Goal: Task Accomplishment & Management: Use online tool/utility

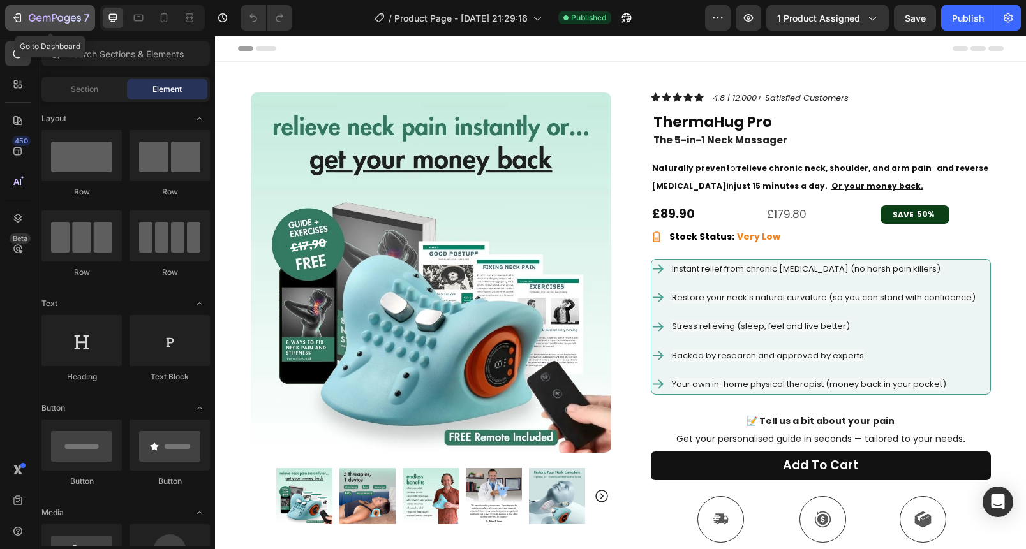
click at [61, 22] on icon "button" at bounding box center [55, 18] width 52 height 11
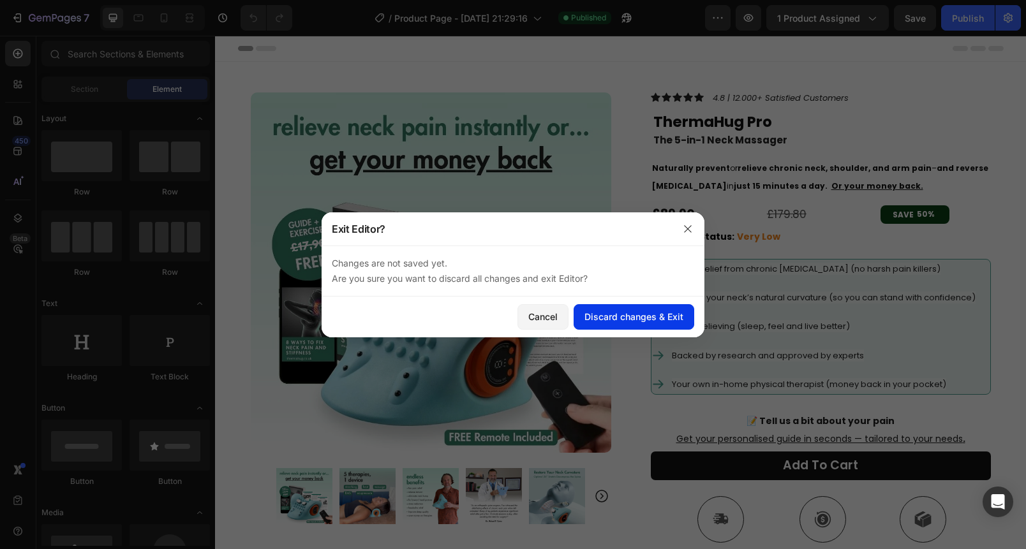
click at [618, 316] on div "Discard changes & Exit" at bounding box center [633, 316] width 99 height 13
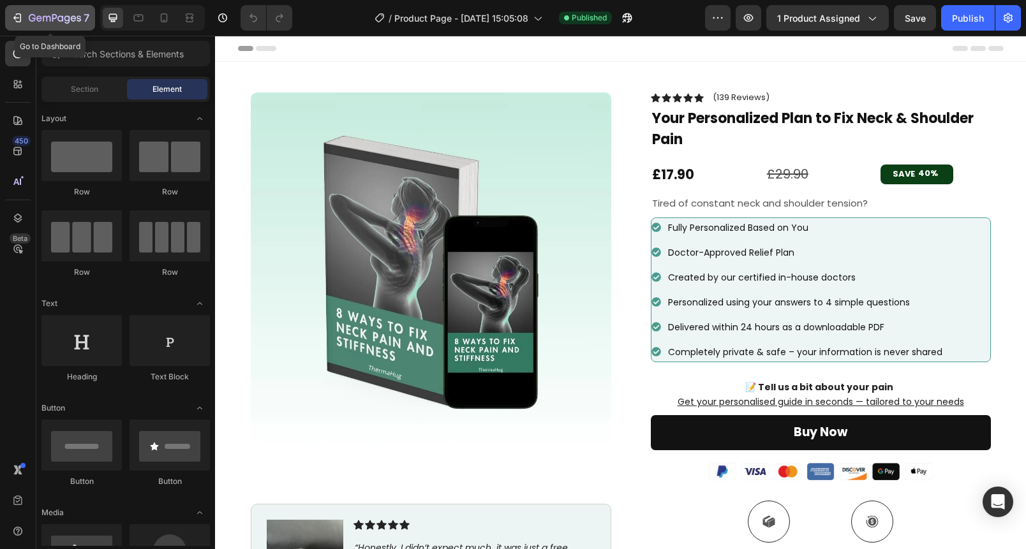
click at [40, 19] on icon "button" at bounding box center [39, 18] width 6 height 6
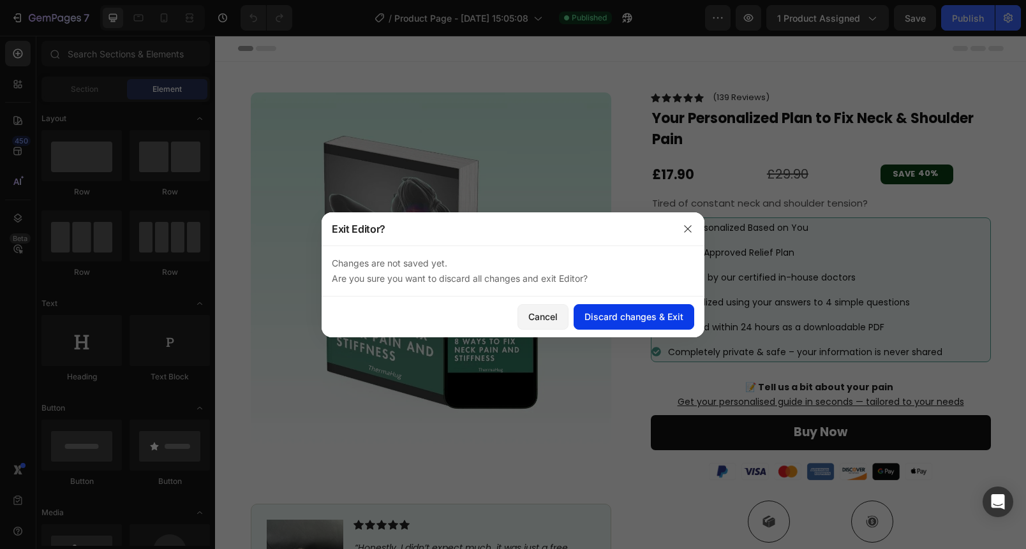
click at [665, 306] on button "Discard changes & Exit" at bounding box center [634, 317] width 121 height 26
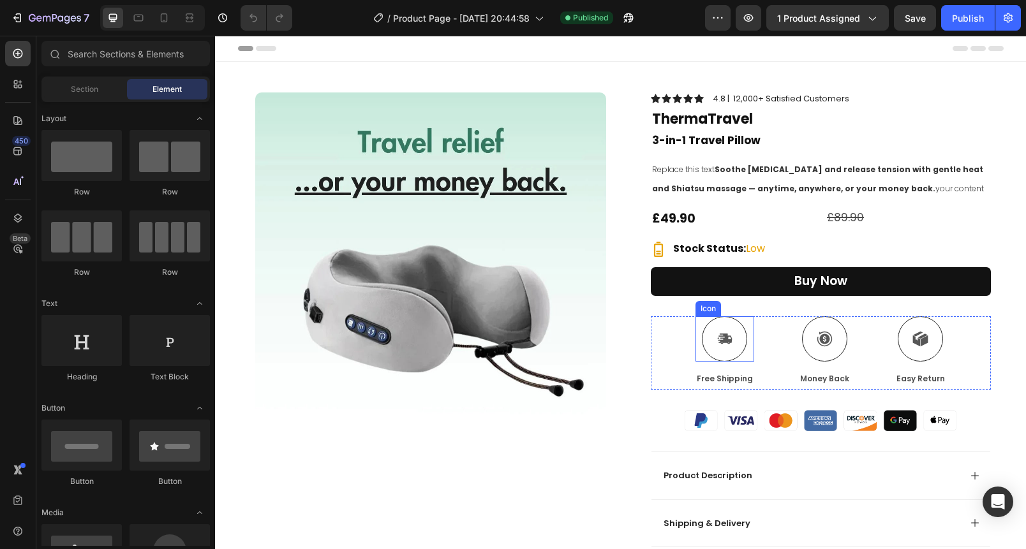
click at [724, 338] on icon at bounding box center [725, 339] width 14 height 10
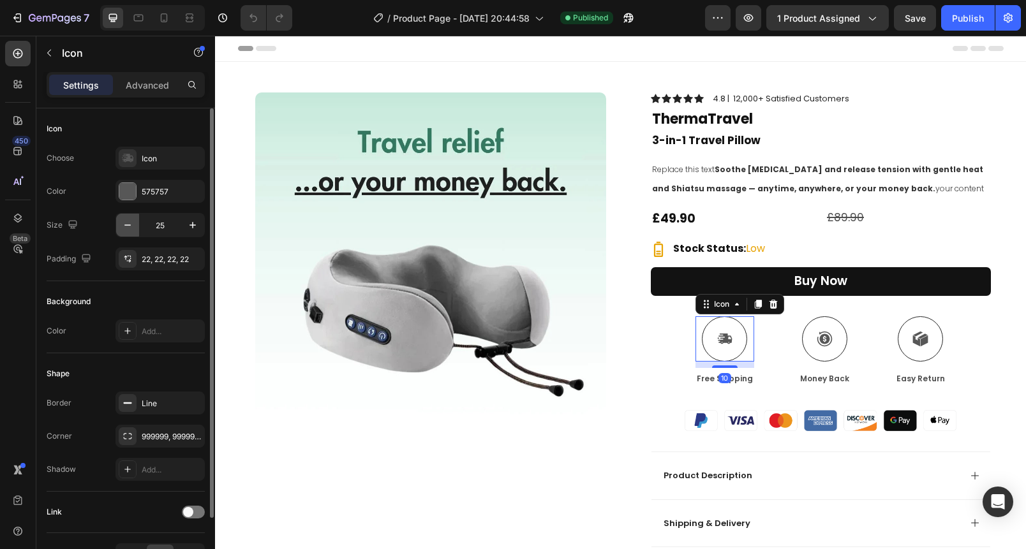
click at [126, 221] on icon "button" at bounding box center [127, 225] width 13 height 13
type input "22"
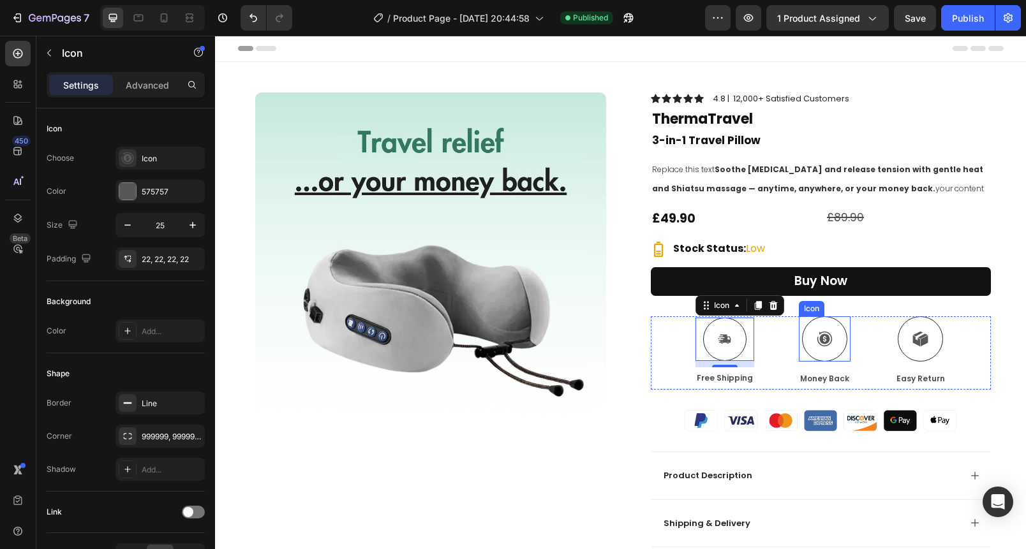
click at [813, 353] on div at bounding box center [824, 338] width 45 height 45
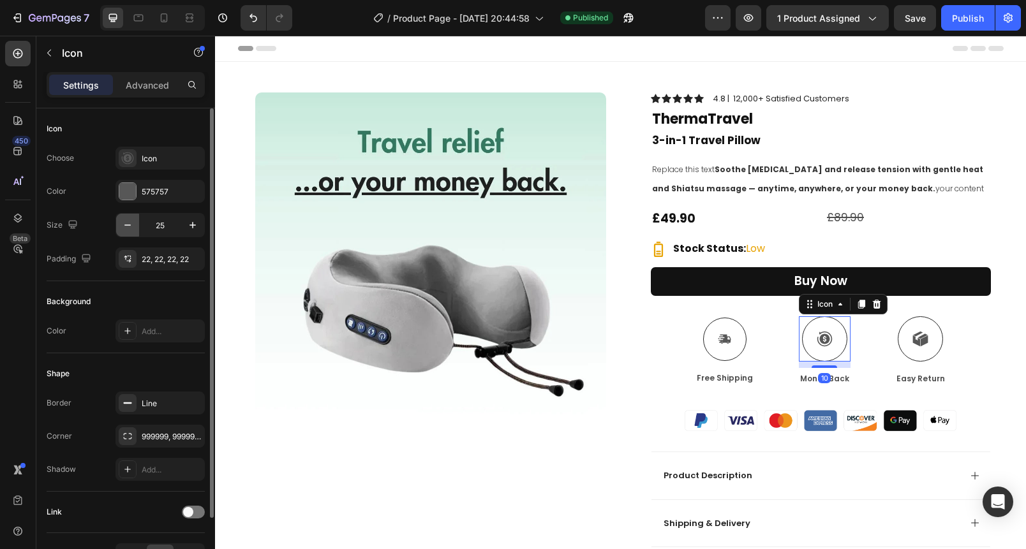
click at [130, 230] on icon "button" at bounding box center [127, 225] width 13 height 13
type input "22"
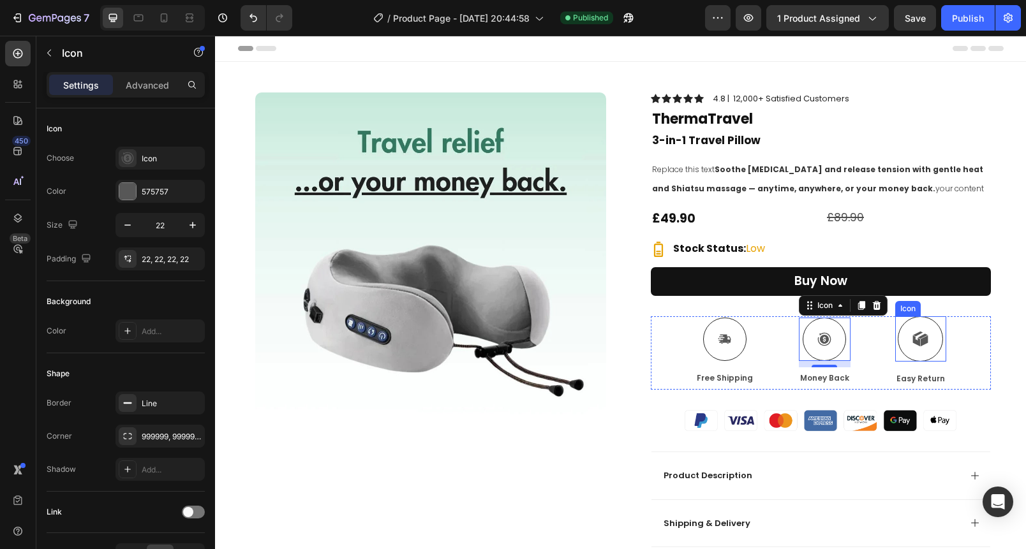
click at [919, 345] on icon at bounding box center [920, 339] width 16 height 16
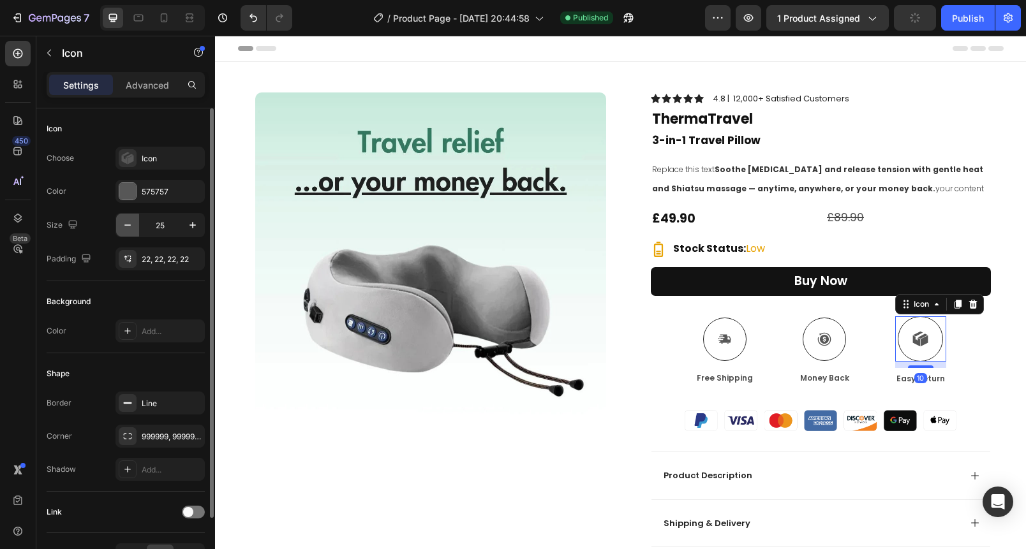
click at [119, 225] on button "button" at bounding box center [127, 225] width 23 height 23
type input "22"
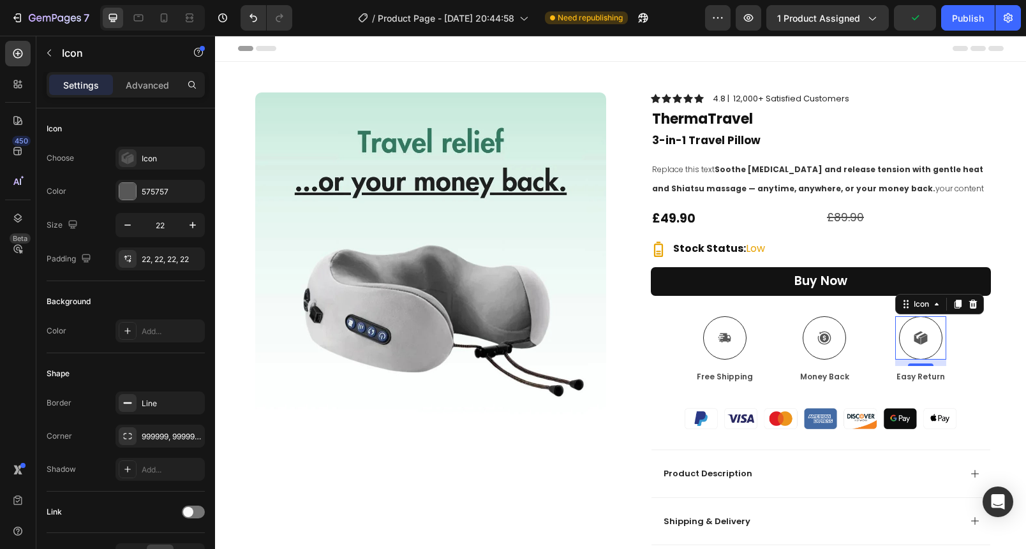
click at [667, 52] on div "Header" at bounding box center [621, 49] width 766 height 26
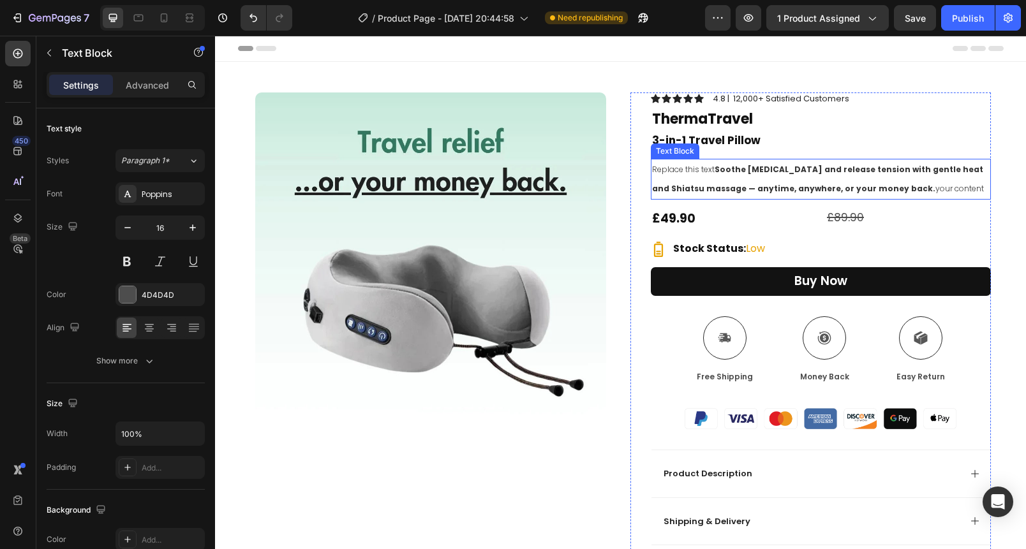
click at [766, 184] on strong "Soothe neck pain and release tension with gentle heat and Shiatsu massage — any…" at bounding box center [817, 179] width 331 height 30
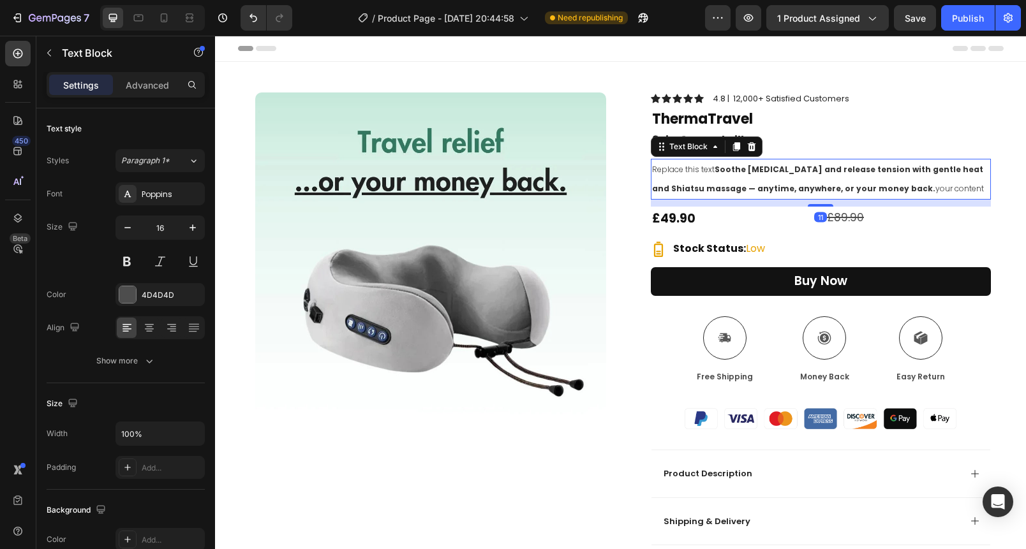
click at [766, 184] on strong "Soothe neck pain and release tension with gentle heat and Shiatsu massage — any…" at bounding box center [817, 179] width 331 height 30
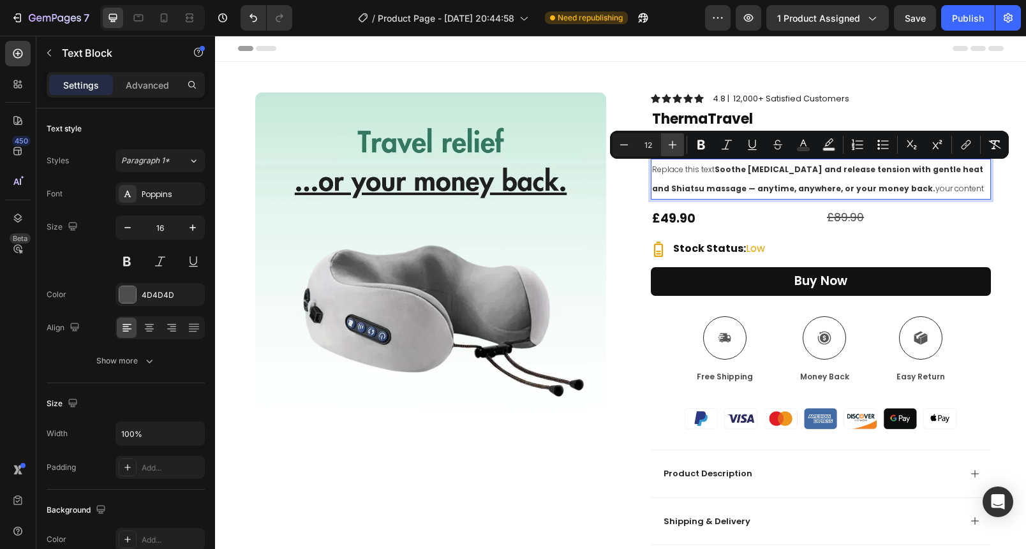
click at [676, 141] on icon "Editor contextual toolbar" at bounding box center [672, 144] width 13 height 13
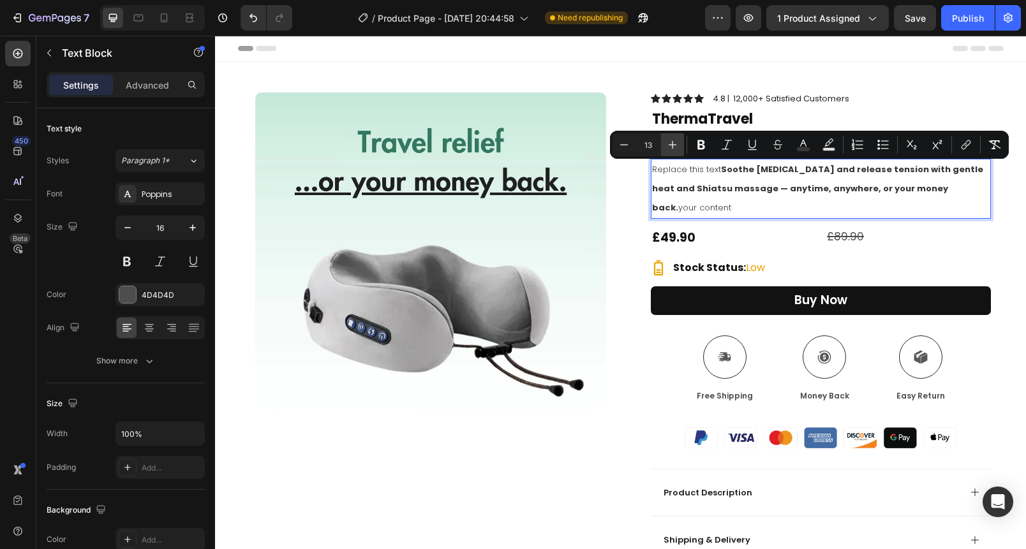
click at [676, 141] on icon "Editor contextual toolbar" at bounding box center [672, 144] width 13 height 13
type input "14"
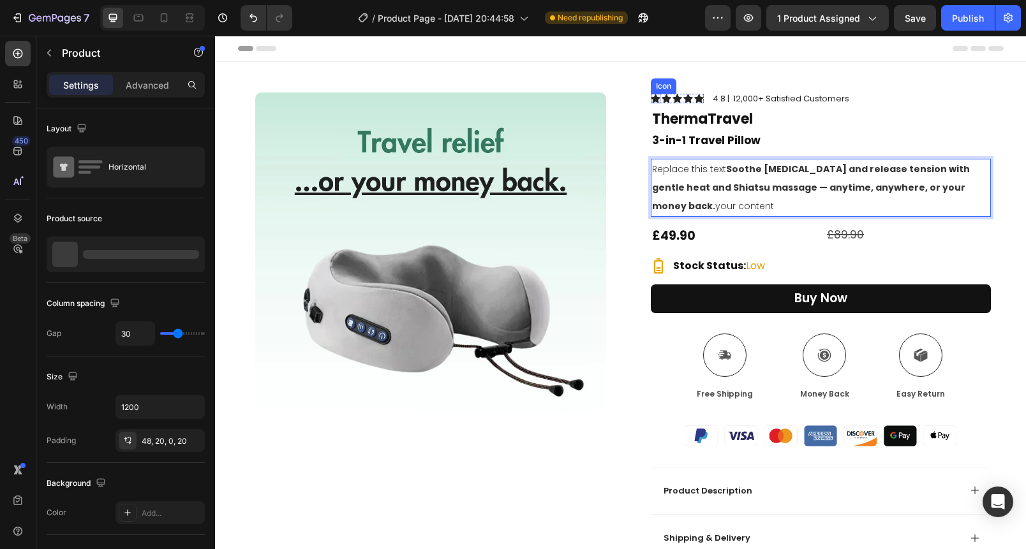
click at [614, 75] on div "Product Images Row Icon Icon Icon Icon Icon Icon List 4.8 | 12,000+ Satisfied C…" at bounding box center [621, 394] width 766 height 665
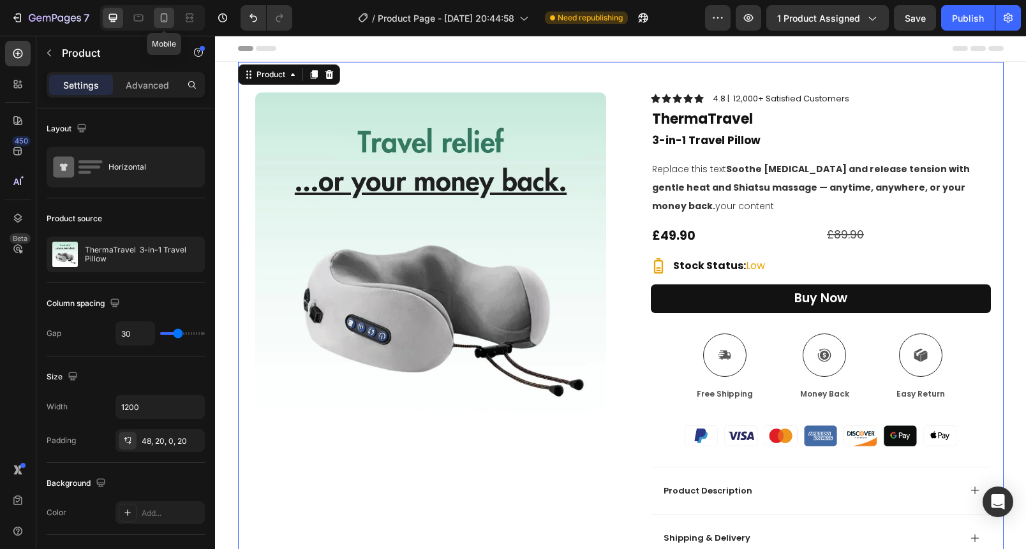
click at [164, 20] on icon at bounding box center [164, 17] width 7 height 9
type input "0"
type input "100%"
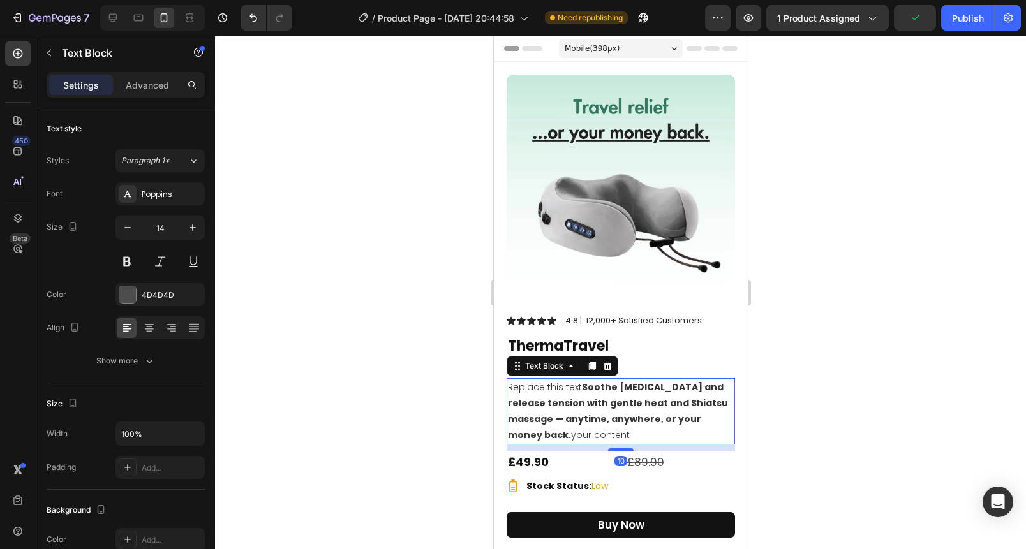
click at [610, 397] on strong "Soothe neck pain and release tension with gentle heat and Shiatsu massage — any…" at bounding box center [617, 411] width 220 height 61
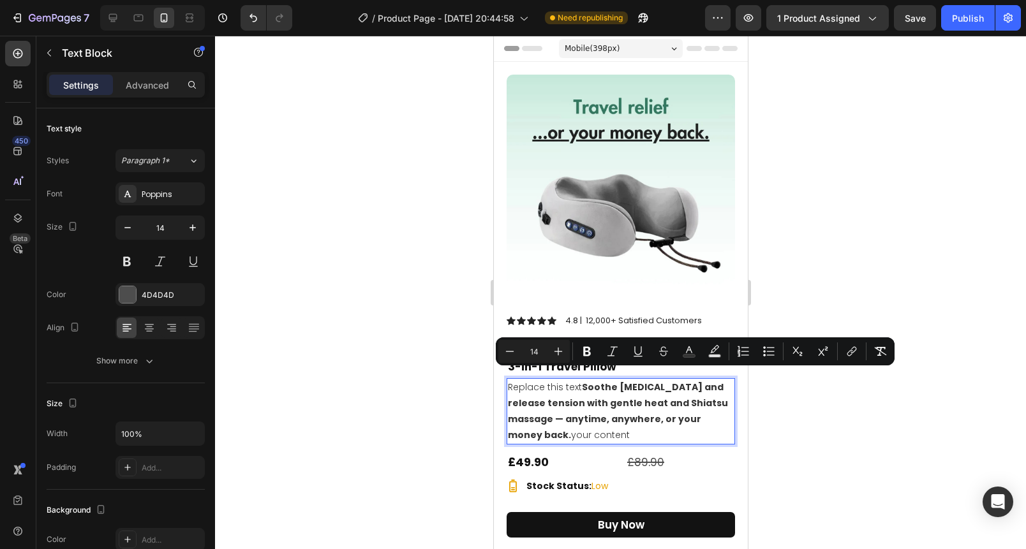
click at [413, 355] on div at bounding box center [620, 293] width 811 height 514
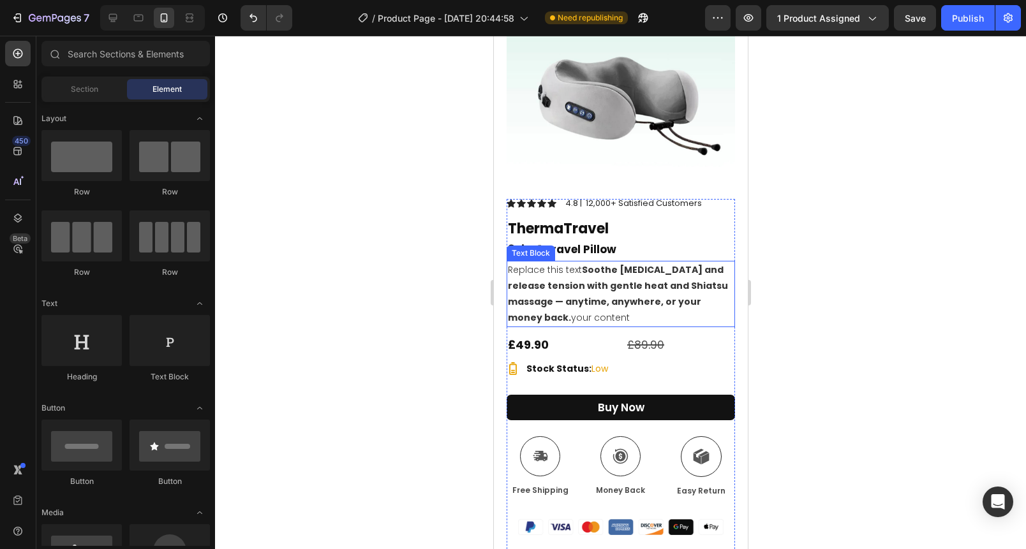
scroll to position [137, 0]
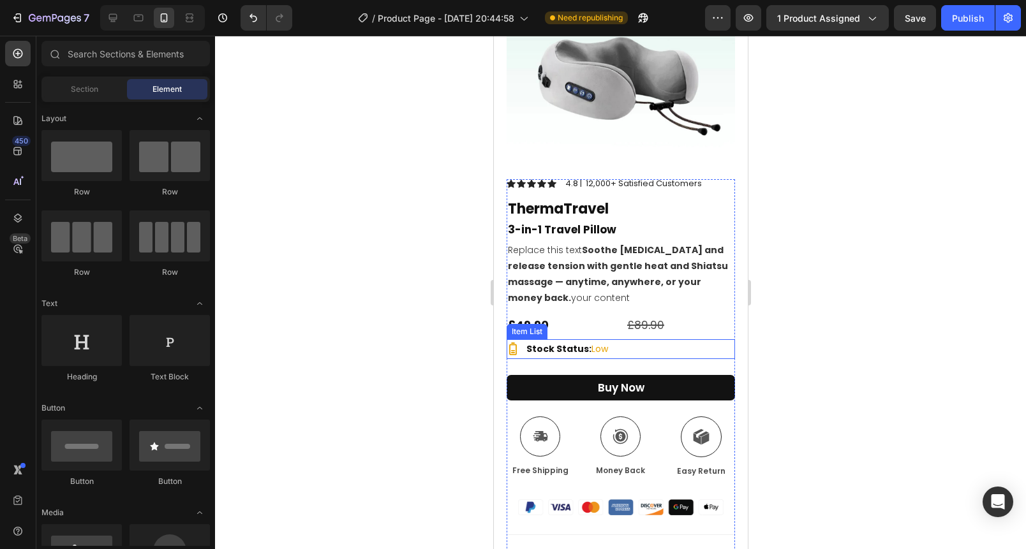
click at [918, 292] on div at bounding box center [620, 293] width 811 height 514
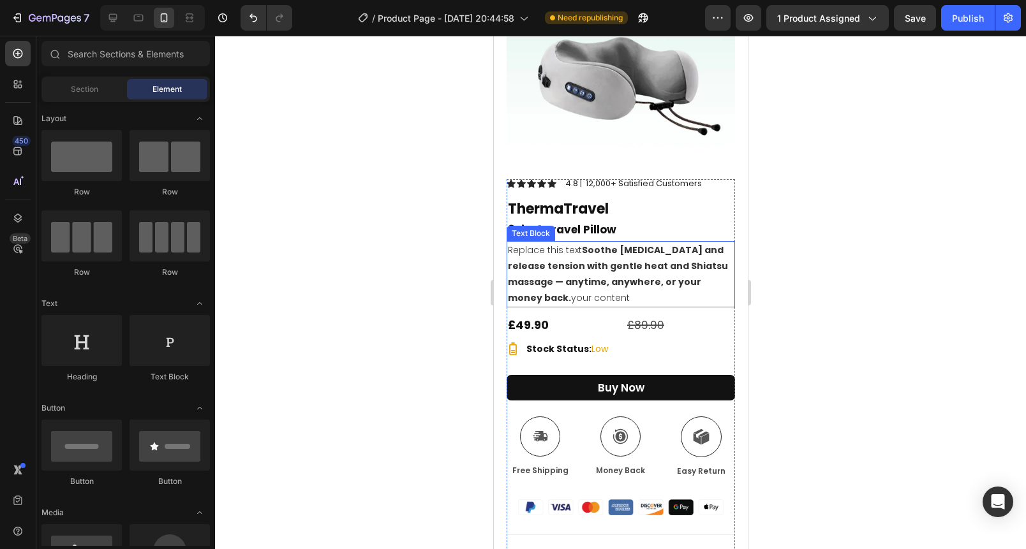
click at [623, 251] on strong "Soothe neck pain and release tension with gentle heat and Shiatsu massage — any…" at bounding box center [617, 274] width 220 height 61
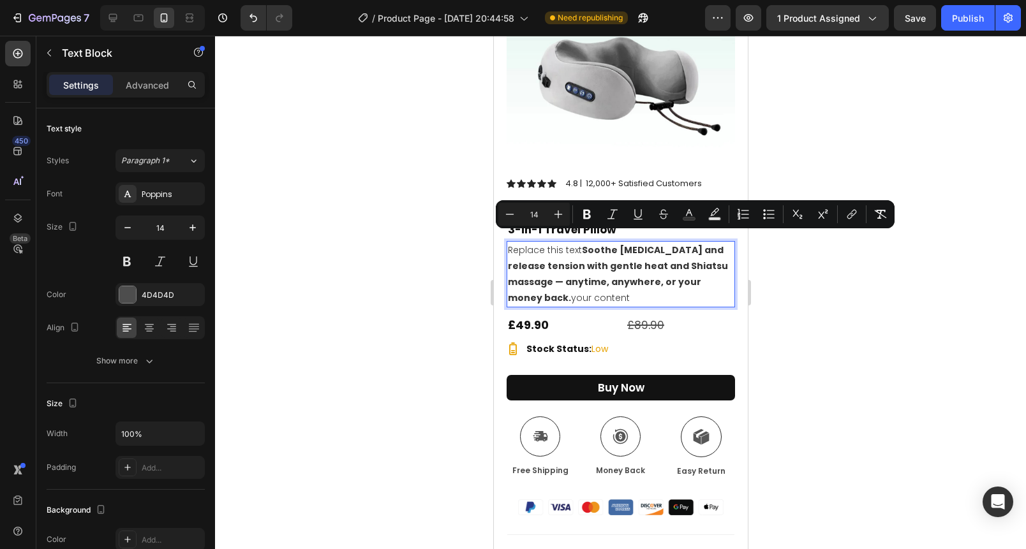
drag, startPoint x: 506, startPoint y: 209, endPoint x: 436, endPoint y: 212, distance: 70.2
click at [506, 209] on icon "Editor contextual toolbar" at bounding box center [509, 214] width 13 height 13
type input "13"
click at [405, 212] on div at bounding box center [620, 293] width 811 height 514
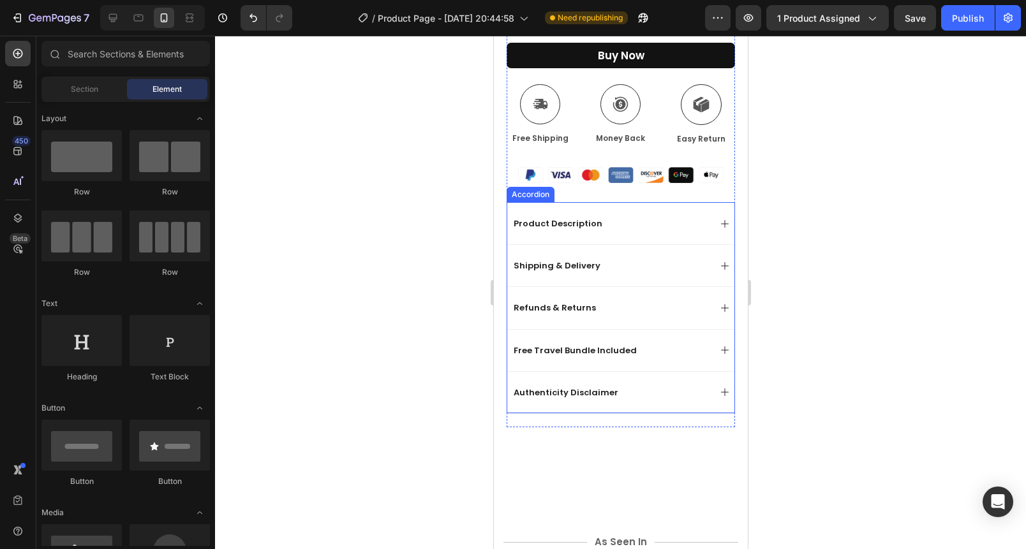
scroll to position [487, 0]
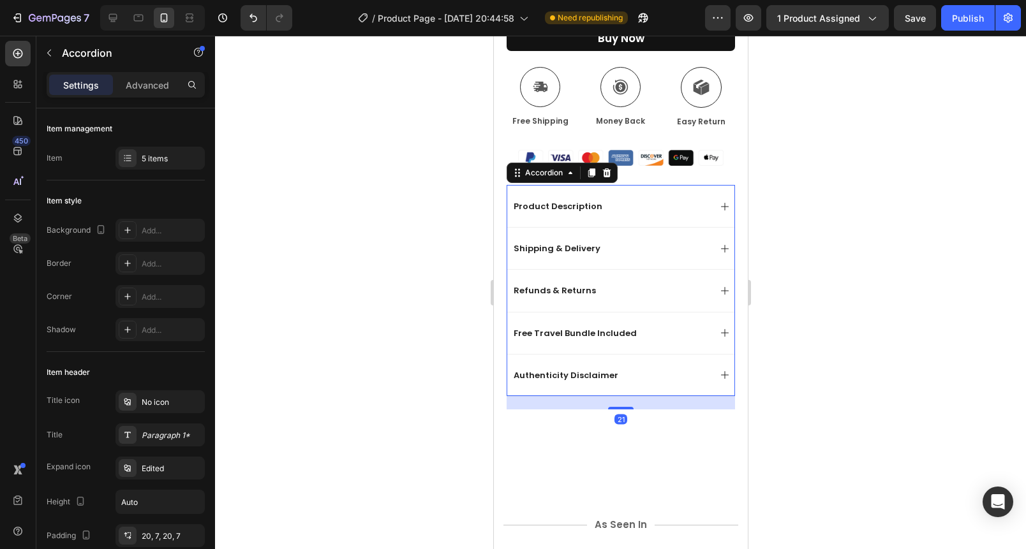
click at [662, 198] on div "Product Description" at bounding box center [610, 206] width 198 height 16
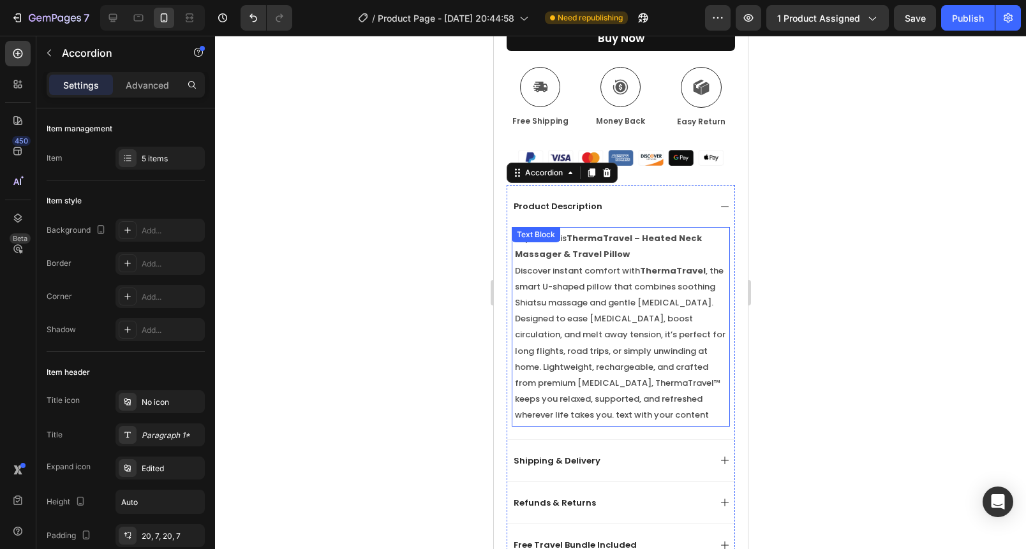
click at [588, 383] on span "Discover instant comfort with ThermaTravel , the smart U-shaped pillow that com…" at bounding box center [619, 343] width 211 height 157
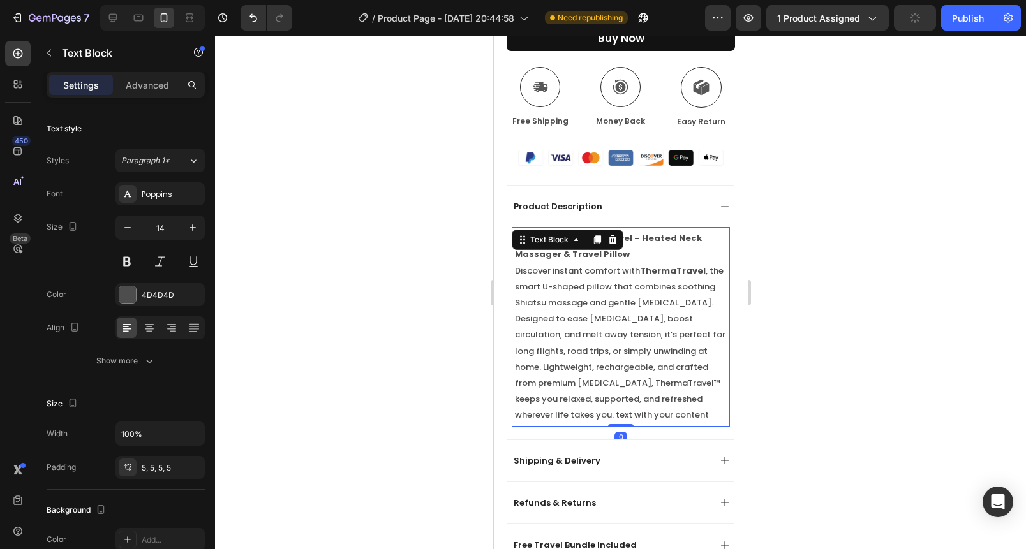
click at [588, 383] on span "Discover instant comfort with ThermaTravel , the smart U-shaped pillow that com…" at bounding box center [619, 343] width 211 height 157
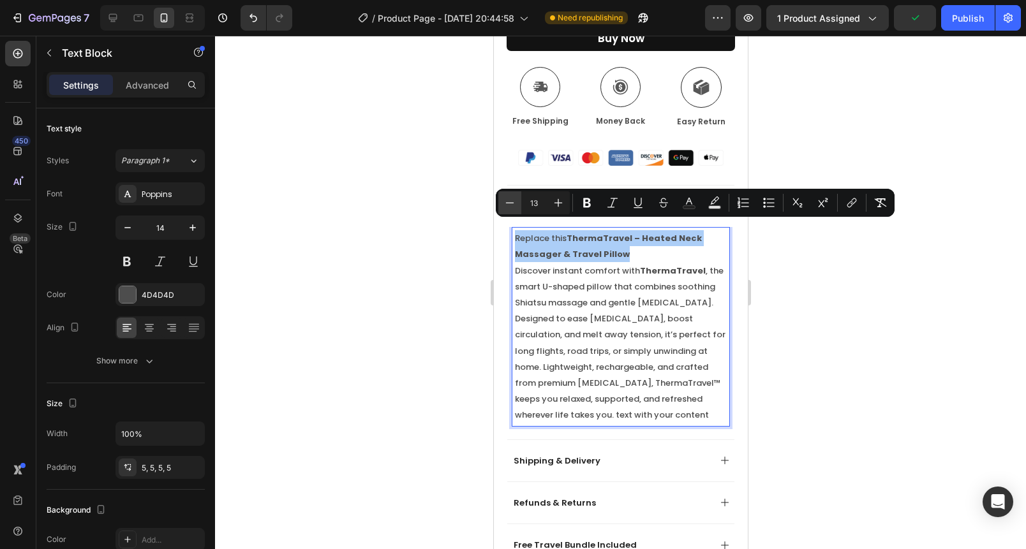
click at [503, 204] on icon "Editor contextual toolbar" at bounding box center [509, 203] width 13 height 13
type input "12"
click at [427, 217] on div at bounding box center [620, 293] width 811 height 514
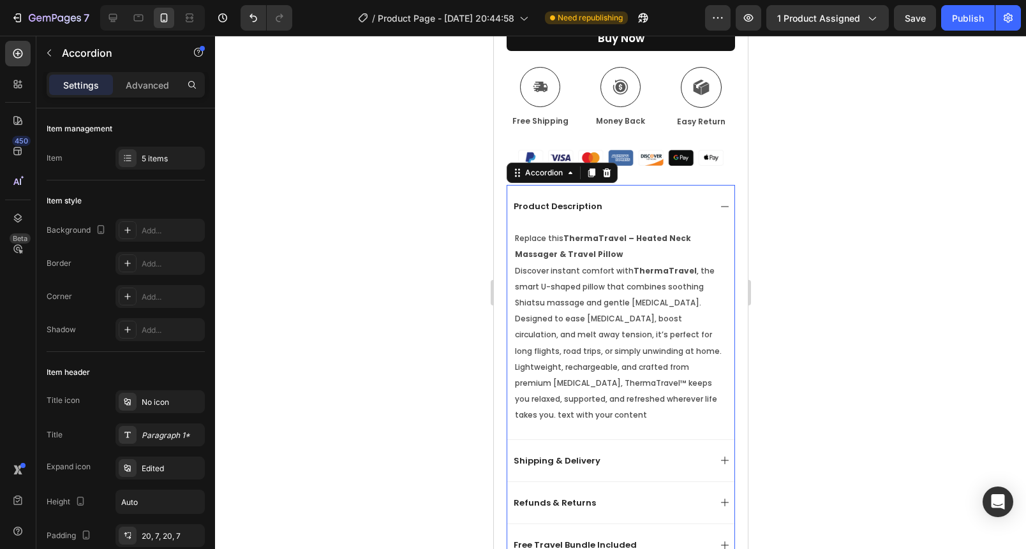
click at [676, 201] on div "Product Description" at bounding box center [610, 206] width 198 height 16
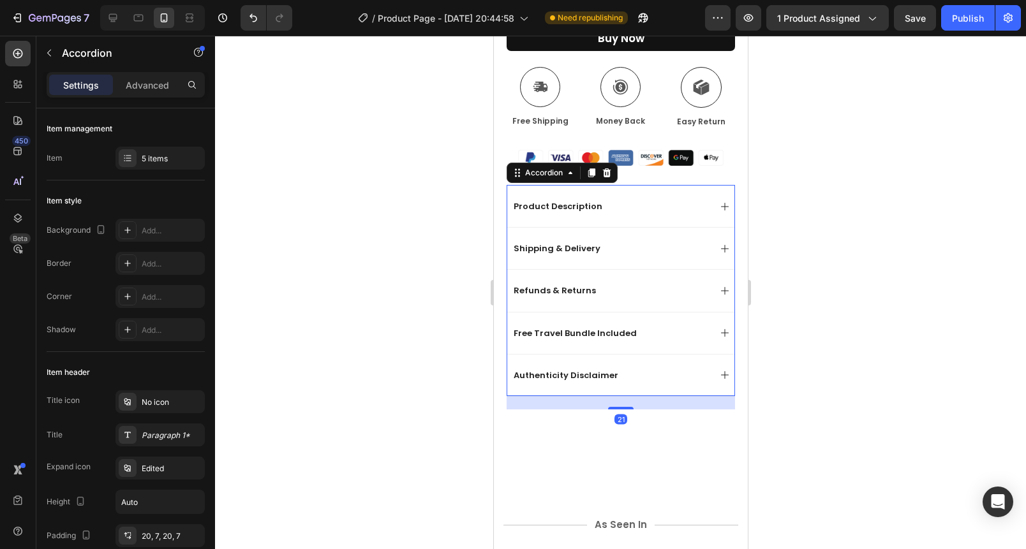
click at [630, 241] on div "Shipping & Delivery" at bounding box center [610, 249] width 198 height 16
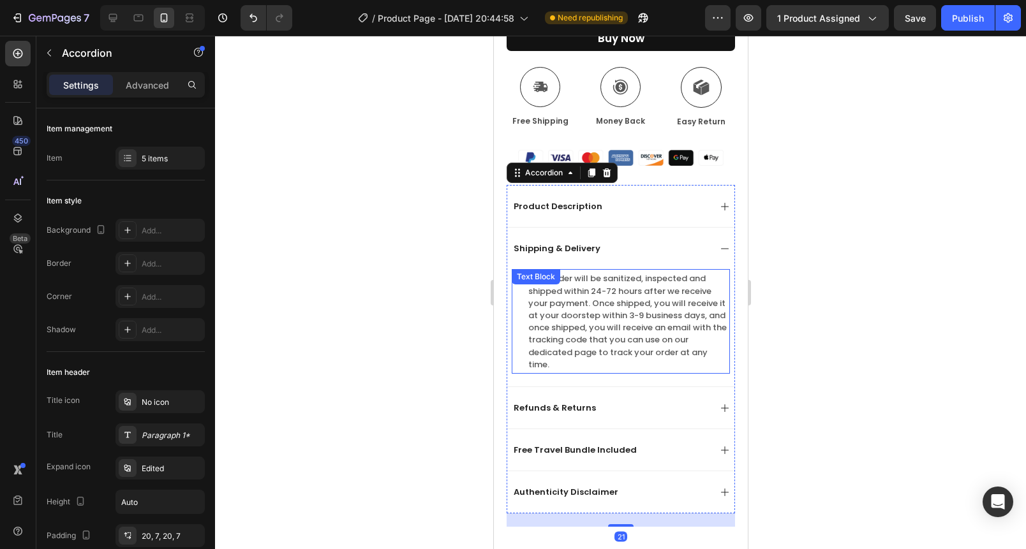
click at [604, 309] on span "Your order will be sanitized, inspected and shipped within 24-72 hours after we…" at bounding box center [627, 321] width 198 height 98
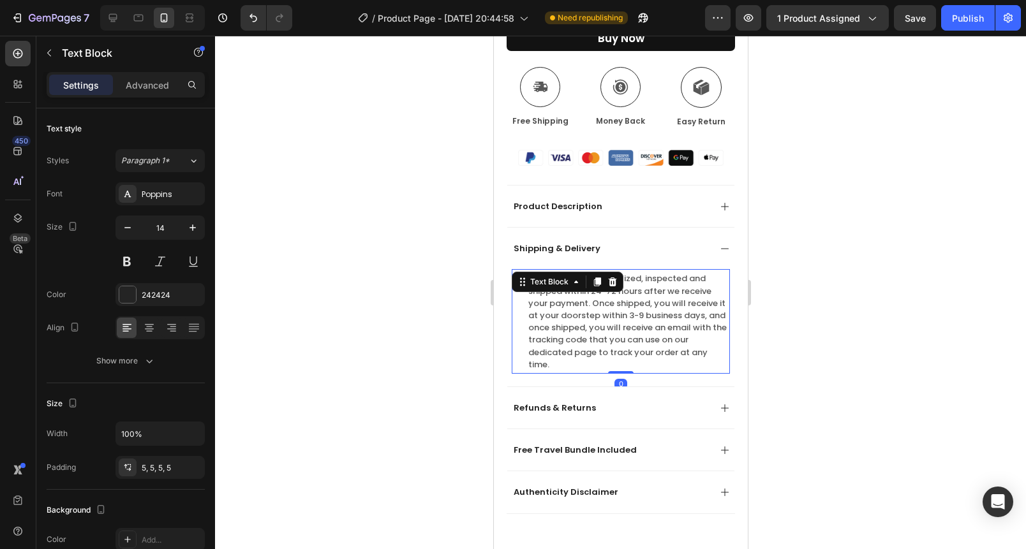
click at [604, 309] on span "Your order will be sanitized, inspected and shipped within 24-72 hours after we…" at bounding box center [627, 321] width 198 height 98
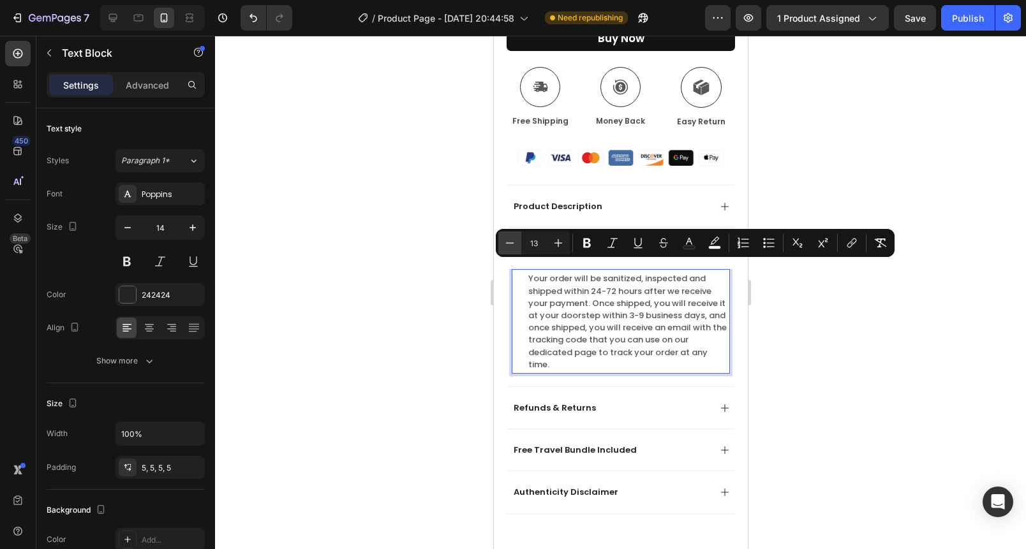
click at [506, 248] on icon "Editor contextual toolbar" at bounding box center [509, 243] width 13 height 13
type input "12"
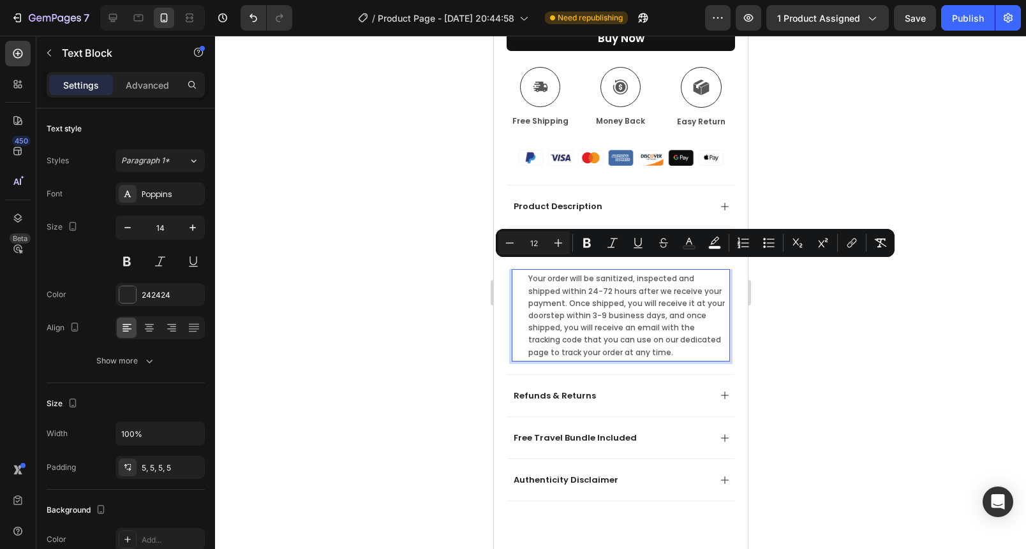
click at [435, 259] on div at bounding box center [620, 293] width 811 height 514
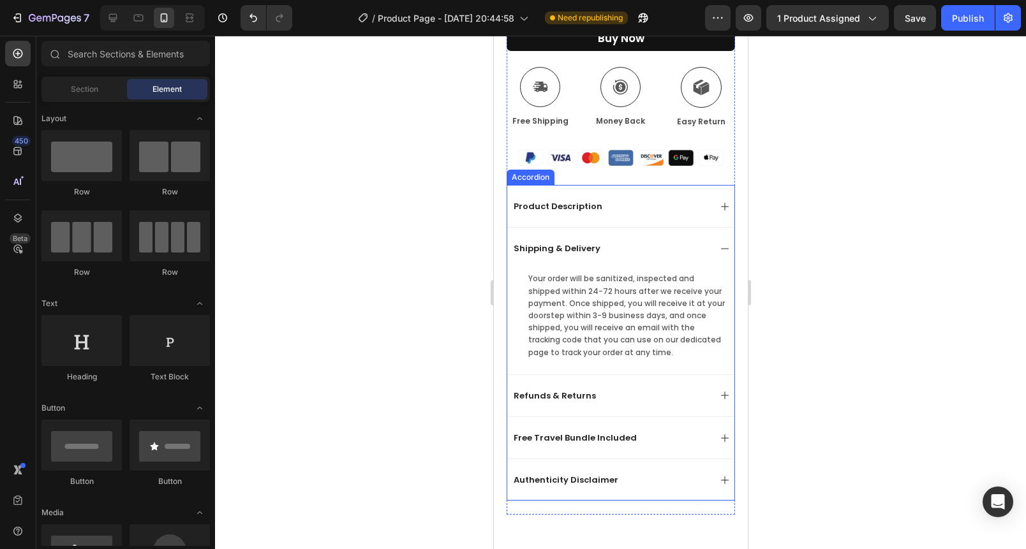
click at [657, 388] on div "Refunds & Returns" at bounding box center [610, 396] width 198 height 16
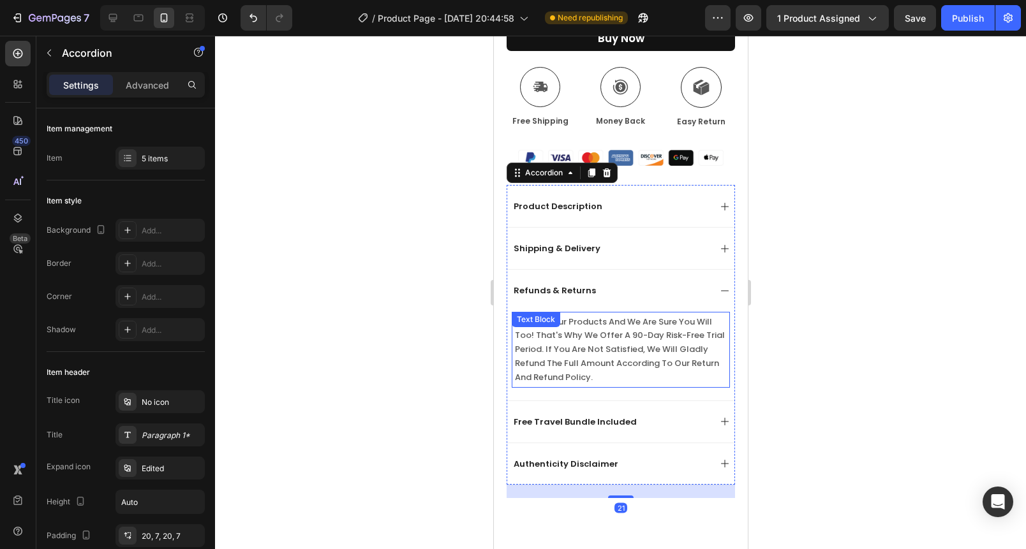
click at [630, 333] on span "we love our products and we are sure you will too! that's why we offer a 90-day…" at bounding box center [619, 350] width 210 height 68
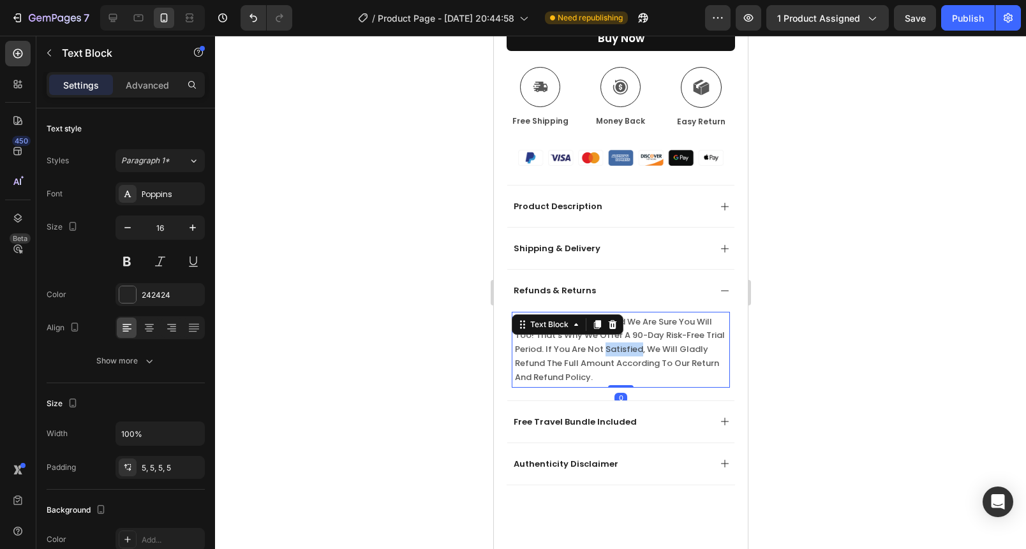
click at [630, 333] on span "we love our products and we are sure you will too! that's why we offer a 90-day…" at bounding box center [619, 350] width 210 height 68
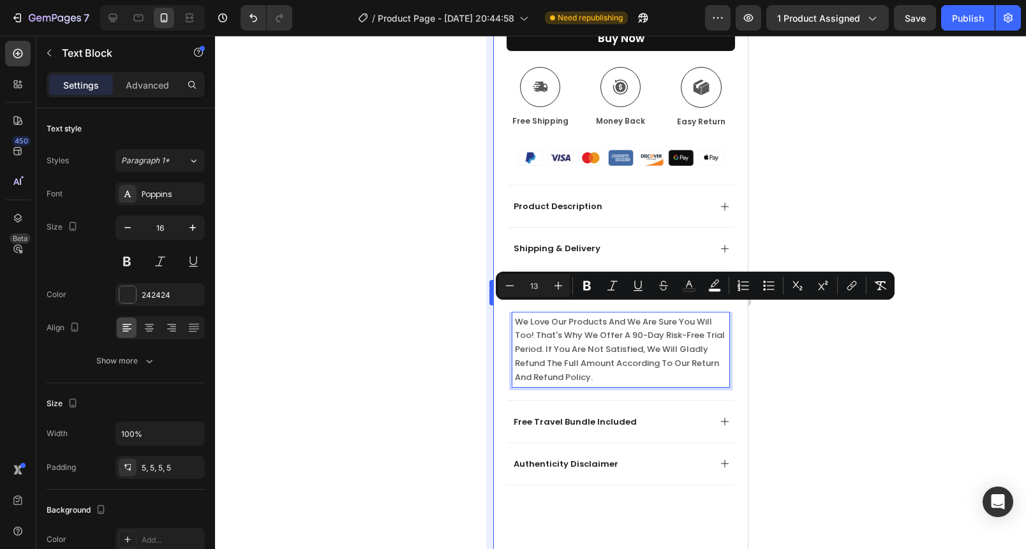
drag, startPoint x: 436, startPoint y: 264, endPoint x: 493, endPoint y: 239, distance: 62.6
click at [439, 262] on div at bounding box center [620, 293] width 811 height 514
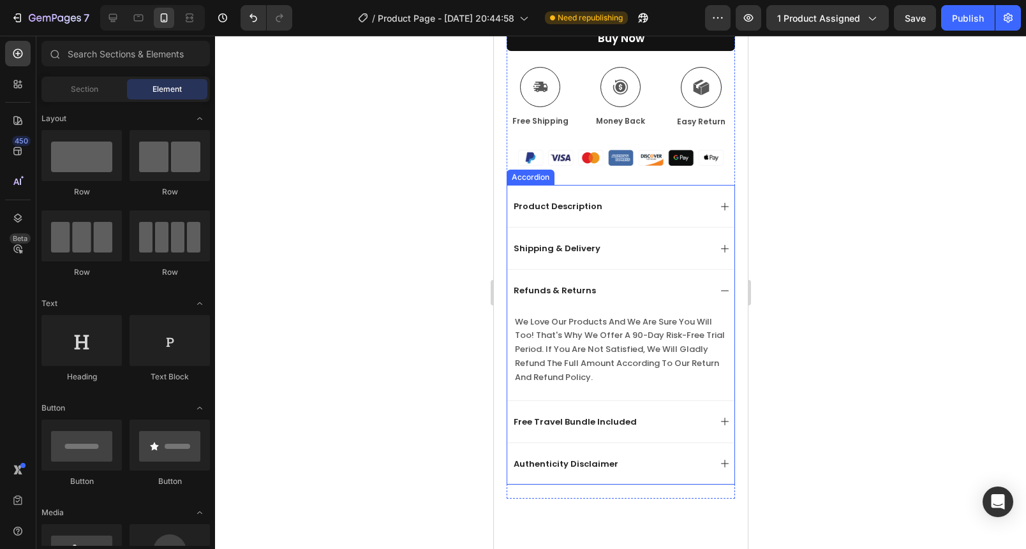
click at [662, 198] on div "Product Description" at bounding box center [610, 206] width 198 height 16
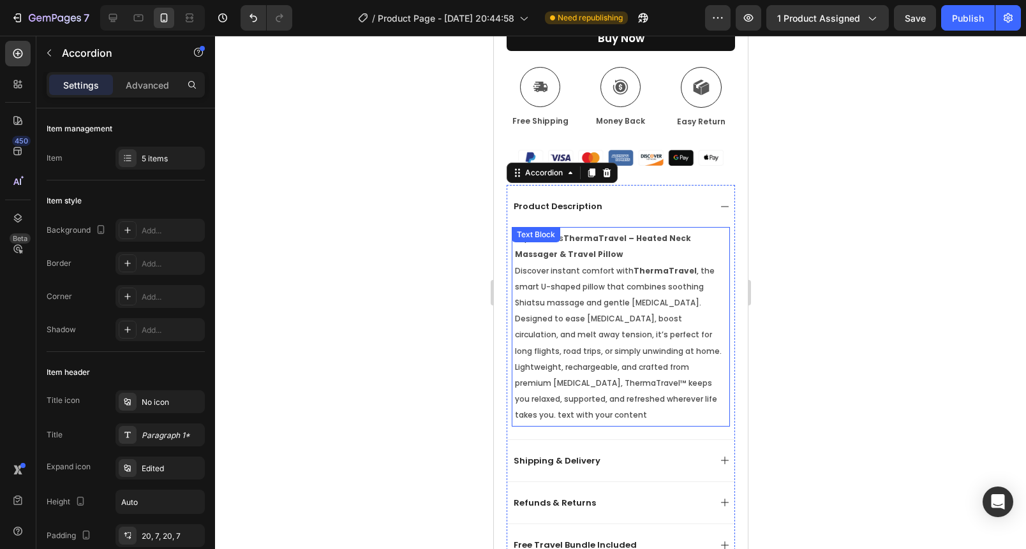
click at [610, 274] on span "Discover instant comfort with ThermaTravel , the smart U-shaped pillow that com…" at bounding box center [617, 343] width 207 height 156
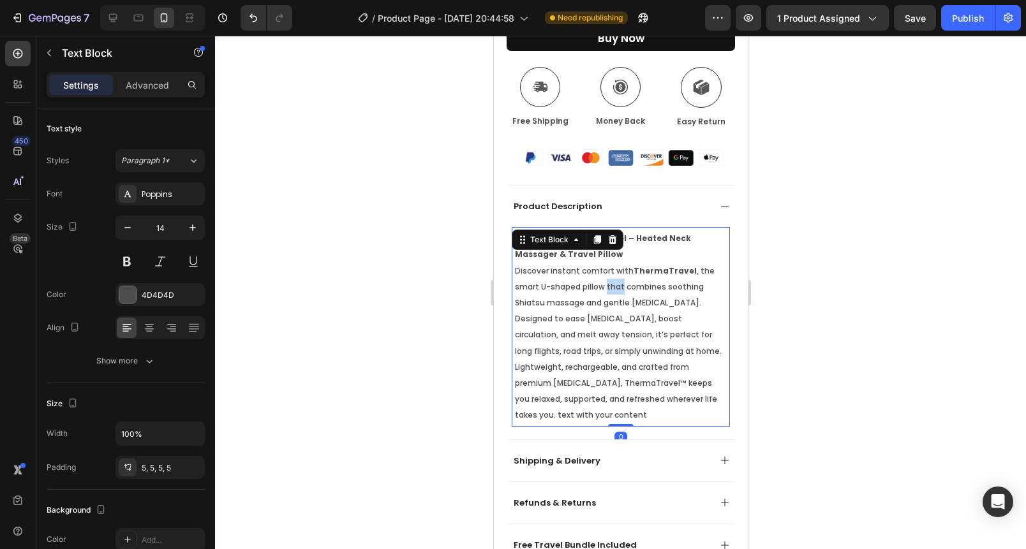
click at [610, 274] on span "Discover instant comfort with ThermaTravel , the smart U-shaped pillow that com…" at bounding box center [617, 343] width 207 height 156
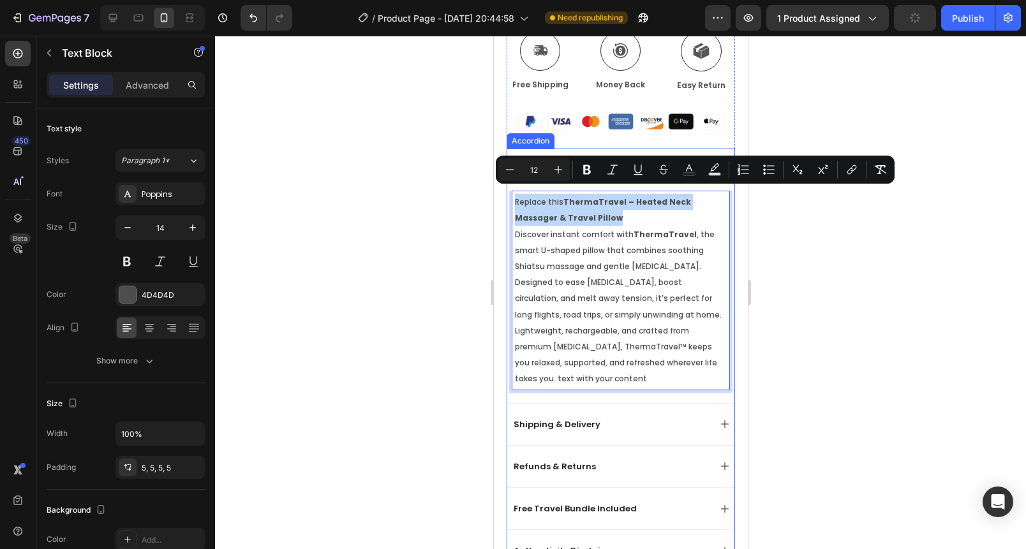
scroll to position [533, 0]
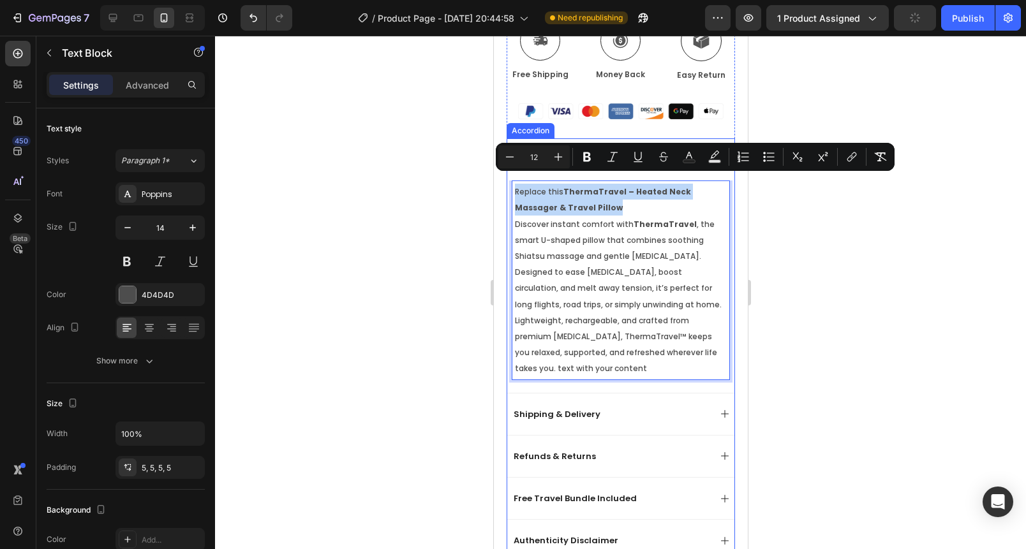
click at [648, 449] on div "Refunds & Returns" at bounding box center [610, 457] width 198 height 16
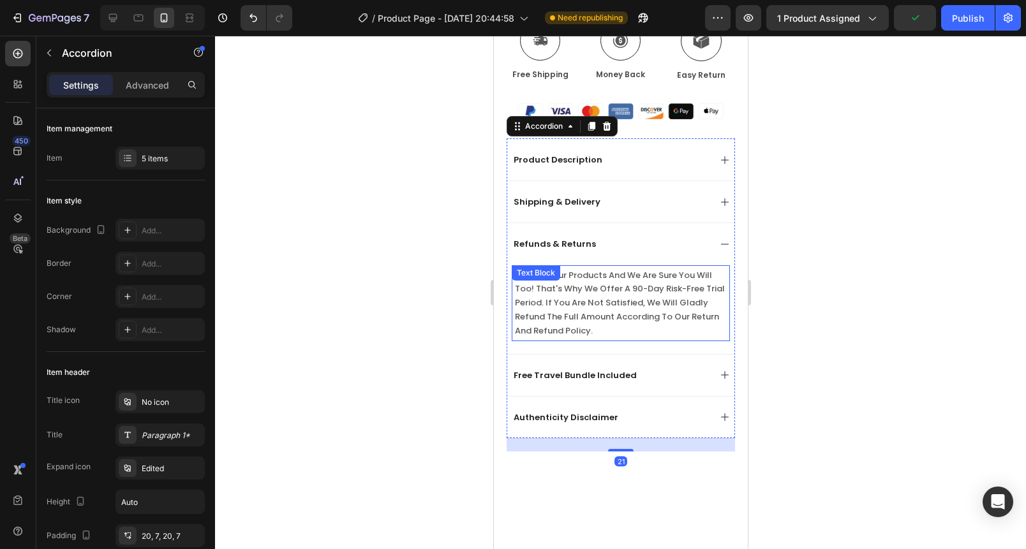
click at [593, 300] on span "we love our products and we are sure you will too! that's why we offer a 90-day…" at bounding box center [619, 303] width 210 height 68
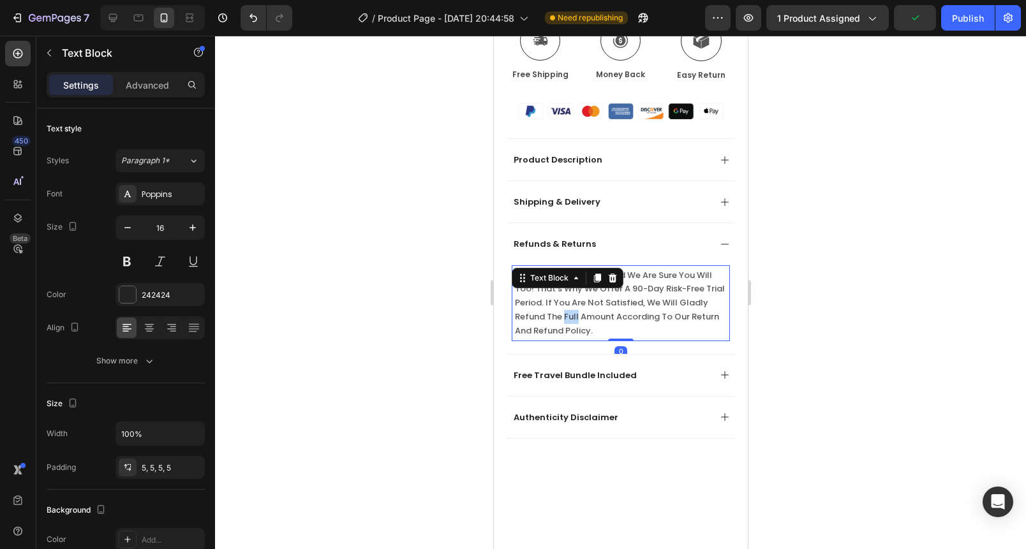
click at [593, 300] on span "we love our products and we are sure you will too! that's why we offer a 90-day…" at bounding box center [619, 303] width 210 height 68
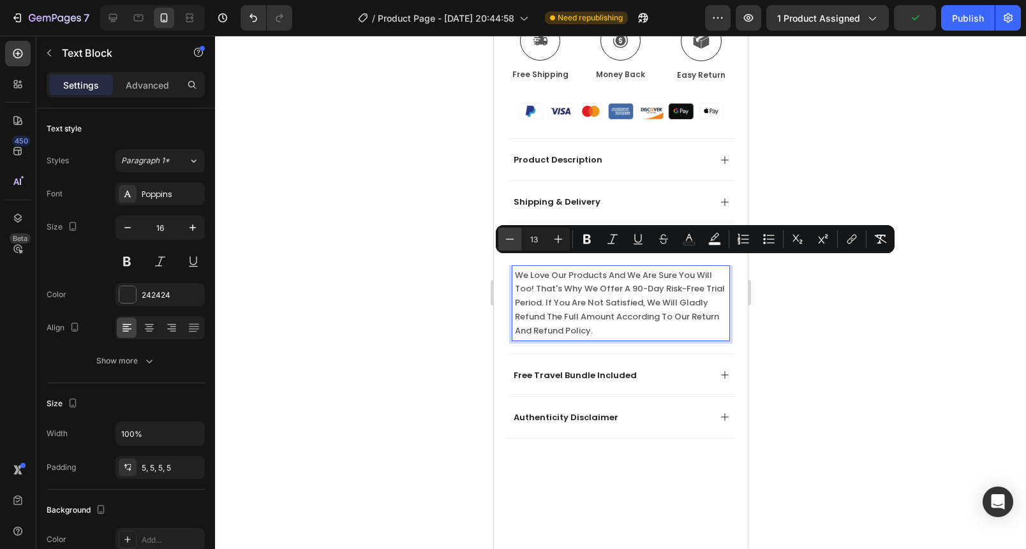
click at [514, 241] on icon "Editor contextual toolbar" at bounding box center [509, 239] width 13 height 13
type input "12"
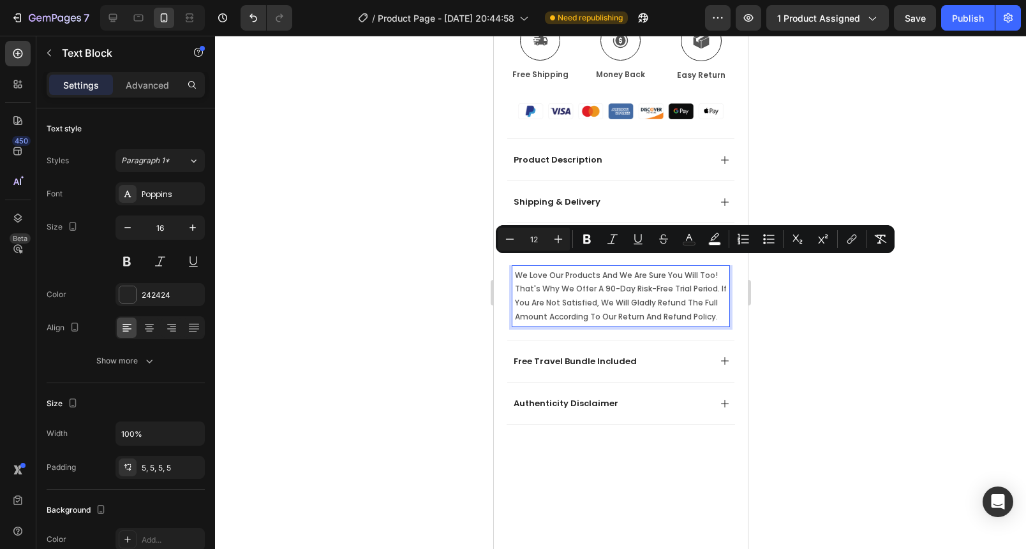
drag, startPoint x: 470, startPoint y: 241, endPoint x: 436, endPoint y: 264, distance: 40.4
click at [470, 241] on div at bounding box center [620, 293] width 811 height 514
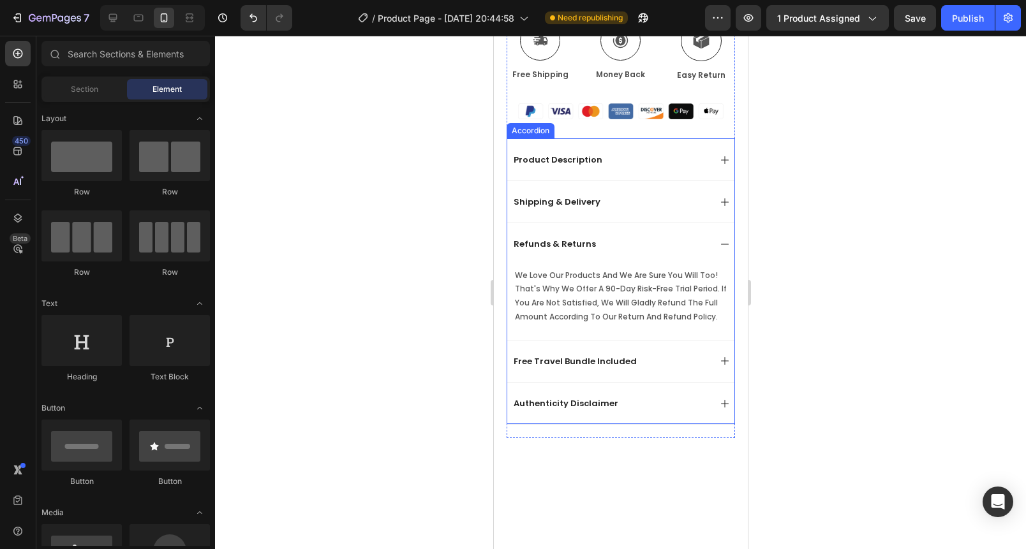
click at [679, 360] on div "Free Travel Bundle Included" at bounding box center [610, 361] width 198 height 16
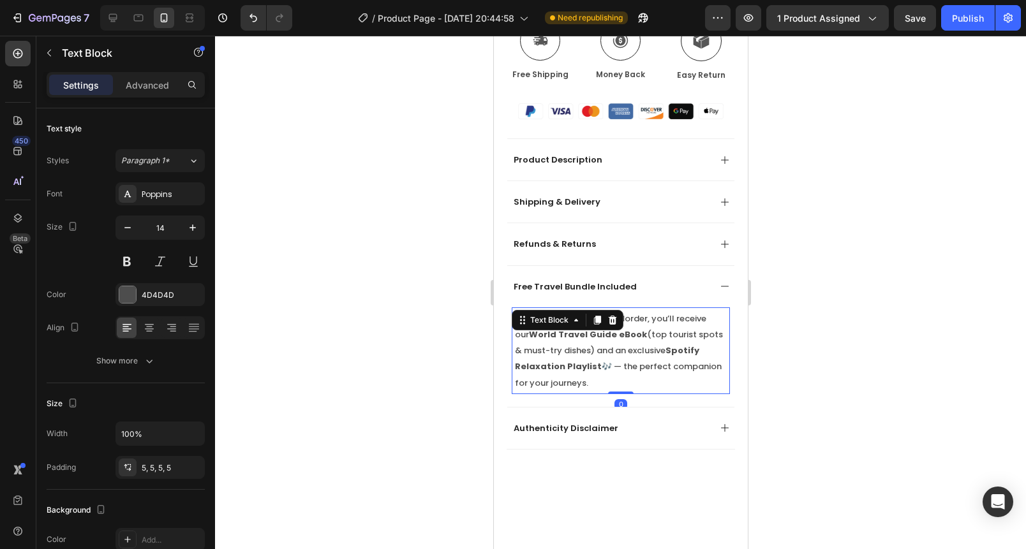
click at [606, 329] on strong "World Travel Guide eBook" at bounding box center [587, 335] width 118 height 12
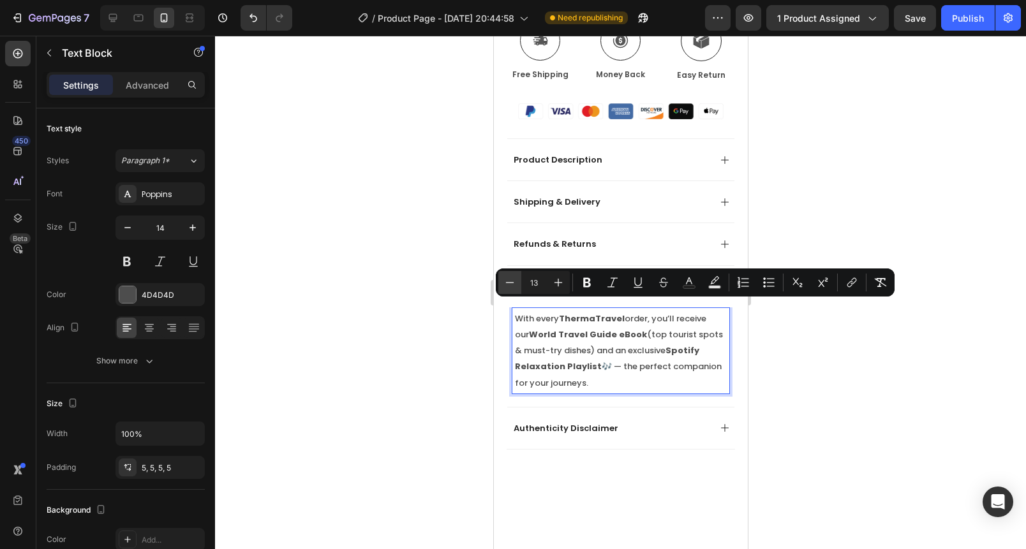
click at [517, 283] on button "Minus" at bounding box center [509, 282] width 23 height 23
type input "12"
click at [394, 294] on div at bounding box center [620, 293] width 811 height 514
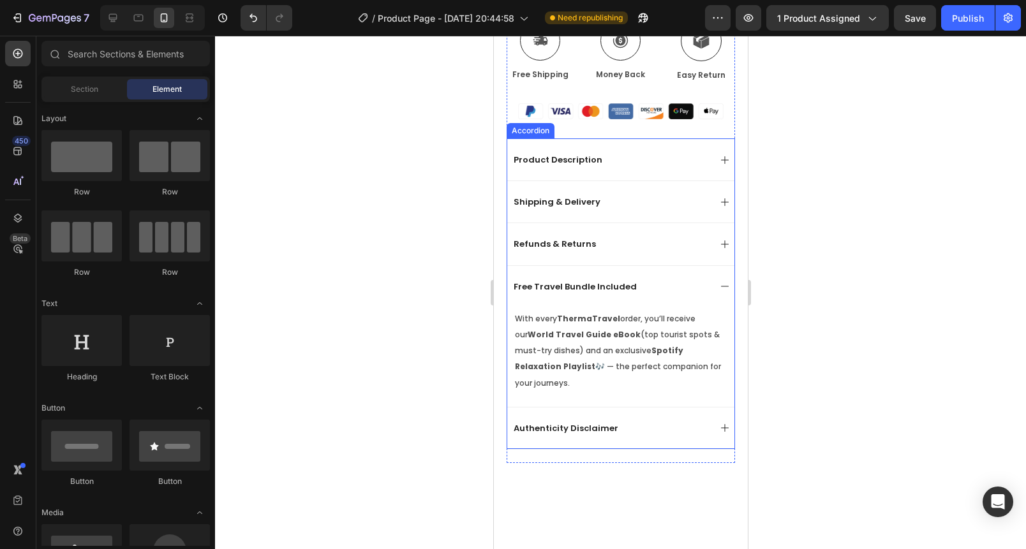
click at [651, 423] on div "Authenticity Disclaimer" at bounding box center [610, 428] width 198 height 16
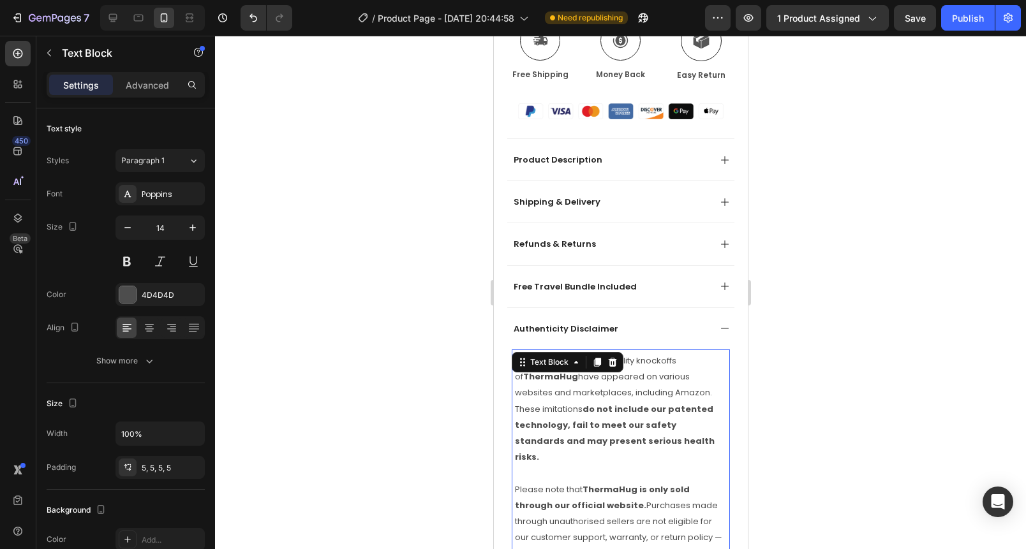
click at [639, 403] on strong "do not include our patented technology, fail to meet our safety standards and m…" at bounding box center [614, 433] width 200 height 61
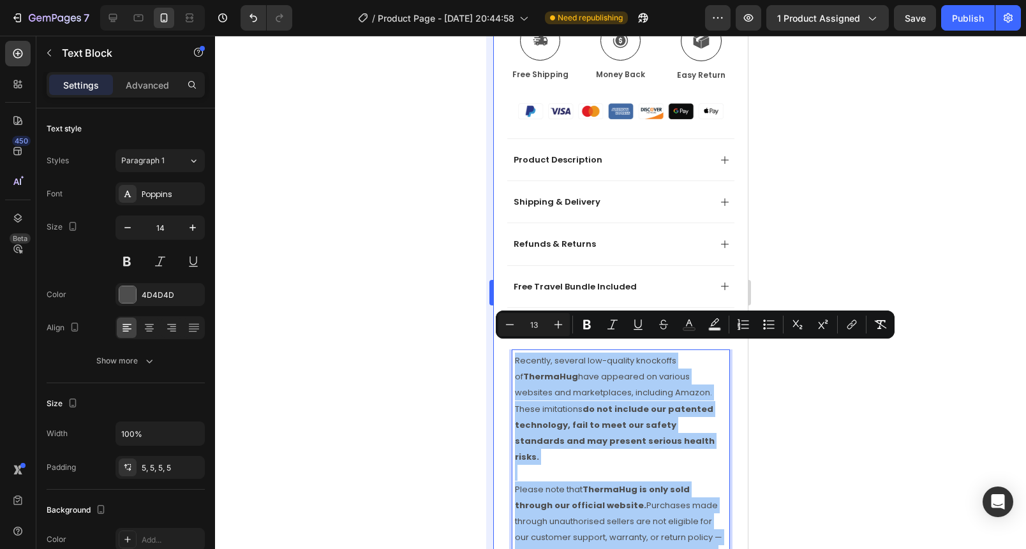
drag, startPoint x: 507, startPoint y: 327, endPoint x: 485, endPoint y: 327, distance: 22.3
click at [507, 327] on icon "Editor contextual toolbar" at bounding box center [509, 324] width 13 height 13
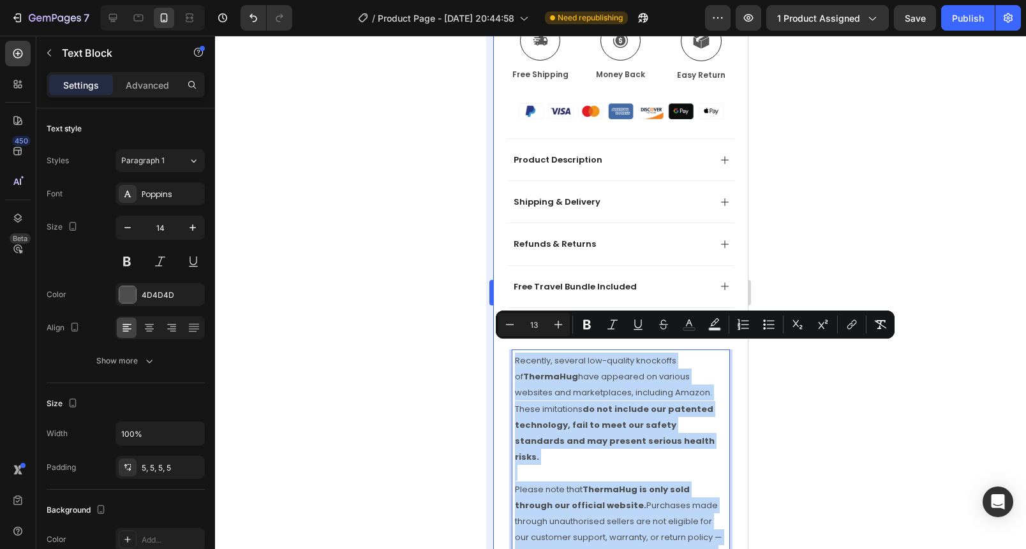
type input "12"
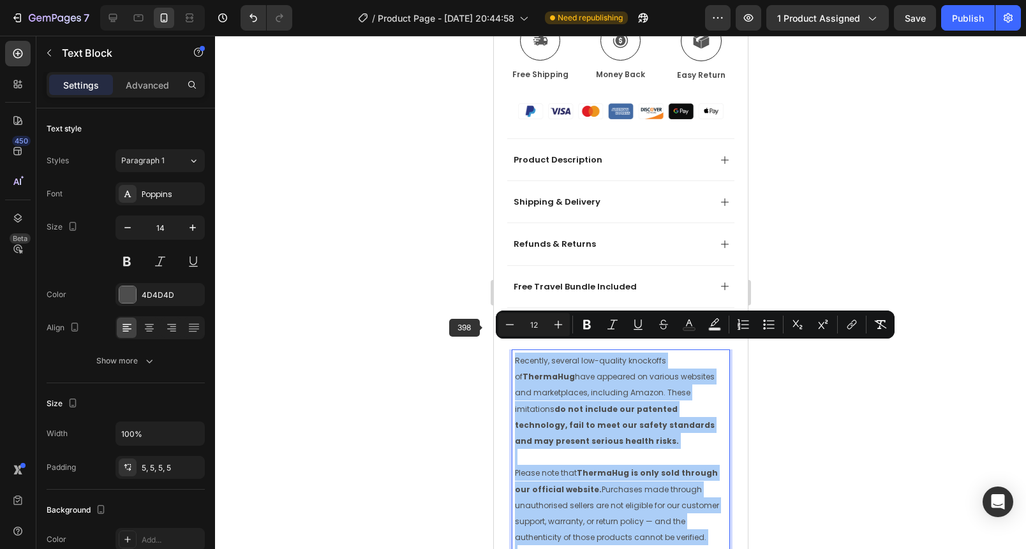
click at [417, 327] on div at bounding box center [620, 293] width 811 height 514
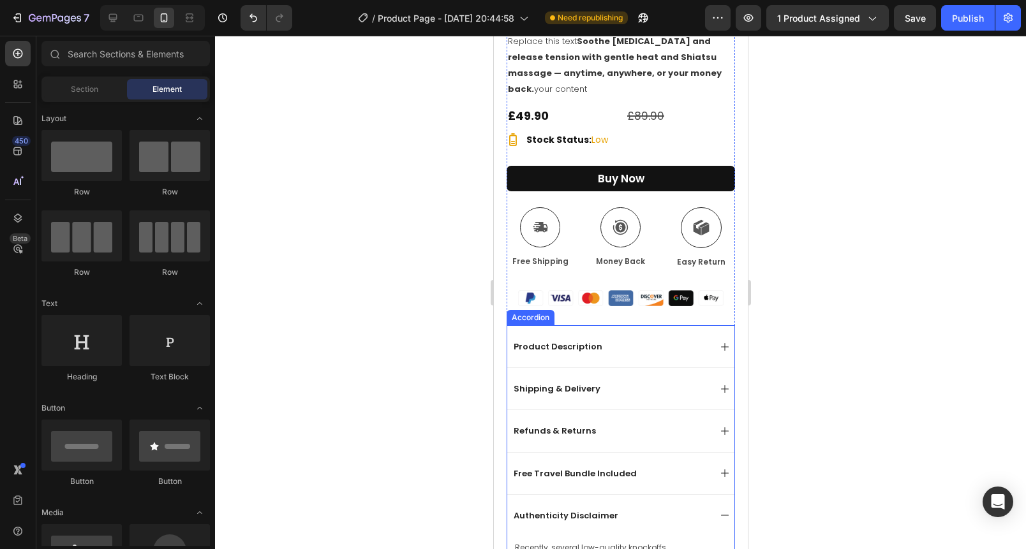
scroll to position [185, 0]
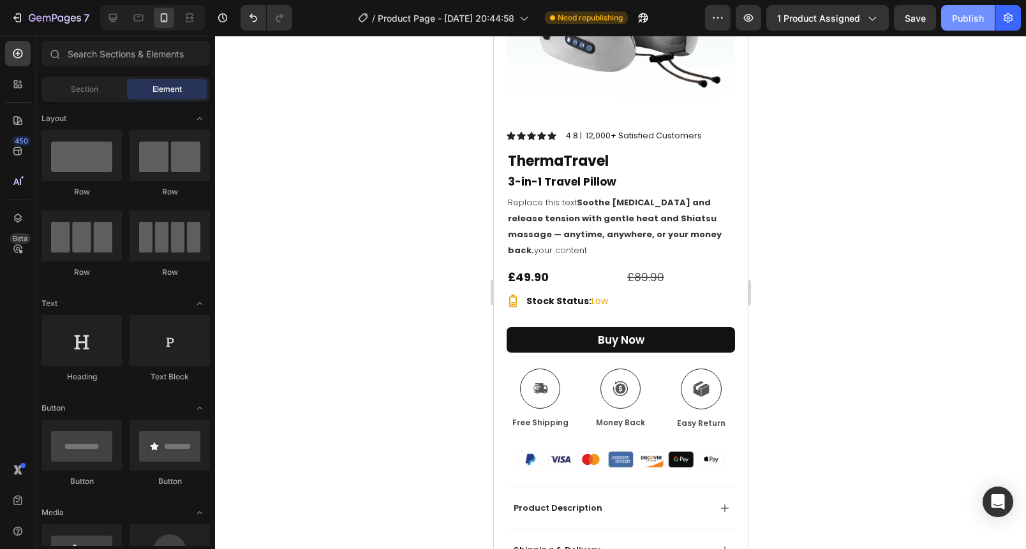
click at [960, 27] on button "Publish" at bounding box center [968, 18] width 54 height 26
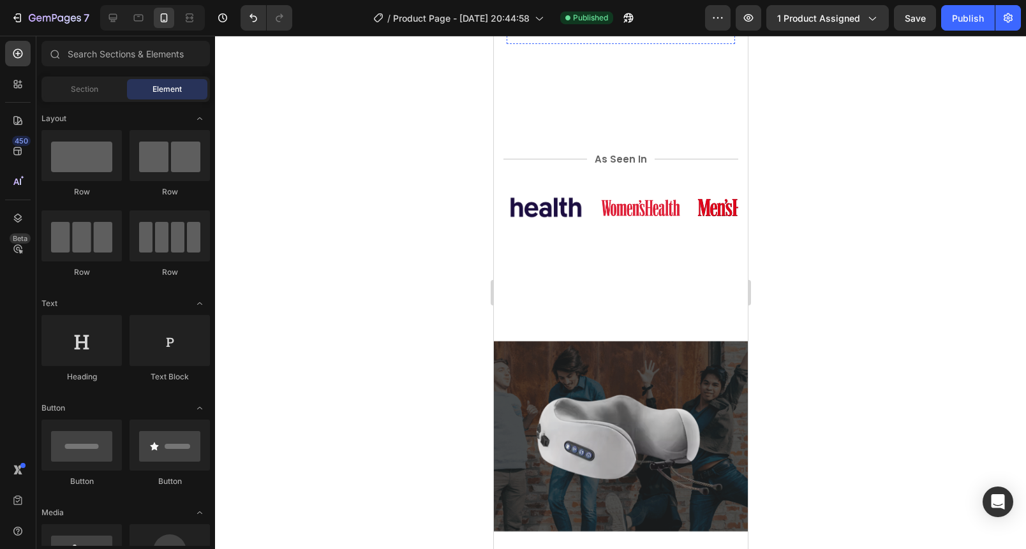
scroll to position [1145, 0]
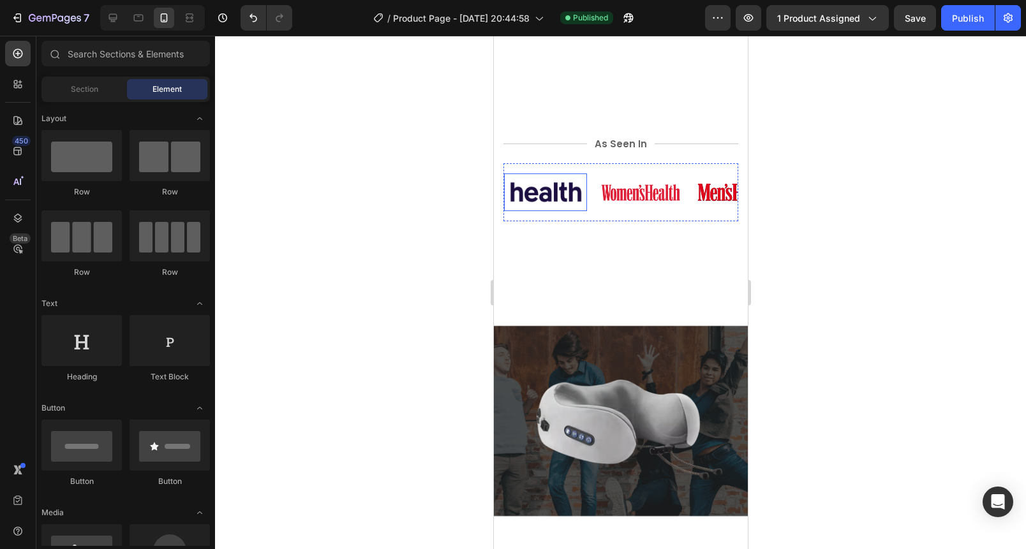
click at [549, 181] on img at bounding box center [545, 192] width 73 height 22
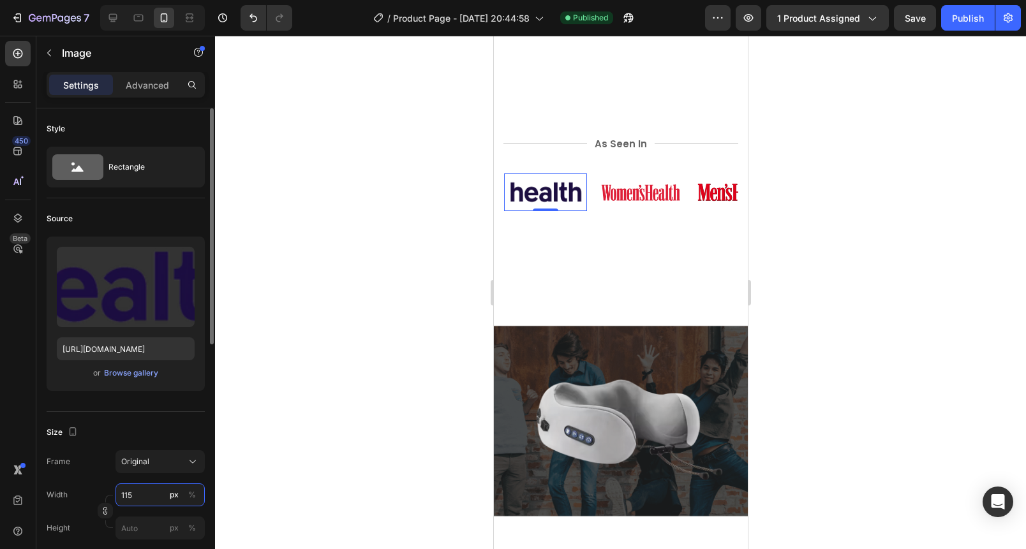
click at [147, 495] on input "115" at bounding box center [159, 495] width 89 height 23
type input "100"
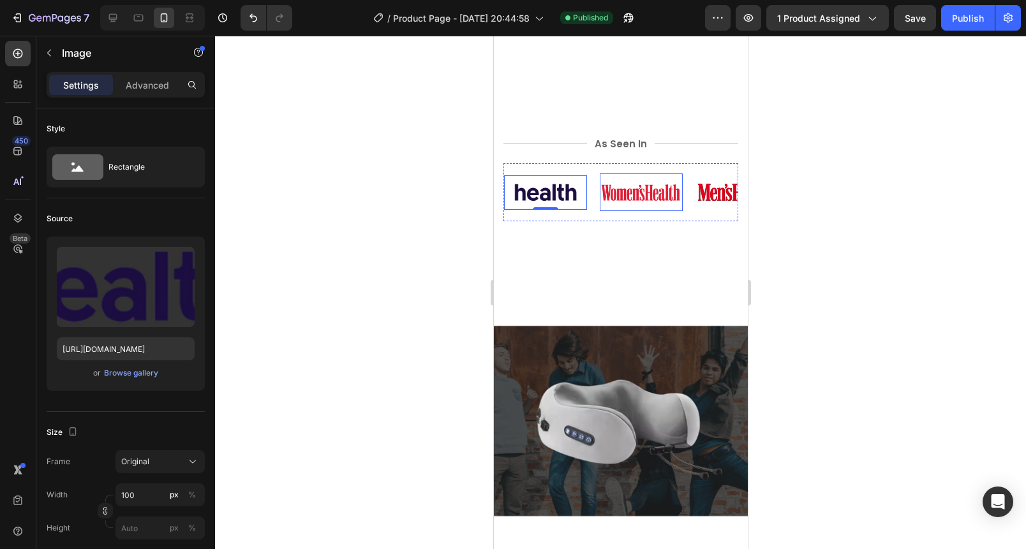
click at [614, 184] on img at bounding box center [640, 192] width 83 height 22
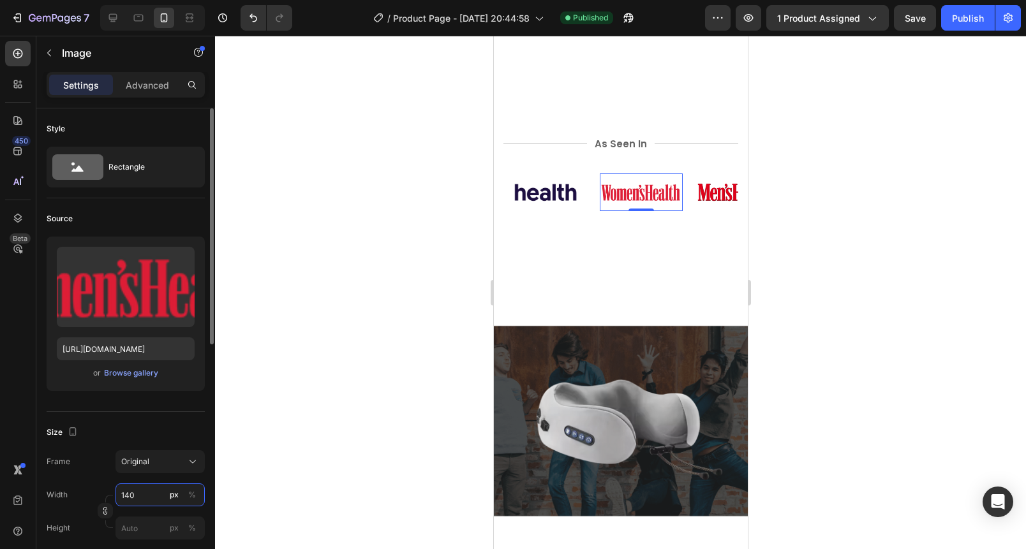
click at [156, 501] on input "140" at bounding box center [159, 495] width 89 height 23
type input "120"
click at [711, 186] on img at bounding box center [736, 192] width 83 height 22
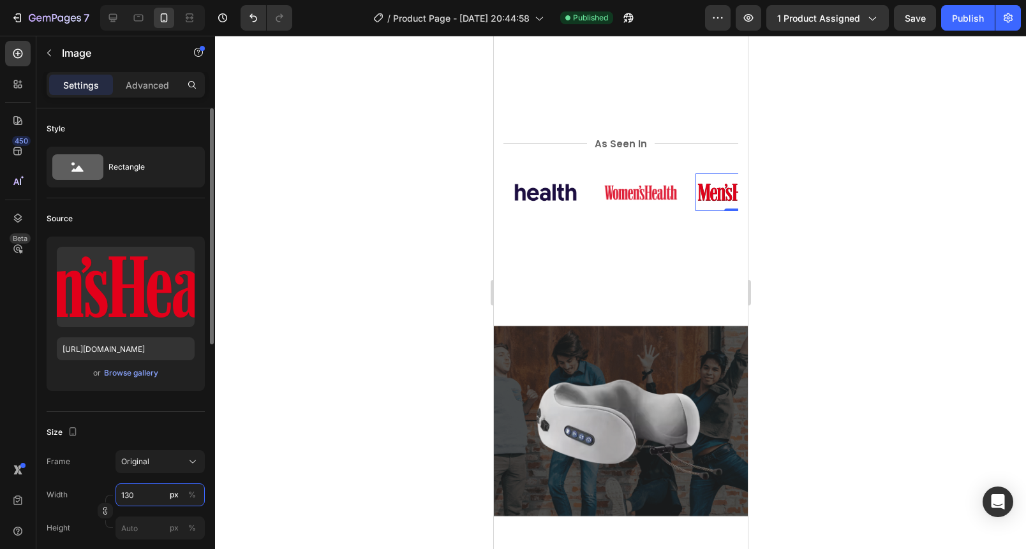
click at [142, 498] on input "130" at bounding box center [159, 495] width 89 height 23
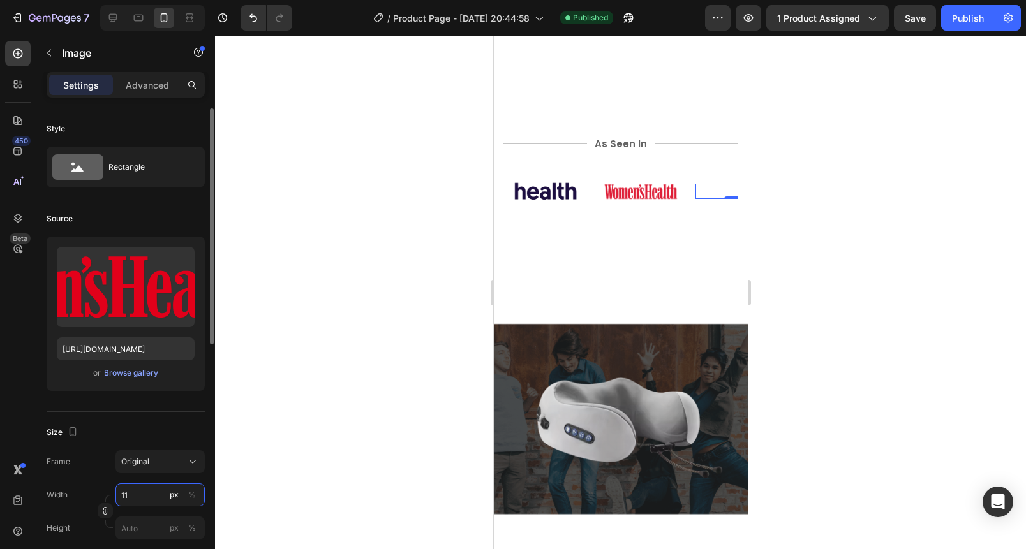
type input "110"
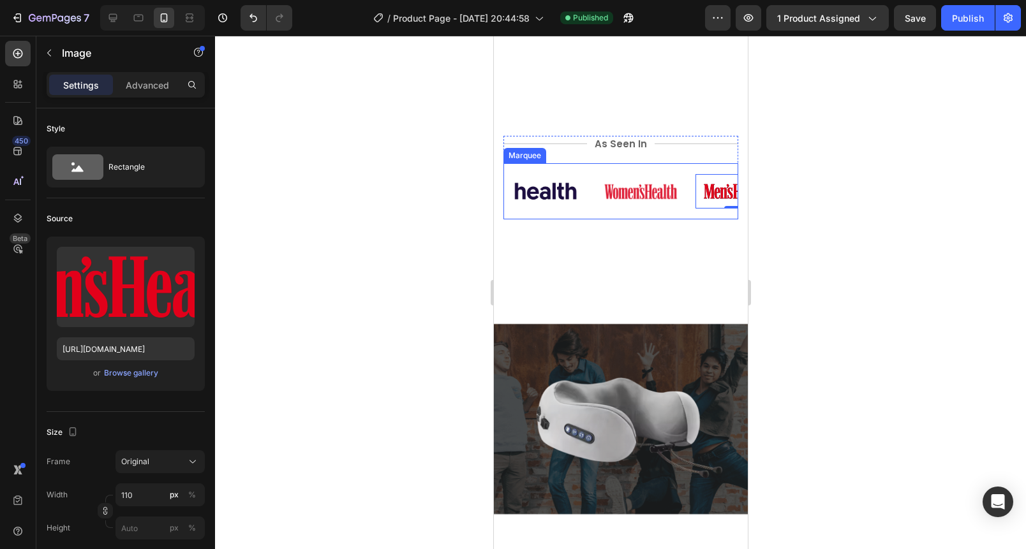
click at [560, 163] on div "Image Image Image 0 Image Image Image Image 0 Image Marquee" at bounding box center [620, 191] width 235 height 56
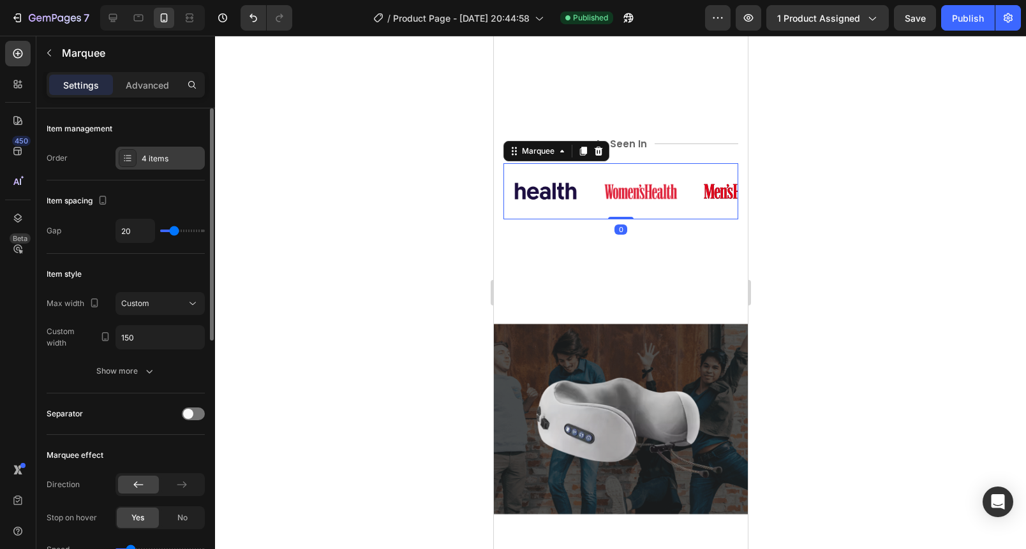
drag, startPoint x: 145, startPoint y: 158, endPoint x: 151, endPoint y: 166, distance: 9.7
click at [145, 158] on div "4 items" at bounding box center [172, 158] width 60 height 11
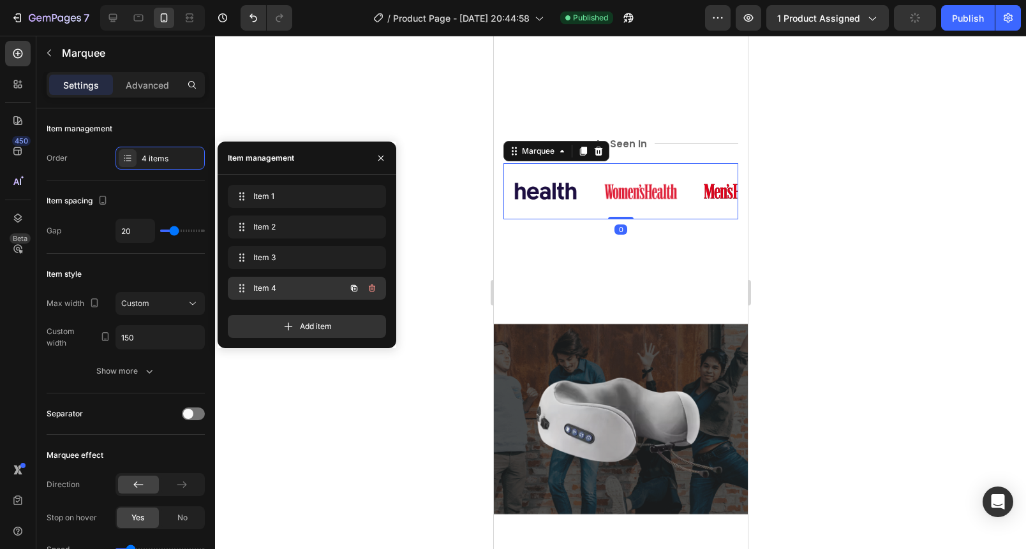
click at [295, 279] on div "Item 4 Item 4" at bounding box center [289, 288] width 112 height 18
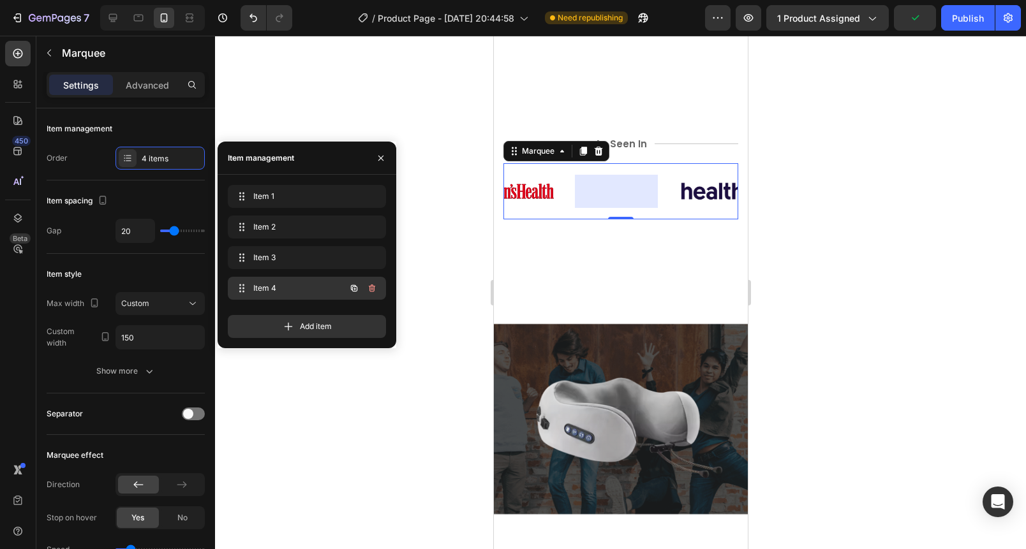
scroll to position [0, 217]
click at [630, 182] on img at bounding box center [615, 191] width 70 height 19
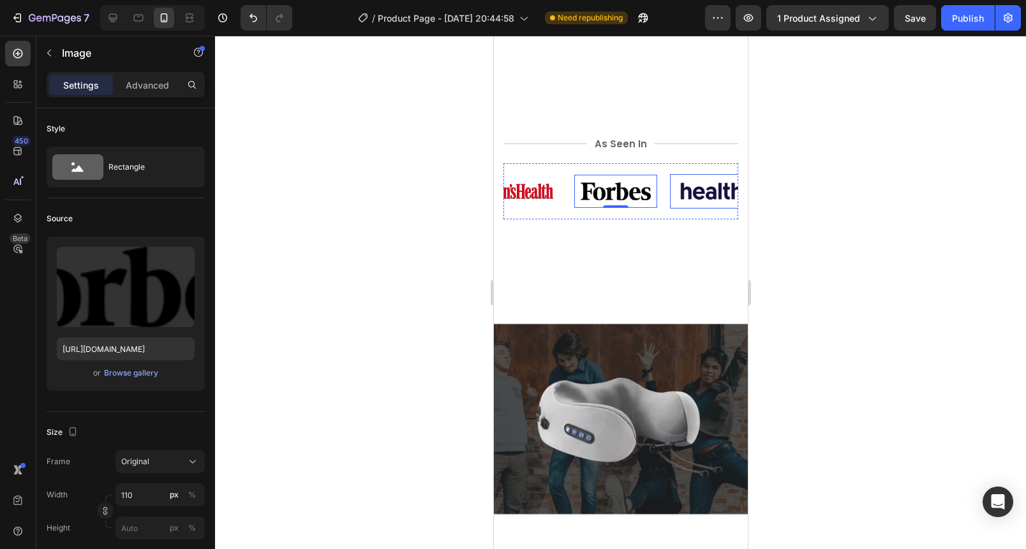
click at [718, 182] on img at bounding box center [711, 191] width 64 height 19
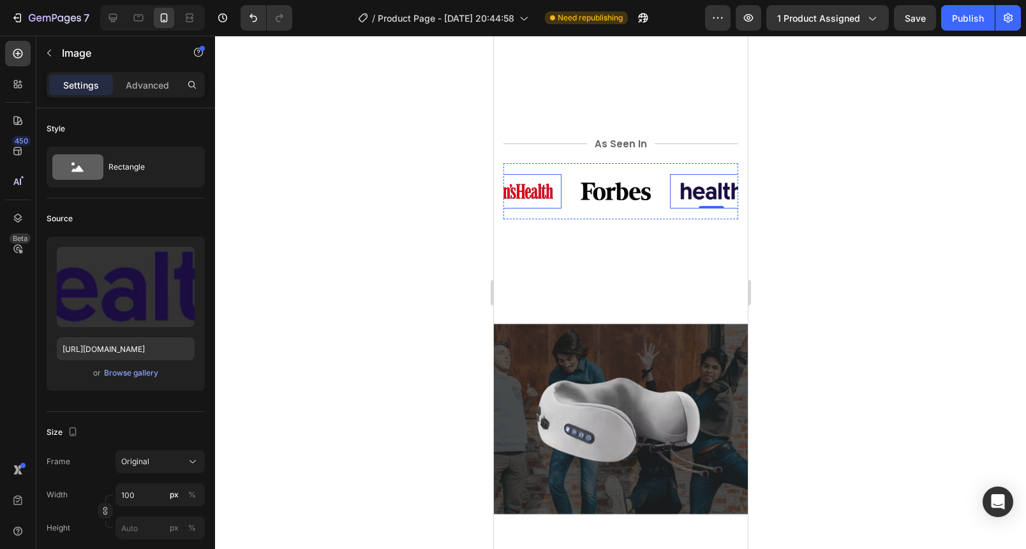
click at [546, 182] on img at bounding box center [519, 191] width 70 height 19
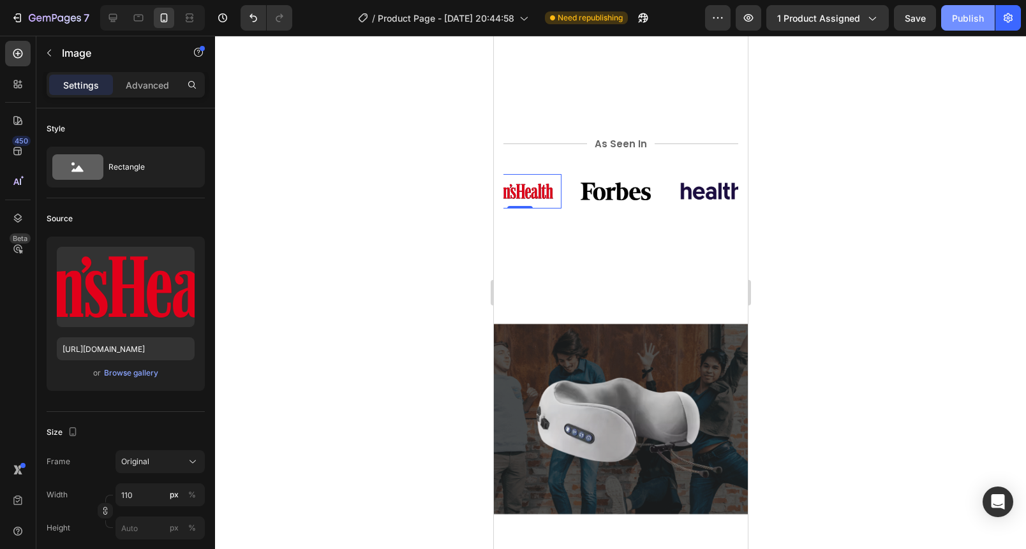
click at [962, 26] on button "Publish" at bounding box center [968, 18] width 54 height 26
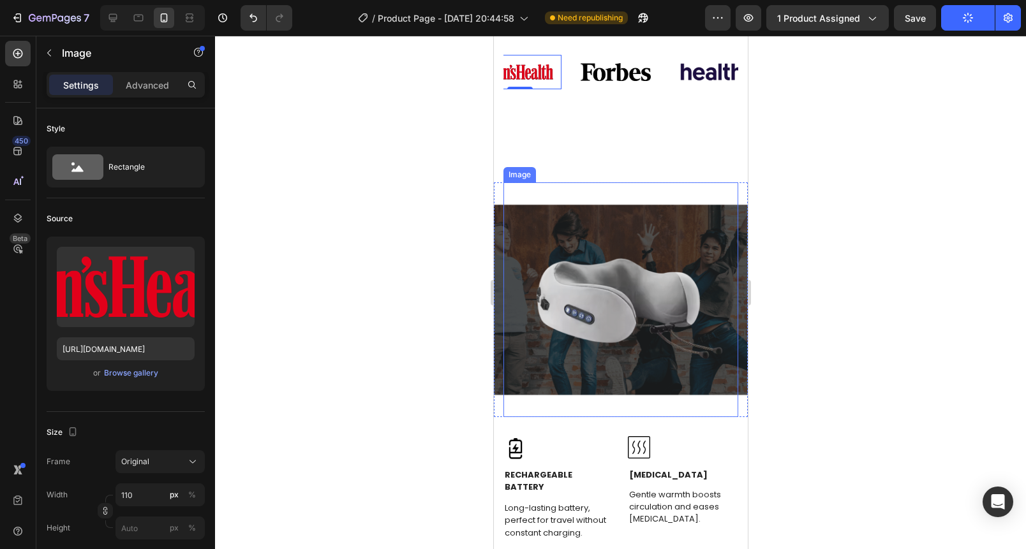
scroll to position [1468, 0]
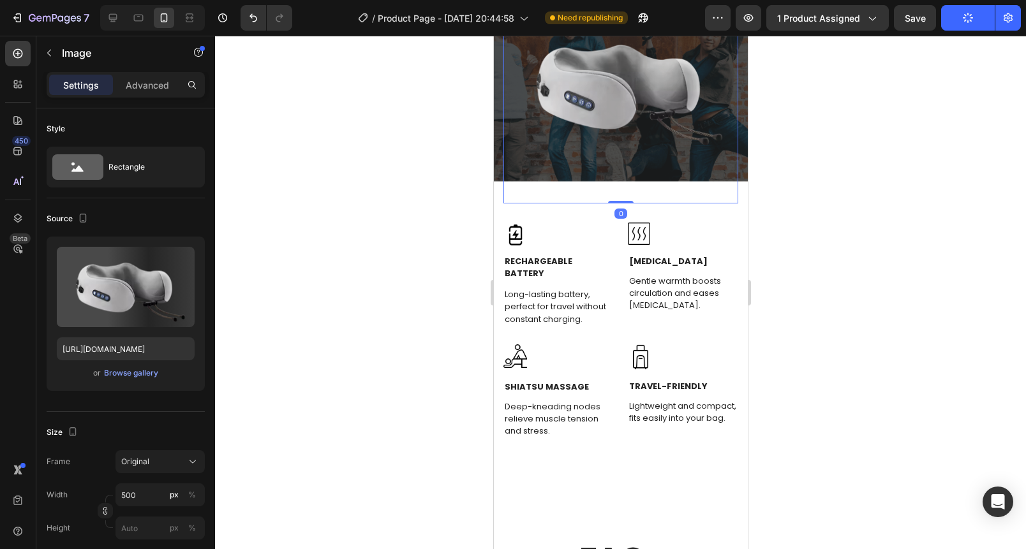
click at [596, 85] on img at bounding box center [620, 86] width 235 height 235
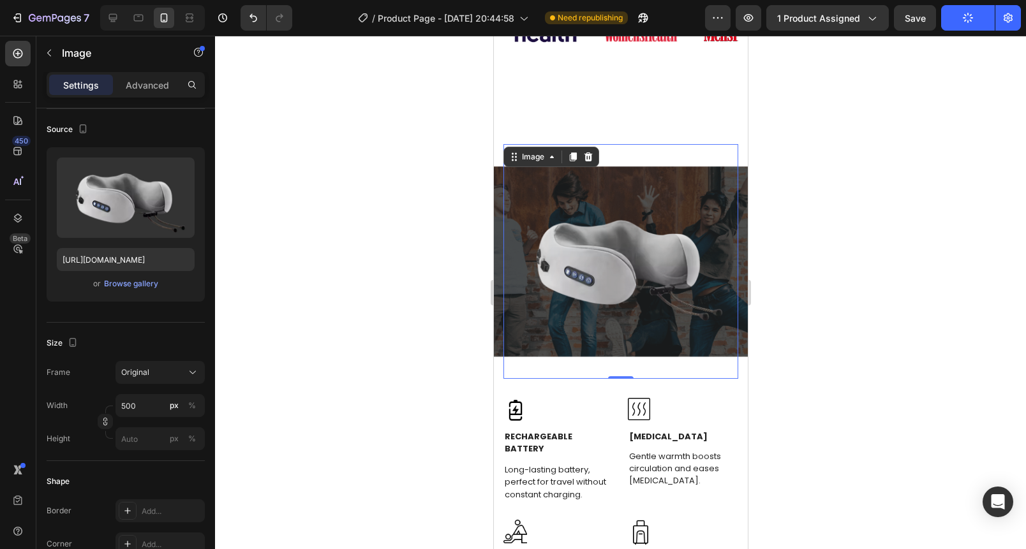
scroll to position [1272, 0]
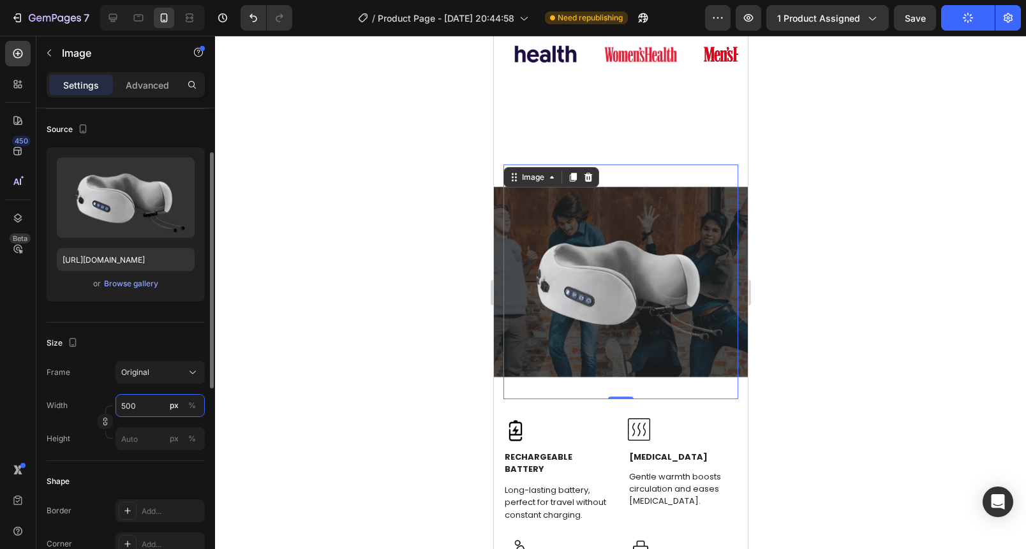
click at [157, 413] on input "500" at bounding box center [159, 405] width 89 height 23
type input "400"
click at [381, 336] on div at bounding box center [620, 293] width 811 height 514
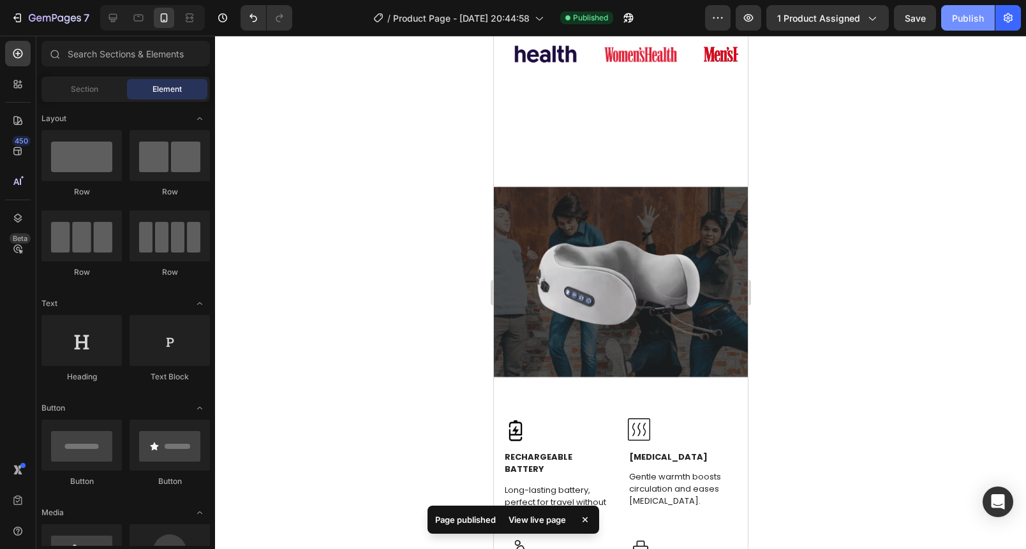
click at [957, 23] on div "Publish" at bounding box center [968, 17] width 32 height 13
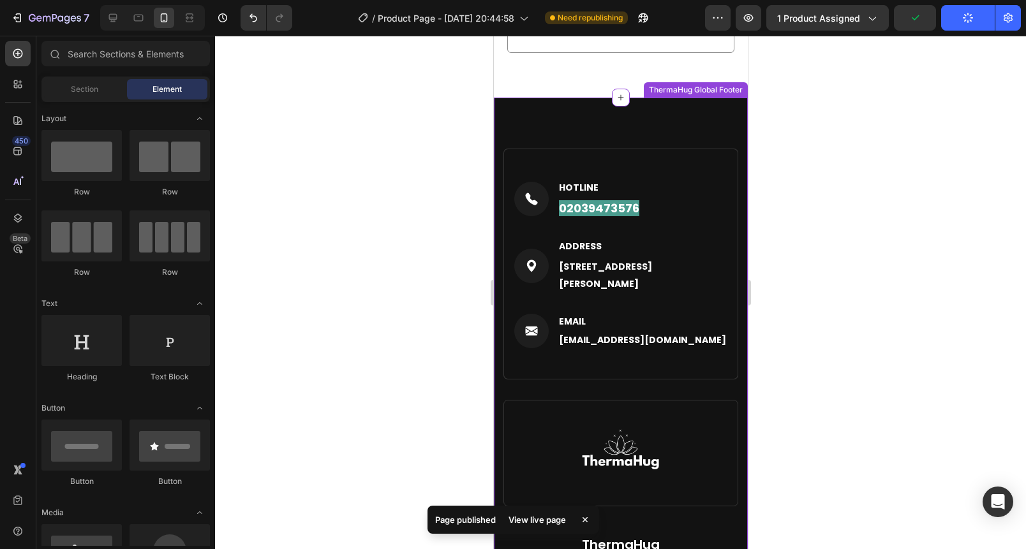
scroll to position [2459, 0]
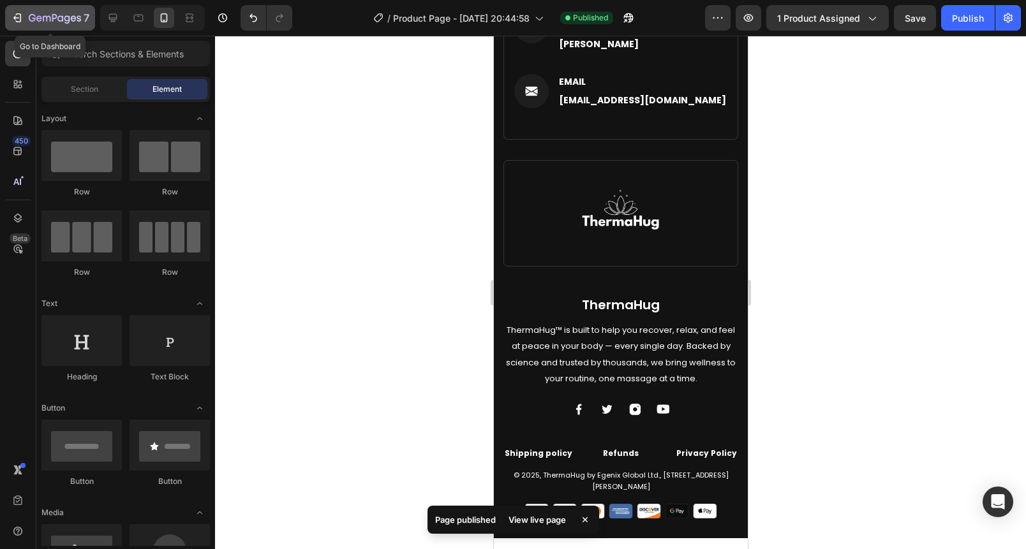
click at [29, 16] on icon "button" at bounding box center [55, 18] width 52 height 11
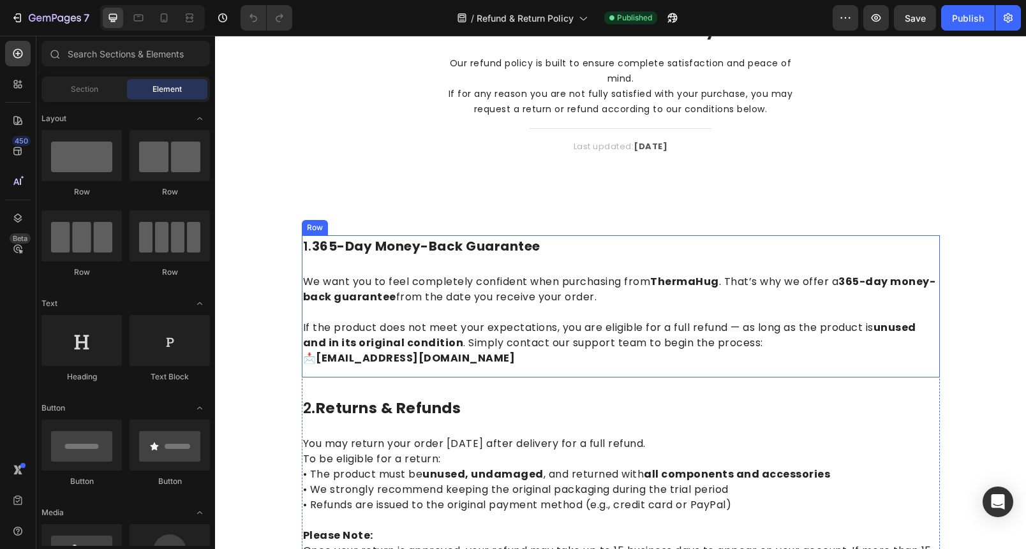
scroll to position [86, 0]
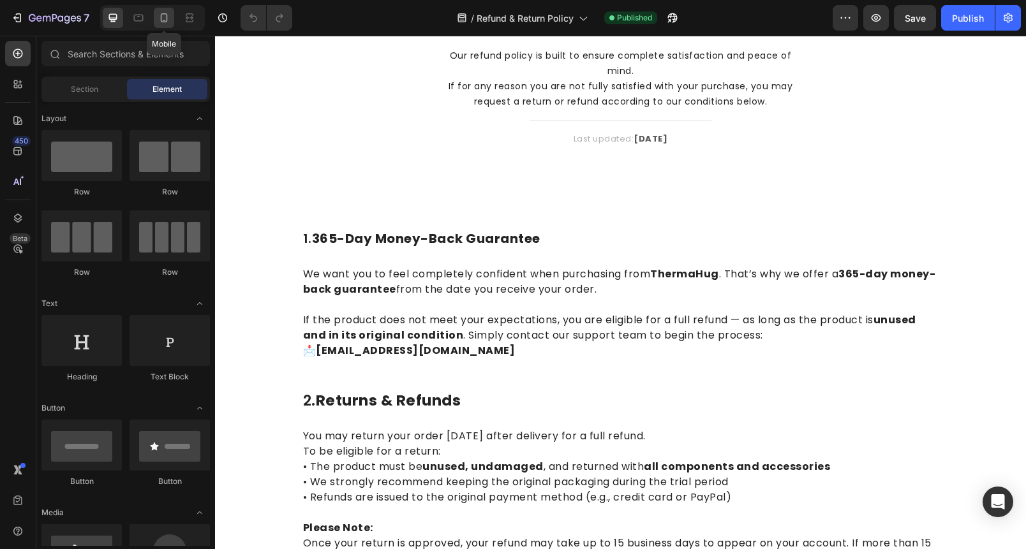
click at [158, 22] on icon at bounding box center [164, 17] width 13 height 13
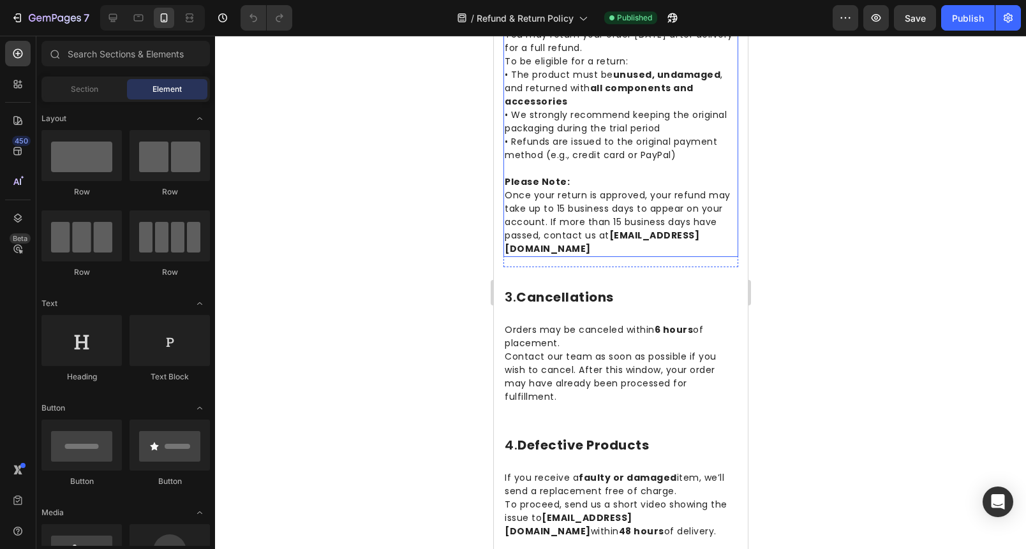
scroll to position [536, 0]
click at [621, 226] on p "Once your return is approved, your refund may take up to 15 business days to ap…" at bounding box center [620, 221] width 232 height 67
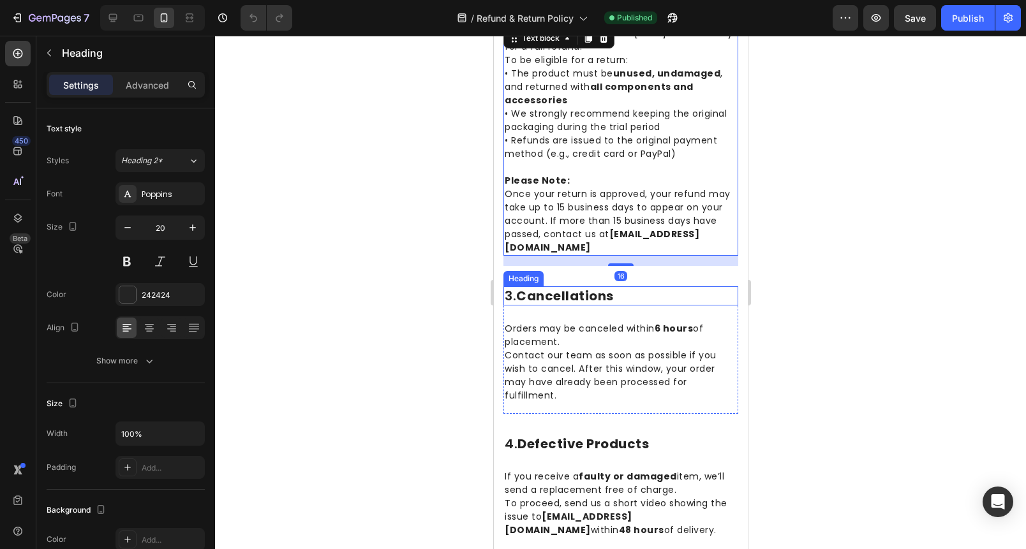
click at [634, 301] on h2 "3. cancellations" at bounding box center [620, 295] width 235 height 19
click at [629, 235] on p "Once your return is approved, your refund may take up to 15 business days to ap…" at bounding box center [620, 221] width 232 height 67
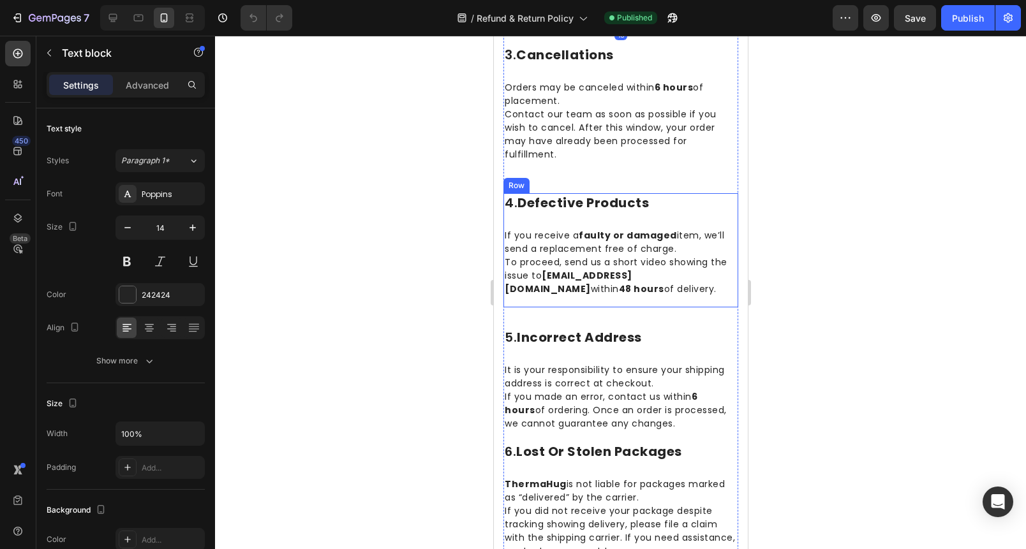
scroll to position [886, 0]
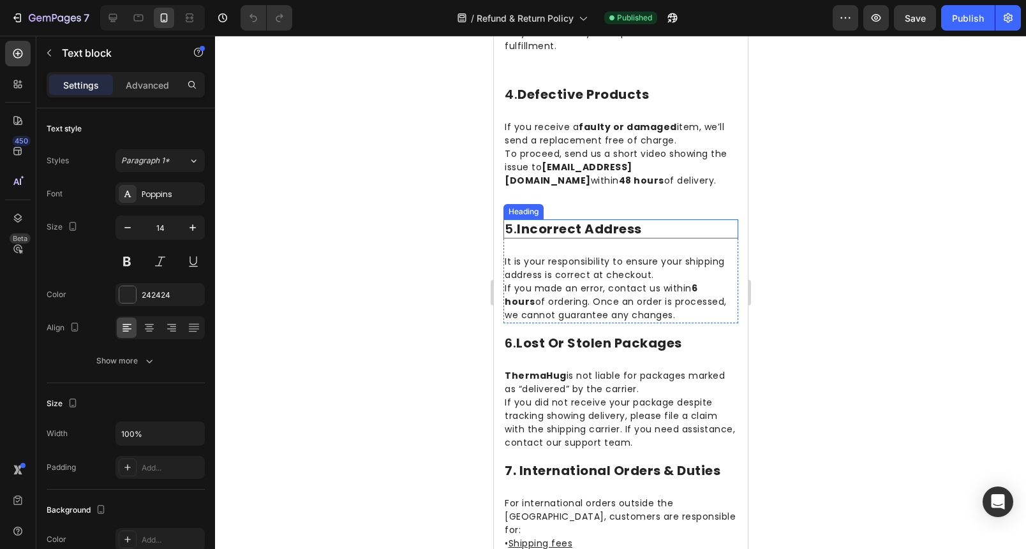
click at [657, 239] on h2 "5. incorrect address" at bounding box center [620, 228] width 235 height 19
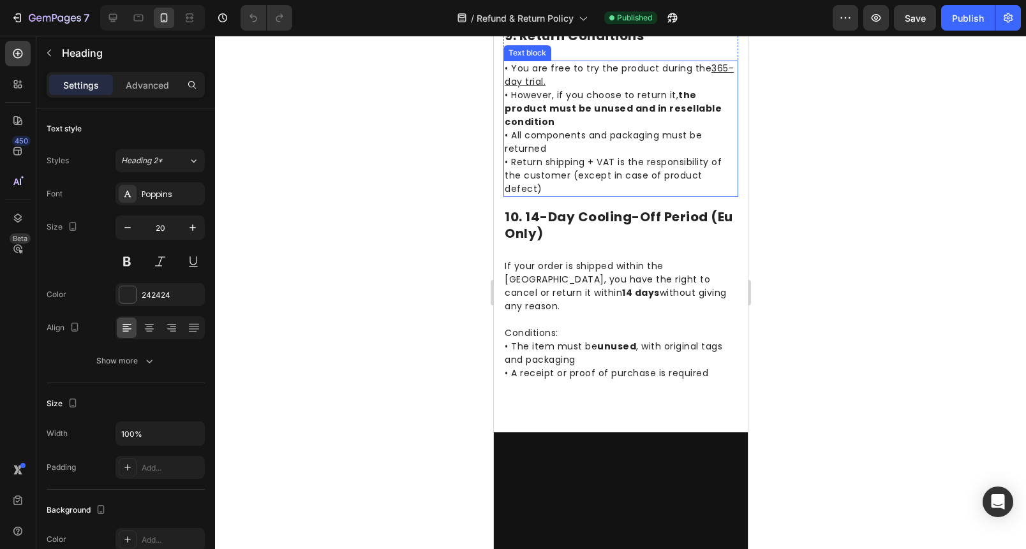
scroll to position [1612, 0]
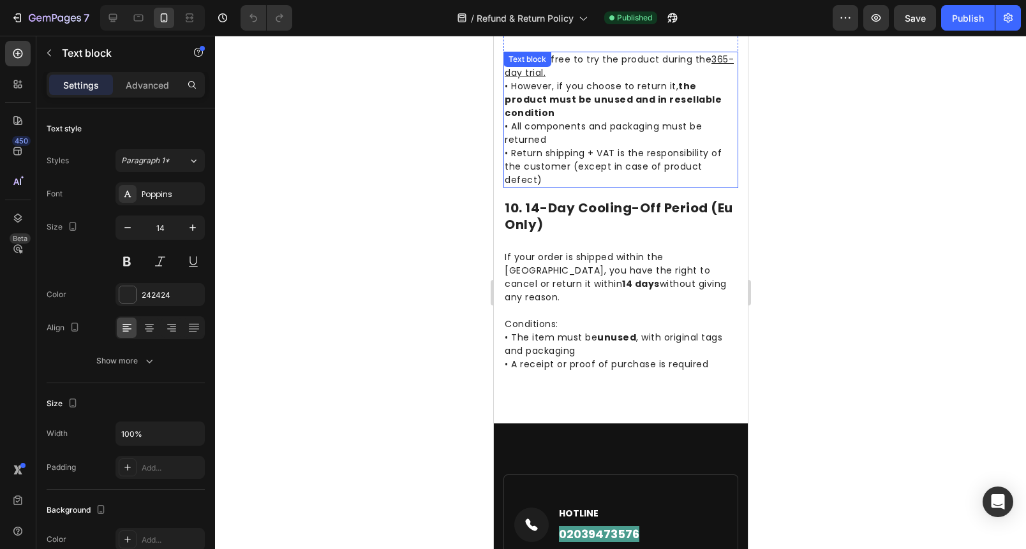
click at [616, 170] on p "• Return shipping + VAT is the responsibility of the customer (except in case o…" at bounding box center [620, 167] width 232 height 40
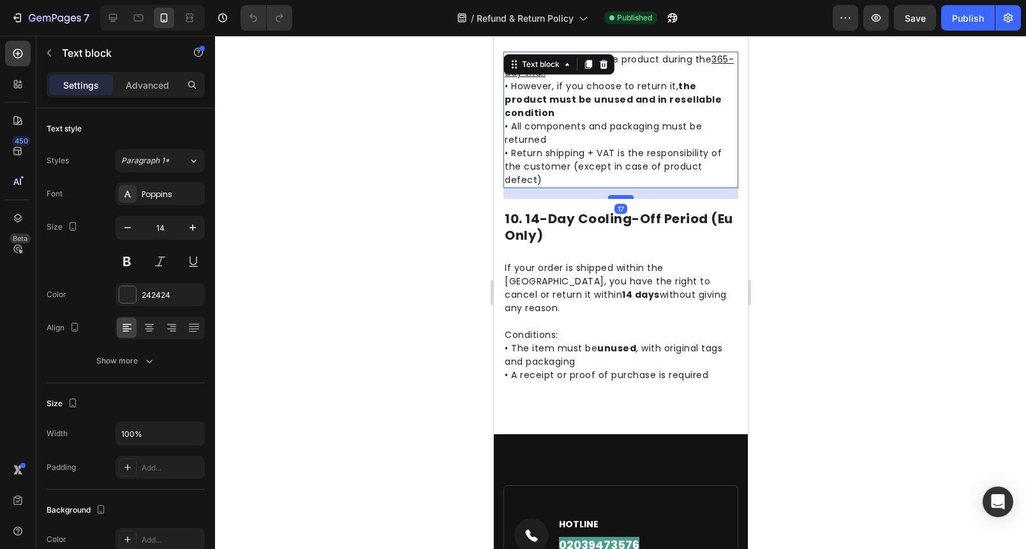
drag, startPoint x: 619, startPoint y: 200, endPoint x: 617, endPoint y: 211, distance: 11.0
click at [617, 199] on div at bounding box center [620, 197] width 26 height 4
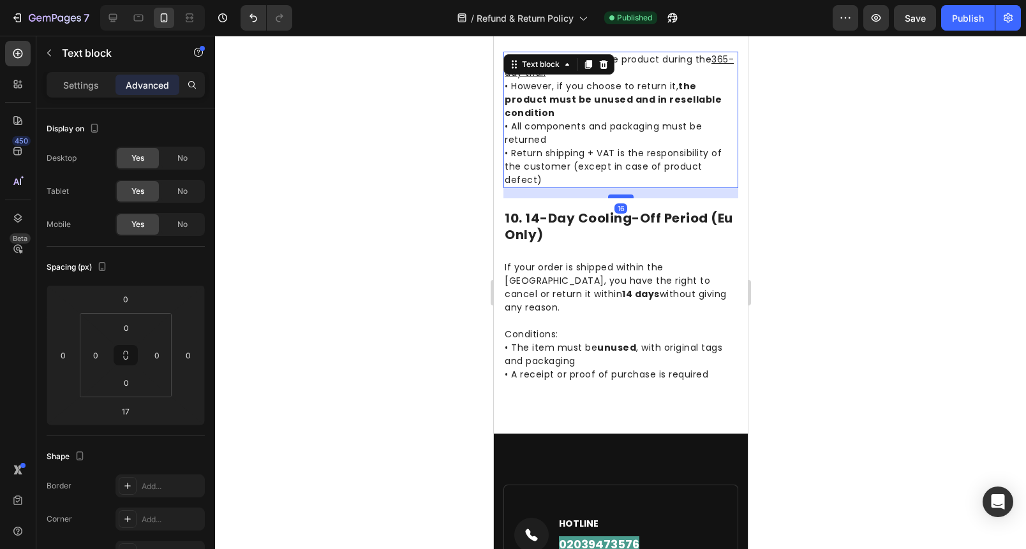
click at [607, 198] on div at bounding box center [620, 197] width 26 height 4
type input "16"
click at [415, 204] on div at bounding box center [620, 293] width 811 height 514
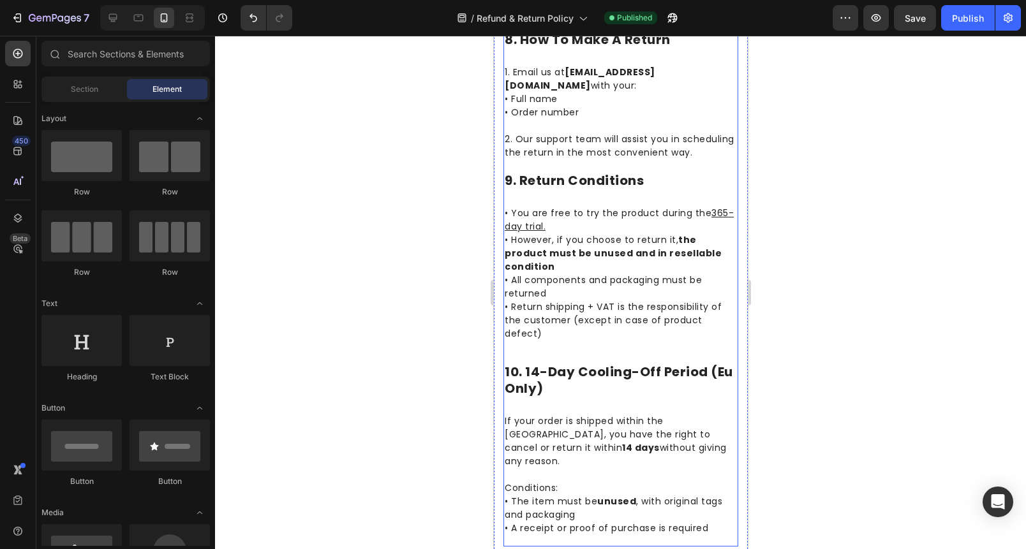
scroll to position [1443, 0]
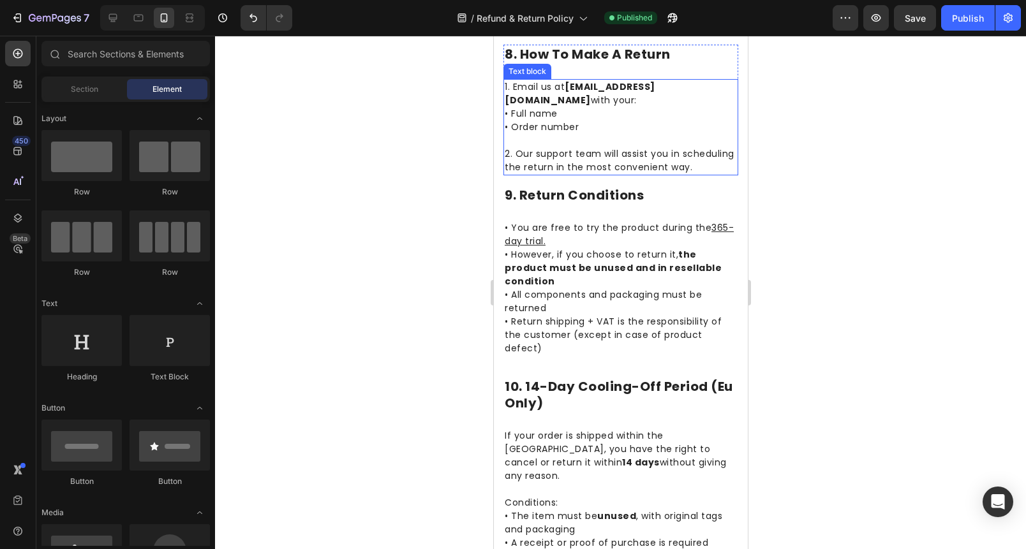
click at [640, 163] on p "2. Our support team will assist you in scheduling the return in the most conven…" at bounding box center [620, 160] width 232 height 27
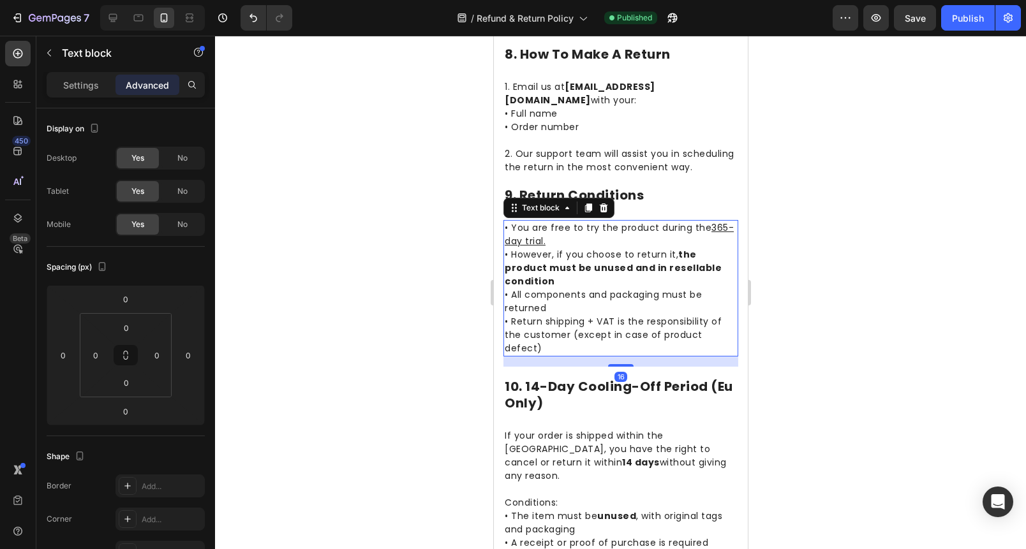
drag, startPoint x: 624, startPoint y: 313, endPoint x: 620, endPoint y: 304, distance: 10.6
click at [624, 312] on p "• All components and packaging must be returned" at bounding box center [620, 301] width 232 height 27
click at [634, 159] on p "2. Our support team will assist you in scheduling the return in the most conven…" at bounding box center [620, 160] width 232 height 27
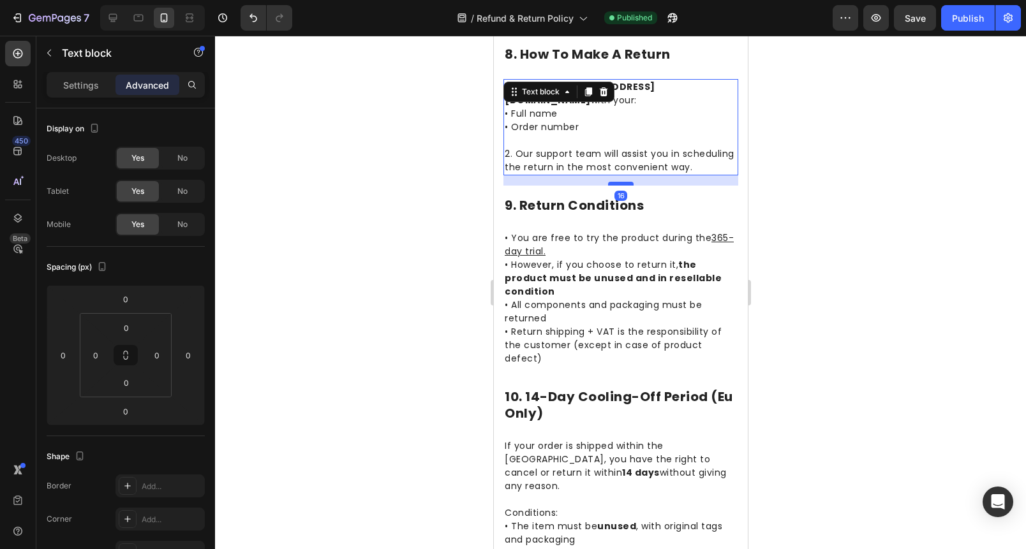
drag, startPoint x: 616, startPoint y: 186, endPoint x: 616, endPoint y: 197, distance: 10.2
click at [616, 186] on div at bounding box center [620, 184] width 26 height 4
type input "16"
drag, startPoint x: 903, startPoint y: 190, endPoint x: 886, endPoint y: 192, distance: 17.3
click at [895, 191] on div at bounding box center [620, 293] width 811 height 514
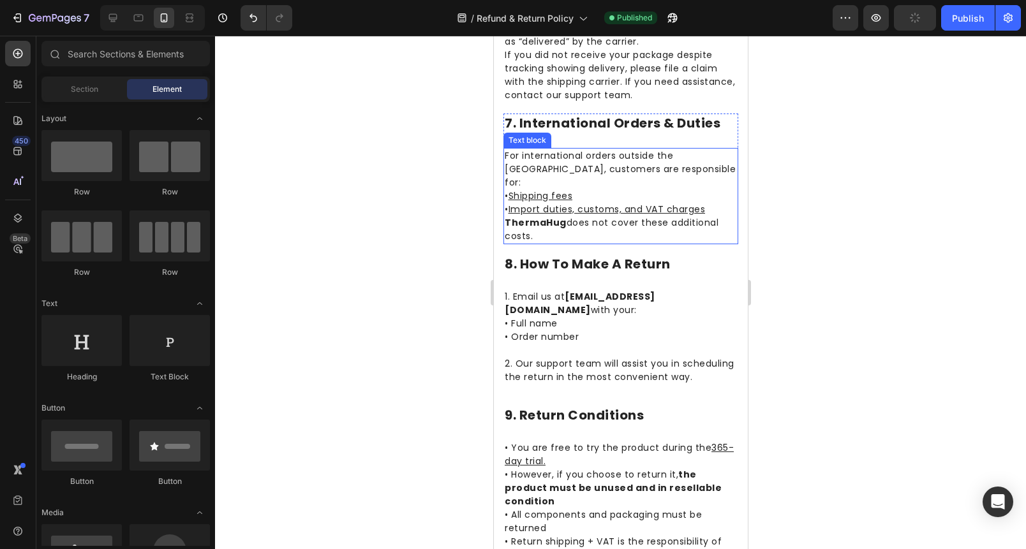
scroll to position [1227, 0]
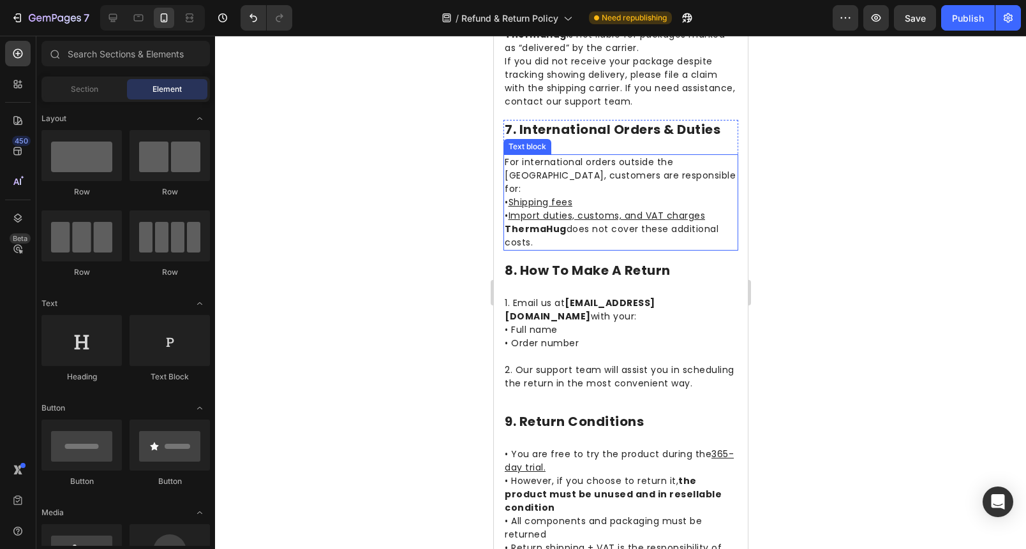
click at [613, 205] on p "• Shipping fees" at bounding box center [620, 202] width 232 height 13
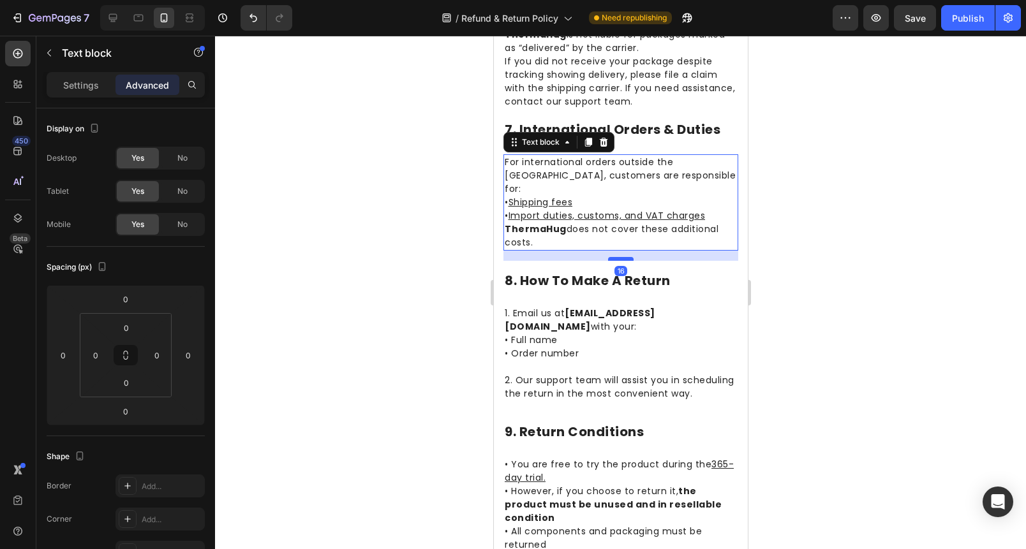
drag, startPoint x: 614, startPoint y: 249, endPoint x: 613, endPoint y: 258, distance: 9.0
click at [613, 258] on div at bounding box center [620, 259] width 26 height 4
type input "16"
drag, startPoint x: 852, startPoint y: 228, endPoint x: 778, endPoint y: 221, distance: 74.3
click at [852, 228] on div at bounding box center [620, 293] width 811 height 514
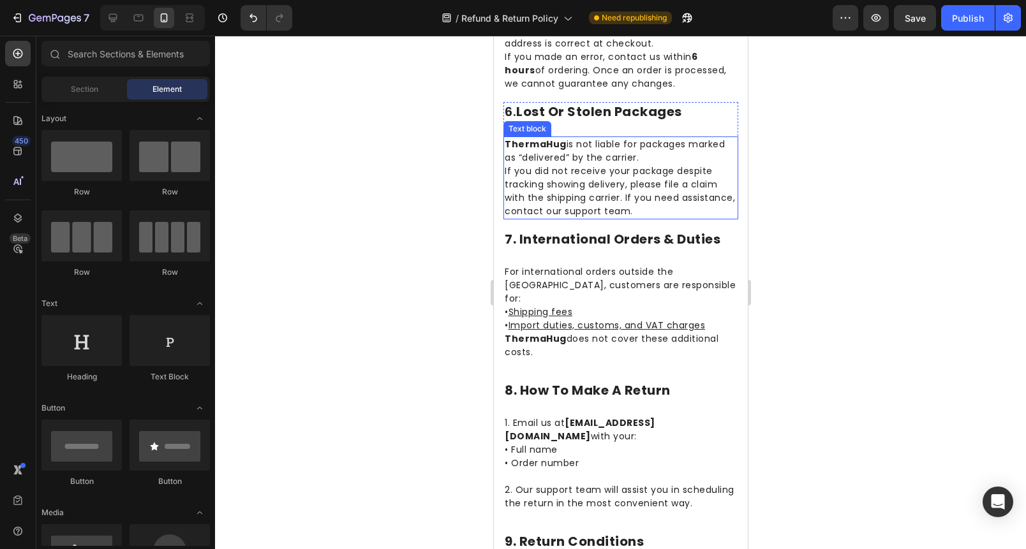
scroll to position [1112, 0]
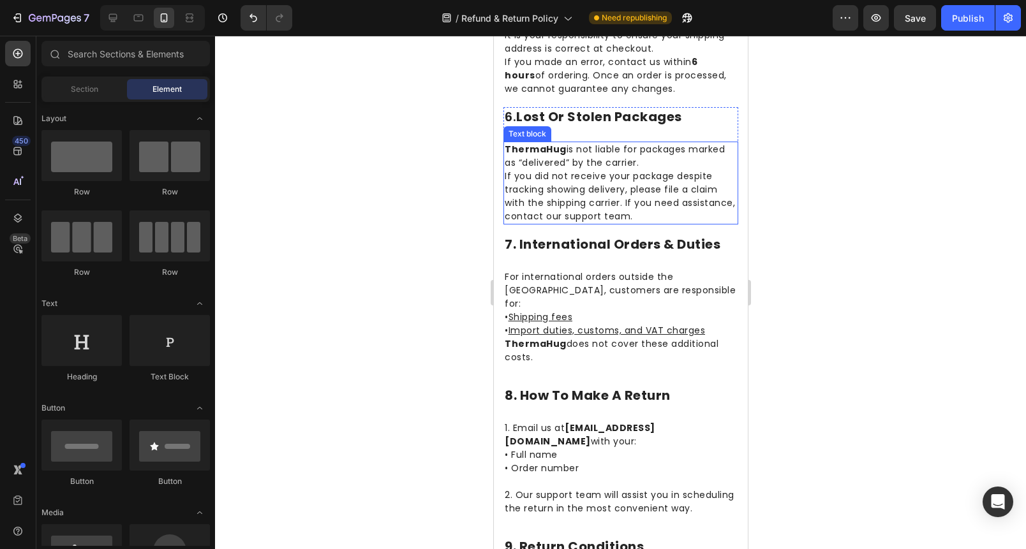
click at [604, 200] on p "If you did not receive your package despite tracking showing delivery, please f…" at bounding box center [620, 197] width 232 height 54
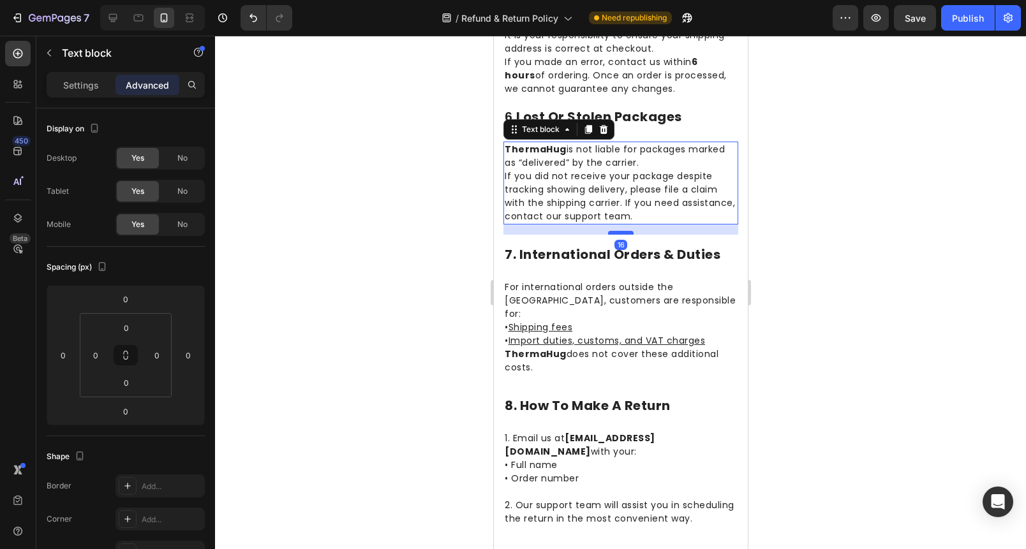
drag, startPoint x: 616, startPoint y: 236, endPoint x: 616, endPoint y: 246, distance: 10.2
click at [616, 235] on div at bounding box center [620, 233] width 26 height 4
type input "16"
drag, startPoint x: 860, startPoint y: 200, endPoint x: 750, endPoint y: 174, distance: 113.4
click at [854, 199] on div at bounding box center [620, 293] width 811 height 514
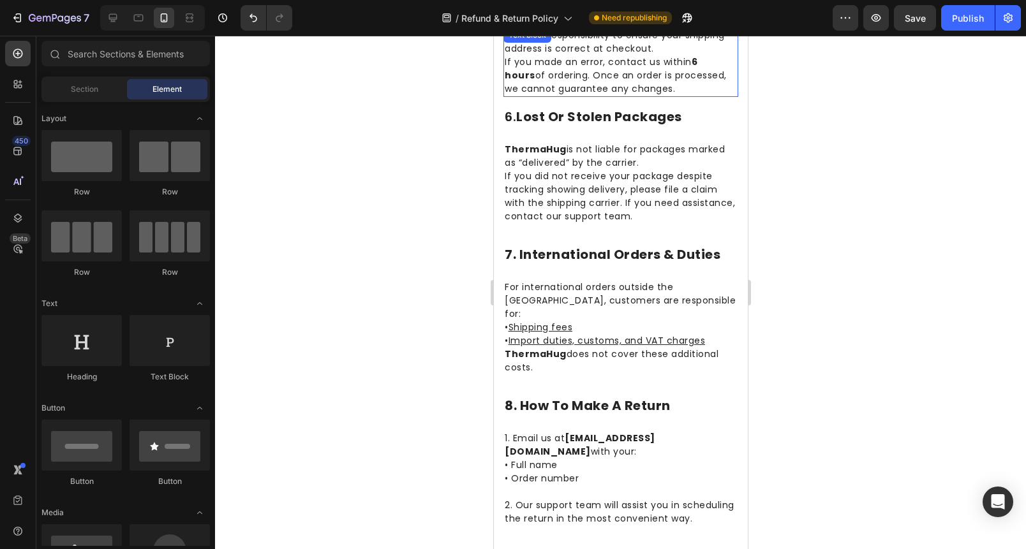
click at [627, 87] on p "If you made an error, contact us within 6 hours of ordering. Once an order is p…" at bounding box center [620, 76] width 232 height 40
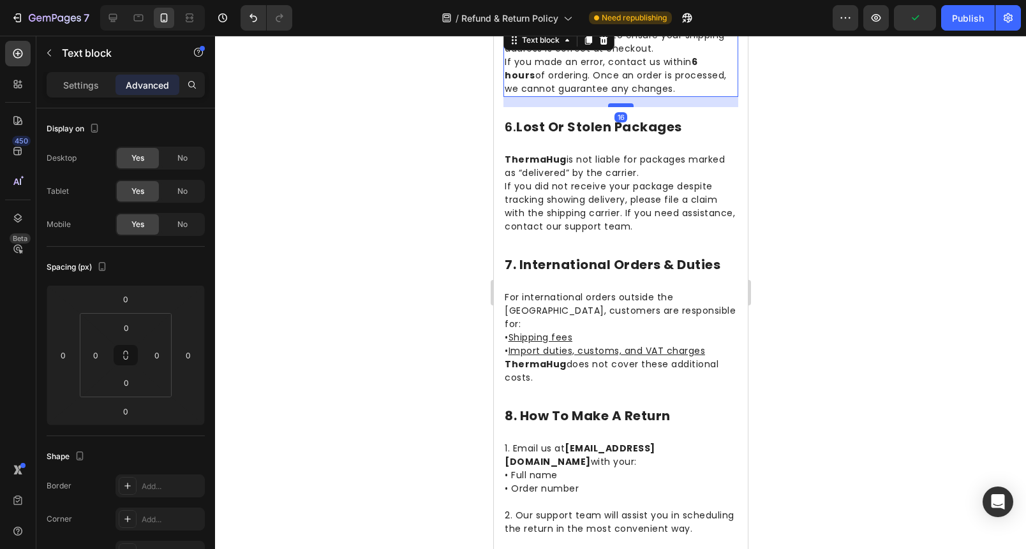
drag, startPoint x: 614, startPoint y: 108, endPoint x: 614, endPoint y: 118, distance: 10.2
click at [613, 107] on div at bounding box center [620, 105] width 26 height 4
type input "16"
drag, startPoint x: 863, startPoint y: 112, endPoint x: 747, endPoint y: 138, distance: 119.0
click at [863, 112] on div at bounding box center [620, 293] width 811 height 514
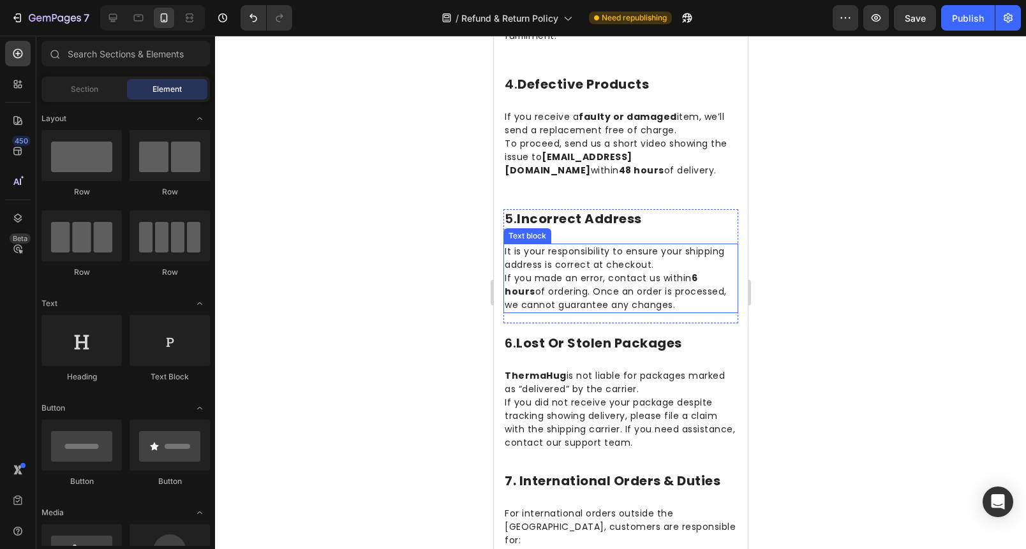
scroll to position [892, 0]
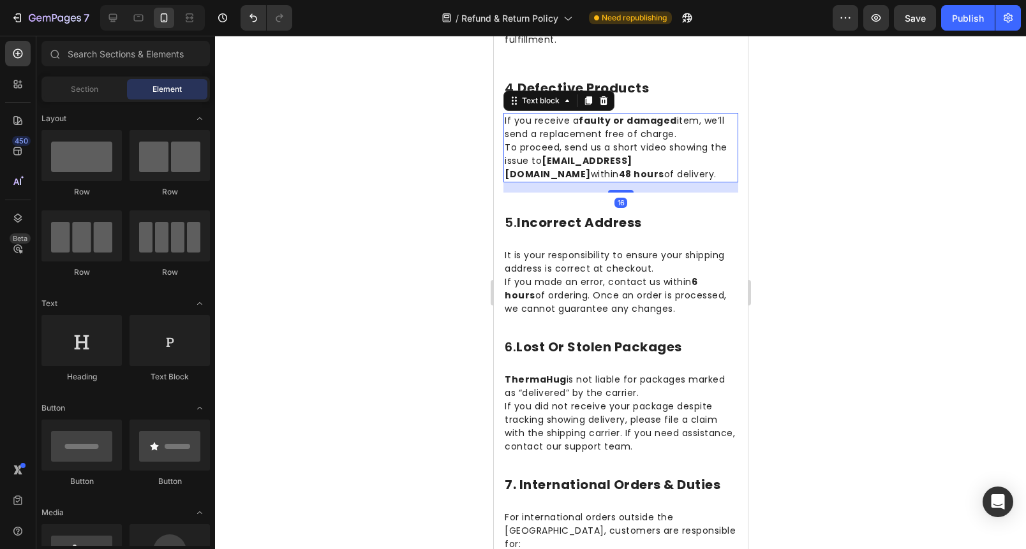
click at [604, 154] on p "To proceed, send us a short video showing the issue to support@thermahug.co.uk …" at bounding box center [620, 161] width 232 height 40
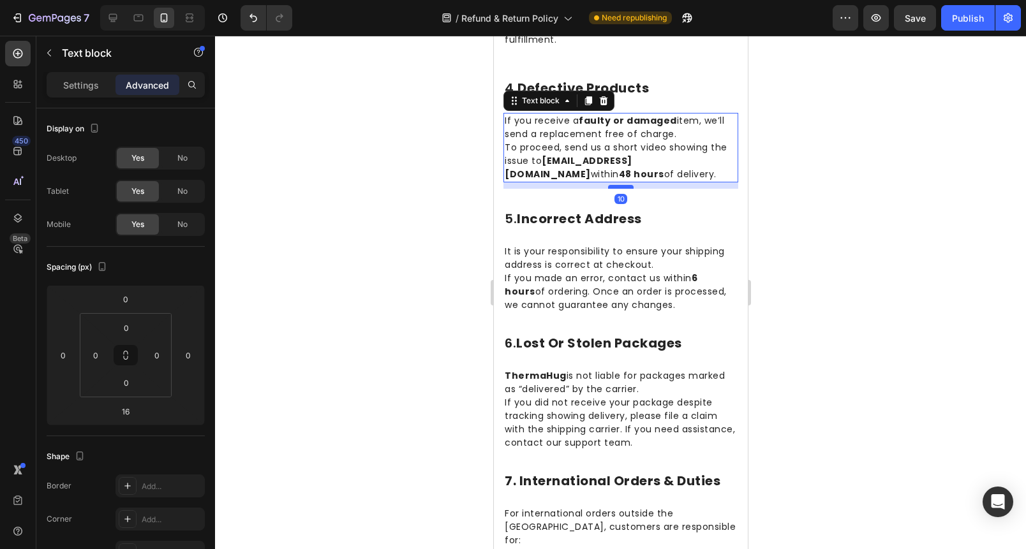
click at [621, 189] on div at bounding box center [620, 187] width 26 height 4
type input "10"
drag, startPoint x: 824, startPoint y: 175, endPoint x: 757, endPoint y: 194, distance: 69.7
click at [823, 175] on div at bounding box center [620, 293] width 811 height 514
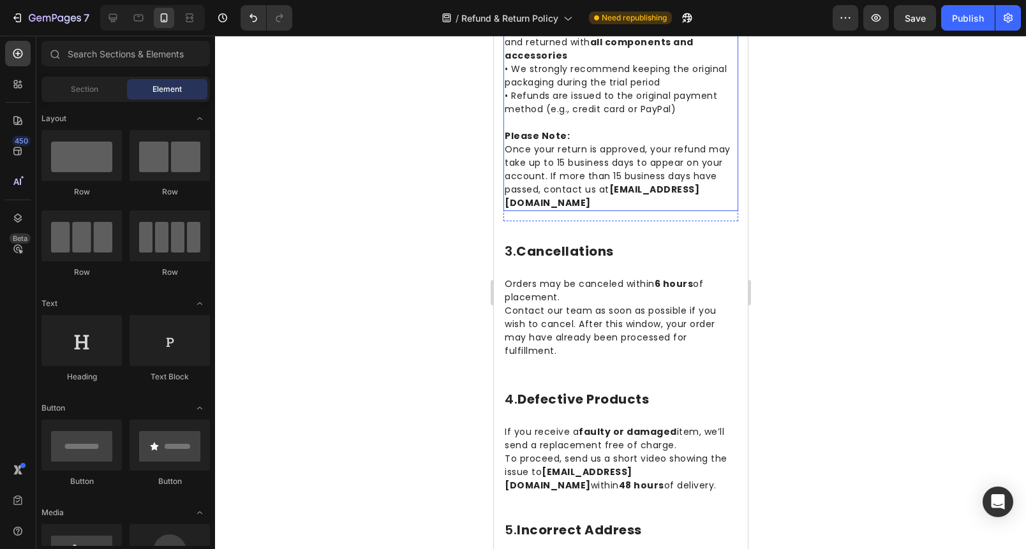
scroll to position [650, 0]
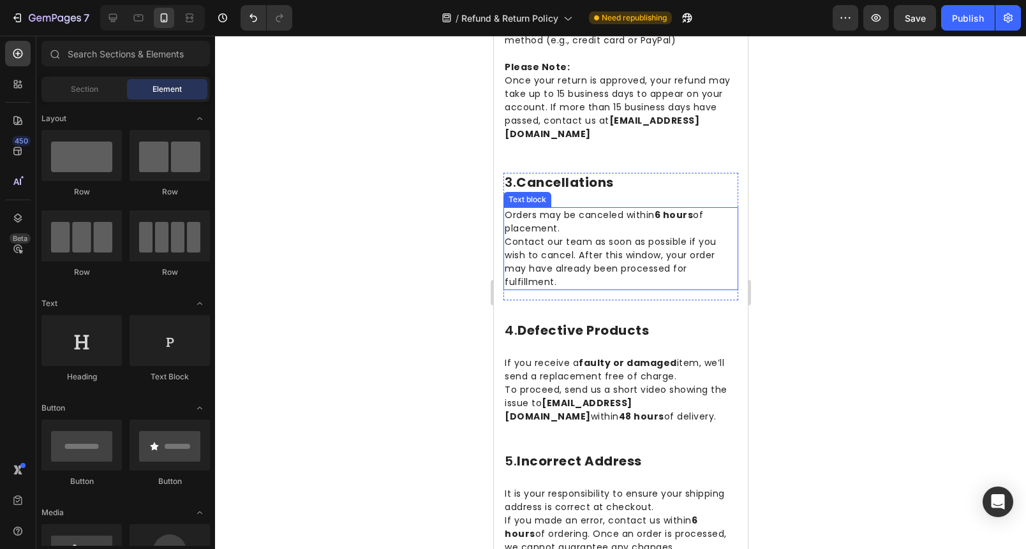
click at [596, 285] on p "Contact our team as soon as possible if you wish to cancel. After this window, …" at bounding box center [620, 262] width 232 height 54
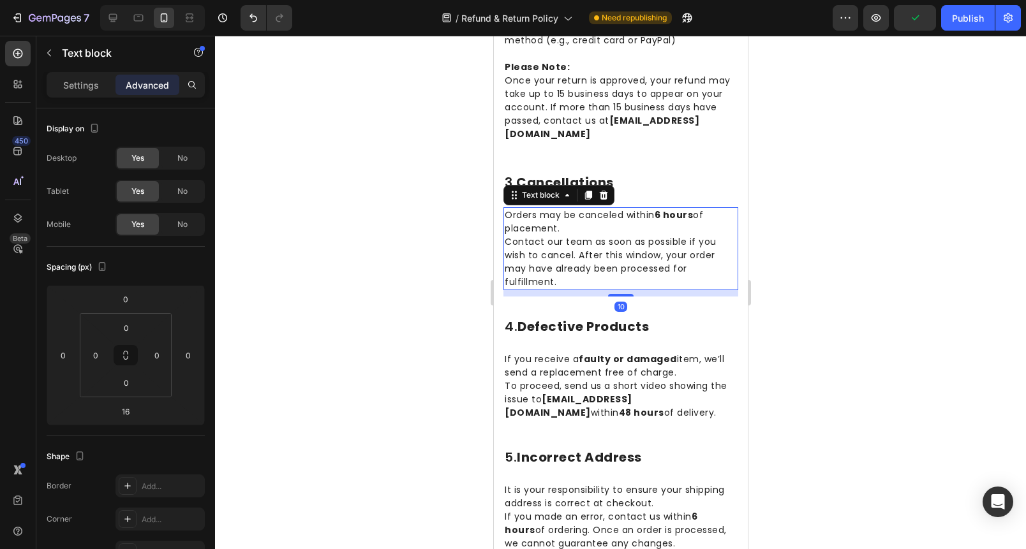
drag, startPoint x: 617, startPoint y: 312, endPoint x: 740, endPoint y: 304, distance: 123.4
click at [618, 297] on div at bounding box center [620, 295] width 26 height 3
type input "10"
drag, startPoint x: 831, startPoint y: 298, endPoint x: 750, endPoint y: 290, distance: 82.0
click at [828, 298] on div at bounding box center [620, 293] width 811 height 514
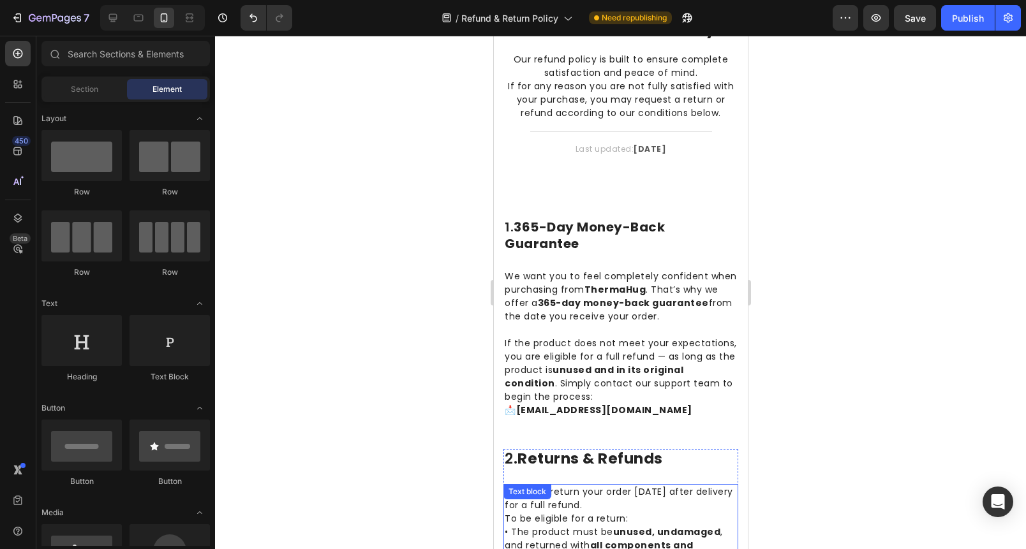
scroll to position [58, 0]
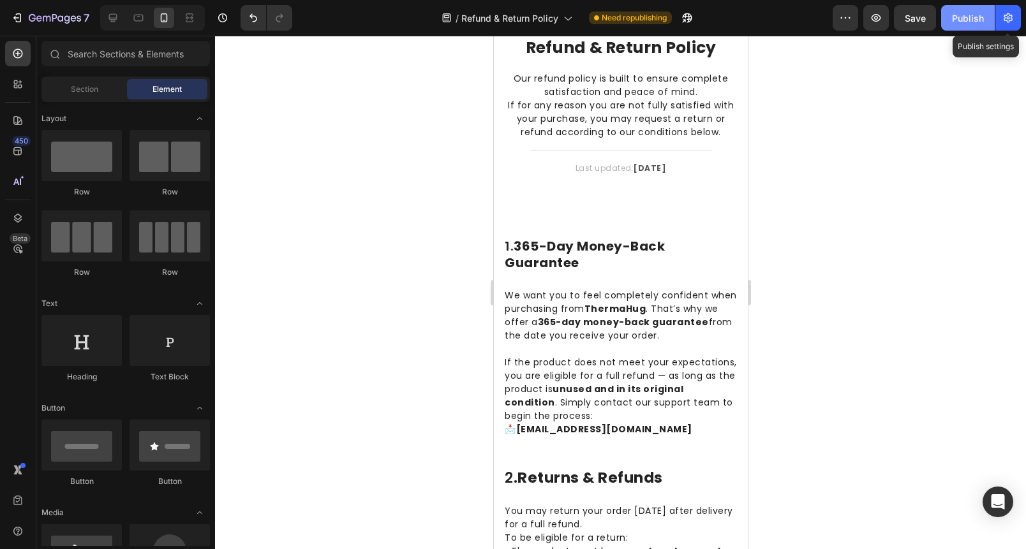
click at [988, 15] on button "Publish" at bounding box center [968, 18] width 54 height 26
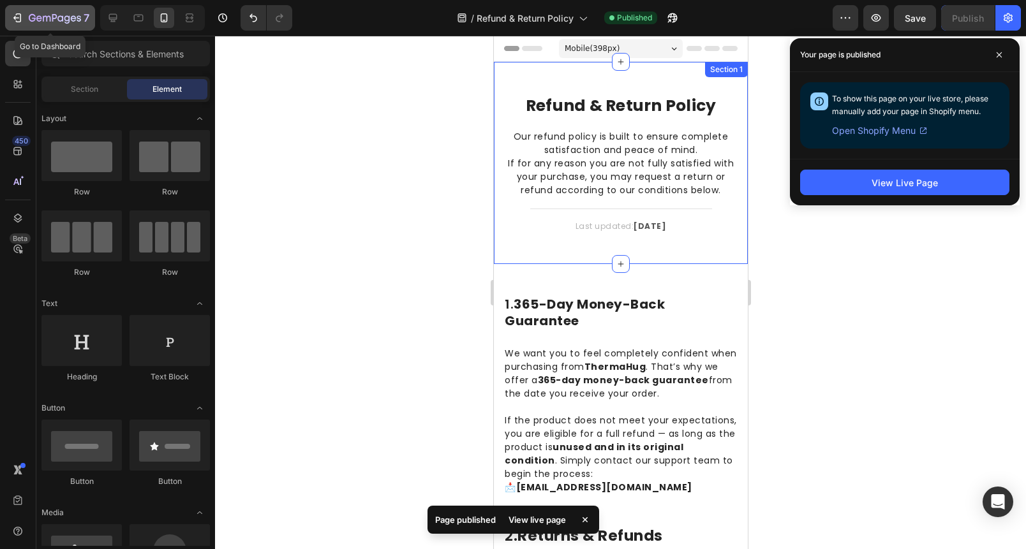
click at [22, 19] on icon "button" at bounding box center [17, 17] width 13 height 13
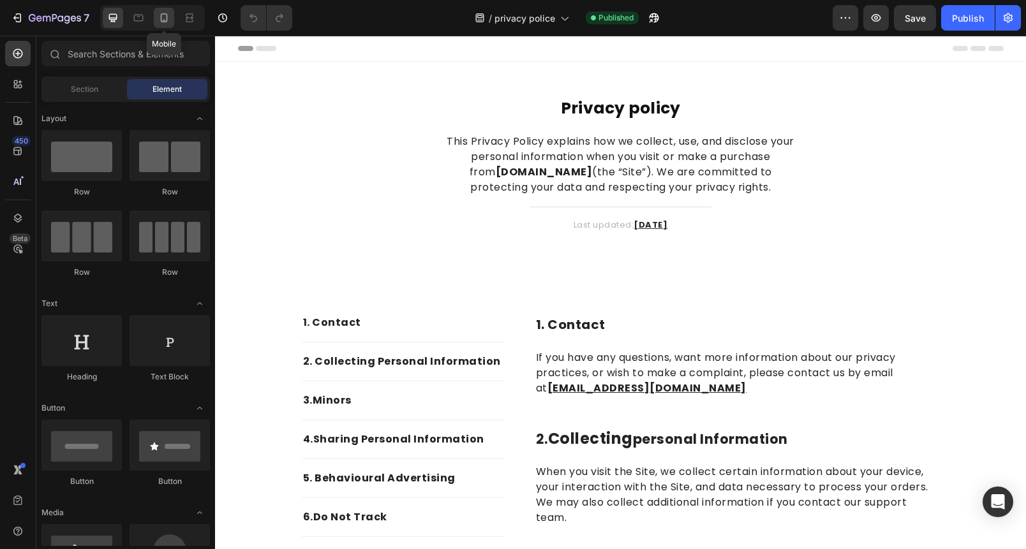
click at [168, 20] on icon at bounding box center [164, 17] width 13 height 13
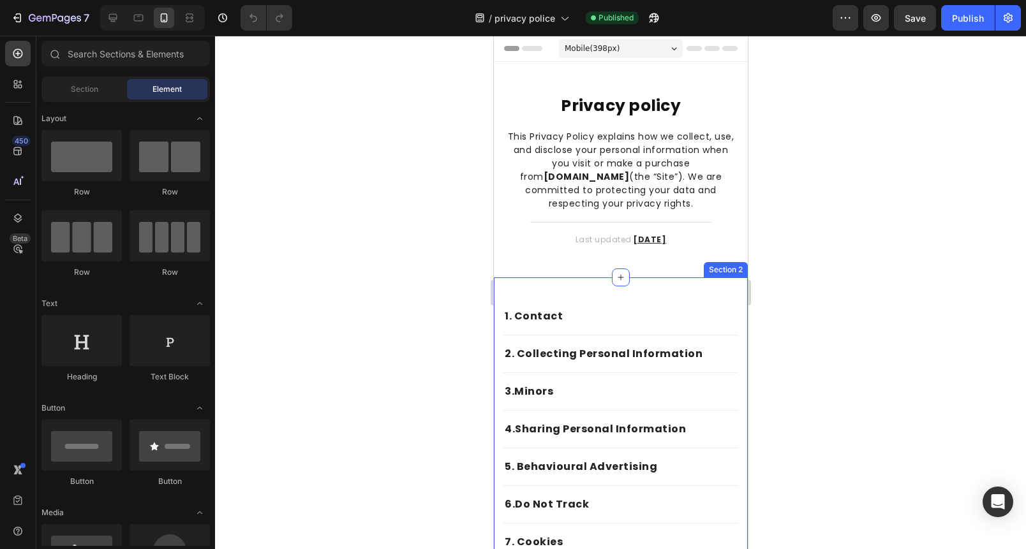
click at [546, 315] on span "1. Contact" at bounding box center [533, 316] width 58 height 15
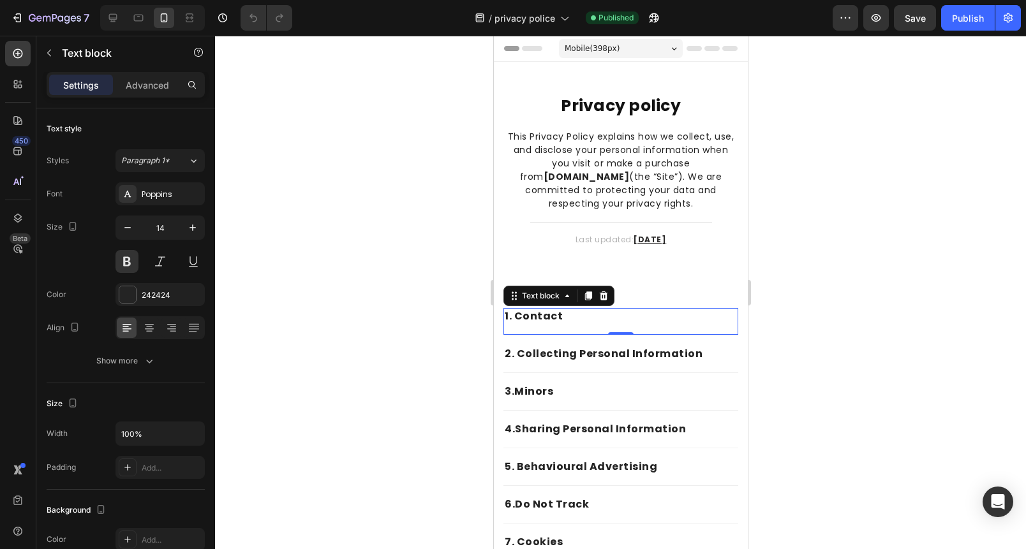
click at [546, 315] on span "1. Contact" at bounding box center [533, 316] width 58 height 15
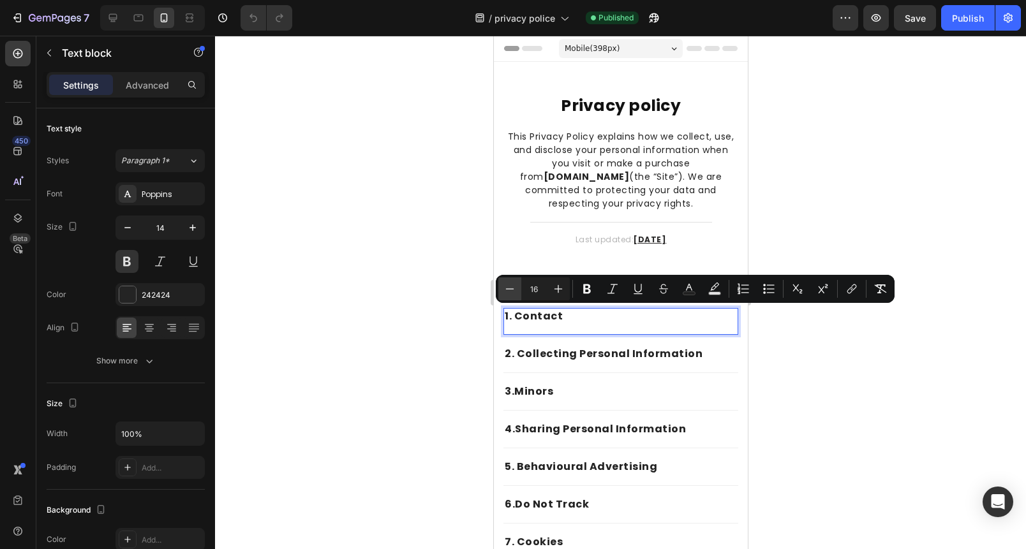
click at [516, 283] on button "Minus" at bounding box center [509, 289] width 23 height 23
type input "14"
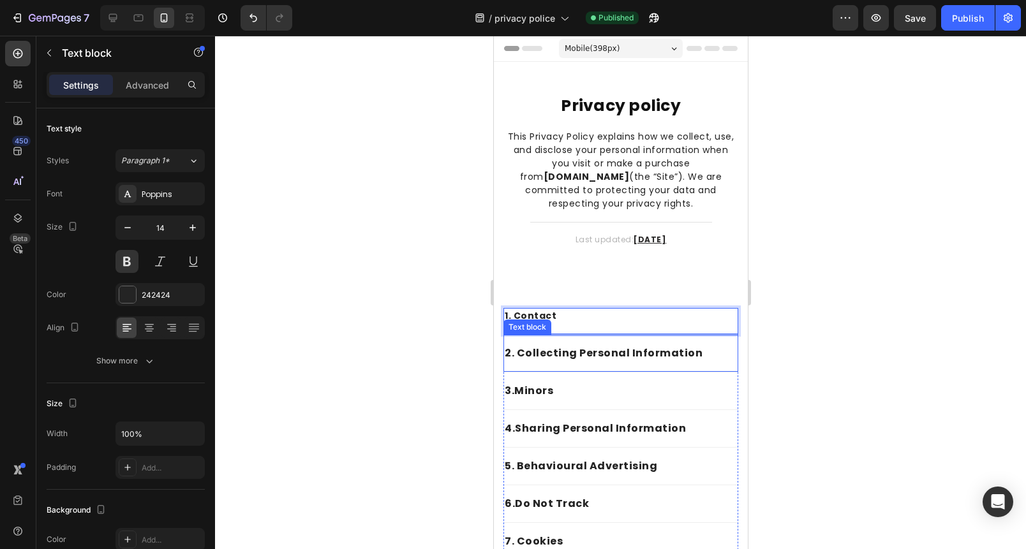
click at [539, 354] on span "2. Collecting Personal Information" at bounding box center [603, 353] width 198 height 15
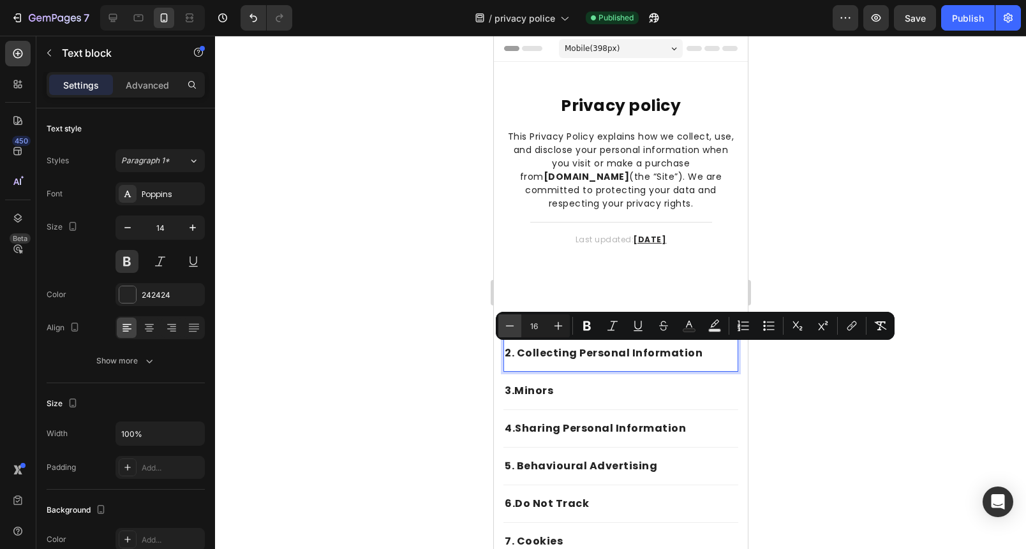
click at [512, 333] on button "Minus" at bounding box center [509, 326] width 23 height 23
type input "14"
click at [525, 393] on strong "Minors" at bounding box center [533, 390] width 39 height 15
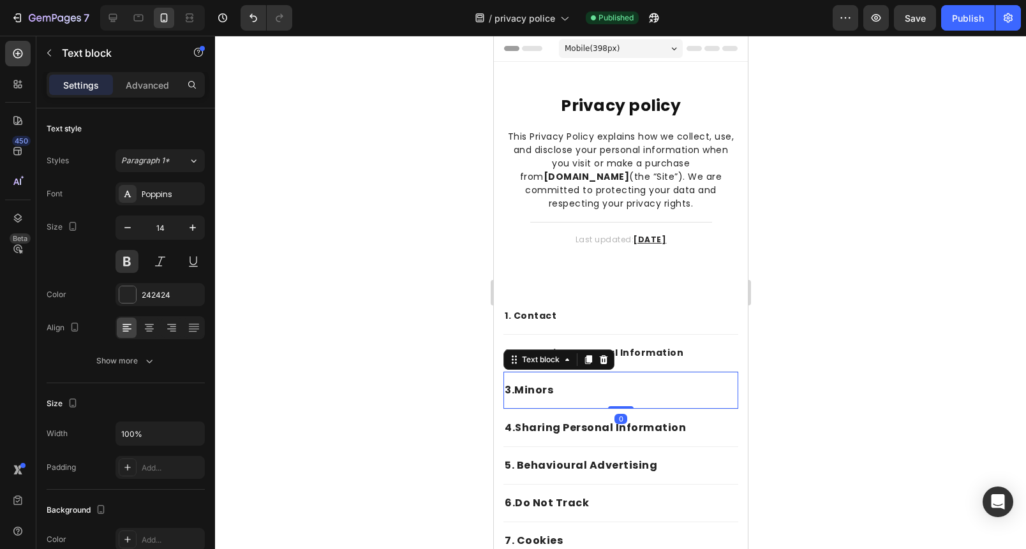
click at [525, 393] on strong "Minors" at bounding box center [533, 390] width 39 height 15
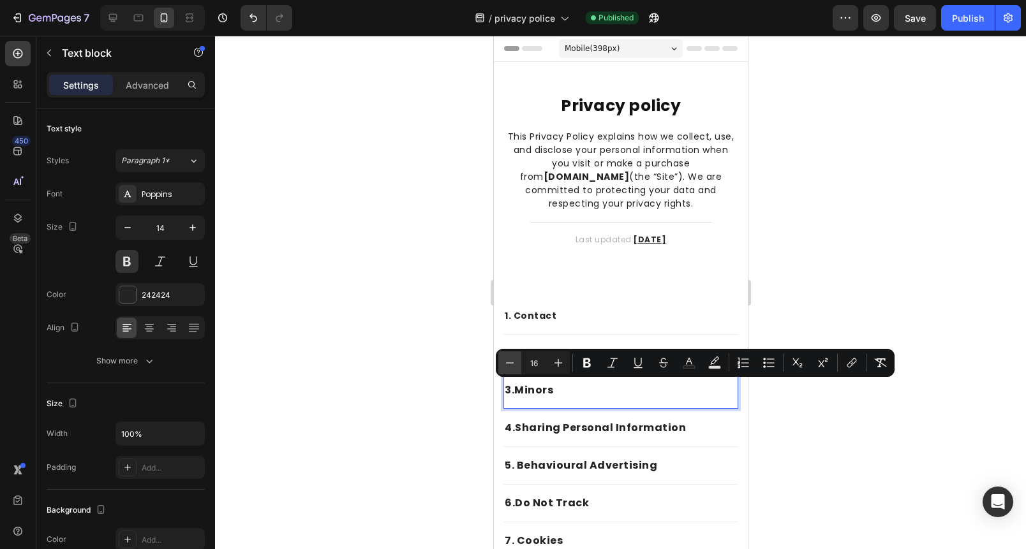
click at [509, 368] on icon "Editor contextual toolbar" at bounding box center [509, 363] width 13 height 13
type input "14"
click at [417, 361] on div at bounding box center [620, 293] width 811 height 514
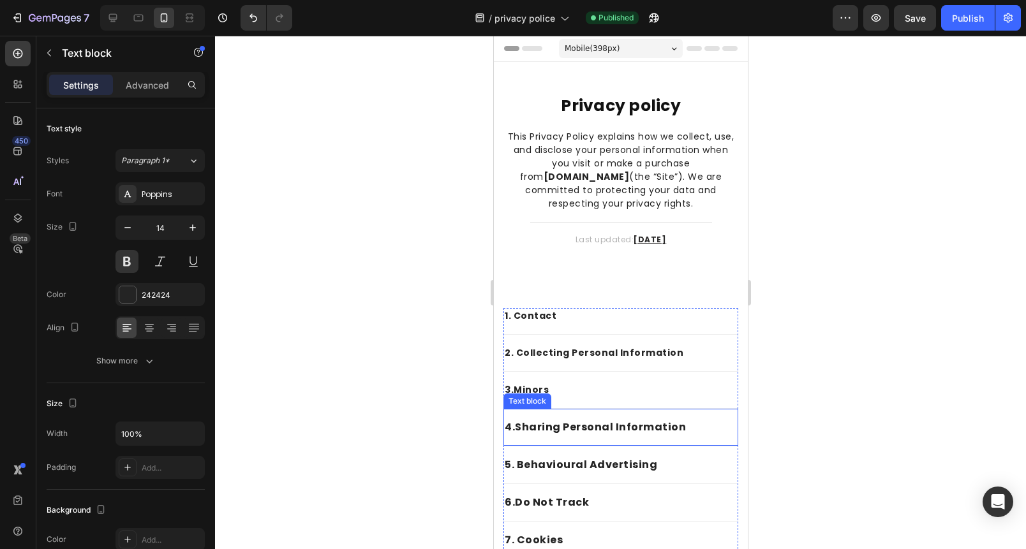
click at [540, 427] on strong "Sharing Personal Information" at bounding box center [599, 427] width 171 height 15
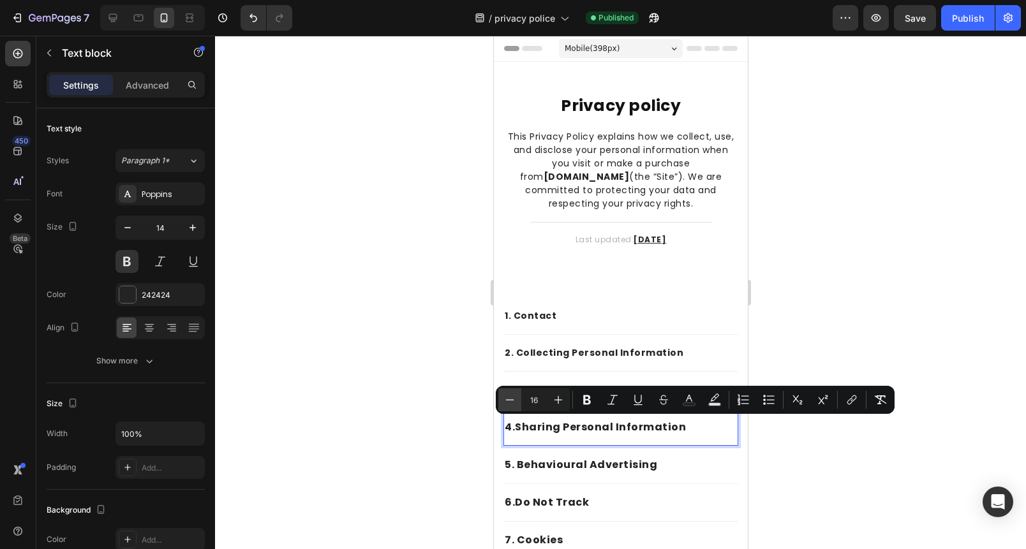
click at [508, 405] on icon "Editor contextual toolbar" at bounding box center [509, 400] width 13 height 13
type input "14"
click at [457, 403] on div at bounding box center [620, 293] width 811 height 514
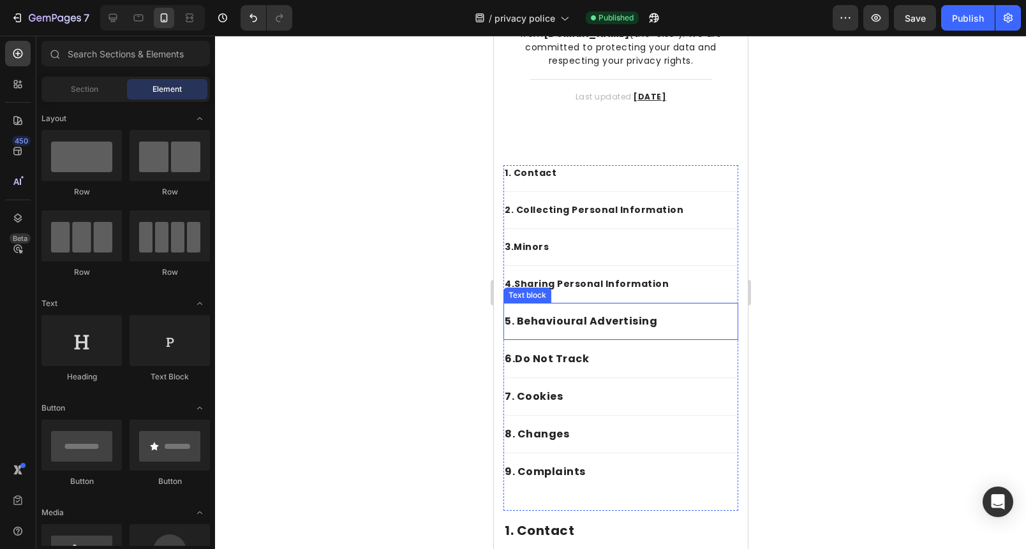
scroll to position [154, 0]
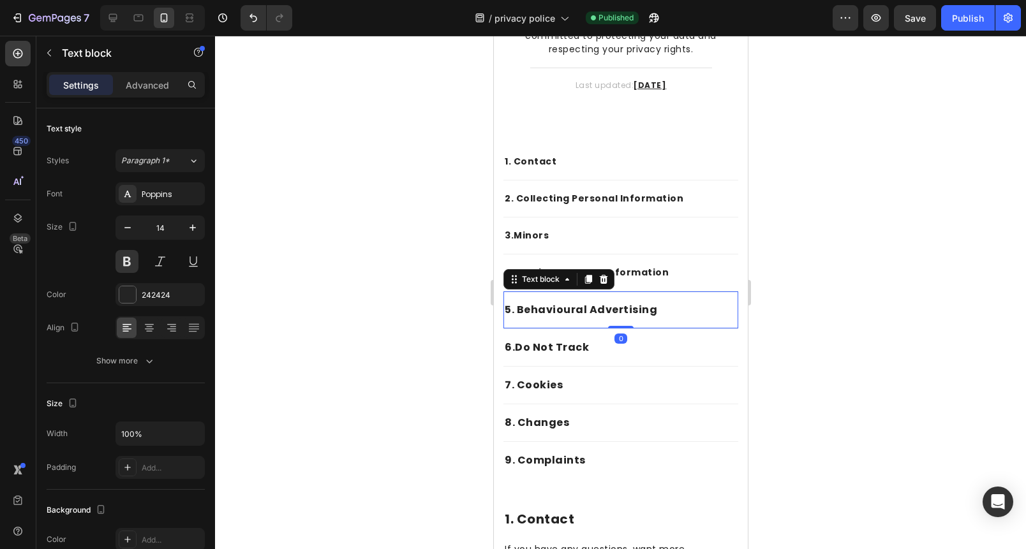
click at [557, 309] on strong "5. Behavioural Advertising" at bounding box center [580, 309] width 152 height 15
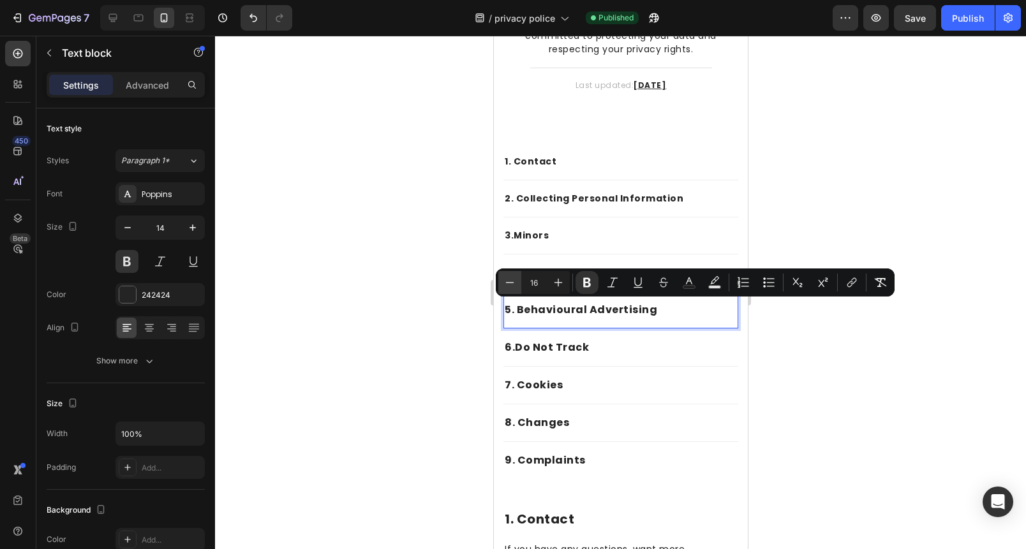
click at [518, 287] on button "Minus" at bounding box center [509, 282] width 23 height 23
type input "14"
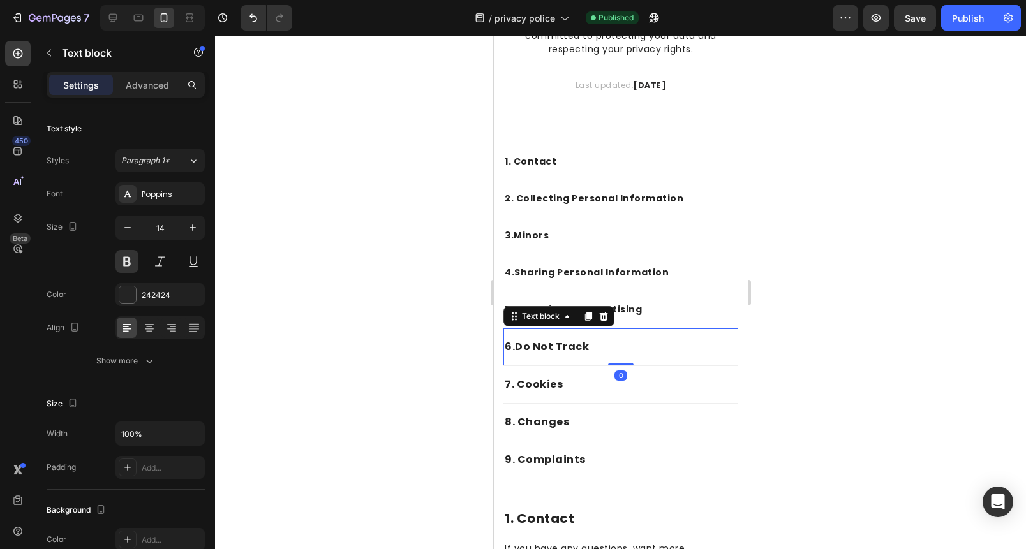
click at [530, 344] on strong "Do Not Track" at bounding box center [551, 346] width 74 height 15
click at [530, 345] on strong "Do Not Track" at bounding box center [551, 346] width 74 height 15
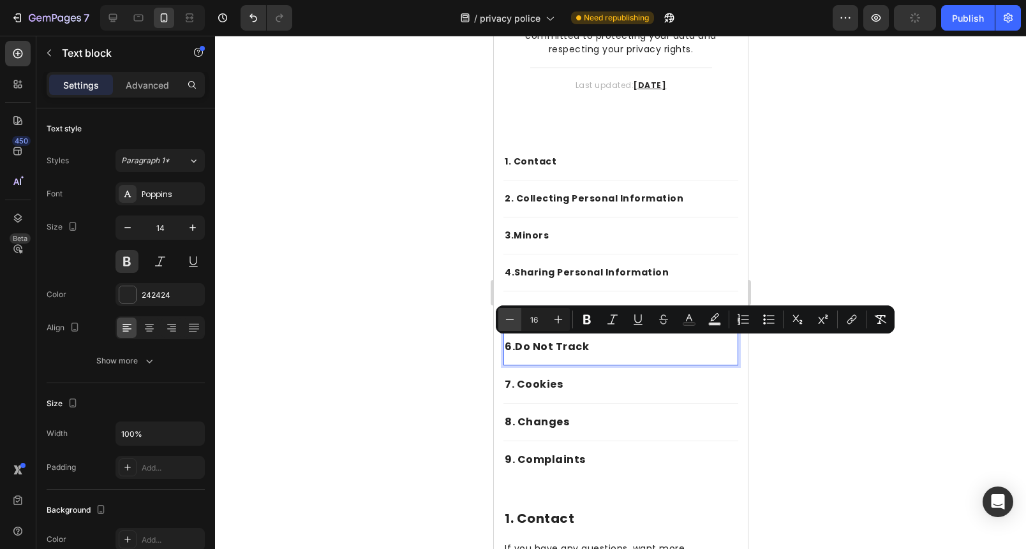
click at [507, 327] on button "Minus" at bounding box center [509, 319] width 23 height 23
type input "14"
click at [527, 381] on span "7. Cookies" at bounding box center [533, 383] width 58 height 15
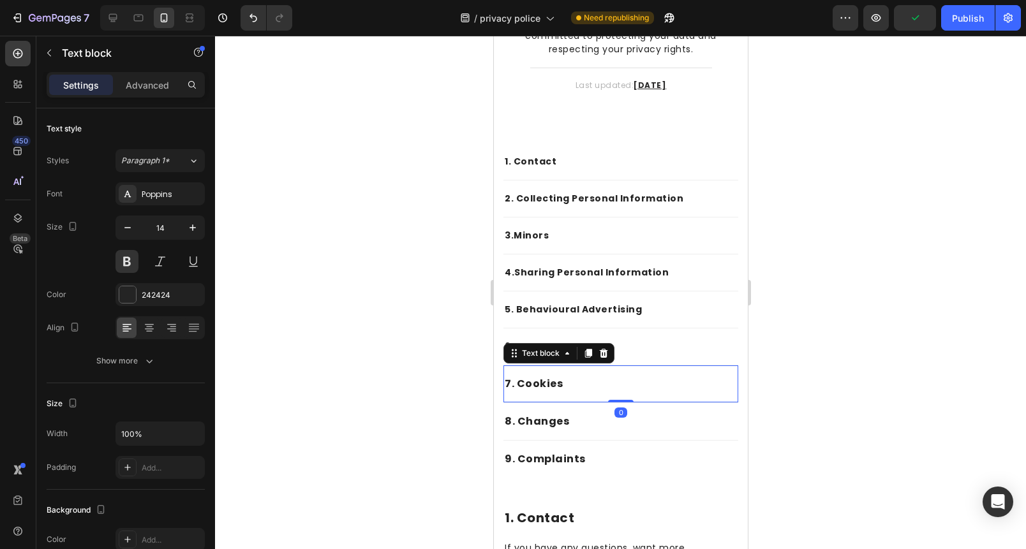
click at [527, 381] on span "7. Cookies" at bounding box center [533, 383] width 58 height 15
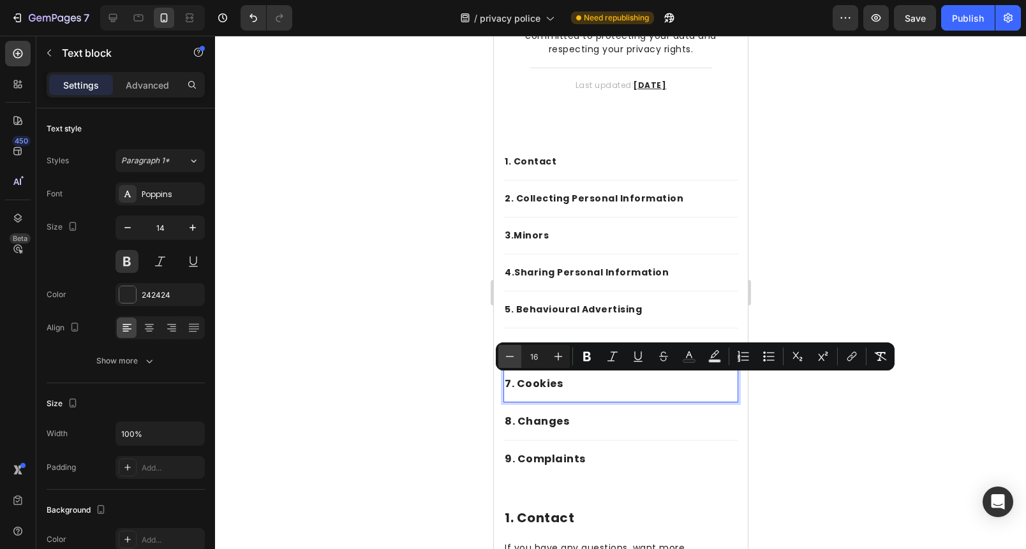
click at [516, 363] on button "Minus" at bounding box center [509, 356] width 23 height 23
type input "14"
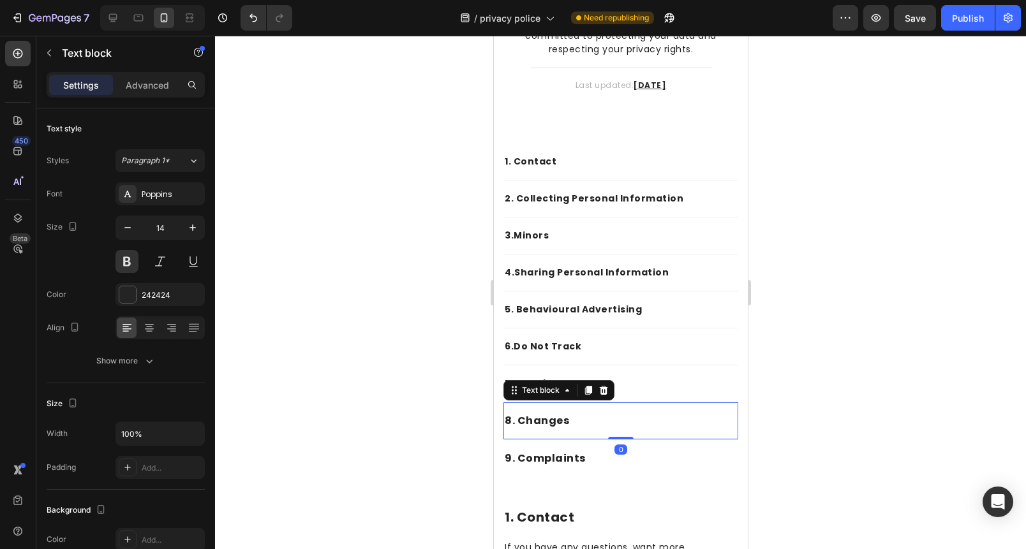
click at [531, 419] on span "8. Changes" at bounding box center [536, 420] width 64 height 15
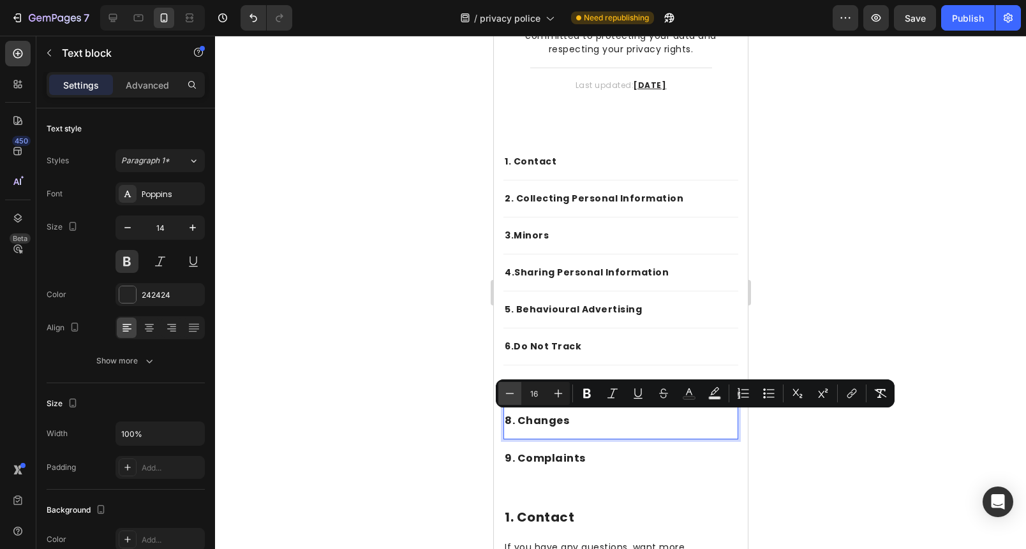
click at [509, 399] on icon "Editor contextual toolbar" at bounding box center [509, 393] width 13 height 13
type input "14"
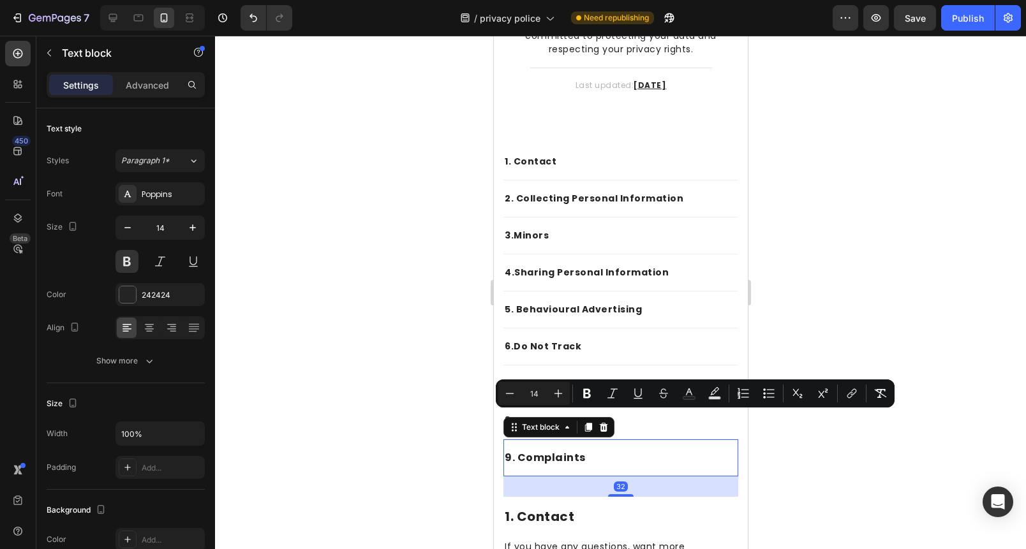
click at [529, 452] on span "9. Complaints" at bounding box center [544, 457] width 81 height 15
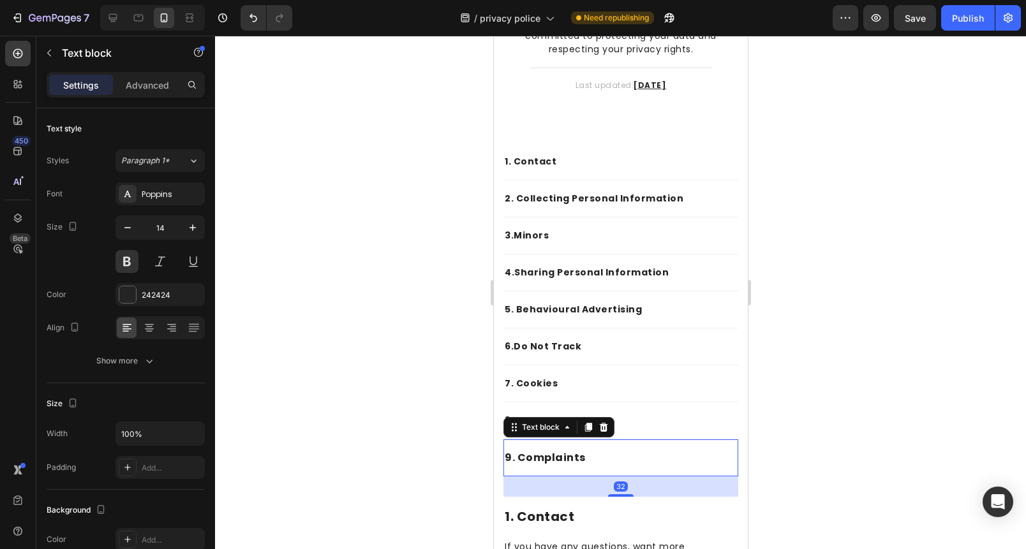
click at [529, 452] on span "9. Complaints" at bounding box center [544, 457] width 81 height 15
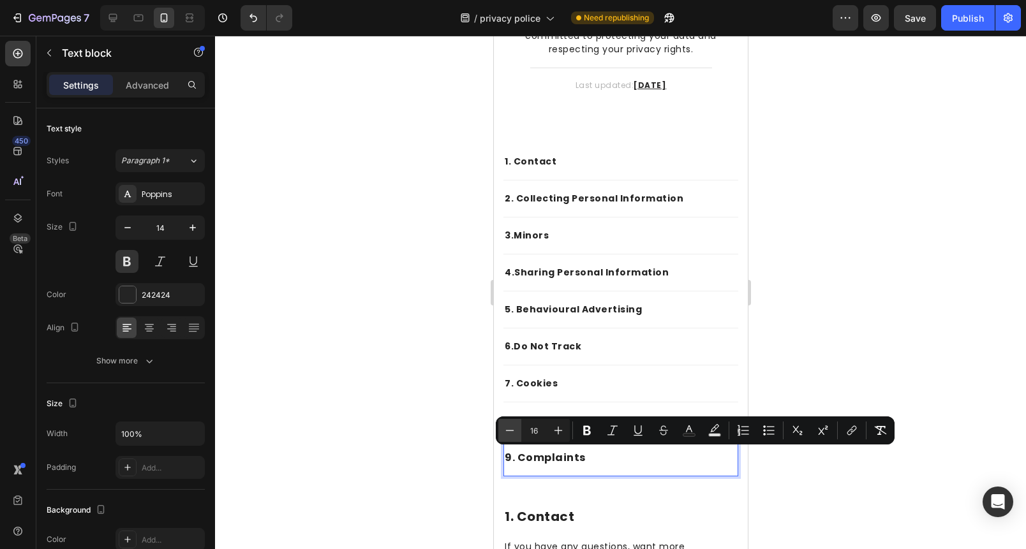
click at [510, 436] on icon "Editor contextual toolbar" at bounding box center [509, 430] width 13 height 13
type input "14"
drag, startPoint x: 0, startPoint y: 388, endPoint x: 222, endPoint y: 169, distance: 311.8
click at [461, 406] on div at bounding box center [620, 293] width 811 height 514
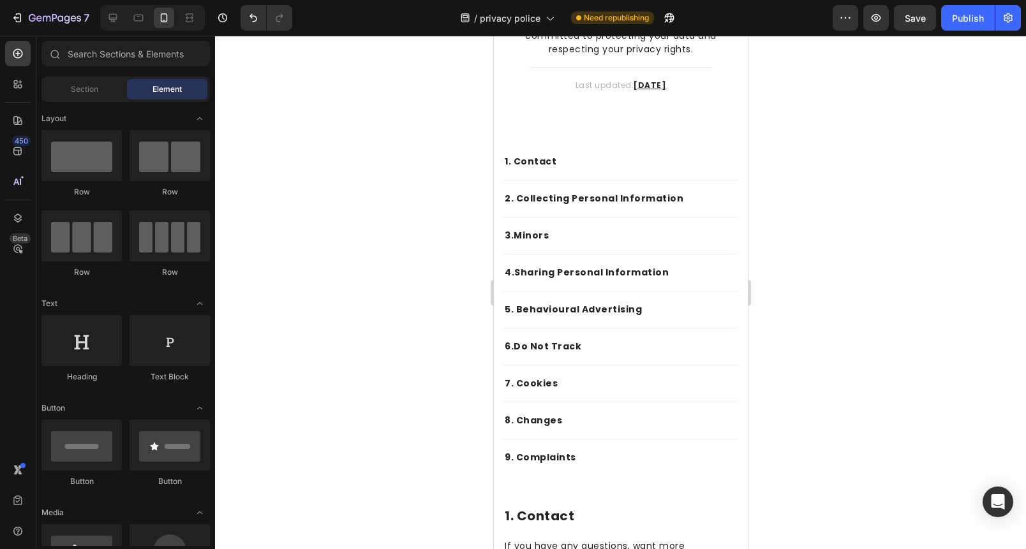
drag, startPoint x: 965, startPoint y: 22, endPoint x: 936, endPoint y: 49, distance: 39.7
click at [964, 22] on div "Publish" at bounding box center [968, 17] width 32 height 13
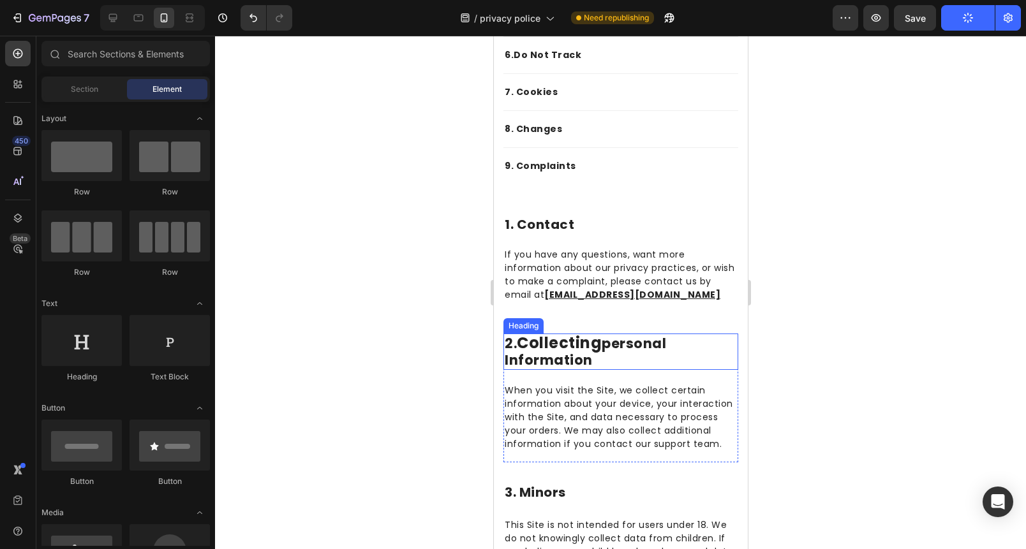
scroll to position [447, 0]
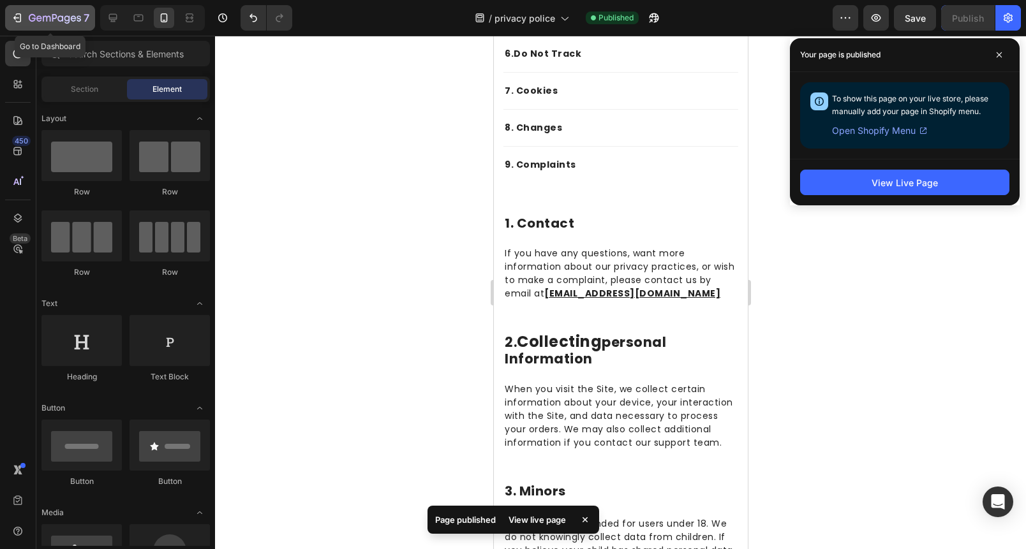
click at [55, 24] on icon "button" at bounding box center [55, 18] width 52 height 11
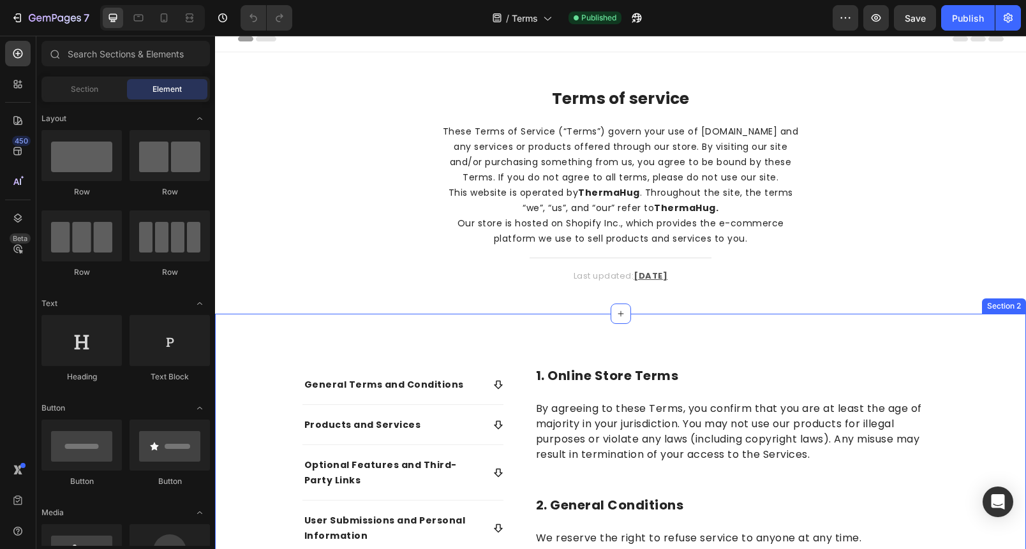
scroll to position [23, 0]
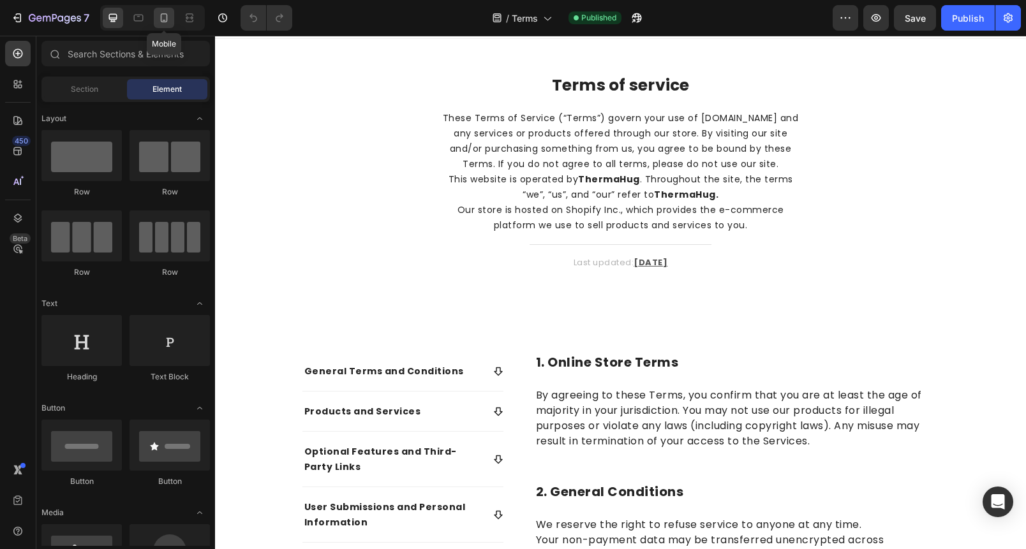
click at [172, 26] on div at bounding box center [164, 18] width 20 height 20
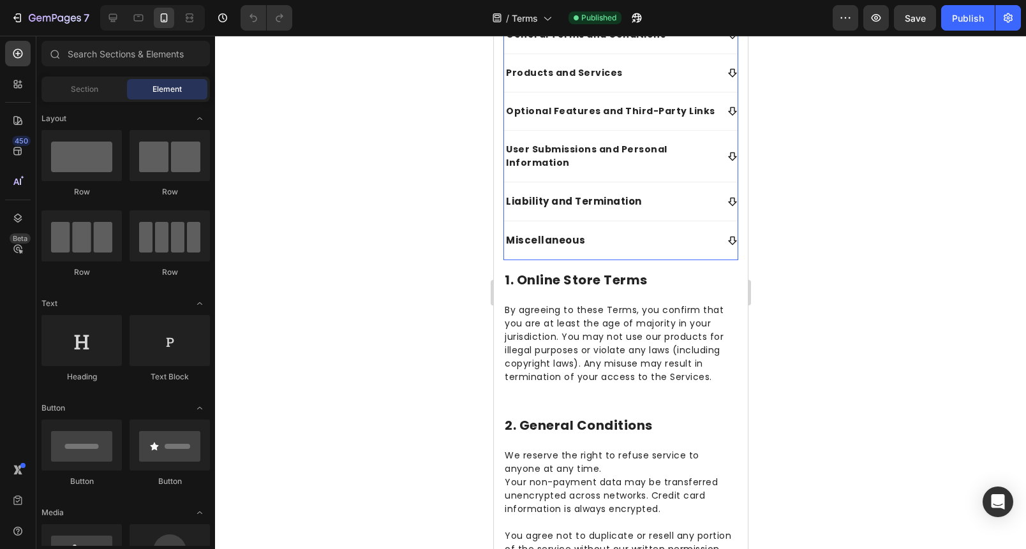
scroll to position [397, 0]
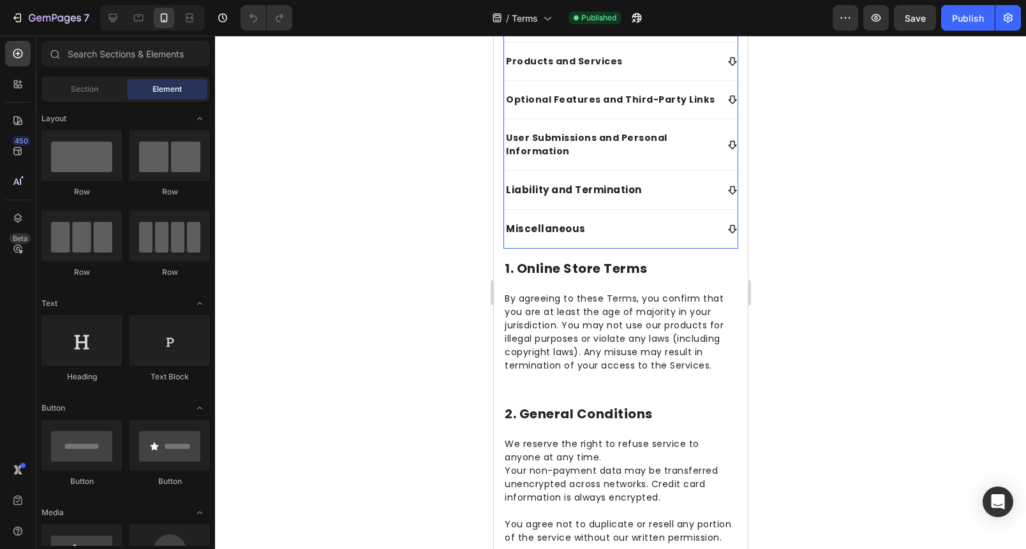
click at [612, 211] on div "Miscellaneous" at bounding box center [620, 229] width 234 height 39
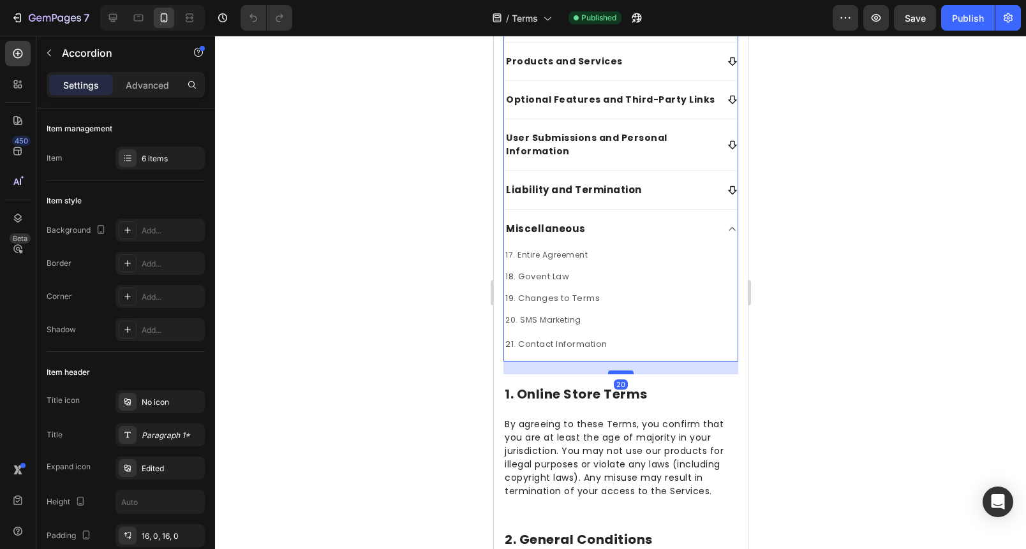
drag, startPoint x: 620, startPoint y: 359, endPoint x: 624, endPoint y: 371, distance: 12.9
click at [620, 372] on div at bounding box center [620, 373] width 26 height 4
type input "100%"
type input "100"
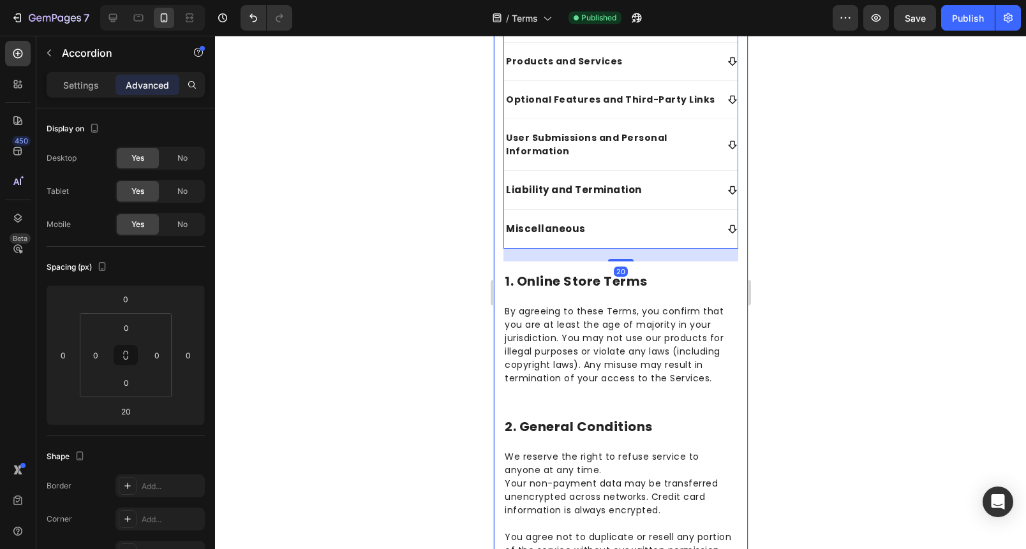
click at [838, 350] on div at bounding box center [620, 293] width 811 height 514
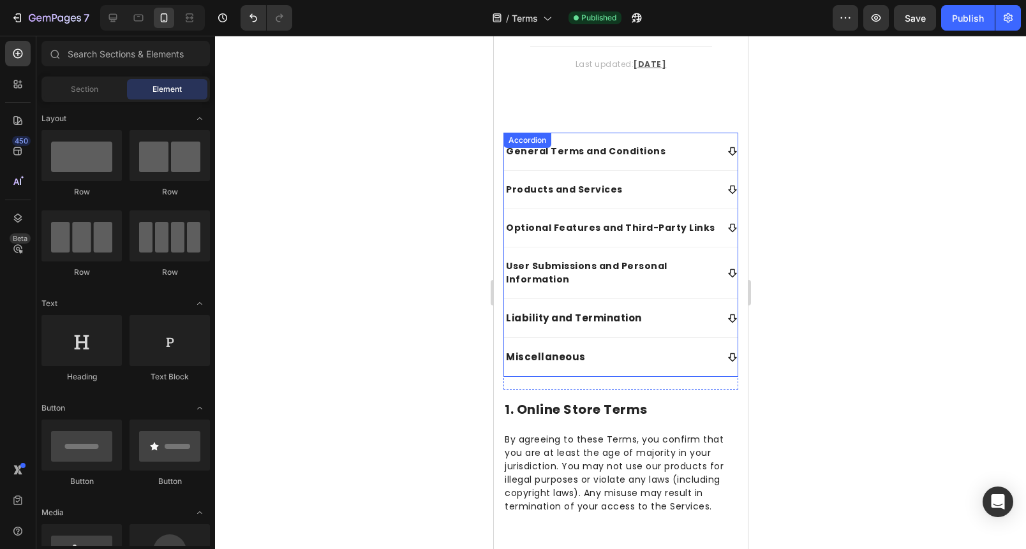
scroll to position [241, 0]
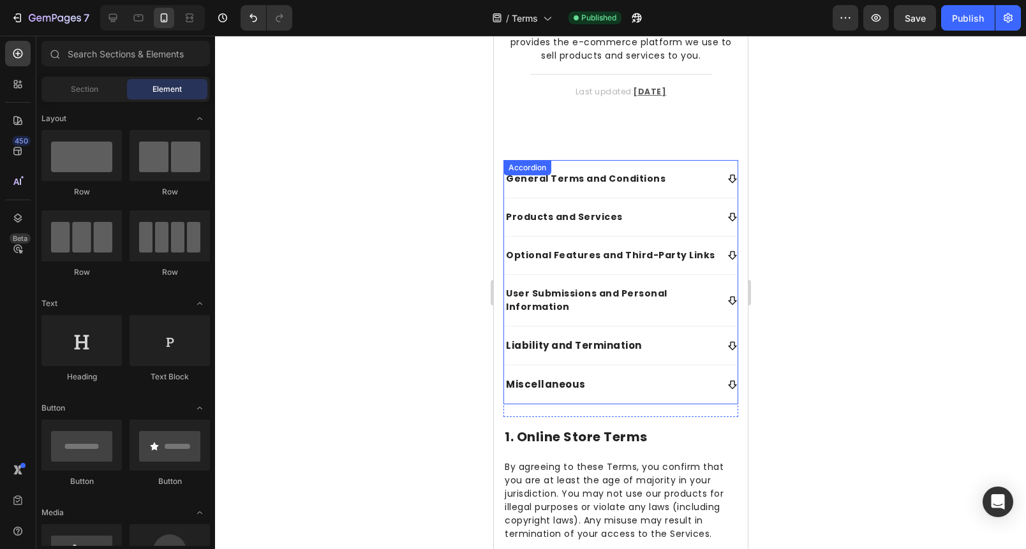
click at [716, 179] on div "General Terms and Conditions" at bounding box center [620, 179] width 234 height 38
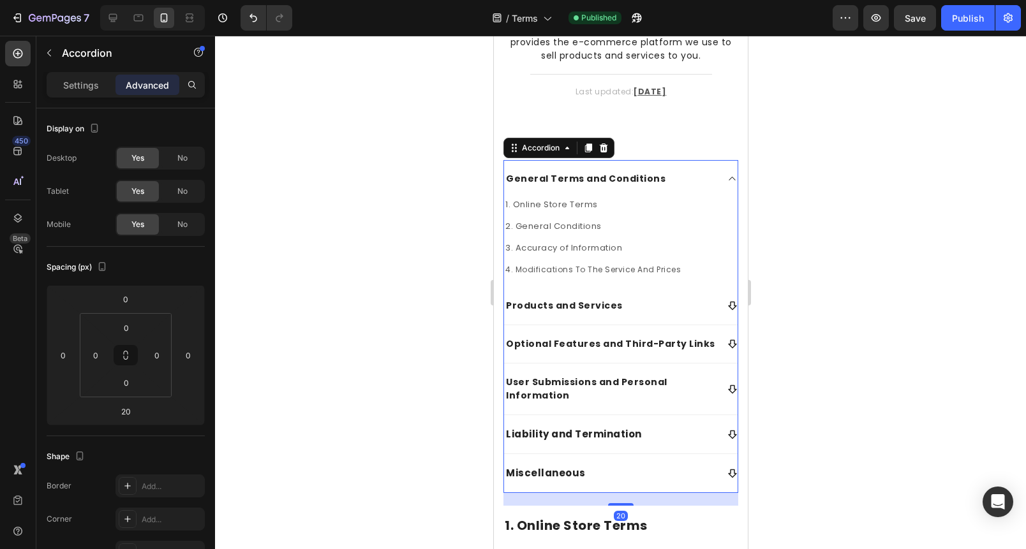
click at [716, 179] on div "General Terms and Conditions" at bounding box center [620, 179] width 234 height 38
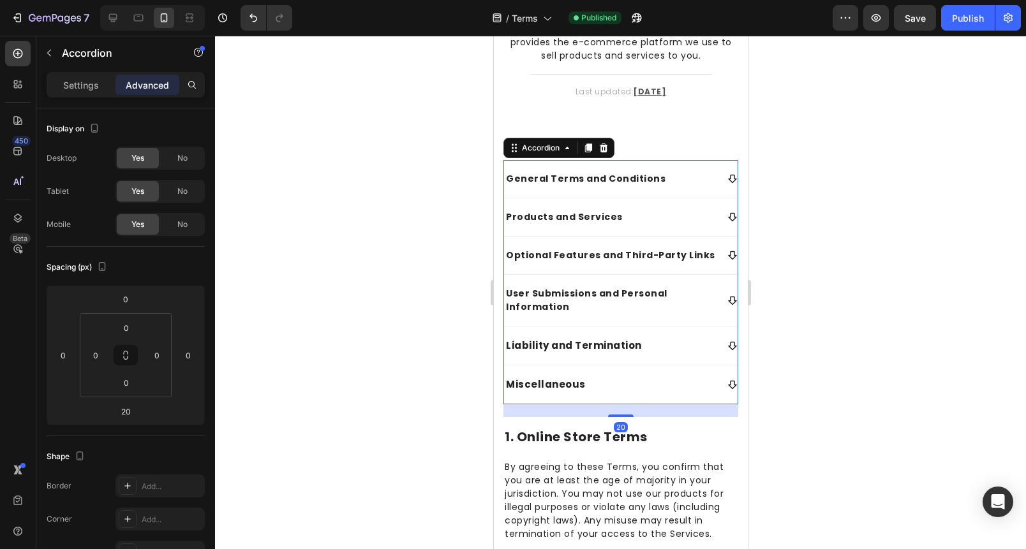
click at [644, 179] on span "General Terms and Conditions" at bounding box center [585, 178] width 160 height 13
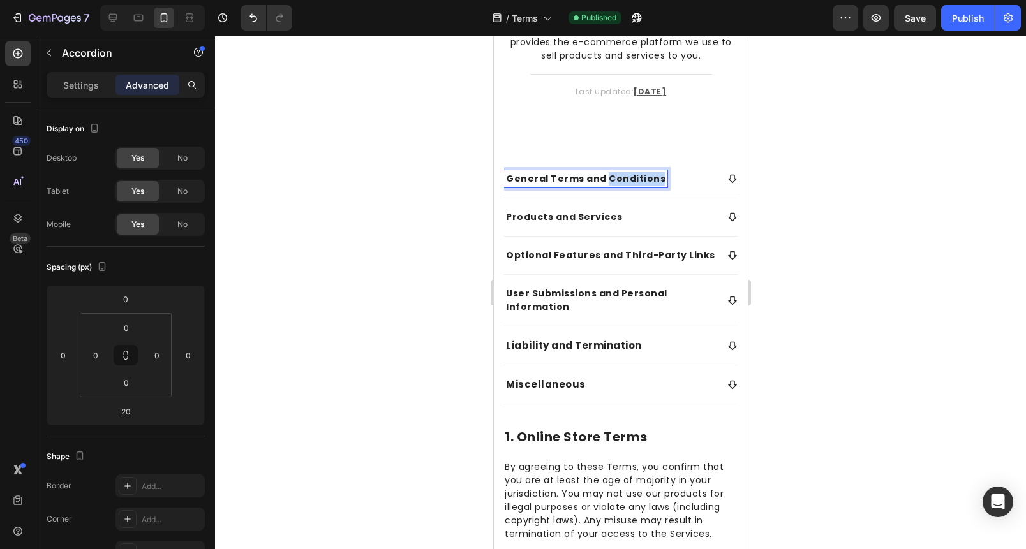
click at [644, 179] on span "General Terms and Conditions" at bounding box center [585, 178] width 160 height 13
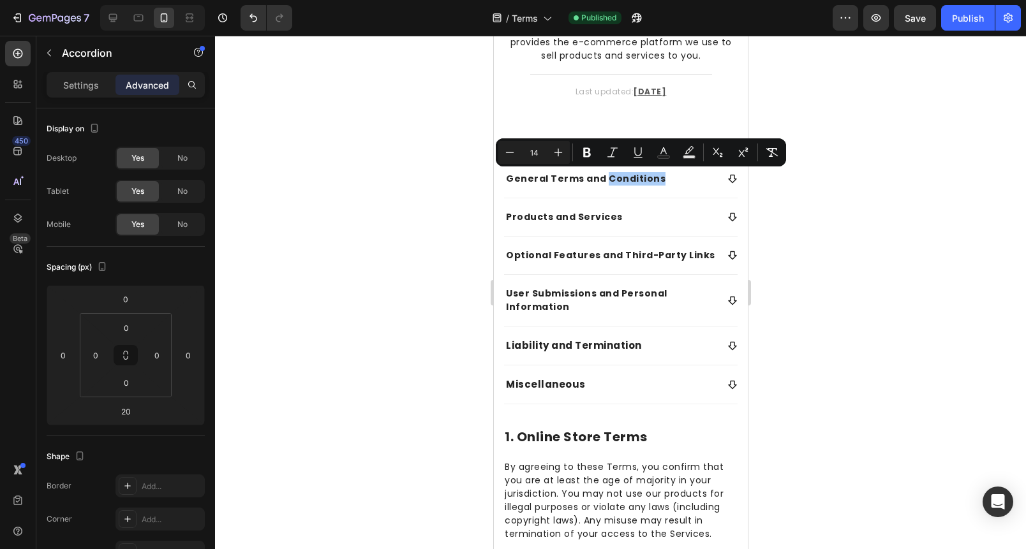
drag, startPoint x: 1, startPoint y: 175, endPoint x: 432, endPoint y: 244, distance: 436.2
click at [368, 225] on div at bounding box center [620, 293] width 811 height 514
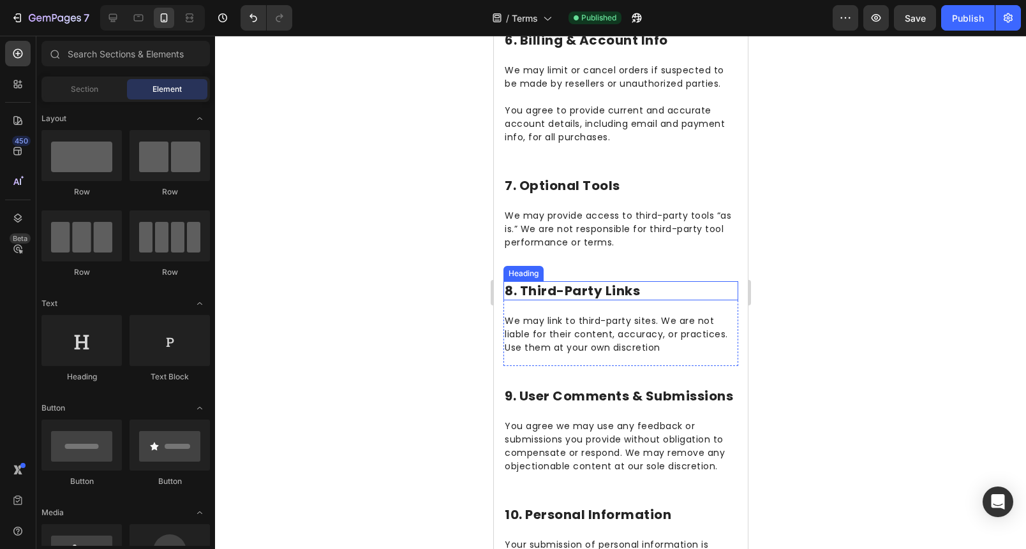
scroll to position [1436, 0]
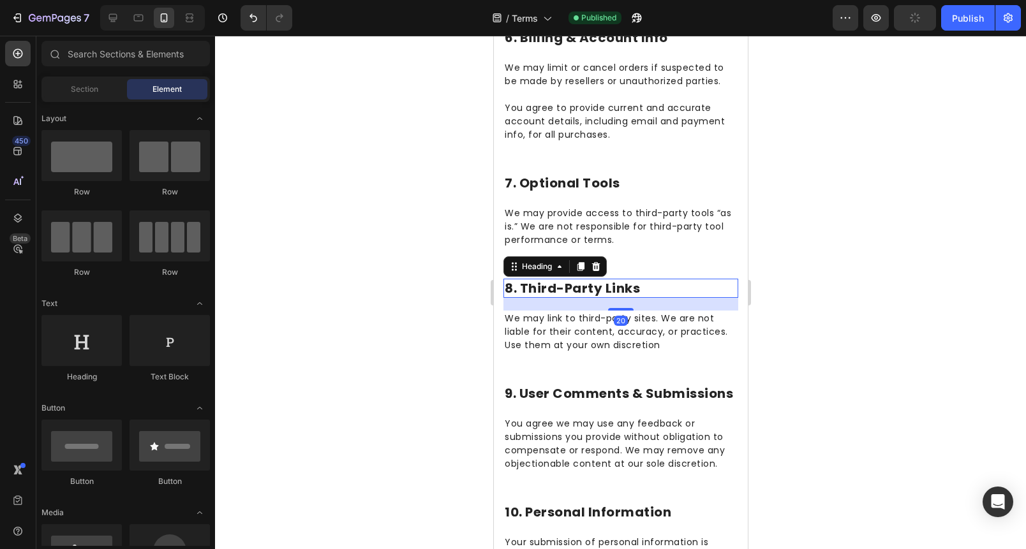
click at [581, 297] on span "8. Third-Party Links" at bounding box center [571, 288] width 135 height 18
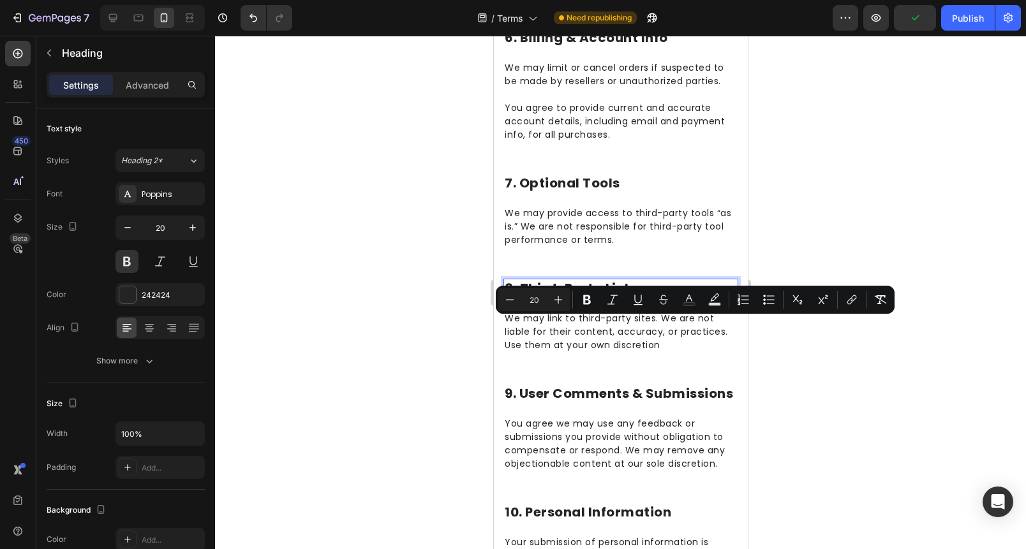
click at [461, 323] on div at bounding box center [620, 293] width 811 height 514
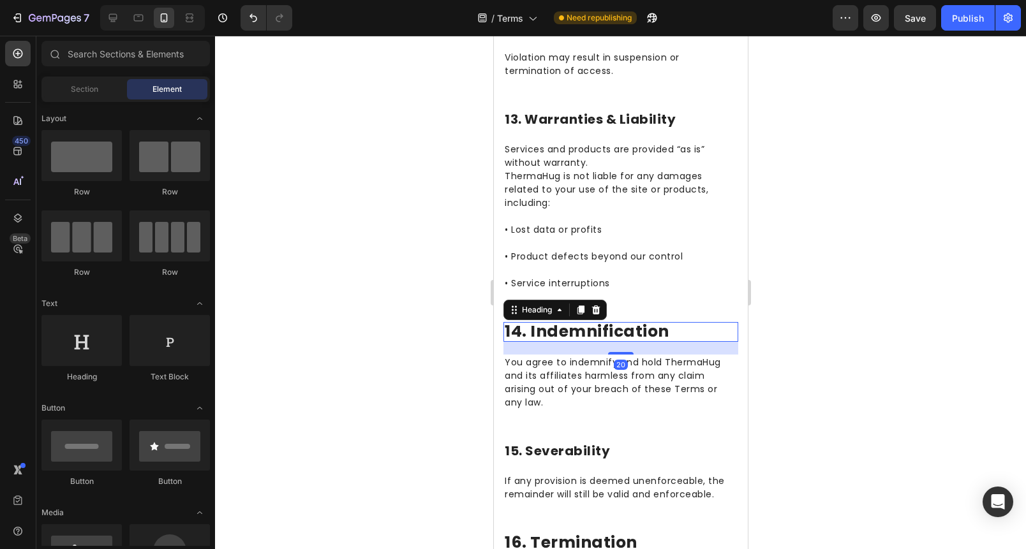
click at [561, 343] on span "14. Indemnification" at bounding box center [586, 331] width 165 height 22
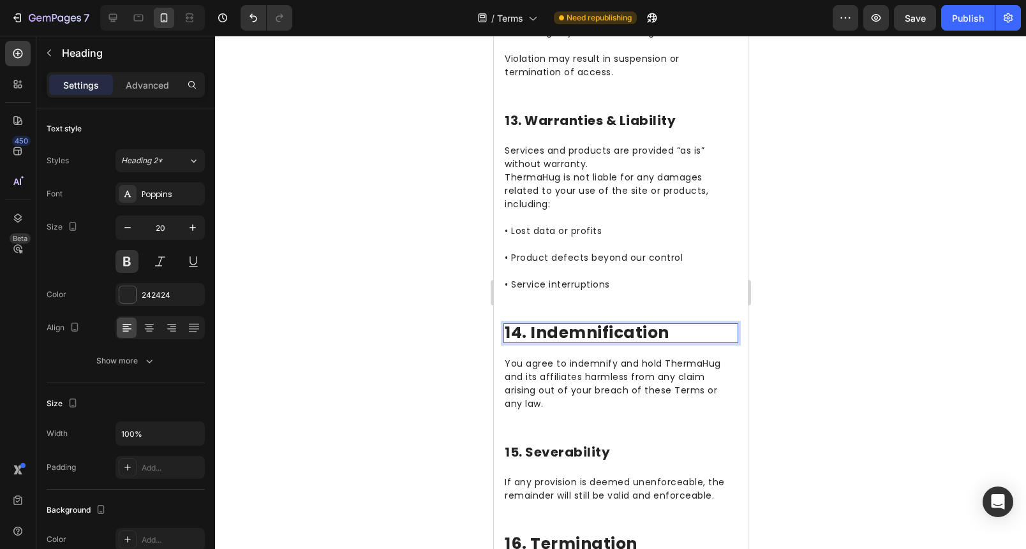
scroll to position [2250, 0]
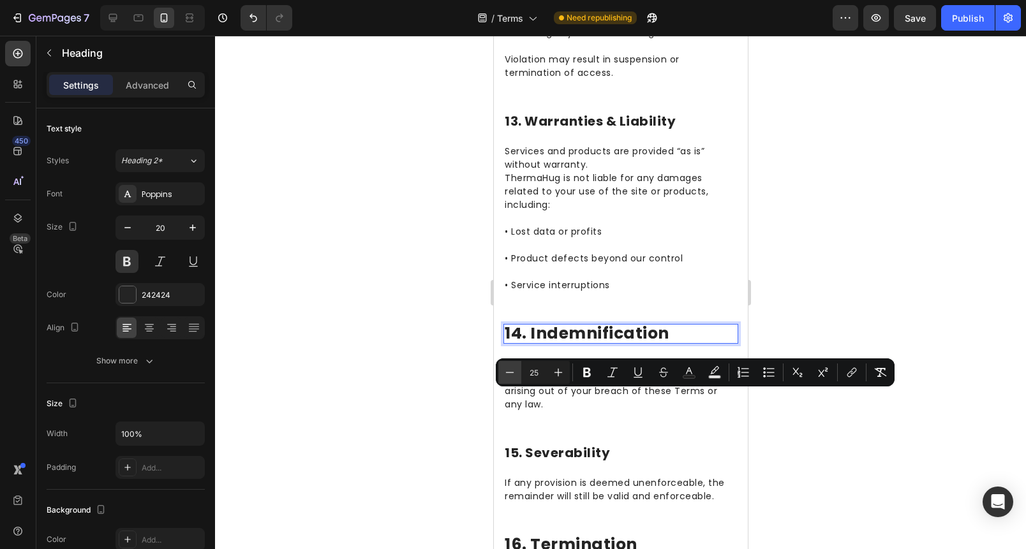
click at [503, 366] on icon "Editor contextual toolbar" at bounding box center [509, 372] width 13 height 13
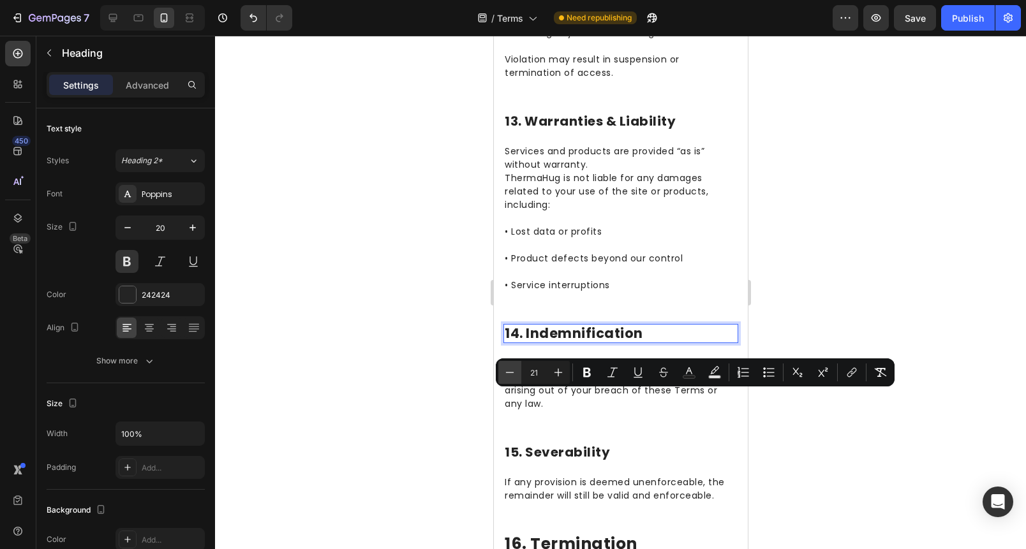
type input "20"
click at [474, 367] on div at bounding box center [620, 293] width 811 height 514
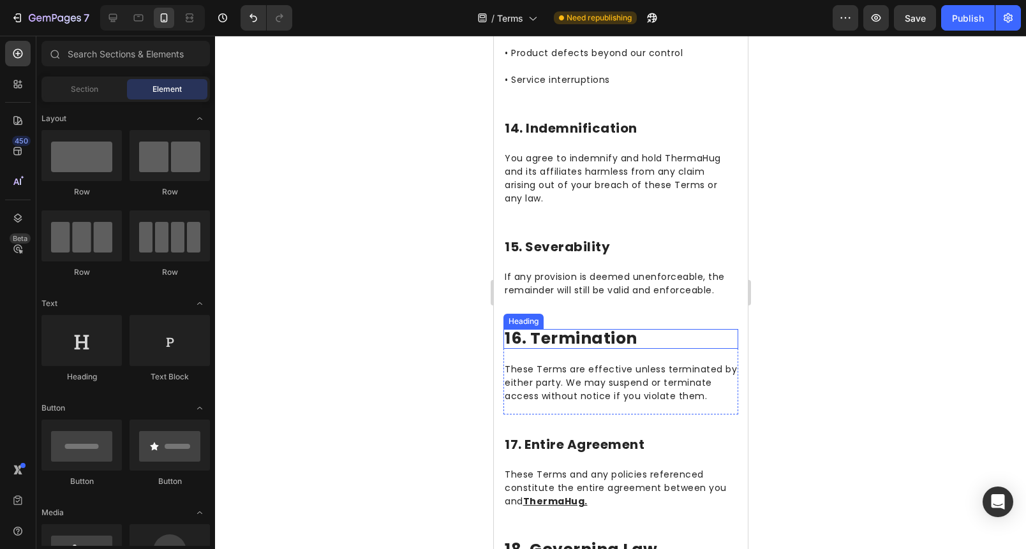
scroll to position [2491, 0]
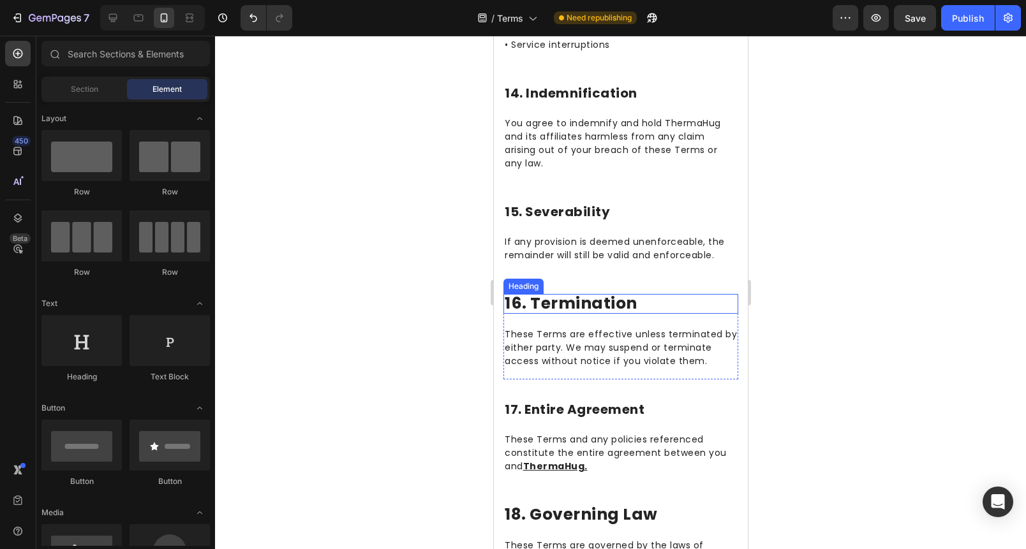
click at [589, 315] on span "16. Termination" at bounding box center [570, 303] width 133 height 22
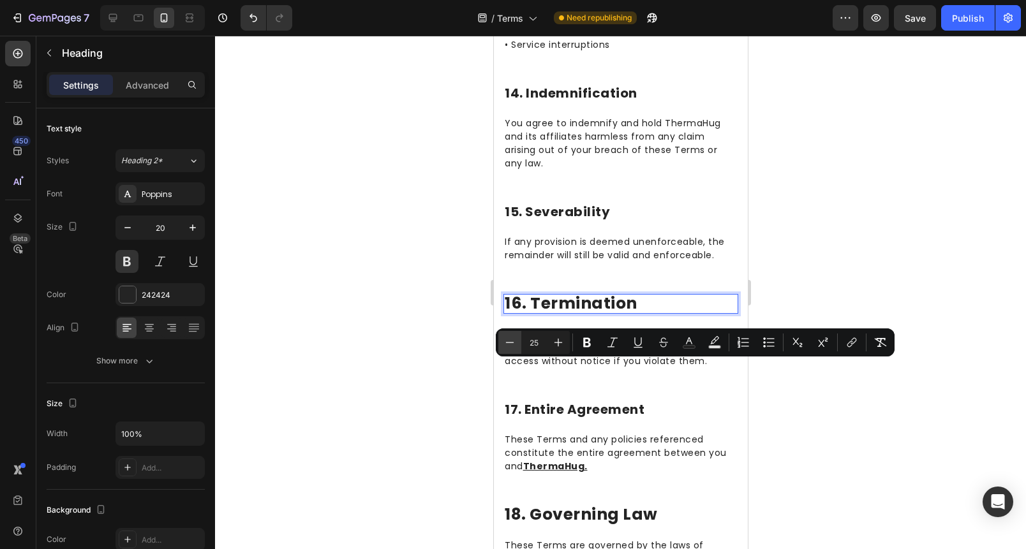
click at [509, 345] on icon "Editor contextual toolbar" at bounding box center [509, 342] width 13 height 13
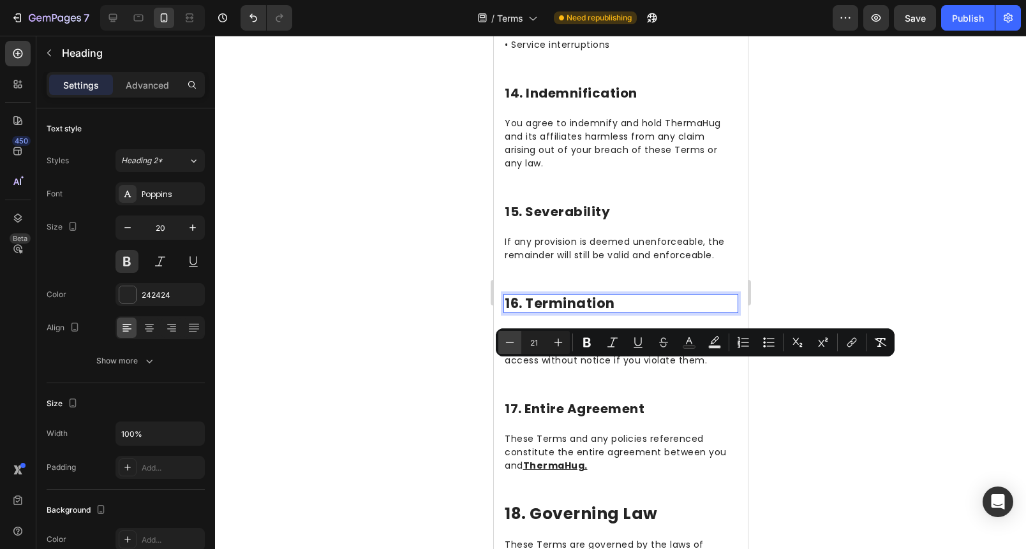
type input "20"
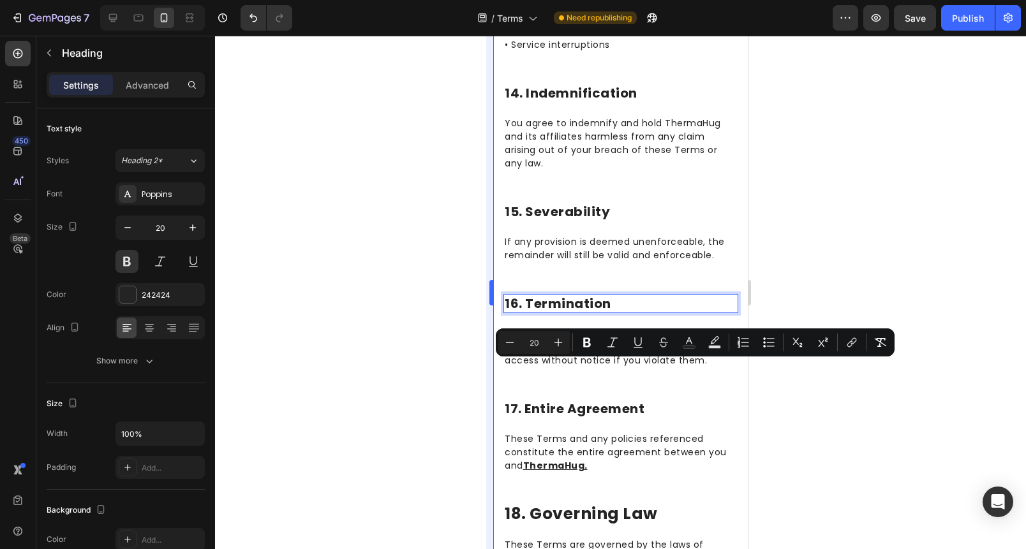
click at [484, 352] on div at bounding box center [620, 293] width 811 height 514
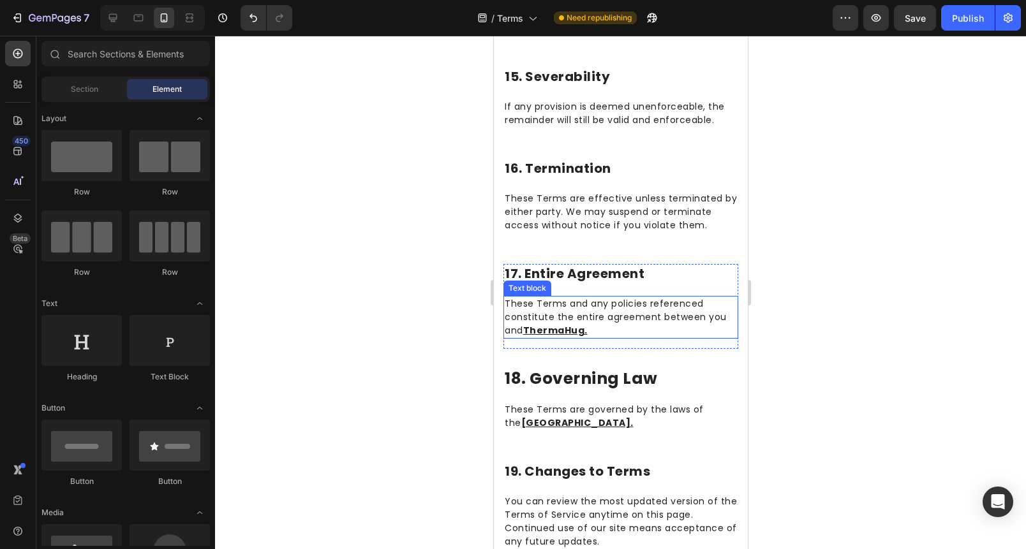
scroll to position [2635, 0]
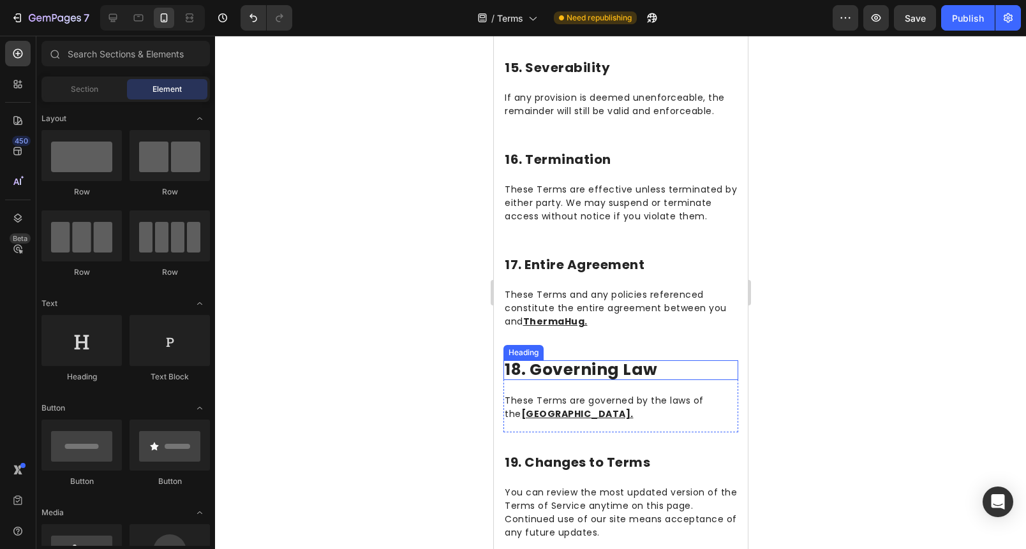
click at [572, 381] on span "18. Governing Law" at bounding box center [580, 370] width 153 height 22
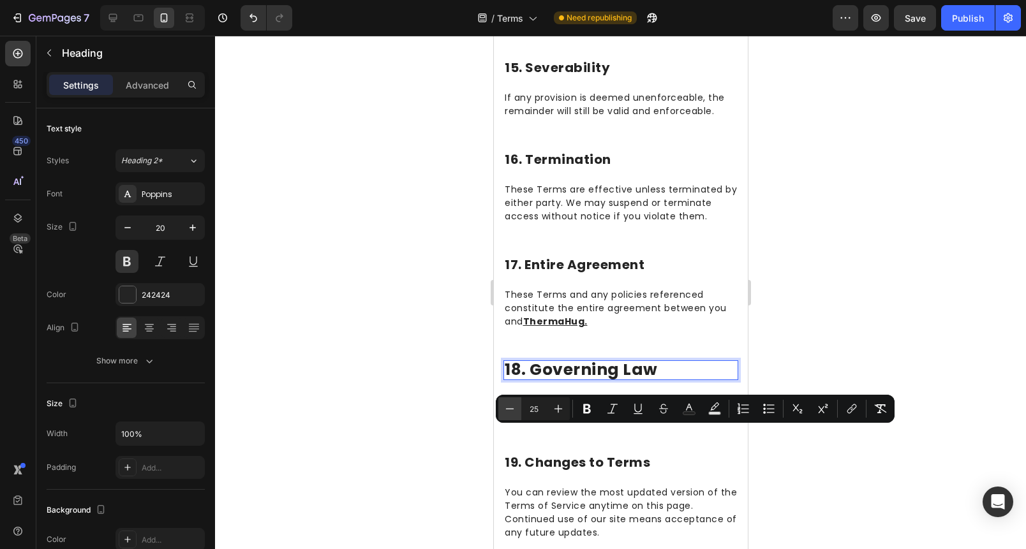
click at [515, 417] on button "Minus" at bounding box center [509, 409] width 23 height 23
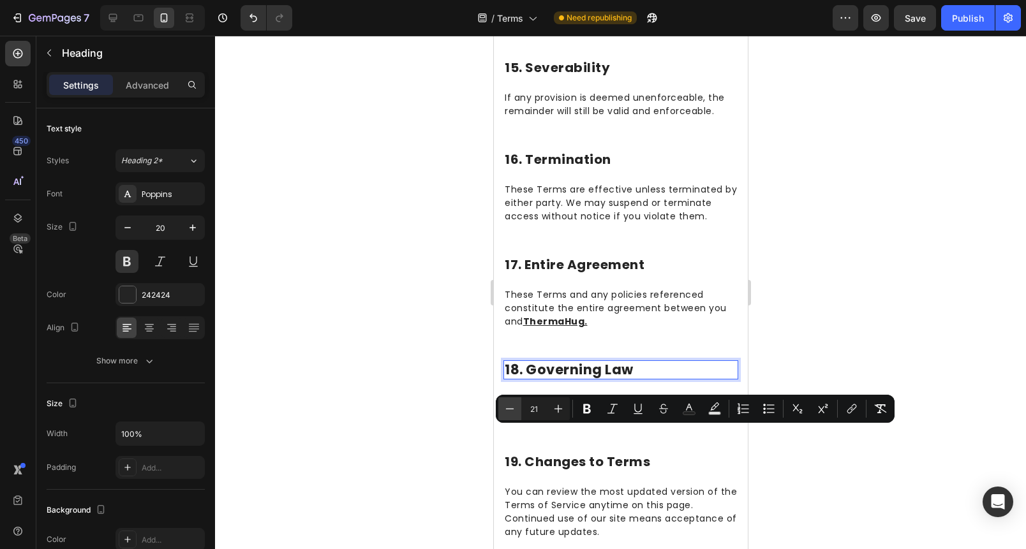
type input "20"
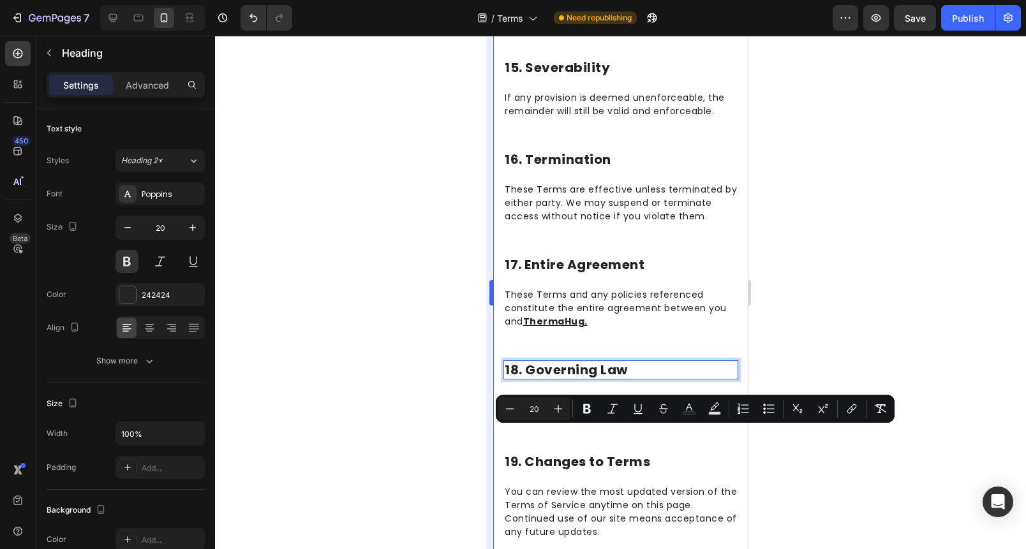
drag, startPoint x: 464, startPoint y: 415, endPoint x: 492, endPoint y: 415, distance: 28.1
click at [465, 416] on div at bounding box center [620, 293] width 811 height 514
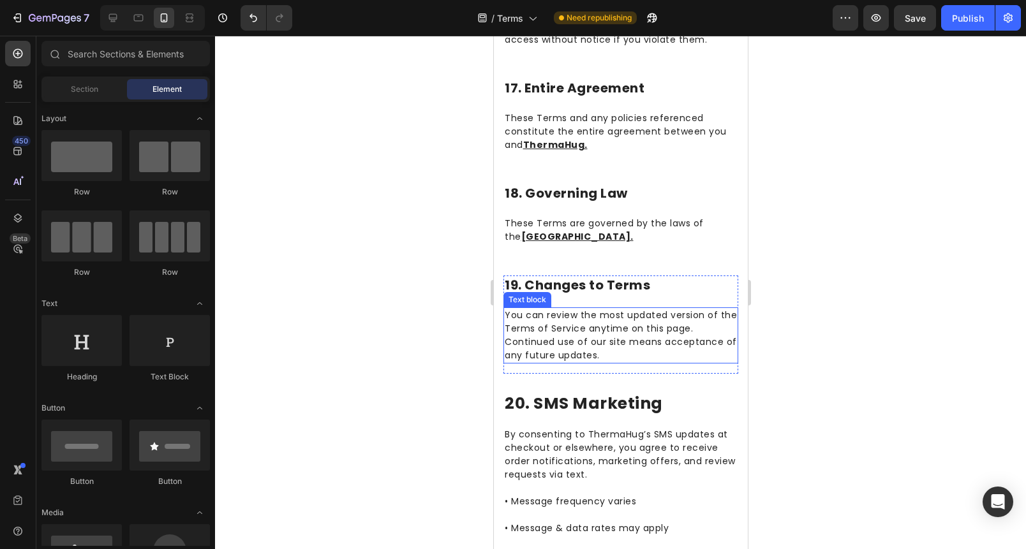
scroll to position [2836, 0]
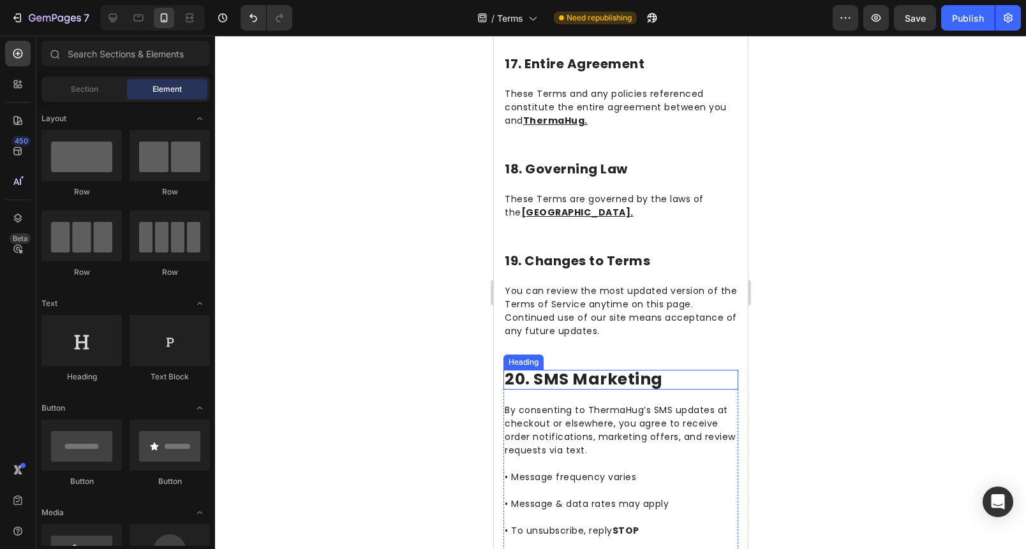
click at [564, 390] on strong "20. SMS Marketing" at bounding box center [583, 379] width 158 height 22
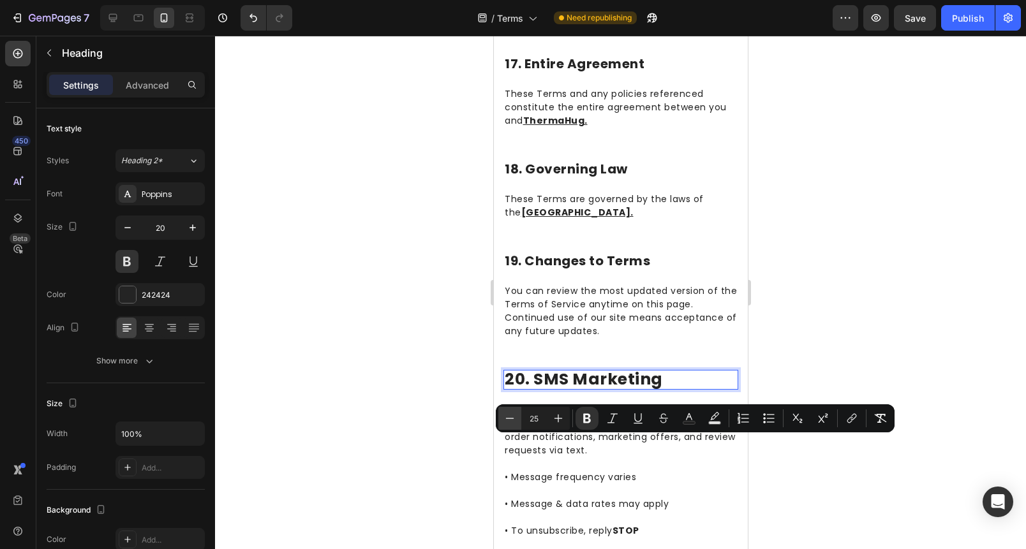
click at [513, 415] on icon "Editor contextual toolbar" at bounding box center [509, 418] width 13 height 13
click at [505, 417] on icon "Editor contextual toolbar" at bounding box center [509, 418] width 13 height 13
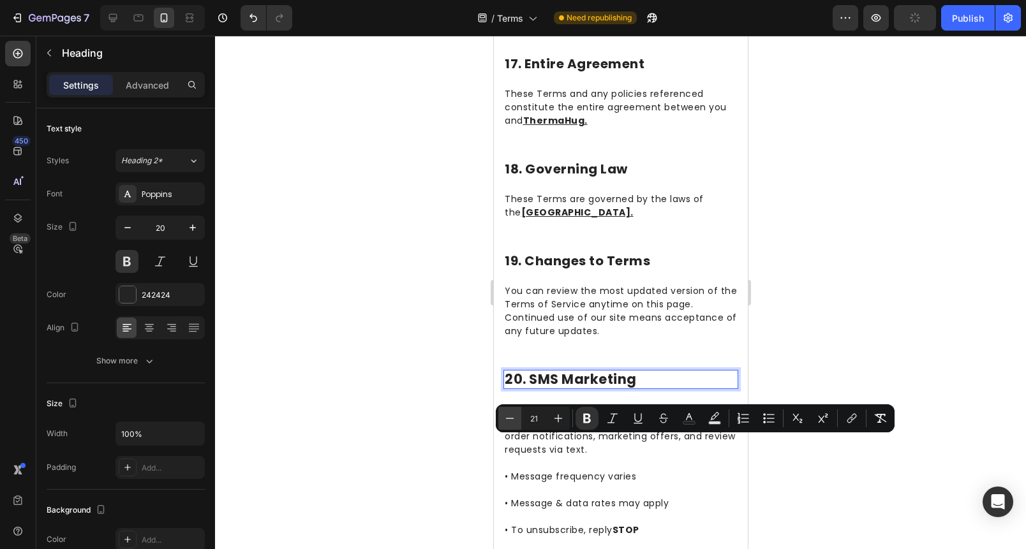
type input "20"
drag, startPoint x: 1, startPoint y: 381, endPoint x: 482, endPoint y: 410, distance: 481.9
click at [468, 412] on div at bounding box center [620, 293] width 811 height 514
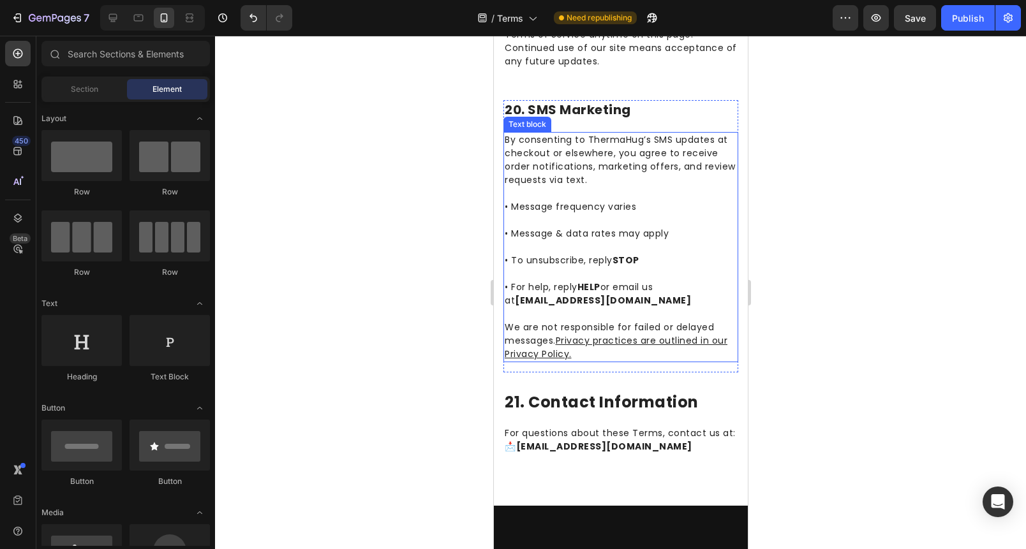
scroll to position [3119, 0]
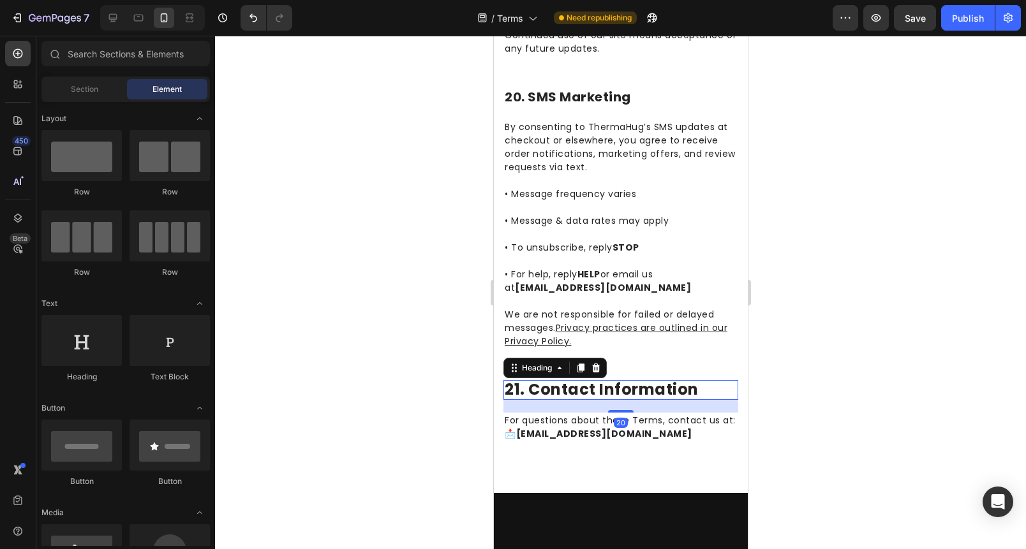
click at [602, 400] on span "21. Contact Information" at bounding box center [601, 389] width 194 height 21
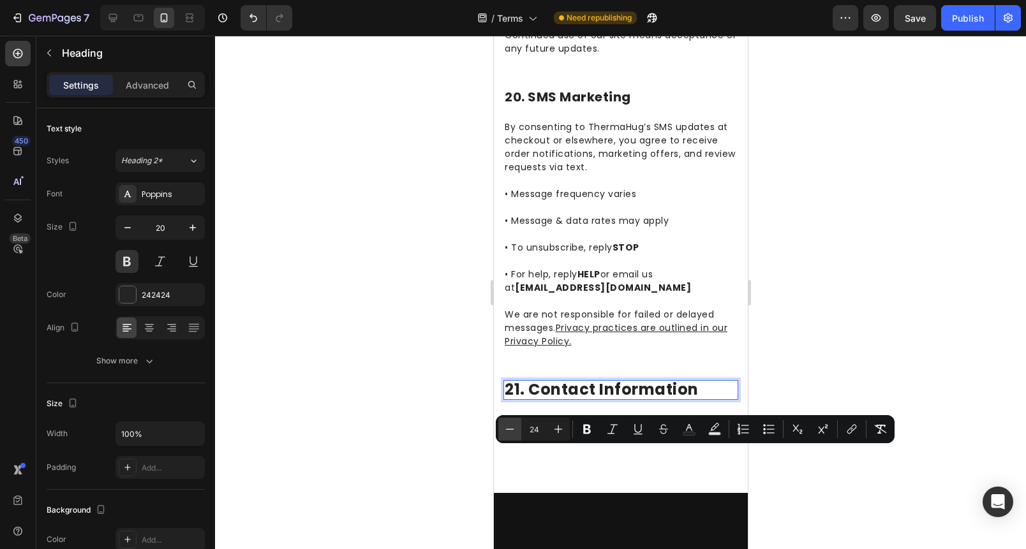
click at [503, 435] on icon "Editor contextual toolbar" at bounding box center [509, 429] width 13 height 13
type input "20"
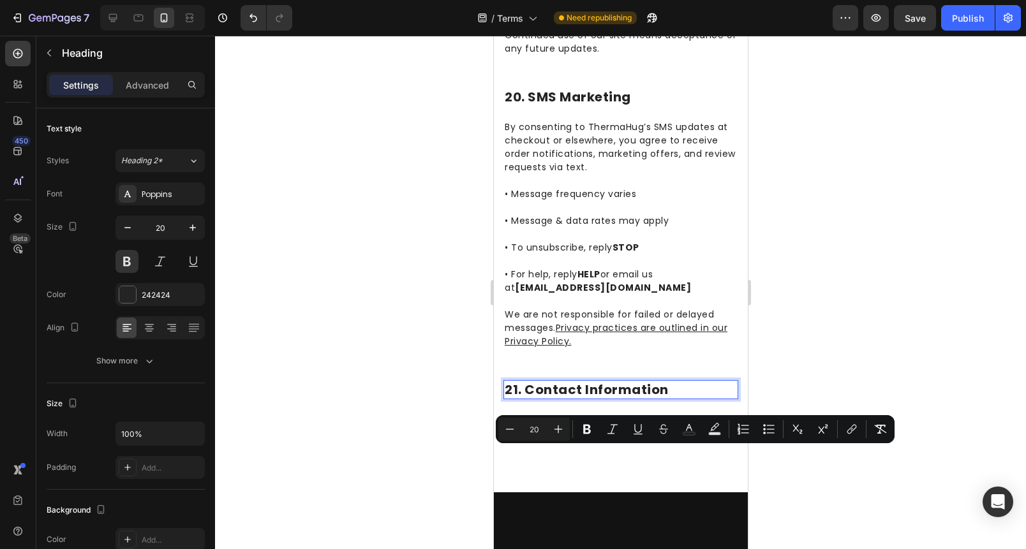
drag, startPoint x: 410, startPoint y: 420, endPoint x: 419, endPoint y: 421, distance: 9.0
click at [410, 420] on div at bounding box center [620, 293] width 811 height 514
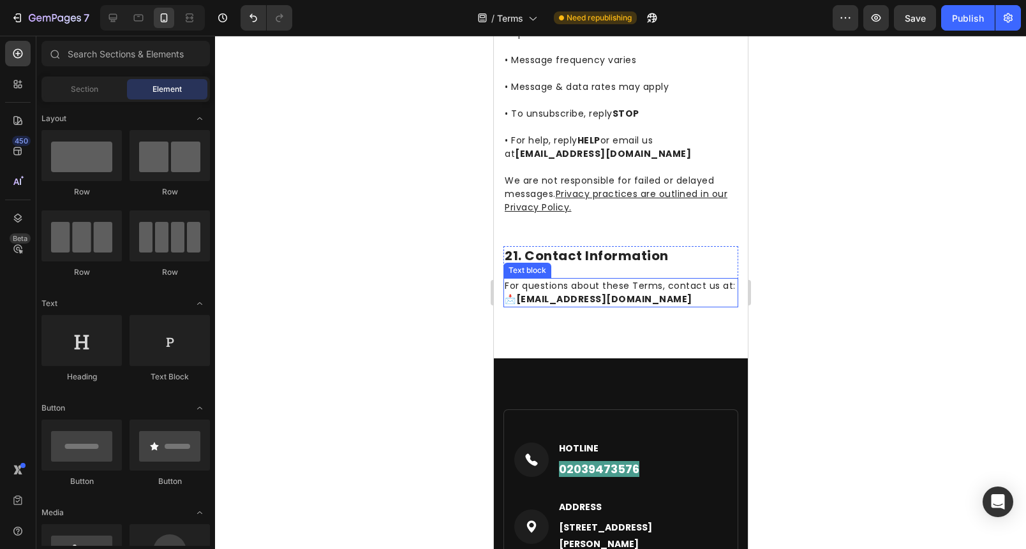
scroll to position [3345, 0]
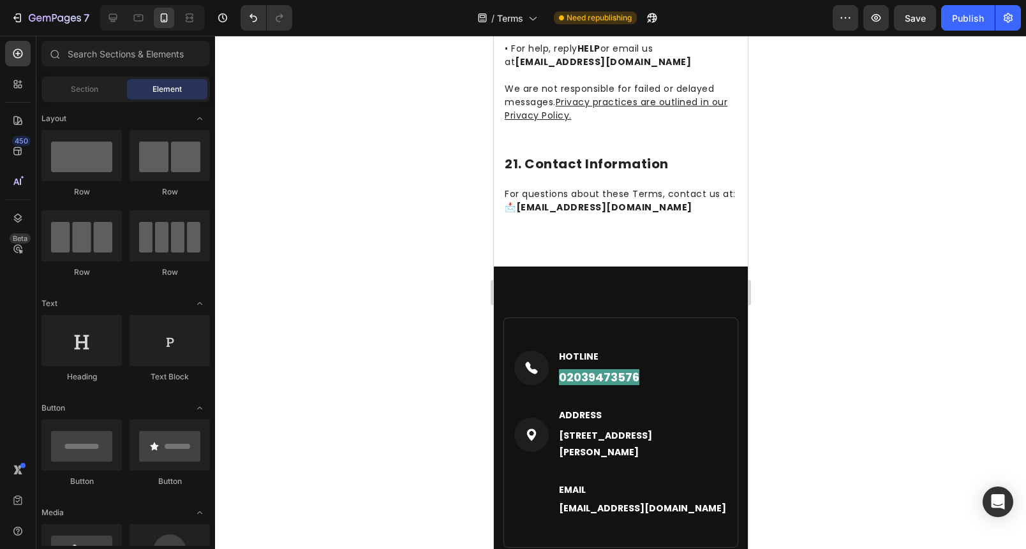
click at [969, 32] on div "7 Version history / Terms Need republishing Preview Save Publish" at bounding box center [513, 18] width 1026 height 36
click at [967, 25] on button "Publish" at bounding box center [968, 18] width 54 height 26
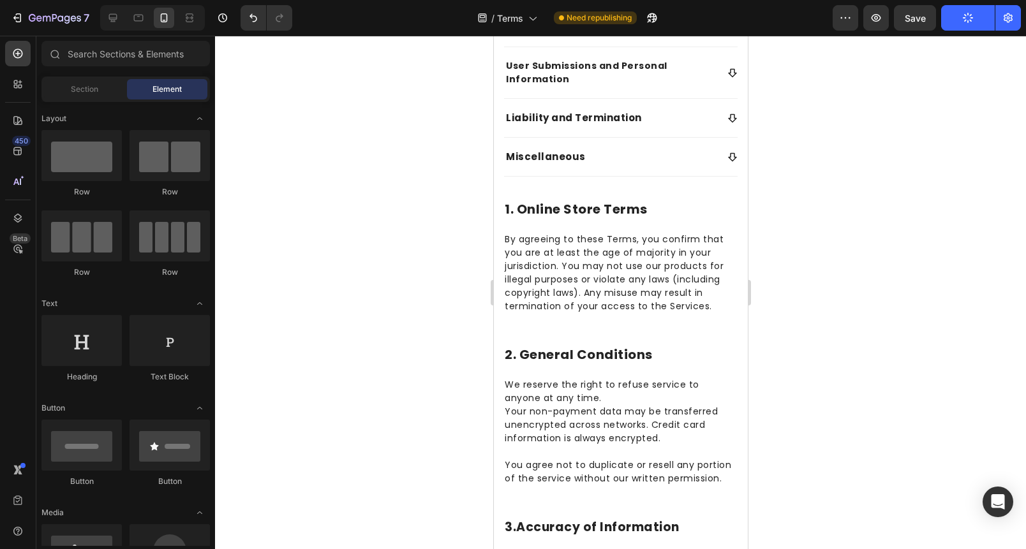
scroll to position [0, 0]
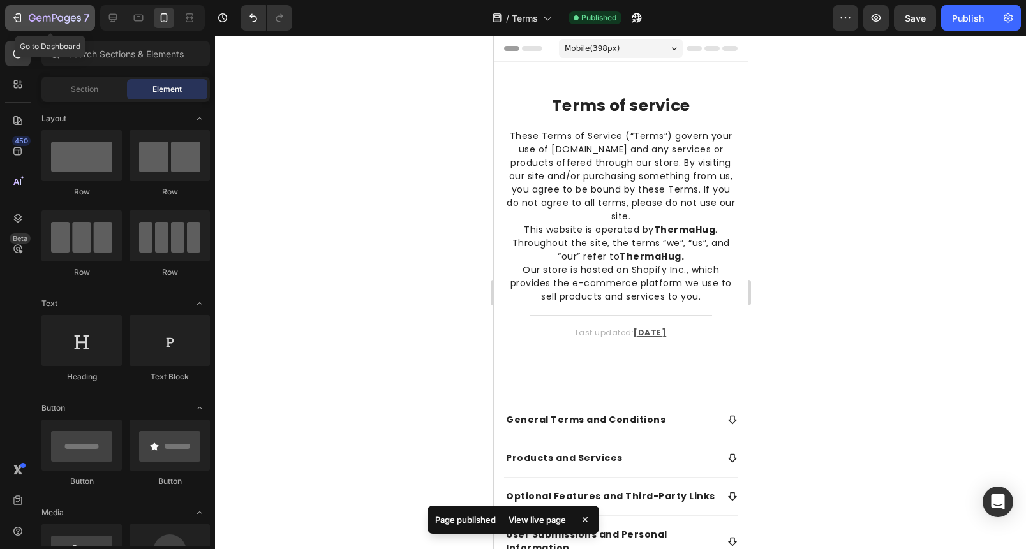
click at [32, 20] on icon "button" at bounding box center [32, 18] width 7 height 8
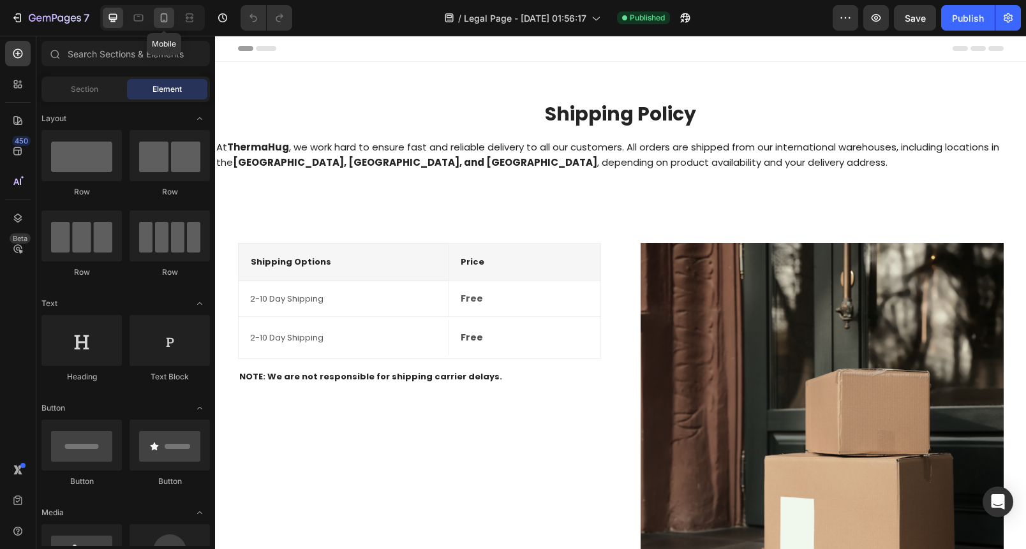
click at [157, 20] on div at bounding box center [164, 18] width 20 height 20
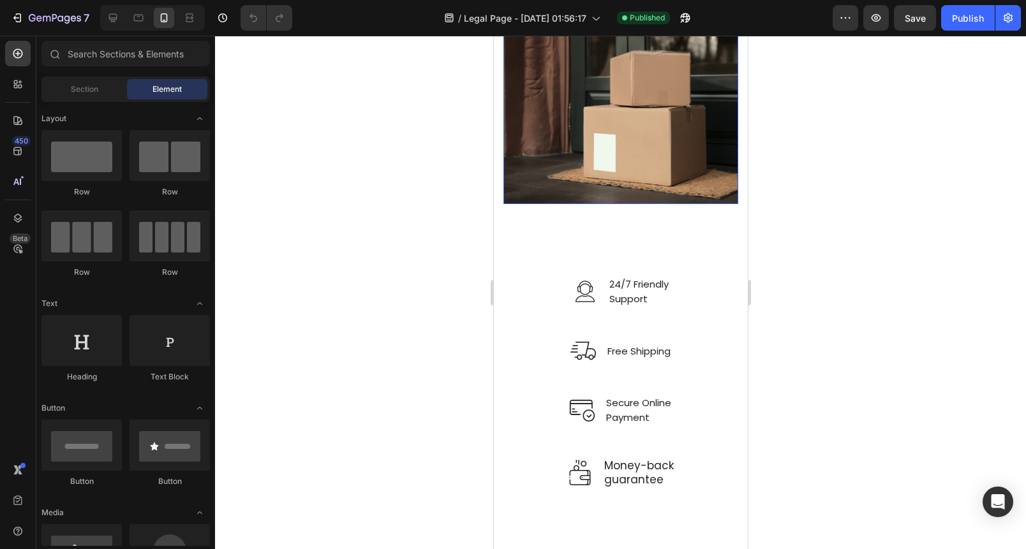
scroll to position [645, 0]
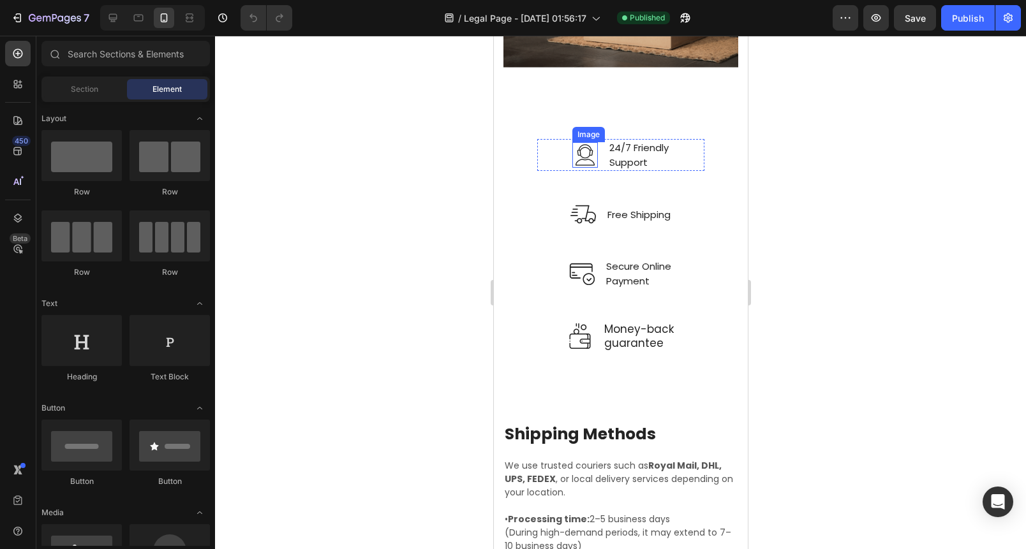
click at [578, 142] on img at bounding box center [585, 155] width 26 height 26
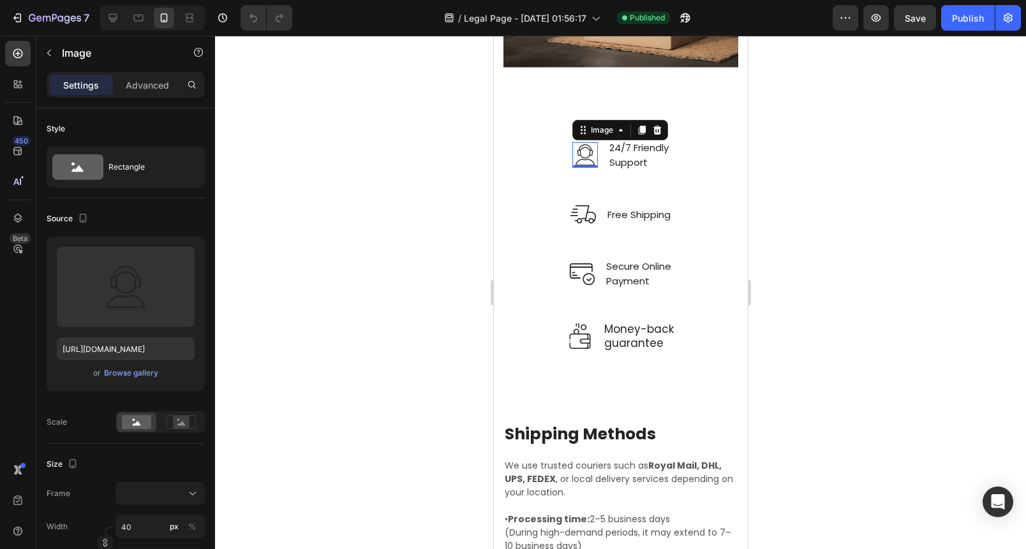
click at [578, 142] on img at bounding box center [585, 155] width 26 height 26
click at [634, 141] on span "24/7 Friendly" at bounding box center [638, 147] width 59 height 13
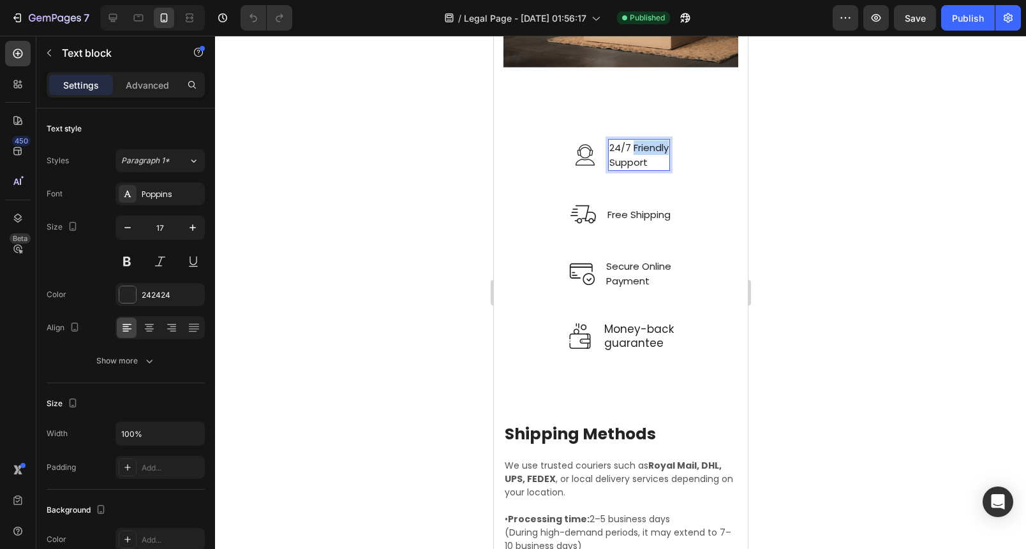
click at [634, 141] on span "24/7 Friendly" at bounding box center [638, 147] width 59 height 13
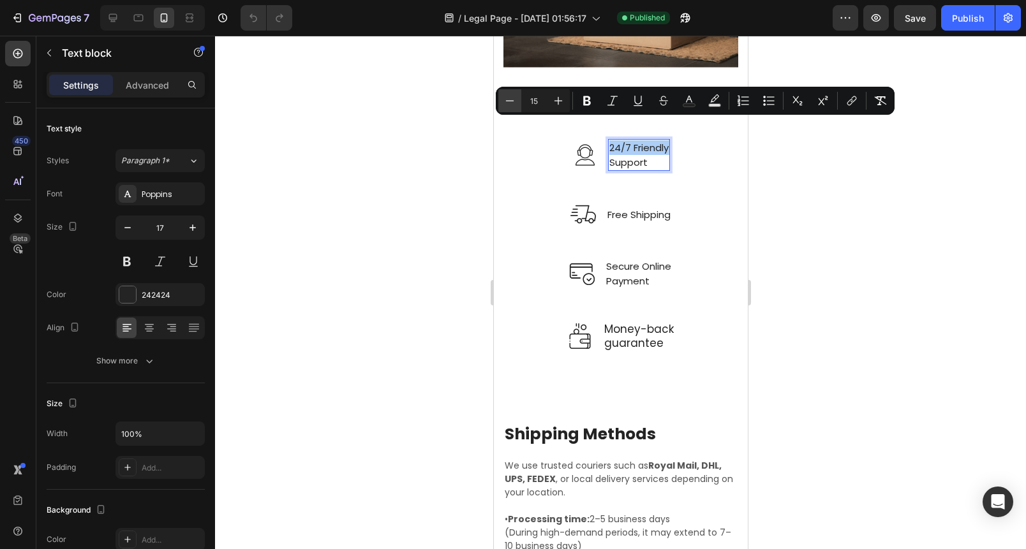
click at [518, 99] on button "Minus" at bounding box center [509, 100] width 23 height 23
type input "14"
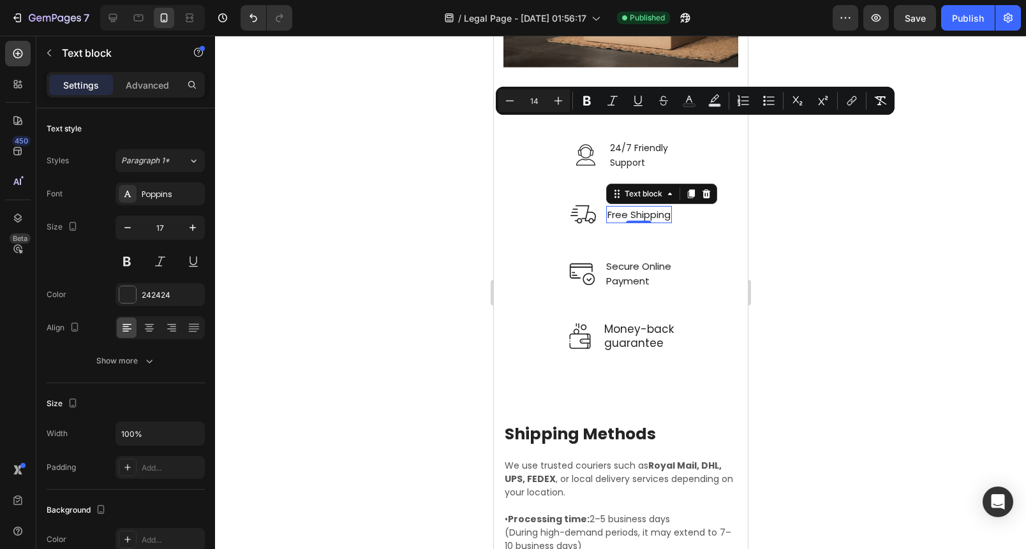
click at [615, 208] on span "Free Shipping" at bounding box center [638, 214] width 63 height 13
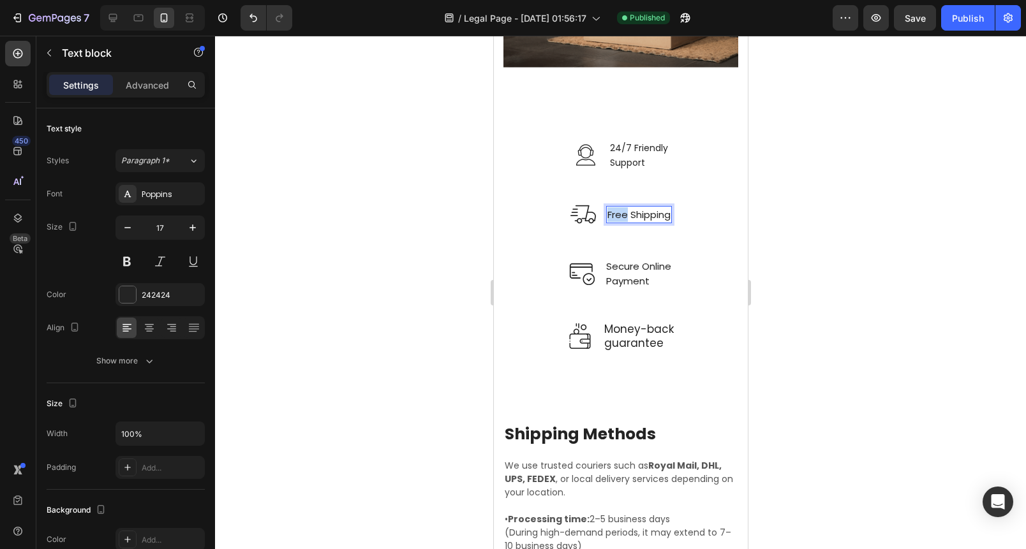
click at [615, 208] on span "Free Shipping" at bounding box center [638, 214] width 63 height 13
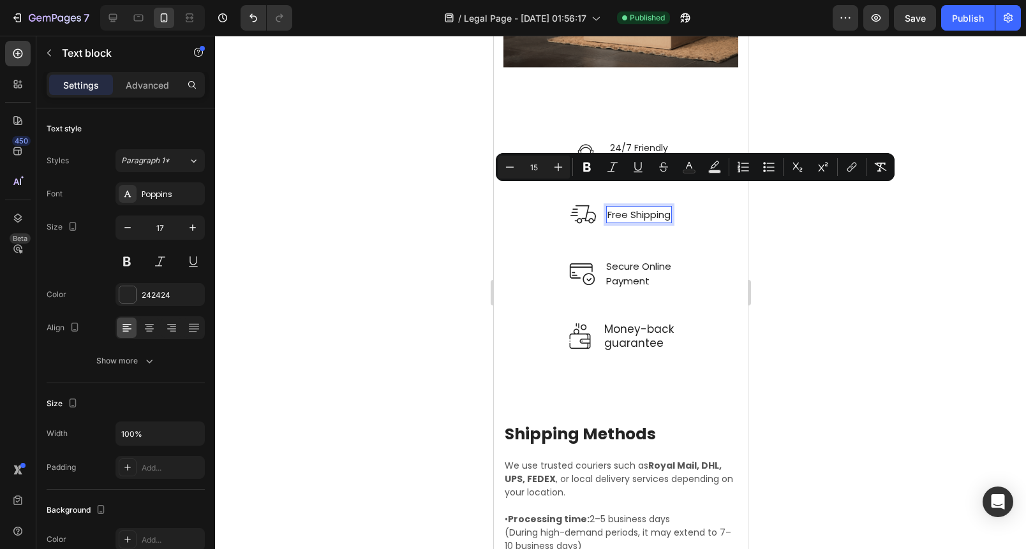
click at [520, 168] on button "Minus" at bounding box center [509, 167] width 23 height 23
type input "14"
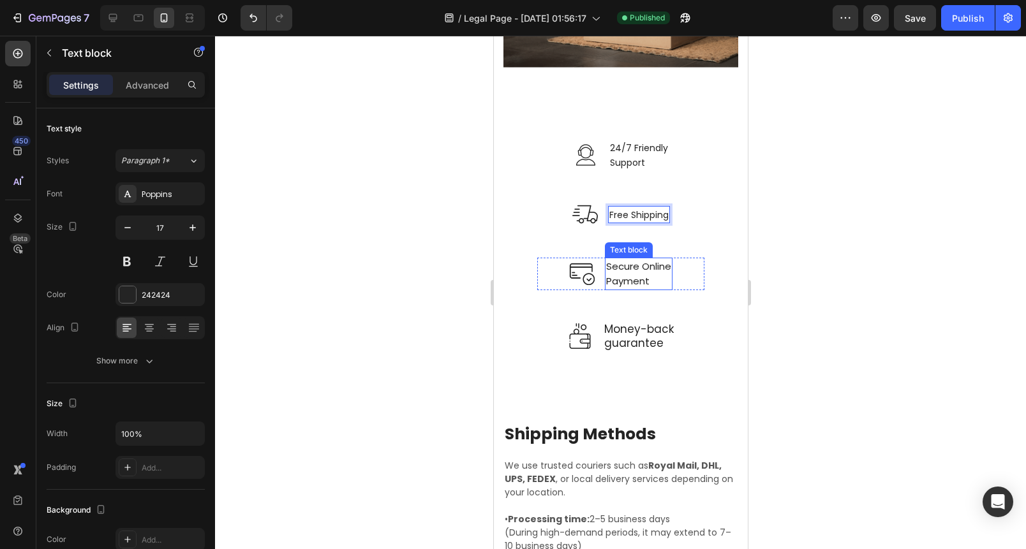
click at [630, 263] on div "Secure Online Payment Text block" at bounding box center [638, 274] width 68 height 32
click at [632, 285] on div "0" at bounding box center [638, 290] width 13 height 10
click at [614, 259] on p "Secure Online Payment" at bounding box center [638, 273] width 65 height 29
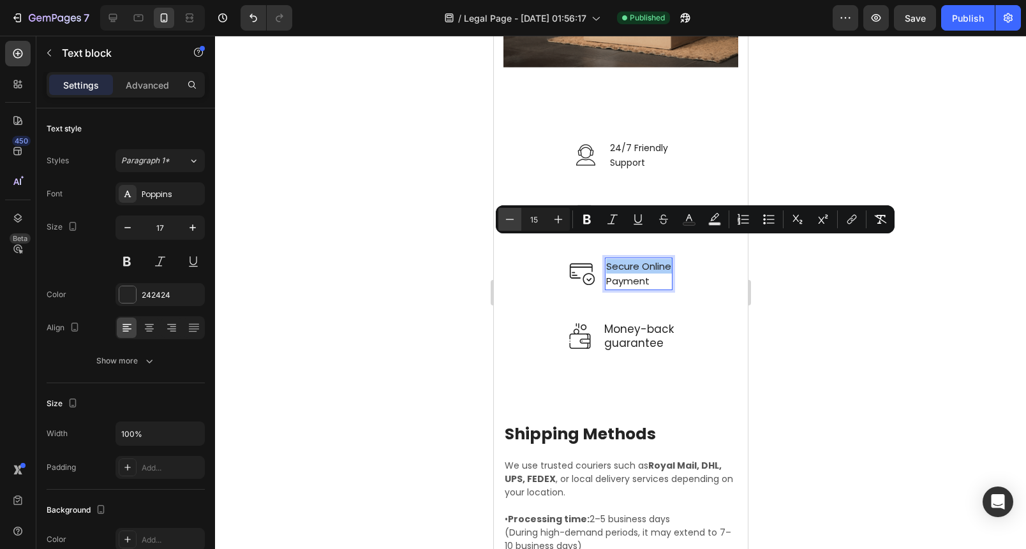
click at [518, 221] on button "Minus" at bounding box center [509, 219] width 23 height 23
type input "14"
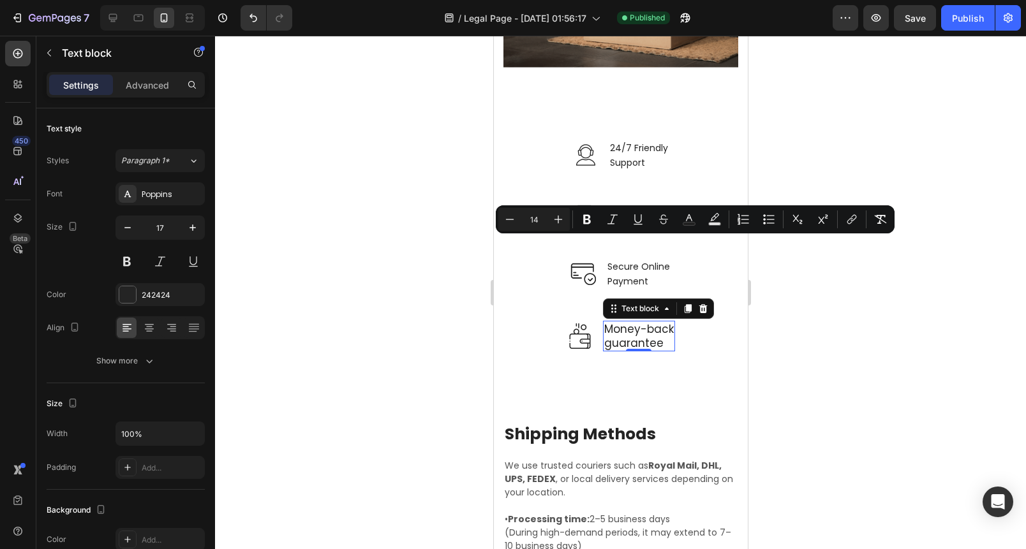
click at [636, 336] on p "guarantee" at bounding box center [639, 343] width 70 height 14
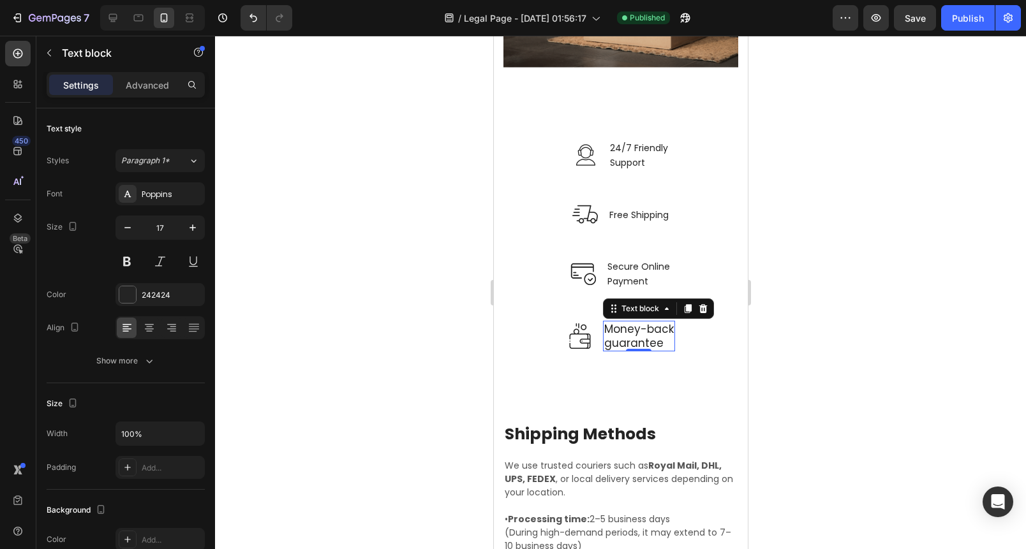
click at [636, 336] on p "guarantee" at bounding box center [639, 343] width 70 height 14
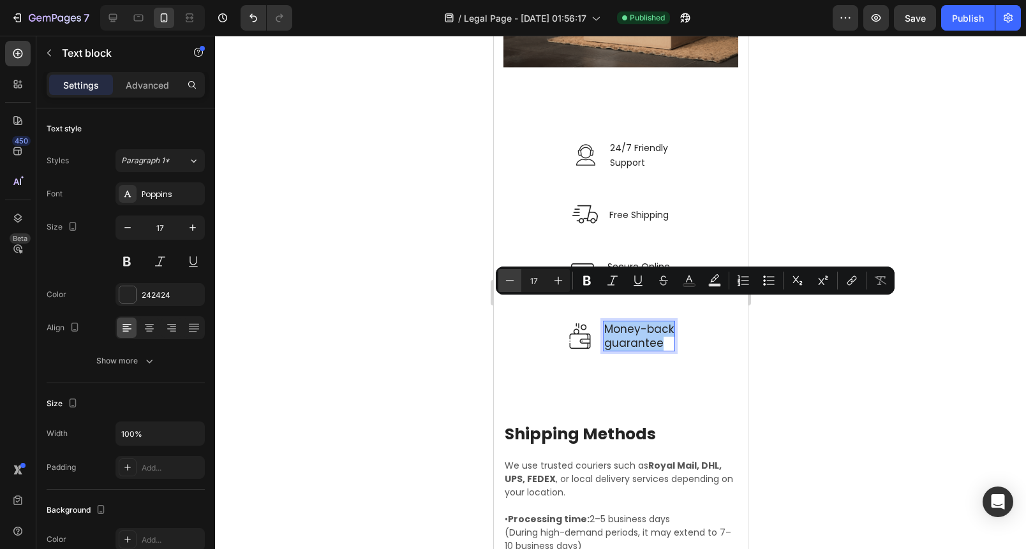
click at [510, 281] on icon "Editor contextual toolbar" at bounding box center [509, 280] width 13 height 13
type input "14"
click at [459, 279] on div at bounding box center [620, 293] width 811 height 514
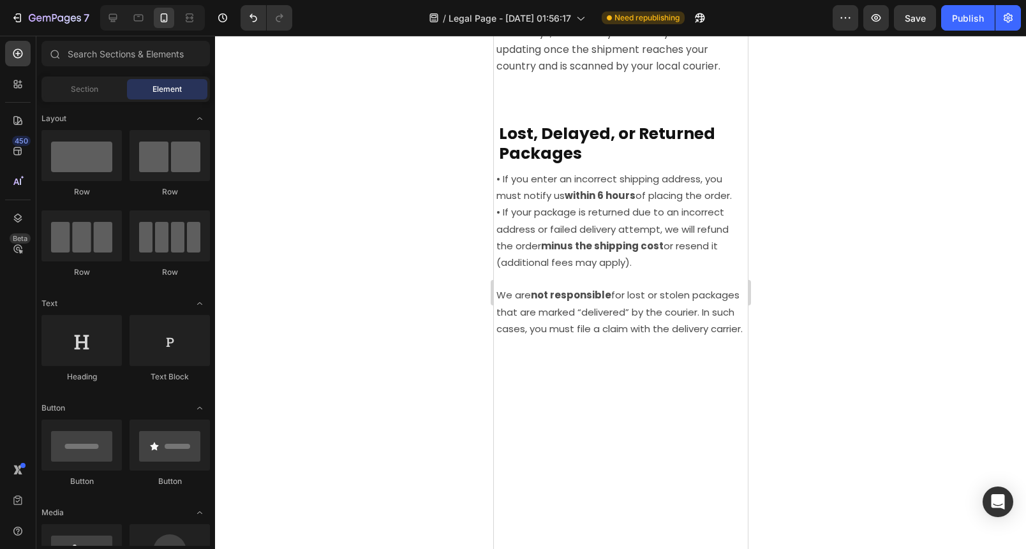
scroll to position [2009, 0]
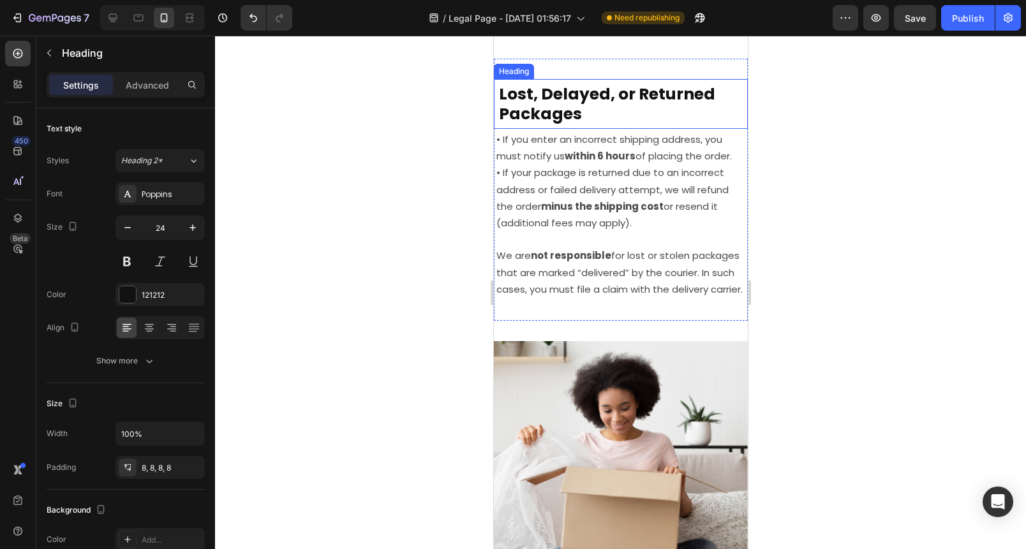
click at [559, 101] on div "Lost, Delayed, or Returned Packages Heading" at bounding box center [620, 104] width 254 height 50
click at [559, 101] on div "Heading" at bounding box center [544, 92] width 103 height 20
click at [560, 107] on strong "Lost, Delayed, or Returned Packages" at bounding box center [606, 104] width 216 height 42
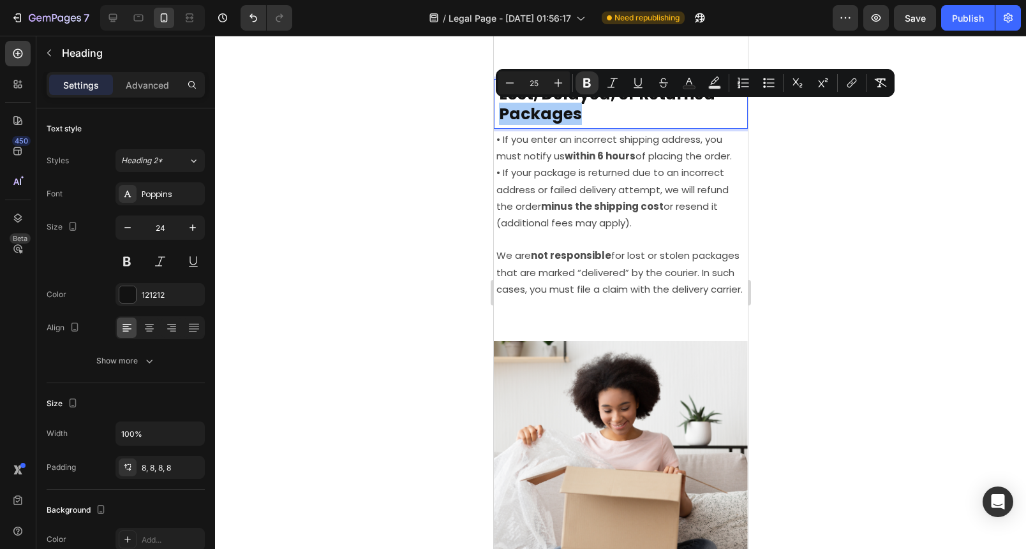
click at [375, 111] on div at bounding box center [620, 293] width 811 height 514
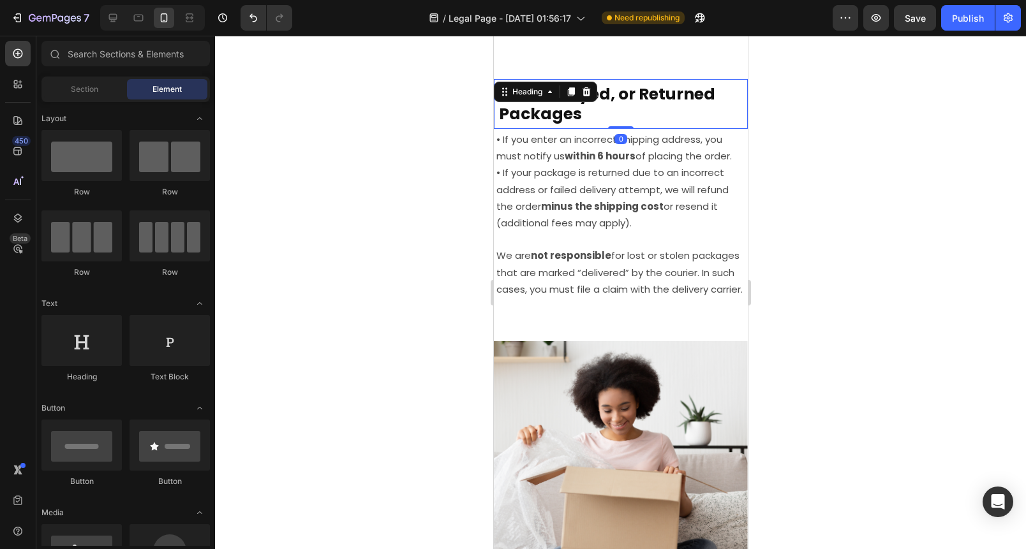
click at [587, 101] on div "⁠⁠⁠⁠⁠⁠⁠ Lost, Delayed, or Returned Packages Heading 0" at bounding box center [620, 104] width 254 height 50
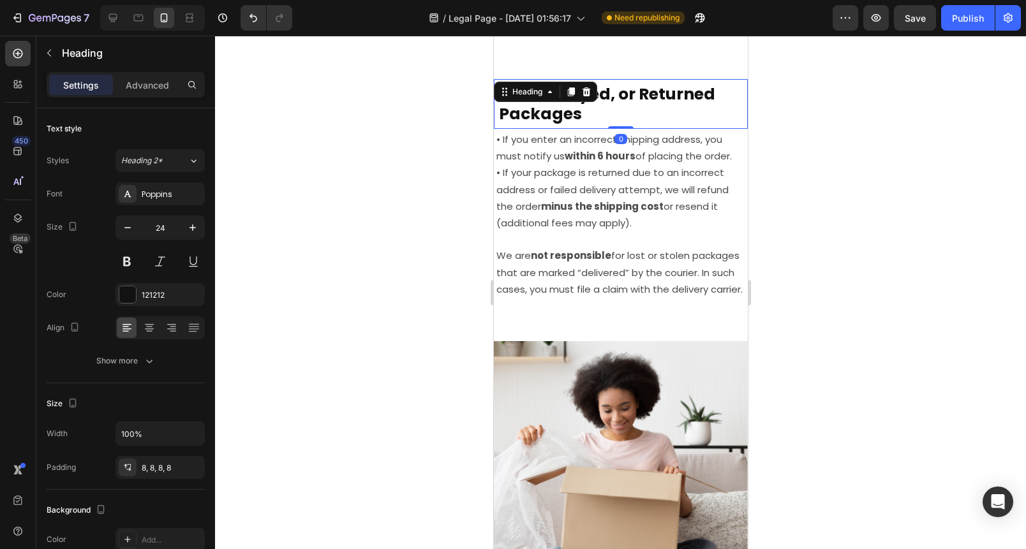
click at [586, 101] on div "Heading" at bounding box center [544, 92] width 103 height 20
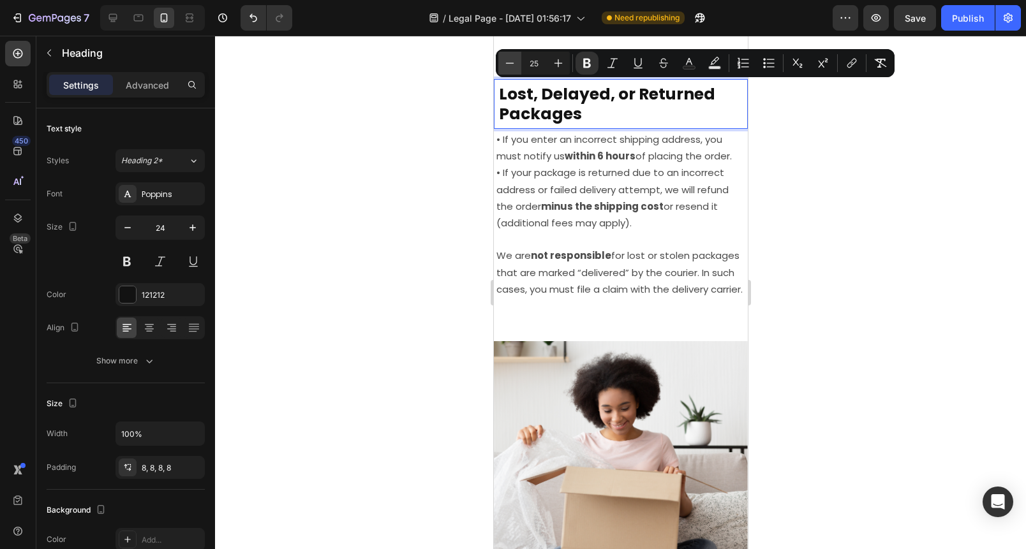
click at [510, 69] on icon "Editor contextual toolbar" at bounding box center [509, 63] width 13 height 13
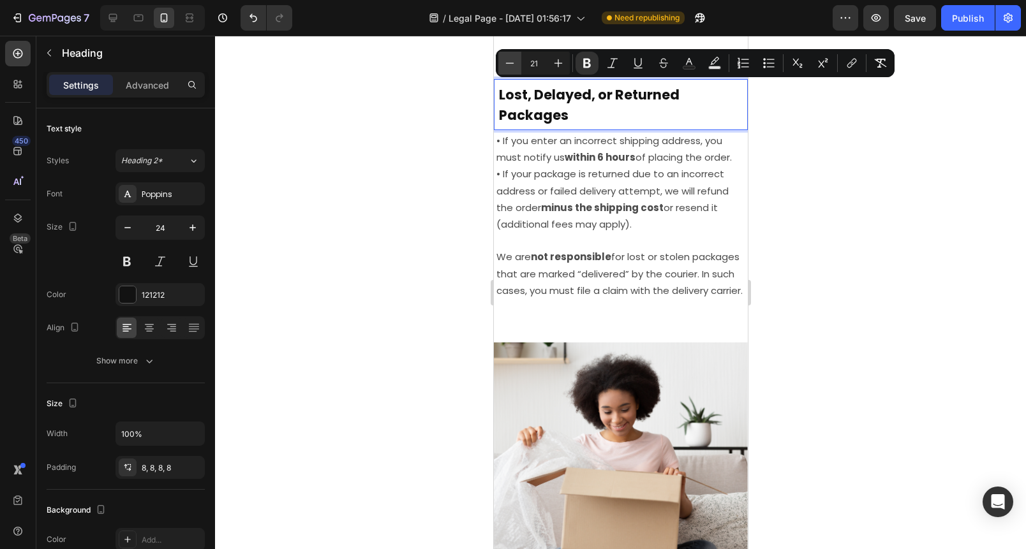
type input "20"
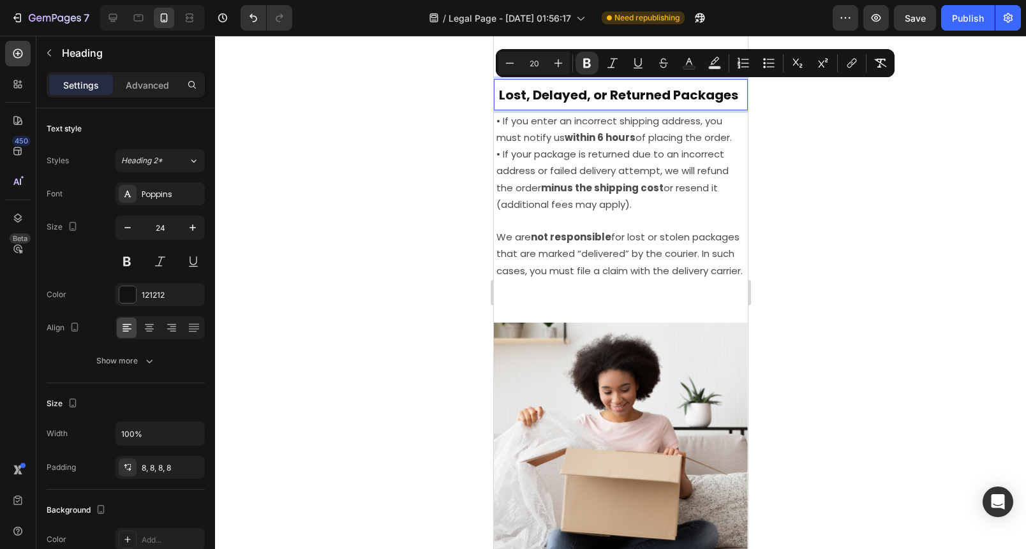
click at [400, 117] on div at bounding box center [620, 293] width 811 height 514
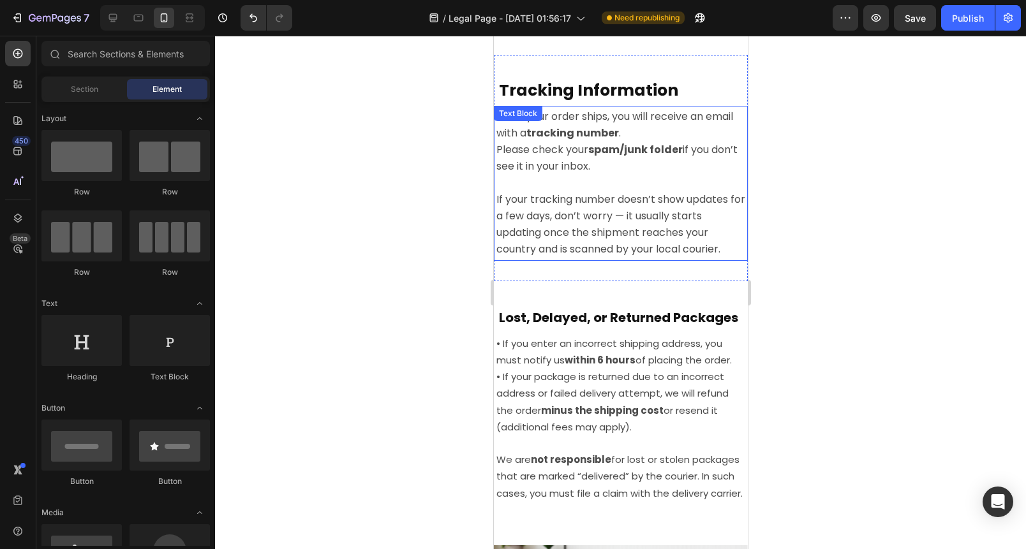
scroll to position [1686, 0]
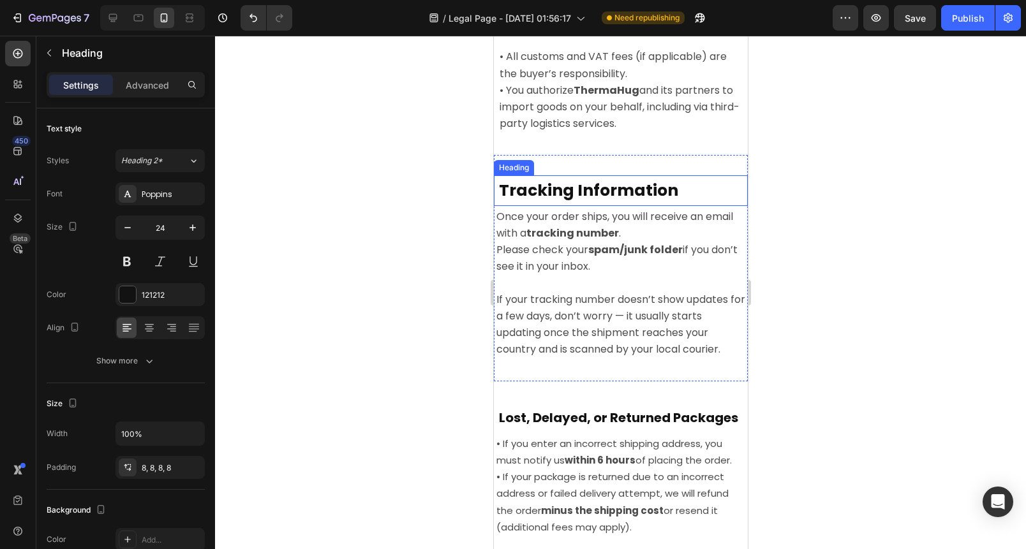
click at [546, 192] on strong "Tracking Information" at bounding box center [587, 190] width 179 height 22
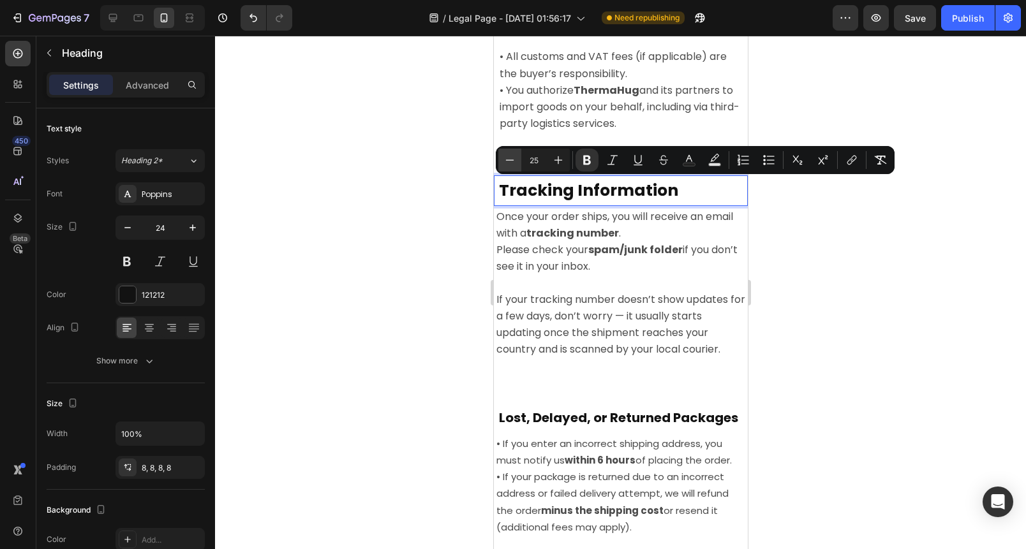
click at [500, 160] on button "Minus" at bounding box center [509, 160] width 23 height 23
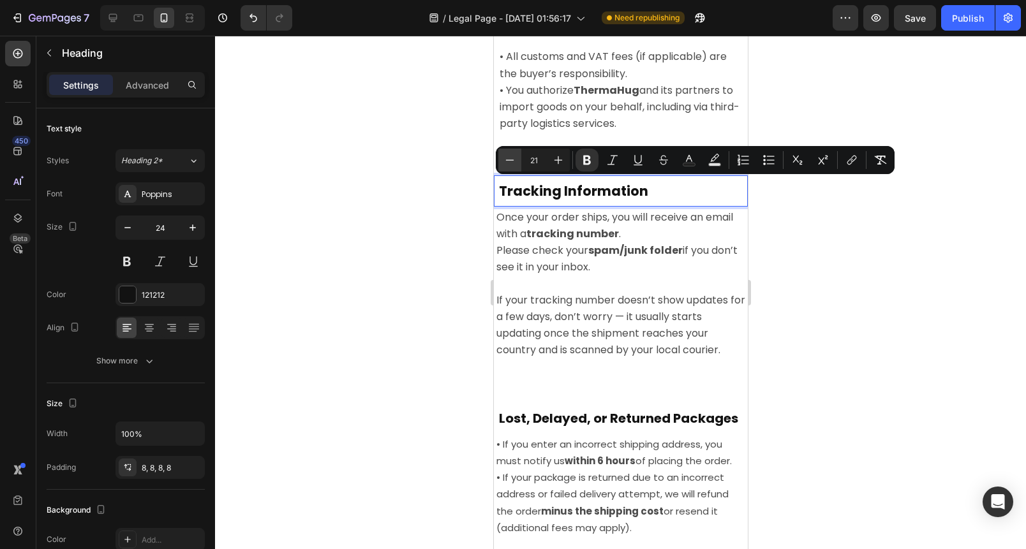
type input "20"
click at [475, 168] on div at bounding box center [620, 293] width 811 height 514
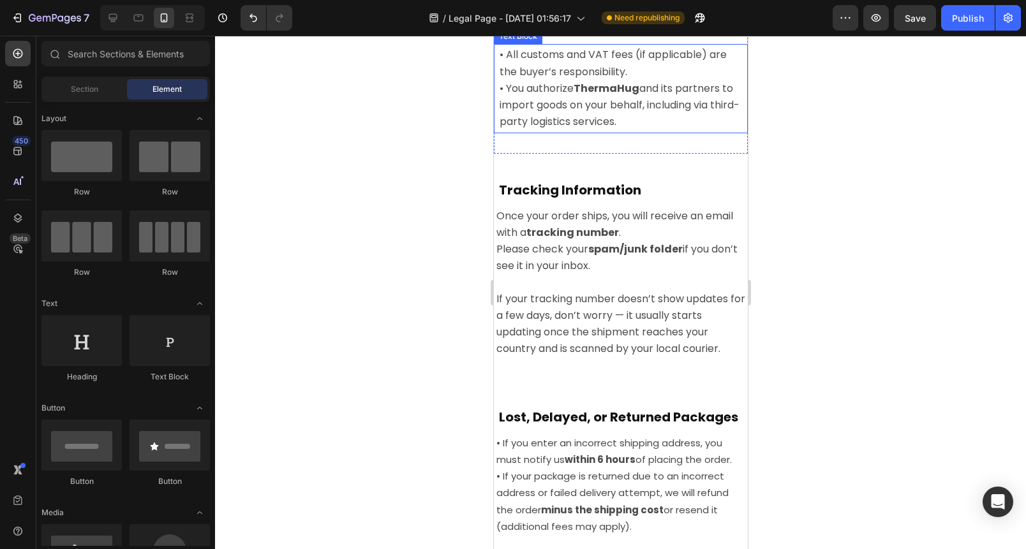
scroll to position [1509, 0]
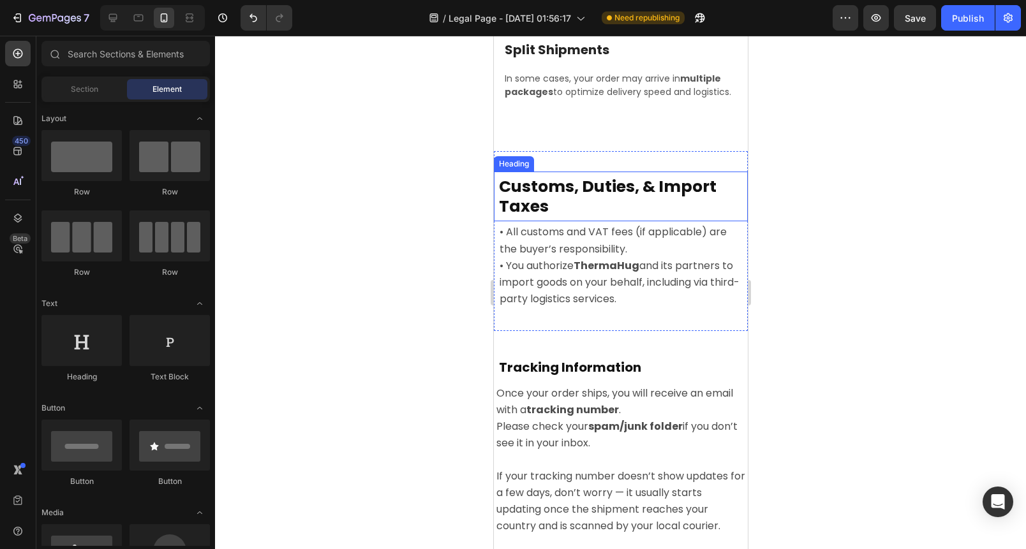
click at [571, 186] on strong "Customs, Duties, & Import Taxes" at bounding box center [607, 196] width 218 height 42
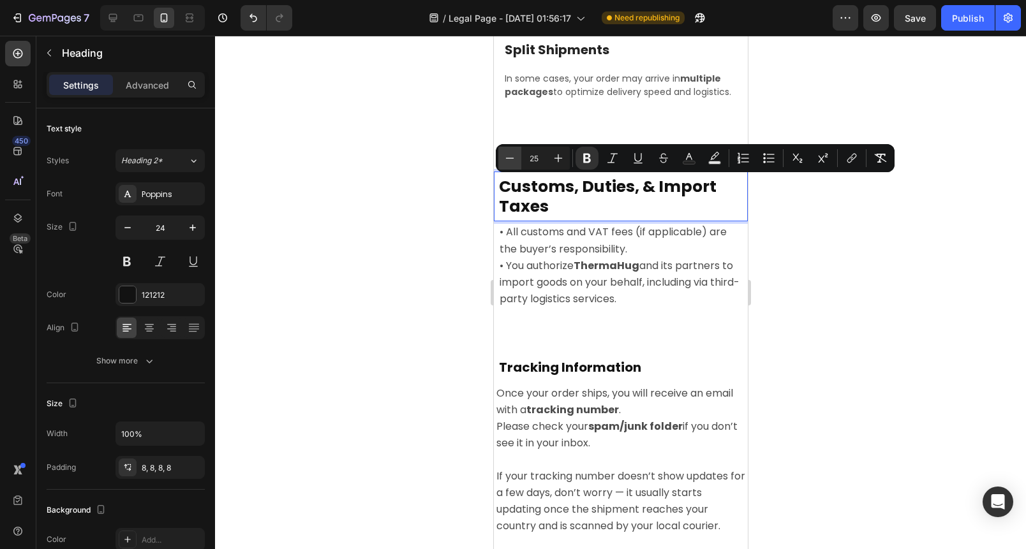
click at [500, 159] on button "Minus" at bounding box center [509, 158] width 23 height 23
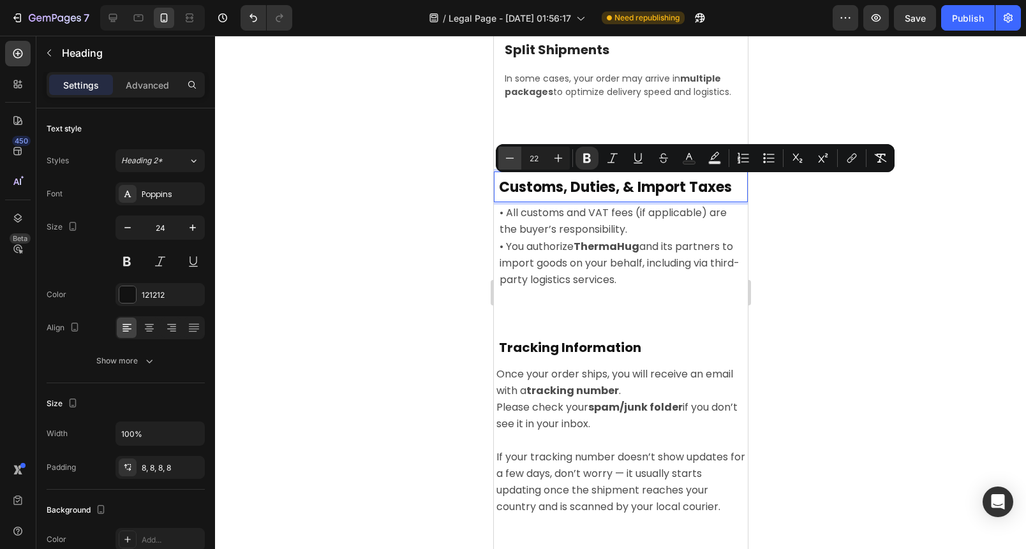
click at [500, 159] on button "Minus" at bounding box center [509, 158] width 23 height 23
type input "20"
drag, startPoint x: 445, startPoint y: 165, endPoint x: 473, endPoint y: 166, distance: 28.1
click at [445, 165] on div at bounding box center [620, 293] width 811 height 514
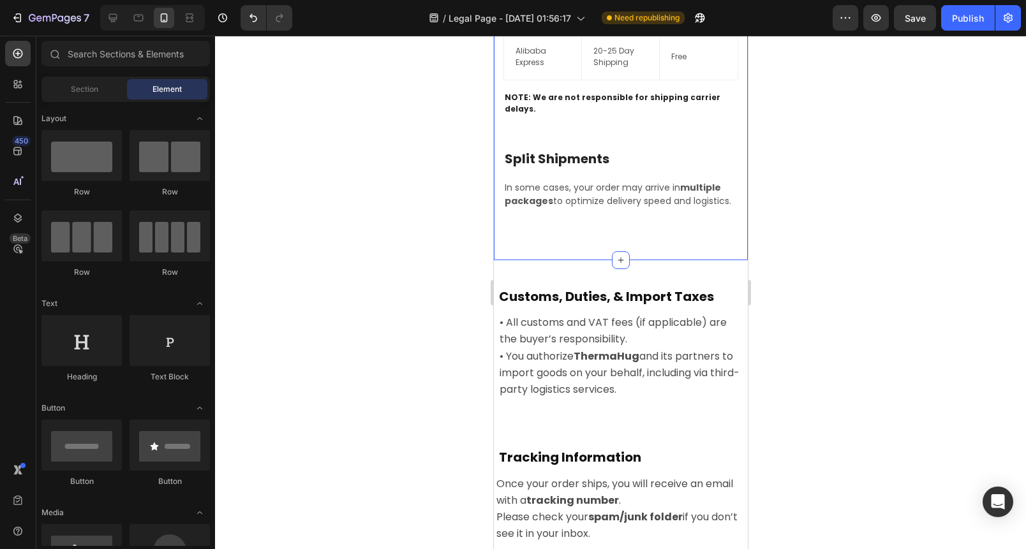
scroll to position [1231, 0]
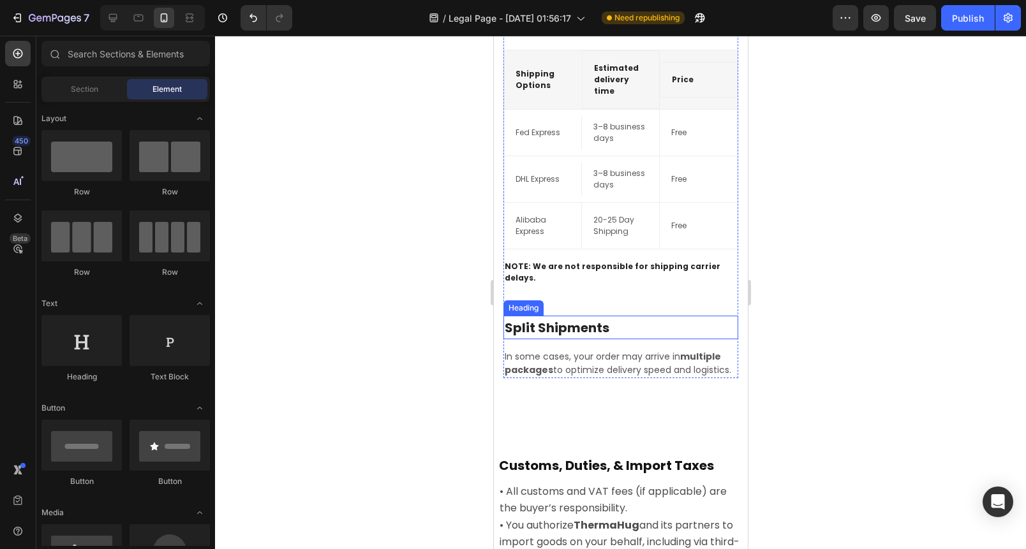
click at [554, 319] on strong "Split Shipments" at bounding box center [556, 328] width 105 height 18
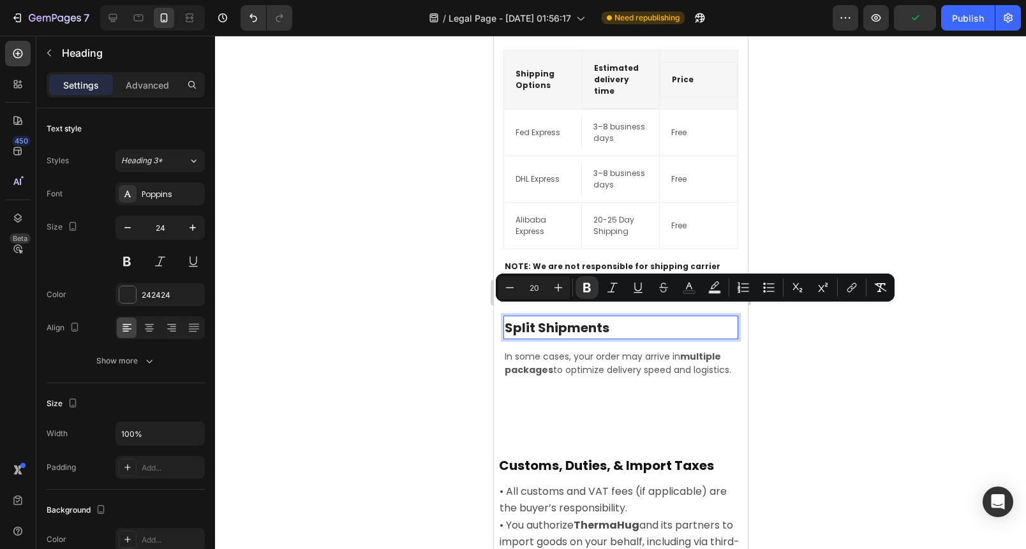
drag, startPoint x: 353, startPoint y: 294, endPoint x: 480, endPoint y: 309, distance: 127.9
click at [359, 294] on div at bounding box center [620, 293] width 811 height 514
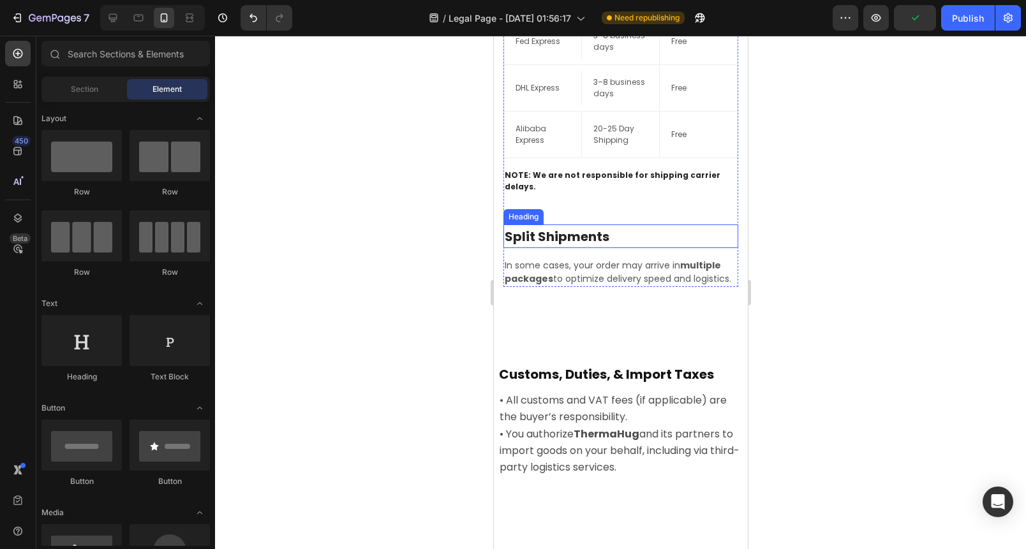
scroll to position [1351, 0]
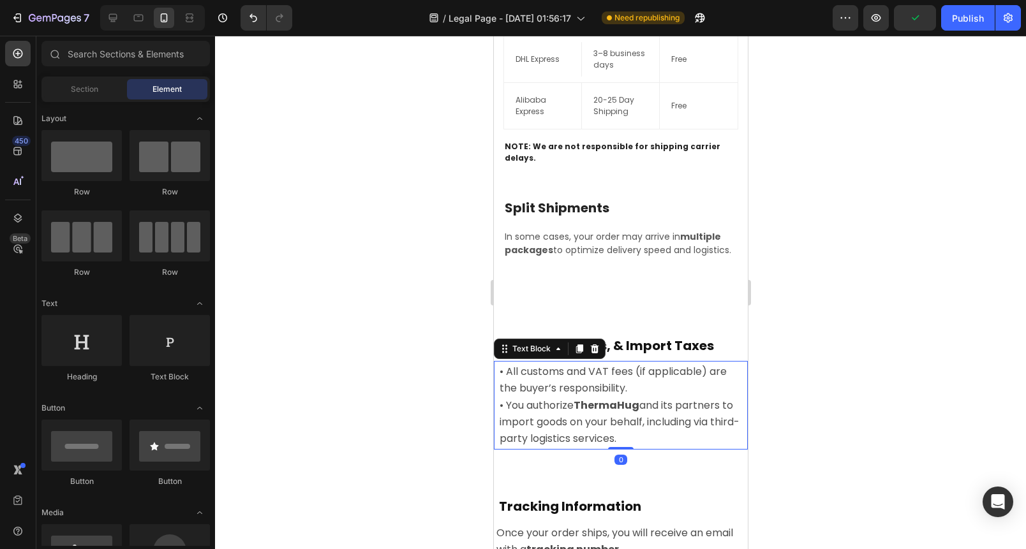
click at [518, 389] on span "• All customs and VAT fees (if applicable) are the buyer’s responsibility." at bounding box center [612, 379] width 227 height 31
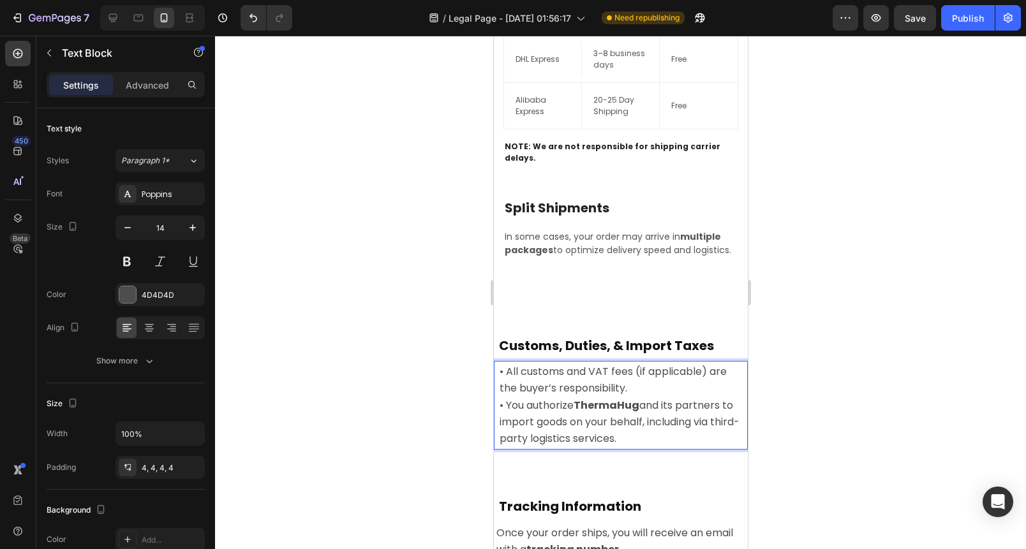
click at [579, 422] on span "• You authorize ThermaHug and its partners to import goods on your behalf, incl…" at bounding box center [619, 422] width 240 height 48
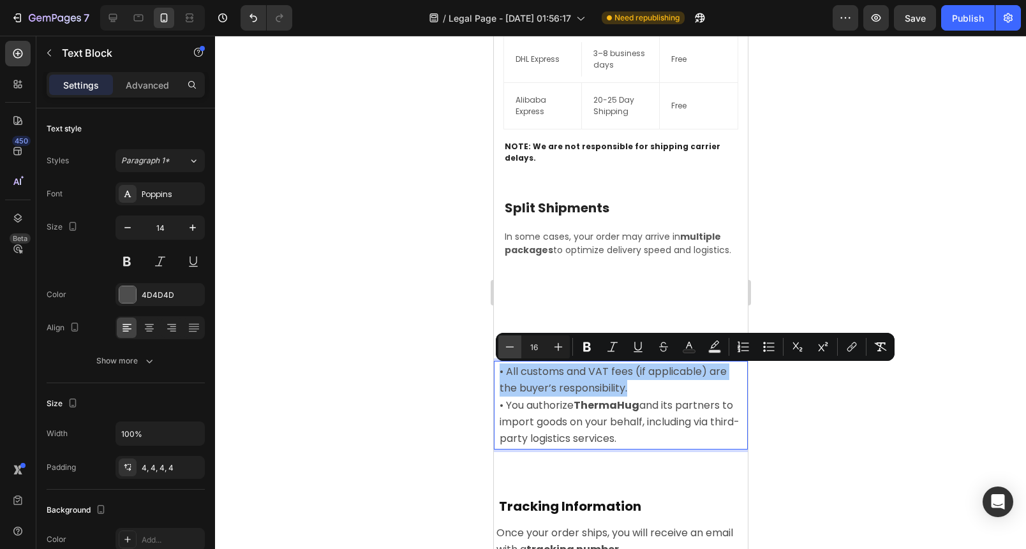
click at [509, 346] on icon "Editor contextual toolbar" at bounding box center [509, 347] width 13 height 13
type input "14"
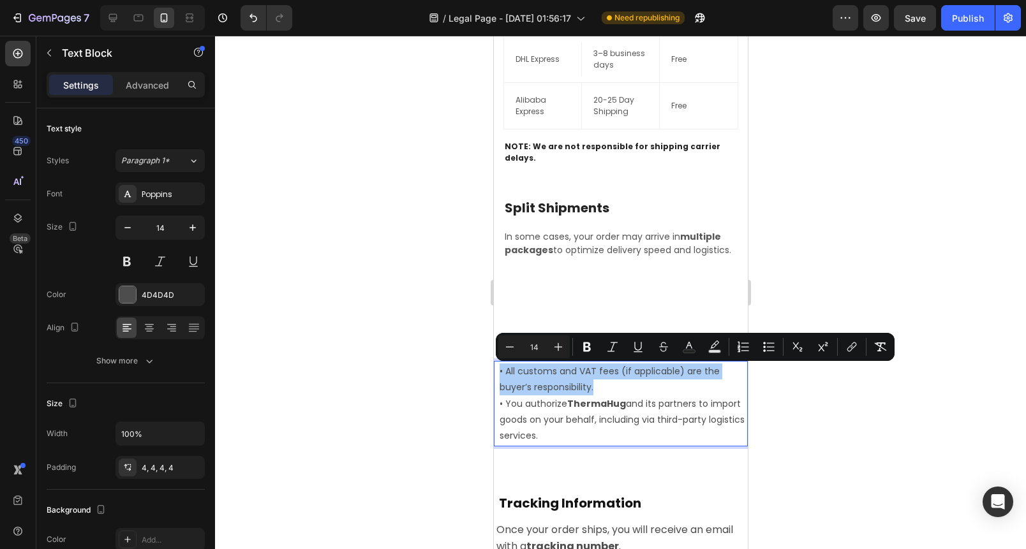
drag, startPoint x: 371, startPoint y: 360, endPoint x: 390, endPoint y: 373, distance: 22.7
click at [371, 360] on div at bounding box center [620, 293] width 811 height 514
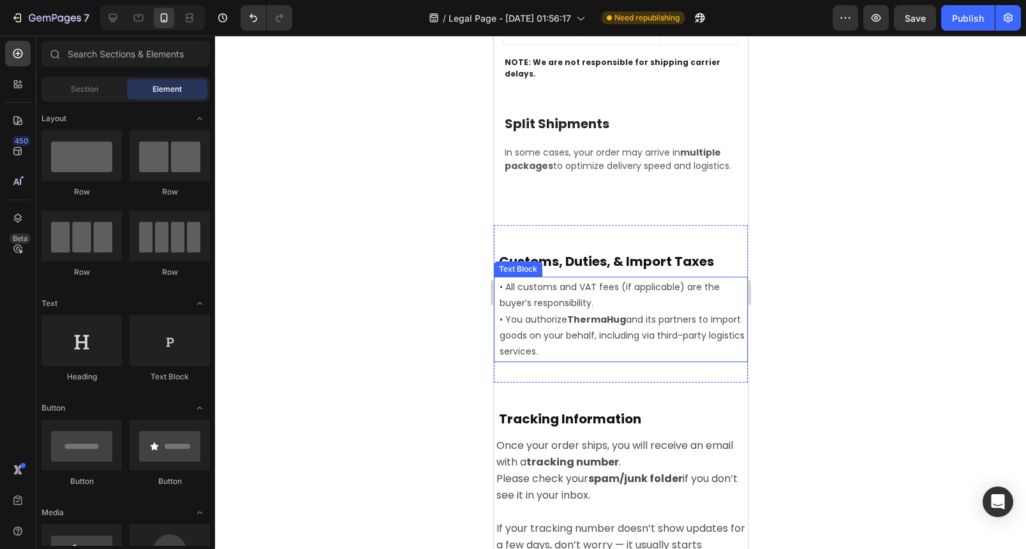
scroll to position [1529, 0]
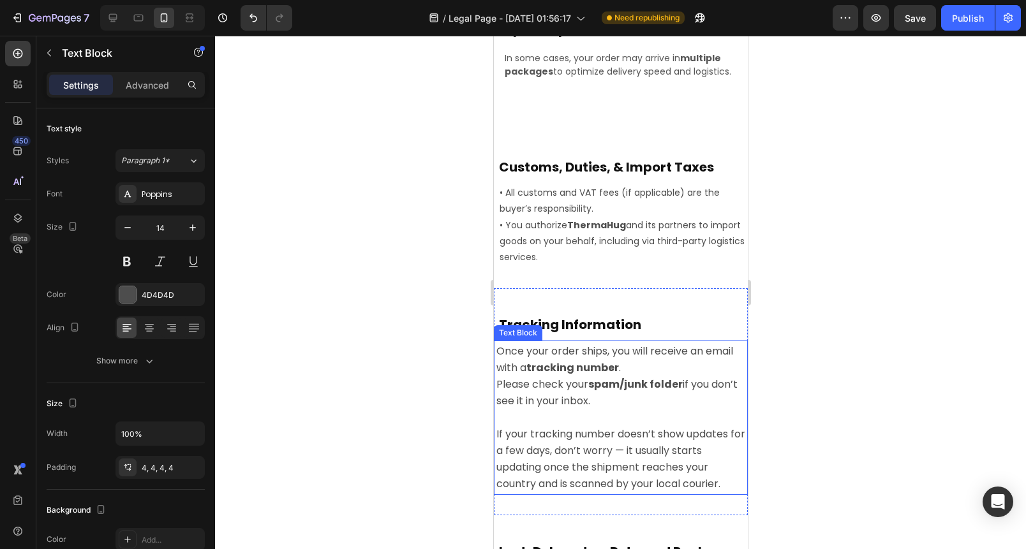
click at [565, 408] on span "Please check your spam/junk folder if you don’t see it in your inbox." at bounding box center [616, 392] width 241 height 31
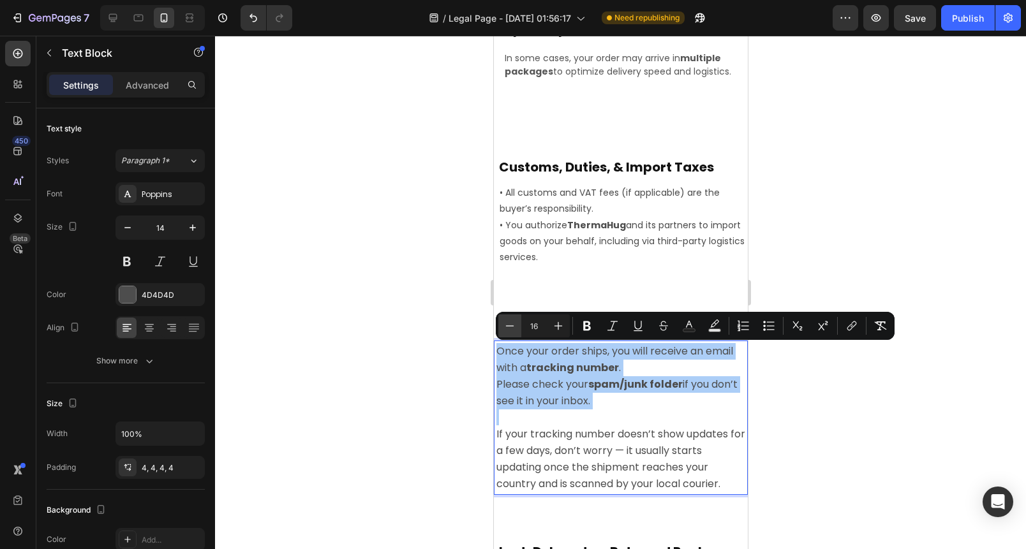
click at [503, 327] on icon "Editor contextual toolbar" at bounding box center [509, 326] width 13 height 13
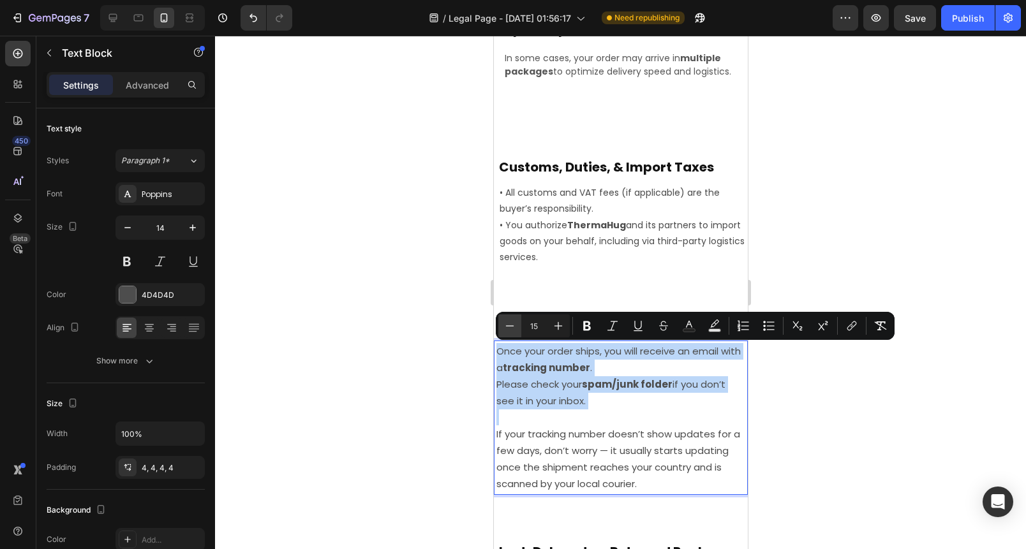
type input "14"
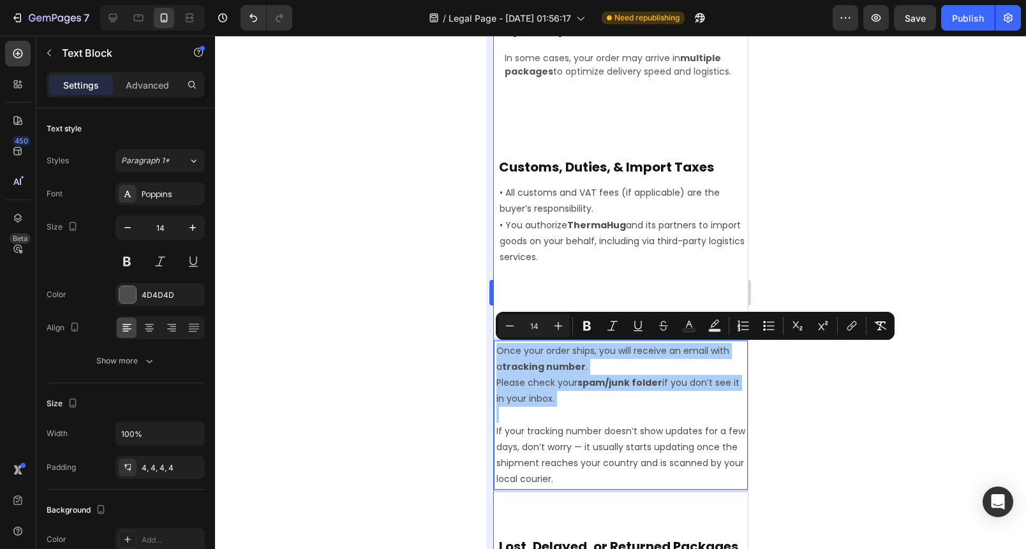
drag, startPoint x: 431, startPoint y: 346, endPoint x: 487, endPoint y: 385, distance: 67.8
click at [431, 346] on div at bounding box center [620, 293] width 811 height 514
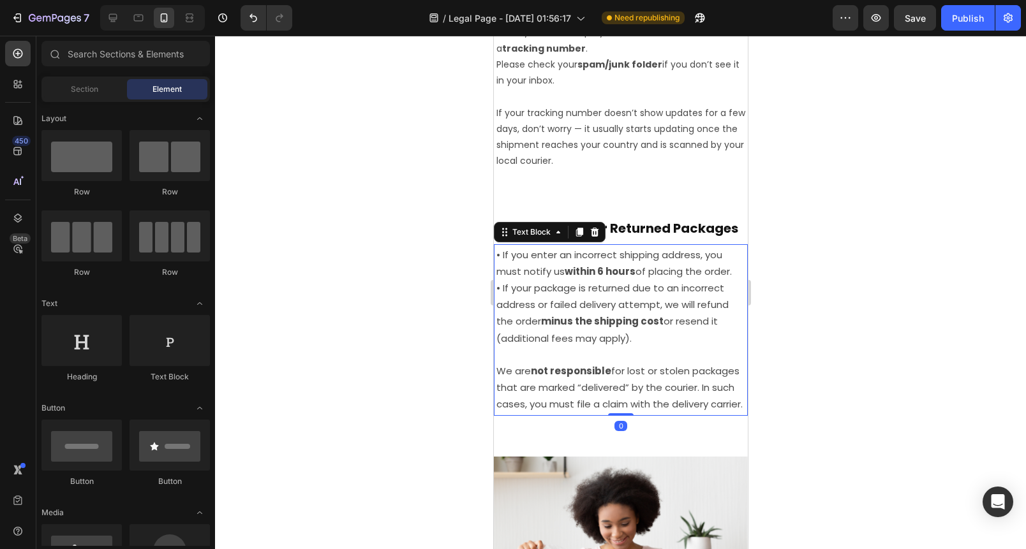
click at [559, 345] on span "• If your package is returned due to an incorrect address or failed delivery at…" at bounding box center [612, 313] width 232 height 64
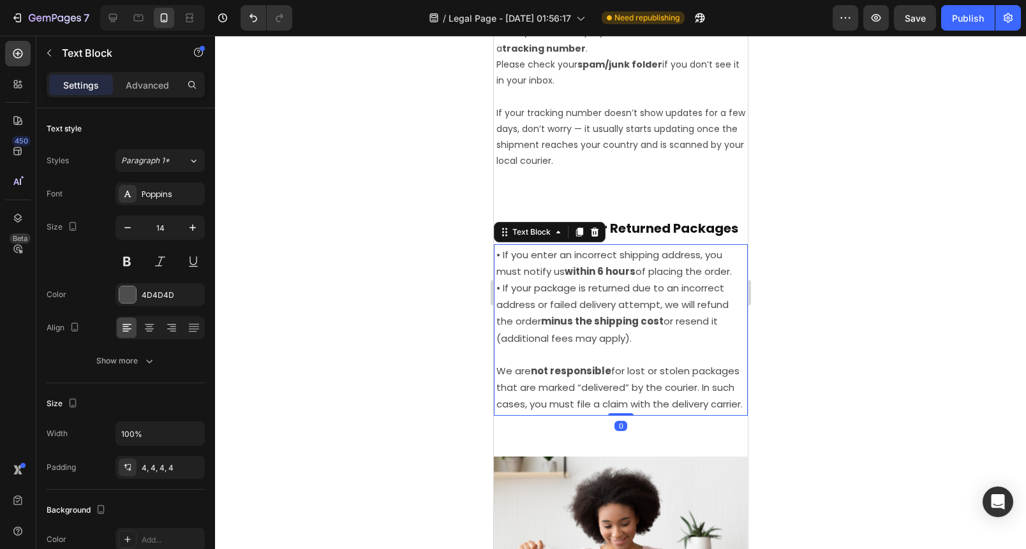
click at [559, 345] on span "• If your package is returned due to an incorrect address or failed delivery at…" at bounding box center [612, 313] width 232 height 64
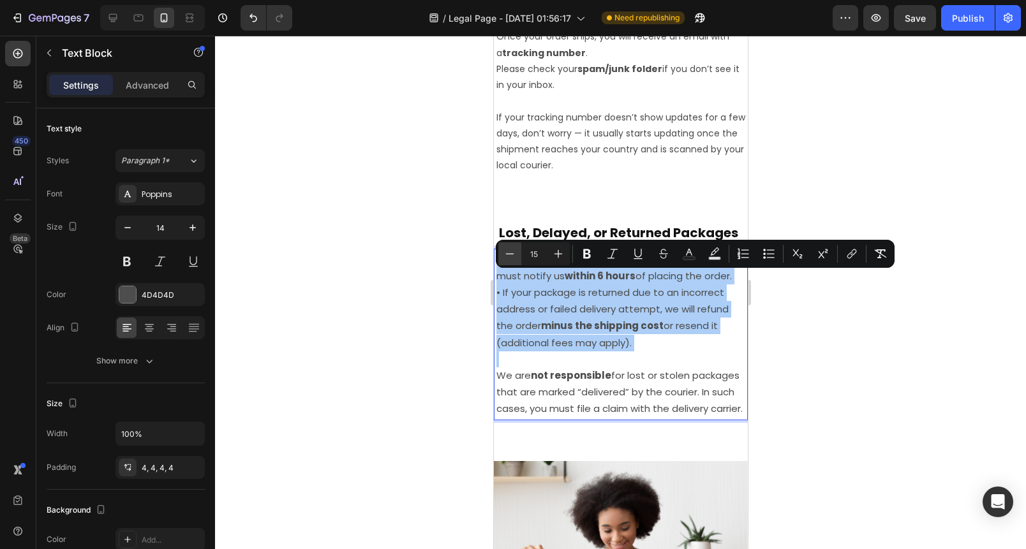
click at [507, 257] on icon "Editor contextual toolbar" at bounding box center [509, 254] width 13 height 13
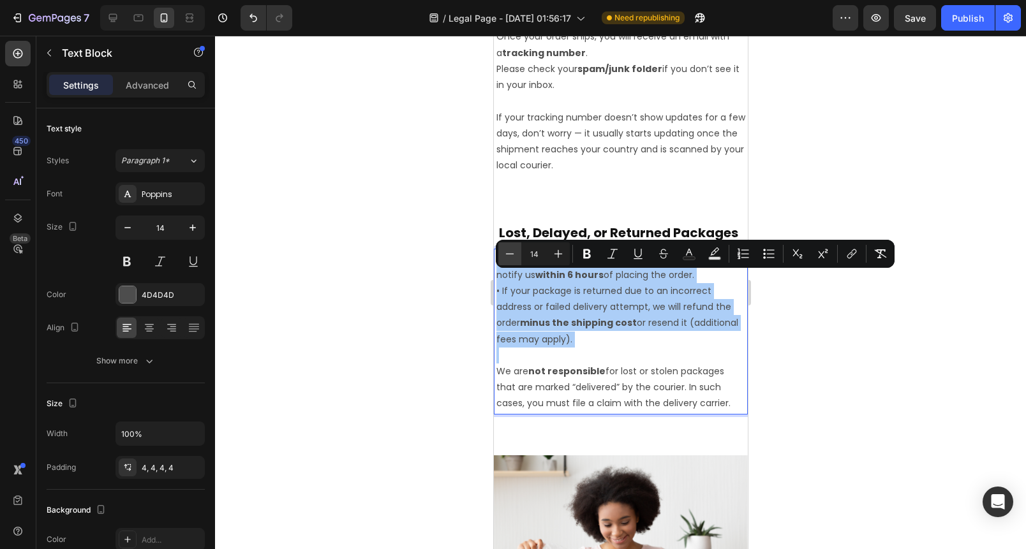
click at [507, 257] on icon "Editor contextual toolbar" at bounding box center [509, 254] width 13 height 13
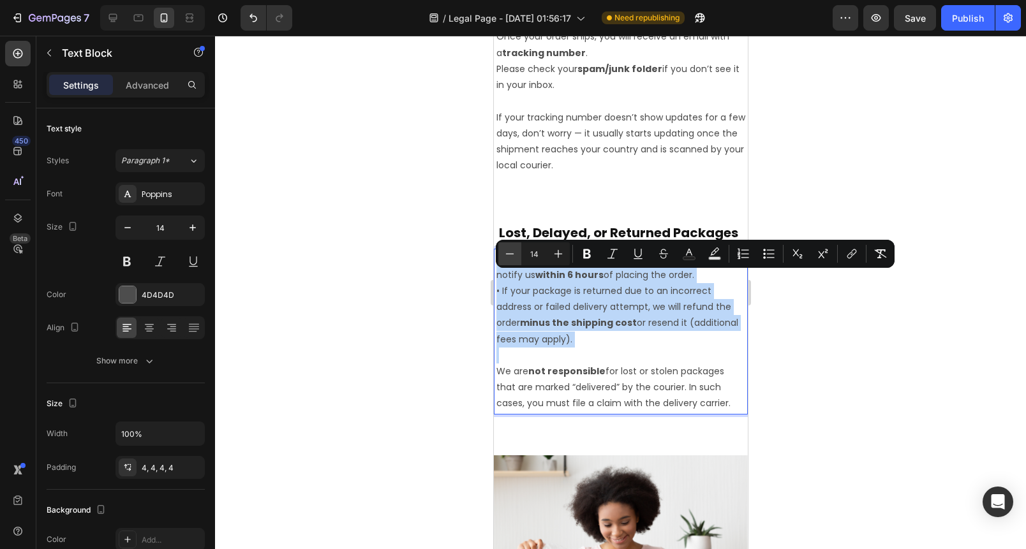
type input "13"
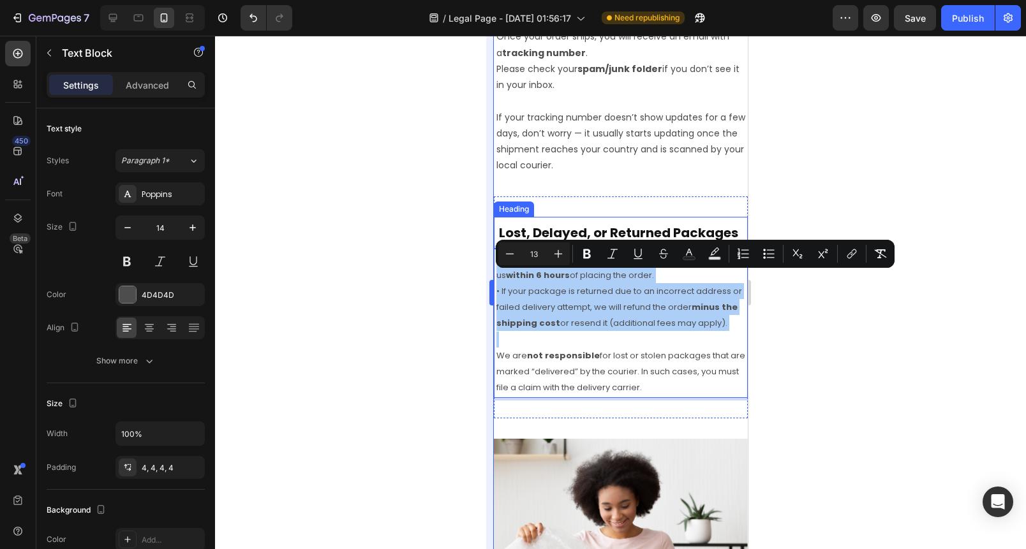
drag, startPoint x: 440, startPoint y: 286, endPoint x: 493, endPoint y: 331, distance: 68.8
click at [440, 286] on div at bounding box center [620, 293] width 811 height 514
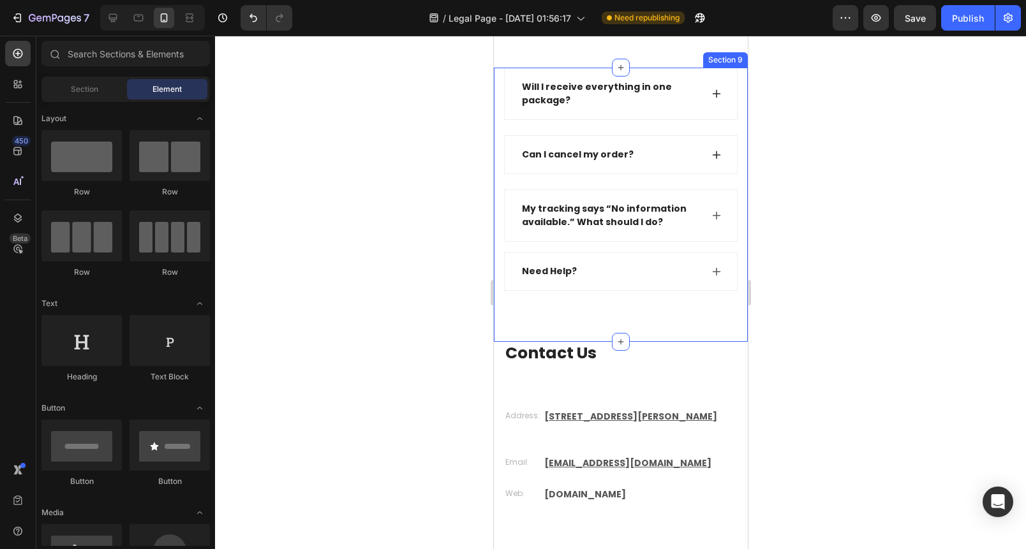
scroll to position [2636, 0]
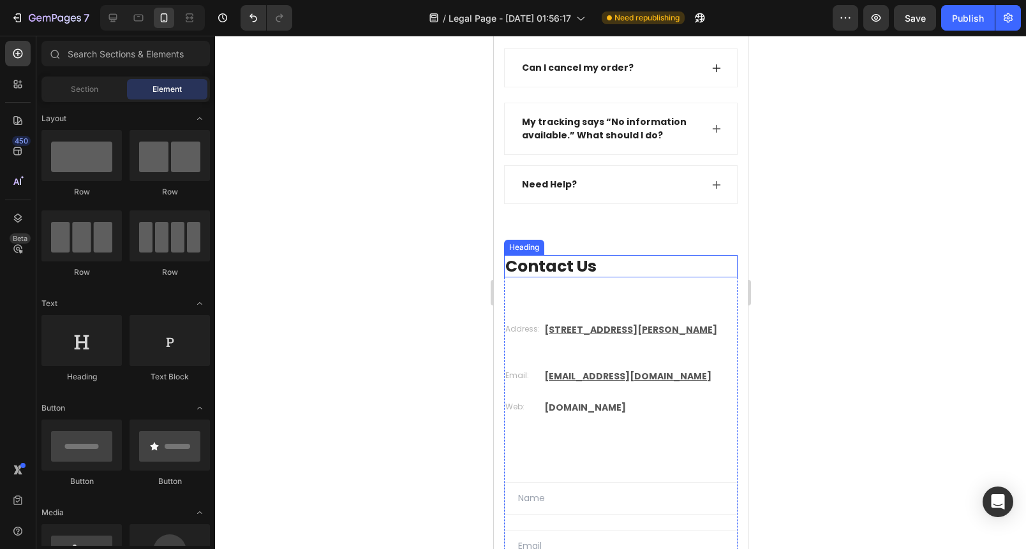
click at [567, 262] on span "Contact Us" at bounding box center [550, 266] width 91 height 22
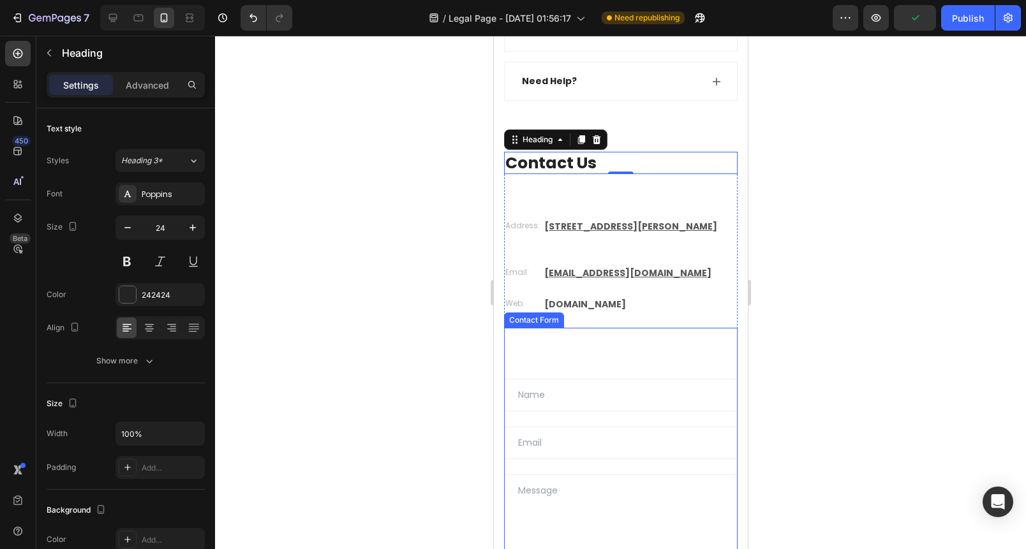
scroll to position [2705, 0]
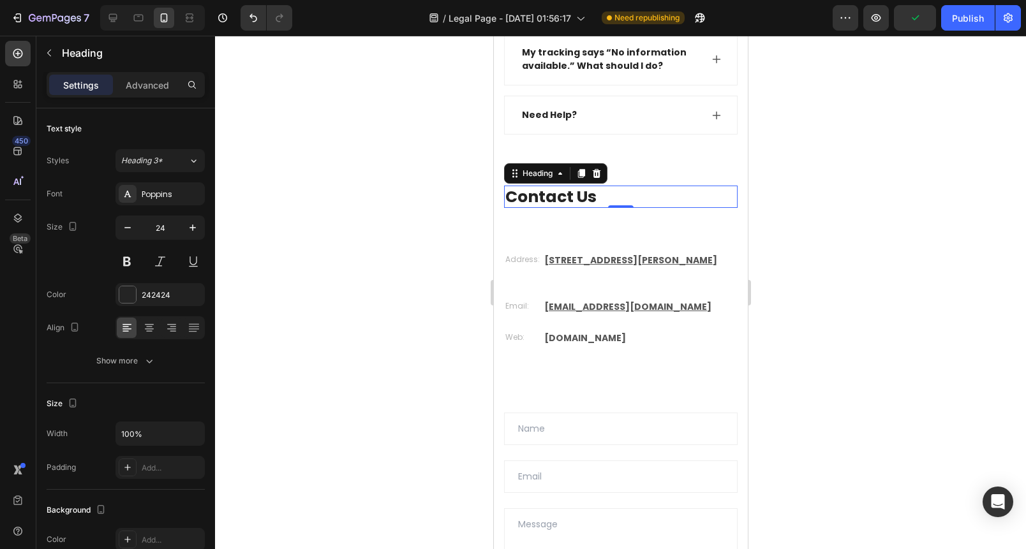
click at [382, 242] on div at bounding box center [620, 293] width 811 height 514
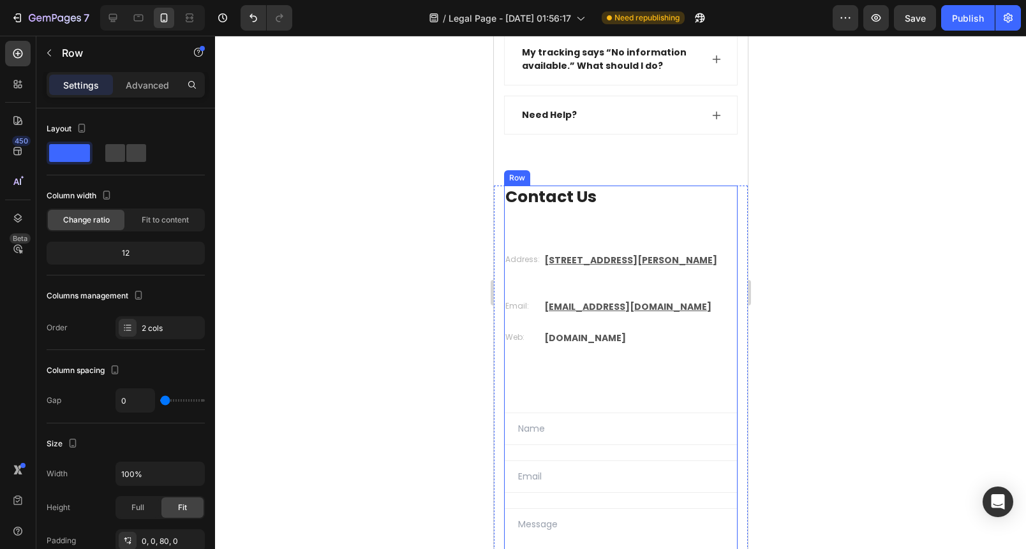
click at [514, 214] on div "Contact Us Heading Address: Text block 71-75 Shelton Street, Covent Garden, Lon…" at bounding box center [620, 274] width 234 height 176
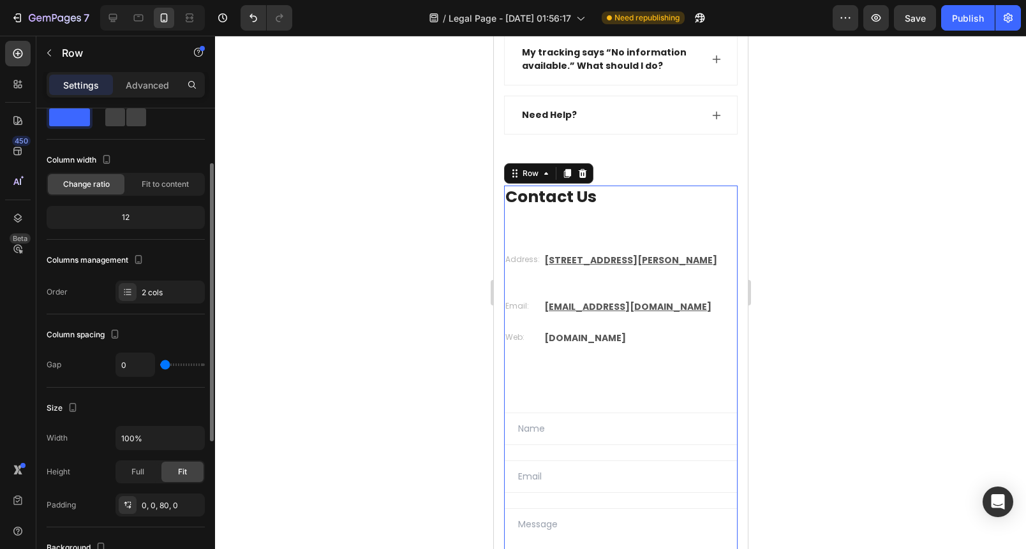
scroll to position [57, 0]
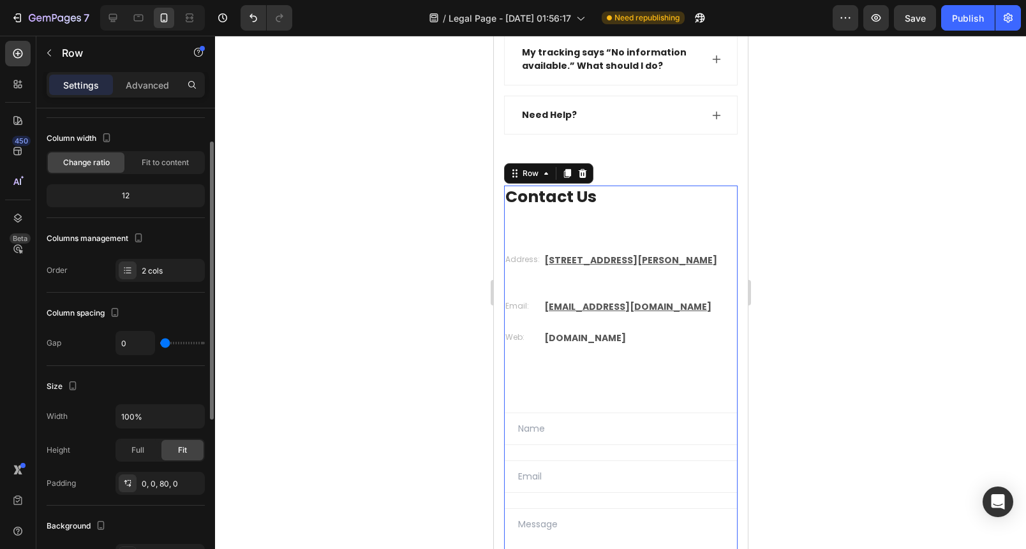
drag, startPoint x: 146, startPoint y: 89, endPoint x: 152, endPoint y: 217, distance: 128.4
click at [146, 90] on p "Advanced" at bounding box center [147, 84] width 43 height 13
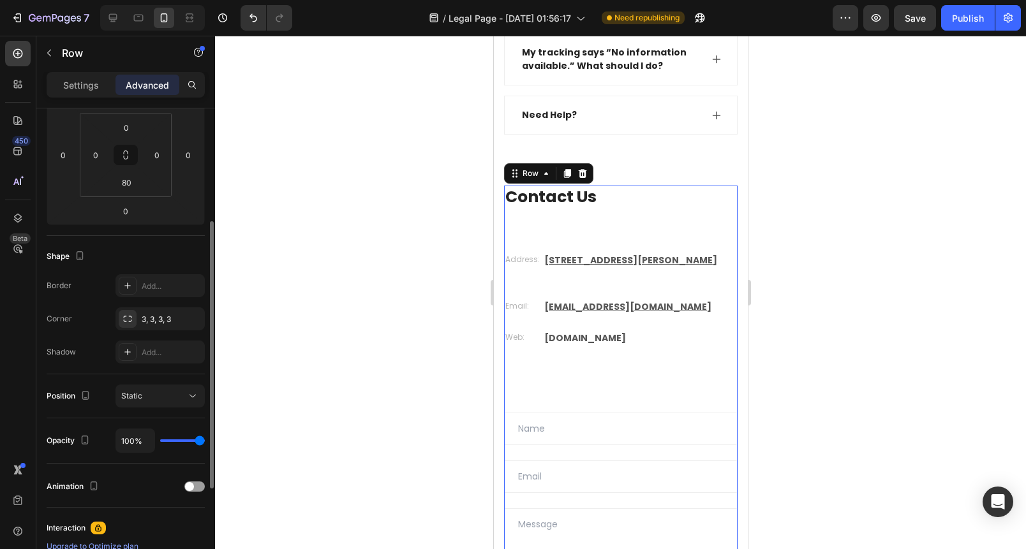
scroll to position [202, 0]
click at [151, 288] on div "Add..." at bounding box center [172, 284] width 60 height 11
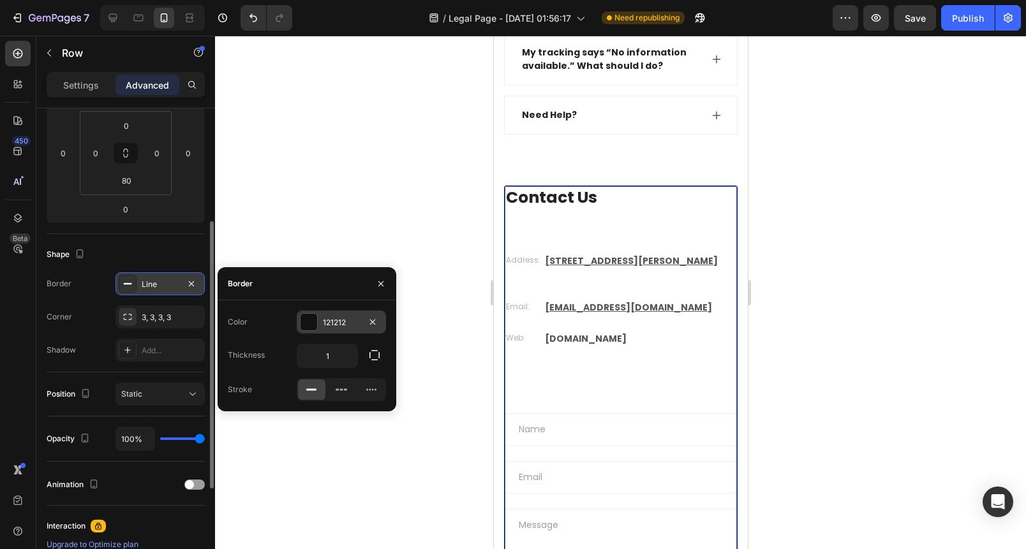
click at [333, 325] on div "121212" at bounding box center [341, 322] width 37 height 11
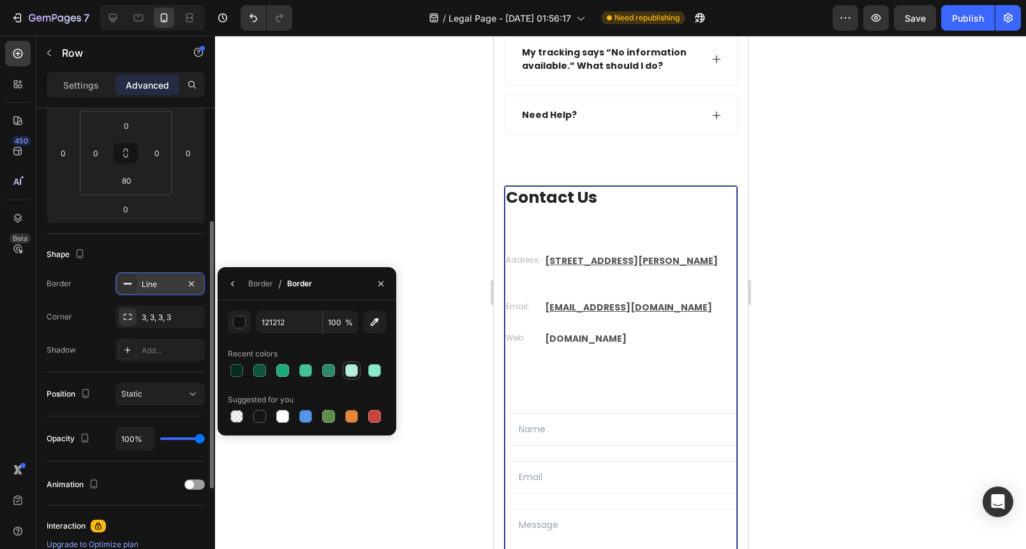
click at [352, 375] on div at bounding box center [351, 370] width 13 height 13
type input "B3EFDA"
click at [342, 325] on input "100" at bounding box center [340, 322] width 35 height 23
type input "50"
click at [443, 131] on div at bounding box center [620, 293] width 811 height 514
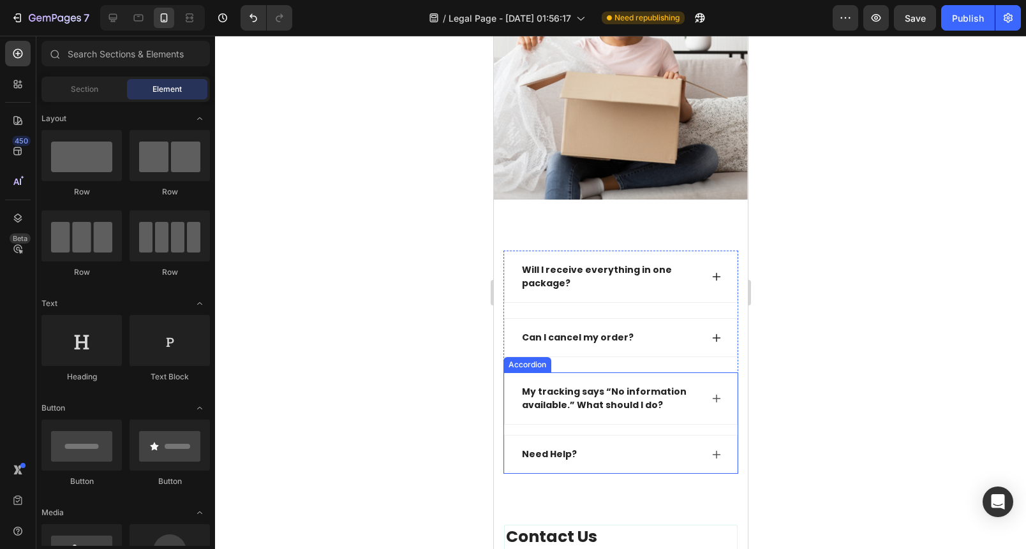
scroll to position [2384, 0]
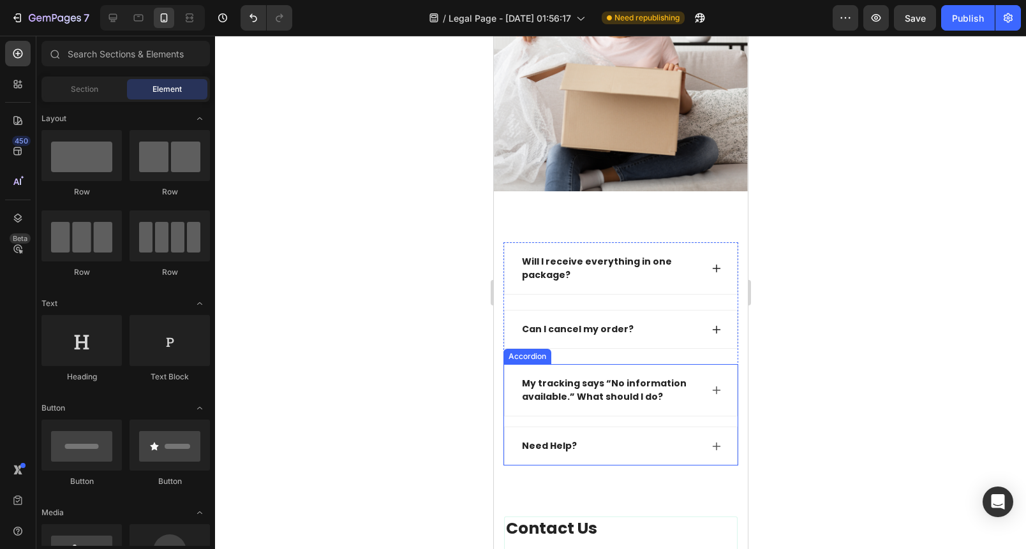
click at [625, 380] on strong "My tracking says “No information available.” What should I do?" at bounding box center [603, 390] width 165 height 26
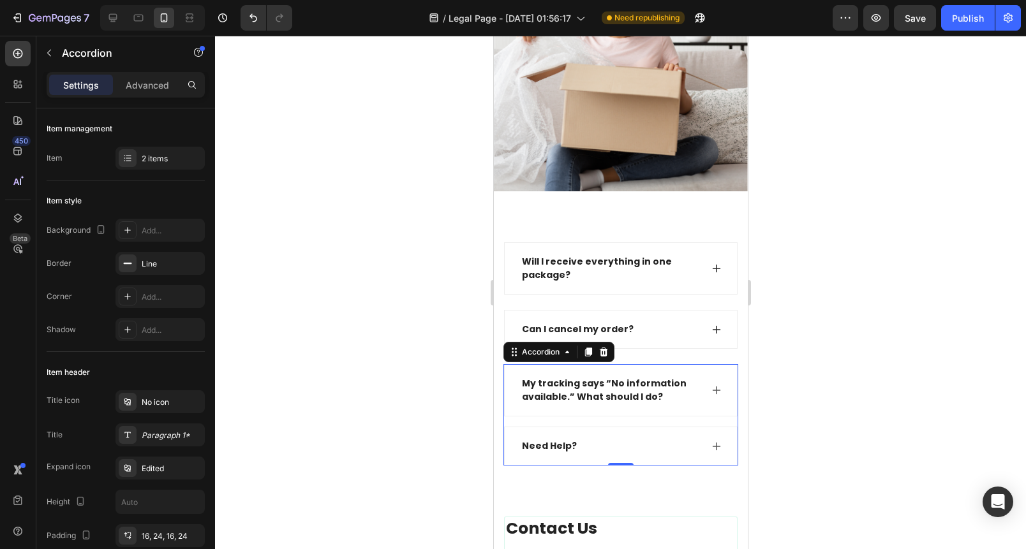
click at [625, 380] on strong "My tracking says “No information available.” What should I do?" at bounding box center [603, 390] width 165 height 26
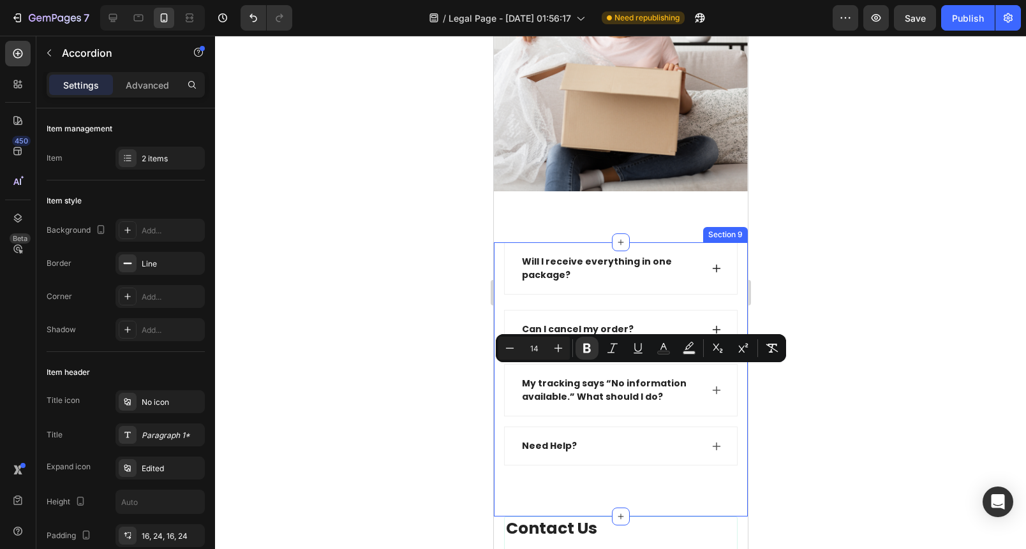
drag, startPoint x: 440, startPoint y: 274, endPoint x: 481, endPoint y: 267, distance: 42.0
click at [441, 274] on div at bounding box center [620, 293] width 811 height 514
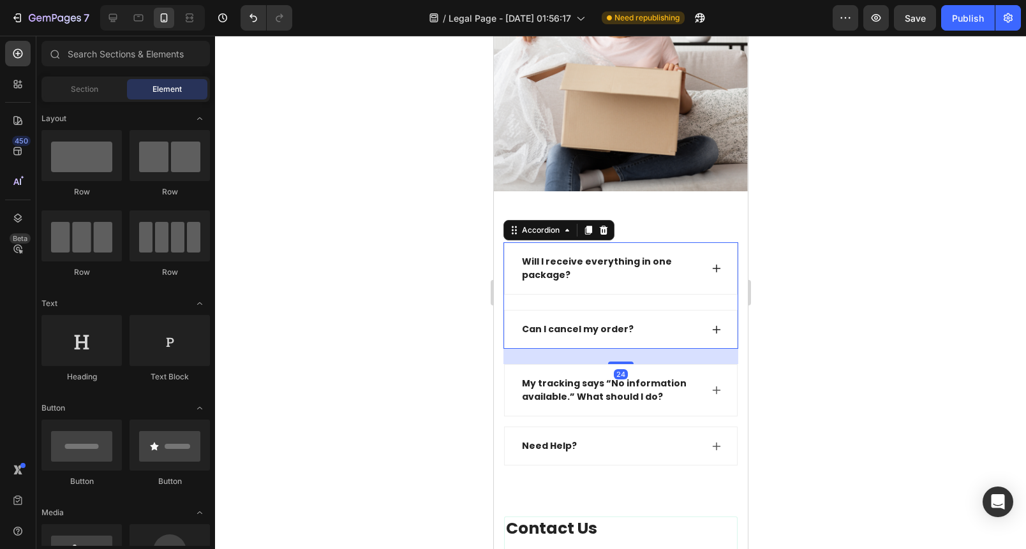
click at [711, 264] on icon at bounding box center [716, 269] width 10 height 10
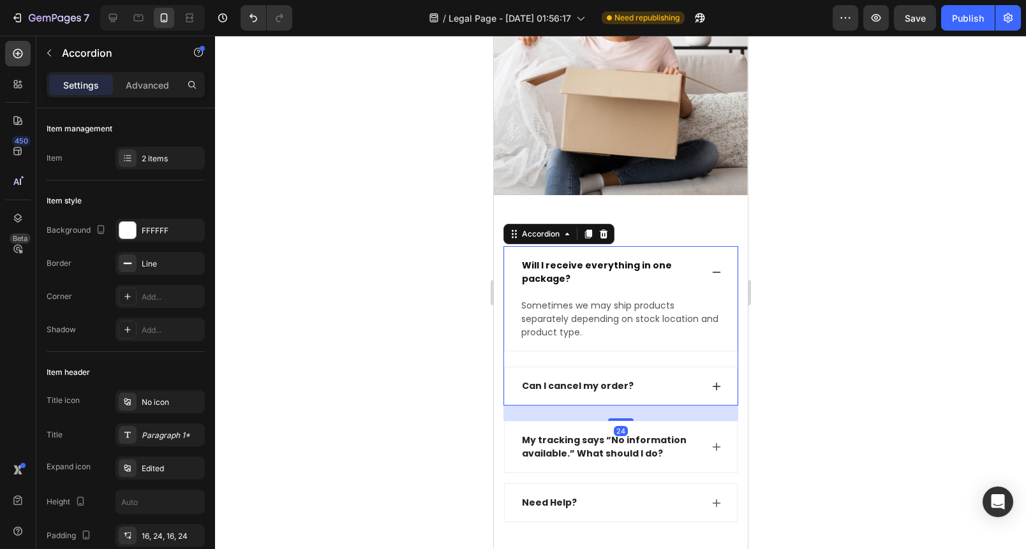
click at [711, 267] on icon at bounding box center [716, 272] width 10 height 10
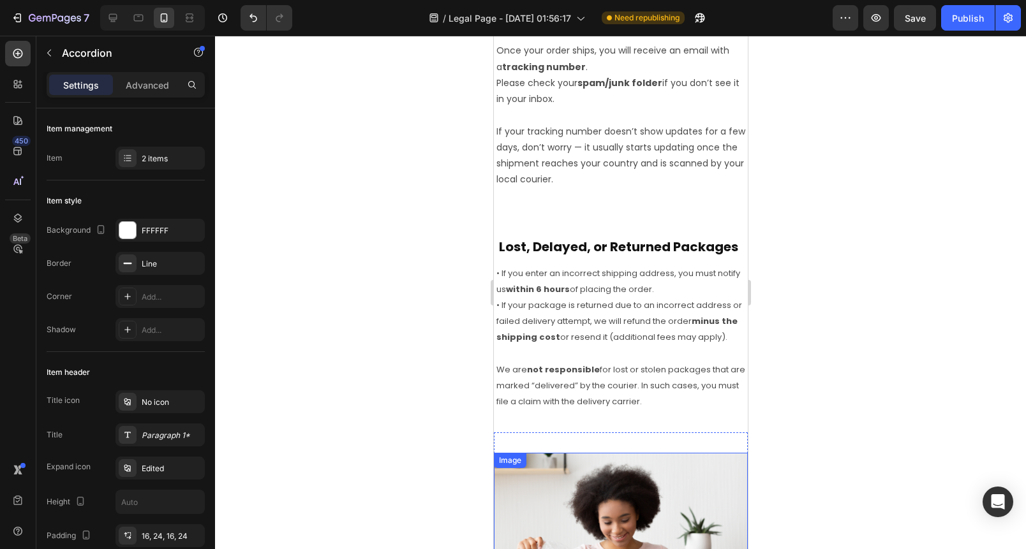
scroll to position [1808, 0]
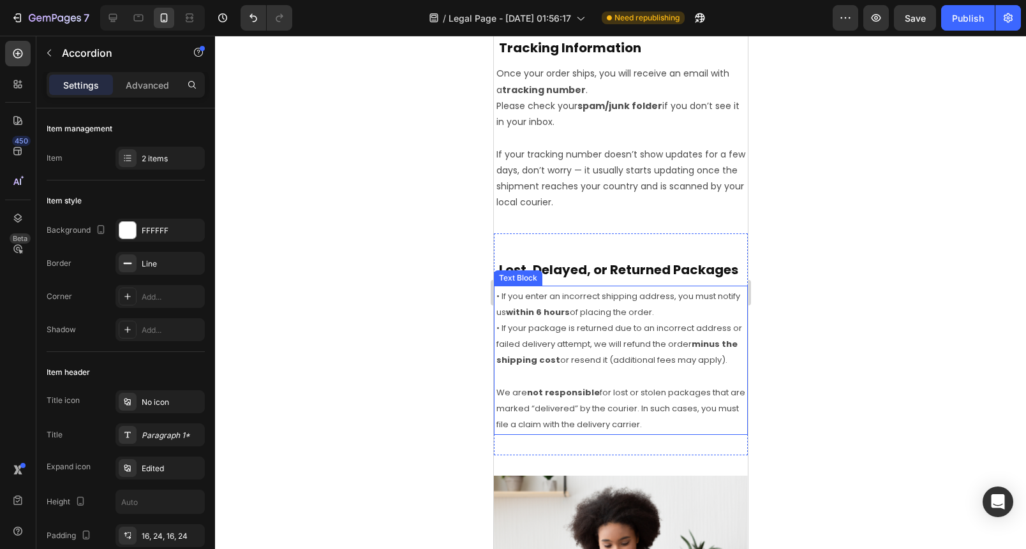
click at [520, 355] on span "• If your package is returned due to an incorrect address or failed delivery at…" at bounding box center [619, 344] width 246 height 44
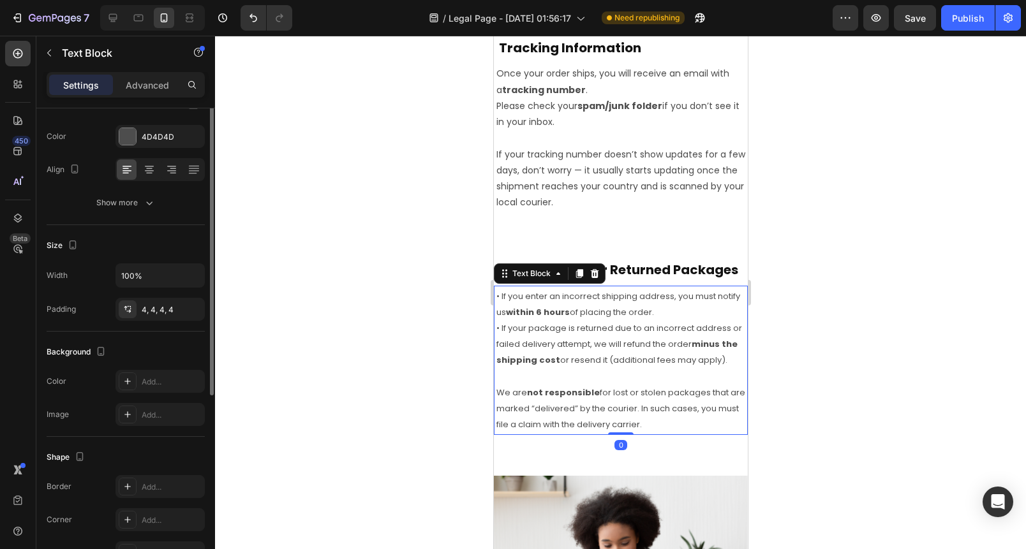
scroll to position [212, 0]
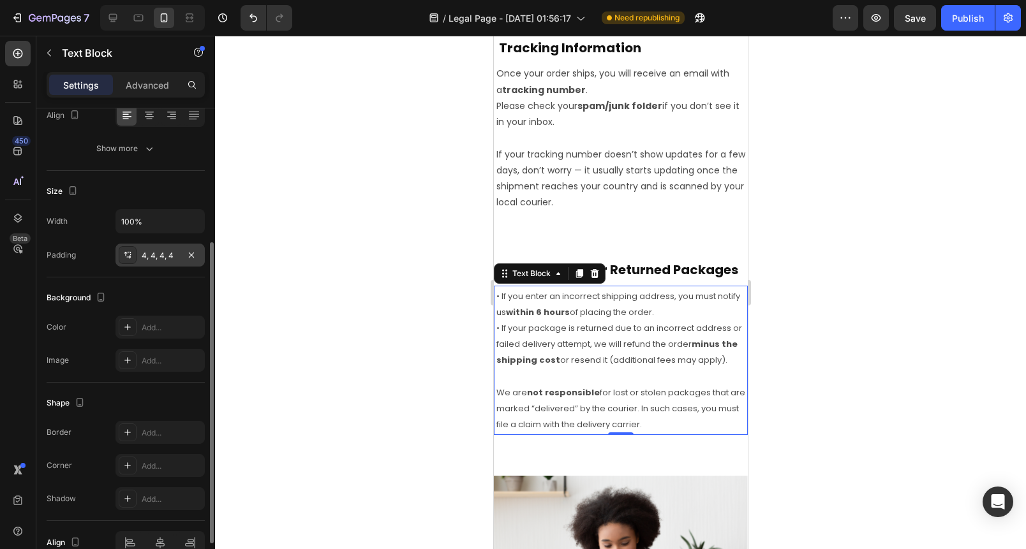
click at [156, 262] on div "4, 4, 4, 4" at bounding box center [159, 255] width 89 height 23
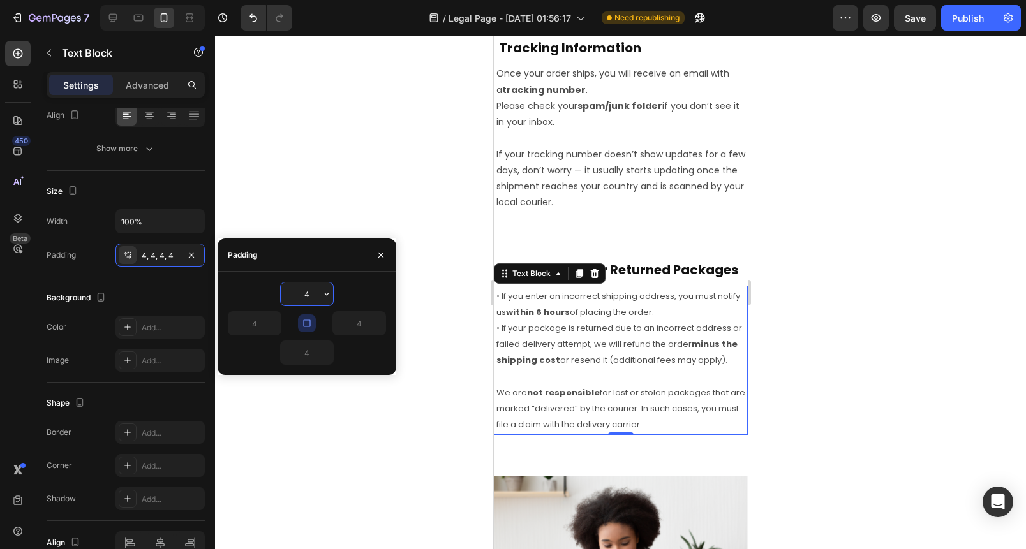
click at [316, 294] on input "4" at bounding box center [307, 294] width 52 height 23
click at [328, 297] on icon "button" at bounding box center [327, 294] width 10 height 10
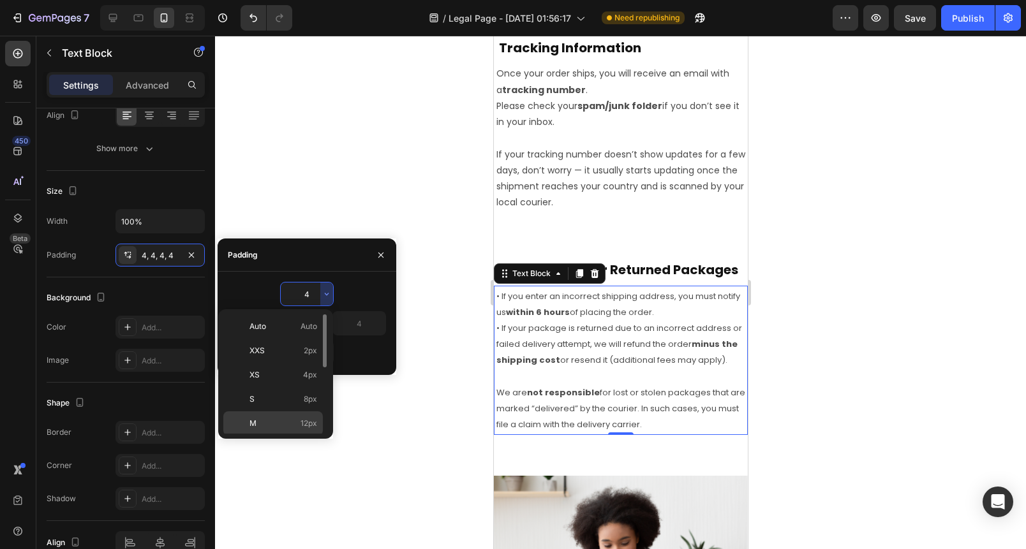
click at [293, 424] on p "M 12px" at bounding box center [283, 423] width 68 height 11
type input "12"
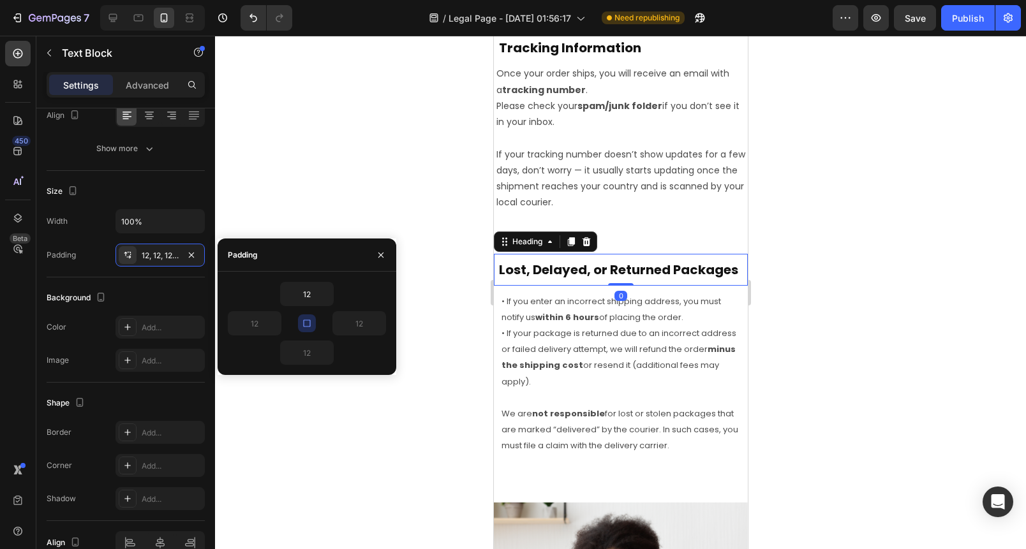
click at [655, 285] on h2 "Lost, Delayed, or Returned Packages" at bounding box center [620, 269] width 254 height 31
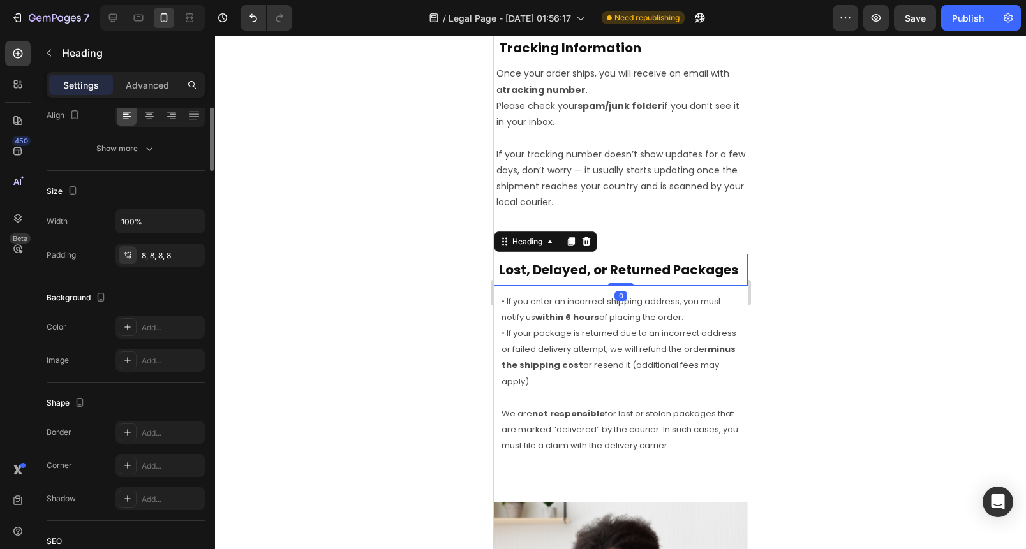
scroll to position [0, 0]
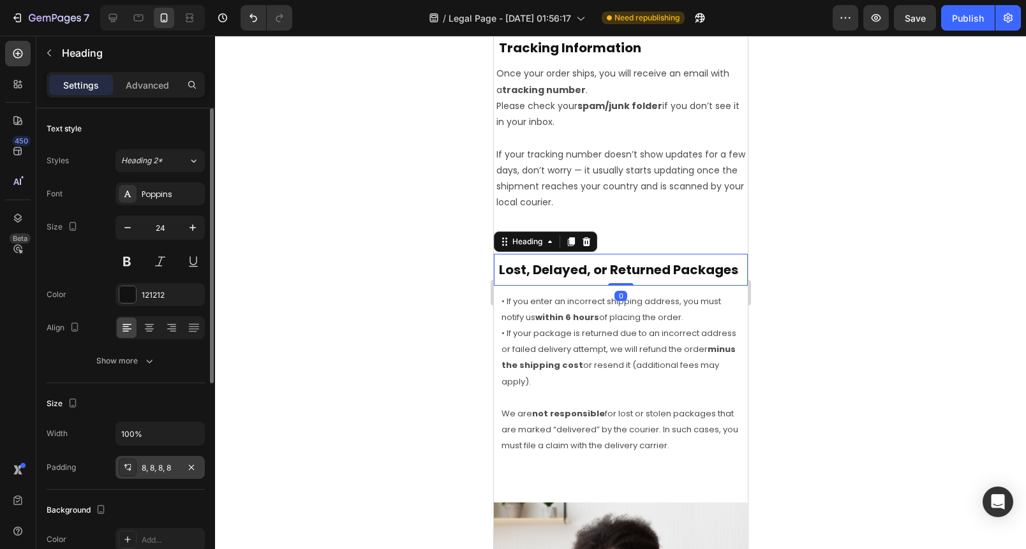
click at [160, 463] on div "8, 8, 8, 8" at bounding box center [160, 468] width 37 height 11
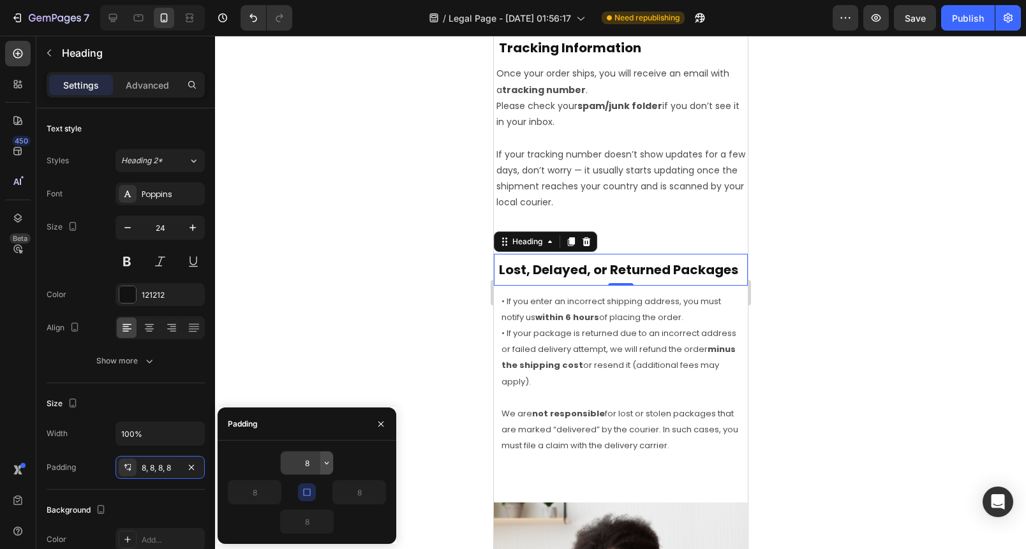
click at [325, 466] on icon "button" at bounding box center [327, 463] width 10 height 10
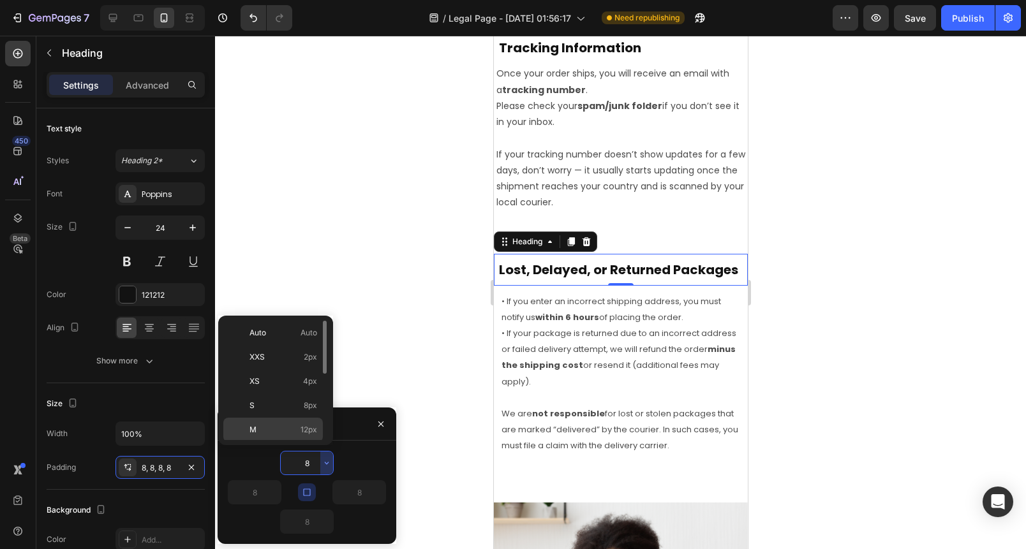
click at [292, 424] on p "M 12px" at bounding box center [283, 429] width 68 height 11
type input "12"
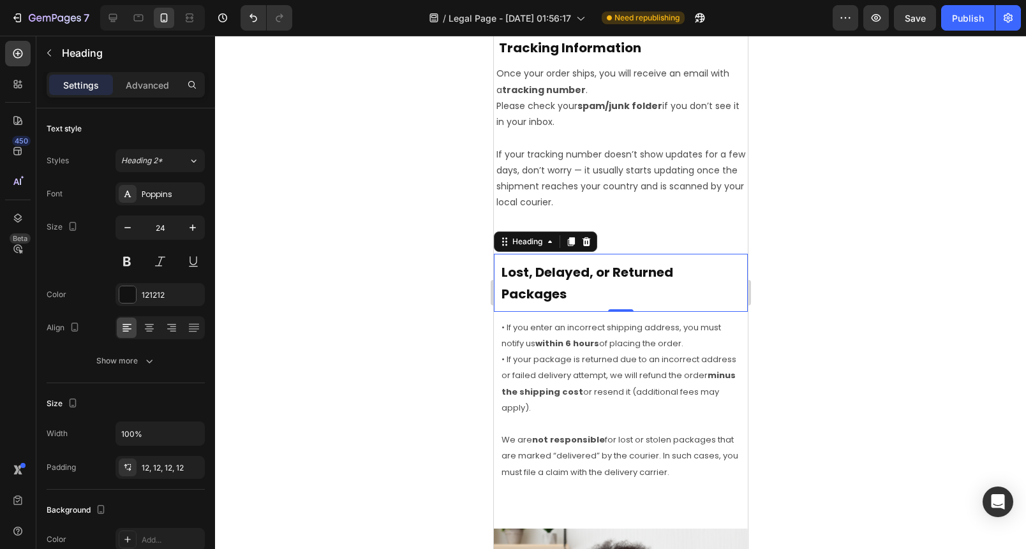
drag, startPoint x: 455, startPoint y: 282, endPoint x: 415, endPoint y: 305, distance: 45.7
click at [454, 282] on div at bounding box center [620, 293] width 811 height 514
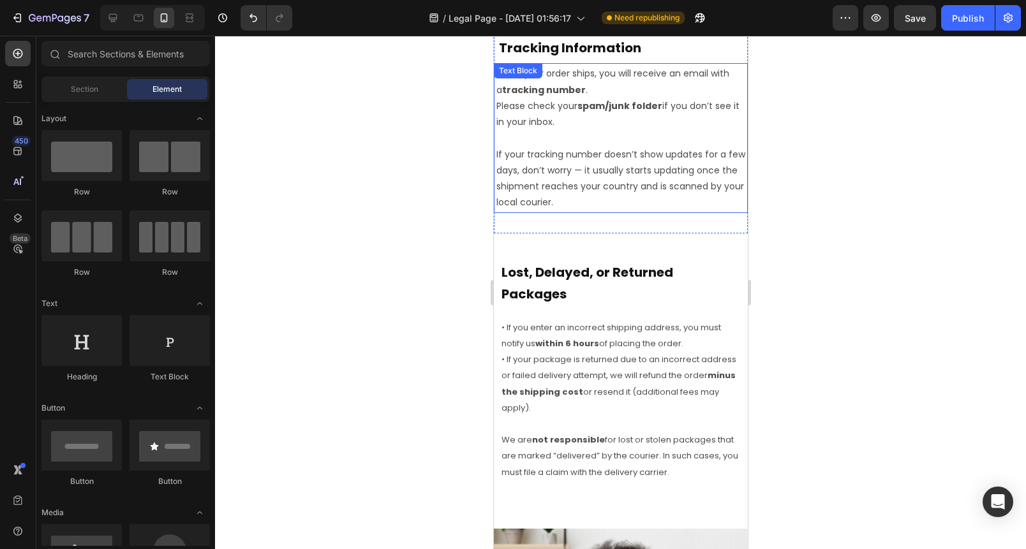
click at [591, 182] on span "If your tracking number doesn’t show updates for a few days, don’t worry — it u…" at bounding box center [620, 178] width 249 height 61
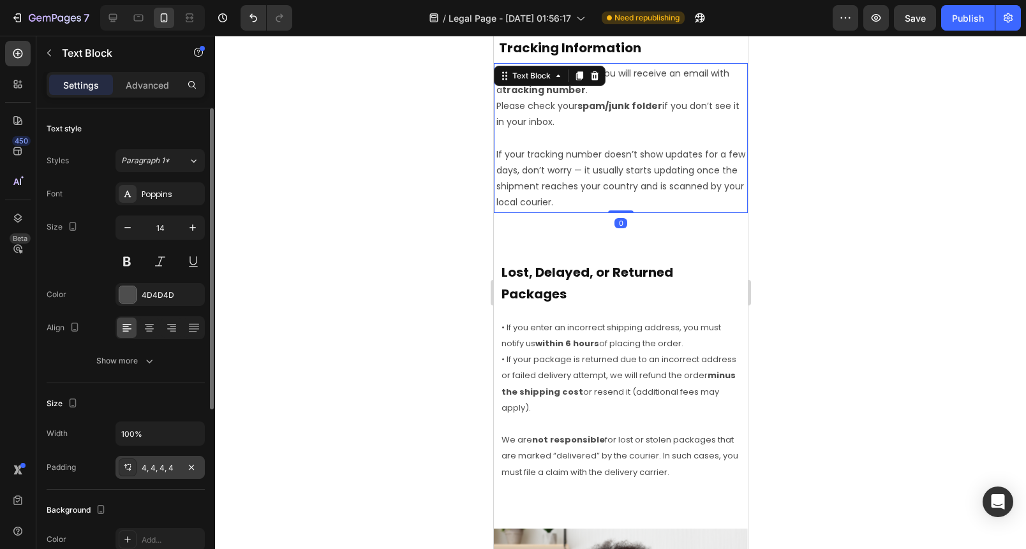
click at [153, 466] on div "4, 4, 4, 4" at bounding box center [160, 468] width 37 height 11
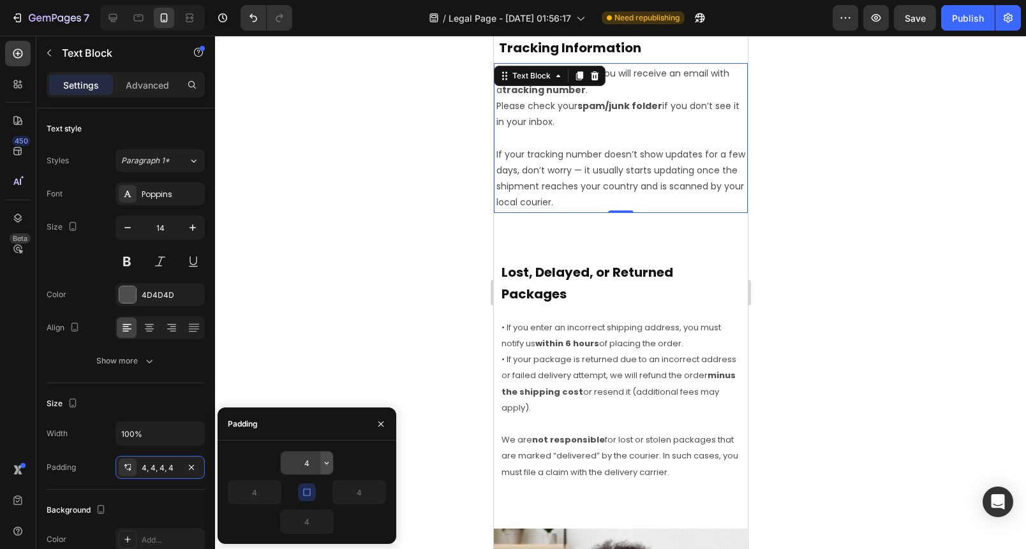
click at [325, 463] on icon "button" at bounding box center [327, 463] width 4 height 3
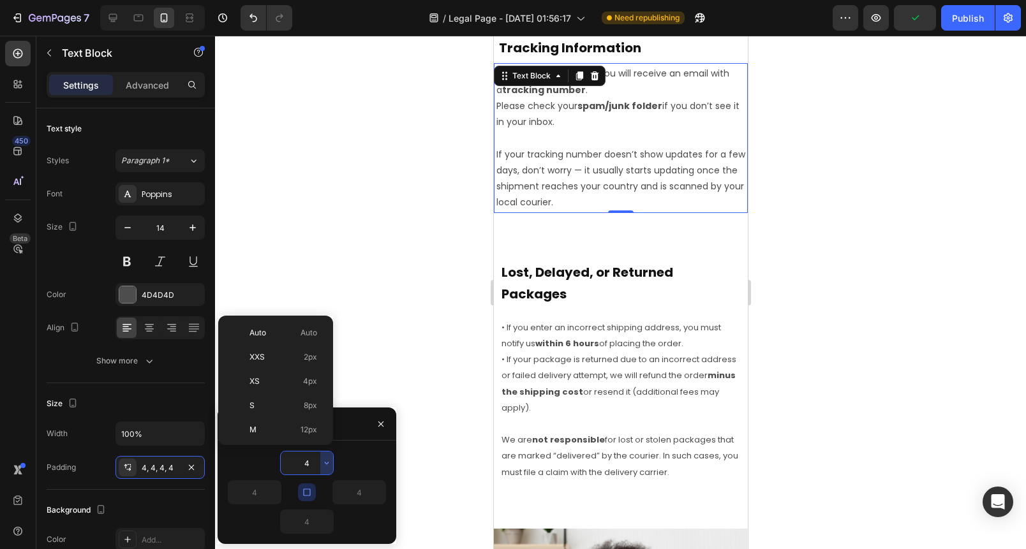
click at [272, 432] on p "M 12px" at bounding box center [283, 429] width 68 height 11
type input "12"
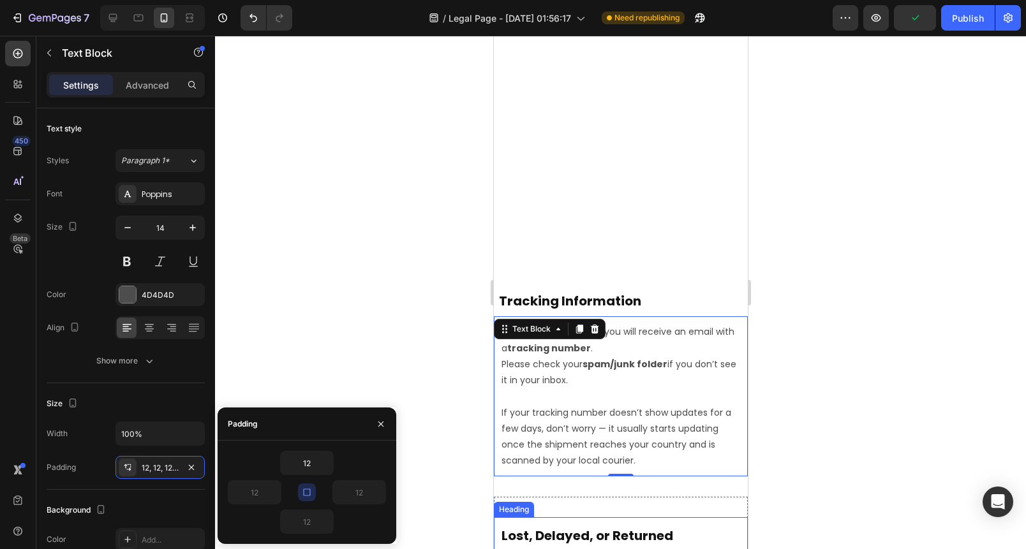
scroll to position [1528, 0]
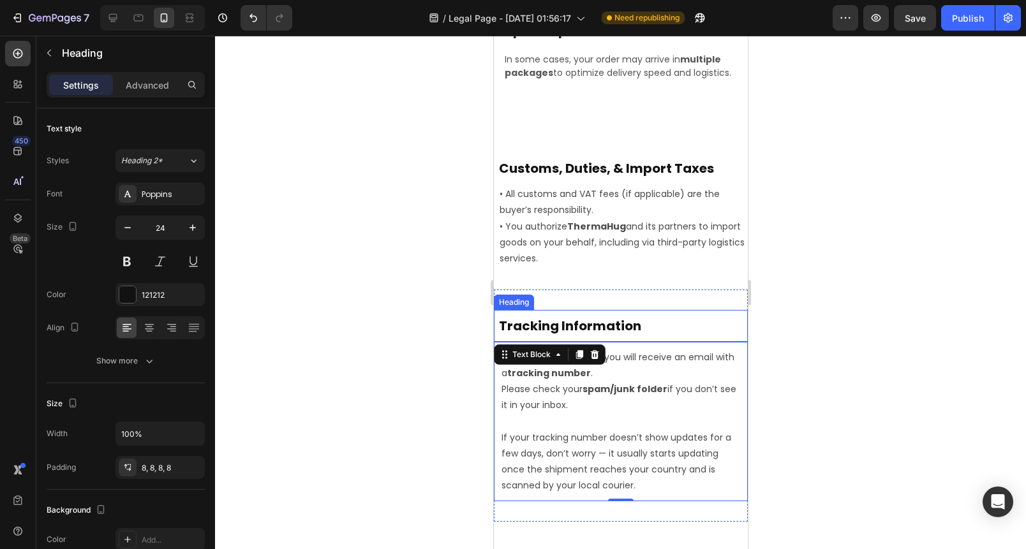
click at [648, 324] on h2 "Tracking Information" at bounding box center [620, 325] width 254 height 31
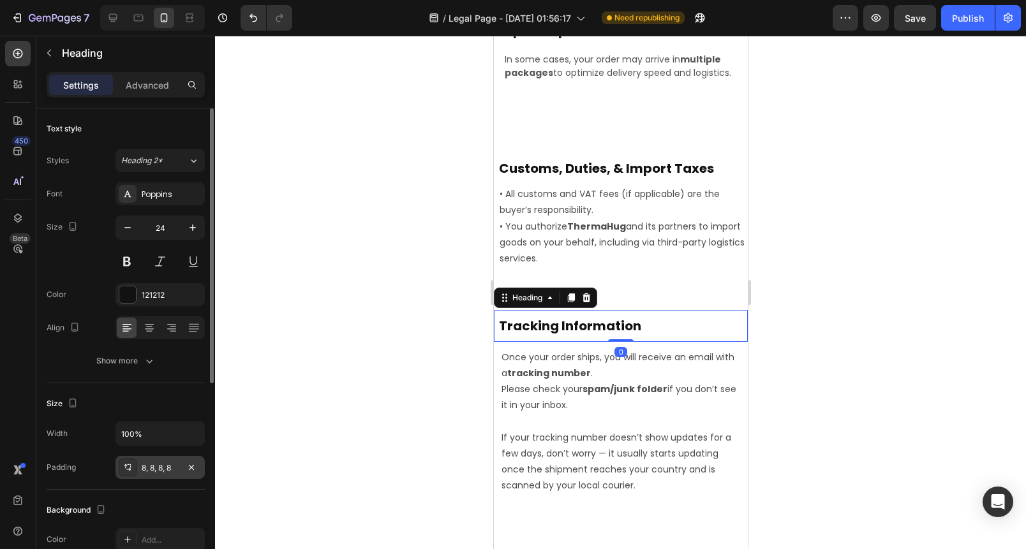
drag, startPoint x: 142, startPoint y: 472, endPoint x: 134, endPoint y: 470, distance: 7.9
click at [142, 472] on div "8, 8, 8, 8" at bounding box center [160, 468] width 37 height 11
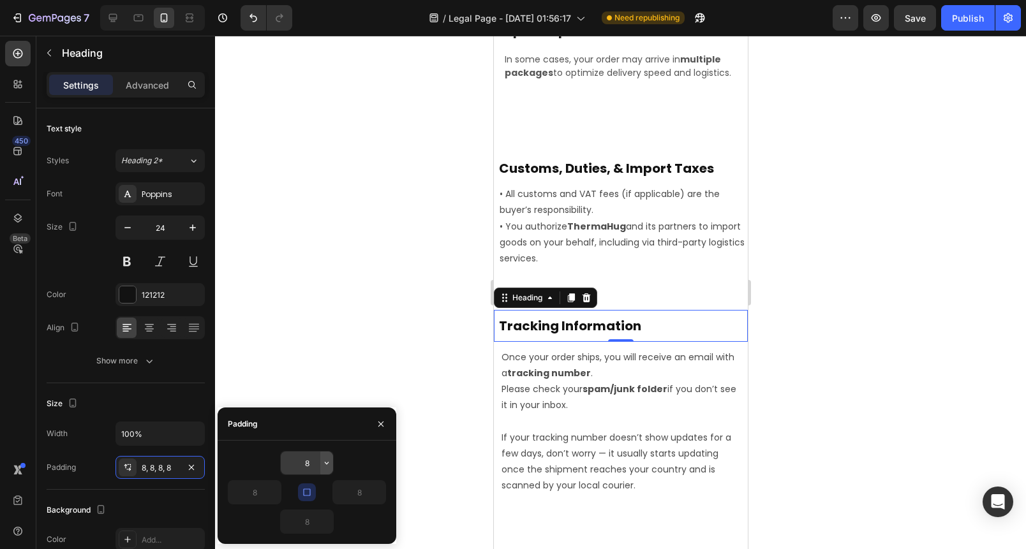
click at [324, 466] on icon "button" at bounding box center [327, 463] width 10 height 10
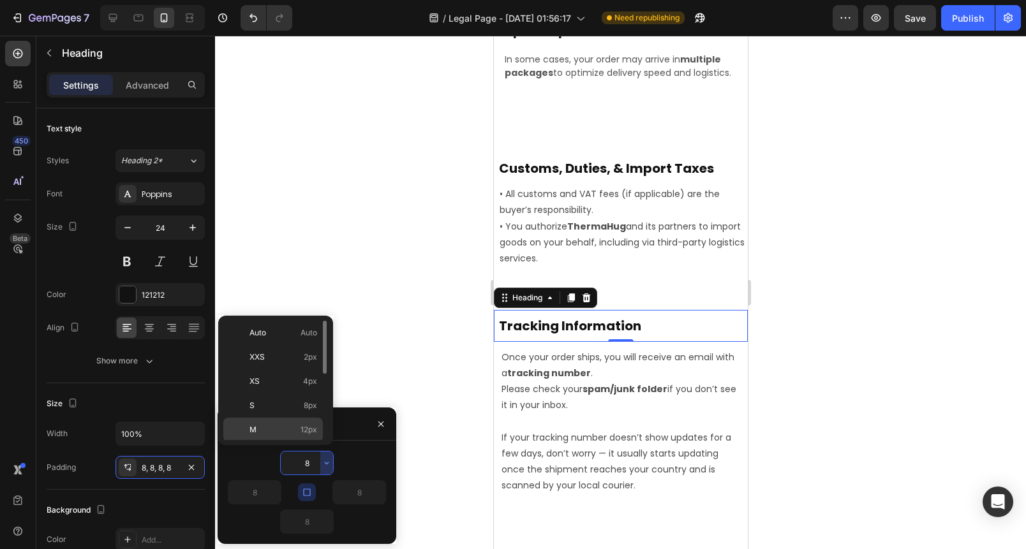
click at [301, 442] on div "M 12px" at bounding box center [273, 454] width 100 height 24
type input "12"
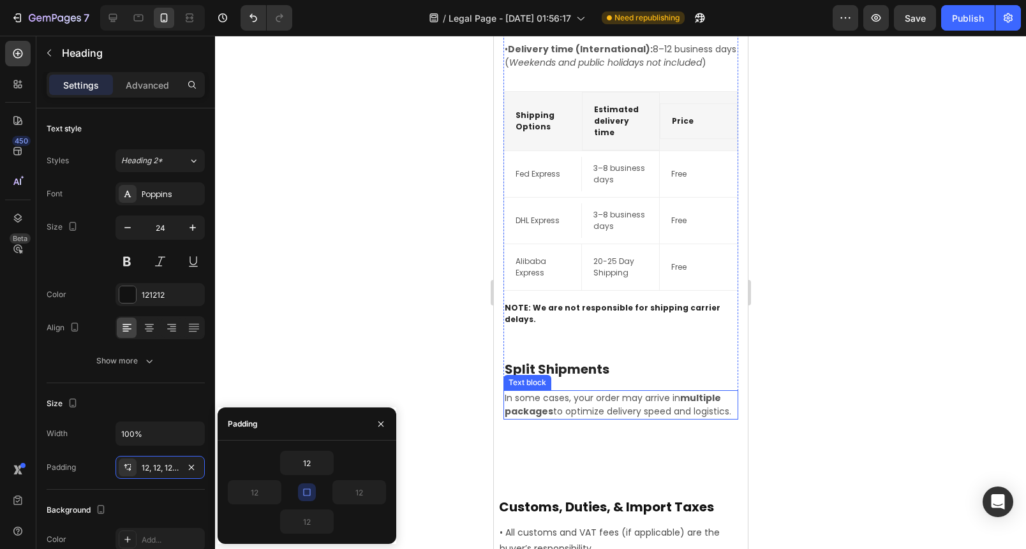
scroll to position [1351, 0]
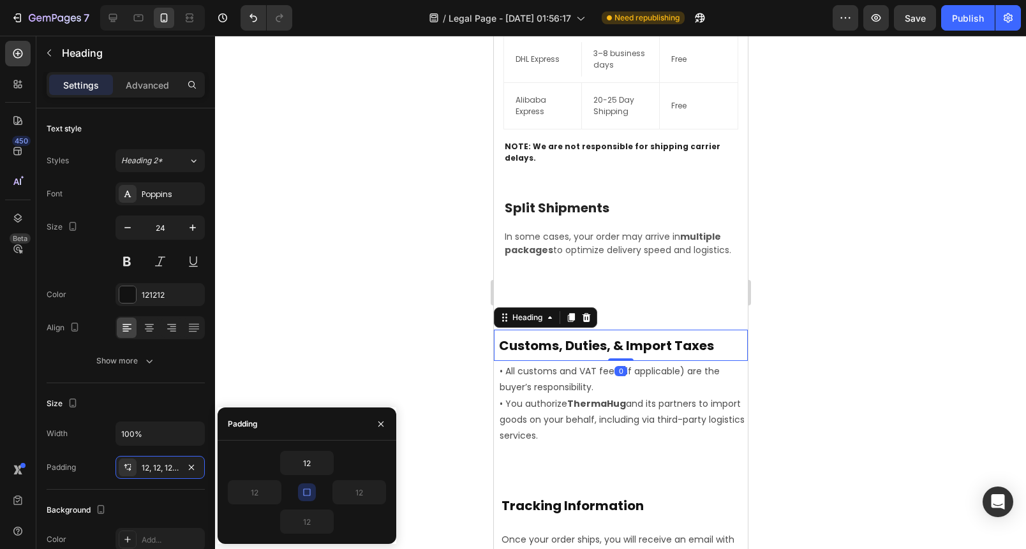
click at [594, 346] on strong "Customs, Duties, & Import Taxes" at bounding box center [605, 346] width 215 height 18
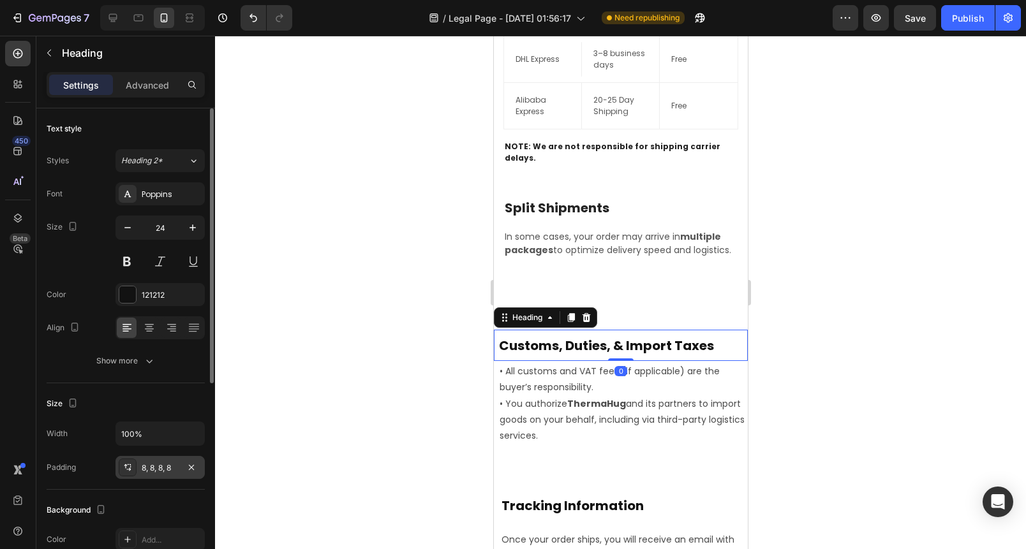
click at [169, 459] on div "8, 8, 8, 8" at bounding box center [159, 467] width 89 height 23
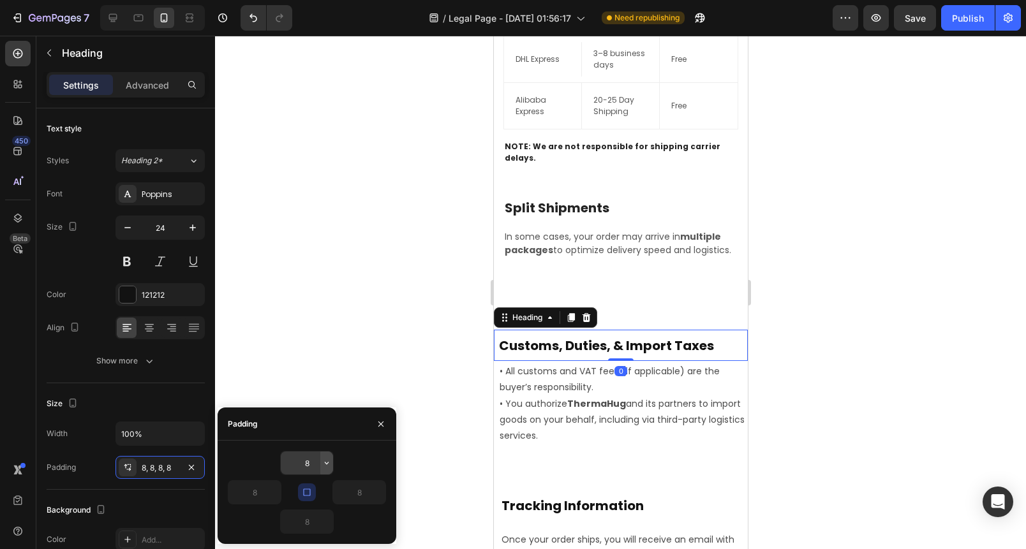
click at [322, 463] on icon "button" at bounding box center [327, 463] width 10 height 10
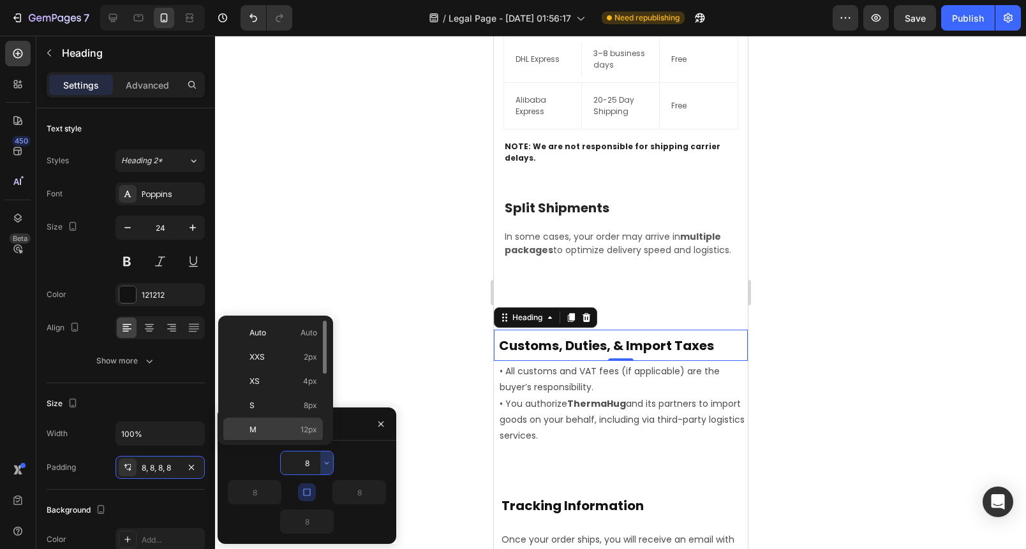
click at [269, 432] on p "M 12px" at bounding box center [283, 429] width 68 height 11
type input "12"
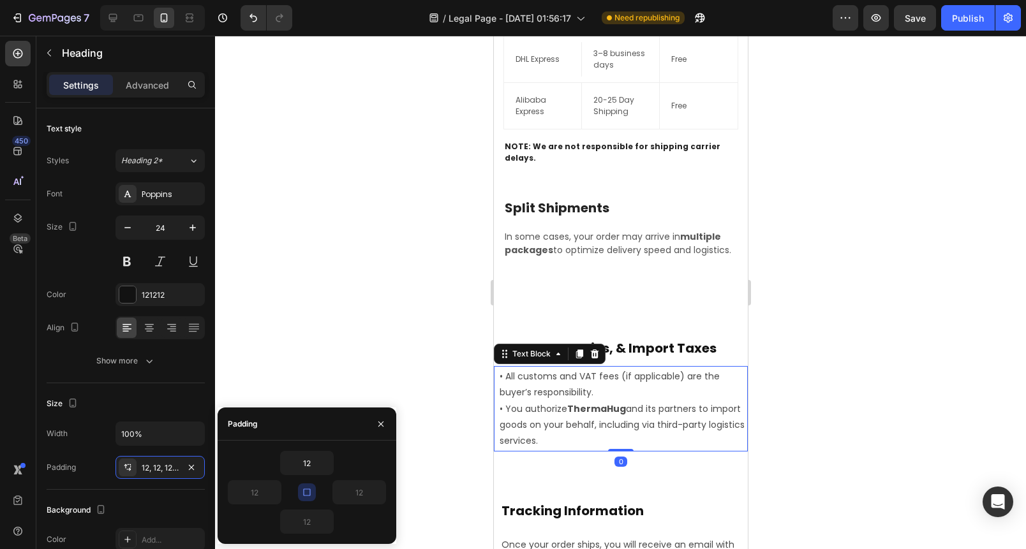
click at [602, 437] on p "• You authorize ThermaHug and its partners to import goods on your behalf, incl…" at bounding box center [622, 425] width 246 height 48
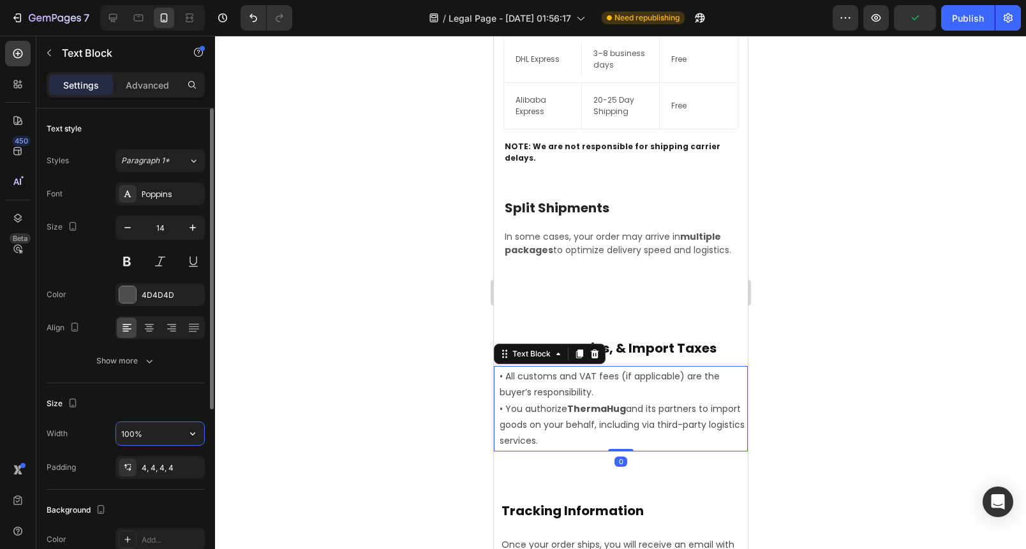
click at [154, 439] on input "100%" at bounding box center [160, 433] width 88 height 23
click at [172, 464] on div "4, 4, 4, 4" at bounding box center [160, 468] width 37 height 11
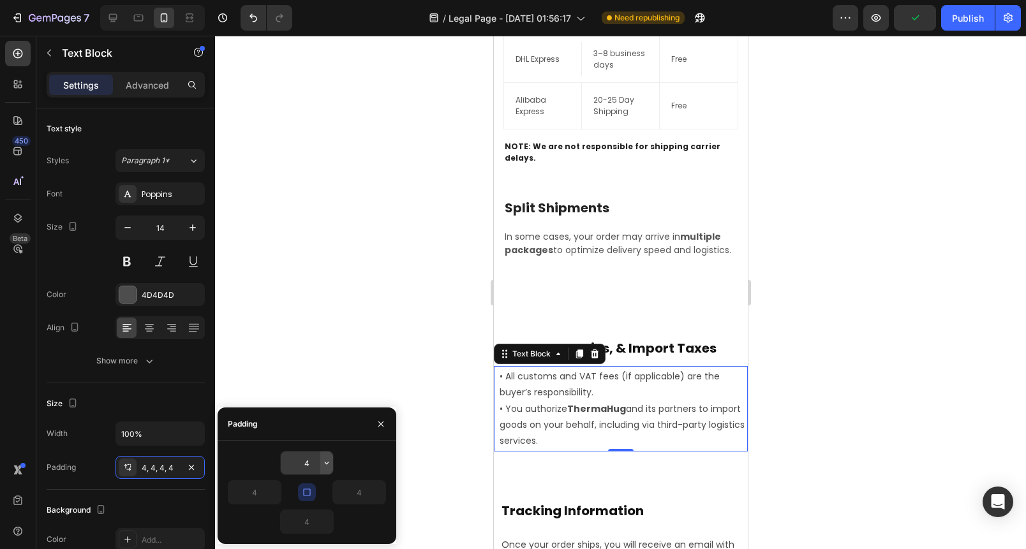
click at [325, 461] on icon "button" at bounding box center [327, 463] width 10 height 10
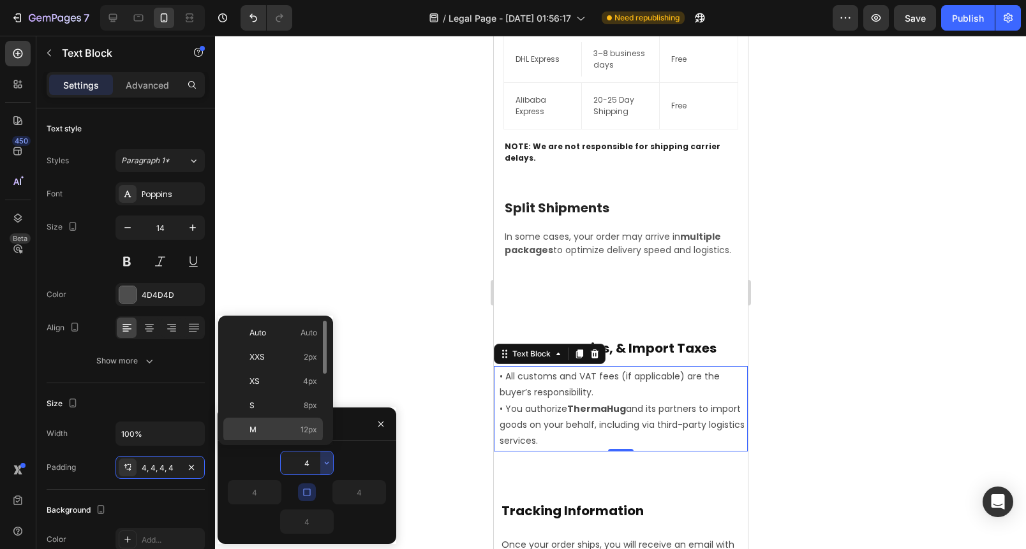
click at [282, 432] on p "M 12px" at bounding box center [283, 429] width 68 height 11
type input "12"
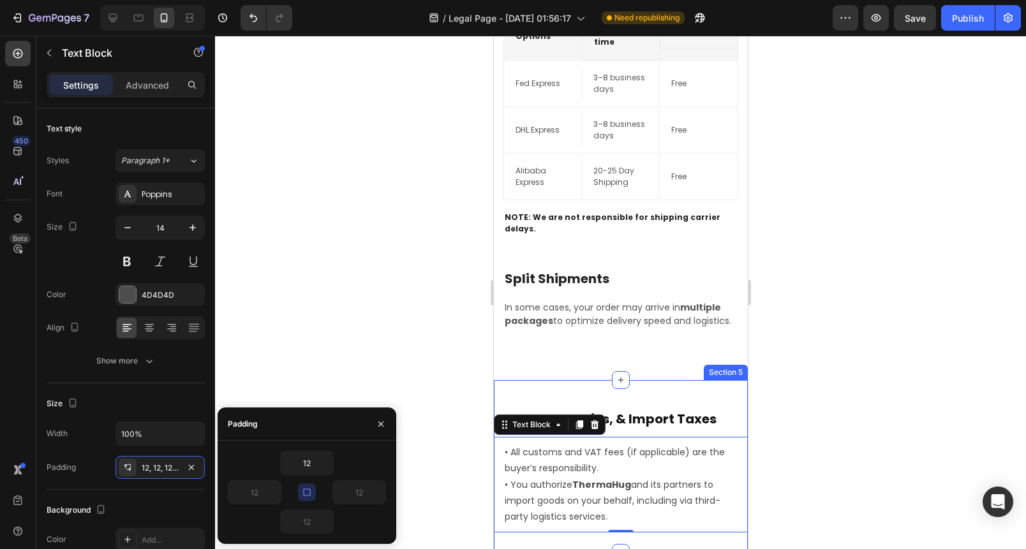
scroll to position [1259, 0]
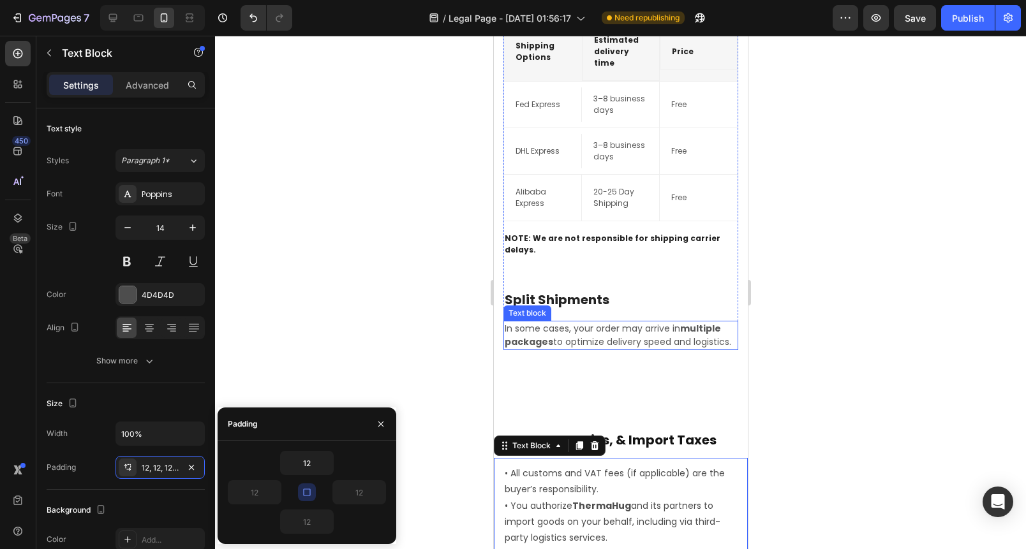
click at [564, 339] on p "In some cases, your order may arrive in multiple packages to optimize delivery …" at bounding box center [620, 335] width 232 height 27
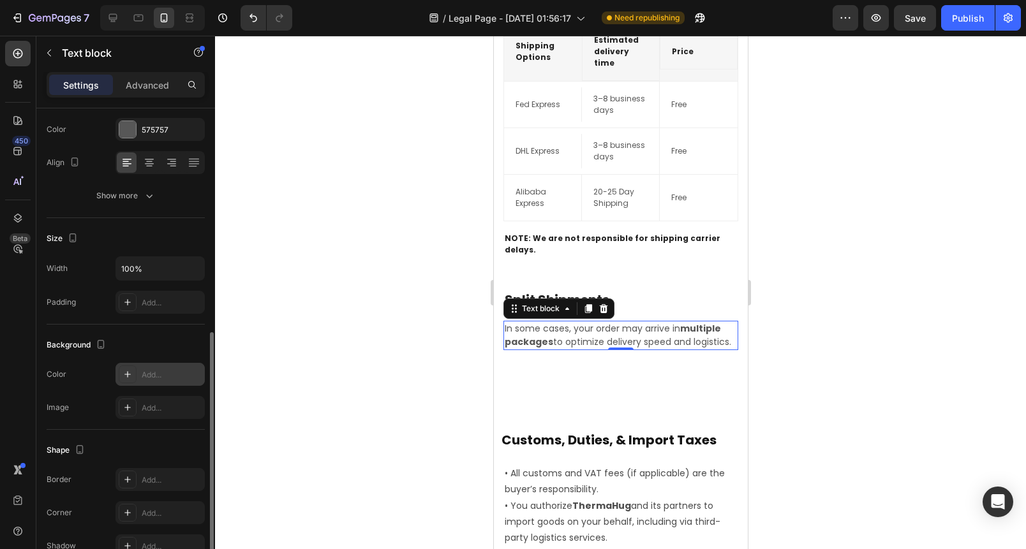
scroll to position [157, 0]
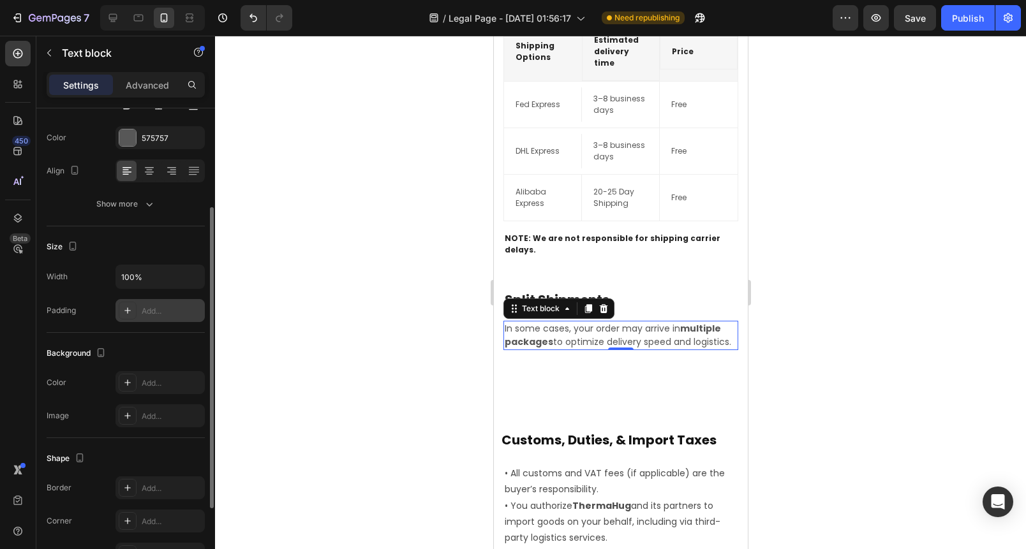
click at [163, 320] on div "Add..." at bounding box center [159, 310] width 89 height 23
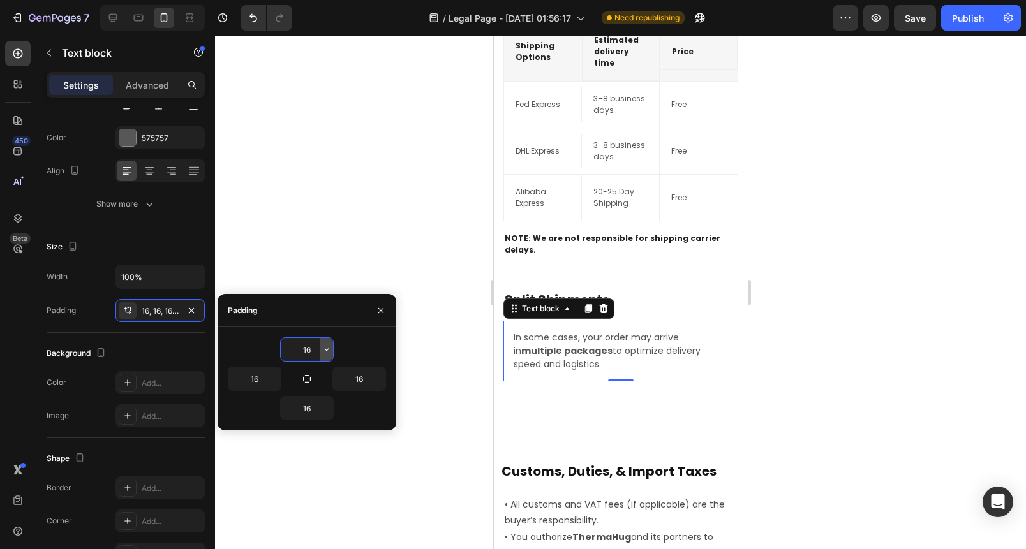
click at [325, 345] on icon "button" at bounding box center [327, 350] width 10 height 10
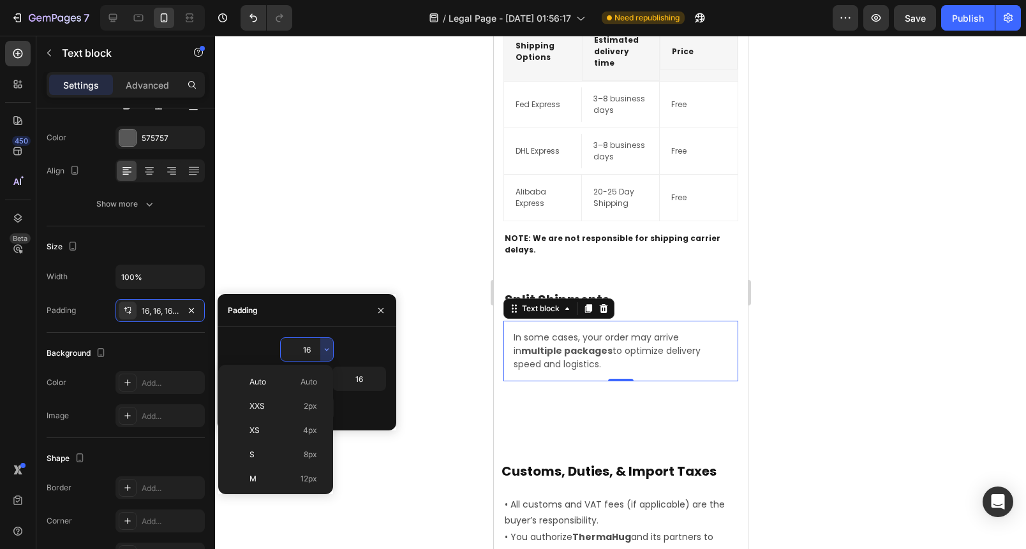
click at [266, 473] on p "M 12px" at bounding box center [283, 478] width 68 height 11
type input "12"
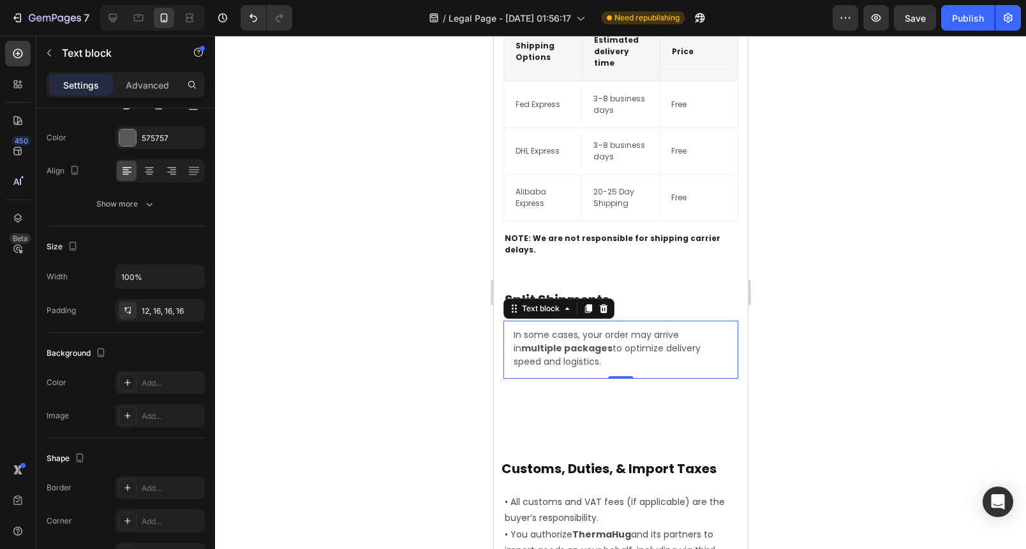
click at [382, 279] on div at bounding box center [620, 293] width 811 height 514
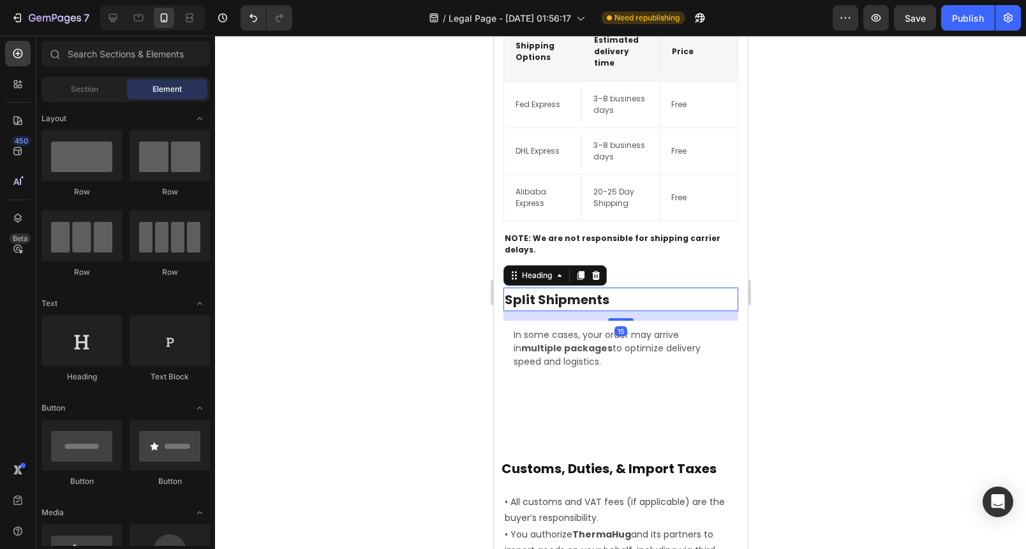
click at [615, 288] on h2 "Split Shipments" at bounding box center [620, 300] width 235 height 24
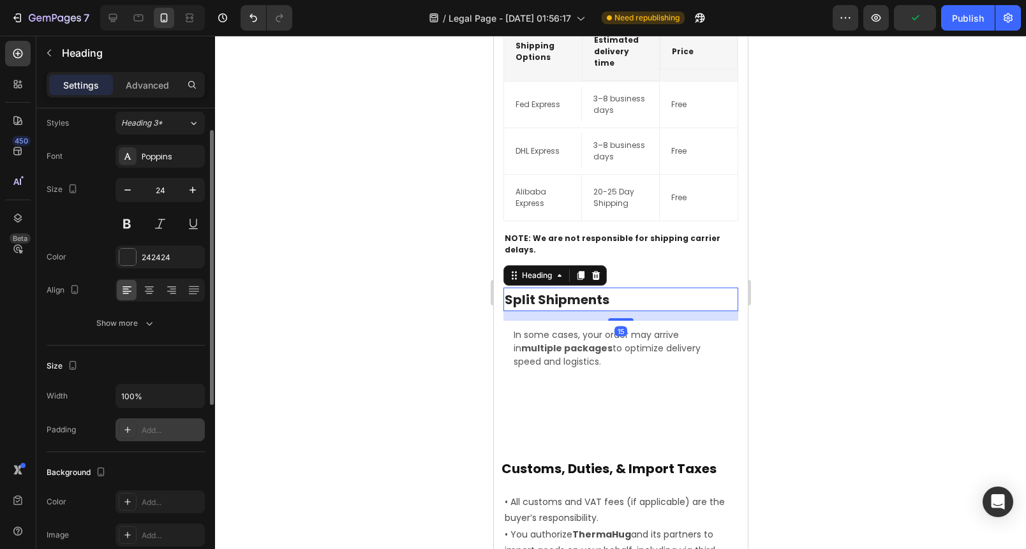
click at [153, 433] on div "Add..." at bounding box center [172, 430] width 60 height 11
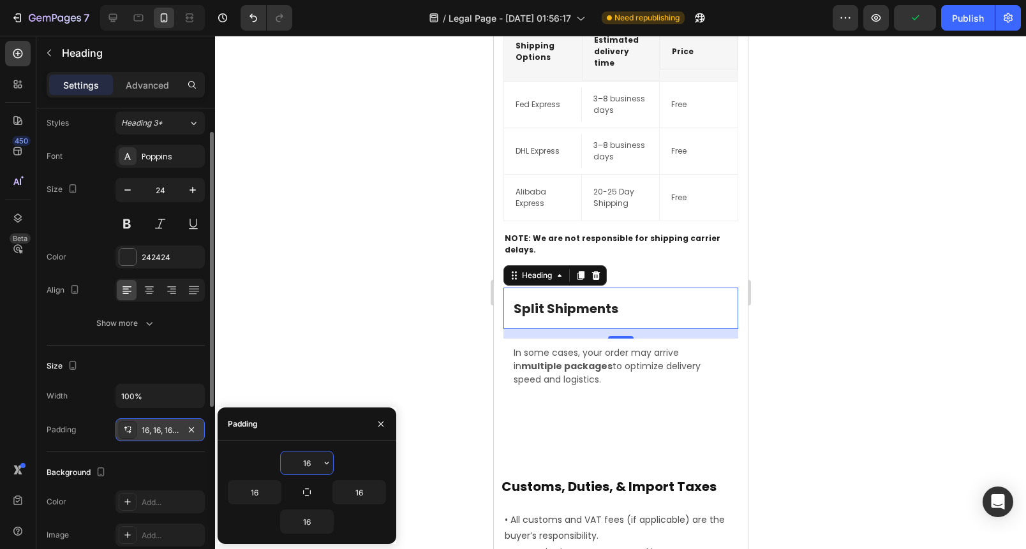
scroll to position [40, 0]
click at [322, 461] on icon "button" at bounding box center [327, 463] width 10 height 10
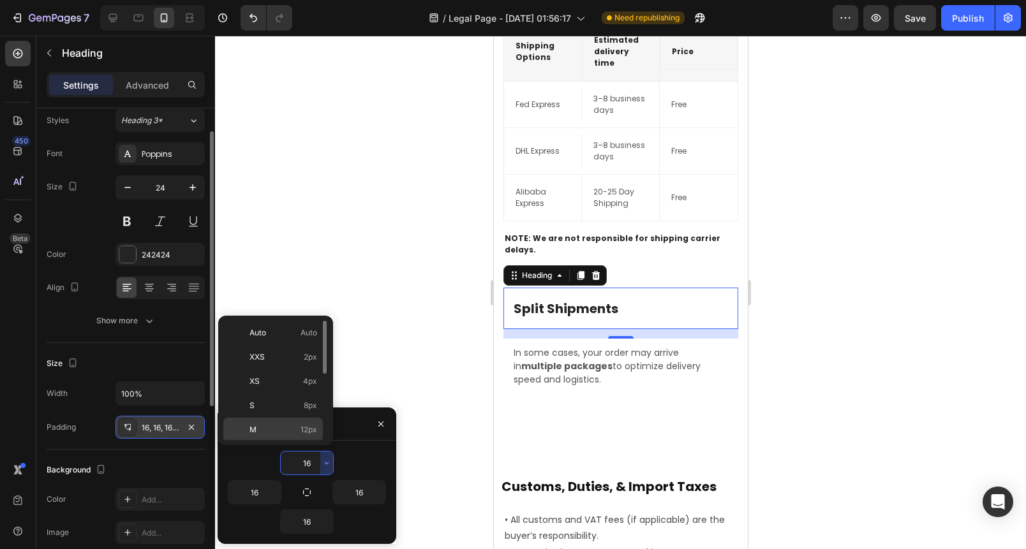
click at [285, 442] on div "M 12px" at bounding box center [273, 454] width 100 height 24
type input "12"
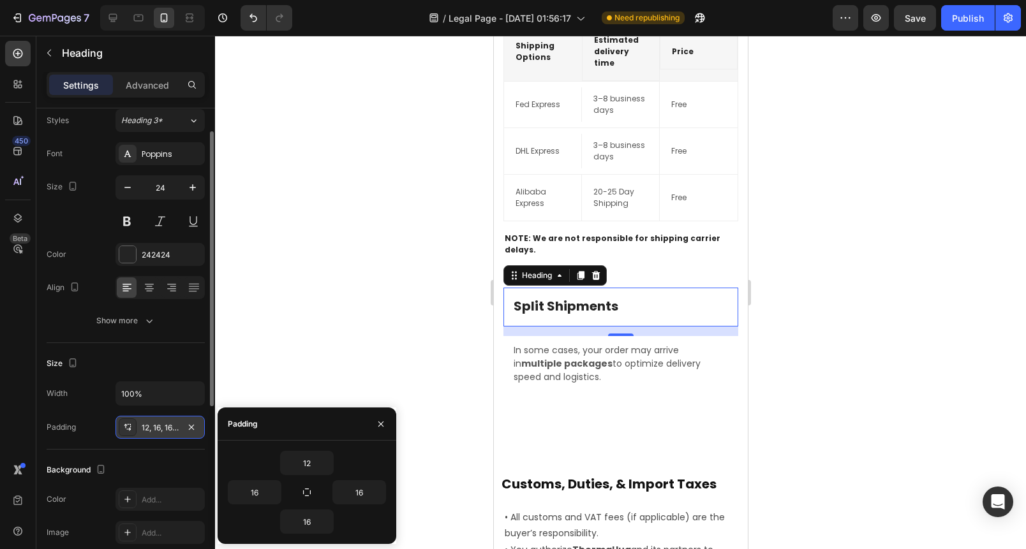
click at [339, 301] on div at bounding box center [620, 293] width 811 height 514
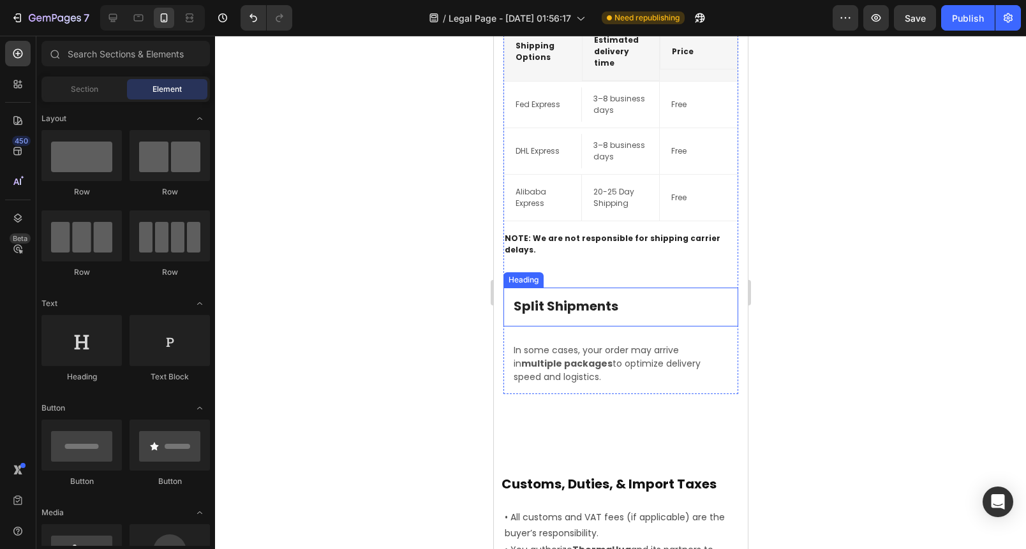
click at [707, 296] on h2 "Split Shipments" at bounding box center [620, 307] width 235 height 39
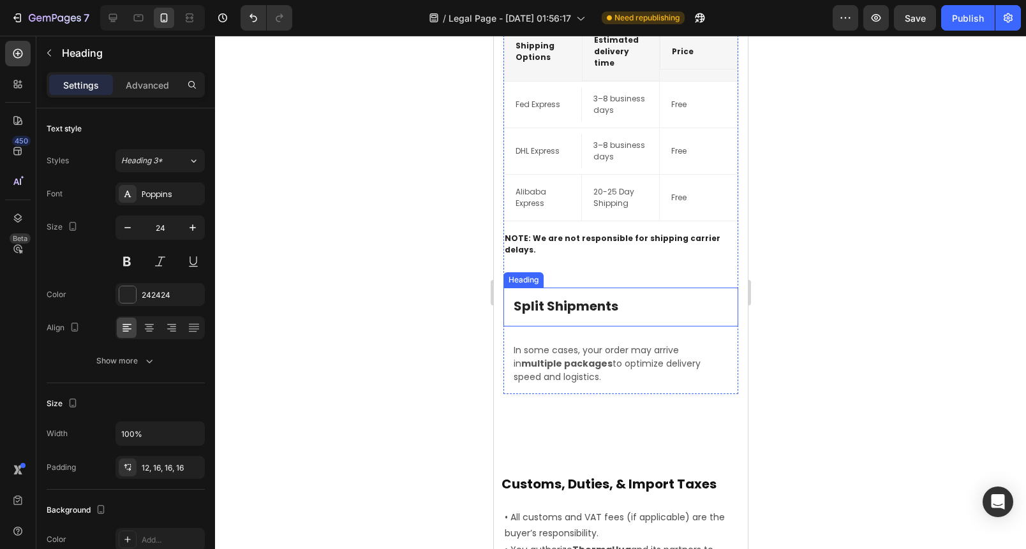
scroll to position [1258, 0]
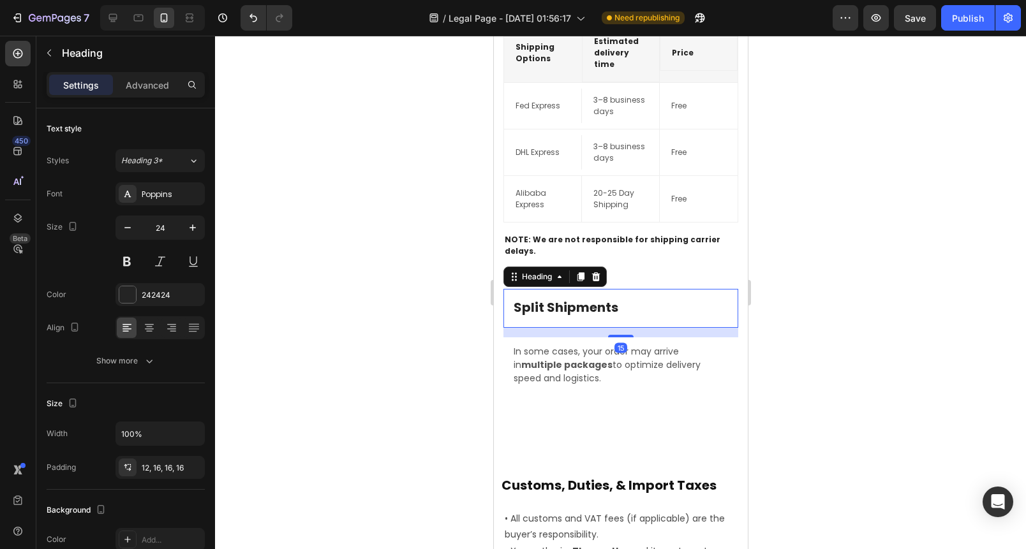
drag, startPoint x: 608, startPoint y: 323, endPoint x: 618, endPoint y: 296, distance: 29.3
click at [618, 296] on div "Split Shipments Heading 15" at bounding box center [620, 308] width 235 height 39
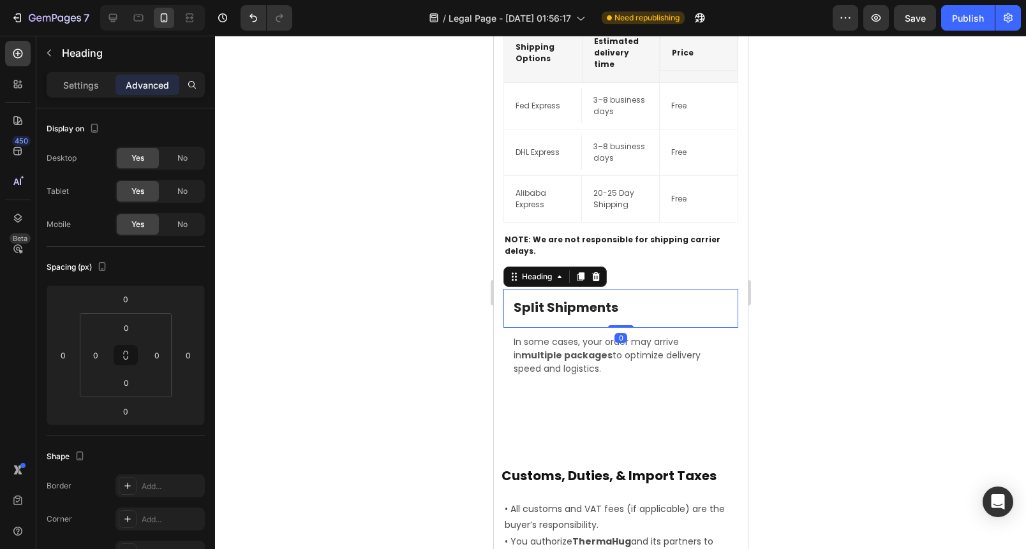
click at [816, 332] on div at bounding box center [620, 293] width 811 height 514
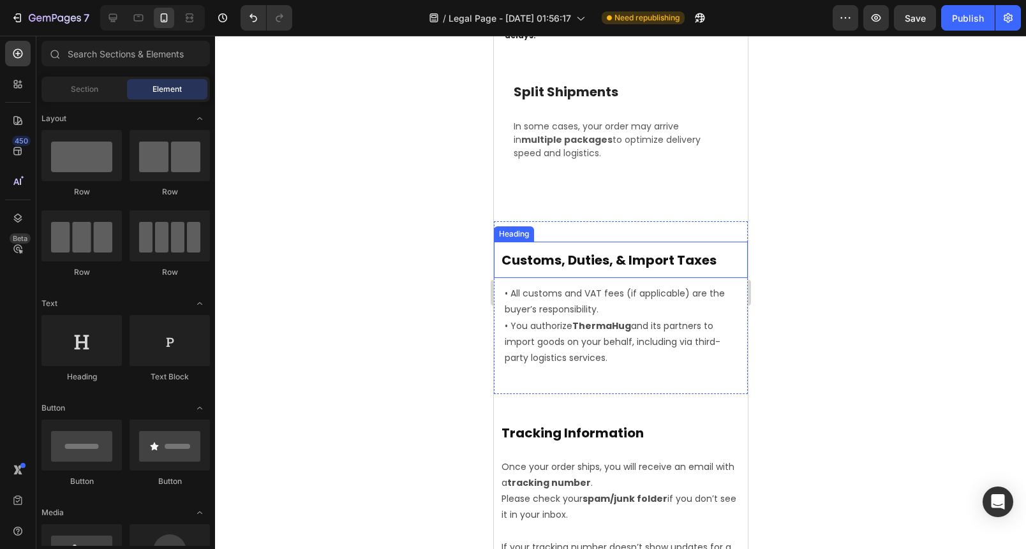
scroll to position [1535, 0]
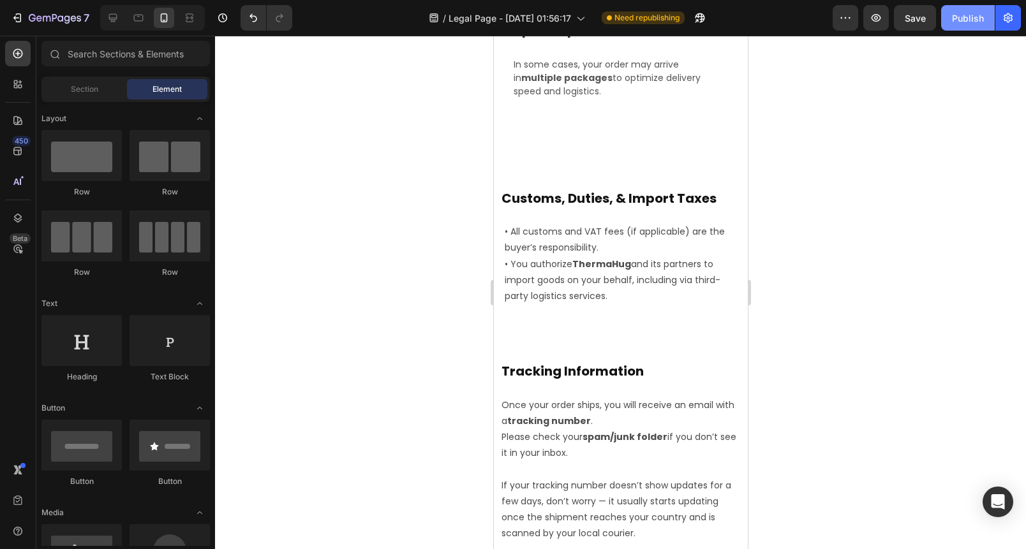
drag, startPoint x: 974, startPoint y: 20, endPoint x: 969, endPoint y: 26, distance: 7.3
click at [974, 20] on div "Publish" at bounding box center [968, 17] width 32 height 13
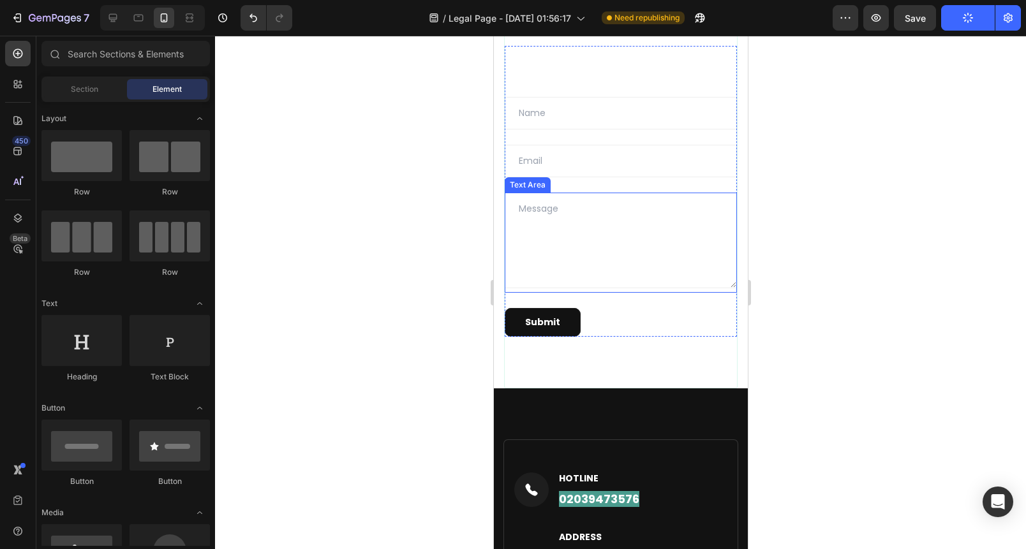
scroll to position [3112, 0]
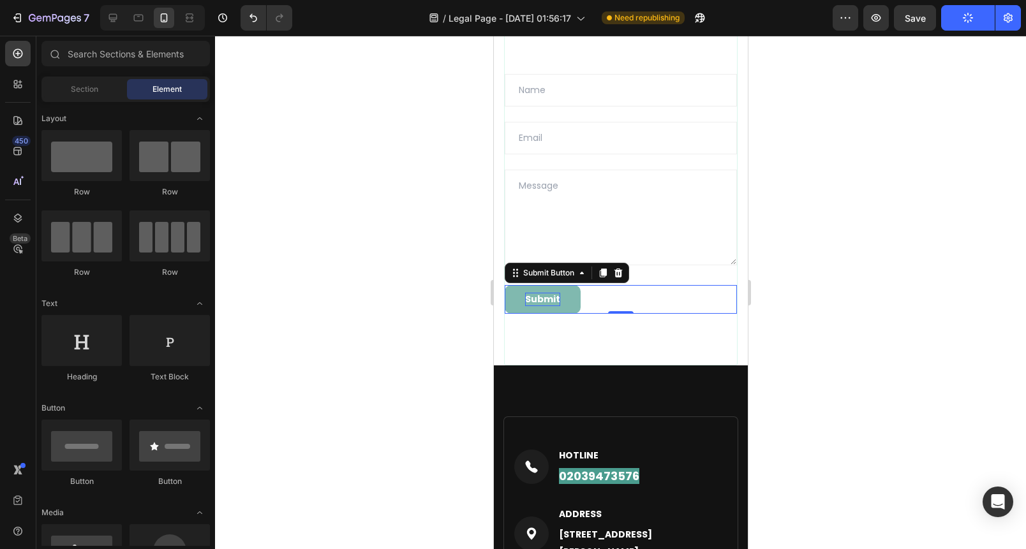
click at [551, 306] on div "Submit" at bounding box center [541, 299] width 35 height 13
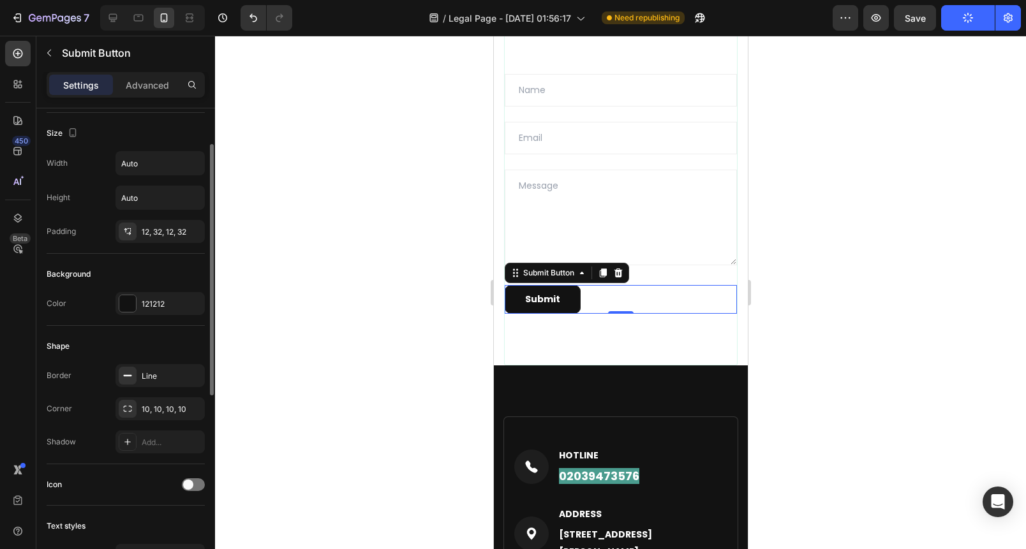
scroll to position [66, 0]
click at [161, 163] on input "Auto" at bounding box center [160, 162] width 88 height 23
click at [189, 163] on icon "button" at bounding box center [192, 162] width 13 height 13
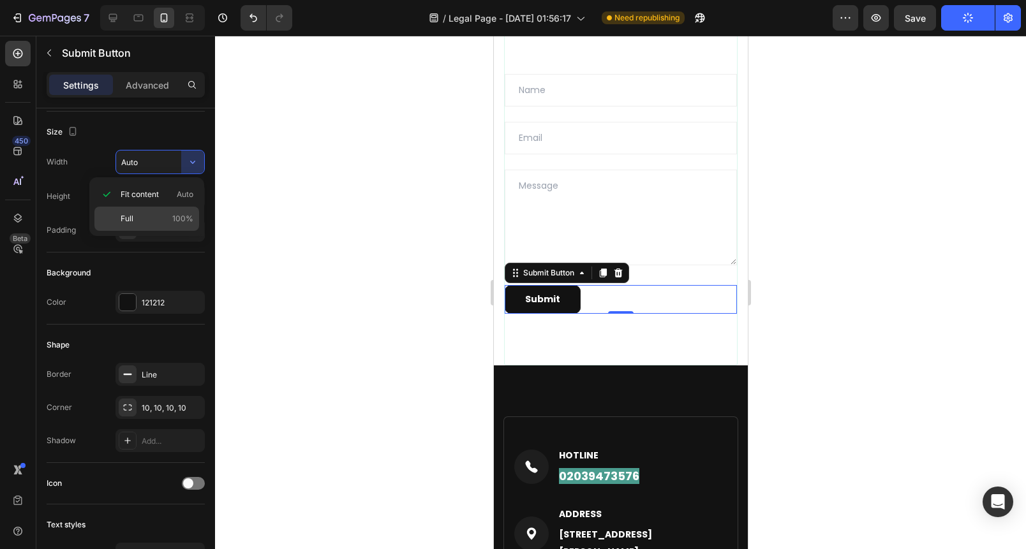
click at [136, 219] on p "Full 100%" at bounding box center [157, 218] width 73 height 11
type input "100%"
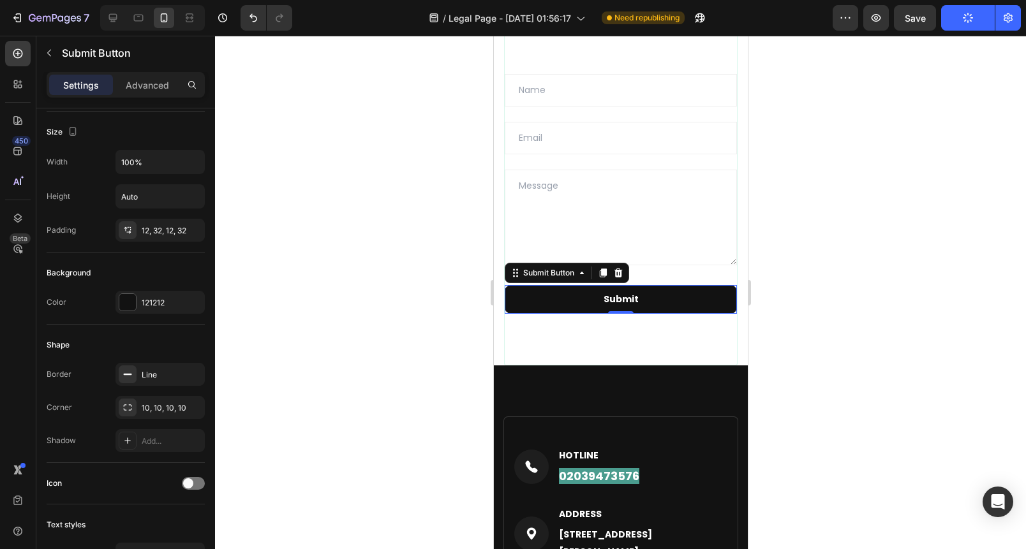
click at [365, 245] on div at bounding box center [620, 293] width 811 height 514
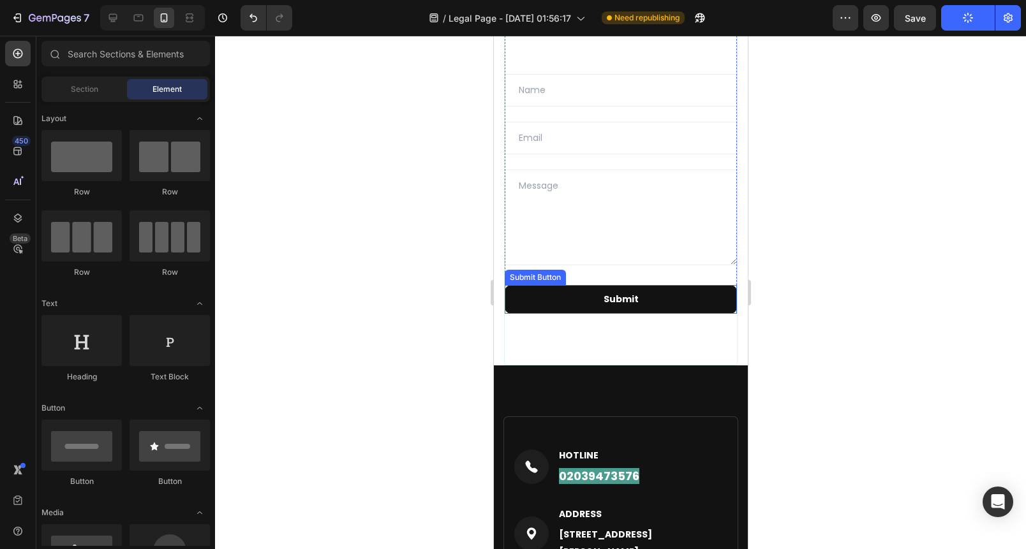
click at [535, 328] on div "Contact Us Heading Address: Text block 71-75 Shelton Street, Covent Garden, Lon…" at bounding box center [620, 105] width 234 height 519
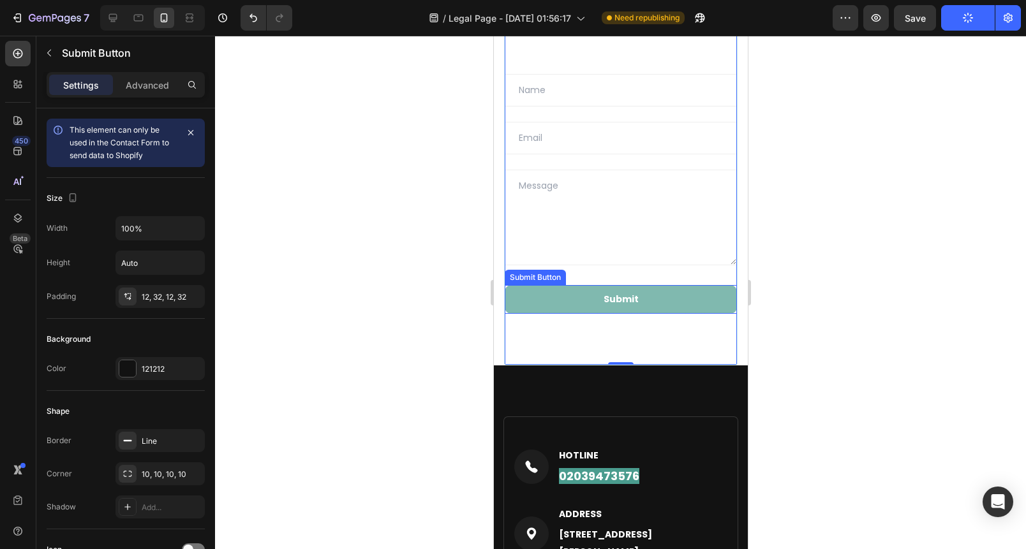
click at [544, 312] on button "Submit" at bounding box center [620, 299] width 232 height 29
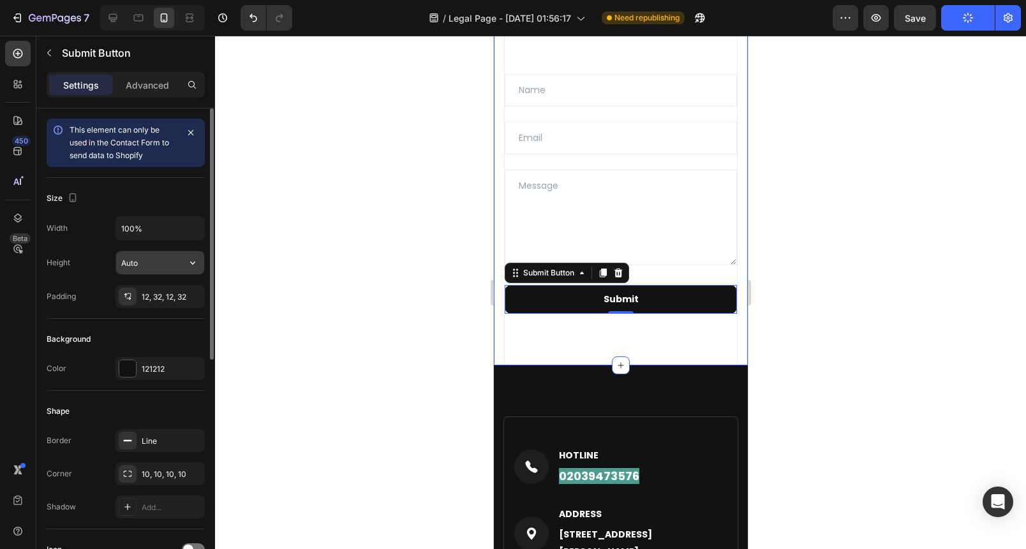
click at [163, 261] on input "Auto" at bounding box center [160, 262] width 88 height 23
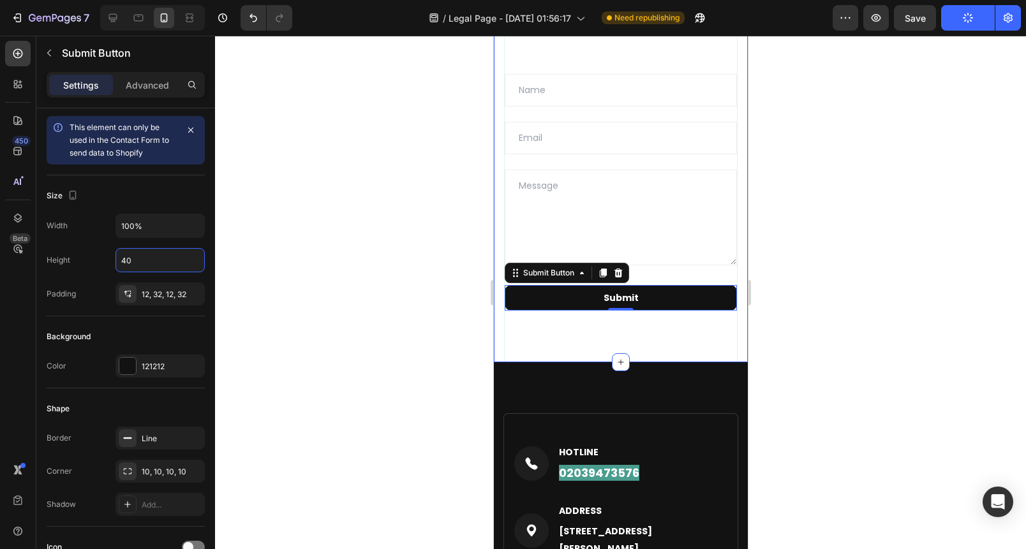
type input "40"
click at [420, 249] on div at bounding box center [620, 293] width 811 height 514
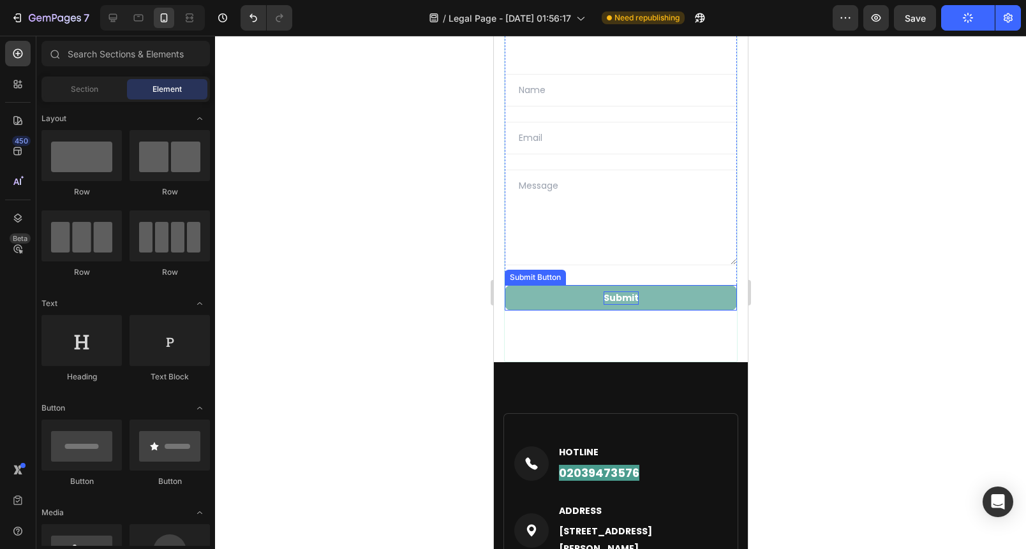
click at [612, 305] on div "Submit" at bounding box center [620, 298] width 35 height 13
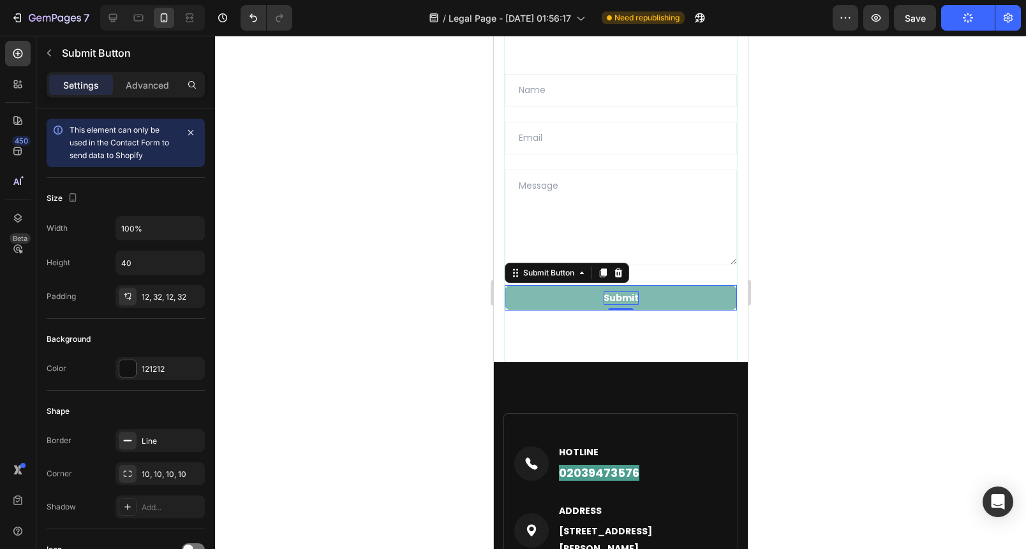
click at [612, 305] on div "Submit" at bounding box center [620, 298] width 35 height 13
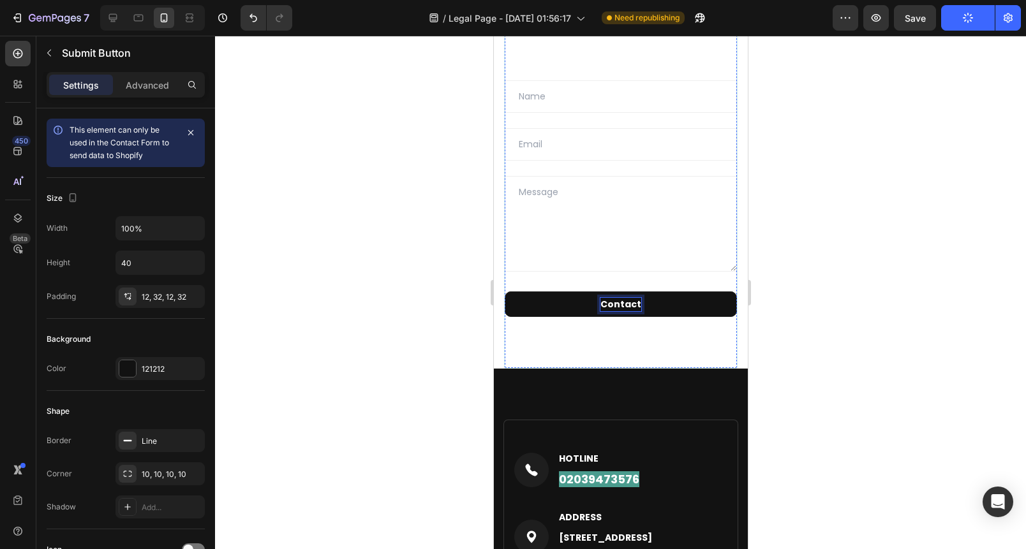
scroll to position [3146, 0]
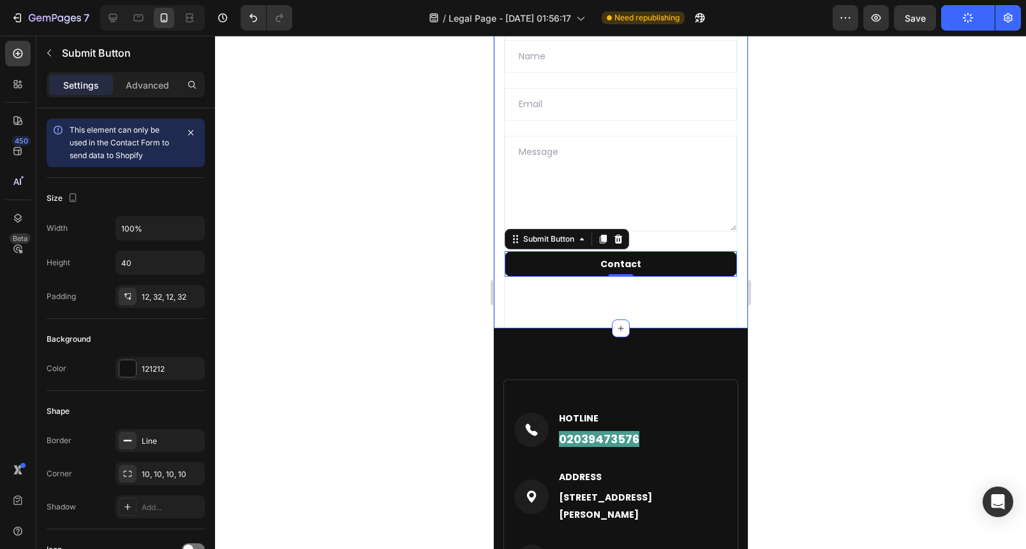
click at [810, 311] on div at bounding box center [620, 293] width 811 height 514
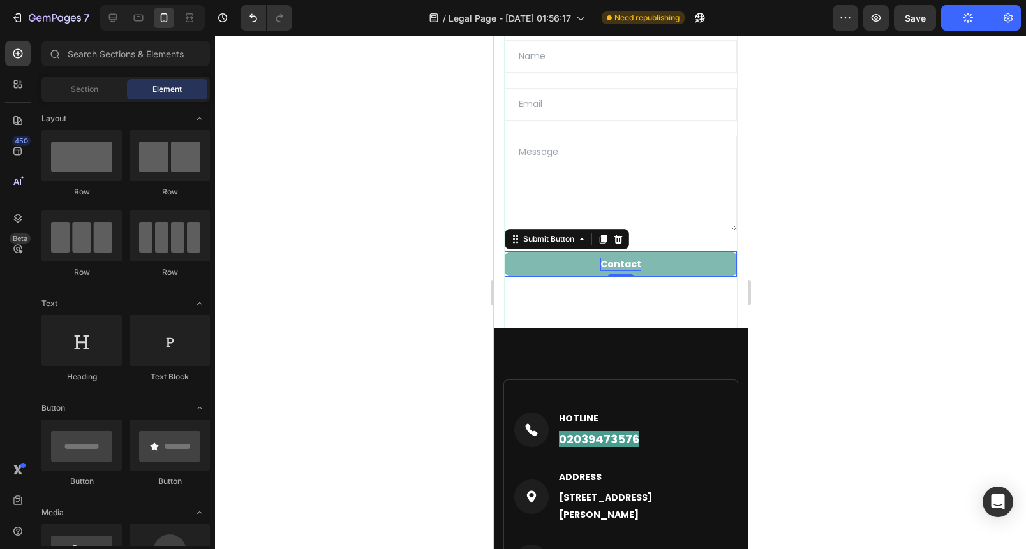
click at [619, 271] on p "Contact" at bounding box center [620, 264] width 41 height 13
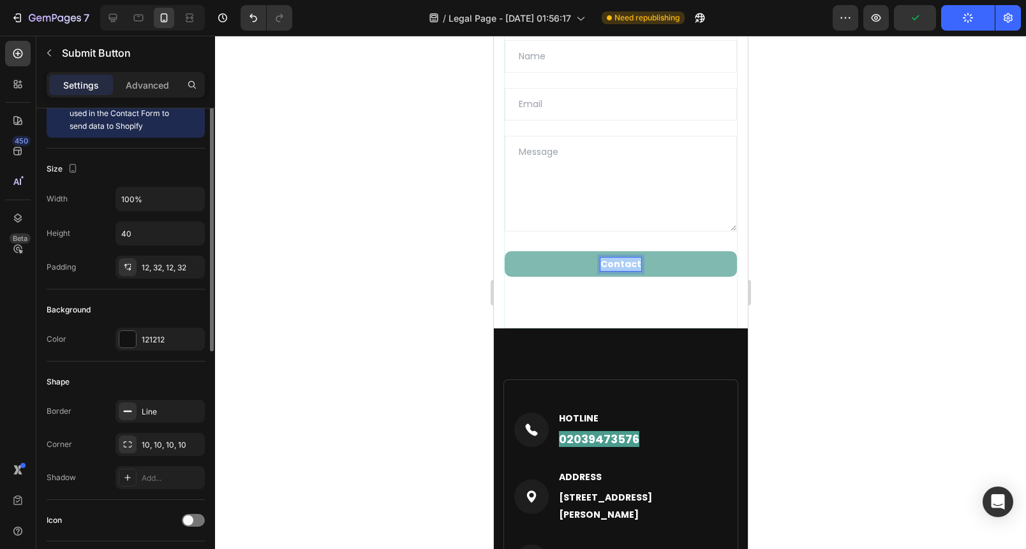
click at [168, 331] on div "Background Color 121212" at bounding box center [126, 326] width 158 height 72
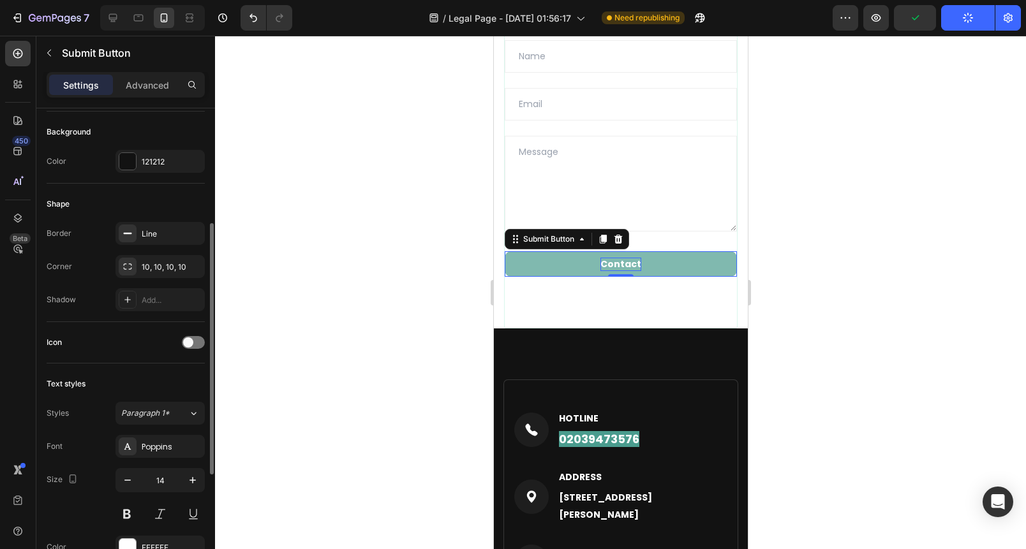
scroll to position [263, 0]
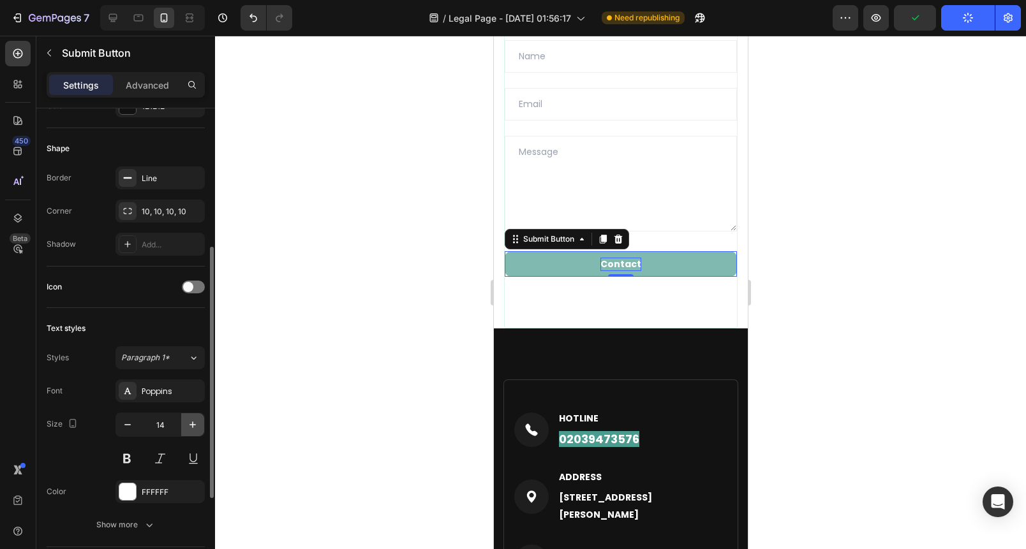
click at [197, 425] on icon "button" at bounding box center [192, 425] width 13 height 13
type input "15"
click at [338, 348] on div at bounding box center [620, 293] width 811 height 514
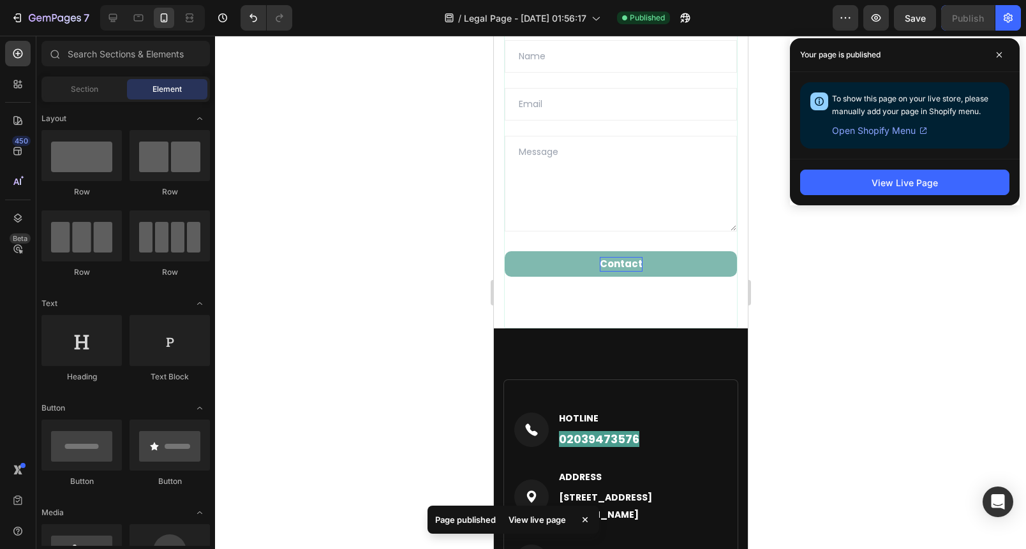
click at [948, 259] on div at bounding box center [620, 293] width 811 height 514
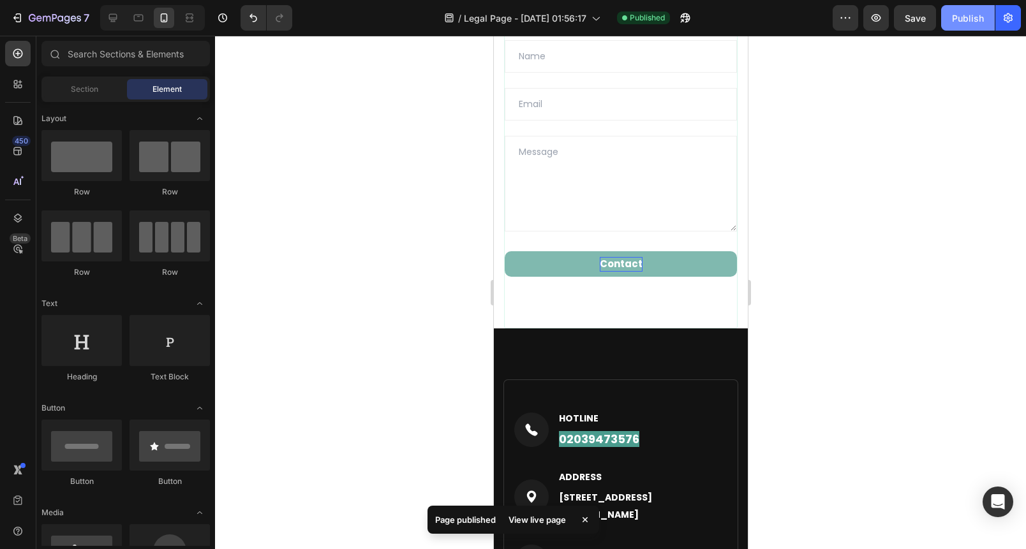
click at [969, 11] on div "Publish" at bounding box center [968, 17] width 32 height 13
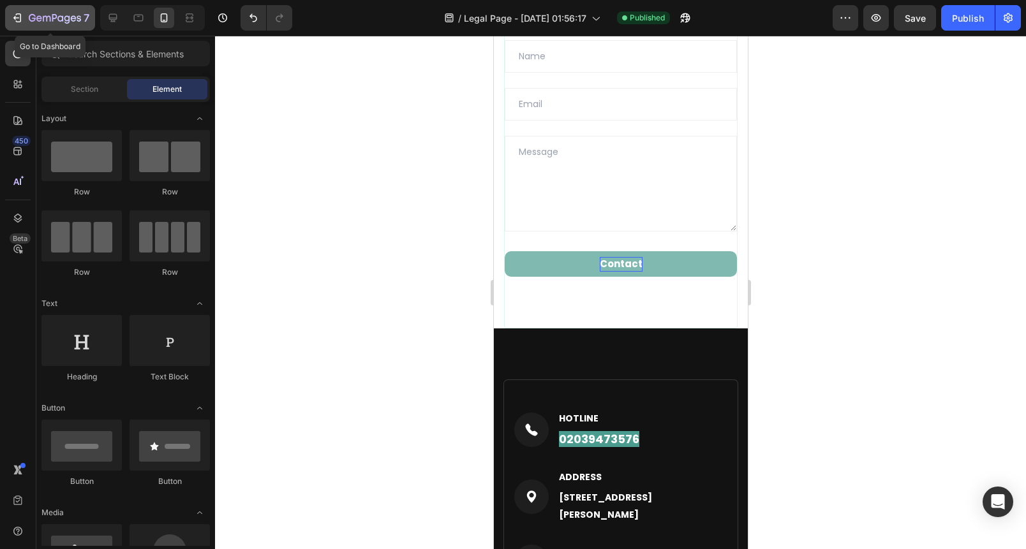
click at [71, 18] on icon "button" at bounding box center [74, 18] width 6 height 6
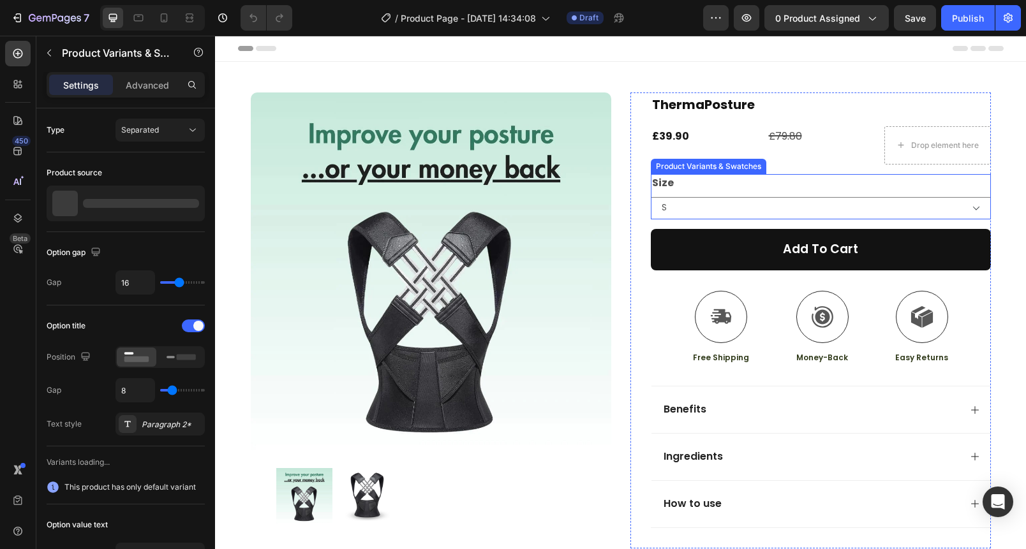
click at [796, 195] on div "Size S M L XL XXL" at bounding box center [821, 196] width 340 height 45
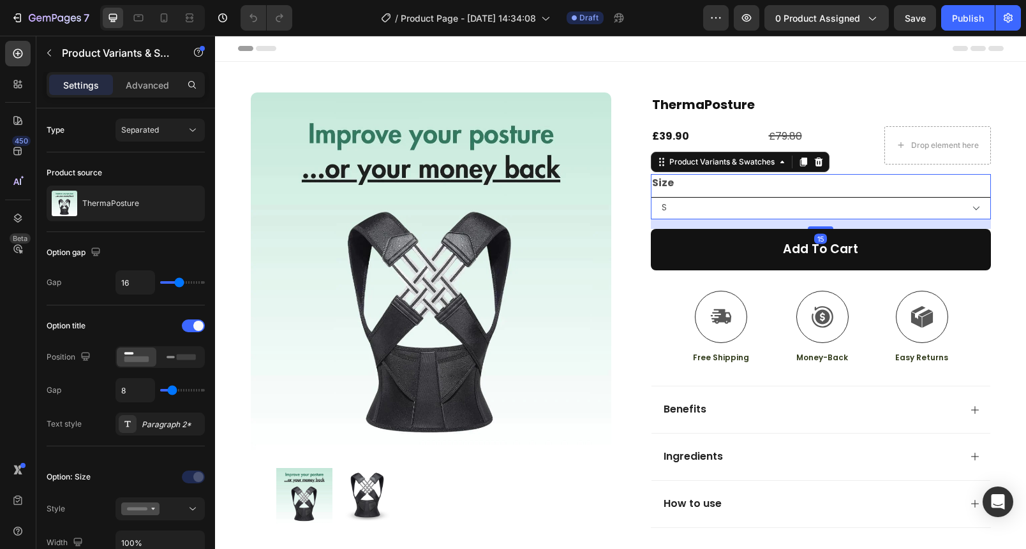
click at [967, 202] on select "S M L XL XXL" at bounding box center [821, 208] width 340 height 22
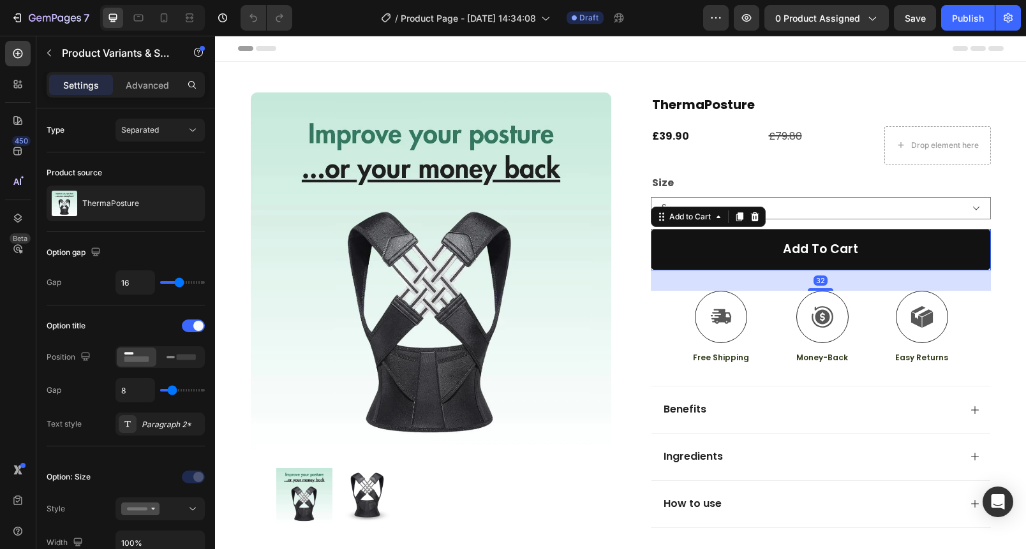
drag, startPoint x: 709, startPoint y: 253, endPoint x: 460, endPoint y: 264, distance: 249.1
click at [704, 253] on button "Add to cart" at bounding box center [821, 249] width 340 height 41
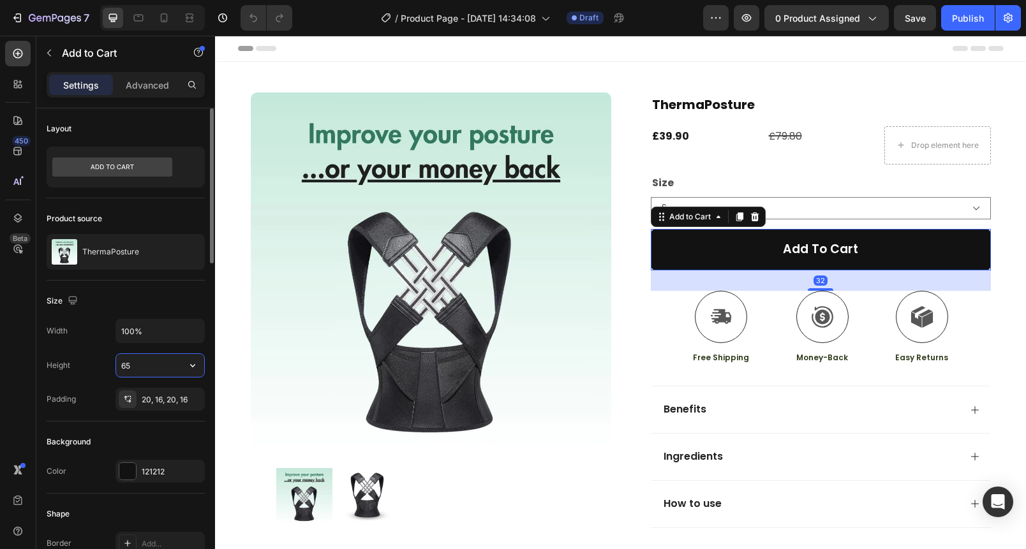
click at [153, 368] on input "65" at bounding box center [160, 365] width 88 height 23
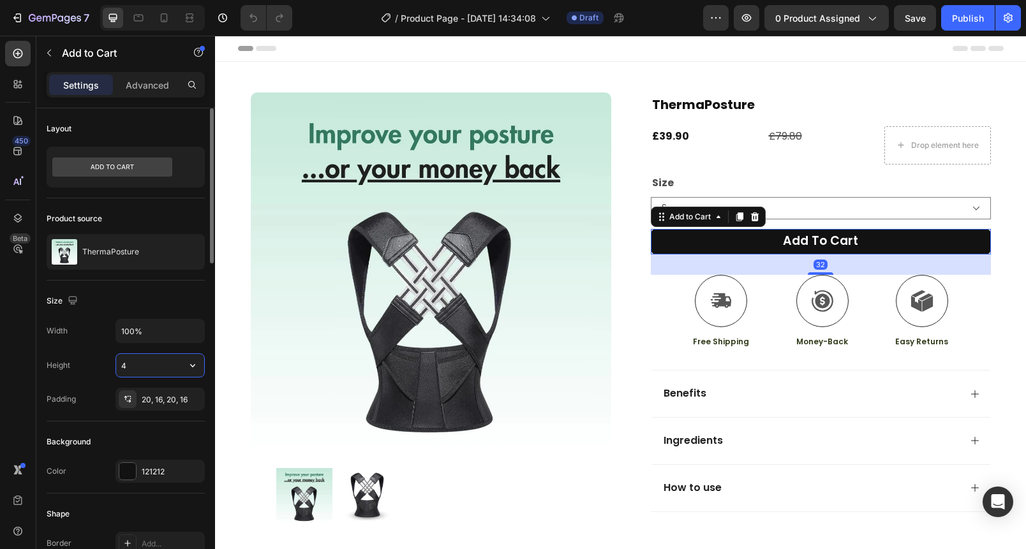
type input "45"
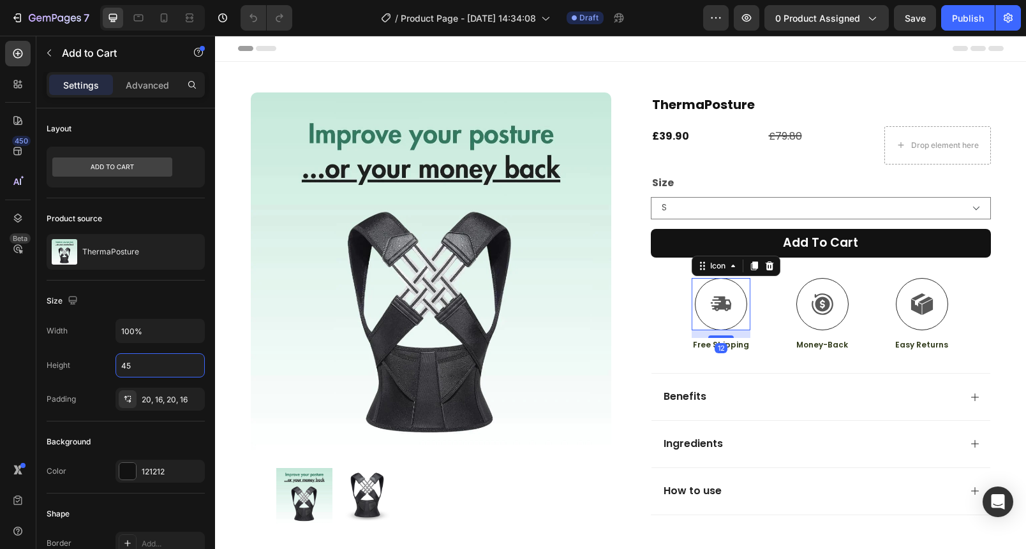
click at [713, 308] on icon at bounding box center [721, 303] width 20 height 15
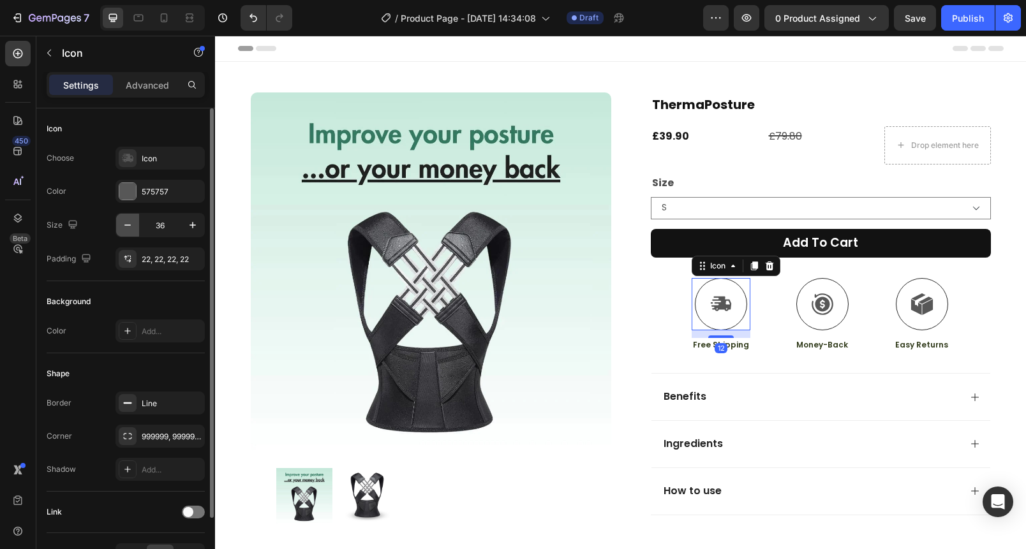
click at [129, 218] on button "button" at bounding box center [127, 225] width 23 height 23
drag, startPoint x: 151, startPoint y: 222, endPoint x: 168, endPoint y: 221, distance: 17.2
click at [170, 221] on input "33" at bounding box center [160, 225] width 42 height 23
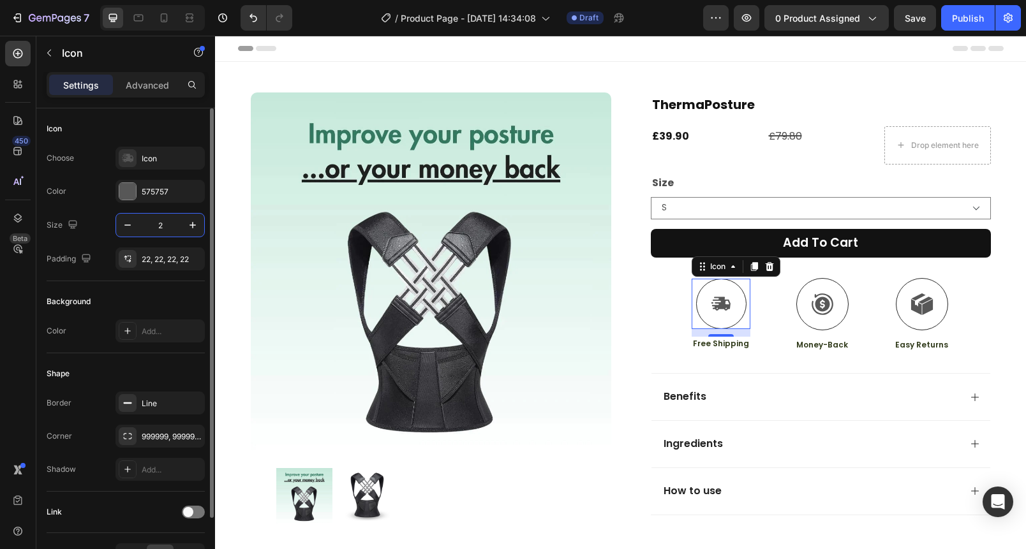
type input "25"
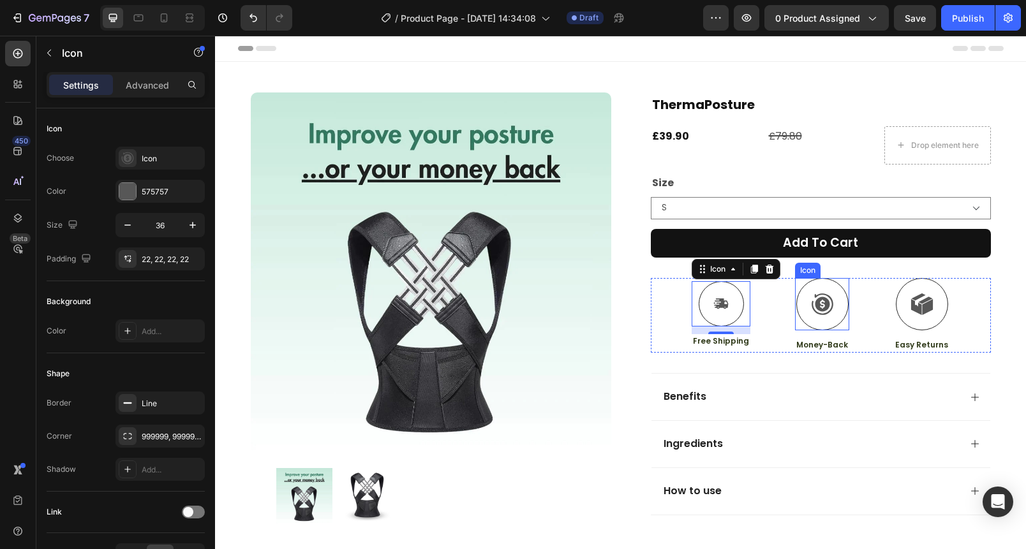
drag, startPoint x: 811, startPoint y: 304, endPoint x: 800, endPoint y: 303, distance: 10.9
click at [812, 304] on icon at bounding box center [823, 305] width 22 height 22
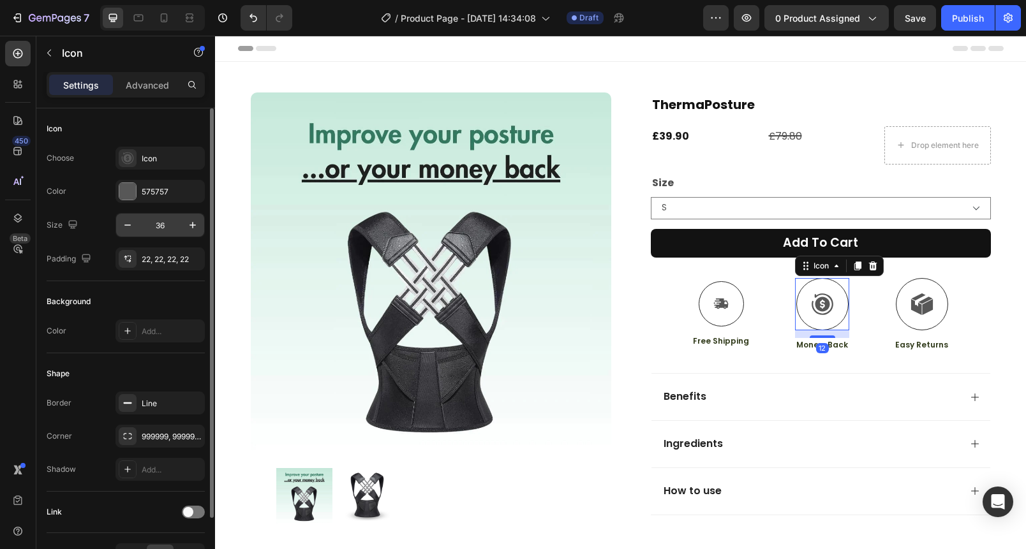
click at [166, 223] on input "36" at bounding box center [160, 225] width 42 height 23
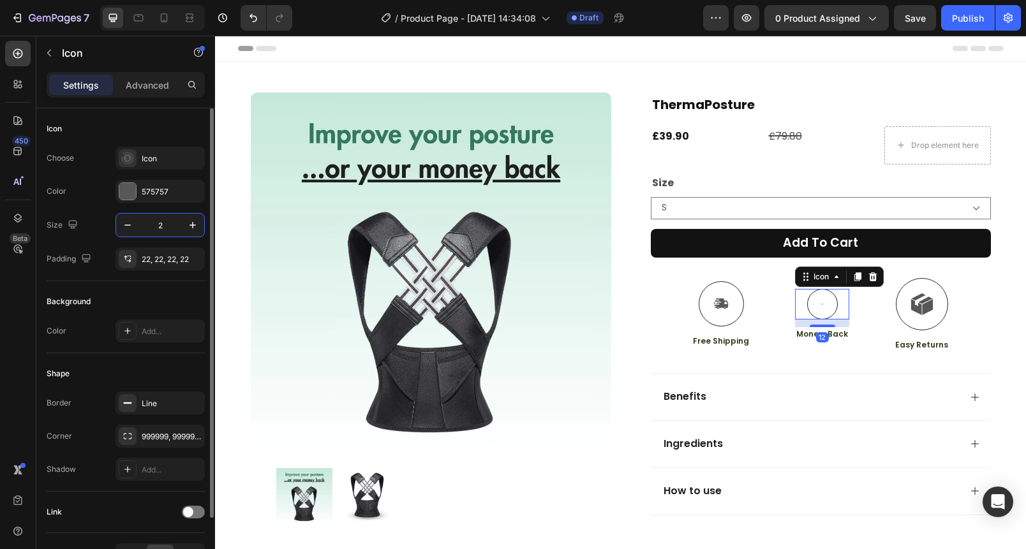
type input "25"
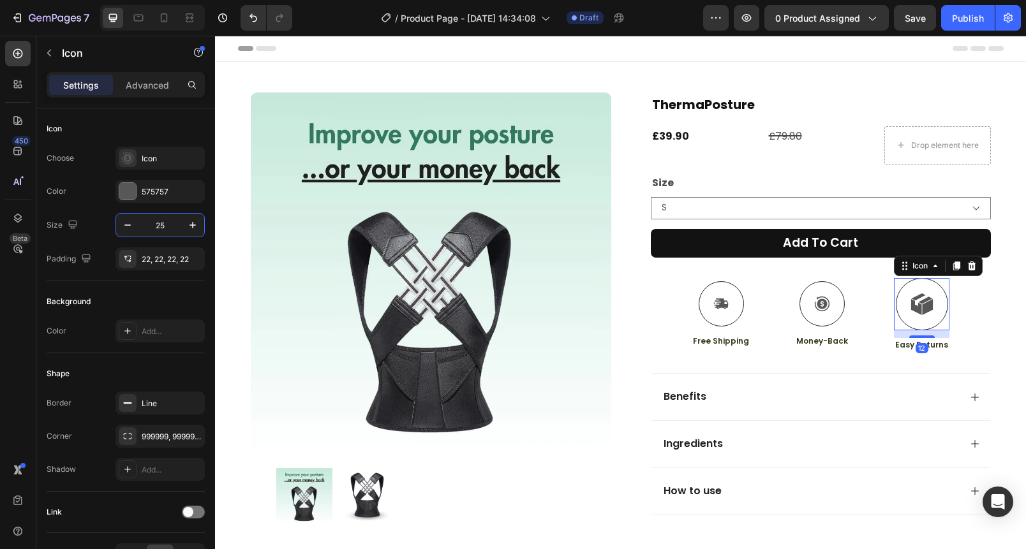
click at [918, 301] on icon at bounding box center [925, 300] width 14 height 7
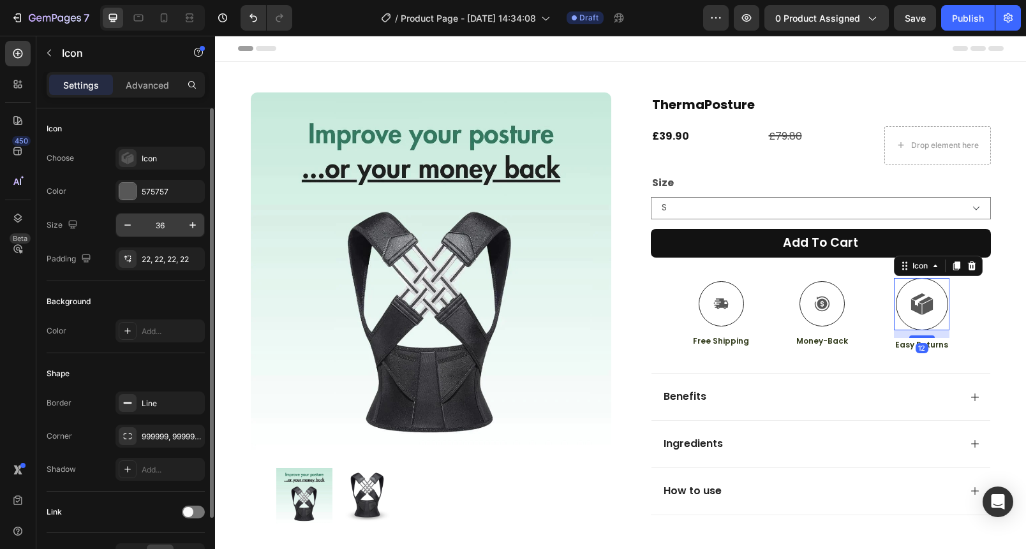
click at [157, 229] on input "36" at bounding box center [160, 225] width 42 height 23
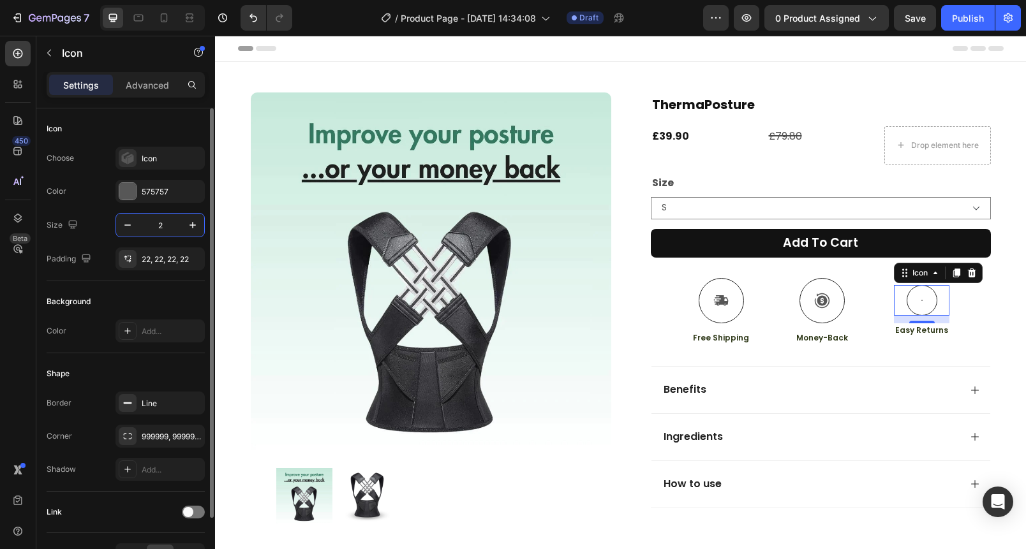
type input "25"
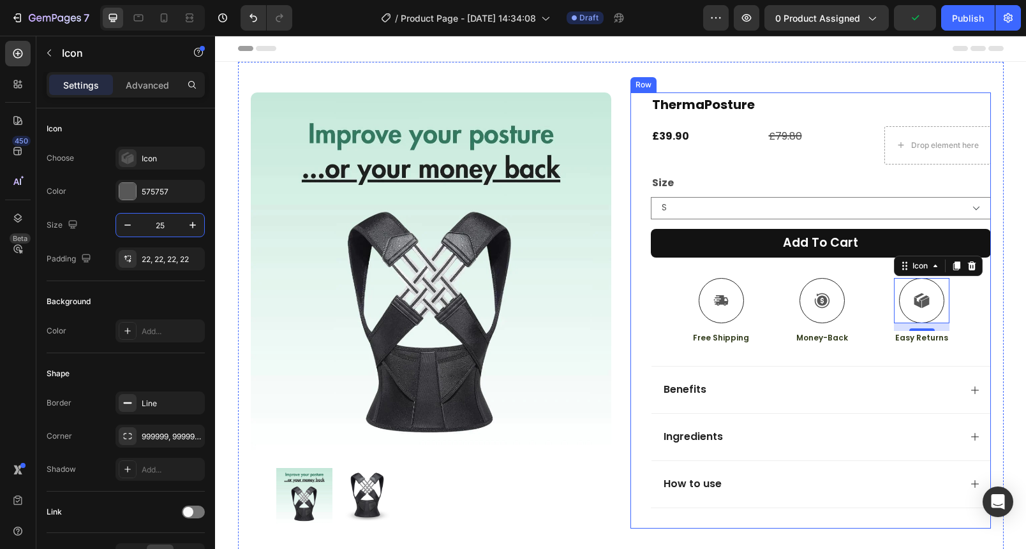
click at [676, 294] on div "Icon Free Shipping Text Block Icon Money-Back Text Block Icon 12 Easy Returns T…" at bounding box center [821, 312] width 340 height 68
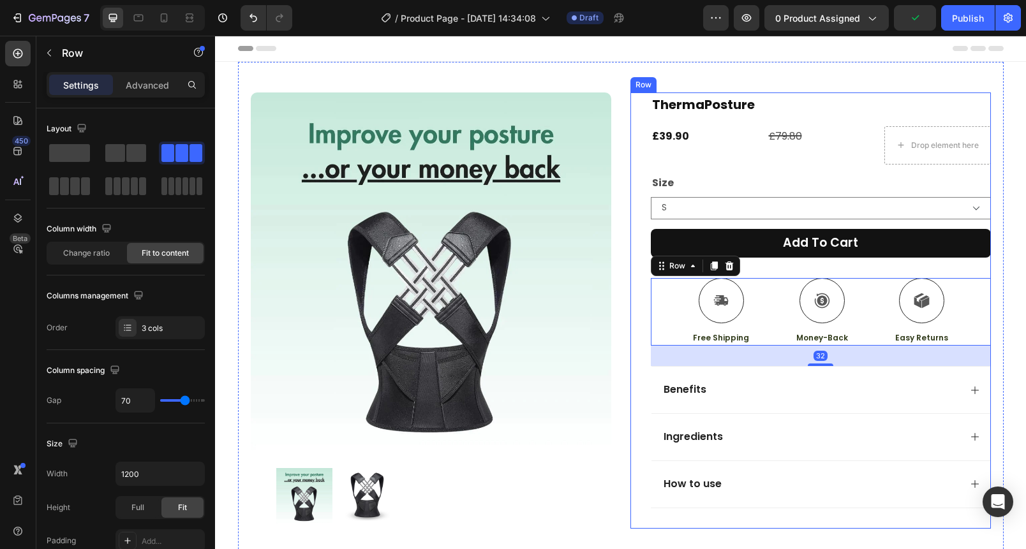
click at [651, 303] on div "Icon Free Shipping Text Block Icon Money-Back Text Block Icon Easy Returns Text…" at bounding box center [821, 312] width 340 height 68
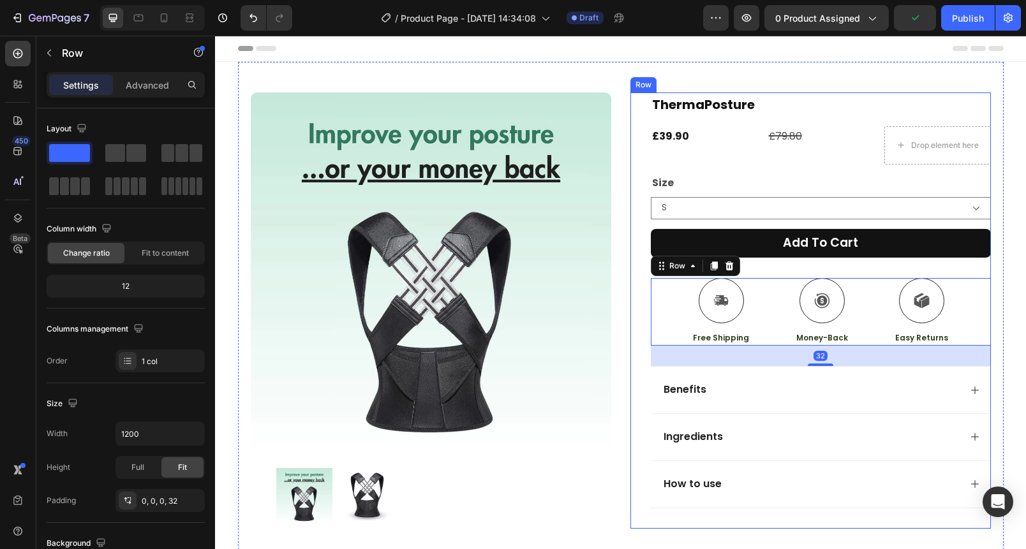
click at [630, 313] on div "ThermaPosture Heading £39.90 Product Price Product Price £79.80 Compare Price C…" at bounding box center [810, 311] width 360 height 436
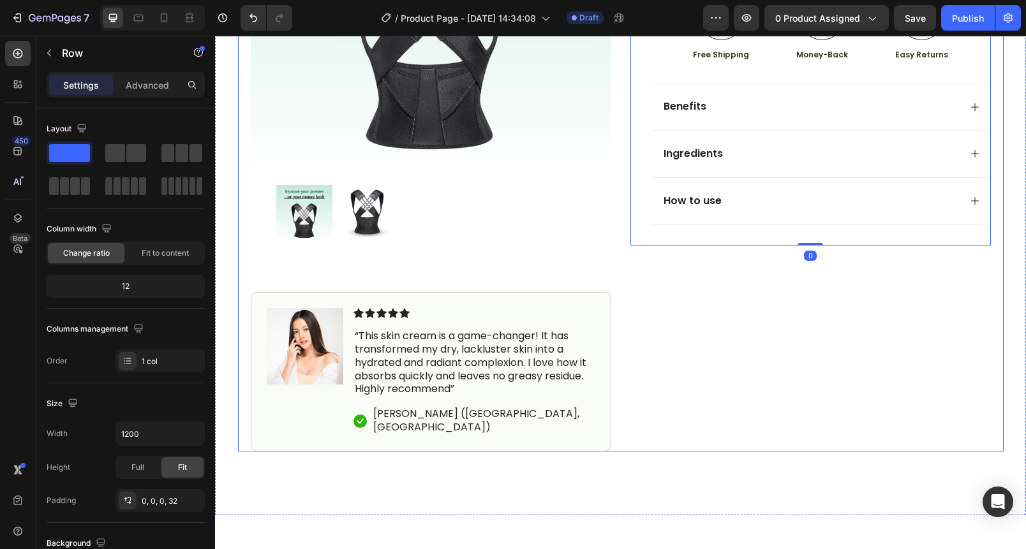
scroll to position [285, 0]
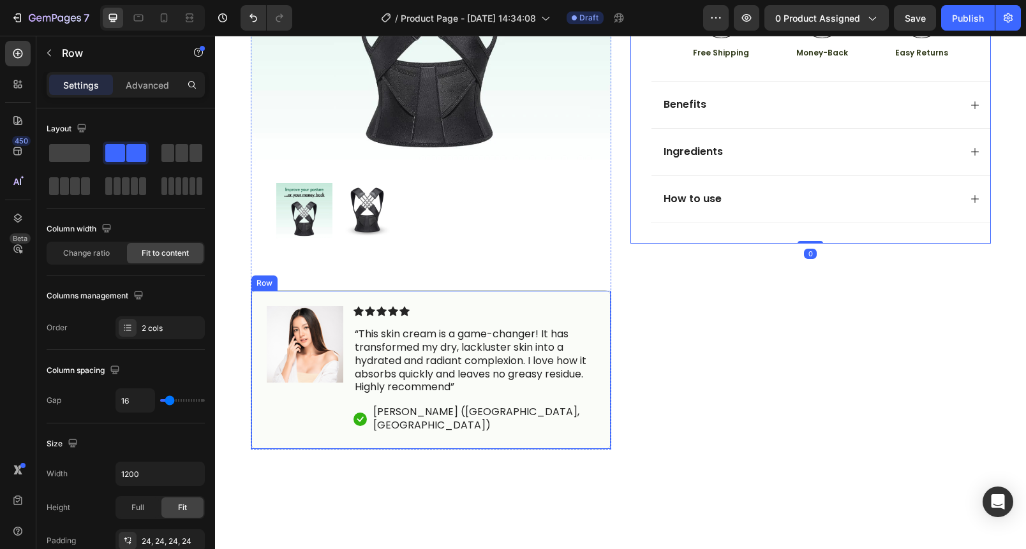
click at [550, 305] on div "Image Icon Icon Icon Icon Icon Icon List “This skin cream is a game-changer! It…" at bounding box center [431, 370] width 360 height 160
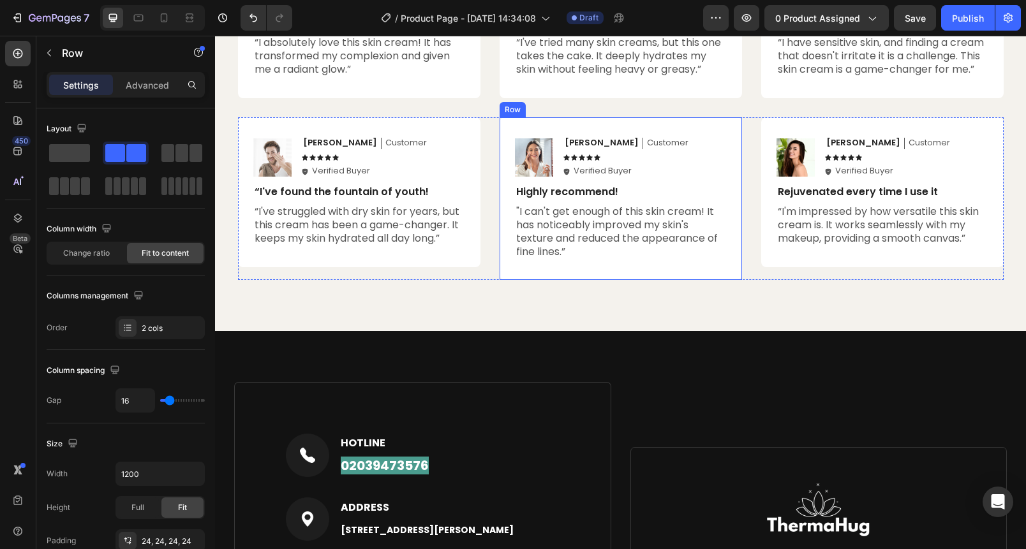
scroll to position [1452, 0]
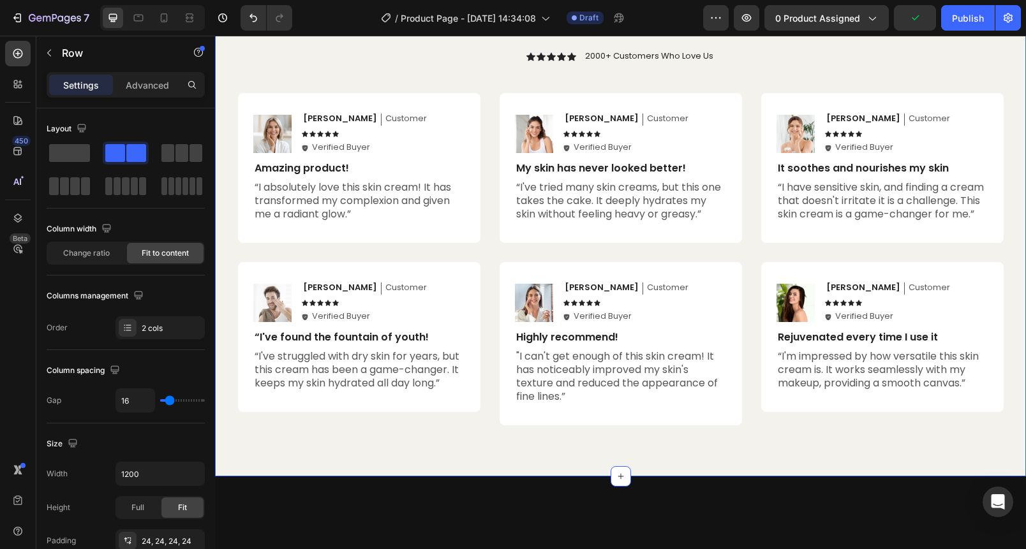
click at [431, 174] on div "Hear from Our Customers Heading Icon Icon Icon Icon Icon Icon List 2000+ Custom…" at bounding box center [620, 216] width 811 height 519
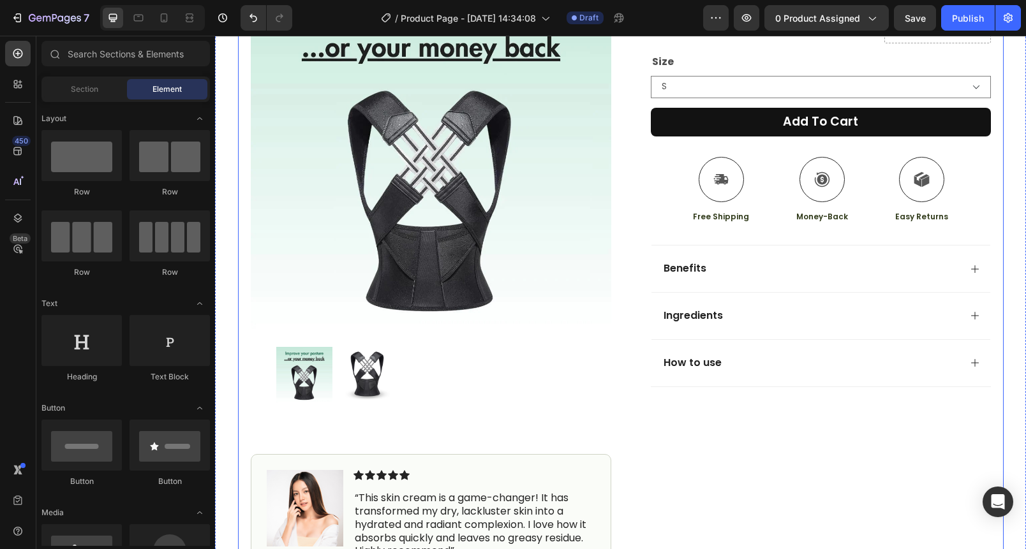
scroll to position [0, 0]
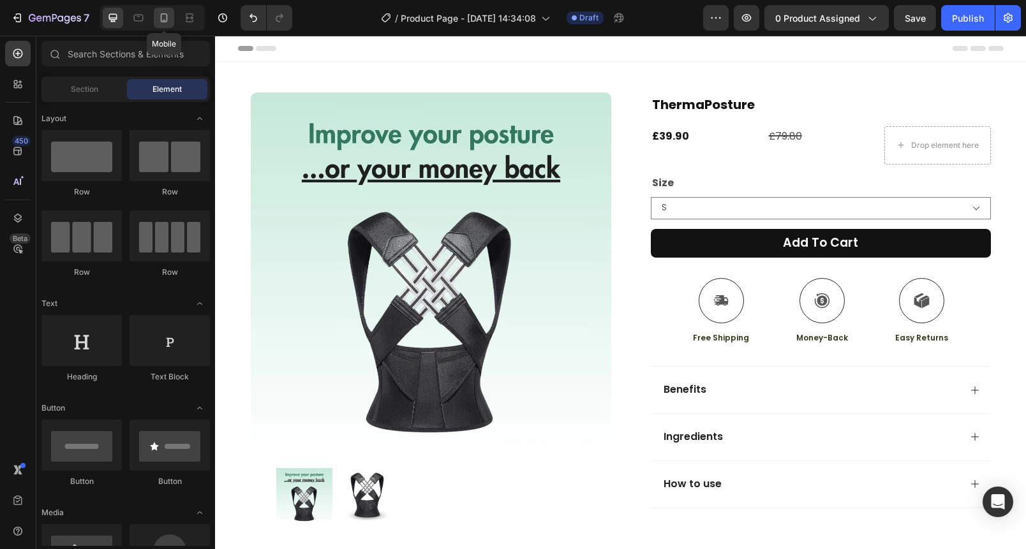
click at [166, 20] on icon at bounding box center [164, 17] width 13 height 13
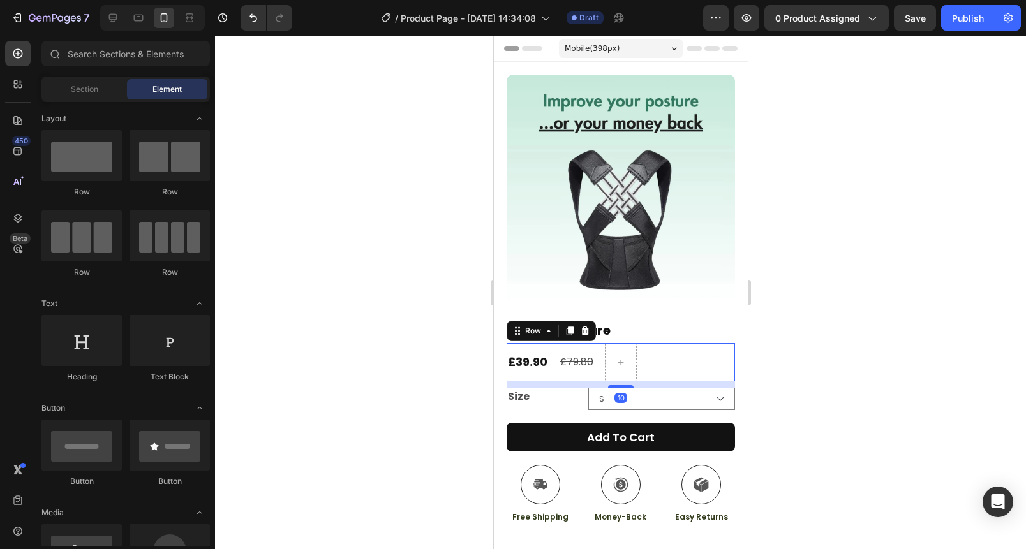
click at [657, 343] on div "£39.90 Product Price Product Price £79.80 Compare Price Compare Price Row 10" at bounding box center [620, 362] width 228 height 38
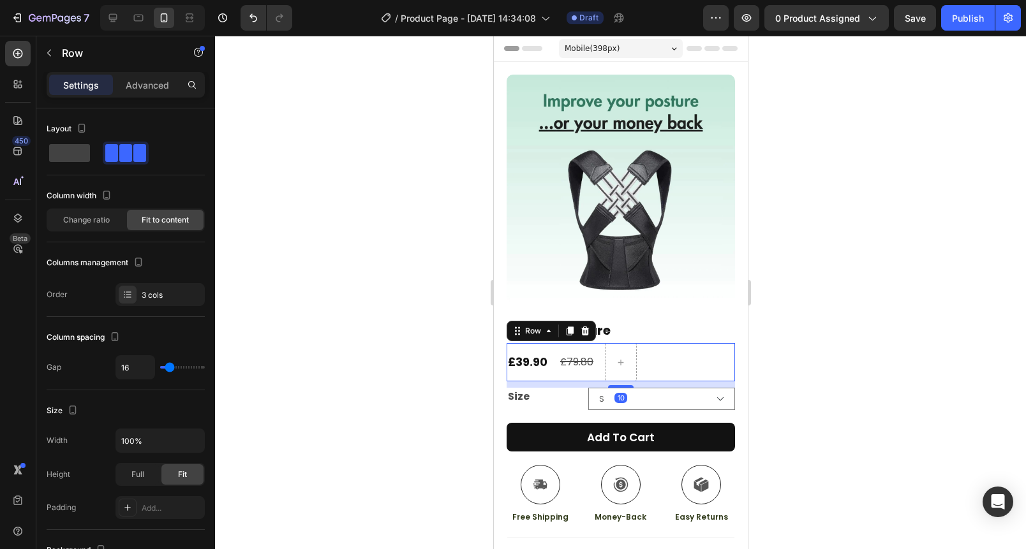
click at [427, 367] on div at bounding box center [620, 293] width 811 height 514
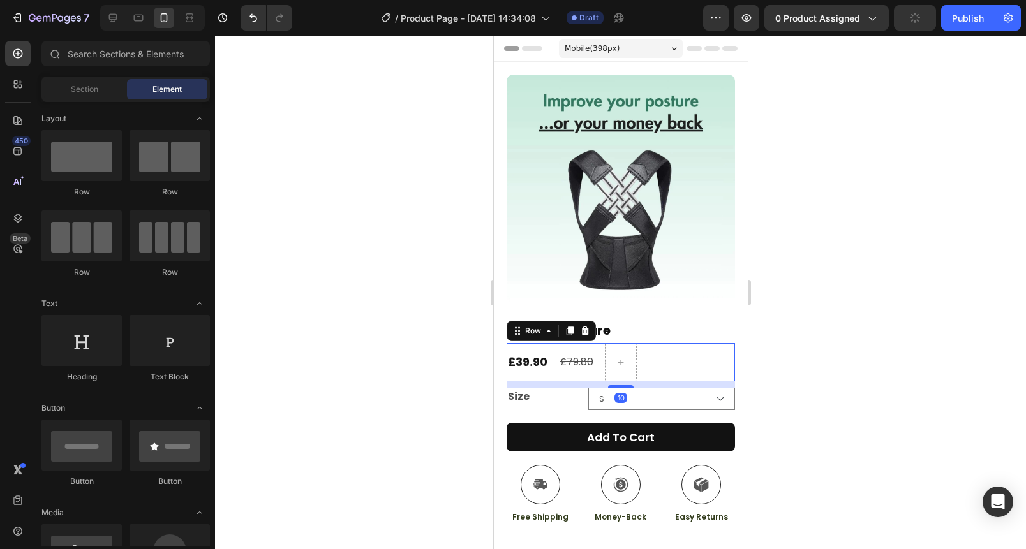
drag, startPoint x: 714, startPoint y: 355, endPoint x: 702, endPoint y: 354, distance: 12.1
click at [708, 355] on div "£39.90 Product Price Product Price £79.80 Compare Price Compare Price Row 10" at bounding box center [620, 362] width 228 height 38
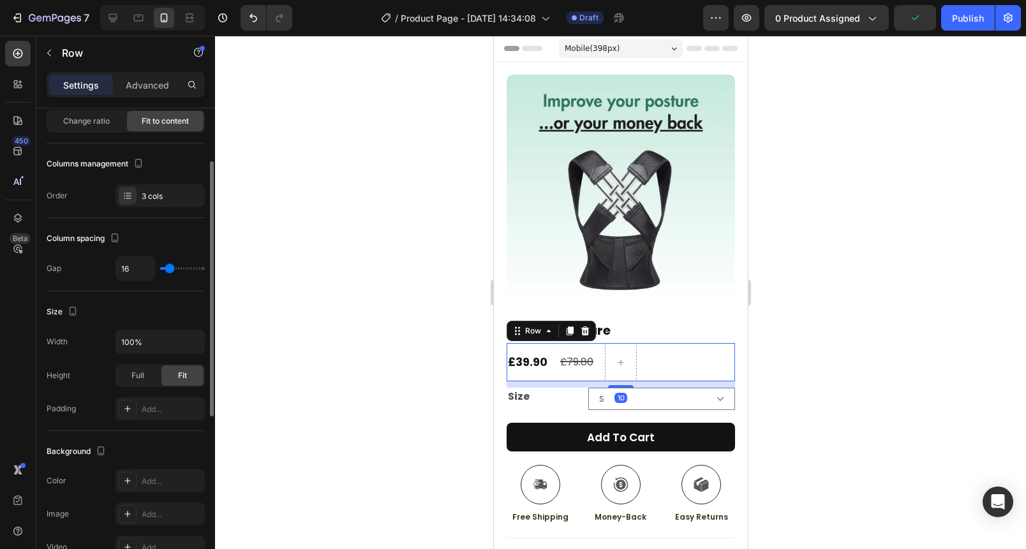
scroll to position [134, 0]
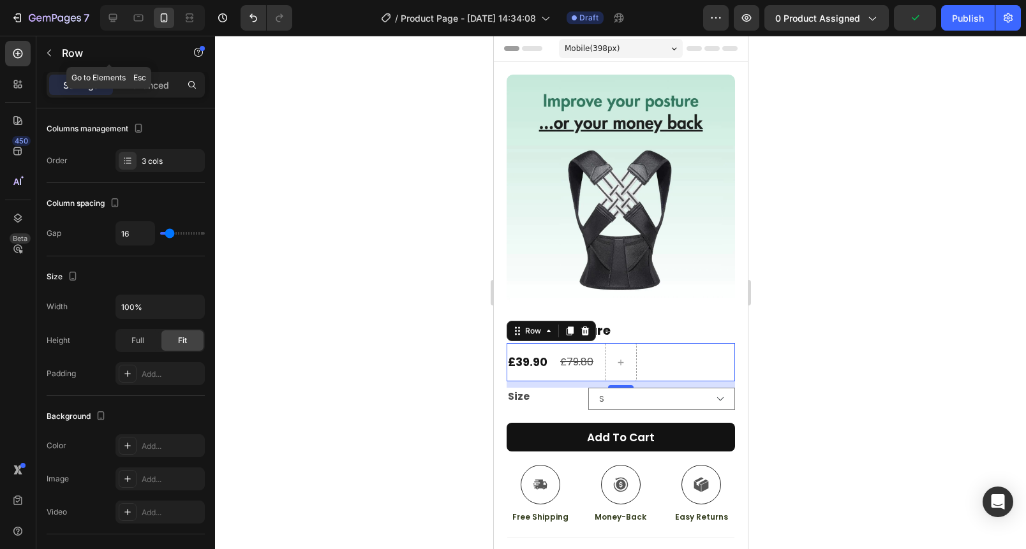
click at [66, 48] on p "Row" at bounding box center [116, 52] width 108 height 15
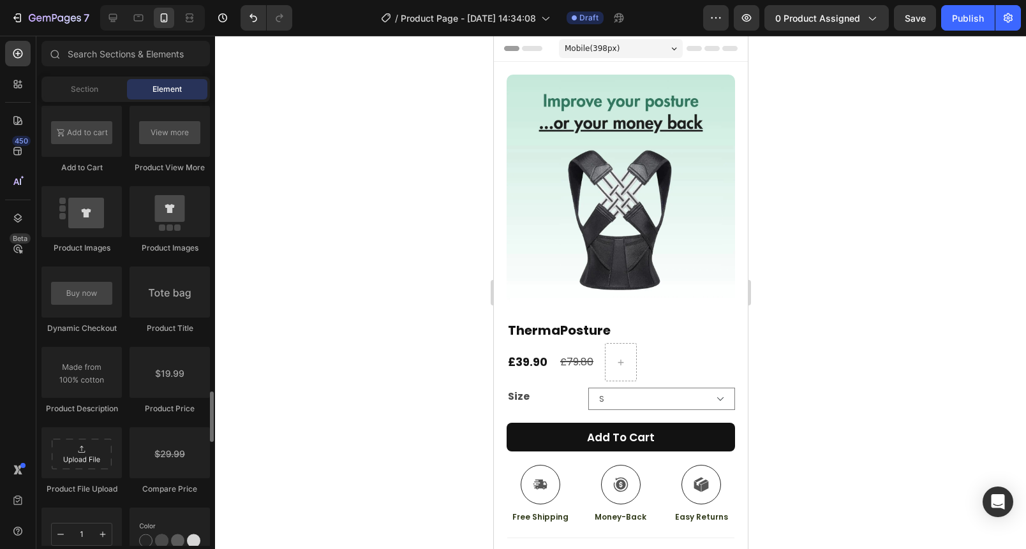
scroll to position [2030, 0]
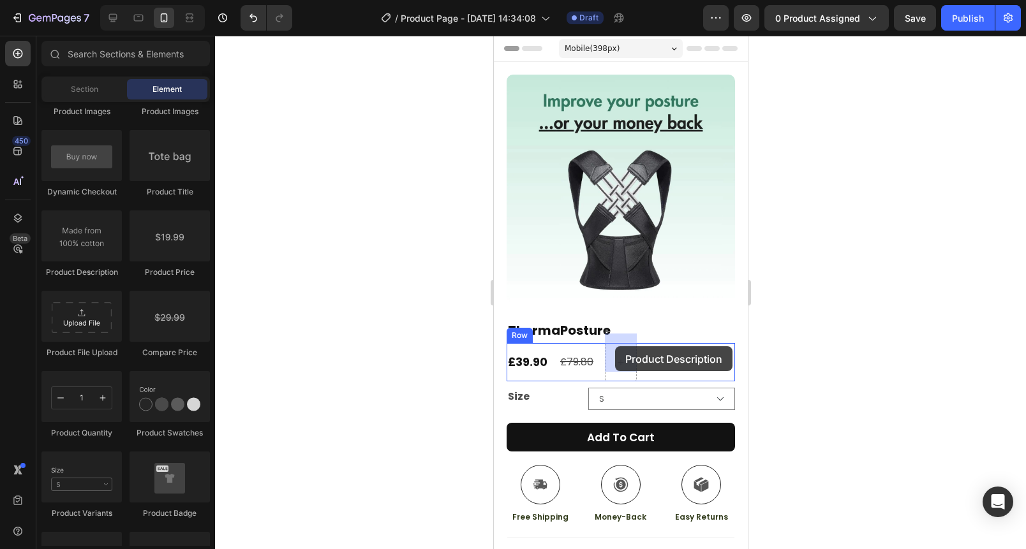
drag, startPoint x: 579, startPoint y: 266, endPoint x: 603, endPoint y: 346, distance: 83.4
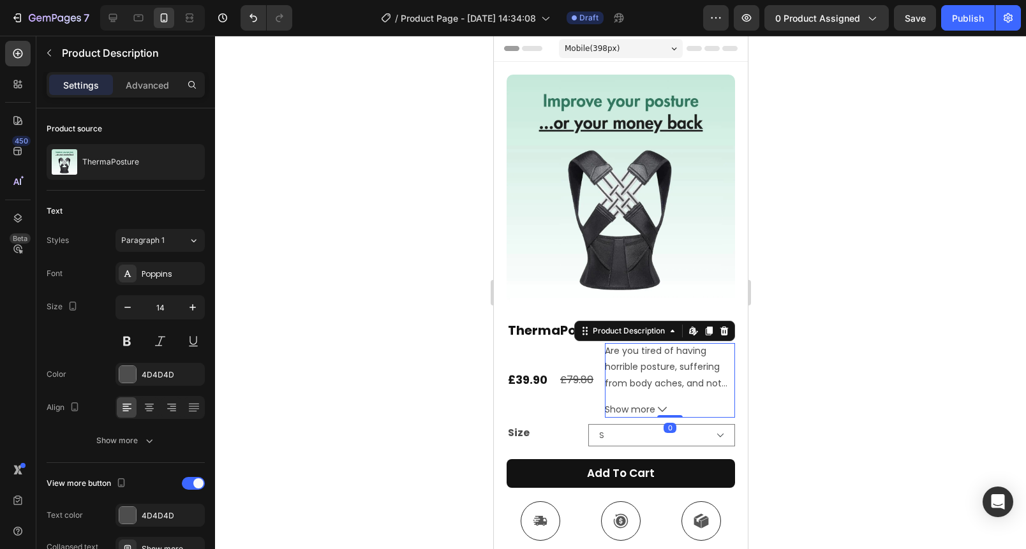
drag, startPoint x: 652, startPoint y: 376, endPoint x: 660, endPoint y: 389, distance: 15.4
click at [653, 377] on p "Are you tired of having horrible posture, suffering from body aches, and not lo…" at bounding box center [665, 391] width 122 height 93
click at [664, 405] on icon at bounding box center [661, 409] width 9 height 9
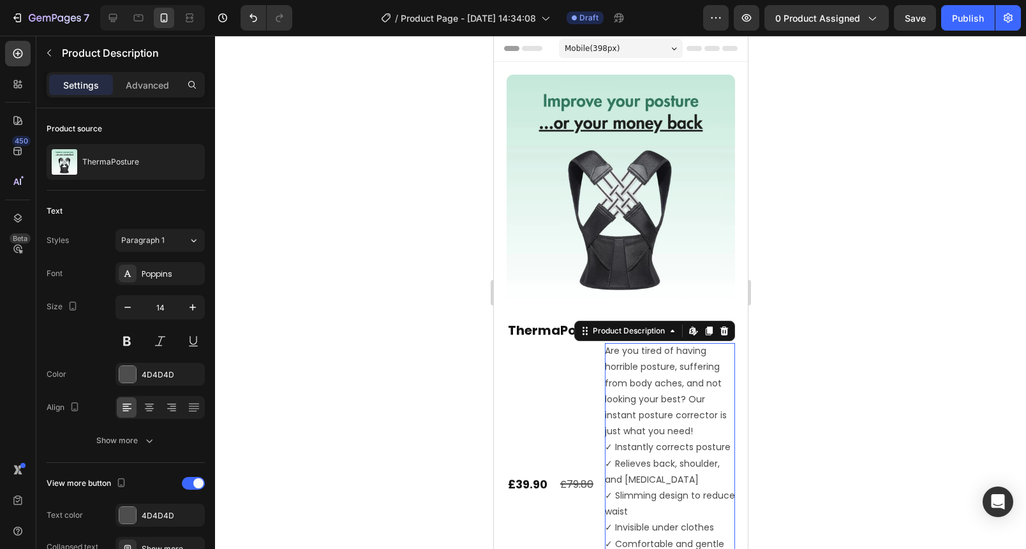
click at [664, 397] on div "Are you tired of having horrible posture, suffering from body aches, and not lo…" at bounding box center [669, 471] width 130 height 257
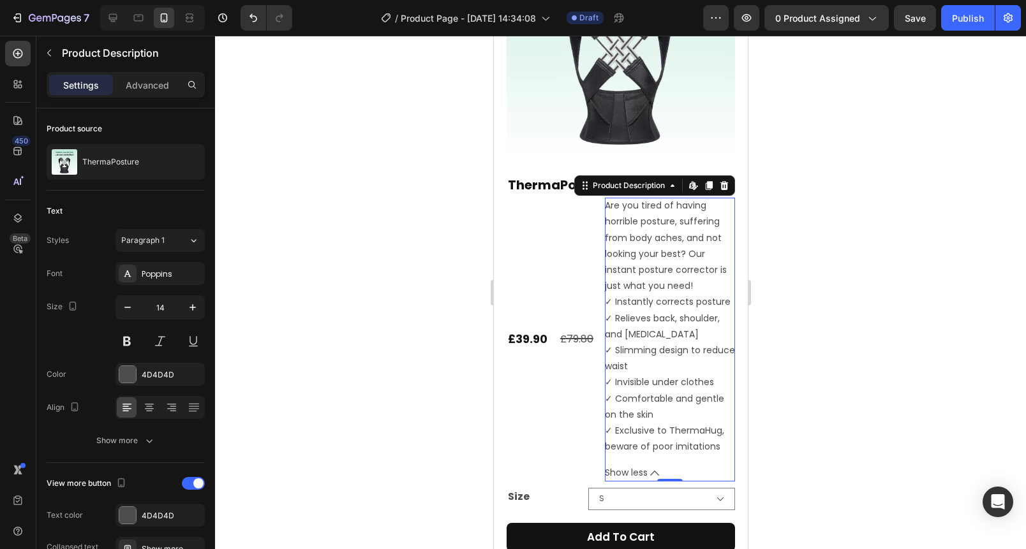
scroll to position [110, 0]
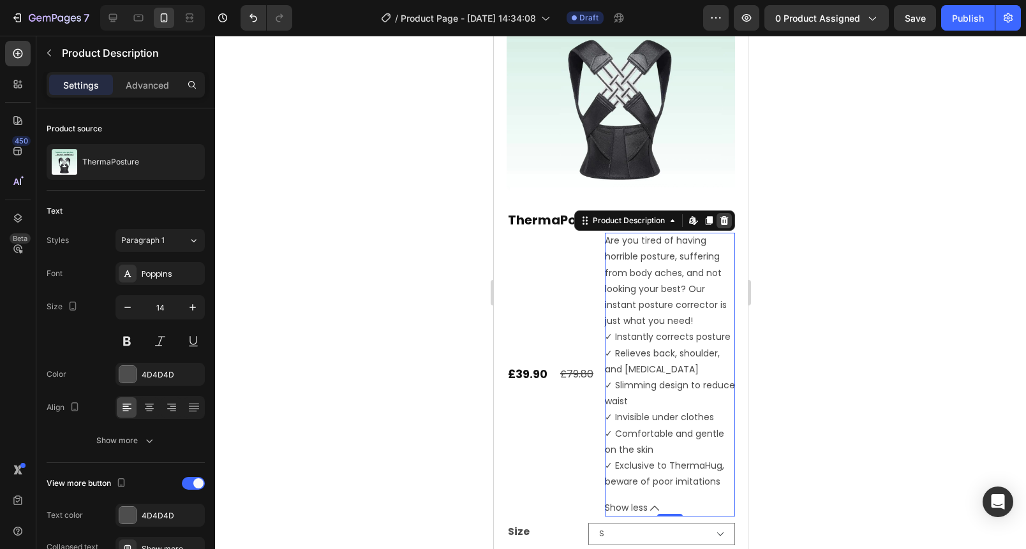
click at [720, 213] on div at bounding box center [723, 220] width 15 height 15
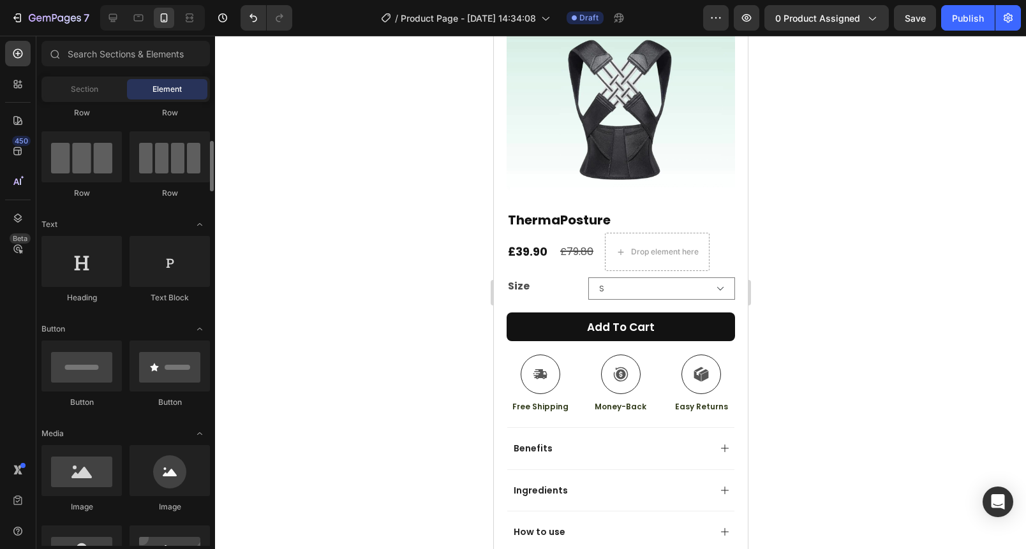
scroll to position [0, 0]
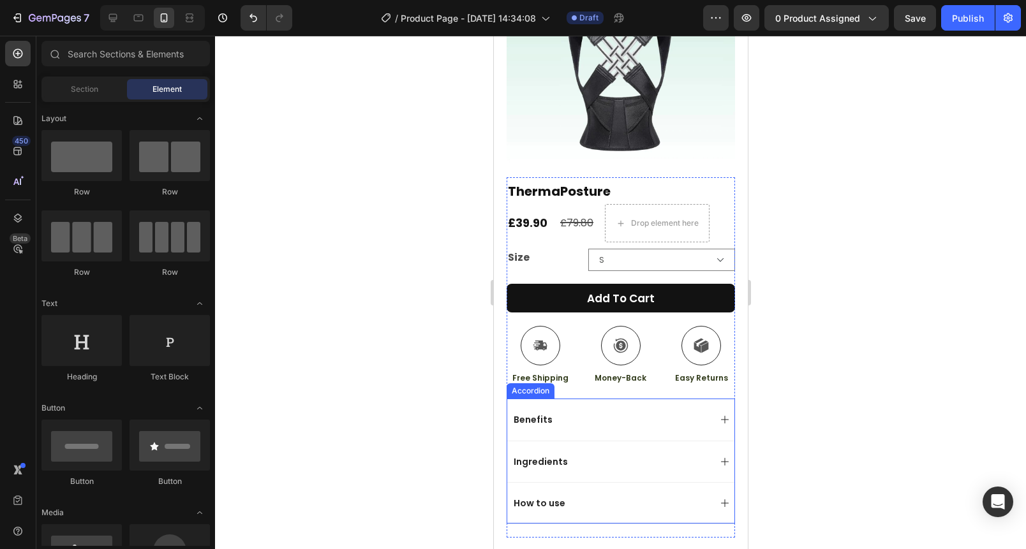
click at [652, 412] on div "Benefits" at bounding box center [610, 419] width 198 height 15
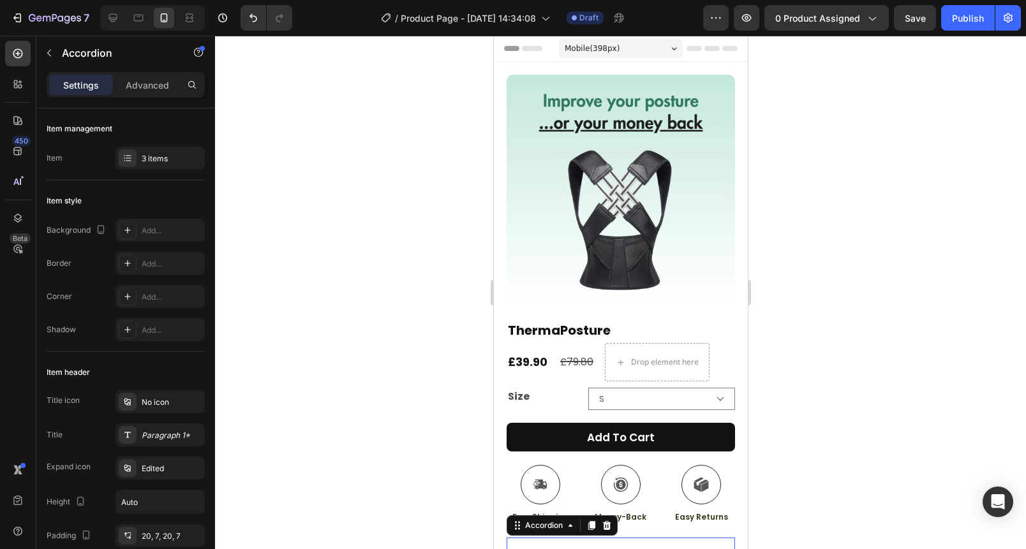
click at [831, 412] on div at bounding box center [620, 293] width 811 height 514
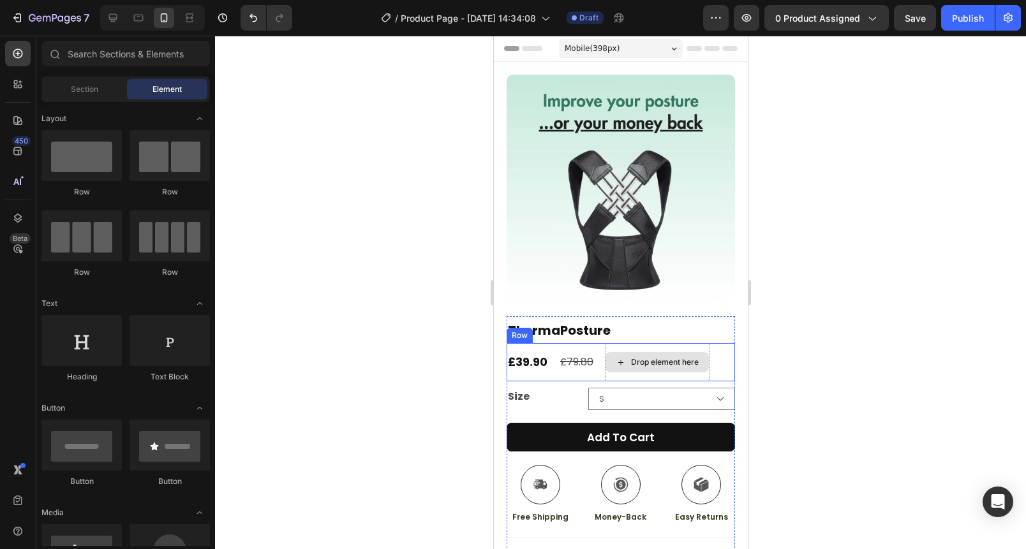
click at [699, 352] on div "Drop element here" at bounding box center [656, 362] width 103 height 20
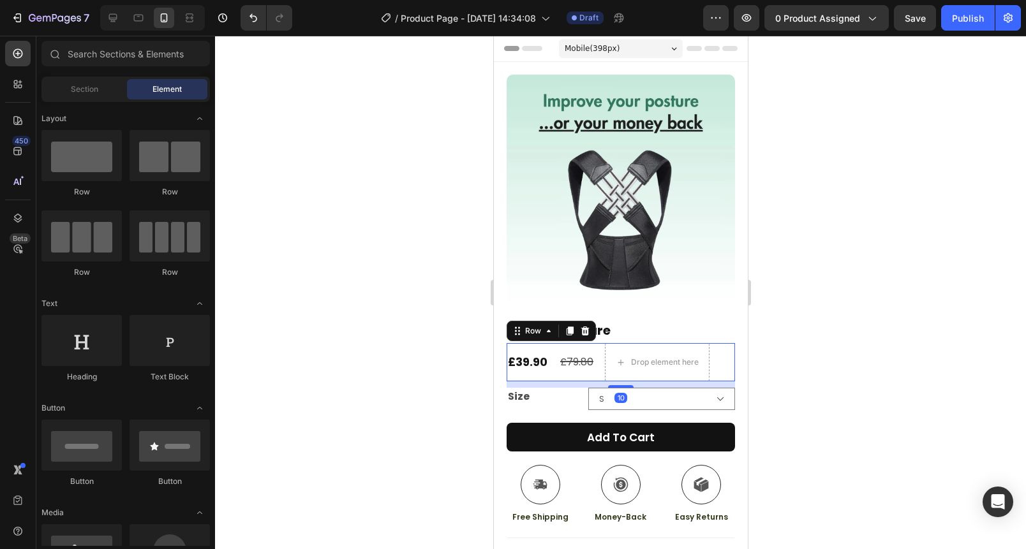
click at [720, 349] on div "£39.90 Product Price Product Price £79.80 Compare Price Compare Price Drop elem…" at bounding box center [620, 362] width 228 height 38
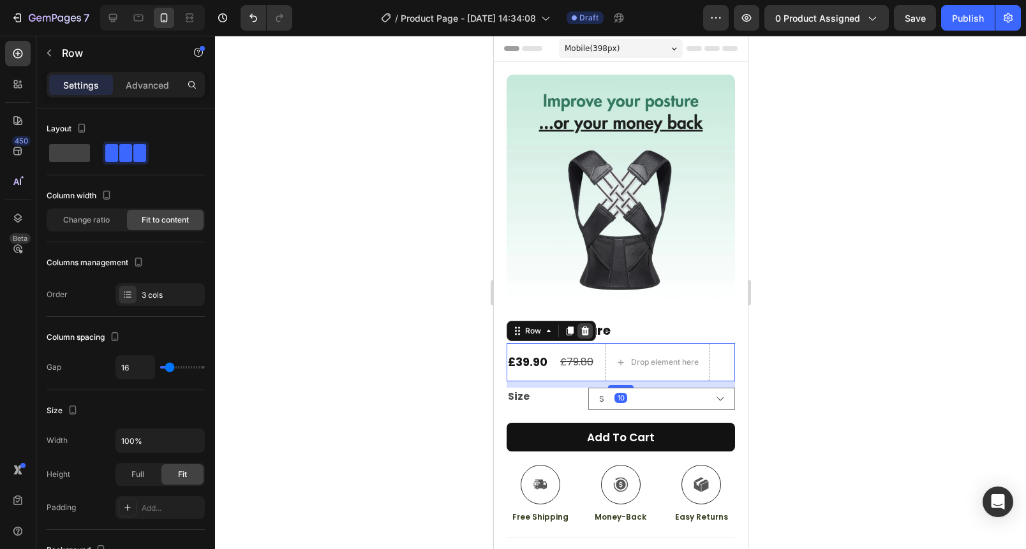
click at [588, 326] on icon at bounding box center [584, 331] width 10 height 10
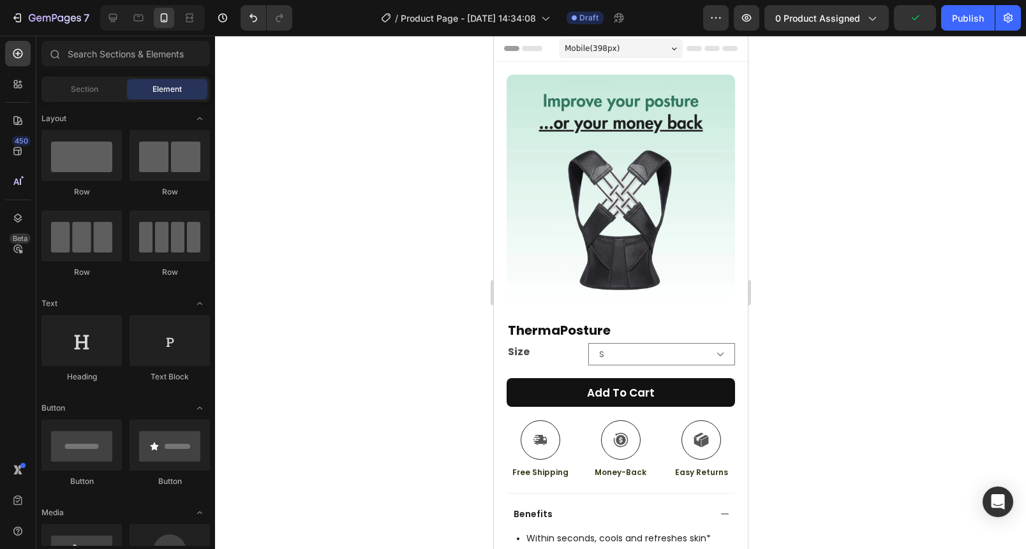
click at [769, 369] on div at bounding box center [620, 293] width 811 height 514
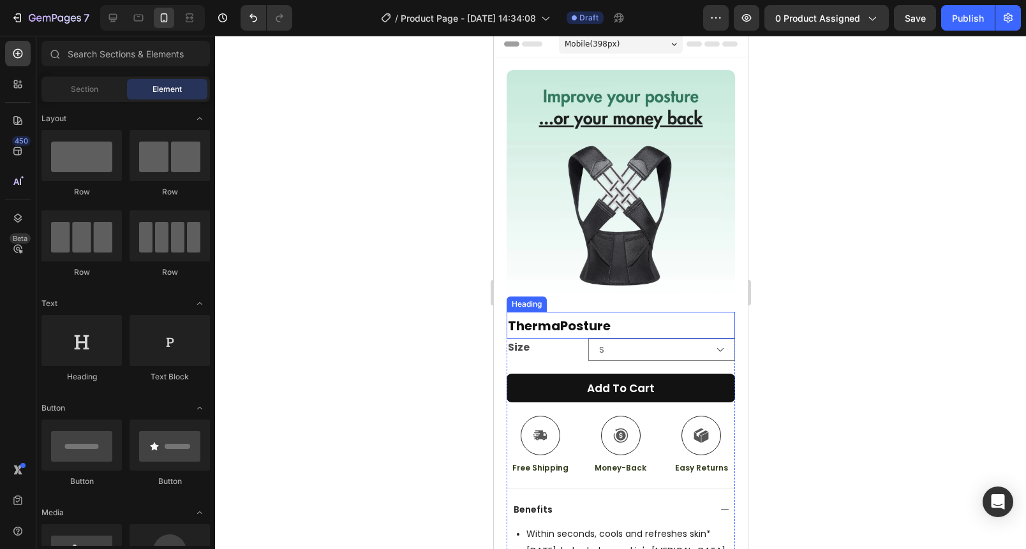
click at [651, 315] on h2 "ThermaPosture" at bounding box center [620, 325] width 228 height 27
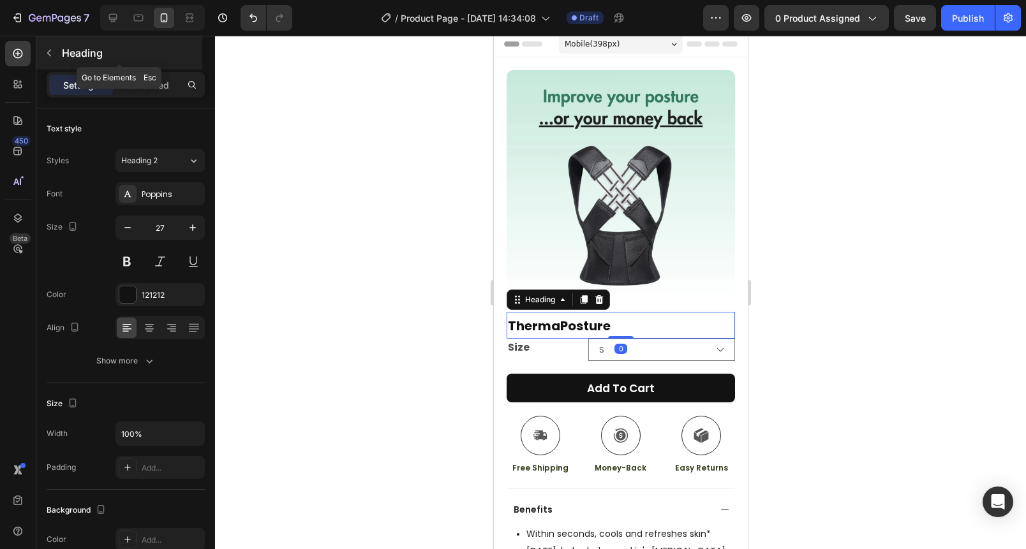
click at [68, 55] on p "Heading" at bounding box center [131, 52] width 138 height 15
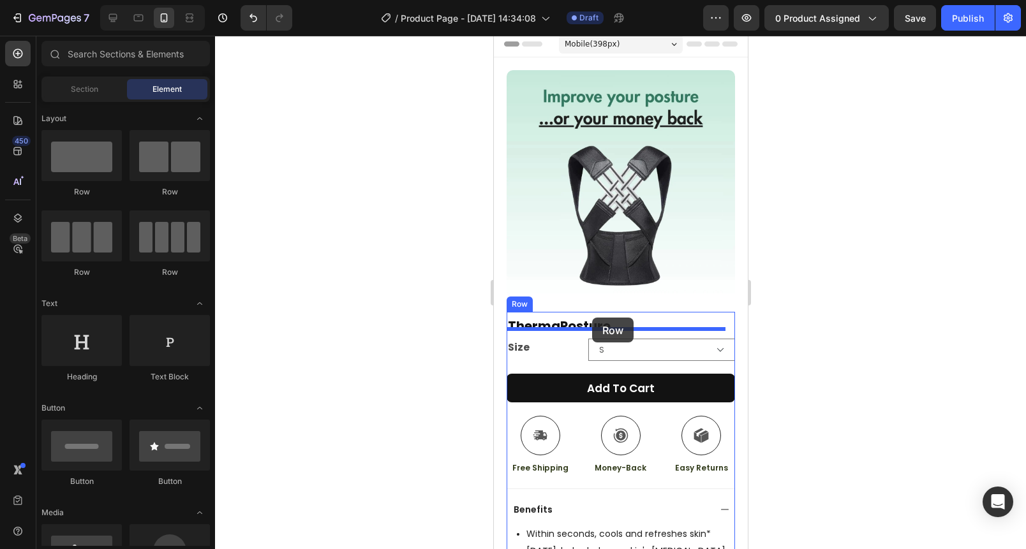
drag, startPoint x: 668, startPoint y: 206, endPoint x: 588, endPoint y: 318, distance: 137.2
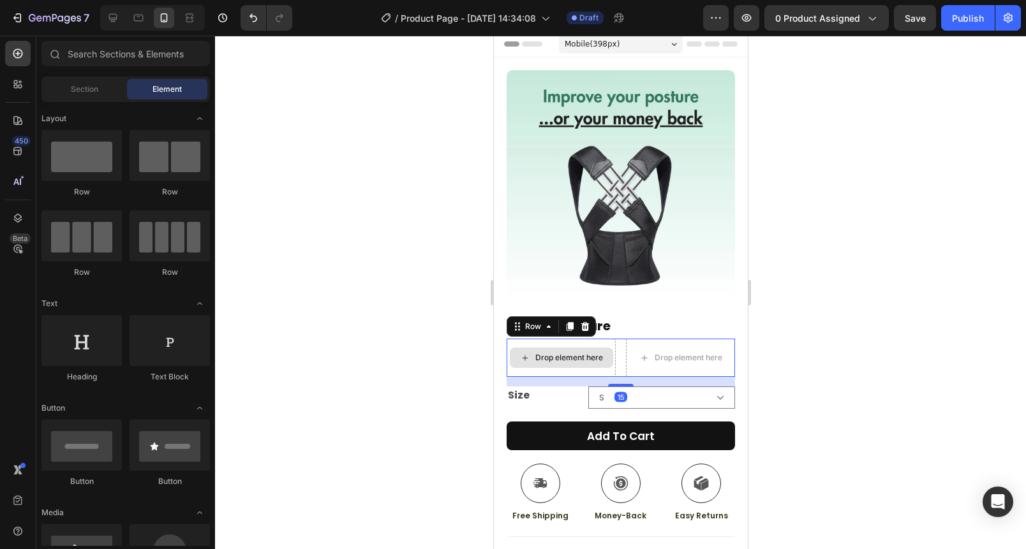
drag, startPoint x: 576, startPoint y: 342, endPoint x: 523, endPoint y: 342, distance: 53.0
click at [576, 348] on div "Drop element here" at bounding box center [560, 358] width 103 height 20
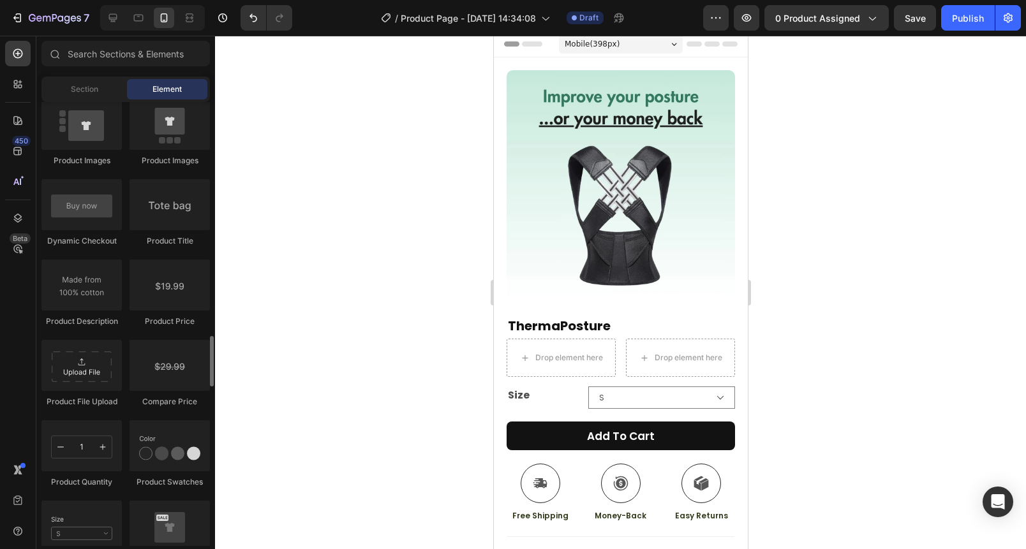
scroll to position [1992, 0]
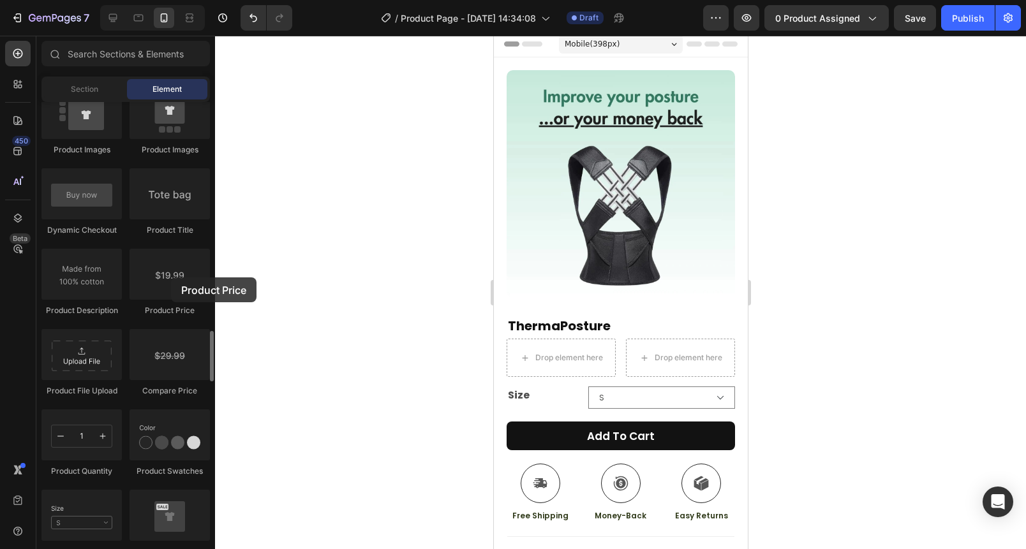
drag, startPoint x: 201, startPoint y: 287, endPoint x: 172, endPoint y: 301, distance: 32.0
click at [171, 278] on div at bounding box center [170, 274] width 80 height 51
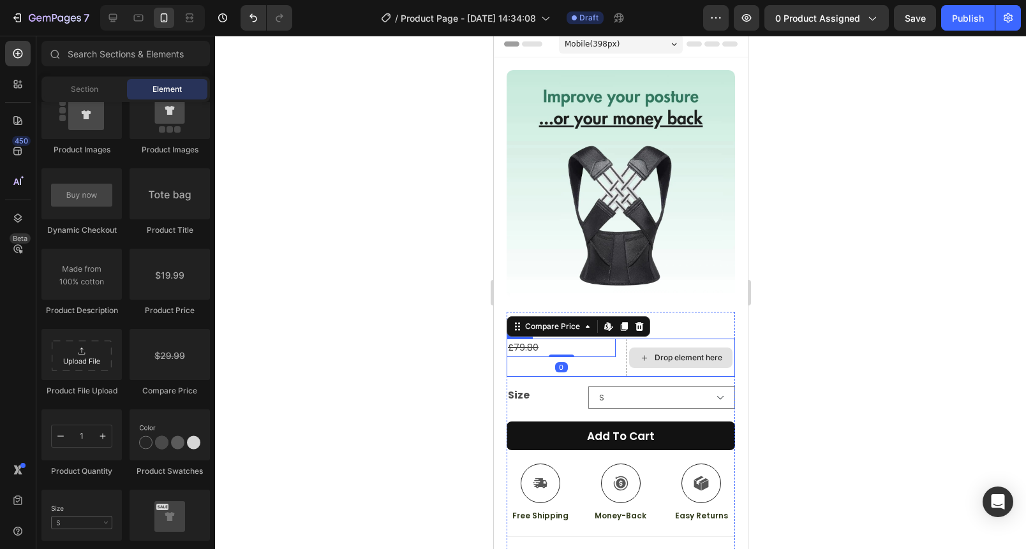
drag, startPoint x: 664, startPoint y: 356, endPoint x: 652, endPoint y: 355, distance: 11.5
click at [664, 356] on div "Drop element here" at bounding box center [679, 358] width 103 height 20
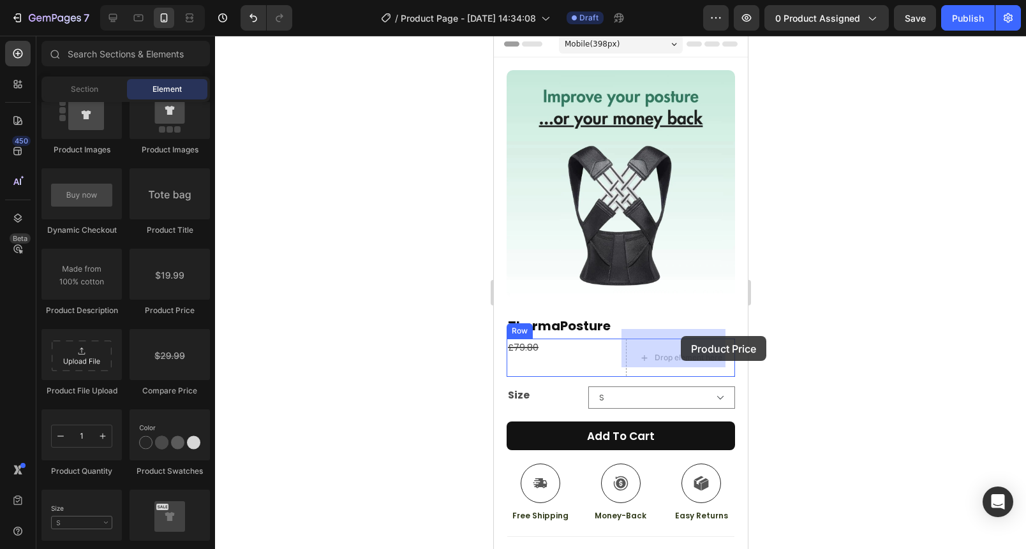
drag, startPoint x: 687, startPoint y: 327, endPoint x: 680, endPoint y: 336, distance: 11.5
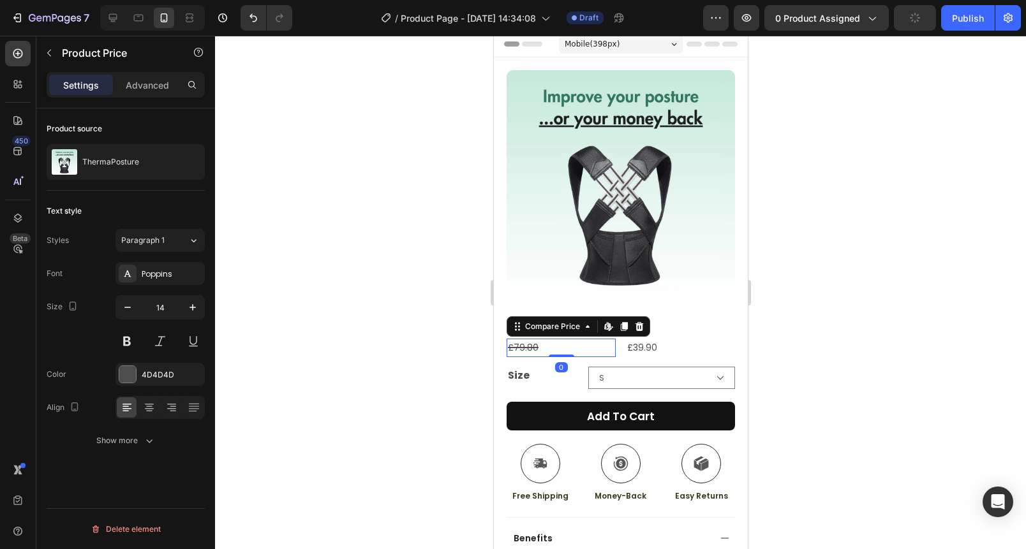
click at [594, 339] on div "£79.80" at bounding box center [560, 348] width 109 height 19
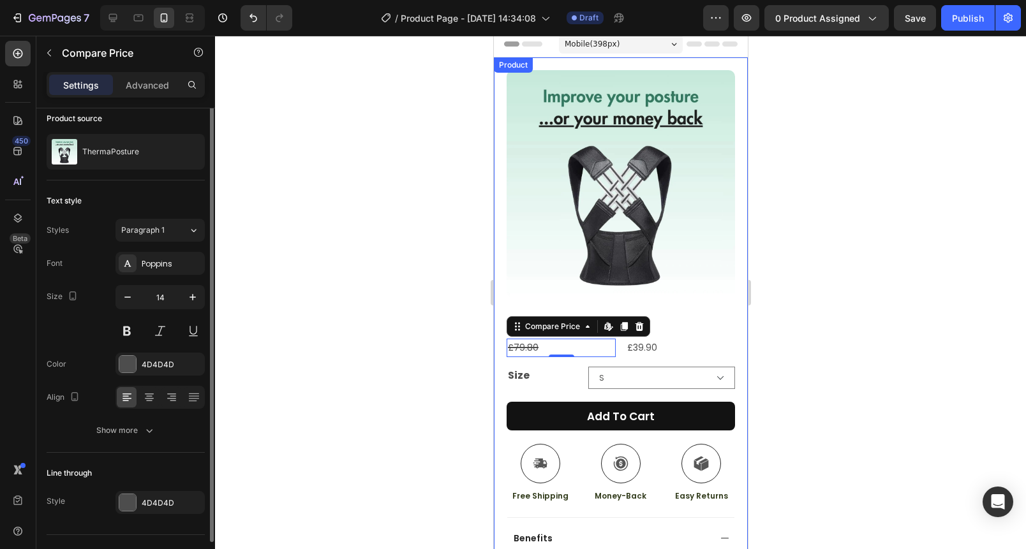
scroll to position [17, 0]
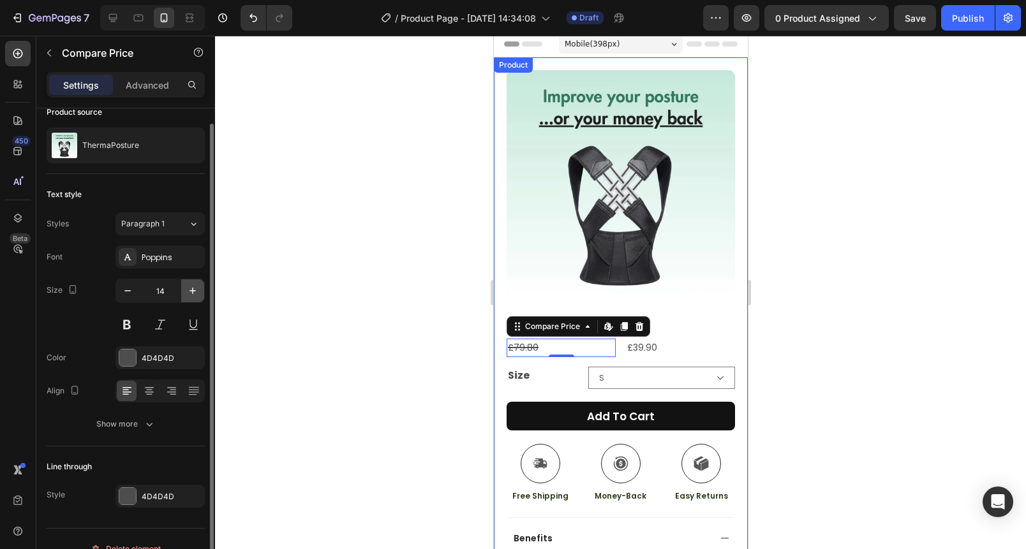
click at [192, 286] on icon "button" at bounding box center [192, 291] width 13 height 13
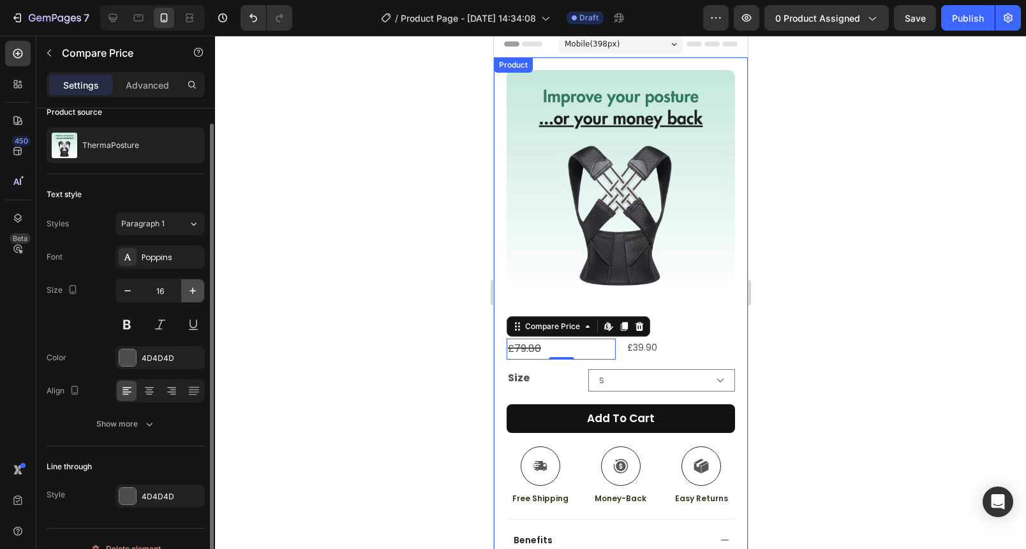
click at [192, 286] on icon "button" at bounding box center [192, 291] width 13 height 13
type input "17"
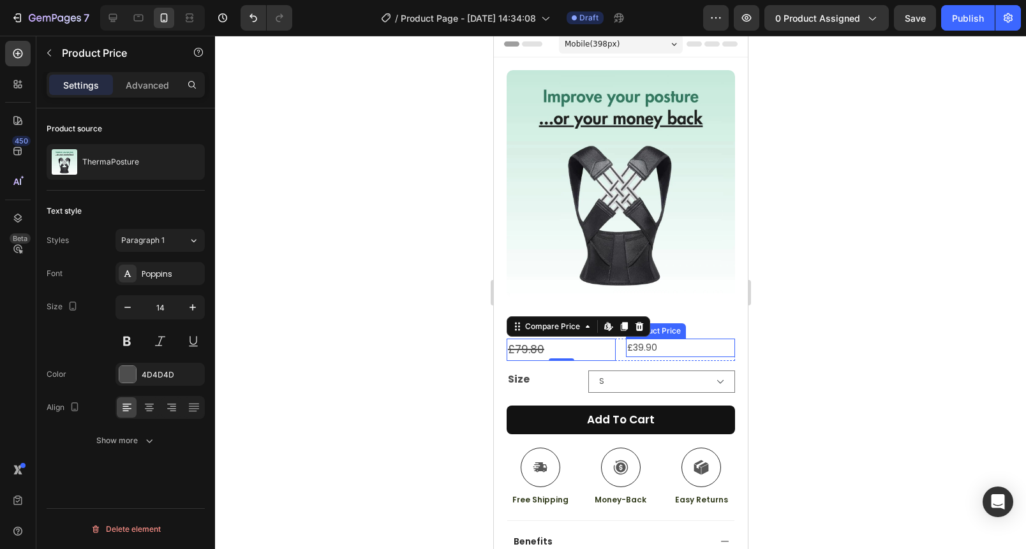
click at [676, 339] on div "£39.90" at bounding box center [679, 348] width 109 height 19
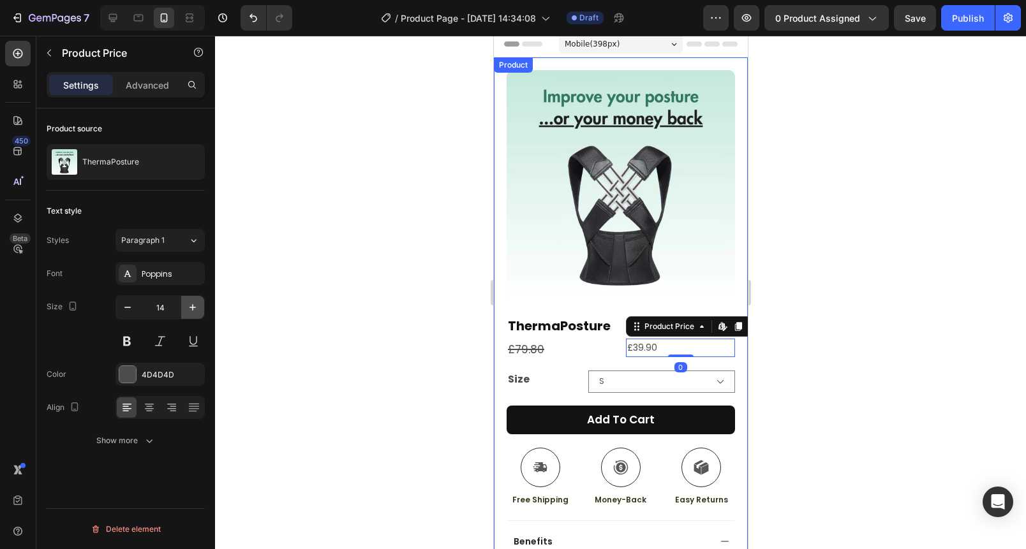
click at [195, 309] on icon "button" at bounding box center [192, 307] width 13 height 13
type input "18"
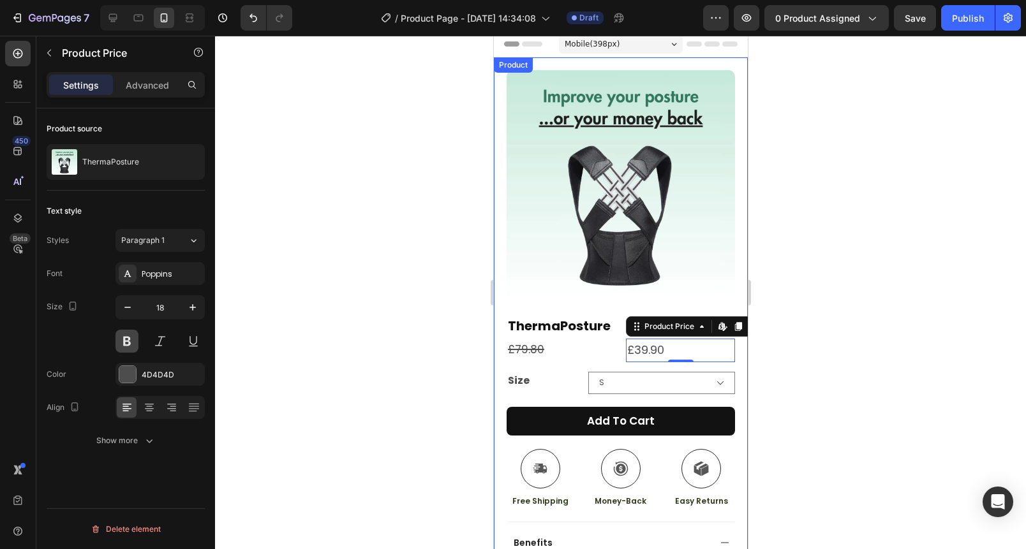
click at [128, 339] on button at bounding box center [126, 341] width 23 height 23
click at [142, 384] on div "4D4D4D" at bounding box center [159, 374] width 89 height 23
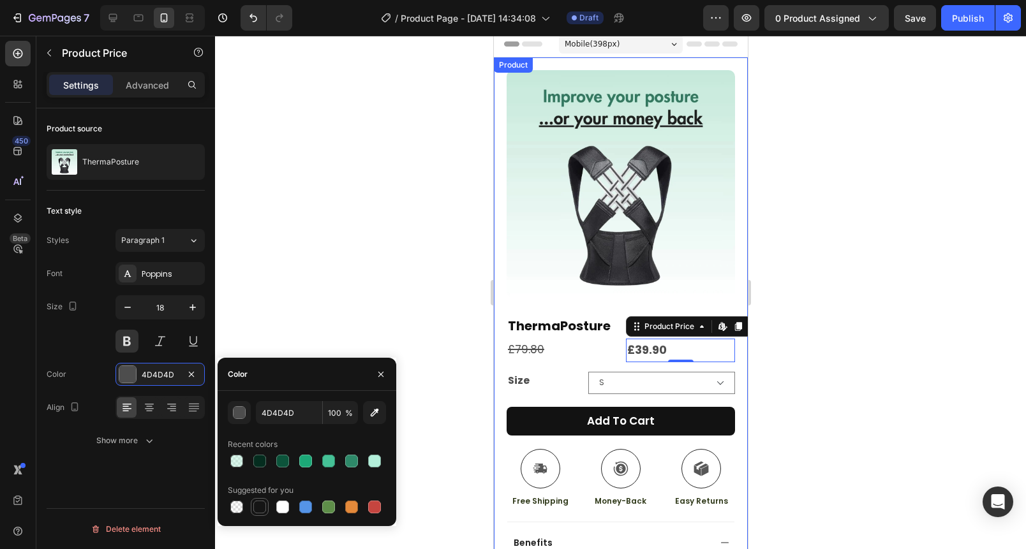
click at [256, 503] on div at bounding box center [259, 507] width 13 height 13
type input "151515"
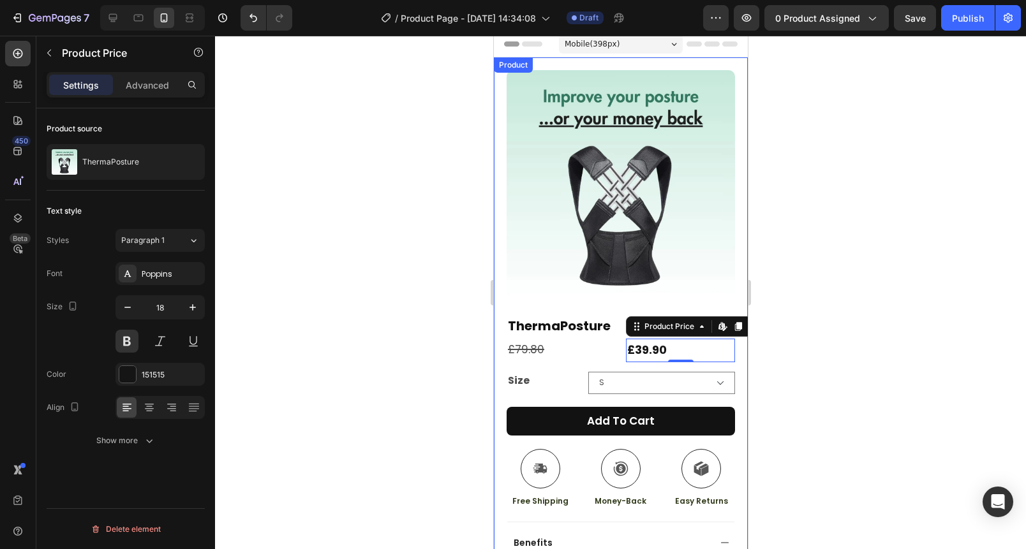
click at [360, 264] on div at bounding box center [620, 293] width 811 height 514
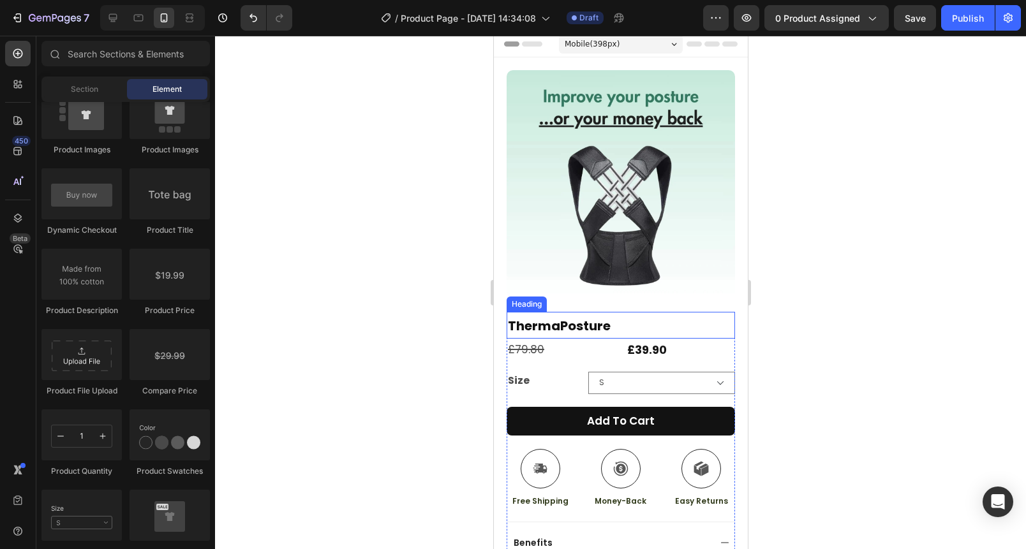
click at [628, 320] on h2 "ThermaPosture" at bounding box center [620, 325] width 228 height 27
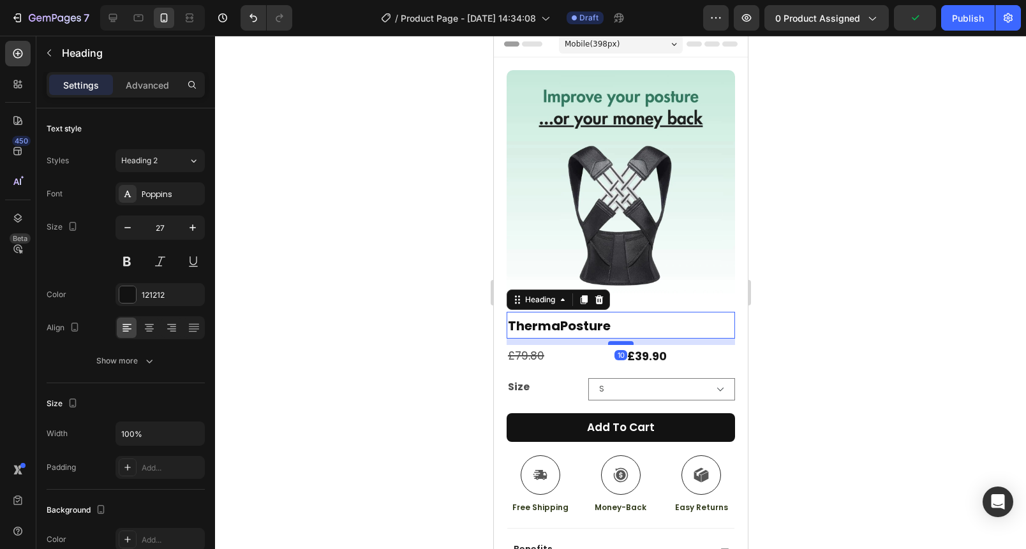
click at [618, 341] on div at bounding box center [620, 343] width 26 height 4
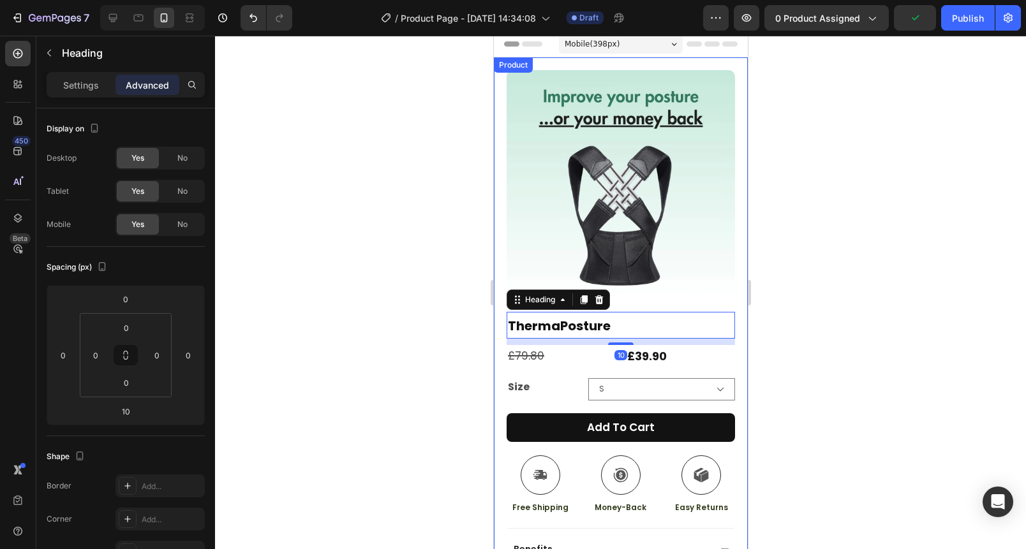
click at [773, 344] on div at bounding box center [620, 293] width 811 height 514
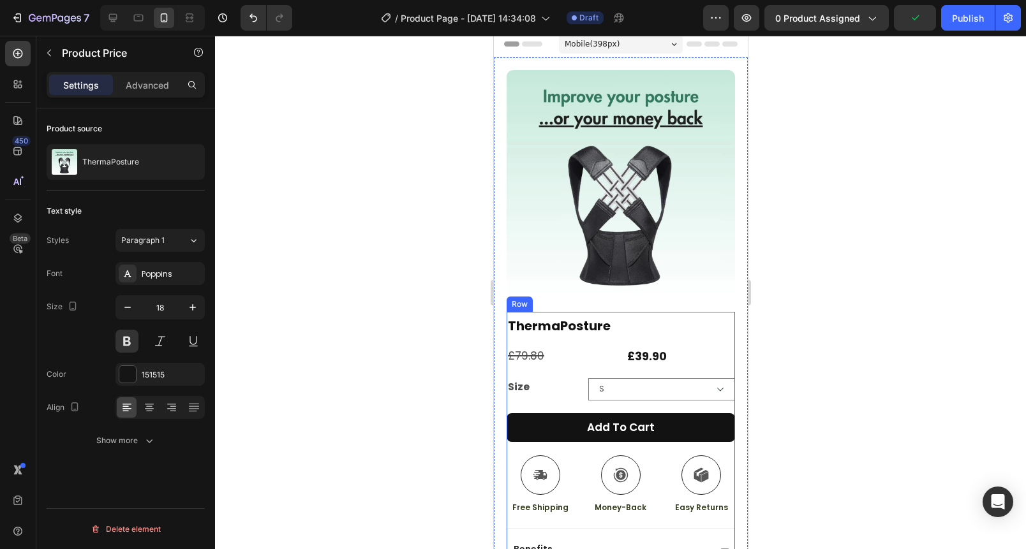
click at [691, 345] on div "£39.90" at bounding box center [679, 356] width 109 height 23
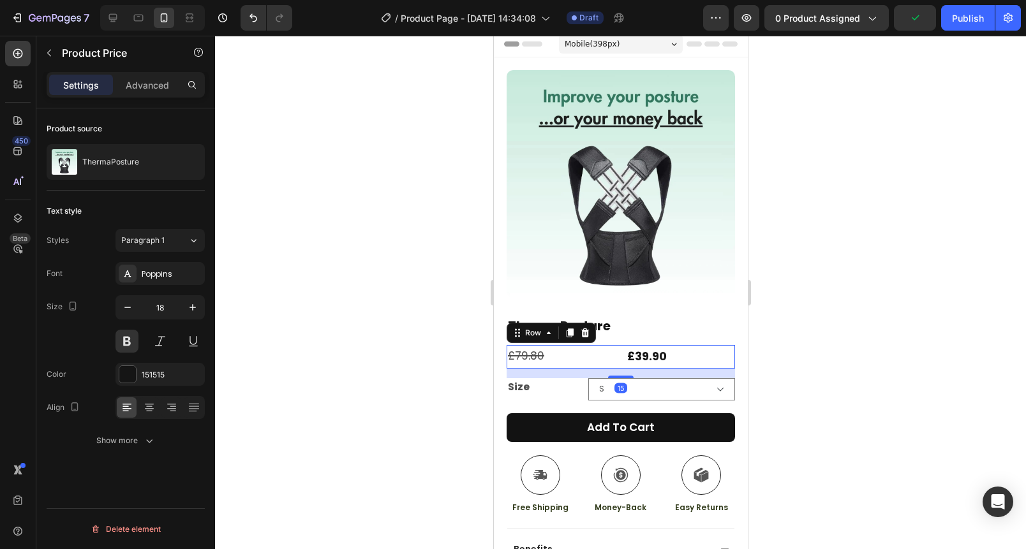
click at [614, 345] on div "£79.80 Compare Price Compare Price £39.90 Product Price Product Price Row 15" at bounding box center [620, 356] width 228 height 23
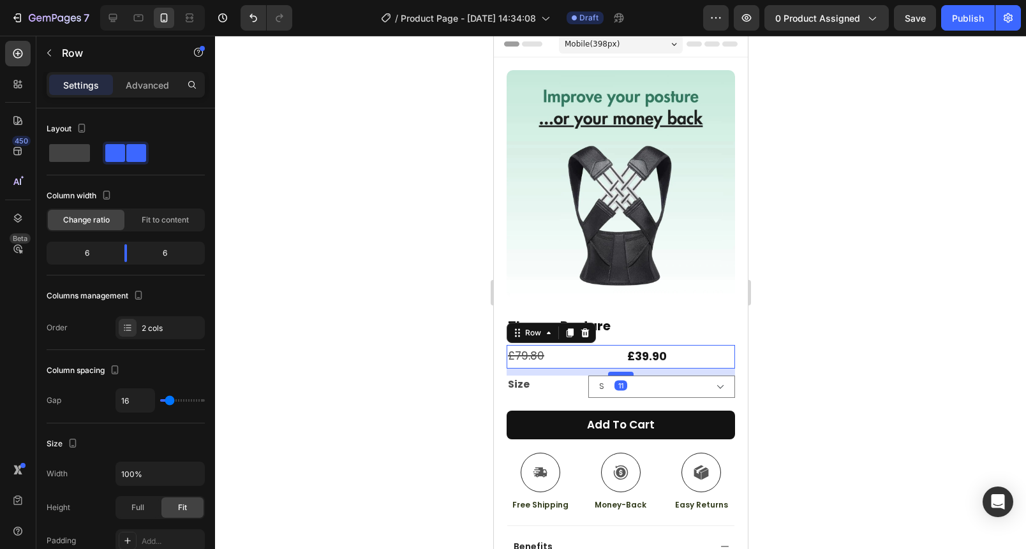
click at [618, 372] on div at bounding box center [620, 374] width 26 height 4
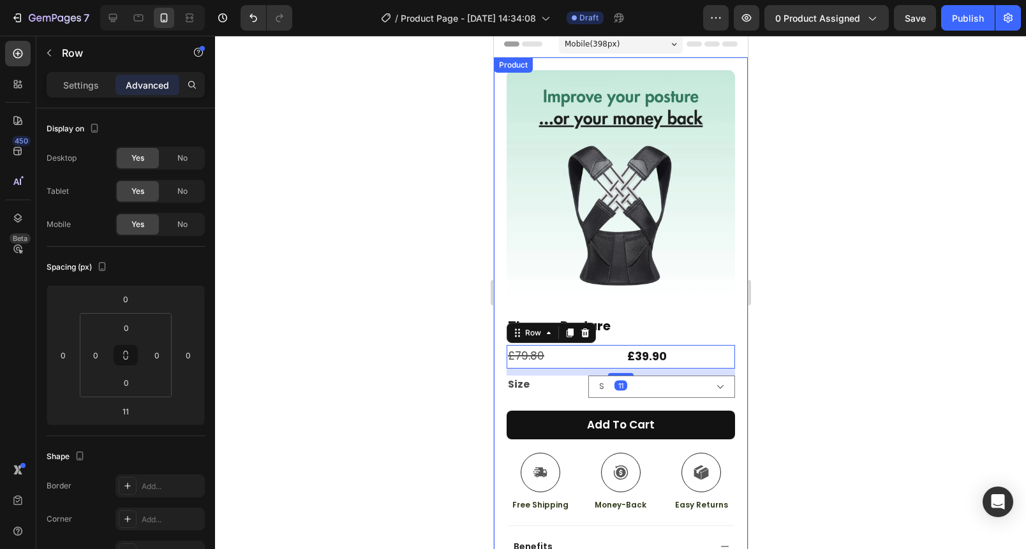
click at [805, 359] on div at bounding box center [620, 293] width 811 height 514
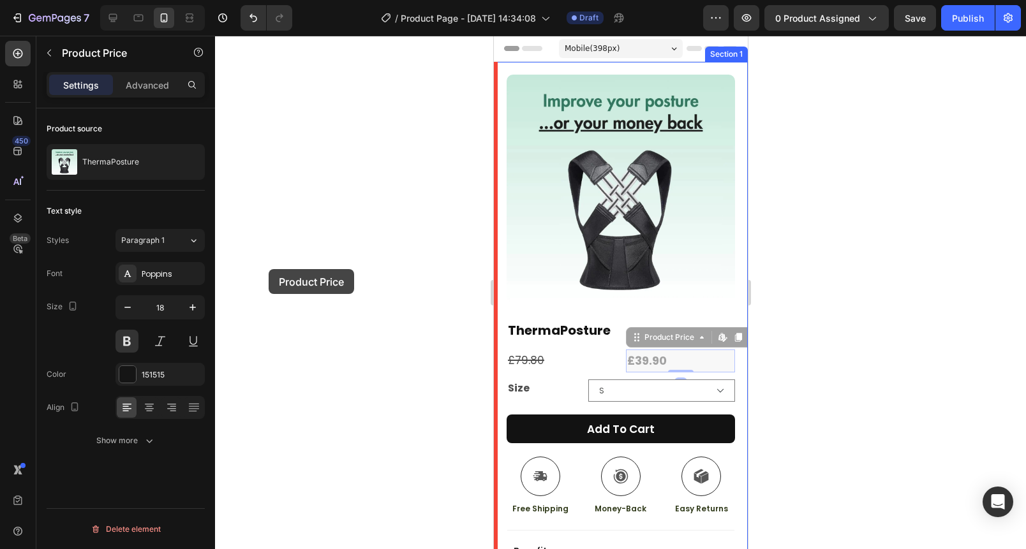
drag, startPoint x: 678, startPoint y: 350, endPoint x: 253, endPoint y: 264, distance: 433.6
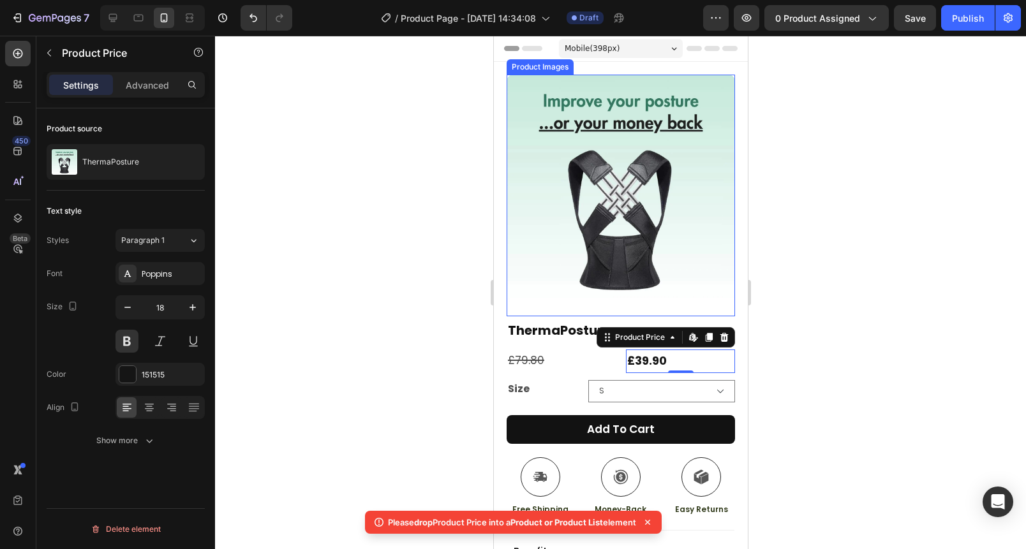
click at [786, 300] on div at bounding box center [620, 293] width 811 height 514
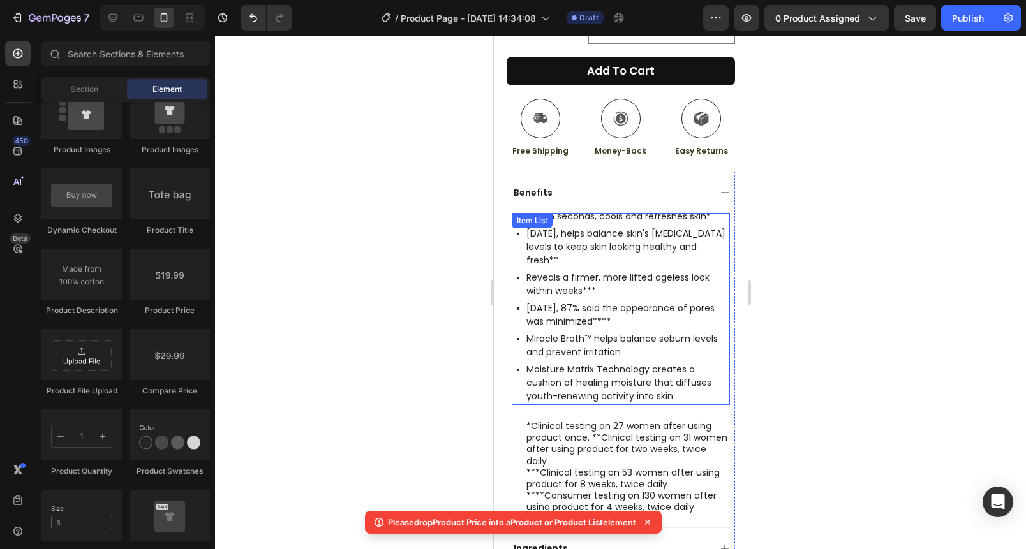
scroll to position [358, 0]
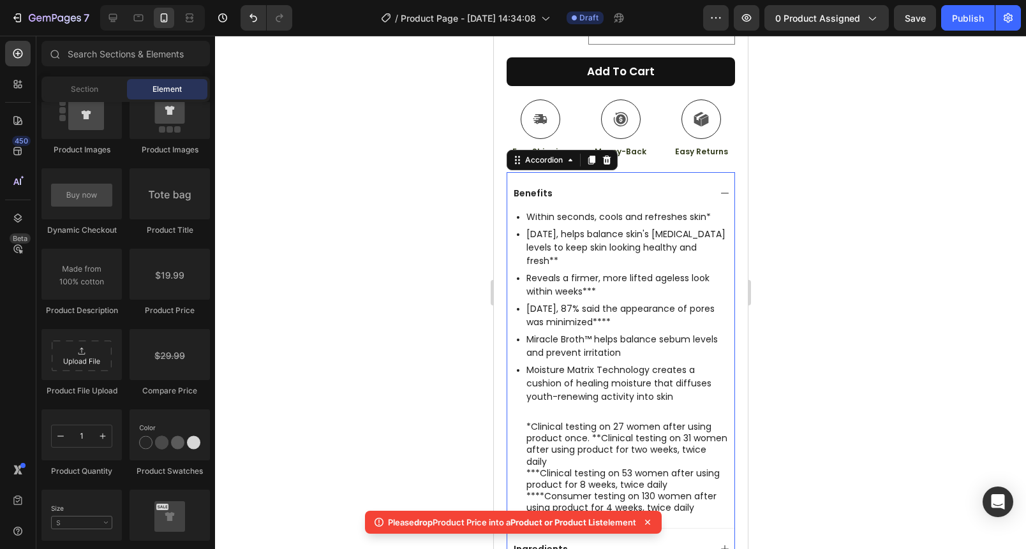
click at [684, 174] on div "Benefits" at bounding box center [620, 192] width 227 height 41
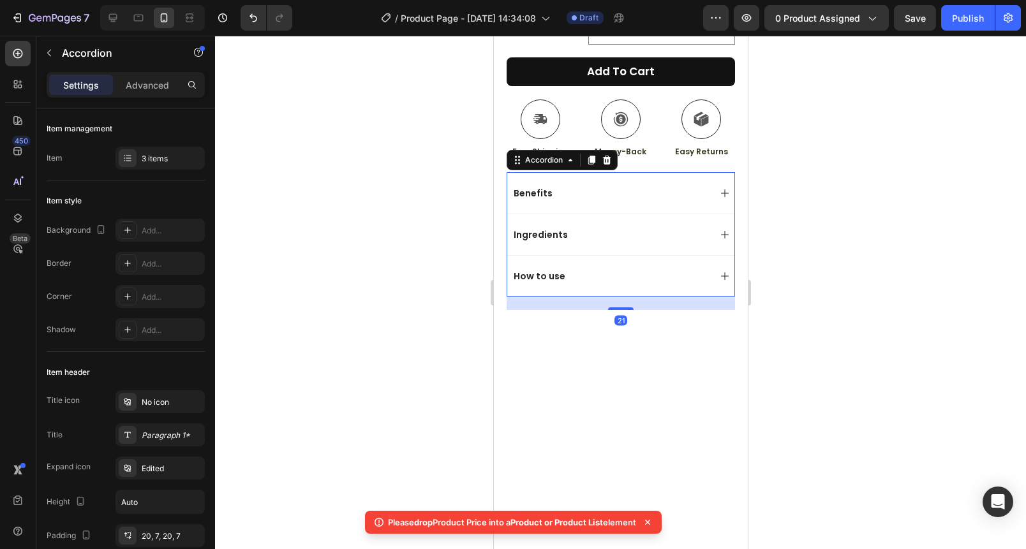
click at [817, 273] on div at bounding box center [620, 293] width 811 height 514
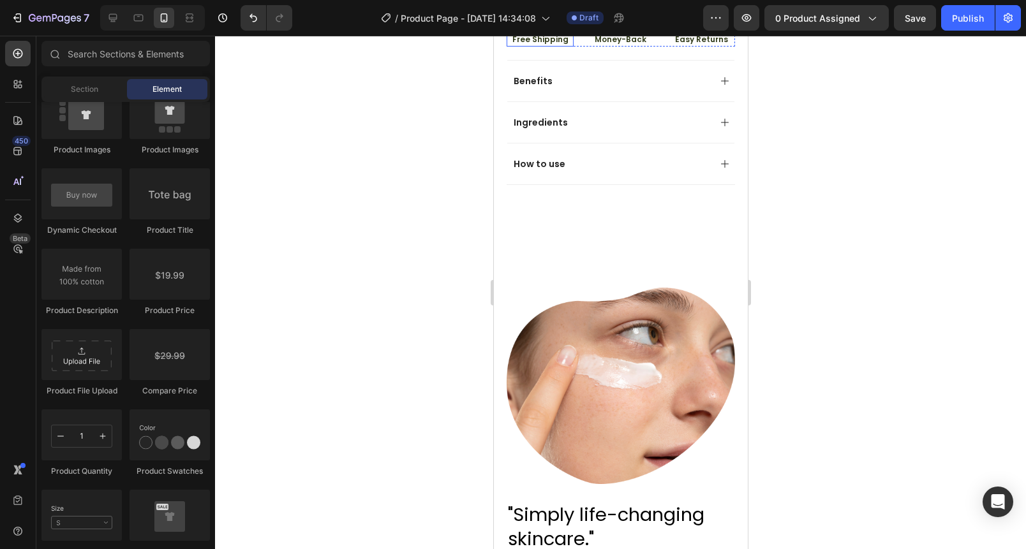
scroll to position [591, 0]
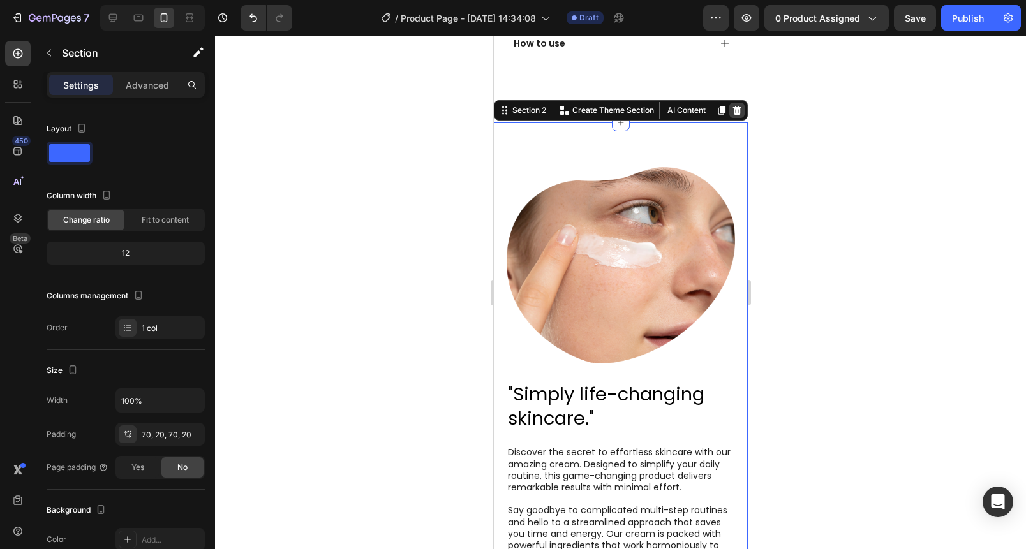
click at [732, 106] on icon at bounding box center [736, 110] width 8 height 9
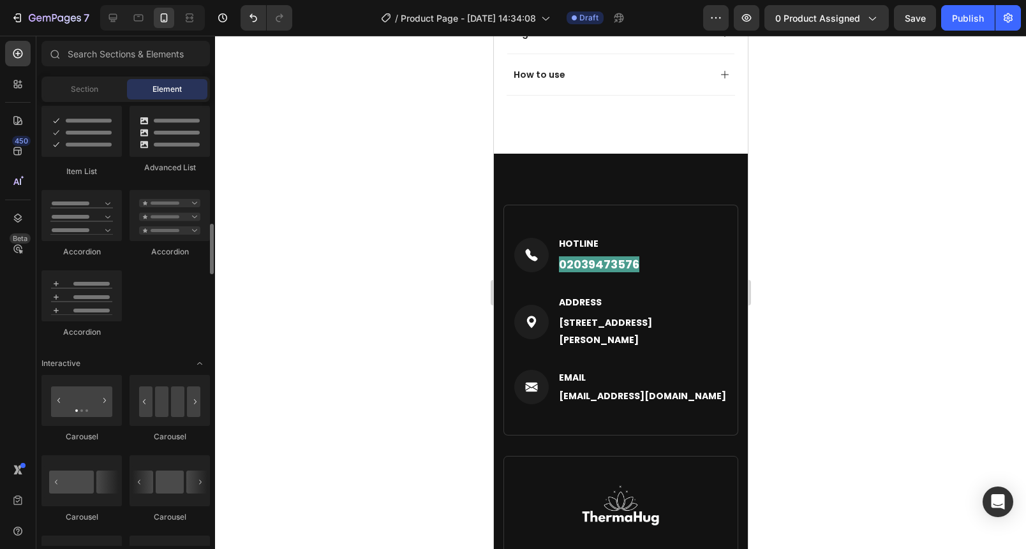
scroll to position [991, 0]
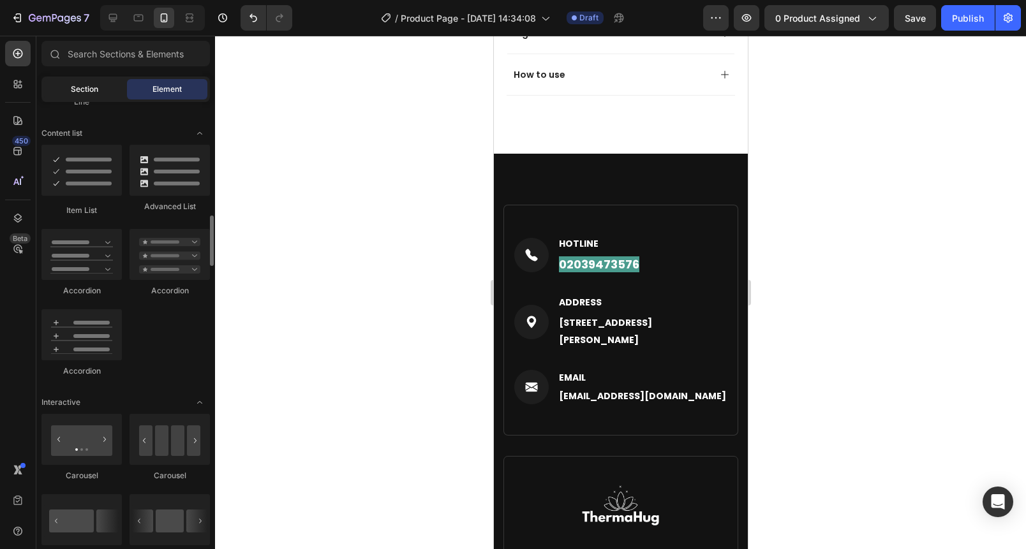
drag, startPoint x: 61, startPoint y: 87, endPoint x: 63, endPoint y: 93, distance: 6.7
click at [61, 87] on div "Section" at bounding box center [84, 89] width 80 height 20
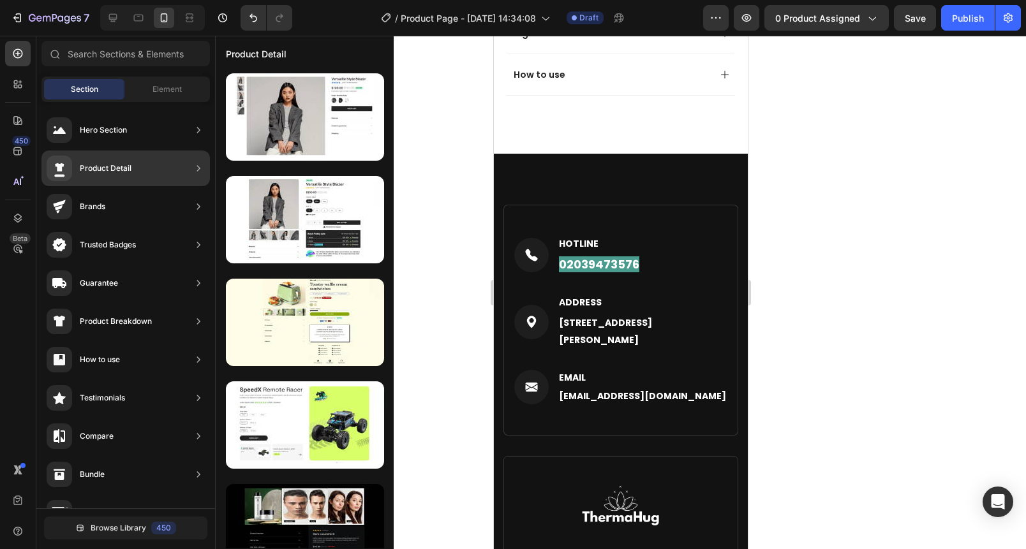
click at [142, 227] on div "Brands" at bounding box center [125, 245] width 168 height 36
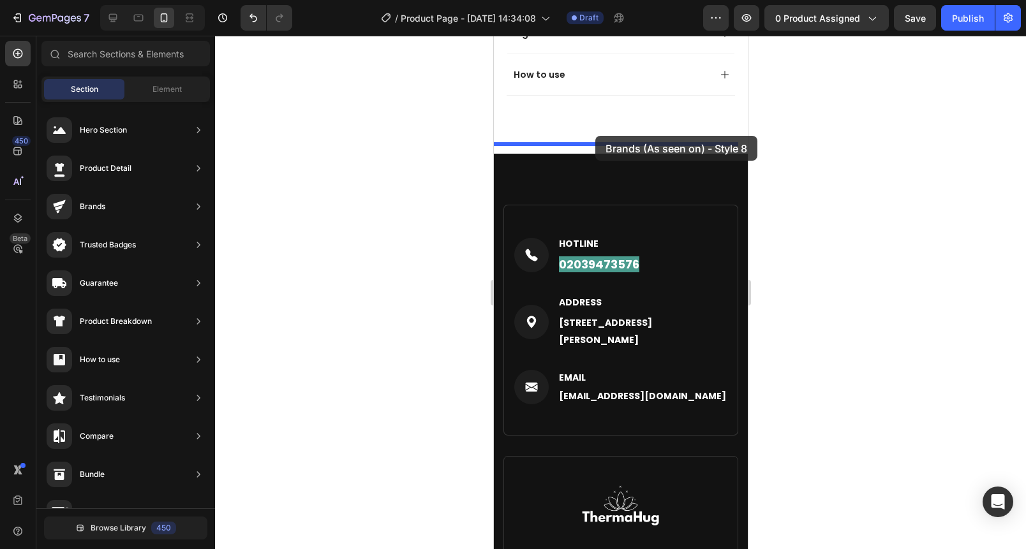
drag, startPoint x: 784, startPoint y: 442, endPoint x: 596, endPoint y: 144, distance: 351.6
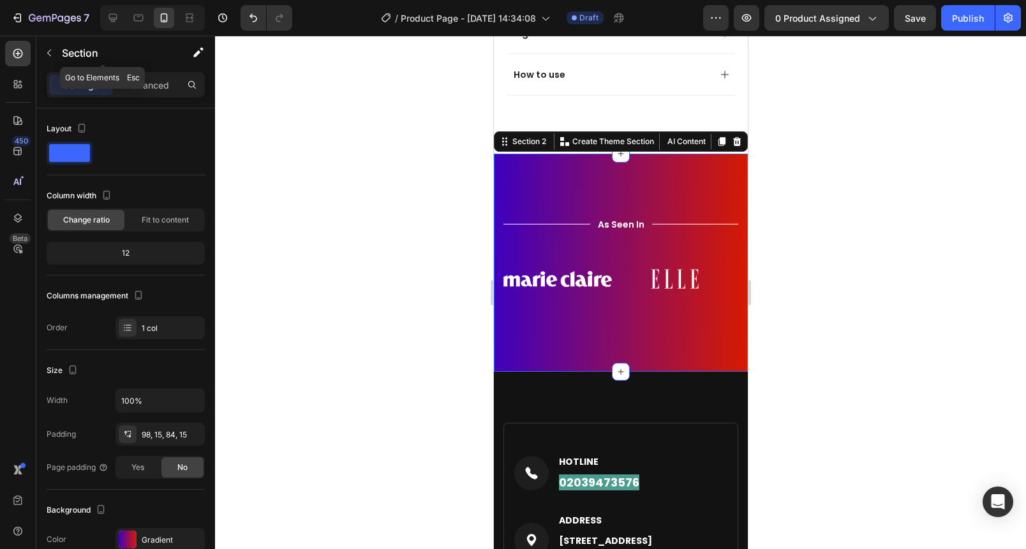
click at [66, 53] on p "Section" at bounding box center [114, 52] width 105 height 15
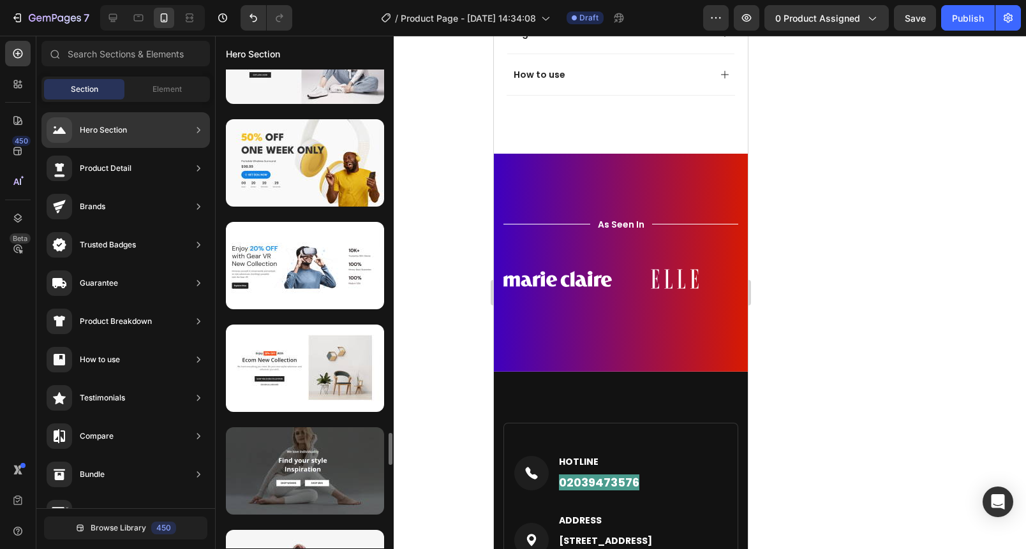
scroll to position [5649, 0]
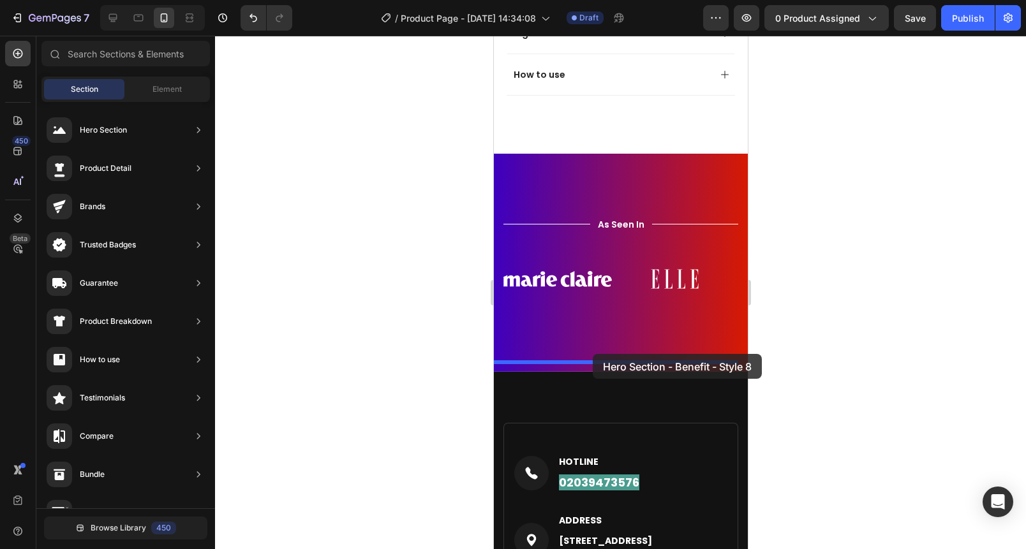
drag, startPoint x: 794, startPoint y: 349, endPoint x: 592, endPoint y: 355, distance: 202.3
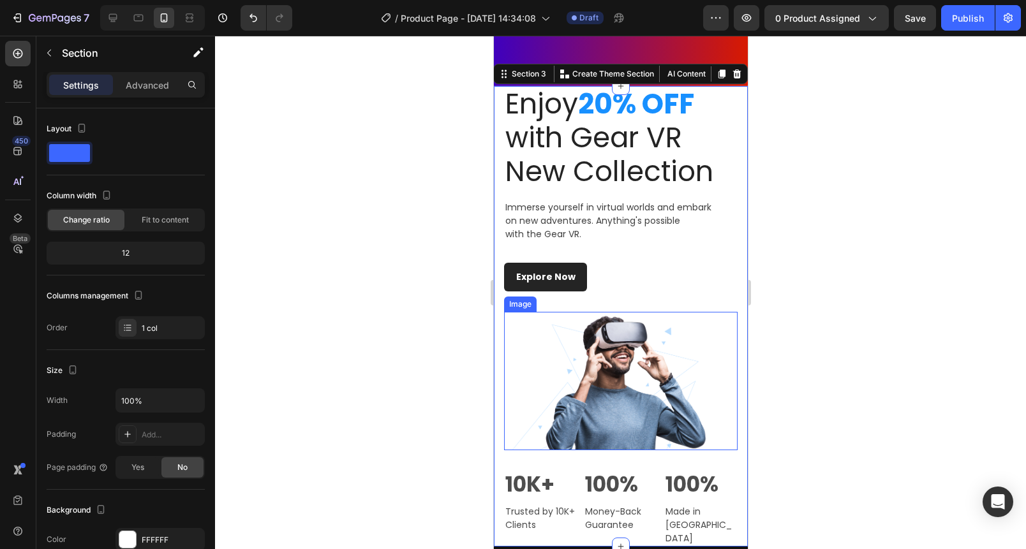
scroll to position [842, 0]
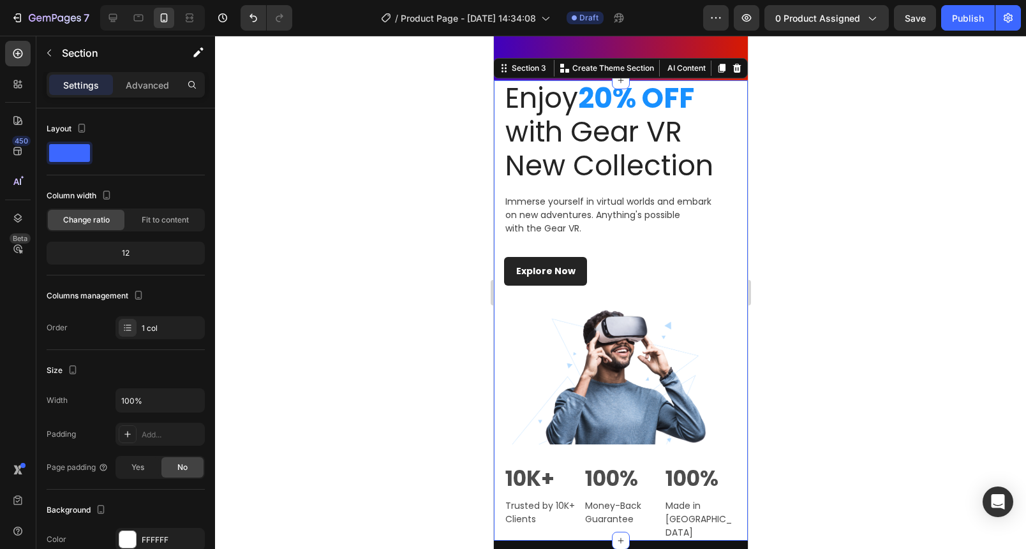
click at [347, 250] on div at bounding box center [620, 293] width 811 height 514
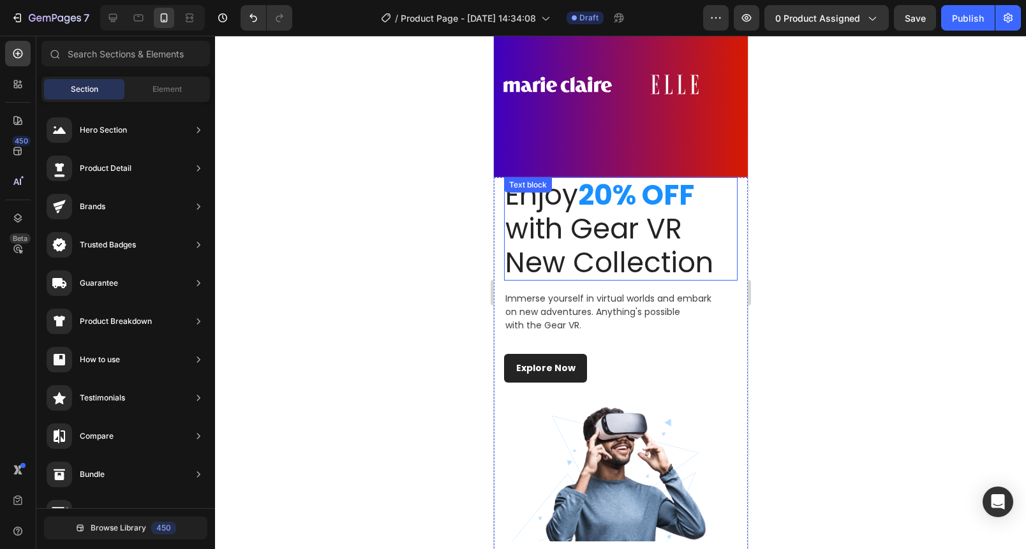
scroll to position [728, 0]
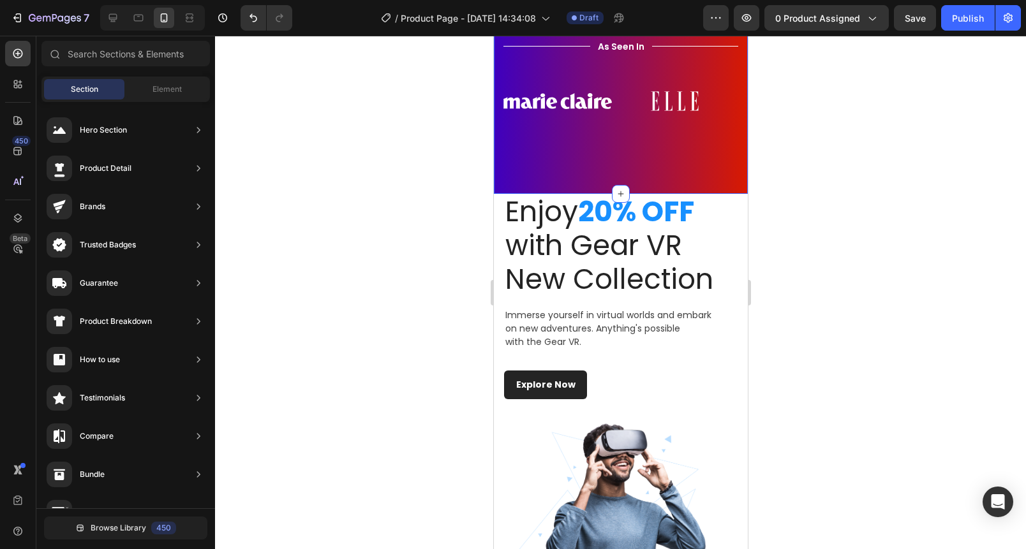
click at [593, 153] on div "Title Line As Seen In Text Block Title Line Row Image Image Image Image Image I…" at bounding box center [620, 85] width 254 height 218
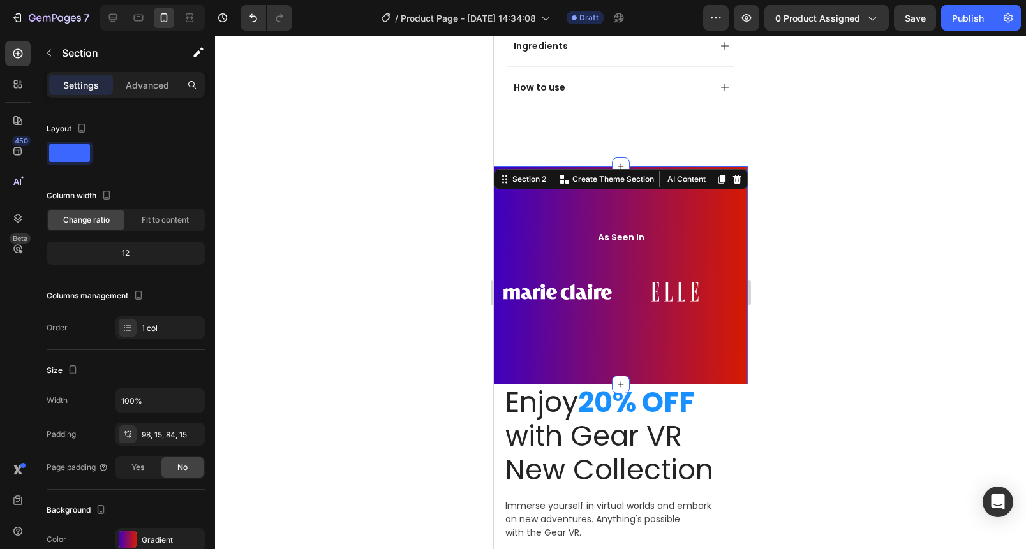
scroll to position [529, 0]
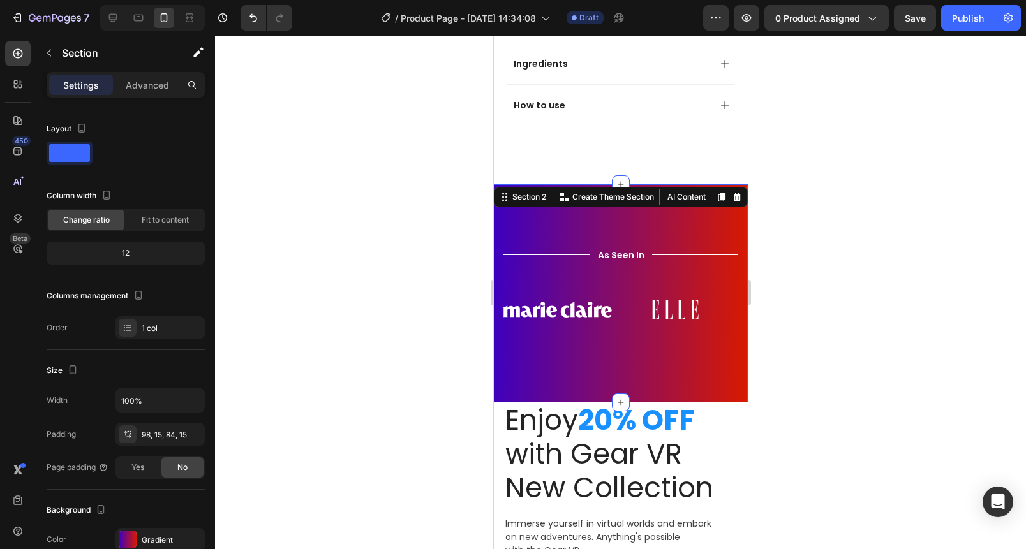
click at [531, 206] on div "Title Line As Seen In Text Block Title Line Row Image Image Image Image Image I…" at bounding box center [620, 293] width 254 height 218
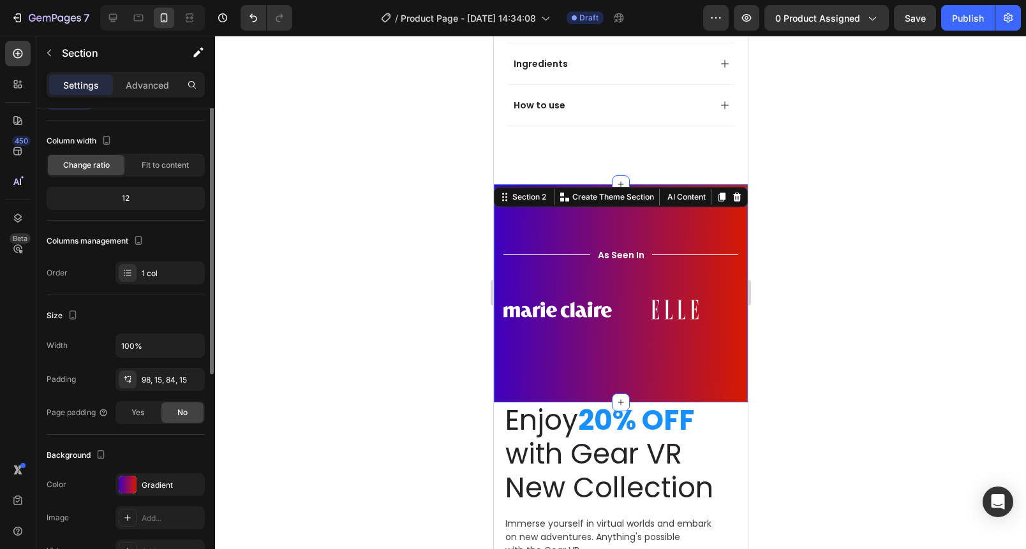
scroll to position [176, 0]
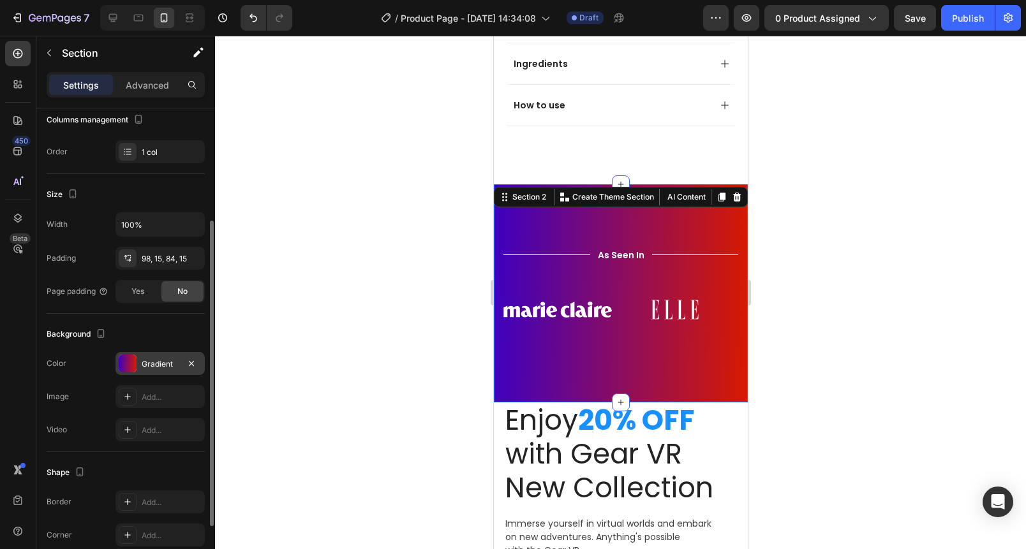
click at [154, 361] on div "Gradient" at bounding box center [160, 364] width 37 height 11
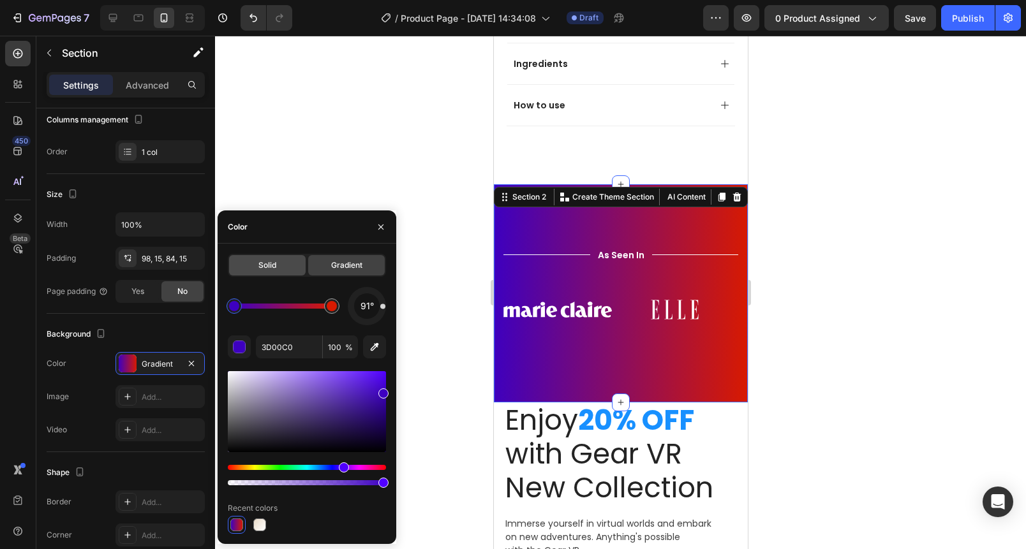
click at [252, 276] on div "Solid Gradient 91° 3D00C0 100 % Recent colors" at bounding box center [307, 394] width 158 height 280
drag, startPoint x: 254, startPoint y: 271, endPoint x: 270, endPoint y: 339, distance: 70.7
click at [254, 271] on div "Solid" at bounding box center [267, 265] width 77 height 20
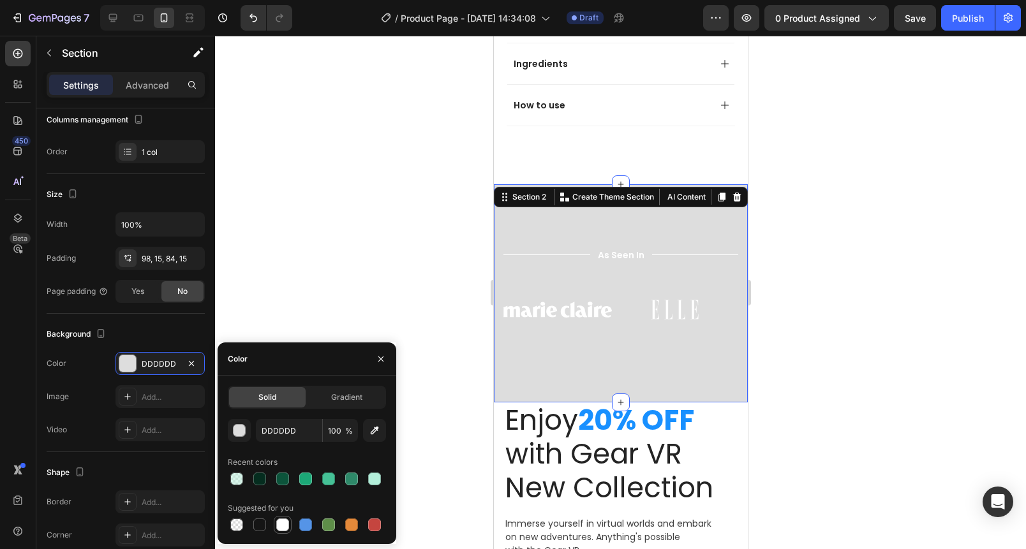
drag, startPoint x: 281, startPoint y: 529, endPoint x: 288, endPoint y: 516, distance: 14.6
click at [281, 528] on div at bounding box center [282, 525] width 13 height 13
type input "FFFFFF"
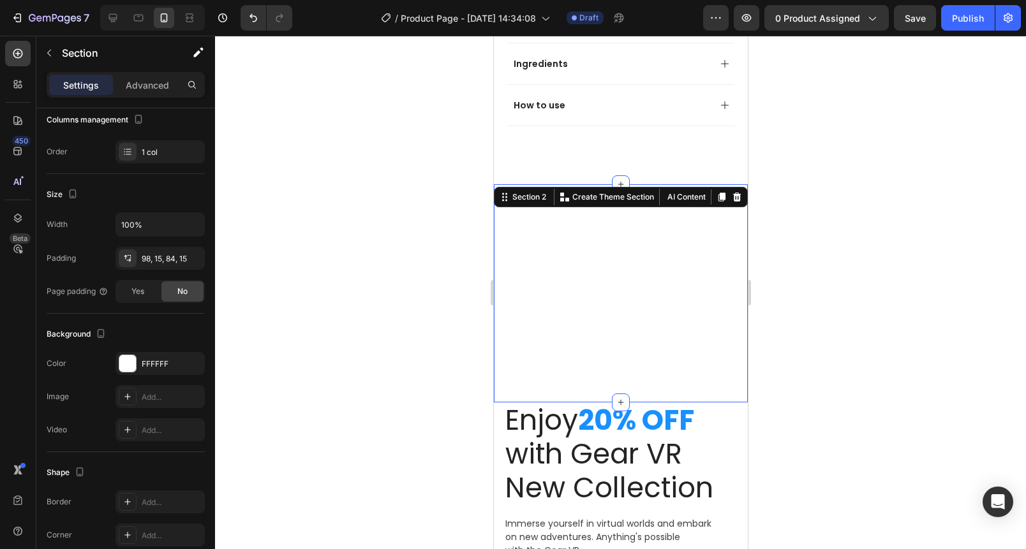
click at [375, 240] on div at bounding box center [620, 293] width 811 height 514
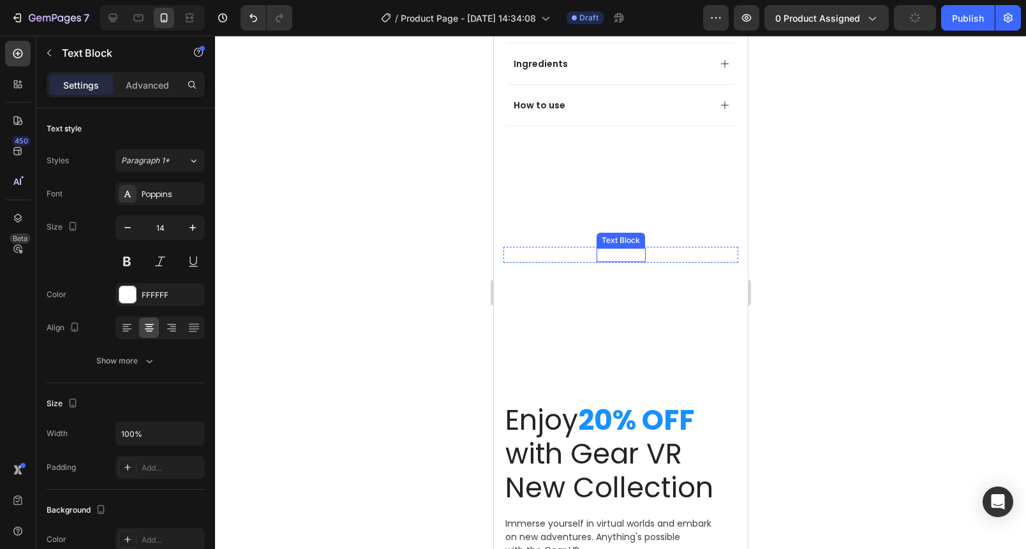
click at [617, 249] on p "As Seen In" at bounding box center [620, 254] width 47 height 11
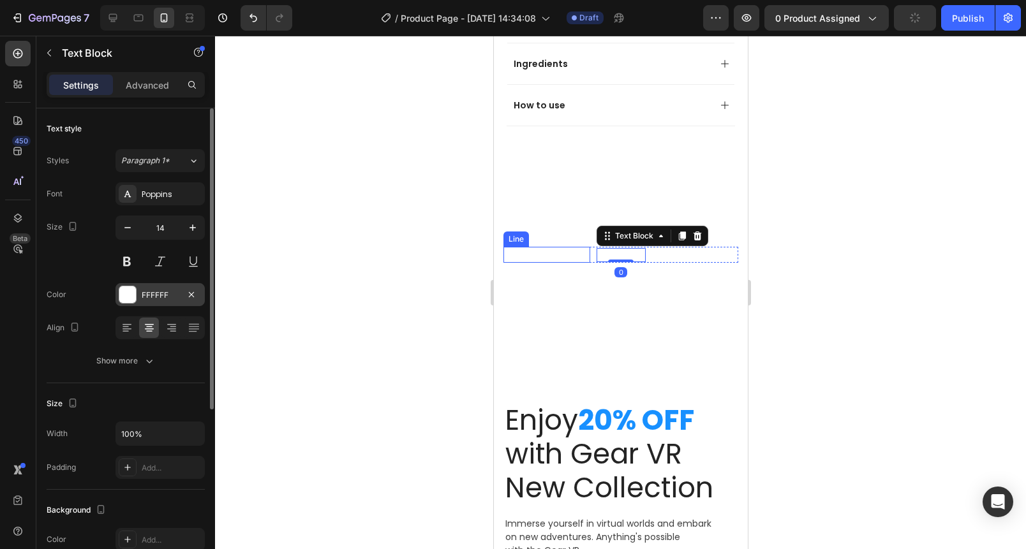
click at [179, 290] on div "FFFFFF" at bounding box center [159, 294] width 89 height 23
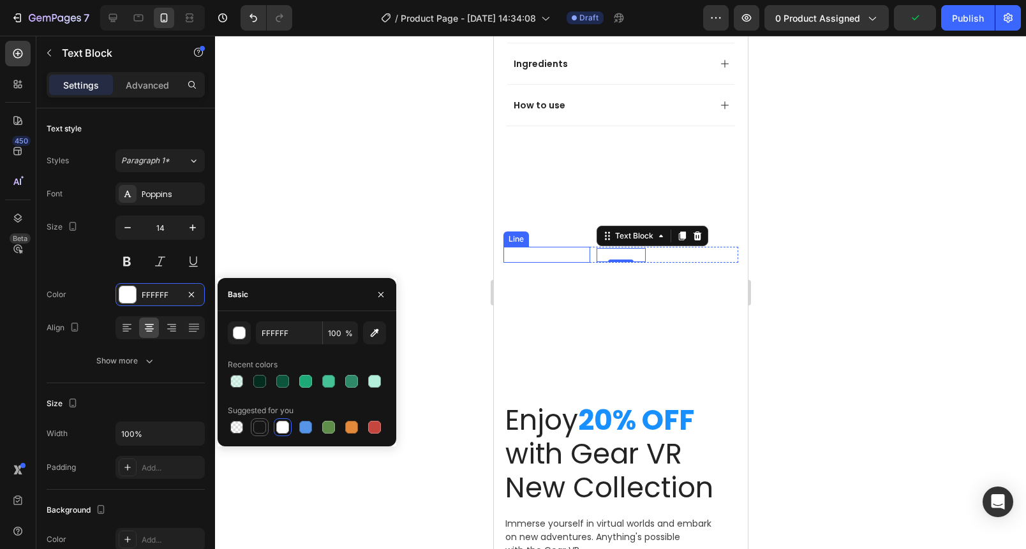
drag, startPoint x: 254, startPoint y: 425, endPoint x: 262, endPoint y: 419, distance: 10.0
click at [255, 423] on div at bounding box center [259, 427] width 13 height 13
type input "151515"
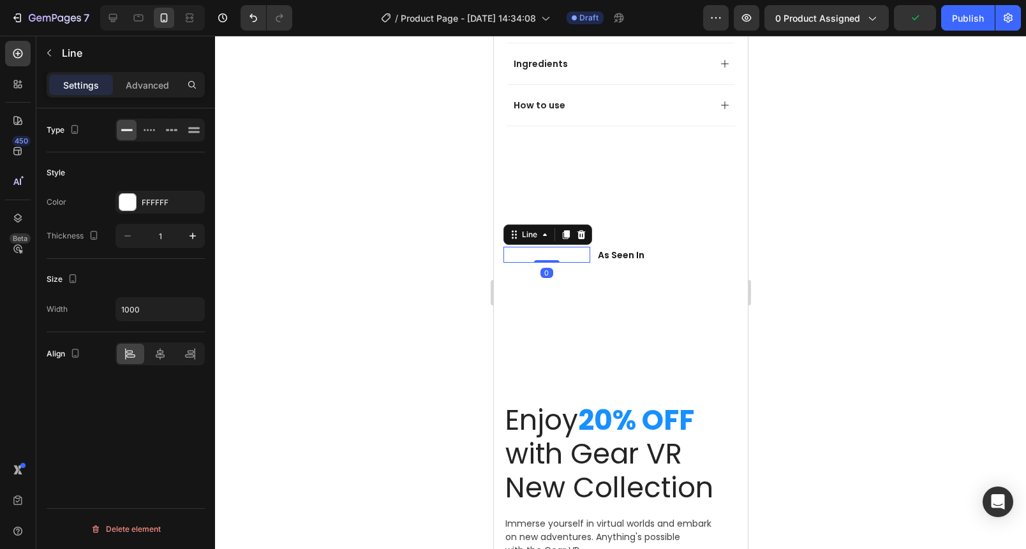
click at [546, 247] on div "Title Line 0" at bounding box center [546, 255] width 87 height 16
click at [158, 204] on div "FFFFFF" at bounding box center [160, 202] width 37 height 11
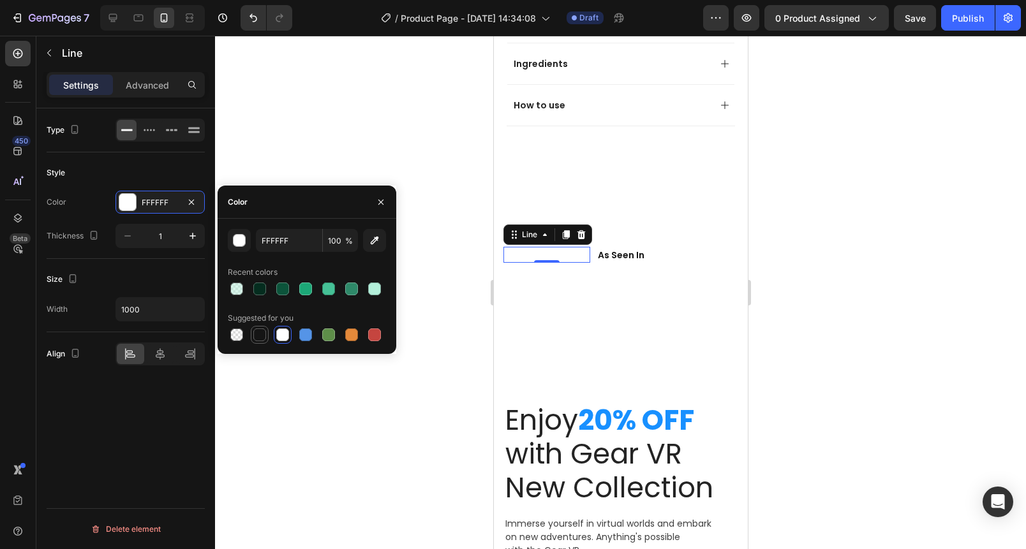
click at [263, 332] on div at bounding box center [259, 335] width 13 height 13
type input "151515"
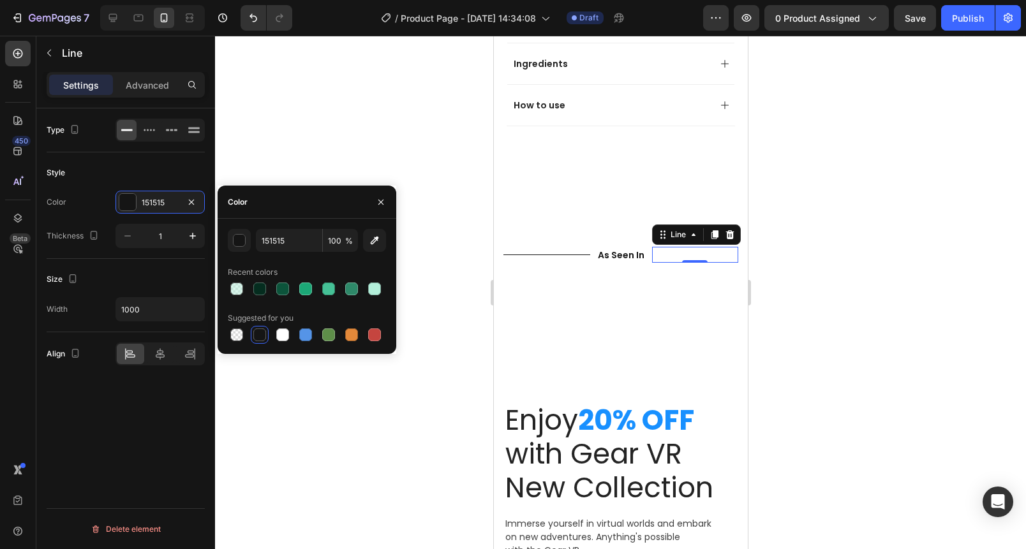
drag, startPoint x: 665, startPoint y: 244, endPoint x: 623, endPoint y: 240, distance: 41.6
click at [665, 247] on div "Title Line 0" at bounding box center [694, 255] width 87 height 16
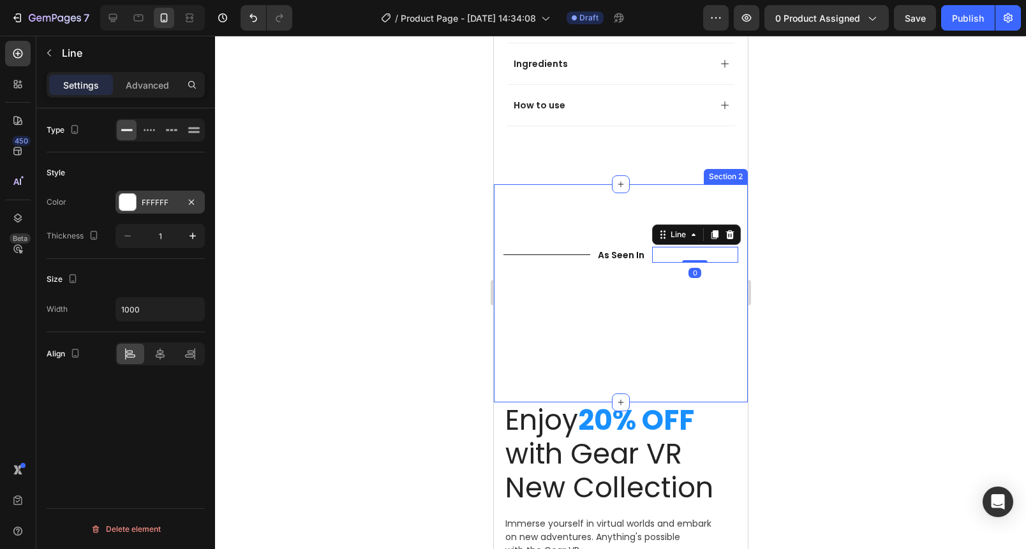
click at [152, 208] on div "FFFFFF" at bounding box center [159, 202] width 89 height 23
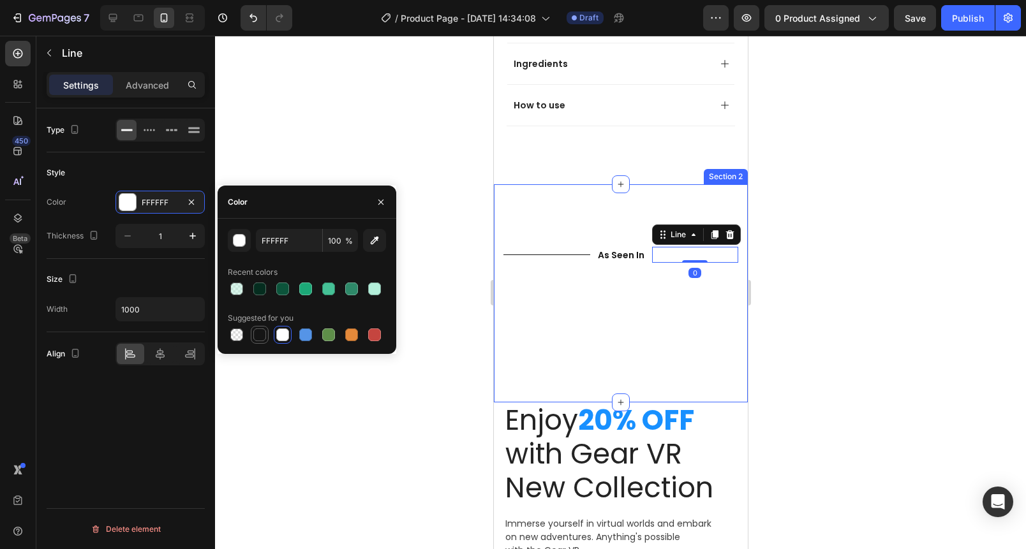
click at [255, 331] on div at bounding box center [259, 335] width 13 height 13
type input "151515"
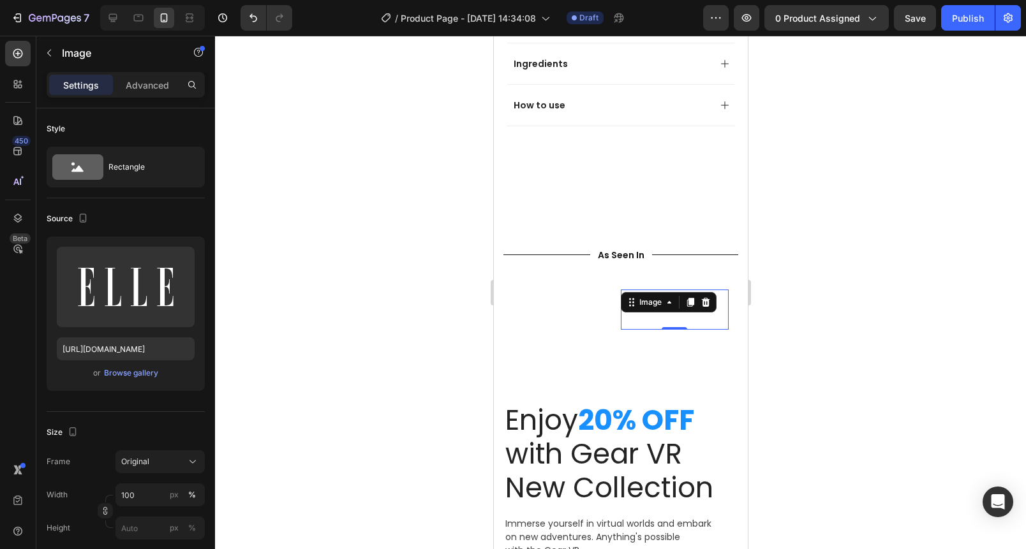
click at [622, 315] on img at bounding box center [674, 310] width 108 height 40
click at [389, 249] on div at bounding box center [620, 293] width 811 height 514
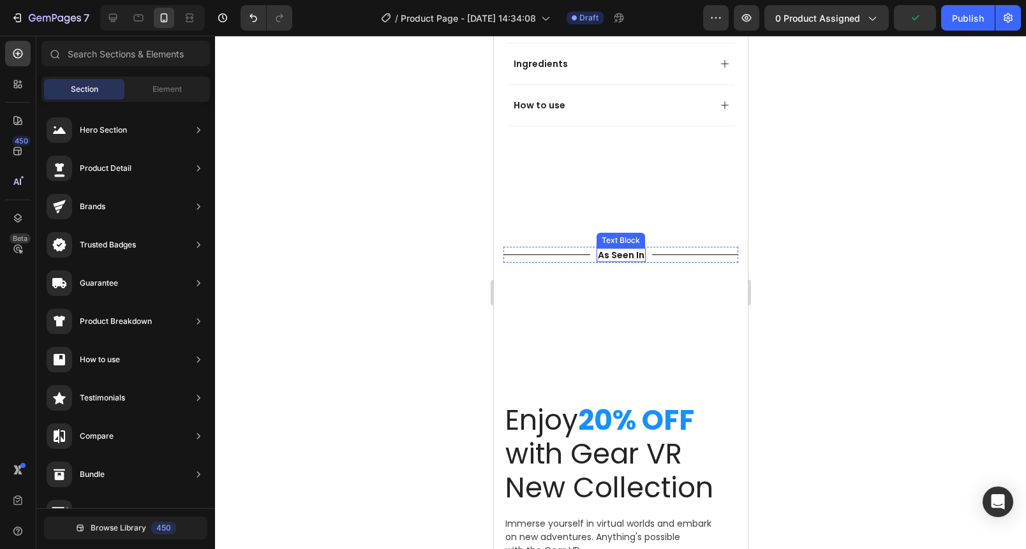
click at [615, 249] on p "As Seen In" at bounding box center [620, 254] width 47 height 11
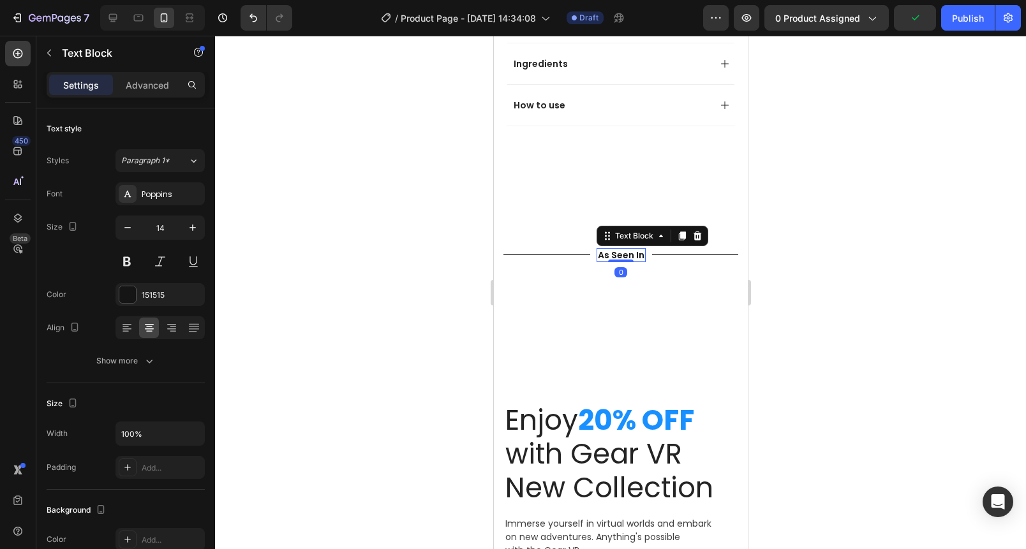
click at [615, 249] on p "As Seen In" at bounding box center [620, 254] width 47 height 11
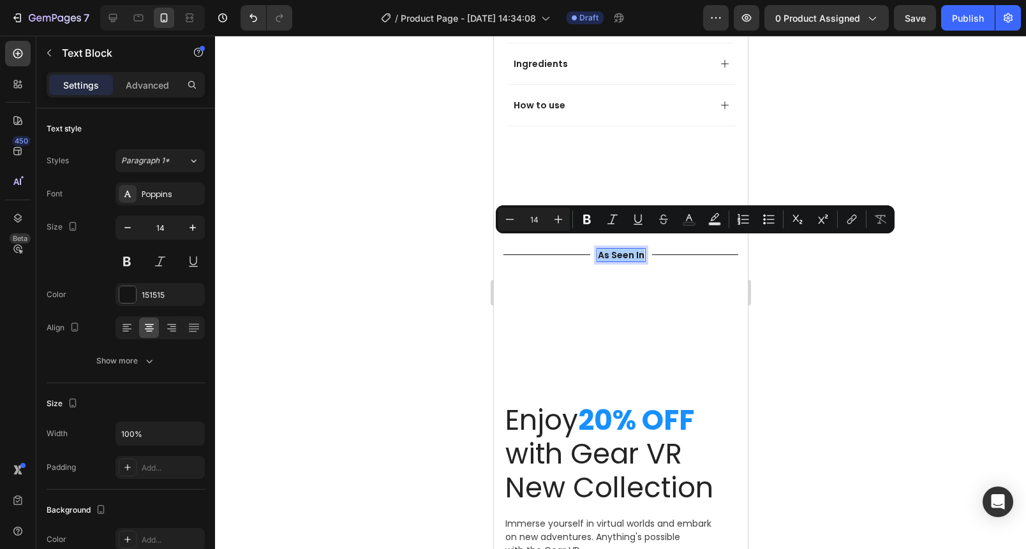
drag, startPoint x: 358, startPoint y: 227, endPoint x: 379, endPoint y: 228, distance: 21.1
click at [358, 227] on div at bounding box center [620, 293] width 811 height 514
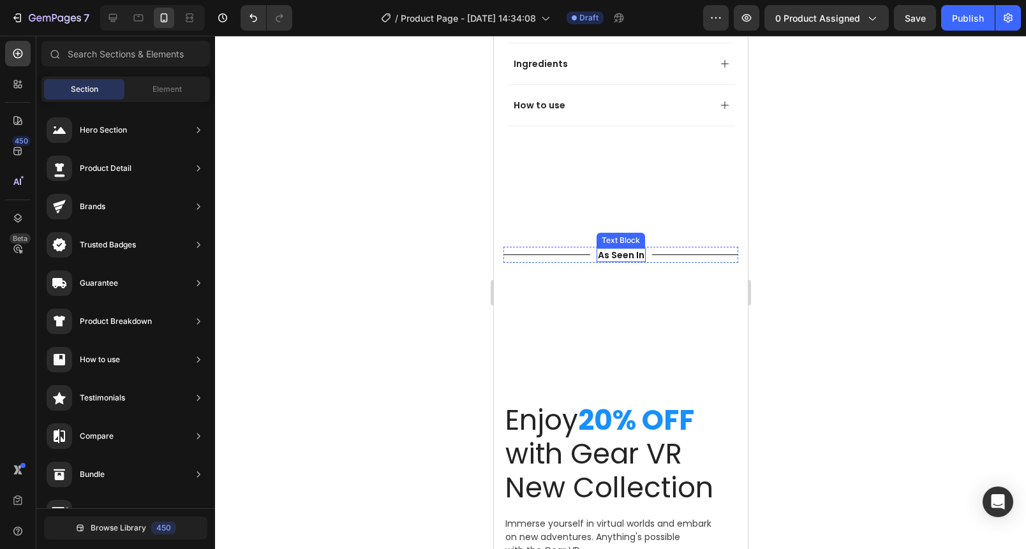
click at [625, 249] on p "As Seen In" at bounding box center [620, 254] width 47 height 11
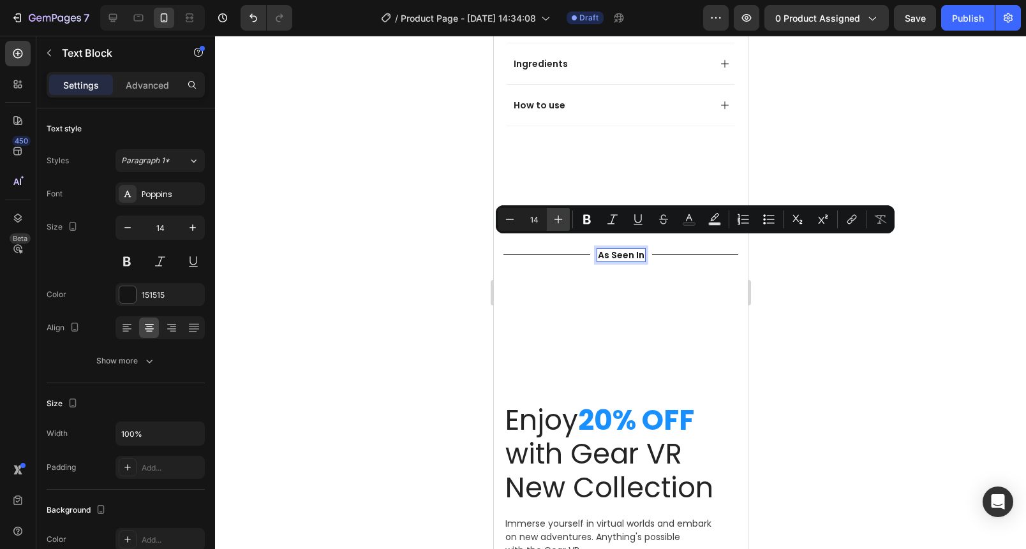
click at [547, 226] on button "Plus" at bounding box center [558, 219] width 23 height 23
type input "15"
click at [445, 237] on div at bounding box center [620, 293] width 811 height 514
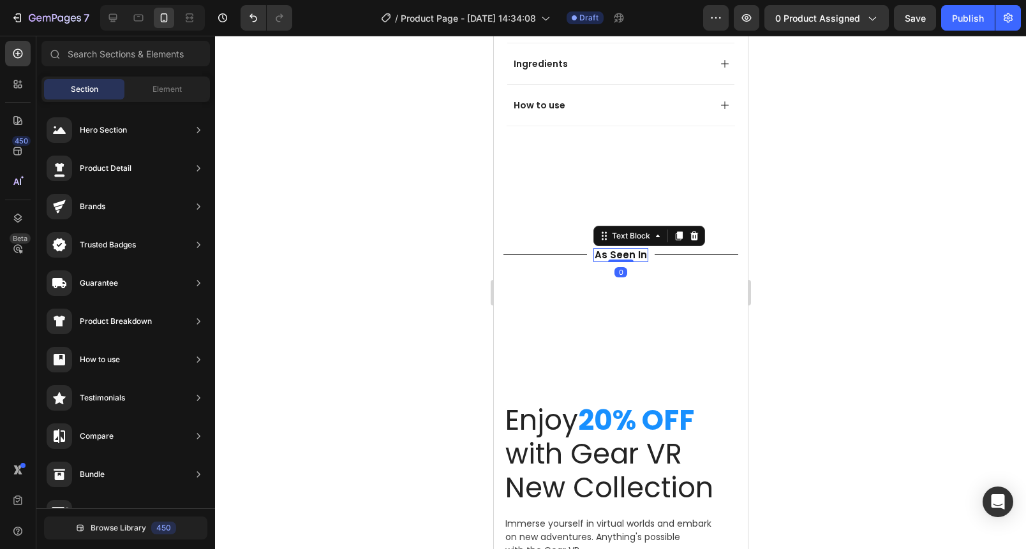
click at [623, 248] on span "As Seen In" at bounding box center [620, 254] width 52 height 13
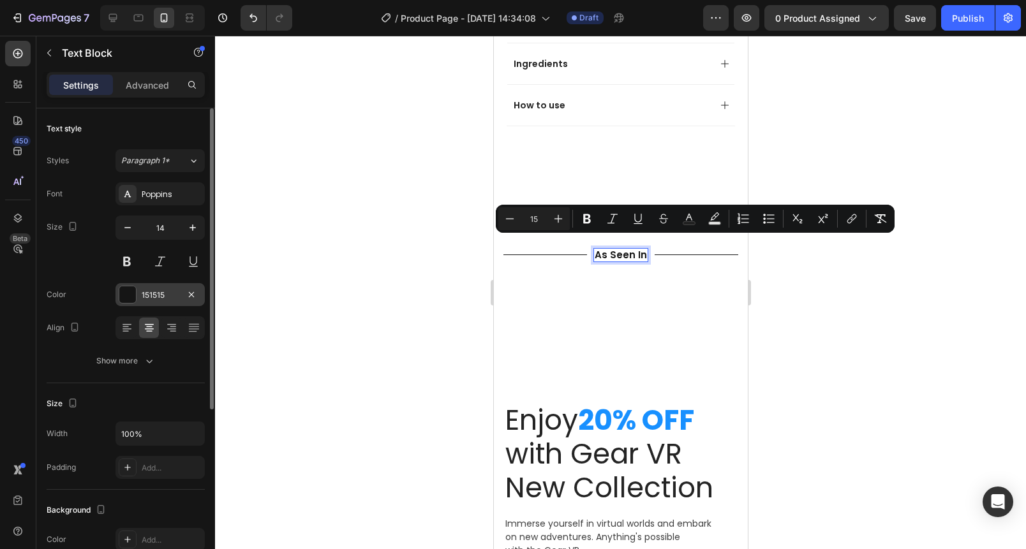
click at [138, 288] on div "151515" at bounding box center [159, 294] width 89 height 23
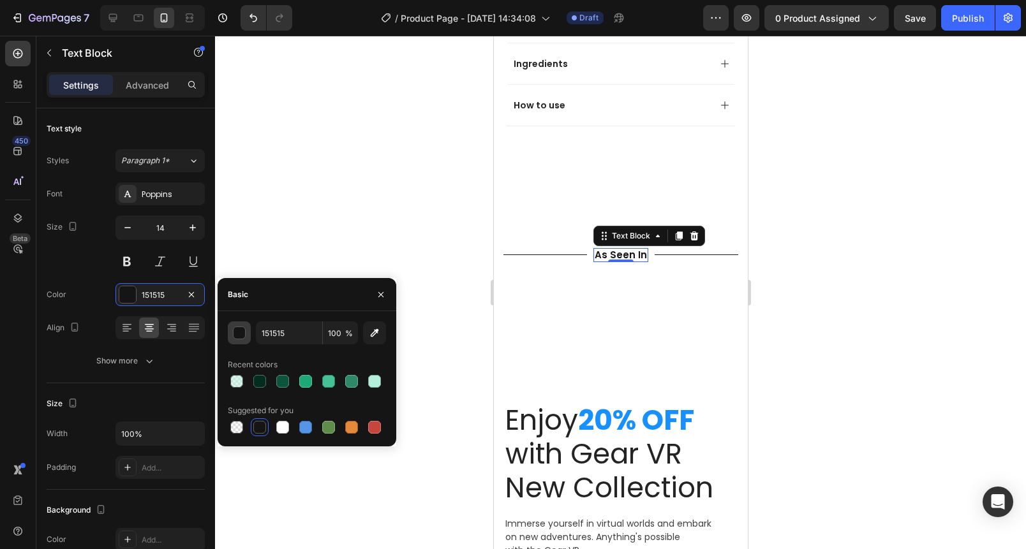
click at [237, 333] on div "button" at bounding box center [240, 333] width 13 height 13
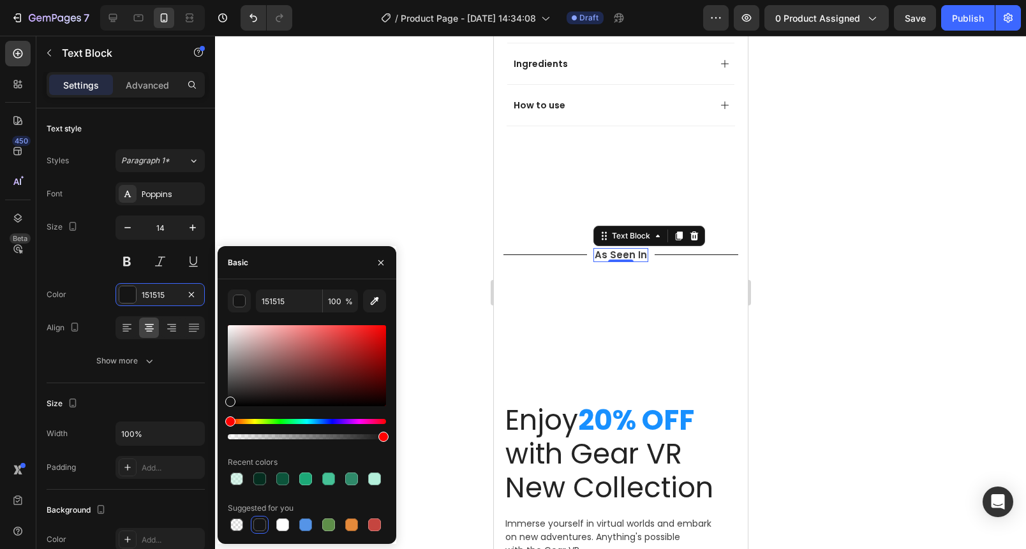
click at [228, 386] on div at bounding box center [307, 365] width 158 height 81
drag, startPoint x: 233, startPoint y: 388, endPoint x: 229, endPoint y: 378, distance: 10.3
click at [229, 378] on div at bounding box center [230, 381] width 10 height 10
type input "565656"
click at [343, 199] on div at bounding box center [620, 293] width 811 height 514
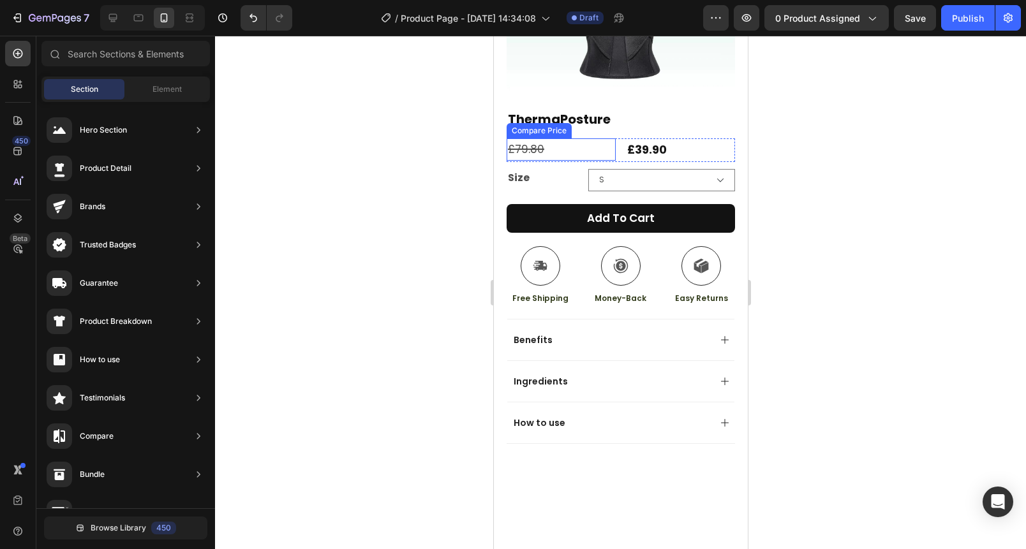
scroll to position [286, 0]
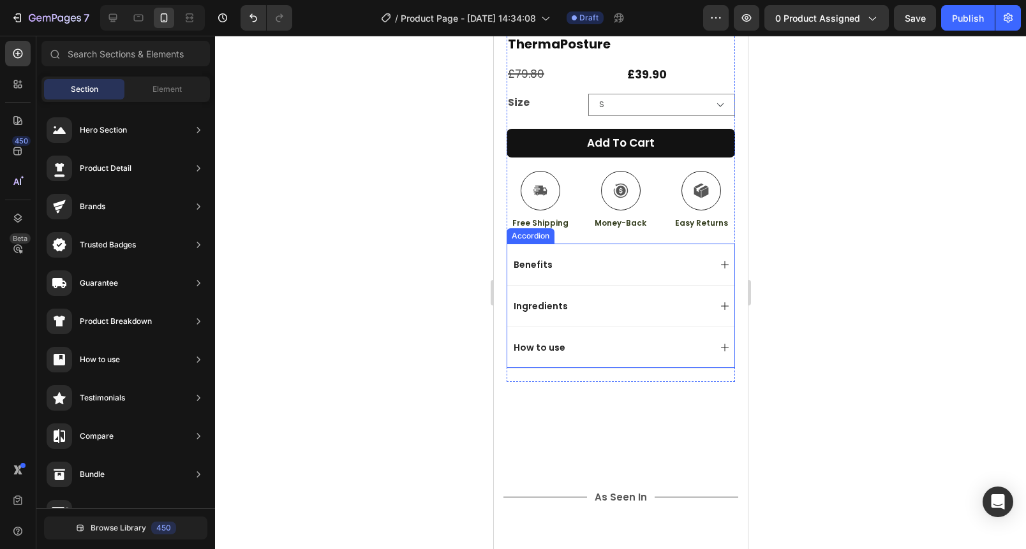
click at [534, 257] on div "Benefits" at bounding box center [532, 264] width 43 height 15
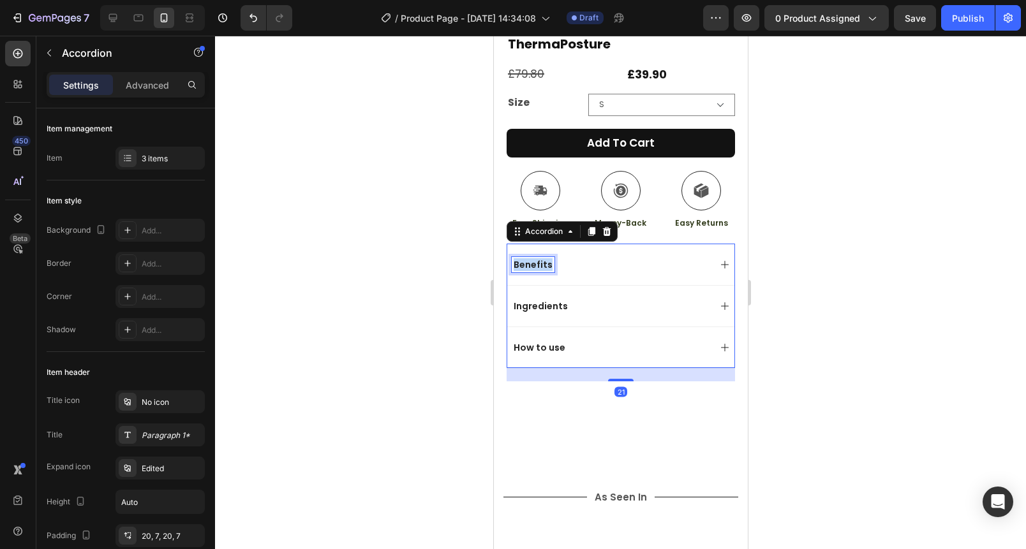
click at [535, 257] on div "Benefits" at bounding box center [532, 264] width 43 height 15
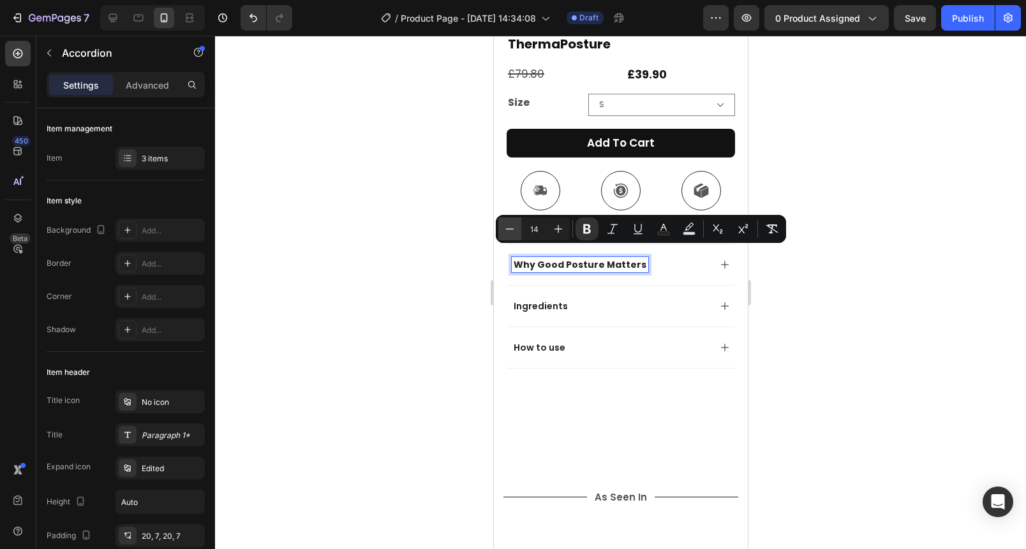
click at [512, 235] on icon "Editor contextual toolbar" at bounding box center [509, 229] width 13 height 13
type input "13"
click at [583, 232] on icon "Editor contextual toolbar" at bounding box center [587, 230] width 8 height 10
click at [443, 241] on div at bounding box center [620, 293] width 811 height 514
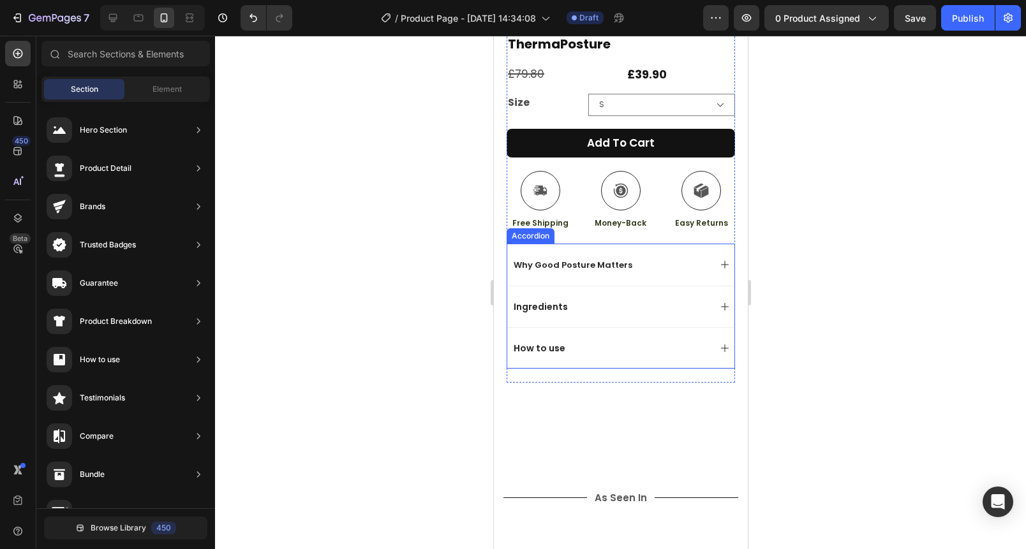
click at [689, 246] on div "Why Good Posture Matters" at bounding box center [620, 265] width 227 height 42
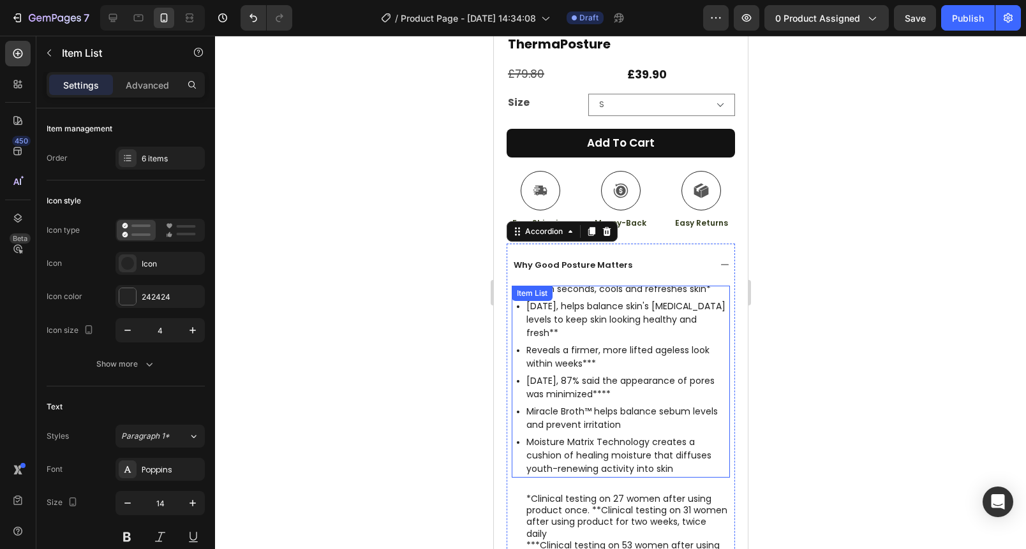
click at [710, 283] on p "Within seconds, cools and refreshes skin*" at bounding box center [627, 289] width 202 height 13
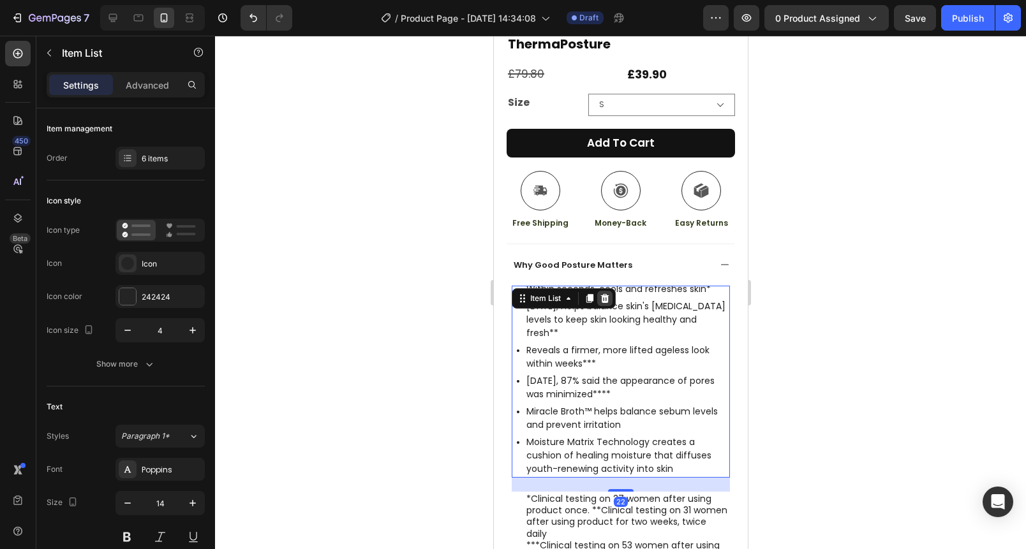
click at [611, 291] on div at bounding box center [604, 298] width 15 height 15
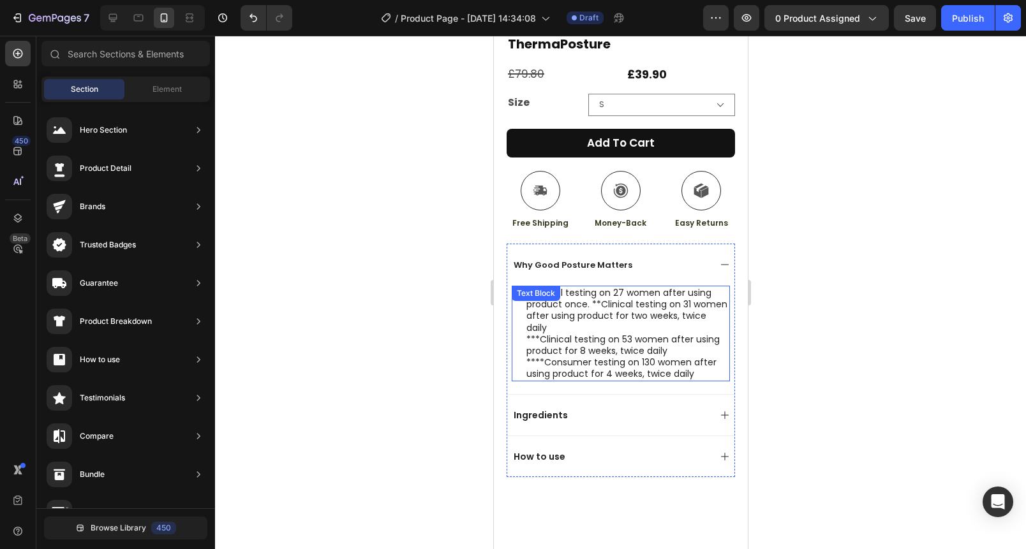
click at [612, 310] on p "*Clinical testing on 27 women after using product once. **Clinical testing on 3…" at bounding box center [627, 310] width 202 height 47
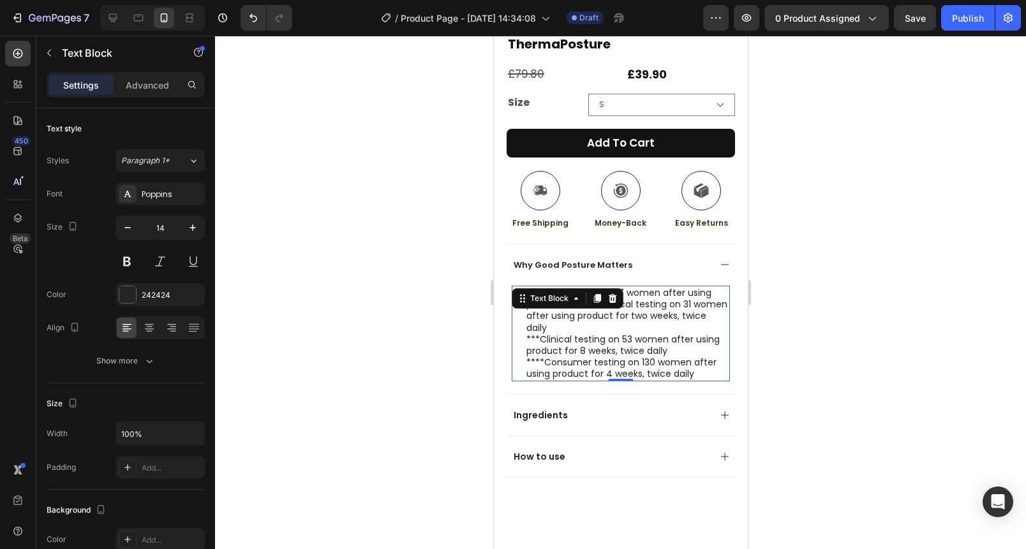
click at [615, 313] on p "*Clinical testing on 27 women after using product once. **Clinical testing on 3…" at bounding box center [627, 310] width 202 height 47
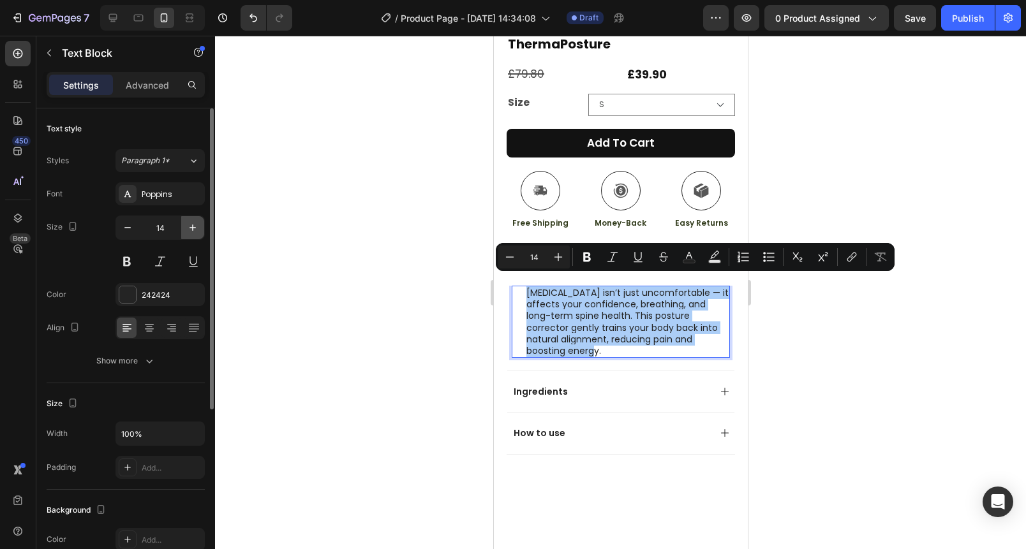
click at [188, 233] on icon "button" at bounding box center [192, 227] width 13 height 13
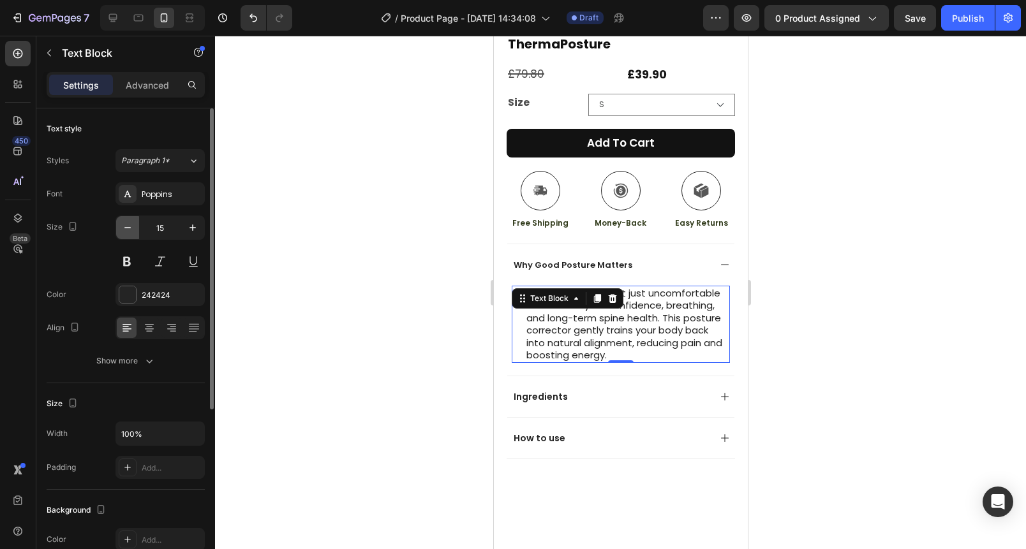
click at [133, 232] on icon "button" at bounding box center [127, 227] width 13 height 13
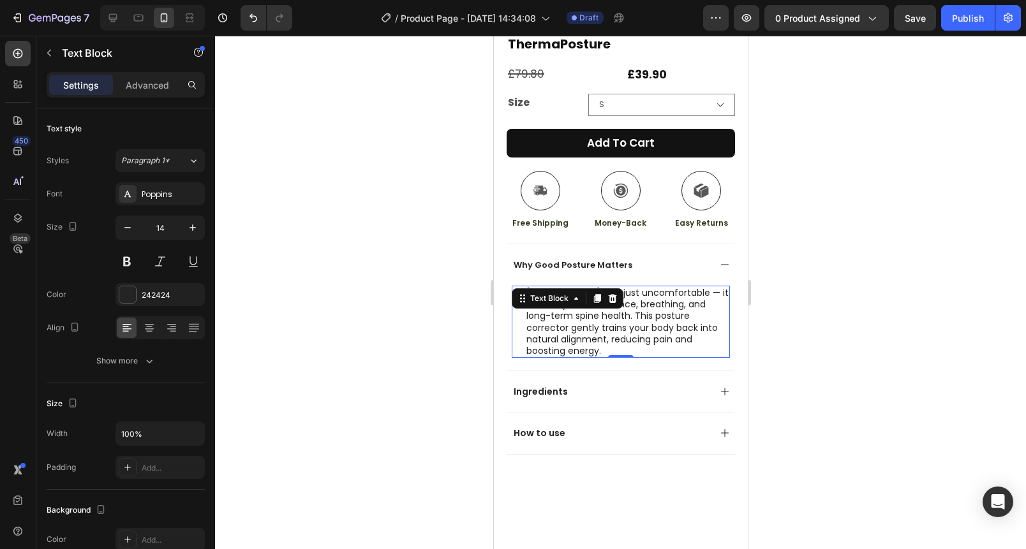
click at [521, 322] on div "Poor posture isn’t just uncomfortable — it affects your confidence, breathing, …" at bounding box center [620, 322] width 218 height 72
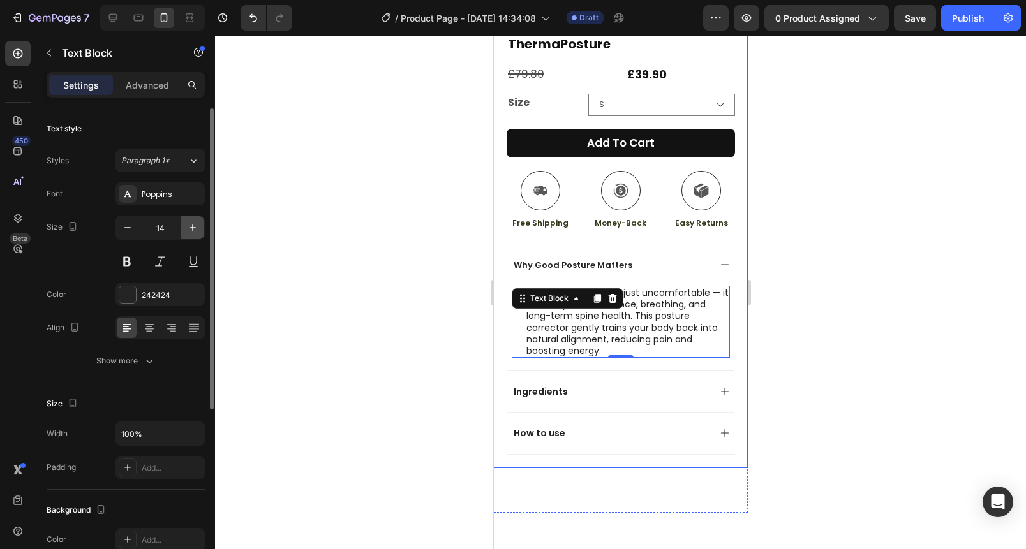
click at [204, 230] on button "button" at bounding box center [192, 227] width 23 height 23
click at [133, 231] on icon "button" at bounding box center [127, 227] width 13 height 13
type input "14"
click at [124, 365] on div "Show more" at bounding box center [125, 361] width 59 height 13
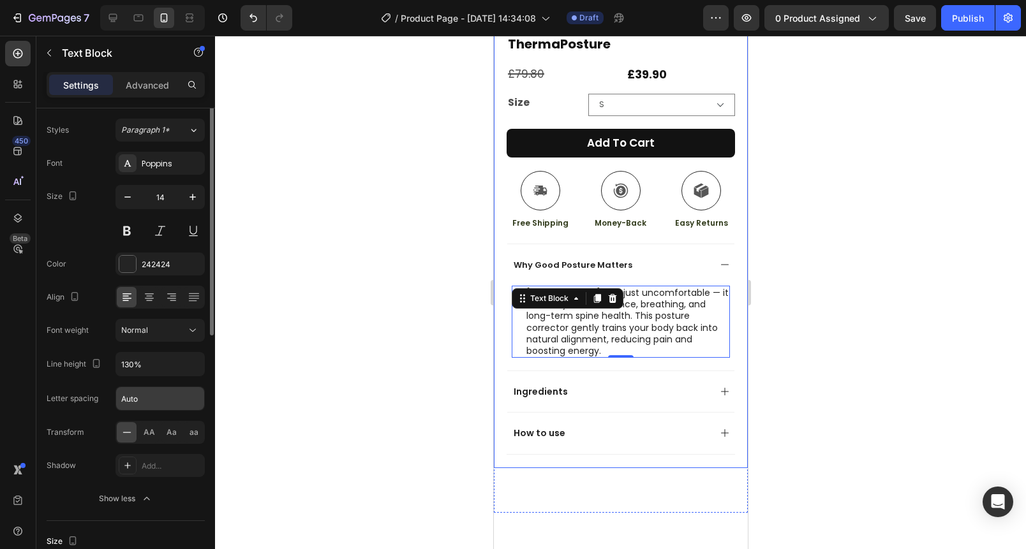
scroll to position [61, 0]
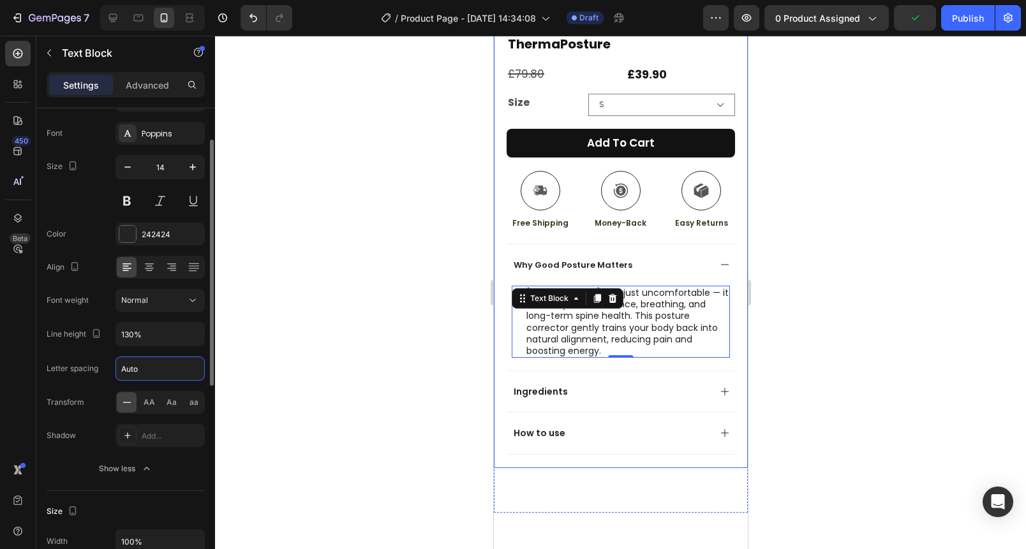
click at [137, 374] on input "Auto" at bounding box center [160, 368] width 88 height 23
click at [145, 368] on input "Auto" at bounding box center [160, 368] width 88 height 23
type input "5"
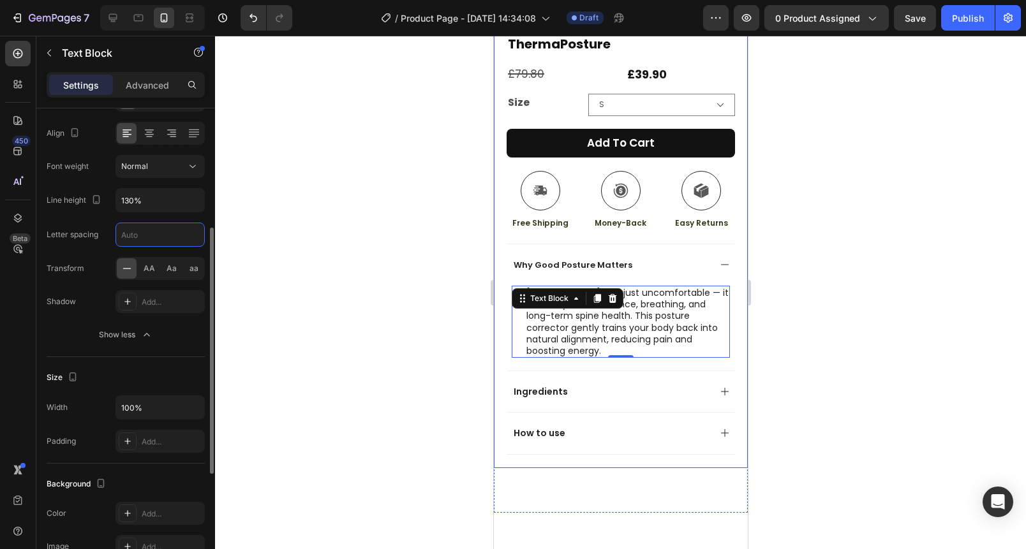
scroll to position [261, 0]
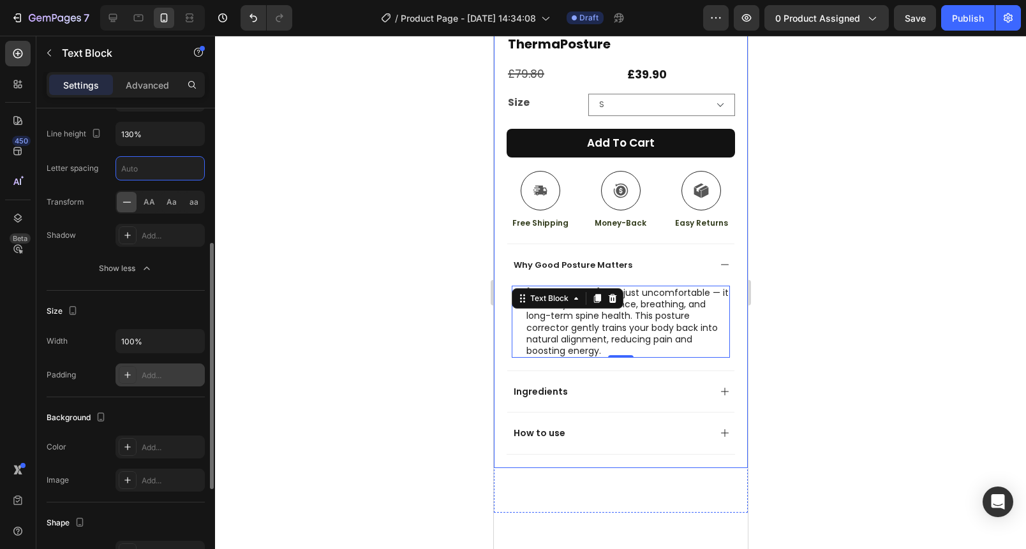
click at [151, 374] on div "Add..." at bounding box center [172, 375] width 60 height 11
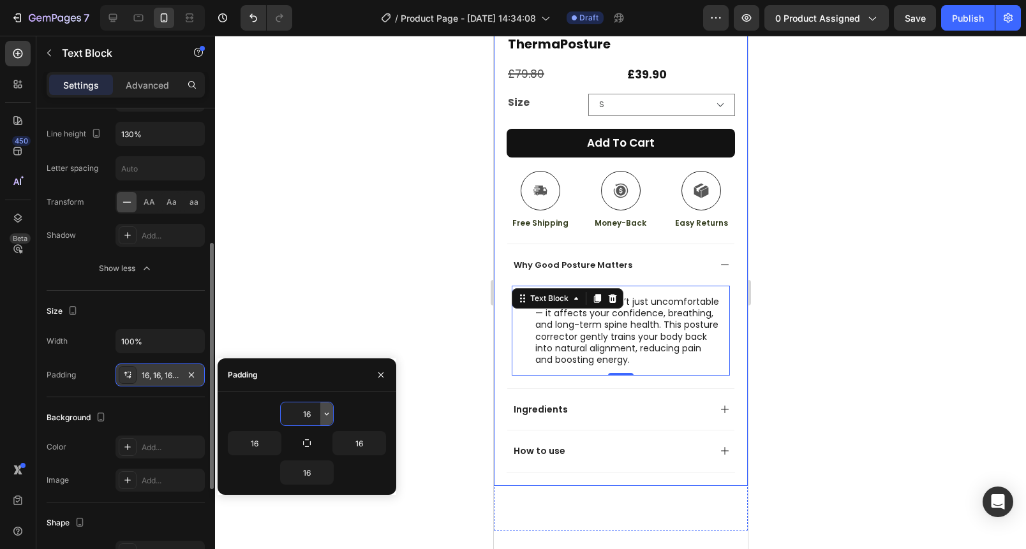
click at [328, 415] on icon "button" at bounding box center [327, 414] width 10 height 10
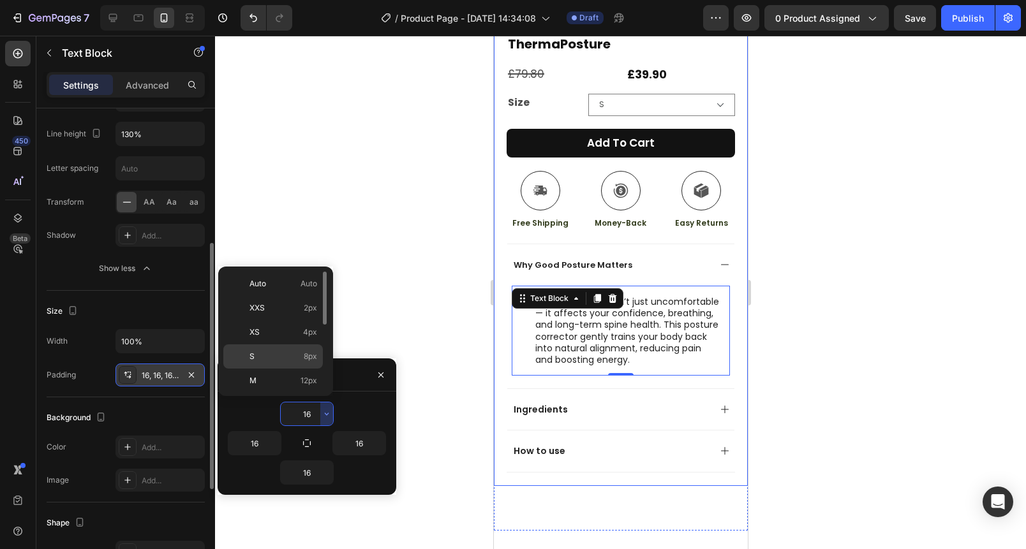
click at [290, 359] on p "S 8px" at bounding box center [283, 356] width 68 height 11
type input "8"
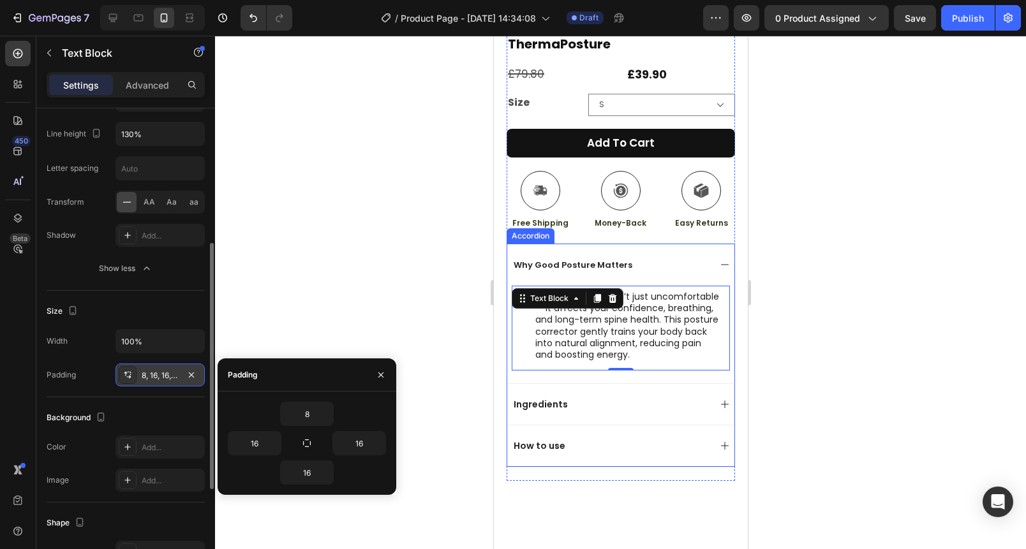
click at [620, 259] on span "Why Good Posture Matters" at bounding box center [572, 265] width 119 height 12
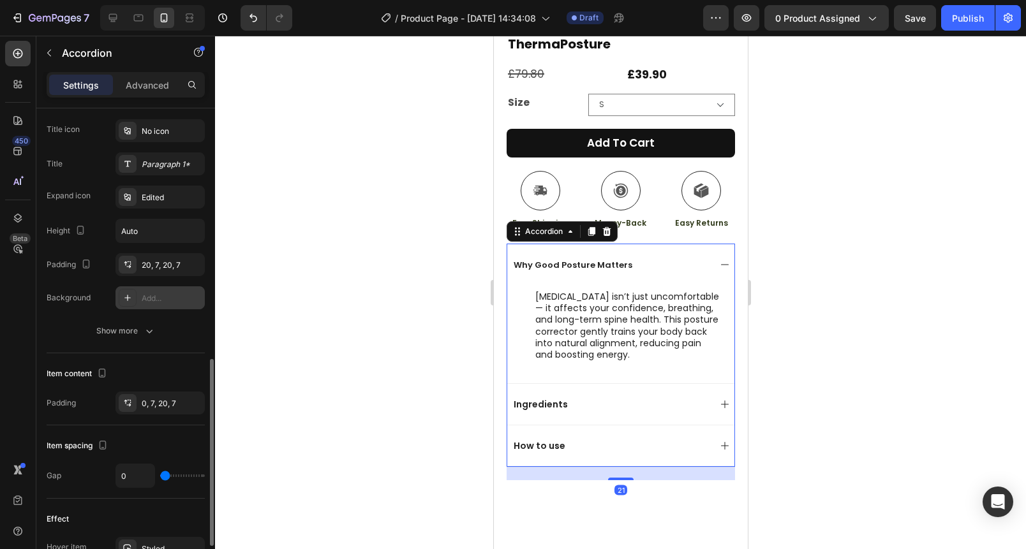
scroll to position [394, 0]
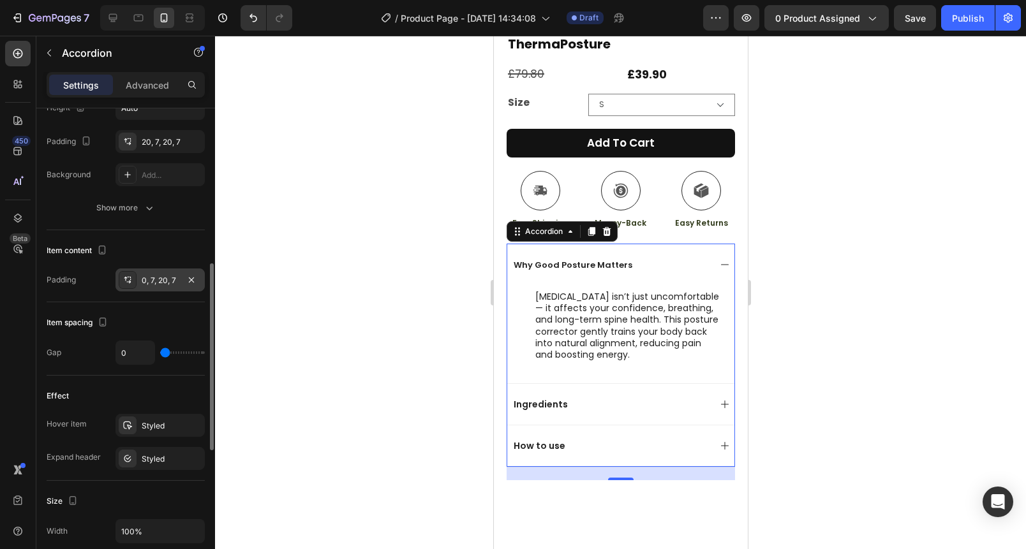
click at [181, 283] on div "0, 7, 20, 7" at bounding box center [159, 280] width 89 height 23
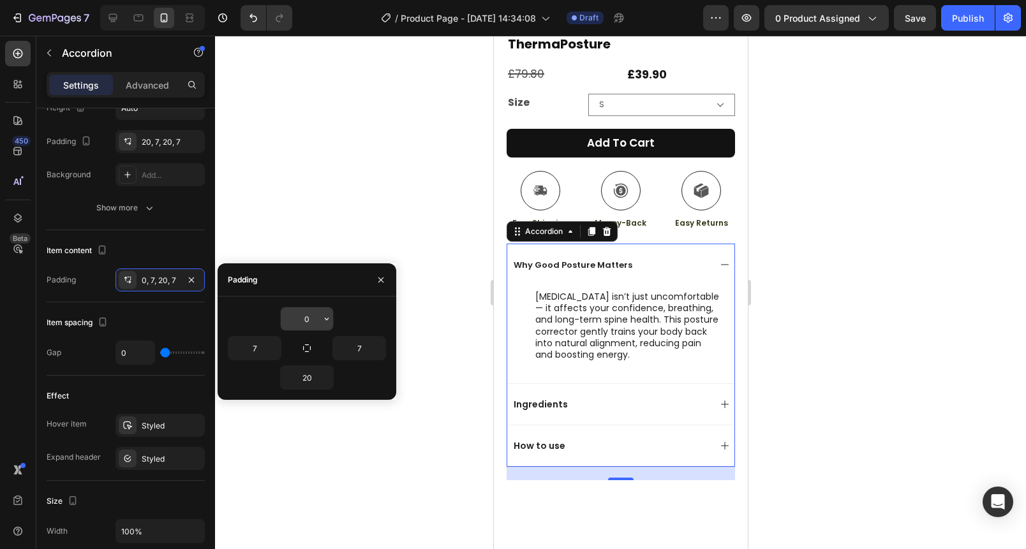
click at [308, 322] on input "0" at bounding box center [307, 319] width 52 height 23
click at [325, 321] on icon "button" at bounding box center [327, 319] width 10 height 10
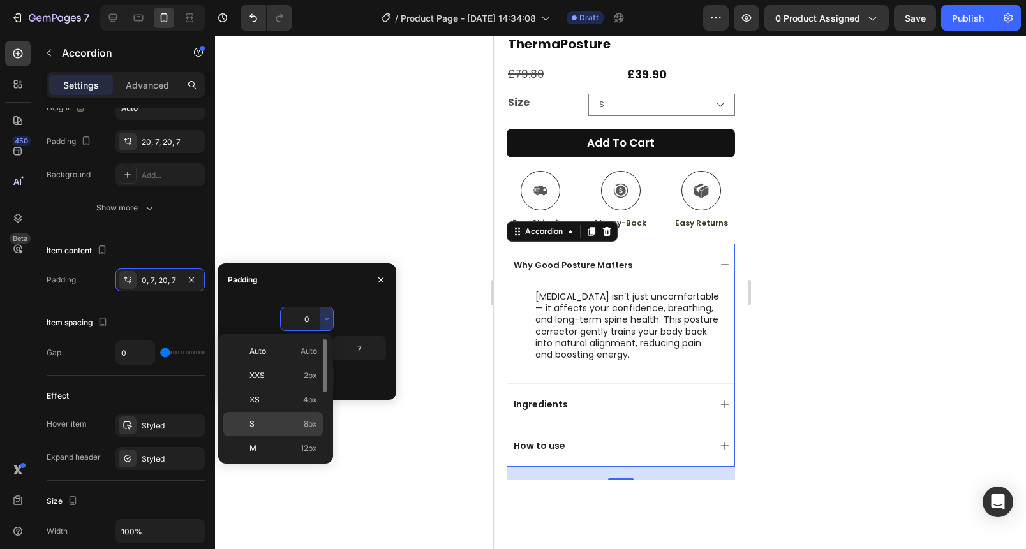
click at [276, 419] on p "S 8px" at bounding box center [283, 424] width 68 height 11
type input "8"
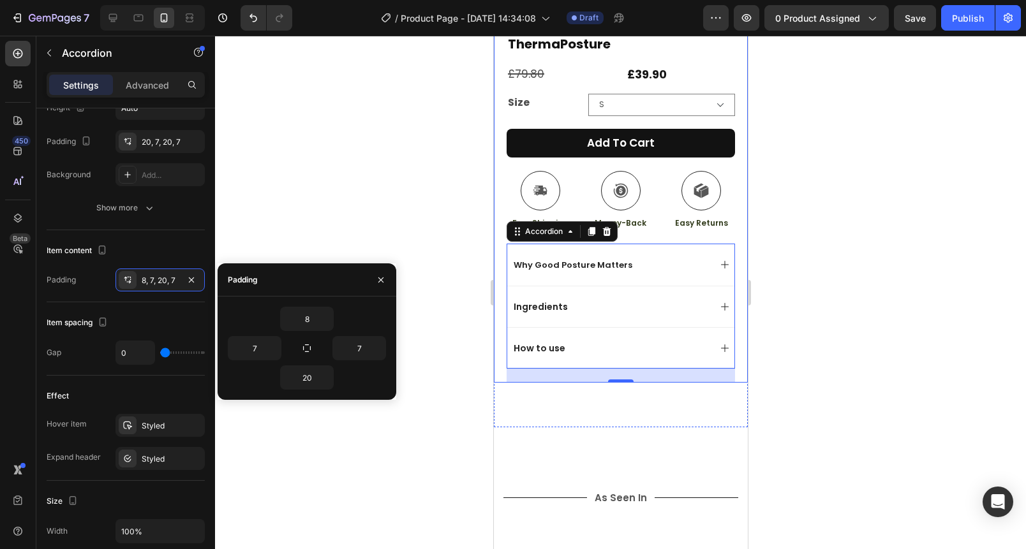
click at [398, 188] on div at bounding box center [620, 293] width 811 height 514
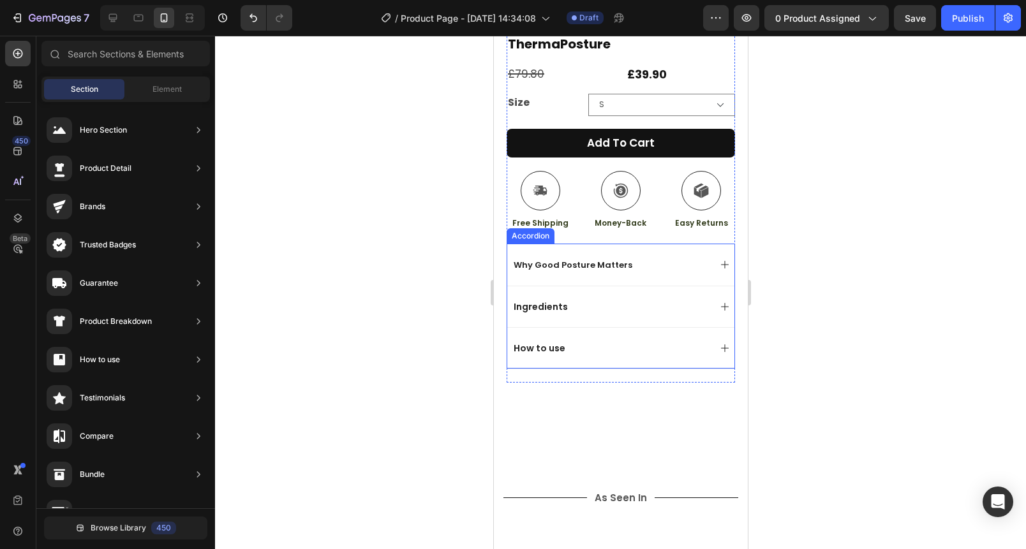
click at [551, 301] on p "Ingredients" at bounding box center [540, 306] width 54 height 11
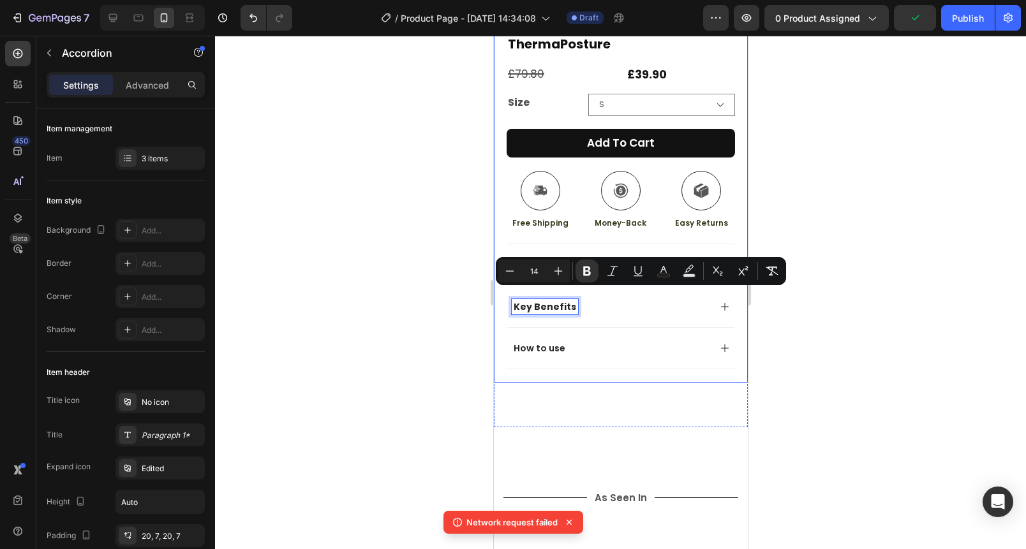
drag, startPoint x: 320, startPoint y: 244, endPoint x: 374, endPoint y: 244, distance: 54.2
click at [320, 243] on div at bounding box center [620, 293] width 811 height 514
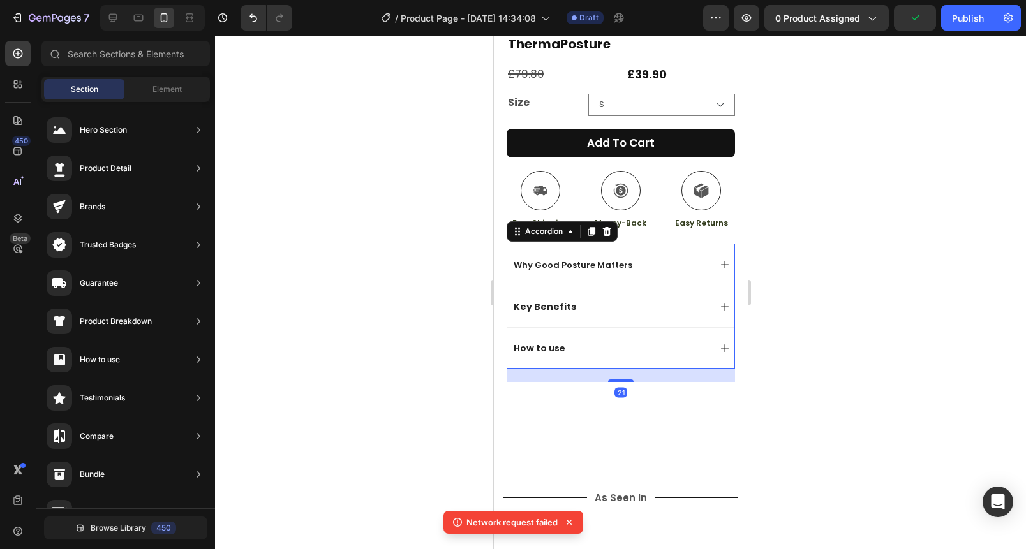
click at [532, 259] on span "Why Good Posture Matters" at bounding box center [572, 265] width 119 height 12
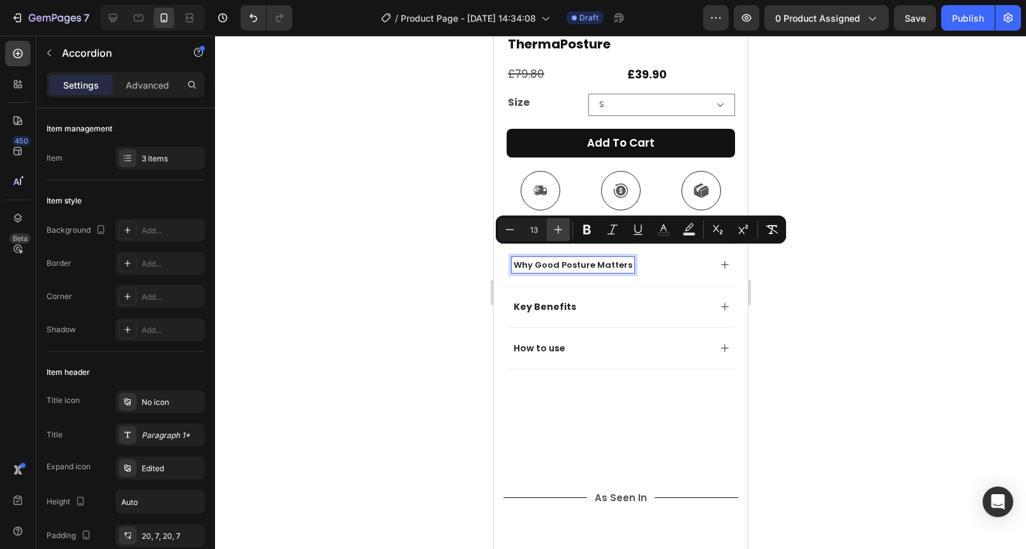
click at [558, 235] on icon "Editor contextual toolbar" at bounding box center [558, 229] width 13 height 13
type input "14"
click at [551, 300] on strong "Key Benefits" at bounding box center [544, 306] width 63 height 13
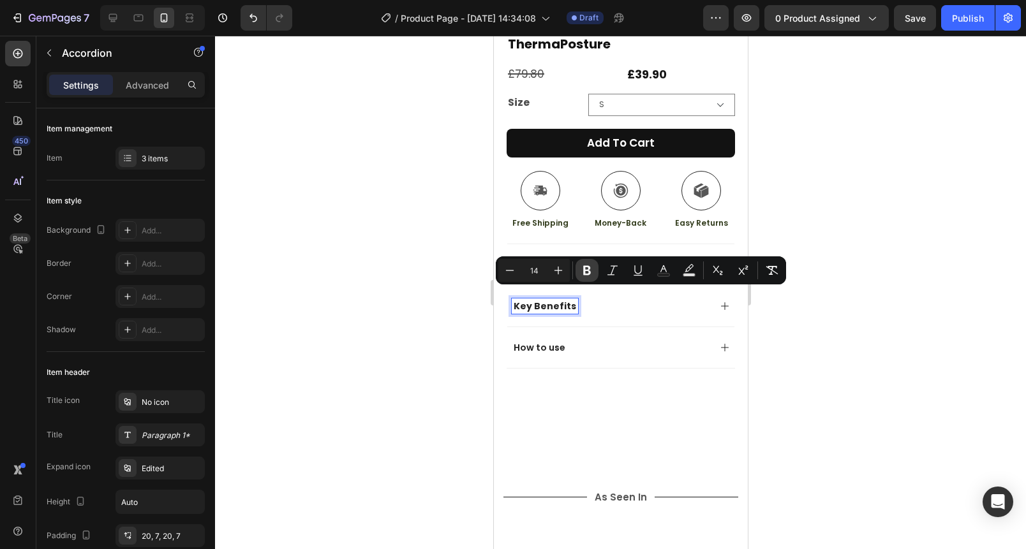
click at [588, 273] on icon "Editor contextual toolbar" at bounding box center [587, 271] width 8 height 10
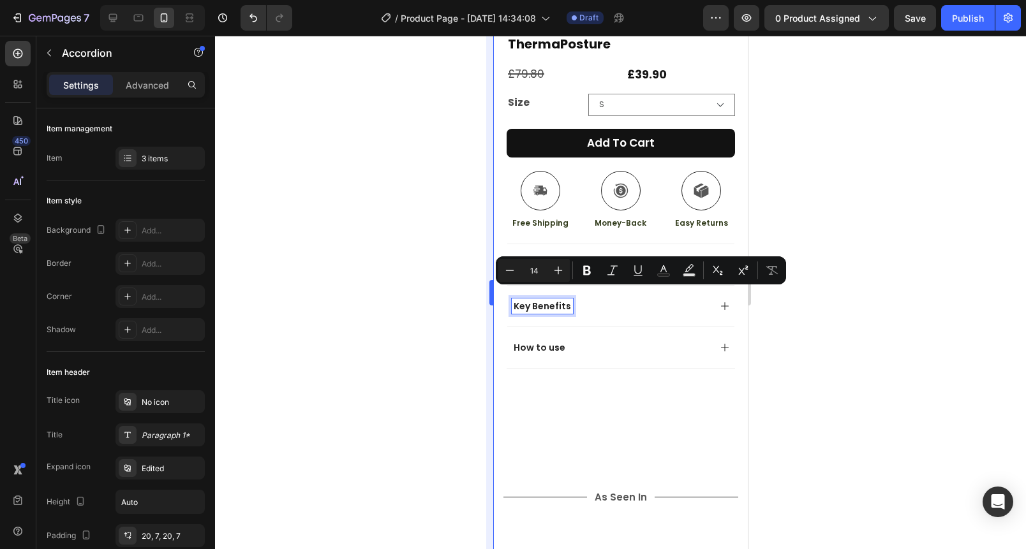
drag, startPoint x: 392, startPoint y: 284, endPoint x: 488, endPoint y: 297, distance: 96.6
click at [398, 285] on div at bounding box center [620, 293] width 811 height 514
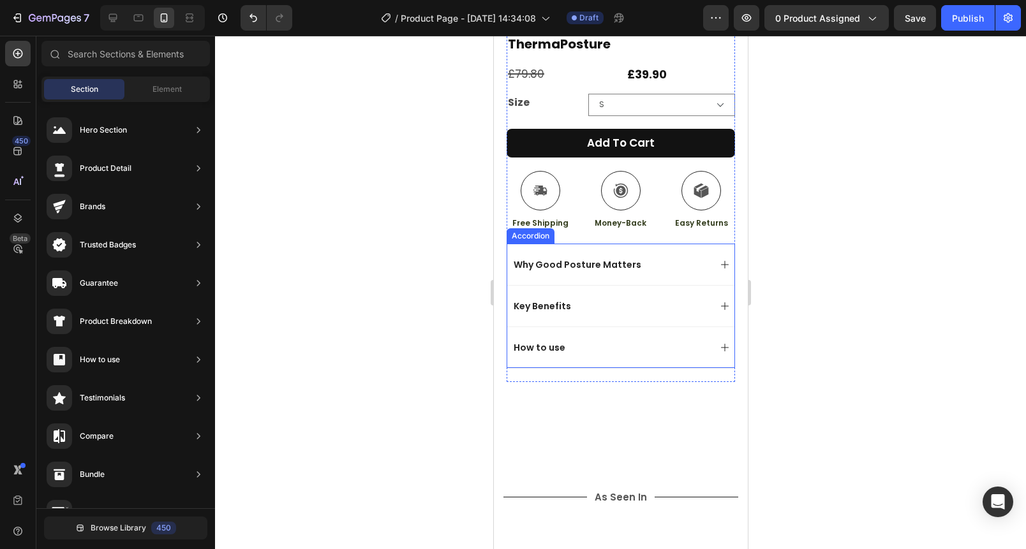
click at [648, 299] on div "Key Benefits" at bounding box center [610, 306] width 198 height 15
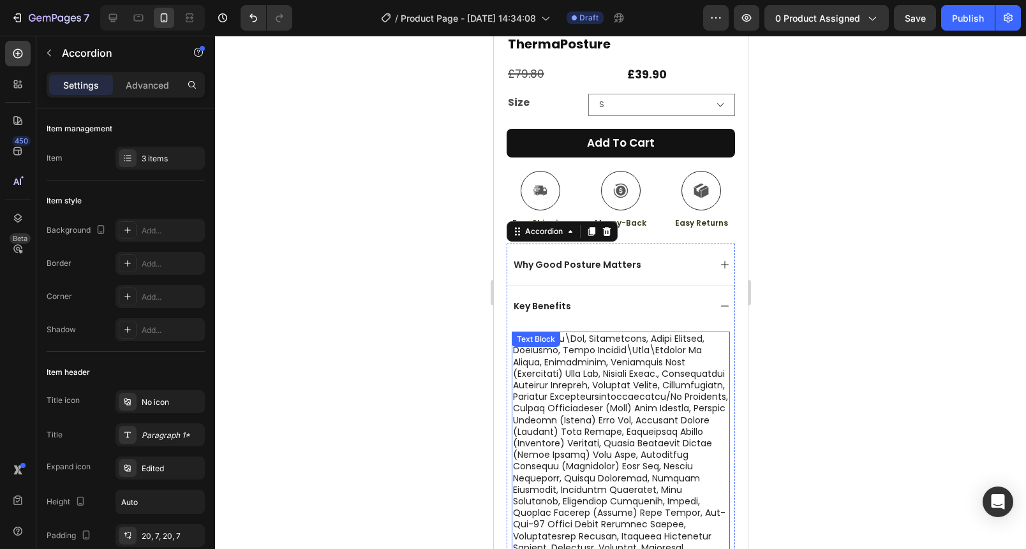
click at [618, 415] on p at bounding box center [620, 484] width 216 height 302
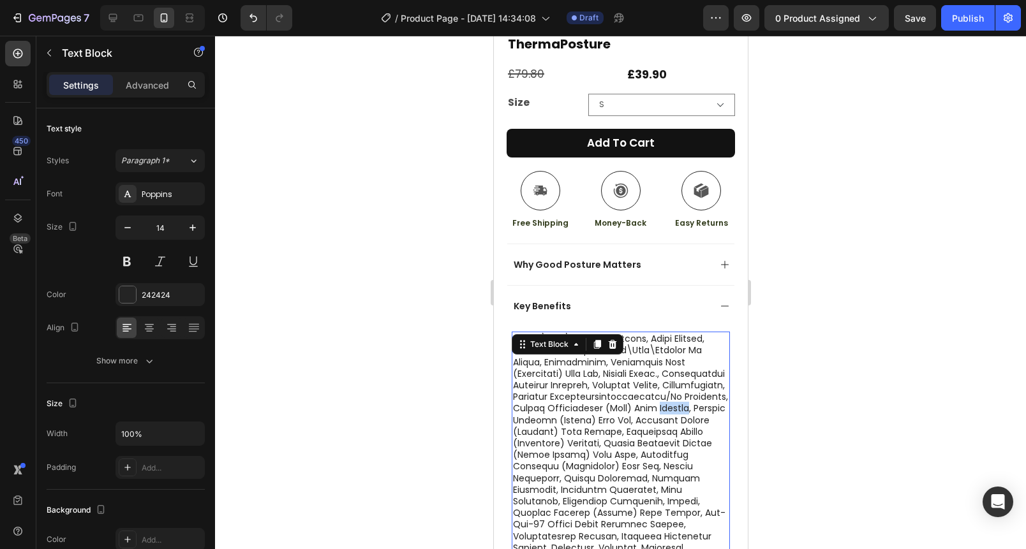
click at [618, 415] on p "Rich Text Editor. Editing area: main" at bounding box center [620, 484] width 216 height 302
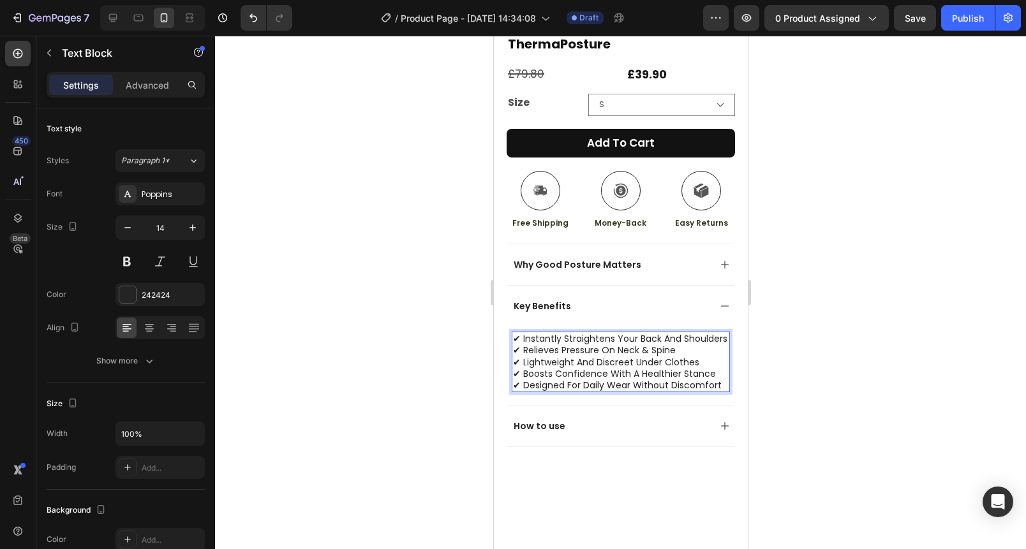
click at [569, 340] on p "✔ Instantly straightens your back and shoulders" at bounding box center [620, 338] width 216 height 11
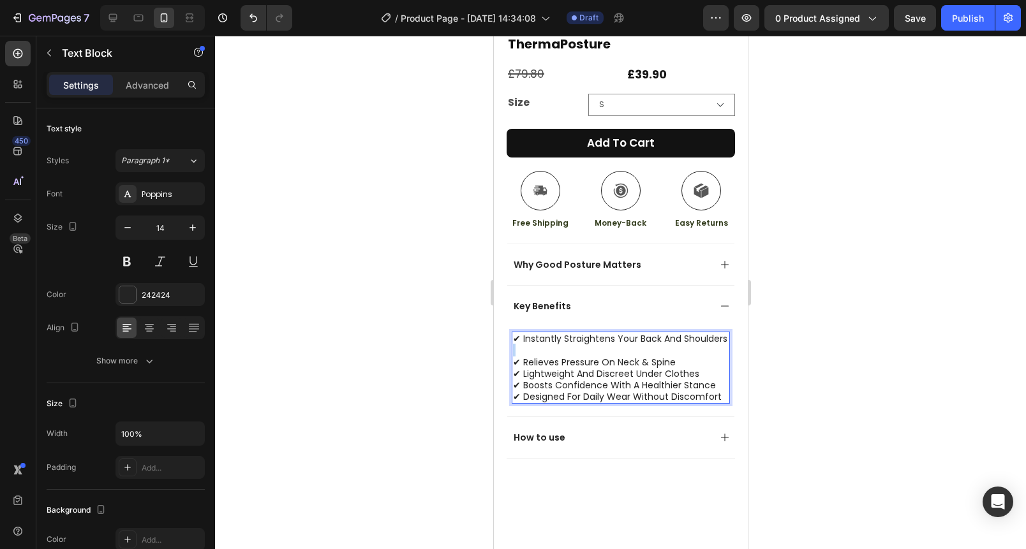
click at [676, 358] on div "✔ Instantly straightens your back and shoulders ✔ Relieves pressure on neck & s…" at bounding box center [620, 368] width 218 height 72
click at [678, 360] on p "✔ Relieves pressure on neck & spine" at bounding box center [620, 362] width 216 height 11
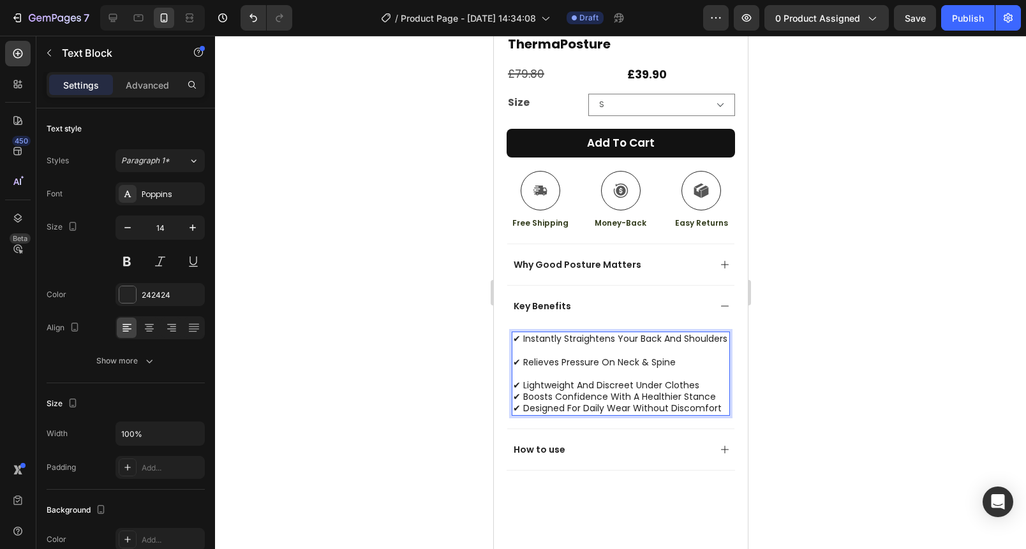
click at [697, 385] on p "✔ Lightweight and discreet under clothes" at bounding box center [620, 385] width 216 height 11
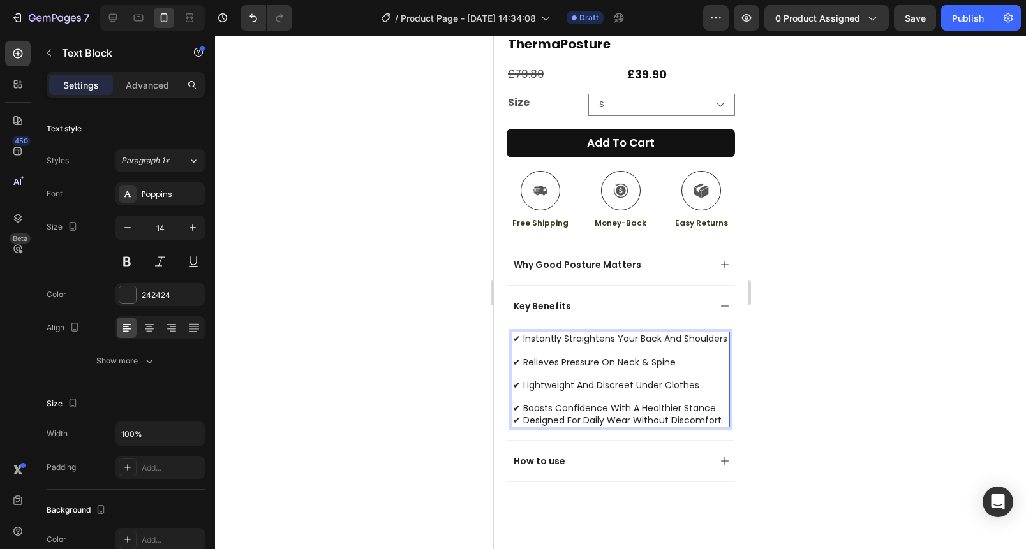
click at [713, 411] on p "✔ Boosts confidence with a healthier stance" at bounding box center [620, 408] width 216 height 11
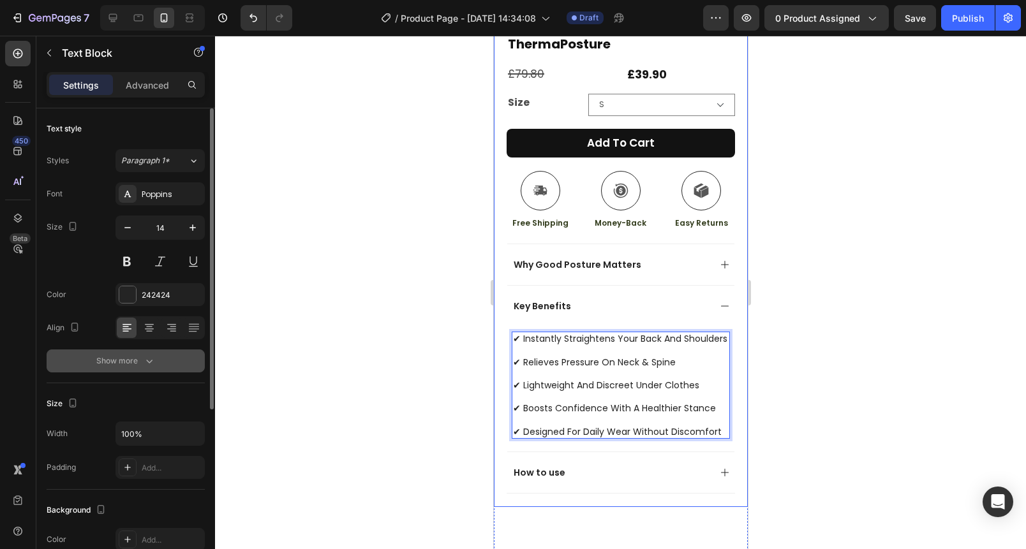
click at [143, 361] on icon "button" at bounding box center [149, 361] width 13 height 13
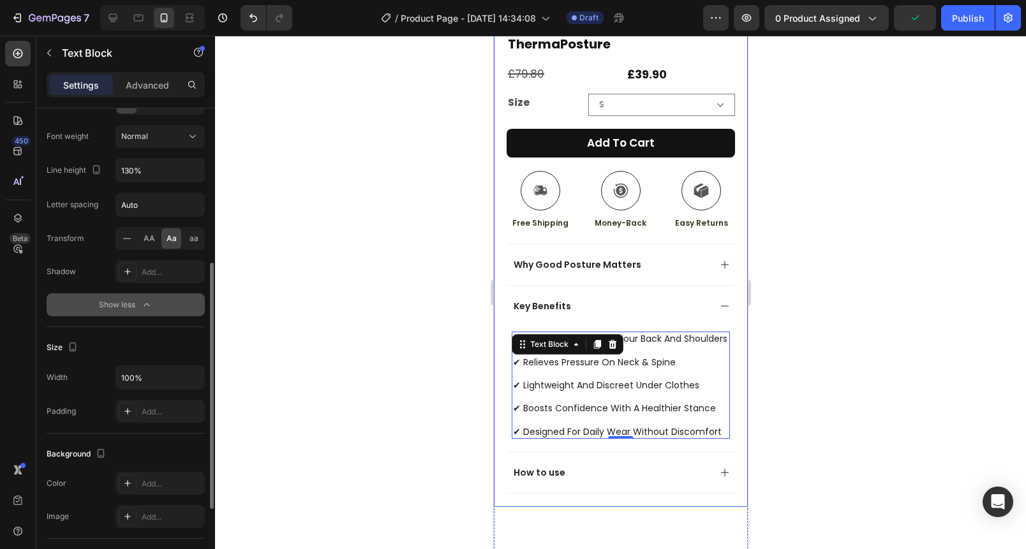
scroll to position [320, 0]
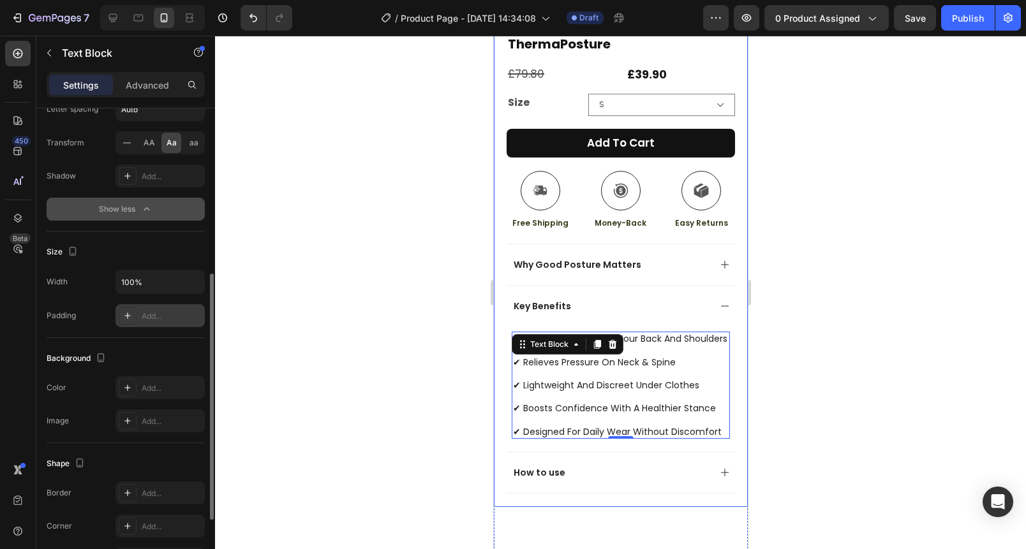
click at [158, 322] on div "Add..." at bounding box center [159, 315] width 89 height 23
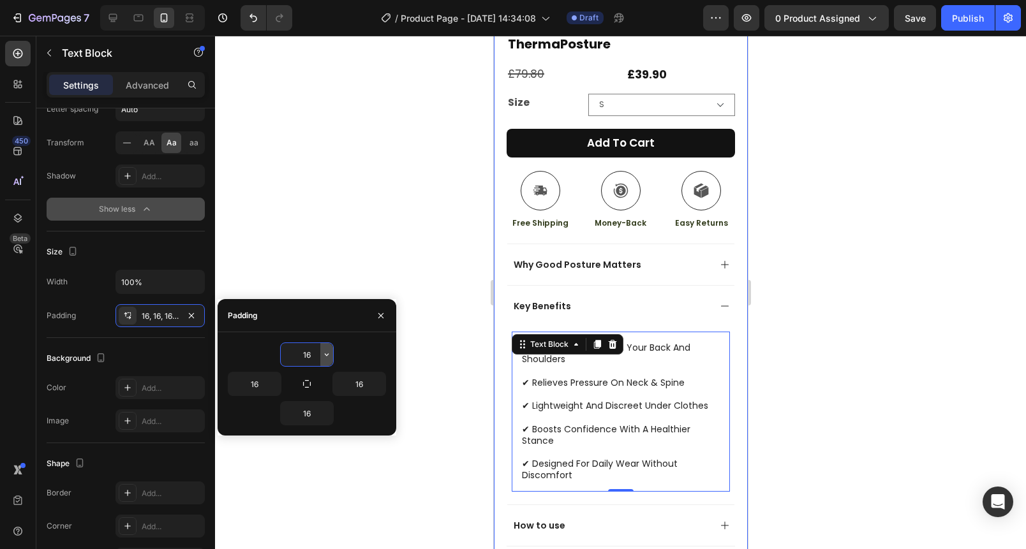
click at [331, 354] on icon "button" at bounding box center [327, 355] width 10 height 10
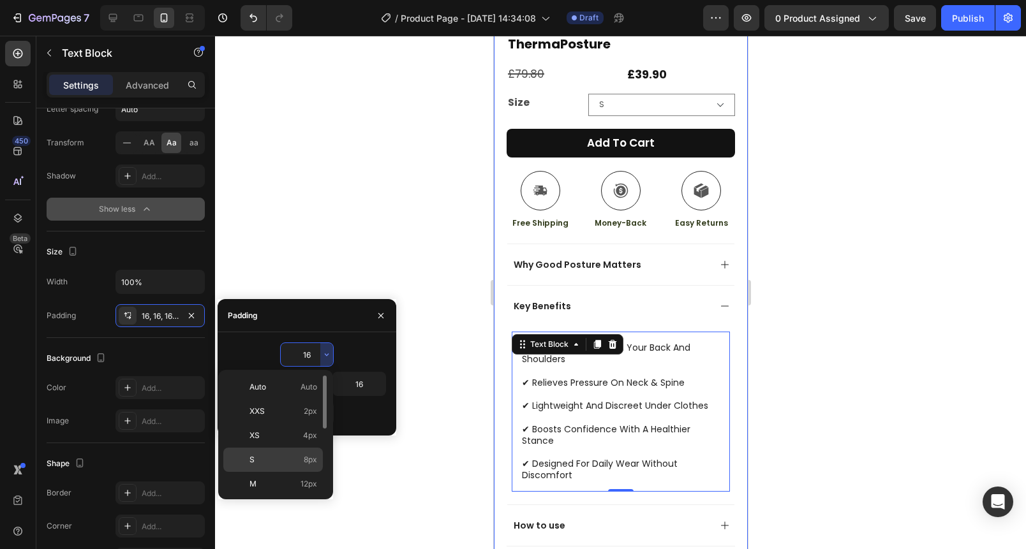
scroll to position [1, 0]
click at [262, 472] on div "S 8px" at bounding box center [273, 484] width 100 height 24
type input "8"
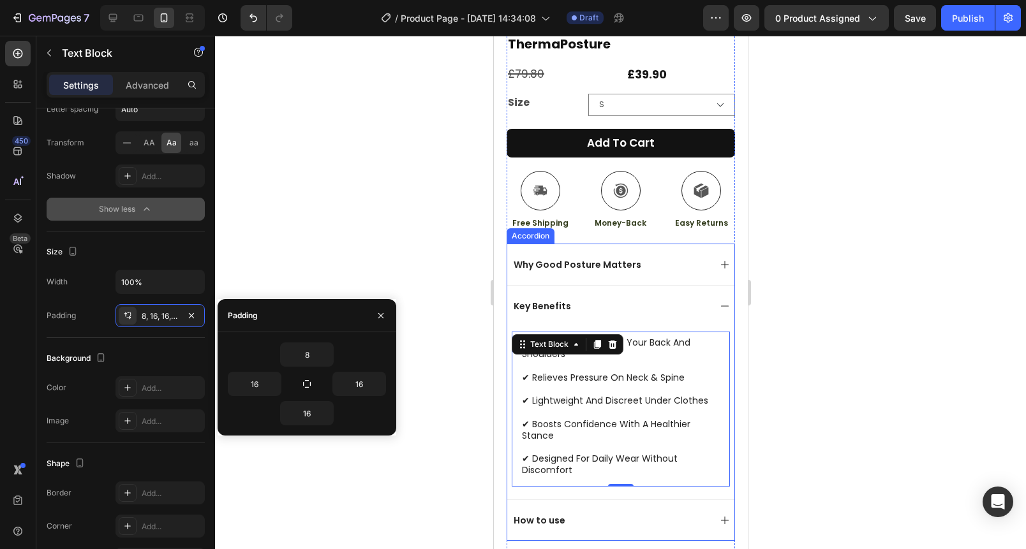
click at [565, 301] on p "Key Benefits" at bounding box center [541, 306] width 57 height 11
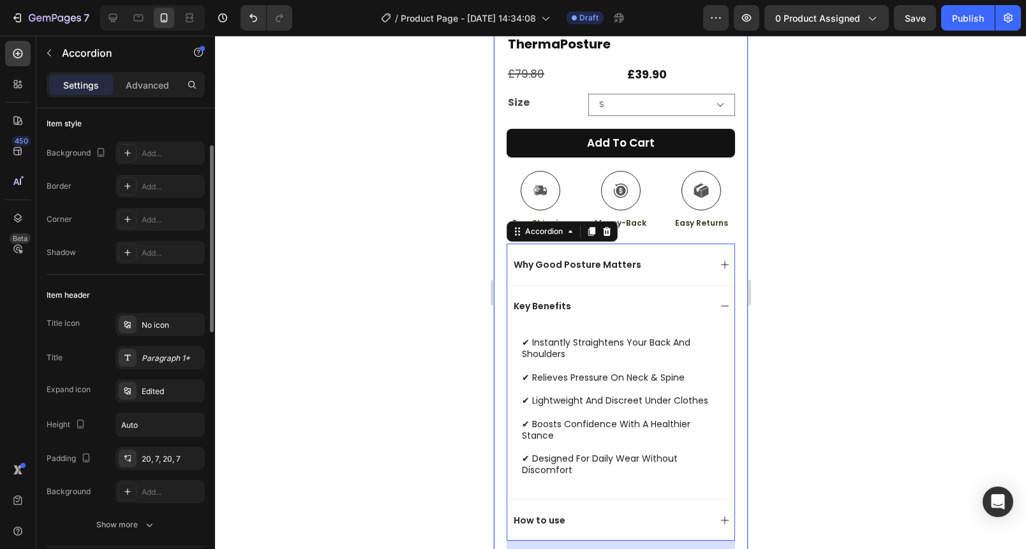
scroll to position [84, 0]
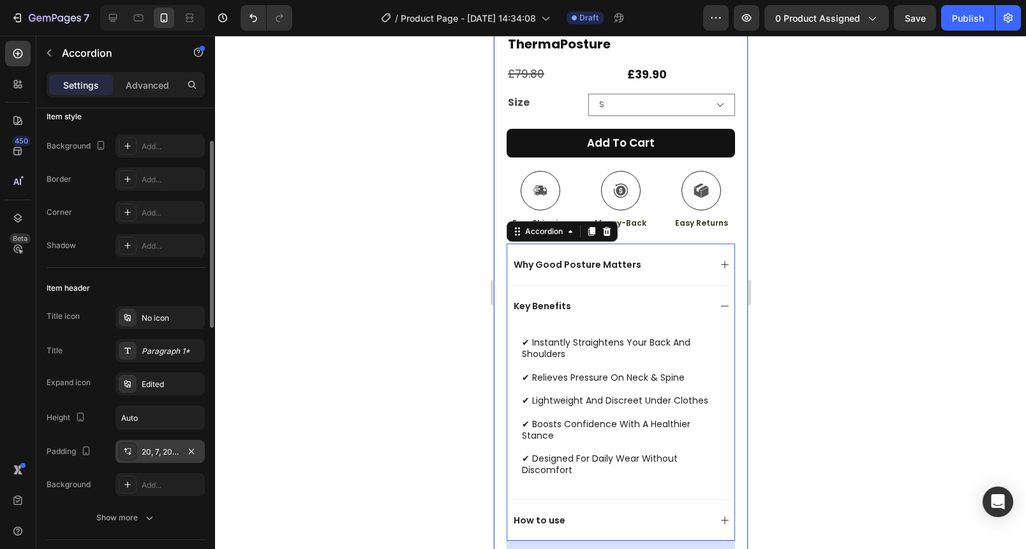
click at [140, 443] on div "20, 7, 20, 7" at bounding box center [159, 451] width 89 height 23
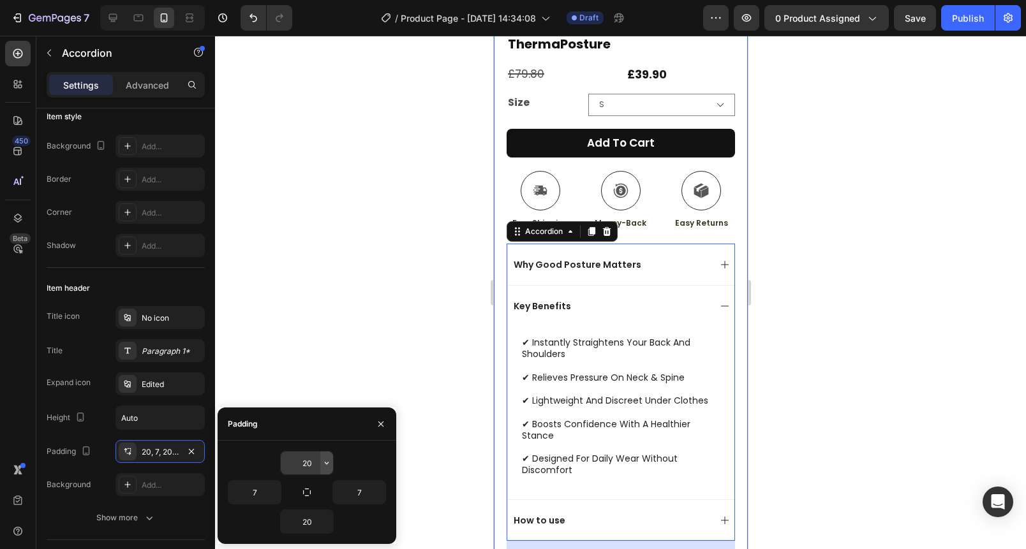
click at [328, 465] on icon "button" at bounding box center [327, 463] width 10 height 10
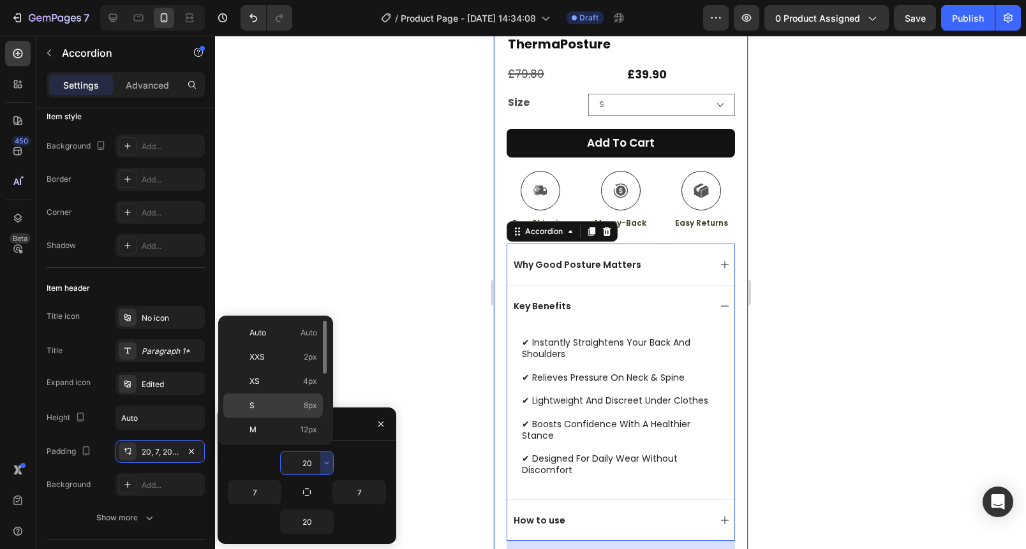
click at [273, 407] on p "S 8px" at bounding box center [283, 405] width 68 height 11
type input "8"
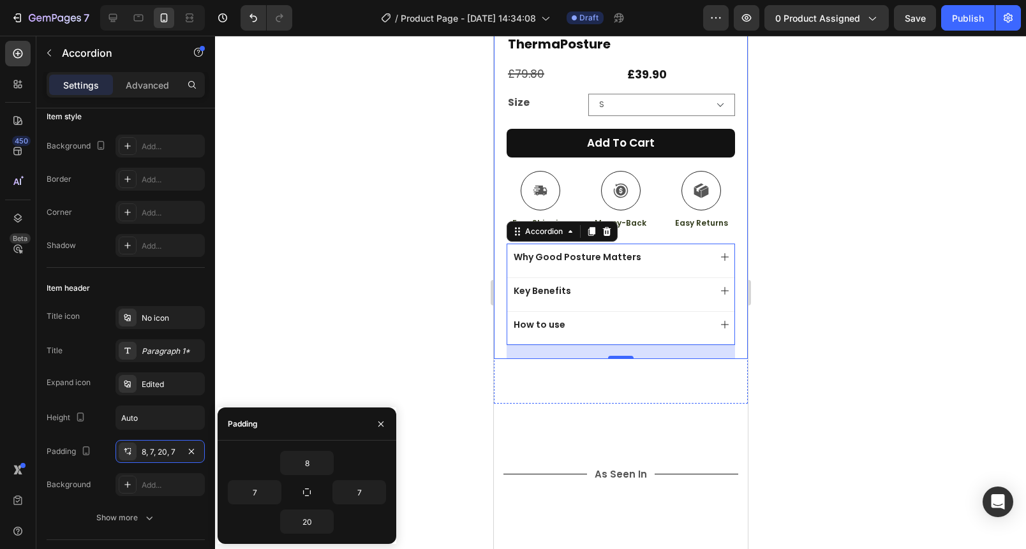
click at [340, 305] on div at bounding box center [620, 293] width 811 height 514
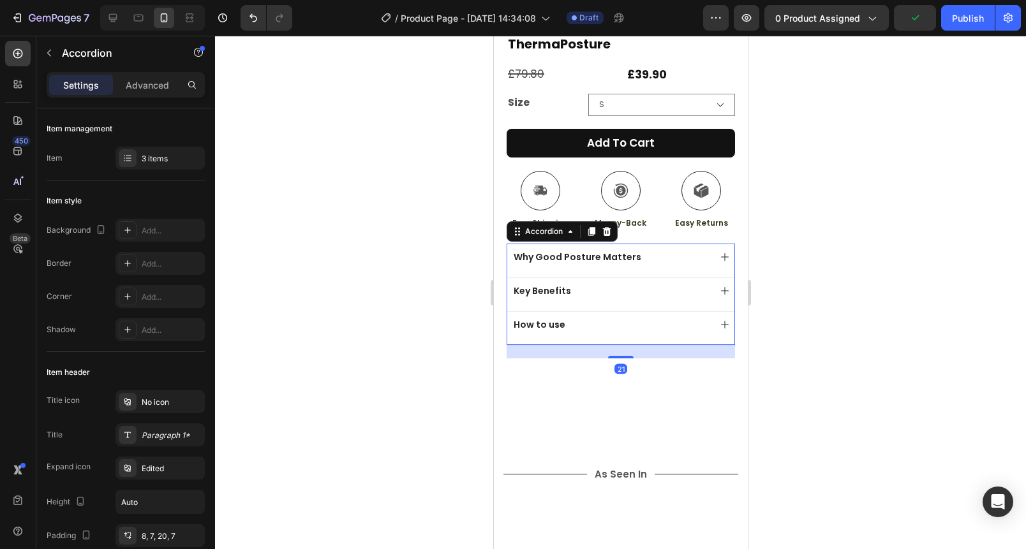
click at [586, 317] on div "How to use" at bounding box center [610, 324] width 198 height 15
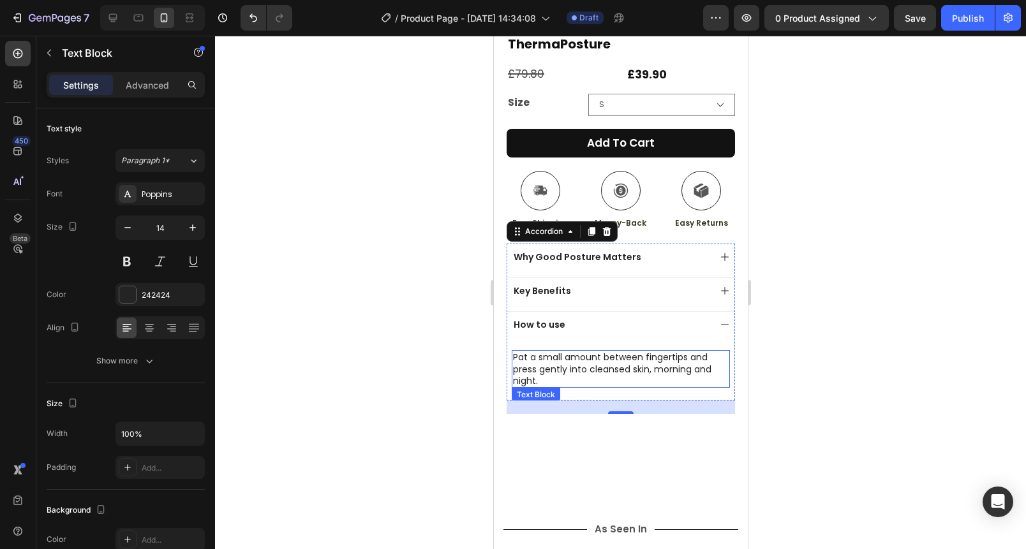
click at [632, 353] on p "Pat a small amount between fingertips and press gently into cleansed skin, morn…" at bounding box center [620, 369] width 216 height 35
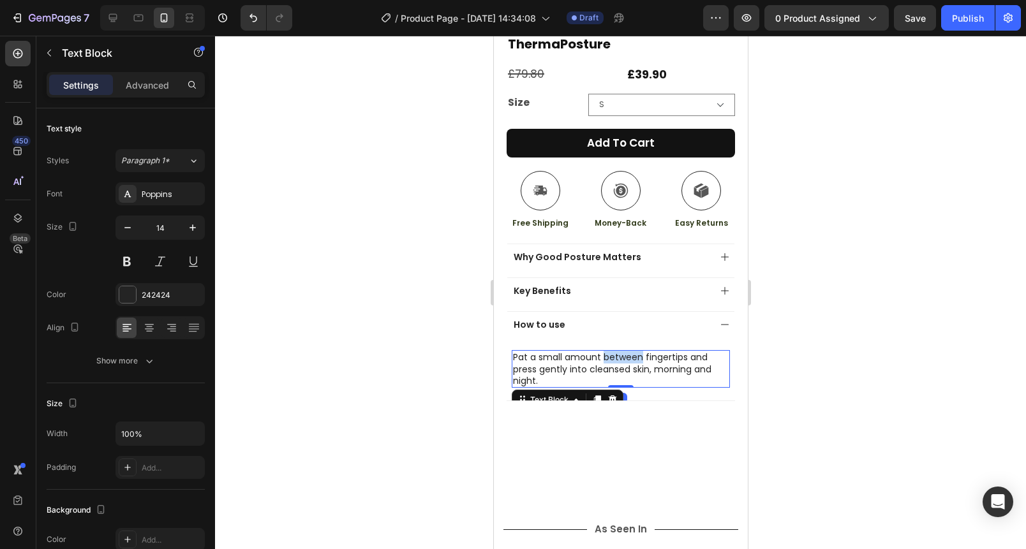
click at [632, 353] on p "Pat a small amount between fingertips and press gently into cleansed skin, morn…" at bounding box center [620, 369] width 216 height 35
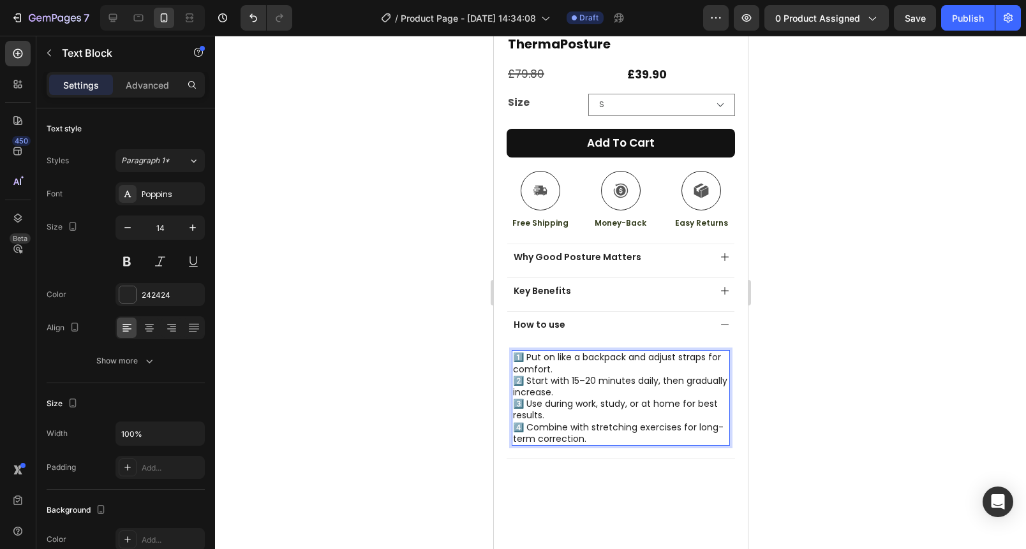
click at [572, 362] on p "1️⃣ Put on like a backpack and adjust straps for comfort." at bounding box center [620, 363] width 216 height 23
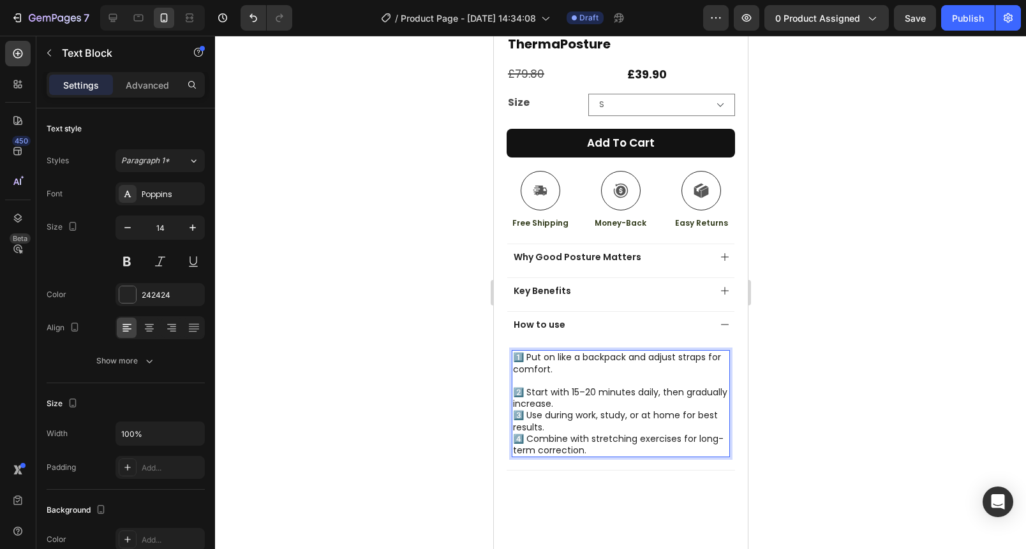
click at [611, 392] on p "2️⃣ Start with 15–20 minutes daily, then gradually increase." at bounding box center [620, 398] width 216 height 23
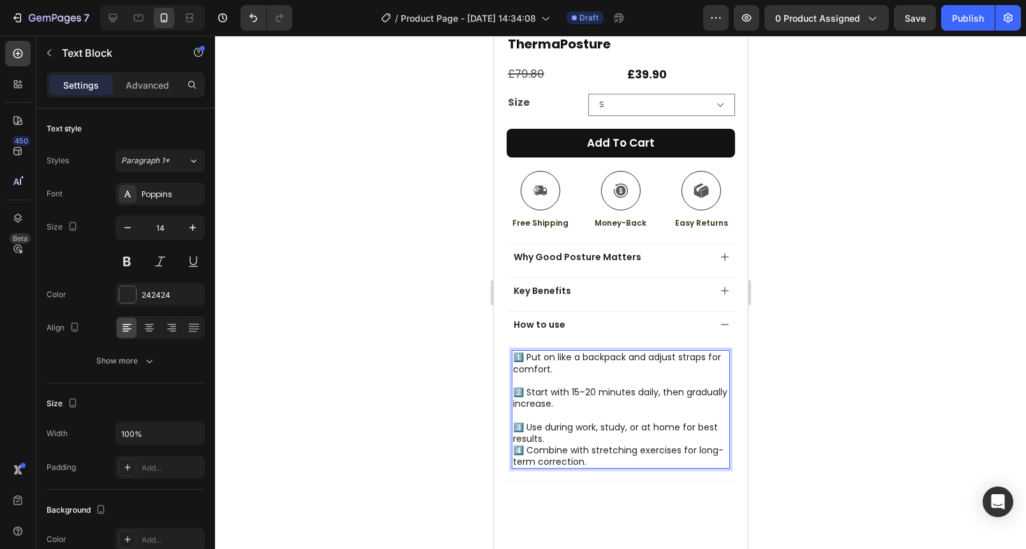
click at [580, 431] on p "3️⃣ Use during work, study, or at home for best results." at bounding box center [620, 433] width 216 height 23
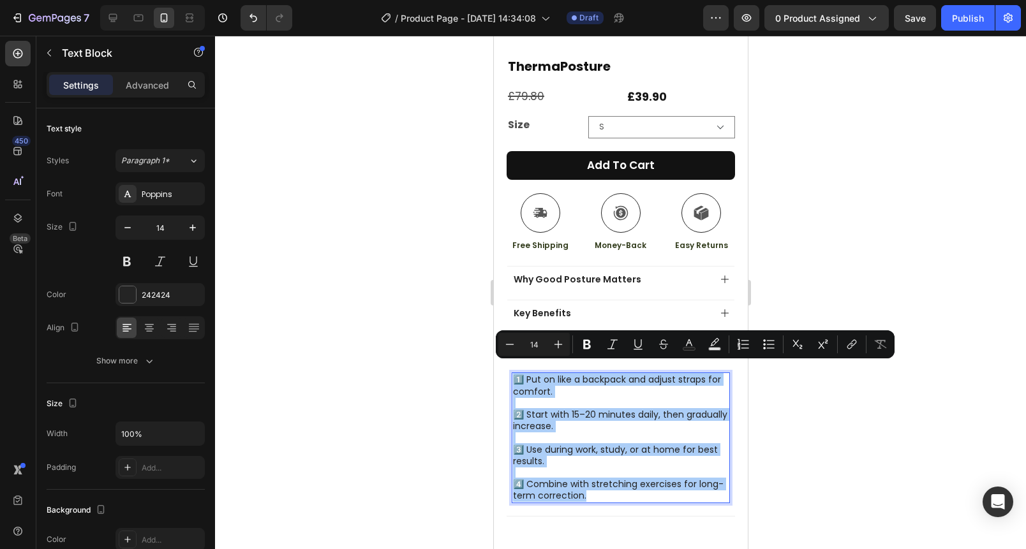
drag, startPoint x: 518, startPoint y: 343, endPoint x: 459, endPoint y: 348, distance: 59.0
click at [518, 343] on button "Minus" at bounding box center [509, 344] width 23 height 23
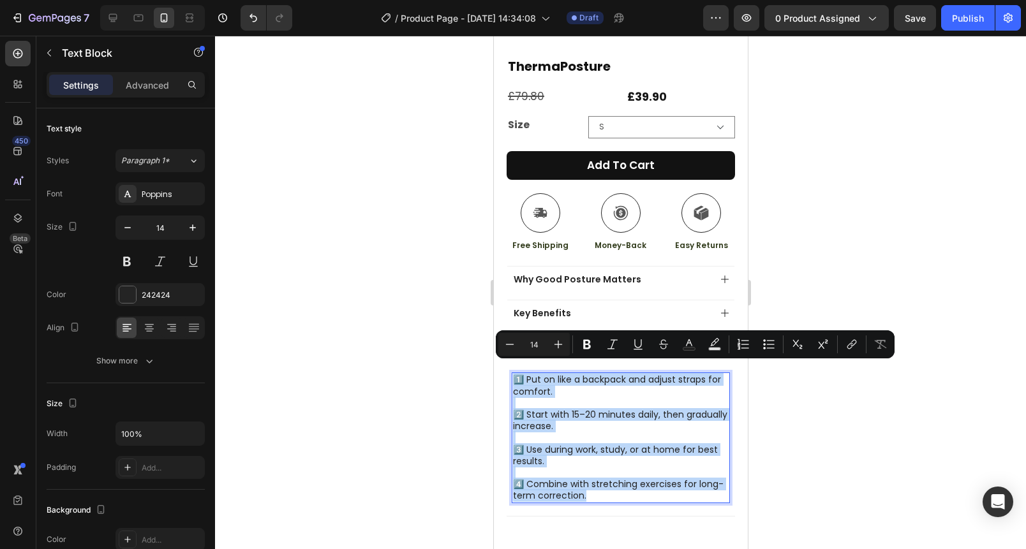
type input "13"
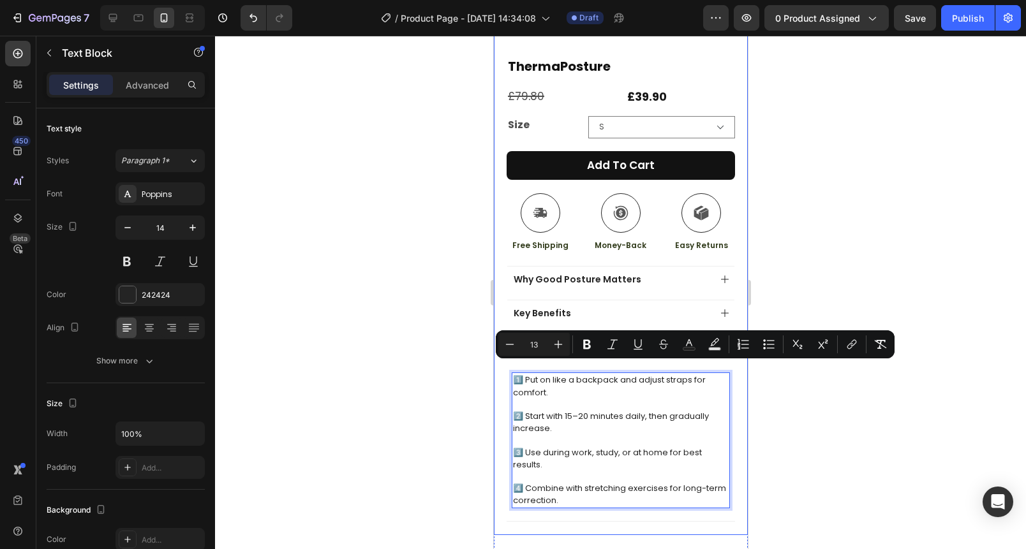
click at [449, 350] on div at bounding box center [620, 293] width 811 height 514
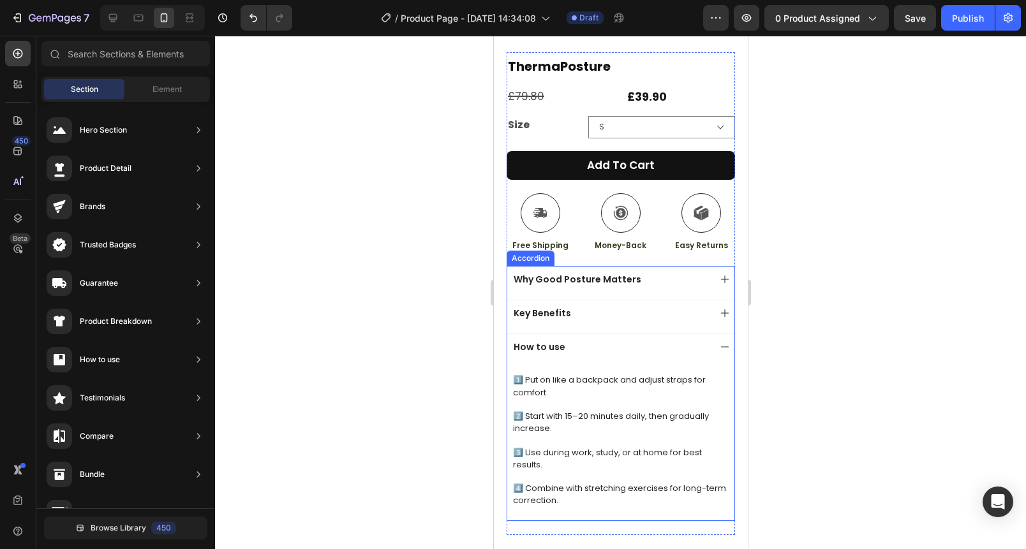
click at [639, 308] on div "Key Benefits" at bounding box center [610, 313] width 198 height 15
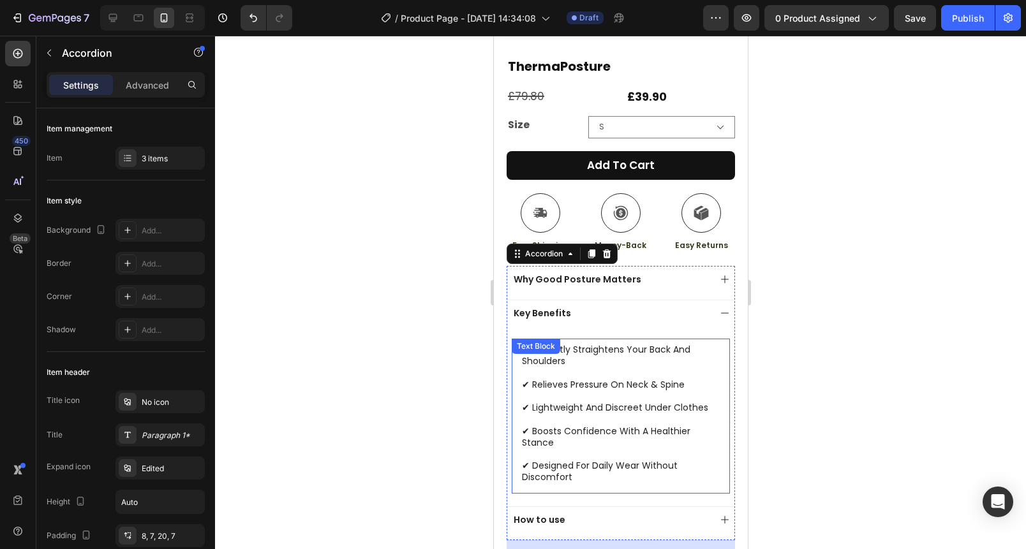
click at [615, 390] on p at bounding box center [620, 395] width 198 height 11
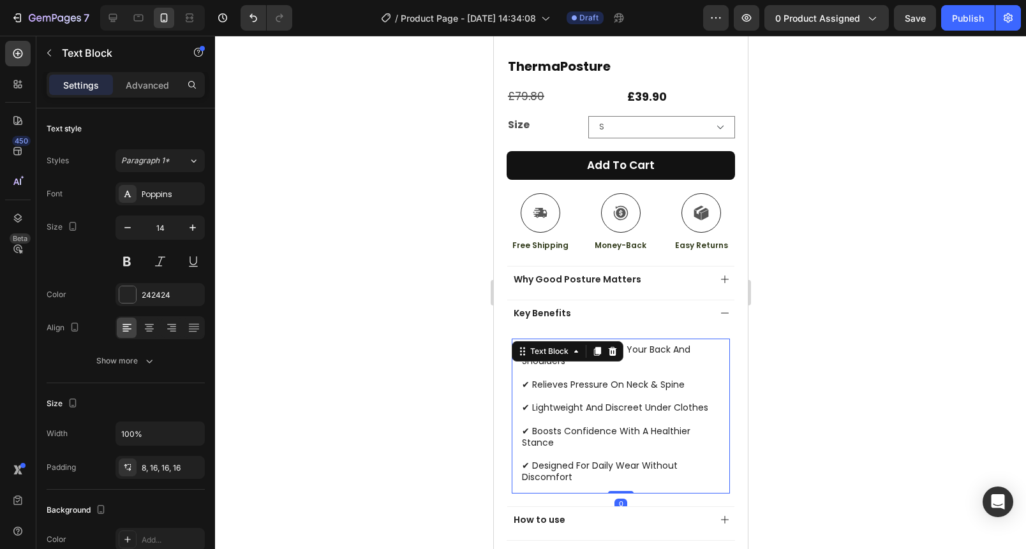
click at [615, 390] on p at bounding box center [620, 395] width 198 height 11
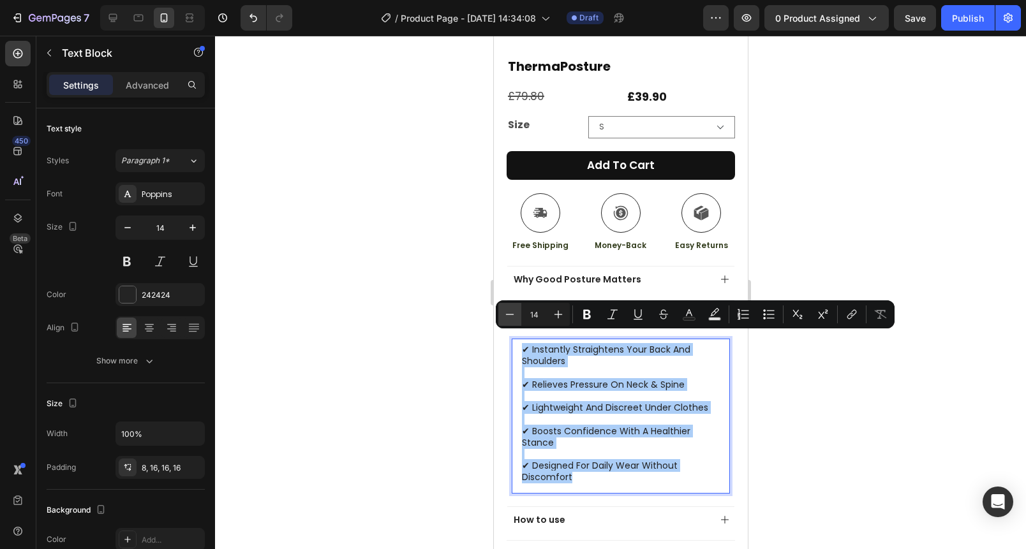
click at [502, 313] on button "Minus" at bounding box center [509, 314] width 23 height 23
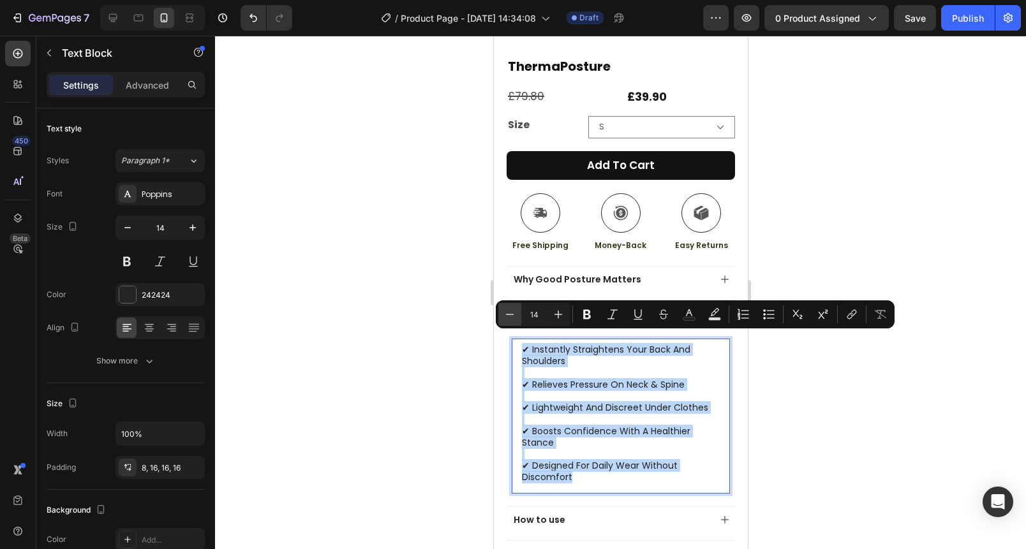
type input "13"
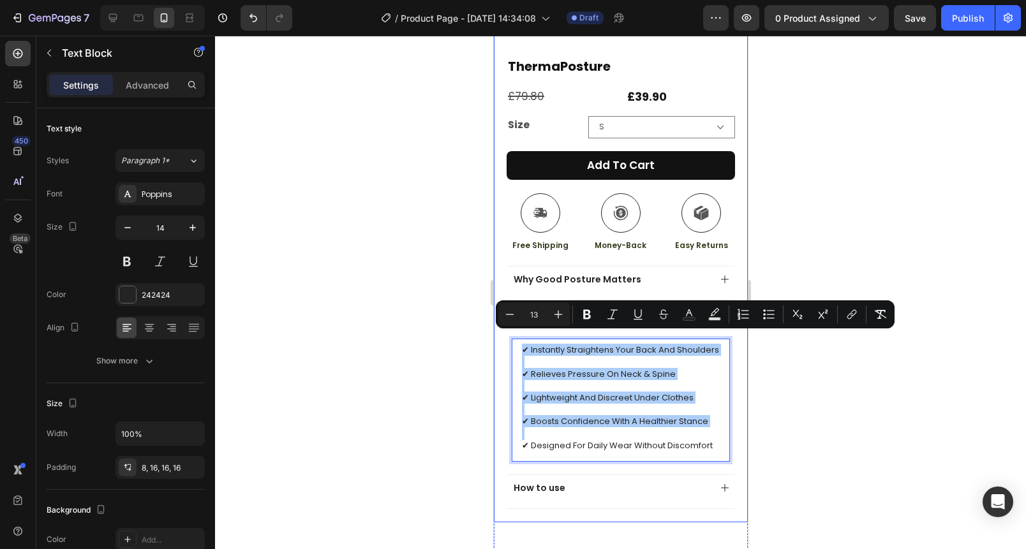
click at [459, 315] on div at bounding box center [620, 293] width 811 height 514
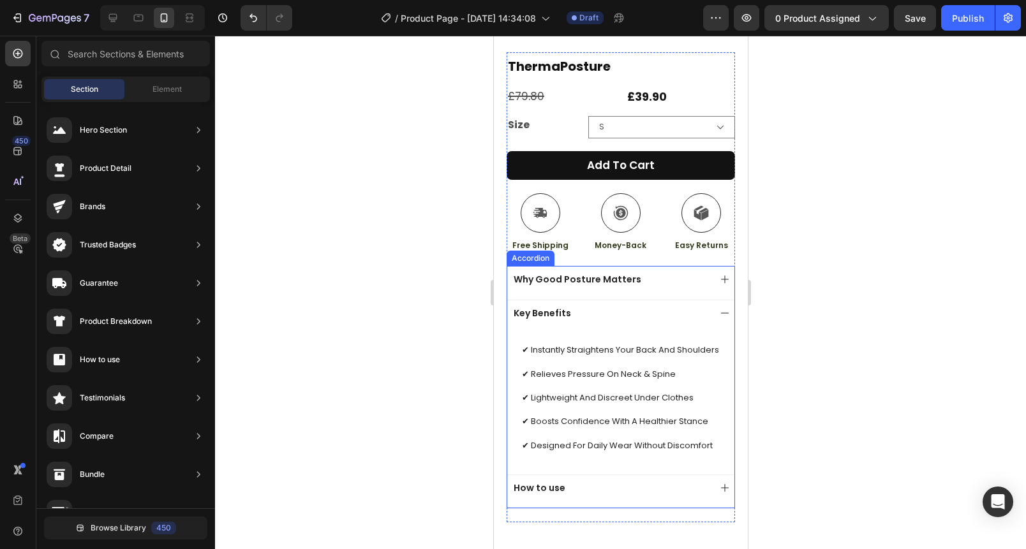
click at [656, 272] on div "Why Good Posture Matters" at bounding box center [610, 279] width 198 height 15
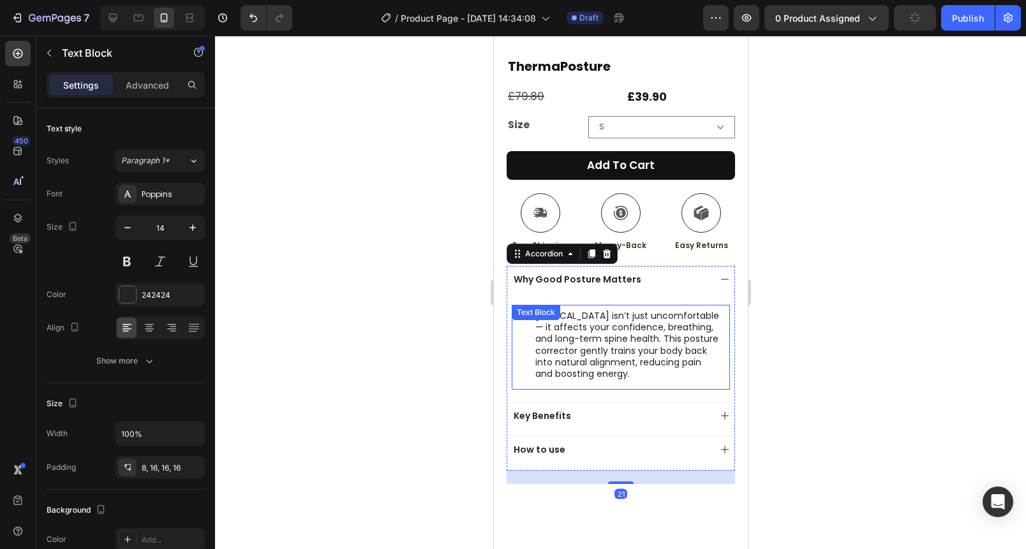
click at [611, 351] on p "Poor posture isn’t just uncomfortable — it affects your confidence, breathing, …" at bounding box center [627, 345] width 184 height 70
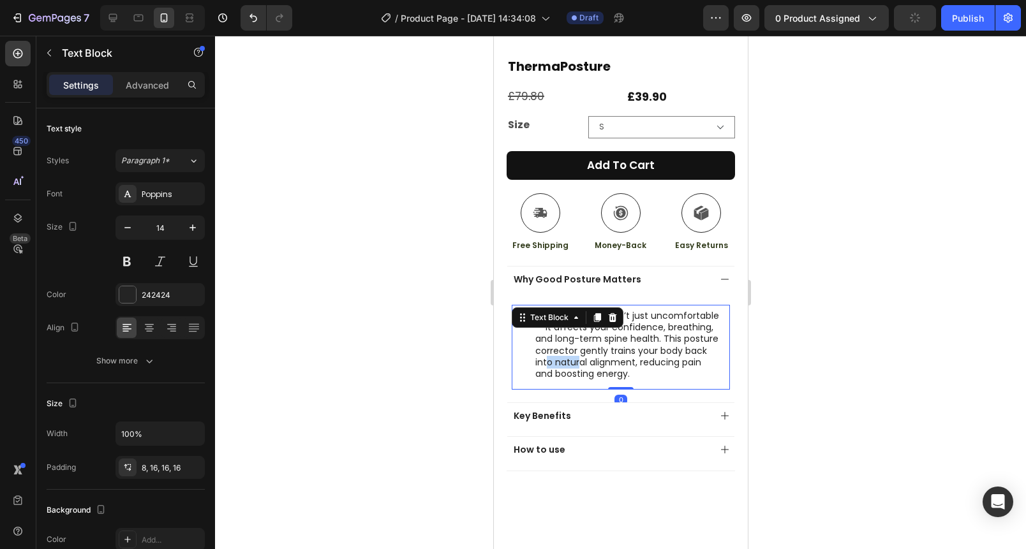
click at [611, 351] on p "Poor posture isn’t just uncomfortable — it affects your confidence, breathing, …" at bounding box center [627, 345] width 184 height 70
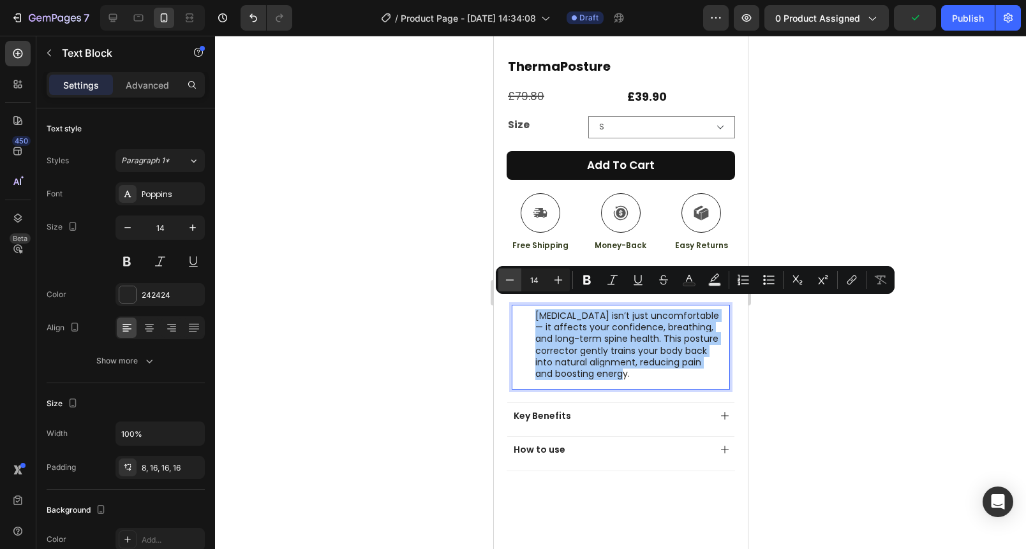
click at [512, 283] on icon "Editor contextual toolbar" at bounding box center [509, 280] width 13 height 13
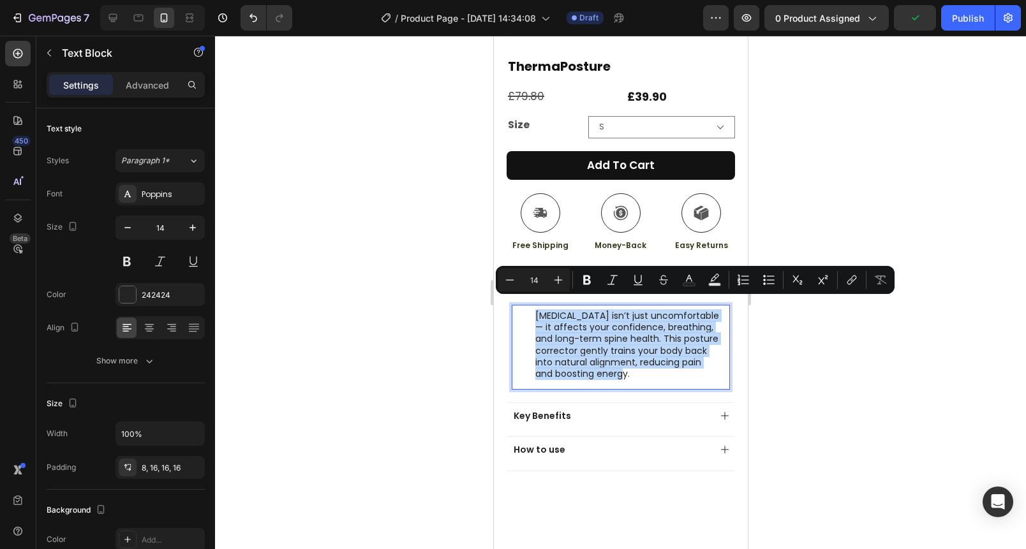
type input "13"
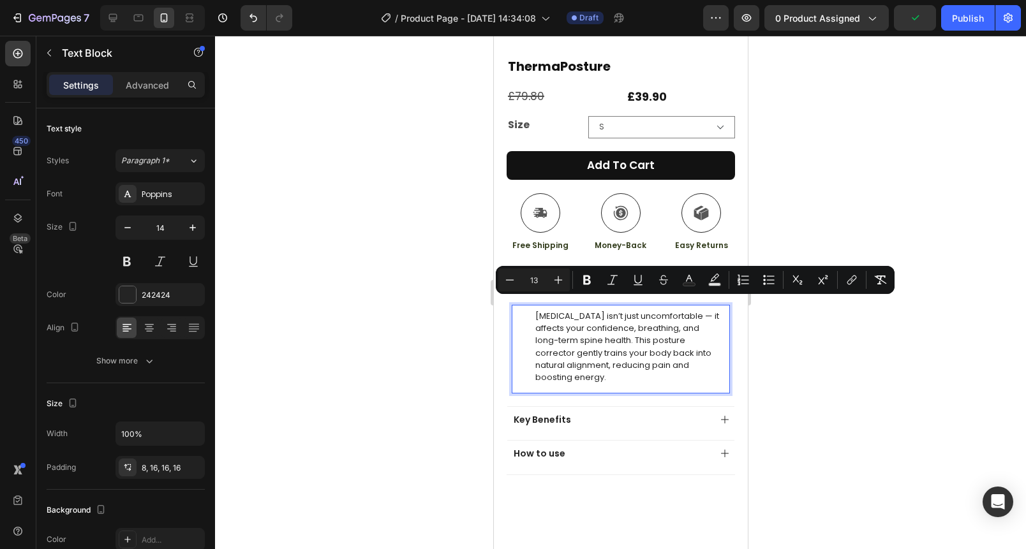
click at [415, 297] on div at bounding box center [620, 293] width 811 height 514
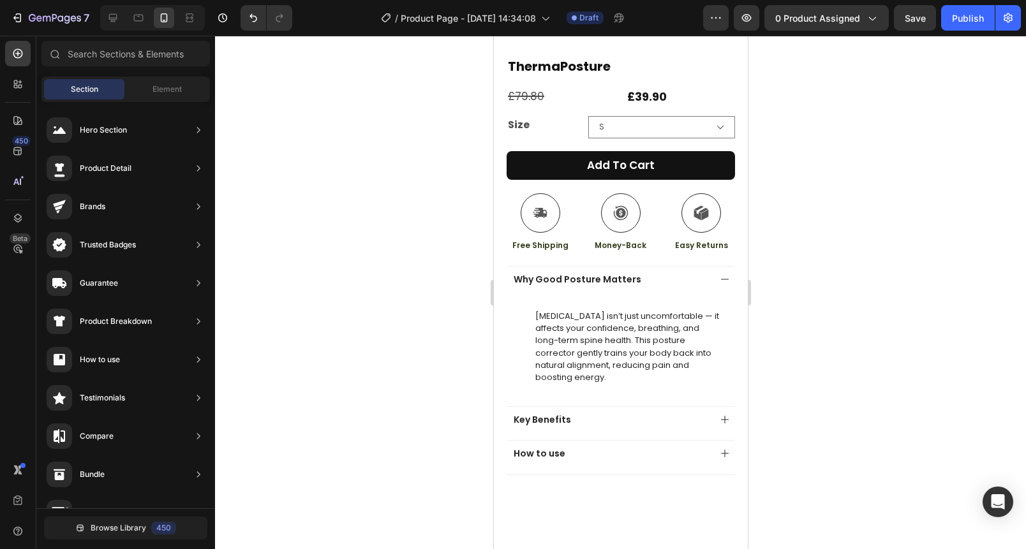
click at [574, 329] on span "Poor posture isn’t just uncomfortable — it affects your confidence, breathing, …" at bounding box center [627, 346] width 184 height 73
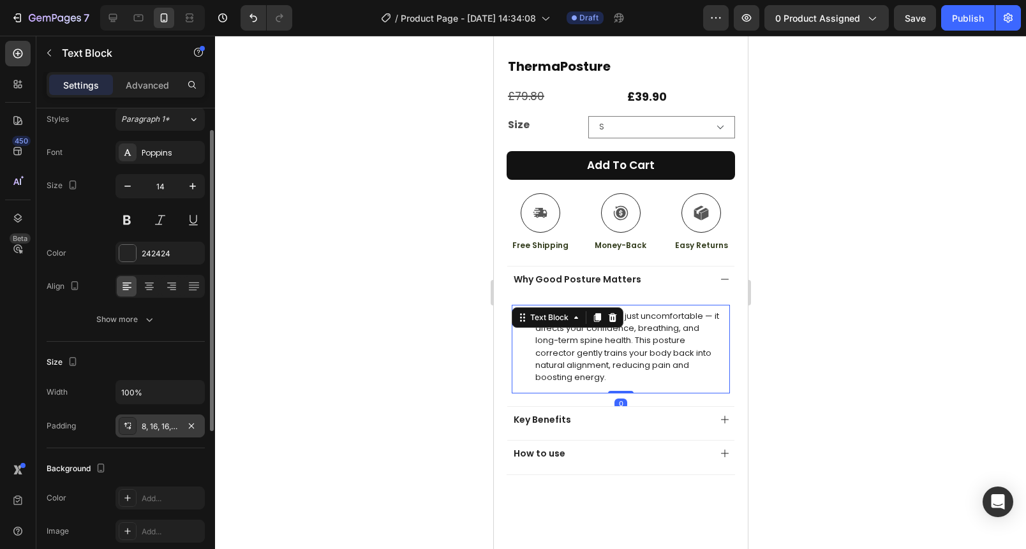
scroll to position [42, 0]
click at [151, 427] on div "8, 16, 16, 16" at bounding box center [160, 425] width 37 height 11
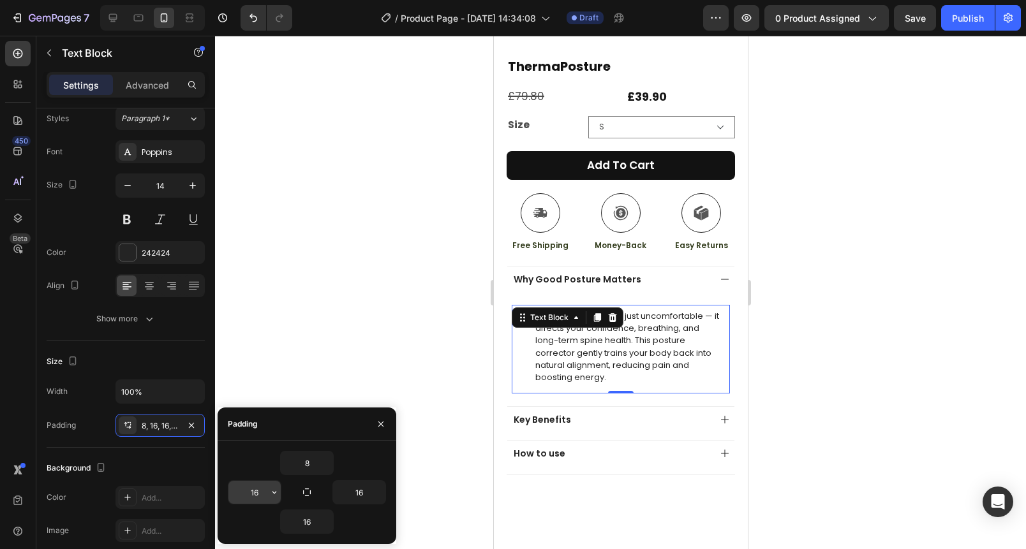
click at [254, 494] on input "16" at bounding box center [254, 492] width 52 height 23
type input "8"
click at [303, 521] on input "8" at bounding box center [307, 521] width 52 height 23
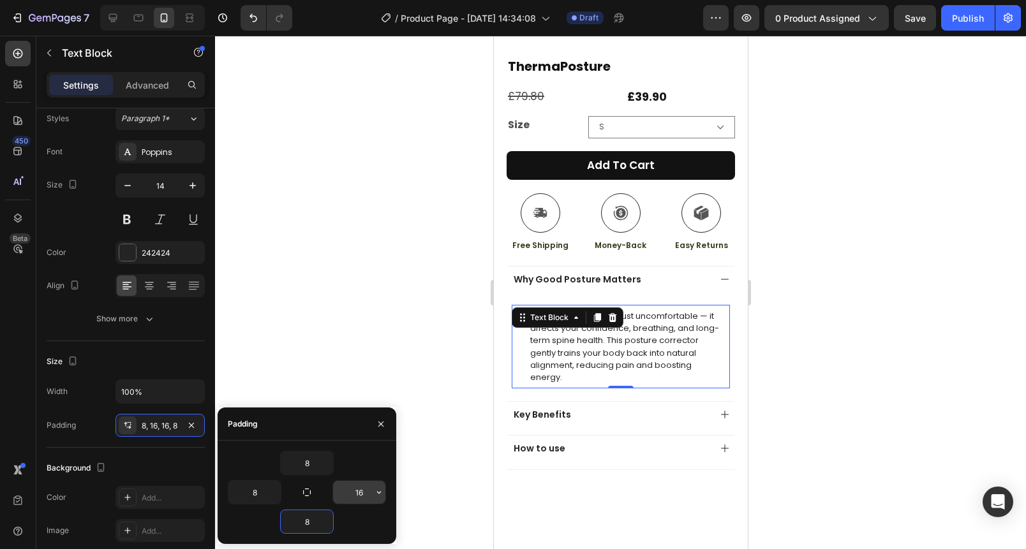
type input "8"
click at [352, 497] on input "8" at bounding box center [359, 492] width 52 height 23
click at [377, 309] on div at bounding box center [620, 293] width 811 height 514
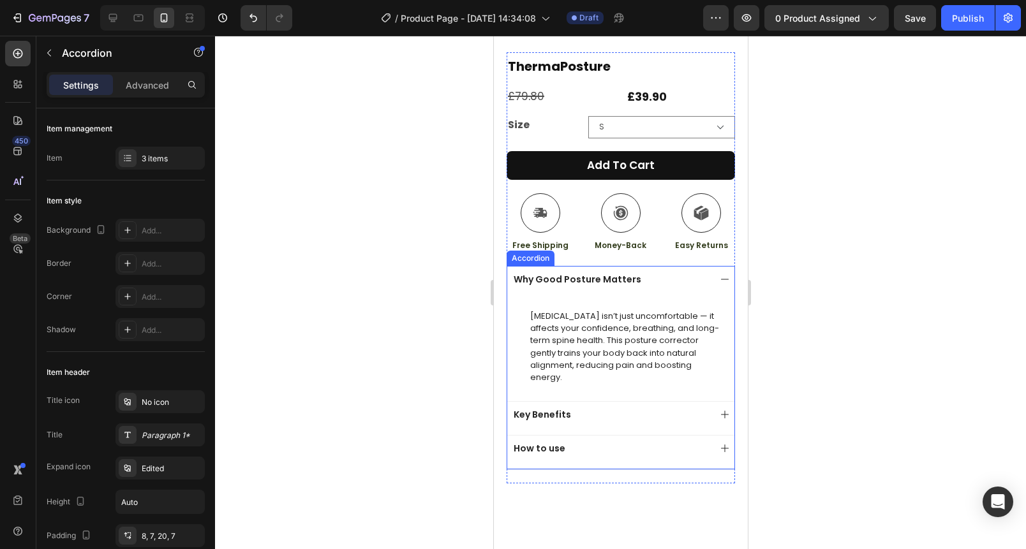
click at [600, 408] on div "Key Benefits" at bounding box center [610, 414] width 198 height 15
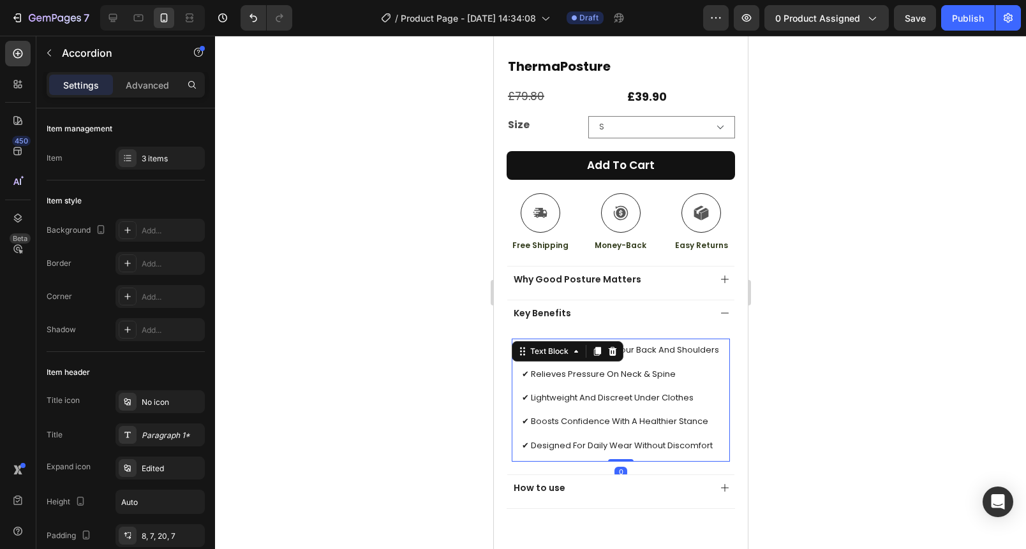
click at [600, 408] on p at bounding box center [620, 409] width 198 height 11
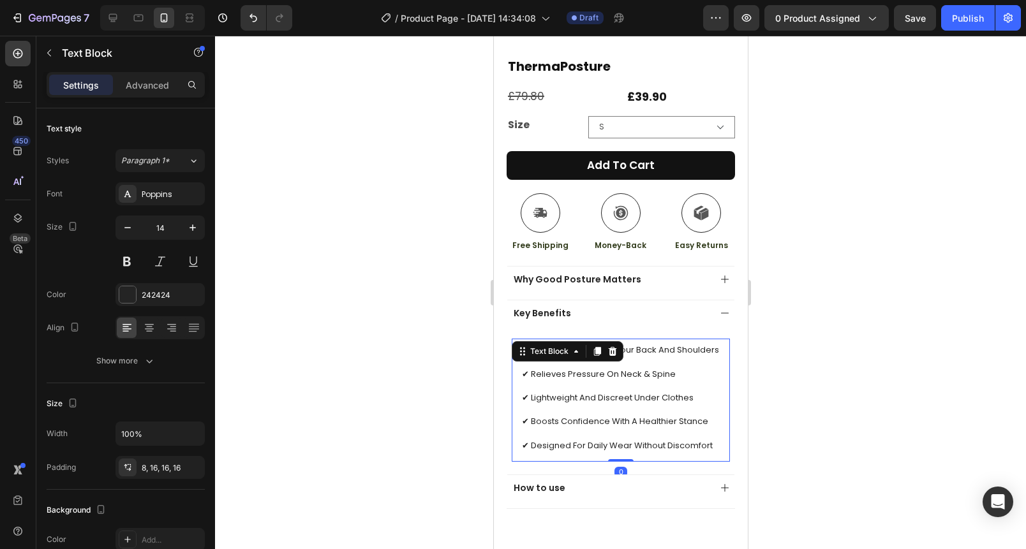
click at [600, 408] on p at bounding box center [620, 409] width 198 height 11
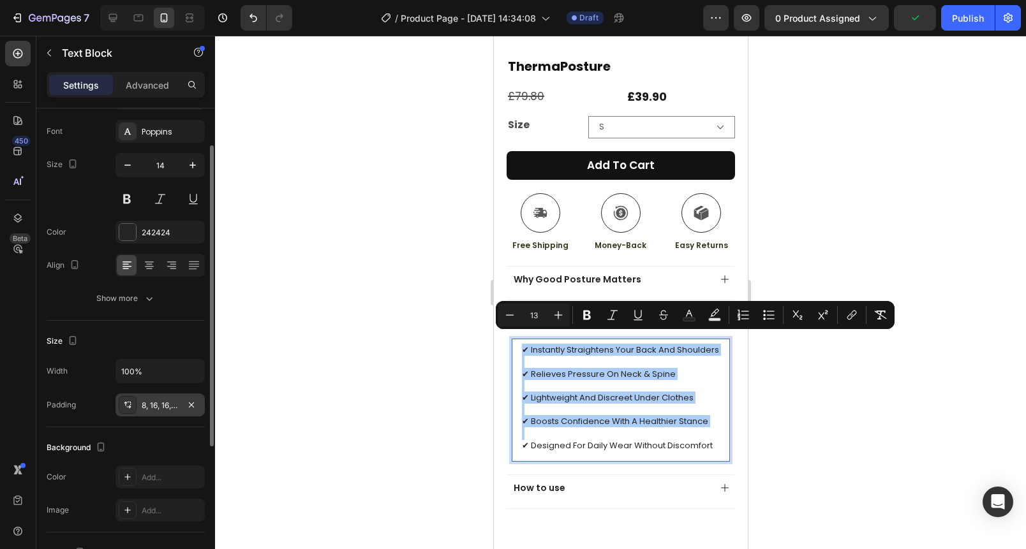
click at [168, 407] on div "8, 16, 16, 16" at bounding box center [160, 405] width 37 height 11
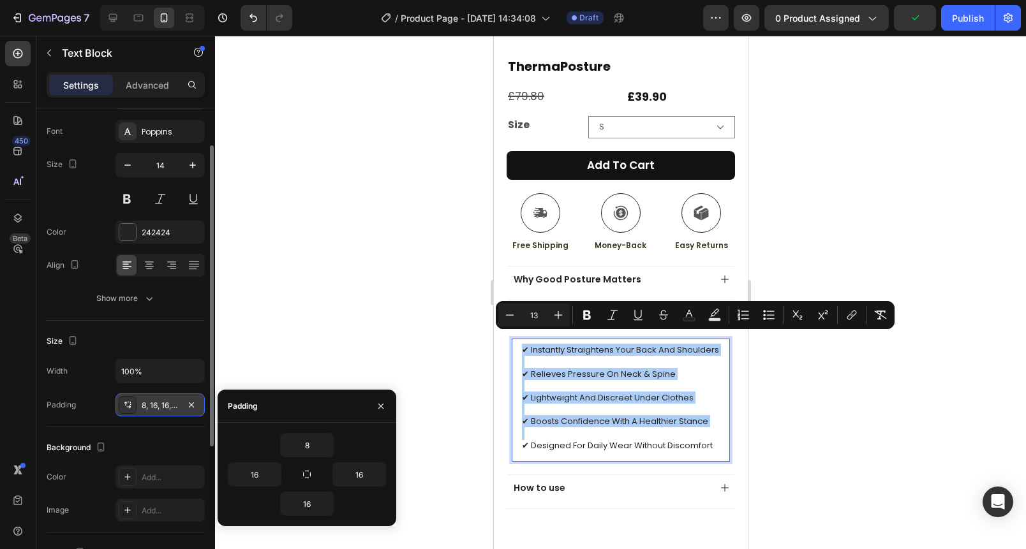
scroll to position [61, 0]
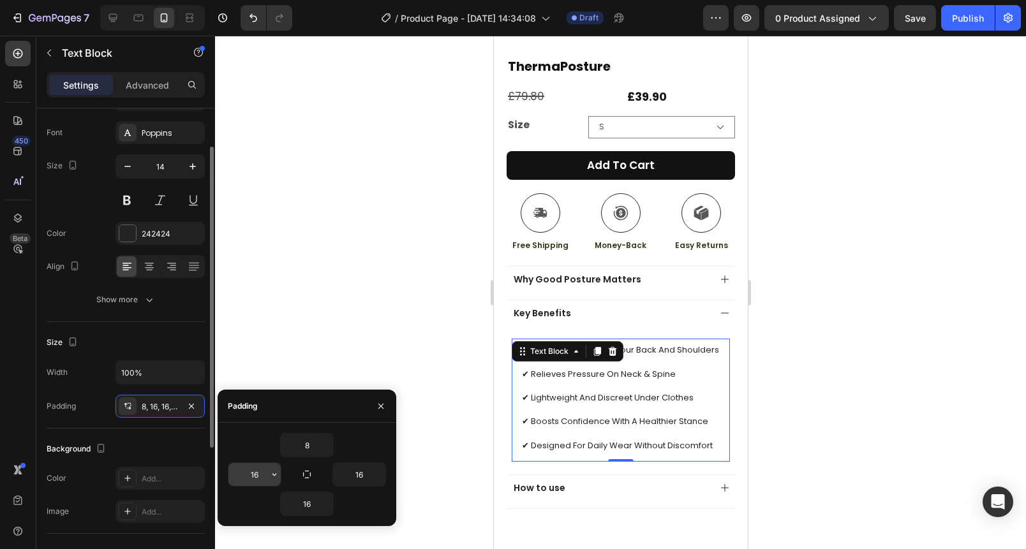
click at [253, 473] on input "16" at bounding box center [254, 474] width 52 height 23
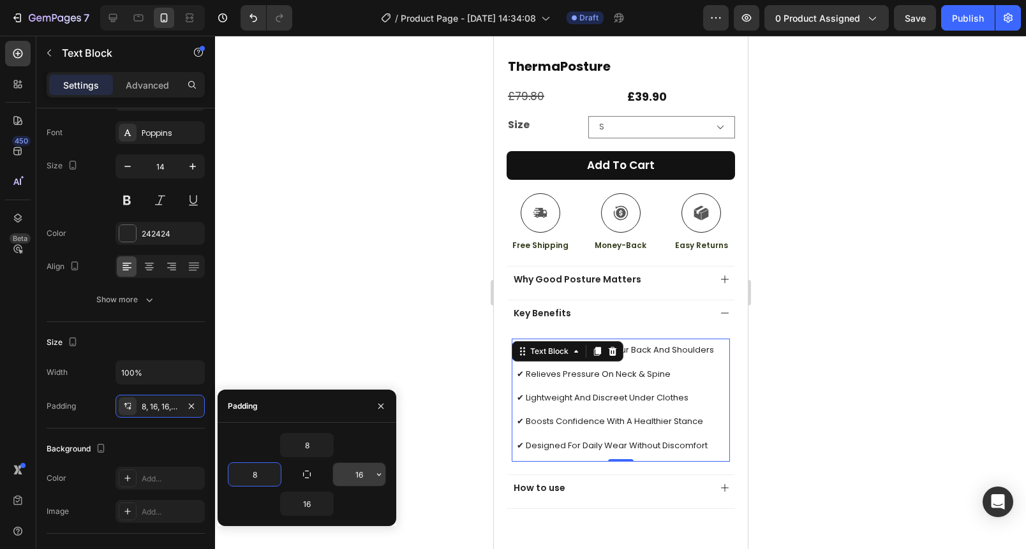
type input "8"
click at [362, 477] on input "8" at bounding box center [359, 474] width 52 height 23
type input "8"
click at [315, 501] on input "8" at bounding box center [307, 504] width 52 height 23
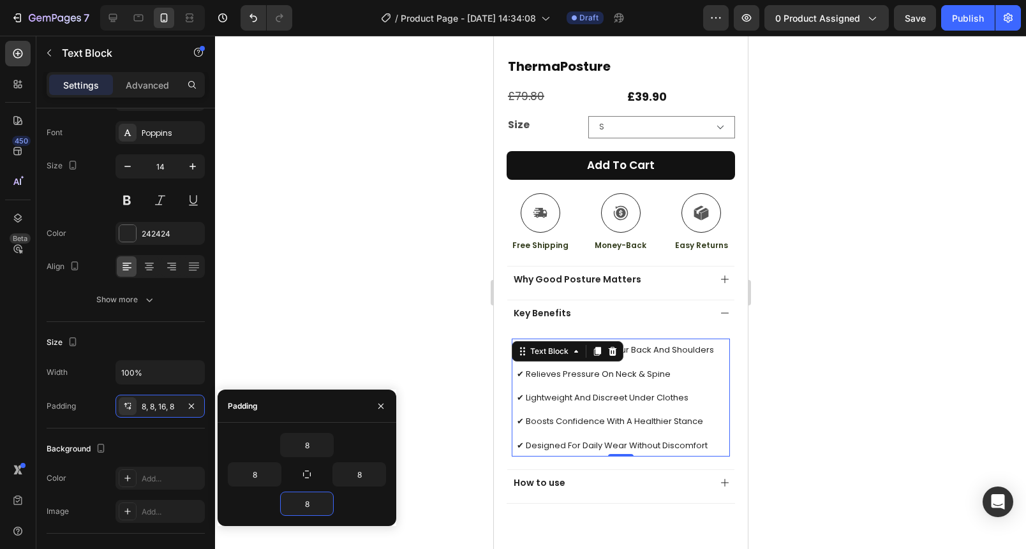
click at [400, 316] on div at bounding box center [620, 293] width 811 height 514
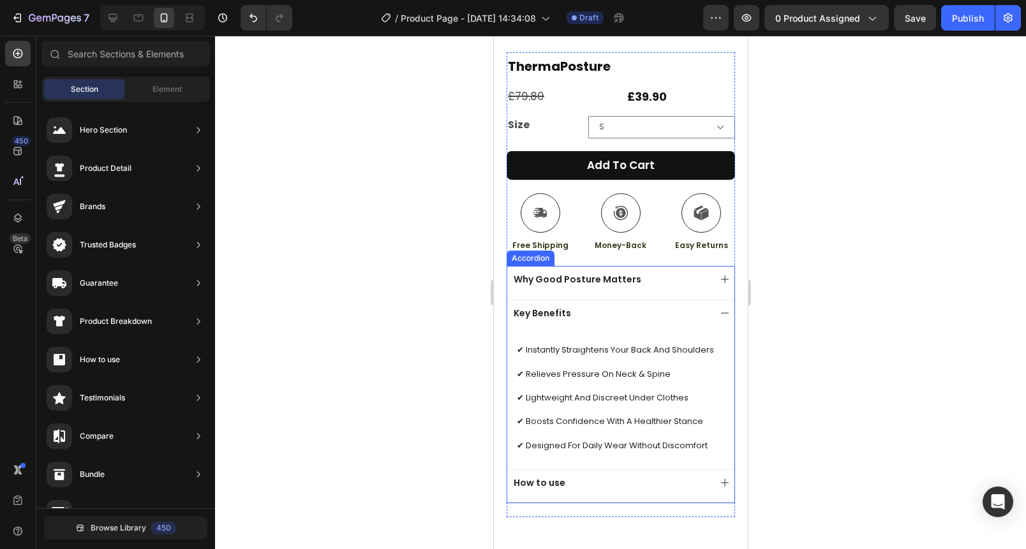
click at [588, 489] on div "How to use" at bounding box center [610, 482] width 198 height 15
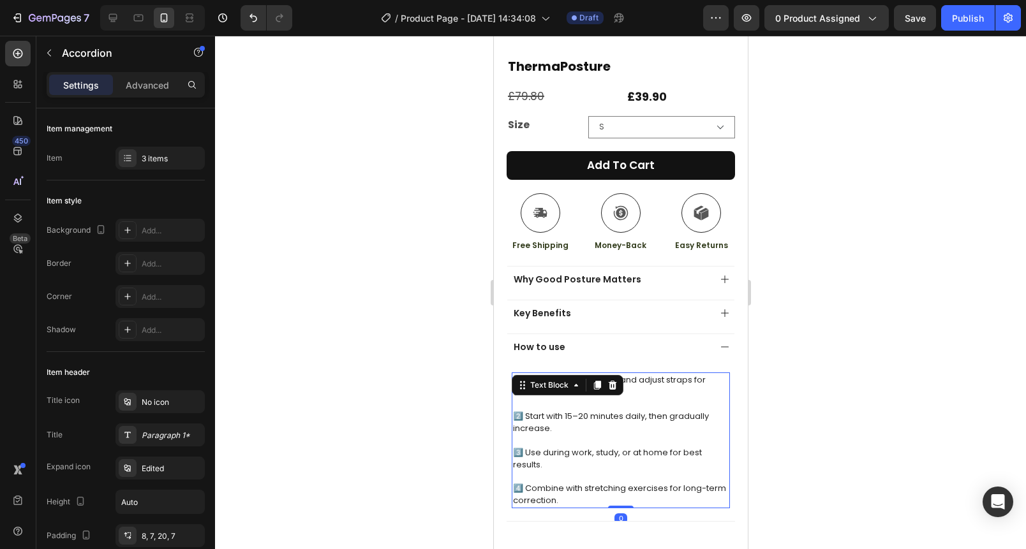
click at [594, 435] on p at bounding box center [620, 440] width 216 height 11
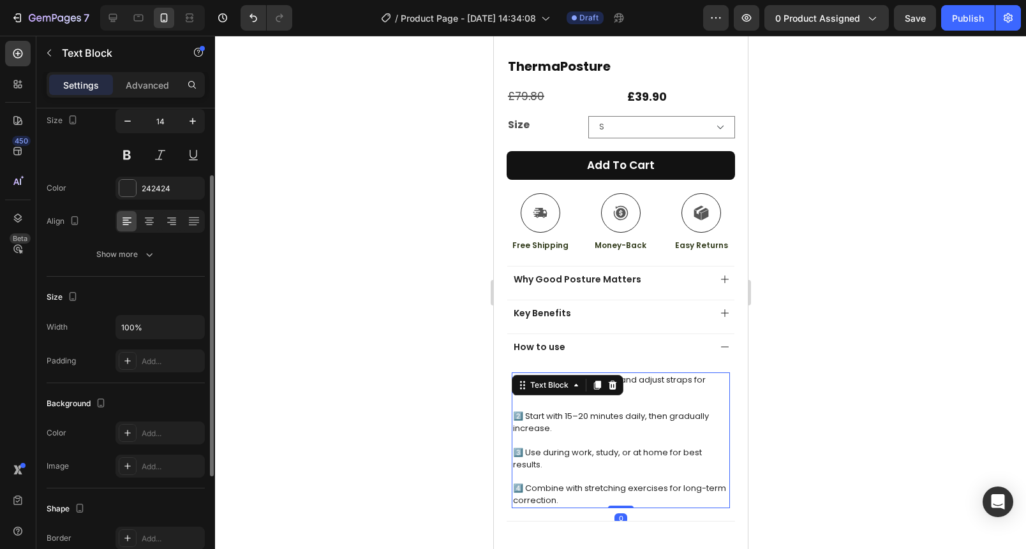
scroll to position [108, 0]
click at [154, 362] on div "Add..." at bounding box center [172, 359] width 60 height 11
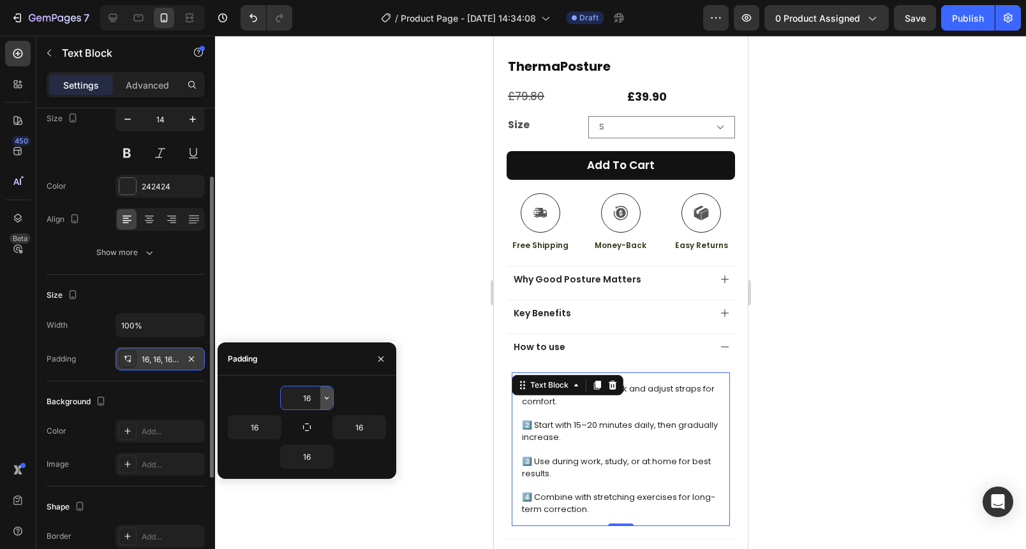
click at [325, 399] on icon "button" at bounding box center [327, 398] width 10 height 10
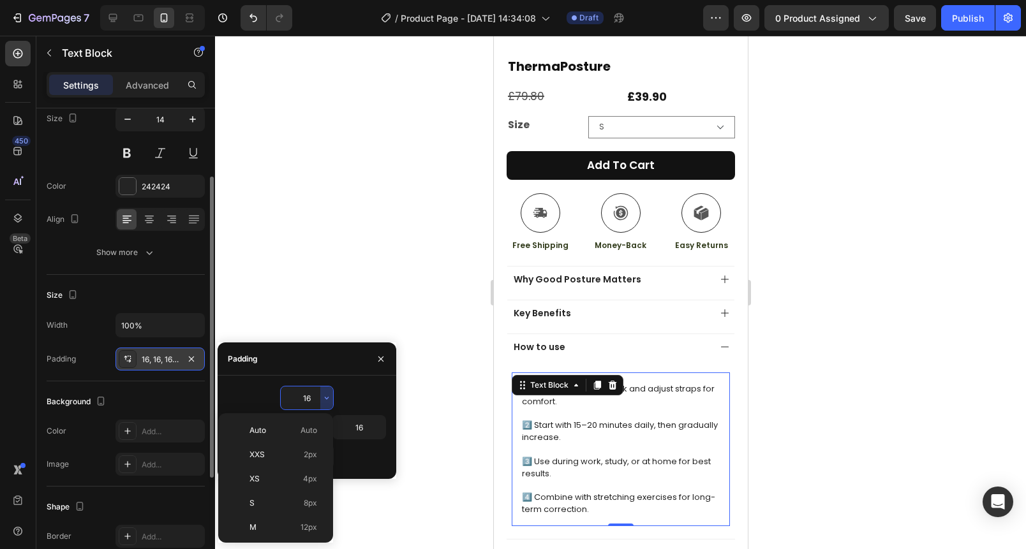
click at [267, 500] on p "S 8px" at bounding box center [283, 503] width 68 height 11
type input "8"
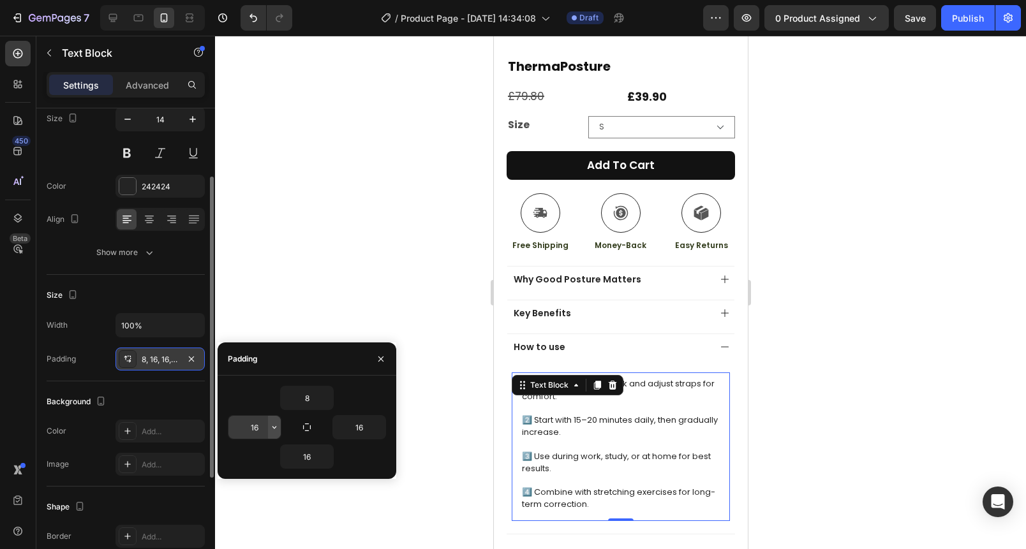
click at [272, 427] on icon "button" at bounding box center [274, 427] width 10 height 10
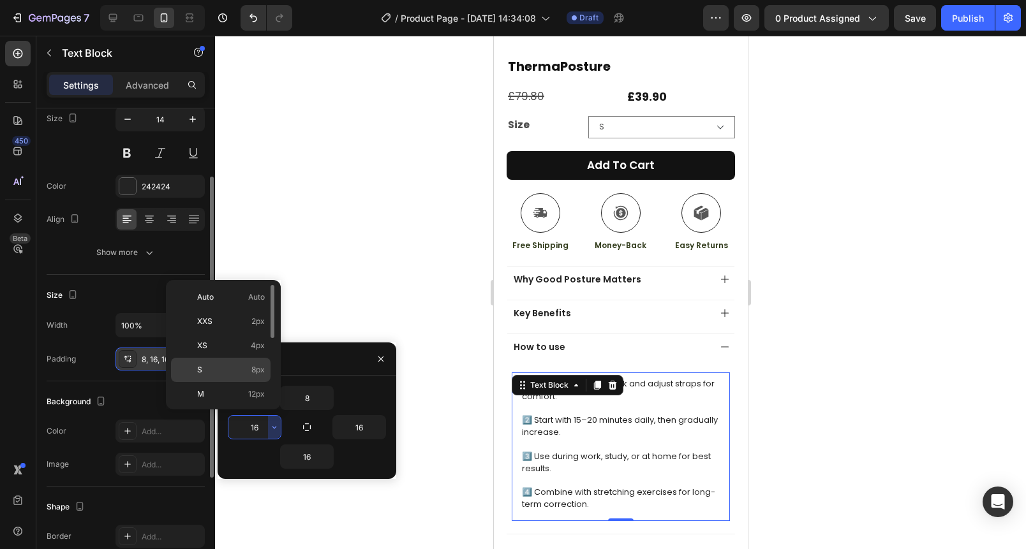
click at [218, 366] on p "S 8px" at bounding box center [231, 369] width 68 height 11
type input "8"
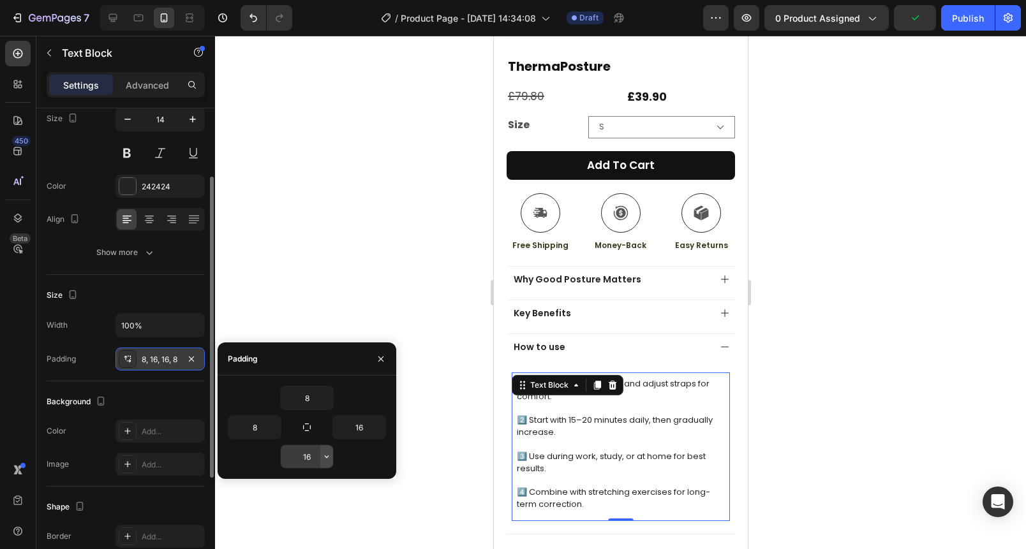
click at [322, 456] on icon "button" at bounding box center [327, 457] width 10 height 10
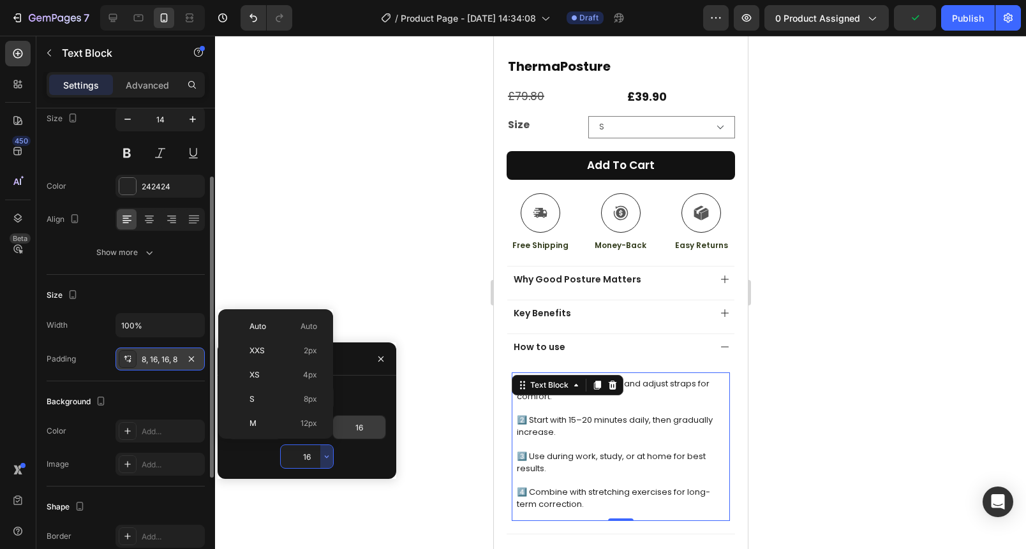
drag, startPoint x: 278, startPoint y: 404, endPoint x: 336, endPoint y: 418, distance: 59.7
click at [279, 404] on p "S 8px" at bounding box center [283, 399] width 68 height 11
type input "8"
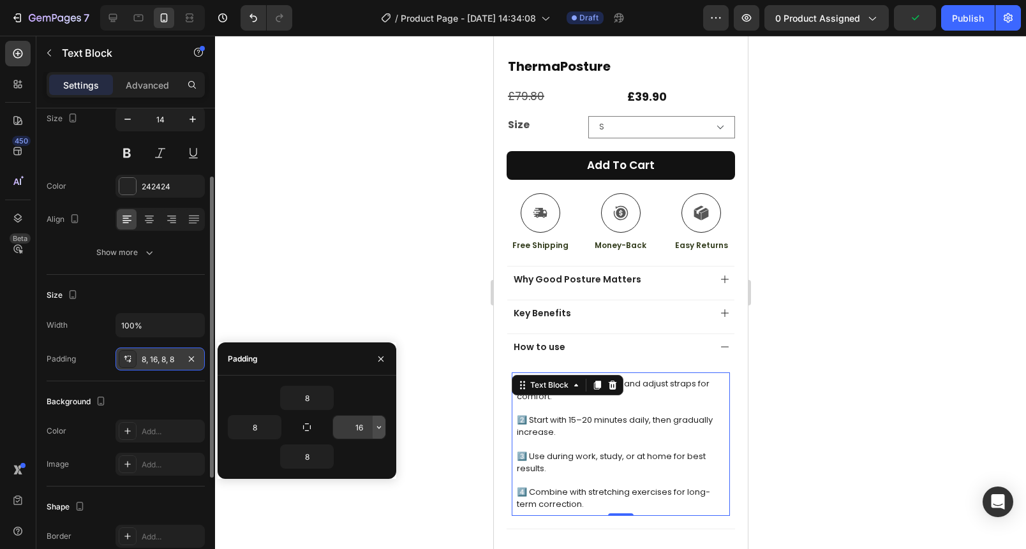
click at [378, 429] on icon "button" at bounding box center [379, 427] width 10 height 10
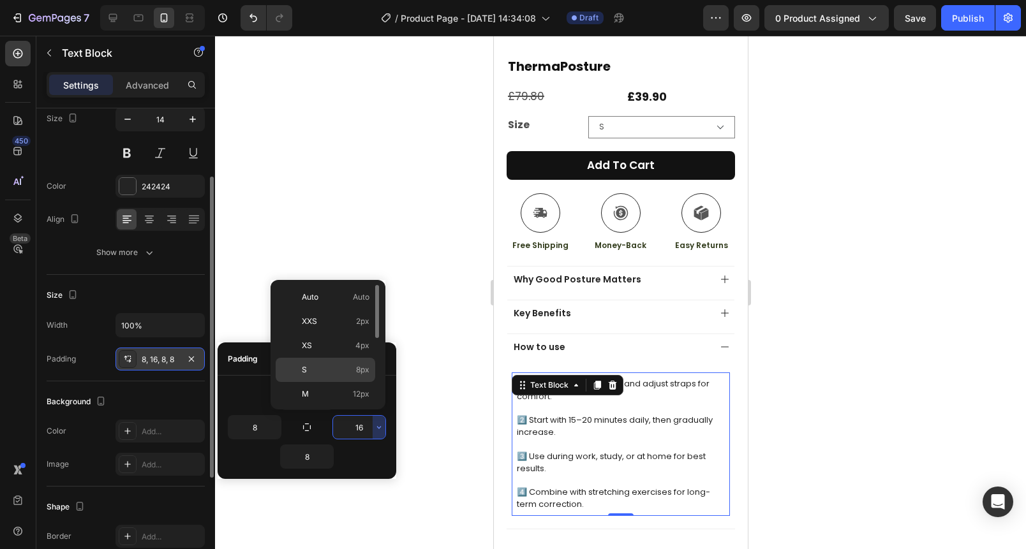
click at [307, 369] on p "S 8px" at bounding box center [336, 369] width 68 height 11
type input "8"
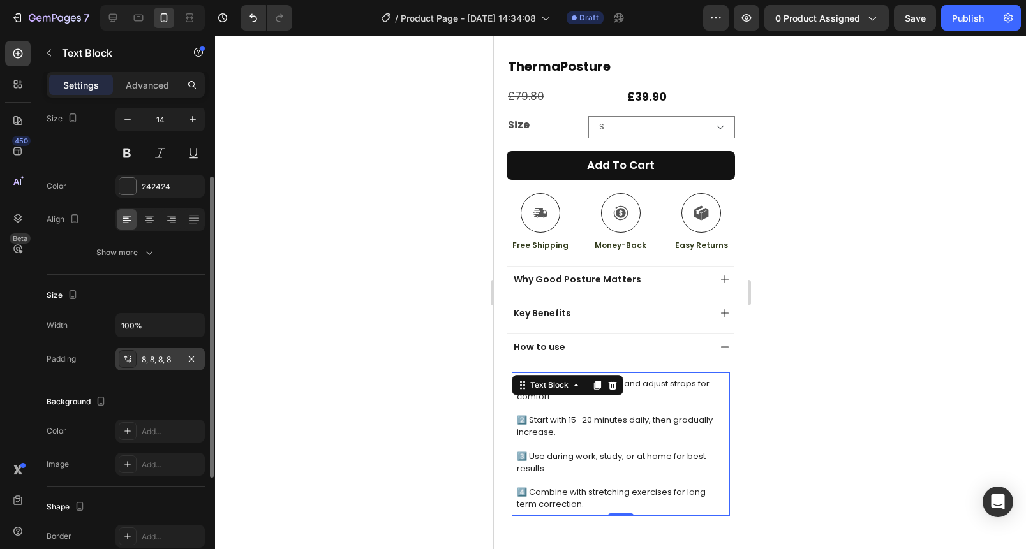
click at [327, 316] on div at bounding box center [620, 293] width 811 height 514
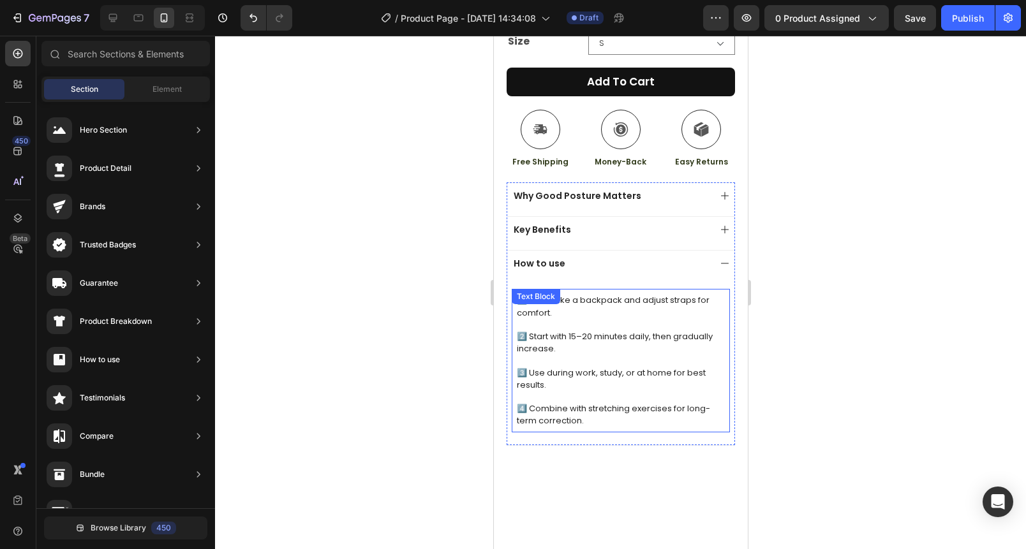
scroll to position [392, 0]
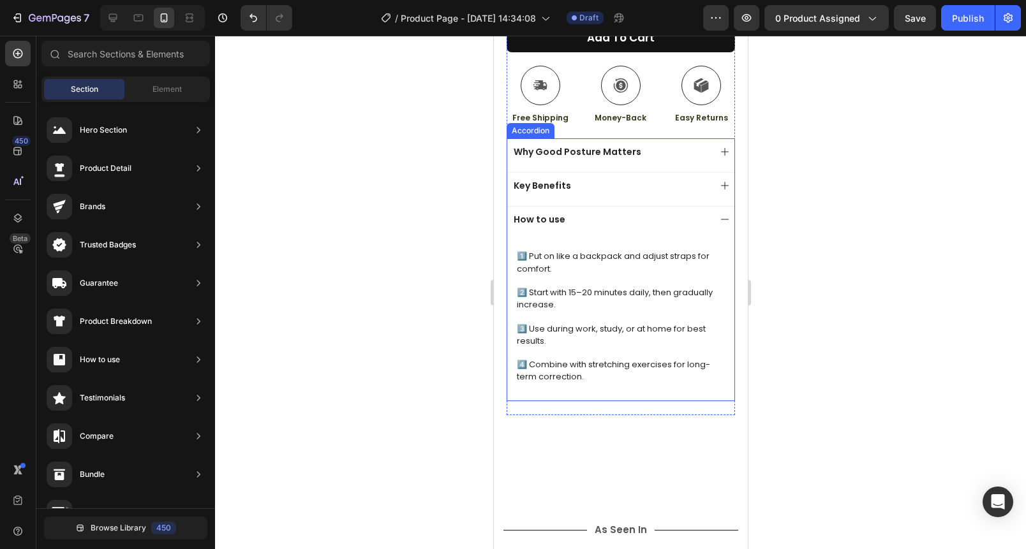
click at [705, 210] on div "How to use" at bounding box center [620, 223] width 227 height 34
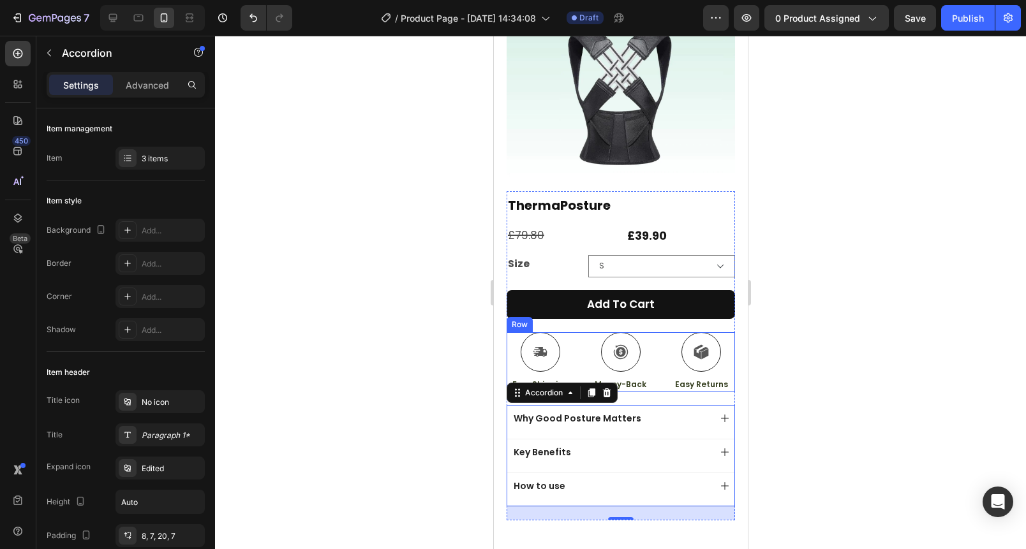
scroll to position [73, 0]
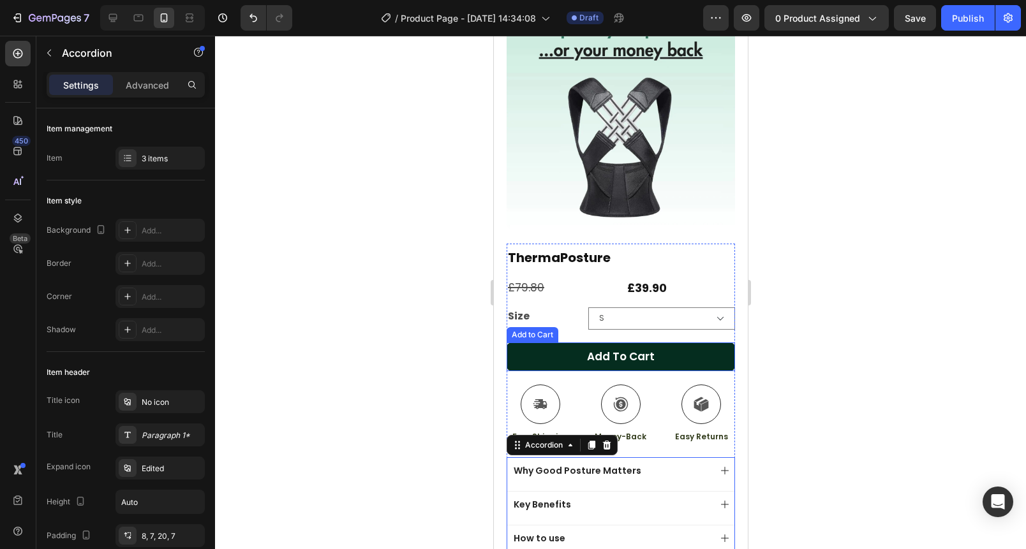
click at [534, 347] on button "Add to cart" at bounding box center [620, 357] width 228 height 29
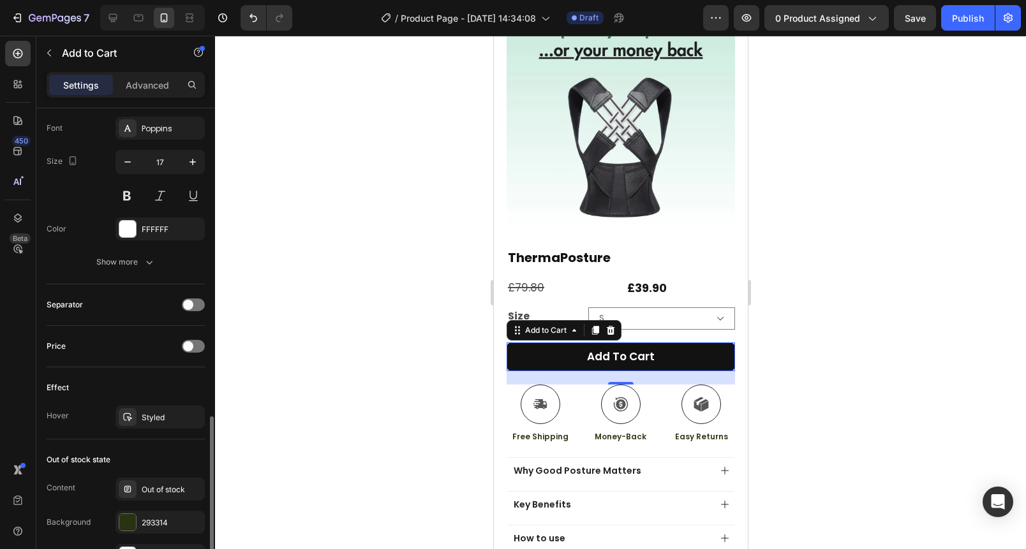
scroll to position [745, 0]
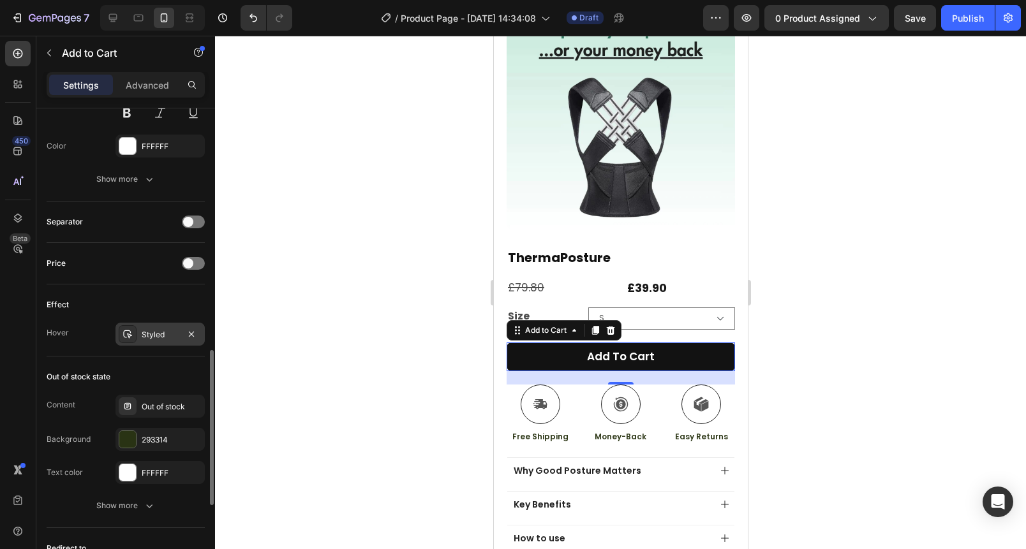
click at [160, 334] on div "Styled" at bounding box center [160, 334] width 37 height 11
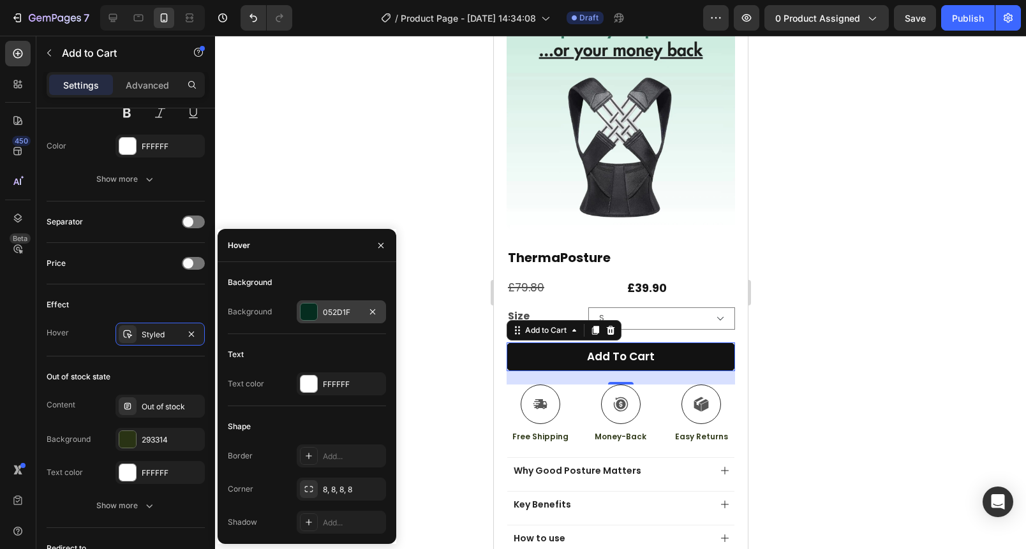
click at [315, 317] on div at bounding box center [309, 312] width 17 height 17
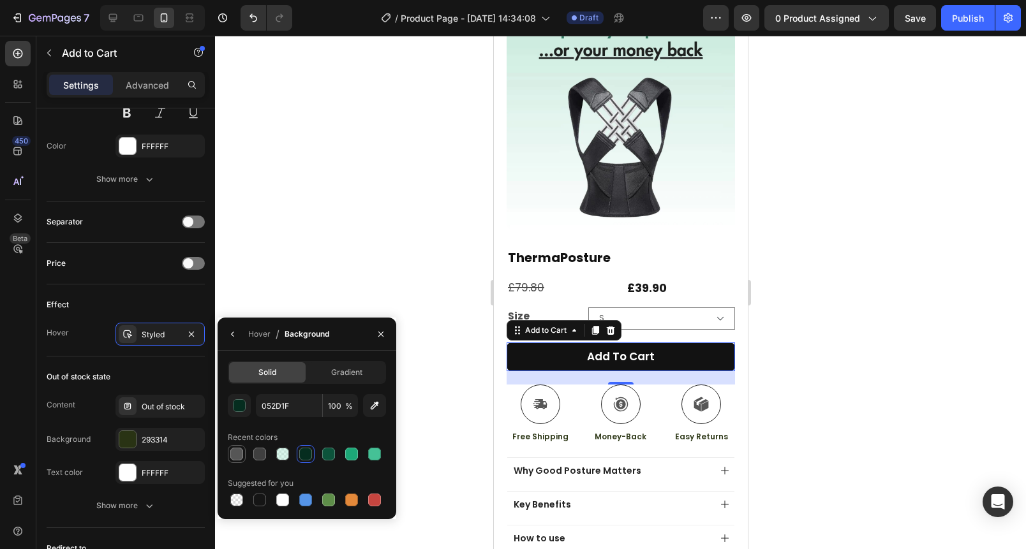
click at [243, 454] on div at bounding box center [236, 454] width 15 height 15
type input "565656"
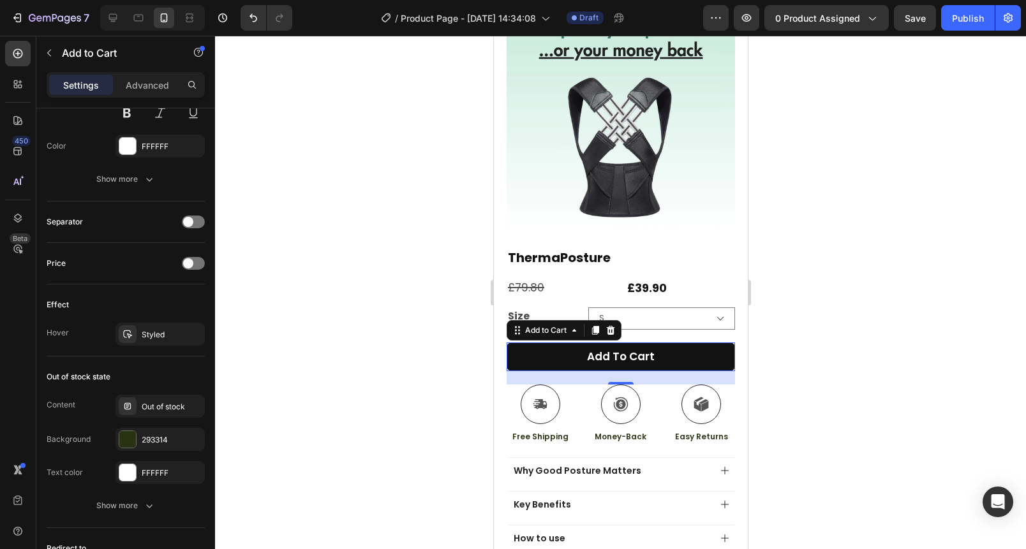
drag, startPoint x: 776, startPoint y: 362, endPoint x: 755, endPoint y: 368, distance: 21.7
click at [780, 364] on div at bounding box center [620, 293] width 811 height 514
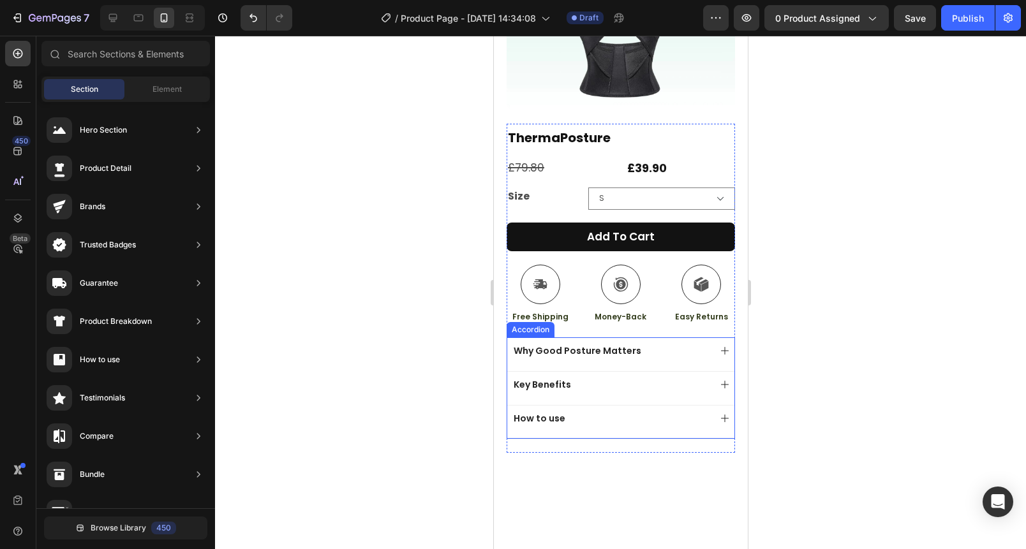
scroll to position [212, 0]
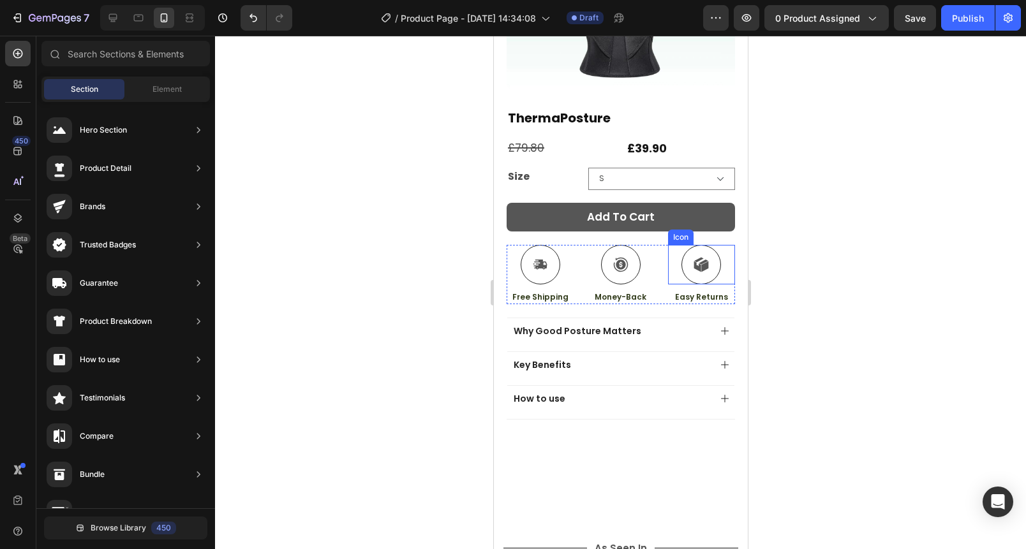
click at [674, 211] on button "Add to cart" at bounding box center [620, 217] width 228 height 29
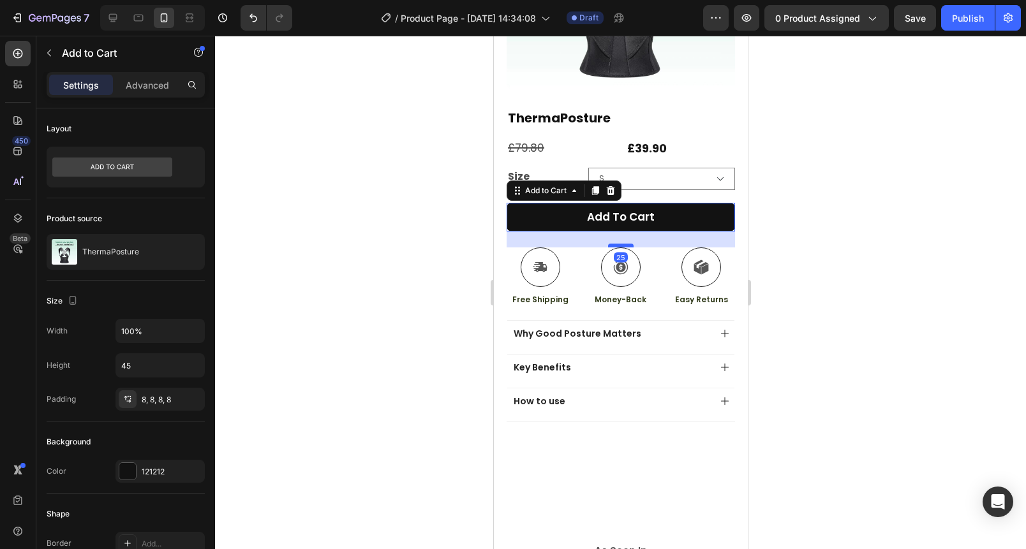
click at [622, 244] on div at bounding box center [620, 246] width 26 height 4
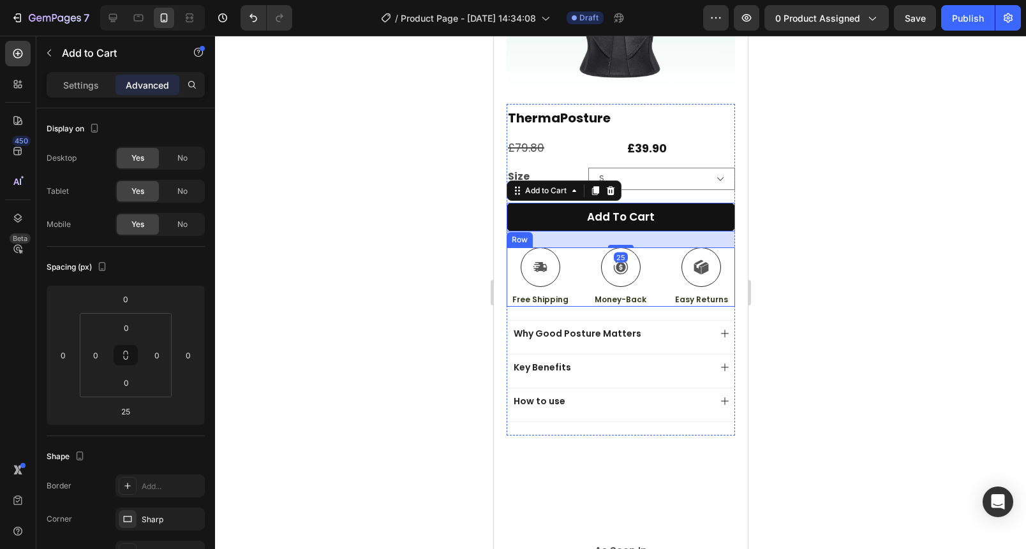
click at [657, 256] on div "Icon Free Shipping Text Block Icon Money-Back Text Block Icon Easy Returns Text…" at bounding box center [620, 277] width 228 height 59
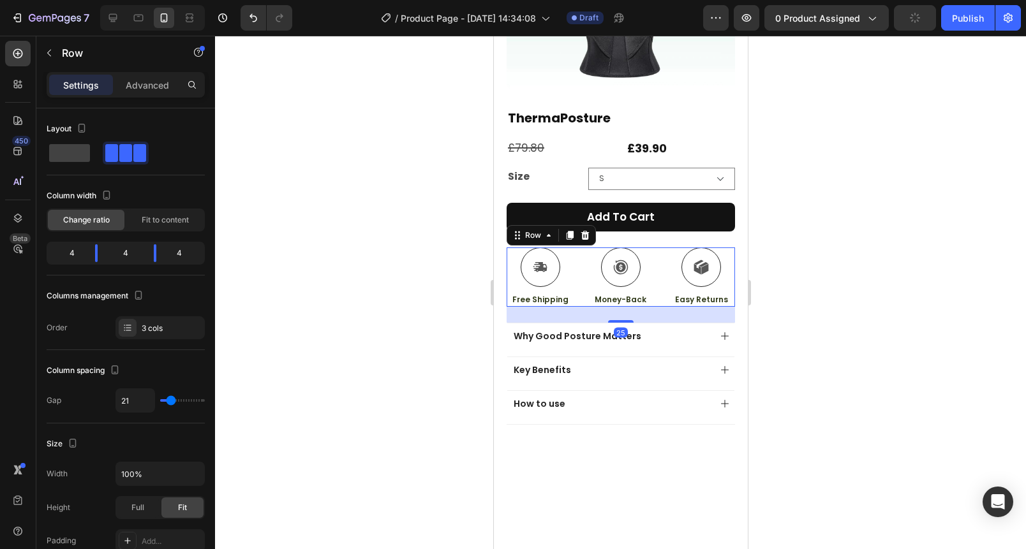
drag, startPoint x: 612, startPoint y: 308, endPoint x: 727, endPoint y: 309, distance: 114.9
click at [611, 320] on div at bounding box center [620, 321] width 26 height 3
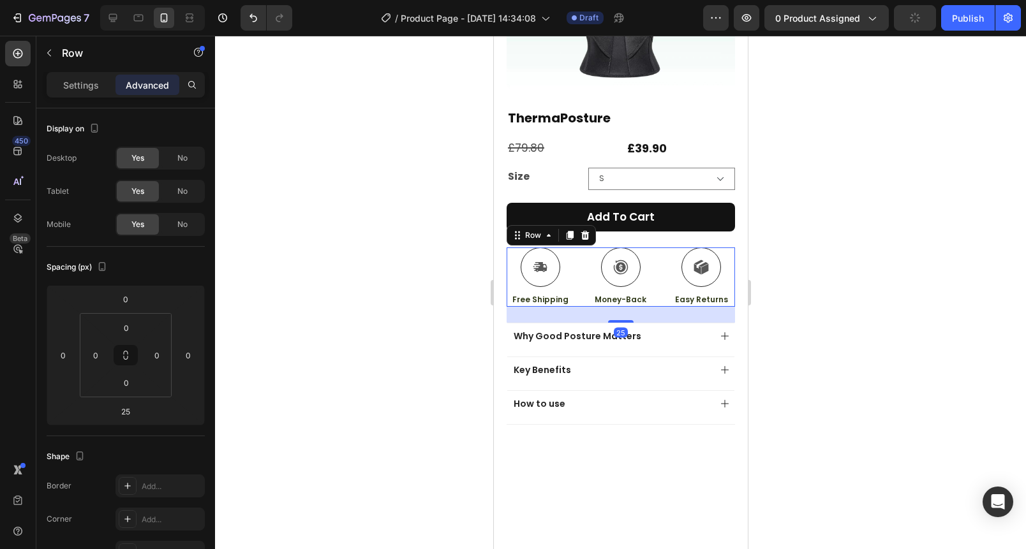
click at [798, 302] on div at bounding box center [620, 293] width 811 height 514
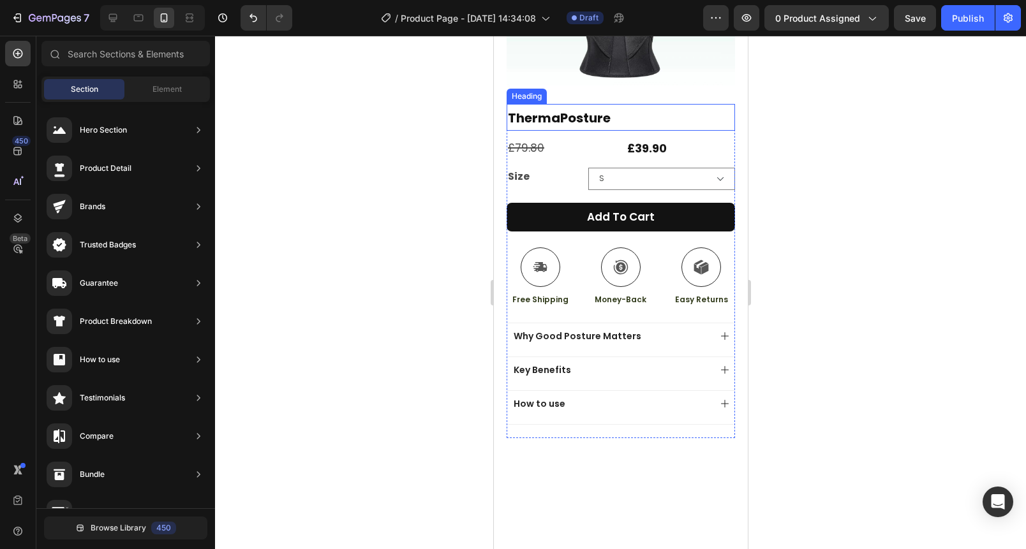
scroll to position [0, 0]
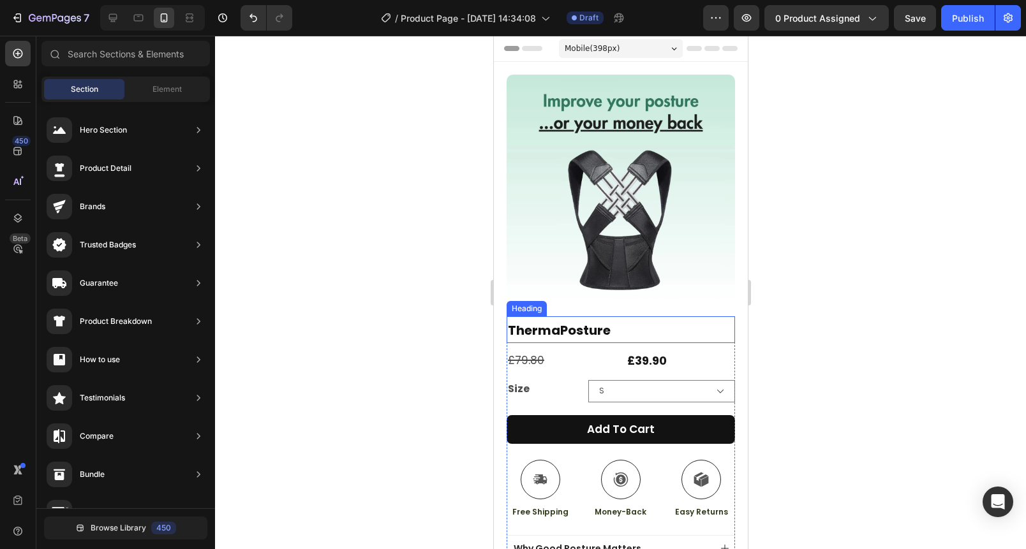
click at [625, 323] on h2 "ThermaPosture" at bounding box center [620, 329] width 228 height 27
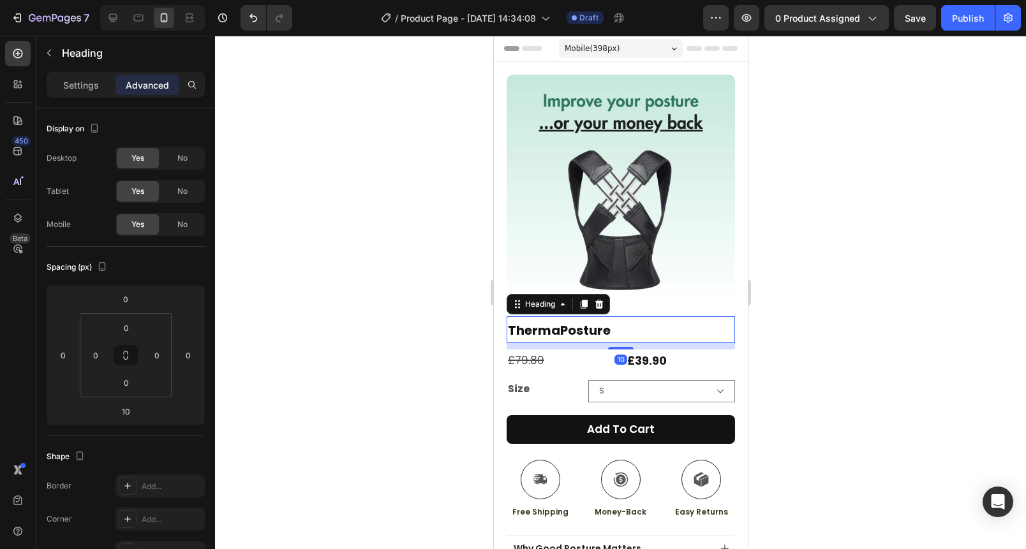
click at [625, 323] on h2 "ThermaPosture" at bounding box center [620, 329] width 228 height 27
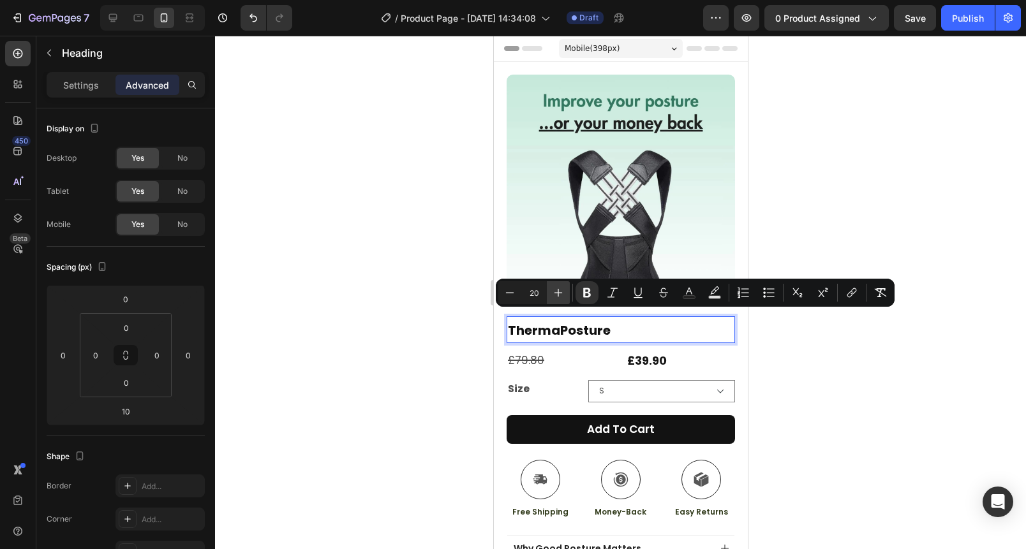
click at [564, 299] on button "Plus" at bounding box center [558, 292] width 23 height 23
type input "22"
drag, startPoint x: 3, startPoint y: 274, endPoint x: 401, endPoint y: 321, distance: 400.2
click at [401, 321] on div at bounding box center [620, 293] width 811 height 514
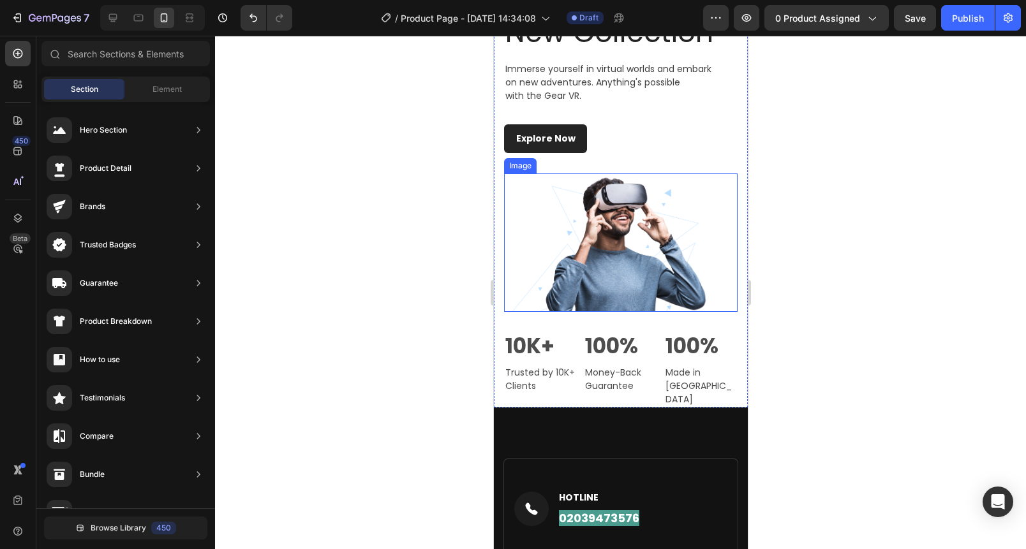
scroll to position [804, 0]
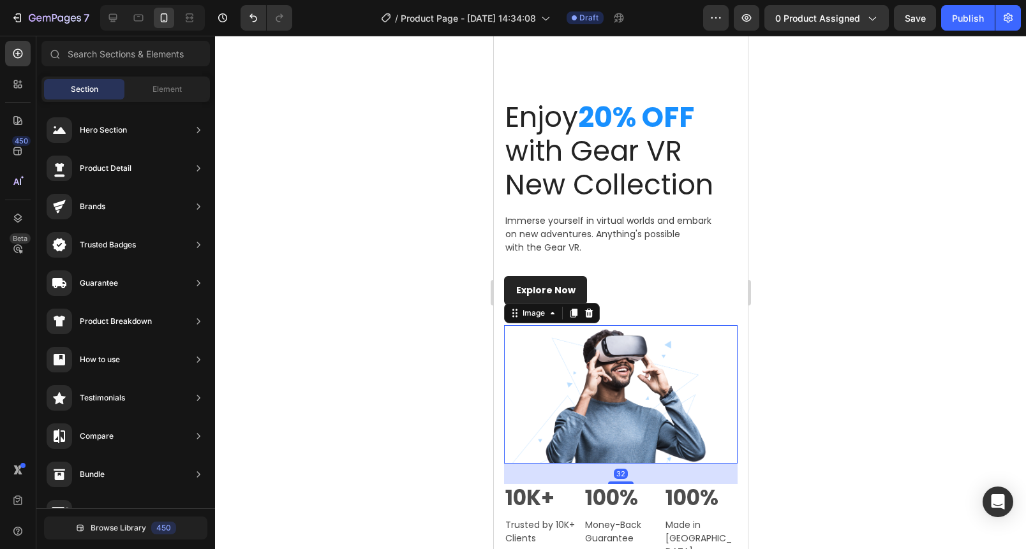
click at [602, 385] on img at bounding box center [620, 394] width 234 height 138
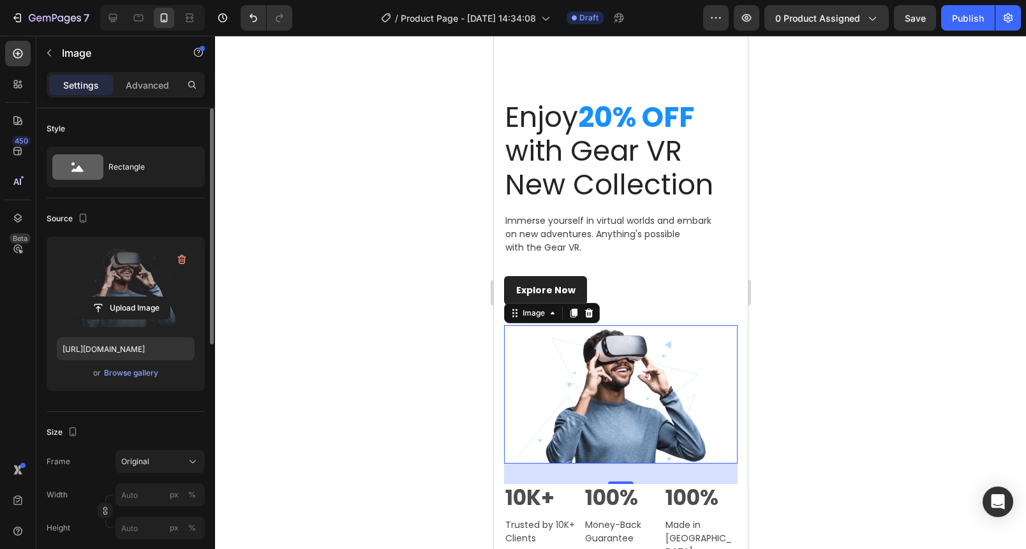
click at [117, 267] on label at bounding box center [126, 287] width 138 height 80
click at [117, 297] on input "file" at bounding box center [126, 308] width 88 height 22
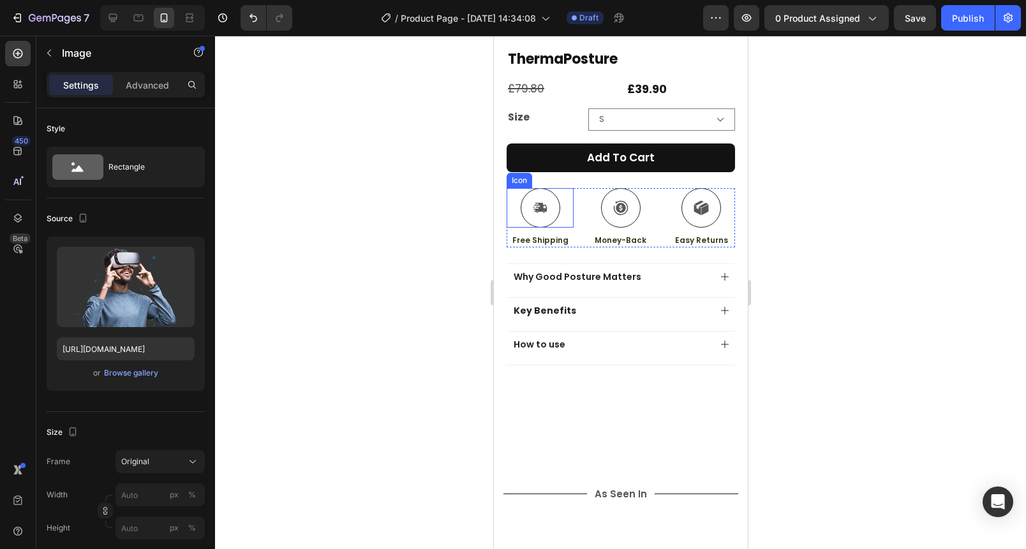
scroll to position [265, 0]
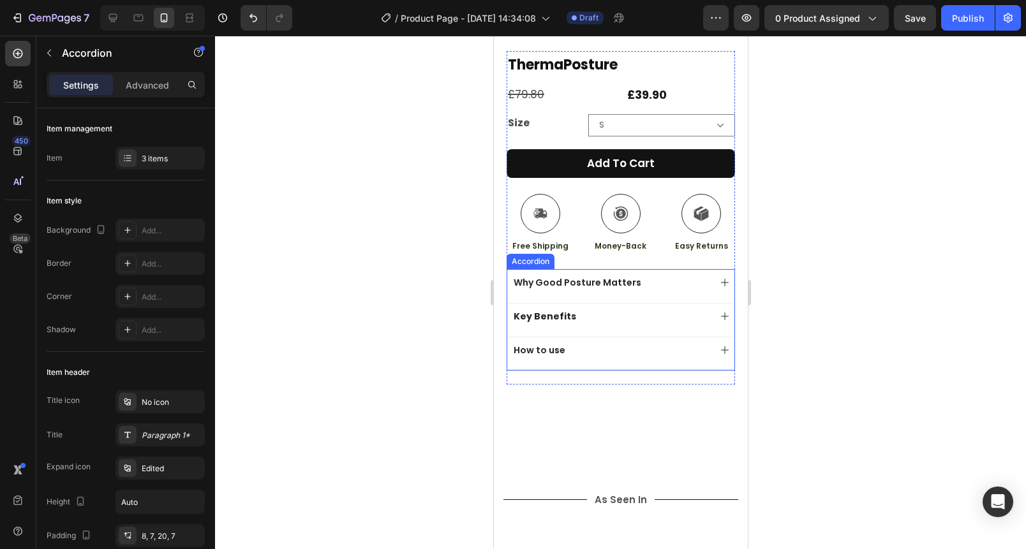
click at [549, 310] on strong "Key Benefits" at bounding box center [544, 316] width 63 height 13
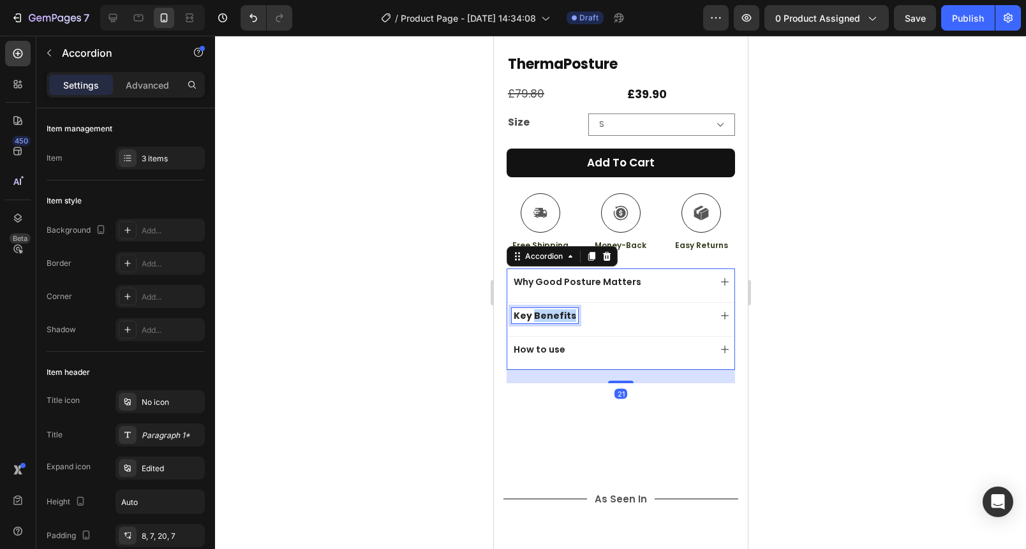
click at [549, 309] on strong "Key Benefits" at bounding box center [544, 315] width 63 height 13
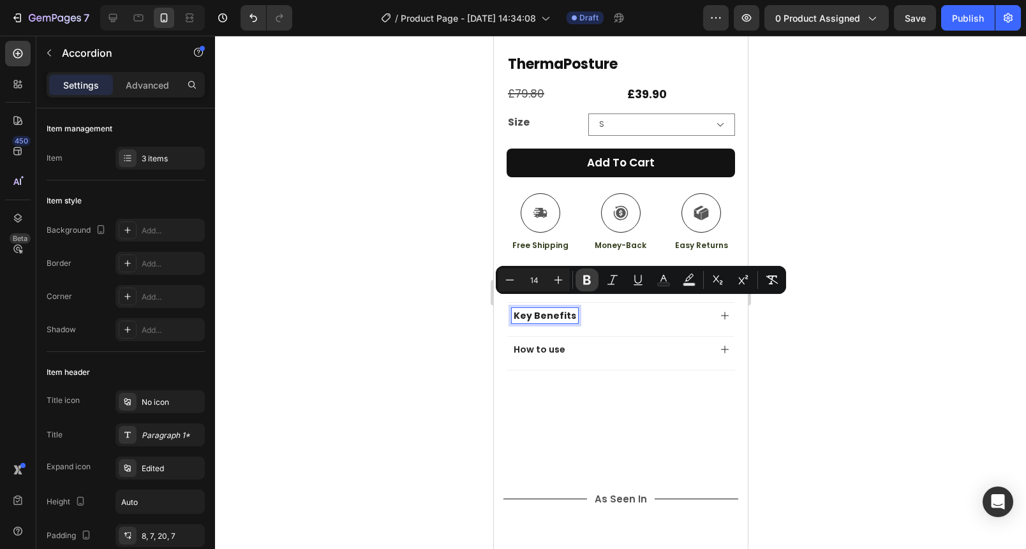
click at [581, 283] on icon "Editor contextual toolbar" at bounding box center [587, 280] width 13 height 13
click at [387, 304] on div at bounding box center [620, 293] width 811 height 514
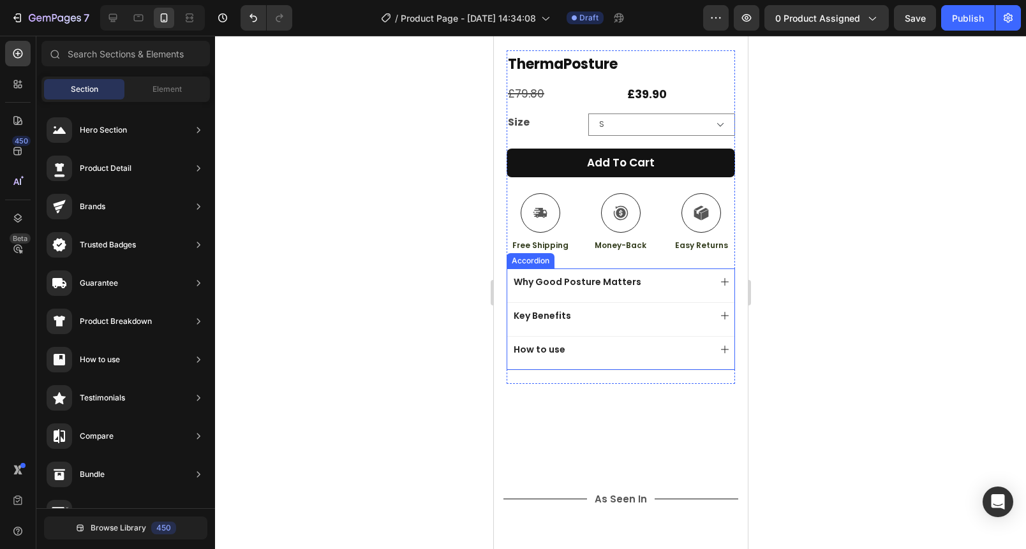
click at [598, 355] on div "How to use" at bounding box center [620, 353] width 227 height 34
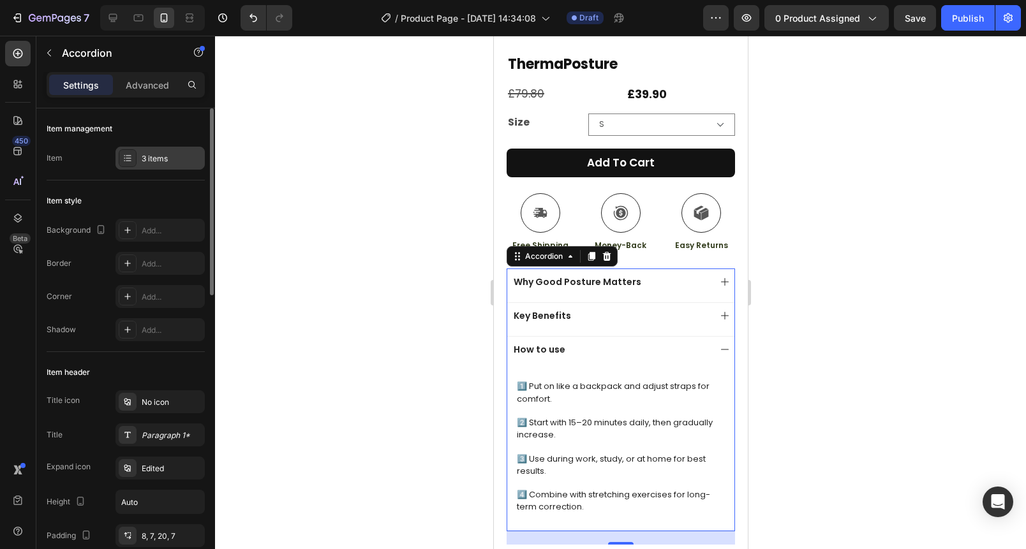
click at [170, 162] on div "3 items" at bounding box center [172, 158] width 60 height 11
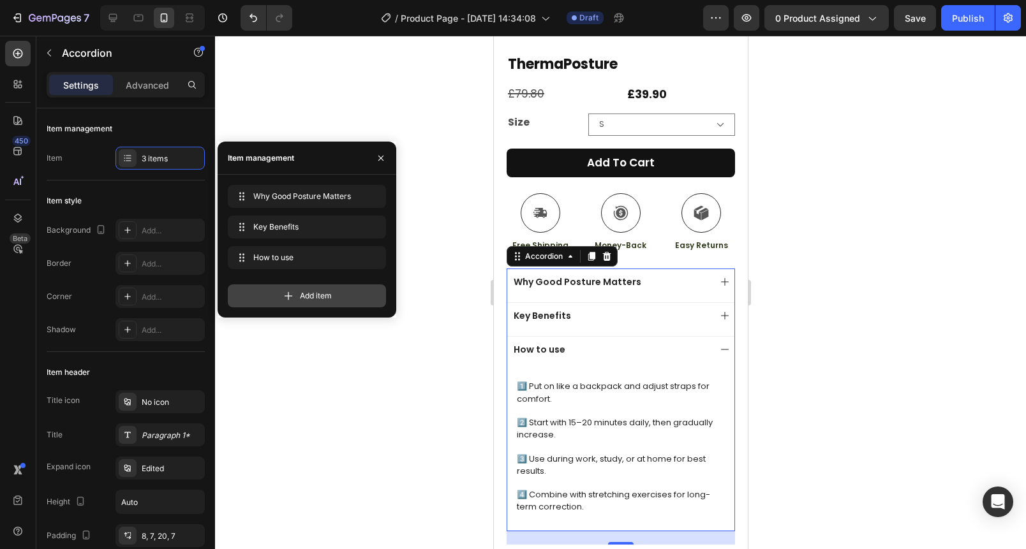
click at [316, 302] on div "Add item" at bounding box center [307, 296] width 158 height 23
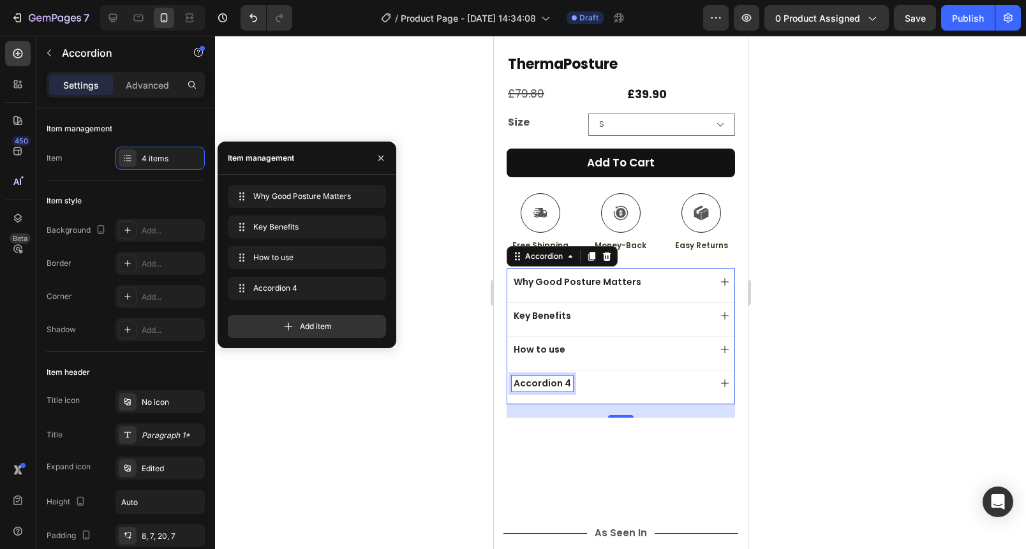
click at [540, 376] on div "Accordion 4" at bounding box center [541, 383] width 61 height 15
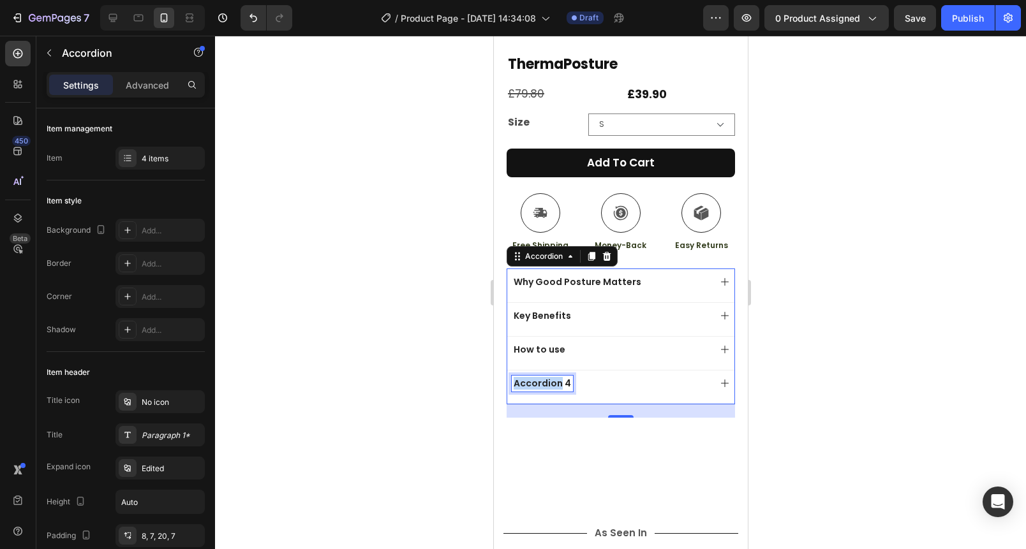
click at [540, 378] on p "Accordion 4" at bounding box center [541, 383] width 57 height 11
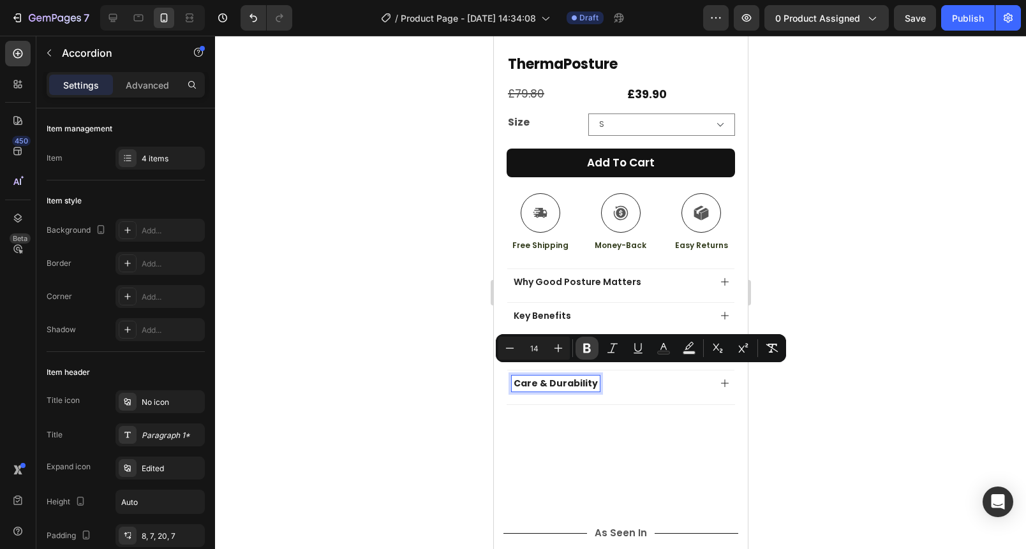
click at [593, 350] on button "Bold" at bounding box center [587, 348] width 23 height 23
click at [707, 371] on div "Care & Durability" at bounding box center [620, 387] width 227 height 34
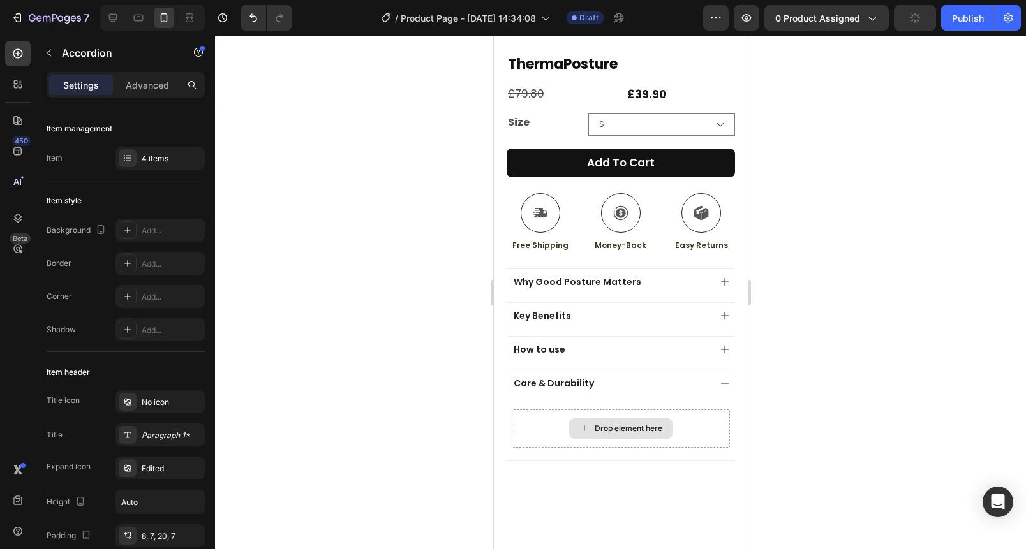
click at [641, 424] on div "Drop element here" at bounding box center [628, 429] width 68 height 10
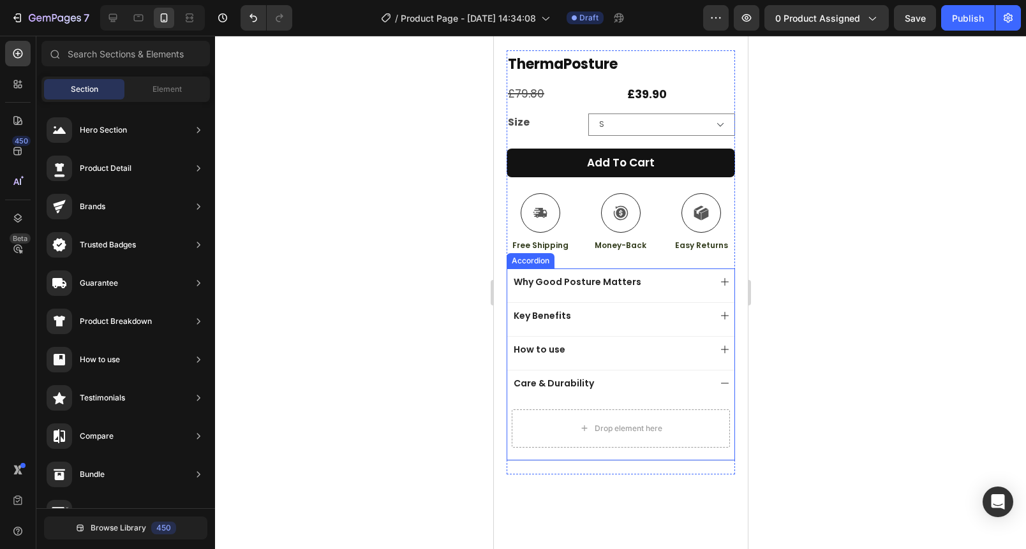
scroll to position [540, 0]
click at [138, 91] on div "Element" at bounding box center [167, 89] width 80 height 20
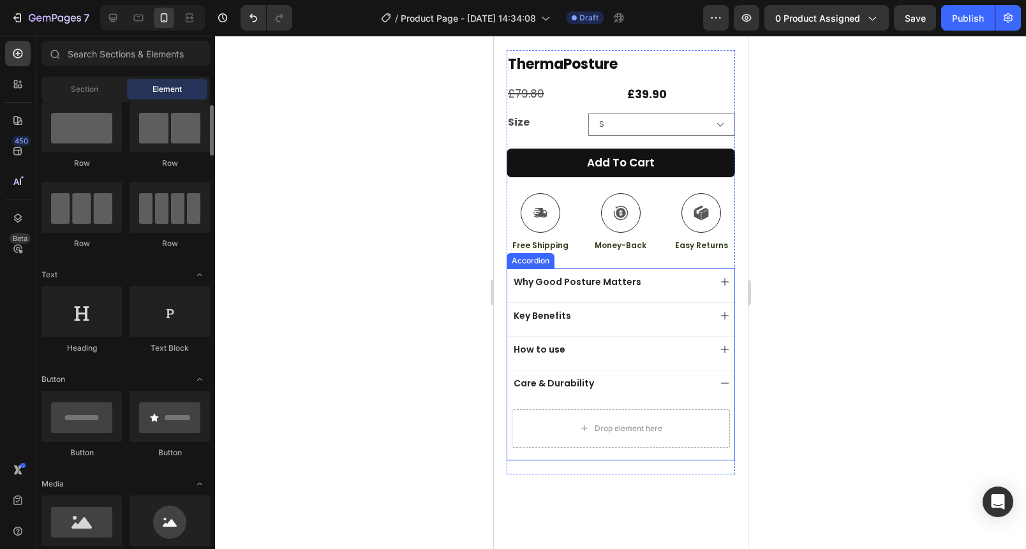
scroll to position [0, 0]
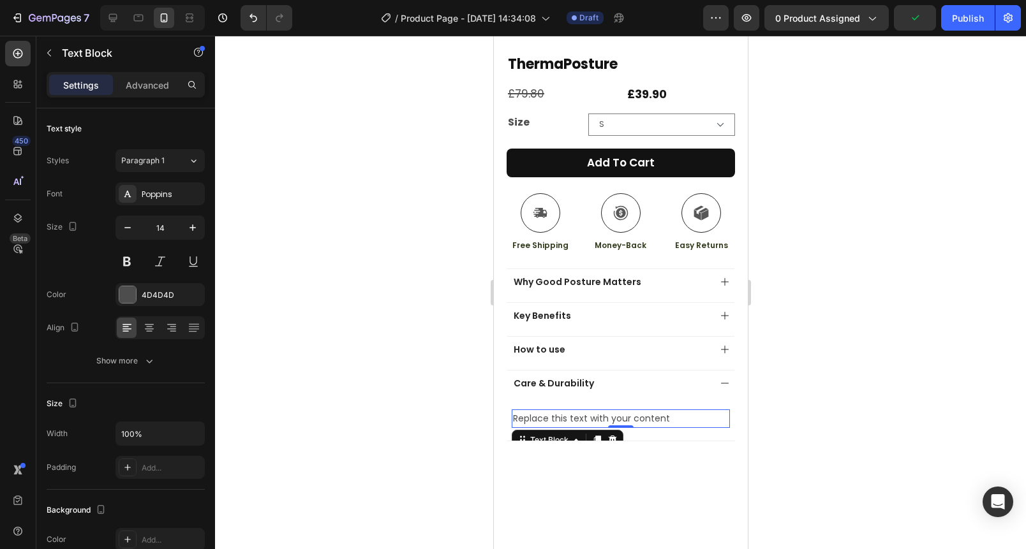
click at [567, 412] on div "Replace this text with your content" at bounding box center [620, 419] width 218 height 19
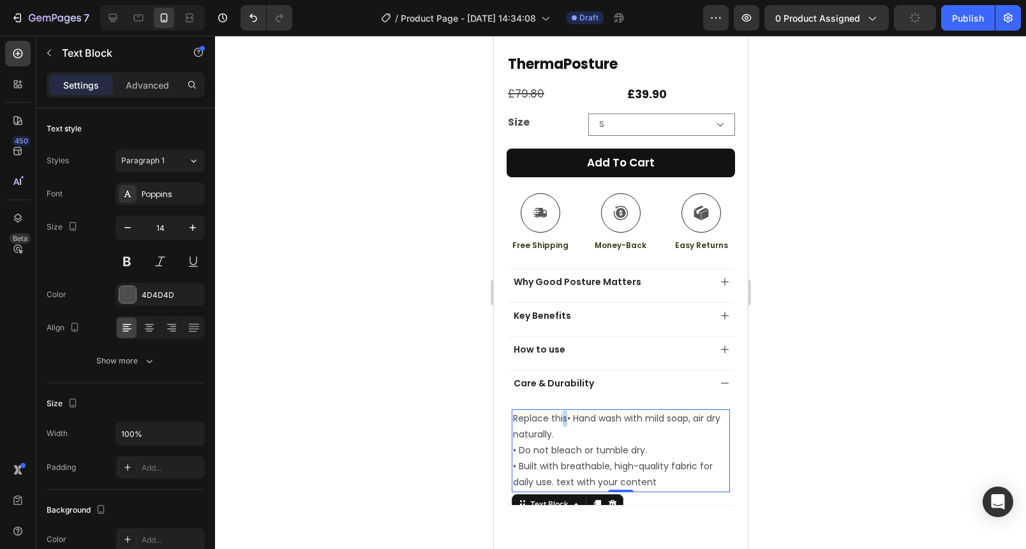
click at [564, 411] on p "Replace this• Hand wash with mild soap, air dry naturally." at bounding box center [620, 427] width 216 height 32
click at [558, 411] on p "Replace this• Hand wash with mild soap, air dry naturally." at bounding box center [620, 427] width 216 height 32
drag, startPoint x: 566, startPoint y: 409, endPoint x: 500, endPoint y: 409, distance: 65.7
click at [500, 409] on div "Product Images Image Icon Icon Icon Icon Icon Icon List “This skin cream is a g…" at bounding box center [620, 158] width 254 height 724
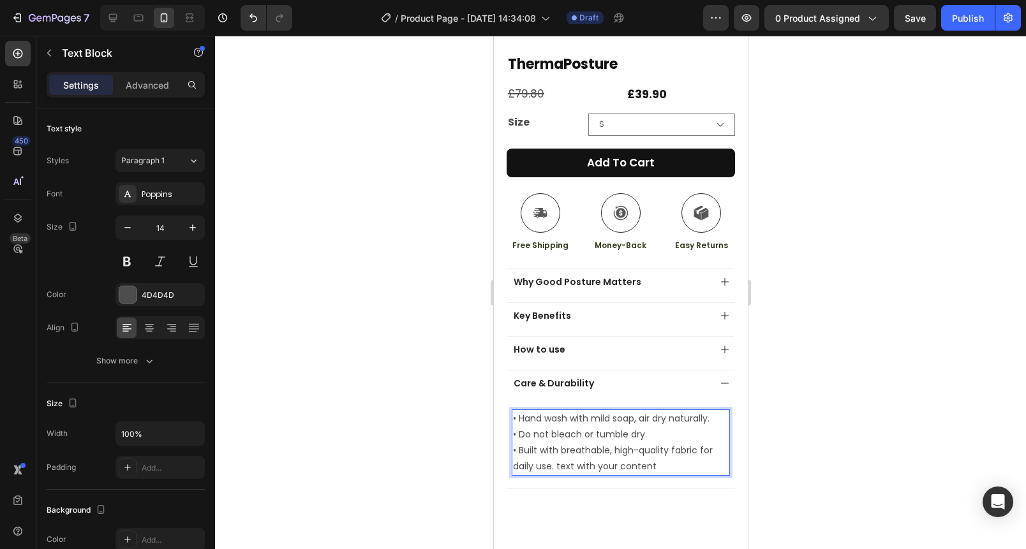
click at [708, 411] on p "• Hand wash with mild soap, air dry naturally." at bounding box center [620, 419] width 216 height 16
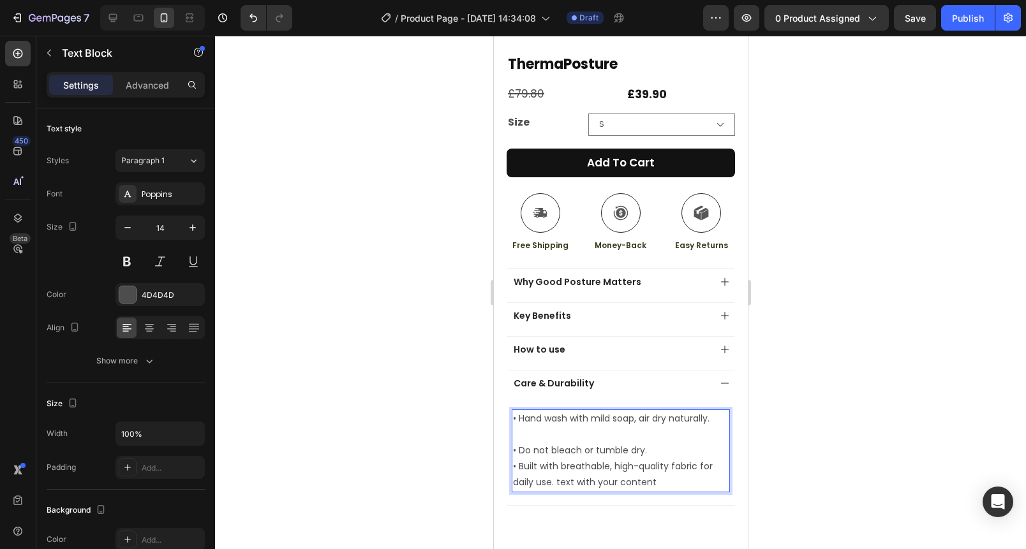
click at [647, 443] on p "• Do not bleach or tumble dry." at bounding box center [620, 451] width 216 height 16
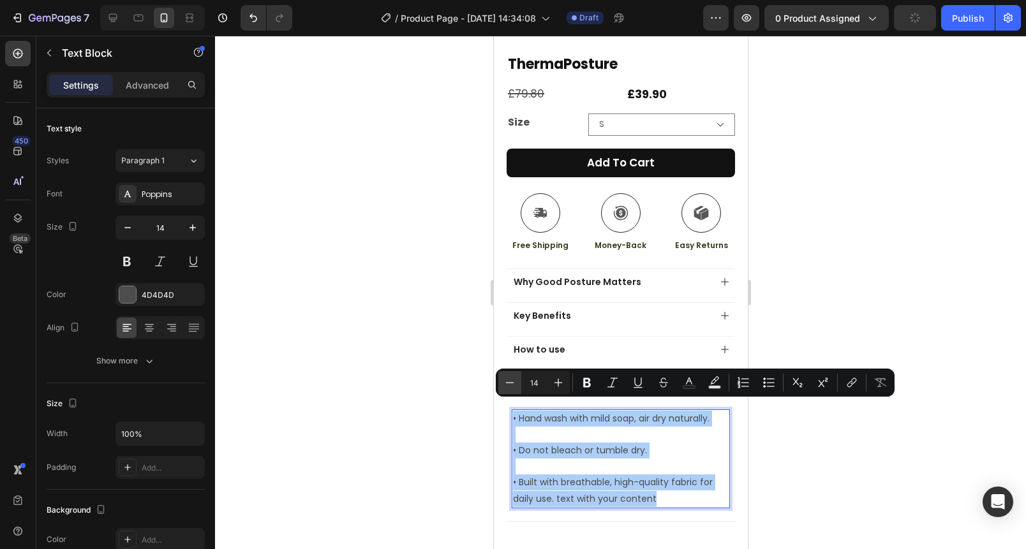
click at [506, 380] on icon "Editor contextual toolbar" at bounding box center [509, 382] width 13 height 13
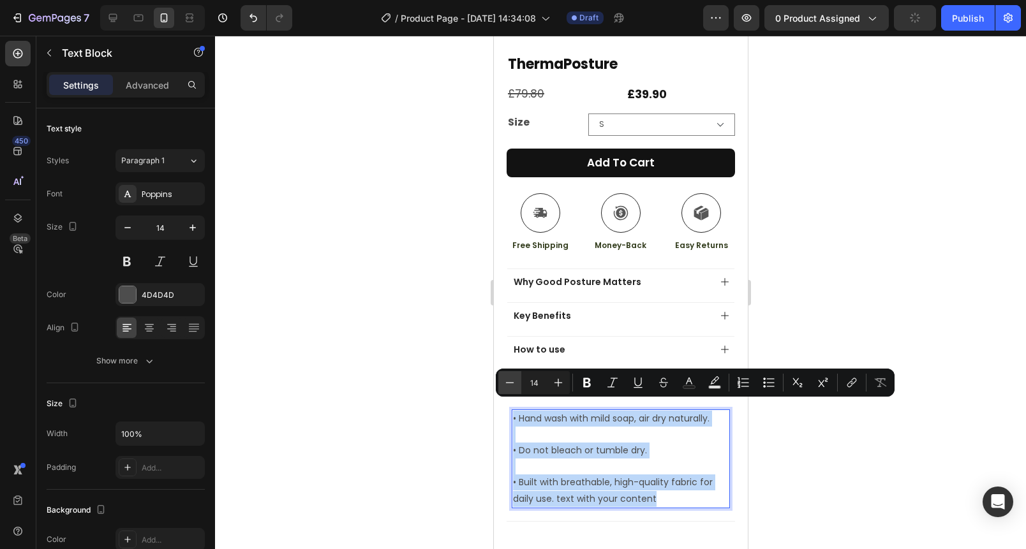
type input "13"
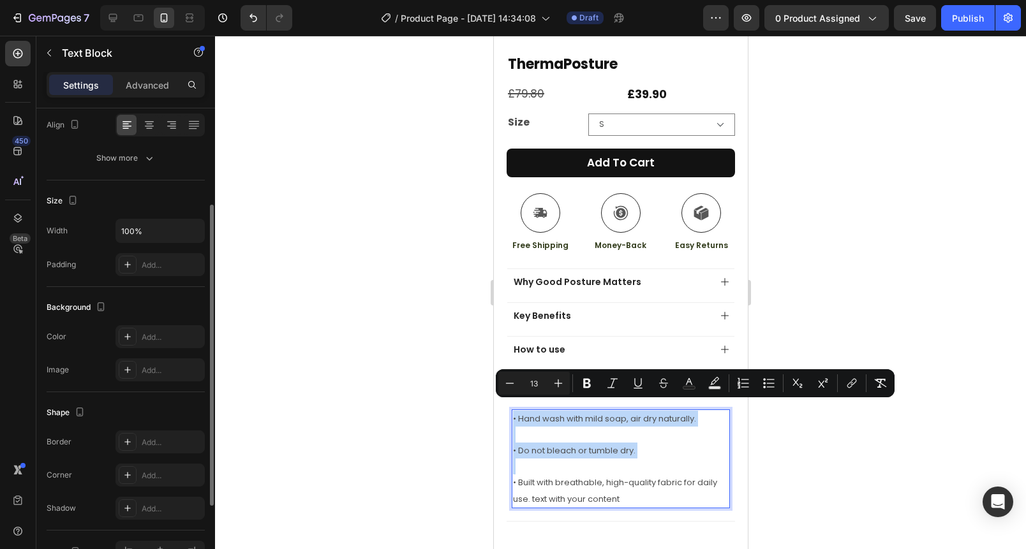
scroll to position [279, 0]
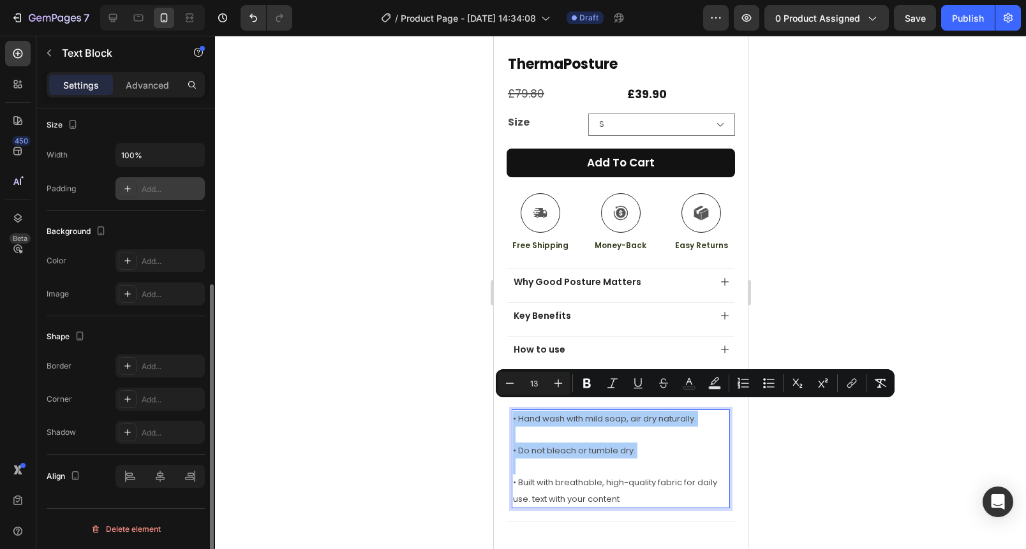
click at [161, 198] on div "Add..." at bounding box center [159, 188] width 89 height 23
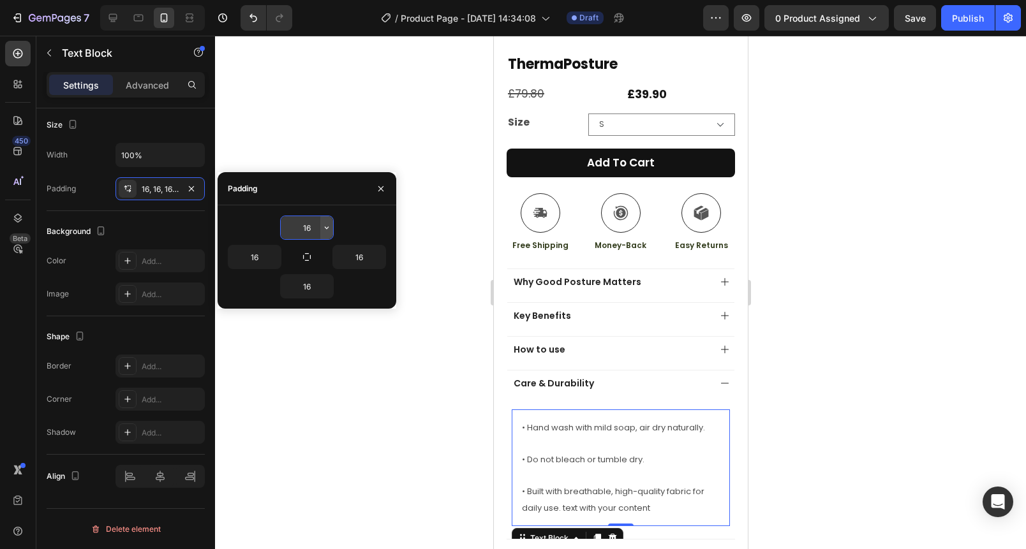
click at [325, 225] on icon "button" at bounding box center [327, 228] width 10 height 10
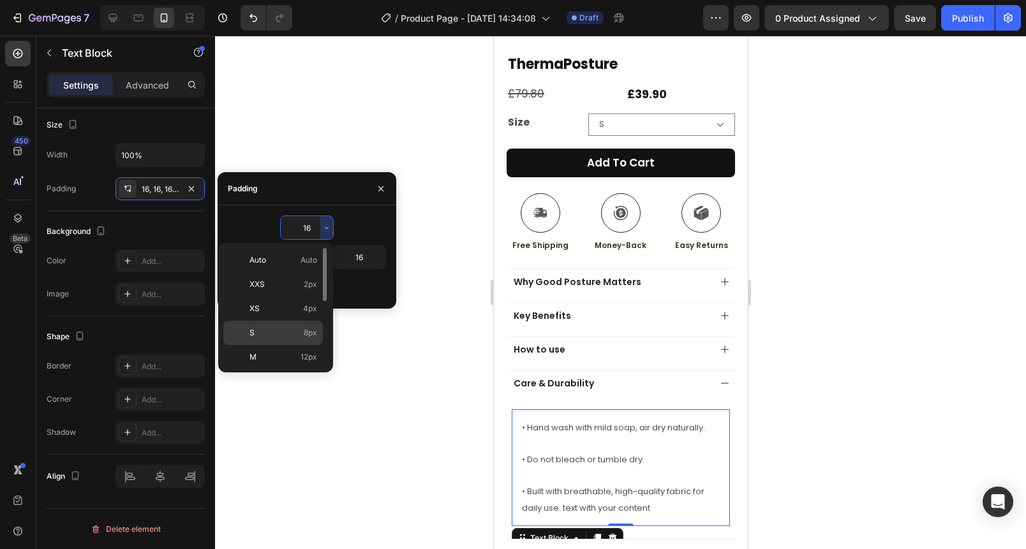
click at [268, 345] on div "S 8px" at bounding box center [273, 357] width 100 height 24
type input "8"
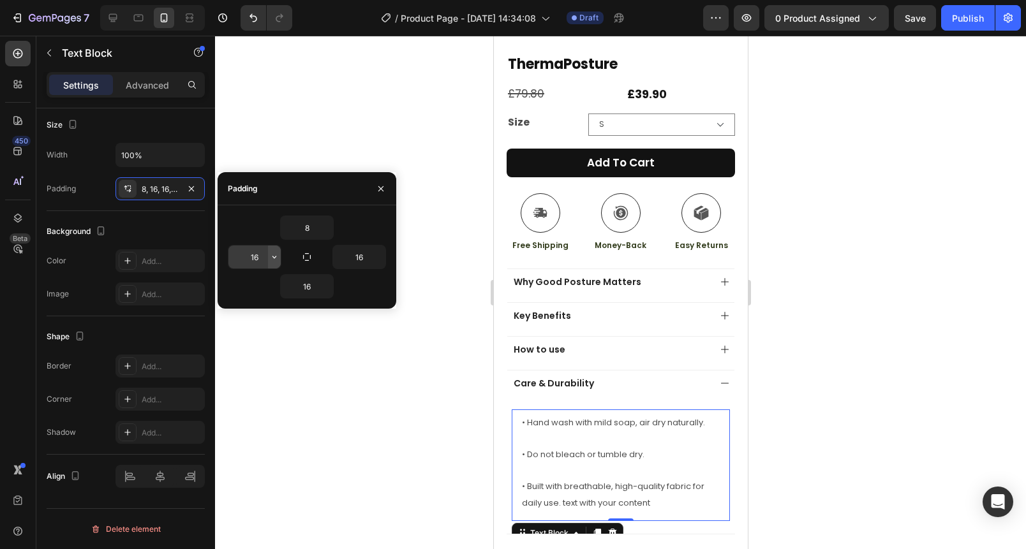
click at [271, 255] on icon "button" at bounding box center [274, 257] width 10 height 10
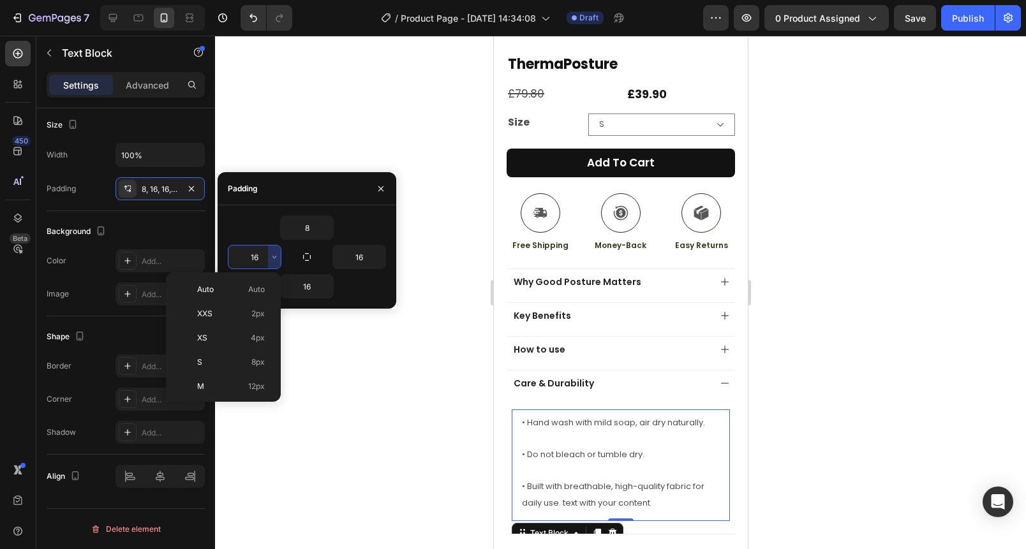
drag, startPoint x: 239, startPoint y: 364, endPoint x: 280, endPoint y: 348, distance: 43.8
click at [239, 364] on p "S 8px" at bounding box center [231, 362] width 68 height 11
type input "8"
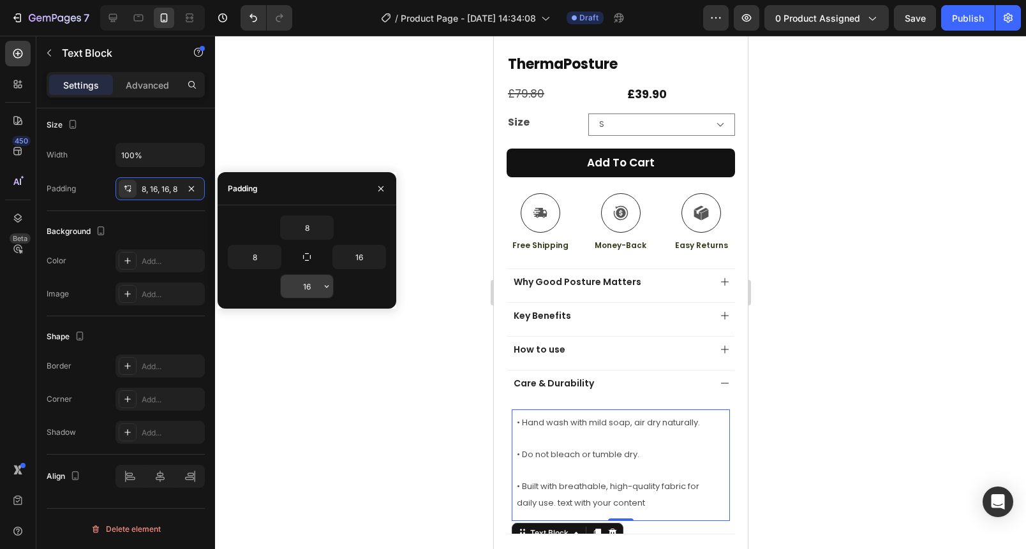
click at [330, 288] on icon "button" at bounding box center [327, 286] width 10 height 10
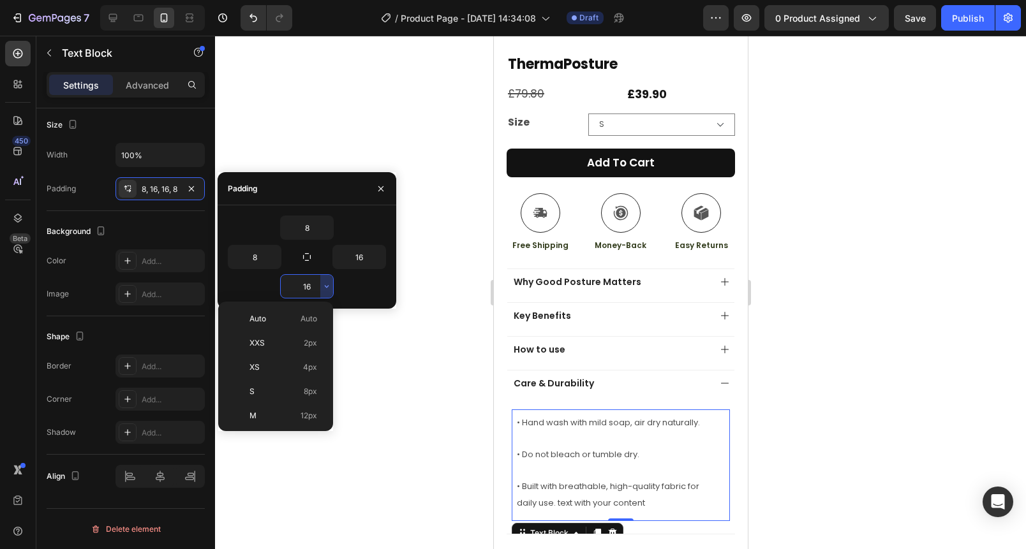
drag, startPoint x: 266, startPoint y: 391, endPoint x: 288, endPoint y: 357, distance: 40.7
click at [266, 390] on p "S 8px" at bounding box center [283, 391] width 68 height 11
type input "8"
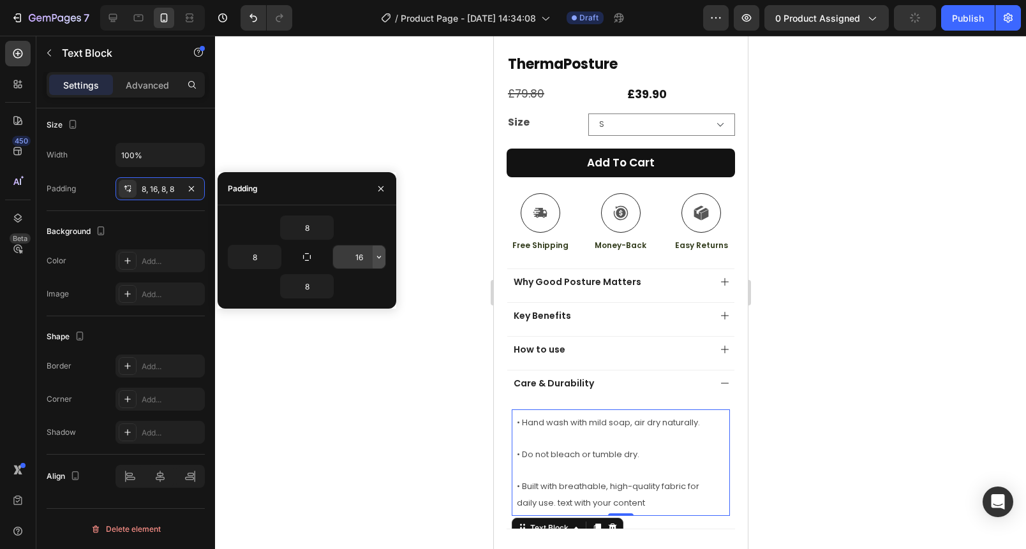
click at [380, 258] on icon "button" at bounding box center [379, 257] width 10 height 10
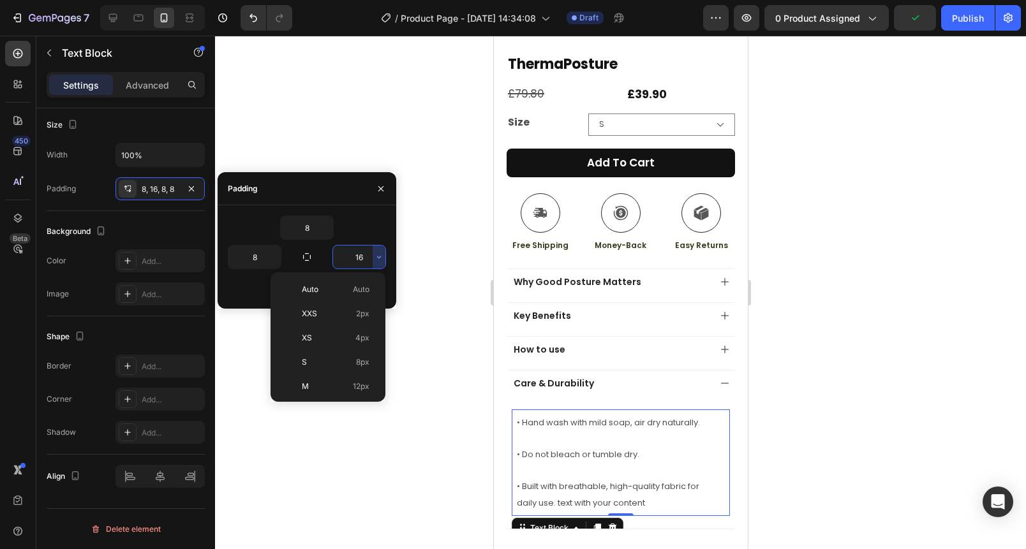
drag, startPoint x: 318, startPoint y: 367, endPoint x: 371, endPoint y: 241, distance: 137.0
click at [319, 366] on p "S 8px" at bounding box center [336, 362] width 68 height 11
type input "8"
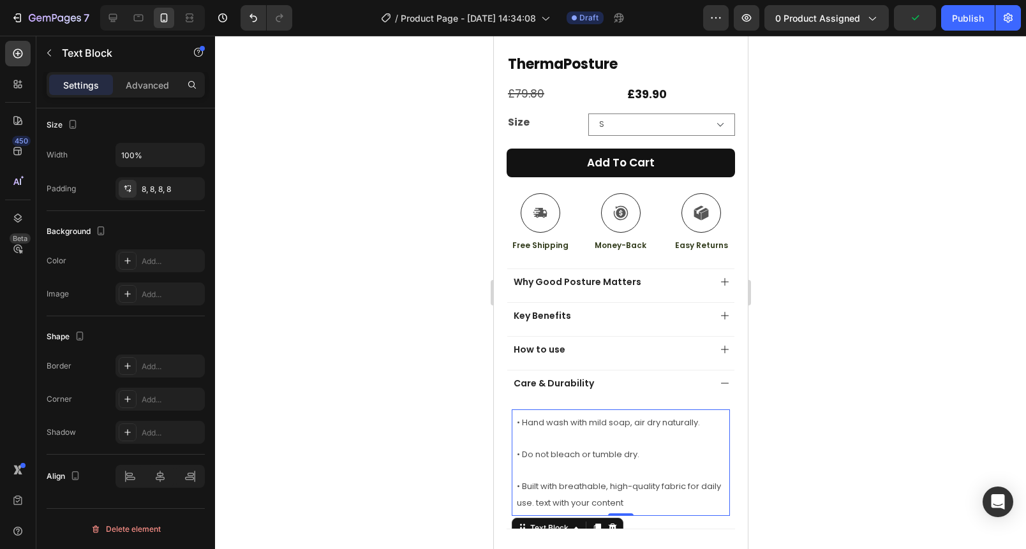
click at [377, 135] on div at bounding box center [620, 293] width 811 height 514
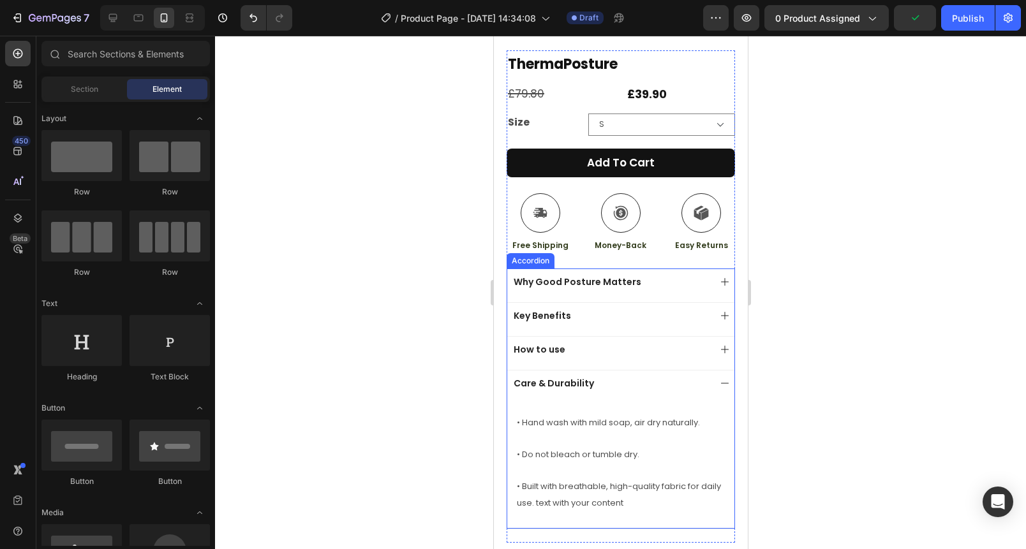
click at [637, 376] on div "Care & Durability" at bounding box center [610, 383] width 198 height 15
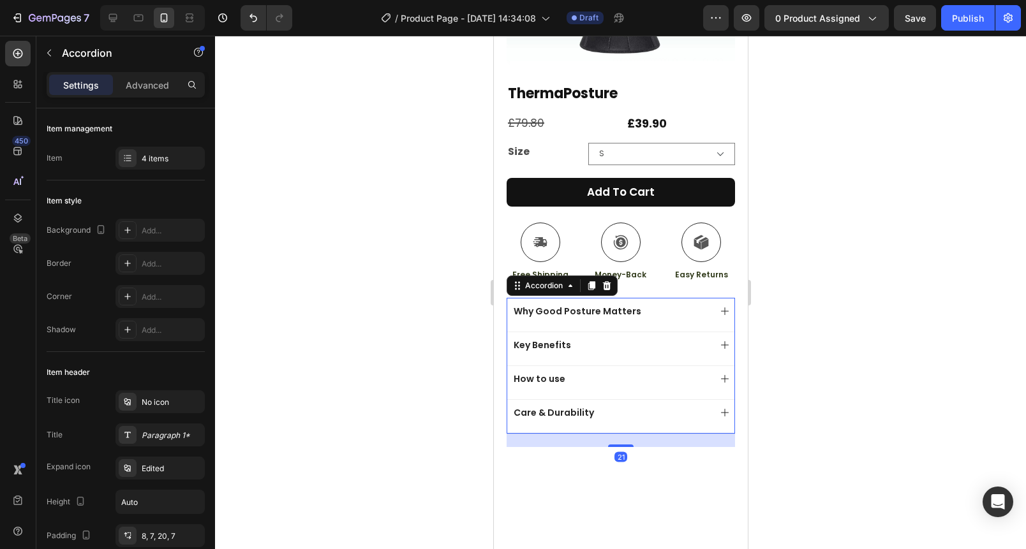
scroll to position [189, 0]
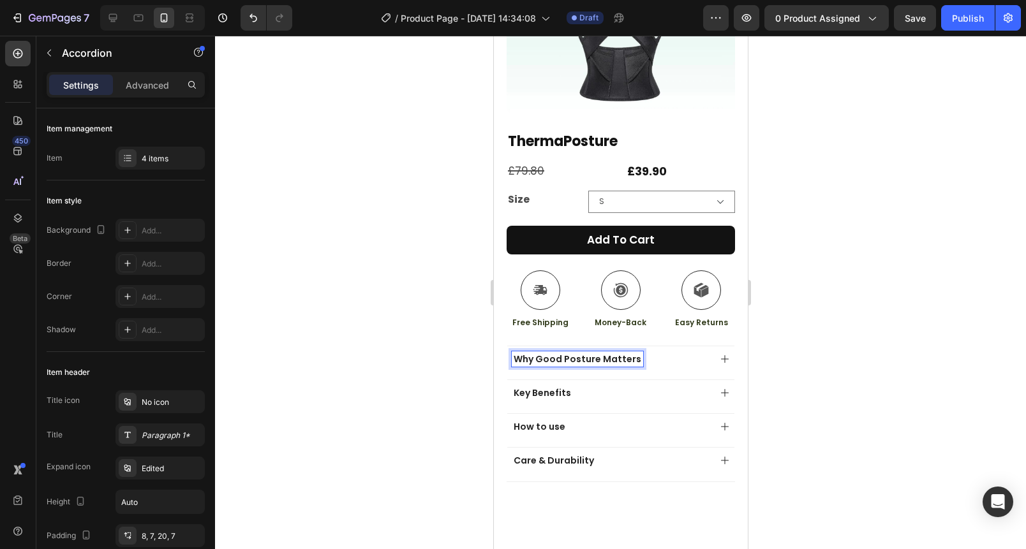
click at [613, 353] on span "Why Good Posture Matters" at bounding box center [577, 359] width 128 height 13
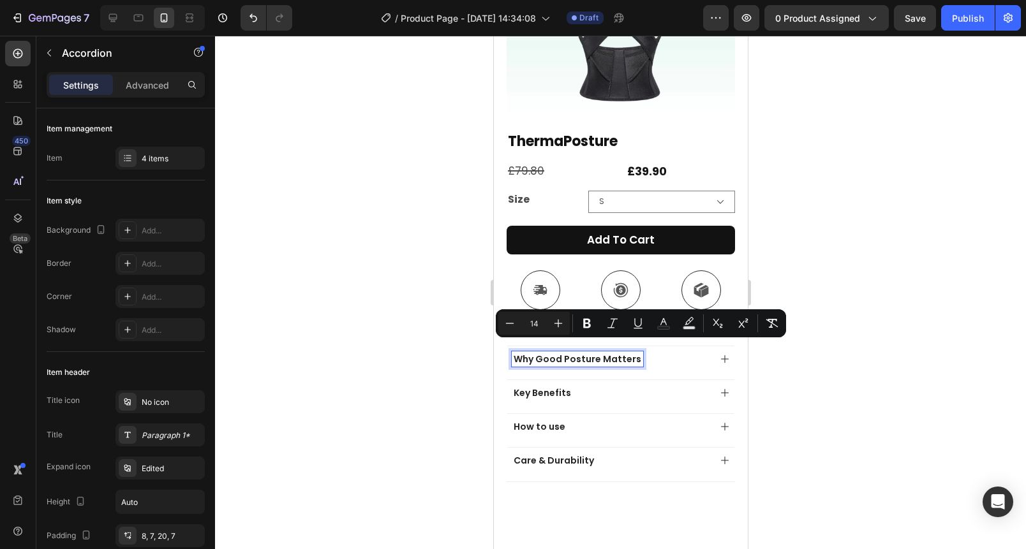
click at [411, 329] on div at bounding box center [620, 293] width 811 height 514
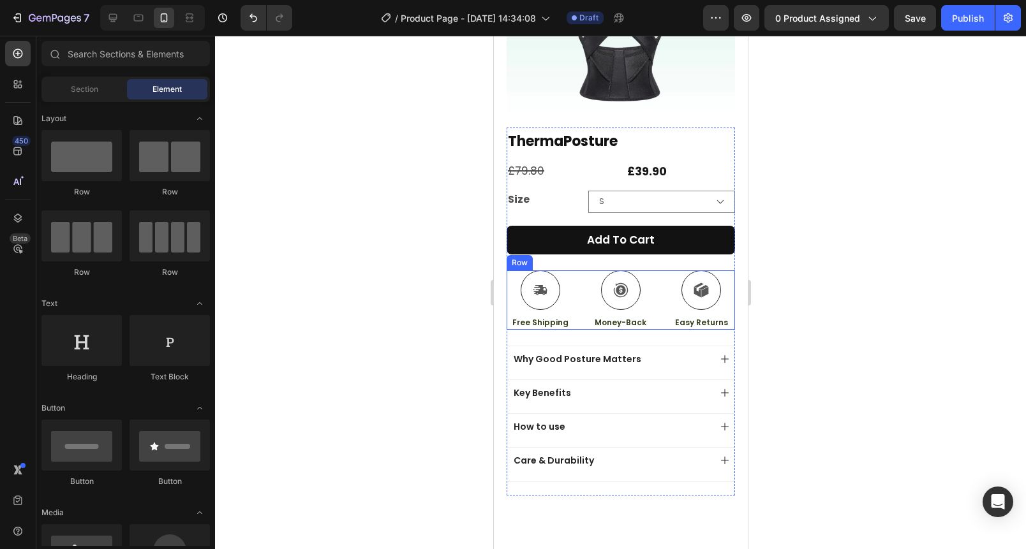
click at [658, 299] on div "Icon Free Shipping Text Block Icon Money-Back Text Block Icon Easy Returns Text…" at bounding box center [620, 300] width 228 height 59
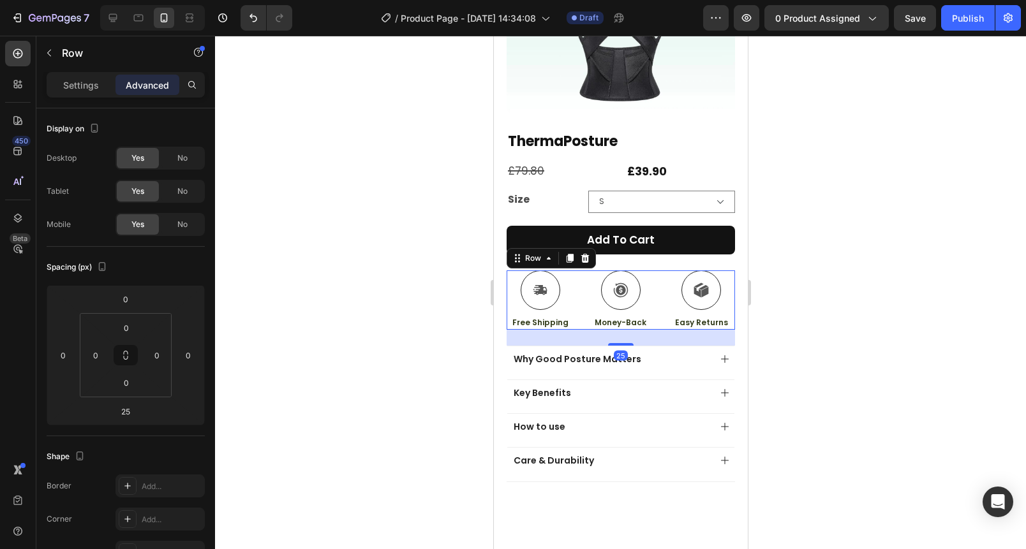
drag, startPoint x: 806, startPoint y: 372, endPoint x: 780, endPoint y: 380, distance: 27.9
click at [806, 372] on div at bounding box center [620, 293] width 811 height 514
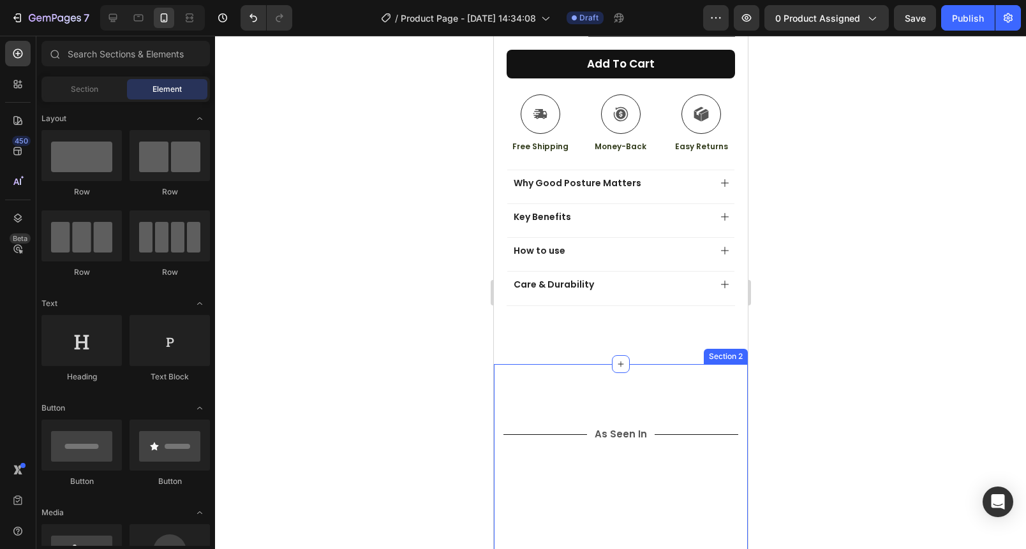
scroll to position [557, 0]
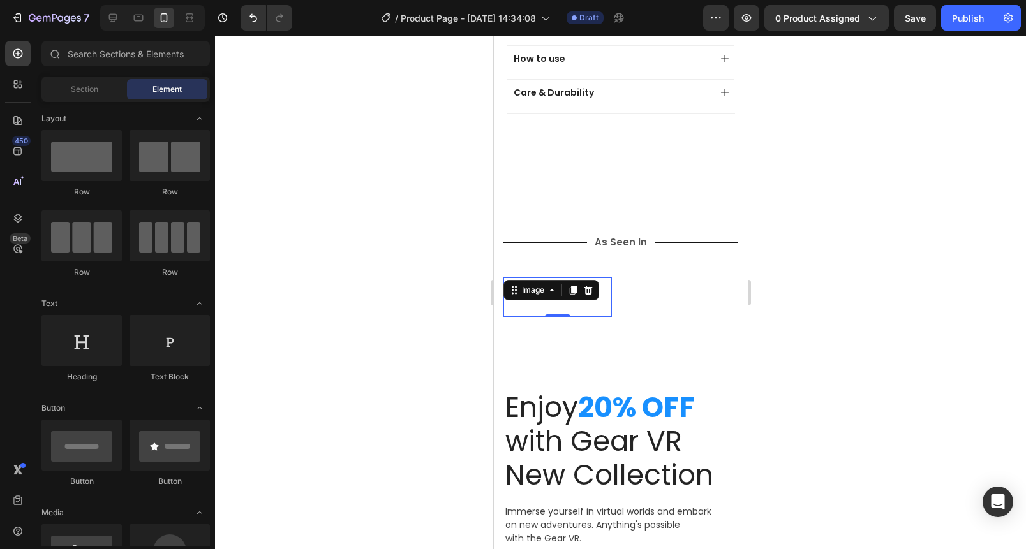
click at [551, 299] on img at bounding box center [557, 298] width 108 height 40
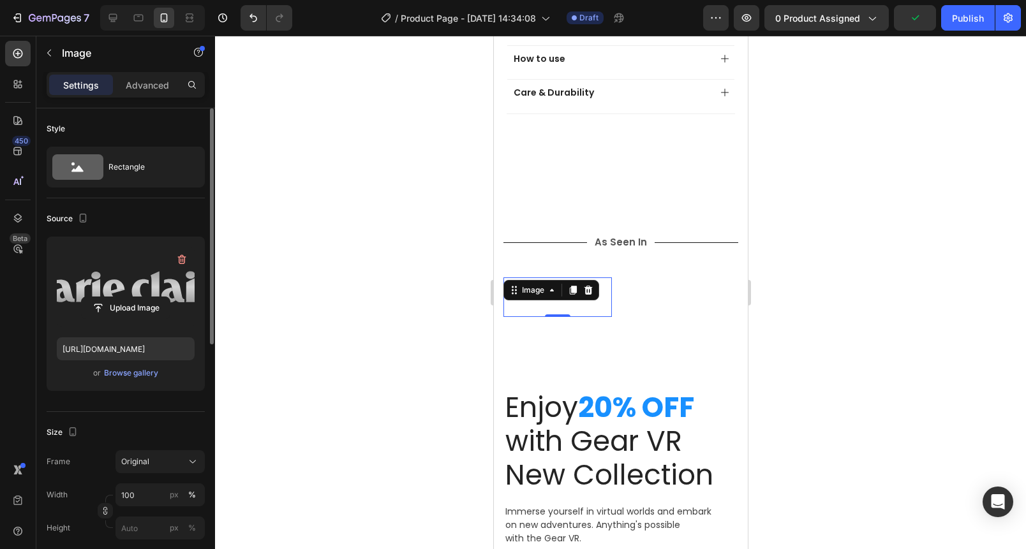
click at [98, 267] on label at bounding box center [126, 287] width 138 height 80
click at [98, 297] on input "file" at bounding box center [126, 308] width 88 height 22
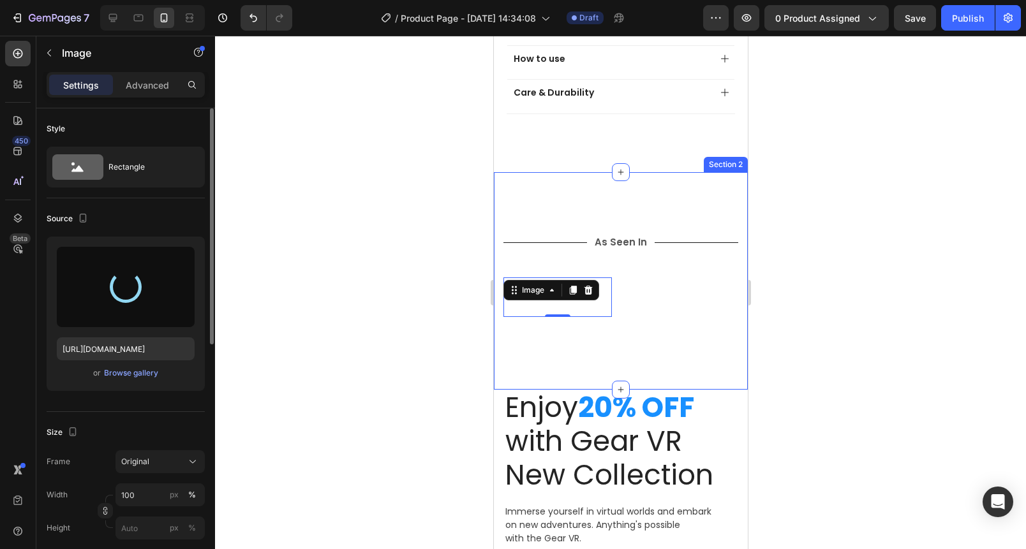
type input "https://cdn.shopify.com/s/files/1/0760/2841/2124/files/gempages_566998826557113…"
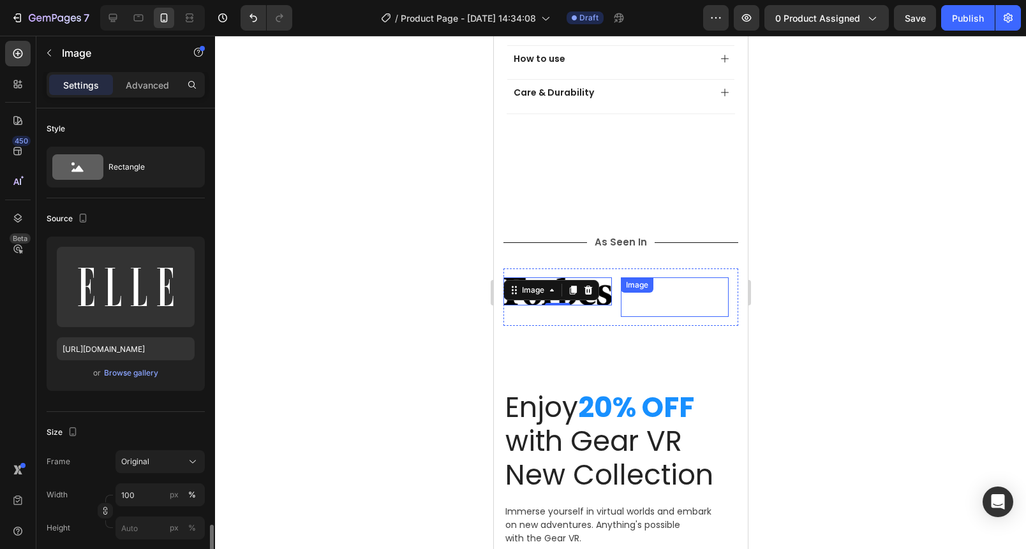
click at [669, 286] on div "Image" at bounding box center [674, 298] width 108 height 40
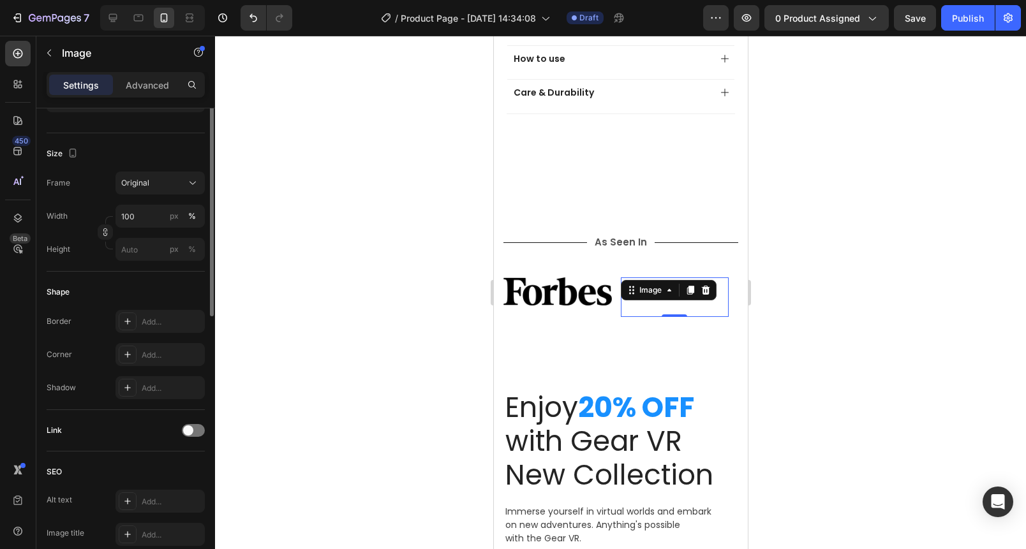
scroll to position [0, 0]
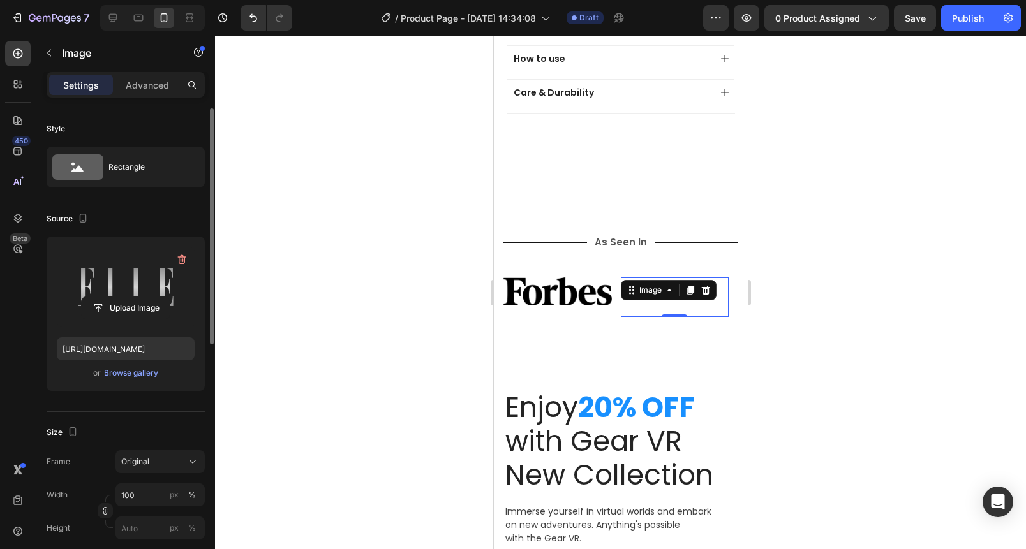
click at [133, 269] on label at bounding box center [126, 287] width 138 height 80
click at [133, 297] on input "file" at bounding box center [126, 308] width 88 height 22
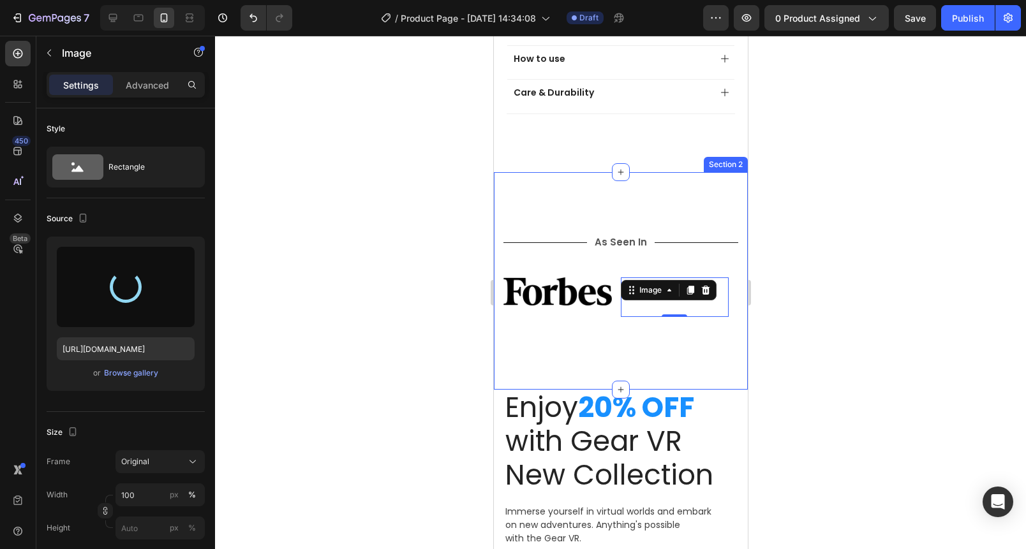
type input "https://cdn.shopify.com/s/files/1/0760/2841/2124/files/gempages_566998826557113…"
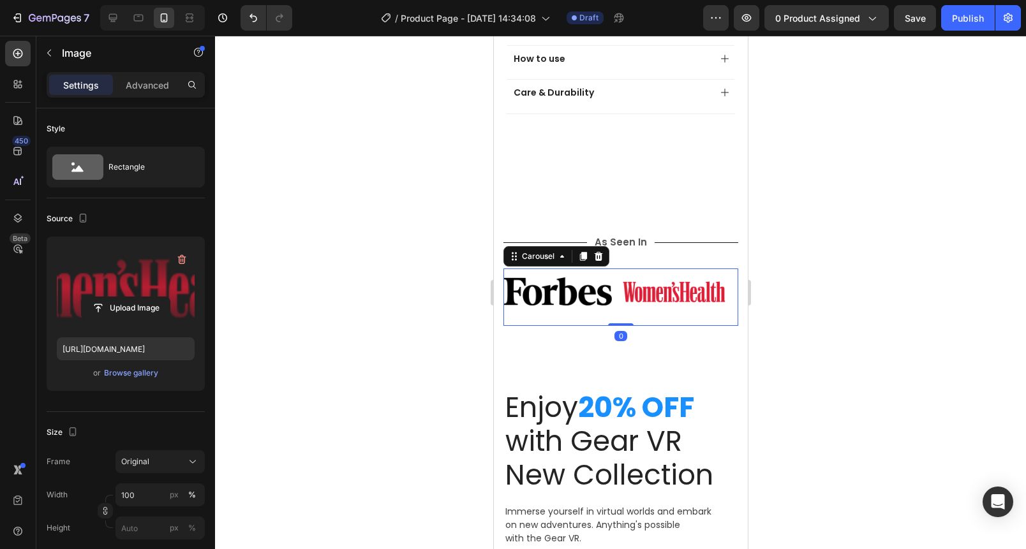
drag, startPoint x: 655, startPoint y: 307, endPoint x: 551, endPoint y: 301, distance: 104.8
click at [654, 307] on div "Image" at bounding box center [674, 298] width 108 height 40
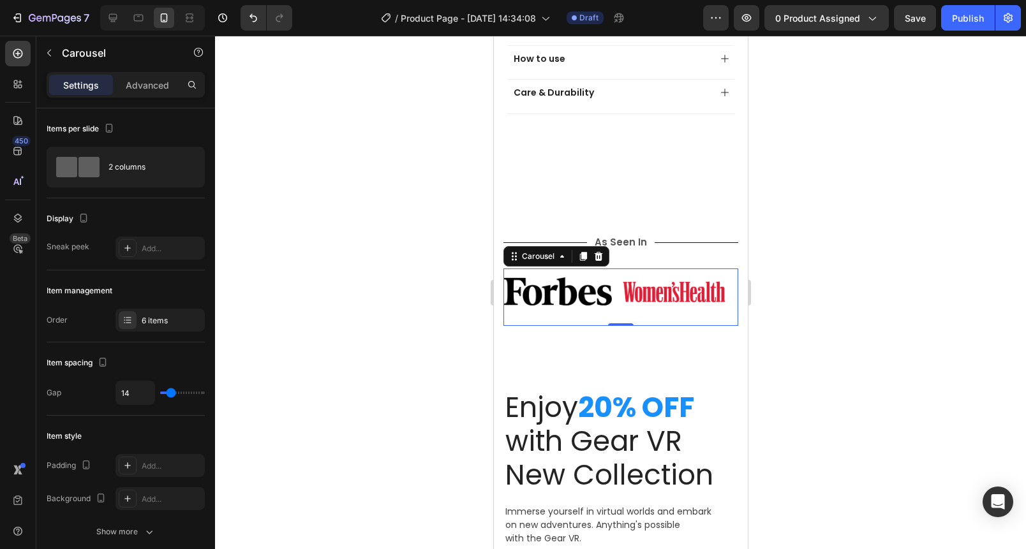
click at [617, 286] on div "Image Image Image Image Image Image" at bounding box center [620, 298] width 235 height 40
click at [586, 286] on img at bounding box center [557, 292] width 108 height 28
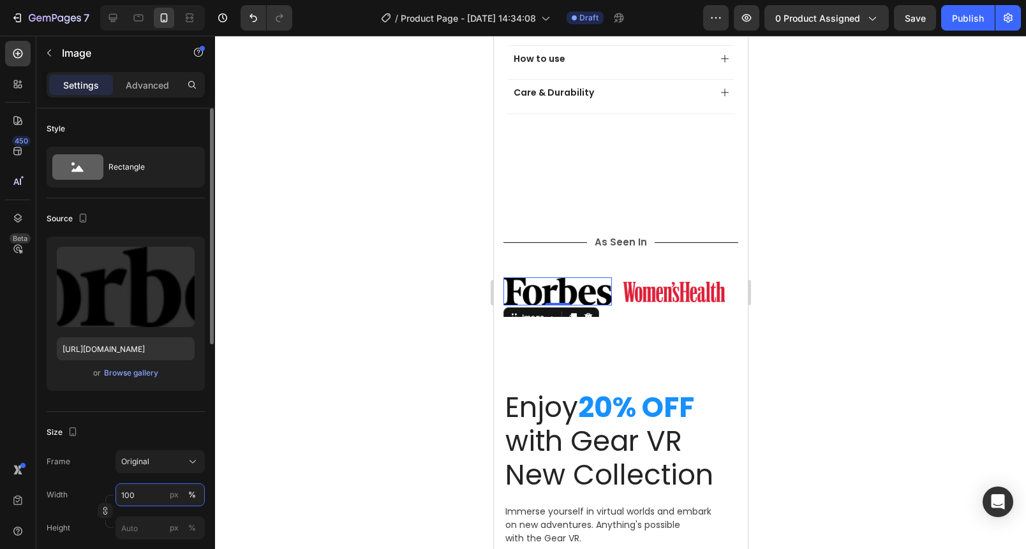
click at [151, 493] on input "100" at bounding box center [159, 495] width 89 height 23
type input "9"
type input "5"
type input "80"
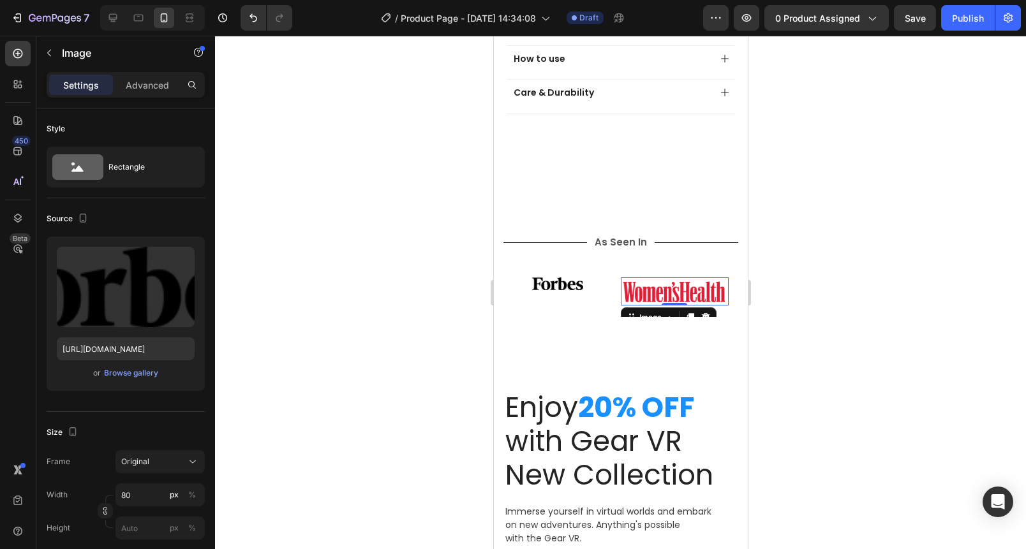
drag, startPoint x: 678, startPoint y: 287, endPoint x: 496, endPoint y: 351, distance: 192.7
click at [678, 288] on img at bounding box center [674, 292] width 108 height 29
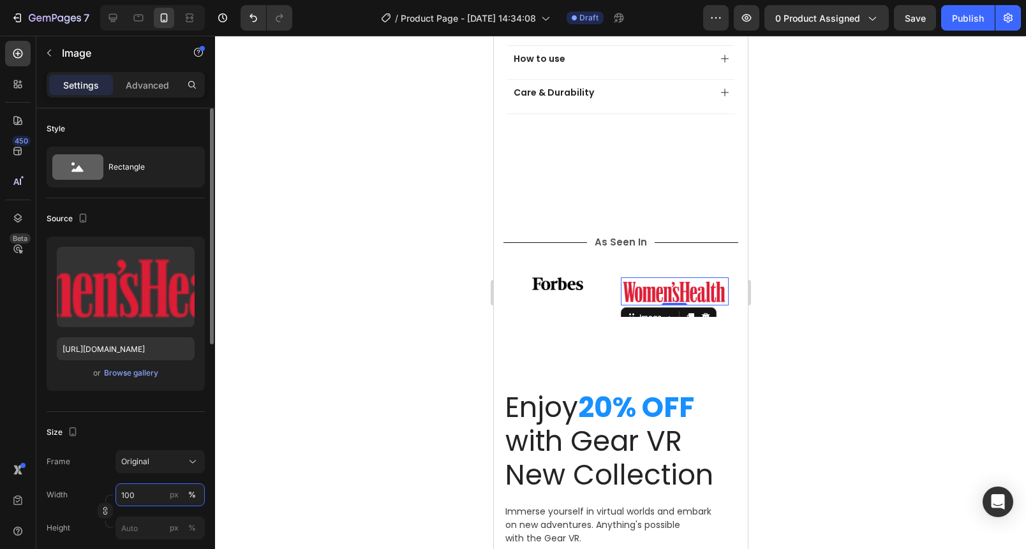
click at [146, 494] on input "100" at bounding box center [159, 495] width 89 height 23
type input "80"
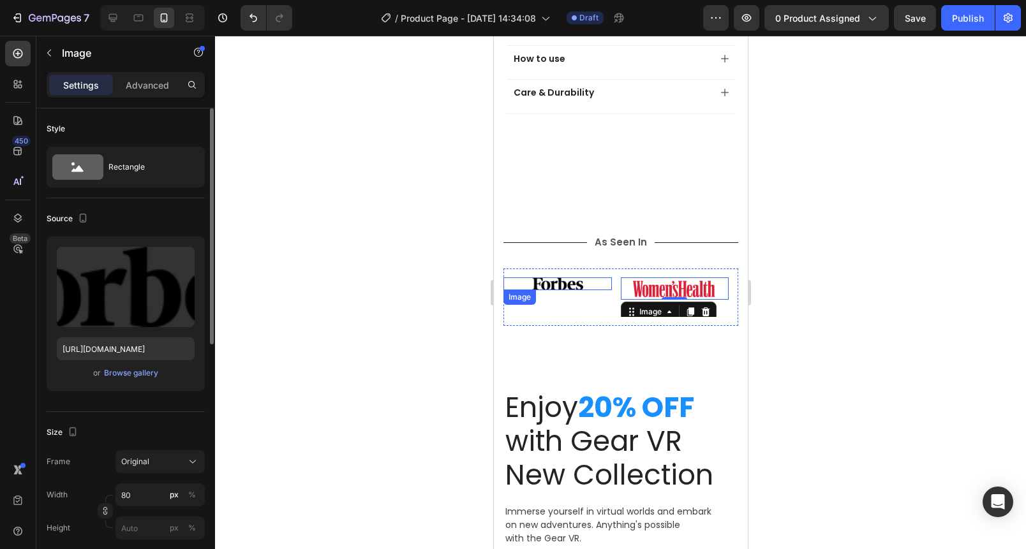
click at [567, 278] on div "Image" at bounding box center [557, 284] width 108 height 13
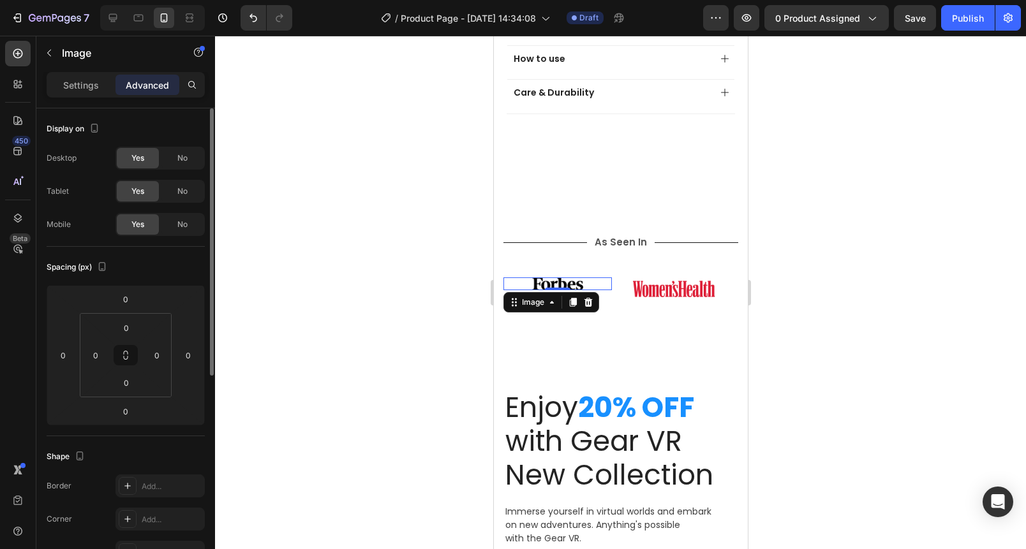
drag, startPoint x: 63, startPoint y: 87, endPoint x: 70, endPoint y: 193, distance: 105.5
click at [63, 88] on div "Settings" at bounding box center [81, 85] width 64 height 20
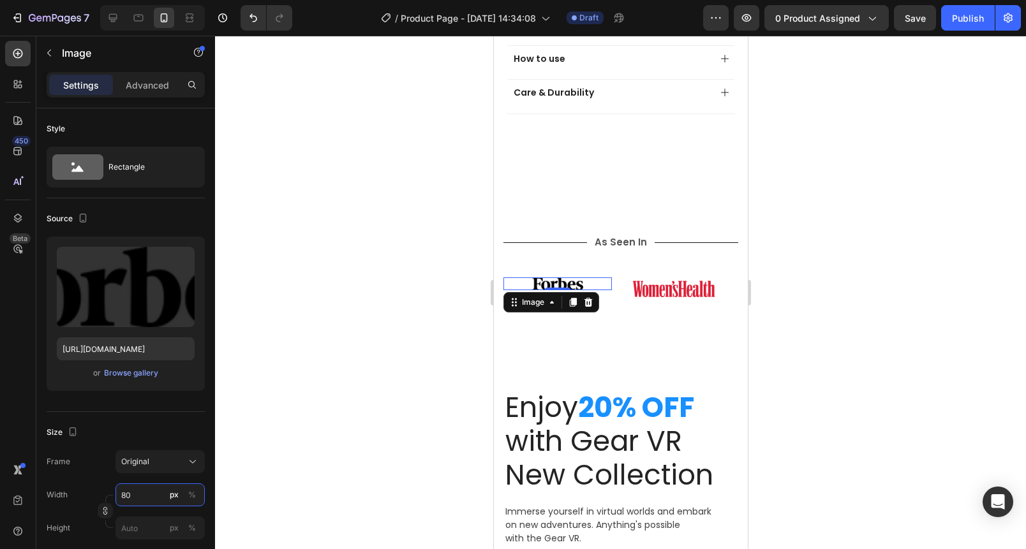
click at [146, 487] on input "80" at bounding box center [159, 495] width 89 height 23
click at [146, 486] on input "80" at bounding box center [159, 495] width 89 height 23
type input "100"
click at [284, 347] on div at bounding box center [620, 293] width 811 height 514
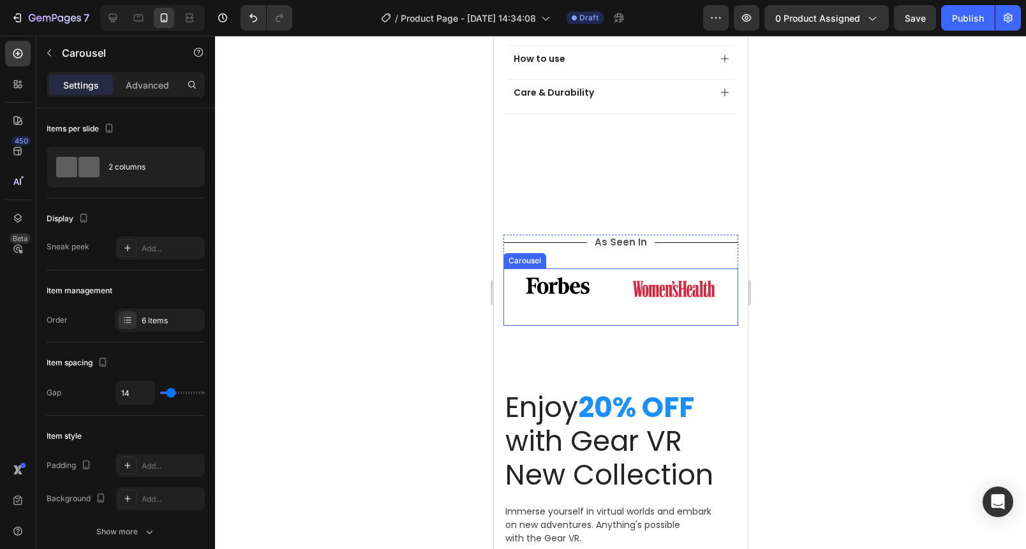
click at [612, 278] on div "Image Image Image Image Image Image" at bounding box center [620, 298] width 235 height 40
click at [599, 251] on icon at bounding box center [598, 255] width 8 height 9
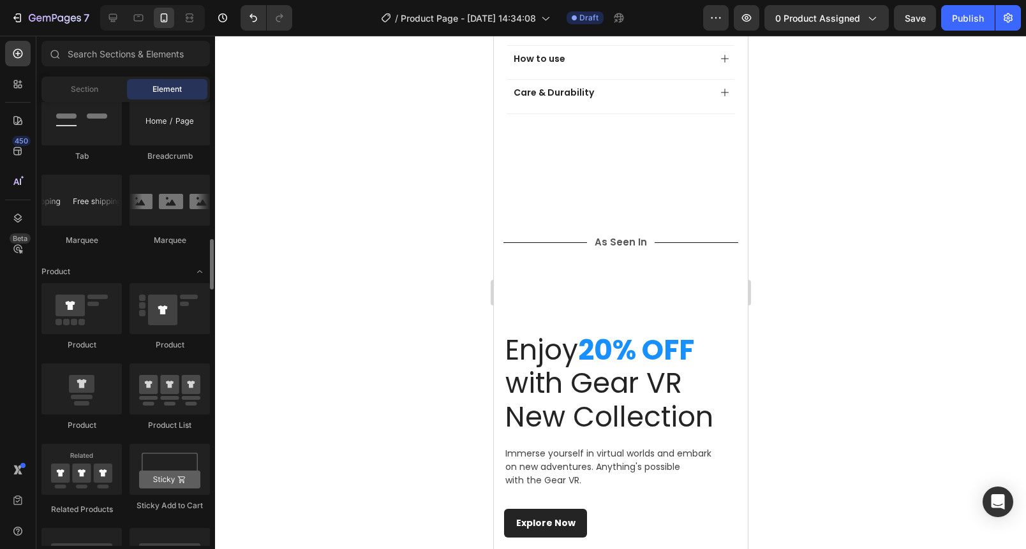
scroll to position [1482, 0]
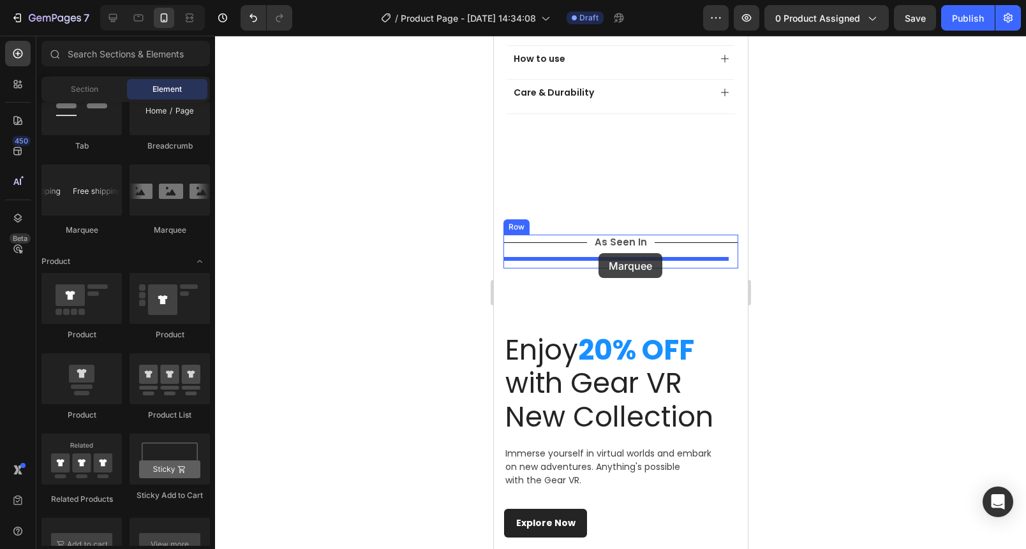
drag, startPoint x: 651, startPoint y: 232, endPoint x: 598, endPoint y: 253, distance: 57.8
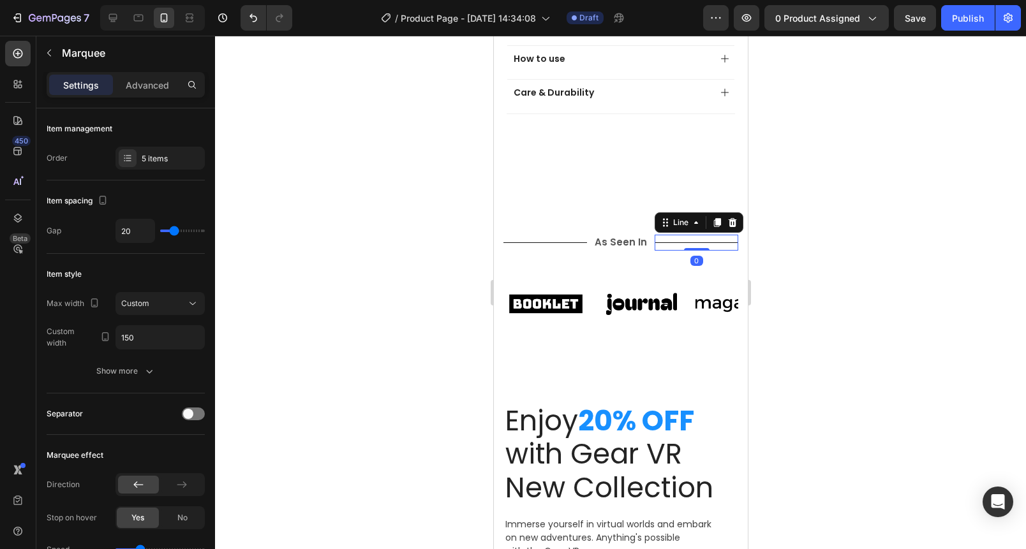
click at [670, 235] on div "Title Line 0" at bounding box center [696, 243] width 84 height 16
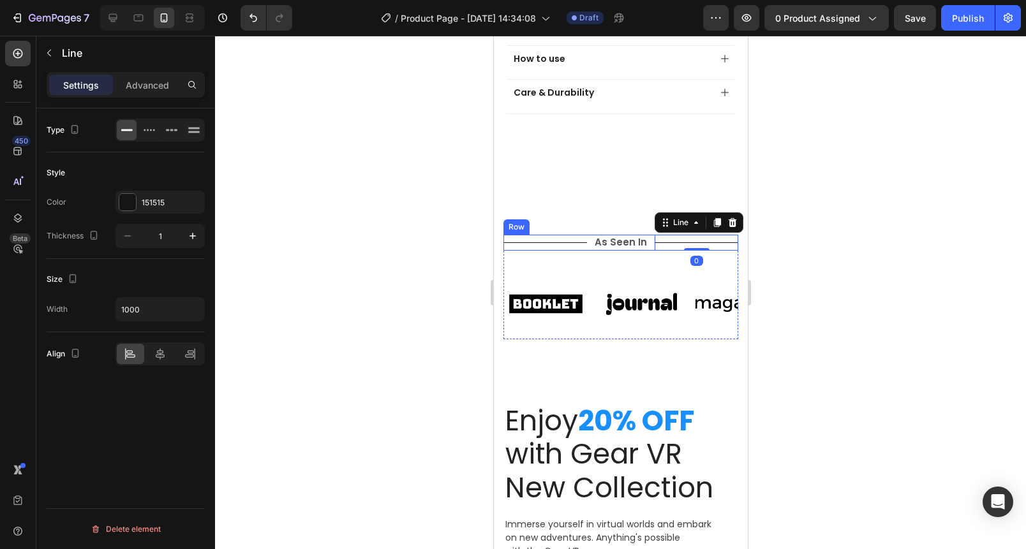
drag, startPoint x: 647, startPoint y: 228, endPoint x: 640, endPoint y: 230, distance: 7.3
click at [644, 235] on div "Title Line As Seen In Text Block Title Line 0 Row" at bounding box center [620, 243] width 235 height 16
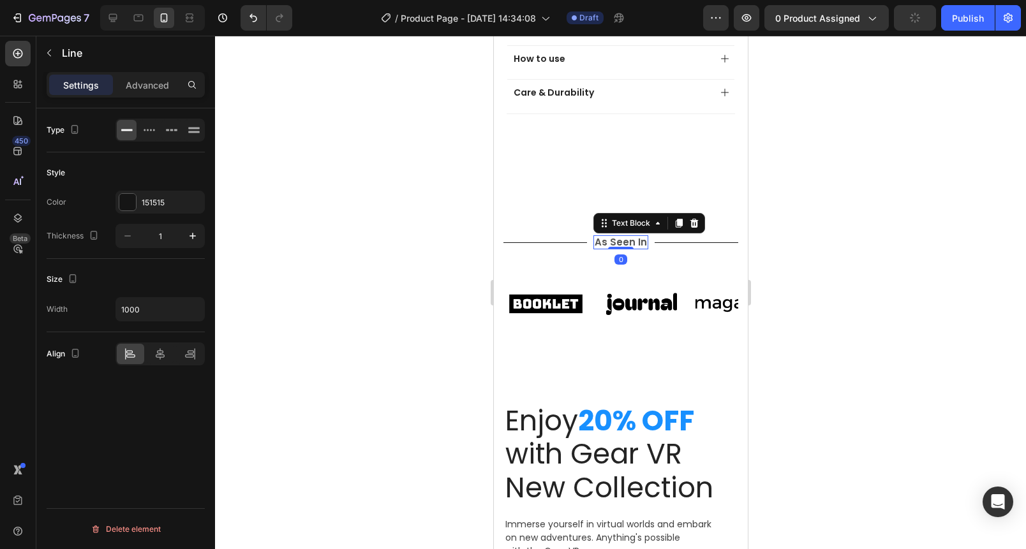
click at [640, 235] on div "As Seen In" at bounding box center [620, 242] width 55 height 14
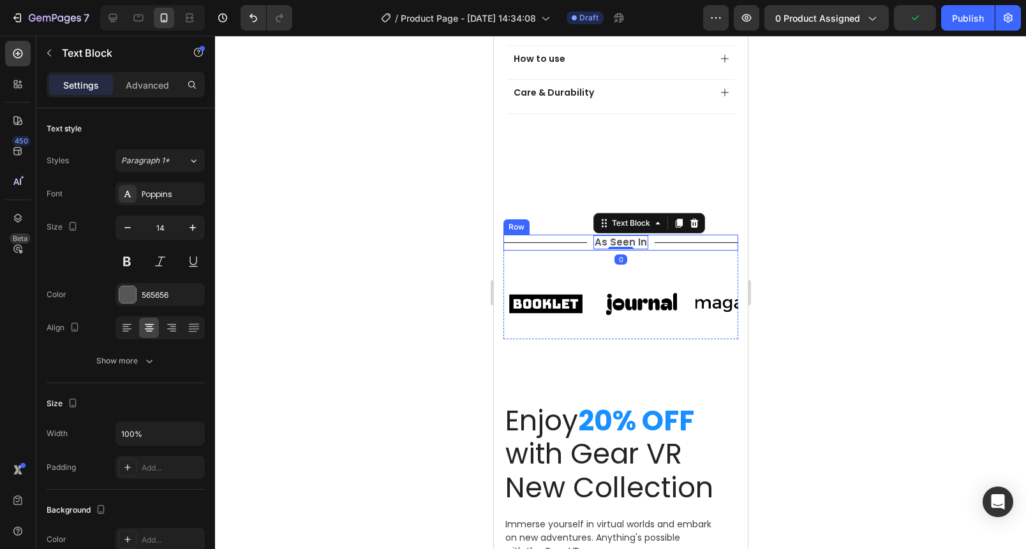
click at [646, 235] on div "Title Line As Seen In Text Block 0 Title Line Row" at bounding box center [620, 243] width 235 height 16
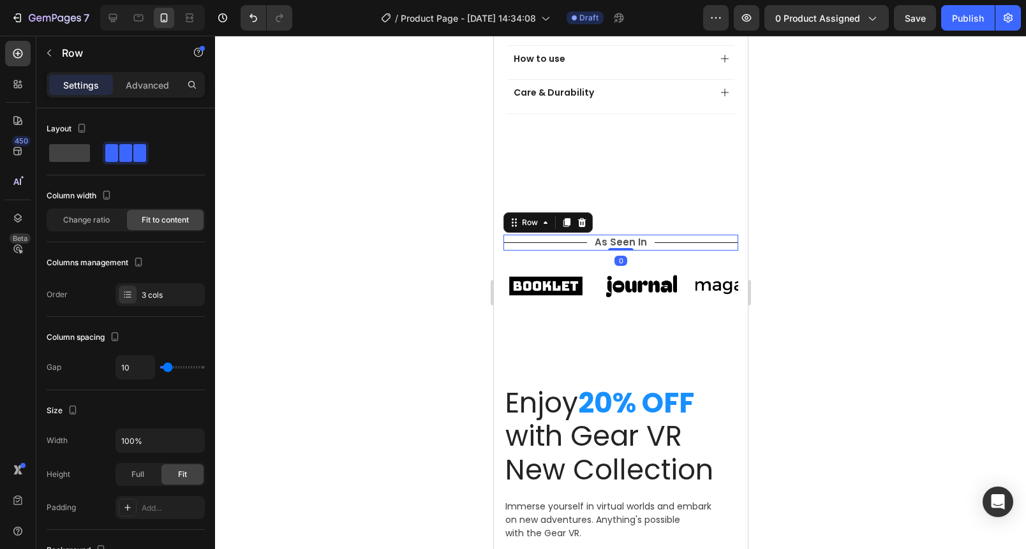
drag, startPoint x: 623, startPoint y: 254, endPoint x: 628, endPoint y: 227, distance: 27.4
click at [628, 235] on div "Title Line As Seen In Text Block Title Line Row 0" at bounding box center [620, 243] width 235 height 16
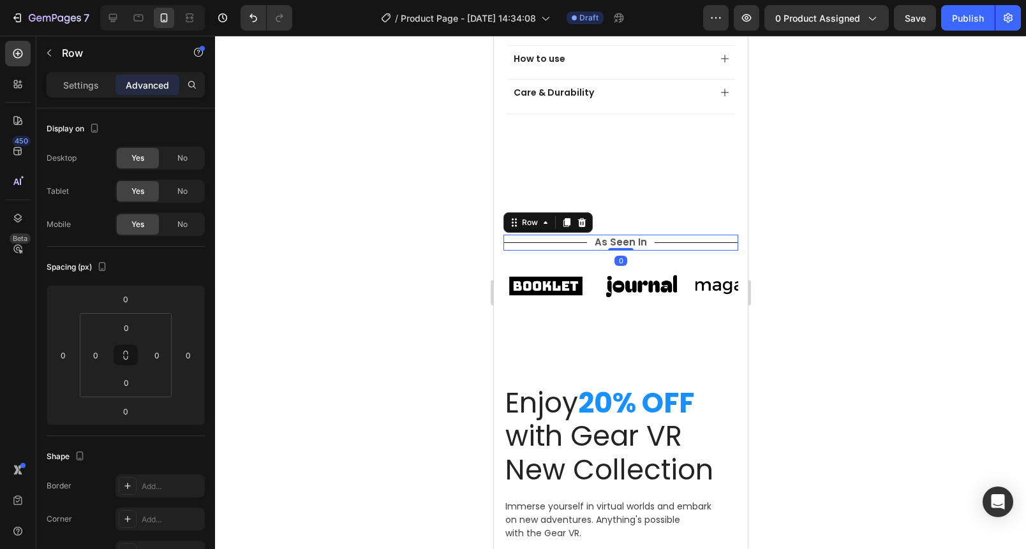
drag, startPoint x: 865, startPoint y: 228, endPoint x: 829, endPoint y: 259, distance: 47.5
click at [865, 228] on div at bounding box center [620, 293] width 811 height 514
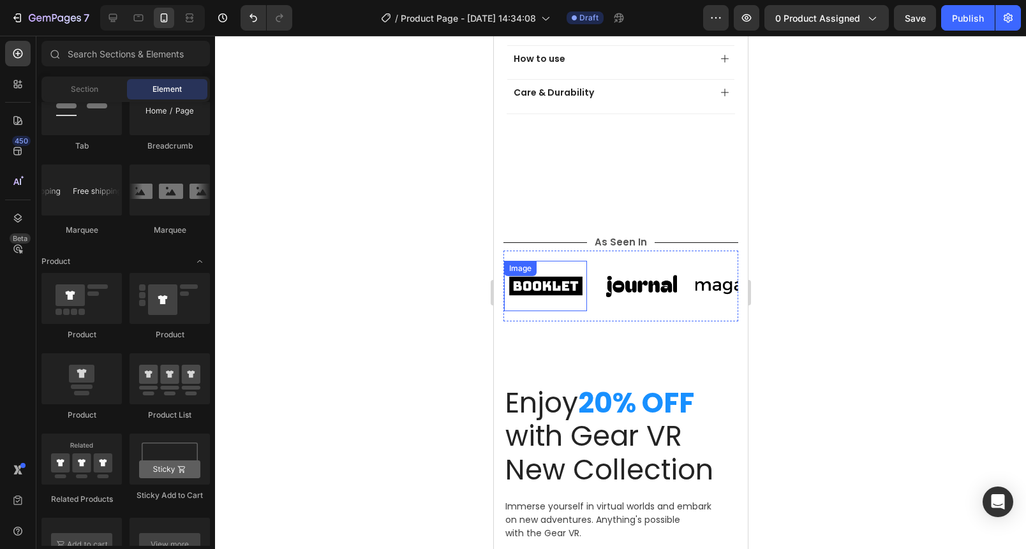
click at [523, 278] on img at bounding box center [544, 286] width 83 height 35
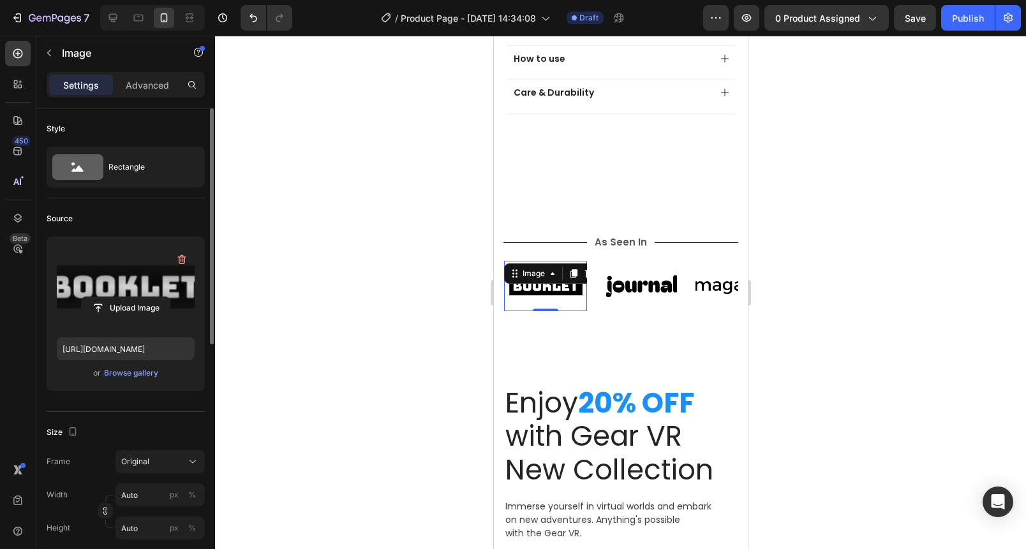
click at [110, 276] on label at bounding box center [126, 287] width 138 height 80
click at [110, 297] on input "file" at bounding box center [126, 308] width 88 height 22
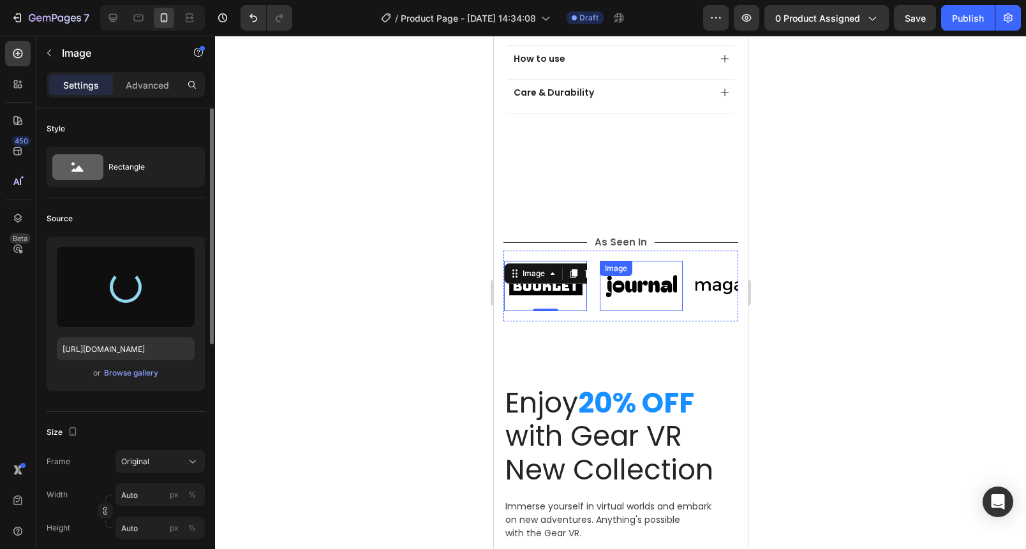
type input "https://cdn.shopify.com/s/files/1/0760/2841/2124/files/gempages_566998826557113…"
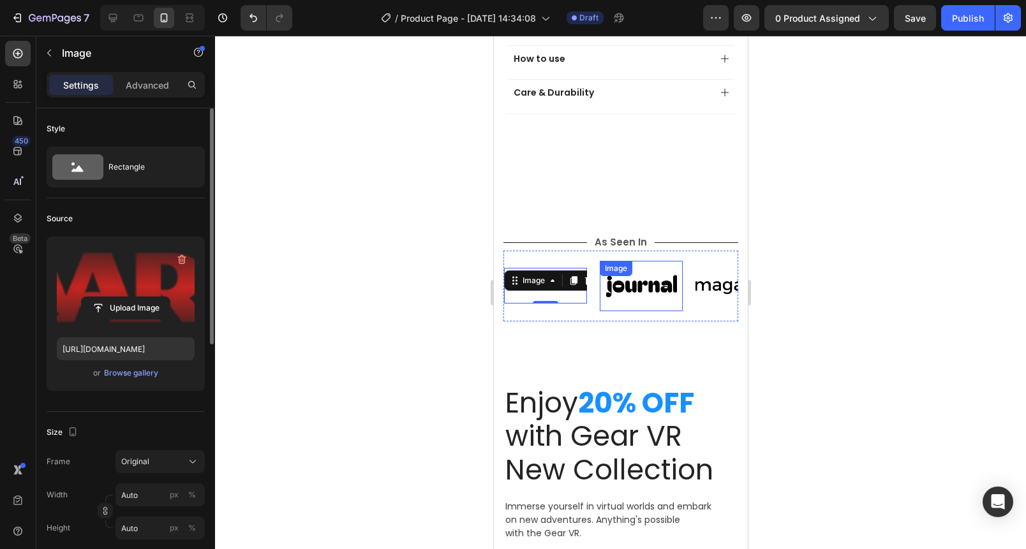
click at [647, 281] on img at bounding box center [640, 286] width 83 height 35
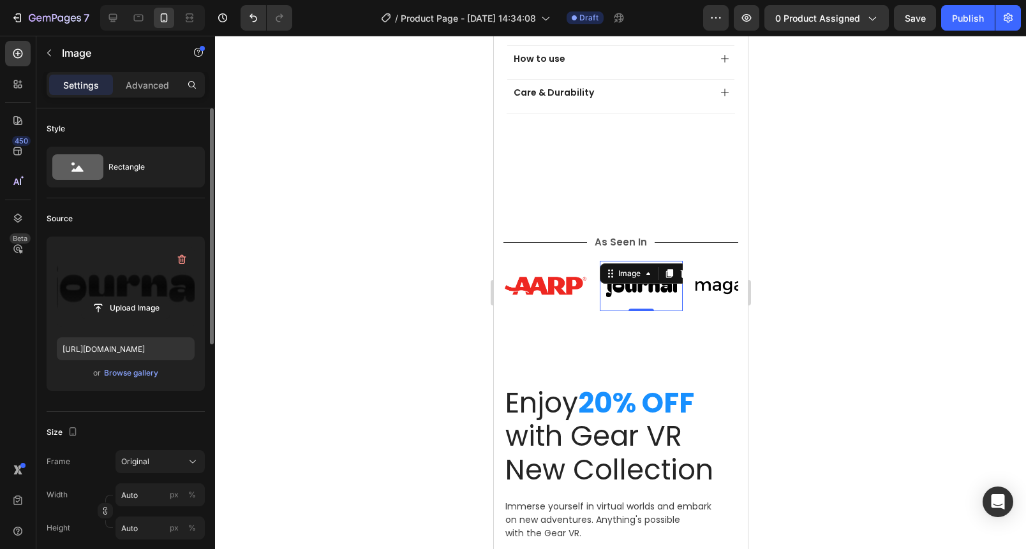
click at [121, 279] on label at bounding box center [126, 287] width 138 height 80
click at [121, 297] on input "file" at bounding box center [126, 308] width 88 height 22
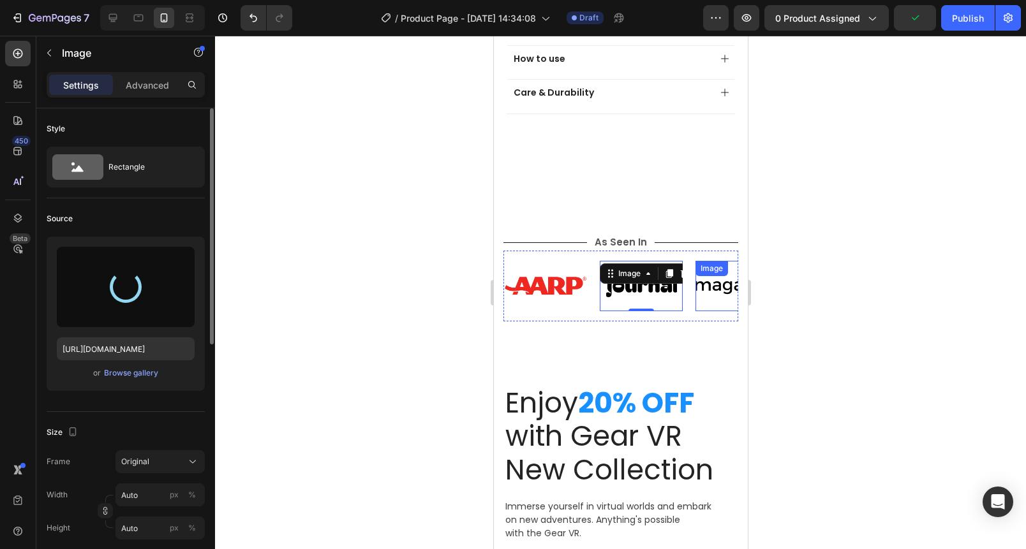
type input "https://cdn.shopify.com/s/files/1/0760/2841/2124/files/gempages_566998826557113…"
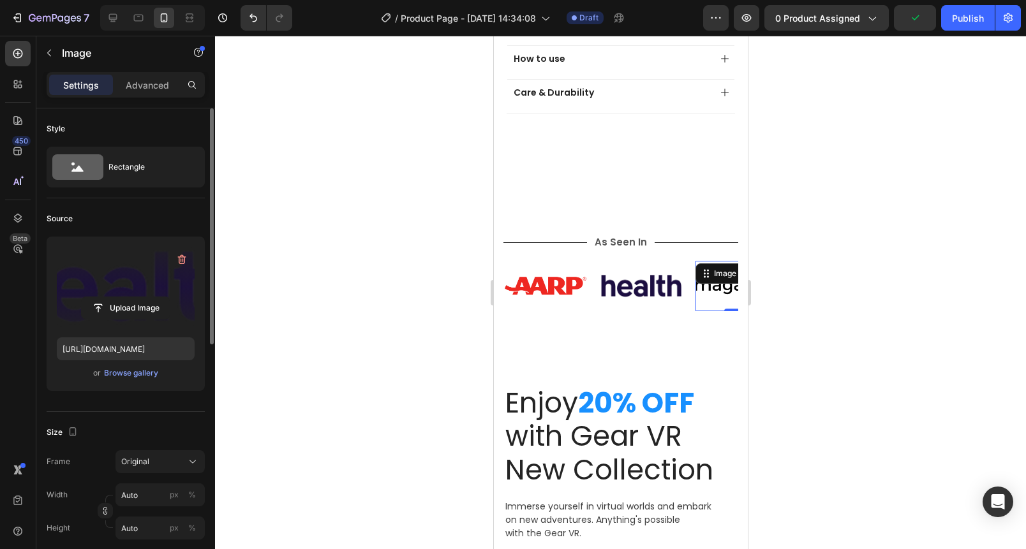
drag, startPoint x: 715, startPoint y: 280, endPoint x: 527, endPoint y: 265, distance: 188.8
click at [715, 279] on img at bounding box center [736, 286] width 83 height 35
click at [144, 269] on label at bounding box center [126, 287] width 138 height 80
click at [144, 297] on input "file" at bounding box center [126, 308] width 88 height 22
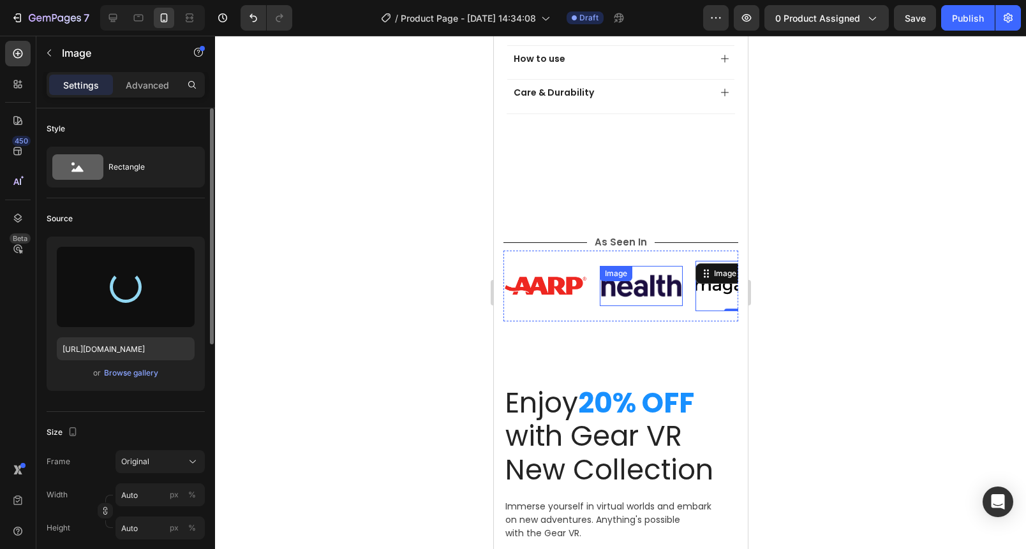
type input "https://cdn.shopify.com/s/files/1/0760/2841/2124/files/gempages_566998826557113…"
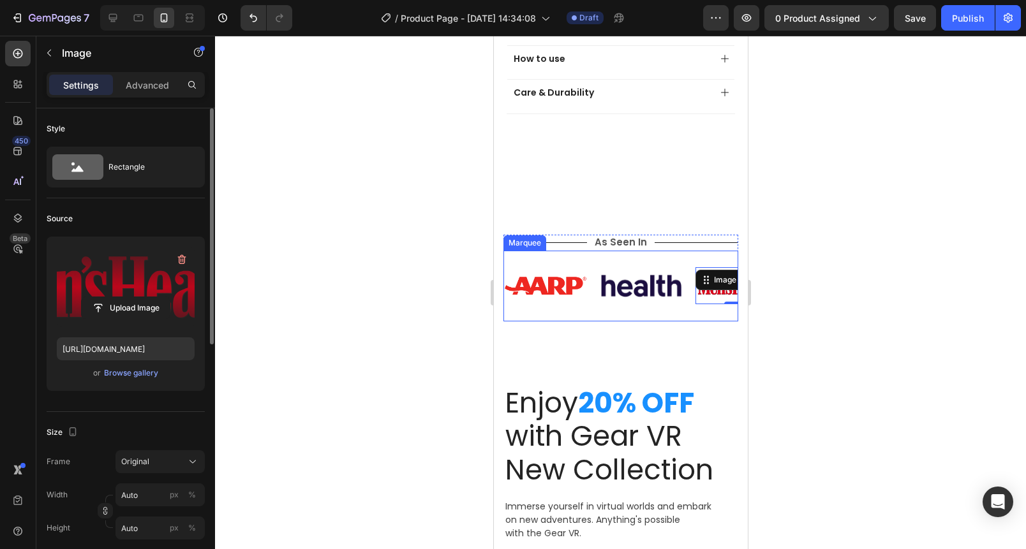
click at [591, 297] on div "Image Image Image 0 Image Image" at bounding box center [742, 286] width 479 height 50
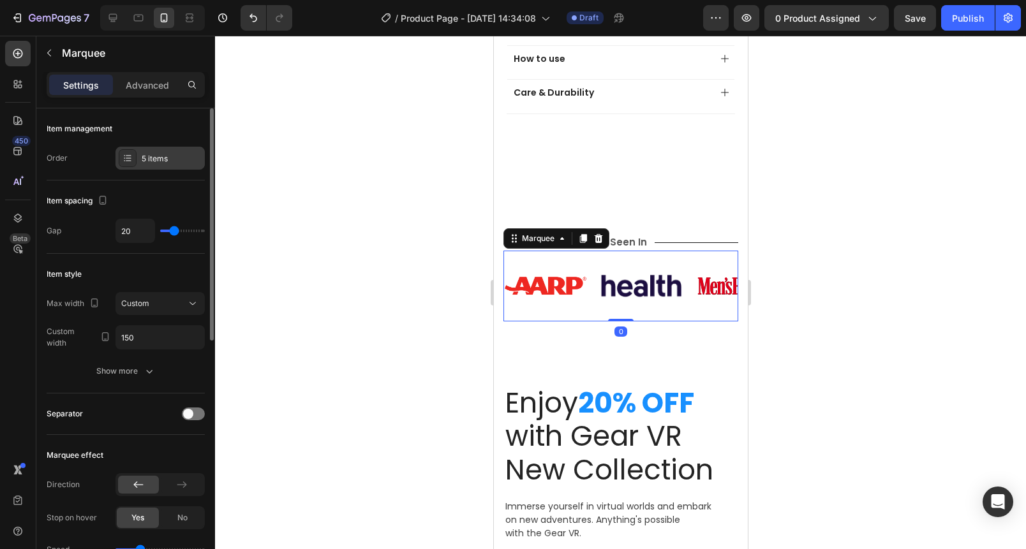
click at [151, 158] on div "5 items" at bounding box center [172, 158] width 60 height 11
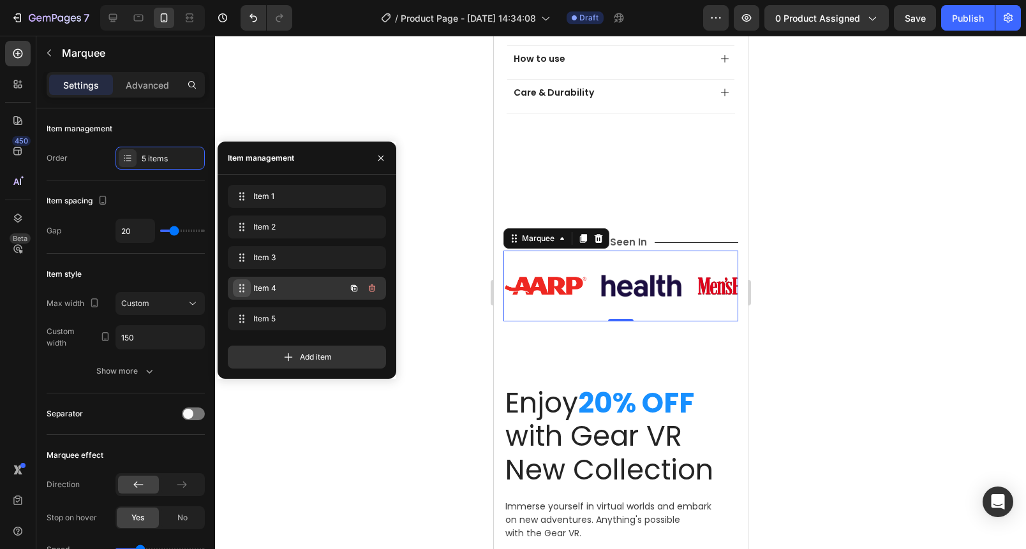
click at [247, 281] on span at bounding box center [242, 288] width 18 height 18
click at [253, 289] on span "Item 4" at bounding box center [289, 288] width 72 height 11
click at [265, 289] on span "Item 4" at bounding box center [289, 288] width 72 height 11
click at [283, 313] on span "Item 5" at bounding box center [298, 318] width 94 height 11
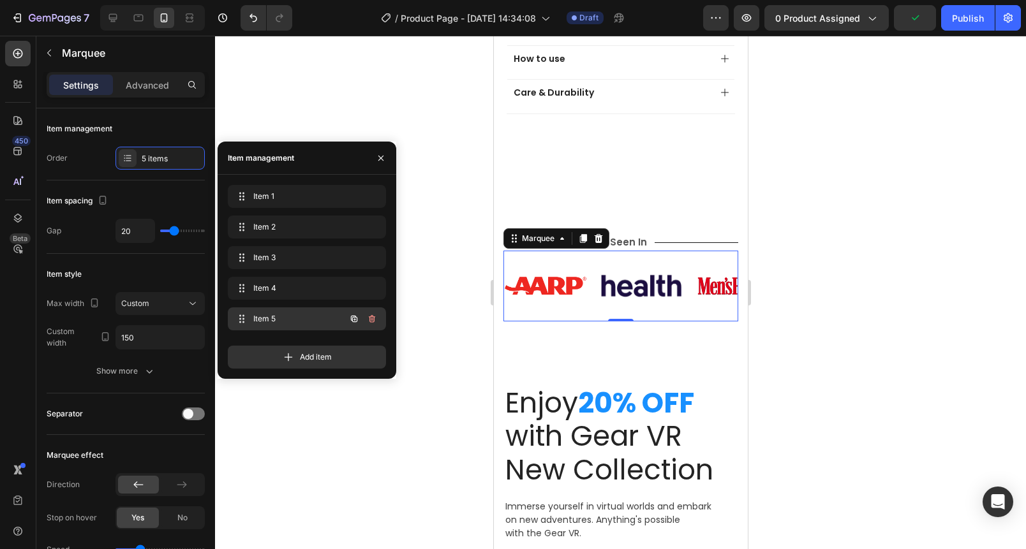
click at [280, 313] on span "Item 5" at bounding box center [289, 318] width 72 height 11
click at [278, 295] on div "Item 4 Item 4" at bounding box center [289, 288] width 112 height 18
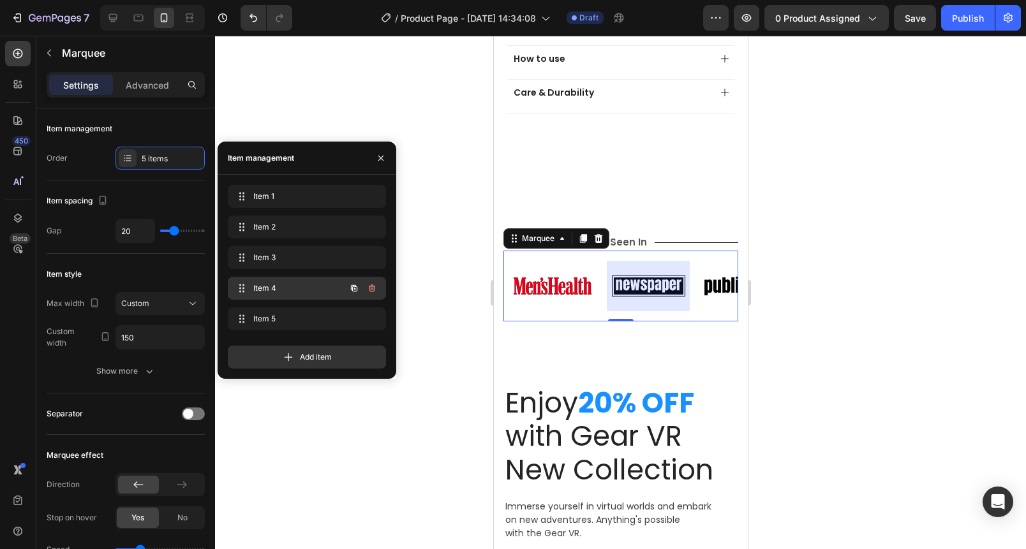
scroll to position [0, 217]
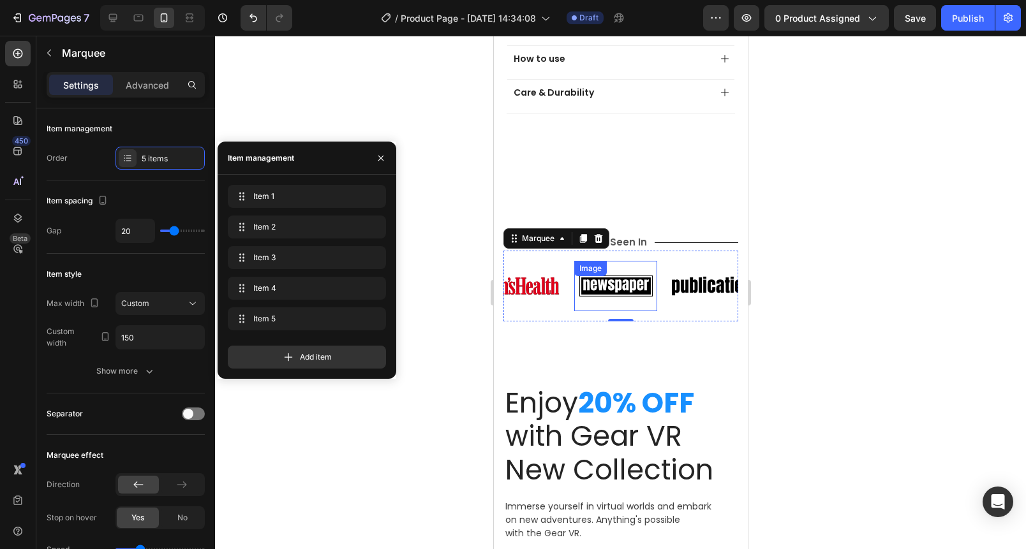
click at [626, 278] on img at bounding box center [615, 286] width 83 height 35
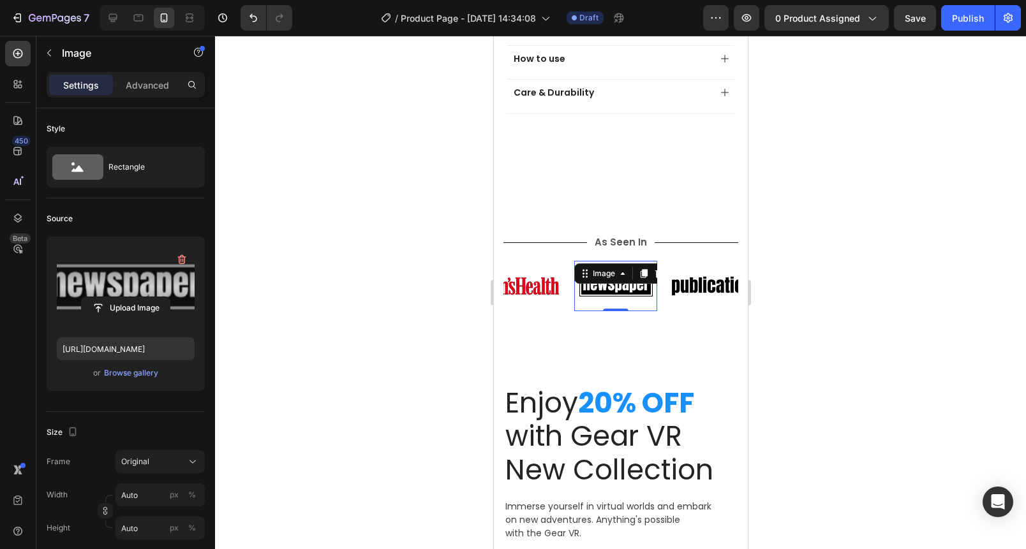
click at [124, 281] on label at bounding box center [126, 287] width 138 height 80
click at [124, 297] on input "file" at bounding box center [126, 308] width 88 height 22
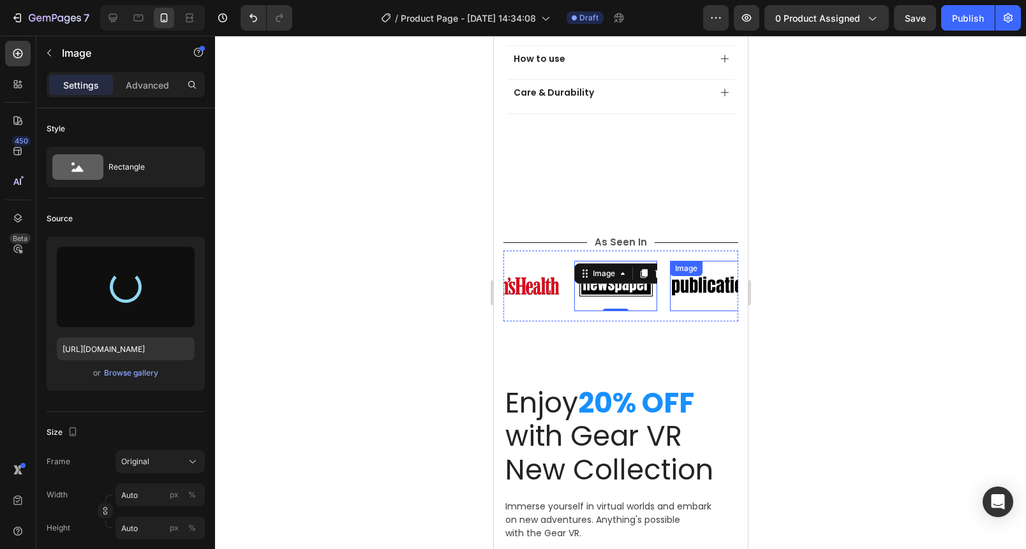
type input "https://cdn.shopify.com/s/files/1/0760/2841/2124/files/gempages_566998826557113…"
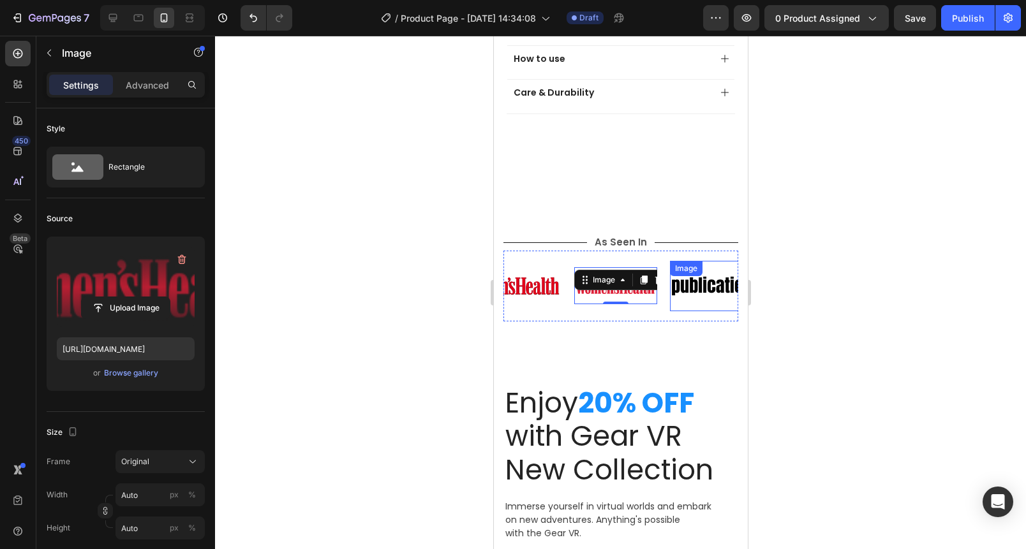
click at [699, 283] on img at bounding box center [710, 286] width 83 height 35
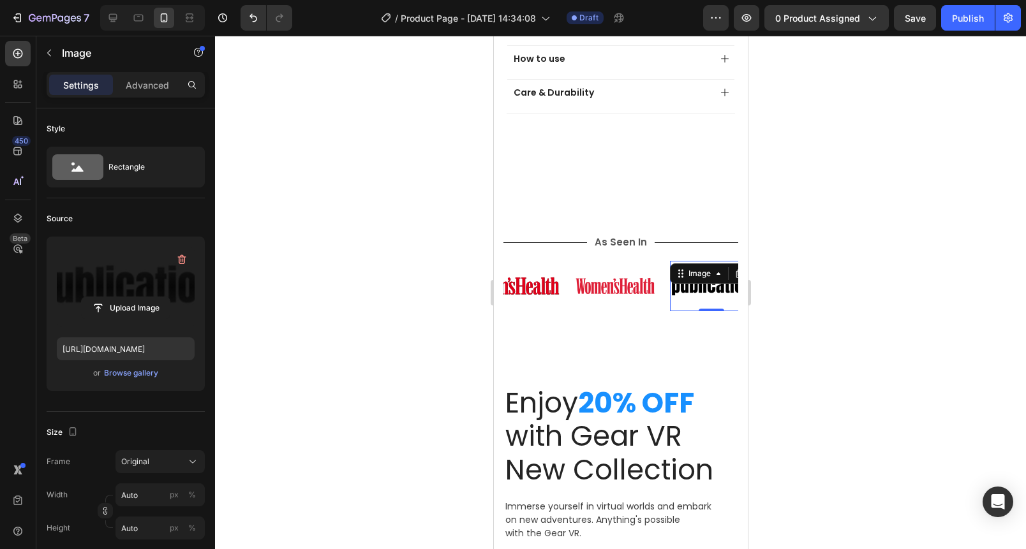
click at [92, 276] on label at bounding box center [126, 287] width 138 height 80
click at [92, 297] on input "file" at bounding box center [126, 308] width 88 height 22
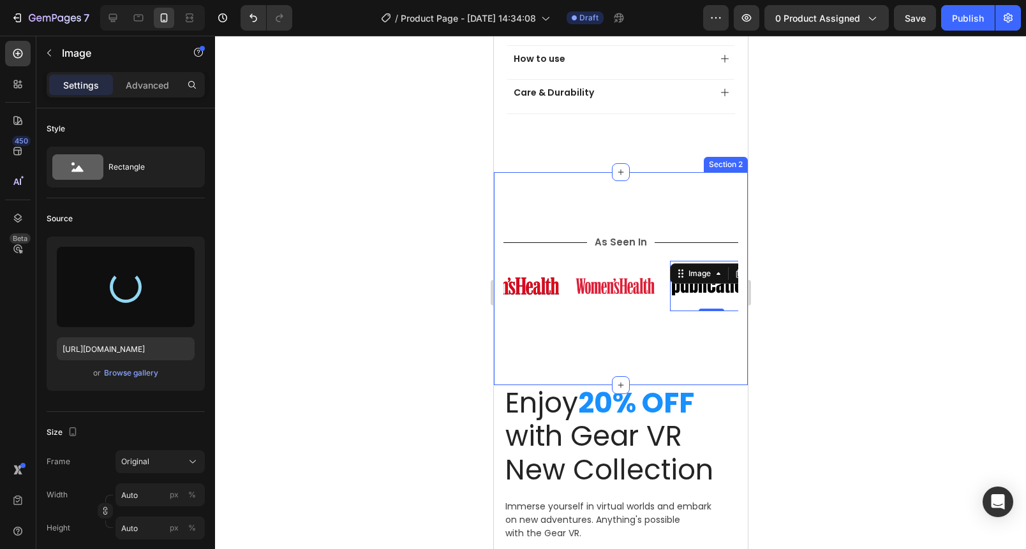
type input "https://cdn.shopify.com/s/files/1/0760/2841/2124/files/gempages_566998826557113…"
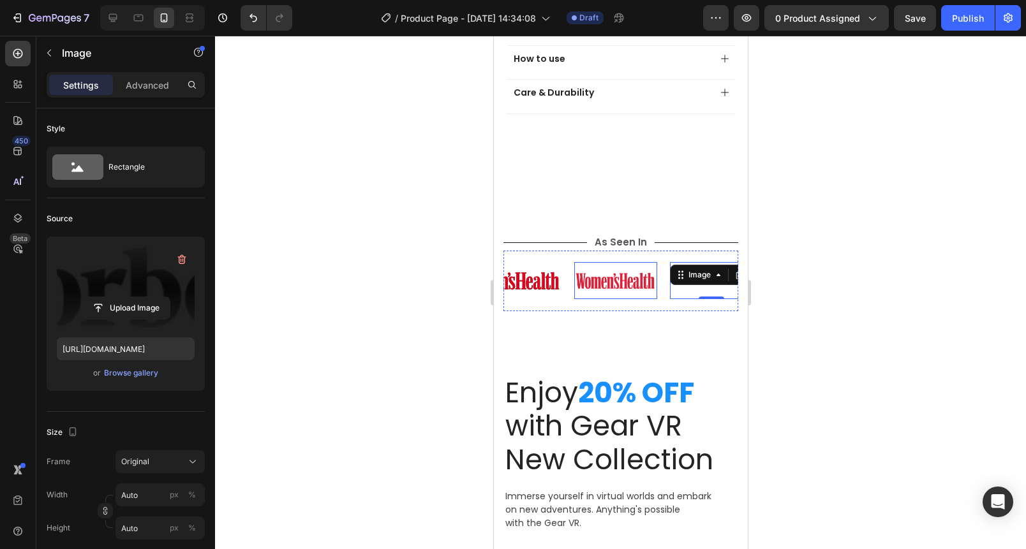
click at [620, 271] on img at bounding box center [615, 281] width 83 height 22
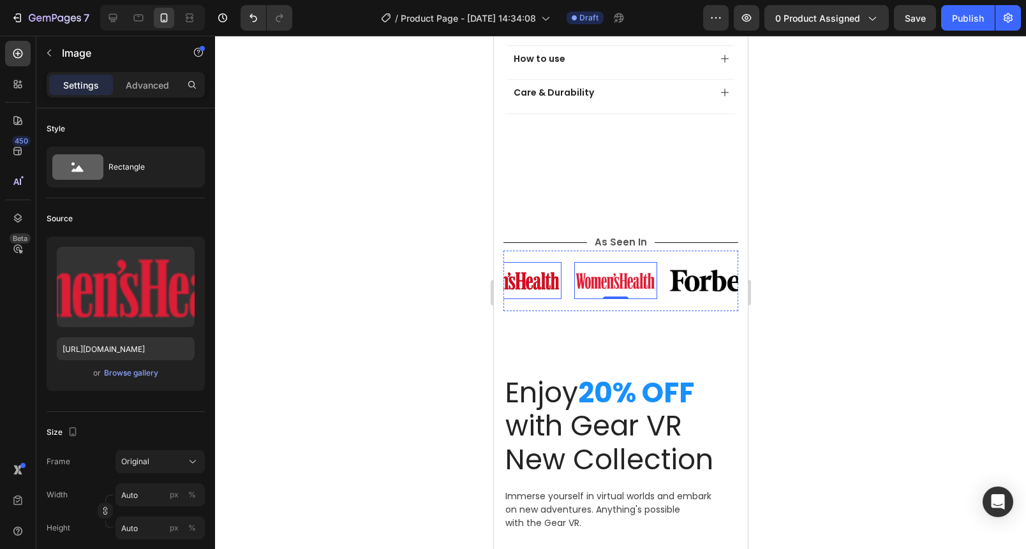
click at [526, 278] on img at bounding box center [519, 281] width 83 height 22
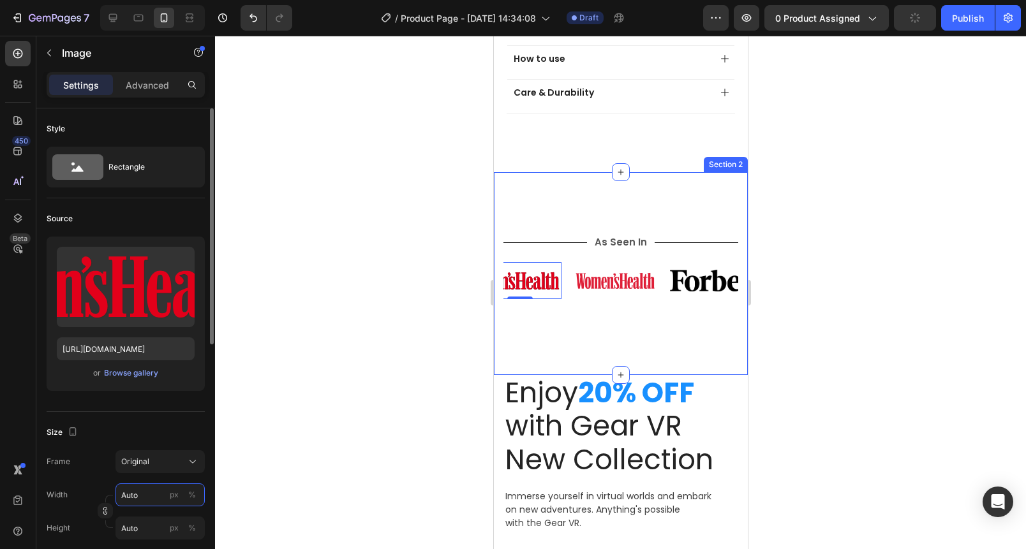
click at [153, 499] on input "Auto" at bounding box center [159, 495] width 89 height 23
type input "1"
type input "100"
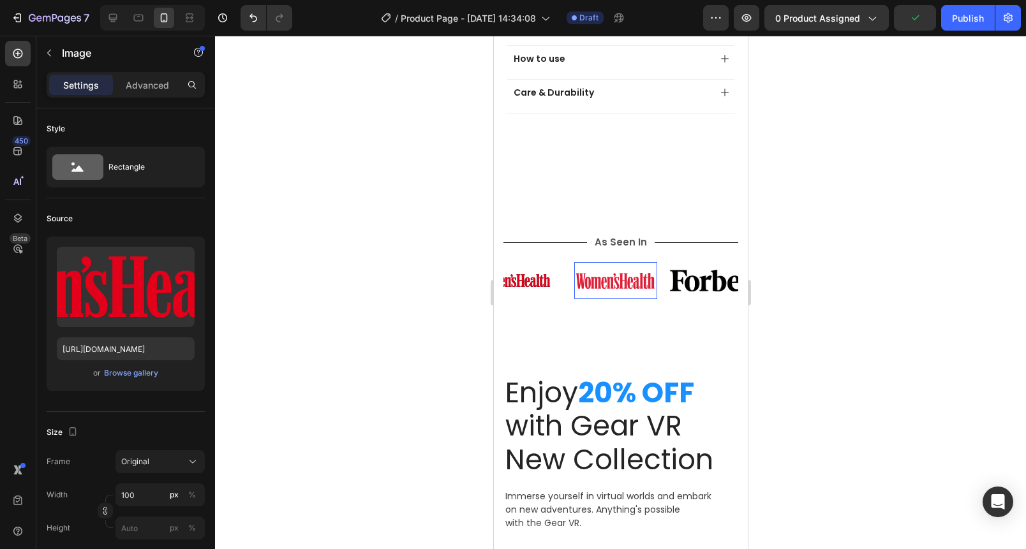
click at [593, 272] on img at bounding box center [615, 281] width 83 height 22
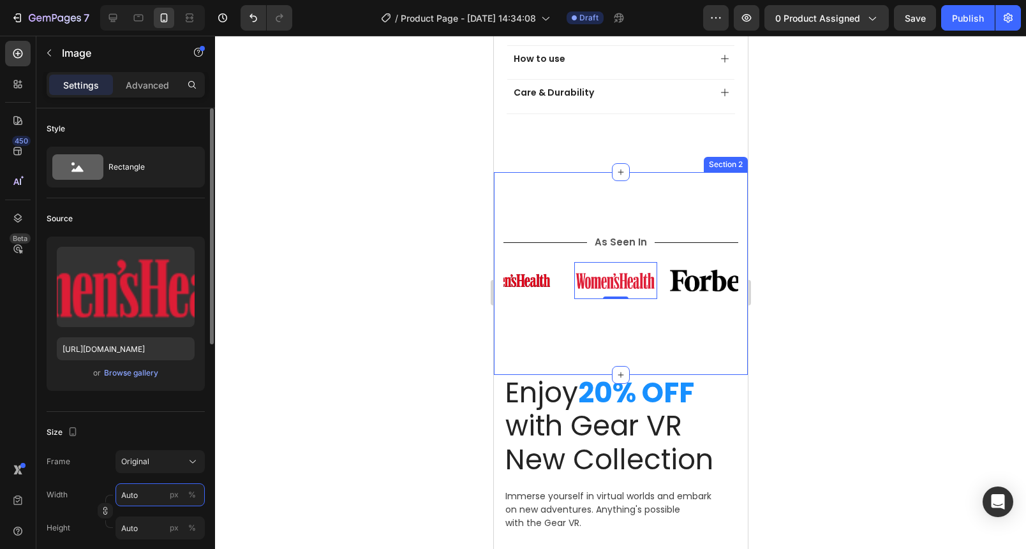
click at [157, 500] on input "Auto" at bounding box center [159, 495] width 89 height 23
type input "1"
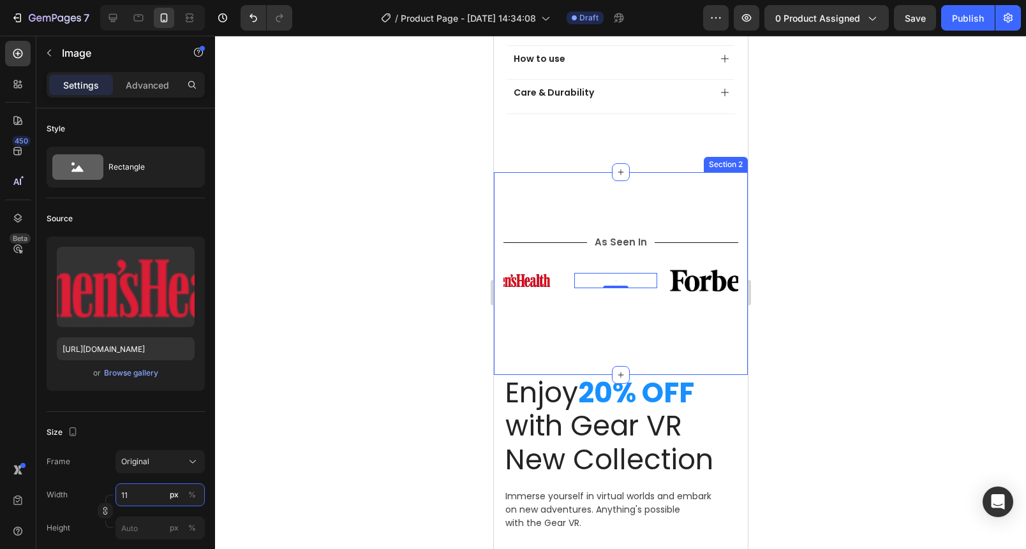
type input "110"
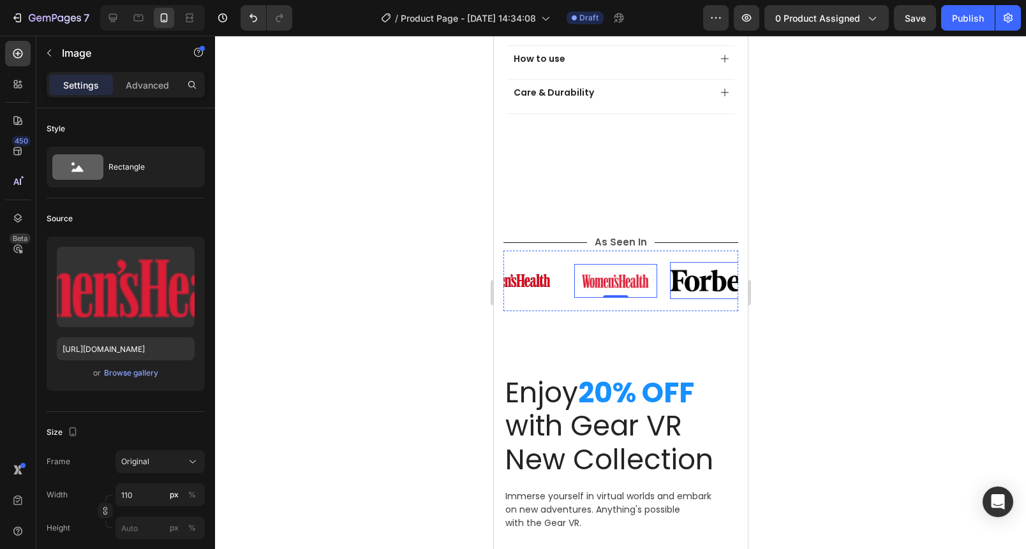
click at [697, 270] on img at bounding box center [710, 281] width 83 height 22
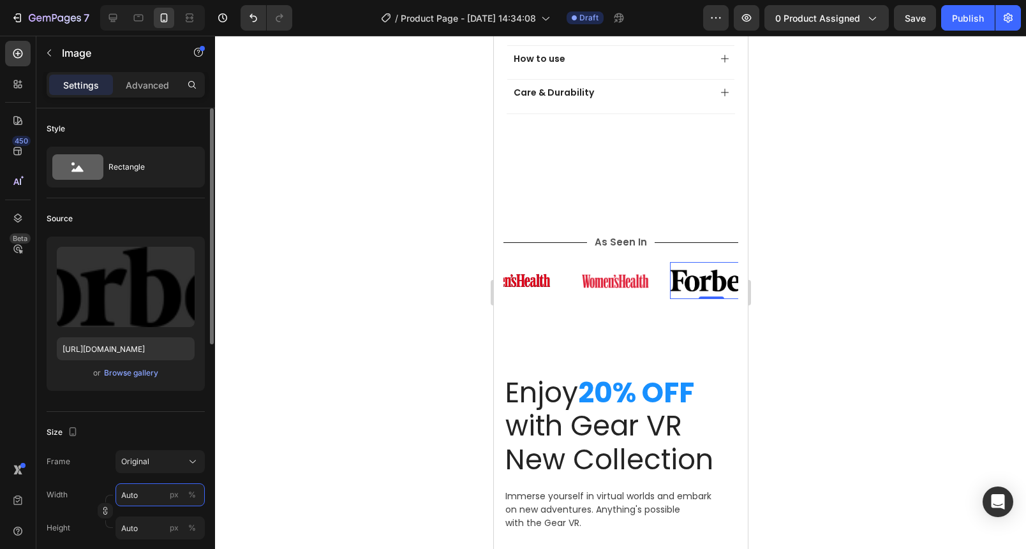
click at [149, 498] on input "Auto" at bounding box center [159, 495] width 89 height 23
type input "1"
type input "100"
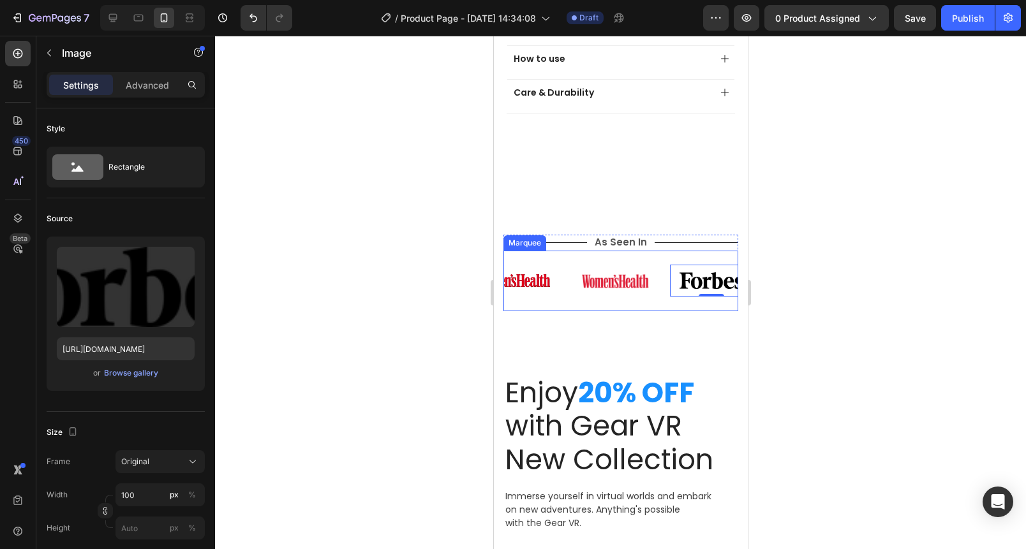
click at [568, 277] on div "Image" at bounding box center [526, 281] width 96 height 33
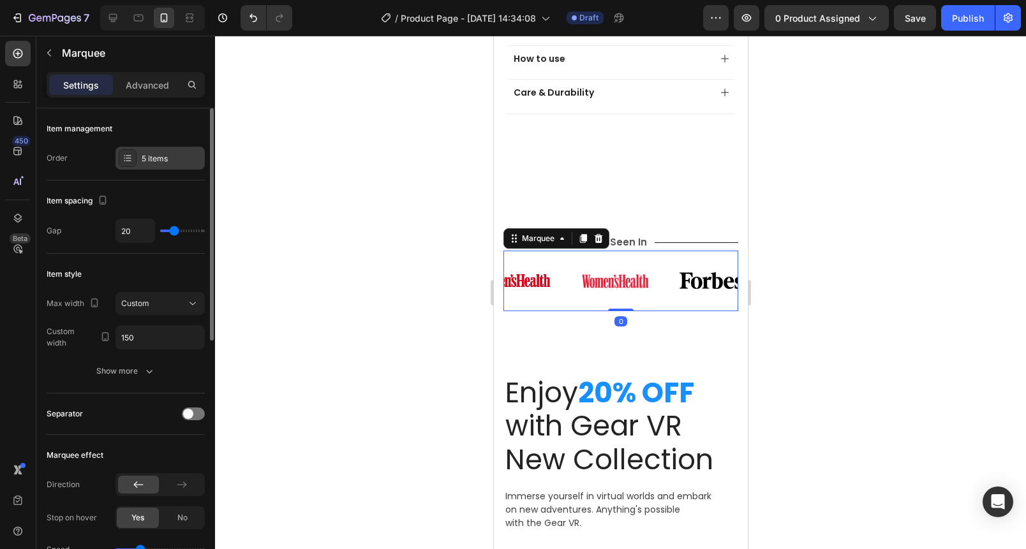
click at [152, 156] on div "5 items" at bounding box center [172, 158] width 60 height 11
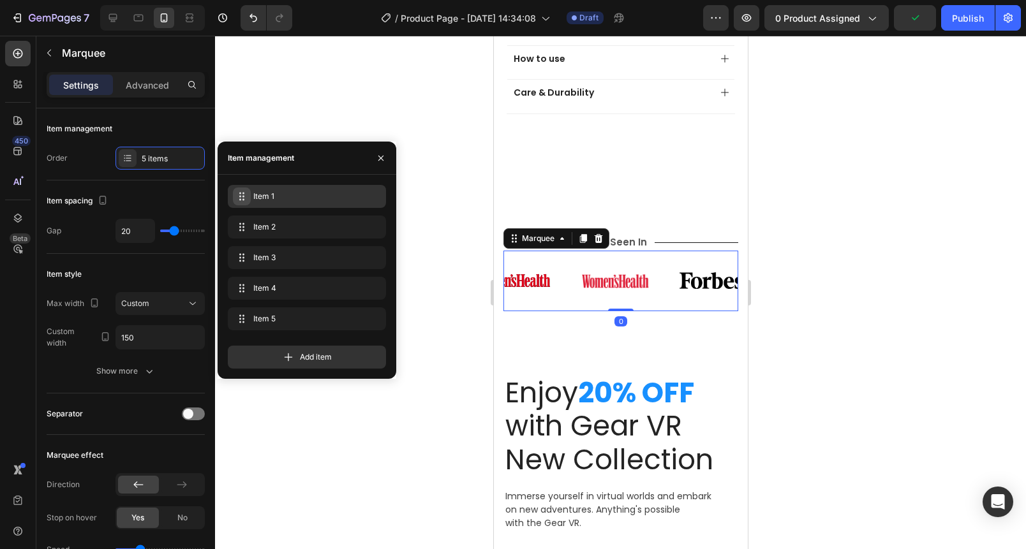
drag, startPoint x: 227, startPoint y: 186, endPoint x: 232, endPoint y: 193, distance: 8.7
click at [228, 187] on div "Item 1 Item 1" at bounding box center [307, 196] width 158 height 23
click at [258, 193] on span "Item 1" at bounding box center [298, 196] width 94 height 11
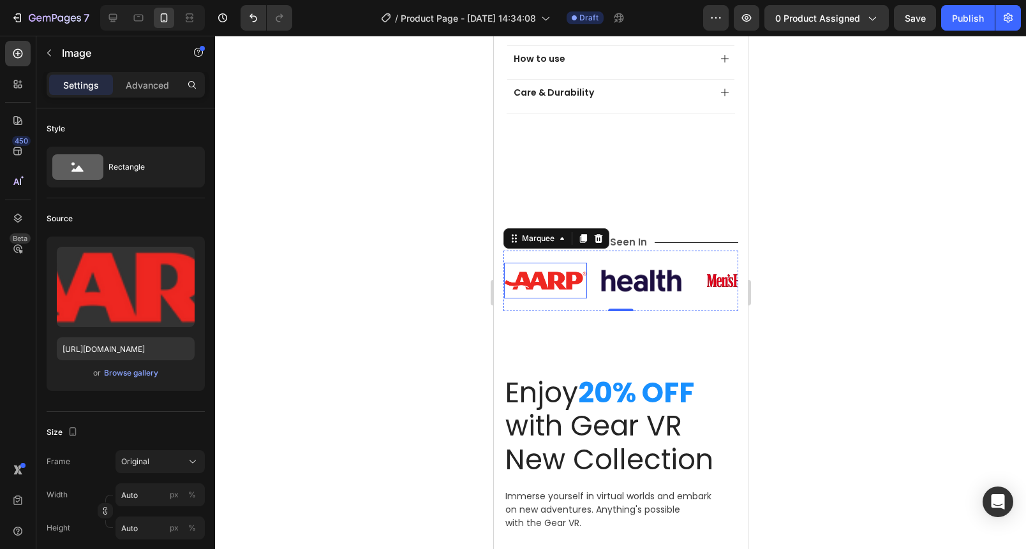
drag, startPoint x: 567, startPoint y: 262, endPoint x: 502, endPoint y: 309, distance: 80.8
click at [565, 271] on img at bounding box center [544, 281] width 83 height 20
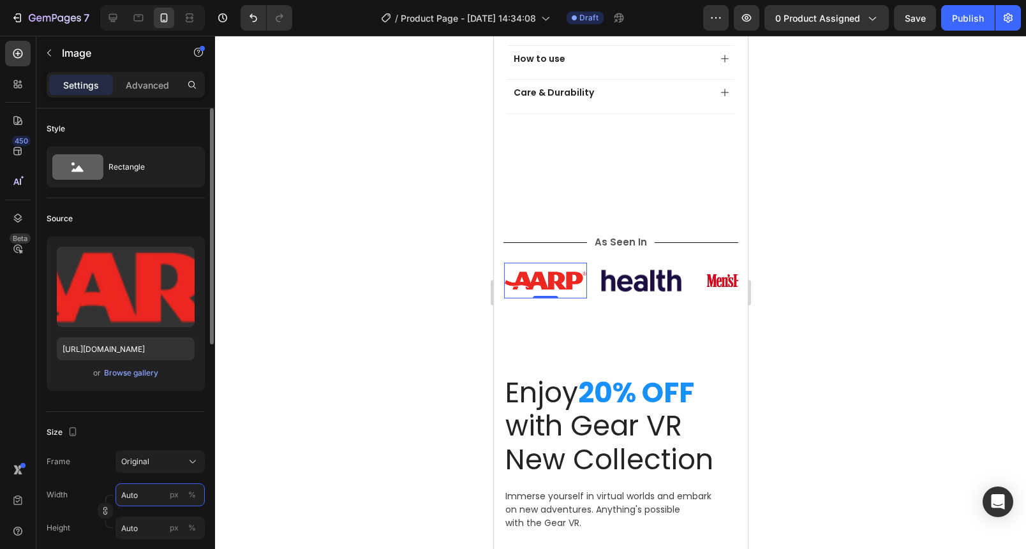
click at [151, 496] on input "Auto" at bounding box center [159, 495] width 89 height 23
type input "1"
type input "100"
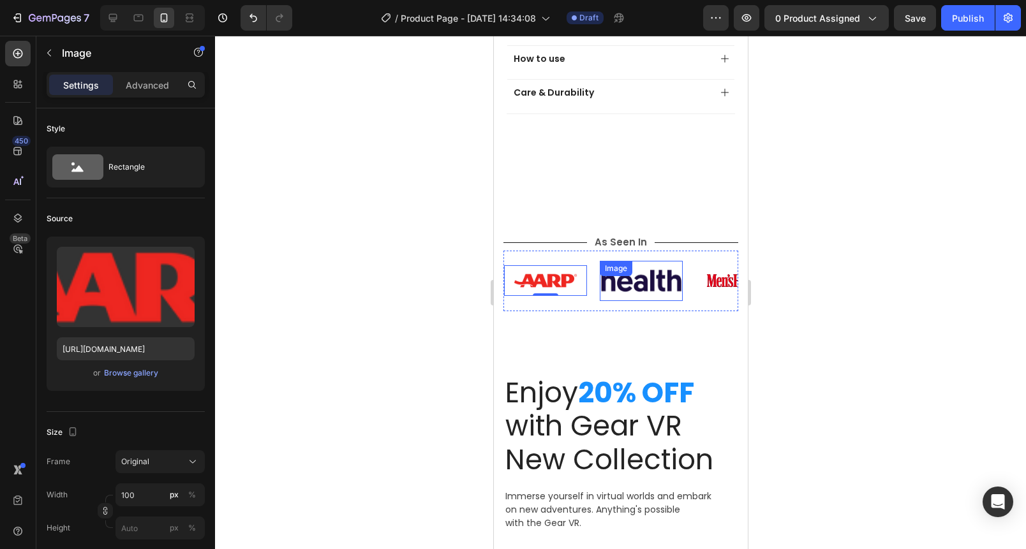
click at [610, 276] on img at bounding box center [640, 281] width 83 height 25
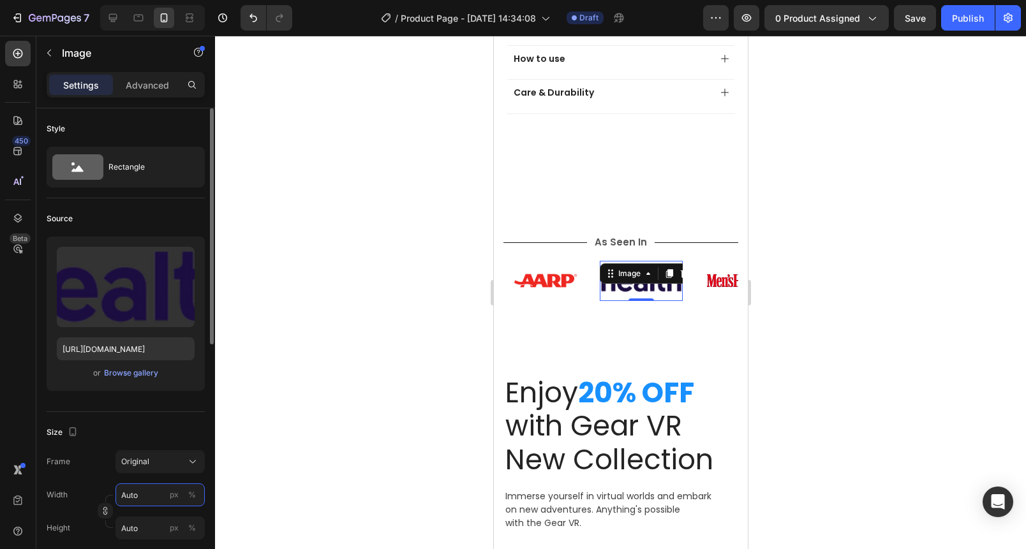
click at [164, 494] on input "Auto" at bounding box center [159, 495] width 89 height 23
type input "1"
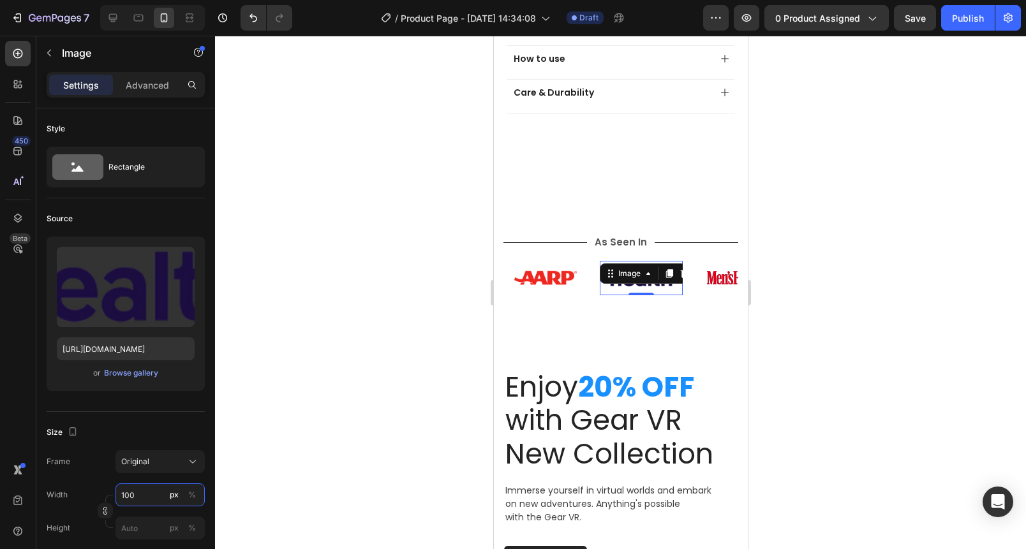
type input "100"
click at [350, 314] on div at bounding box center [620, 293] width 811 height 514
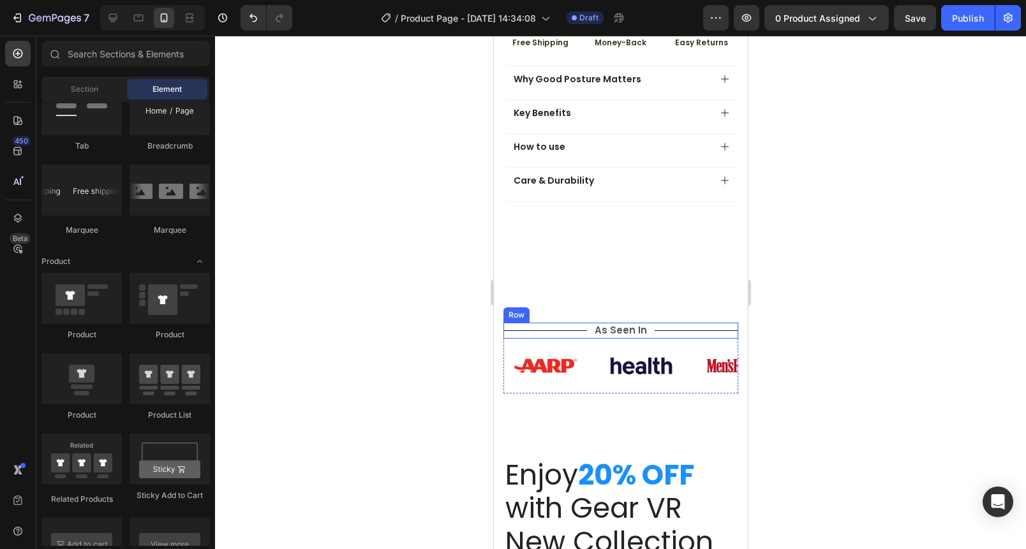
scroll to position [549, 0]
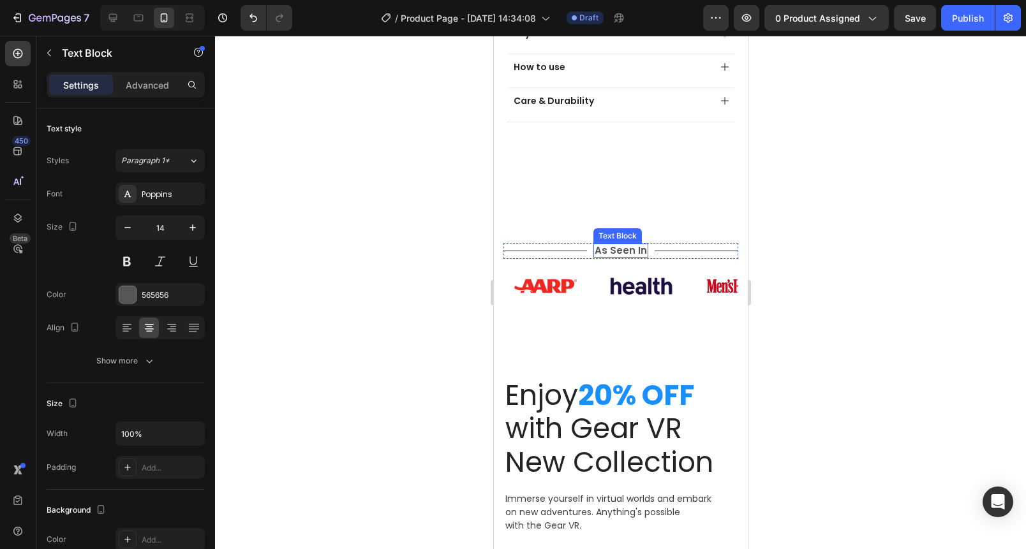
click at [616, 244] on span "As Seen In" at bounding box center [620, 250] width 52 height 13
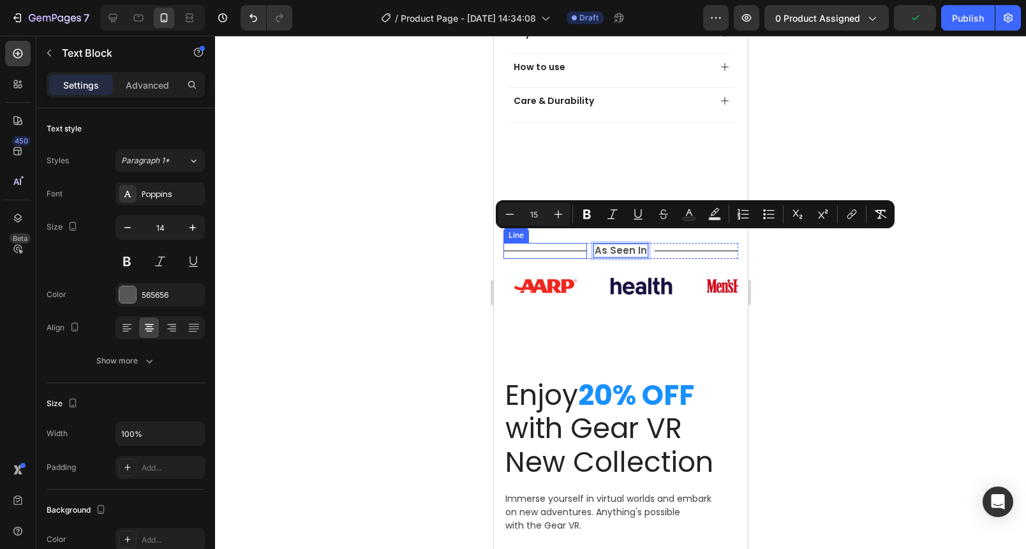
drag, startPoint x: 416, startPoint y: 243, endPoint x: 431, endPoint y: 252, distance: 17.7
click at [416, 243] on div at bounding box center [620, 293] width 811 height 514
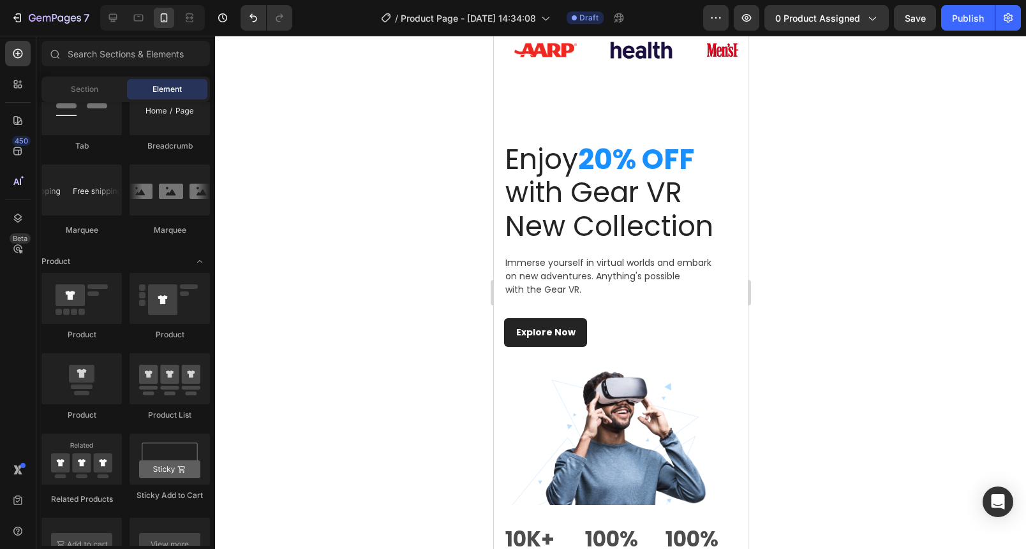
scroll to position [796, 0]
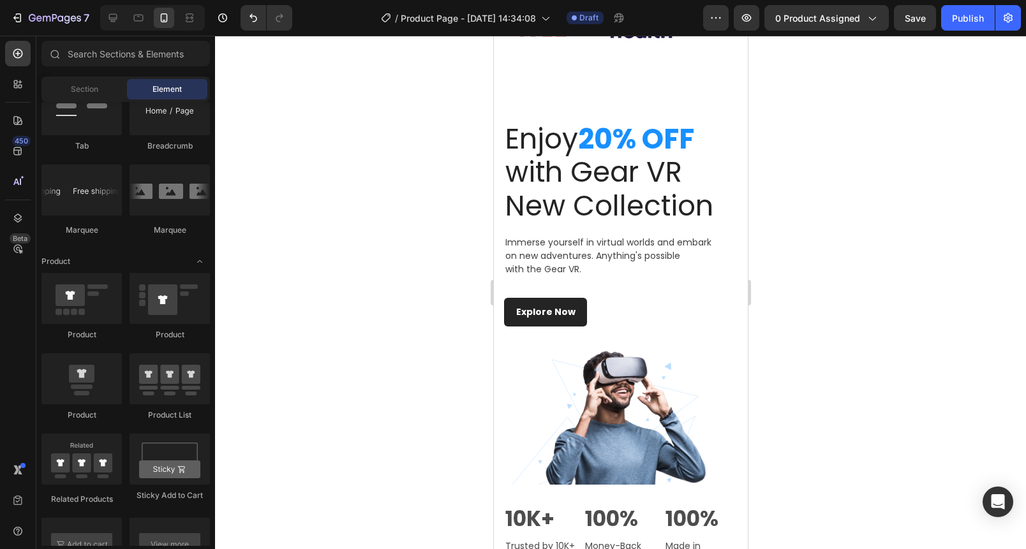
click at [627, 193] on p "Enjoy 20% OFF with Gear VR New Collection" at bounding box center [620, 173] width 231 height 101
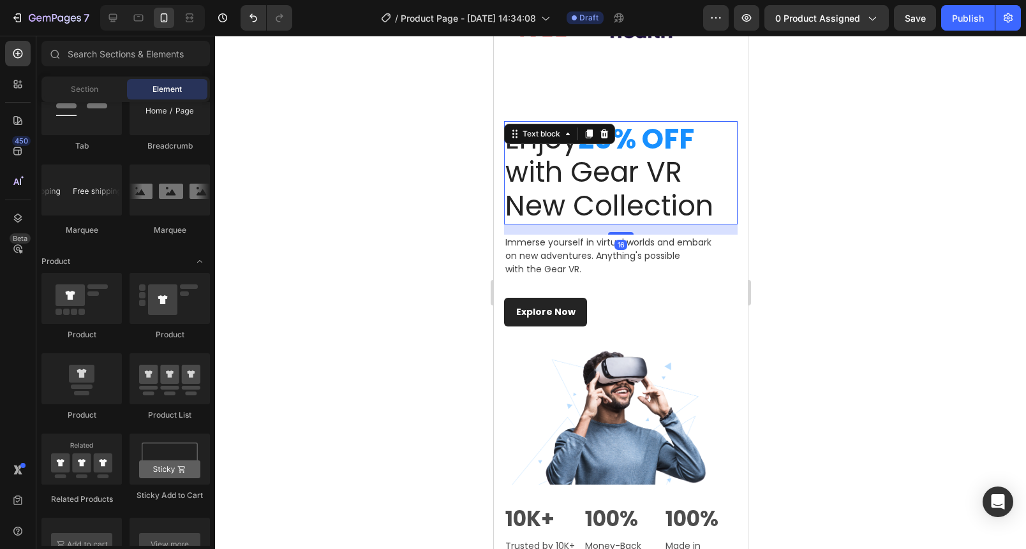
click at [627, 193] on p "Enjoy 20% OFF with Gear VR New Collection" at bounding box center [620, 173] width 231 height 101
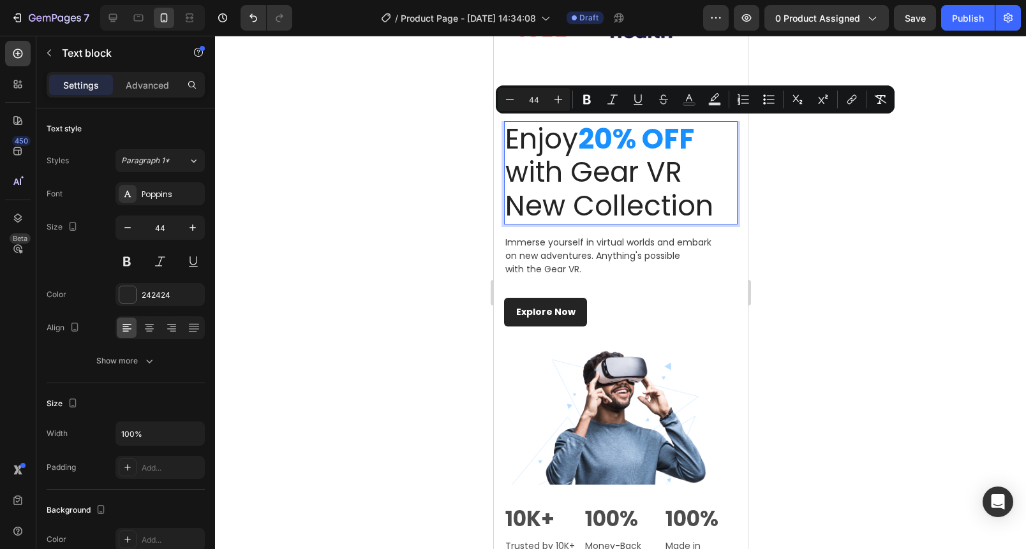
scroll to position [1, 0]
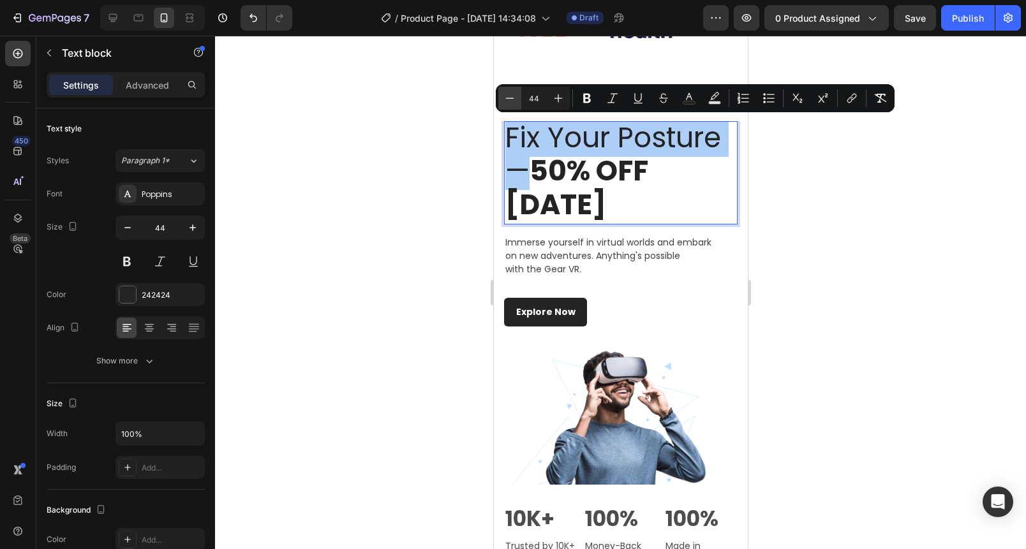
click at [512, 100] on icon "Editor contextual toolbar" at bounding box center [509, 98] width 13 height 13
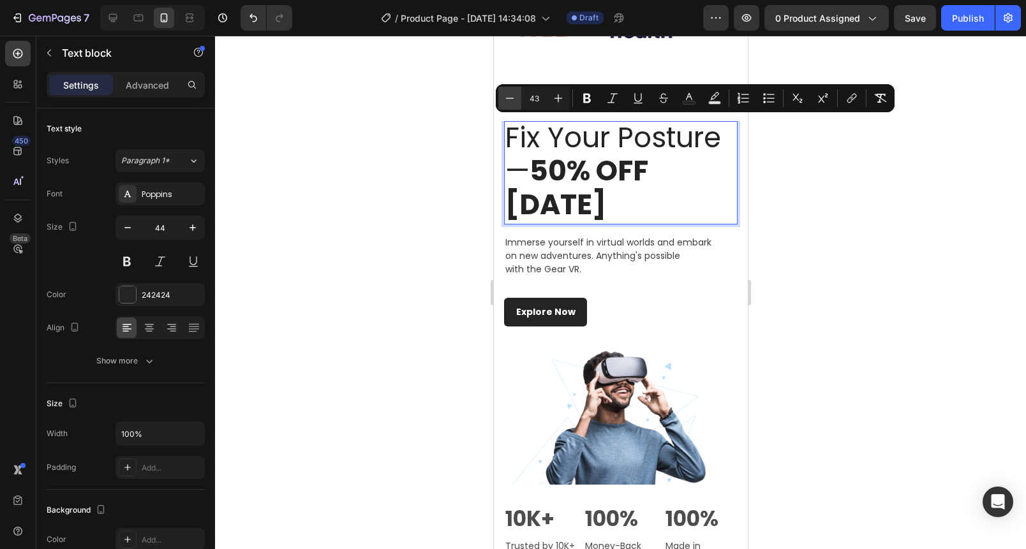
click at [512, 100] on icon "Editor contextual toolbar" at bounding box center [509, 98] width 13 height 13
type input "42"
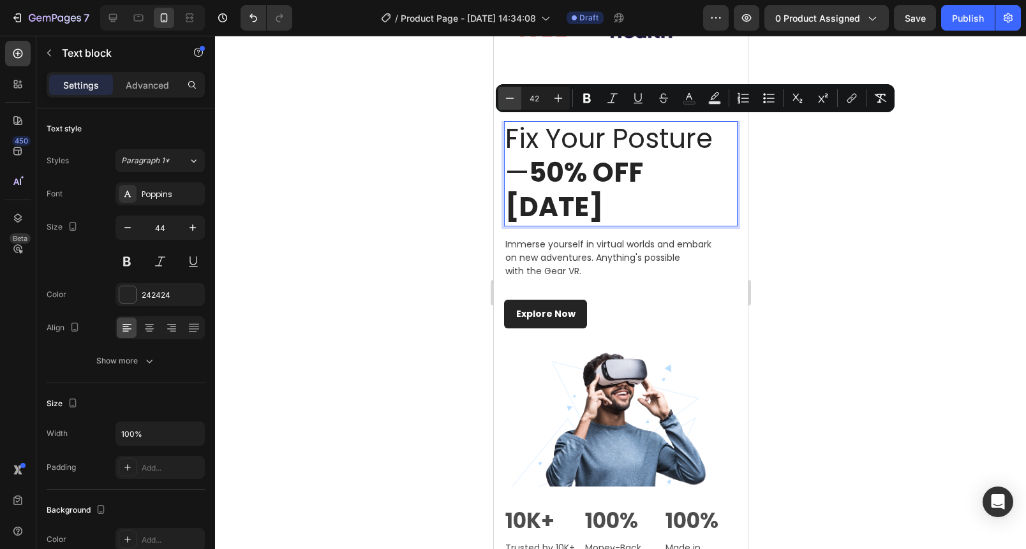
scroll to position [1, 0]
click at [249, 19] on icon "Undo/Redo" at bounding box center [253, 17] width 13 height 13
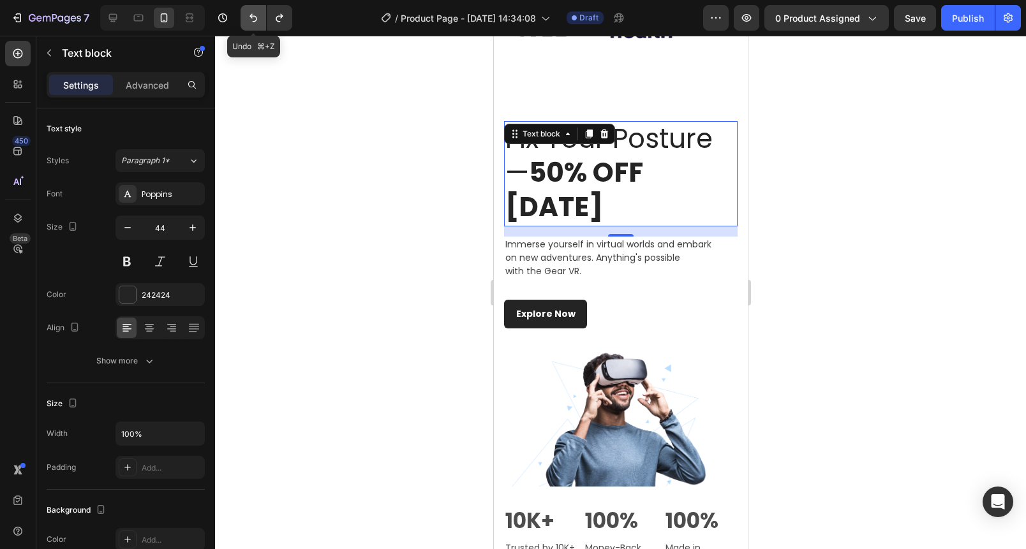
click at [249, 19] on icon "Undo/Redo" at bounding box center [253, 17] width 13 height 13
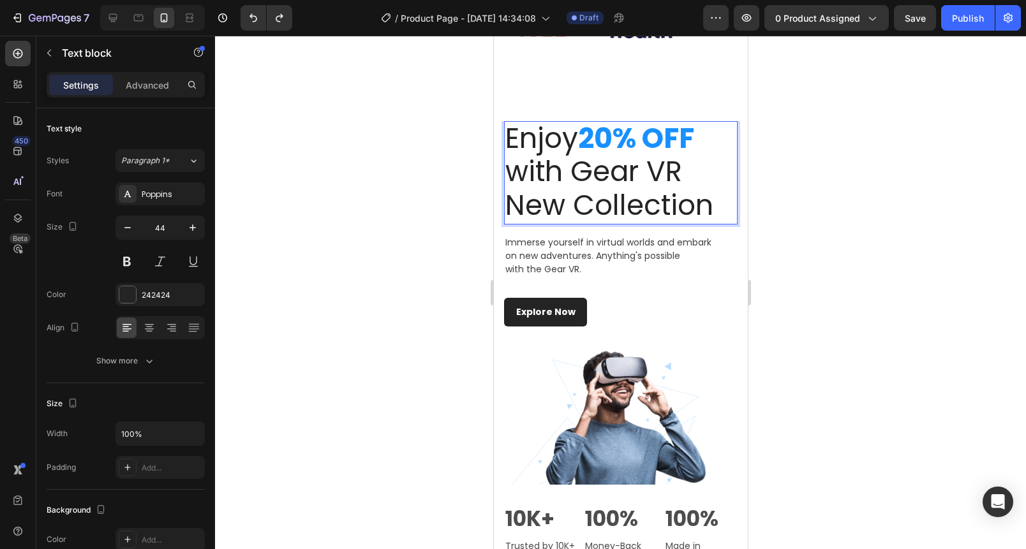
click at [660, 169] on p "Enjoy 20% OFF with Gear VR New Collection" at bounding box center [620, 172] width 231 height 101
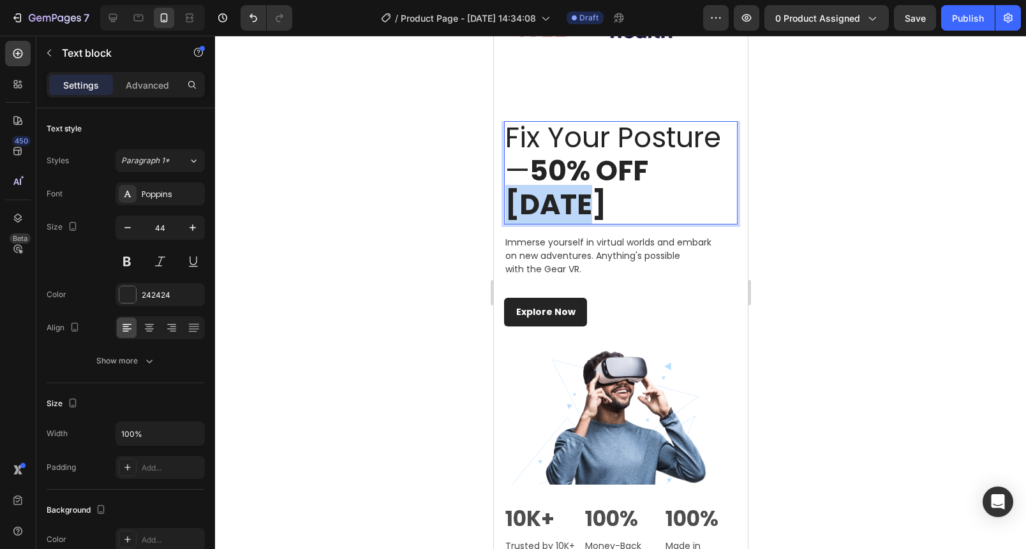
drag, startPoint x: 607, startPoint y: 202, endPoint x: 493, endPoint y: 200, distance: 114.2
click at [495, 200] on div "Fix Your Posture — 50% OFF Today Text block 16 Immerse yourself in virtual worl…" at bounding box center [620, 351] width 254 height 461
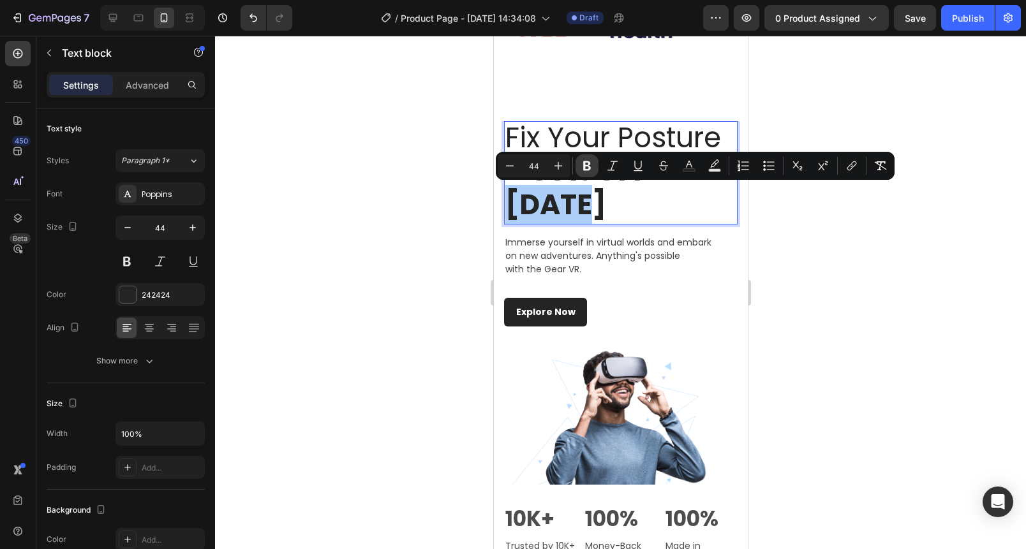
click at [590, 163] on icon "Editor contextual toolbar" at bounding box center [587, 166] width 8 height 10
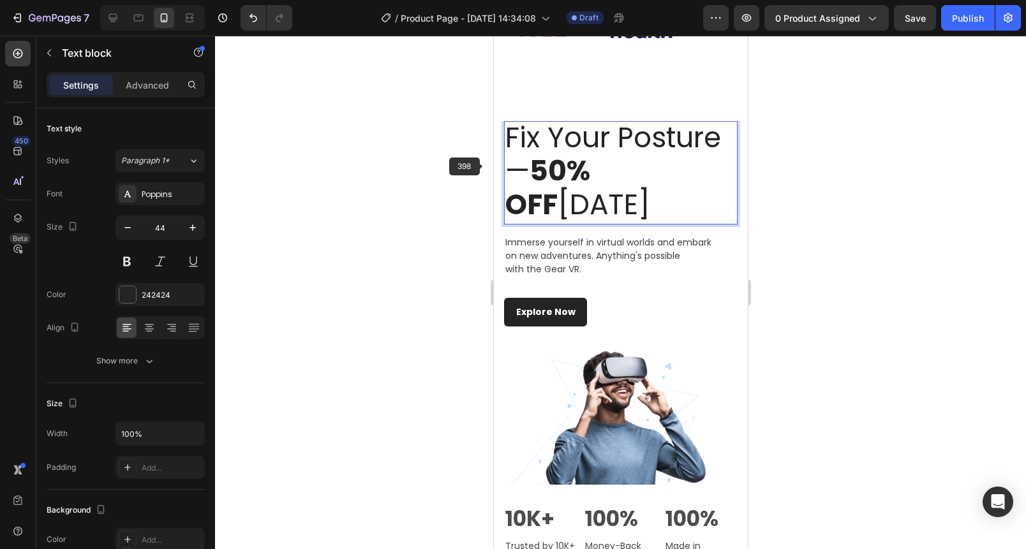
drag, startPoint x: 483, startPoint y: 167, endPoint x: 470, endPoint y: 167, distance: 13.4
click at [482, 167] on div at bounding box center [620, 293] width 811 height 514
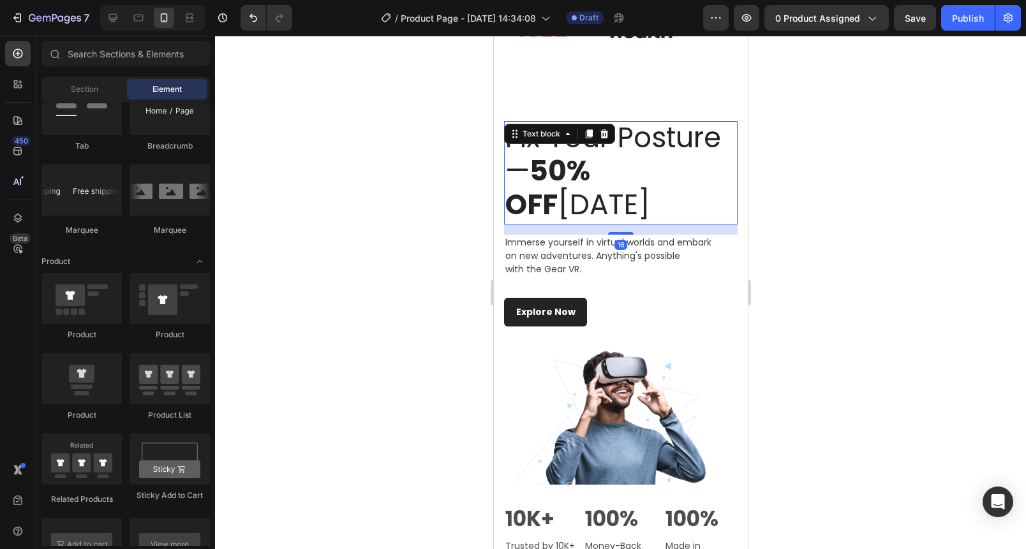
click at [590, 171] on strong "50% OFF" at bounding box center [547, 187] width 85 height 73
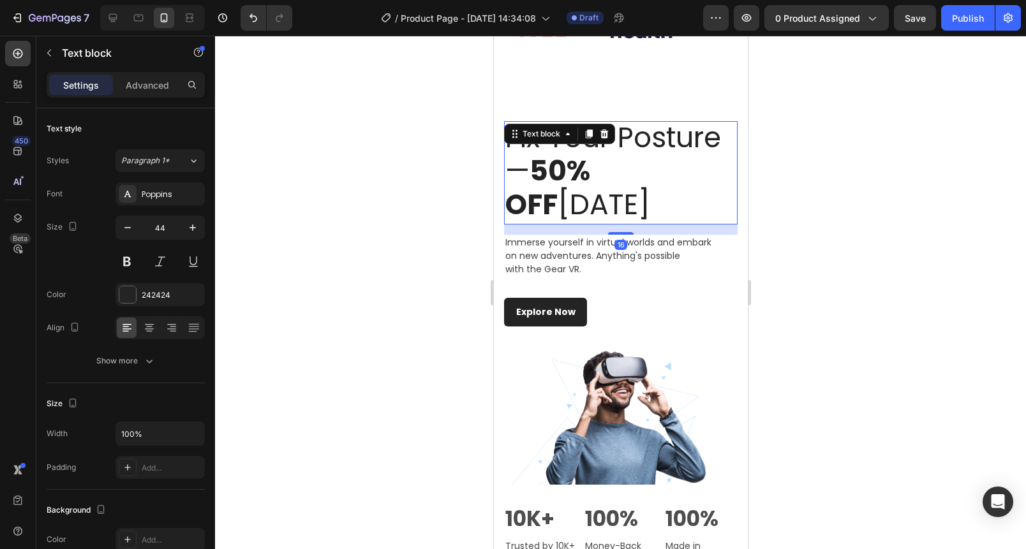
scroll to position [0, 0]
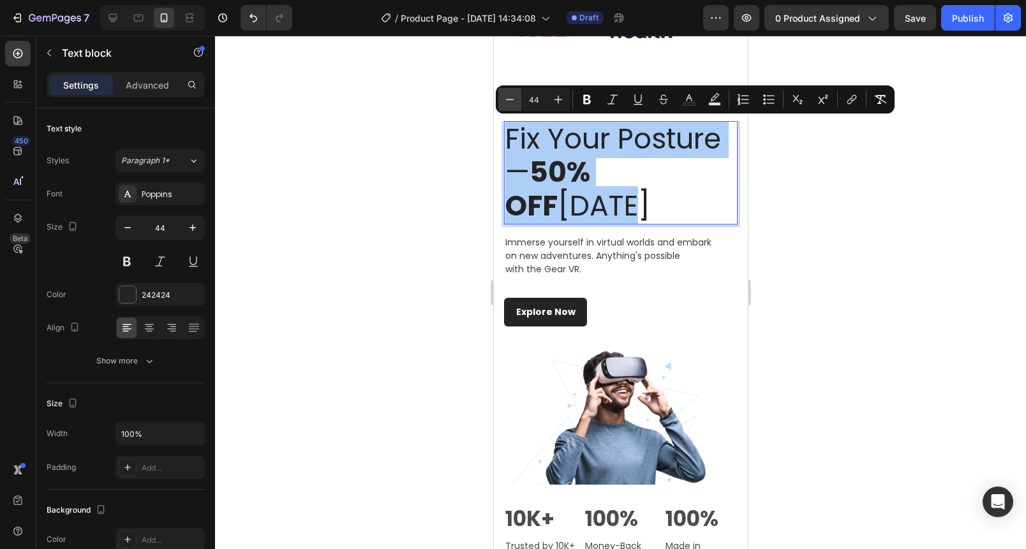
click at [509, 94] on icon "Editor contextual toolbar" at bounding box center [509, 99] width 13 height 13
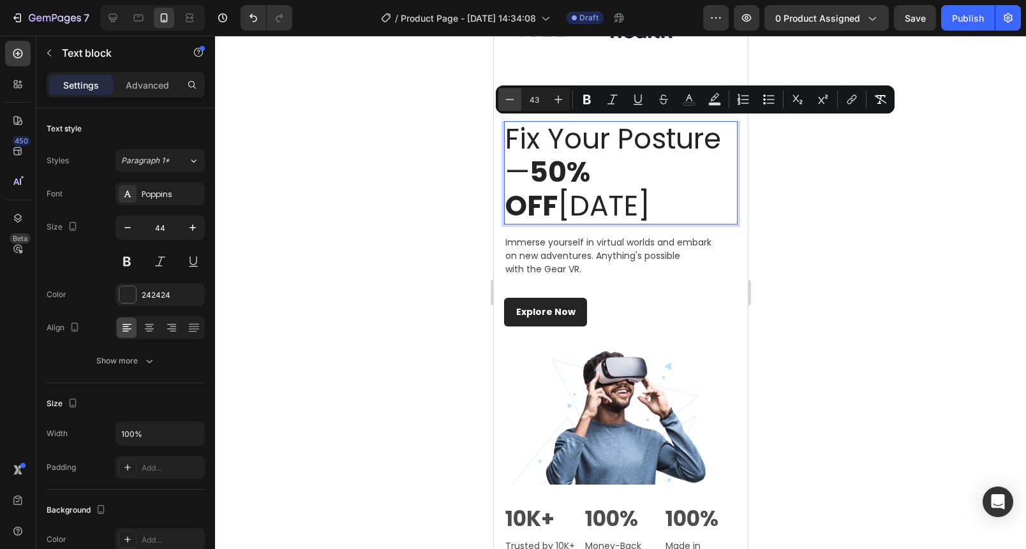
click at [509, 94] on icon "Editor contextual toolbar" at bounding box center [509, 99] width 13 height 13
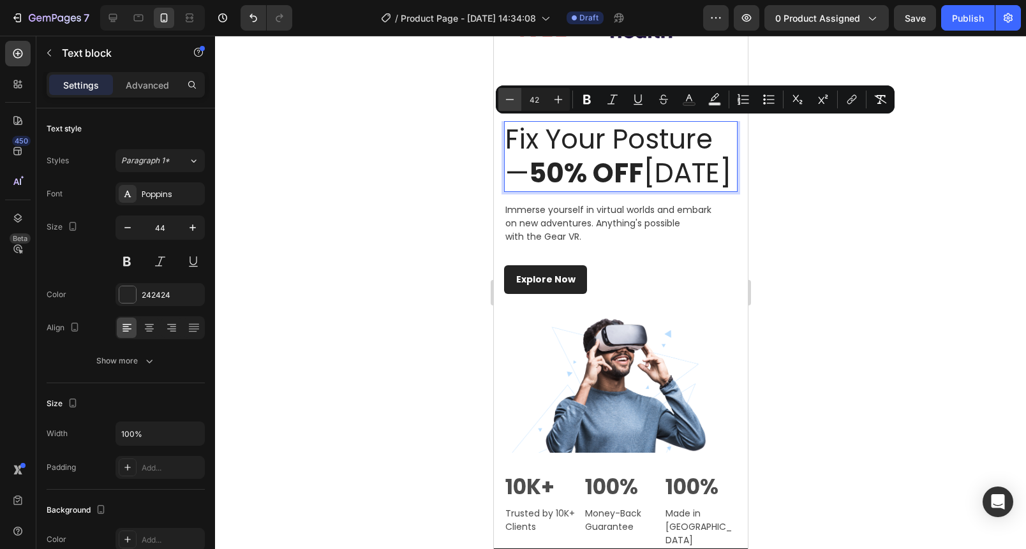
click at [509, 94] on icon "Editor contextual toolbar" at bounding box center [509, 99] width 13 height 13
type input "39"
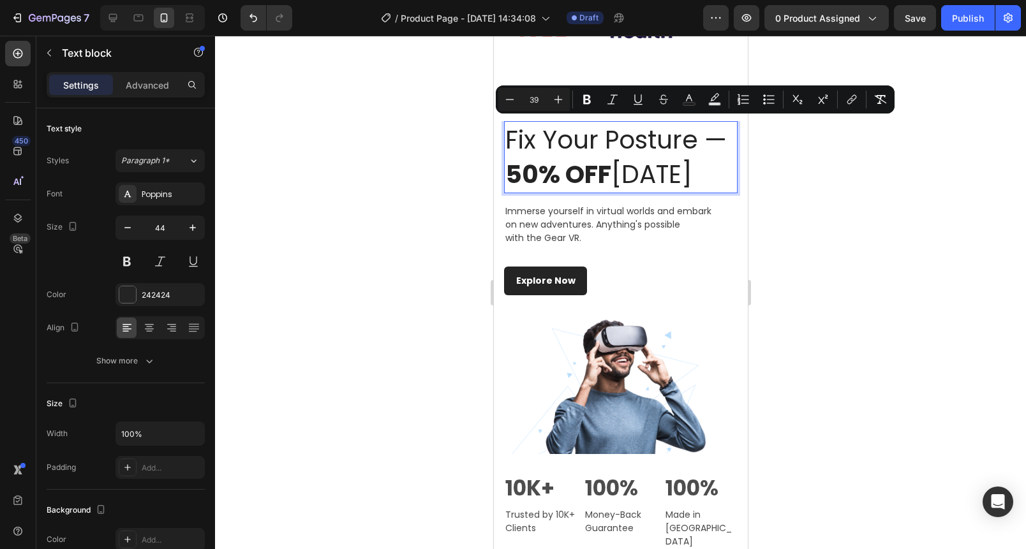
click at [410, 127] on div at bounding box center [620, 293] width 811 height 514
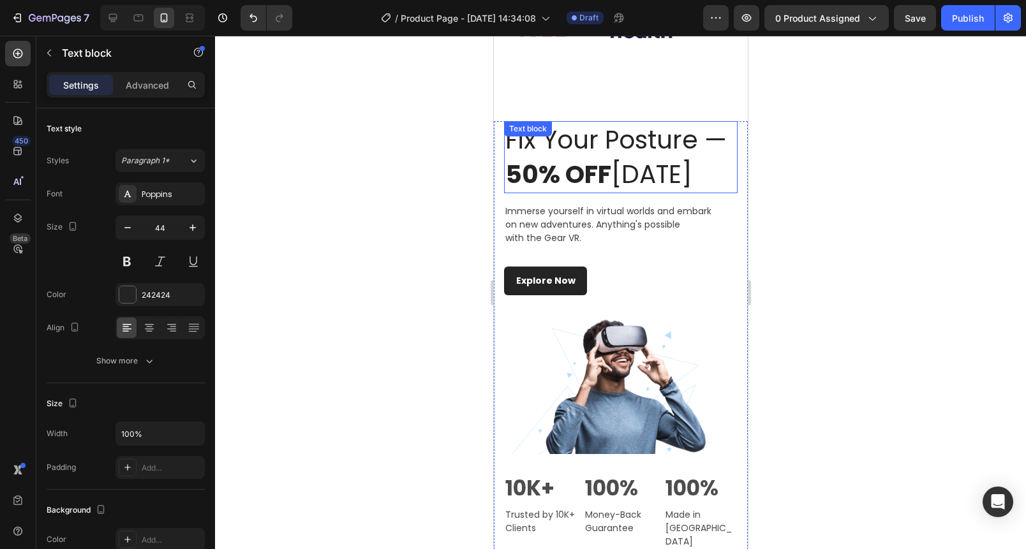
click at [621, 168] on span "Fix Your Posture — 50% OFF [DATE]" at bounding box center [615, 158] width 221 height 70
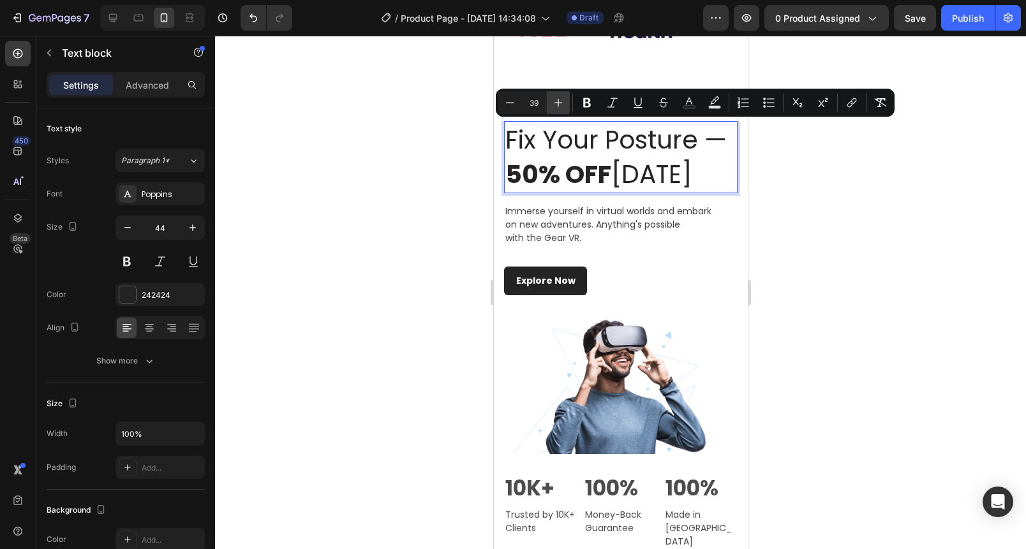
click at [560, 105] on icon "Editor contextual toolbar" at bounding box center [558, 102] width 13 height 13
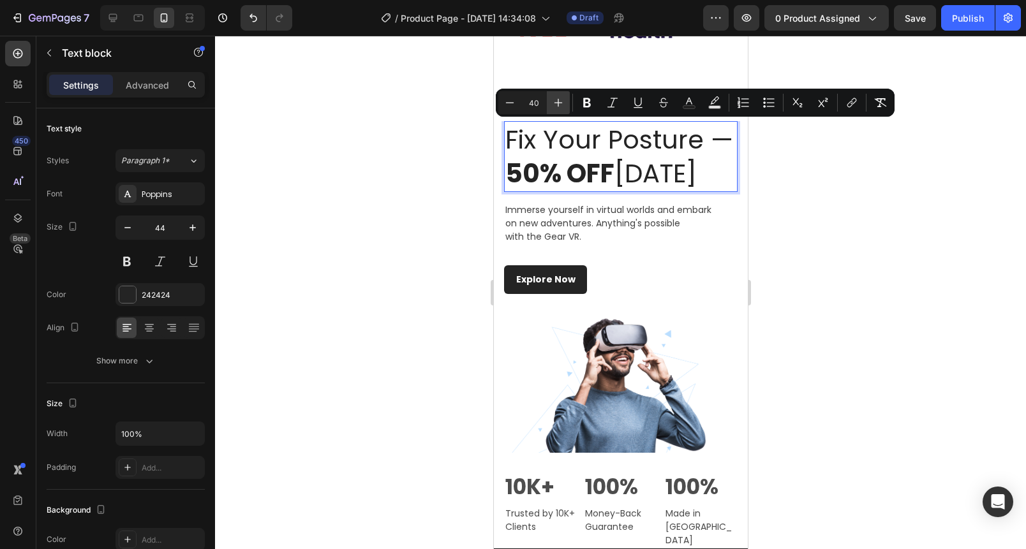
click at [560, 105] on icon "Editor contextual toolbar" at bounding box center [558, 102] width 13 height 13
type input "41"
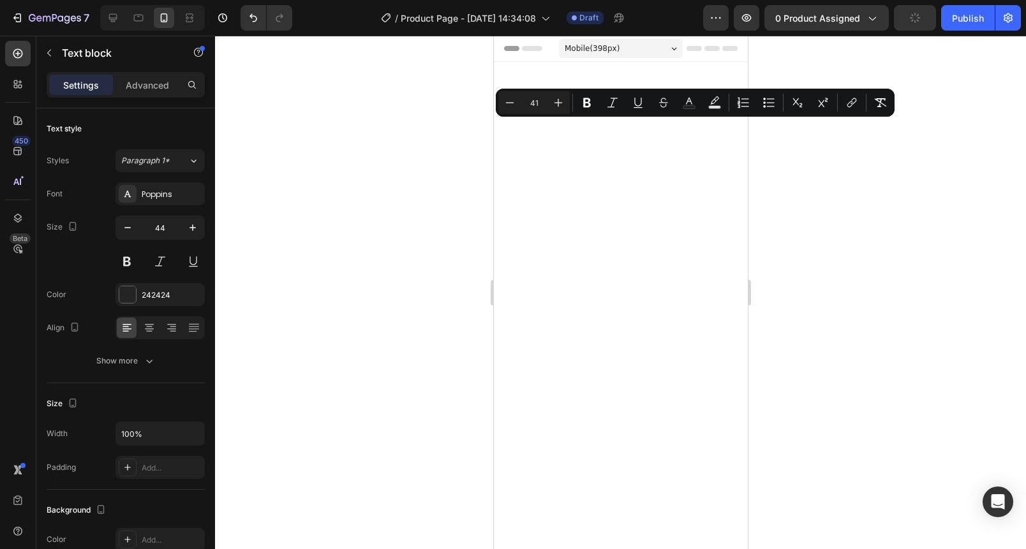
scroll to position [796, 0]
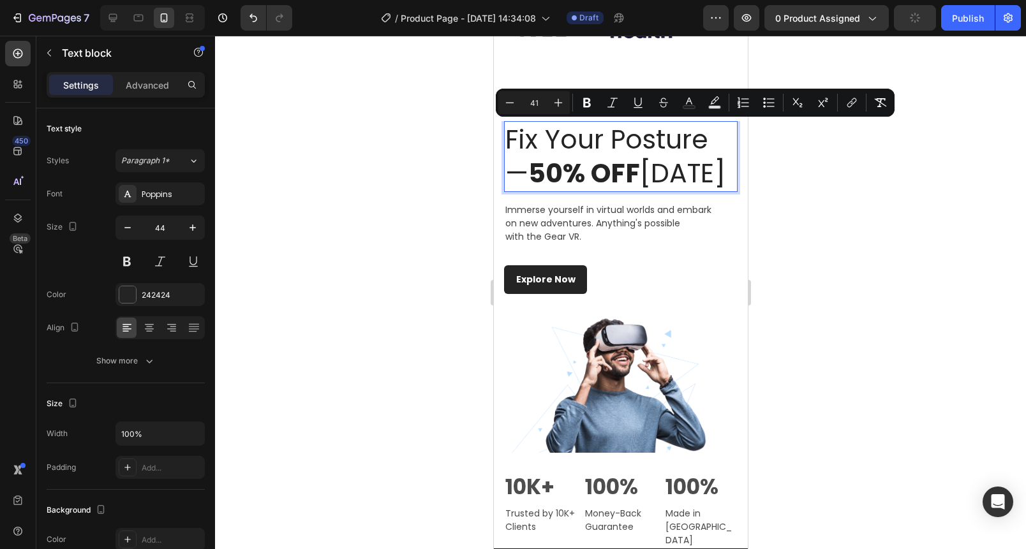
click at [419, 151] on div at bounding box center [620, 293] width 811 height 514
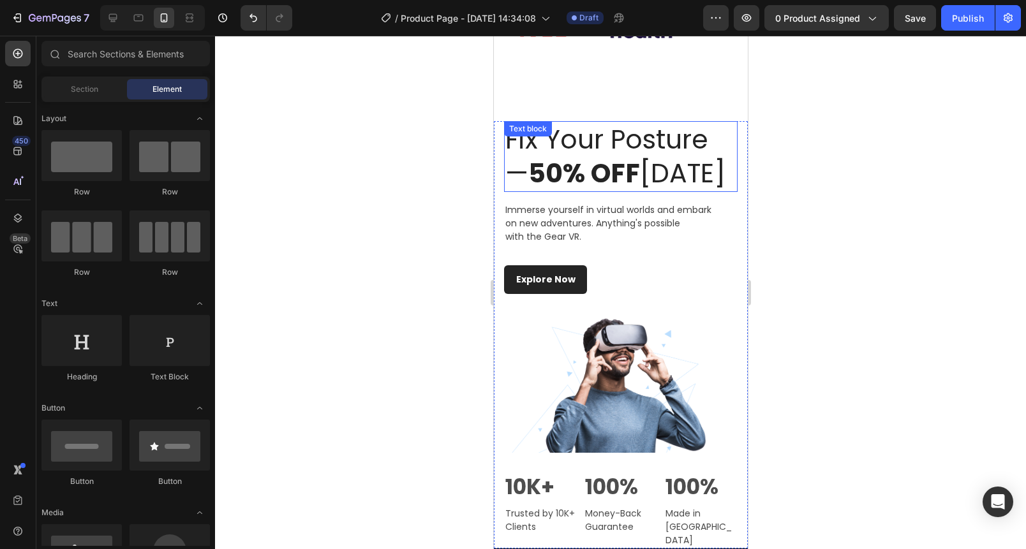
scroll to position [828, 0]
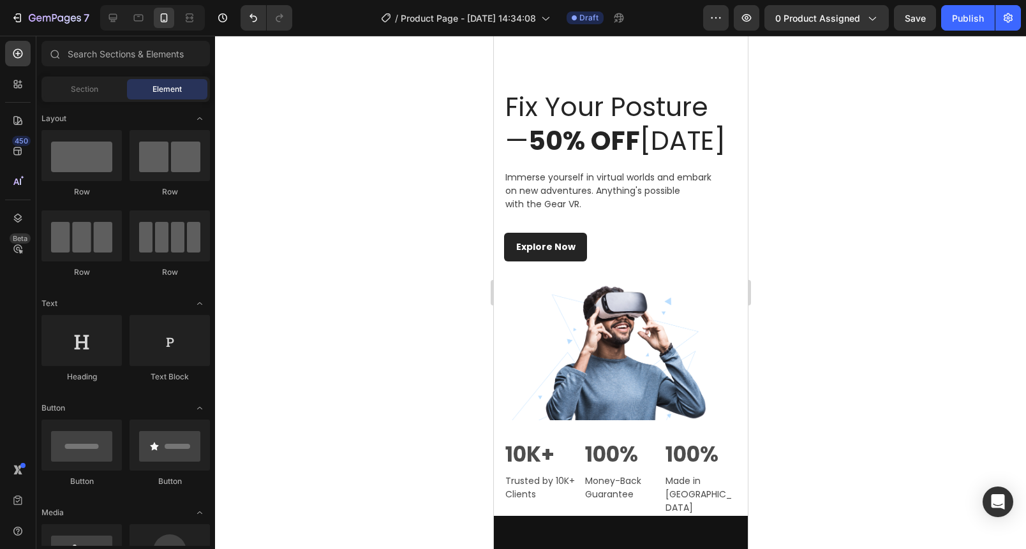
click at [544, 211] on p "Immerse yourself in virtual worlds and embark on new adventures. Anything's pos…" at bounding box center [620, 191] width 231 height 40
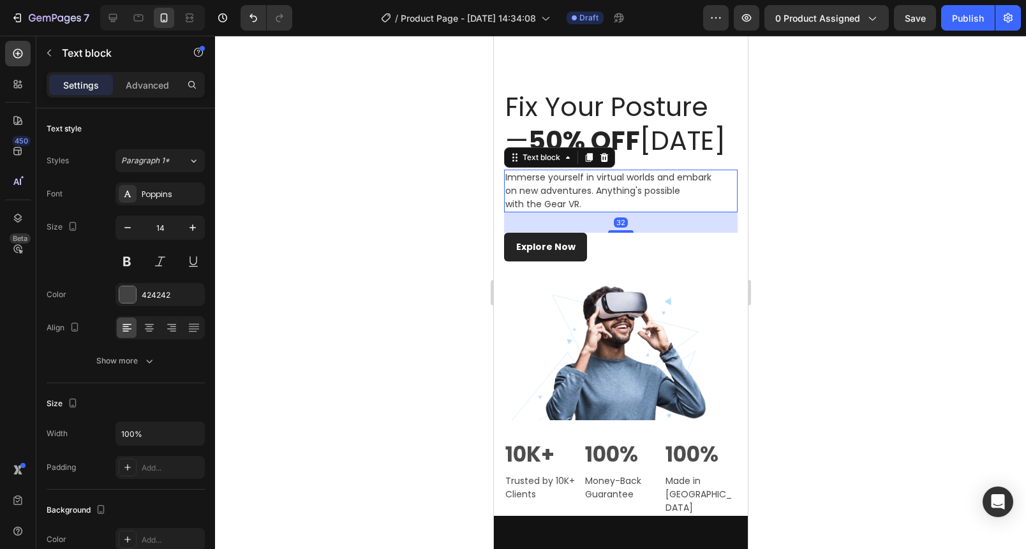
click at [545, 211] on p "Immerse yourself in virtual worlds and embark on new adventures. Anything's pos…" at bounding box center [620, 191] width 231 height 40
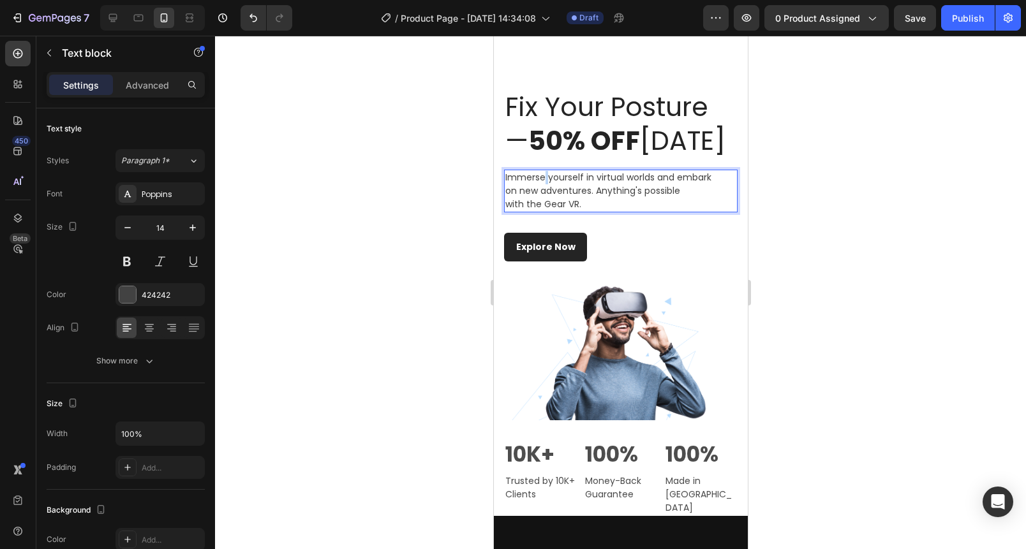
click at [545, 211] on p "Immerse yourself in virtual worlds and embark on new adventures. Anything's pos…" at bounding box center [620, 191] width 231 height 40
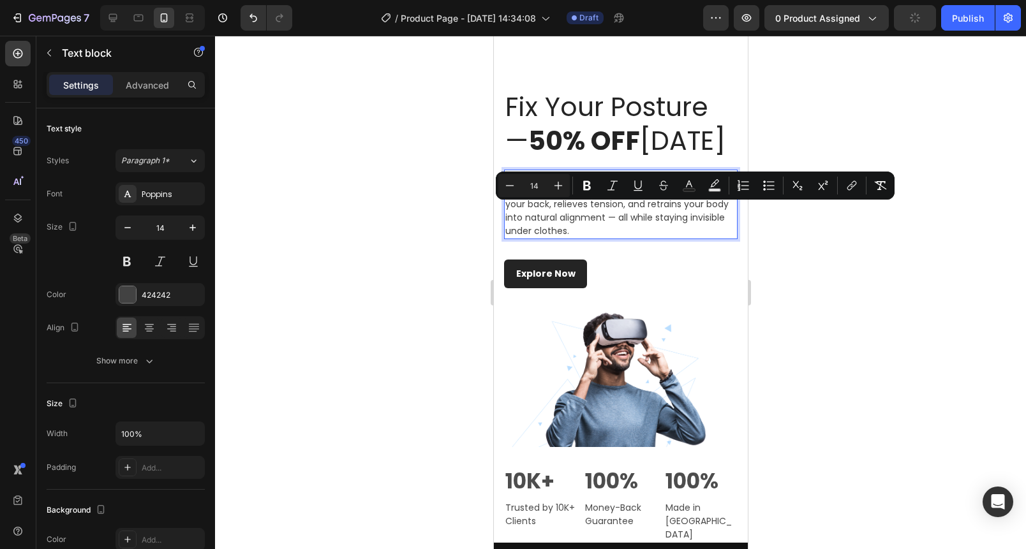
drag, startPoint x: 367, startPoint y: 195, endPoint x: 386, endPoint y: 193, distance: 19.2
click at [371, 195] on div at bounding box center [620, 293] width 811 height 514
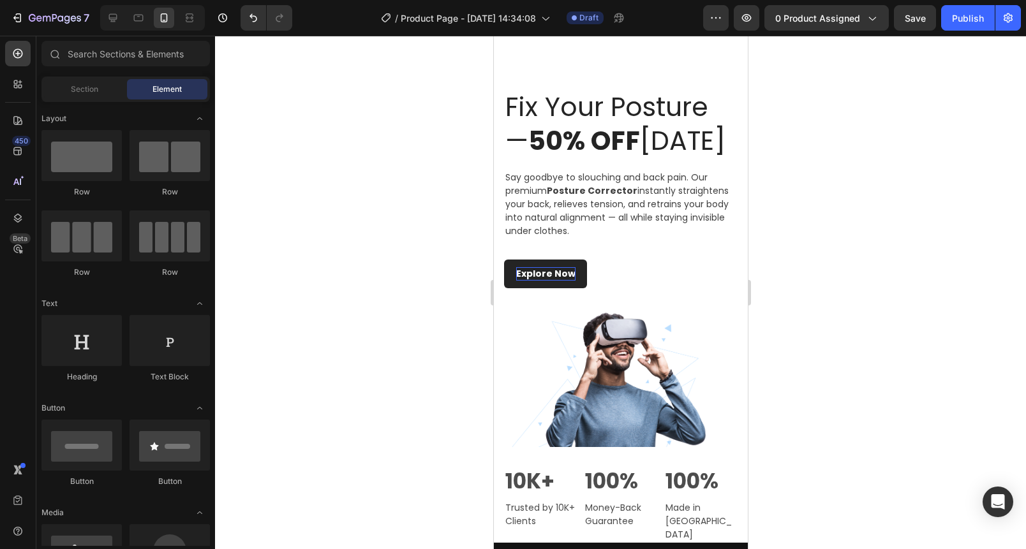
click at [561, 281] on div "Explore Now" at bounding box center [545, 273] width 59 height 13
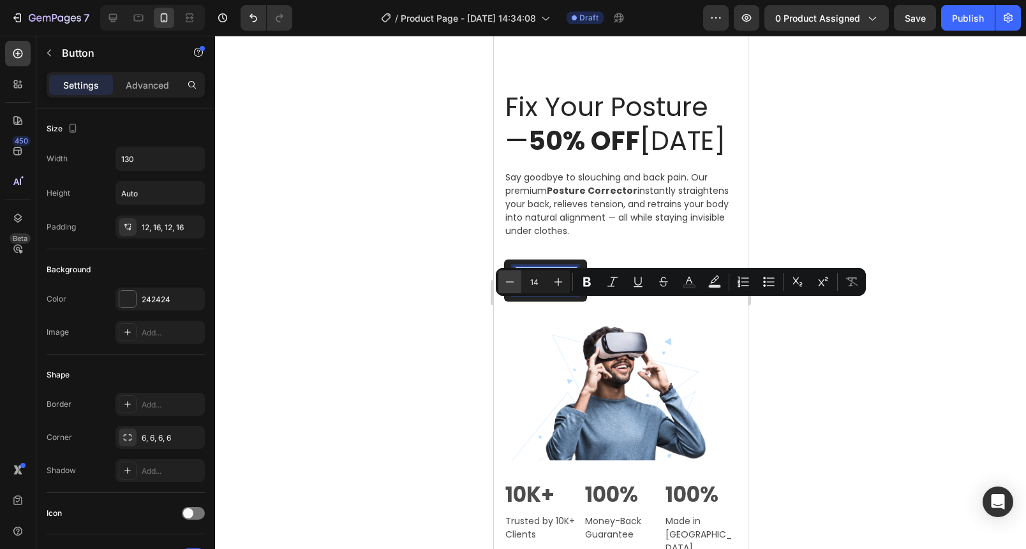
click at [509, 286] on icon "Editor contextual toolbar" at bounding box center [509, 282] width 13 height 13
type input "11"
click at [561, 294] on span "Get 50% OFF Now" at bounding box center [545, 281] width 48 height 24
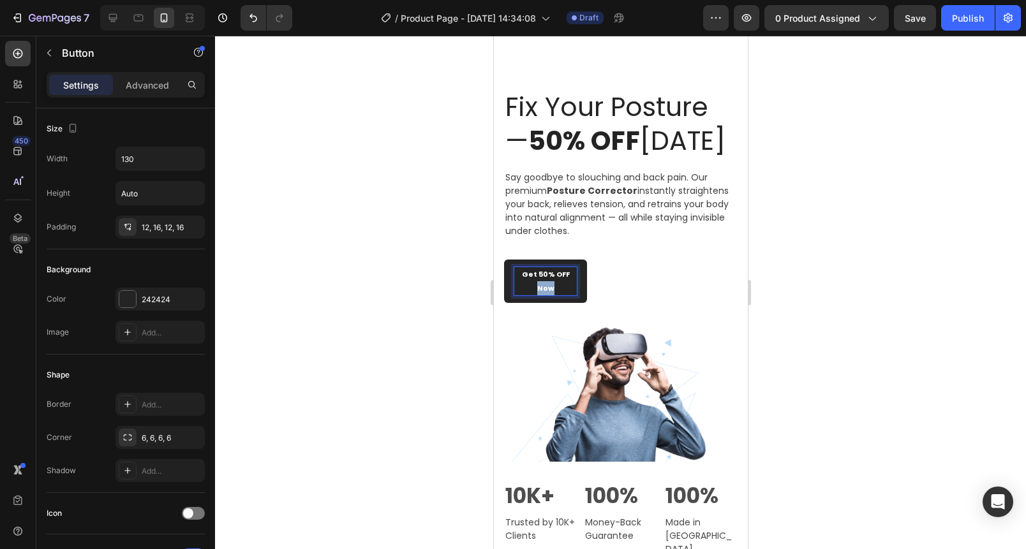
click at [560, 294] on span "Get 50% OFF Now" at bounding box center [545, 281] width 48 height 24
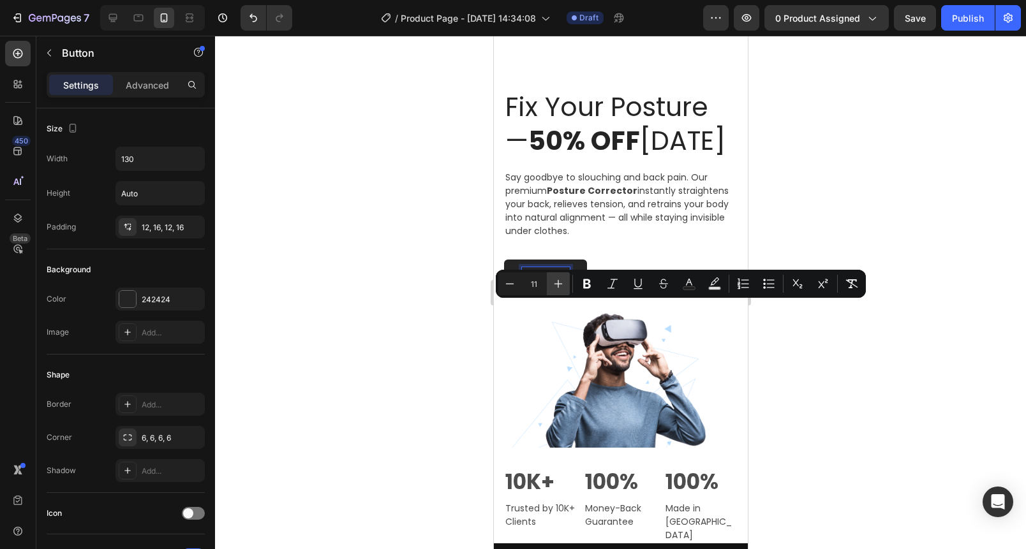
click at [556, 285] on icon "Editor contextual toolbar" at bounding box center [558, 284] width 13 height 13
type input "13"
click at [464, 300] on div at bounding box center [620, 293] width 811 height 514
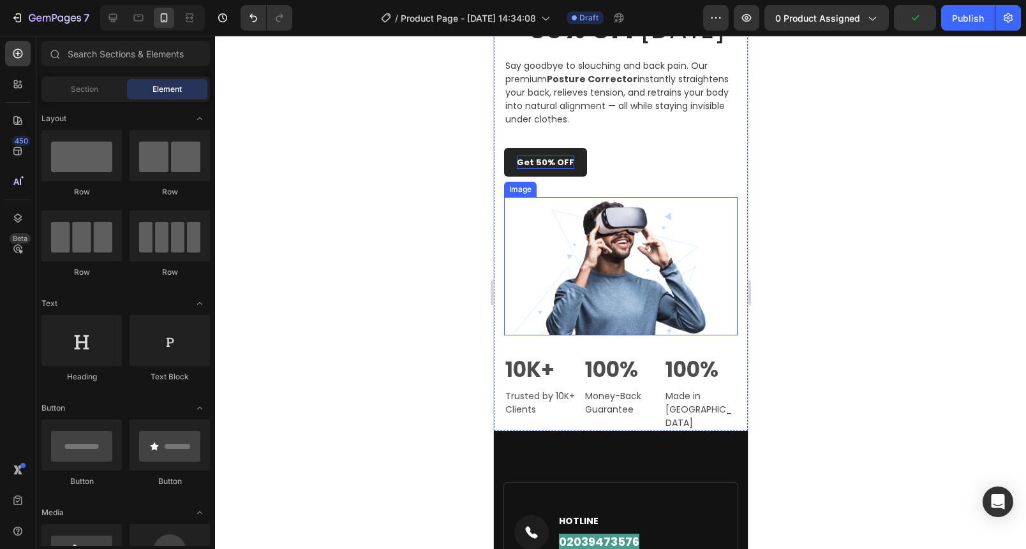
scroll to position [943, 0]
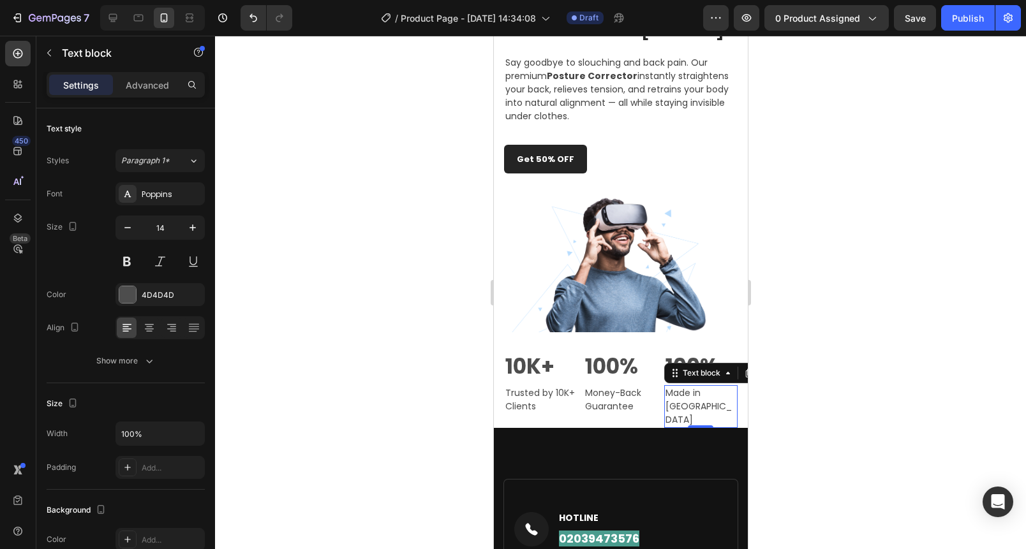
click at [710, 420] on p "Made in [GEOGRAPHIC_DATA]" at bounding box center [700, 407] width 71 height 40
drag, startPoint x: 715, startPoint y: 420, endPoint x: 701, endPoint y: 421, distance: 14.1
click at [701, 421] on p "Made in [GEOGRAPHIC_DATA]" at bounding box center [700, 407] width 71 height 40
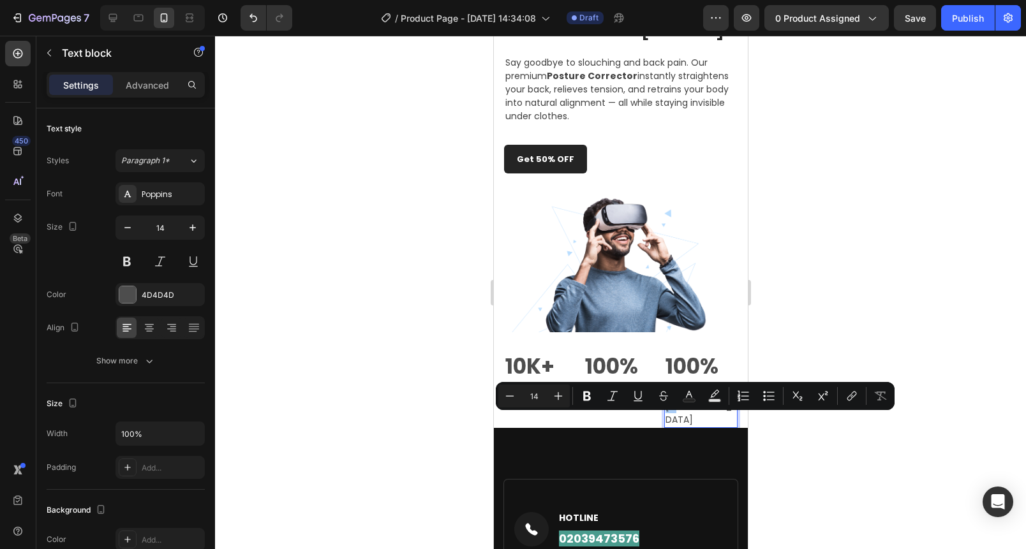
click at [521, 399] on input "14" at bounding box center [534, 396] width 26 height 15
click at [511, 396] on icon "Editor contextual toolbar" at bounding box center [510, 396] width 8 height 1
type input "13"
click at [449, 393] on div at bounding box center [620, 293] width 811 height 514
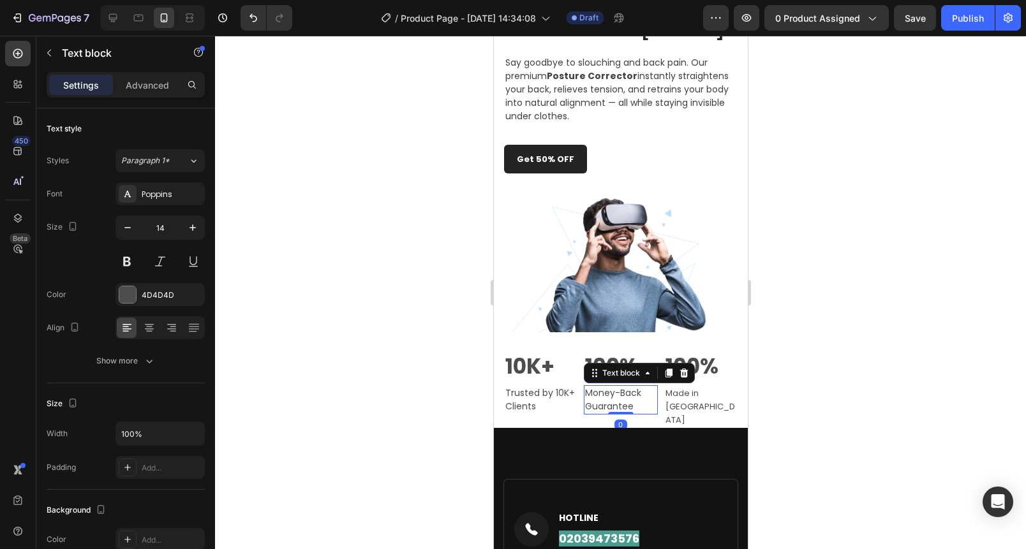
click at [613, 413] on p "Money-Back Guarantee" at bounding box center [619, 400] width 71 height 27
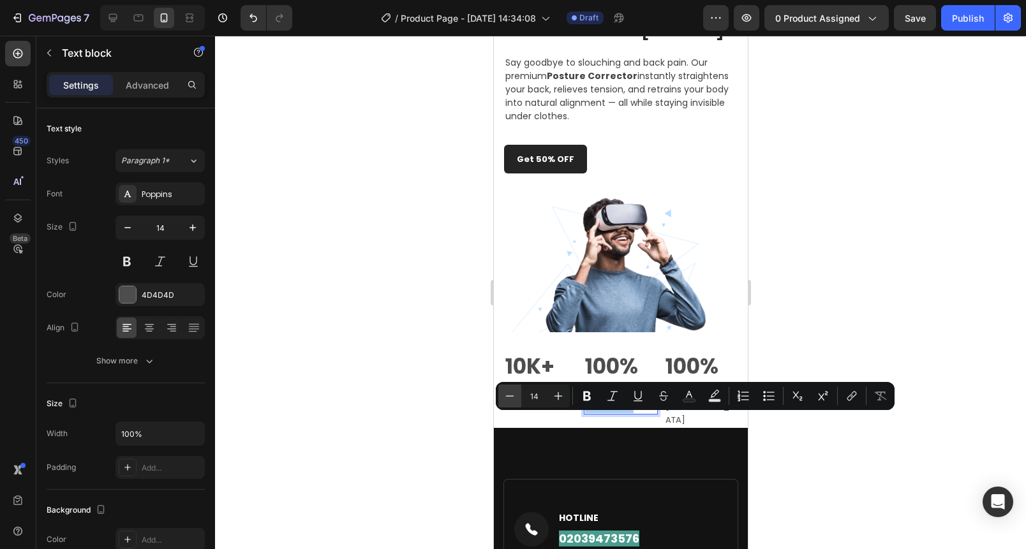
click at [509, 398] on icon "Editor contextual toolbar" at bounding box center [509, 396] width 13 height 13
type input "13"
click at [517, 413] on p "Trusted by 10K+ Clients" at bounding box center [540, 400] width 71 height 27
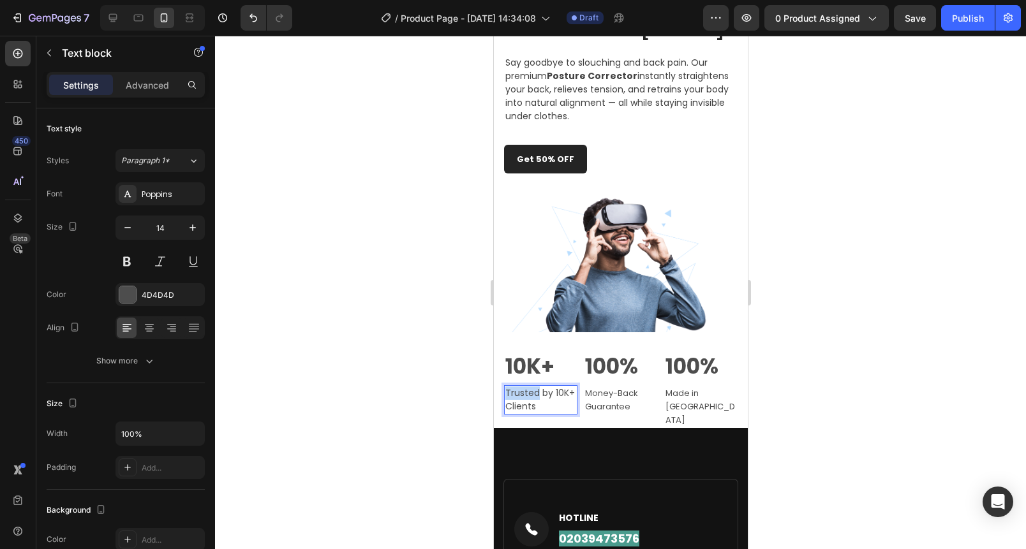
click at [517, 413] on p "Trusted by 10K+ Clients" at bounding box center [540, 400] width 71 height 27
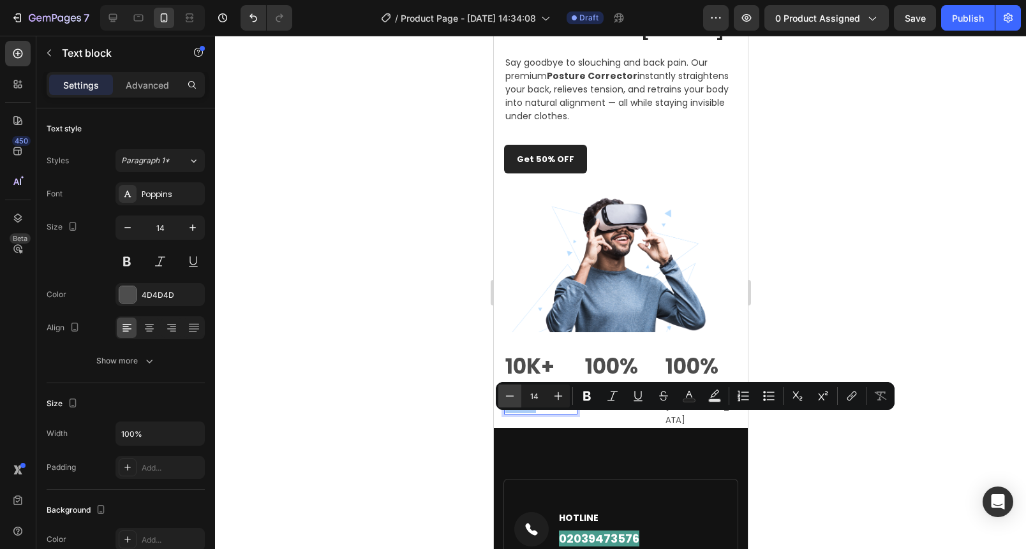
click at [505, 401] on icon "Editor contextual toolbar" at bounding box center [509, 396] width 13 height 13
type input "13"
click at [481, 405] on div at bounding box center [620, 293] width 811 height 514
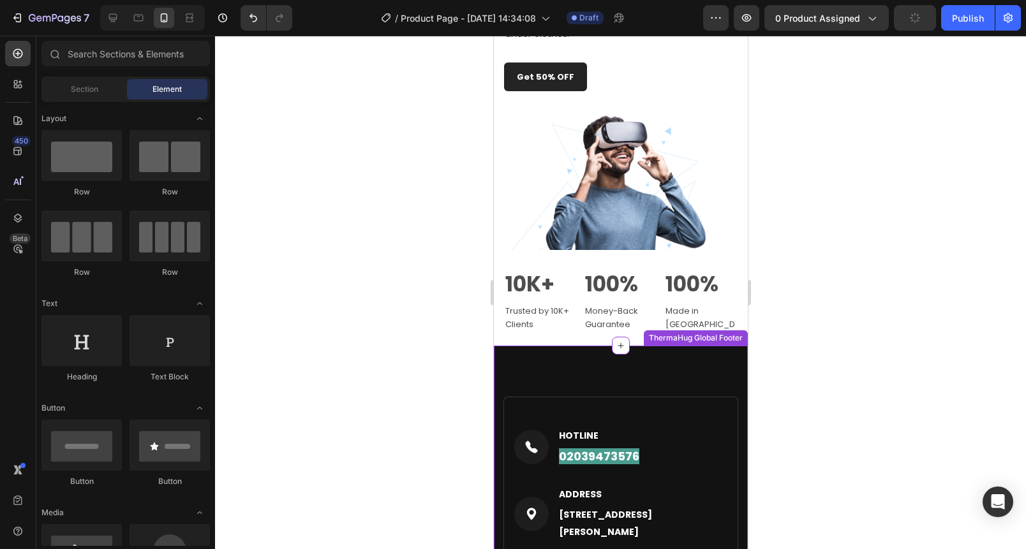
scroll to position [1029, 0]
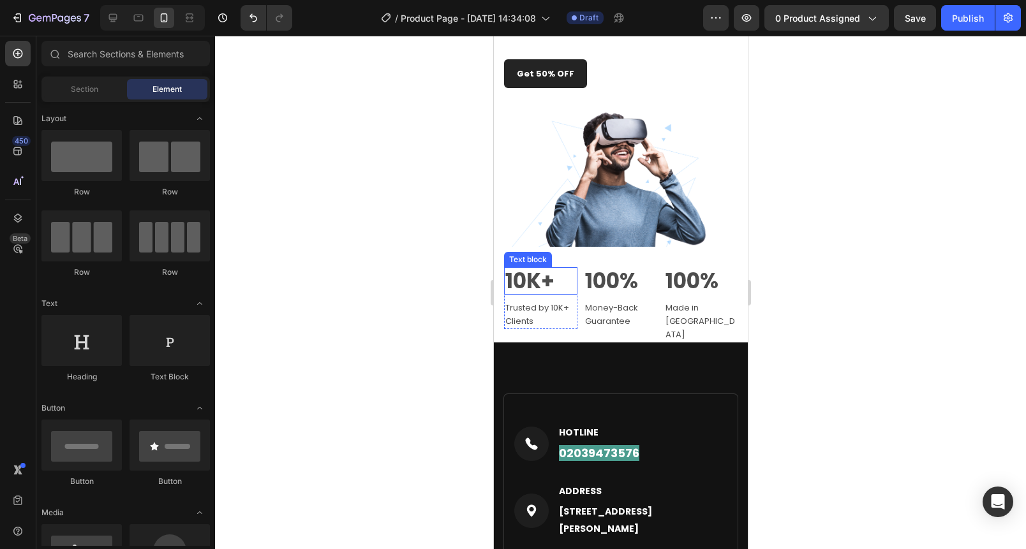
click at [526, 294] on p "10K+" at bounding box center [540, 282] width 71 height 26
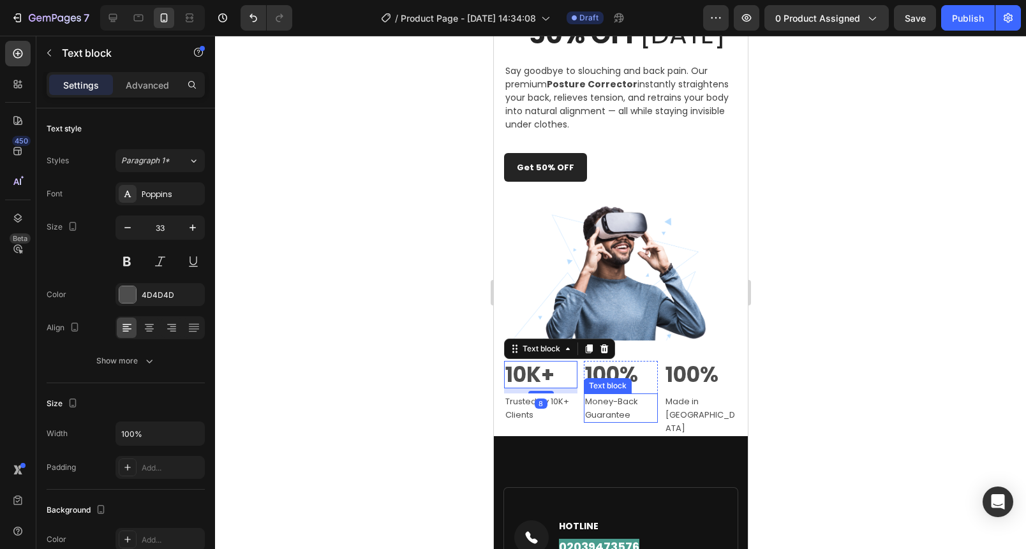
scroll to position [923, 0]
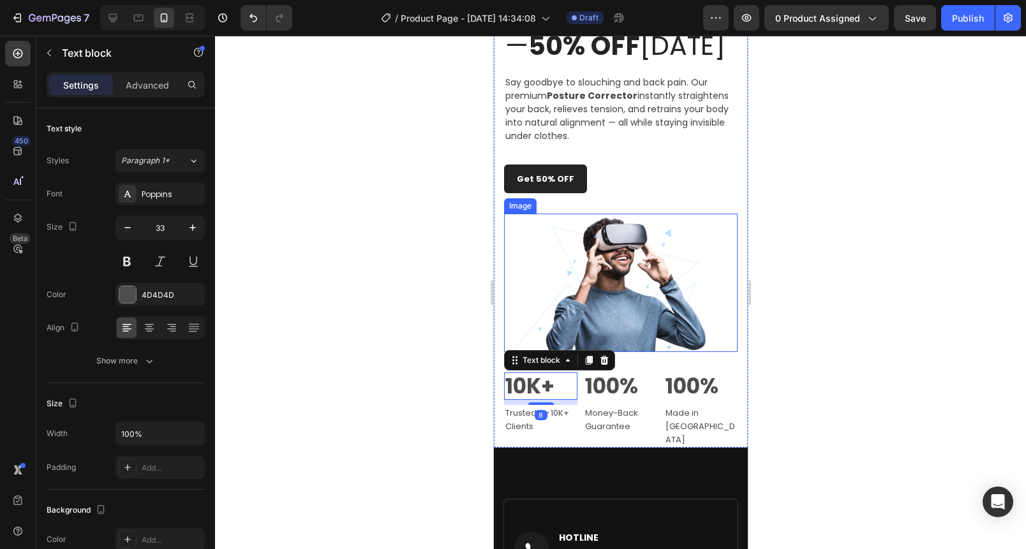
click at [619, 319] on img at bounding box center [620, 283] width 234 height 138
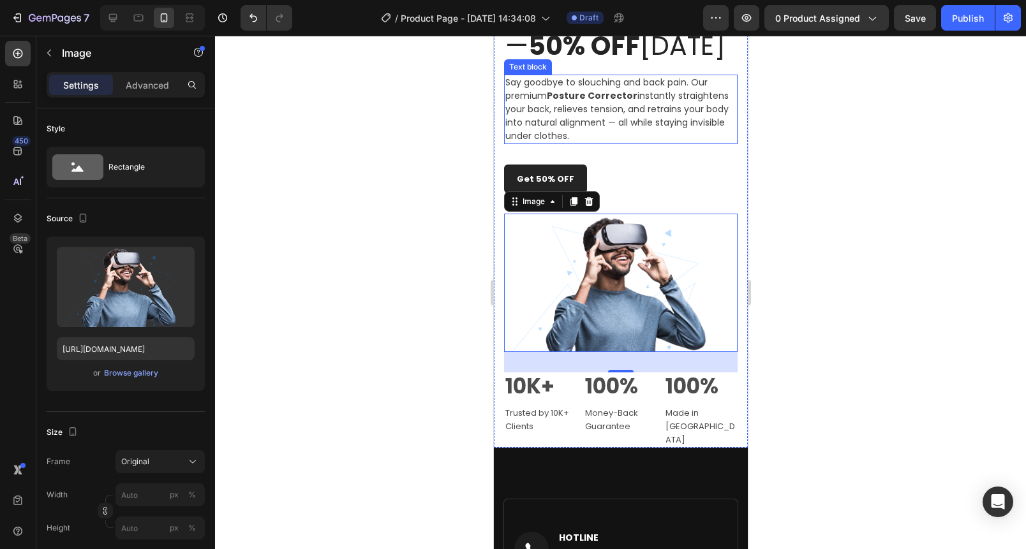
drag, startPoint x: 644, startPoint y: 147, endPoint x: 591, endPoint y: 154, distance: 53.4
click at [644, 143] on p "Say goodbye to slouching and back pain. Our premium Posture Corrector instantly…" at bounding box center [620, 109] width 231 height 67
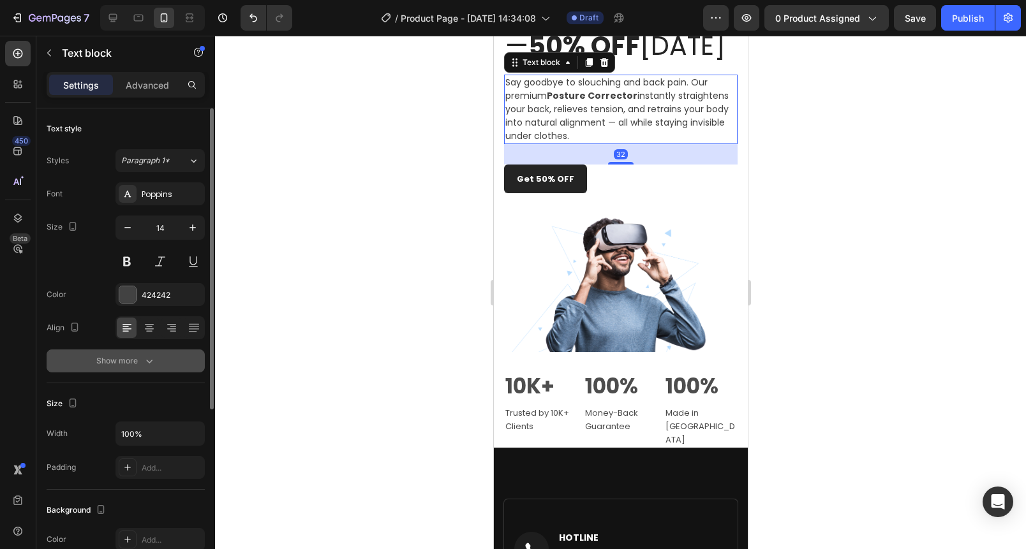
scroll to position [41, 0]
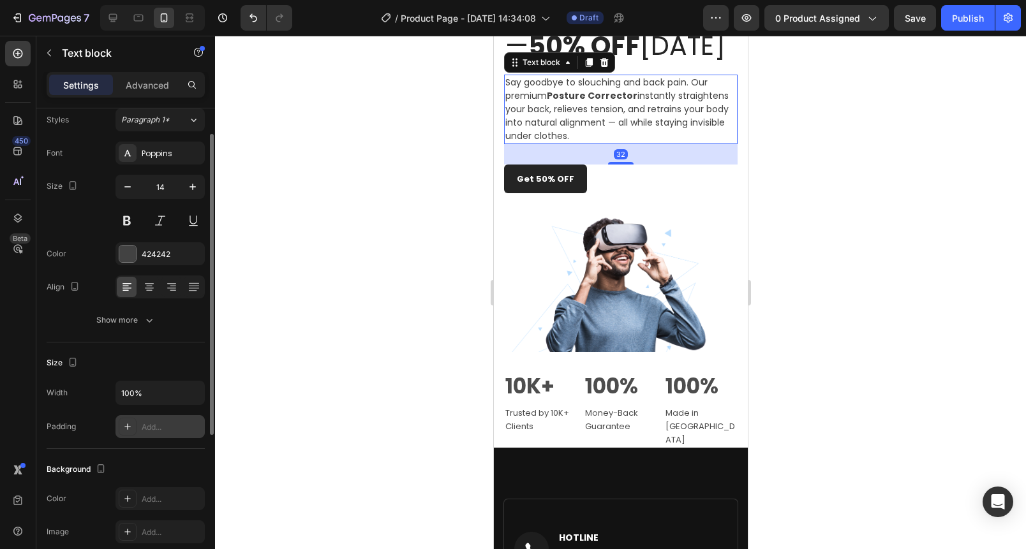
click at [148, 422] on div "Add..." at bounding box center [172, 427] width 60 height 11
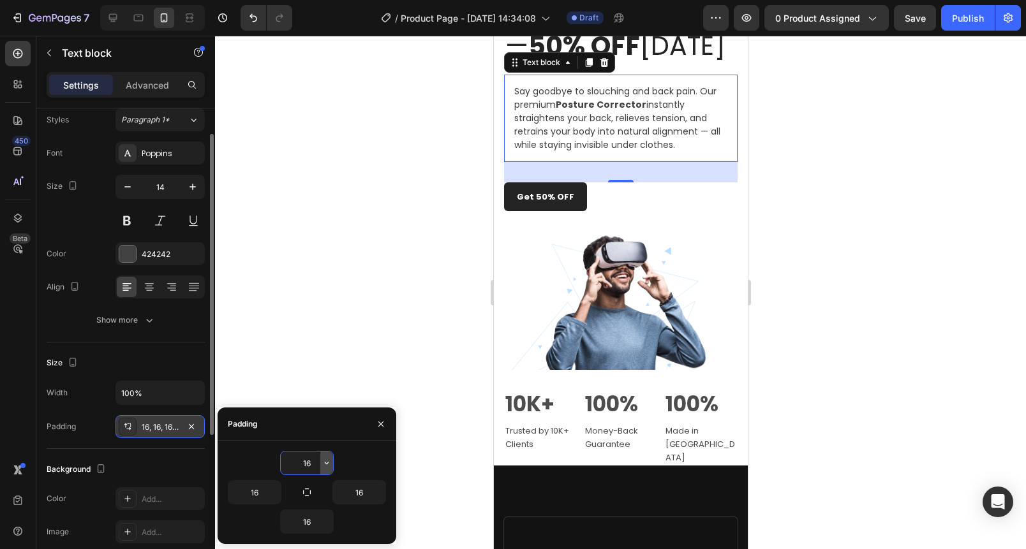
click at [329, 463] on icon "button" at bounding box center [327, 463] width 10 height 10
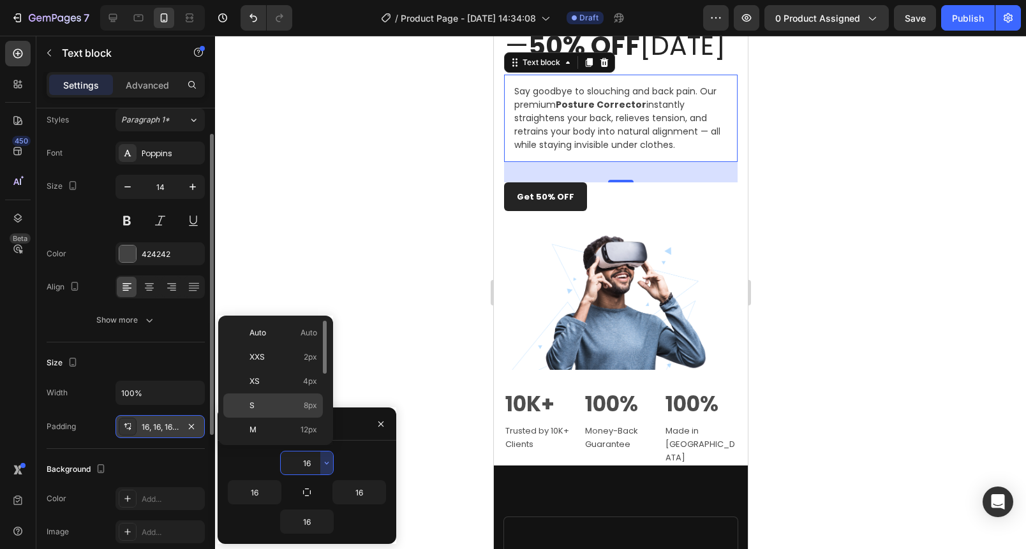
click at [259, 405] on p "S 8px" at bounding box center [283, 405] width 68 height 11
type input "8"
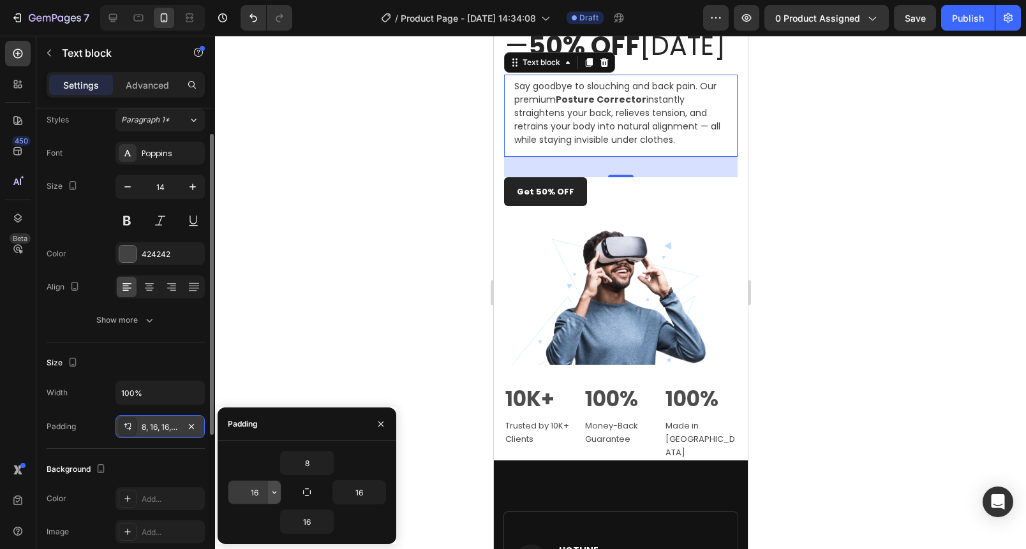
click at [275, 498] on button "button" at bounding box center [274, 492] width 13 height 23
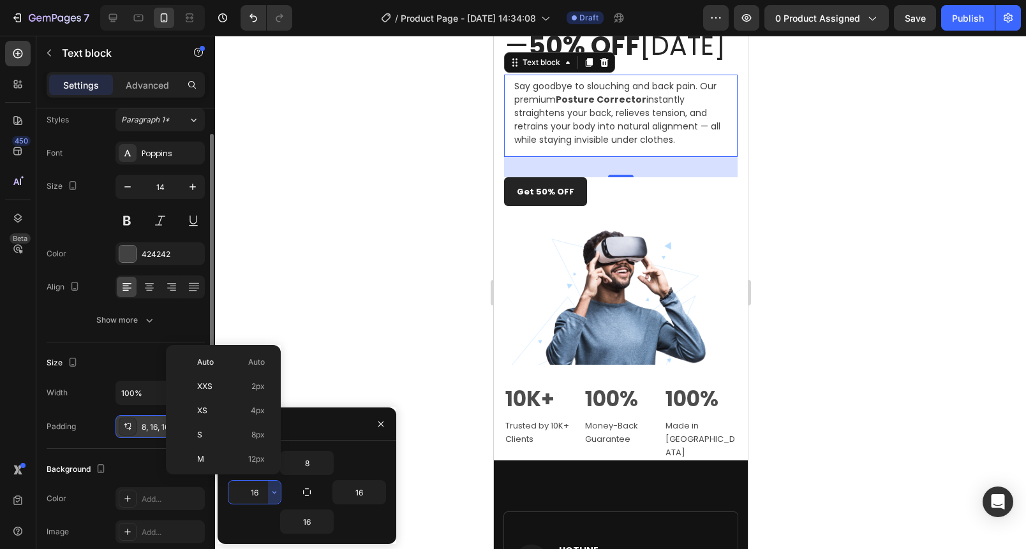
drag, startPoint x: 236, startPoint y: 440, endPoint x: 244, endPoint y: 440, distance: 7.7
click at [236, 440] on p "S 8px" at bounding box center [231, 434] width 68 height 11
type input "8"
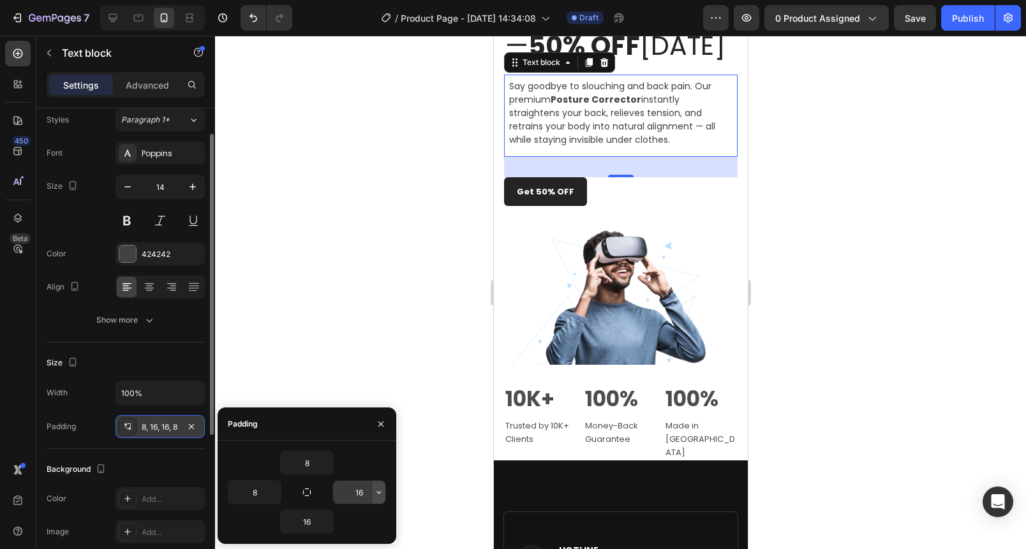
click at [378, 493] on icon "button" at bounding box center [379, 492] width 10 height 10
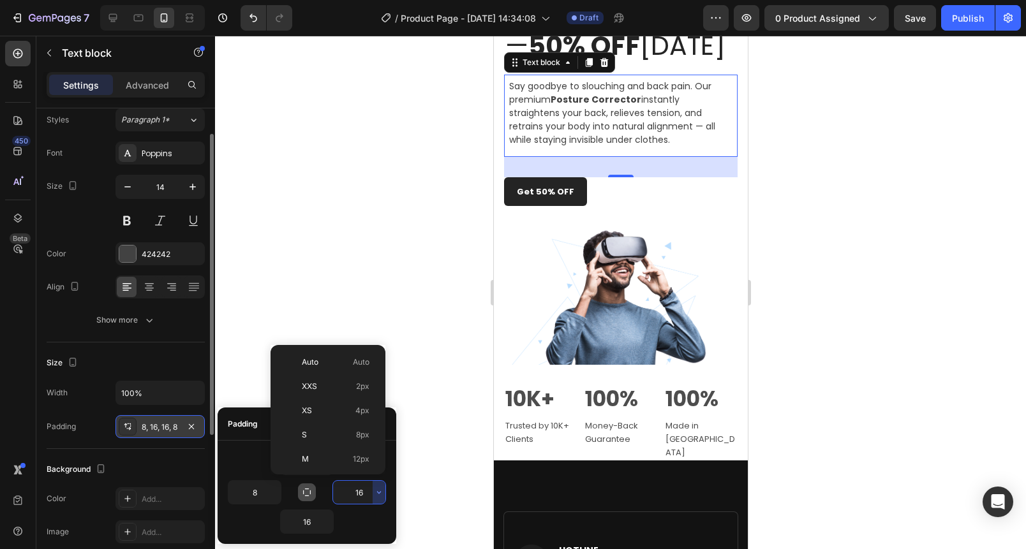
drag, startPoint x: 310, startPoint y: 438, endPoint x: 309, endPoint y: 500, distance: 61.9
click at [310, 438] on p "S 8px" at bounding box center [336, 434] width 68 height 11
type input "8"
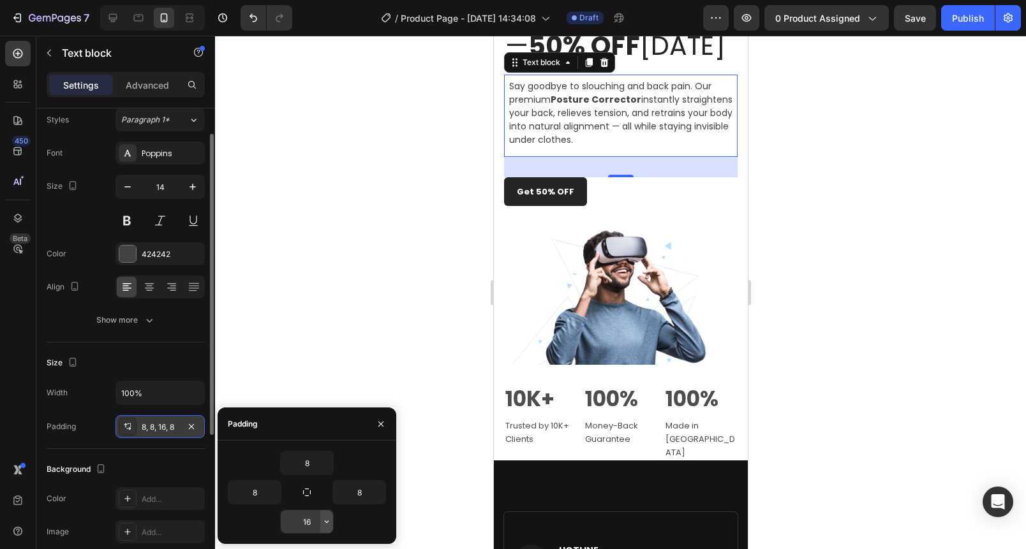
click at [325, 521] on icon "button" at bounding box center [327, 522] width 10 height 10
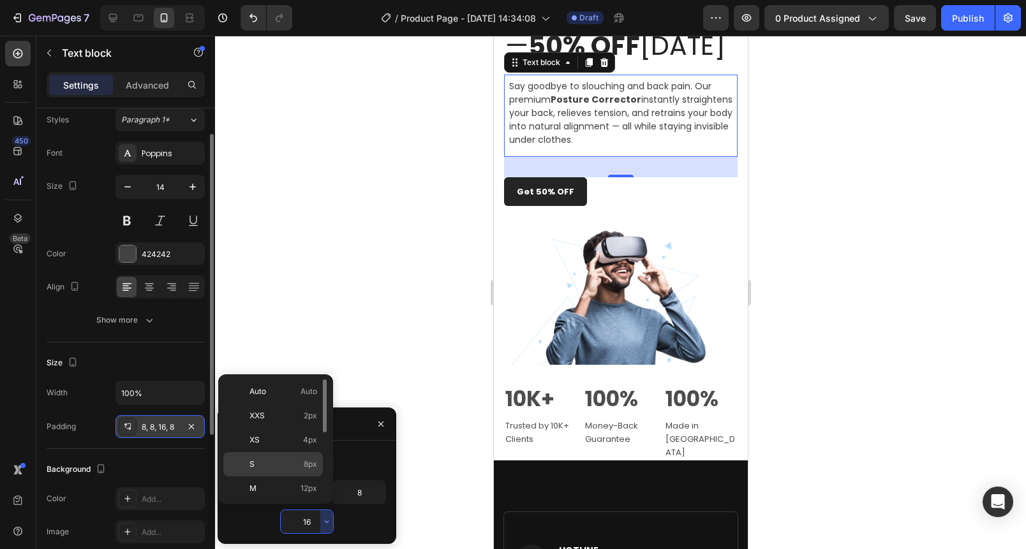
click at [283, 477] on div "S 8px" at bounding box center [273, 489] width 100 height 24
type input "8"
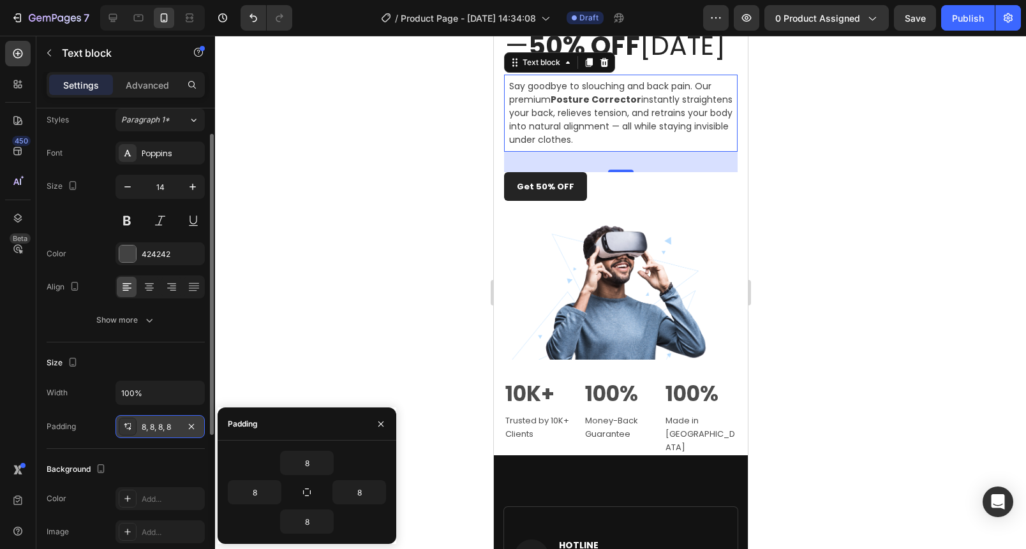
click at [379, 253] on div at bounding box center [620, 293] width 811 height 514
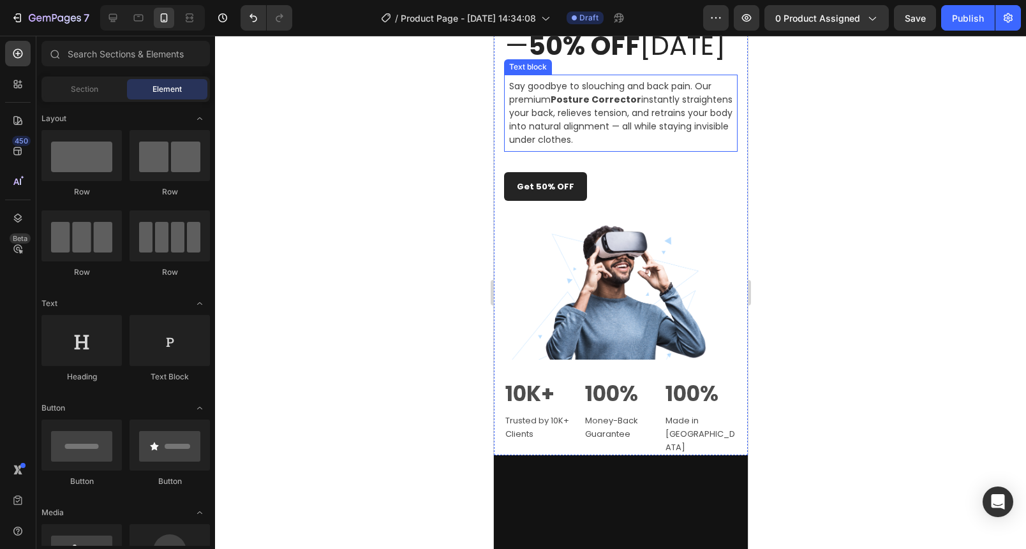
scroll to position [692, 0]
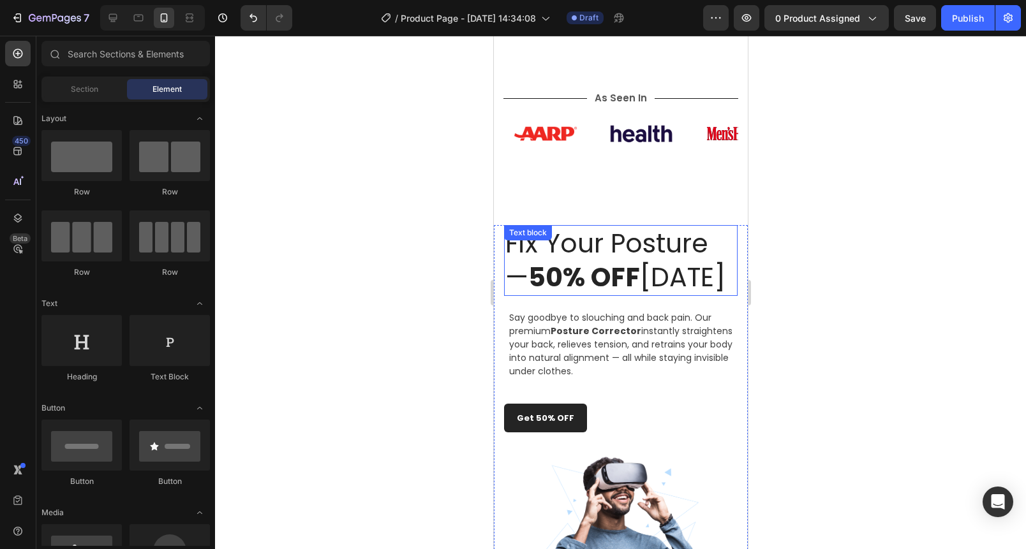
click at [553, 290] on strong "50% OFF" at bounding box center [584, 277] width 112 height 36
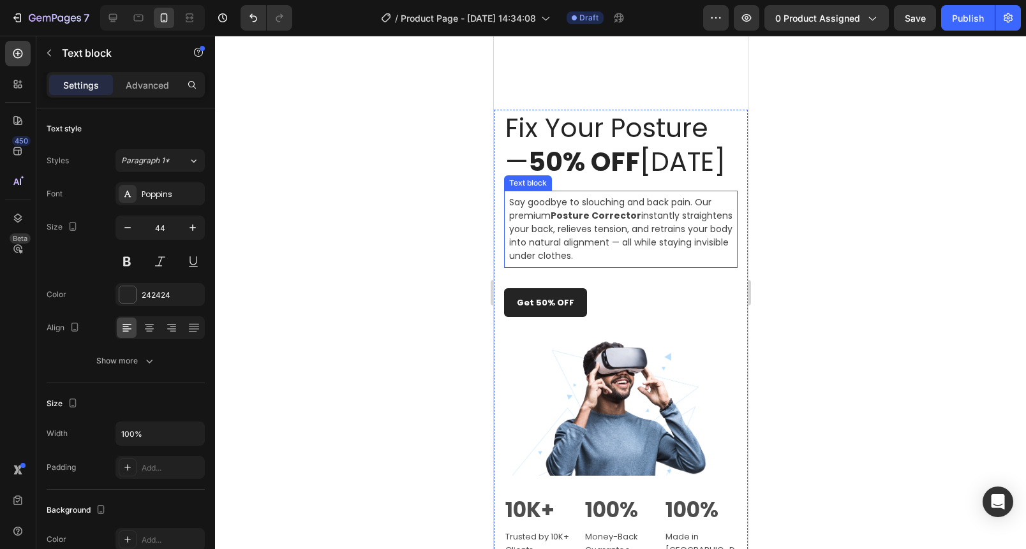
scroll to position [830, 0]
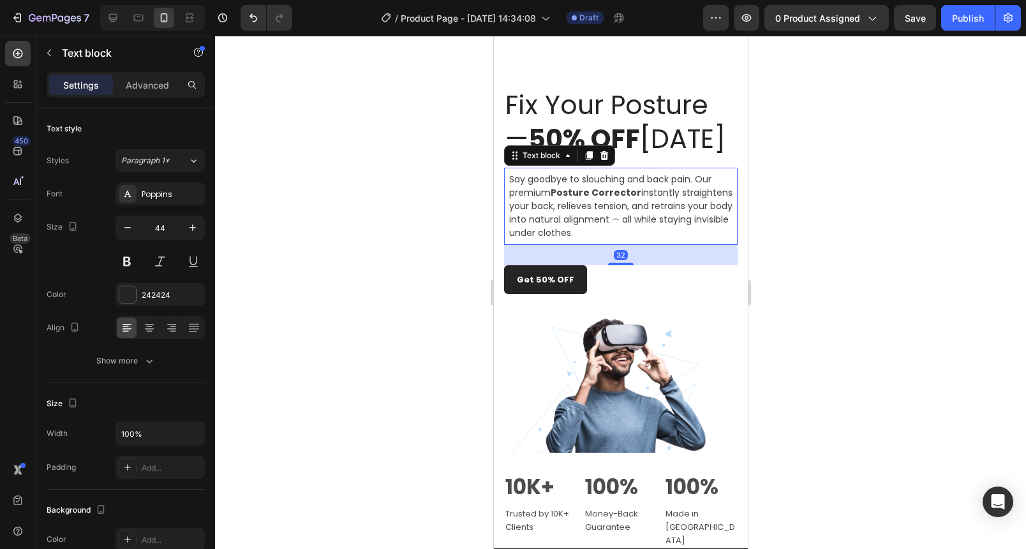
click at [609, 240] on p "Say goodbye to slouching and back pain. Our premium Posture Corrector instantly…" at bounding box center [620, 206] width 223 height 67
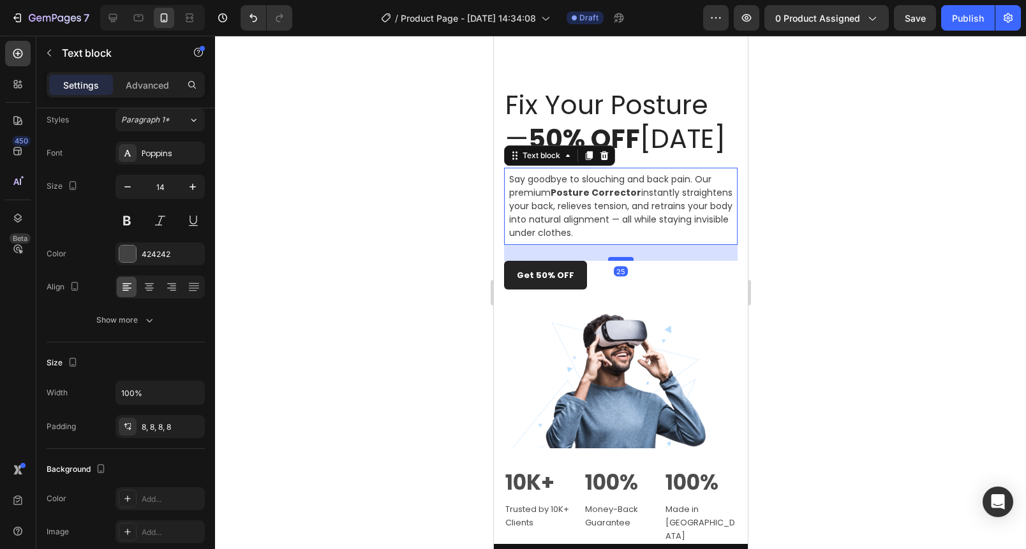
click at [618, 261] on div at bounding box center [620, 259] width 26 height 4
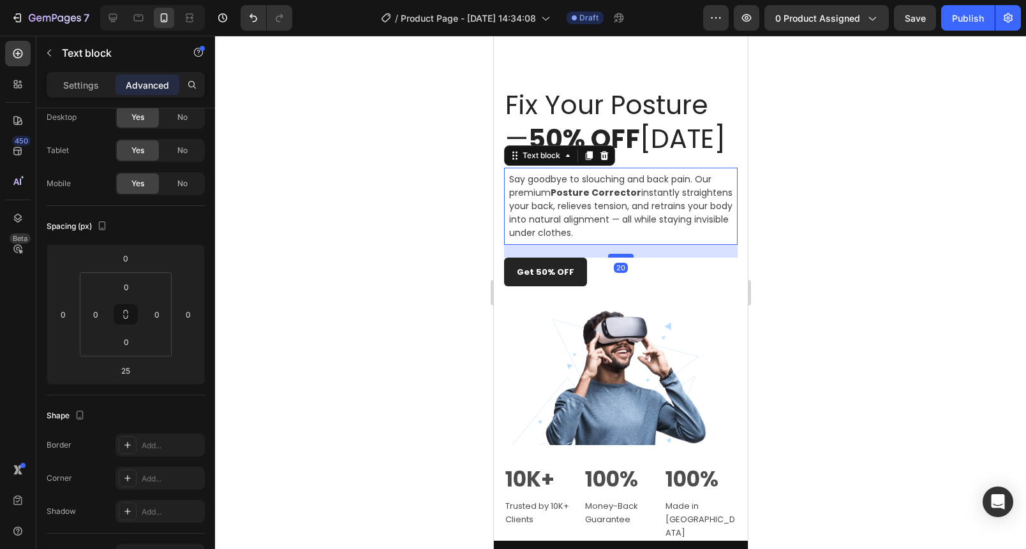
click at [618, 258] on div at bounding box center [620, 256] width 26 height 4
type input "20"
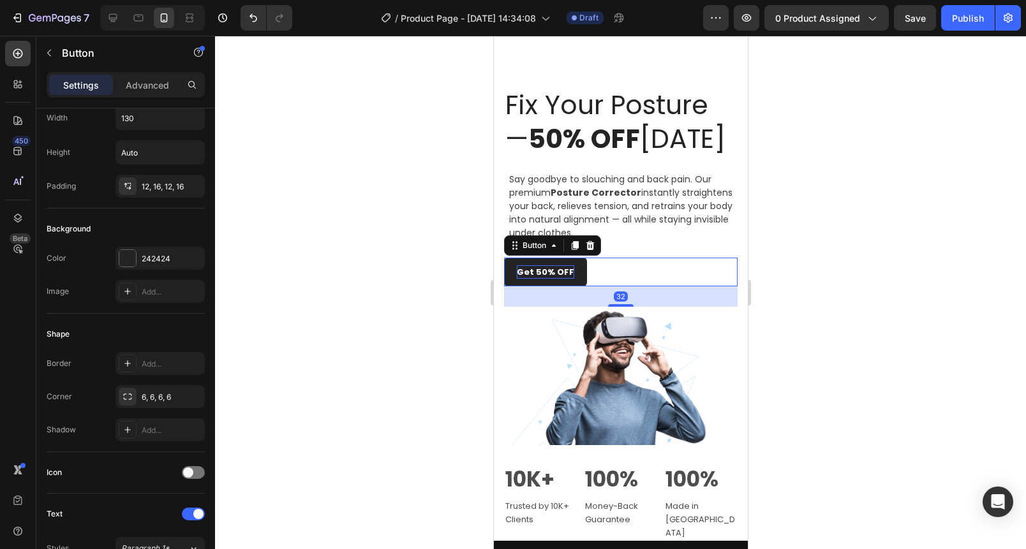
click at [565, 278] on span "Get 50% OFF" at bounding box center [544, 272] width 57 height 12
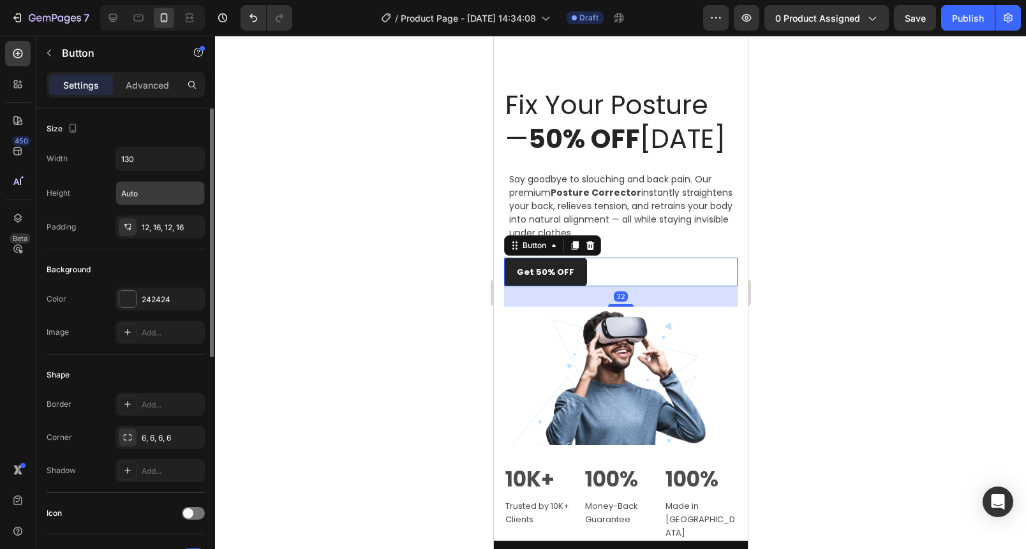
click at [150, 182] on div "Width 130 Height Auto Padding 12, 16, 12, 16" at bounding box center [126, 193] width 158 height 92
click at [147, 190] on input "Auto" at bounding box center [160, 193] width 88 height 23
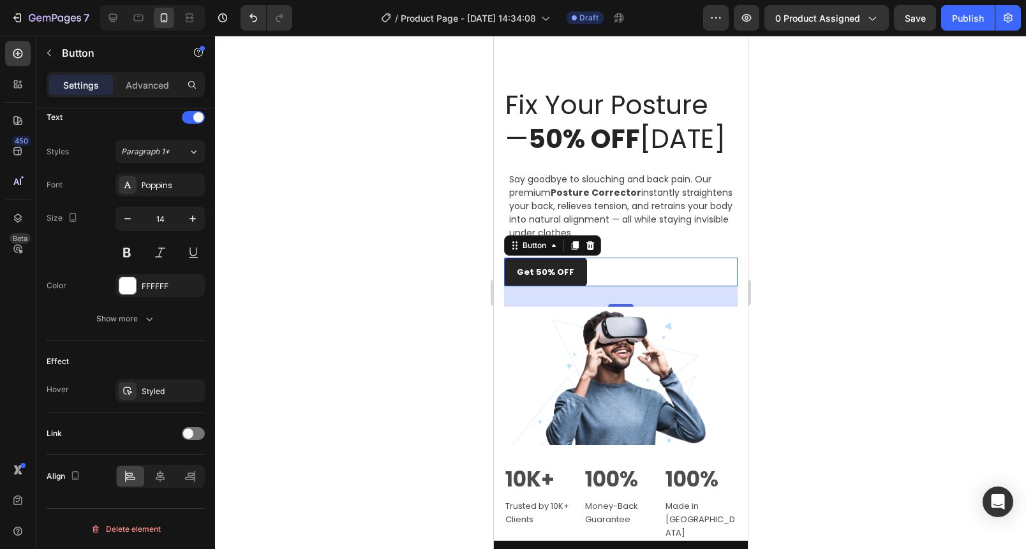
drag, startPoint x: 581, startPoint y: 301, endPoint x: 496, endPoint y: 283, distance: 86.1
click at [581, 286] on button "Get 50% OFF" at bounding box center [544, 272] width 83 height 29
click at [523, 278] on span "Get 50% OFF" at bounding box center [544, 272] width 57 height 12
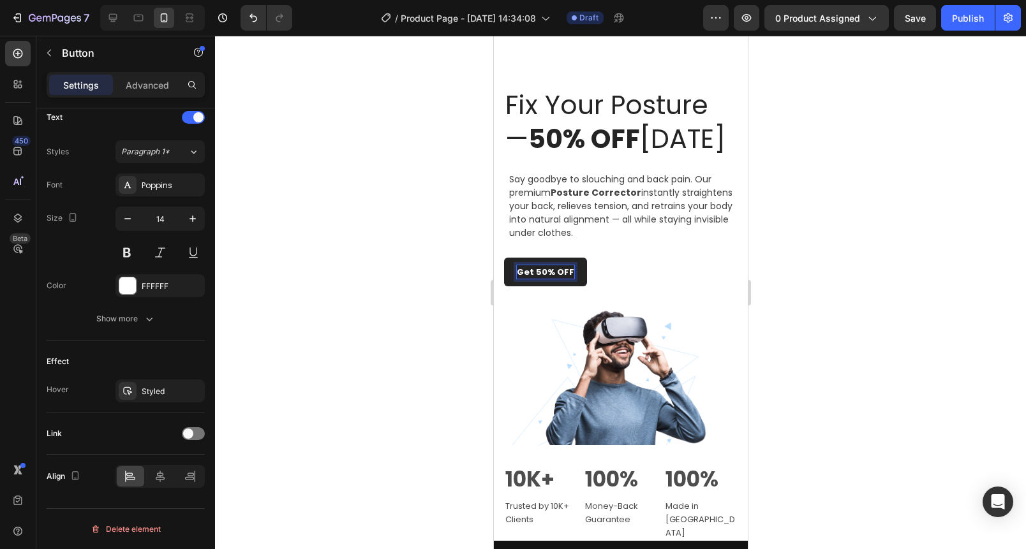
drag, startPoint x: 401, startPoint y: 235, endPoint x: 416, endPoint y: 242, distance: 16.0
click at [403, 236] on div at bounding box center [620, 293] width 811 height 514
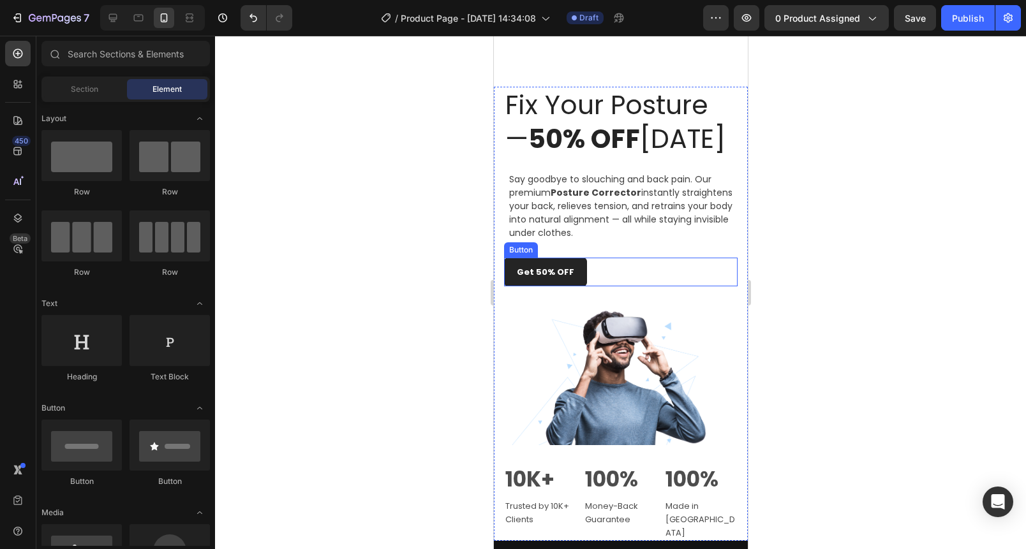
click at [579, 286] on button "Get 50% OFF" at bounding box center [544, 272] width 83 height 29
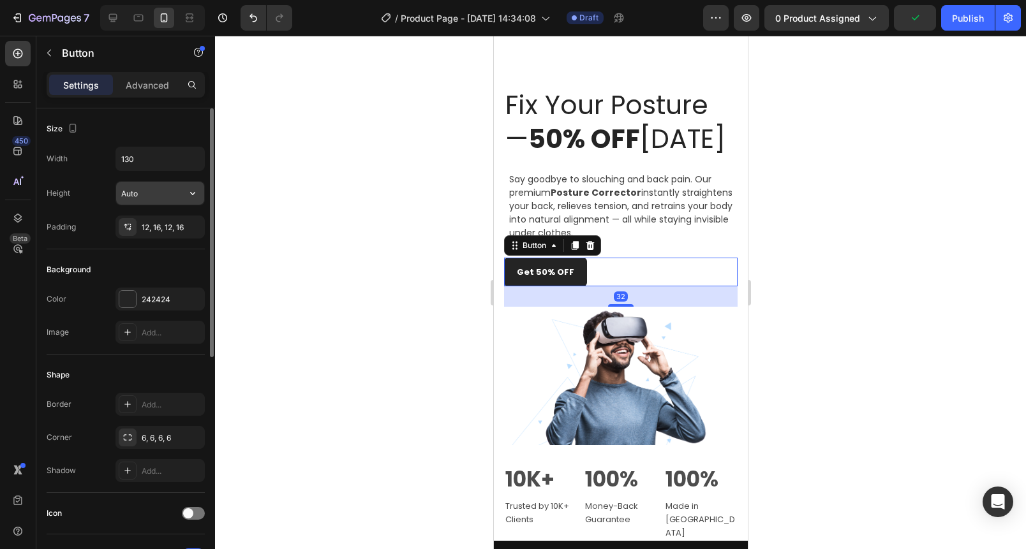
click at [163, 197] on input "Auto" at bounding box center [160, 193] width 88 height 23
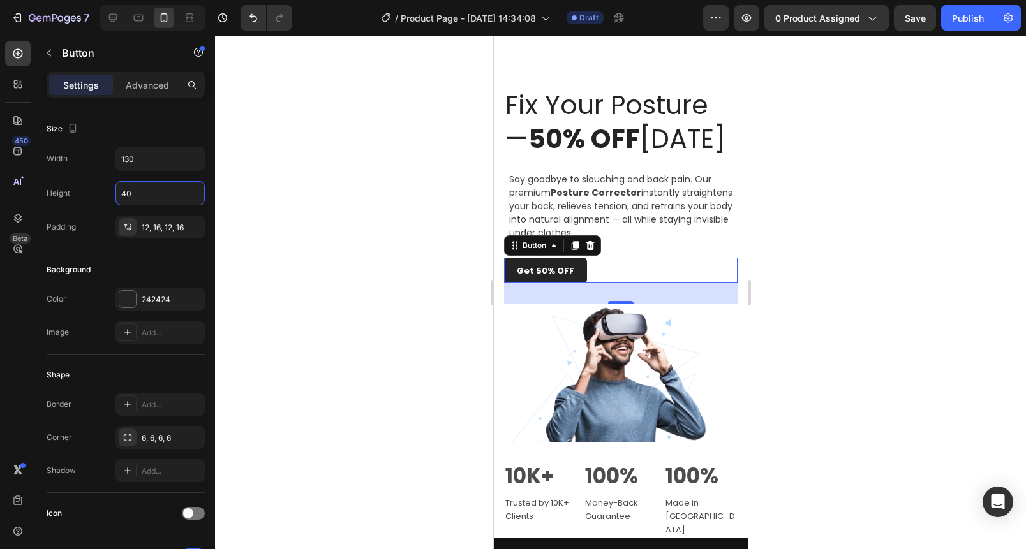
type input "40"
click at [383, 265] on div at bounding box center [620, 293] width 811 height 514
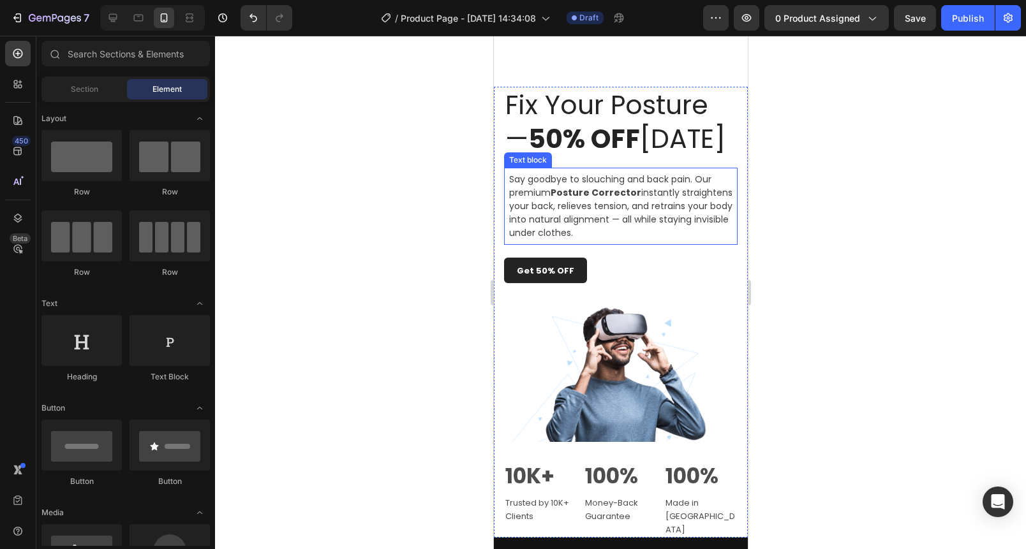
click at [556, 240] on p "Say goodbye to slouching and back pain. Our premium Posture Corrector instantly…" at bounding box center [620, 206] width 223 height 67
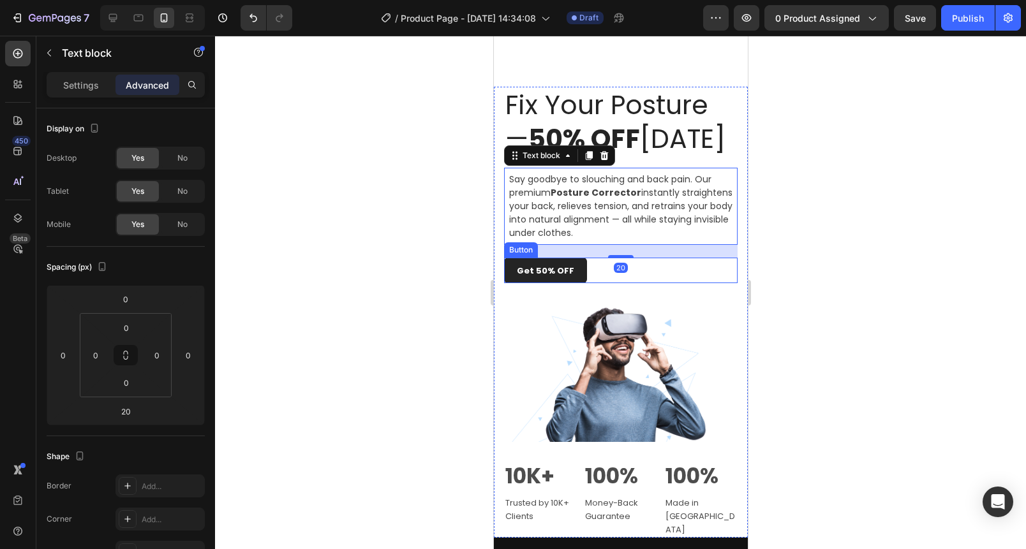
drag, startPoint x: 616, startPoint y: 308, endPoint x: 630, endPoint y: 309, distance: 13.4
click at [617, 283] on div "Get 50% OFF Button" at bounding box center [620, 271] width 234 height 26
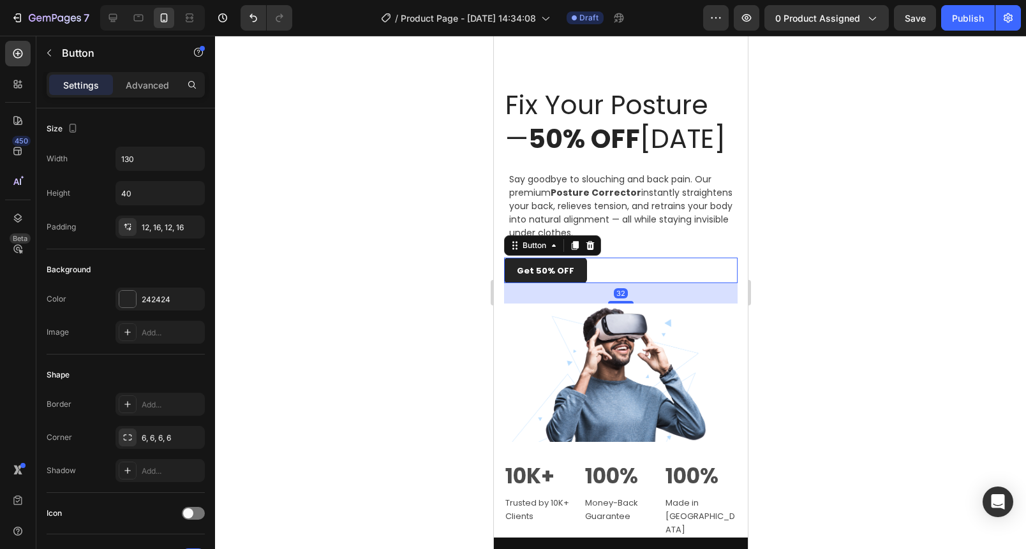
click at [648, 283] on div "Get 50% OFF Button 32" at bounding box center [620, 271] width 234 height 26
click at [565, 283] on button "Get 50% OFF" at bounding box center [544, 271] width 83 height 26
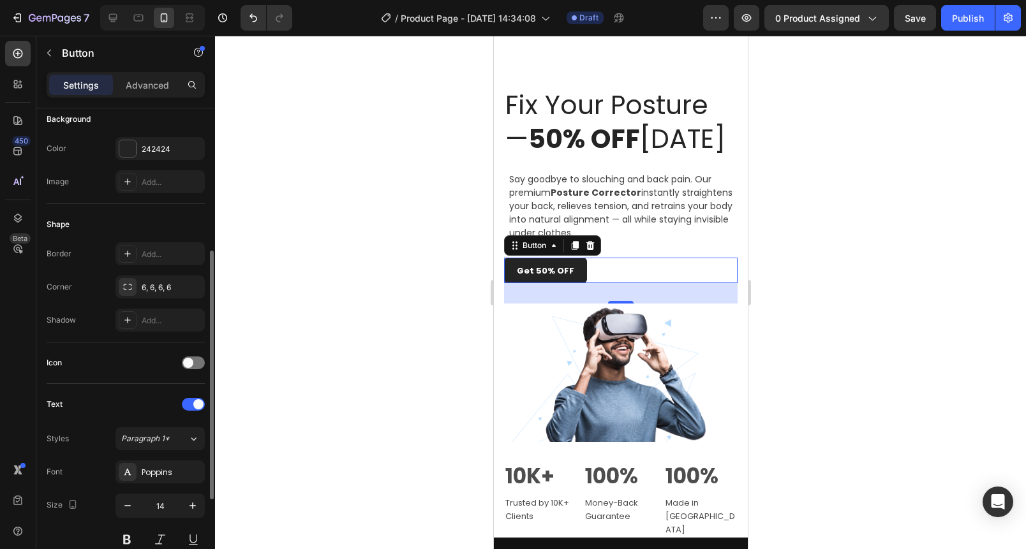
scroll to position [249, 0]
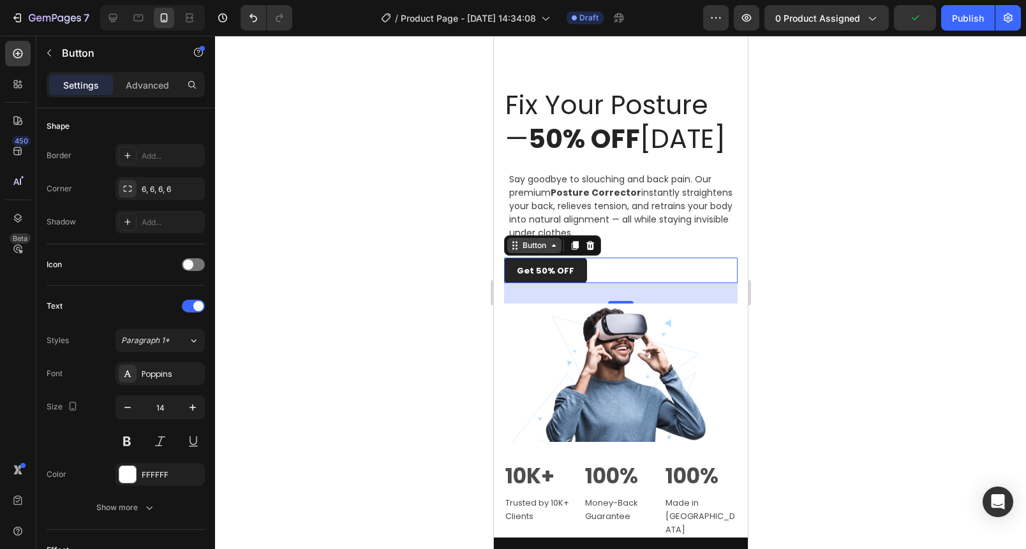
click at [546, 251] on div "Button" at bounding box center [533, 245] width 29 height 11
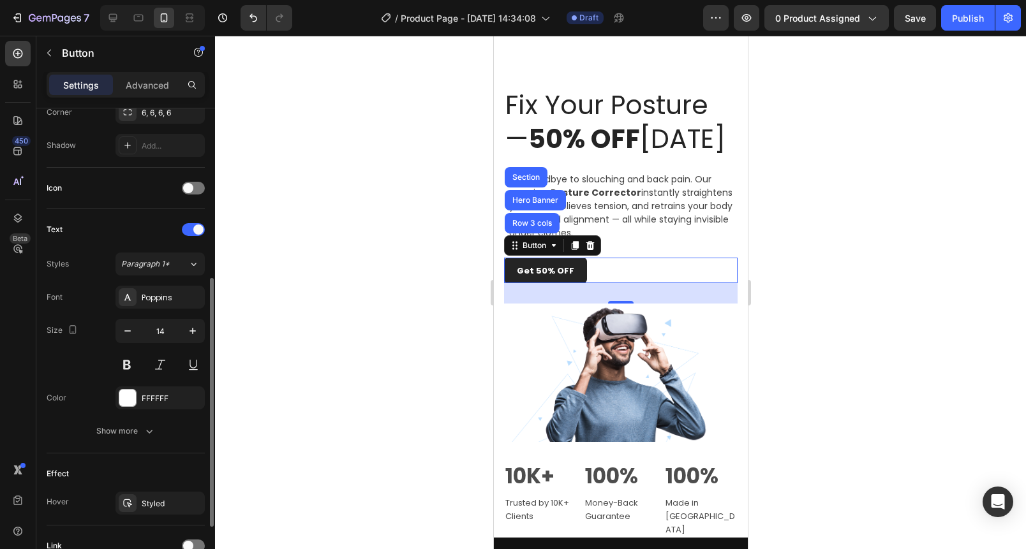
scroll to position [407, 0]
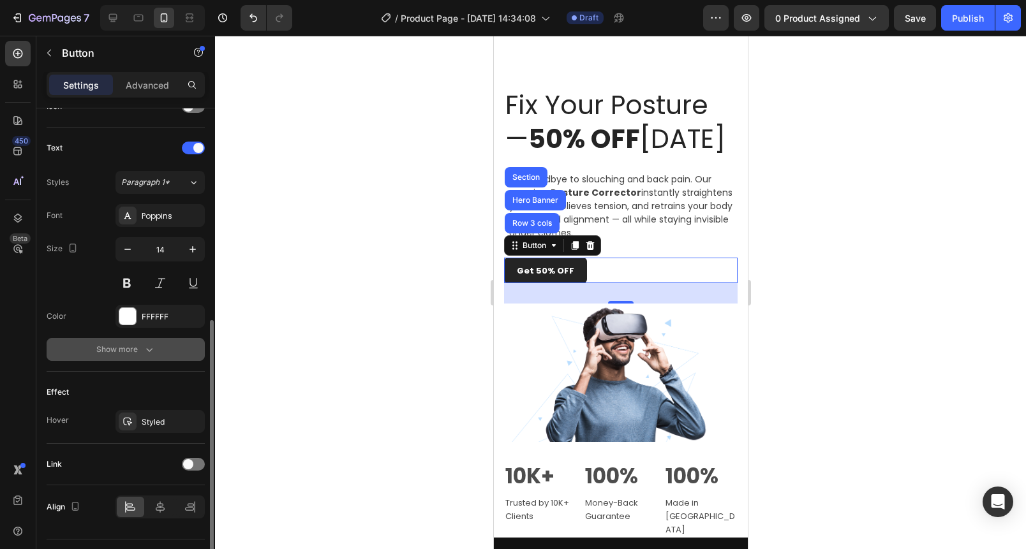
click at [138, 361] on div "Text Styles Paragraph 1* Font Poppins Size 14 Color FFFFFF Show more" at bounding box center [126, 250] width 158 height 244
click at [138, 355] on div "Show more" at bounding box center [125, 349] width 59 height 13
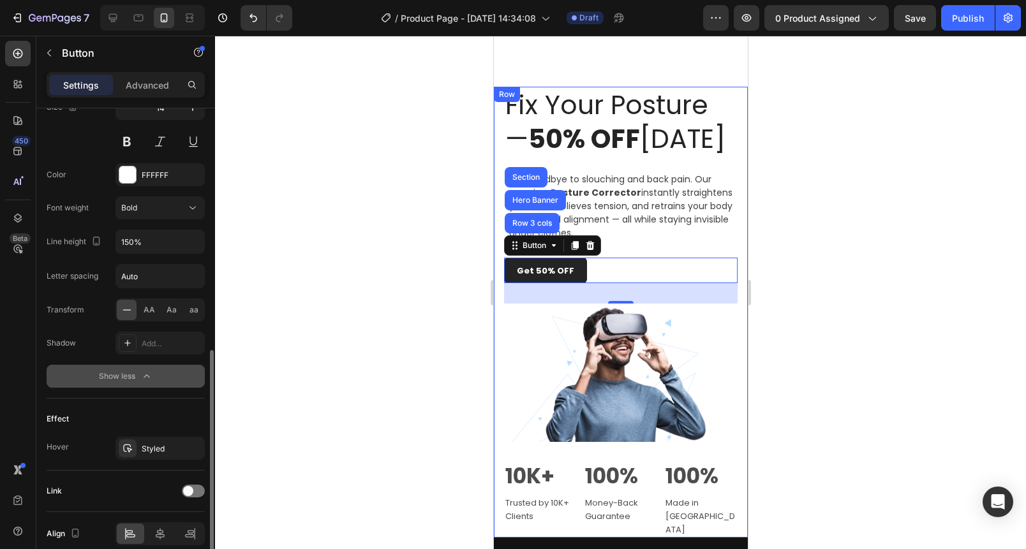
scroll to position [546, 0]
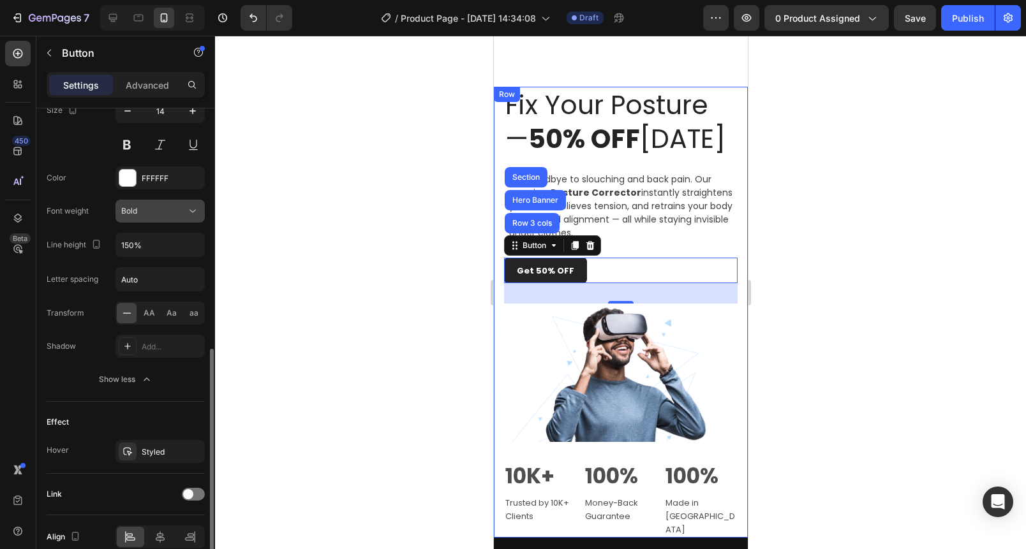
click at [149, 214] on div "Bold" at bounding box center [153, 210] width 65 height 11
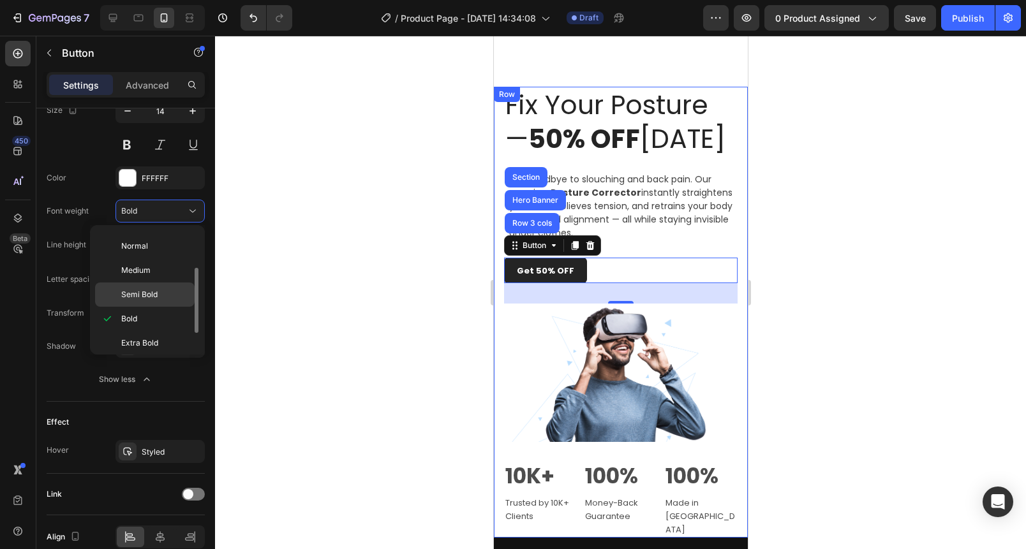
click at [142, 304] on div "Semi Bold" at bounding box center [145, 295] width 100 height 24
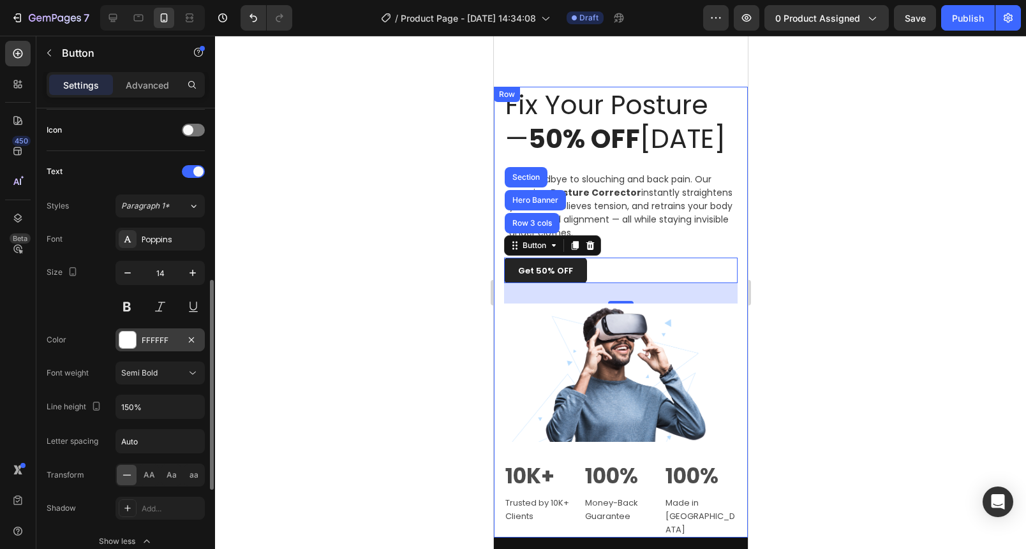
scroll to position [370, 0]
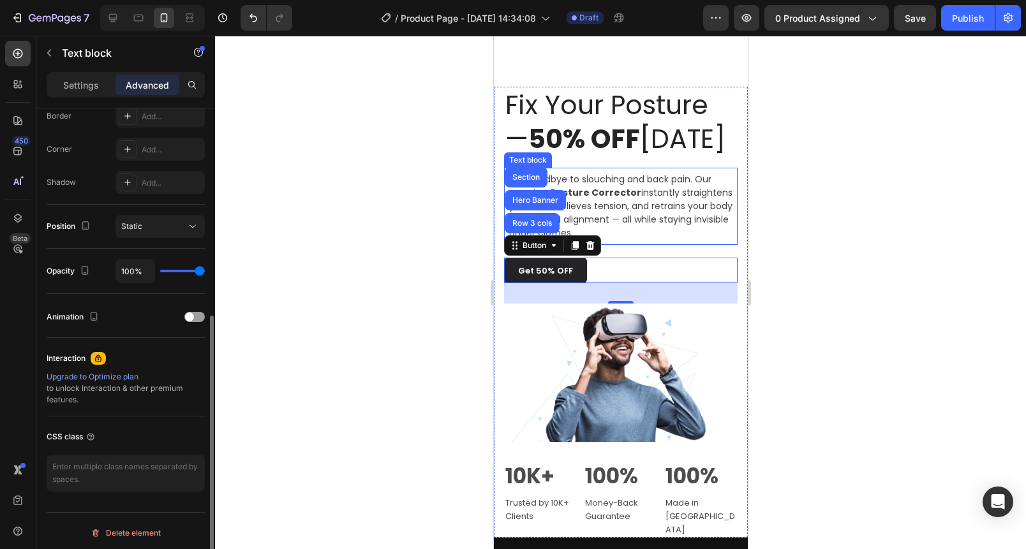
click at [643, 240] on p "Say goodbye to slouching and back pain. Our premium Posture Corrector instantly…" at bounding box center [620, 206] width 223 height 67
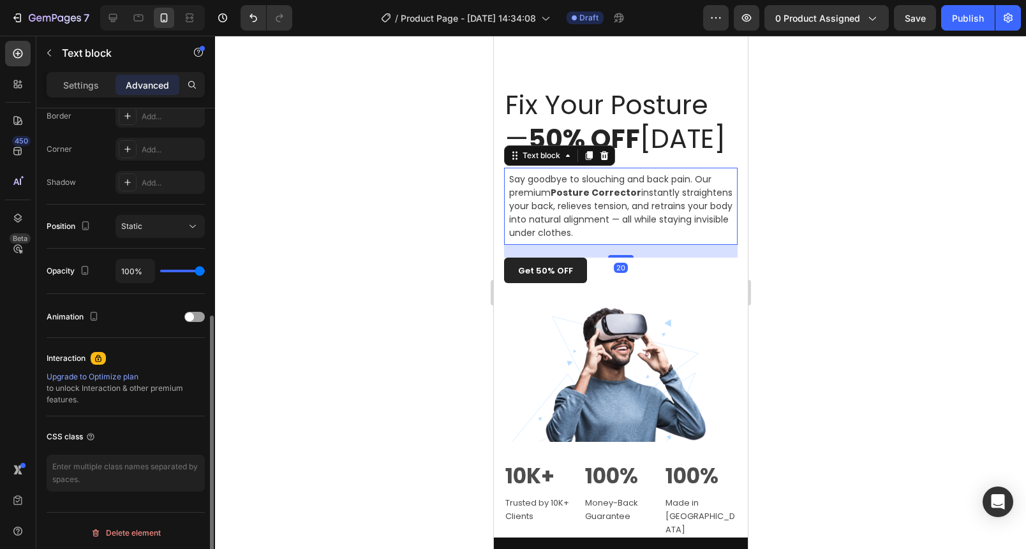
scroll to position [0, 0]
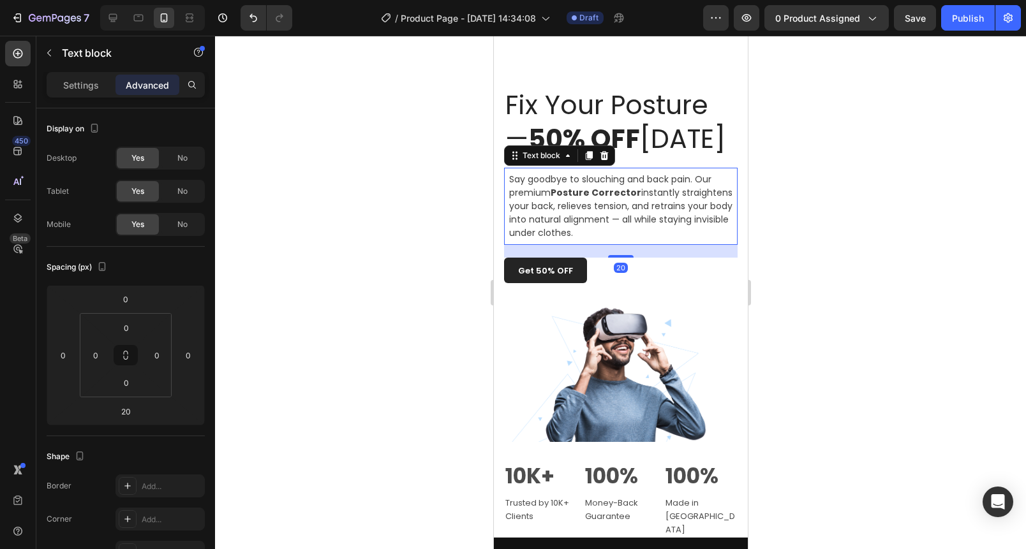
click at [643, 240] on p "Say goodbye to slouching and back pain. Our premium Posture Corrector instantly…" at bounding box center [620, 206] width 223 height 67
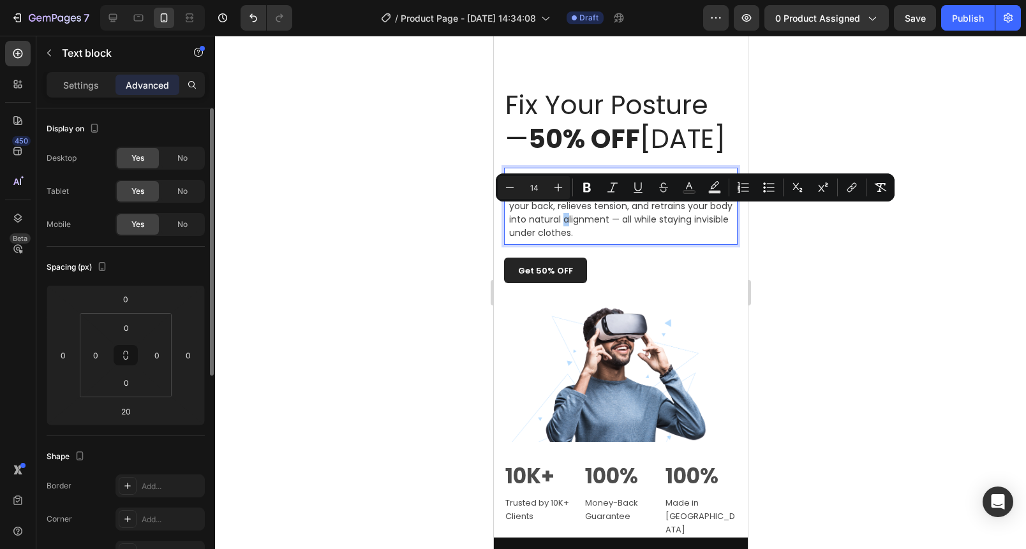
click at [366, 199] on div at bounding box center [620, 293] width 811 height 514
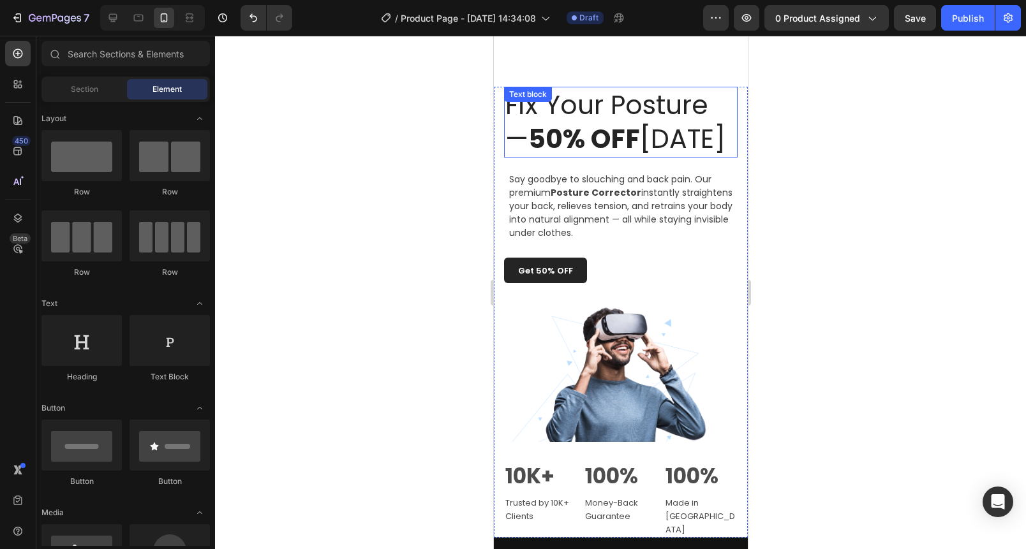
click at [626, 157] on p "Fix Your Posture — 50% OFF [DATE]" at bounding box center [620, 122] width 231 height 69
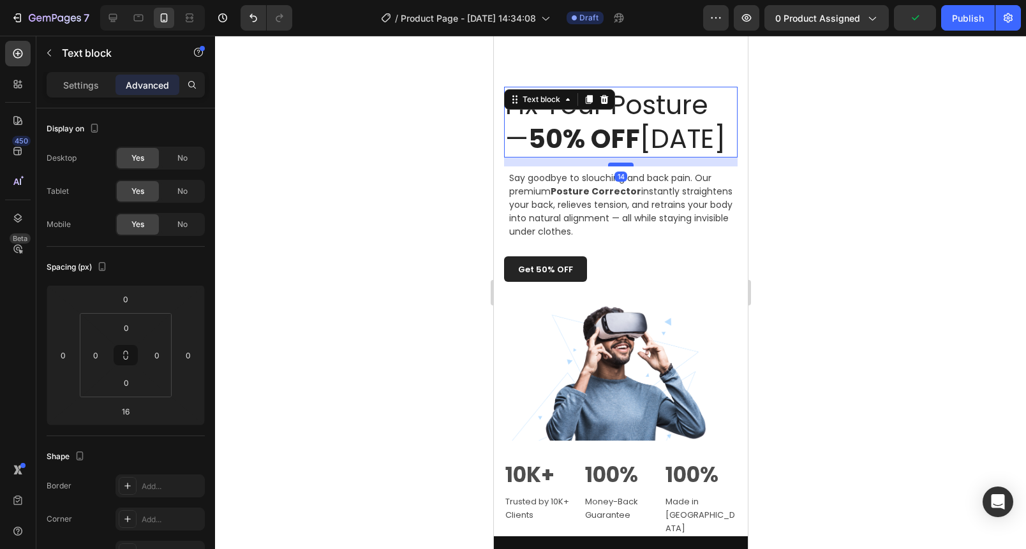
click at [623, 167] on div at bounding box center [620, 165] width 26 height 4
type input "14"
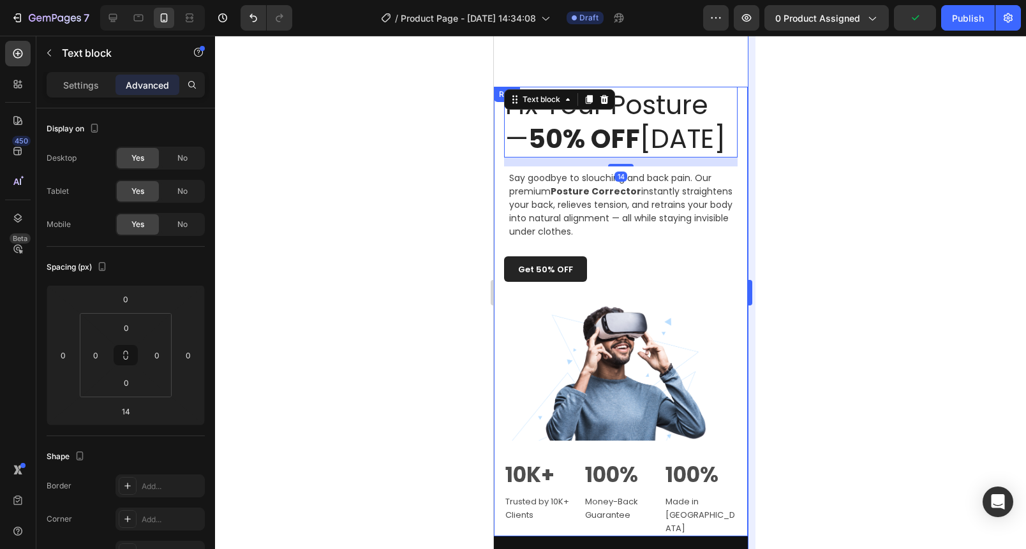
drag, startPoint x: 818, startPoint y: 209, endPoint x: 750, endPoint y: 240, distance: 75.1
click at [815, 209] on div at bounding box center [620, 293] width 811 height 514
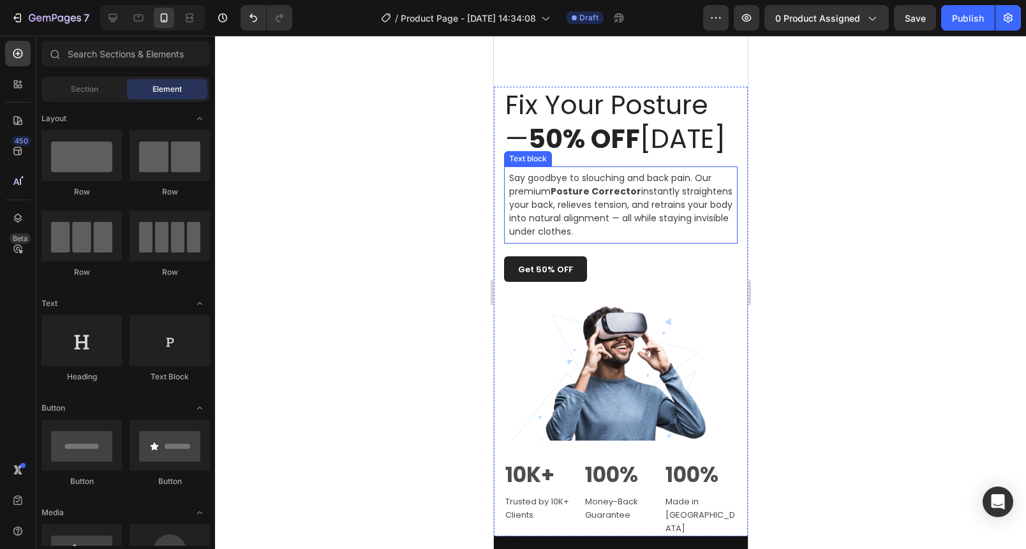
scroll to position [942, 0]
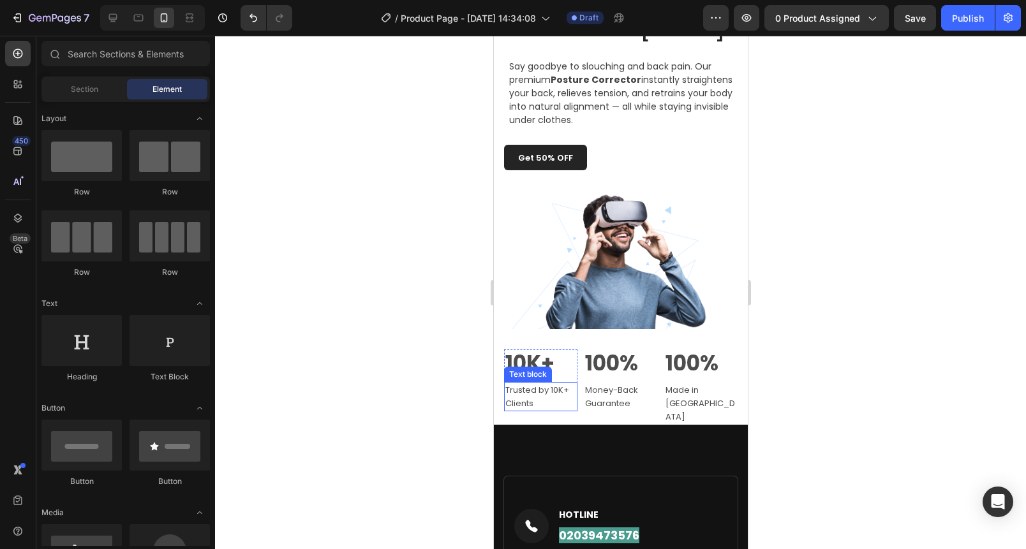
click at [526, 376] on p "10K+" at bounding box center [540, 364] width 71 height 26
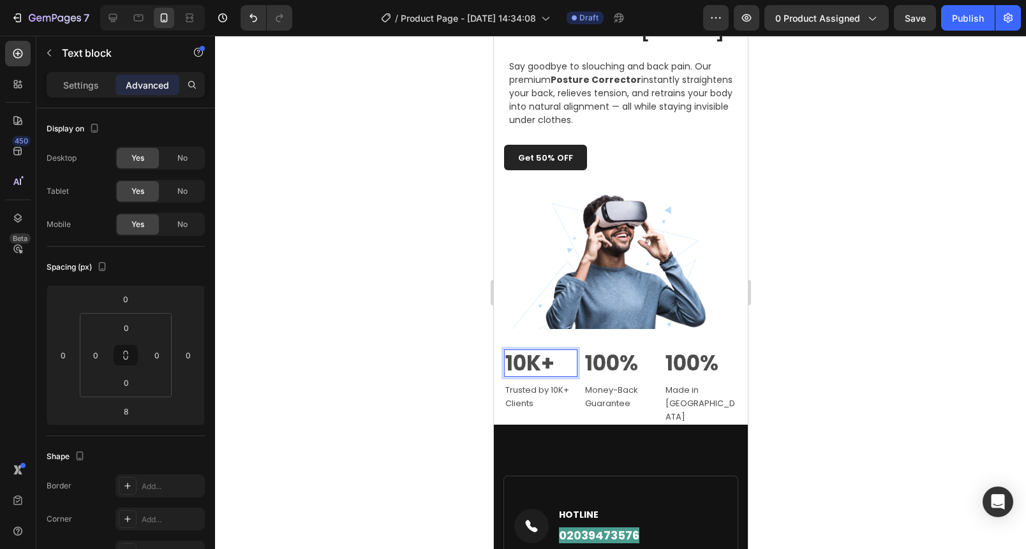
click at [524, 376] on p "10K+" at bounding box center [540, 364] width 71 height 26
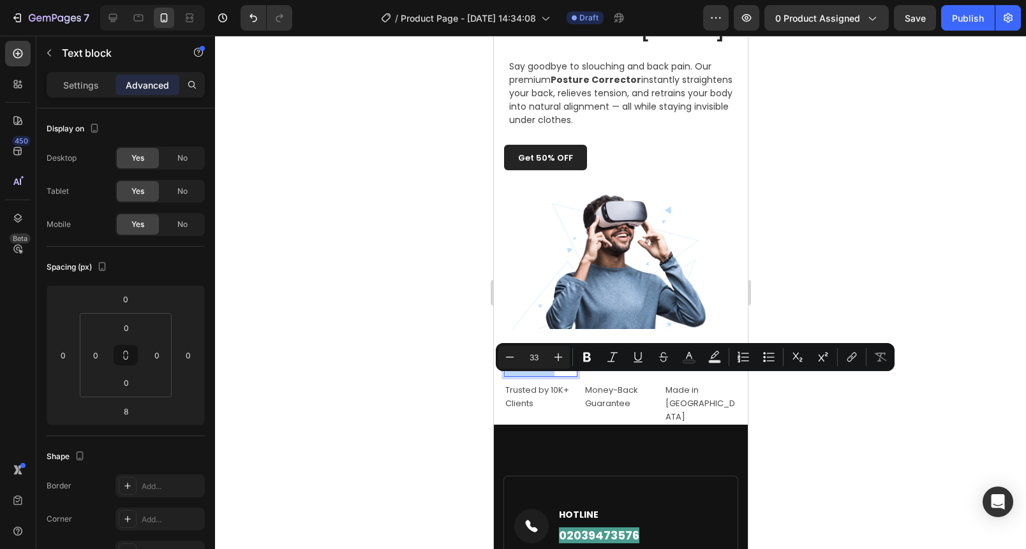
click at [524, 376] on p "10K+" at bounding box center [540, 364] width 71 height 26
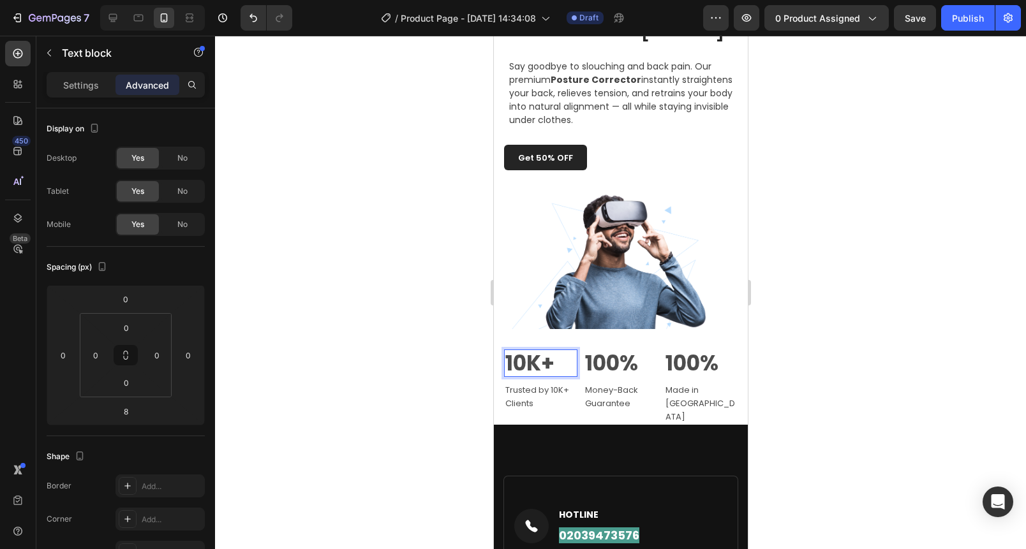
click at [524, 376] on p "10K+" at bounding box center [540, 364] width 71 height 26
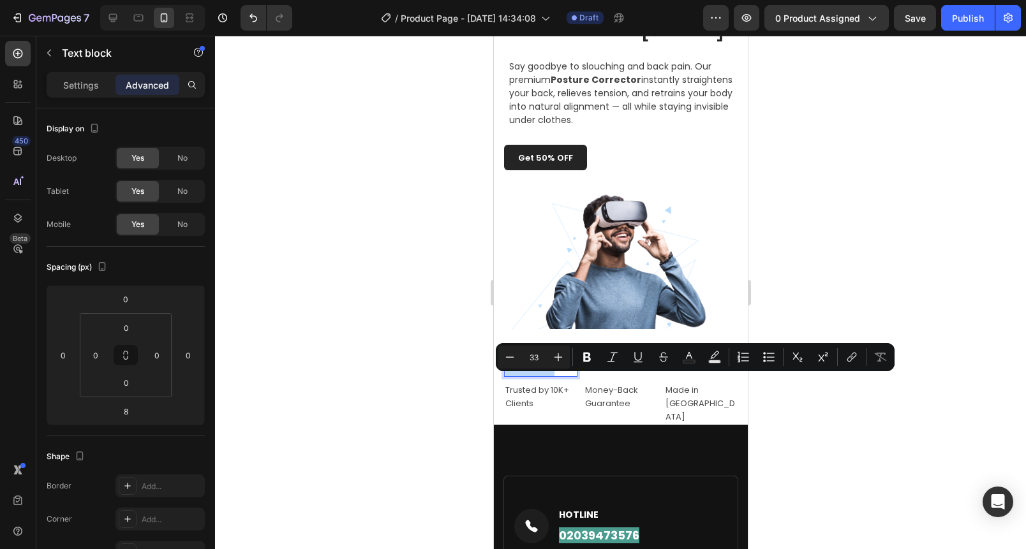
click at [524, 376] on p "10K+" at bounding box center [540, 364] width 71 height 26
click at [525, 376] on p "10K+" at bounding box center [540, 364] width 71 height 26
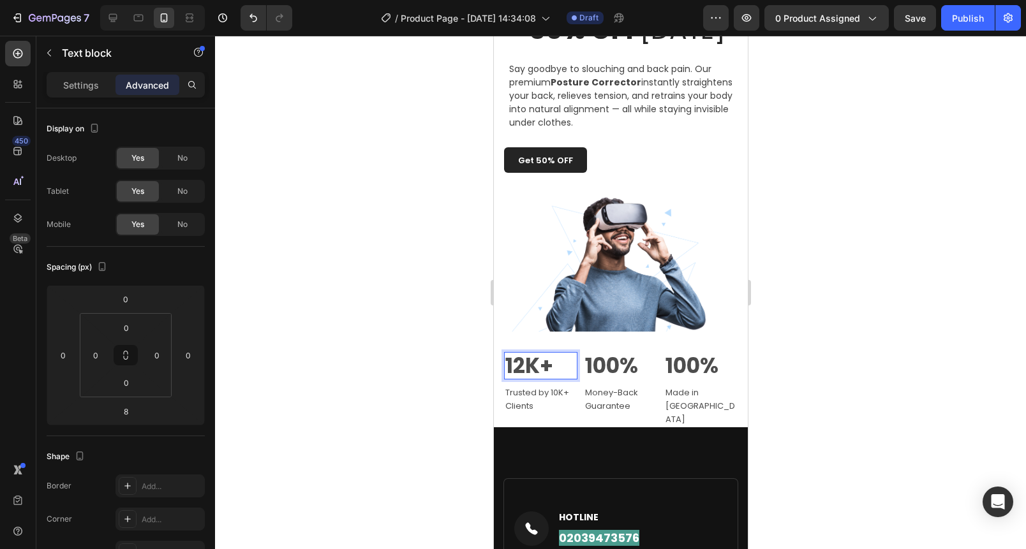
scroll to position [940, 0]
click at [538, 378] on p "12K+" at bounding box center [540, 366] width 71 height 26
click at [535, 378] on p "12K+" at bounding box center [540, 366] width 71 height 26
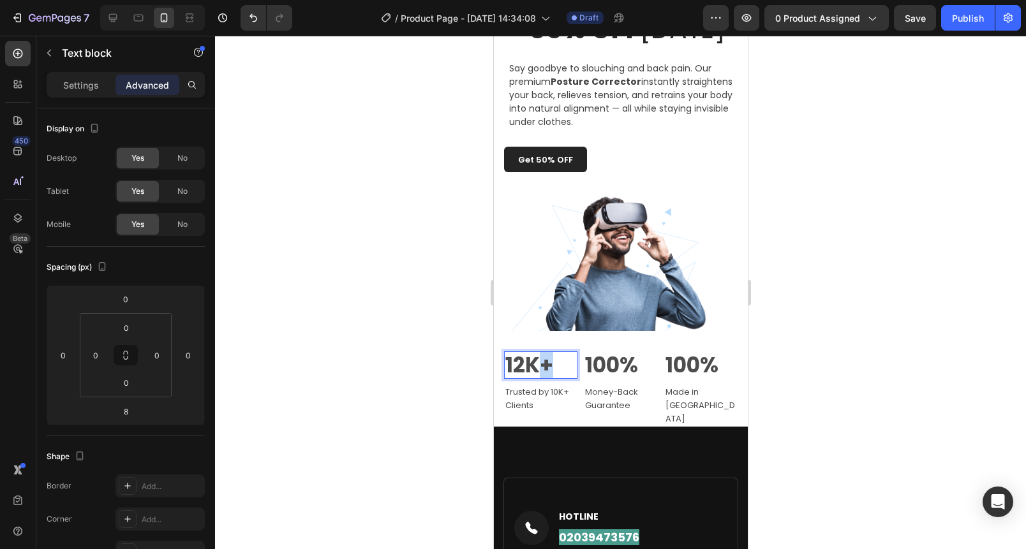
click at [535, 378] on p "12K+" at bounding box center [540, 366] width 71 height 26
click at [392, 378] on div at bounding box center [620, 293] width 811 height 514
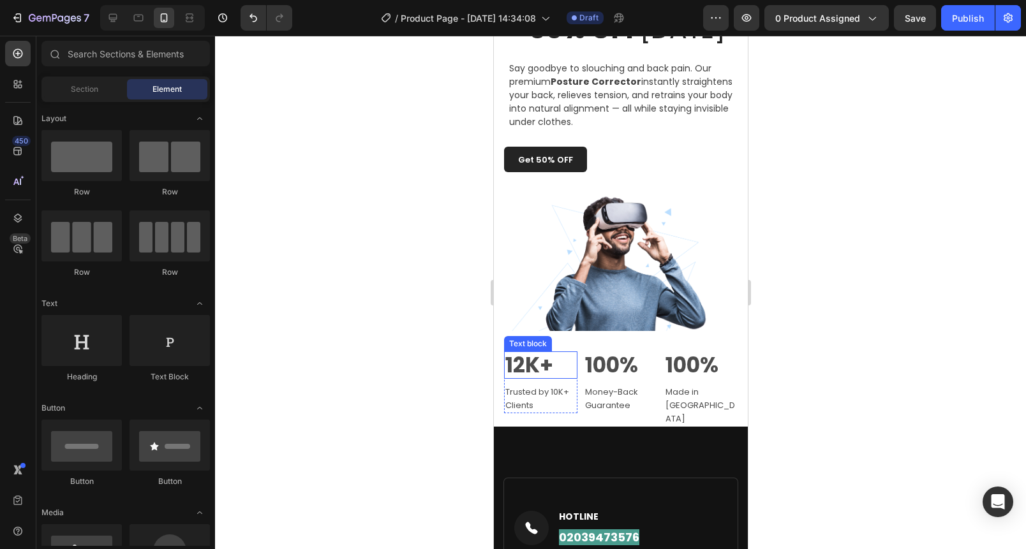
click at [568, 378] on p "12K+" at bounding box center [540, 366] width 71 height 26
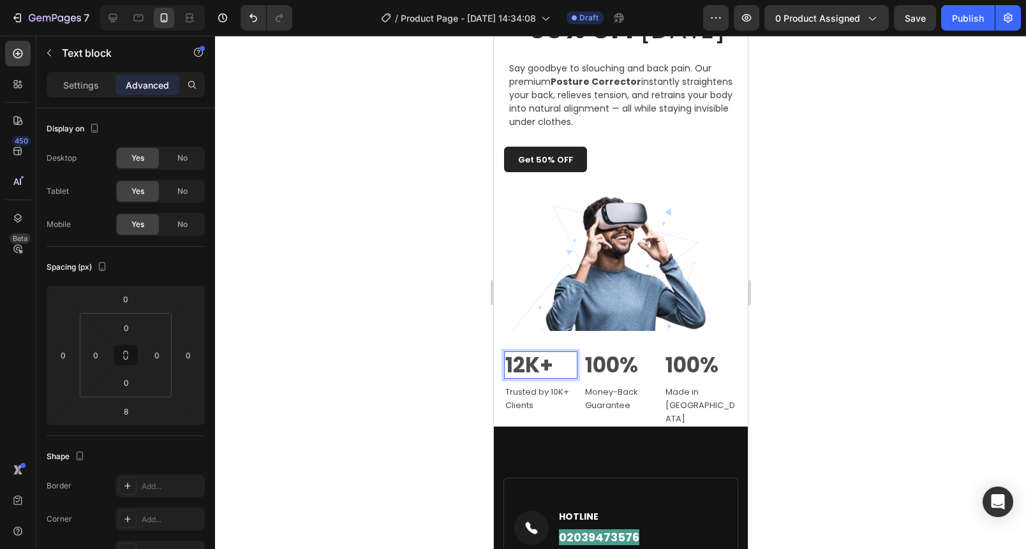
click at [563, 378] on p "12K+" at bounding box center [540, 366] width 71 height 26
click at [561, 378] on p "12K+" at bounding box center [540, 366] width 71 height 26
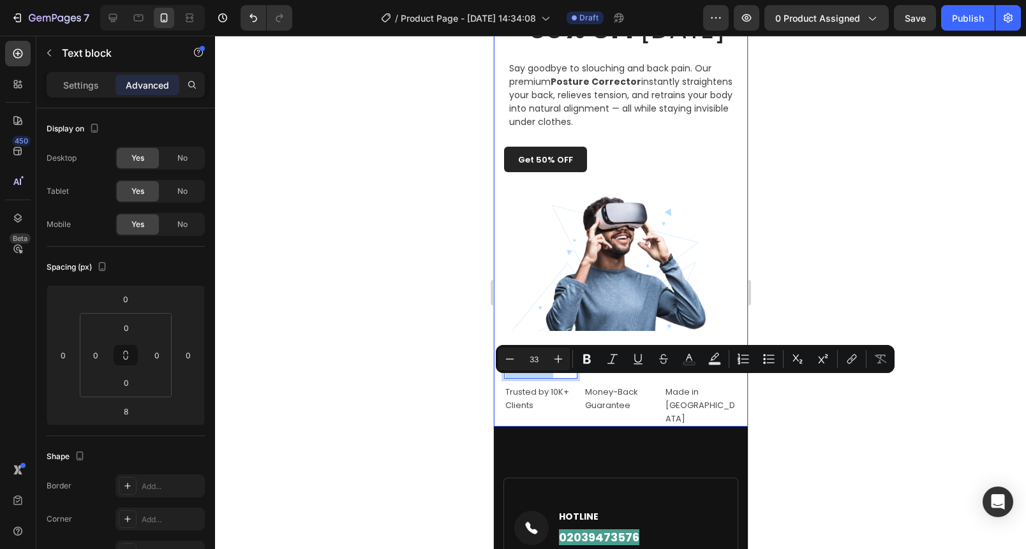
click at [493, 356] on div "Fix Your Posture — 50% OFF [DATE] Text block Say goodbye to slouching and back …" at bounding box center [620, 202] width 254 height 450
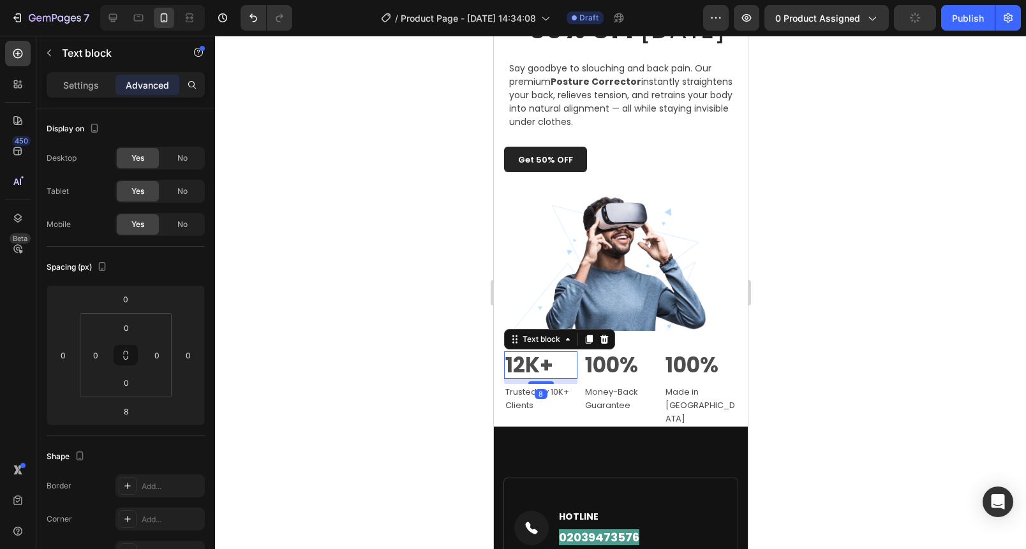
click at [553, 378] on p "12K+" at bounding box center [540, 366] width 71 height 26
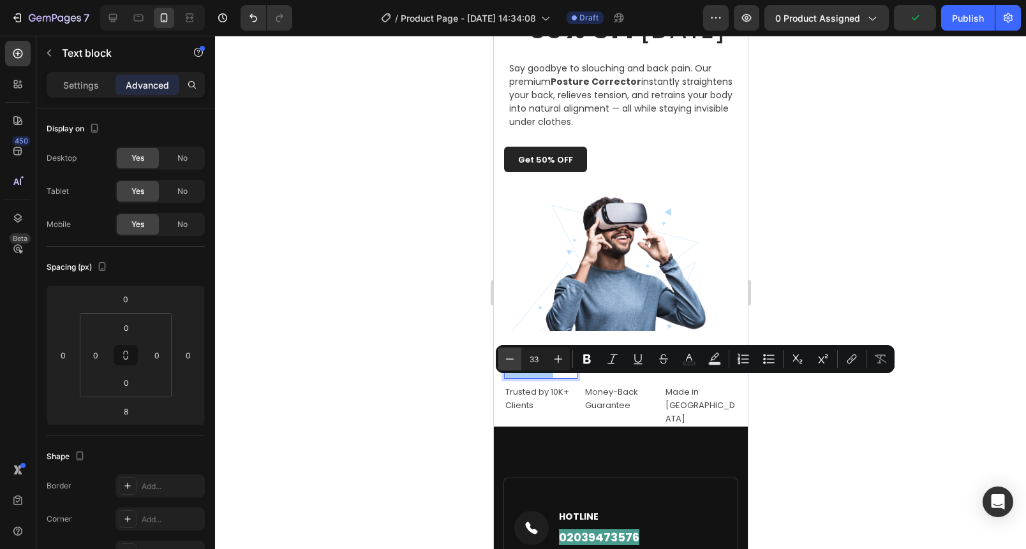
click at [507, 365] on icon "Editor contextual toolbar" at bounding box center [509, 359] width 13 height 13
click at [507, 366] on button "Minus" at bounding box center [509, 359] width 23 height 23
type input "30"
click at [457, 381] on div at bounding box center [620, 293] width 811 height 514
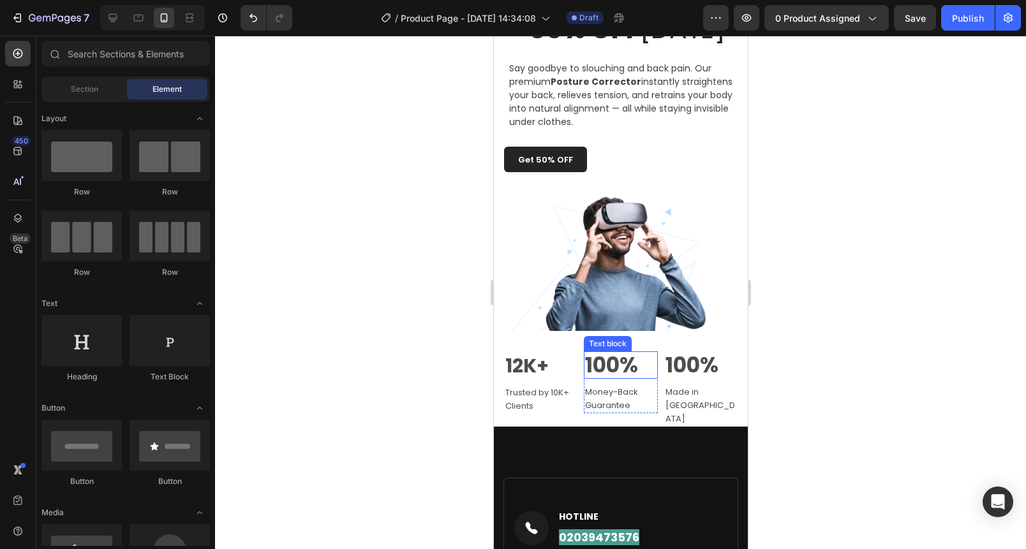
click at [610, 378] on p "100%" at bounding box center [619, 366] width 71 height 26
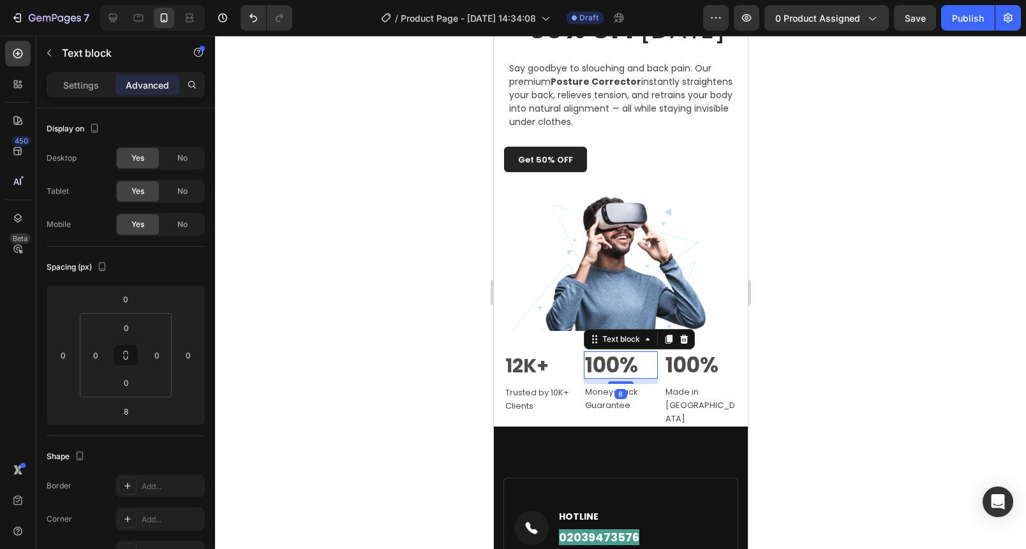
click at [610, 378] on p "100%" at bounding box center [619, 366] width 71 height 26
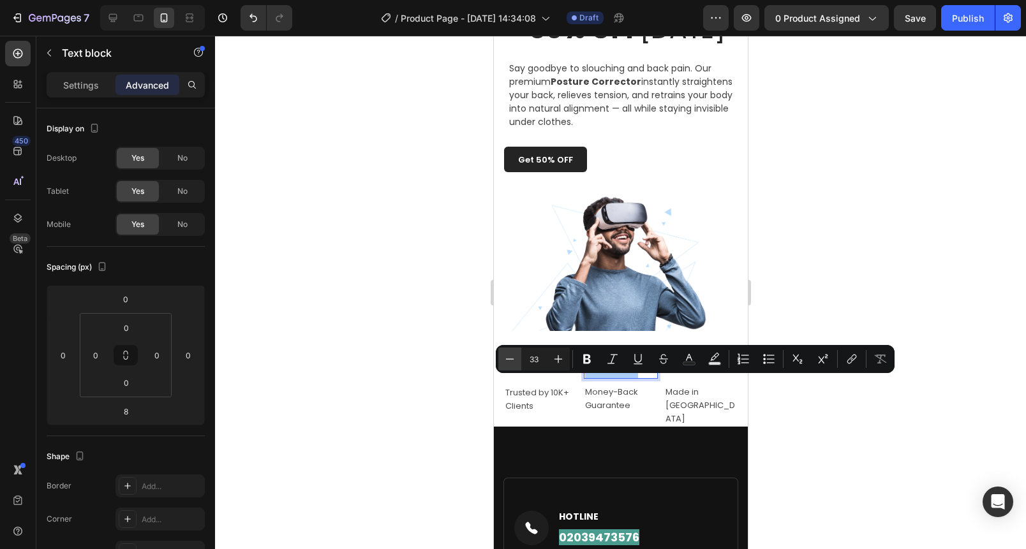
click at [510, 361] on icon "Editor contextual toolbar" at bounding box center [509, 359] width 13 height 13
type input "32"
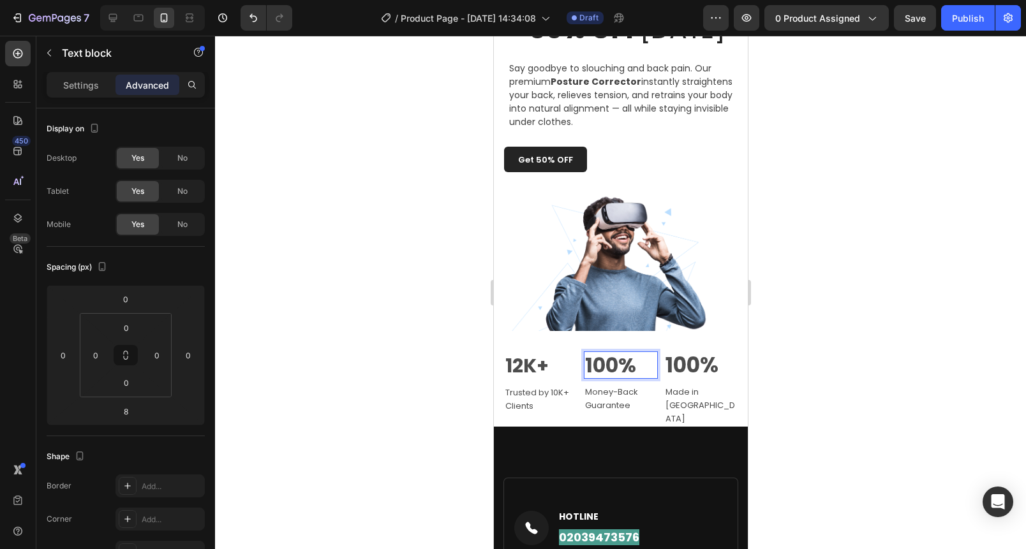
click at [510, 361] on div "Image 12K+ Text block Trusted by 10K+ Clients Text block Row 100% Text block 8 …" at bounding box center [620, 310] width 234 height 234
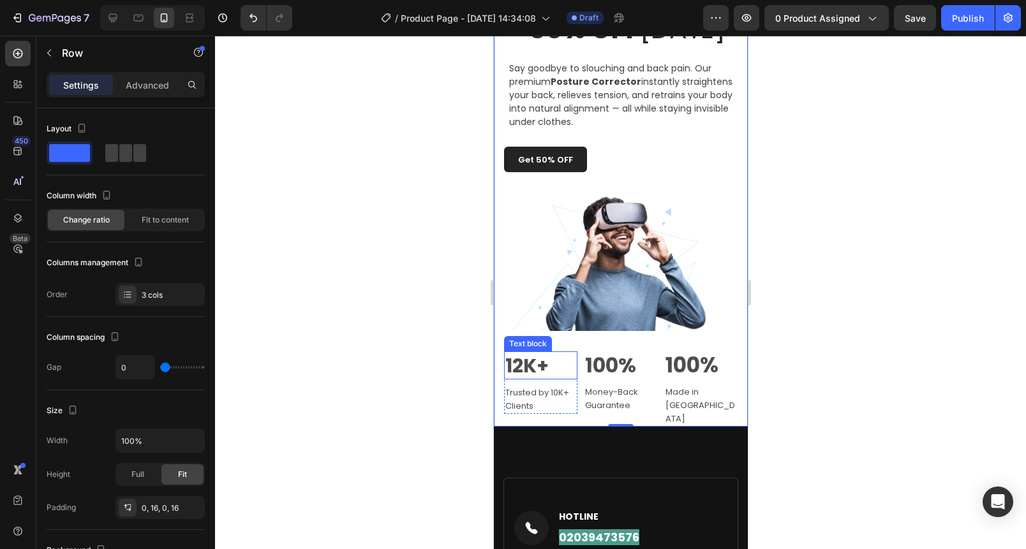
click at [585, 380] on span "100%" at bounding box center [609, 365] width 51 height 29
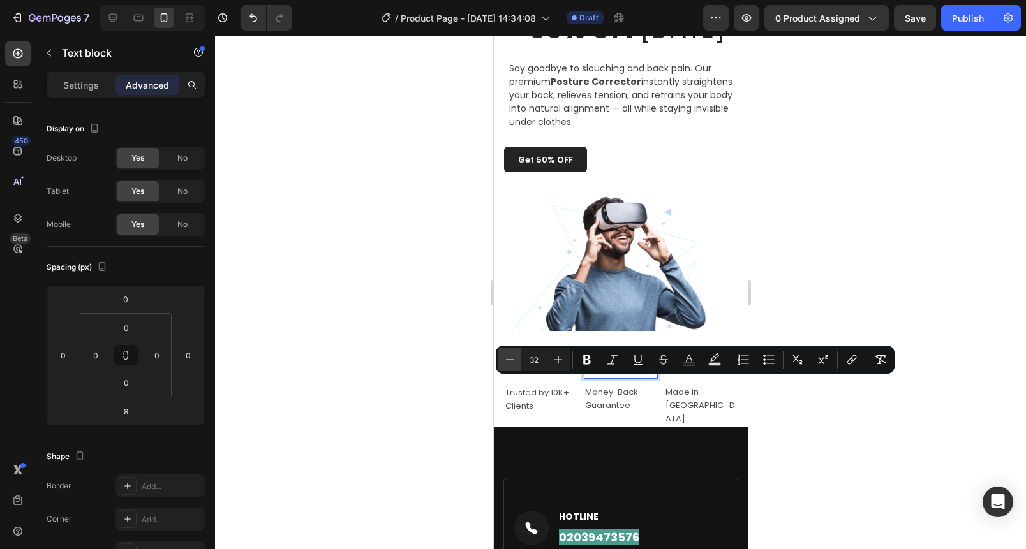
click at [510, 360] on icon "Editor contextual toolbar" at bounding box center [509, 359] width 13 height 13
type input "30"
click at [667, 378] on p "100%" at bounding box center [700, 366] width 71 height 26
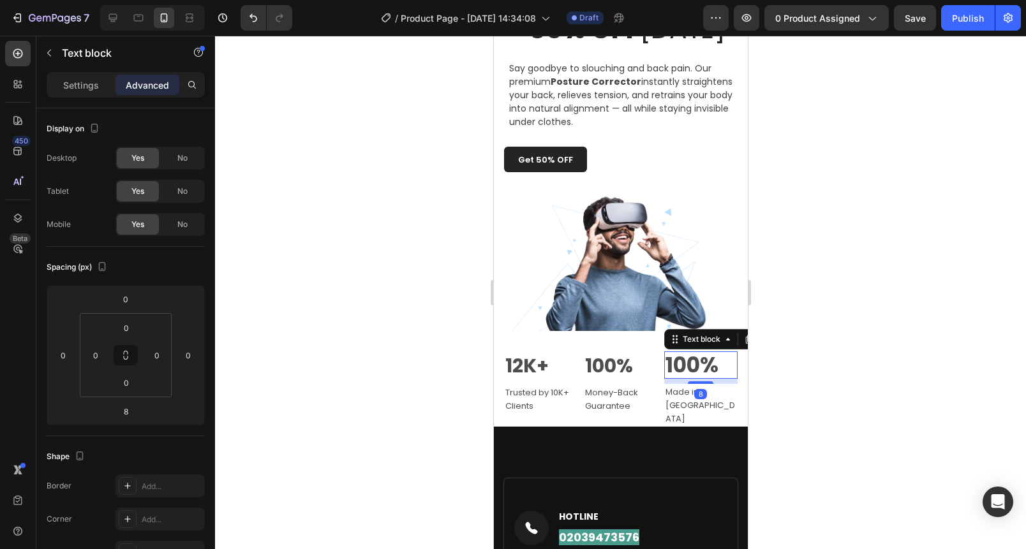
click at [667, 378] on p "100%" at bounding box center [700, 366] width 71 height 26
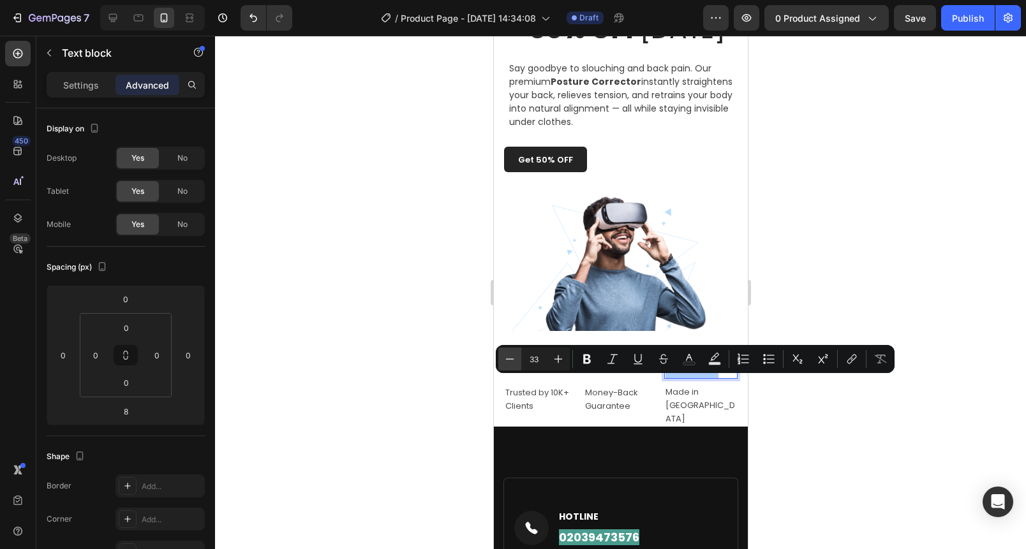
click at [514, 362] on icon "Editor contextual toolbar" at bounding box center [509, 359] width 13 height 13
type input "32"
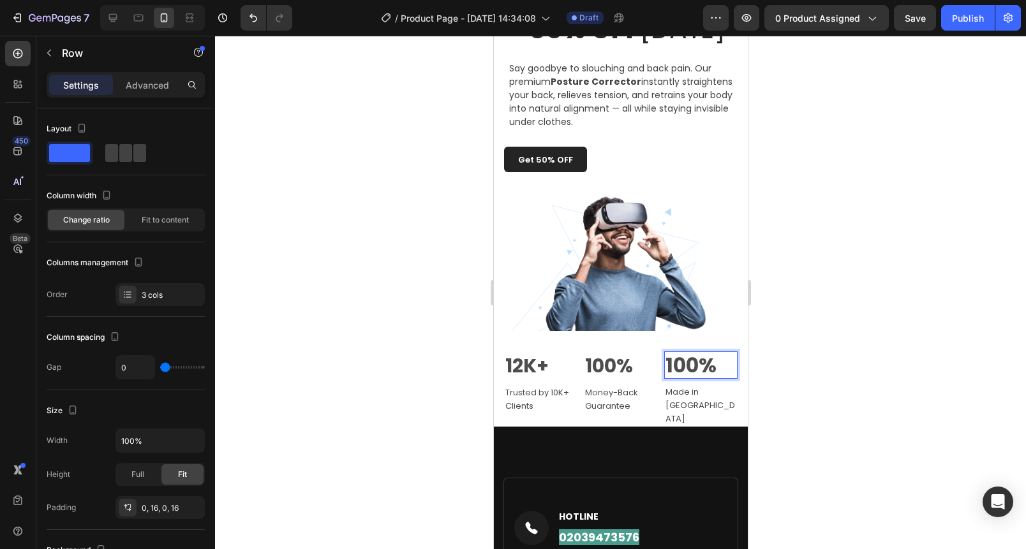
click at [514, 362] on div "Image 12K+ Text block Trusted by 10K+ Clients Text block Row 100% Text block Mo…" at bounding box center [620, 310] width 234 height 234
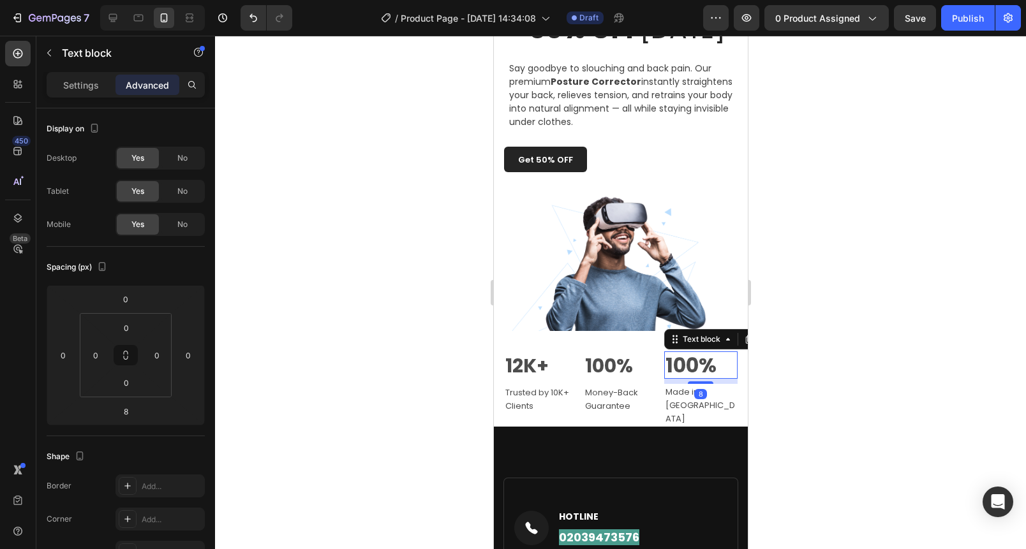
click at [671, 380] on span "100%" at bounding box center [690, 365] width 51 height 29
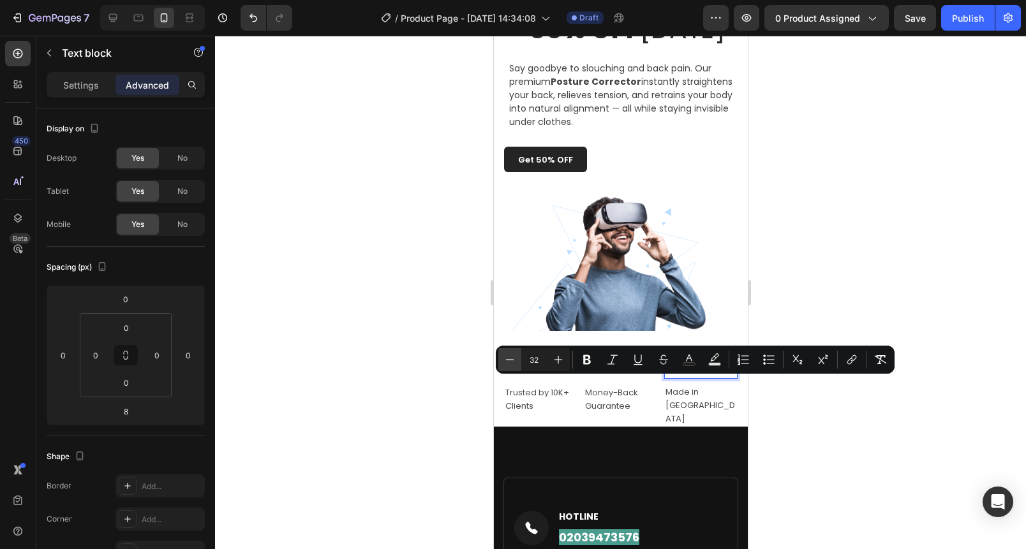
click at [515, 360] on icon "Editor contextual toolbar" at bounding box center [509, 359] width 13 height 13
click at [512, 357] on icon "Editor contextual toolbar" at bounding box center [509, 359] width 13 height 13
type input "30"
click at [430, 357] on div at bounding box center [620, 293] width 811 height 514
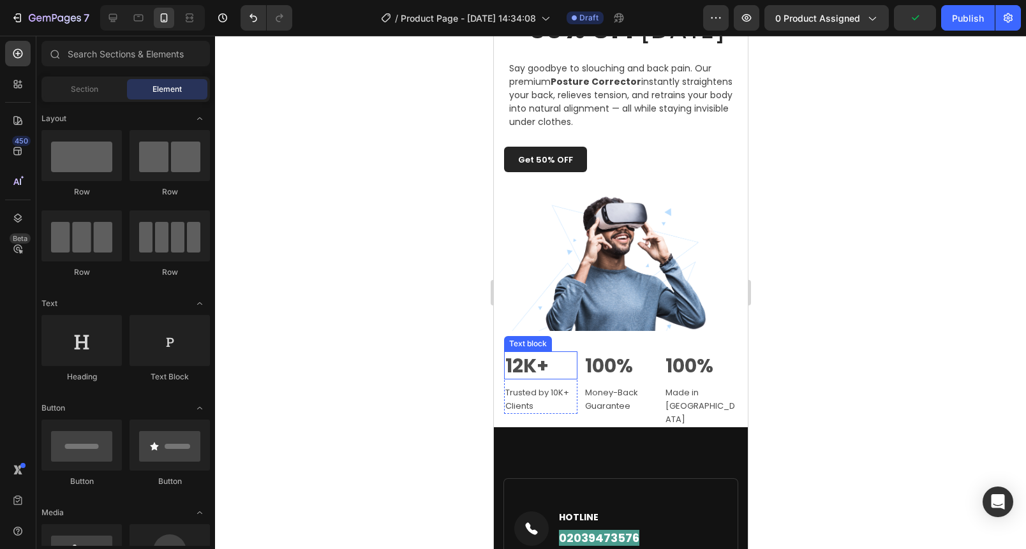
click at [553, 379] on p "12K+" at bounding box center [540, 366] width 71 height 26
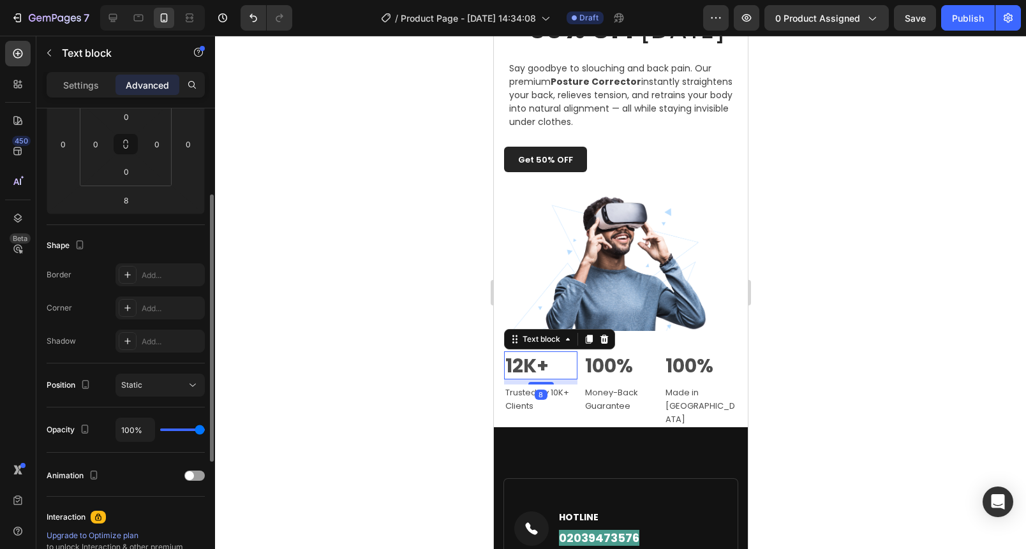
scroll to position [362, 0]
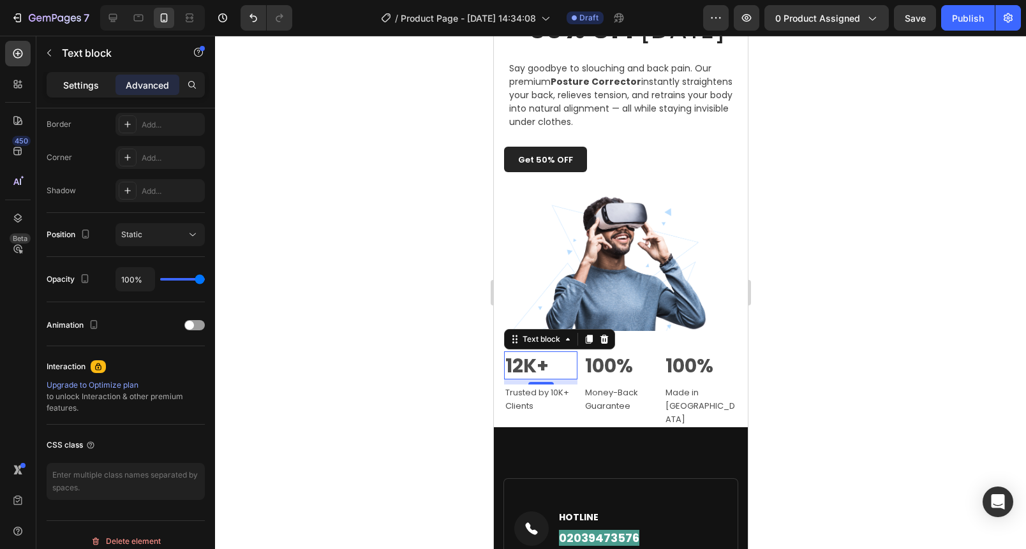
click at [75, 84] on p "Settings" at bounding box center [81, 84] width 36 height 13
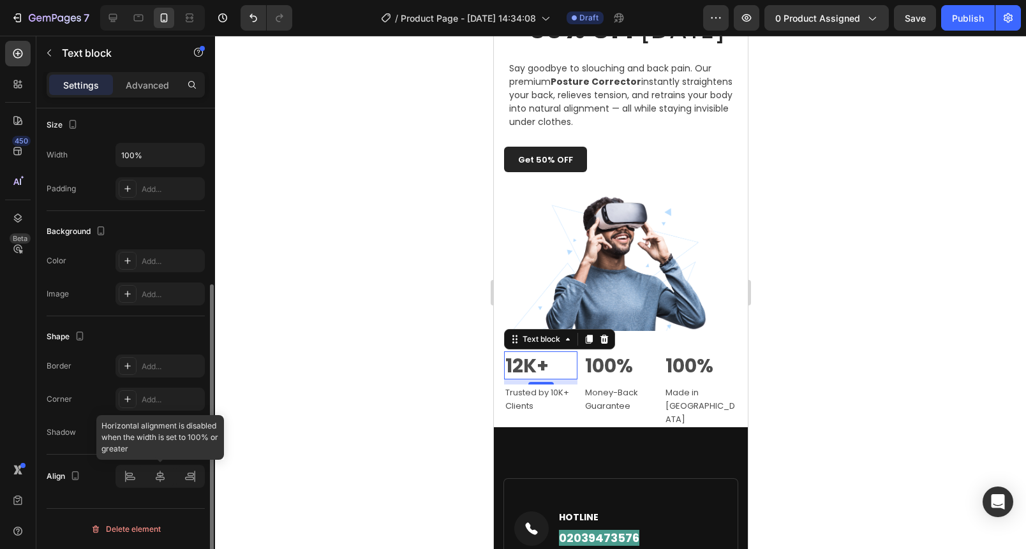
click at [151, 472] on div at bounding box center [159, 476] width 89 height 23
click at [284, 441] on div at bounding box center [620, 293] width 811 height 514
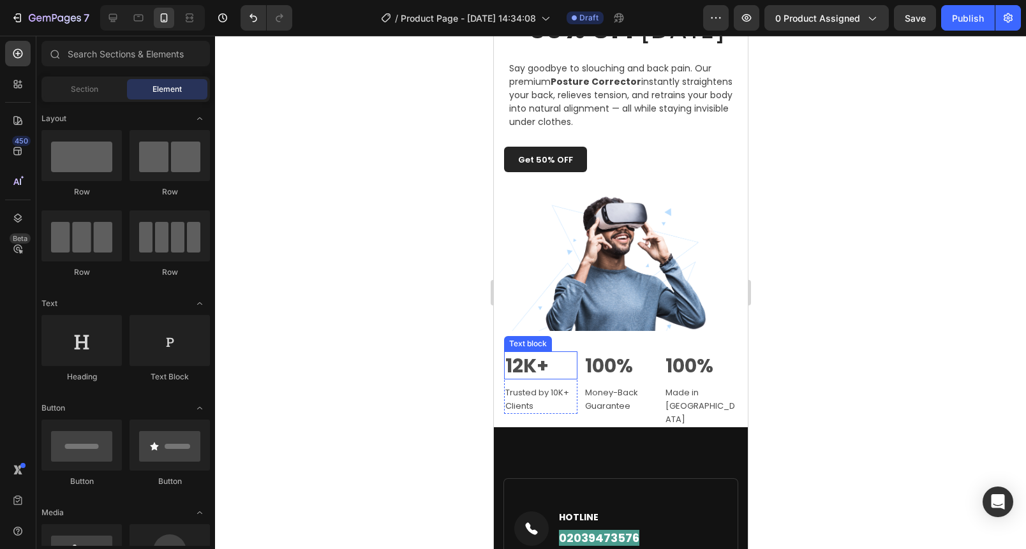
click at [541, 380] on span "12K+" at bounding box center [526, 365] width 43 height 27
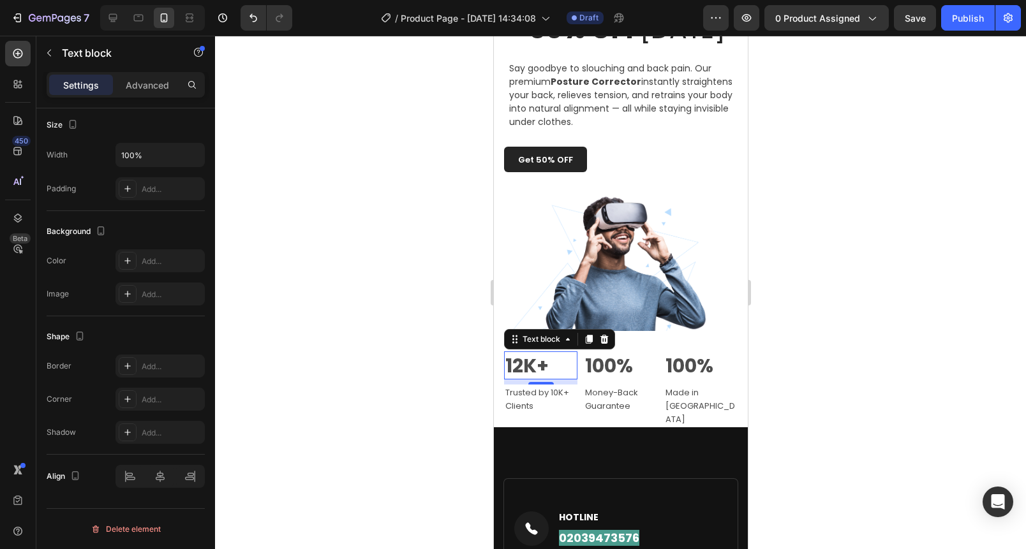
click at [322, 425] on div at bounding box center [620, 293] width 811 height 514
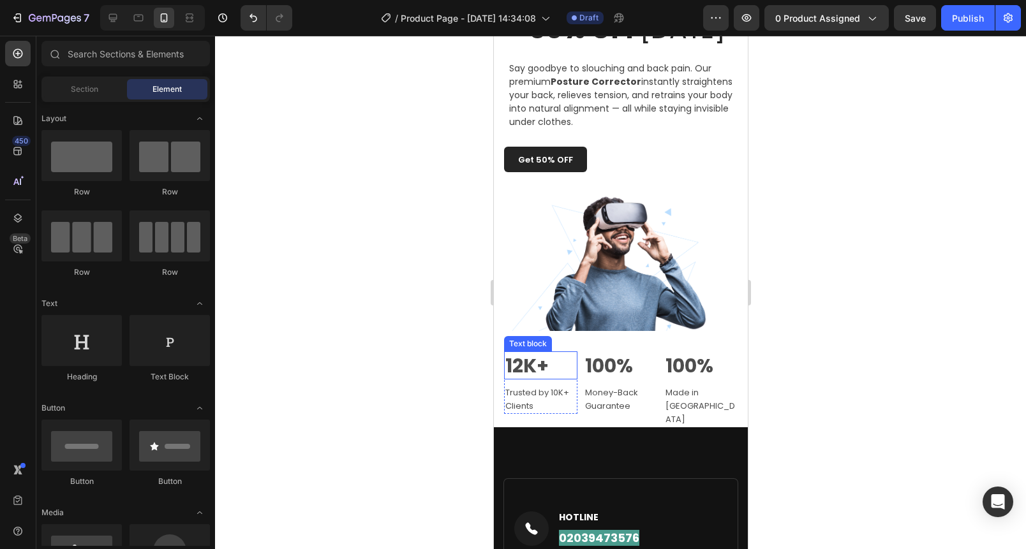
click at [543, 380] on span "12K+" at bounding box center [526, 365] width 43 height 27
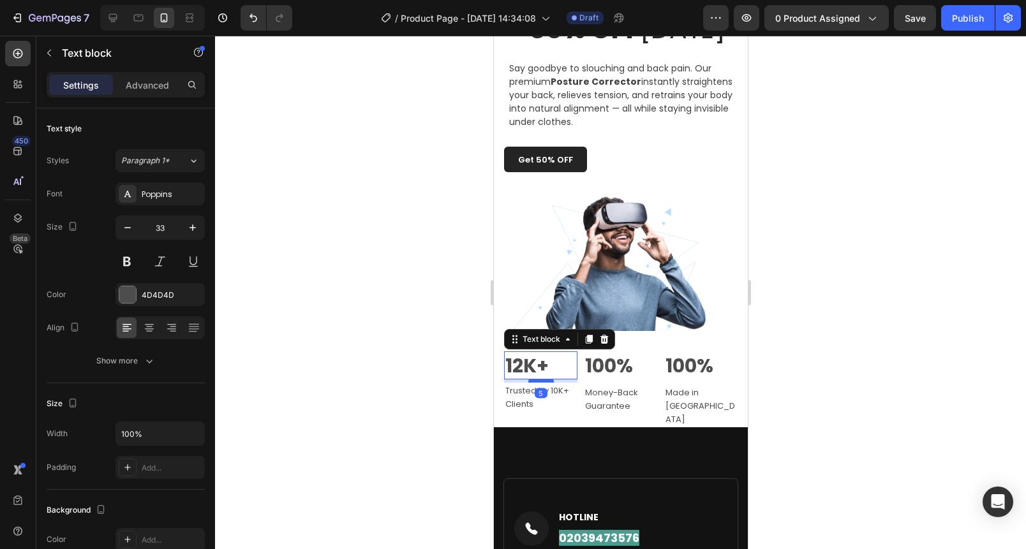
click at [542, 383] on div at bounding box center [541, 381] width 26 height 4
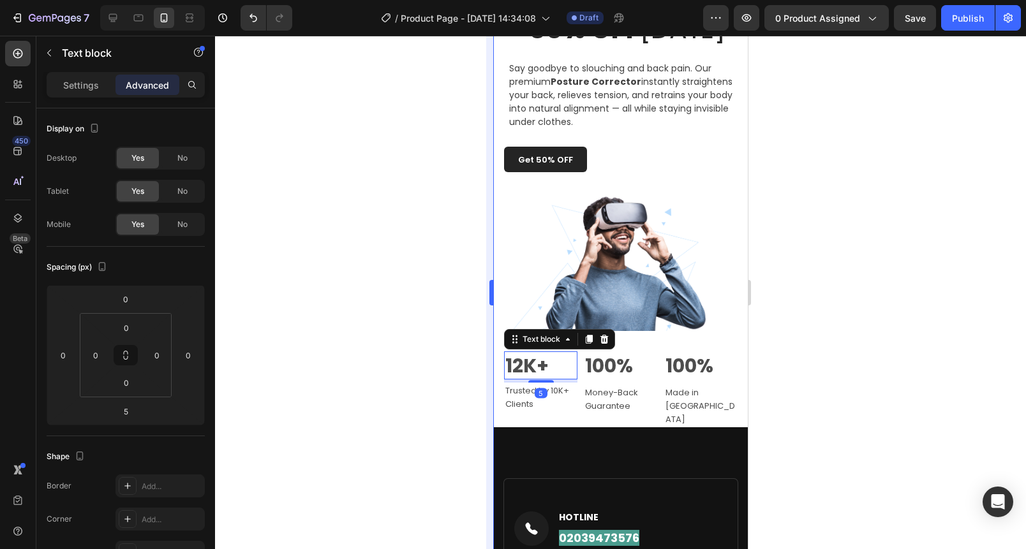
drag, startPoint x: 376, startPoint y: 399, endPoint x: 487, endPoint y: 397, distance: 111.0
click at [376, 400] on div at bounding box center [620, 293] width 811 height 514
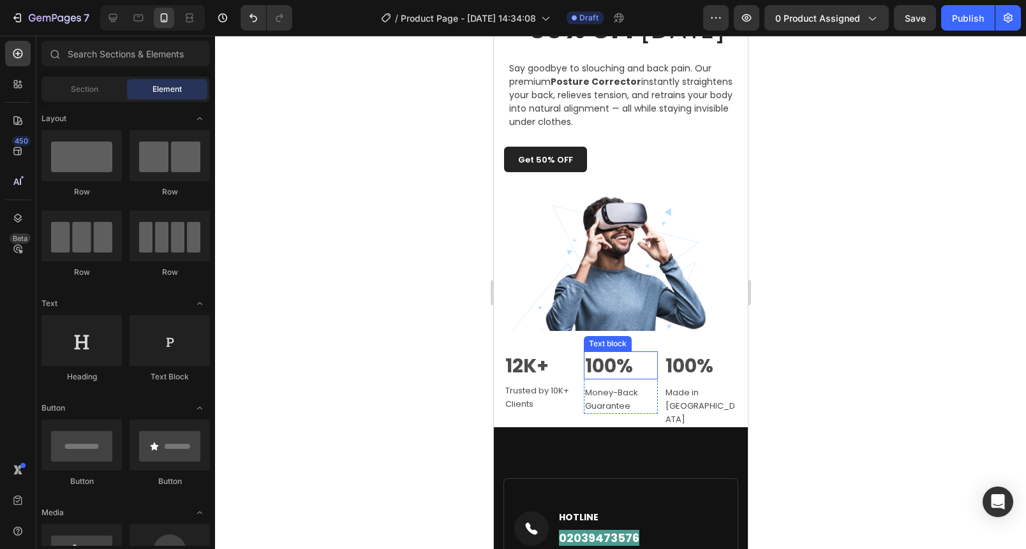
click at [591, 380] on span "100%" at bounding box center [608, 365] width 48 height 27
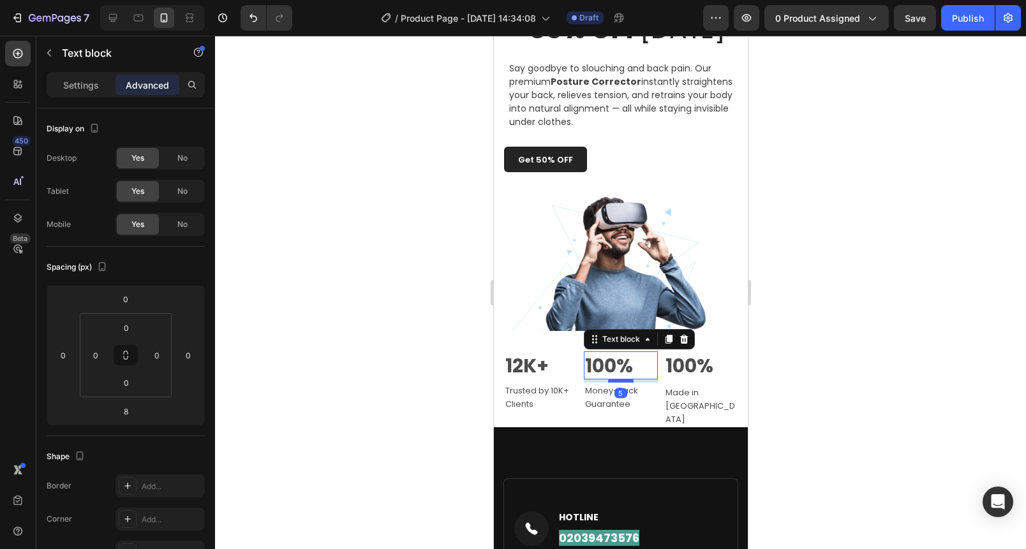
click at [619, 383] on div at bounding box center [620, 381] width 26 height 4
type input "5"
click at [701, 380] on span "100%" at bounding box center [689, 365] width 48 height 27
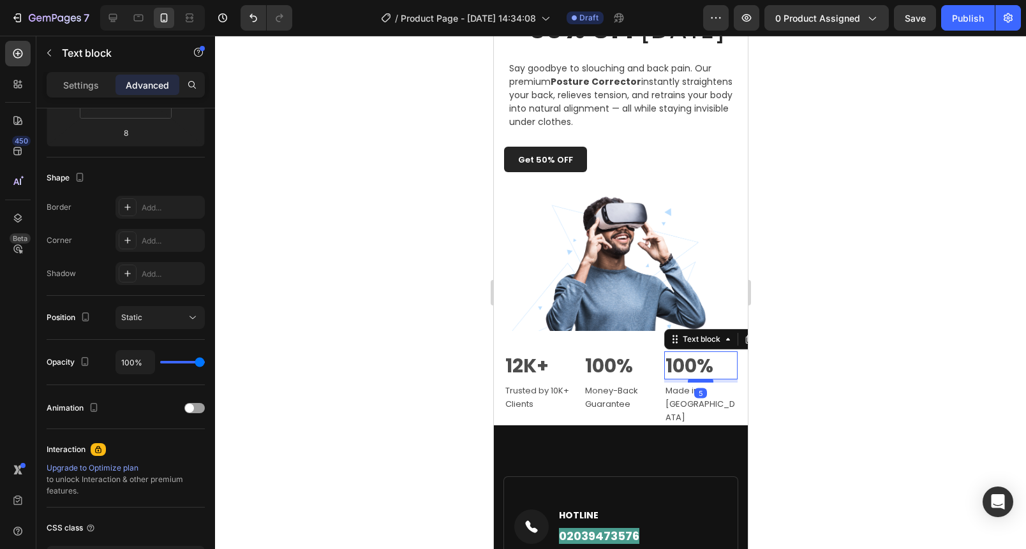
drag, startPoint x: 692, startPoint y: 412, endPoint x: 1301, endPoint y: 442, distance: 610.1
click at [692, 383] on div at bounding box center [700, 381] width 26 height 4
type input "5"
click at [807, 406] on div at bounding box center [620, 293] width 811 height 514
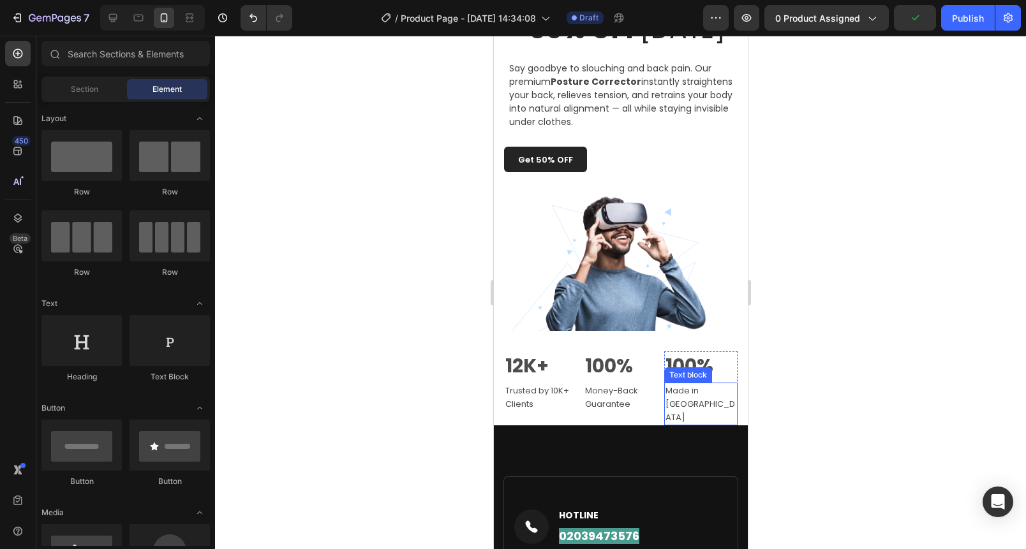
click at [680, 419] on span "Made in [GEOGRAPHIC_DATA]" at bounding box center [700, 404] width 70 height 39
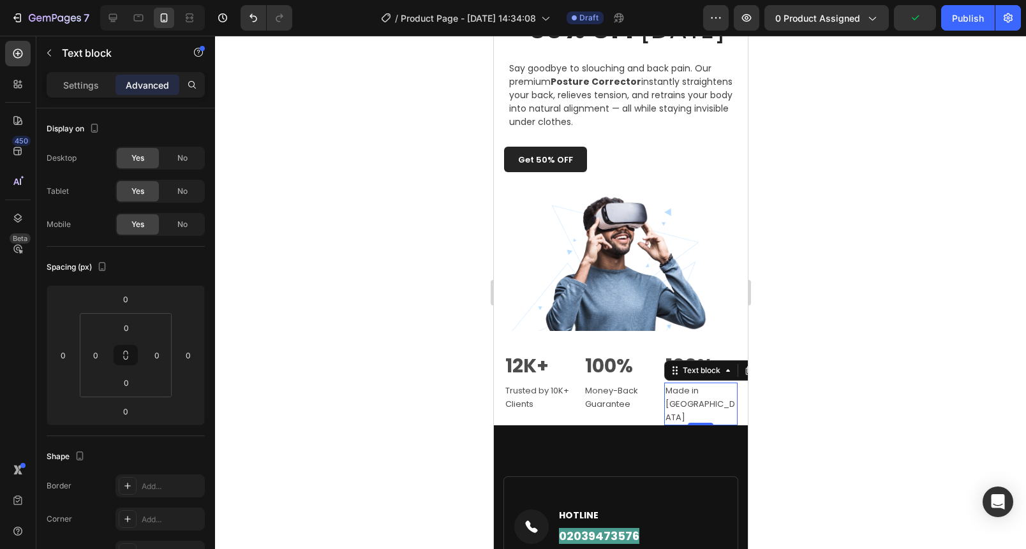
click at [680, 419] on span "Made in [GEOGRAPHIC_DATA]" at bounding box center [700, 404] width 70 height 39
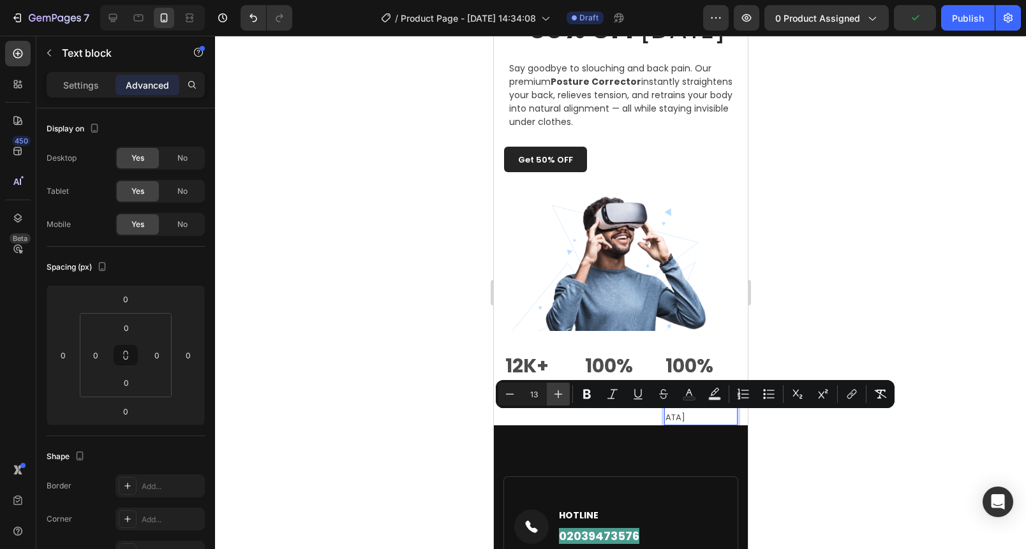
click at [566, 398] on button "Plus" at bounding box center [558, 394] width 23 height 23
type input "14"
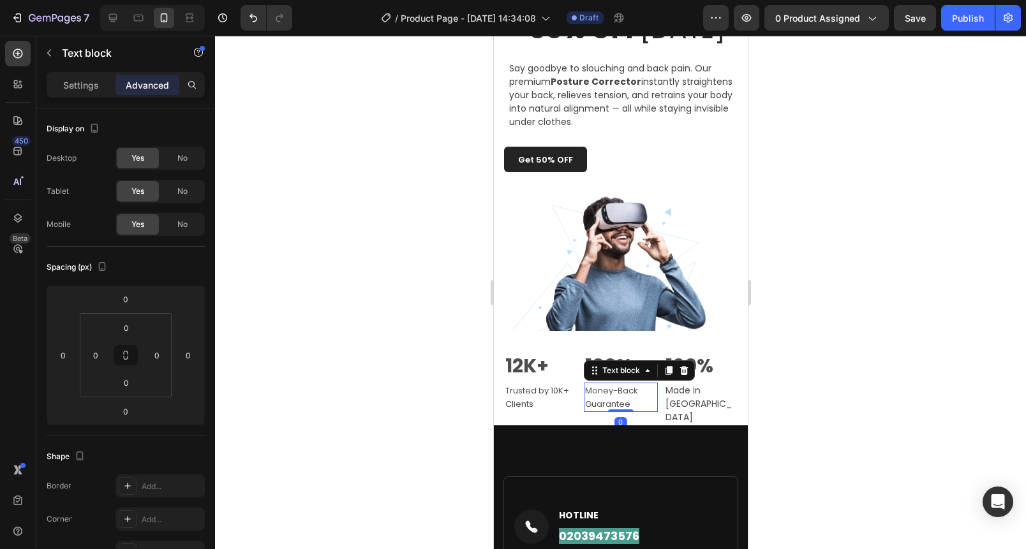
click at [620, 410] on span "Money-Back Guarantee" at bounding box center [610, 398] width 53 height 26
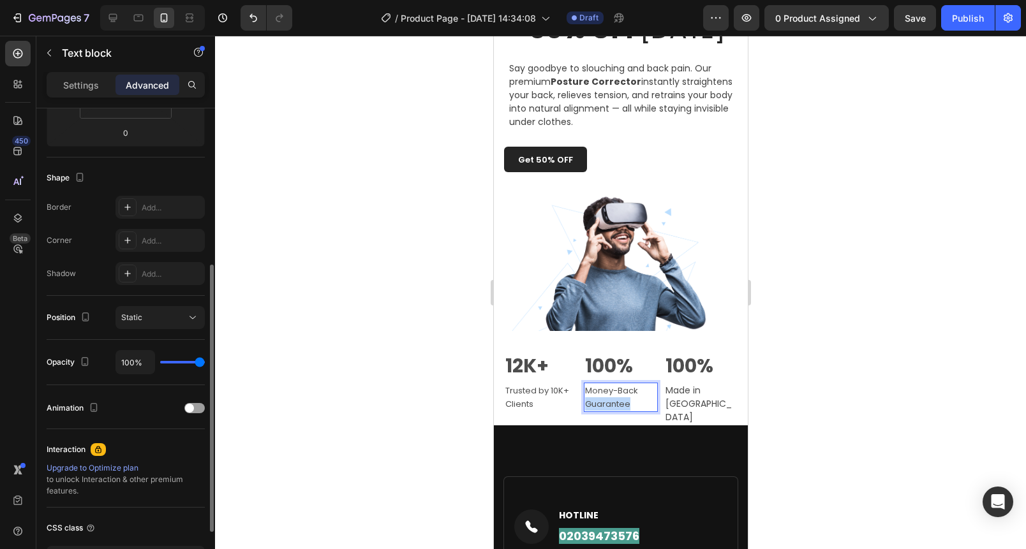
click at [620, 410] on span "Money-Back Guarantee" at bounding box center [610, 398] width 53 height 26
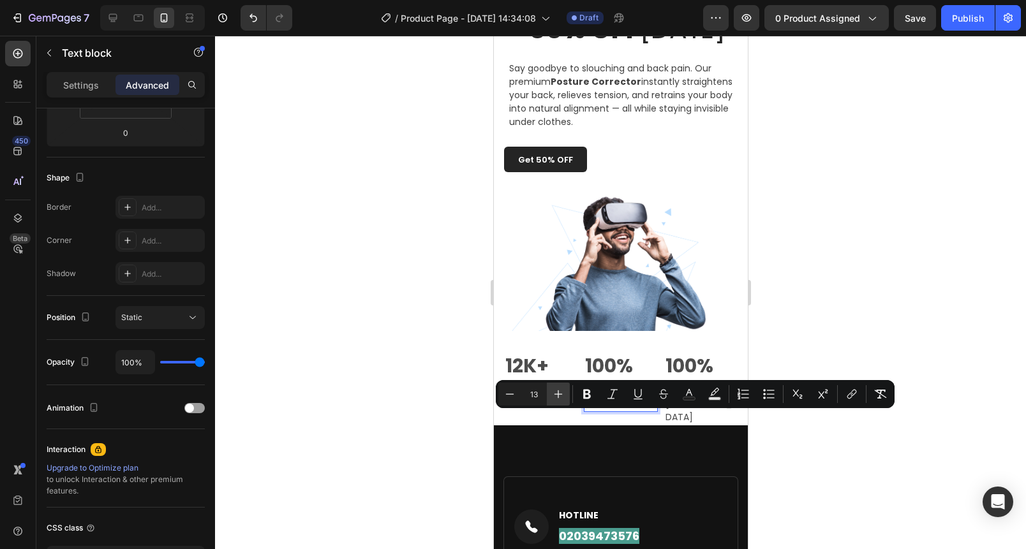
click at [562, 394] on icon "Editor contextual toolbar" at bounding box center [558, 394] width 13 height 13
type input "14"
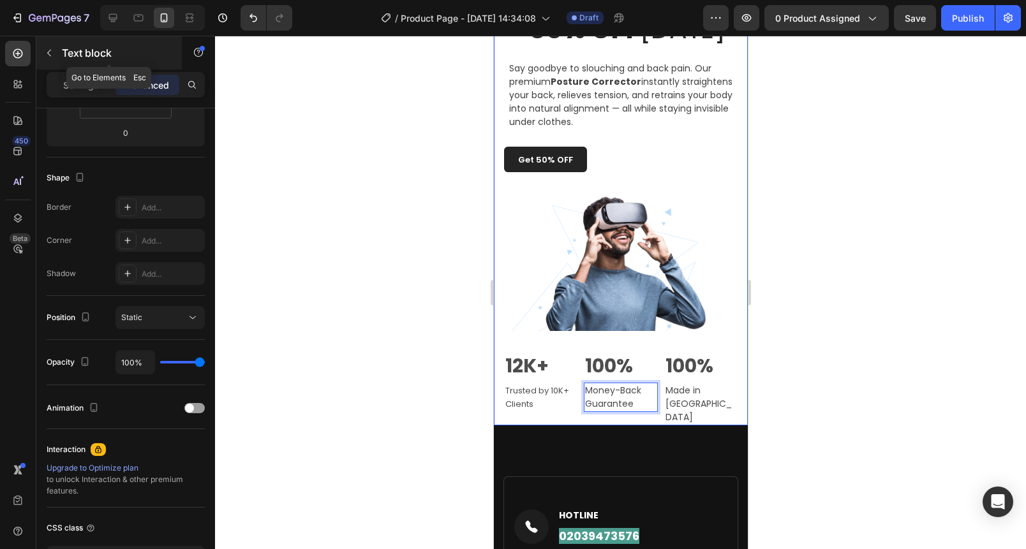
click at [78, 66] on div "Text block" at bounding box center [108, 52] width 145 height 33
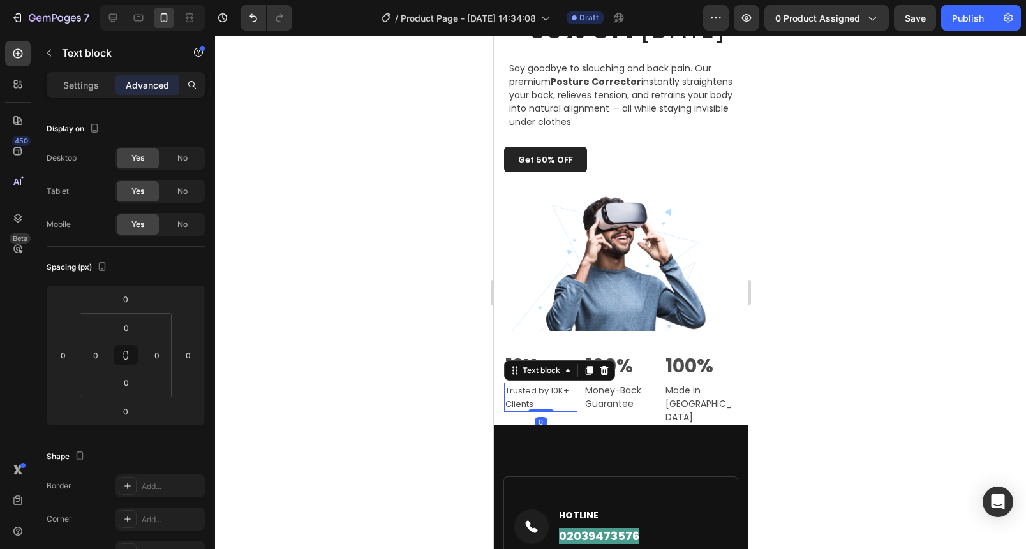
click at [533, 410] on span "Trusted by 10K+ Clients" at bounding box center [537, 398] width 64 height 26
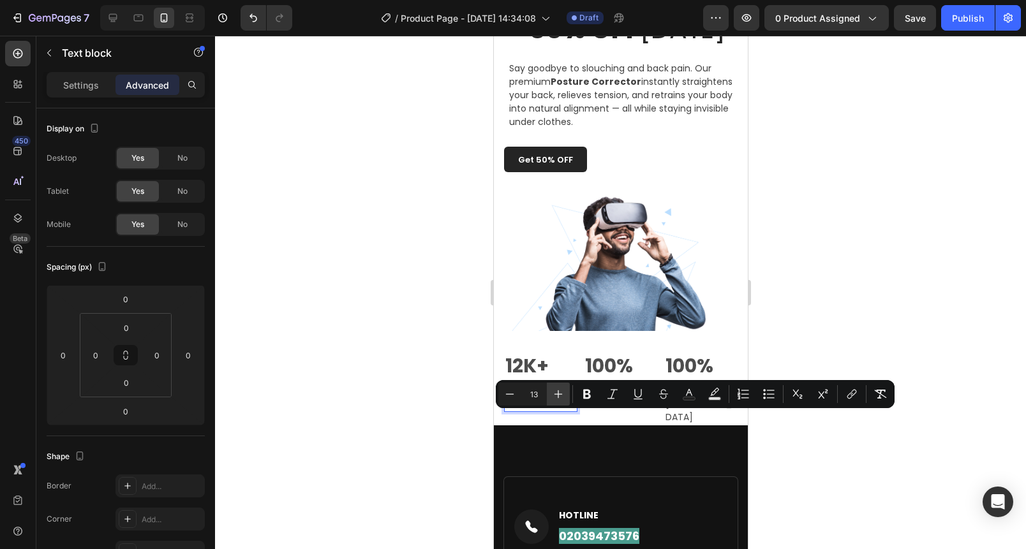
click at [552, 396] on icon "Editor contextual toolbar" at bounding box center [558, 394] width 13 height 13
type input "14"
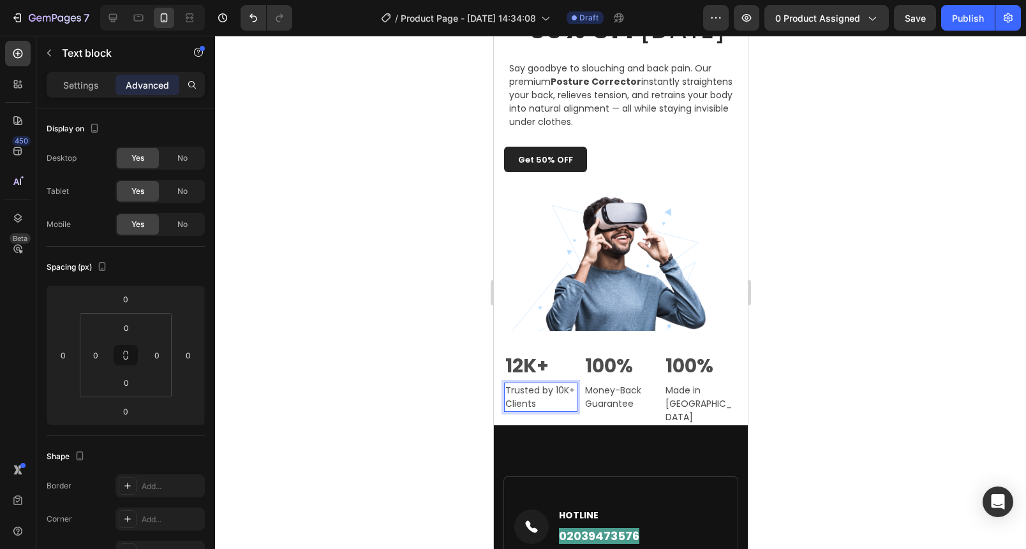
click at [544, 410] on span "Trusted by 10K+ Clients" at bounding box center [540, 397] width 70 height 26
drag, startPoint x: 82, startPoint y: 91, endPoint x: 94, endPoint y: 124, distance: 35.3
click at [82, 93] on div "Settings" at bounding box center [81, 85] width 64 height 20
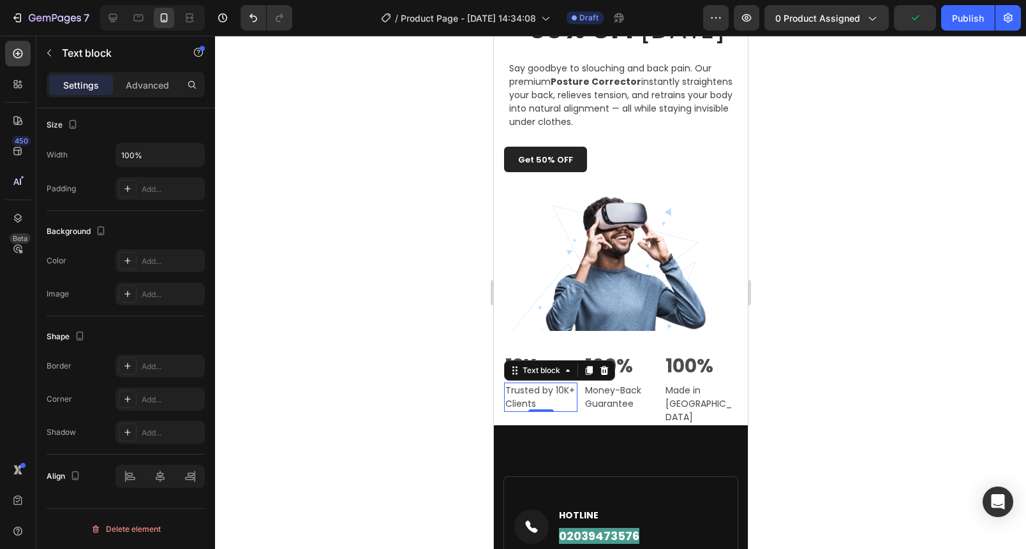
click at [302, 350] on div at bounding box center [620, 293] width 811 height 514
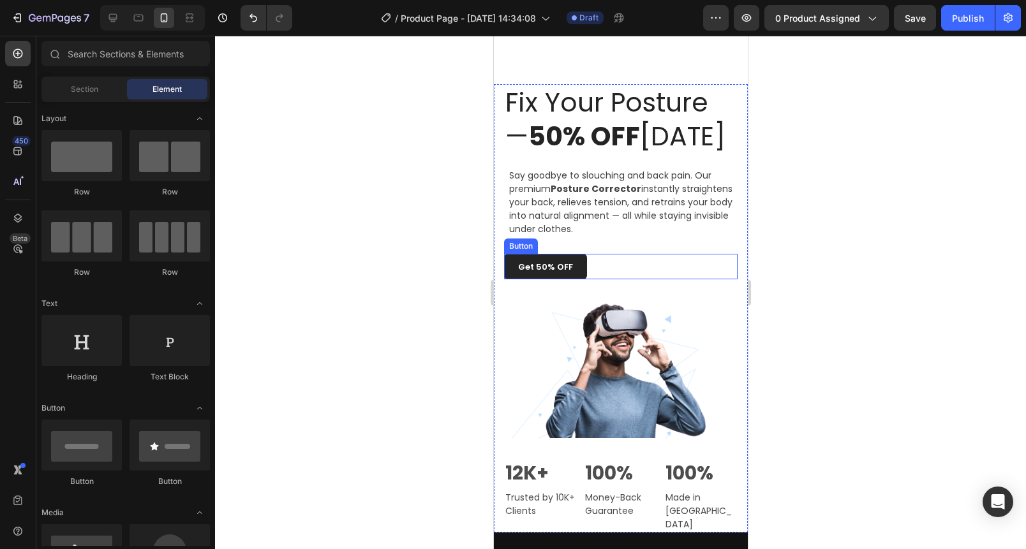
scroll to position [870, 0]
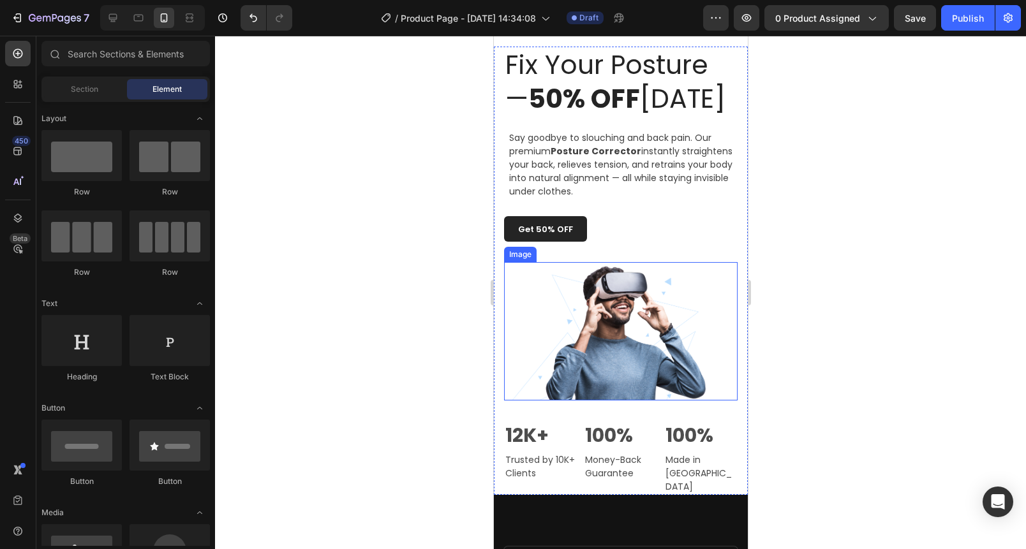
click at [605, 338] on img at bounding box center [620, 331] width 234 height 138
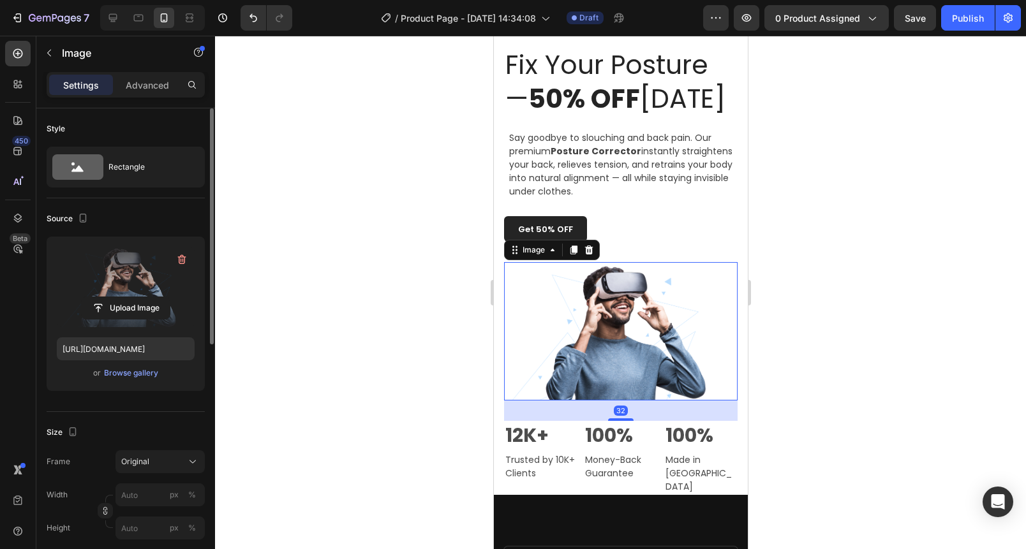
click at [107, 293] on label at bounding box center [126, 287] width 138 height 80
click at [107, 297] on input "file" at bounding box center [126, 308] width 88 height 22
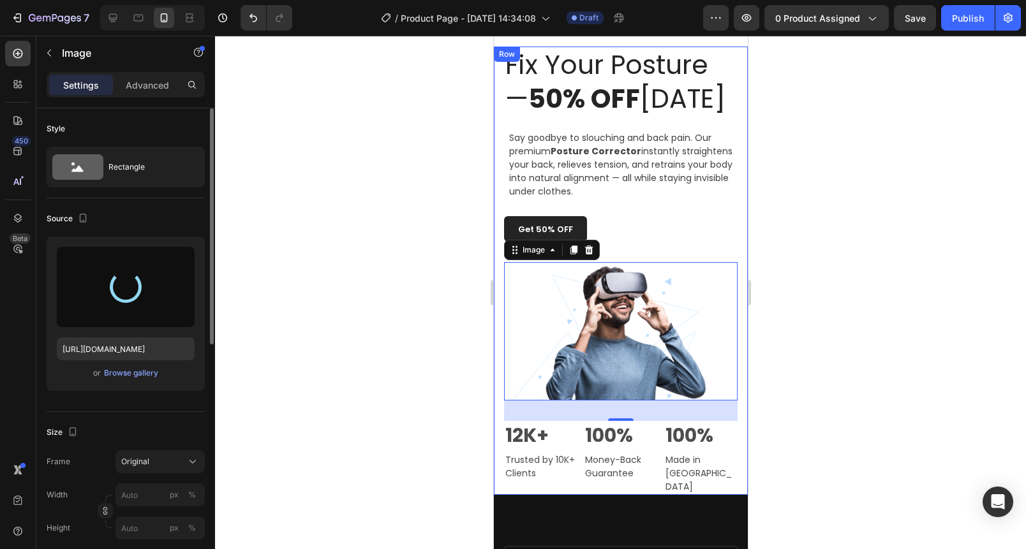
type input "[URL][DOMAIN_NAME]"
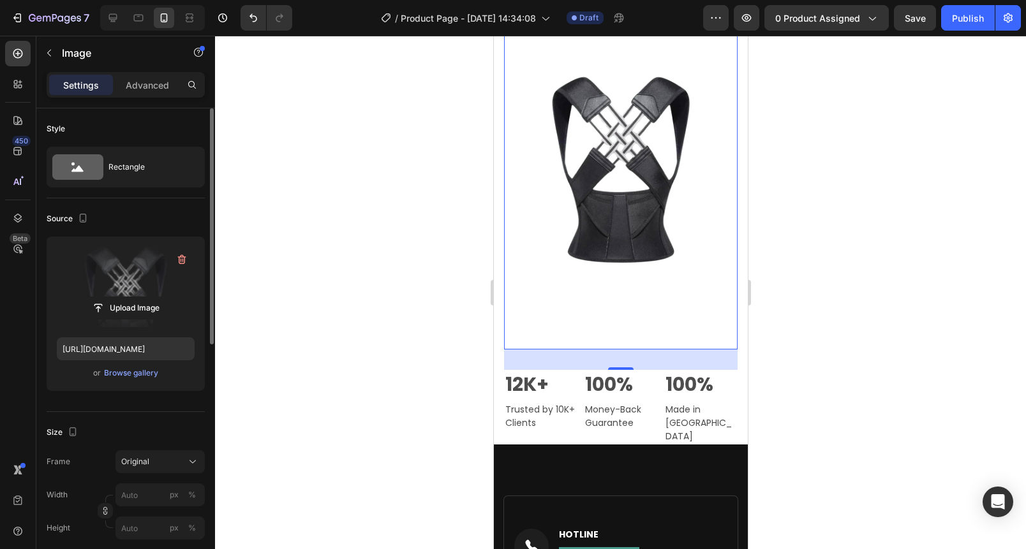
scroll to position [1181, 0]
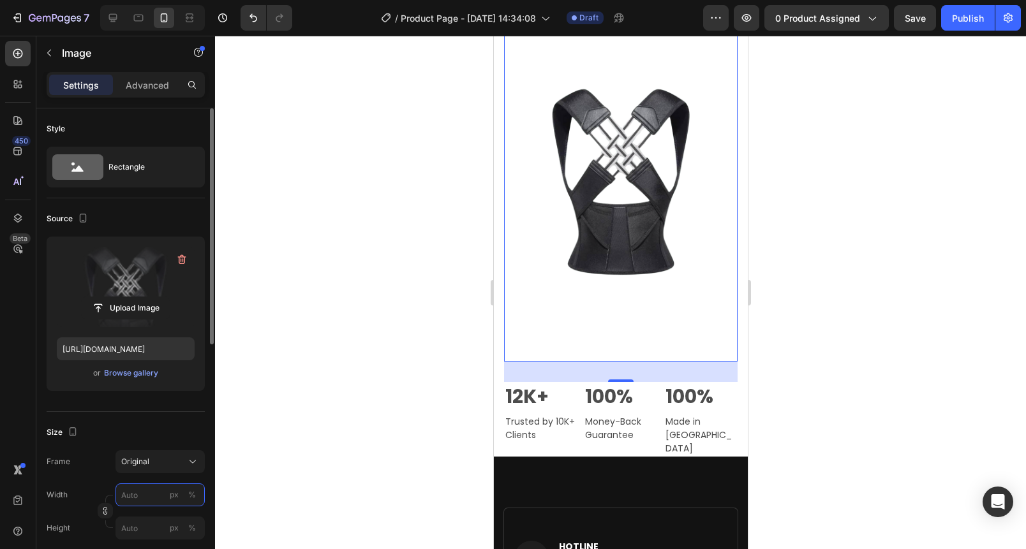
click at [145, 492] on input "px %" at bounding box center [159, 495] width 89 height 23
click at [157, 467] on div "Original" at bounding box center [152, 461] width 63 height 11
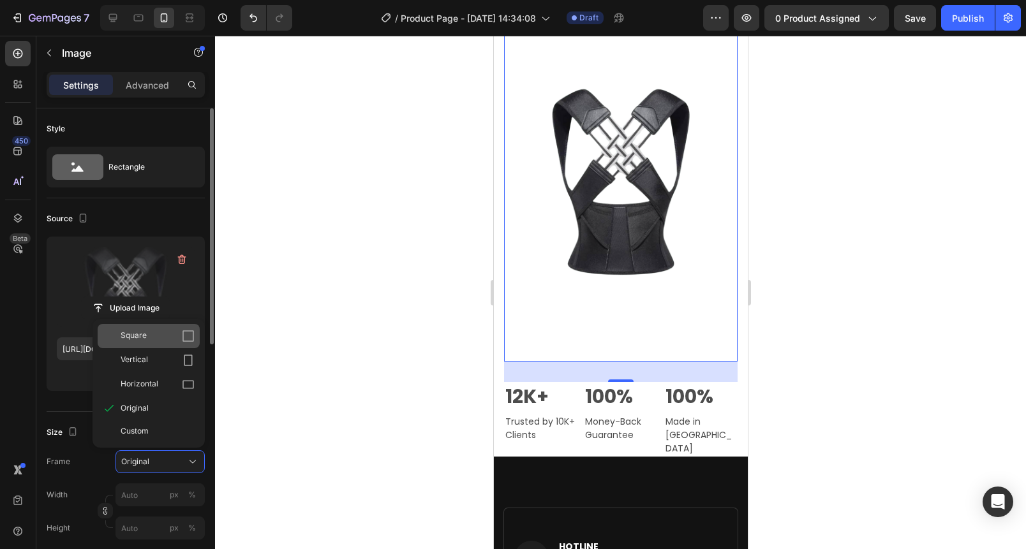
drag, startPoint x: 145, startPoint y: 382, endPoint x: 151, endPoint y: 343, distance: 39.3
click at [151, 343] on div "Square Vertical Horizontal Original Custom" at bounding box center [149, 383] width 112 height 119
click at [151, 343] on div "Square" at bounding box center [149, 336] width 102 height 24
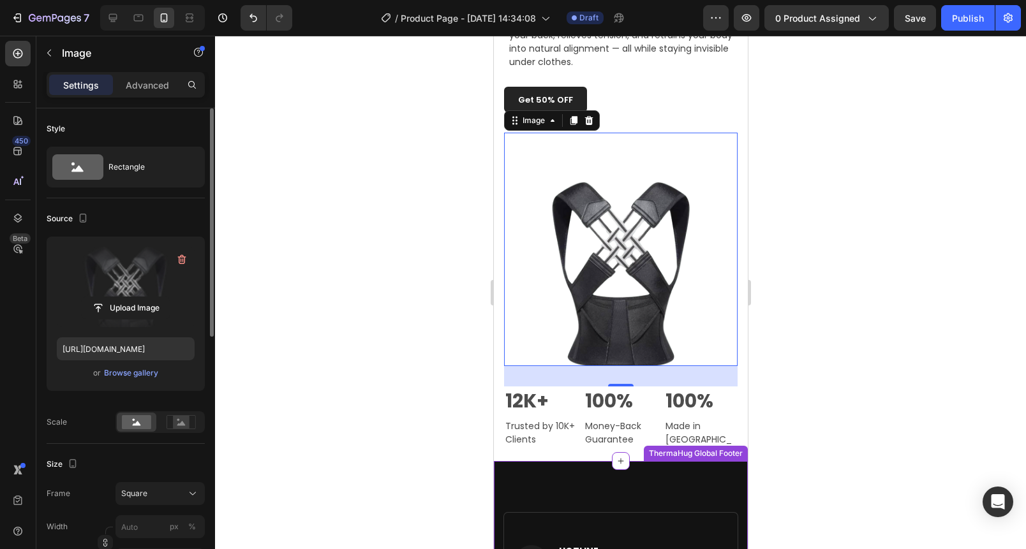
scroll to position [921, 0]
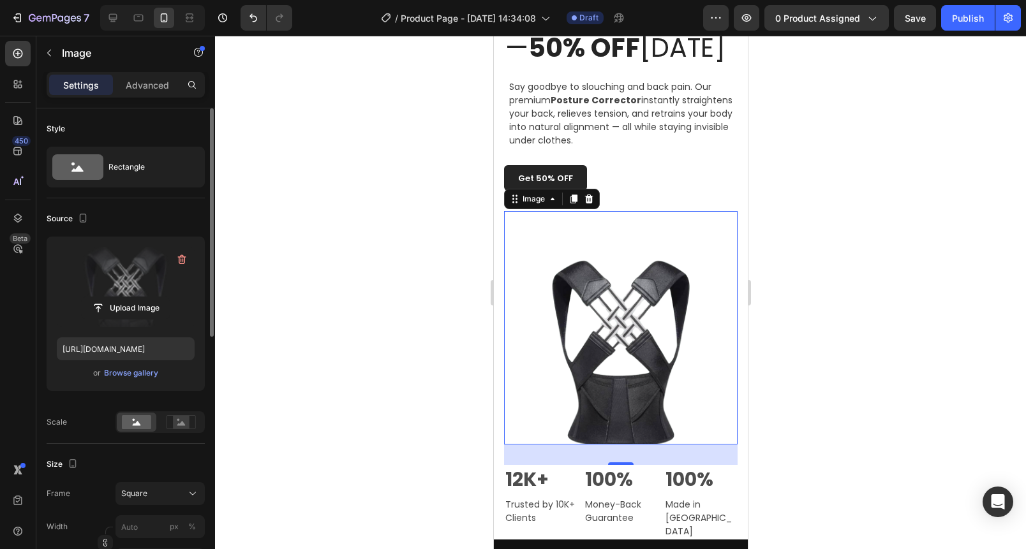
click at [405, 358] on div at bounding box center [620, 293] width 811 height 514
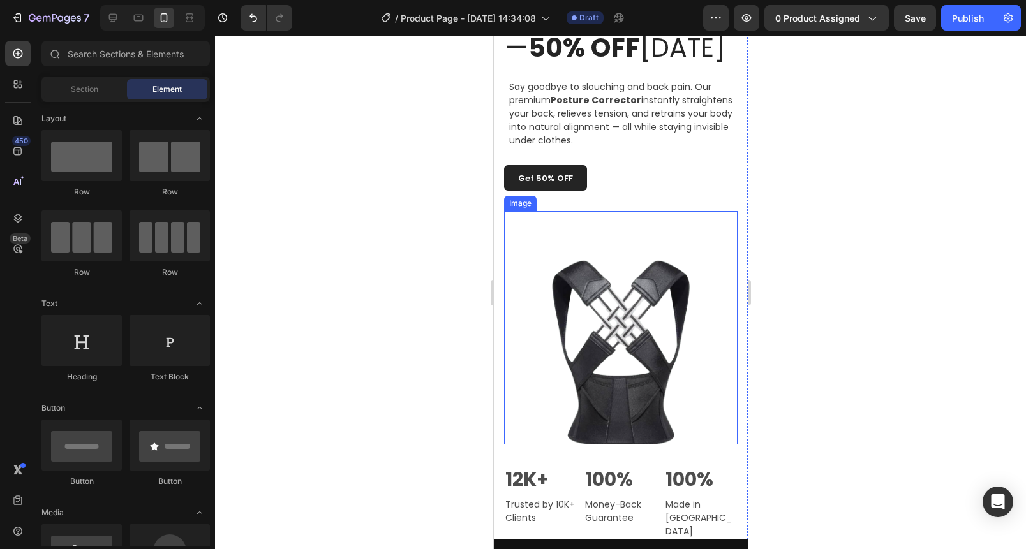
drag, startPoint x: 632, startPoint y: 363, endPoint x: 501, endPoint y: 336, distance: 134.1
click at [626, 360] on img at bounding box center [620, 328] width 234 height 234
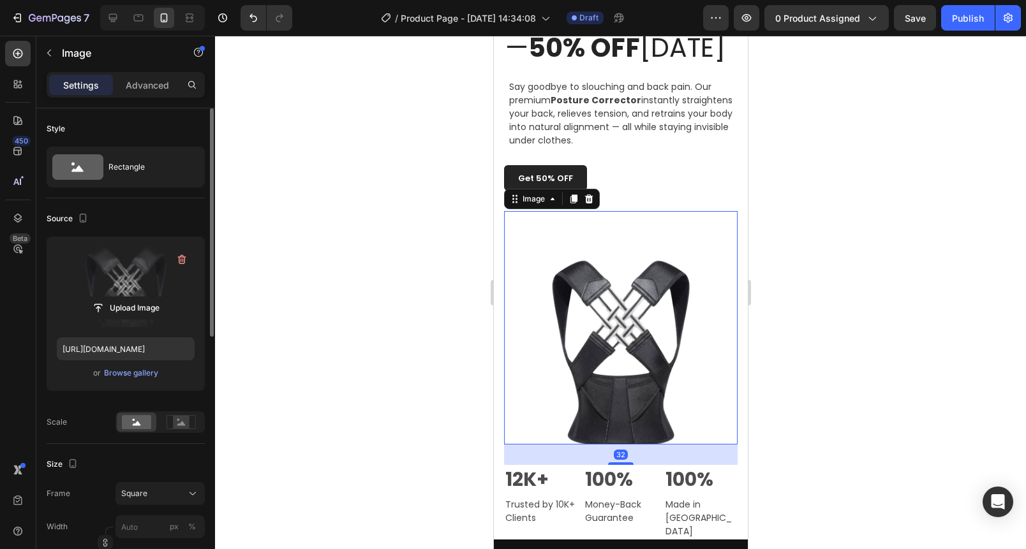
click at [123, 286] on label at bounding box center [126, 287] width 138 height 80
click at [123, 297] on input "file" at bounding box center [126, 308] width 88 height 22
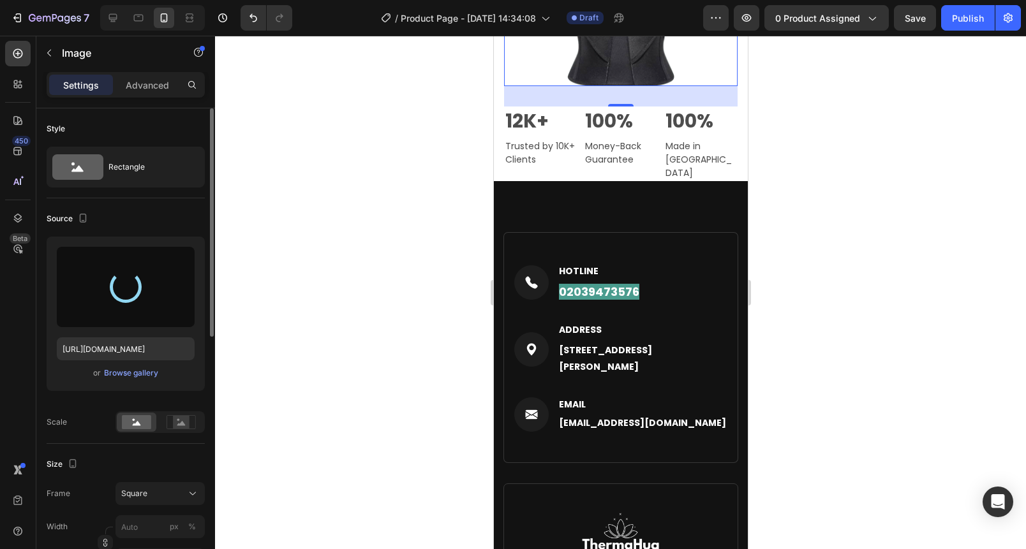
type input "[URL][DOMAIN_NAME]"
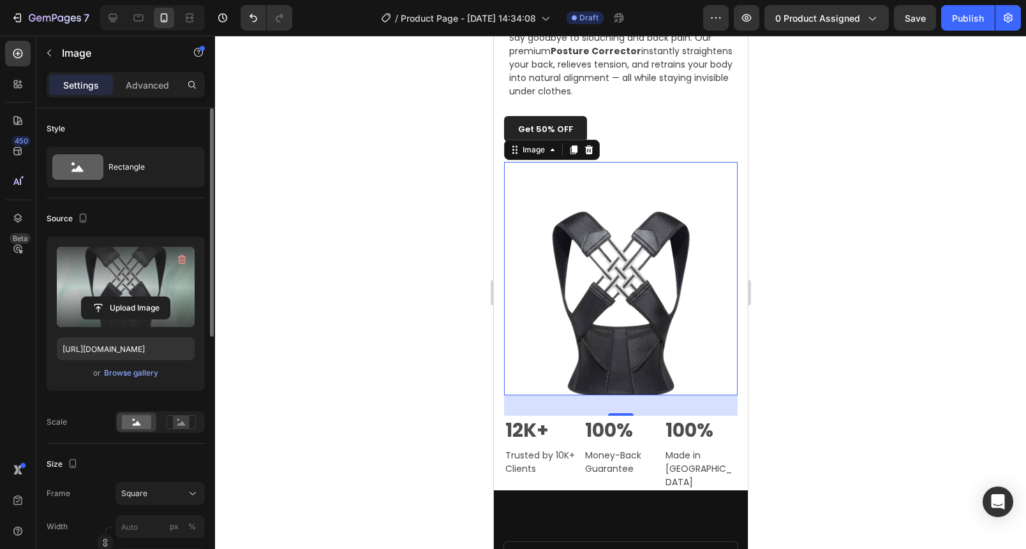
scroll to position [940, 0]
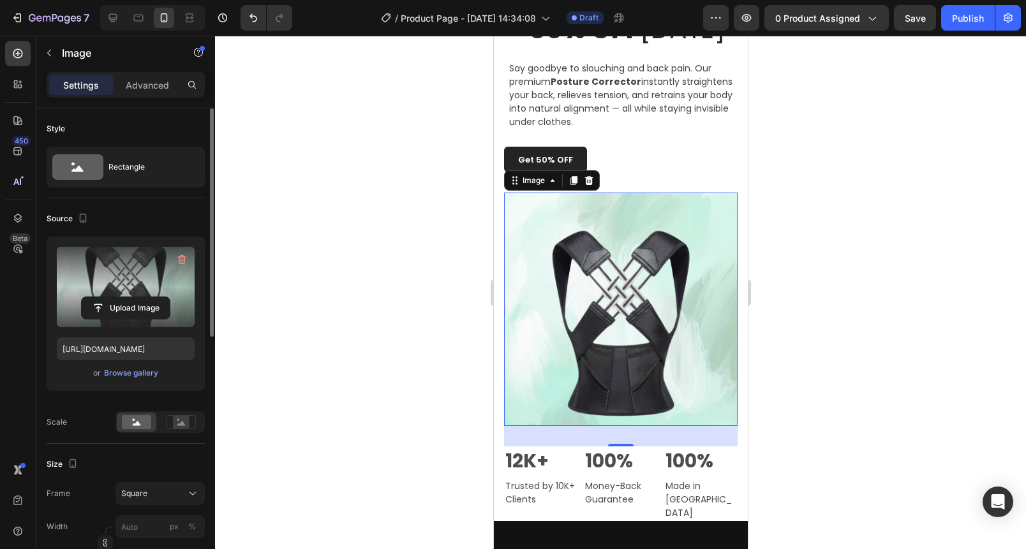
click at [352, 267] on div at bounding box center [620, 293] width 811 height 514
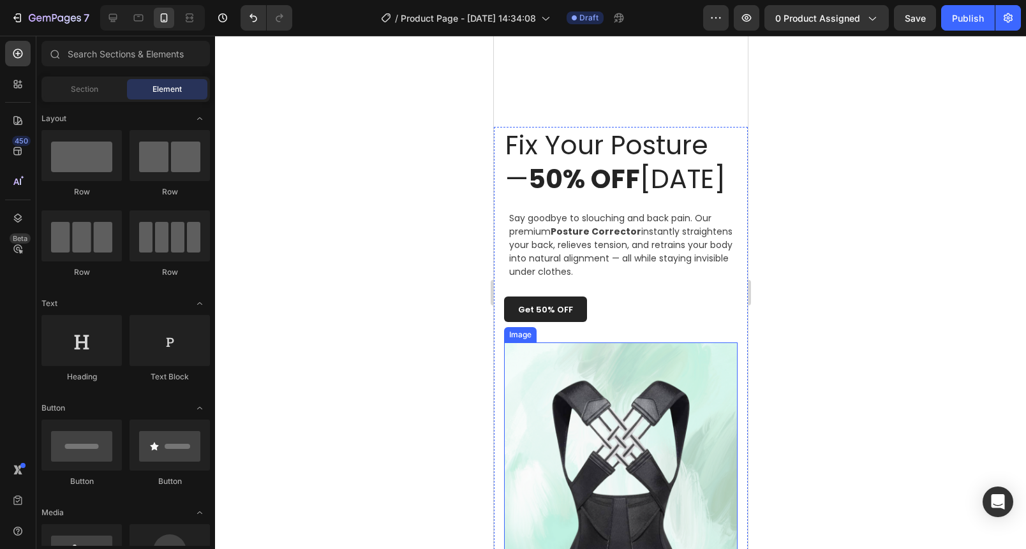
scroll to position [762, 0]
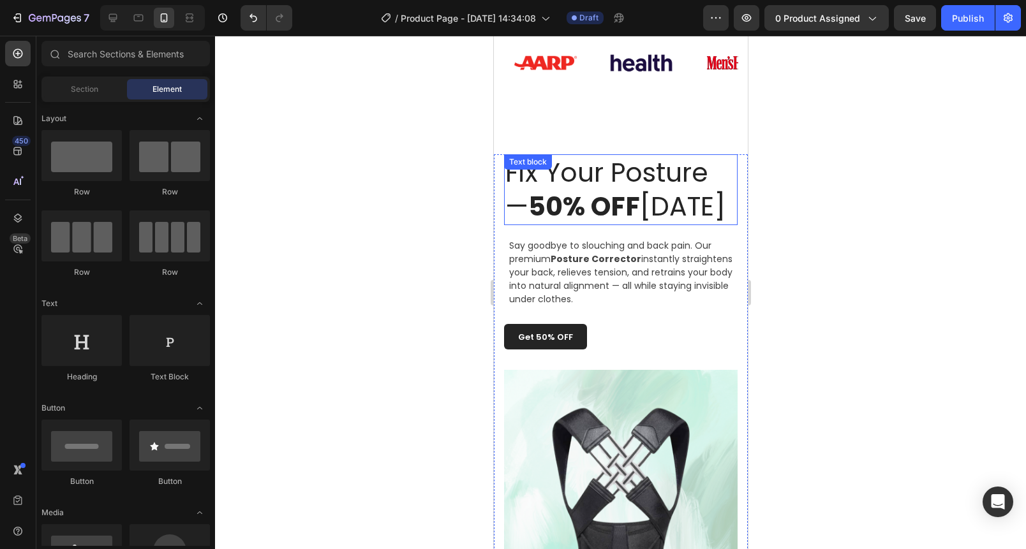
click at [561, 201] on strong "50% OFF" at bounding box center [584, 206] width 112 height 36
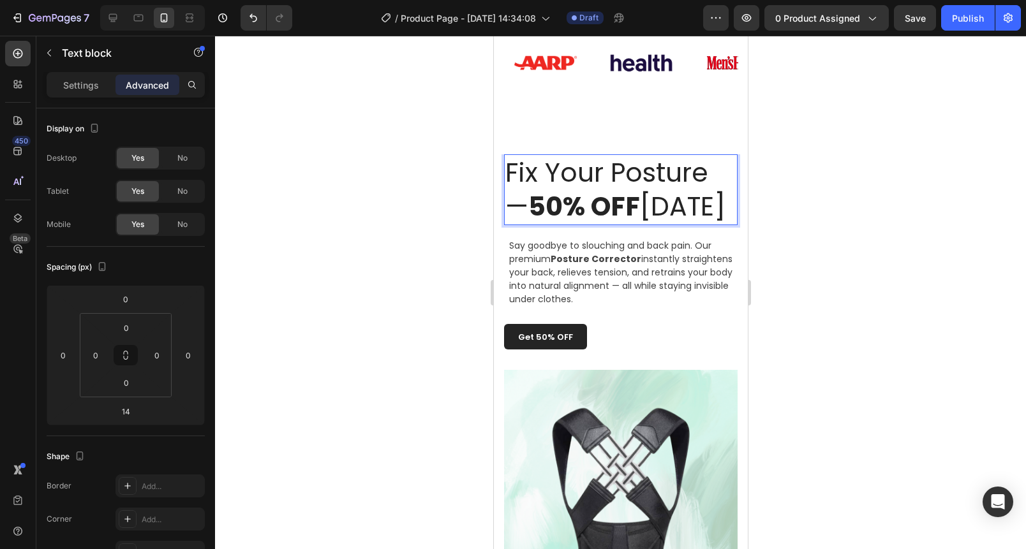
click at [539, 208] on strong "50% OFF" at bounding box center [584, 206] width 112 height 36
drag, startPoint x: 539, startPoint y: 208, endPoint x: 637, endPoint y: 209, distance: 98.3
click at [637, 209] on strong "50% OFF" at bounding box center [584, 206] width 112 height 36
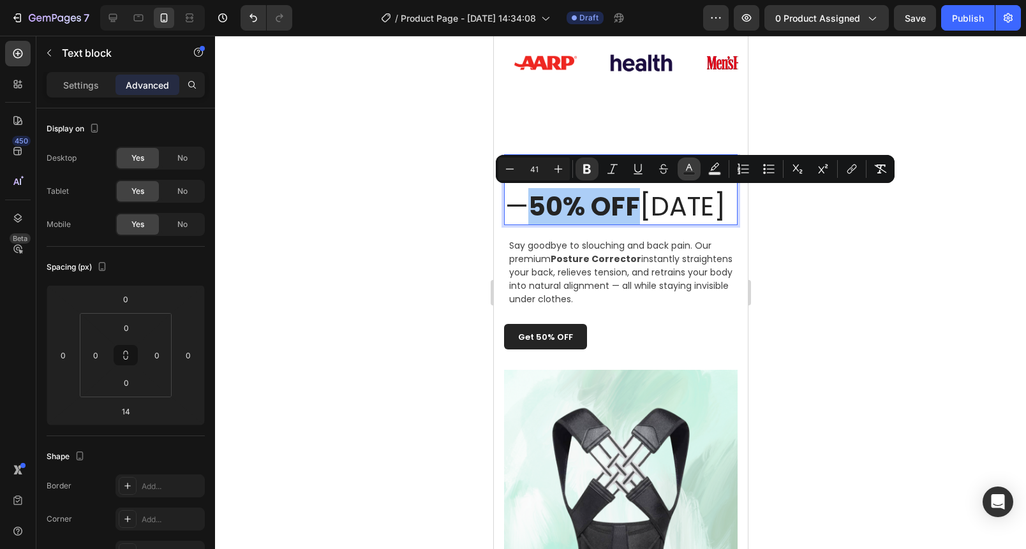
click at [687, 172] on rect "Editor contextual toolbar" at bounding box center [689, 173] width 12 height 3
type input "242424"
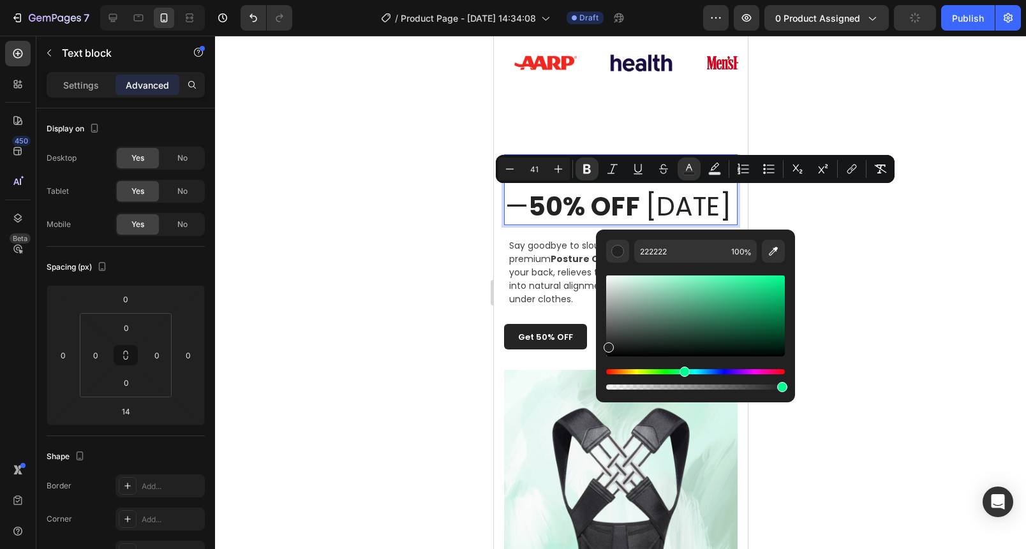
drag, startPoint x: 684, startPoint y: 373, endPoint x: 686, endPoint y: 331, distance: 42.2
click at [683, 373] on div "Hue" at bounding box center [695, 371] width 179 height 5
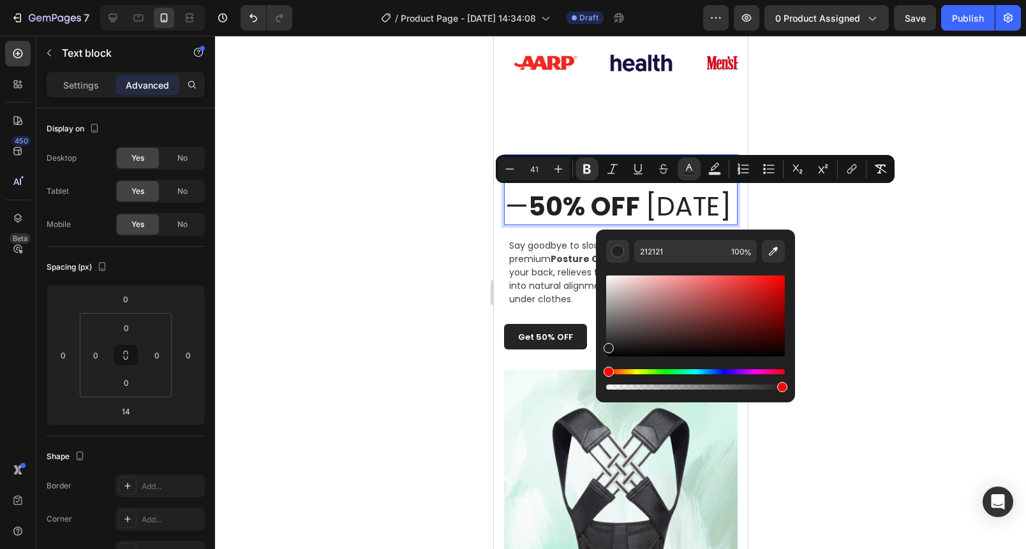
click at [683, 369] on div "Hue" at bounding box center [695, 371] width 179 height 5
drag, startPoint x: 609, startPoint y: 371, endPoint x: 683, endPoint y: 366, distance: 74.8
click at [683, 366] on div "Editor contextual toolbar" at bounding box center [695, 332] width 179 height 119
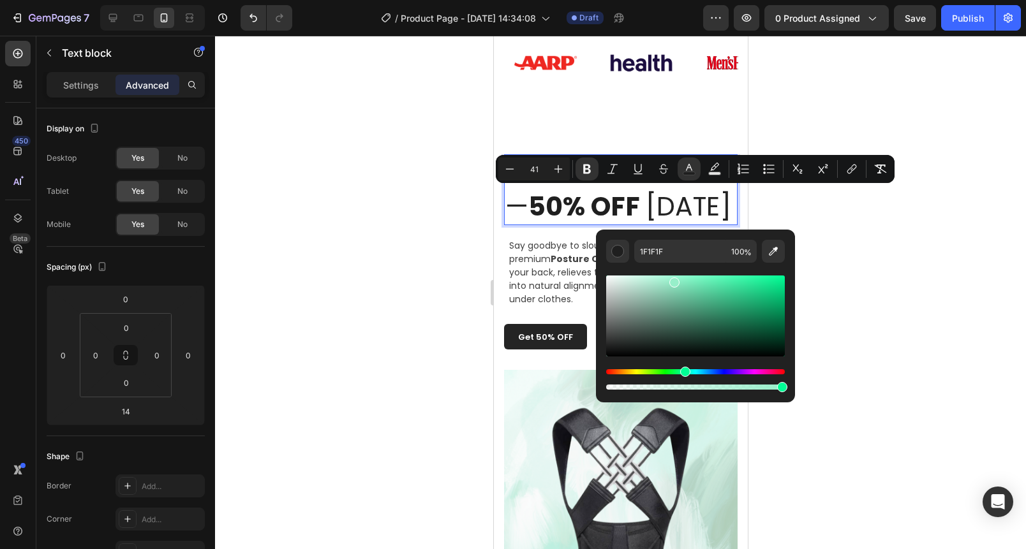
drag, startPoint x: 606, startPoint y: 349, endPoint x: 673, endPoint y: 280, distance: 96.1
click at [673, 280] on div "Editor contextual toolbar" at bounding box center [674, 283] width 10 height 10
drag, startPoint x: 701, startPoint y: 280, endPoint x: 713, endPoint y: 278, distance: 12.9
click at [713, 278] on div "Editor contextual toolbar" at bounding box center [716, 281] width 10 height 10
drag, startPoint x: 714, startPoint y: 286, endPoint x: 727, endPoint y: 315, distance: 32.0
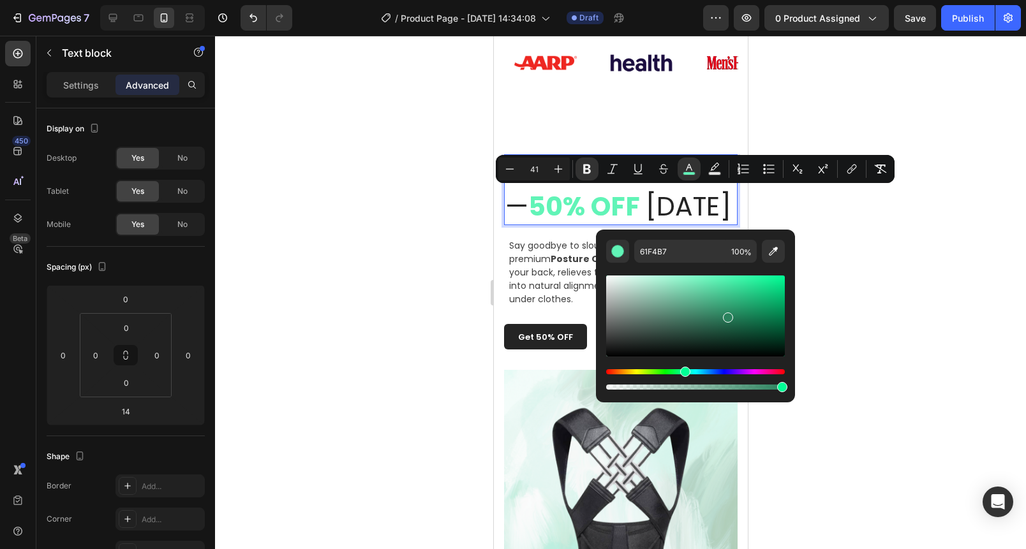
click at [727, 315] on div "Editor contextual toolbar" at bounding box center [728, 318] width 10 height 10
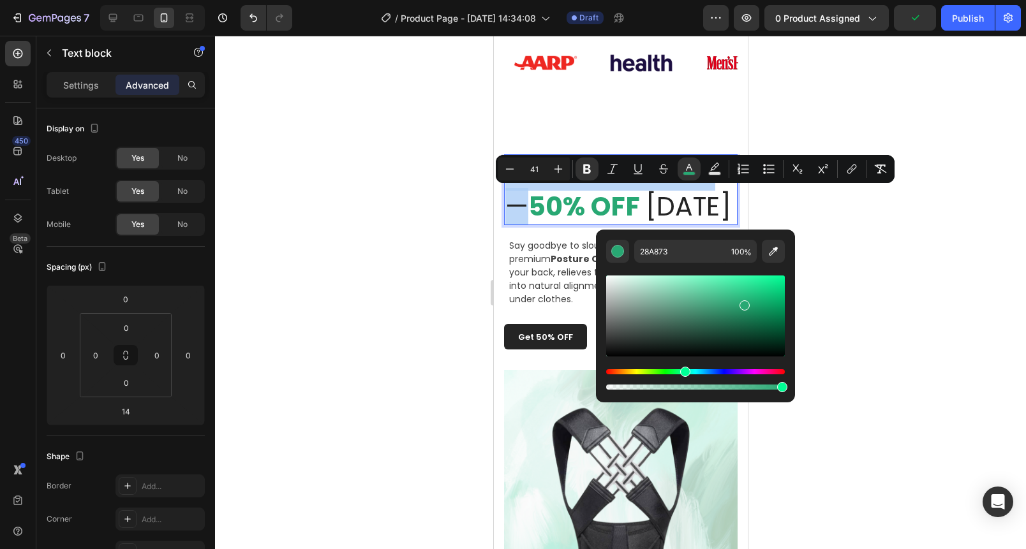
drag, startPoint x: 727, startPoint y: 315, endPoint x: 743, endPoint y: 303, distance: 20.0
click at [743, 303] on div "Editor contextual toolbar" at bounding box center [744, 306] width 10 height 10
drag, startPoint x: 743, startPoint y: 303, endPoint x: 683, endPoint y: 307, distance: 59.5
click at [683, 307] on div "Editor contextual toolbar" at bounding box center [685, 309] width 10 height 10
type input "589B7F"
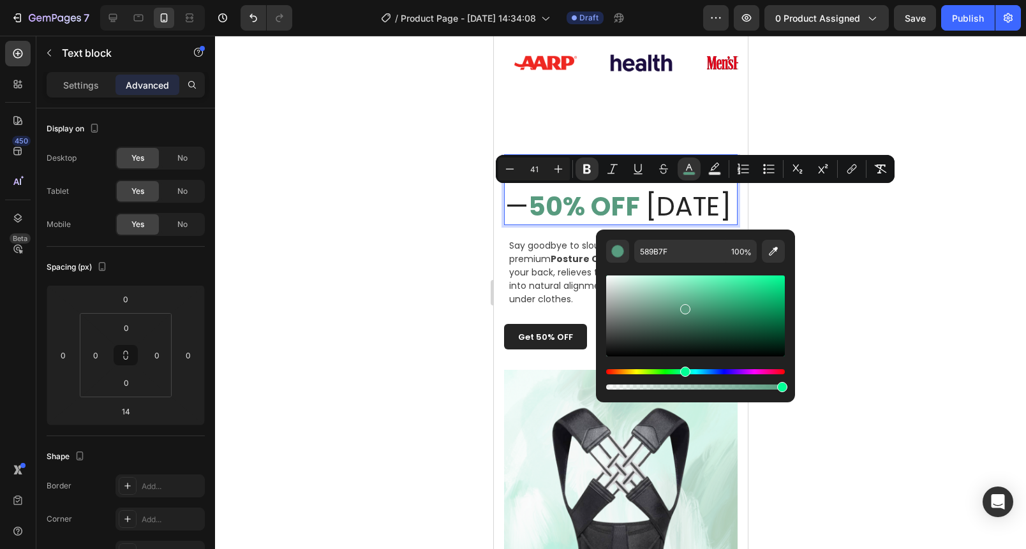
click at [946, 248] on div at bounding box center [620, 293] width 811 height 514
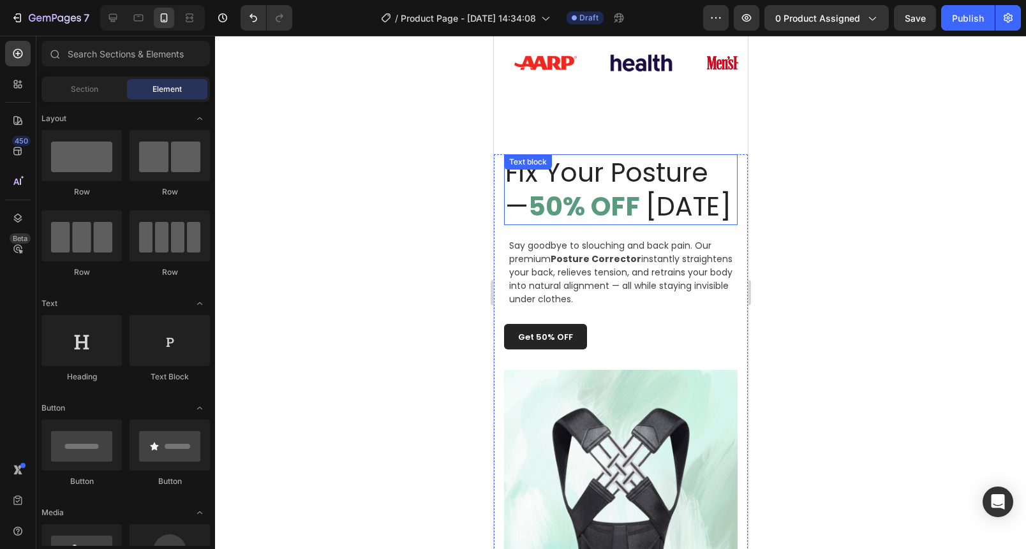
click at [593, 201] on strong "50% OFF" at bounding box center [584, 206] width 112 height 36
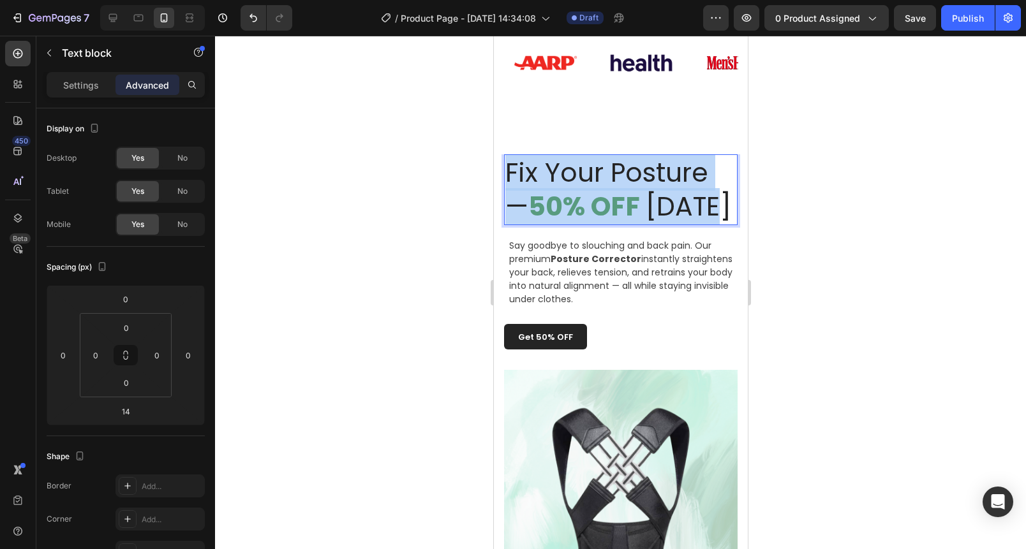
click at [593, 201] on strong "50% OFF" at bounding box center [584, 206] width 112 height 36
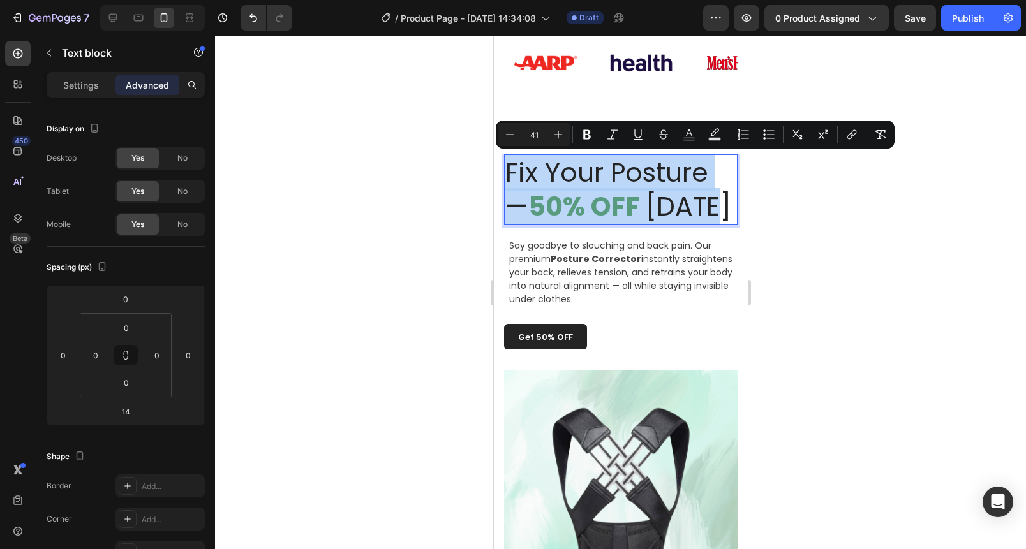
click at [595, 202] on strong "50% OFF" at bounding box center [584, 206] width 112 height 36
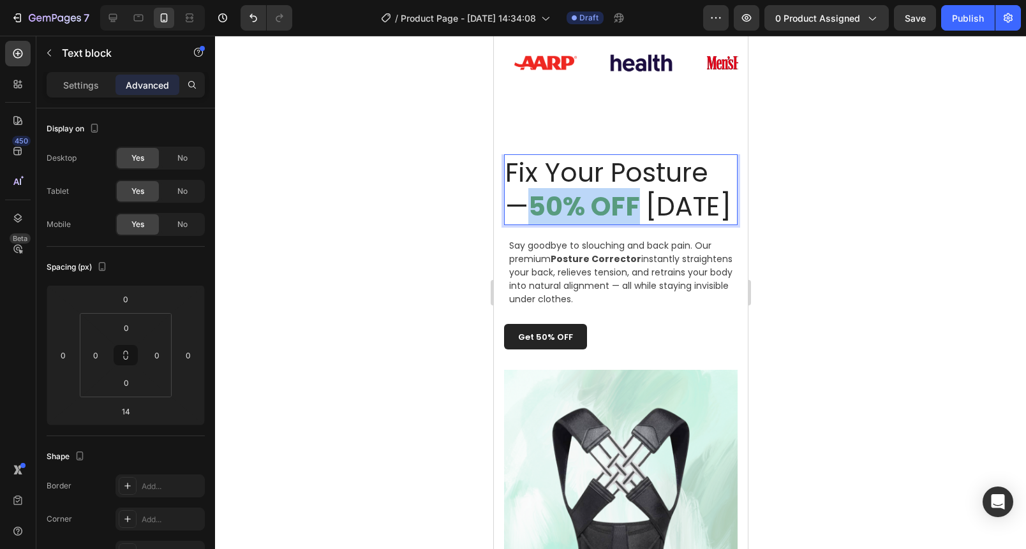
drag, startPoint x: 653, startPoint y: 207, endPoint x: 551, endPoint y: 205, distance: 102.1
click at [542, 207] on p "Fix Your Posture — 50% OFF [DATE]" at bounding box center [620, 190] width 231 height 69
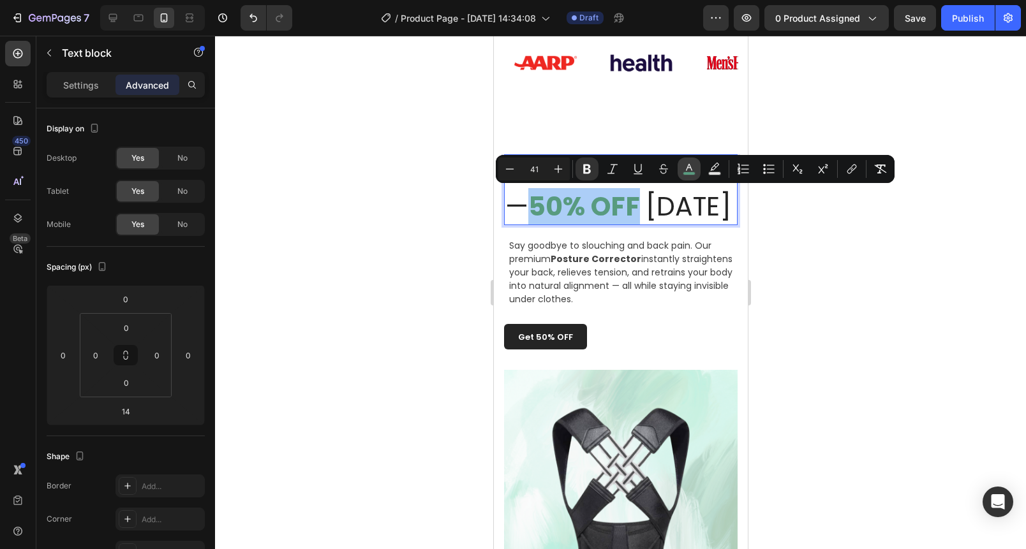
drag, startPoint x: 688, startPoint y: 174, endPoint x: 684, endPoint y: 180, distance: 7.4
click at [688, 174] on rect "Editor contextual toolbar" at bounding box center [689, 173] width 12 height 3
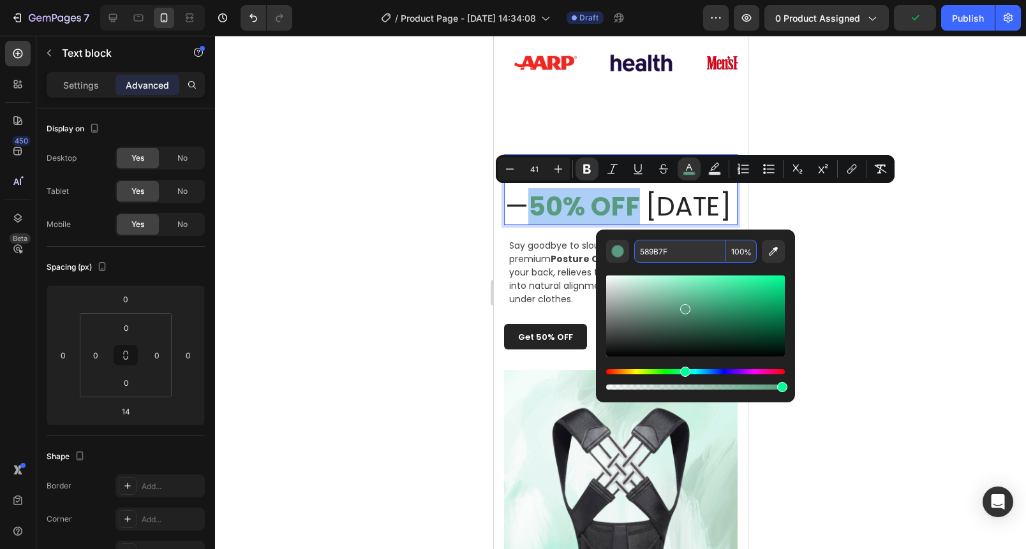
click at [680, 255] on input "589B7F" at bounding box center [680, 251] width 92 height 23
click at [281, 288] on div at bounding box center [620, 293] width 811 height 514
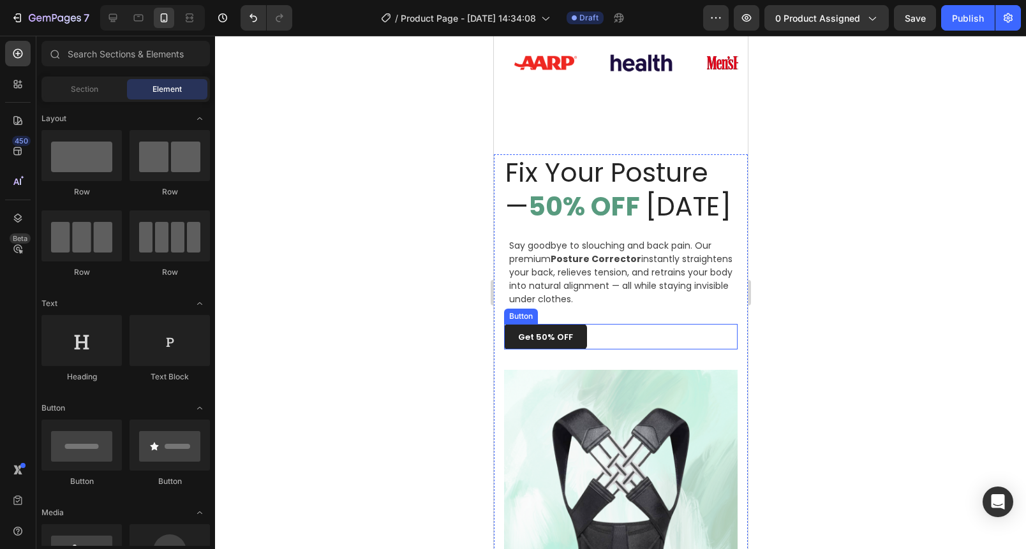
click at [576, 350] on button "Get 50% OFF" at bounding box center [544, 337] width 83 height 26
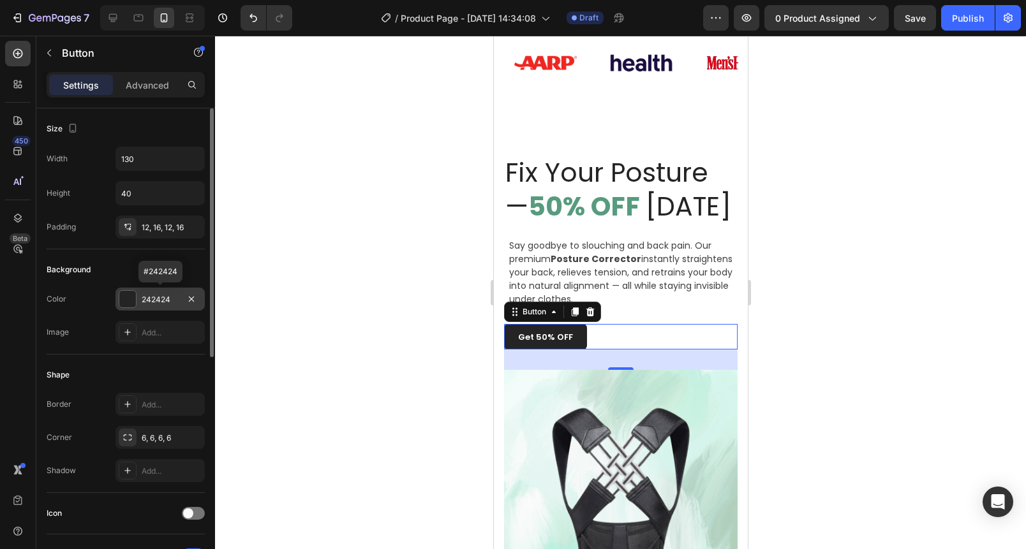
click at [161, 304] on div "242424" at bounding box center [160, 299] width 37 height 11
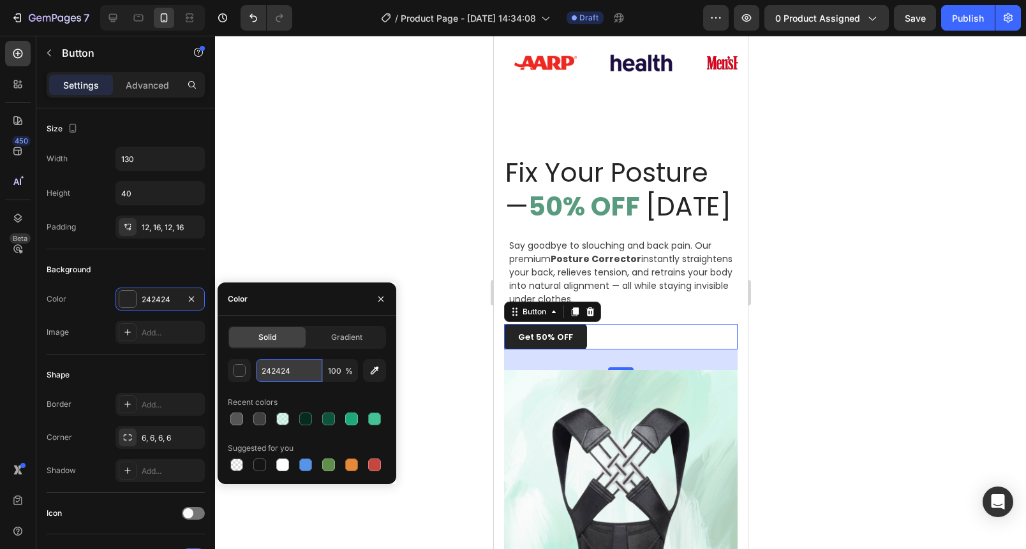
click at [297, 375] on input "242424" at bounding box center [289, 370] width 66 height 23
paste input "589B7F"
type input "589B7F"
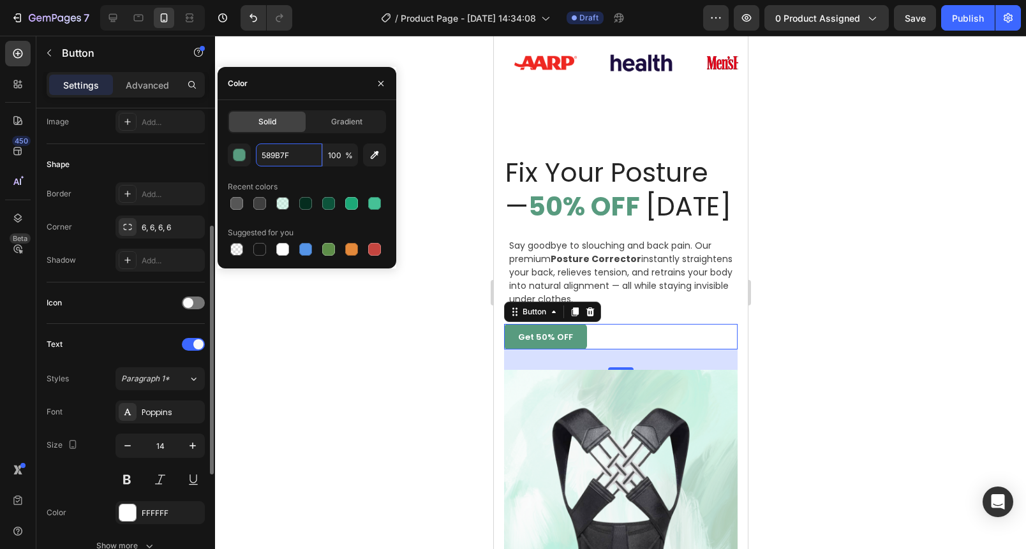
scroll to position [243, 0]
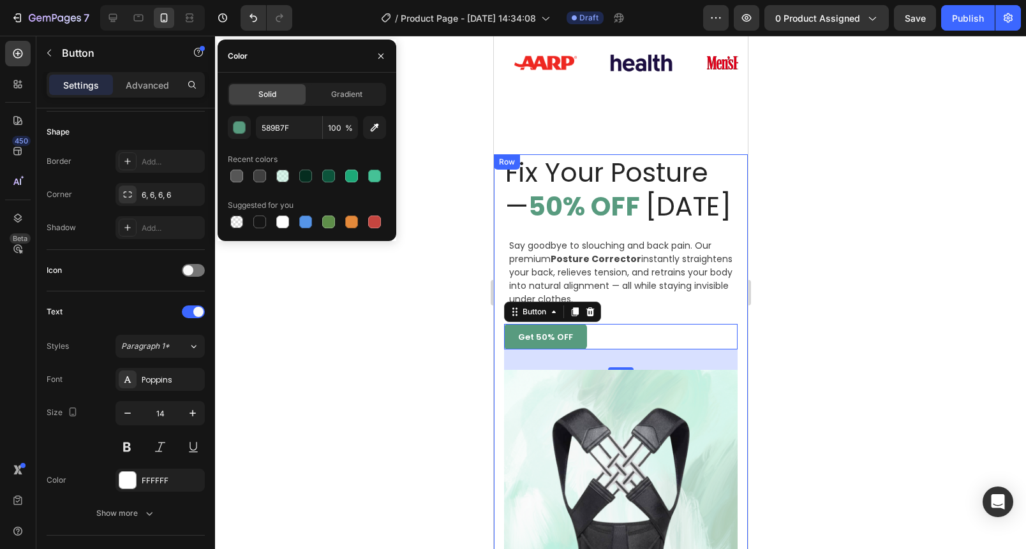
click at [435, 350] on div at bounding box center [620, 293] width 811 height 514
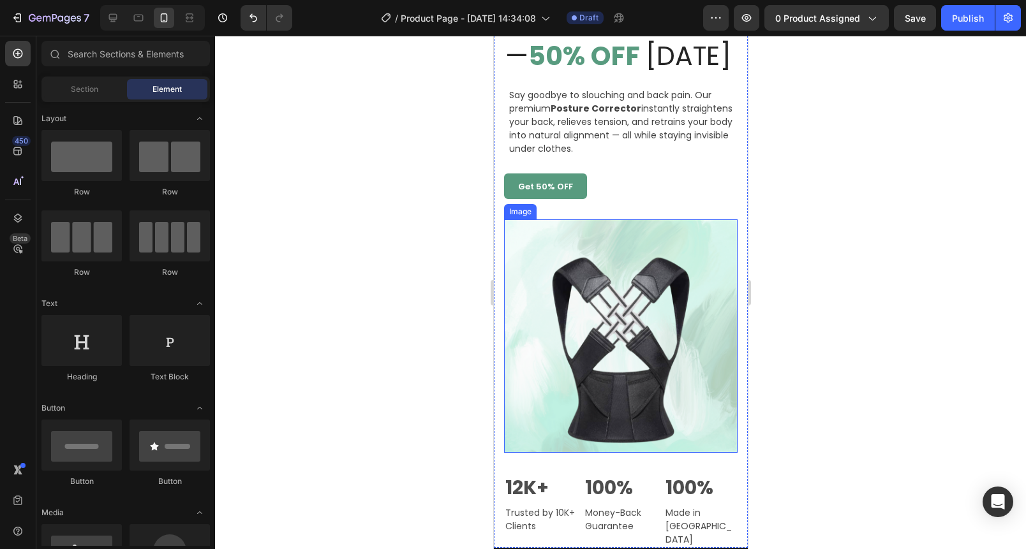
scroll to position [1103, 0]
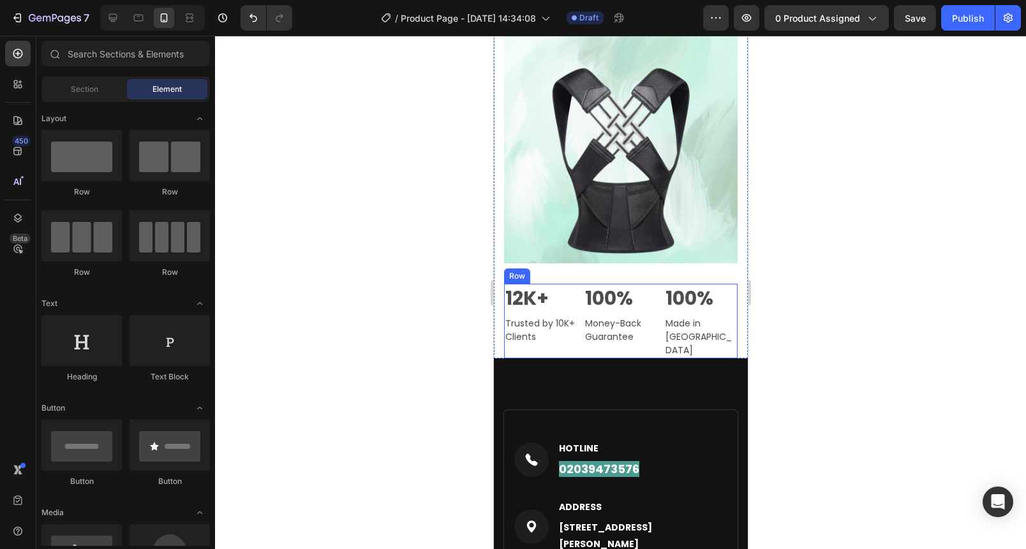
click at [653, 339] on div "12K+ Text block Trusted by 10K+ Clients Text block Row 100% Text block Money-Ba…" at bounding box center [620, 321] width 234 height 75
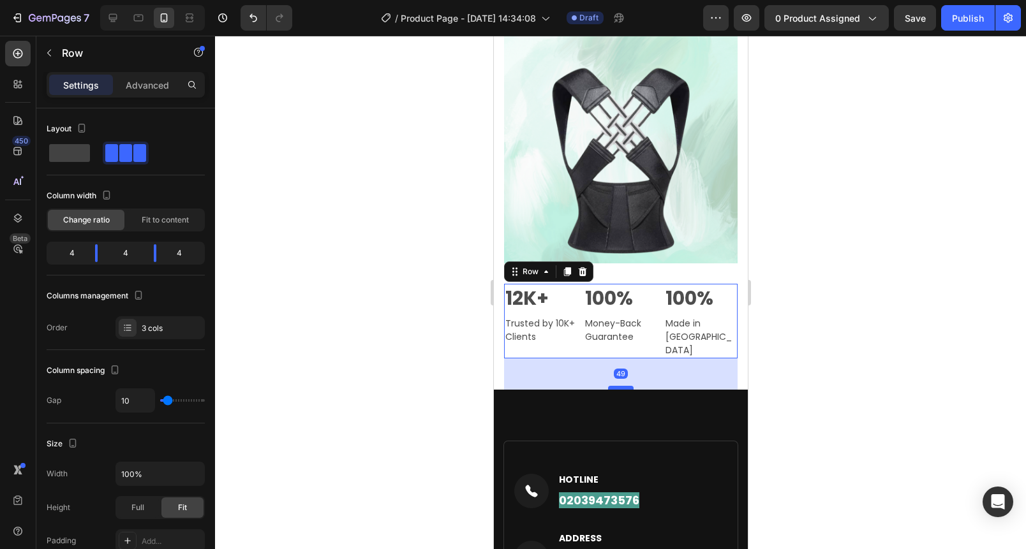
drag, startPoint x: 627, startPoint y: 368, endPoint x: 623, endPoint y: 399, distance: 31.5
click at [622, 390] on div at bounding box center [620, 388] width 26 height 4
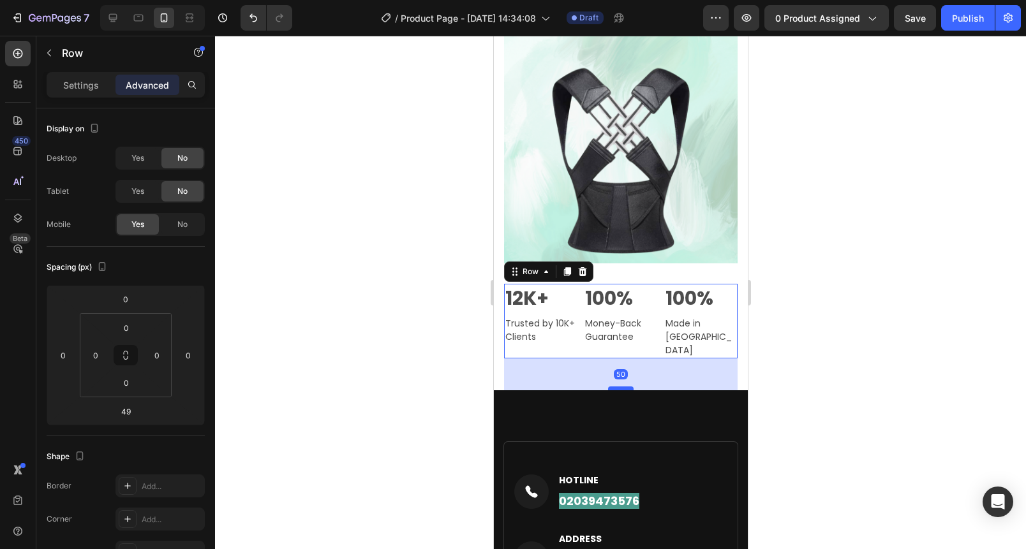
click at [623, 390] on div at bounding box center [620, 389] width 26 height 4
type input "50"
click at [863, 355] on div at bounding box center [620, 293] width 811 height 514
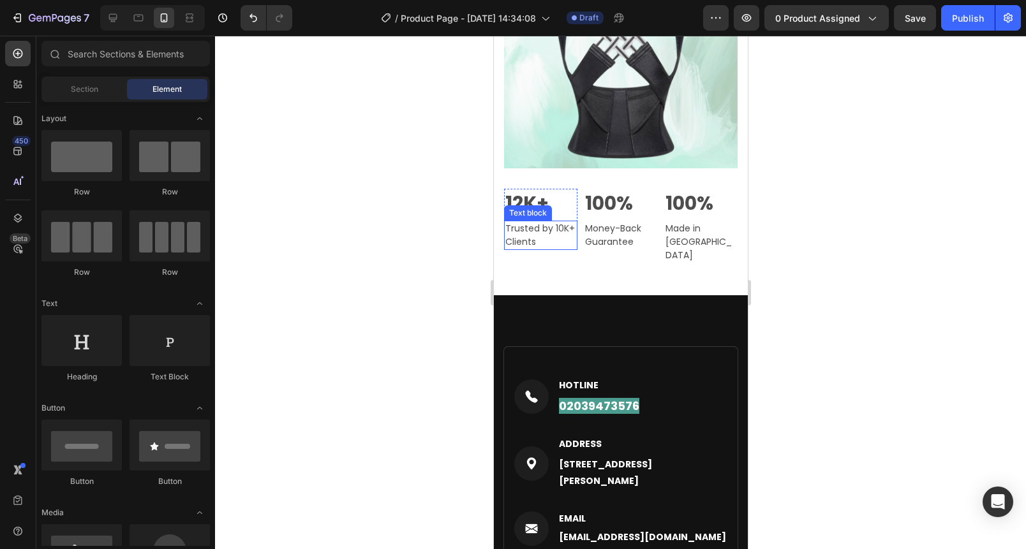
scroll to position [1163, 0]
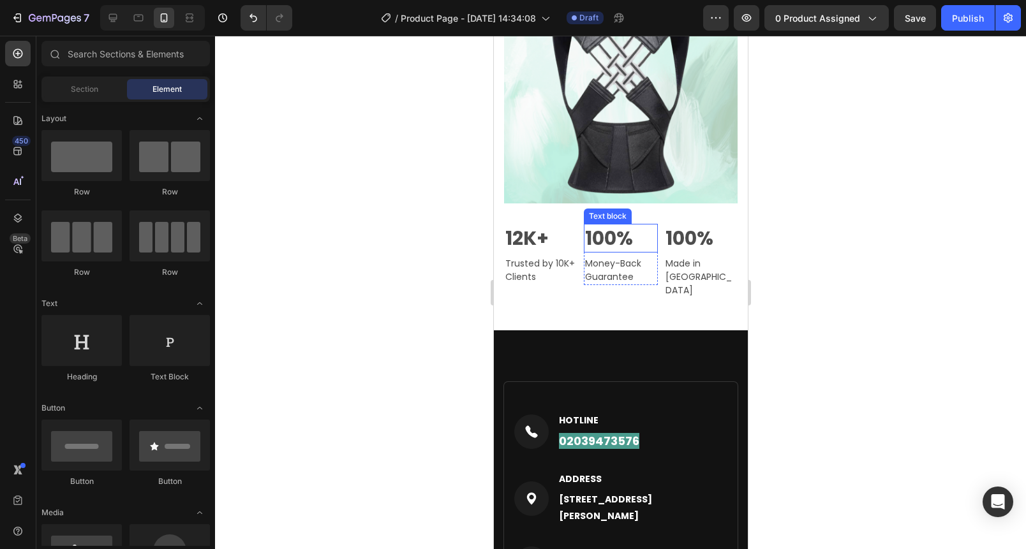
click at [591, 252] on span "100%" at bounding box center [608, 238] width 48 height 27
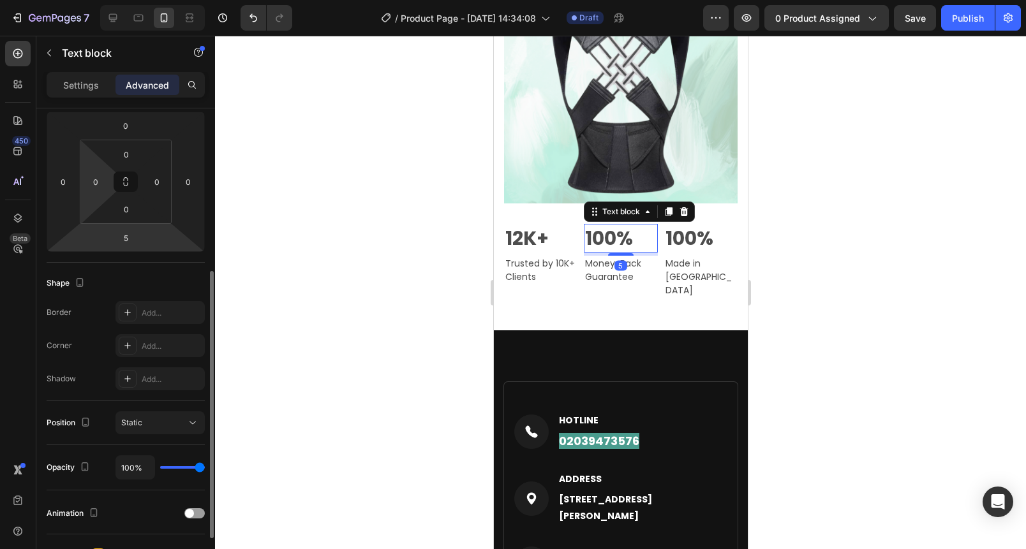
scroll to position [245, 0]
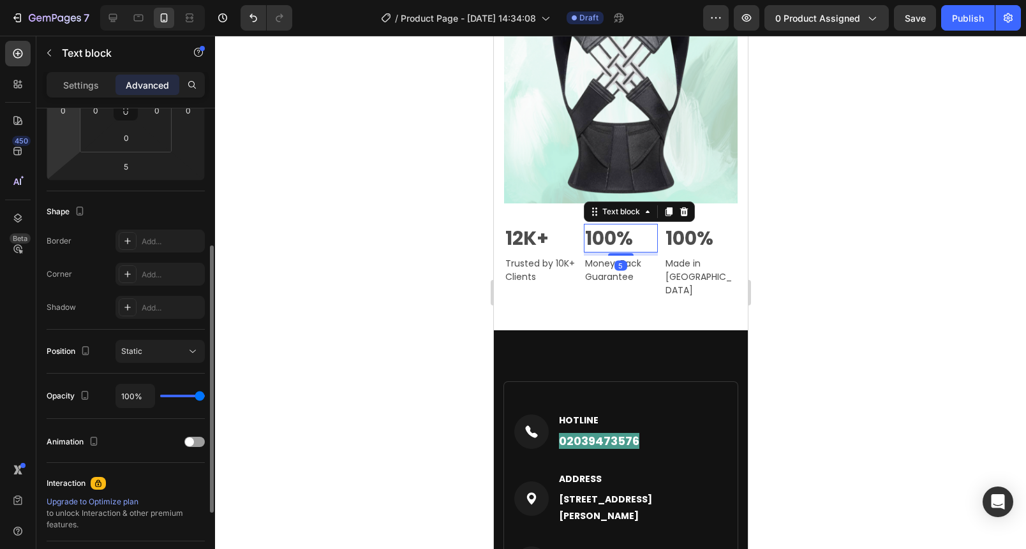
drag, startPoint x: 78, startPoint y: 85, endPoint x: 81, endPoint y: 105, distance: 19.3
click at [78, 86] on p "Settings" at bounding box center [81, 84] width 36 height 13
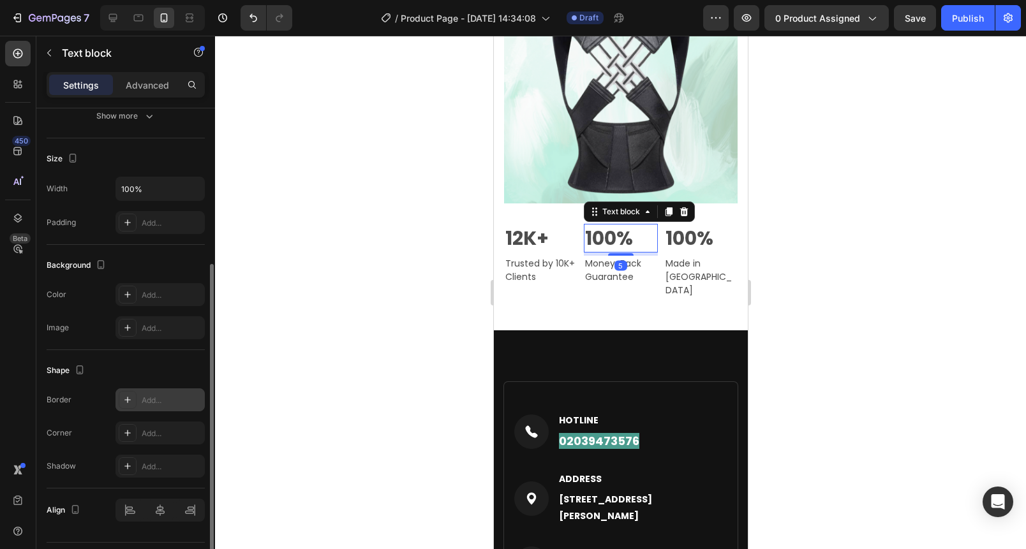
scroll to position [279, 0]
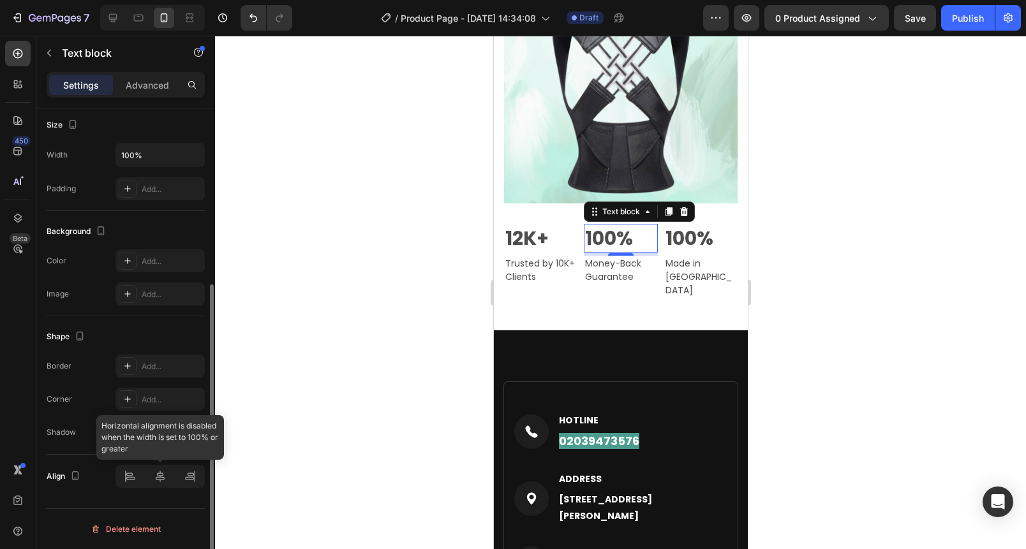
click at [155, 484] on div at bounding box center [159, 476] width 89 height 23
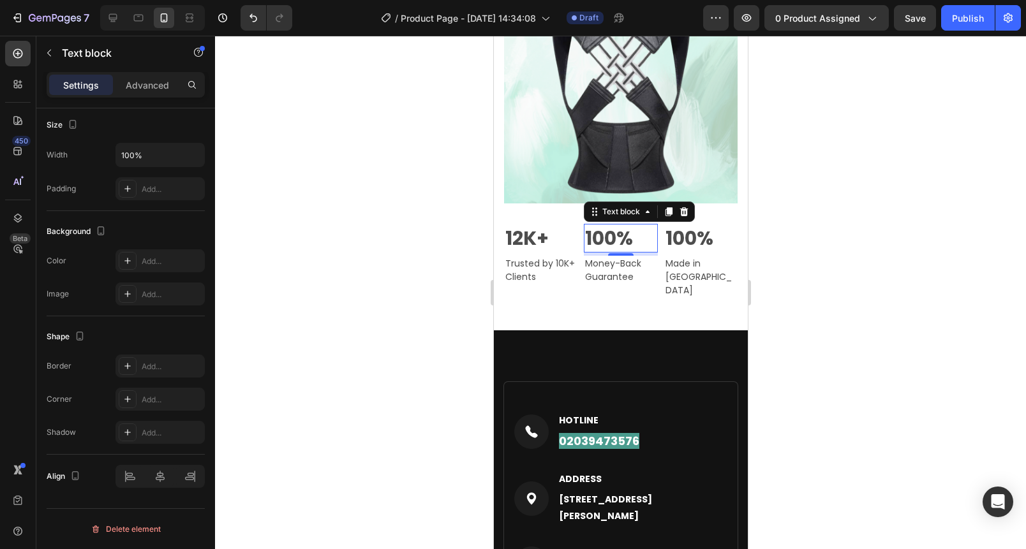
click at [378, 319] on div at bounding box center [620, 293] width 811 height 514
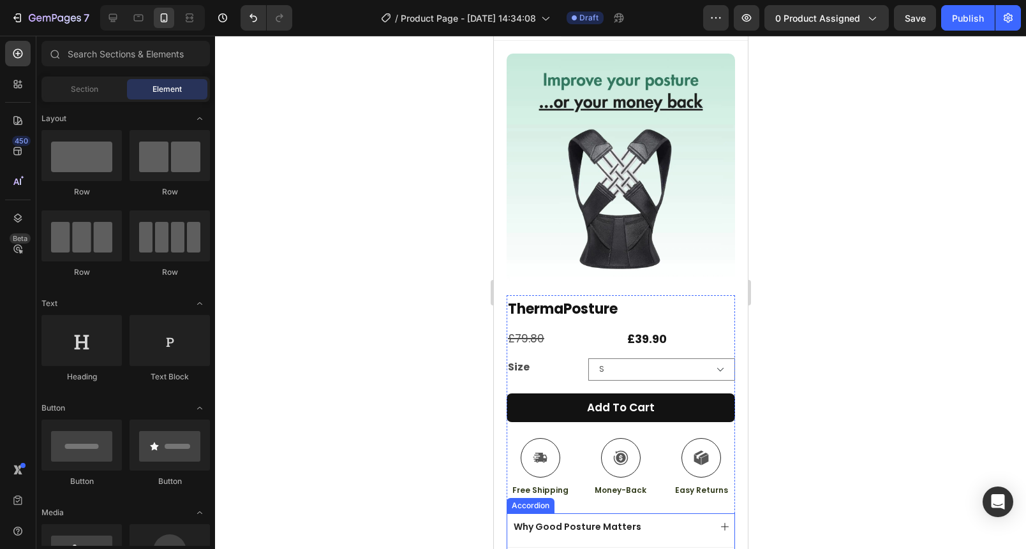
scroll to position [0, 0]
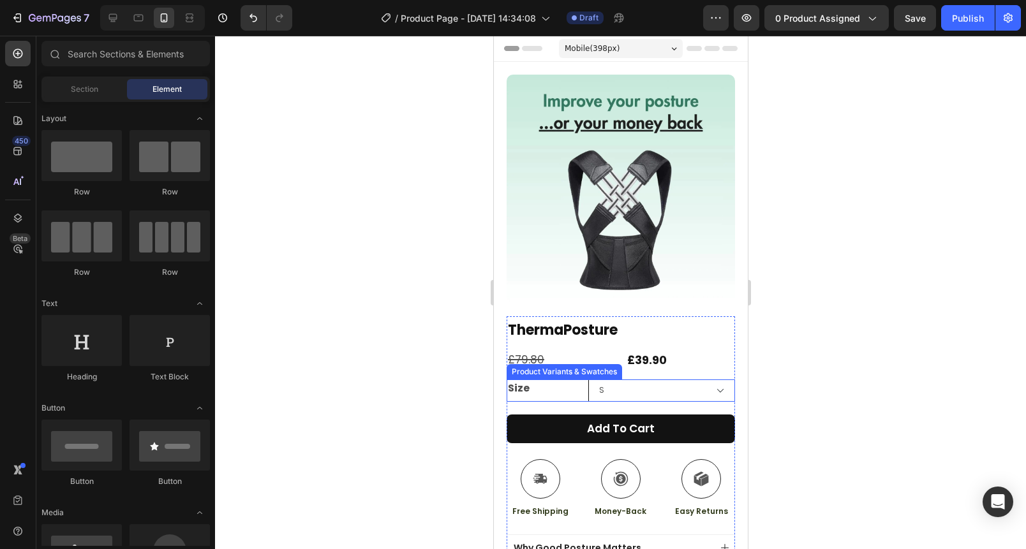
click at [662, 385] on select "S M L XL XXL" at bounding box center [661, 391] width 147 height 22
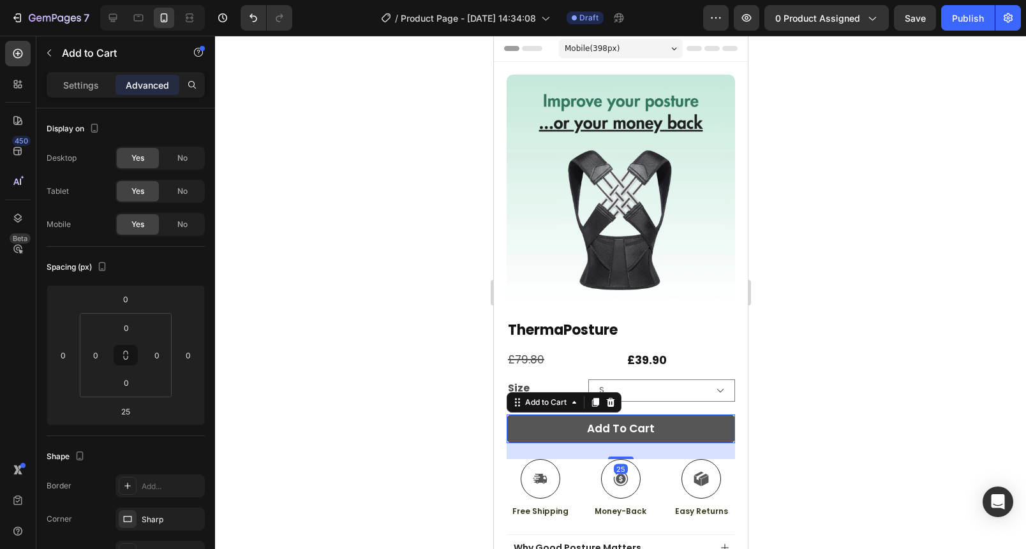
click at [694, 420] on button "Add to cart" at bounding box center [620, 429] width 228 height 29
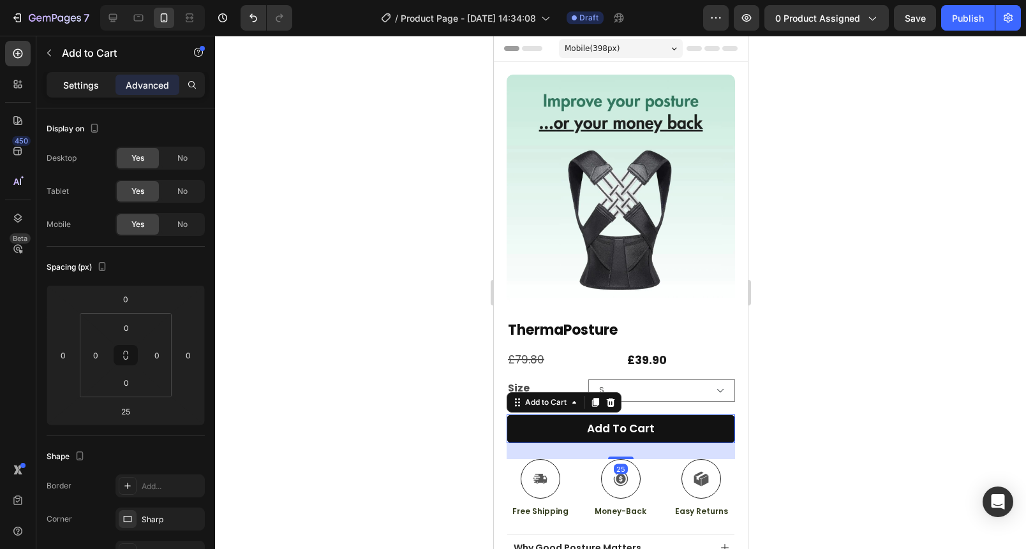
click at [94, 85] on p "Settings" at bounding box center [81, 84] width 36 height 13
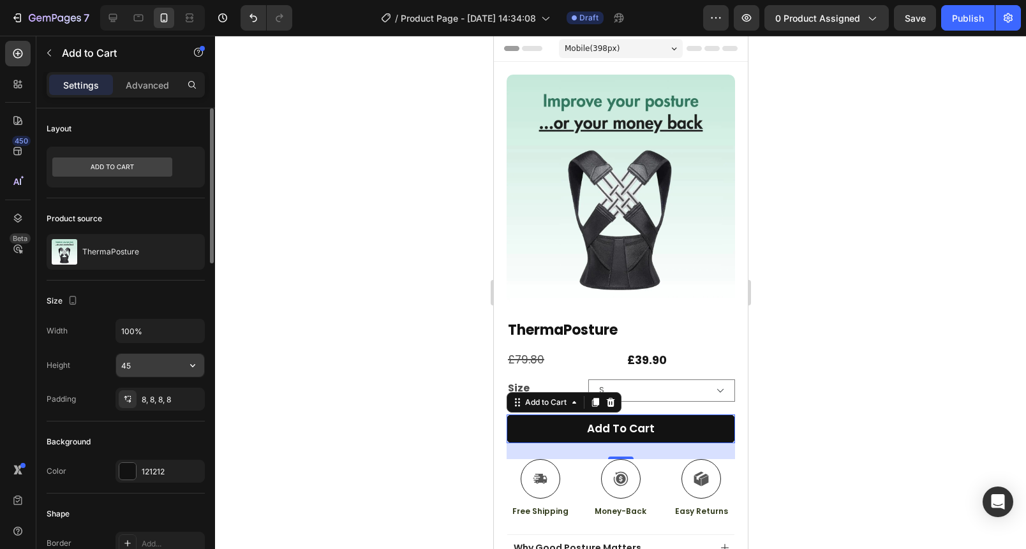
click at [144, 369] on input "45" at bounding box center [160, 365] width 88 height 23
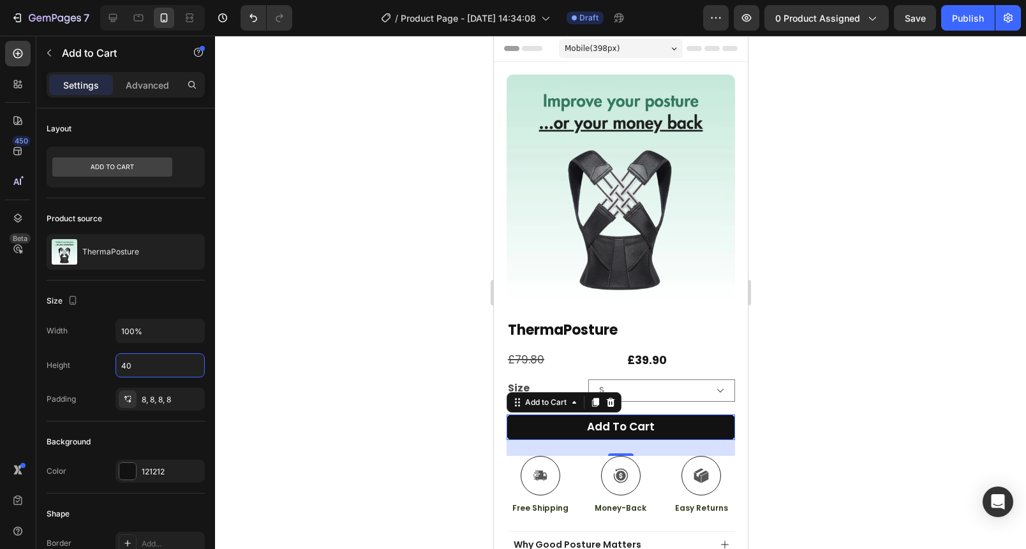
type input "40"
click at [424, 339] on div at bounding box center [620, 293] width 811 height 514
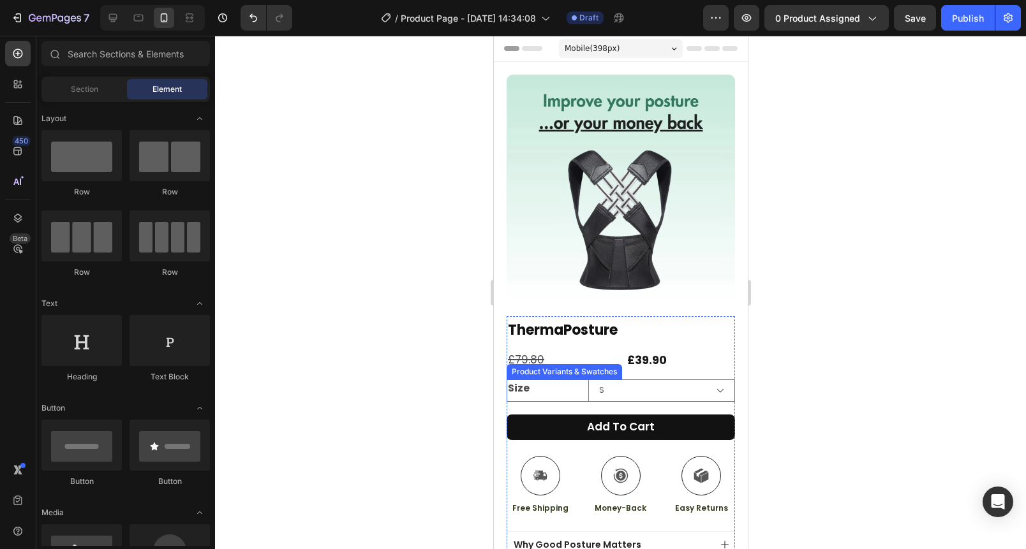
click at [586, 382] on div "Size S M L XL XXL" at bounding box center [620, 391] width 228 height 22
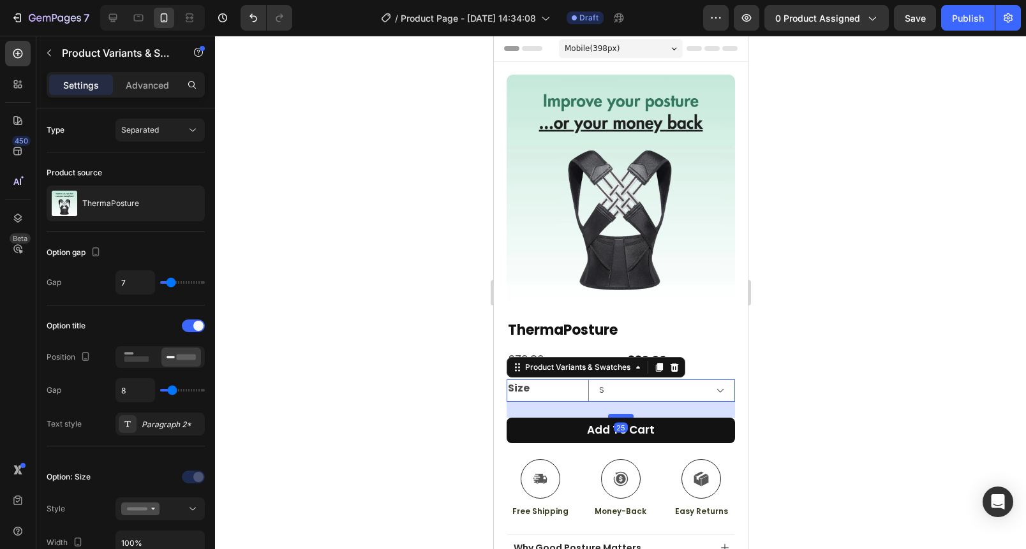
drag, startPoint x: 620, startPoint y: 403, endPoint x: 1286, endPoint y: 422, distance: 666.4
click at [620, 414] on div at bounding box center [620, 416] width 26 height 4
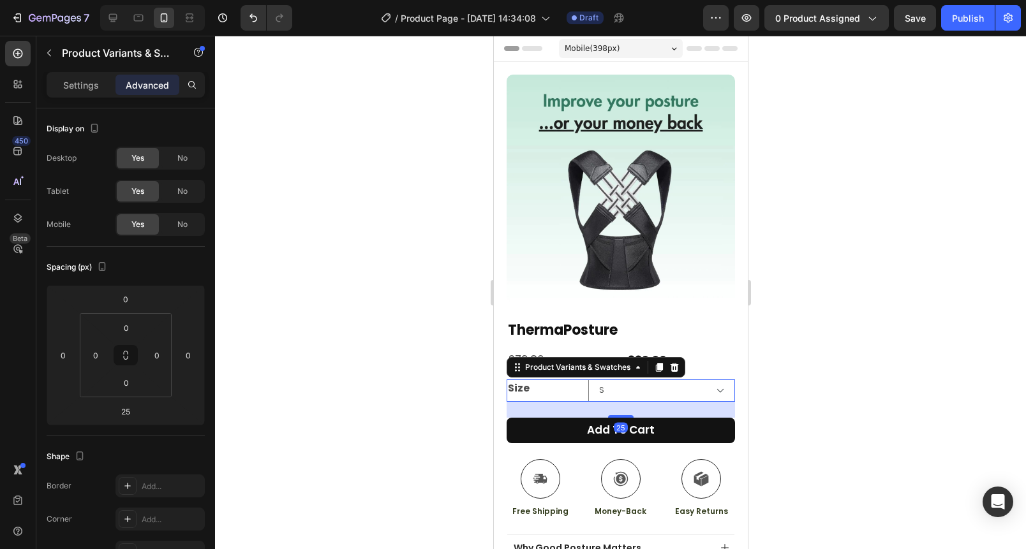
click at [794, 387] on div at bounding box center [620, 293] width 811 height 514
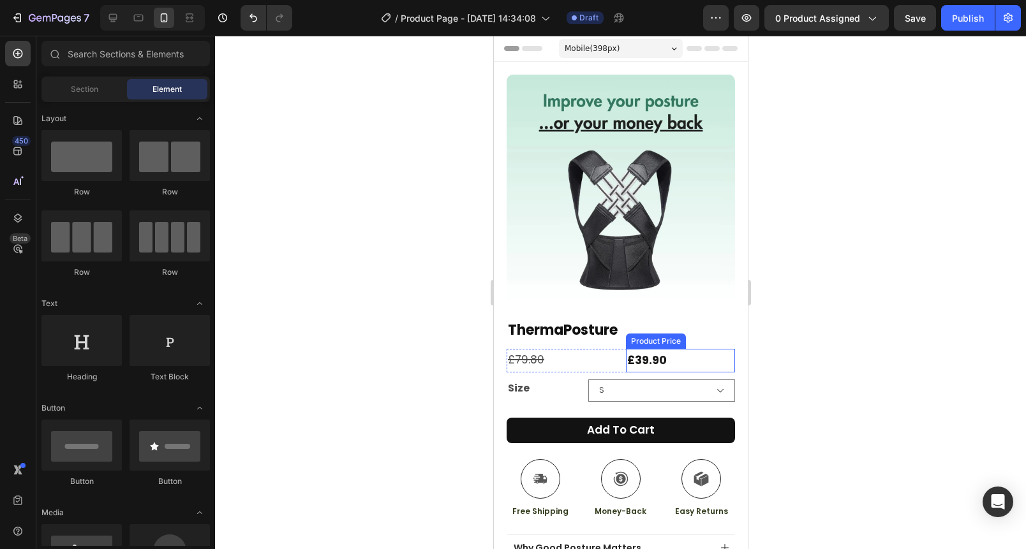
click at [689, 355] on div "£39.90" at bounding box center [679, 360] width 109 height 23
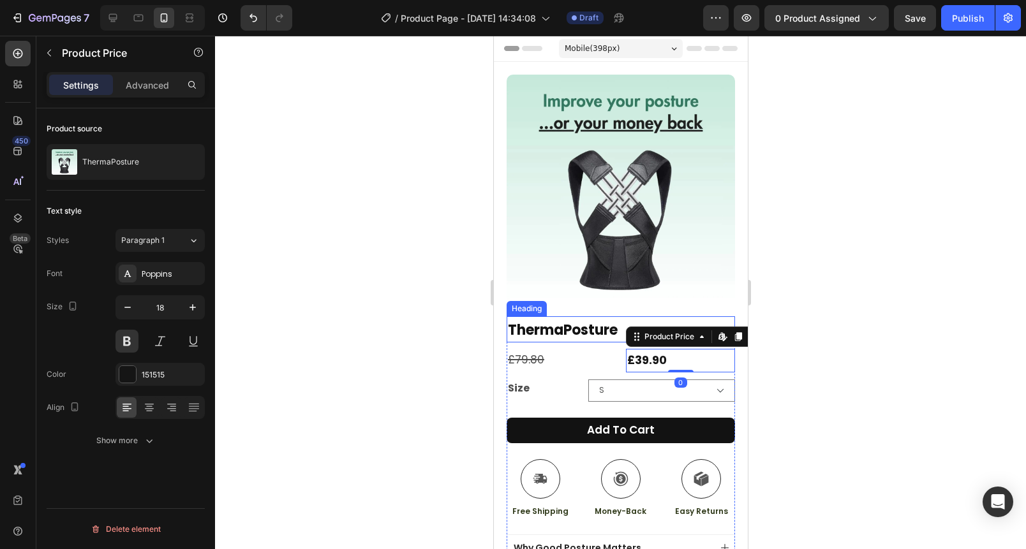
click at [570, 321] on strong "ThermaPosture" at bounding box center [562, 330] width 110 height 20
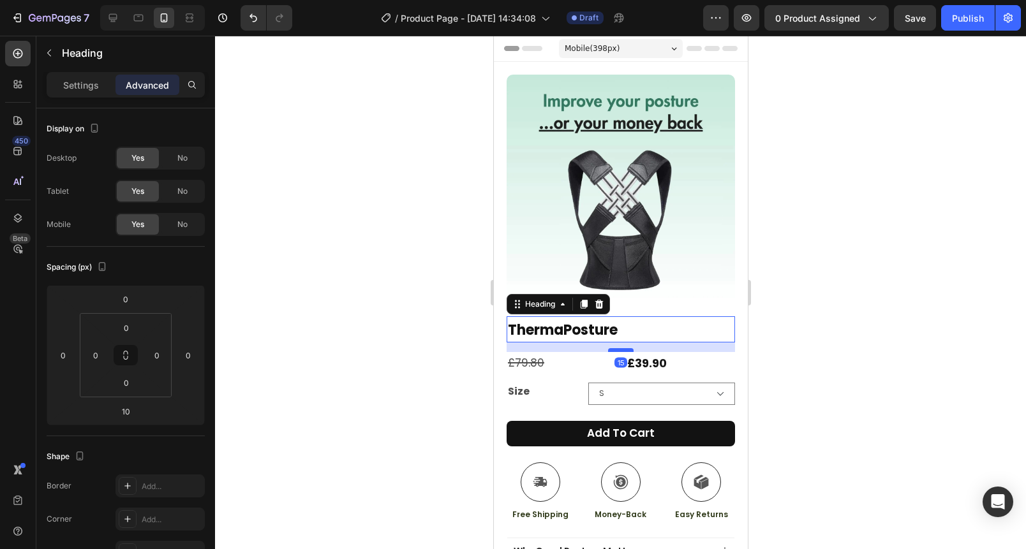
drag, startPoint x: 611, startPoint y: 337, endPoint x: 1273, endPoint y: 383, distance: 663.3
click at [611, 348] on div at bounding box center [620, 350] width 26 height 4
type input "15"
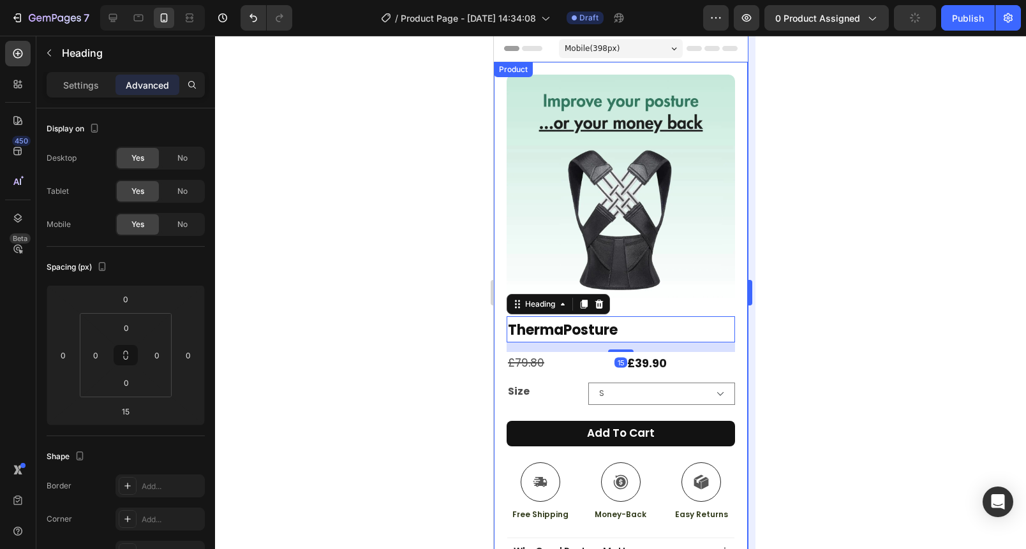
drag, startPoint x: 784, startPoint y: 348, endPoint x: 750, endPoint y: 353, distance: 33.7
click at [784, 348] on div at bounding box center [620, 293] width 811 height 514
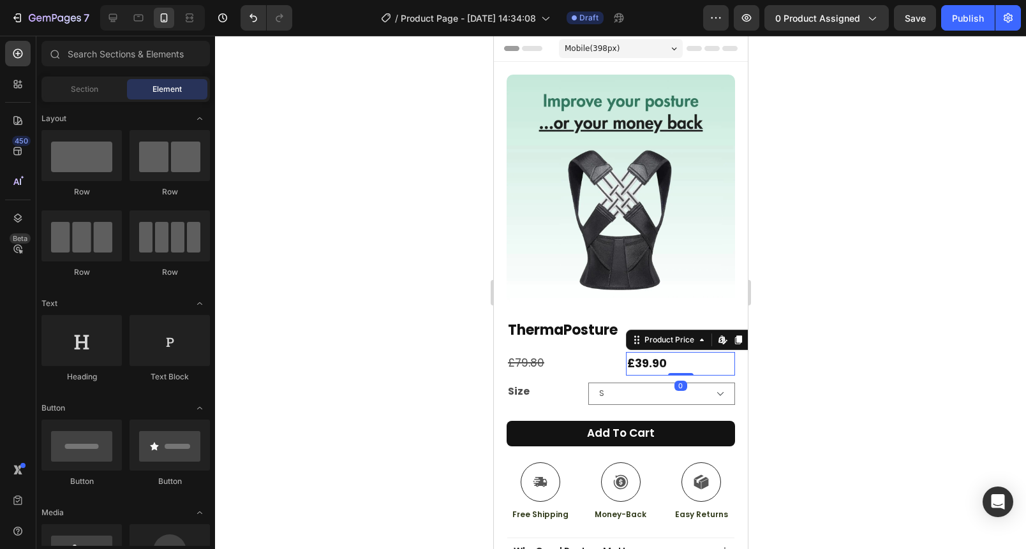
click at [685, 352] on div "£39.90" at bounding box center [679, 363] width 109 height 23
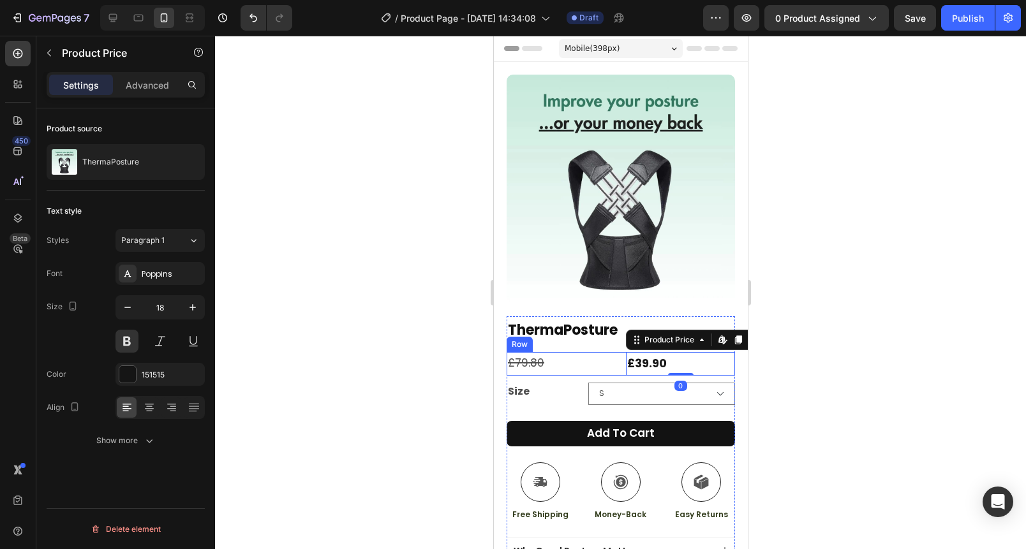
click at [616, 355] on div "£79.80 Compare Price Compare Price £39.90 Product Price Edit content in Shopify…" at bounding box center [620, 363] width 228 height 23
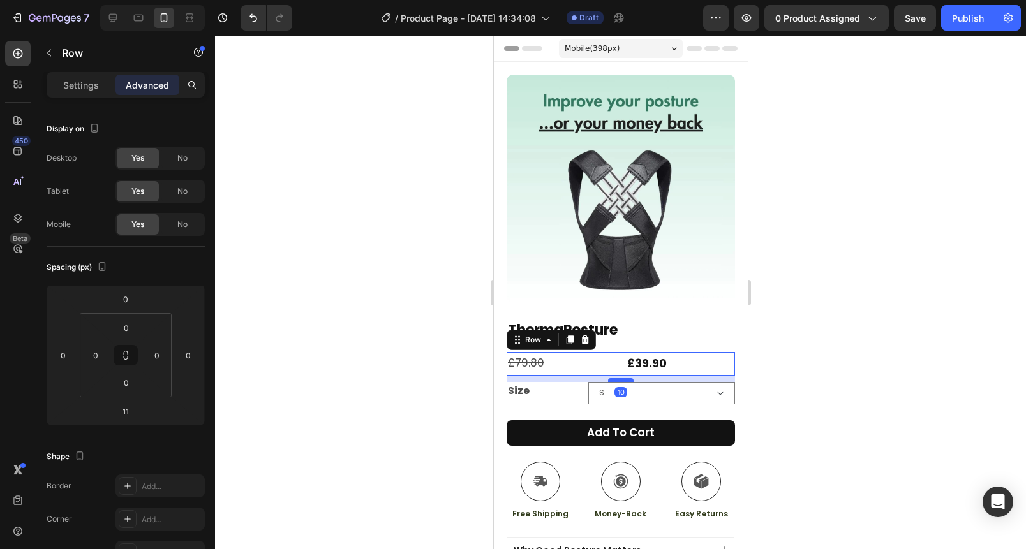
click at [619, 378] on div at bounding box center [620, 380] width 26 height 4
type input "10"
click at [851, 343] on div at bounding box center [620, 293] width 811 height 514
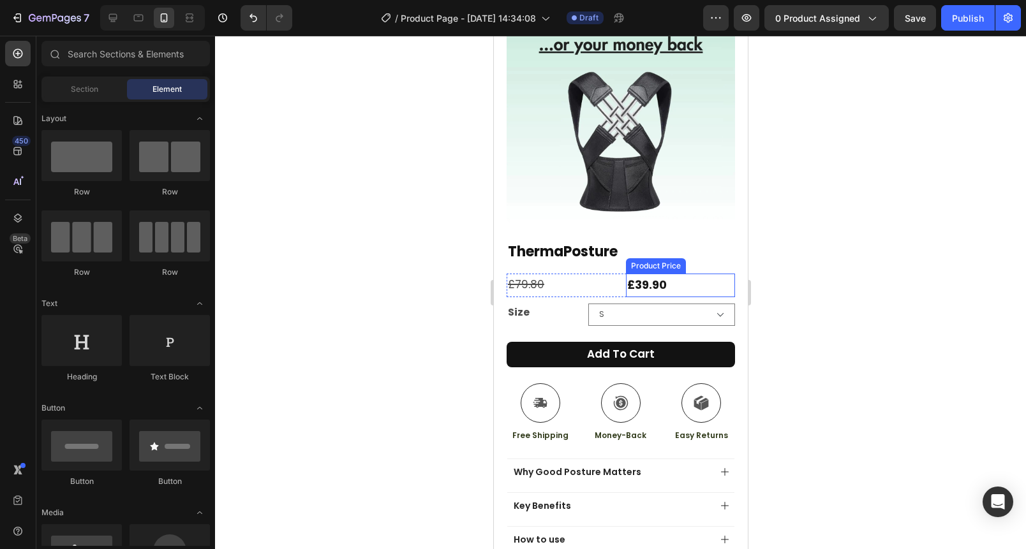
scroll to position [105, 0]
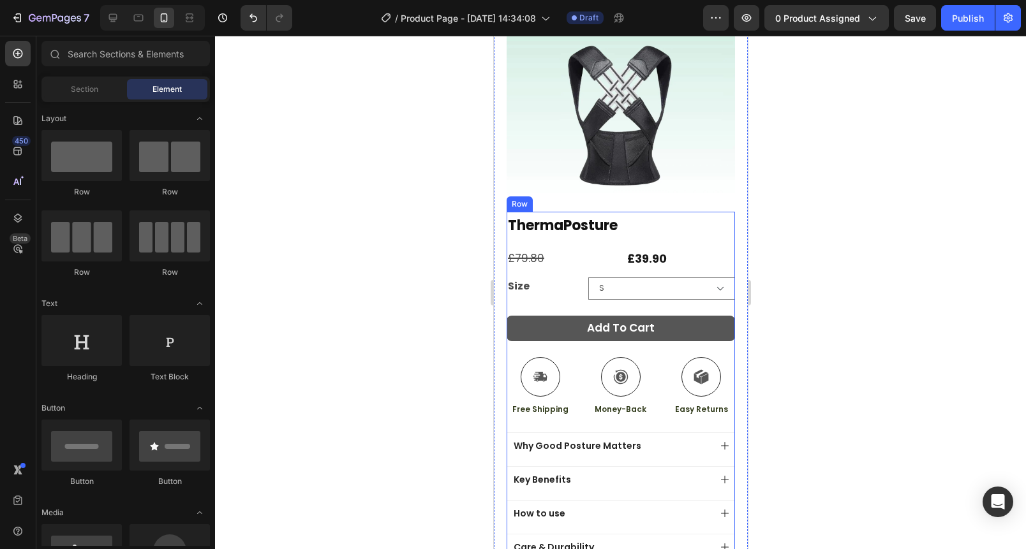
click at [660, 331] on div "Add to cart Add to Cart" at bounding box center [620, 336] width 228 height 41
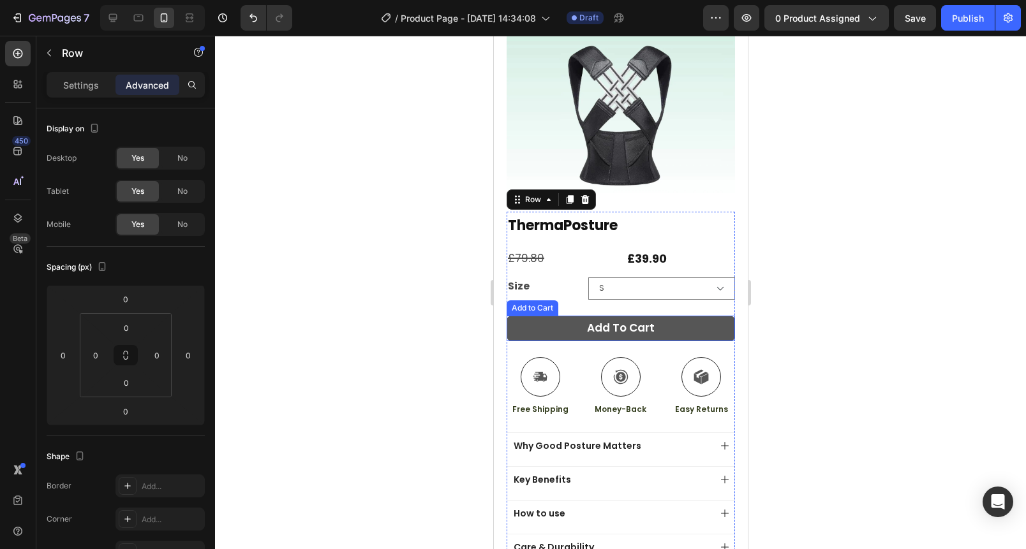
click at [662, 323] on button "Add to cart" at bounding box center [620, 329] width 228 height 26
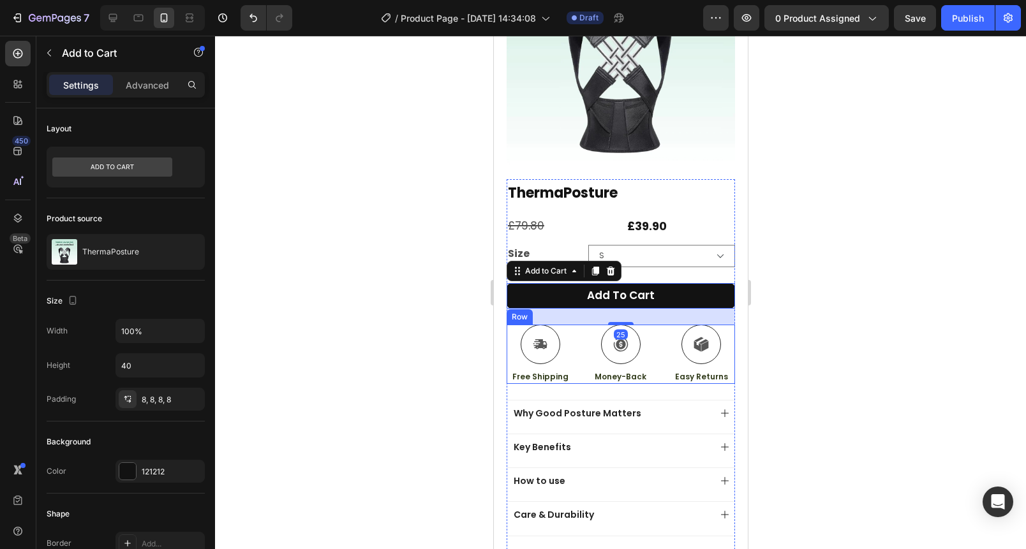
click at [659, 356] on div "Icon Free Shipping Text Block Icon Money-Back Text Block Icon Easy Returns Text…" at bounding box center [620, 354] width 228 height 59
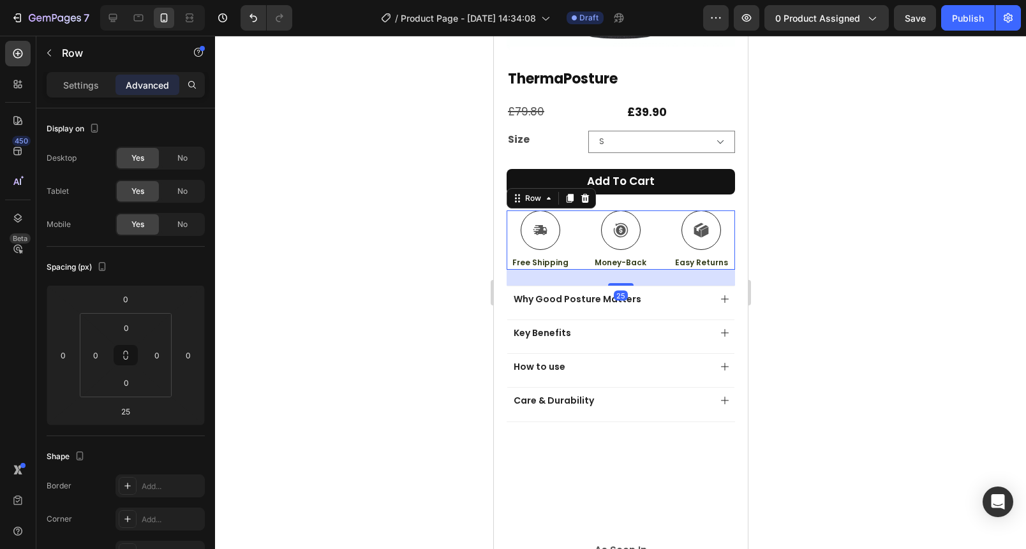
click at [863, 264] on div at bounding box center [620, 293] width 811 height 514
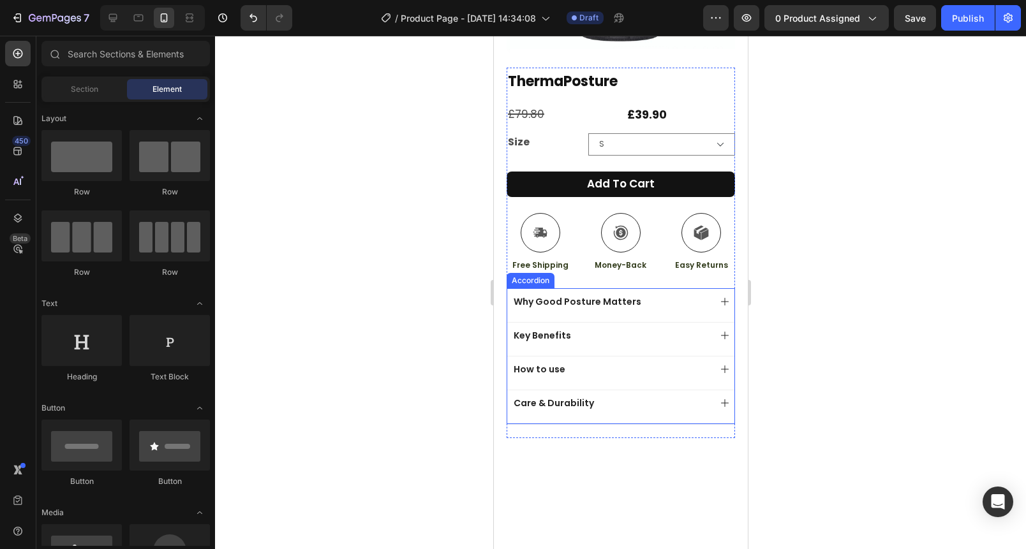
click at [534, 398] on p "Care & Durability" at bounding box center [553, 403] width 80 height 11
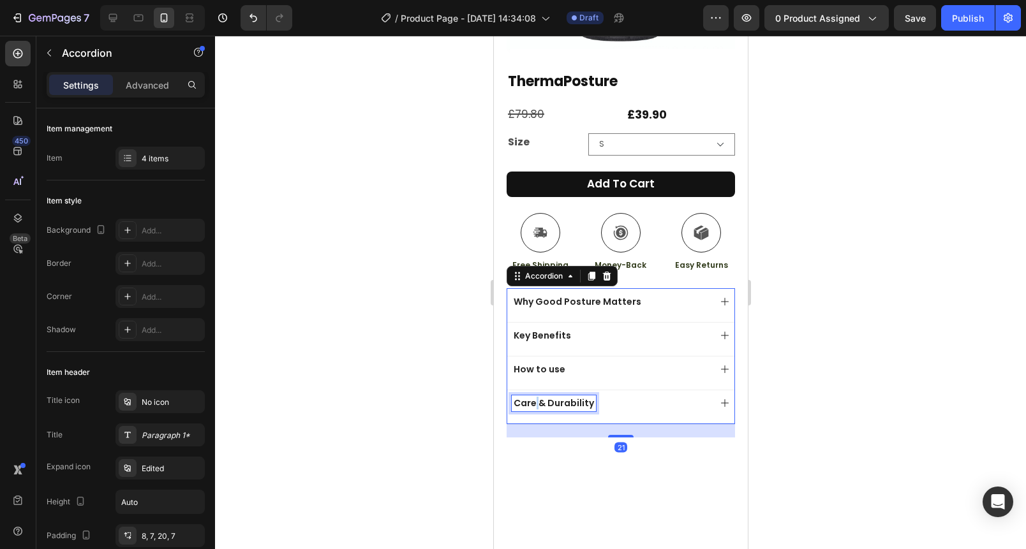
click at [534, 398] on p "Care & Durability" at bounding box center [553, 403] width 80 height 11
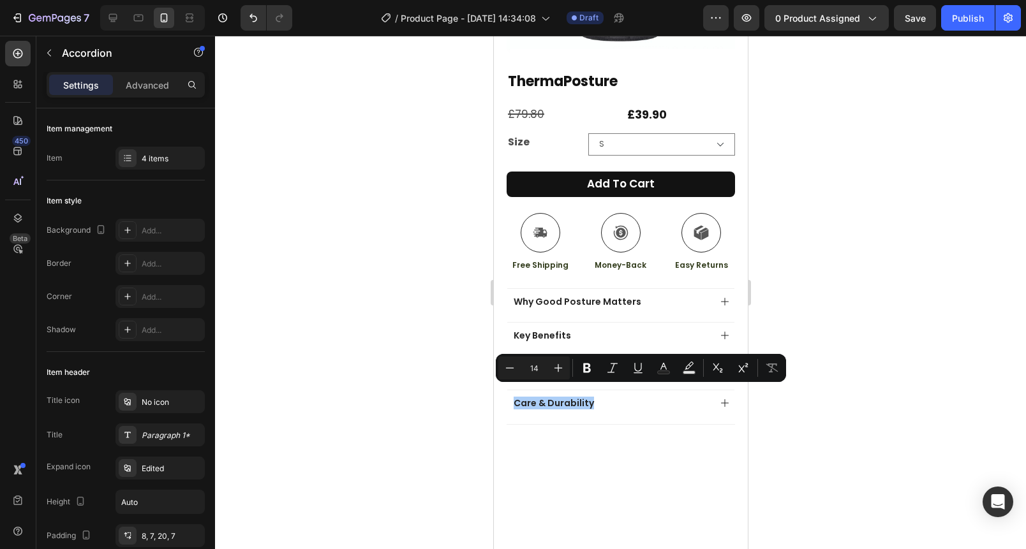
click at [447, 378] on div at bounding box center [620, 293] width 811 height 514
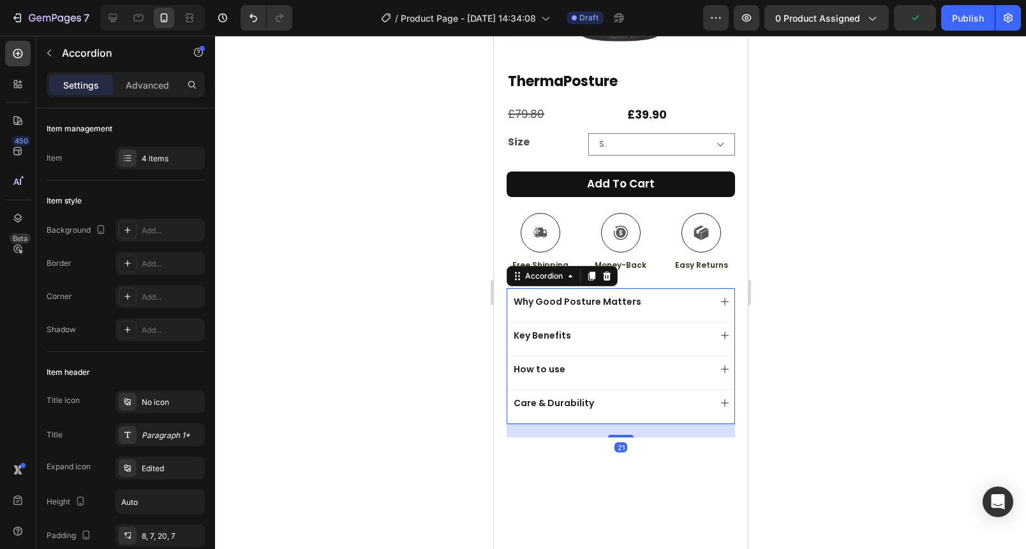
click at [646, 396] on div "Care & Durability" at bounding box center [610, 403] width 198 height 15
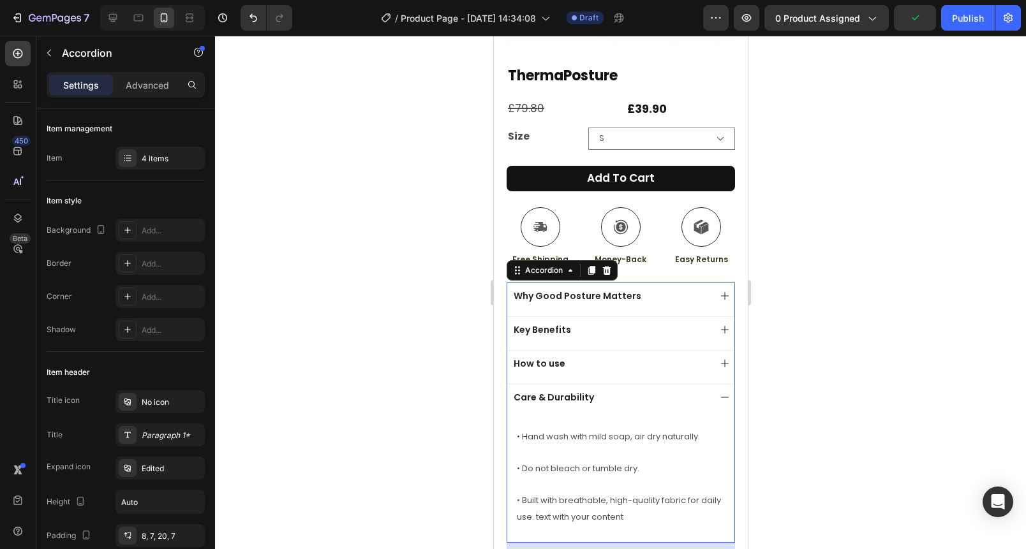
scroll to position [255, 0]
click at [972, 20] on div "Publish" at bounding box center [968, 17] width 32 height 13
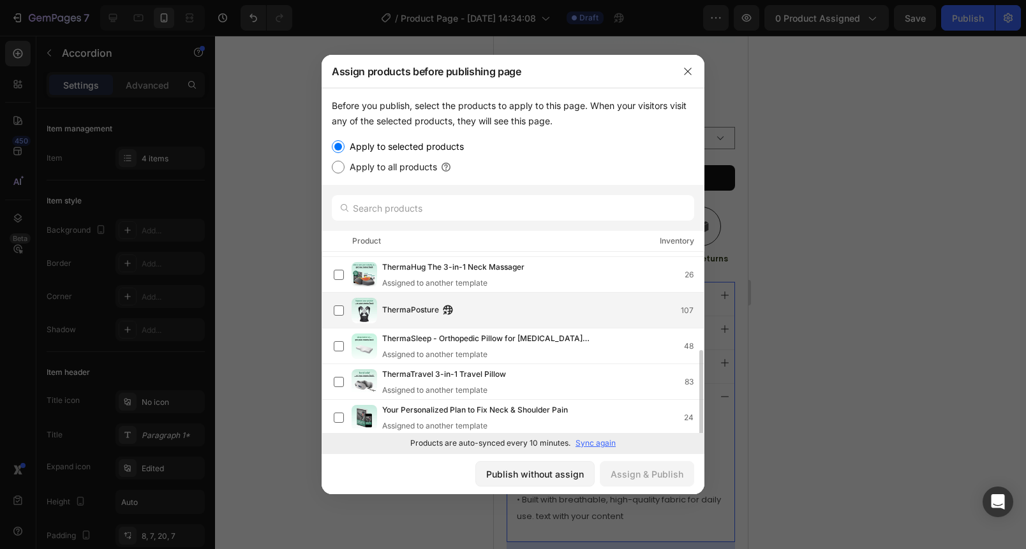
scroll to position [200, 0]
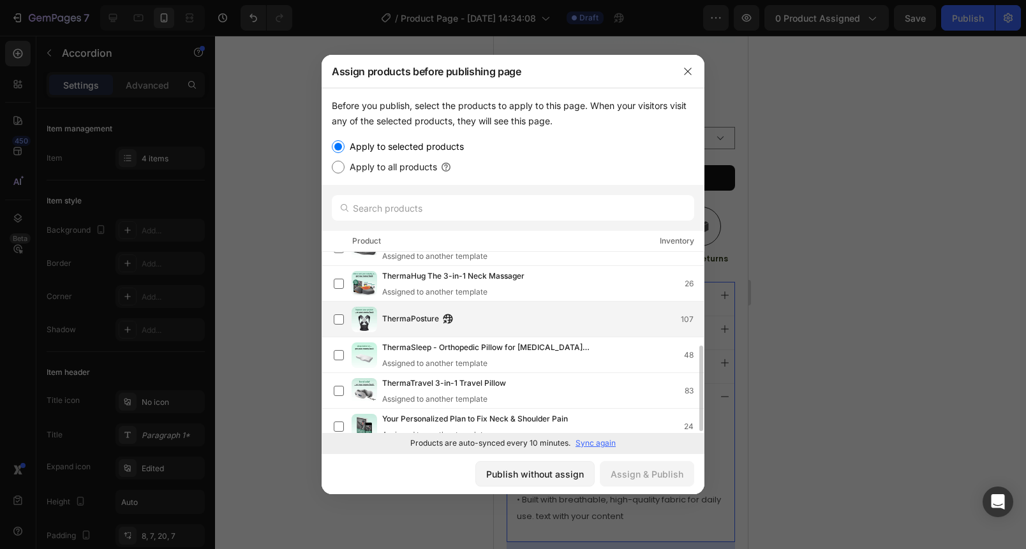
click at [383, 321] on span "ThermaPosture" at bounding box center [410, 320] width 57 height 14
click at [675, 479] on div "Assign & Publish" at bounding box center [647, 474] width 73 height 13
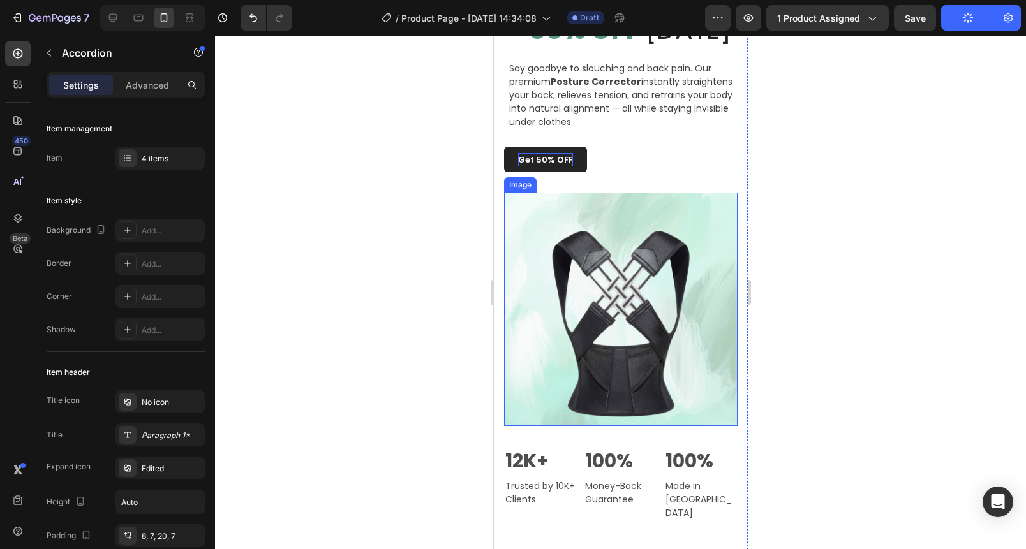
scroll to position [926, 0]
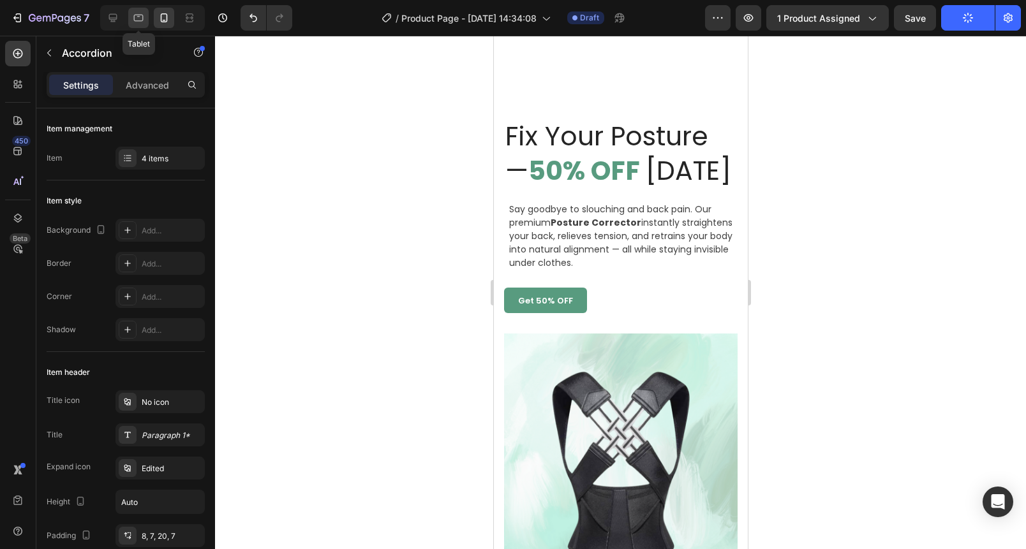
click at [133, 20] on icon at bounding box center [138, 17] width 13 height 13
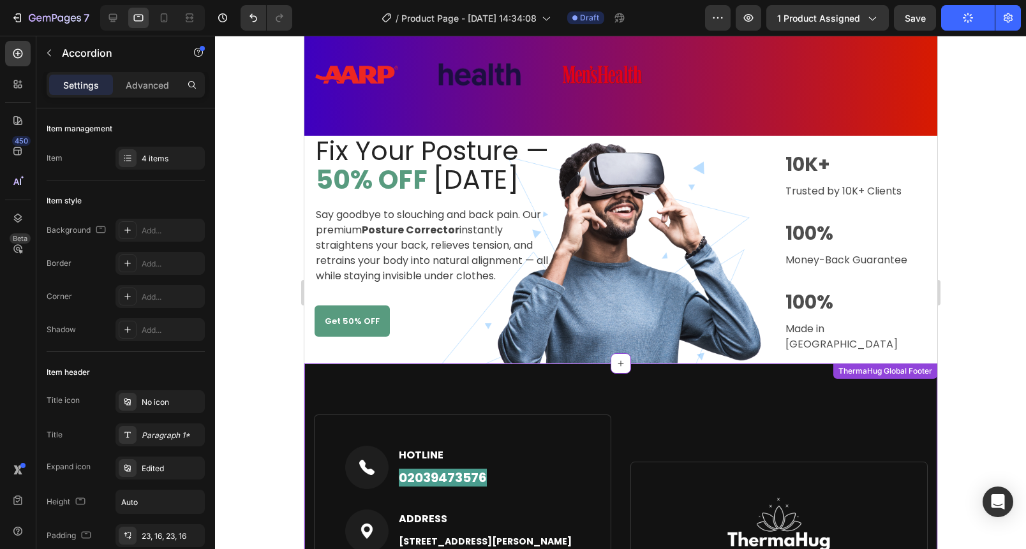
scroll to position [645, 0]
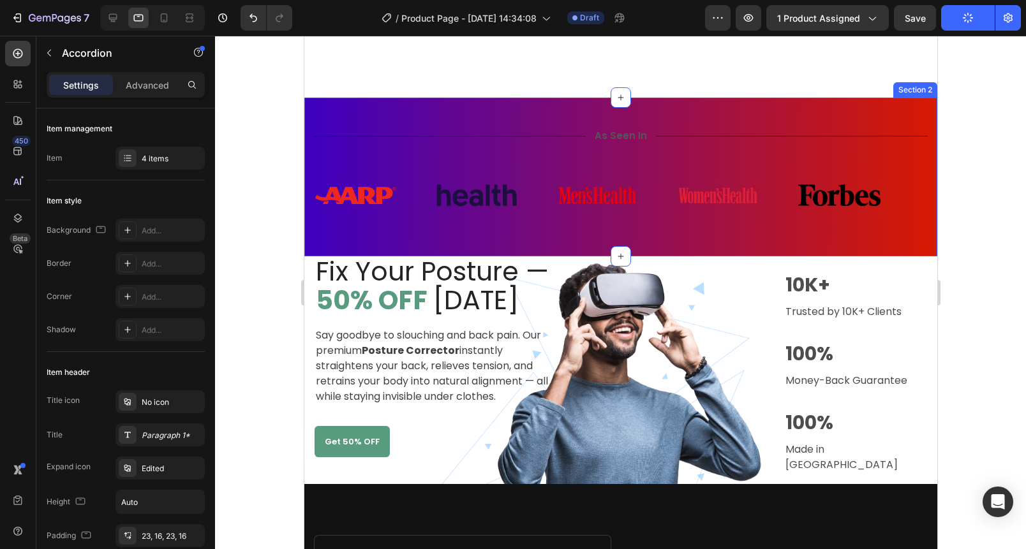
click at [395, 101] on div "Title Line As Seen In Text Block Title Line Row Image Image Image Image Image I…" at bounding box center [620, 177] width 633 height 159
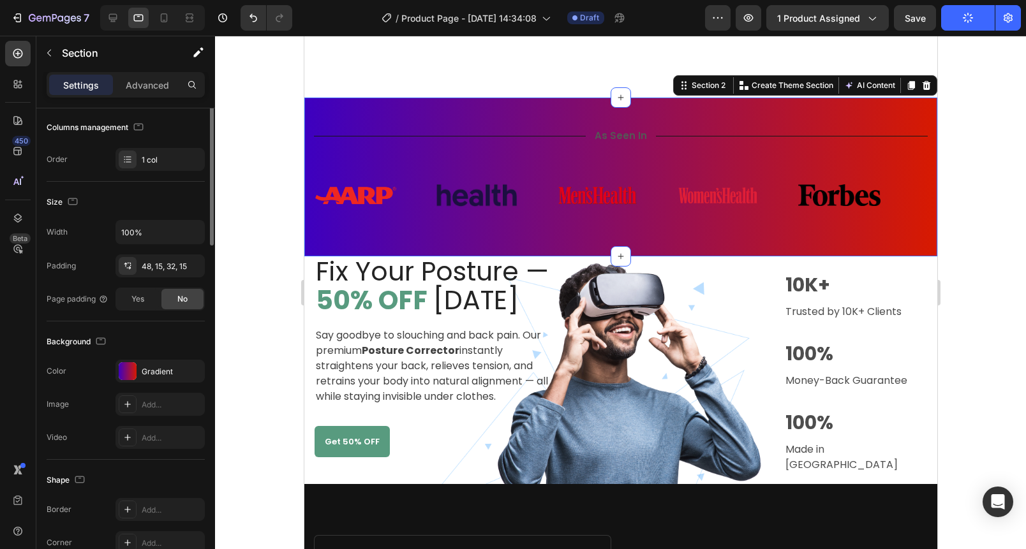
scroll to position [197, 0]
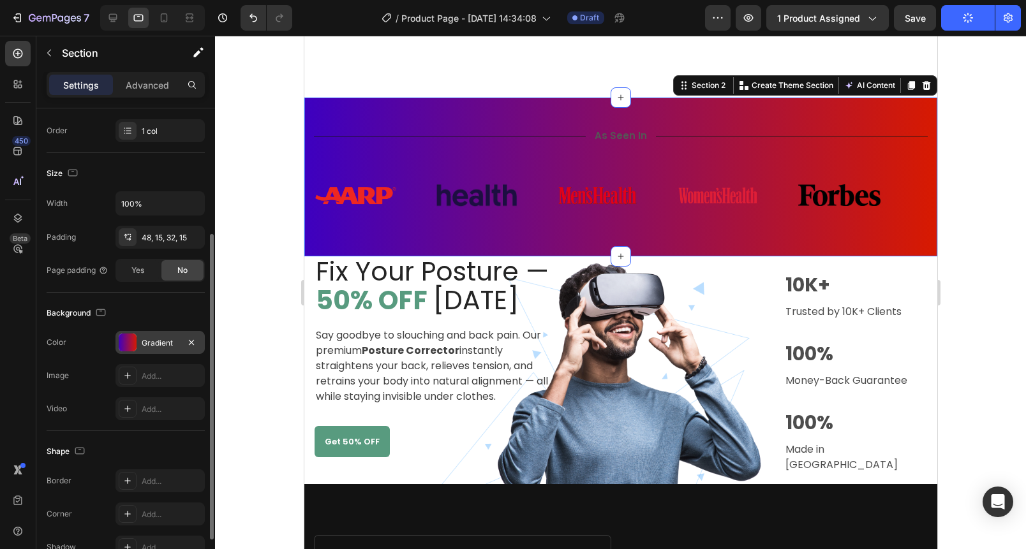
drag, startPoint x: 147, startPoint y: 333, endPoint x: 142, endPoint y: 338, distance: 7.2
click at [147, 333] on div "Gradient" at bounding box center [159, 342] width 89 height 23
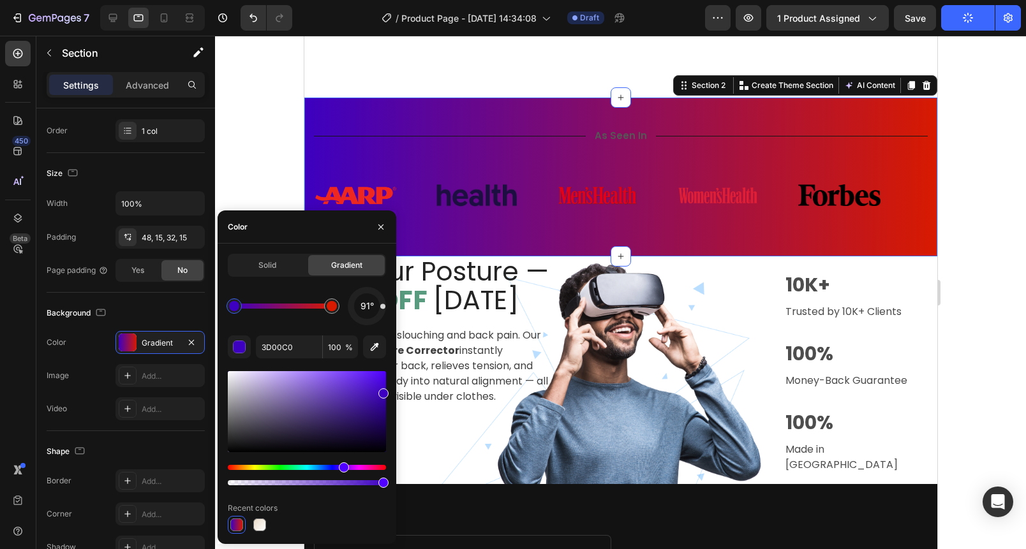
click at [246, 269] on div "Solid" at bounding box center [267, 265] width 77 height 20
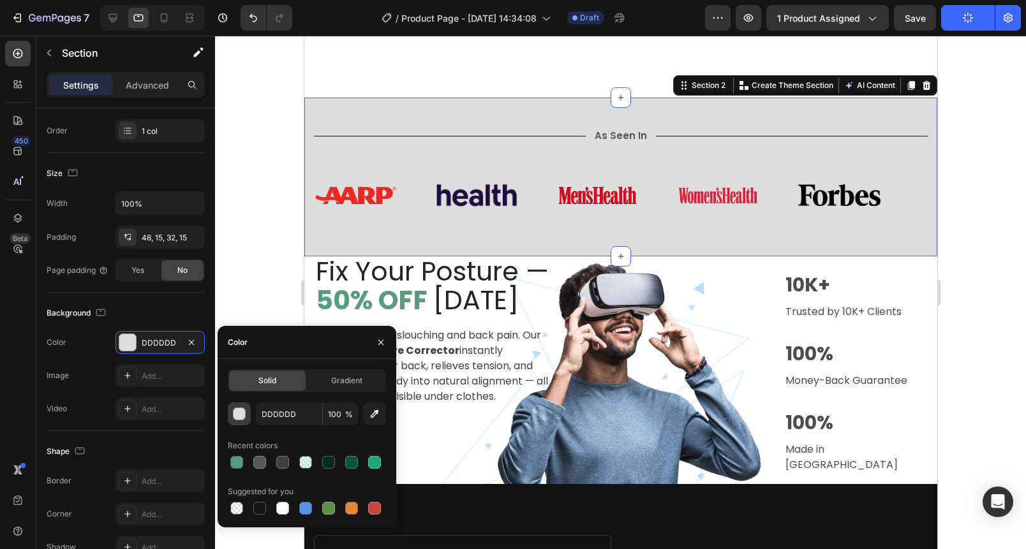
click at [239, 415] on div "button" at bounding box center [240, 414] width 13 height 13
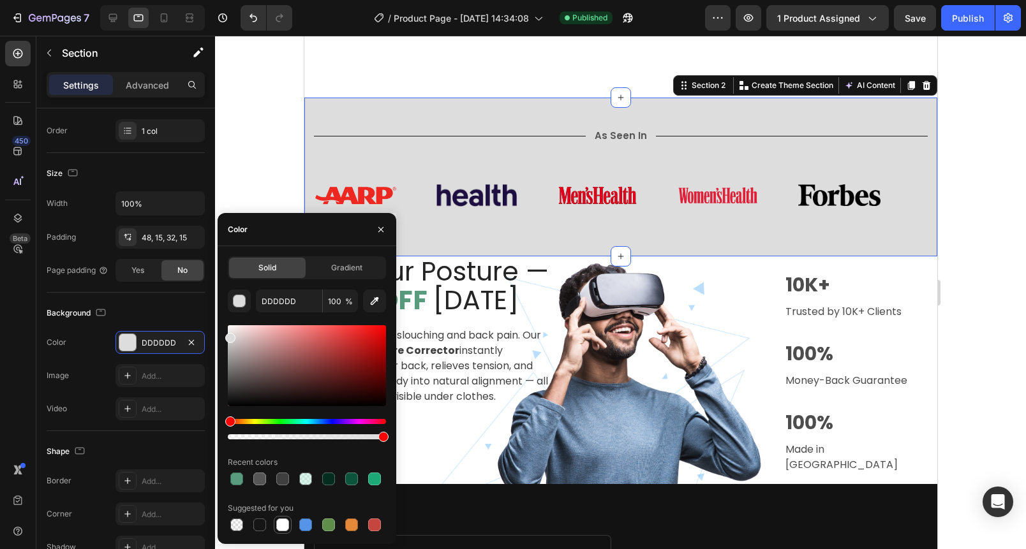
click at [284, 523] on div at bounding box center [282, 525] width 13 height 13
type input "FFFFFF"
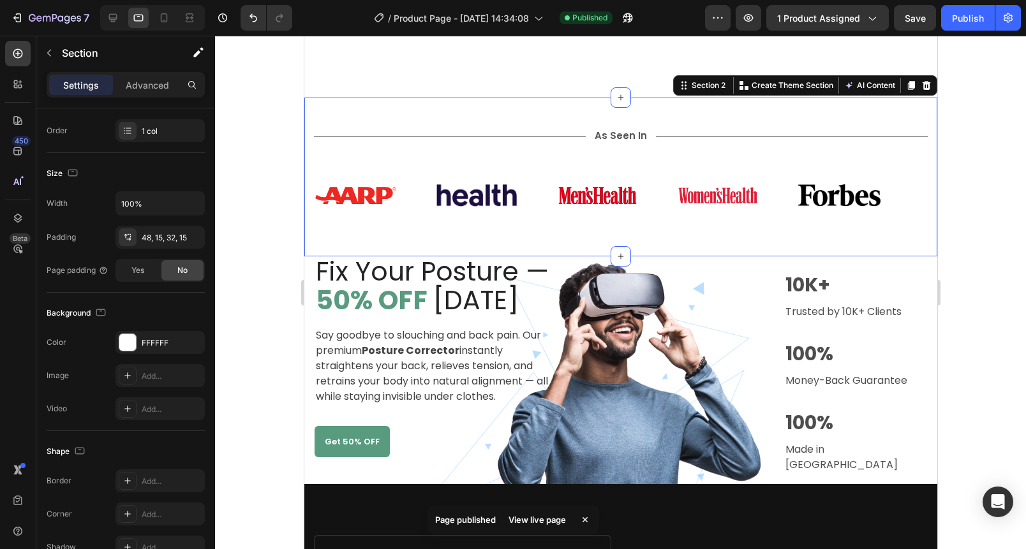
drag, startPoint x: 248, startPoint y: 186, endPoint x: 271, endPoint y: 204, distance: 28.6
click at [248, 186] on div at bounding box center [620, 293] width 811 height 514
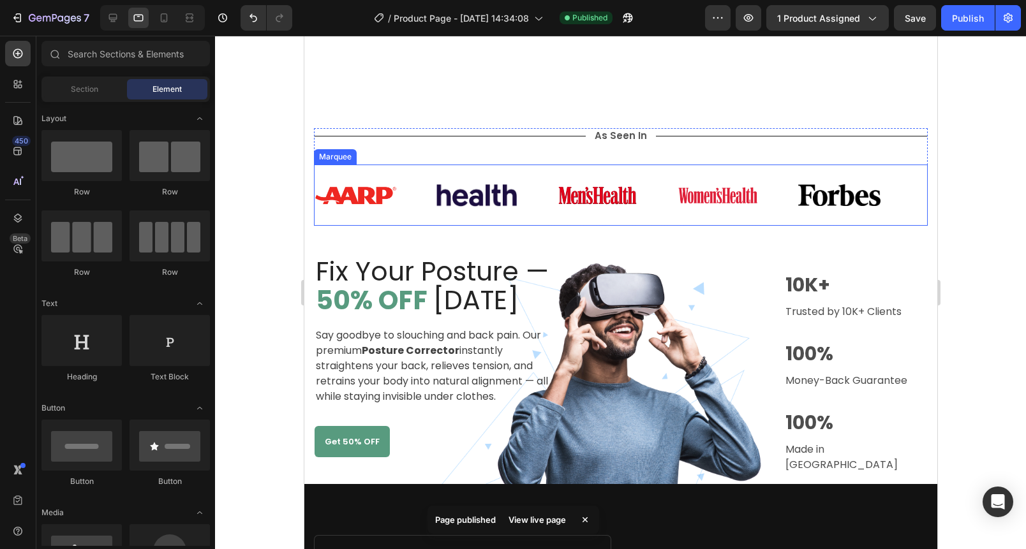
click at [537, 207] on div "Image Image Image Image Image Image Image Image Image Image Marquee" at bounding box center [620, 195] width 614 height 61
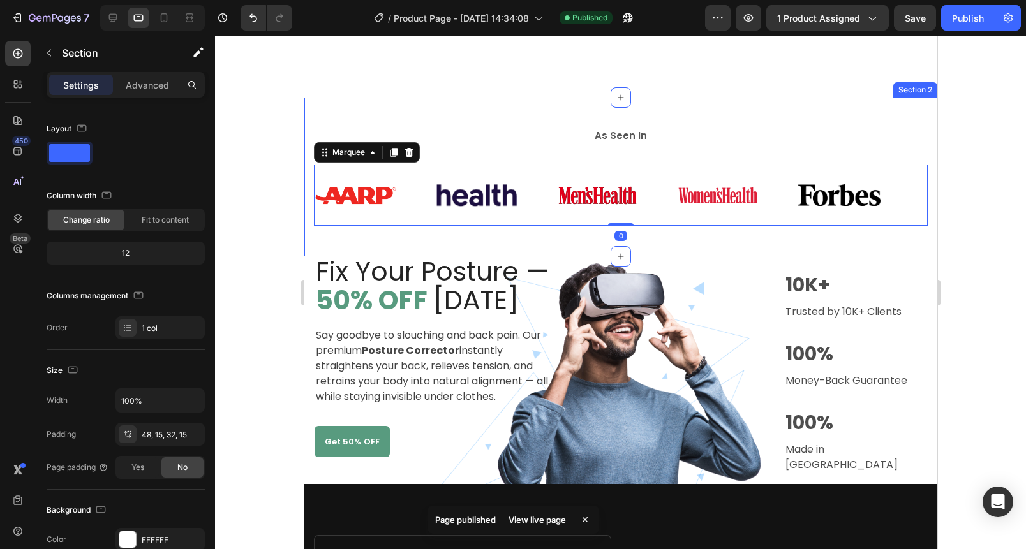
click at [570, 232] on div "Title Line As Seen In Text Block Title Line Row Image Image Image Image Image I…" at bounding box center [620, 177] width 633 height 159
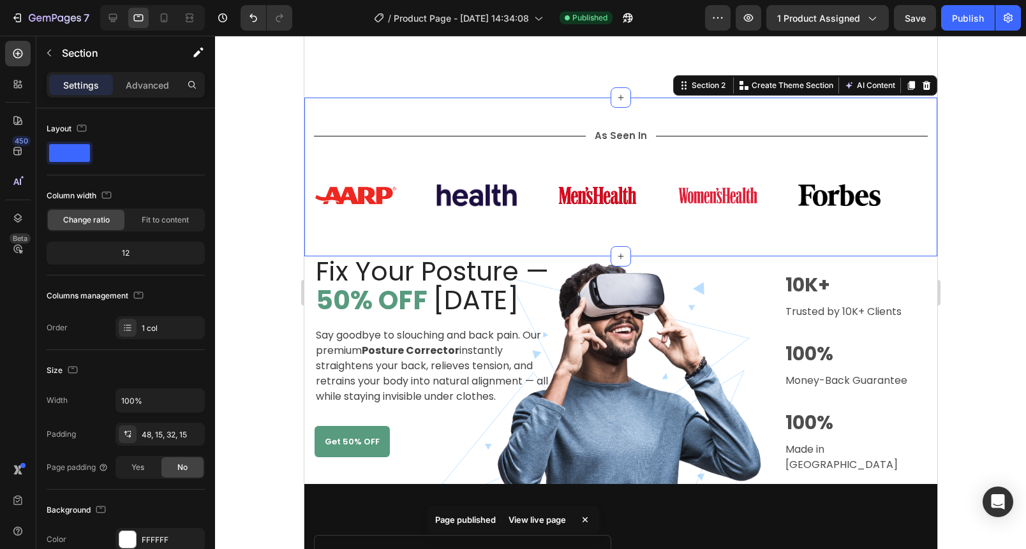
click at [663, 220] on div "Title Line As Seen In Text Block Title Line Row Image Image Image Image Image I…" at bounding box center [620, 177] width 633 height 159
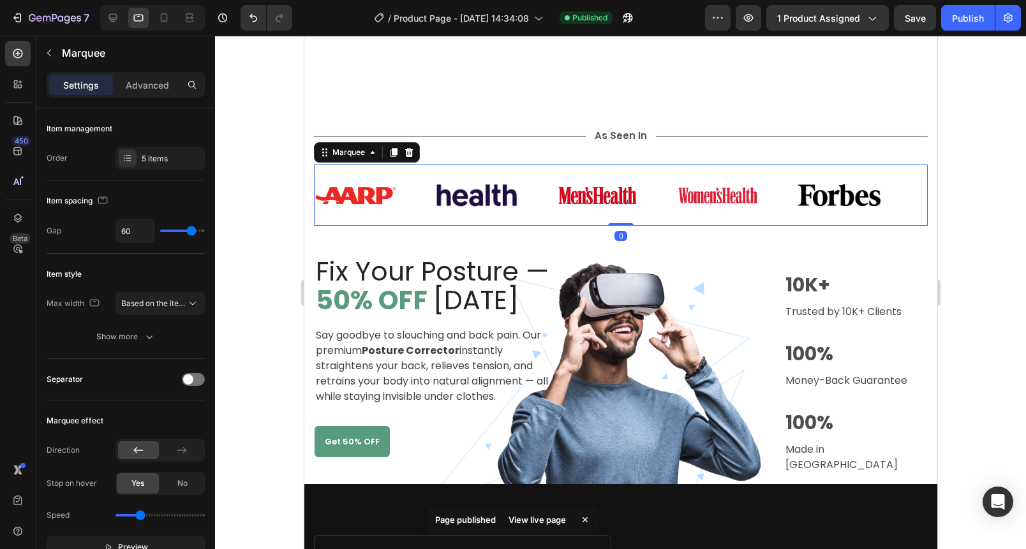
click at [652, 191] on div "Image" at bounding box center [616, 196] width 121 height 38
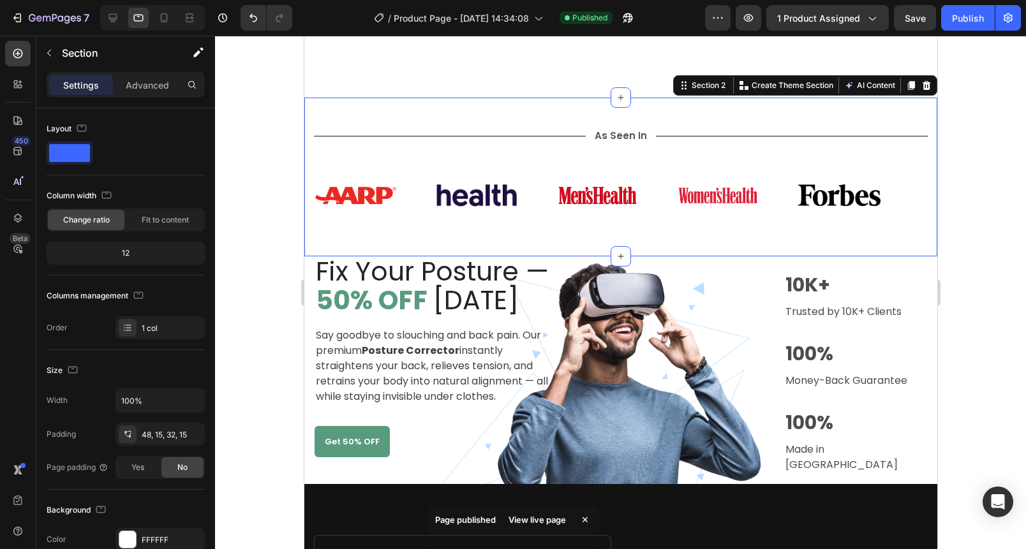
click at [641, 231] on div "Title Line As Seen In Text Block Title Line Row Image Image Image Image Image I…" at bounding box center [620, 177] width 633 height 159
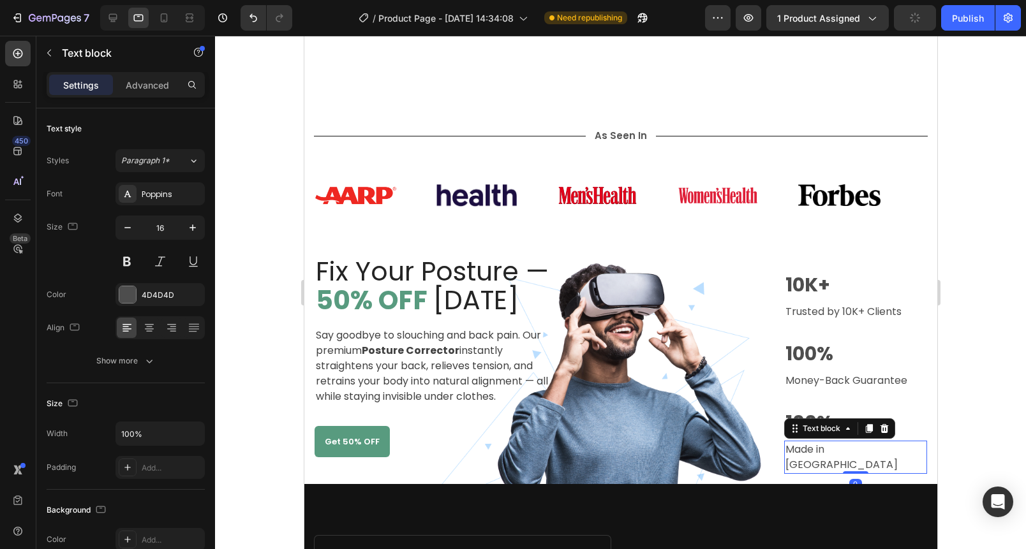
click at [836, 442] on p "Made in [GEOGRAPHIC_DATA]" at bounding box center [855, 457] width 140 height 31
click at [963, 322] on div at bounding box center [620, 293] width 811 height 514
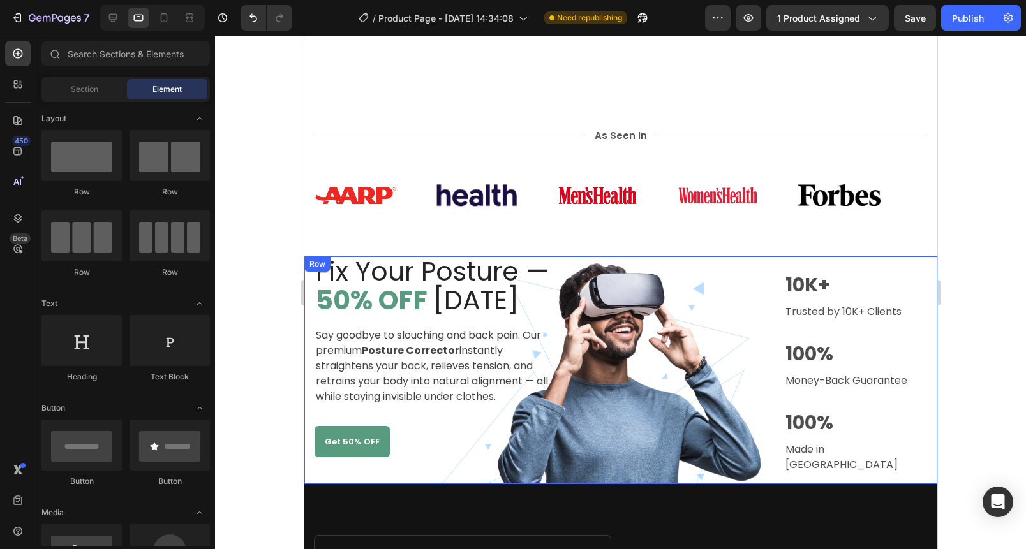
click at [676, 380] on div "Image 12K+ Text block Trusted by 10K+ Clients Text block Row 100% Text block Mo…" at bounding box center [667, 370] width 191 height 228
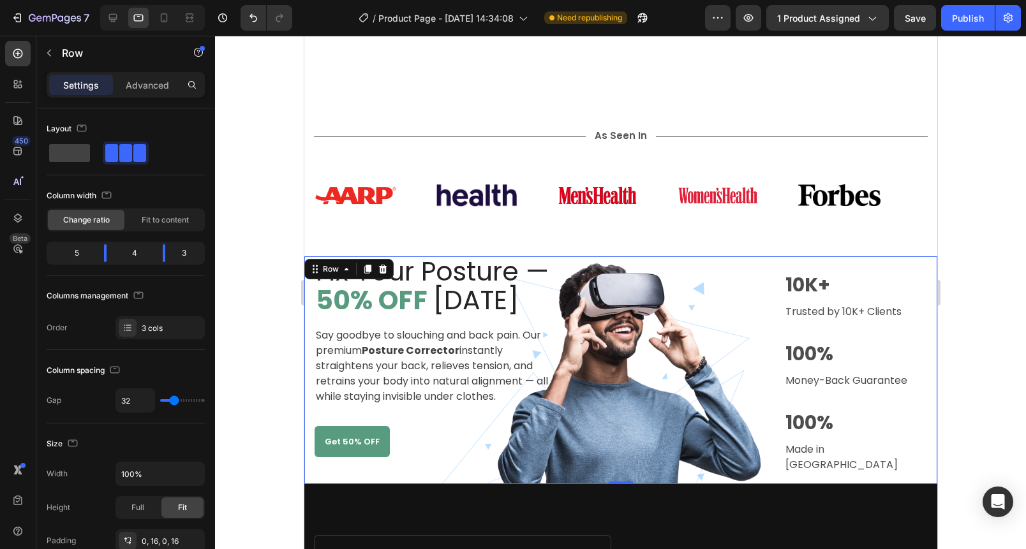
drag, startPoint x: 625, startPoint y: 457, endPoint x: 627, endPoint y: 449, distance: 7.9
click at [627, 449] on div "Fix Your Posture — 50% OFF [DATE] Text block Say goodbye to slouching and back …" at bounding box center [620, 370] width 633 height 228
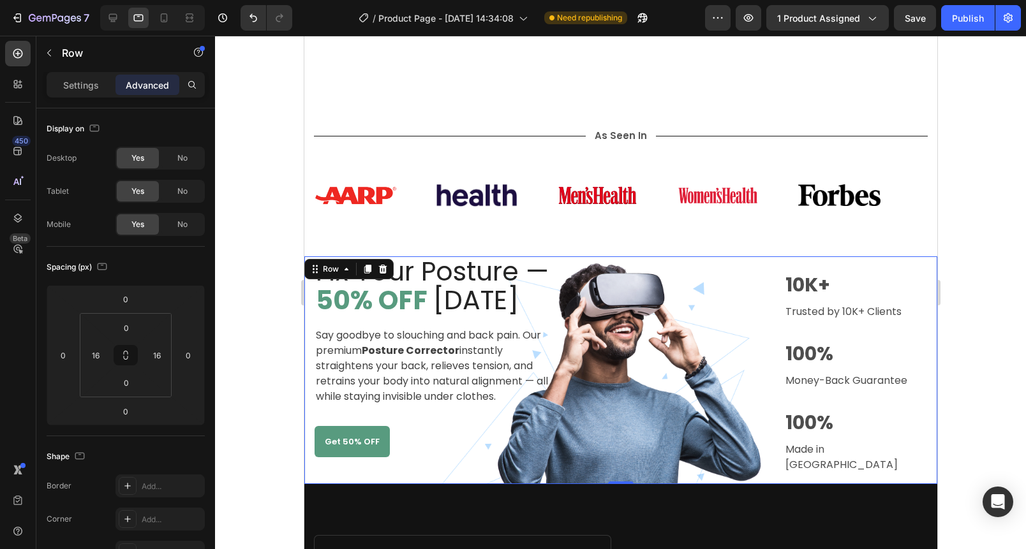
click at [584, 433] on div "Image 12K+ Text block Trusted by 10K+ Clients Text block Row 100% Text block Mo…" at bounding box center [667, 370] width 191 height 228
click at [484, 430] on div "Get 50% OFF Button" at bounding box center [433, 441] width 238 height 31
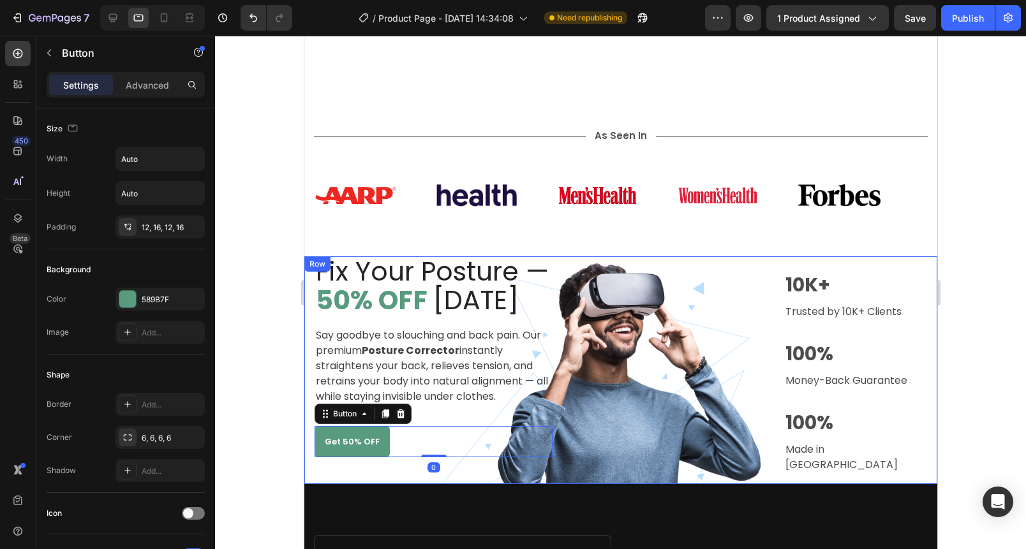
click at [584, 256] on div "Image 12K+ Text block Trusted by 10K+ Clients Text block Row 100% Text block Mo…" at bounding box center [667, 370] width 191 height 228
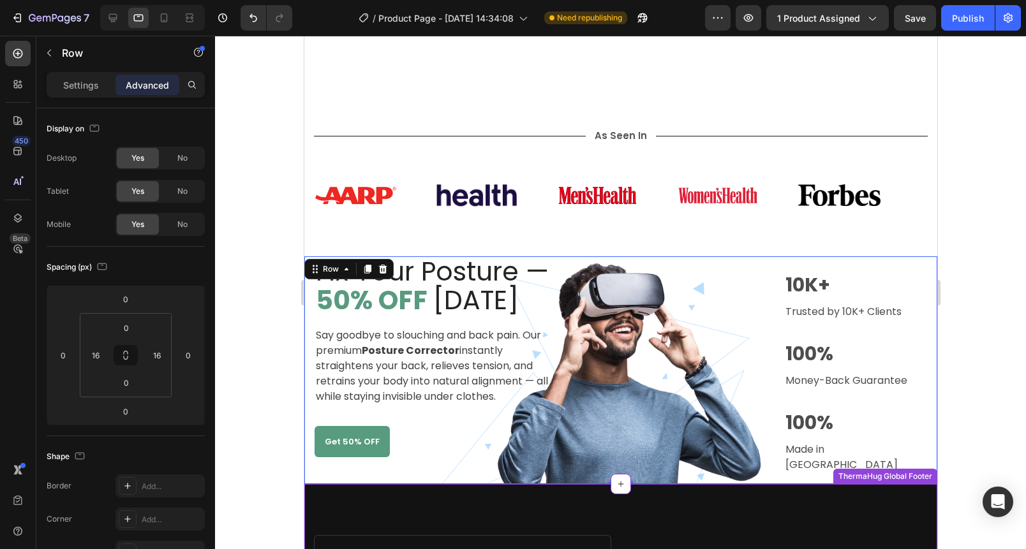
drag, startPoint x: 614, startPoint y: 458, endPoint x: 666, endPoint y: 467, distance: 53.1
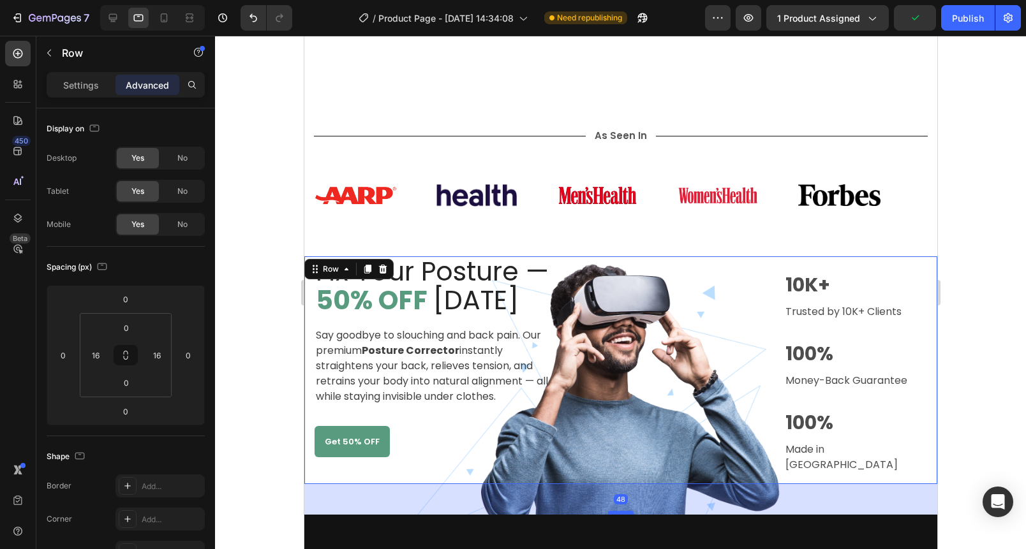
drag, startPoint x: 618, startPoint y: 456, endPoint x: 616, endPoint y: 486, distance: 30.7
click at [616, 511] on div at bounding box center [620, 513] width 26 height 4
type input "48"
click at [266, 358] on div at bounding box center [620, 293] width 811 height 514
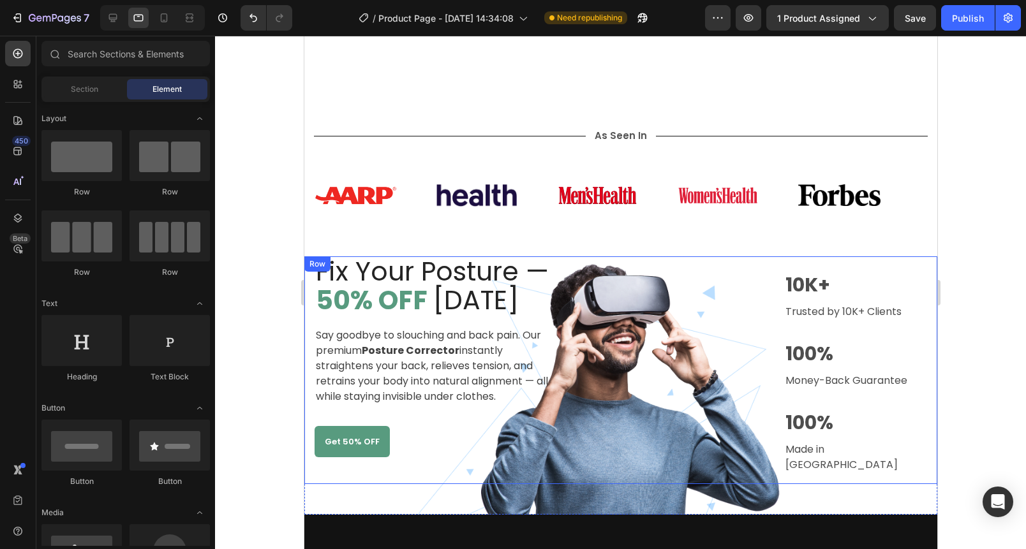
click at [687, 386] on div "Image 12K+ Text block Trusted by 10K+ Clients Text block Row 100% Text block Mo…" at bounding box center [667, 370] width 191 height 228
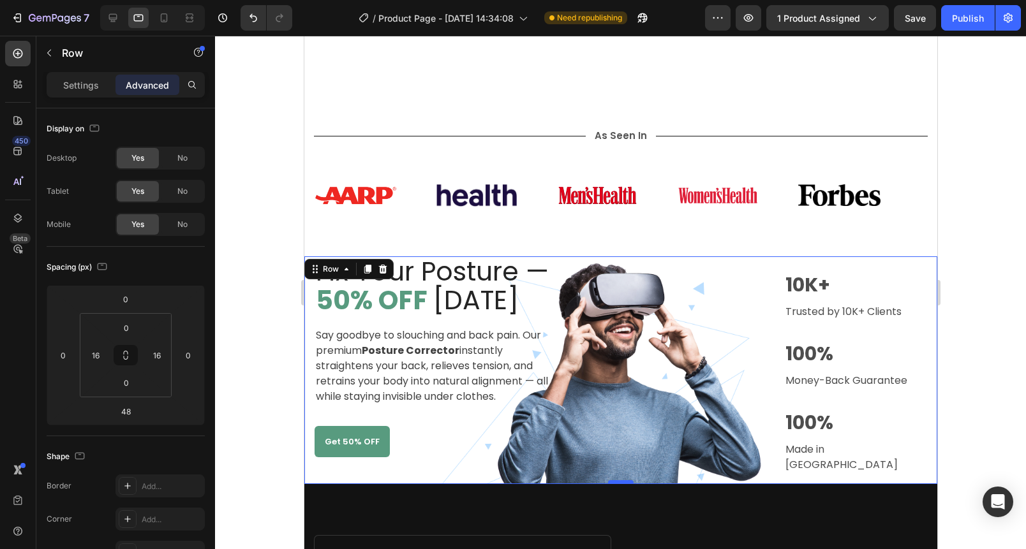
drag, startPoint x: 606, startPoint y: 486, endPoint x: 609, endPoint y: 453, distance: 33.3
click at [609, 480] on div at bounding box center [620, 482] width 26 height 4
type input "0"
click at [273, 345] on div at bounding box center [620, 293] width 811 height 514
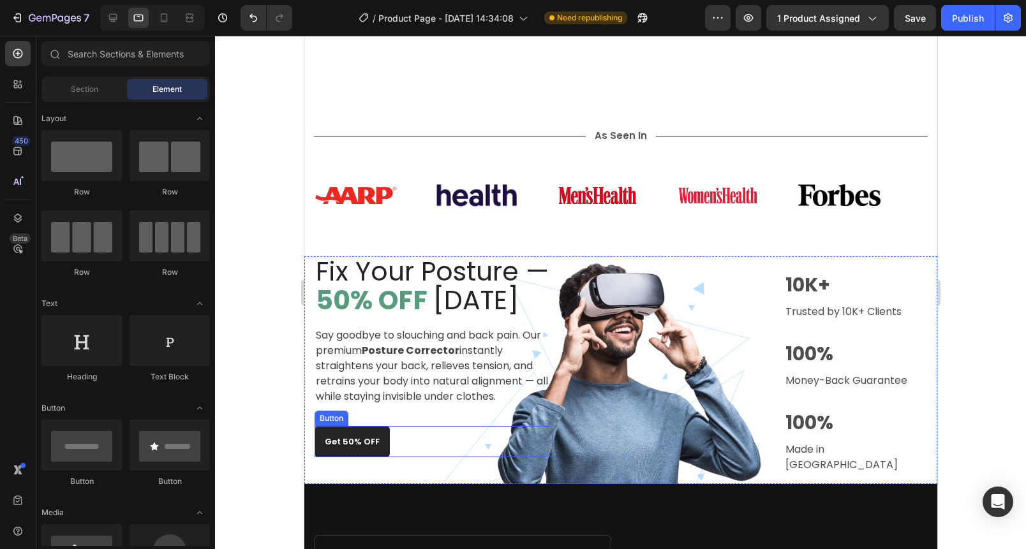
click at [338, 426] on button "Get 50% OFF" at bounding box center [351, 441] width 75 height 31
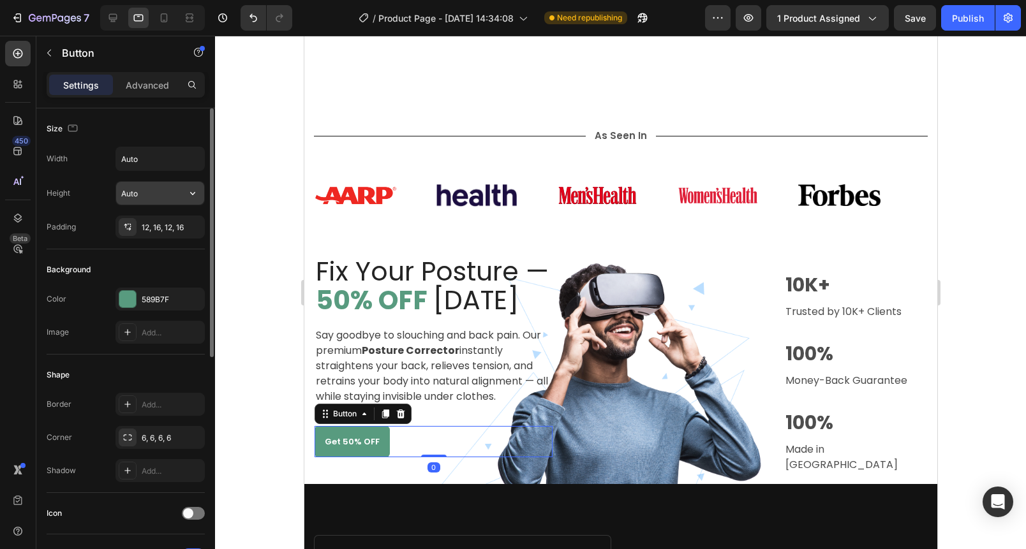
click at [130, 195] on input "Auto" at bounding box center [160, 193] width 88 height 23
click at [163, 191] on input "Auto" at bounding box center [160, 193] width 88 height 23
click at [185, 192] on button "button" at bounding box center [192, 193] width 23 height 23
drag, startPoint x: 165, startPoint y: 191, endPoint x: 123, endPoint y: 190, distance: 41.5
click at [123, 190] on input "Auto" at bounding box center [160, 193] width 88 height 23
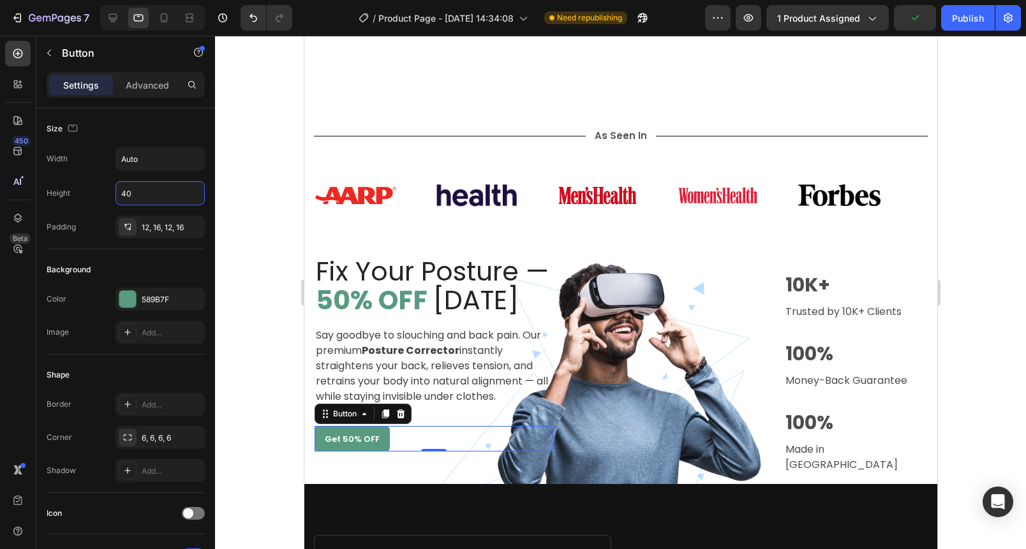
type input "40"
click at [237, 251] on div at bounding box center [620, 293] width 811 height 514
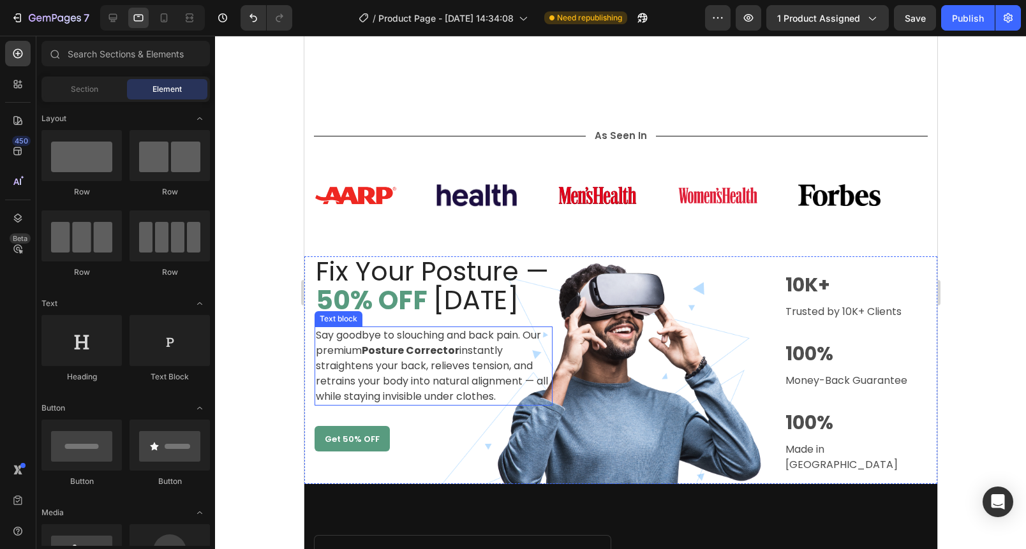
click at [441, 379] on p "Say goodbye to slouching and back pain. Our premium Posture Corrector instantly…" at bounding box center [432, 366] width 235 height 77
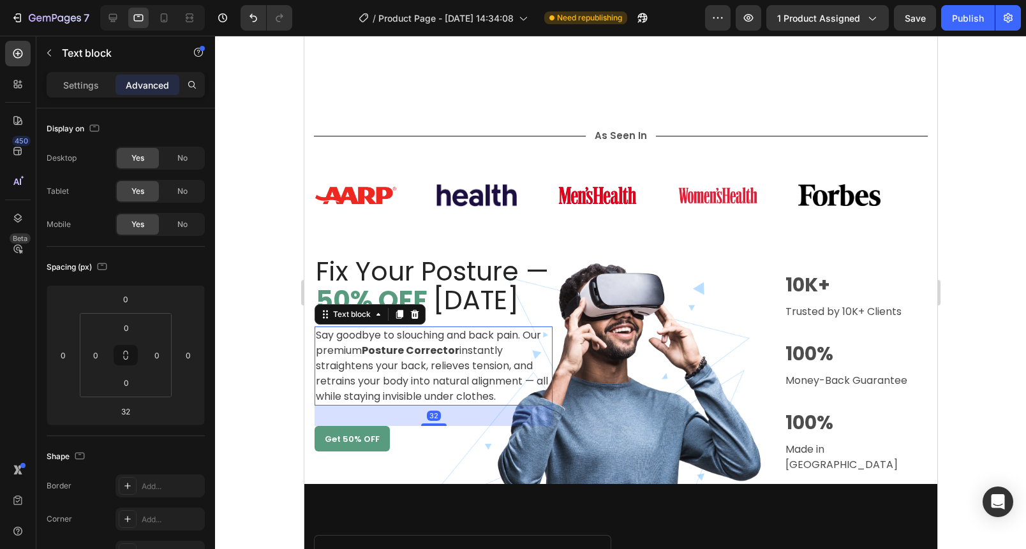
click at [439, 368] on p "Say goodbye to slouching and back pain. Our premium Posture Corrector instantly…" at bounding box center [432, 366] width 235 height 77
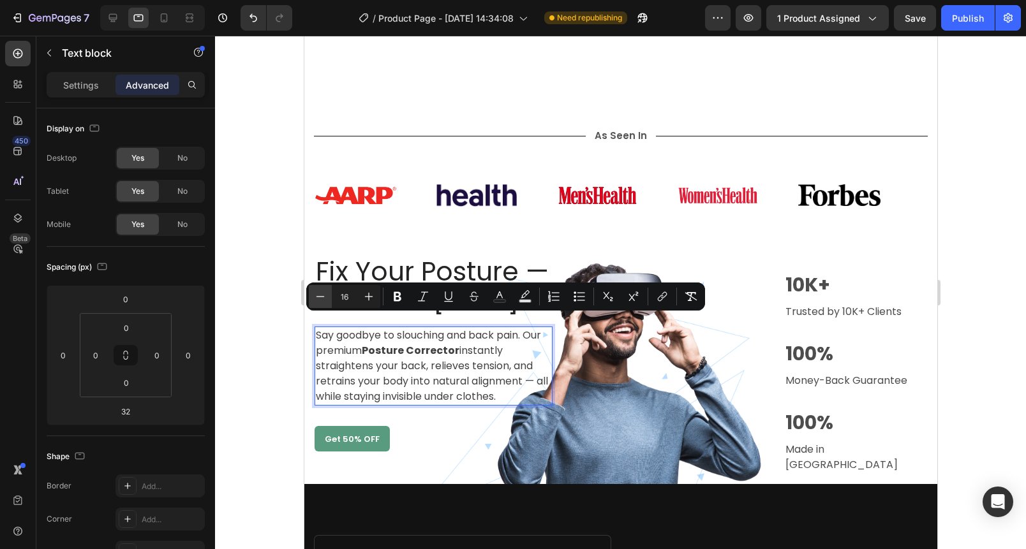
click at [325, 300] on icon "Editor contextual toolbar" at bounding box center [320, 296] width 13 height 13
type input "15"
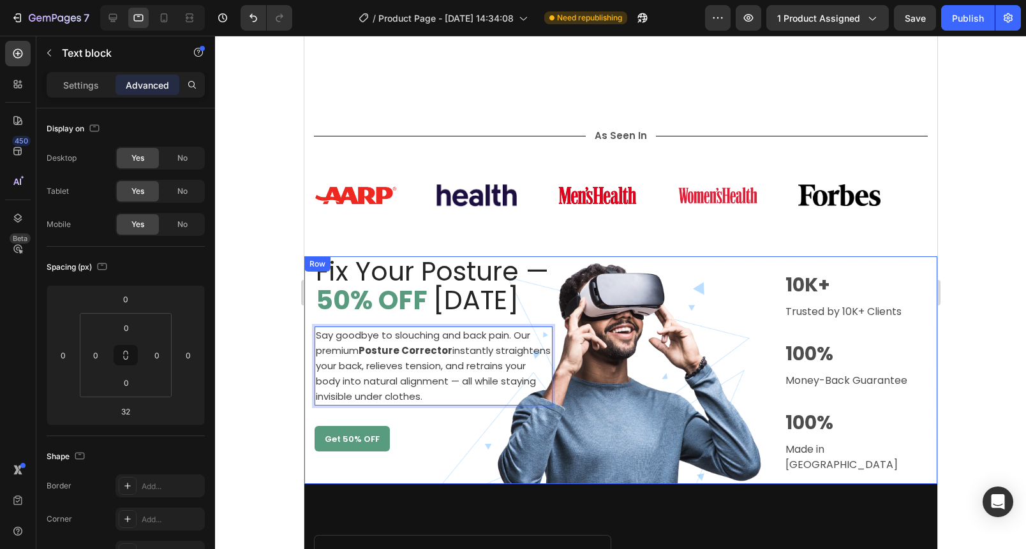
click at [264, 313] on div at bounding box center [620, 293] width 811 height 514
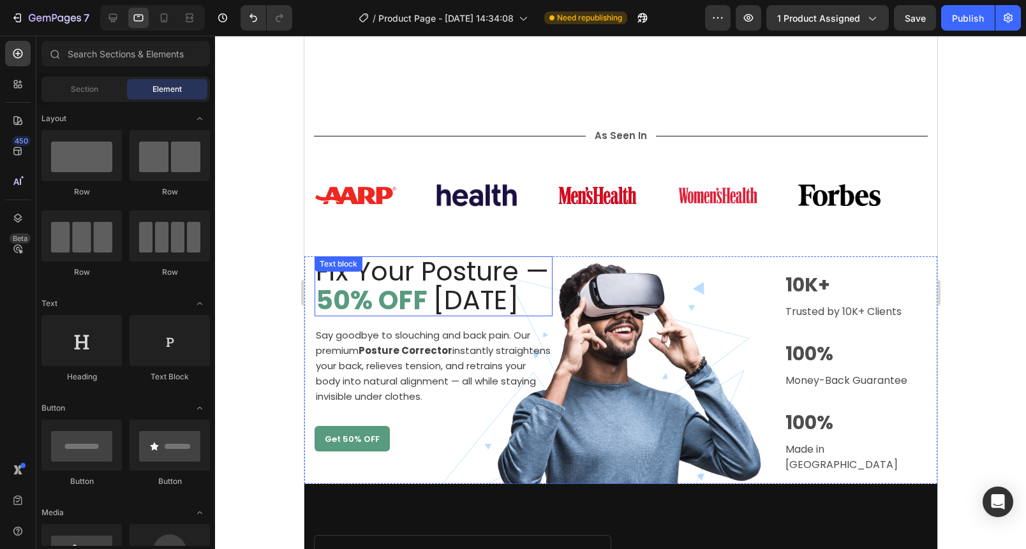
click at [422, 285] on strong "50% OFF" at bounding box center [371, 300] width 112 height 36
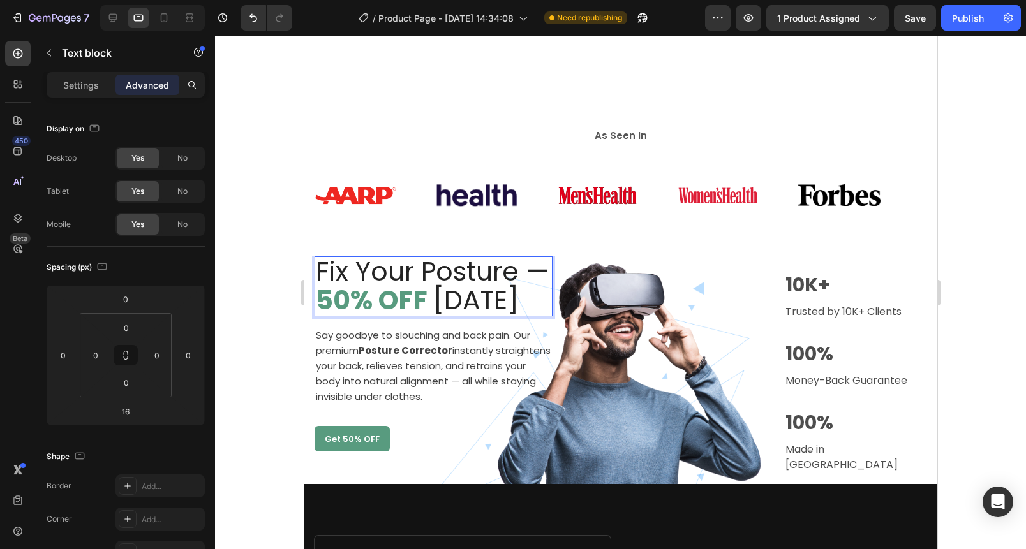
click at [422, 285] on strong "50% OFF" at bounding box center [371, 300] width 112 height 36
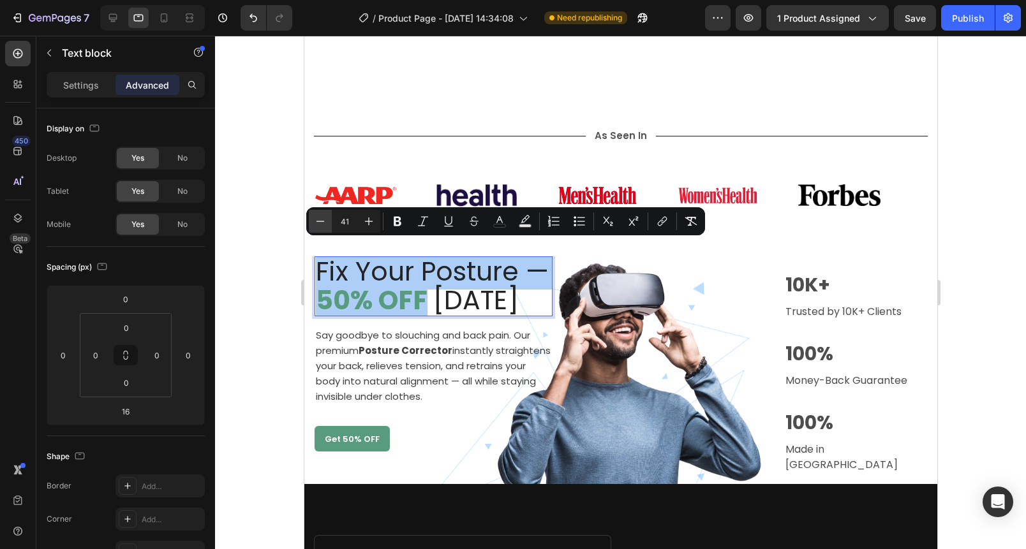
click at [324, 224] on icon "Editor contextual toolbar" at bounding box center [320, 221] width 13 height 13
type input "40"
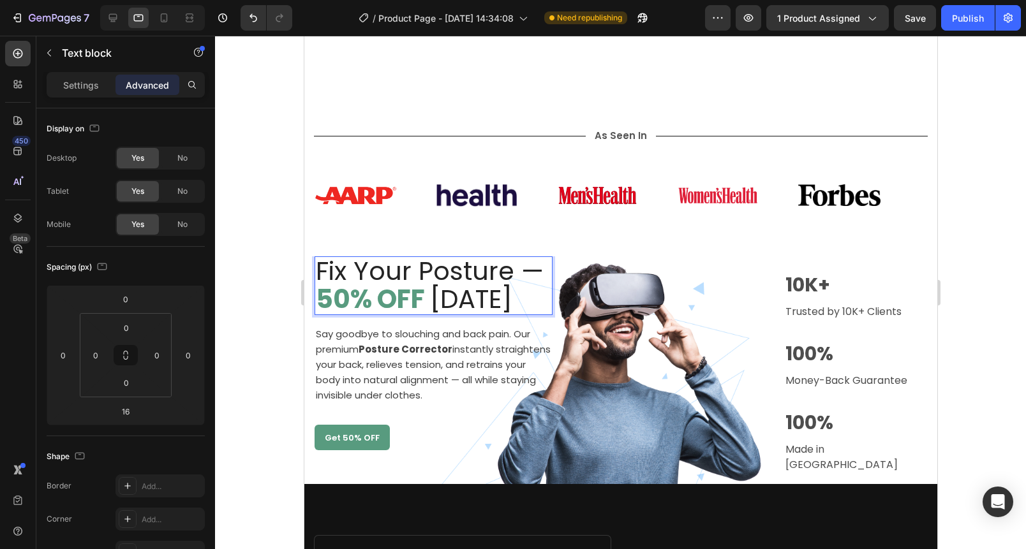
click at [276, 241] on div at bounding box center [620, 293] width 811 height 514
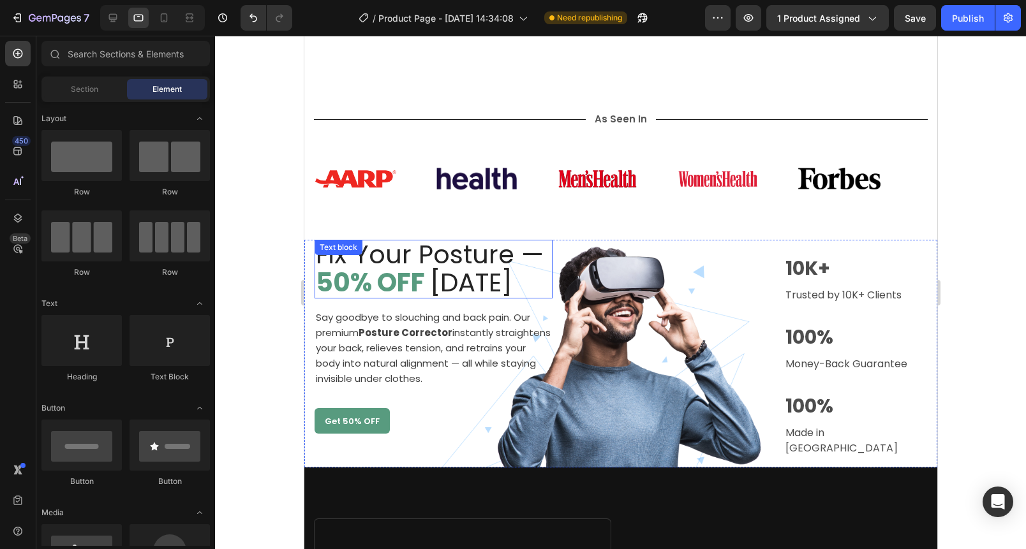
scroll to position [632, 0]
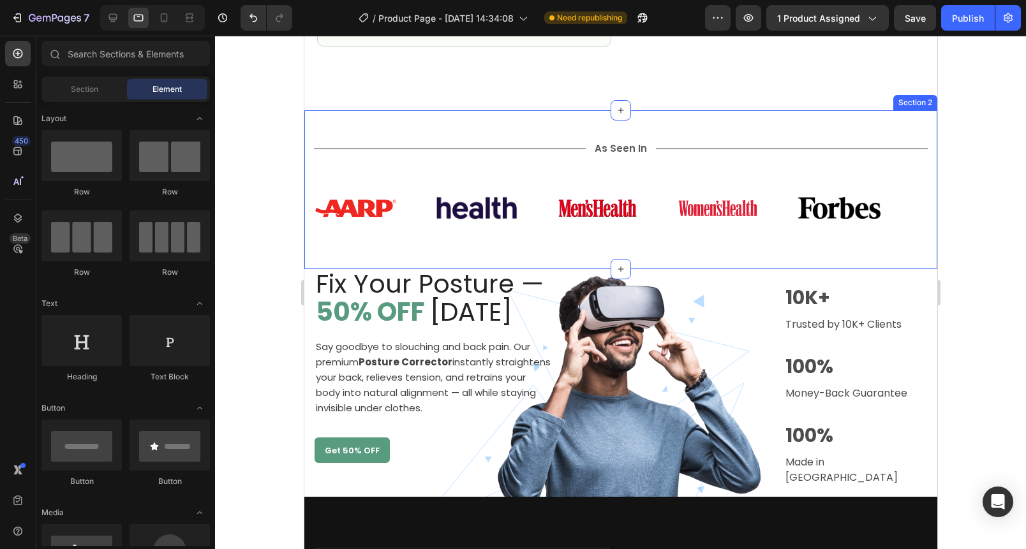
click at [574, 230] on div "Title Line As Seen In Text Block Title Line Row Image Image Image Image Image I…" at bounding box center [620, 195] width 614 height 108
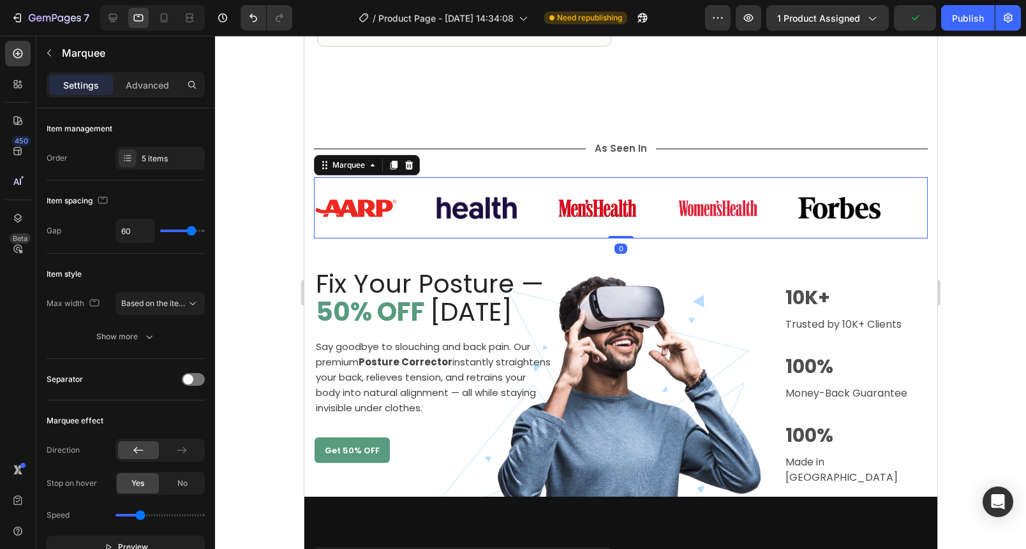
click at [650, 202] on div "Image" at bounding box center [616, 209] width 121 height 38
click at [616, 223] on div "Image Image Image Image Image Image Image Image Image Image Marquee 0" at bounding box center [620, 207] width 614 height 61
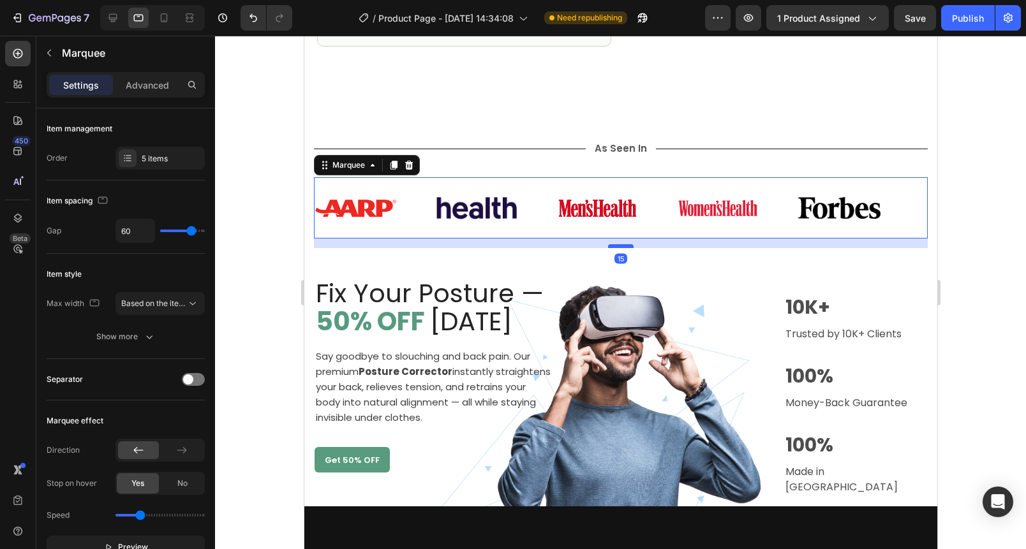
drag, startPoint x: 616, startPoint y: 225, endPoint x: 616, endPoint y: 235, distance: 9.6
click at [616, 244] on div at bounding box center [620, 246] width 26 height 4
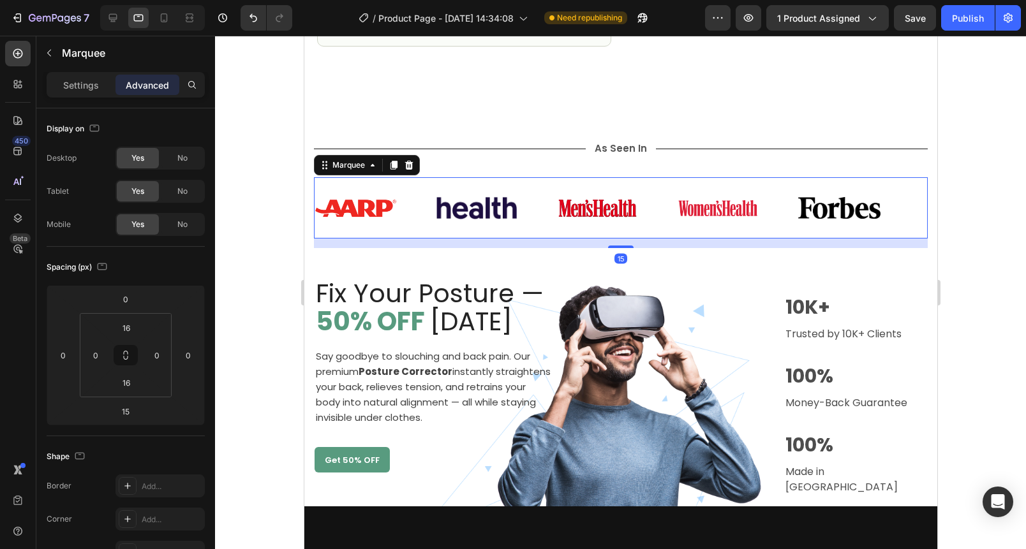
click at [996, 209] on div at bounding box center [620, 293] width 811 height 514
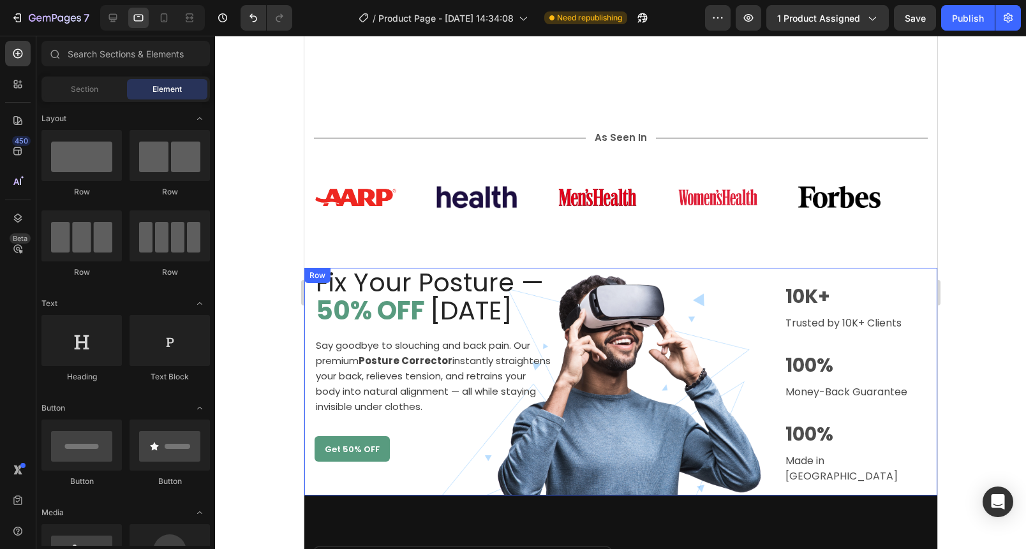
click at [590, 336] on div "Image 12K+ Text block Trusted by 10K+ Clients Text block Row 100% Text block Mo…" at bounding box center [667, 382] width 191 height 228
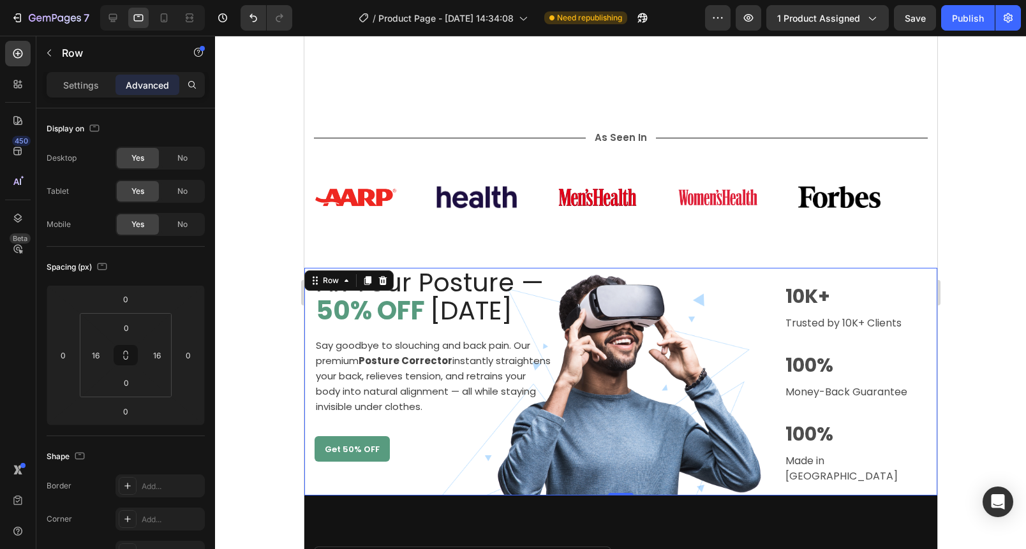
scroll to position [643, 0]
click at [69, 92] on div "Settings" at bounding box center [81, 85] width 64 height 20
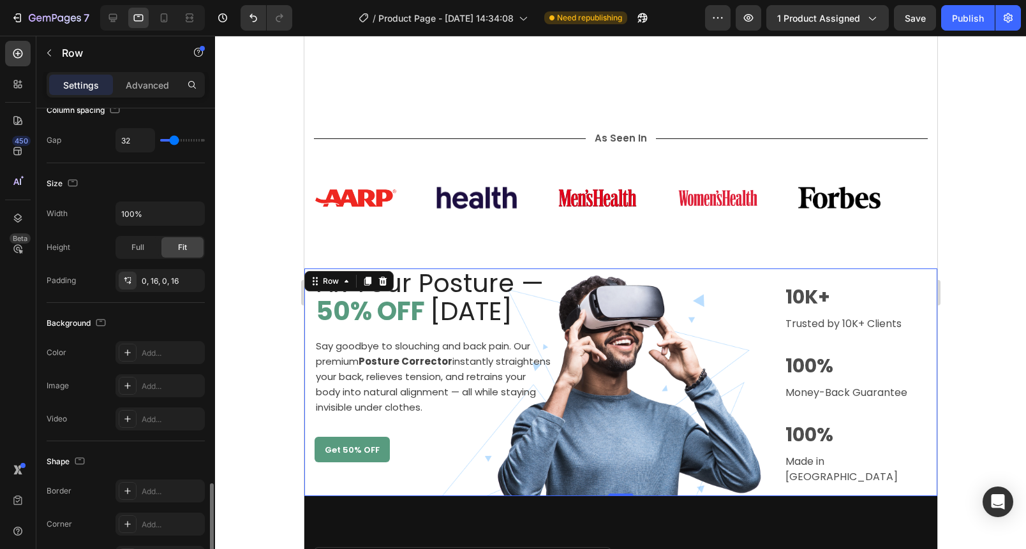
scroll to position [0, 0]
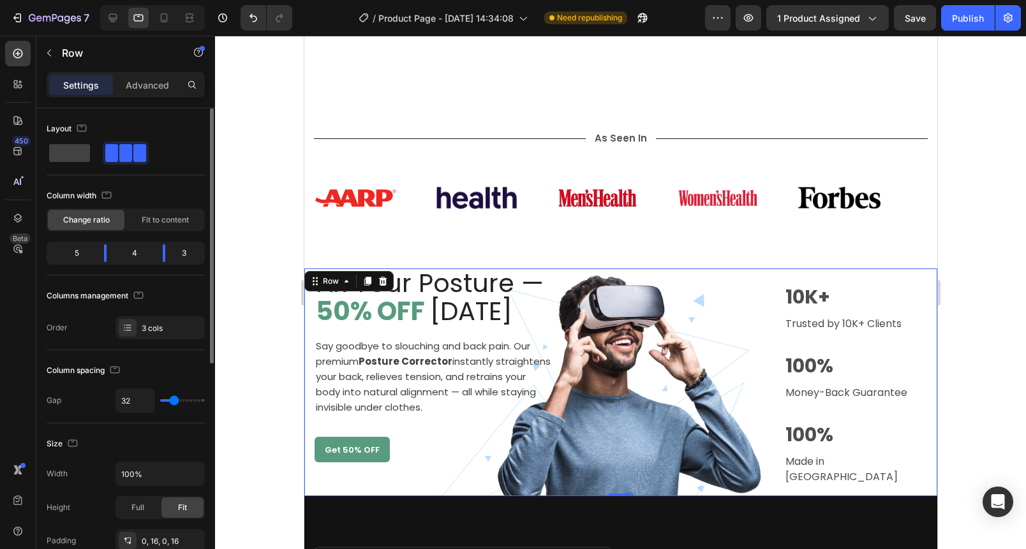
click at [613, 334] on div "Image 12K+ Text block Trusted by 10K+ Clients Text block Row 100% Text block Mo…" at bounding box center [667, 383] width 191 height 228
drag, startPoint x: 229, startPoint y: 260, endPoint x: 253, endPoint y: 257, distance: 23.7
click at [232, 259] on div at bounding box center [620, 293] width 811 height 514
click at [646, 321] on div "Image 12K+ Text block Trusted by 10K+ Clients Text block Row 100% Text block Mo…" at bounding box center [667, 383] width 191 height 228
drag, startPoint x: 591, startPoint y: 376, endPoint x: 326, endPoint y: 206, distance: 315.4
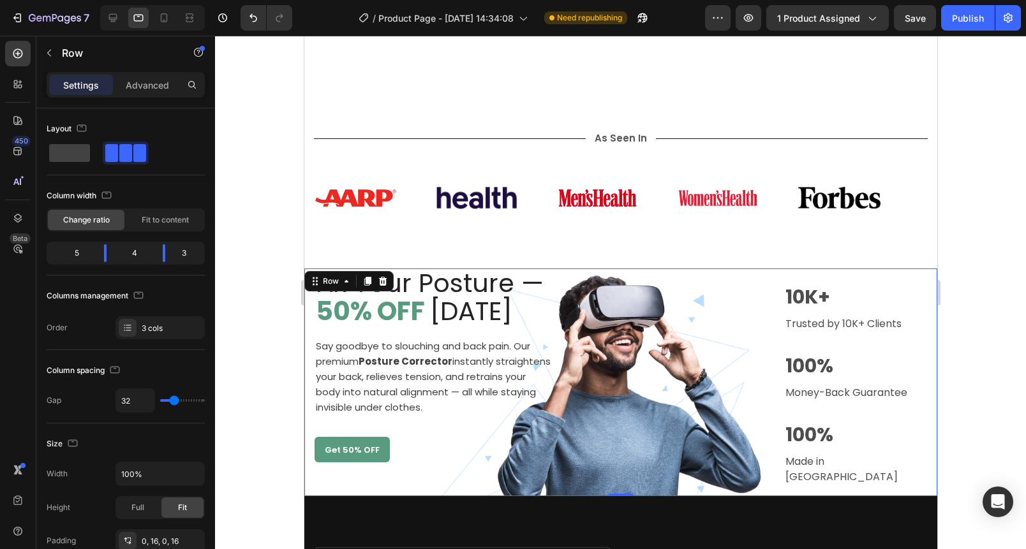
click at [591, 376] on div "Image 12K+ Text block Trusted by 10K+ Clients Text block Row 100% Text block Mo…" at bounding box center [667, 383] width 191 height 228
click at [146, 85] on p "Advanced" at bounding box center [147, 84] width 43 height 13
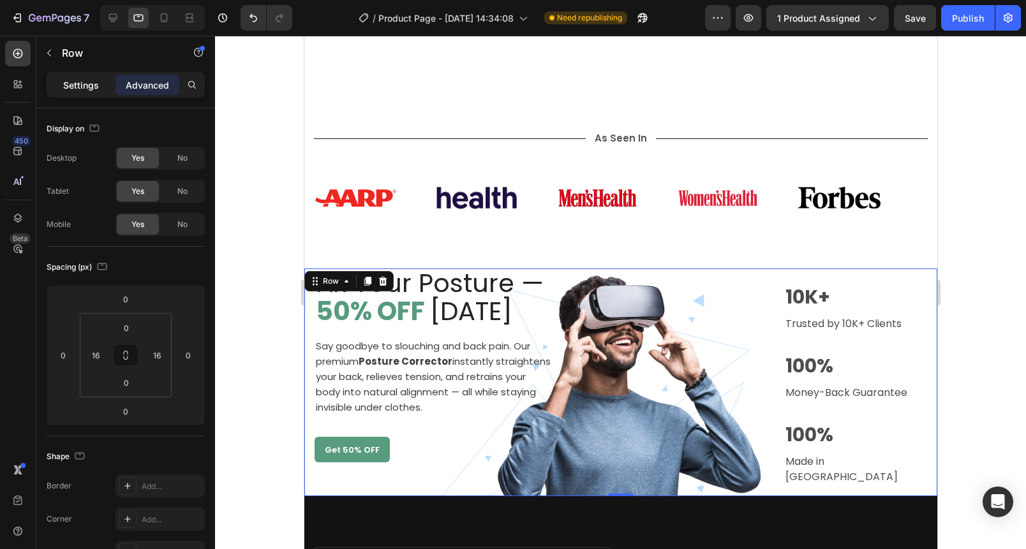
click at [96, 86] on p "Settings" at bounding box center [81, 84] width 36 height 13
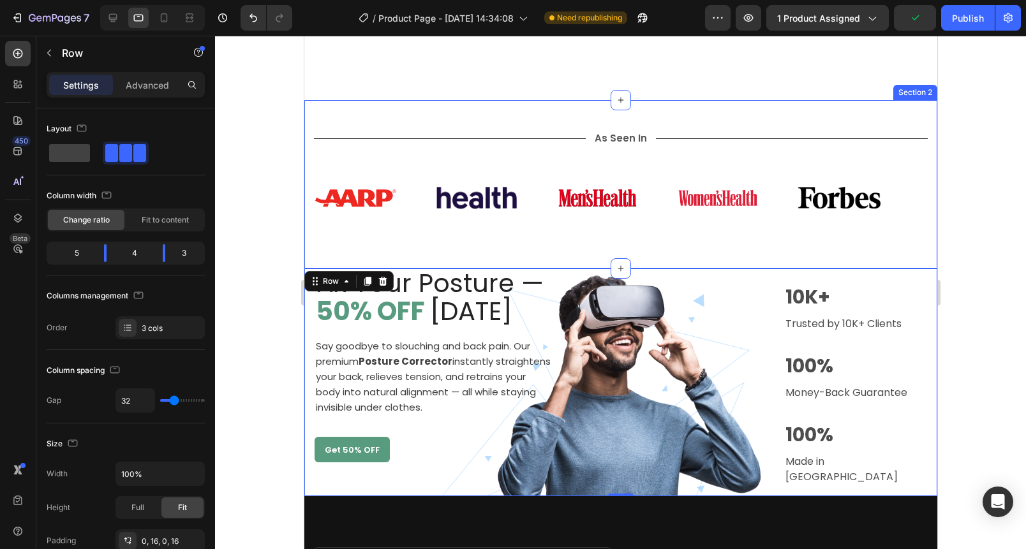
click at [551, 246] on div "Title Line As Seen In Text Block Title Line Row Image Image Image Image Image I…" at bounding box center [620, 184] width 633 height 168
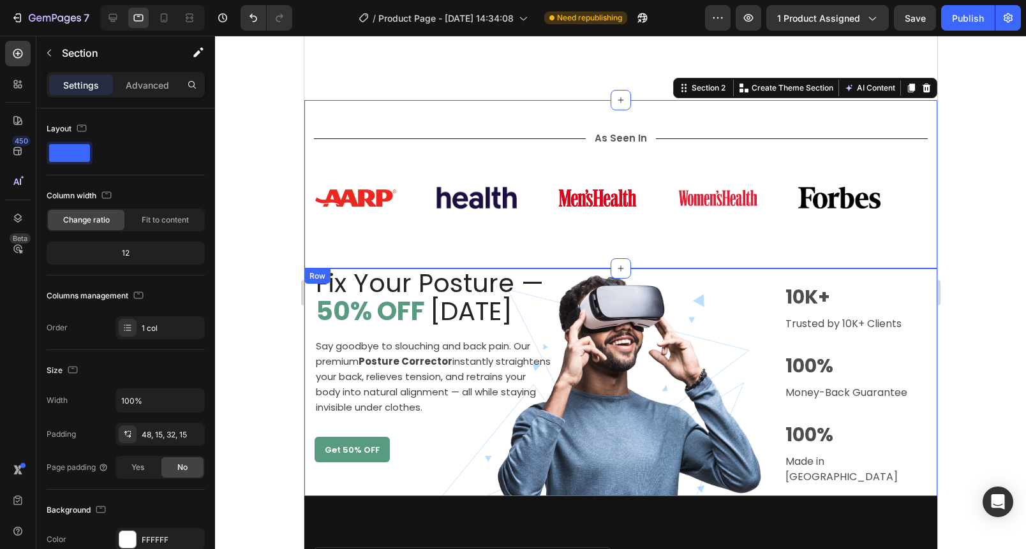
click at [580, 405] on div "Image 12K+ Text block Trusted by 10K+ Clients Text block Row 100% Text block Mo…" at bounding box center [667, 383] width 191 height 228
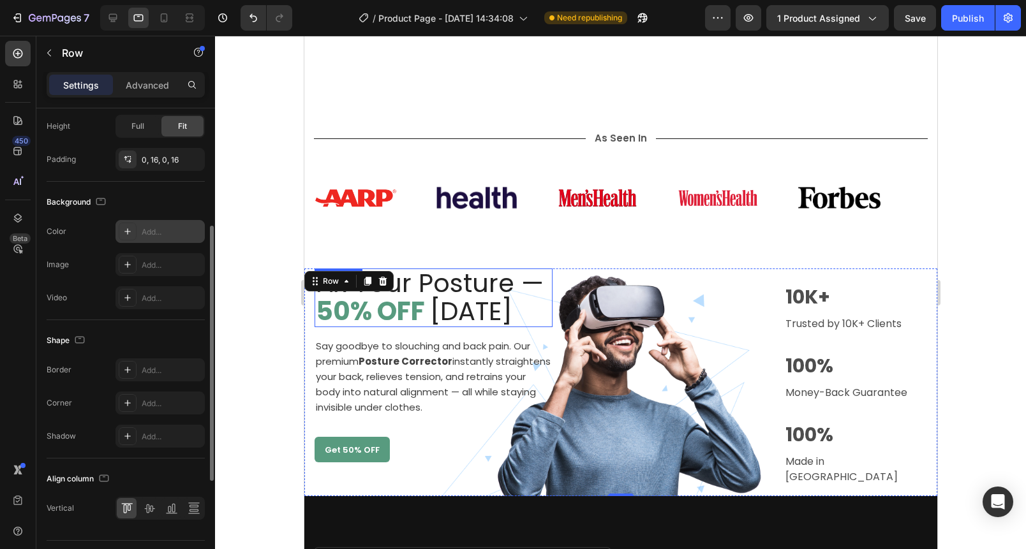
scroll to position [400, 0]
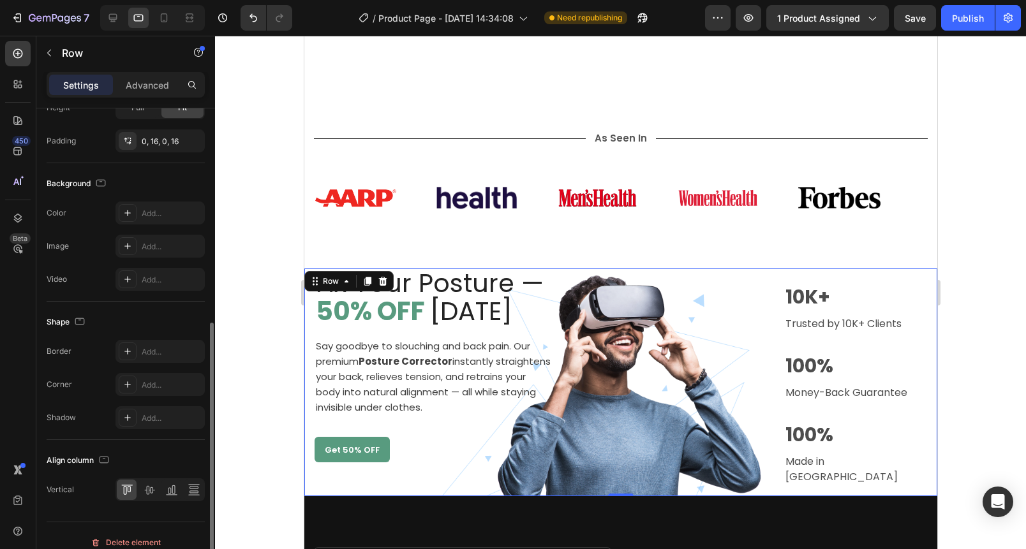
click at [720, 324] on div "Image 12K+ Text block Trusted by 10K+ Clients Text block Row 100% Text block Mo…" at bounding box center [667, 383] width 191 height 228
click at [708, 274] on div "Image 12K+ Text block Trusted by 10K+ Clients Text block Row 100% Text block Mo…" at bounding box center [667, 383] width 191 height 228
click at [606, 341] on div "Image 12K+ Text block Trusted by 10K+ Clients Text block Row 100% Text block Mo…" at bounding box center [667, 383] width 191 height 228
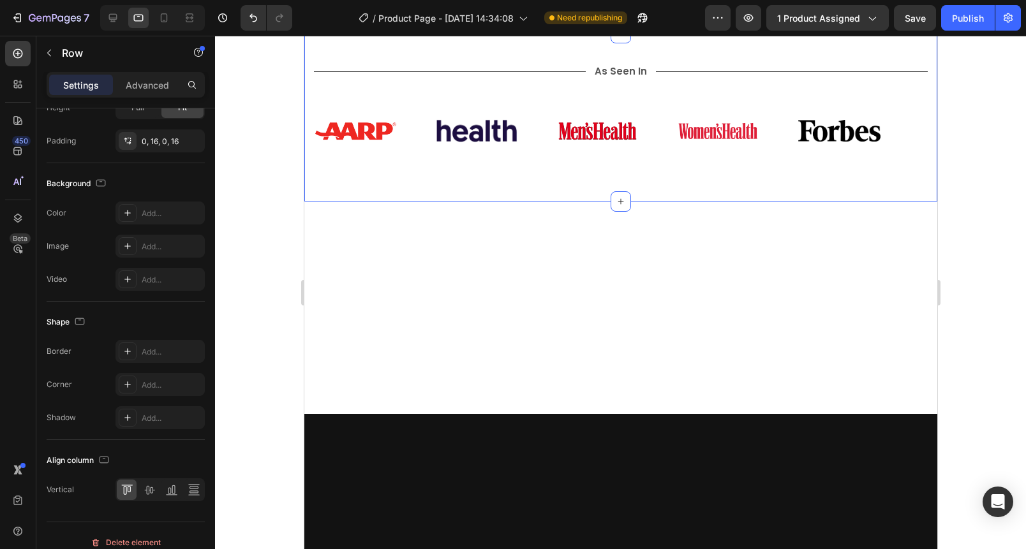
scroll to position [233, 0]
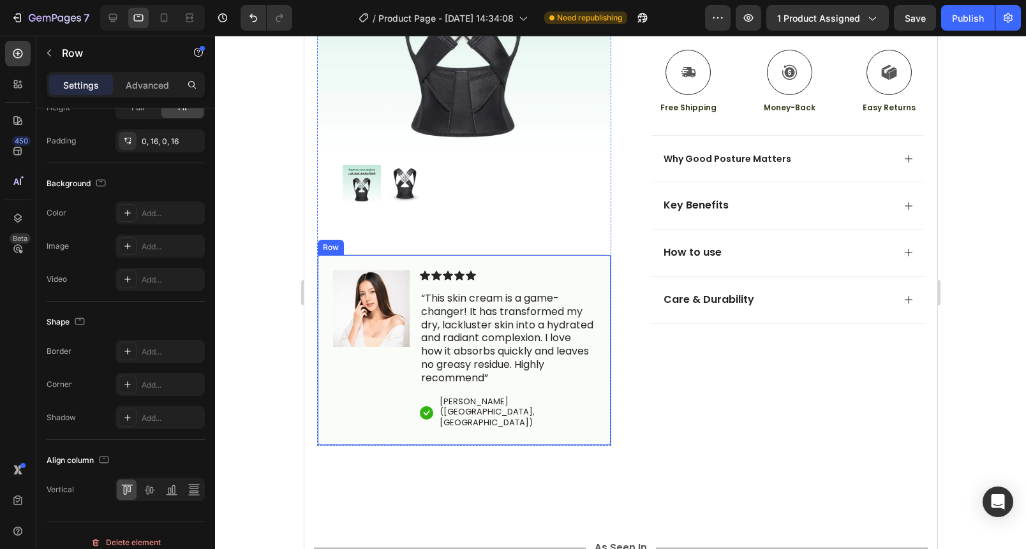
click at [553, 264] on div "Image Icon Icon Icon Icon Icon Icon List “This skin cream is a game-changer! It…" at bounding box center [463, 350] width 294 height 191
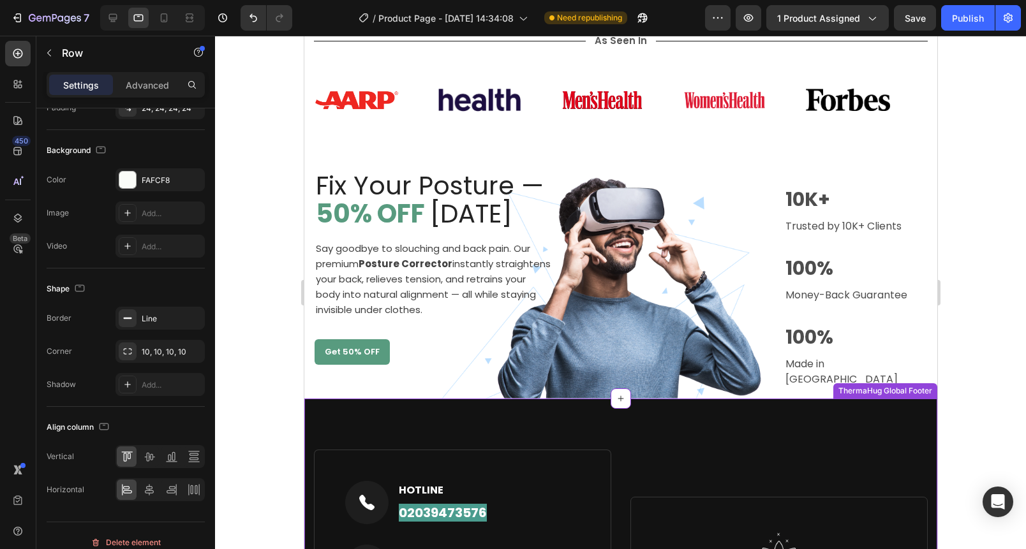
scroll to position [721, 0]
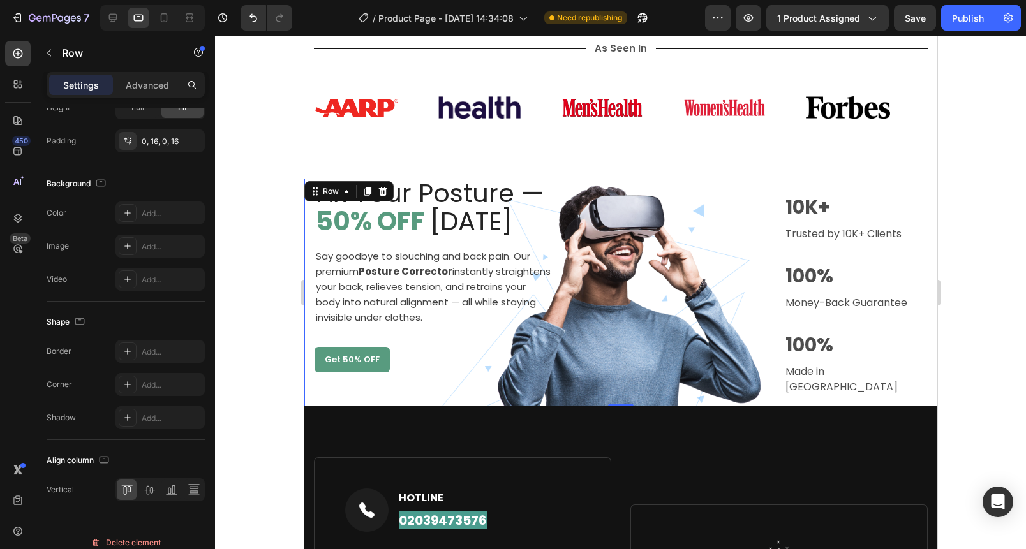
click at [644, 260] on div "Image 12K+ Text block Trusted by 10K+ Clients Text block Row 100% Text block Mo…" at bounding box center [667, 293] width 191 height 228
click at [630, 316] on div "Image 12K+ Text block Trusted by 10K+ Clients Text block Row 100% Text block Mo…" at bounding box center [667, 293] width 191 height 228
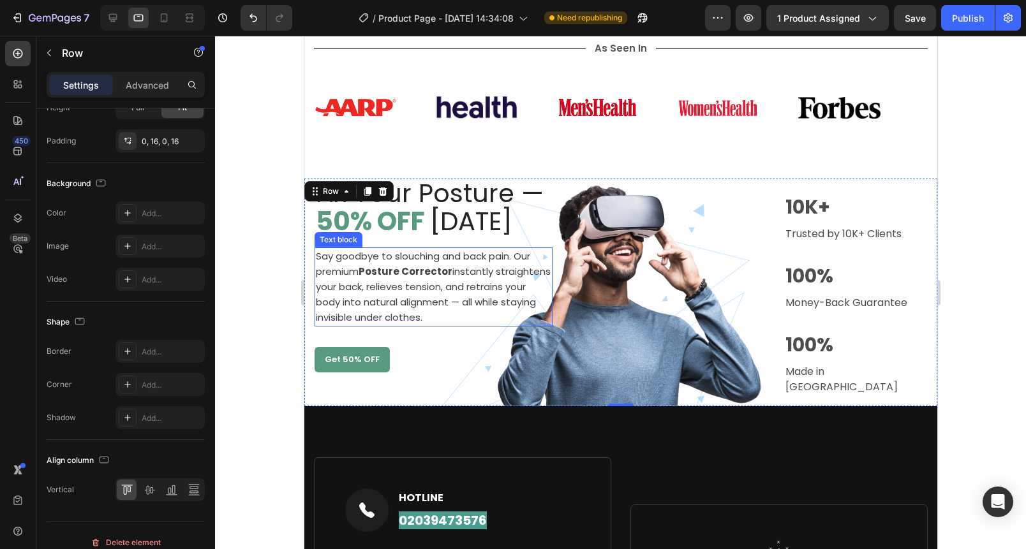
click at [314, 283] on div "Say goodbye to slouching and back pain. Our premium Posture Corrector instantly…" at bounding box center [433, 287] width 238 height 79
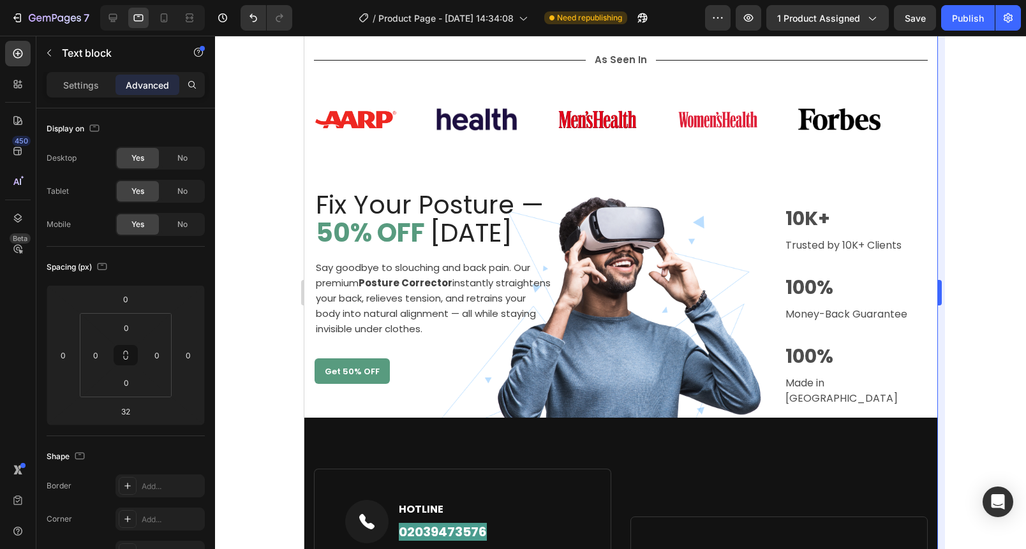
scroll to position [647, 0]
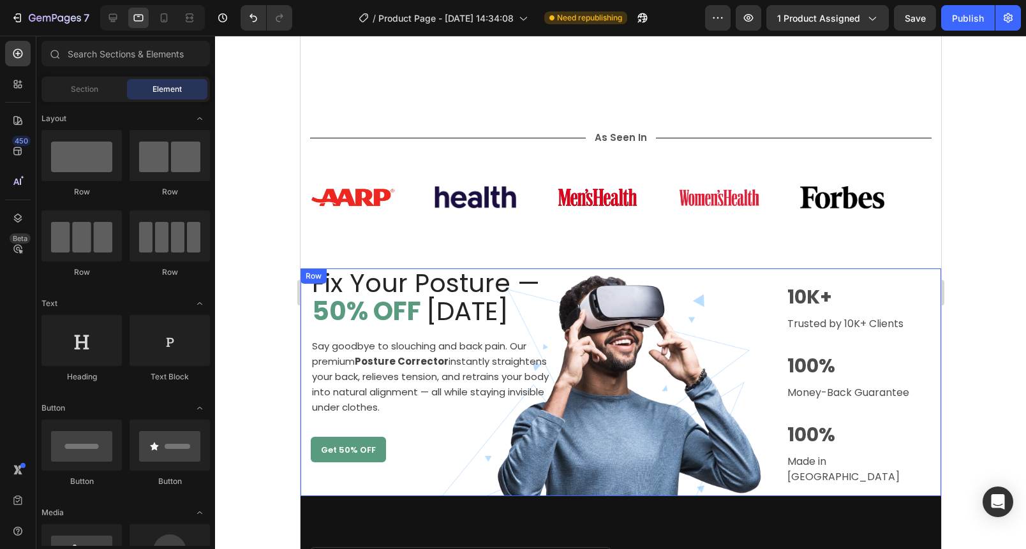
click at [649, 326] on div "Image 12K+ Text block Trusted by 10K+ Clients Text block Row 100% Text block Mo…" at bounding box center [668, 383] width 193 height 228
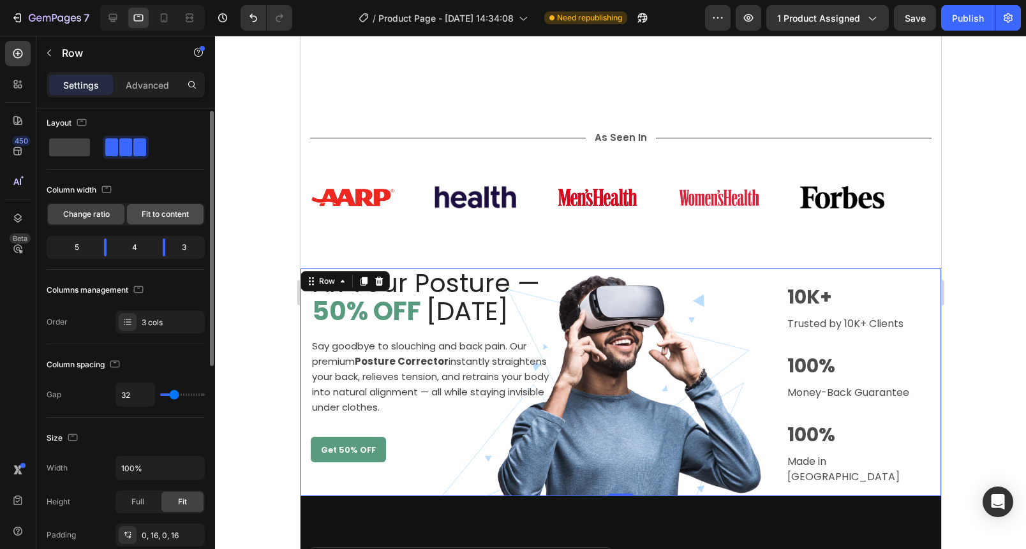
click at [193, 218] on div "Fit to content" at bounding box center [165, 214] width 77 height 20
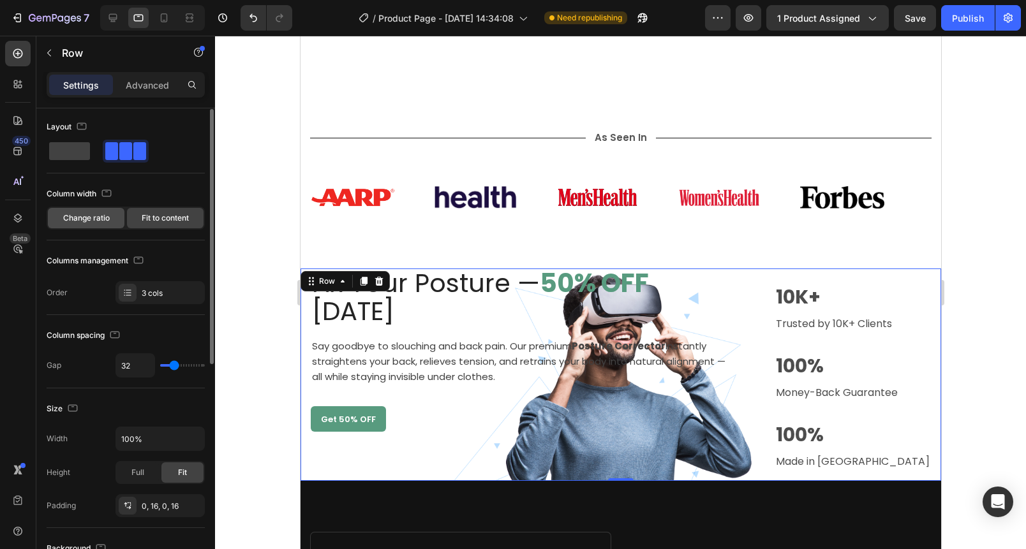
scroll to position [3, 0]
click at [93, 214] on span "Change ratio" at bounding box center [86, 217] width 47 height 11
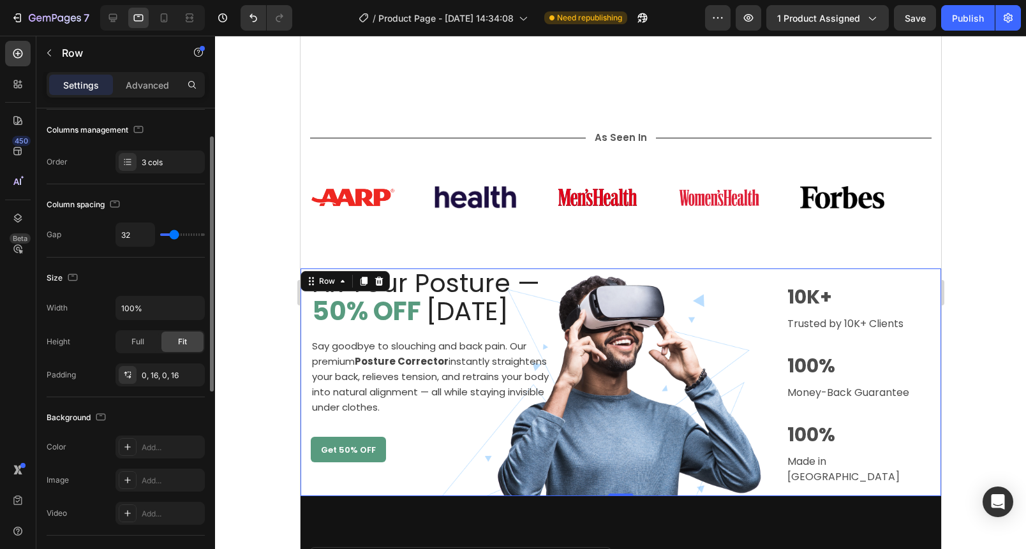
scroll to position [287, 0]
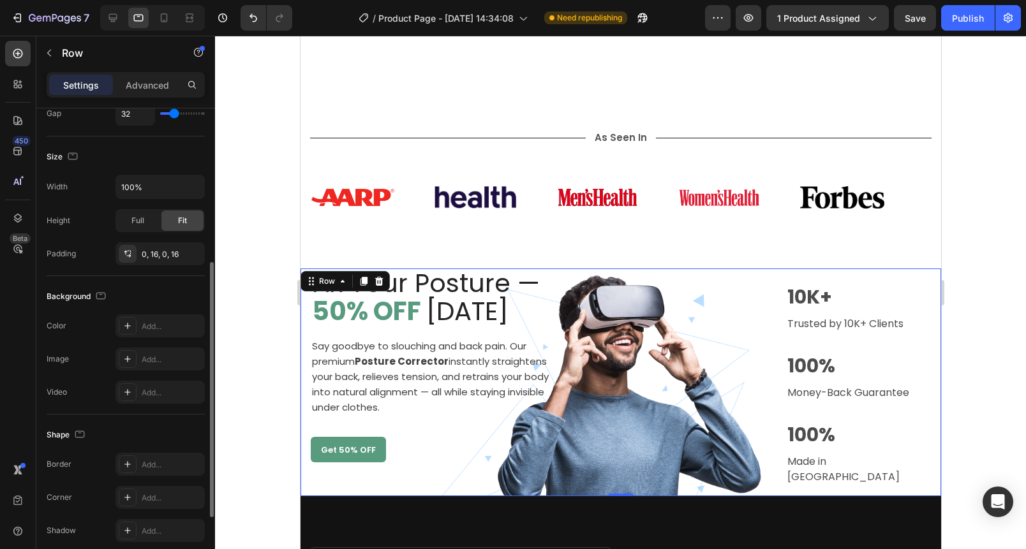
drag, startPoint x: 75, startPoint y: 350, endPoint x: 93, endPoint y: 364, distance: 21.8
click at [75, 350] on div "Image Add..." at bounding box center [126, 359] width 158 height 23
drag, startPoint x: 130, startPoint y: 372, endPoint x: 132, endPoint y: 364, distance: 7.9
click at [130, 369] on div "The changes might be hidden by the video. Color Add... Image Add... Video Add..." at bounding box center [126, 359] width 158 height 89
click at [132, 364] on div at bounding box center [128, 359] width 18 height 18
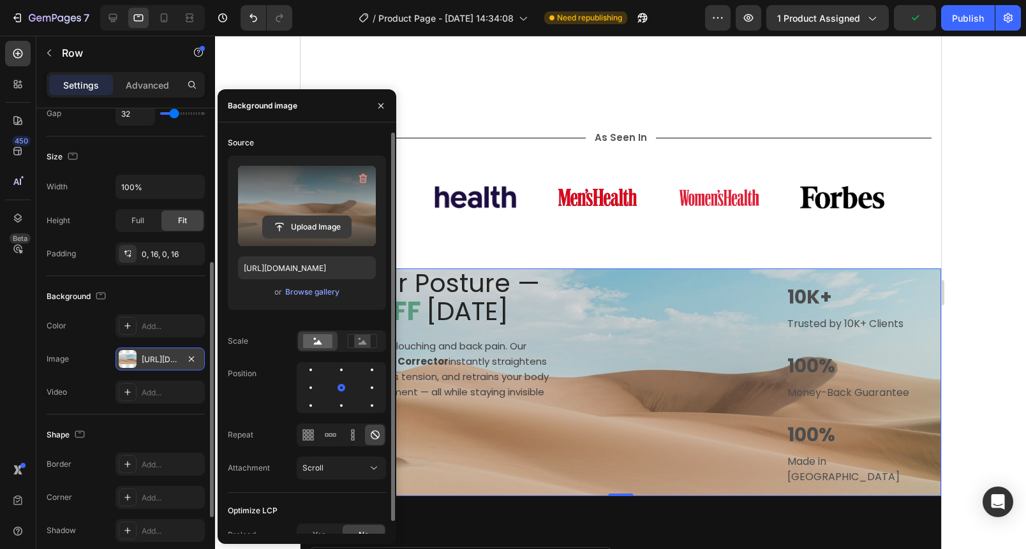
click at [327, 218] on input "file" at bounding box center [307, 227] width 88 height 22
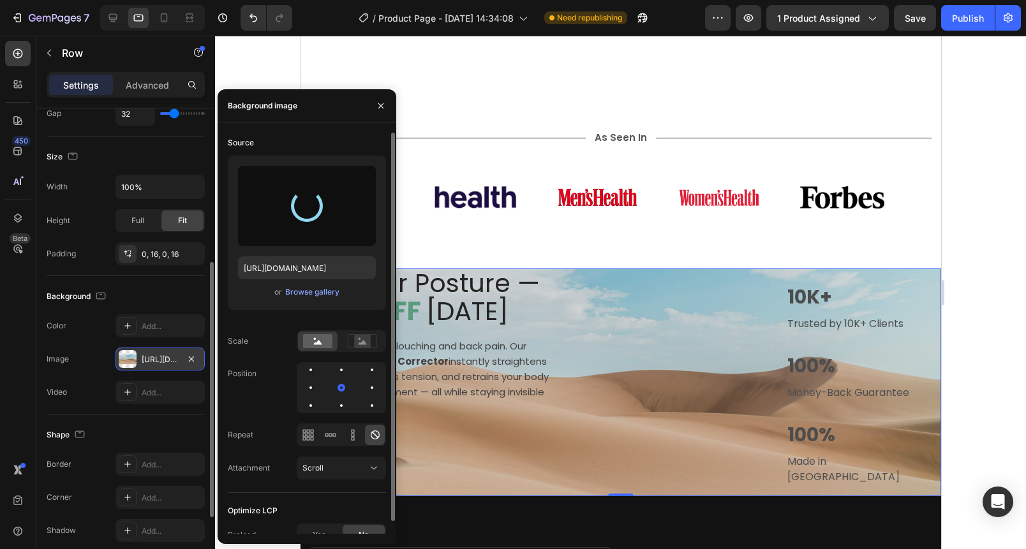
type input "[URL][DOMAIN_NAME]"
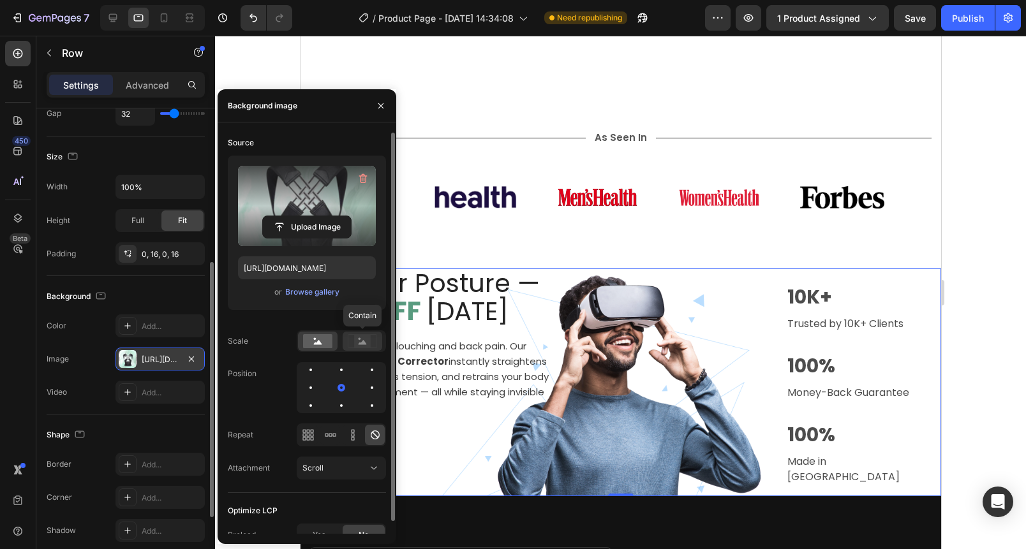
click at [362, 337] on rect at bounding box center [362, 341] width 17 height 13
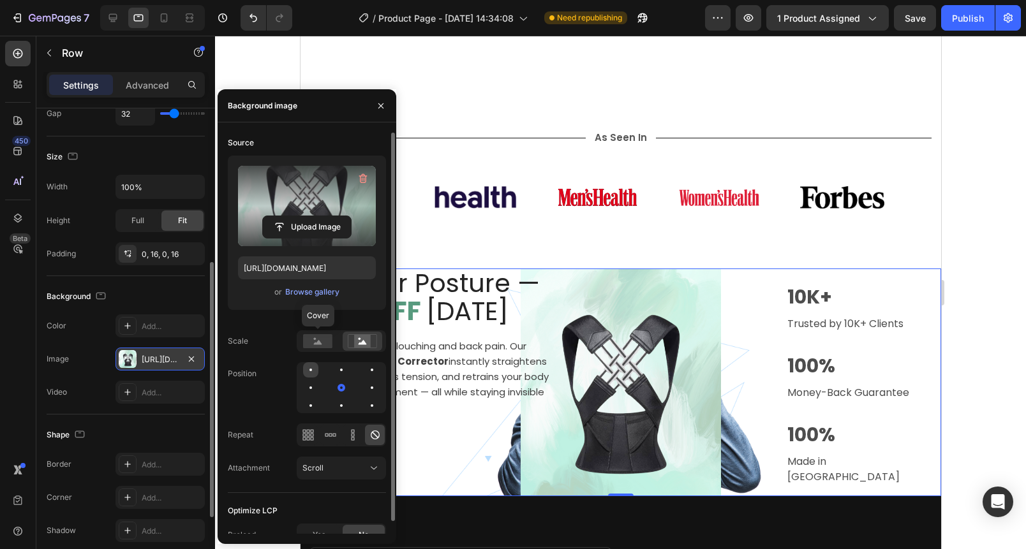
scroll to position [13, 0]
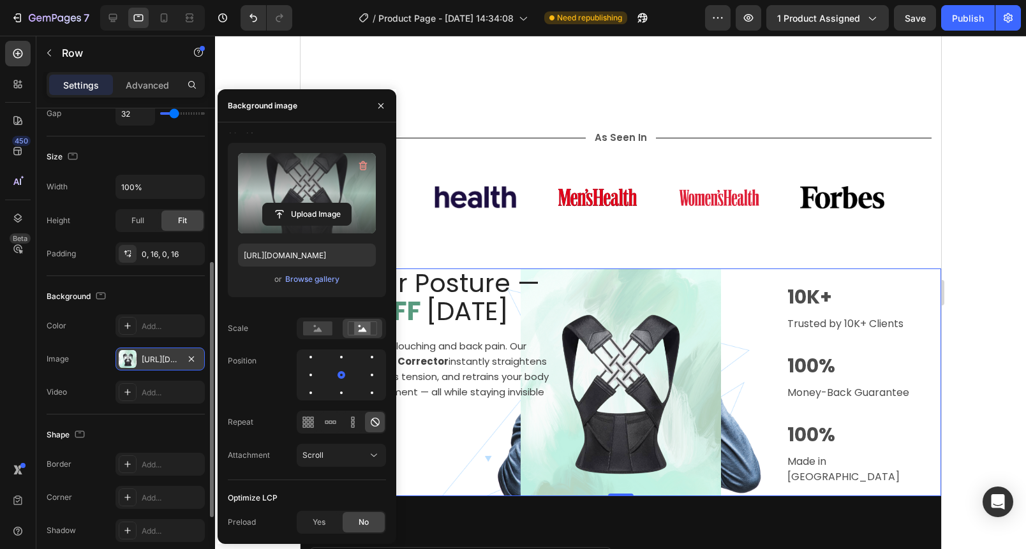
drag, startPoint x: 60, startPoint y: 366, endPoint x: 78, endPoint y: 360, distance: 19.4
click at [63, 365] on div "Image" at bounding box center [58, 359] width 22 height 20
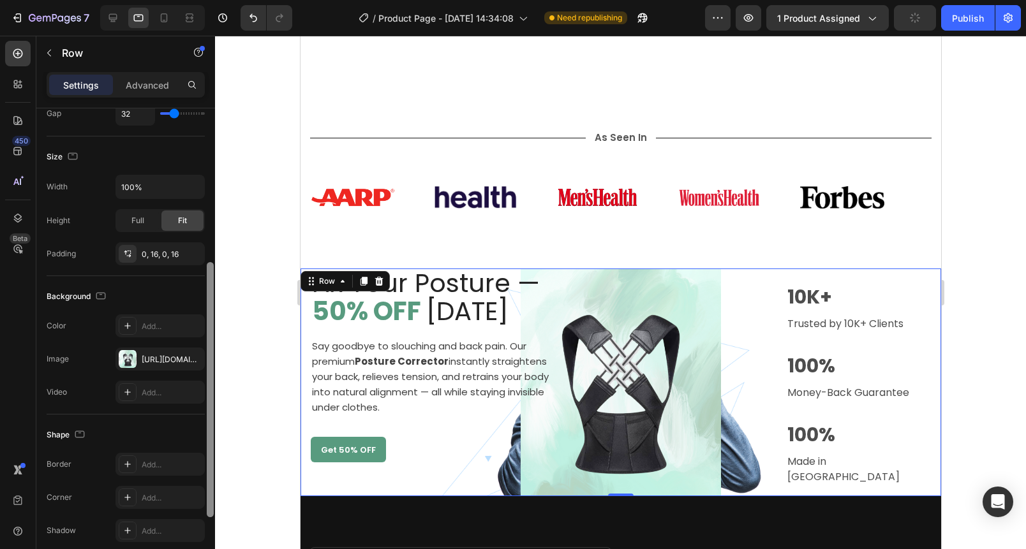
drag, startPoint x: 195, startPoint y: 358, endPoint x: 205, endPoint y: 357, distance: 10.9
click at [0, 0] on icon "button" at bounding box center [0, 0] width 0 height 0
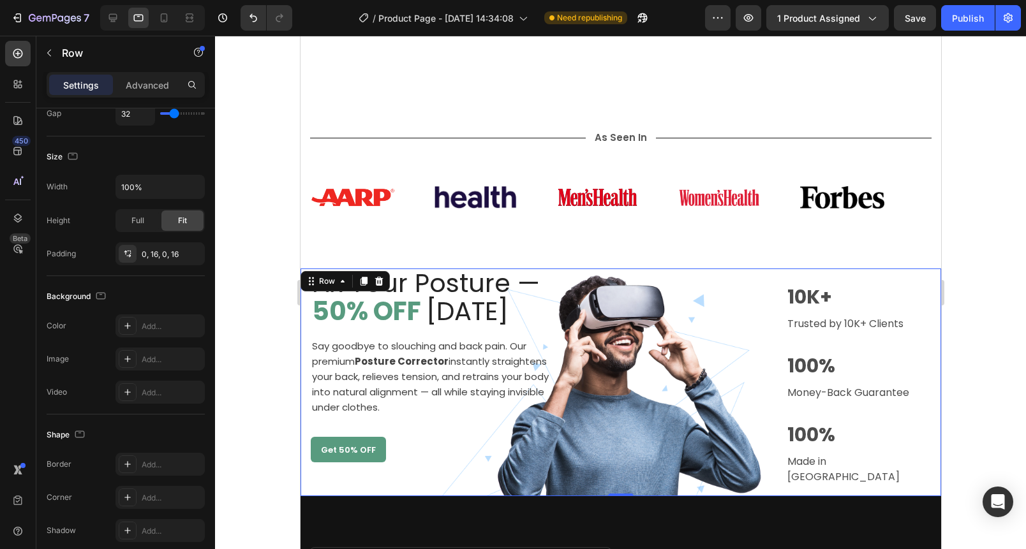
click at [602, 304] on div "Image 12K+ Text block Trusted by 10K+ Clients Text block Row 100% Text block Mo…" at bounding box center [668, 383] width 193 height 228
click at [268, 282] on div at bounding box center [620, 293] width 811 height 514
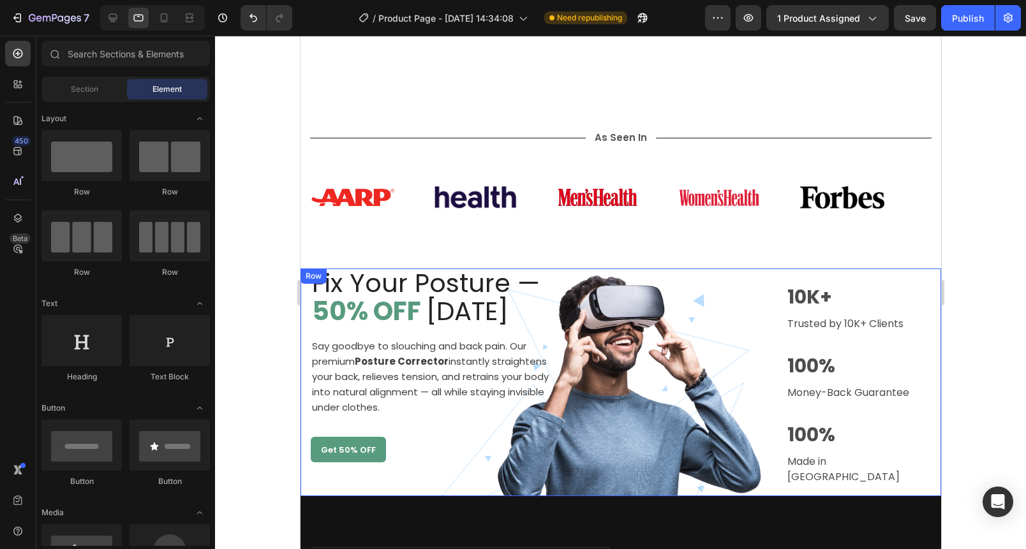
click at [614, 293] on div "Image 12K+ Text block Trusted by 10K+ Clients Text block Row 100% Text block Mo…" at bounding box center [668, 383] width 193 height 228
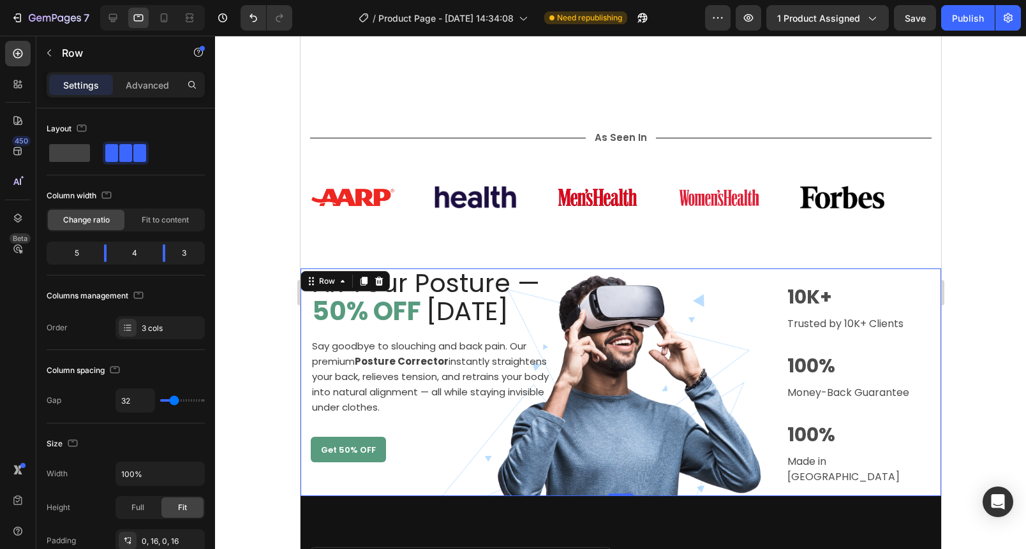
click at [585, 404] on div "Image 12K+ Text block Trusted by 10K+ Clients Text block Row 100% Text block Mo…" at bounding box center [668, 383] width 193 height 228
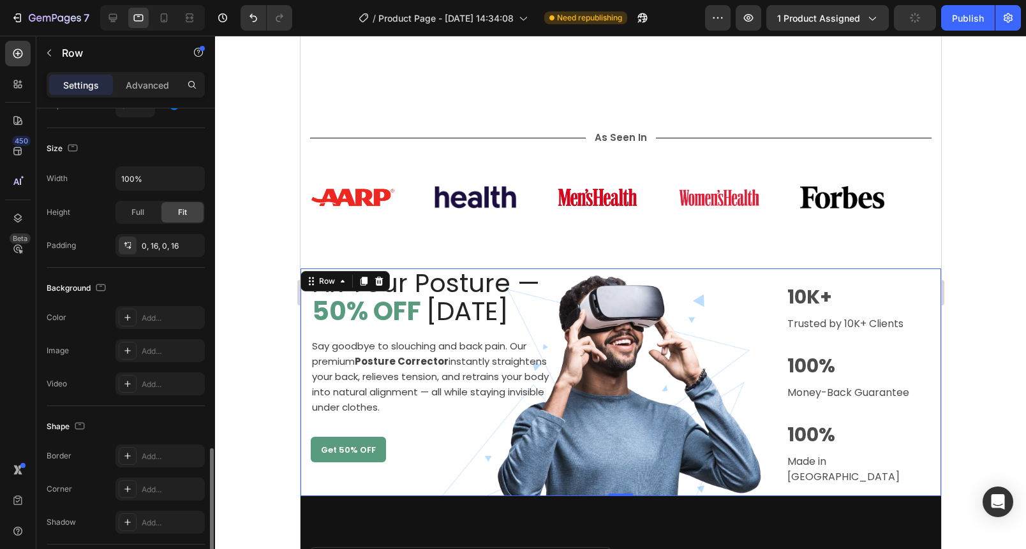
scroll to position [0, 0]
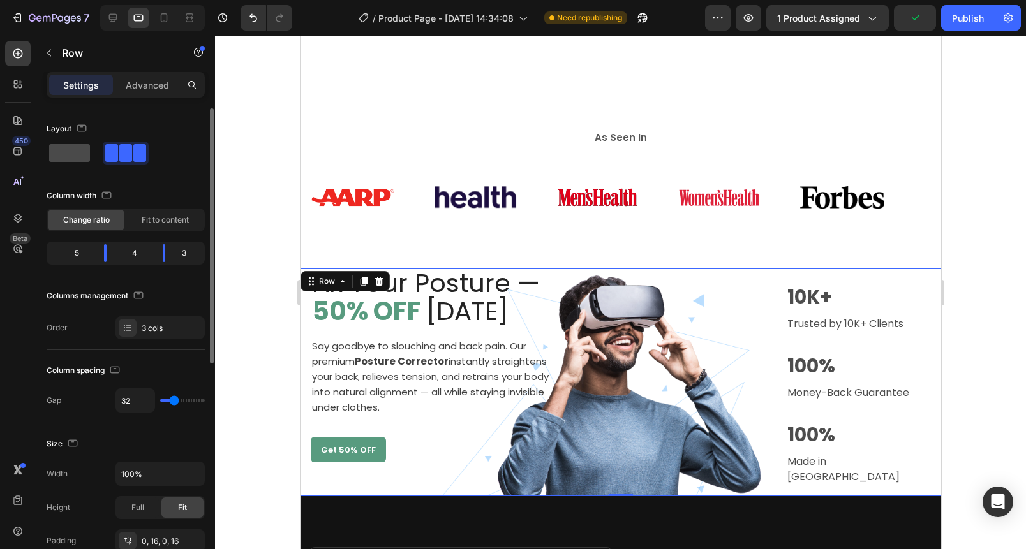
click at [66, 154] on span at bounding box center [69, 153] width 41 height 18
type input "0"
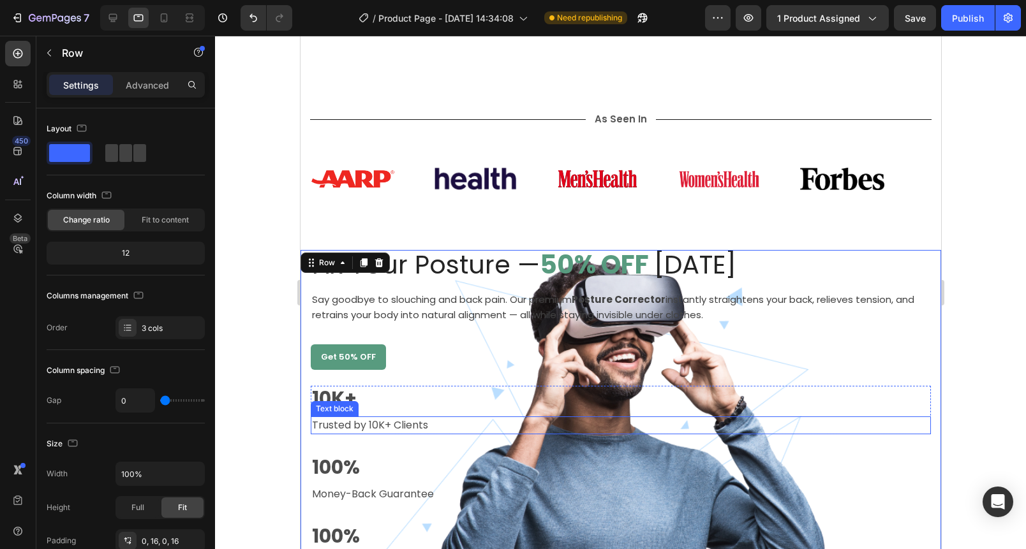
scroll to position [744, 0]
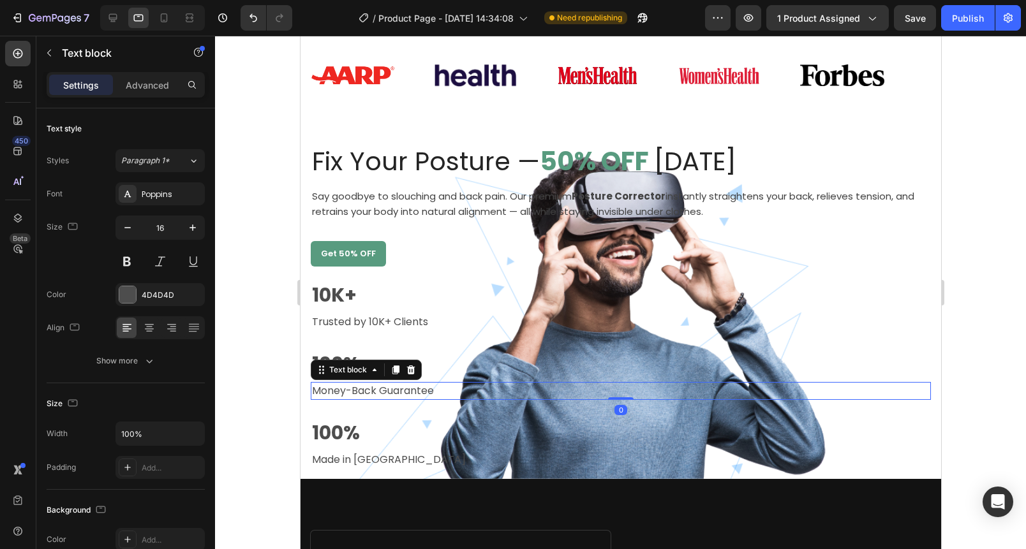
drag, startPoint x: 668, startPoint y: 383, endPoint x: 658, endPoint y: 382, distance: 9.7
click at [668, 383] on p "Money-Back Guarantee" at bounding box center [620, 390] width 618 height 15
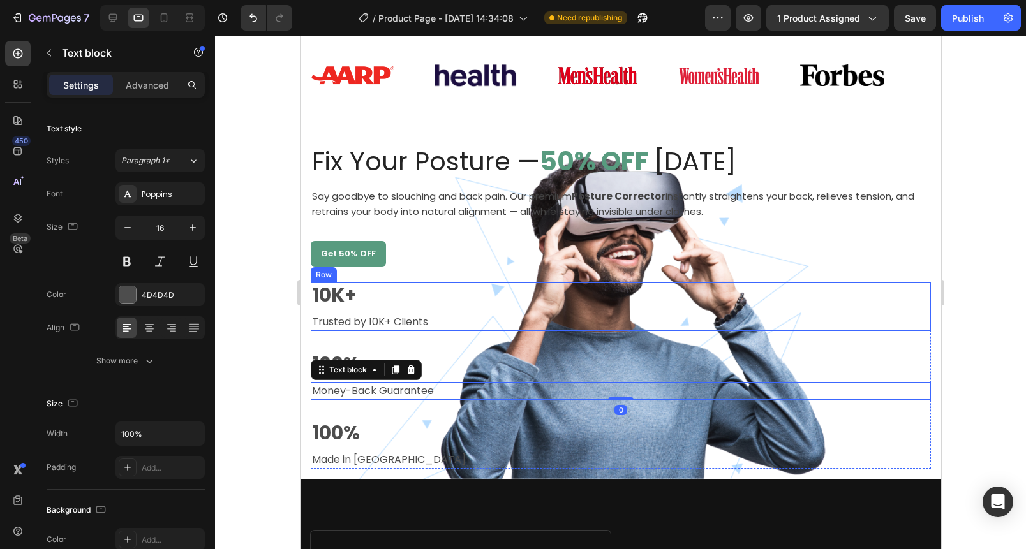
drag, startPoint x: 644, startPoint y: 311, endPoint x: 643, endPoint y: 292, distance: 19.2
click at [644, 306] on div "10K+ Text block Trusted by 10K+ Clients Text block" at bounding box center [620, 307] width 620 height 48
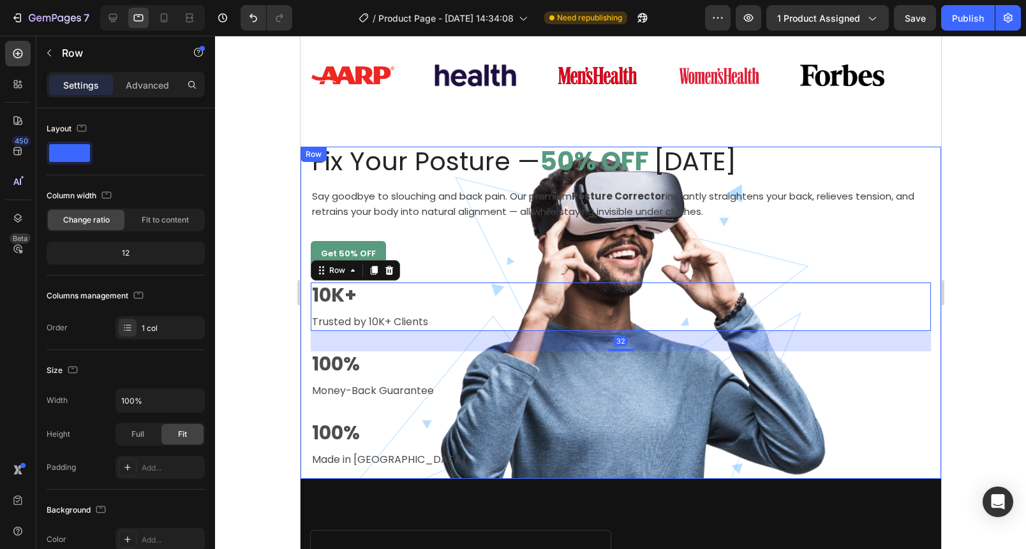
click at [623, 181] on div "Fix Your Posture — 50% OFF [DATE] Text block Say goodbye to slouching and back …" at bounding box center [620, 207] width 620 height 120
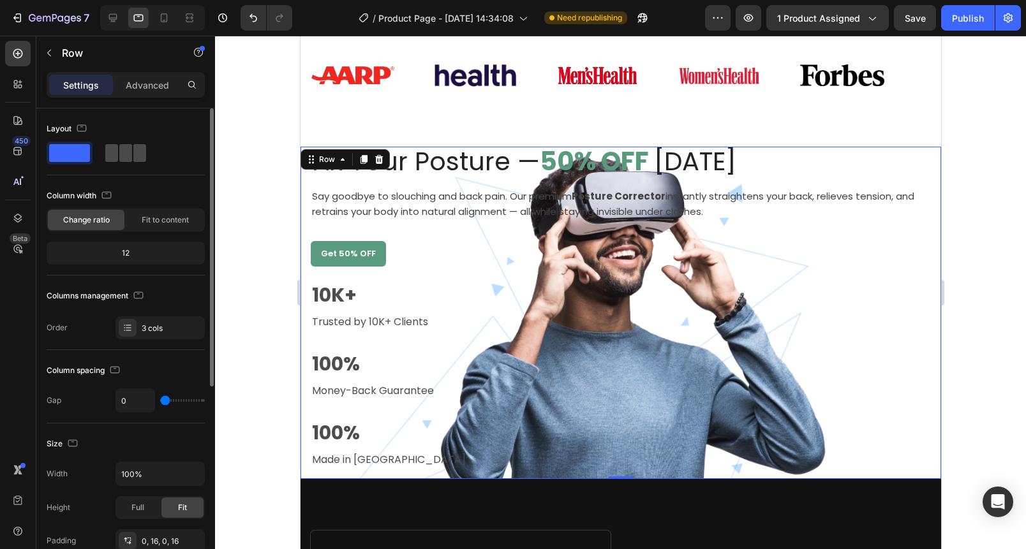
click at [133, 159] on span at bounding box center [139, 153] width 13 height 18
type input "32"
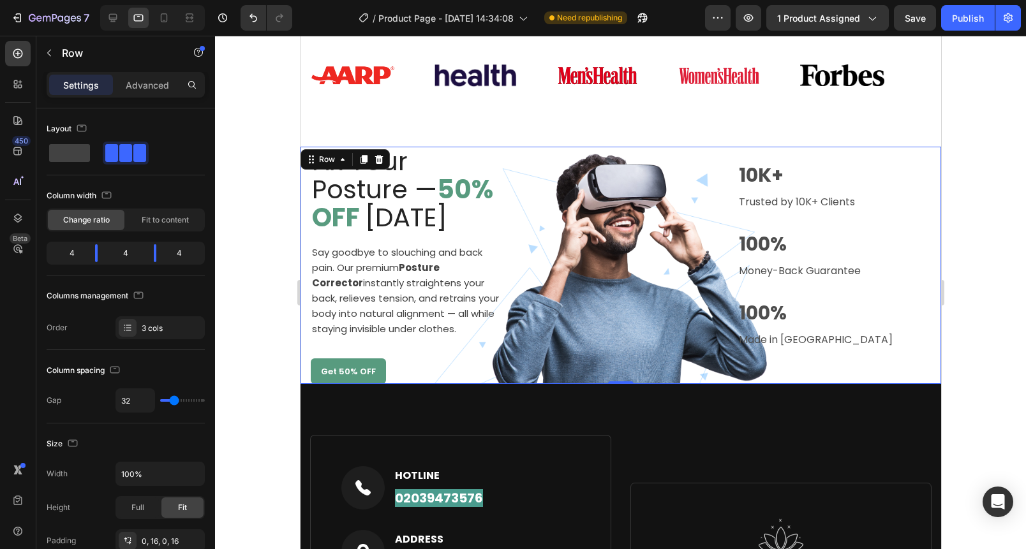
click at [643, 256] on div "Image 12K+ Text block Trusted by 10K+ Clients Text block Row 100% Text block Mo…" at bounding box center [620, 266] width 193 height 238
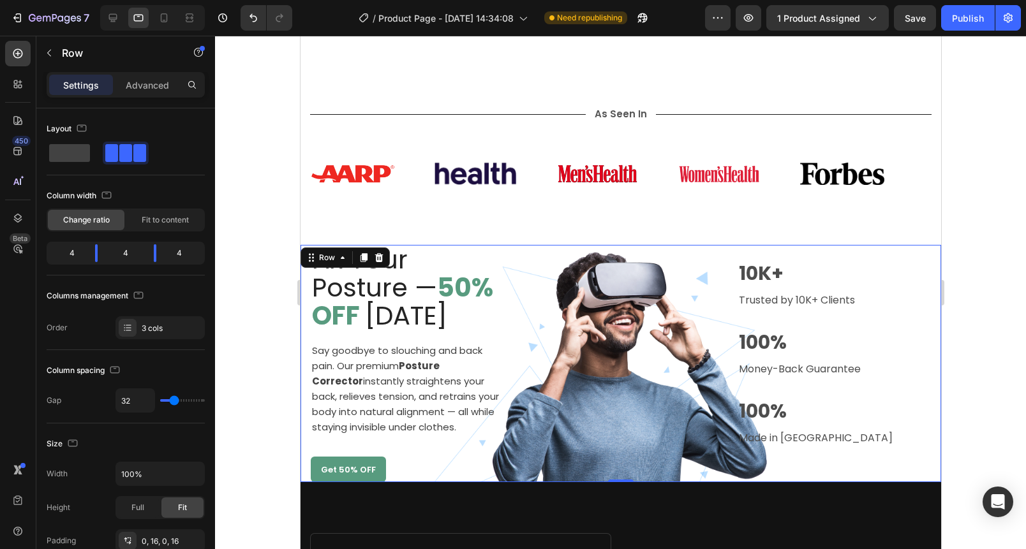
click at [595, 313] on div "Image 12K+ Text block Trusted by 10K+ Clients Text block Row 100% Text block Mo…" at bounding box center [620, 364] width 193 height 238
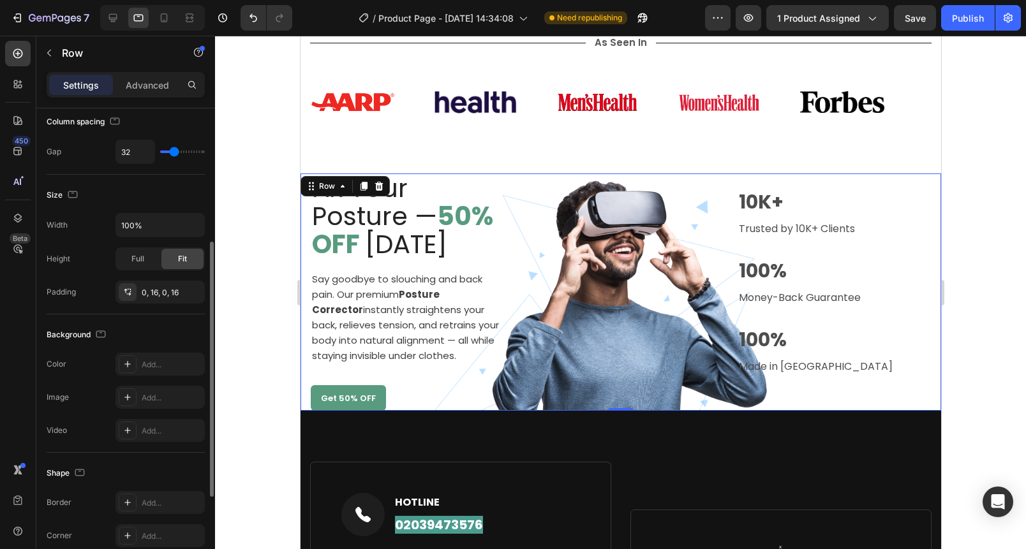
scroll to position [255, 0]
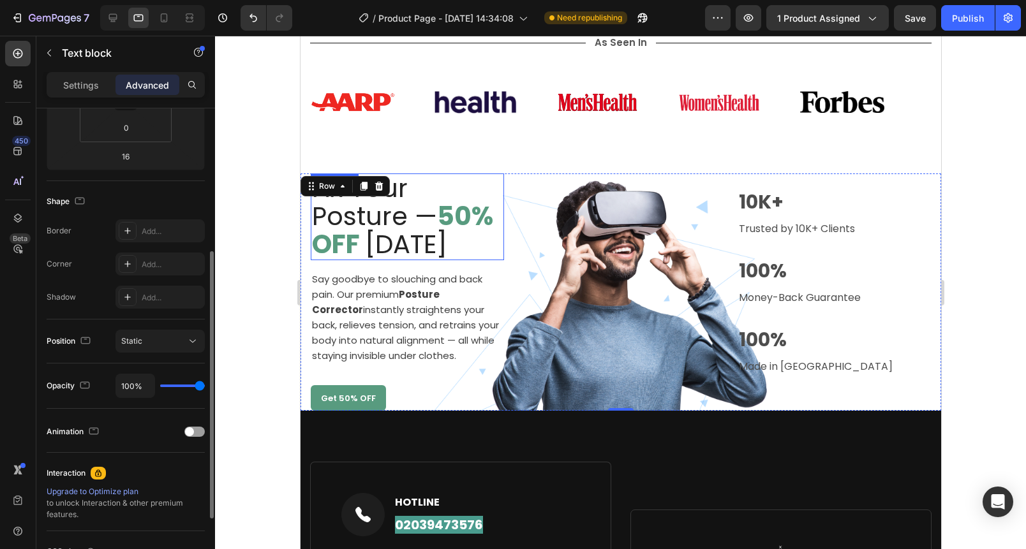
click at [461, 227] on strong "50% OFF" at bounding box center [401, 230] width 181 height 64
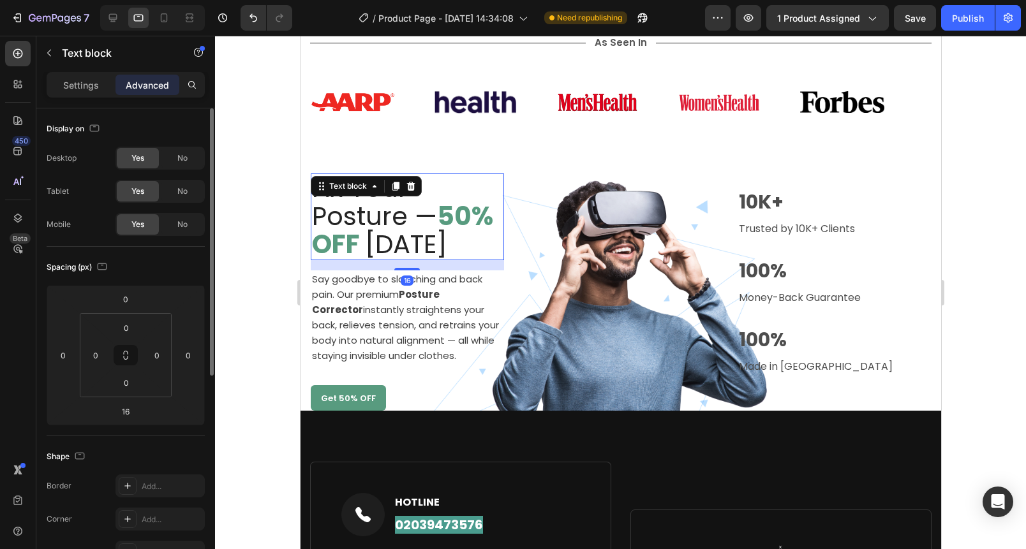
click at [461, 227] on strong "50% OFF" at bounding box center [401, 230] width 181 height 64
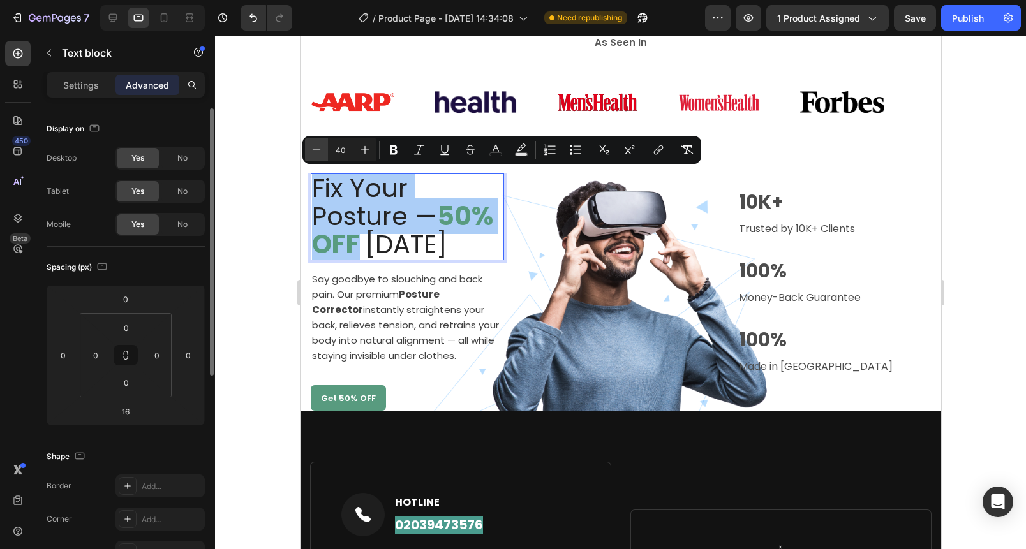
click at [310, 147] on icon "Editor contextual toolbar" at bounding box center [316, 150] width 13 height 13
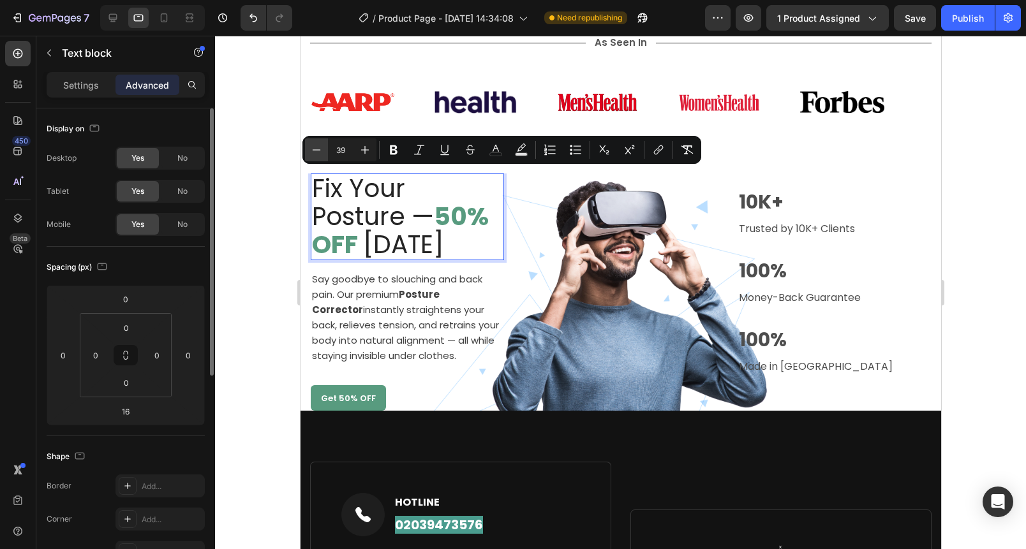
click at [310, 147] on icon "Editor contextual toolbar" at bounding box center [316, 150] width 13 height 13
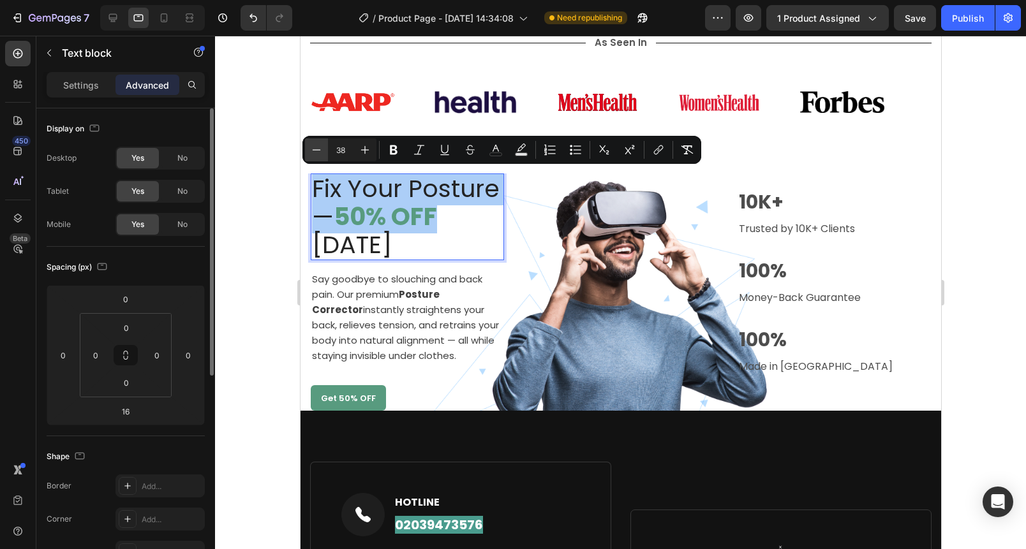
click at [310, 147] on icon "Editor contextual toolbar" at bounding box center [316, 150] width 13 height 13
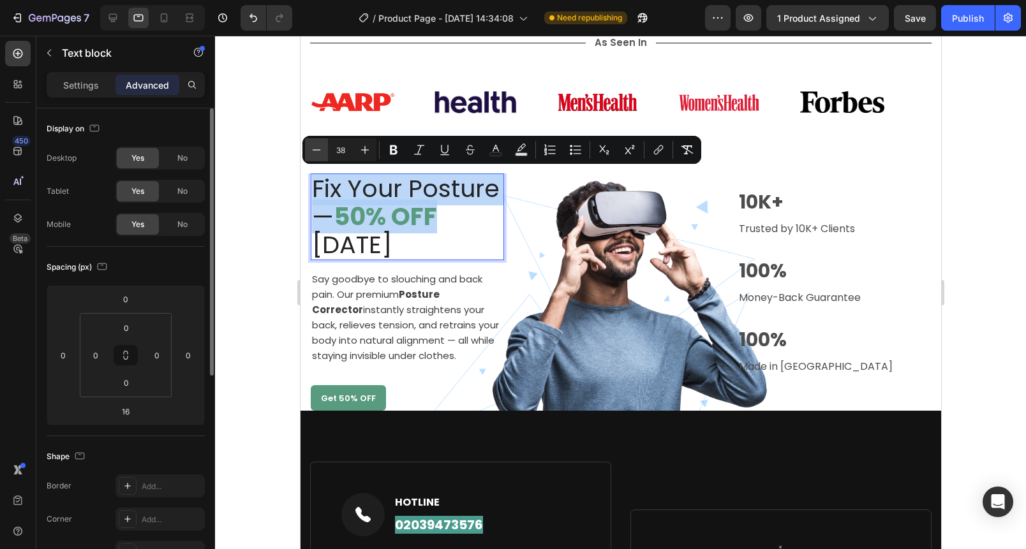
type input "37"
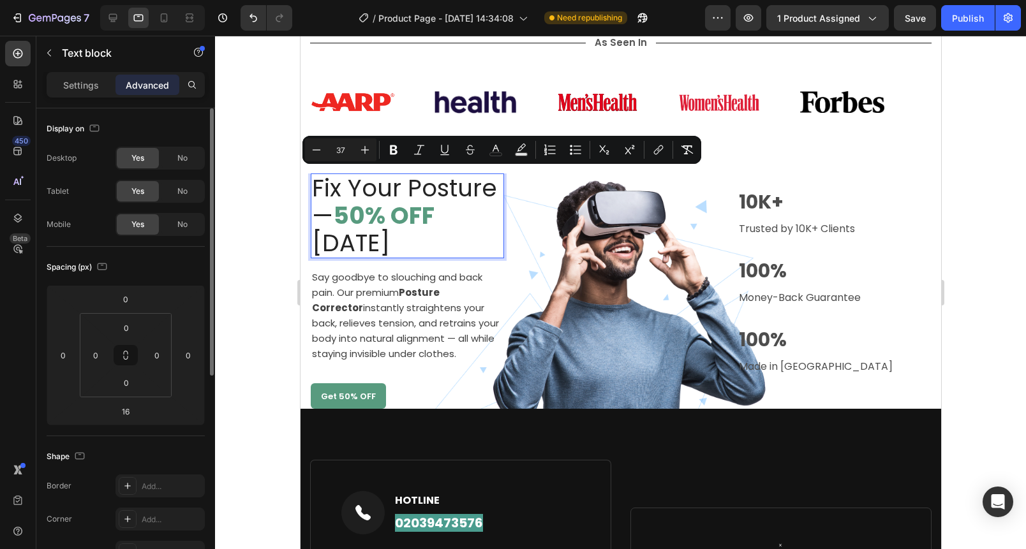
click at [258, 152] on div at bounding box center [620, 293] width 811 height 514
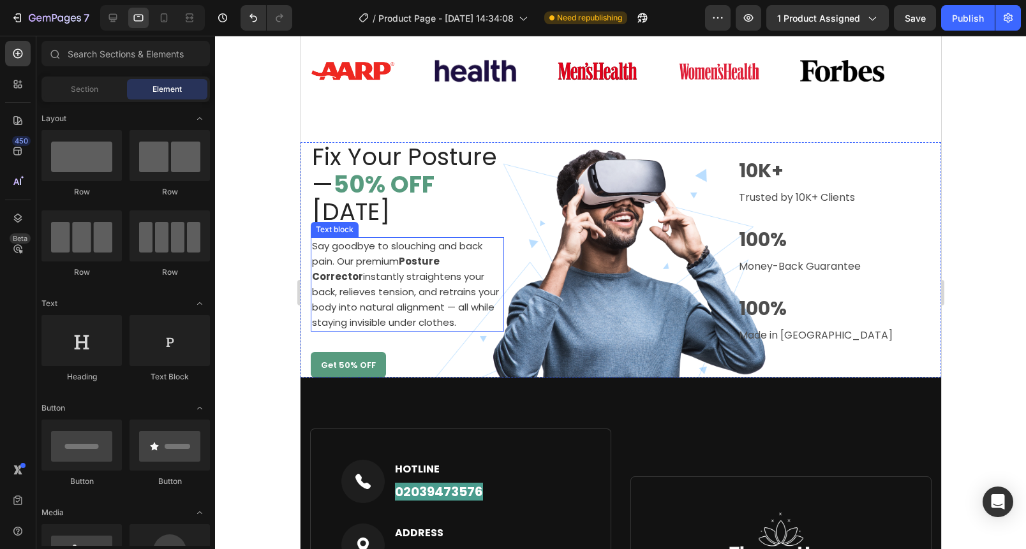
scroll to position [761, 0]
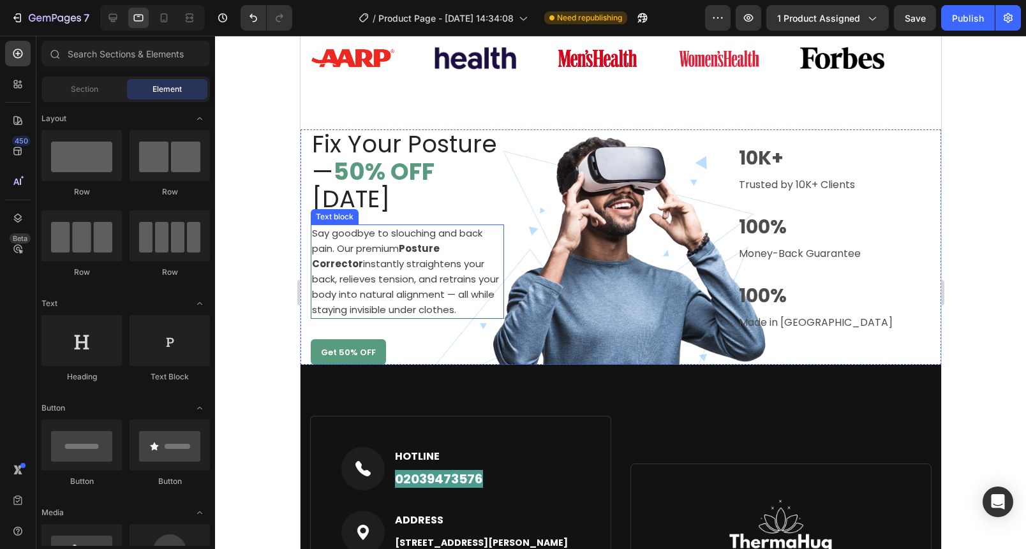
click at [446, 272] on span "Say goodbye to slouching and back pain. Our premium Posture Corrector instantly…" at bounding box center [404, 272] width 187 height 90
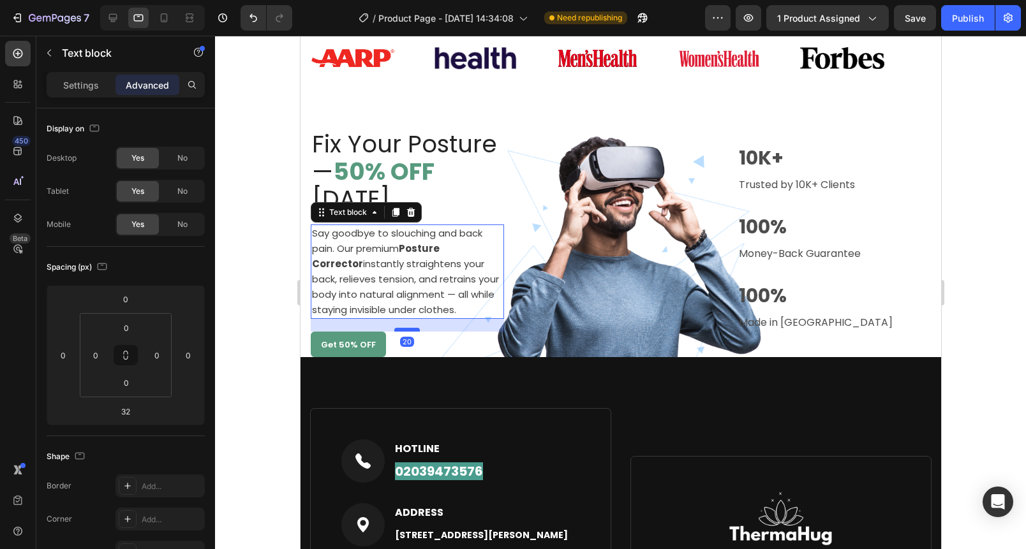
drag, startPoint x: 409, startPoint y: 336, endPoint x: 410, endPoint y: 329, distance: 7.8
click at [410, 329] on div at bounding box center [407, 330] width 26 height 4
type input "20"
click at [153, 227] on div "Yes" at bounding box center [138, 224] width 42 height 20
click at [225, 229] on div at bounding box center [620, 293] width 811 height 514
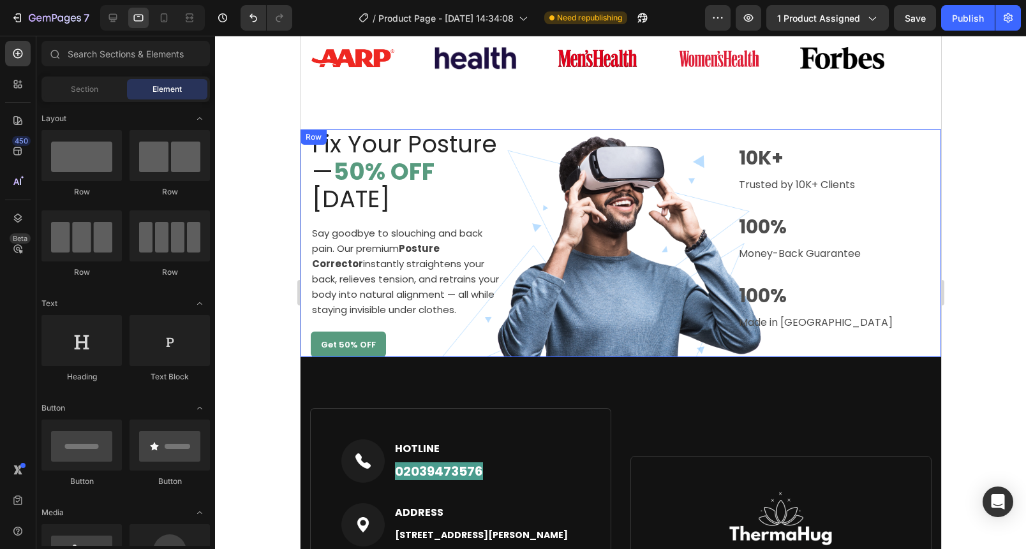
click at [560, 251] on div "Image 12K+ Text block Trusted by 10K+ Clients Text block Row 100% Text block Mo…" at bounding box center [620, 244] width 193 height 228
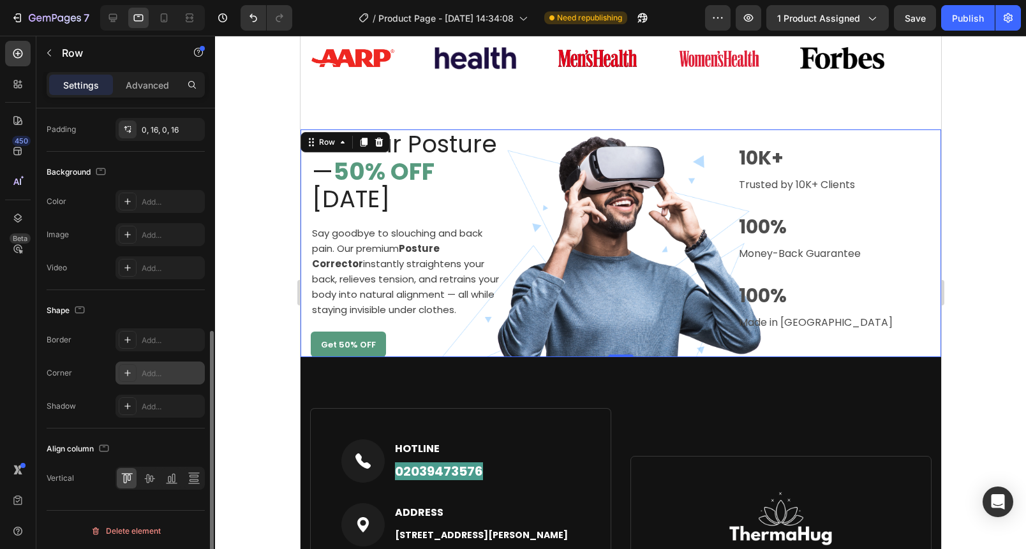
scroll to position [413, 0]
click at [168, 20] on icon at bounding box center [164, 17] width 13 height 13
type input "0"
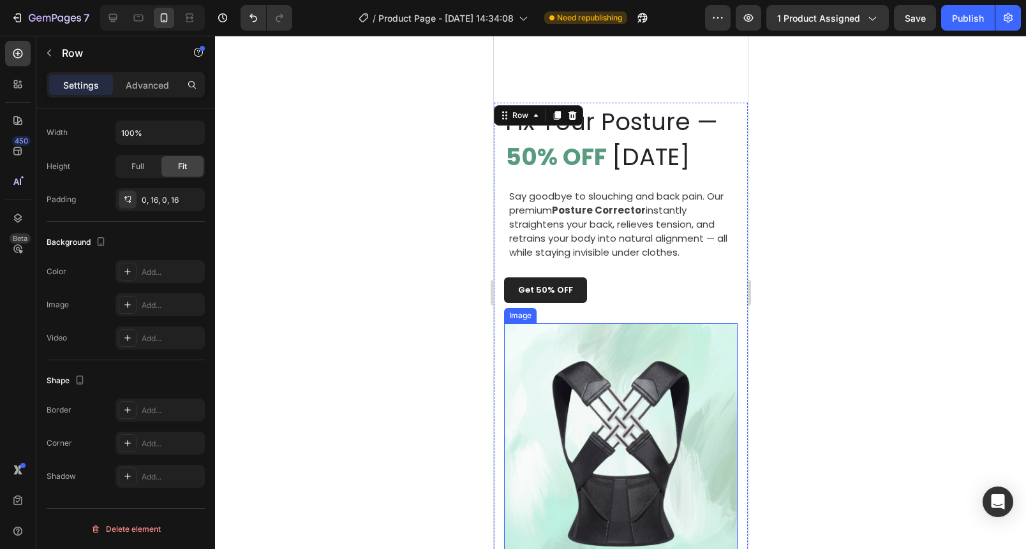
scroll to position [796, 0]
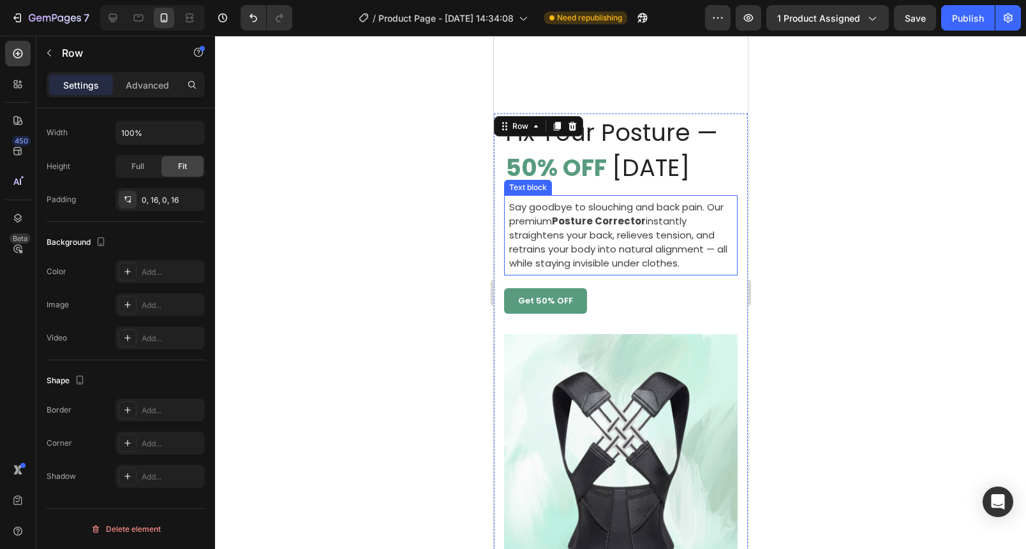
click at [607, 230] on span "Say goodbye to slouching and back pain. Our premium Posture Corrector instantly…" at bounding box center [618, 235] width 218 height 70
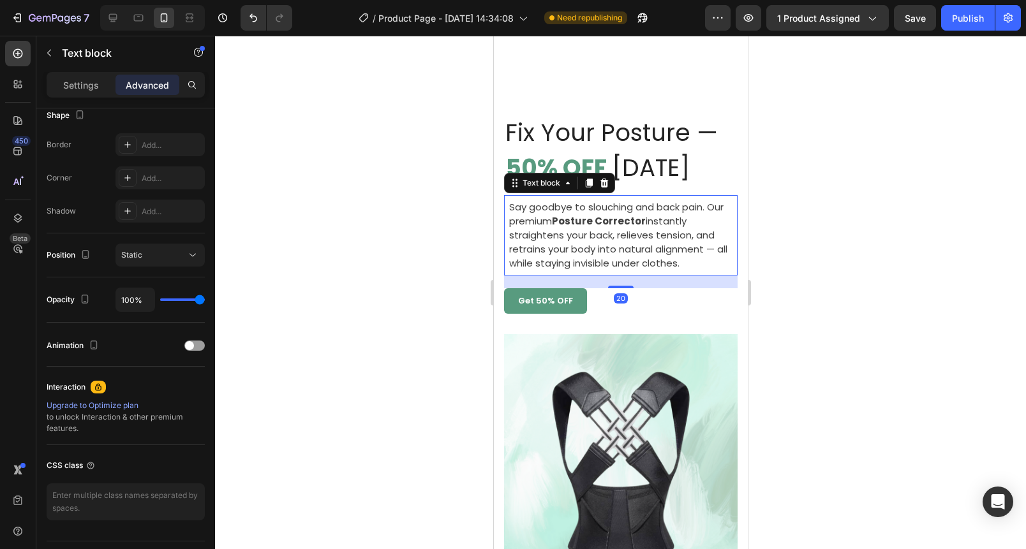
scroll to position [0, 0]
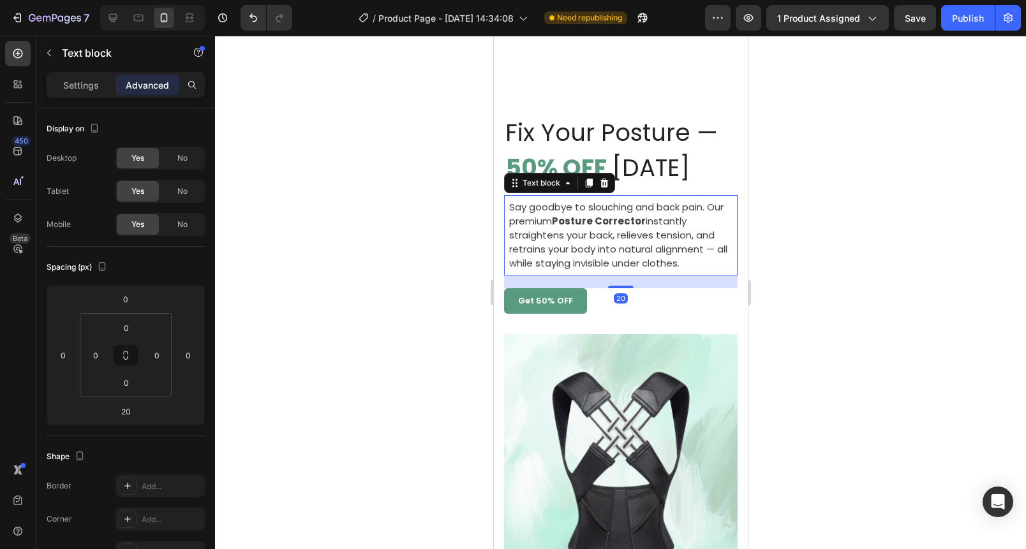
click at [607, 230] on span "Say goodbye to slouching and back pain. Our premium Posture Corrector instantly…" at bounding box center [618, 235] width 218 height 70
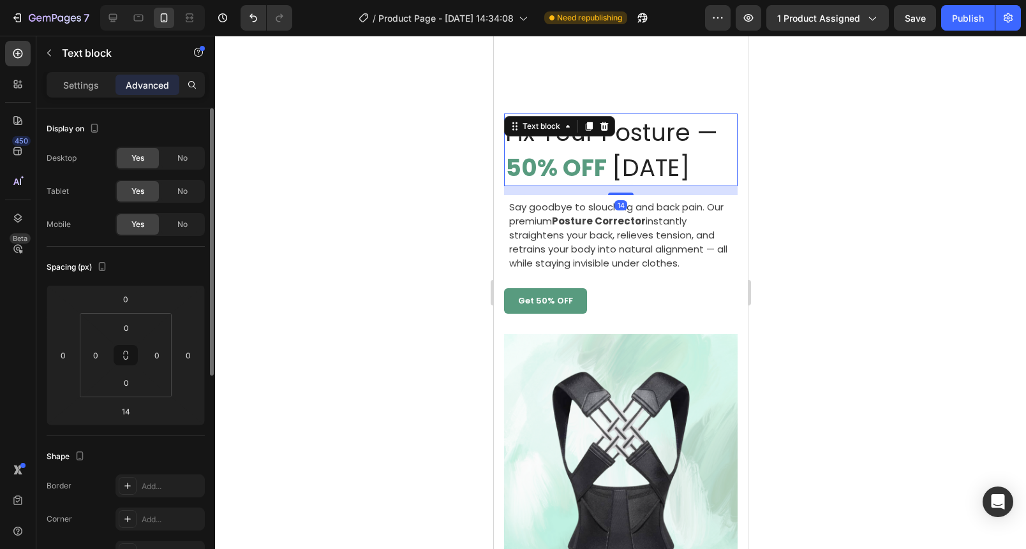
click at [595, 139] on span "Fix Your Posture —" at bounding box center [611, 132] width 212 height 33
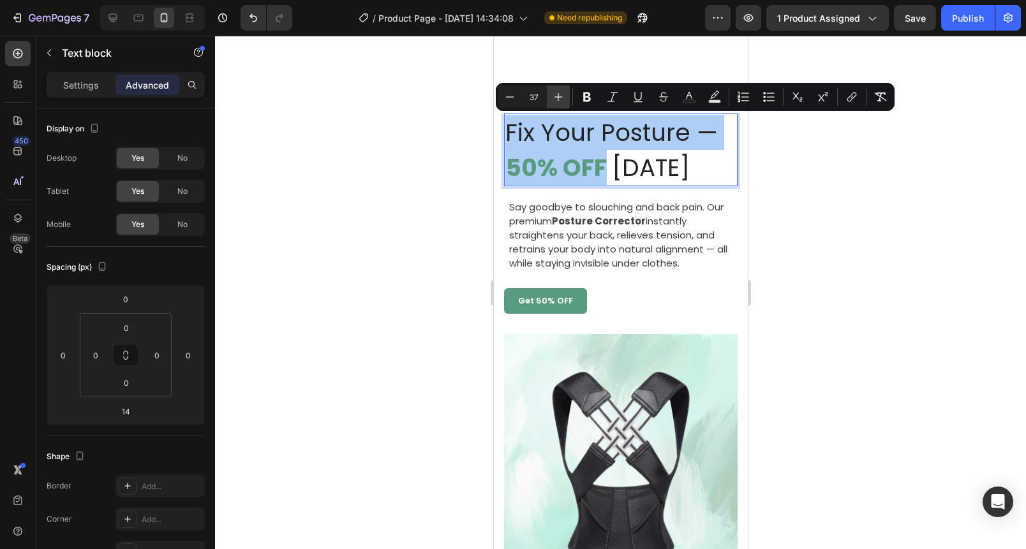
click at [555, 103] on icon "Editor contextual toolbar" at bounding box center [558, 97] width 13 height 13
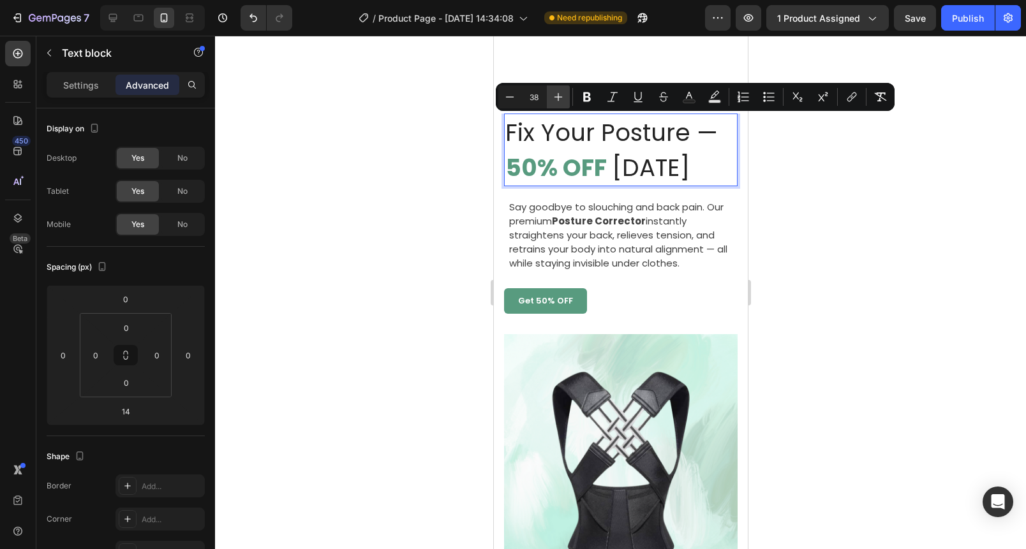
click at [555, 103] on icon "Editor contextual toolbar" at bounding box center [558, 97] width 13 height 13
type input "39"
click at [427, 154] on div at bounding box center [620, 293] width 811 height 514
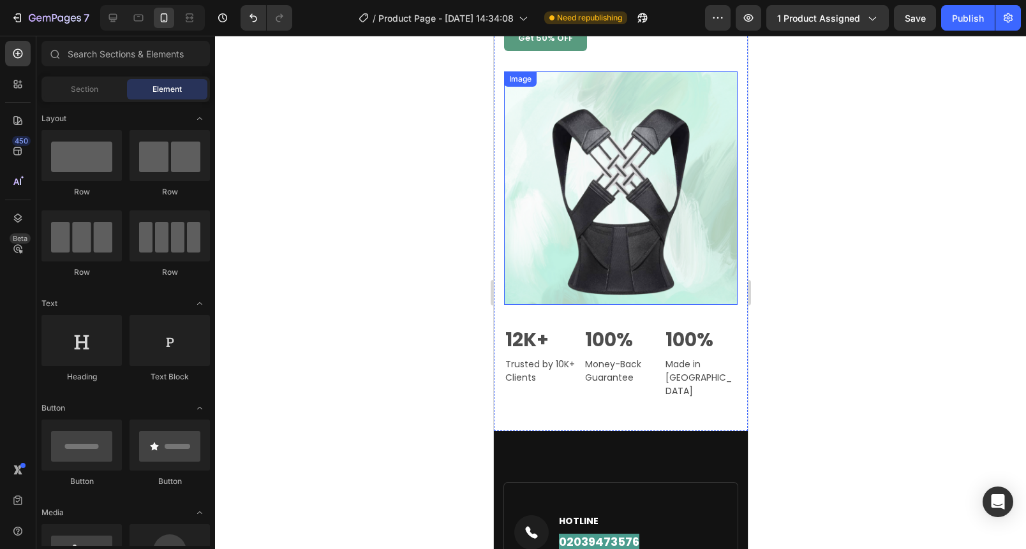
scroll to position [1191, 0]
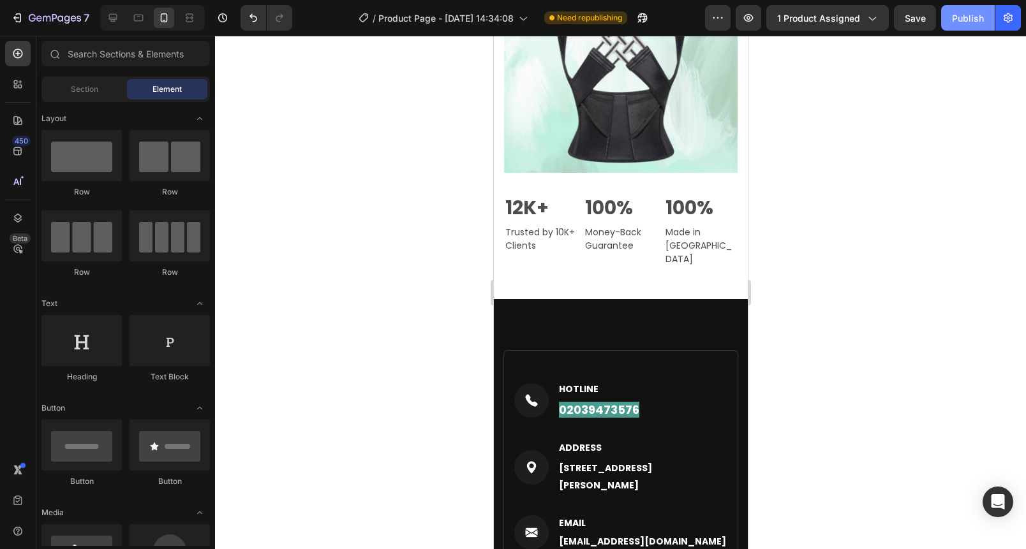
click at [975, 13] on div "Publish" at bounding box center [968, 17] width 32 height 13
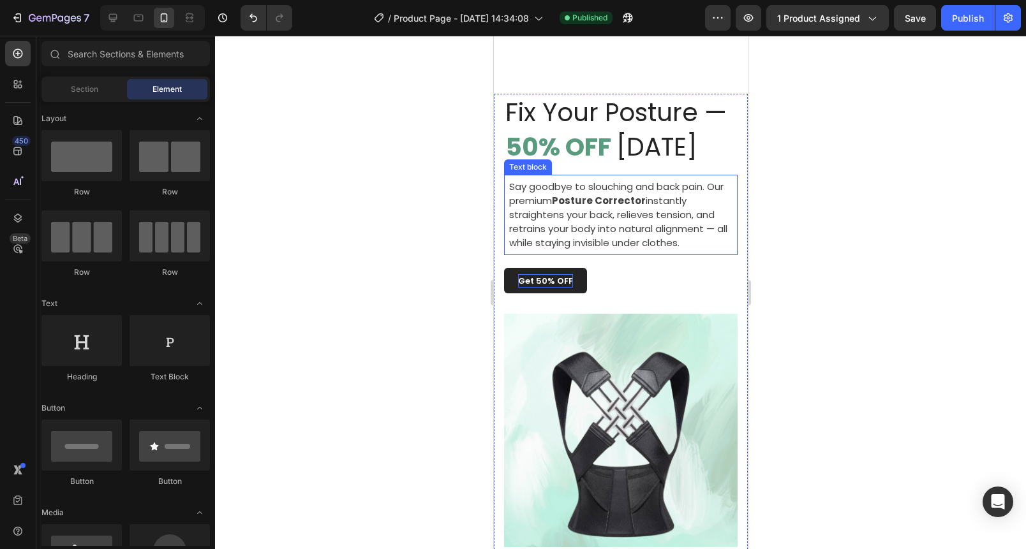
scroll to position [840, 0]
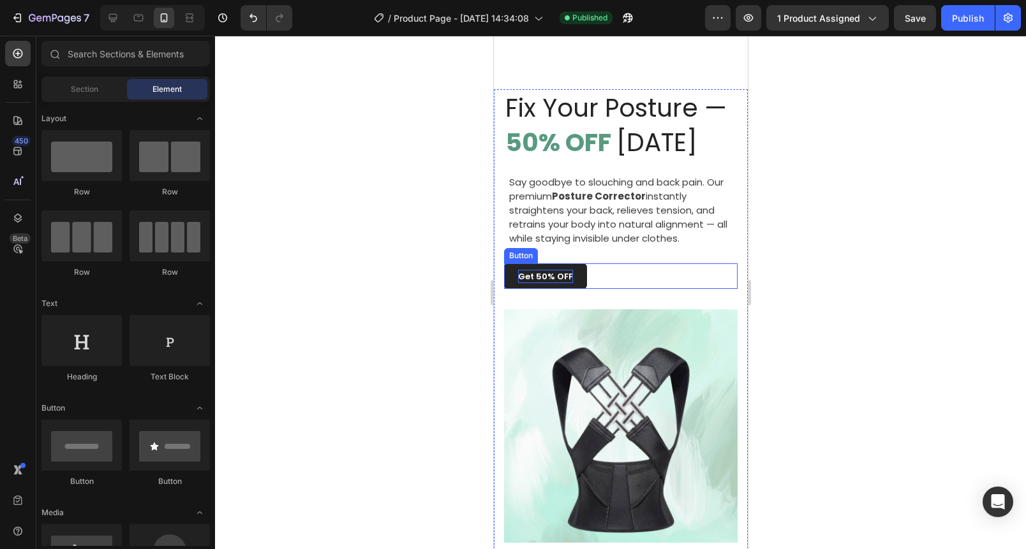
click at [562, 276] on span "Get 50% OFF" at bounding box center [544, 277] width 55 height 12
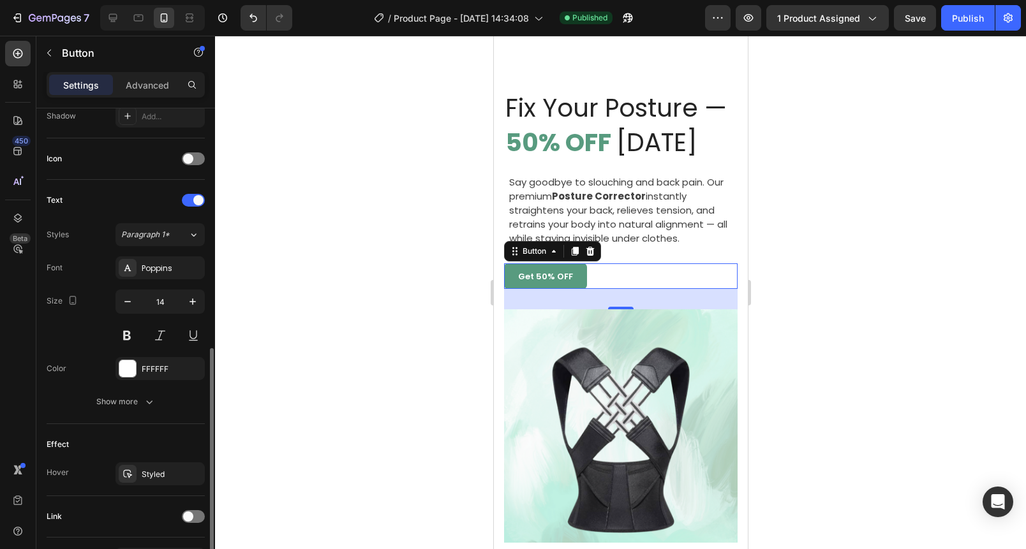
scroll to position [431, 0]
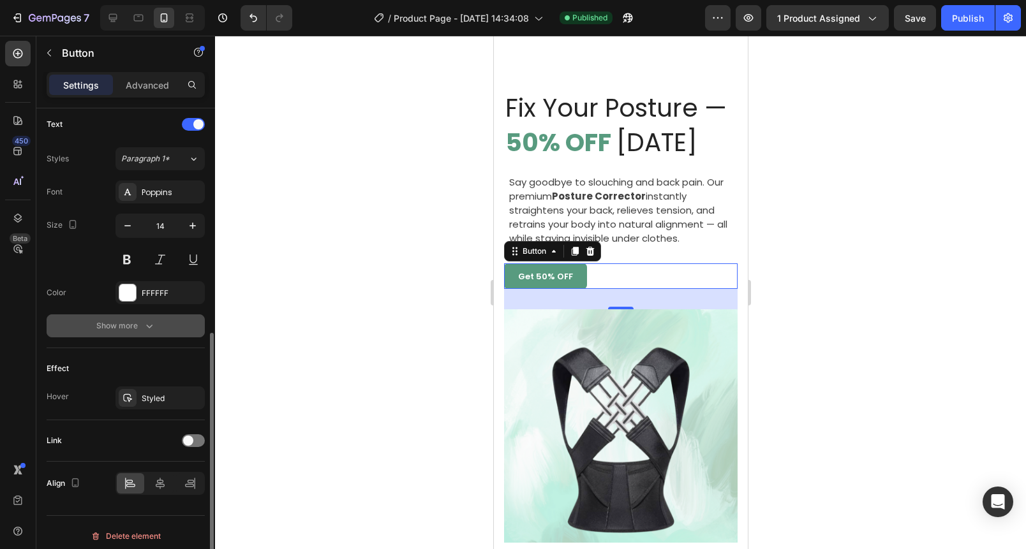
click at [140, 322] on div "Show more" at bounding box center [125, 326] width 59 height 13
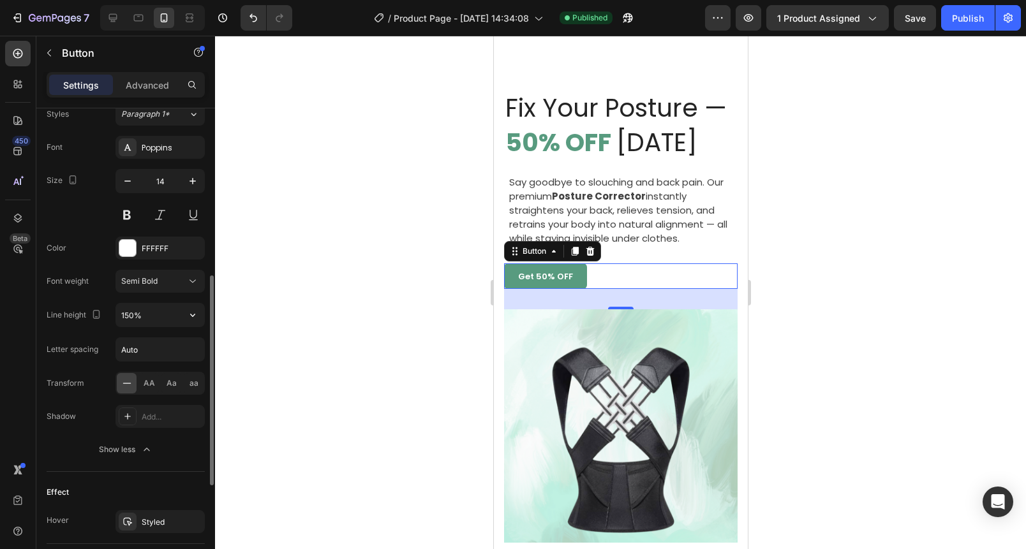
scroll to position [606, 0]
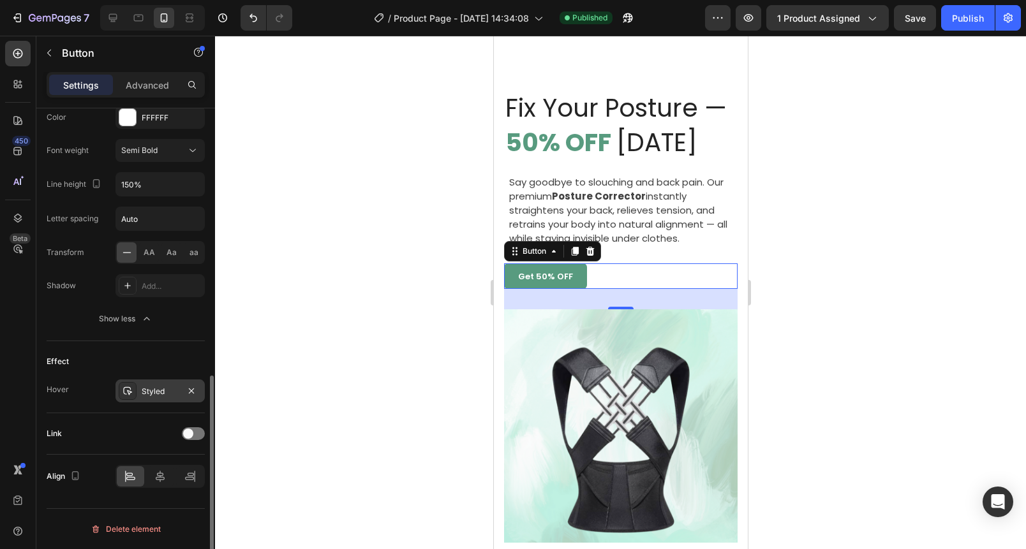
click at [147, 391] on div "Styled" at bounding box center [160, 391] width 37 height 11
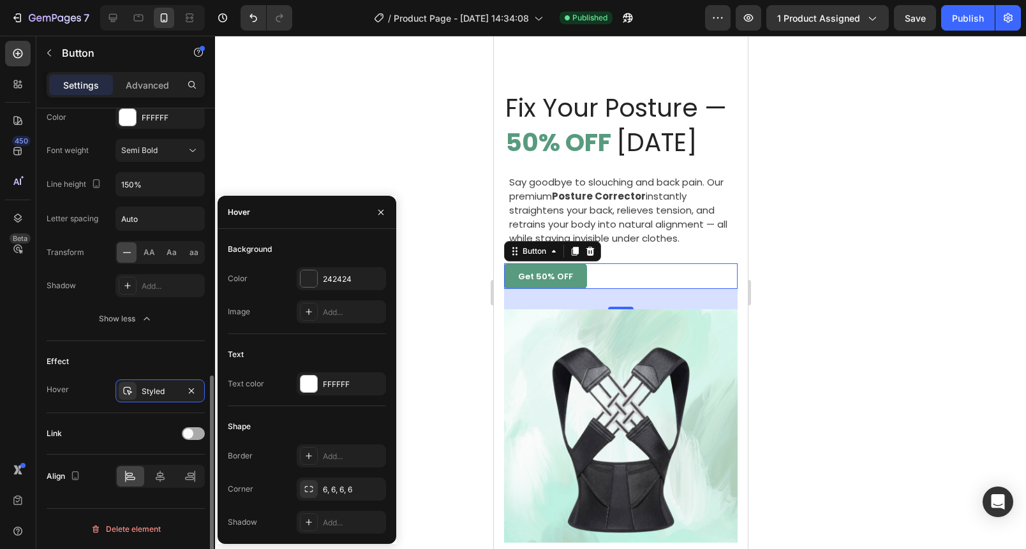
click at [185, 435] on span at bounding box center [188, 434] width 10 height 10
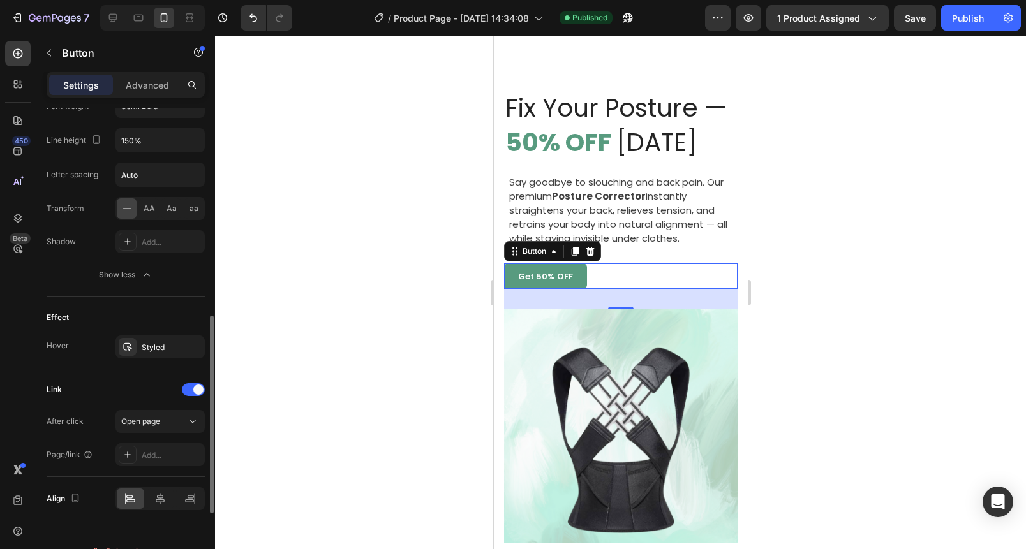
scroll to position [673, 0]
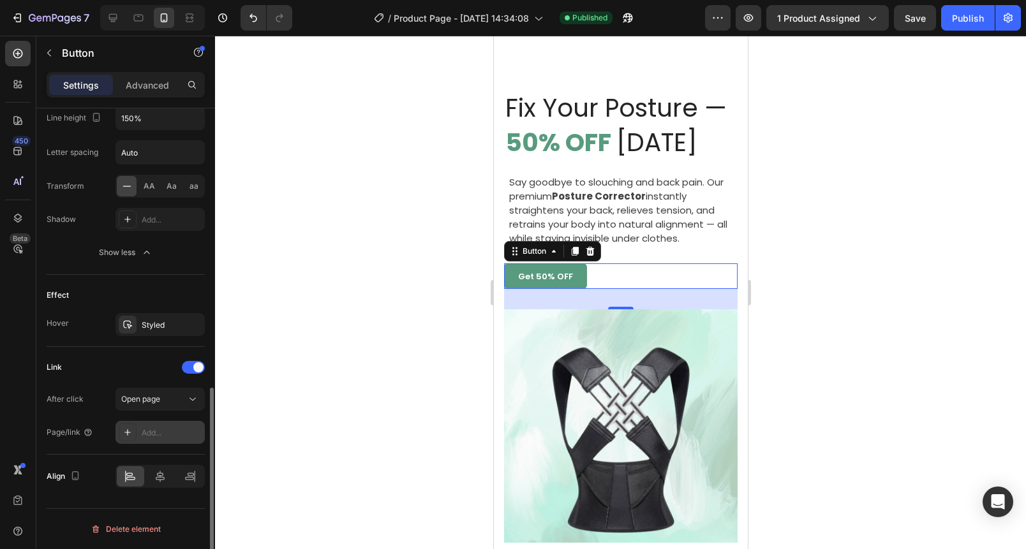
click at [163, 430] on div "Add..." at bounding box center [172, 432] width 60 height 11
click at [163, 405] on div "Open page" at bounding box center [153, 399] width 65 height 11
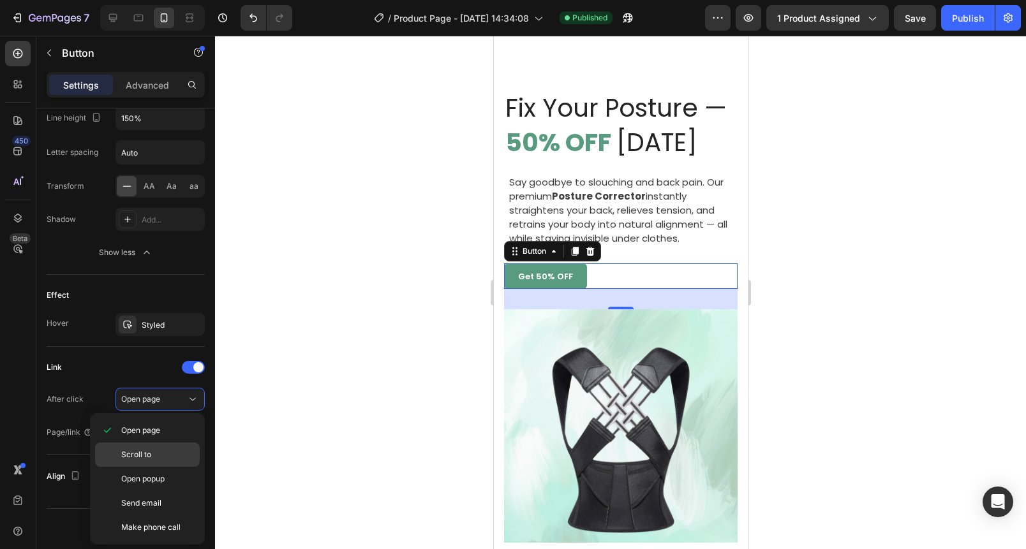
click at [148, 452] on span "Scroll to" at bounding box center [136, 454] width 30 height 11
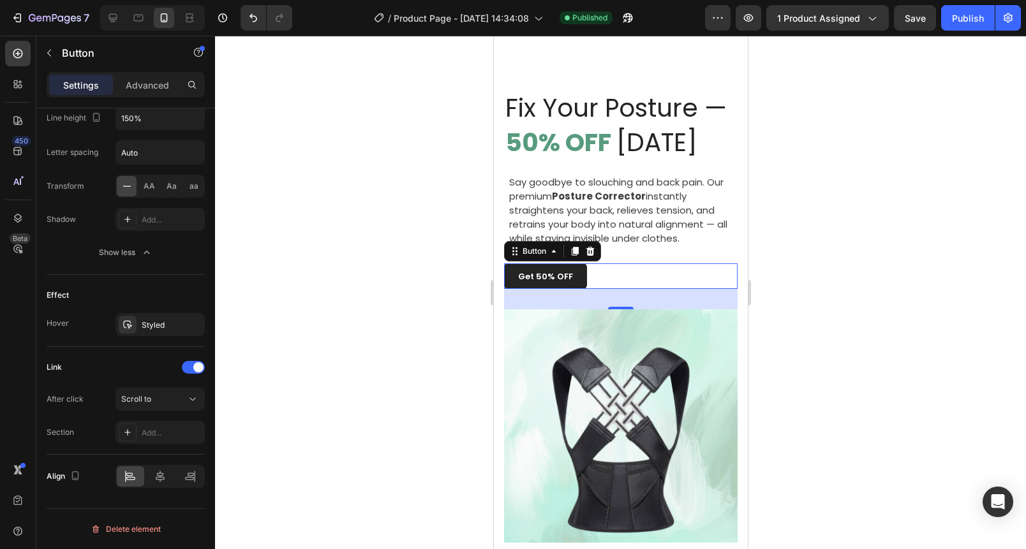
click at [511, 277] on button "Get 50% OFF" at bounding box center [544, 277] width 83 height 26
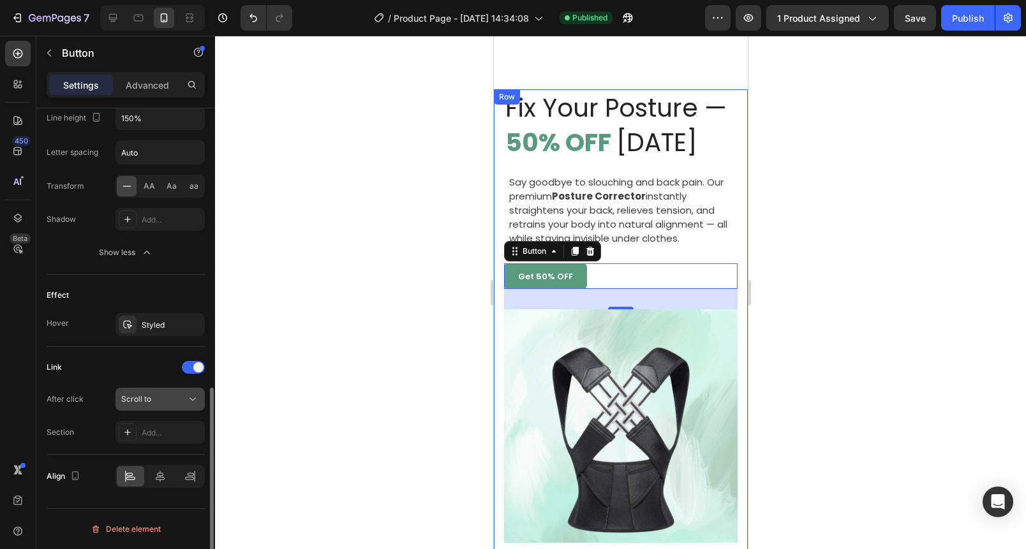
click at [140, 403] on span "Scroll to" at bounding box center [136, 399] width 30 height 10
click at [107, 350] on div "Link After click Scroll to Section Add..." at bounding box center [126, 401] width 158 height 108
click at [142, 431] on div "Add..." at bounding box center [172, 432] width 60 height 11
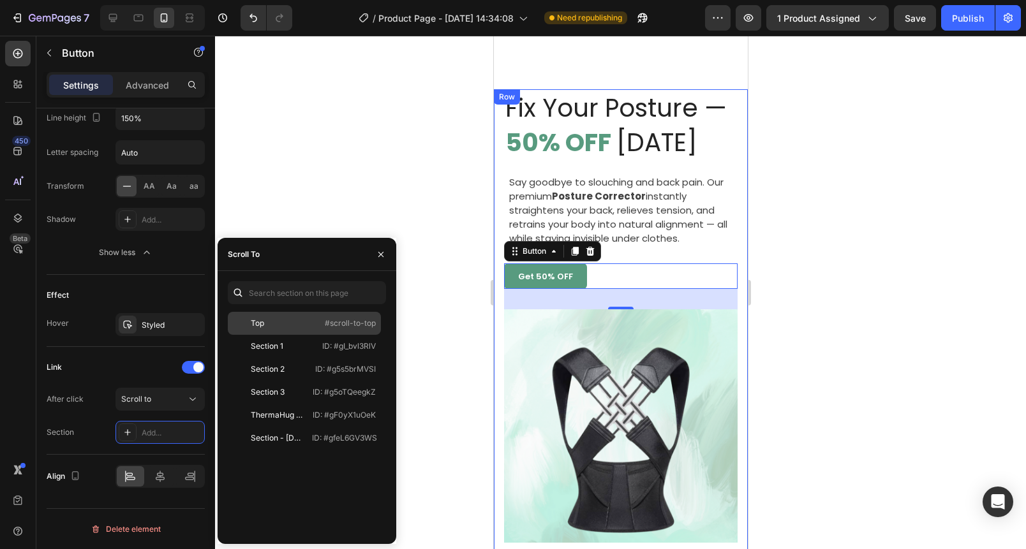
click at [300, 335] on div "Top #scroll-to-top" at bounding box center [304, 346] width 153 height 23
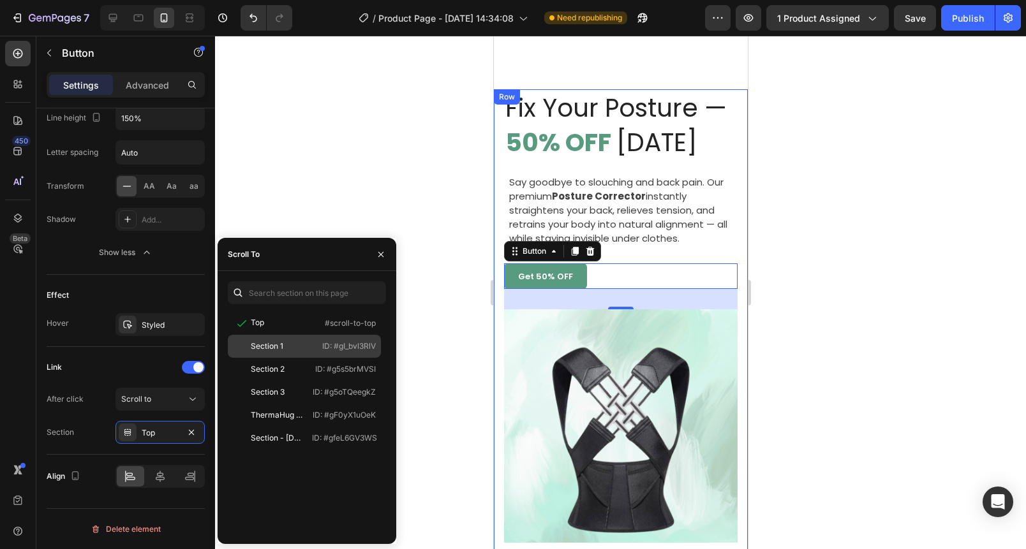
click at [293, 349] on div "Section 1" at bounding box center [270, 346] width 74 height 11
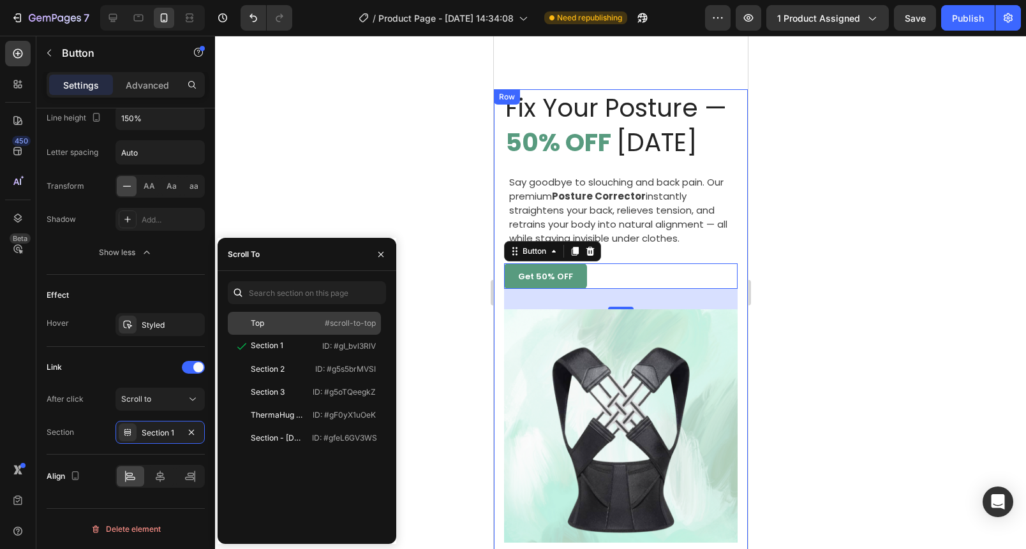
click at [295, 335] on div "Top #scroll-to-top" at bounding box center [304, 346] width 153 height 23
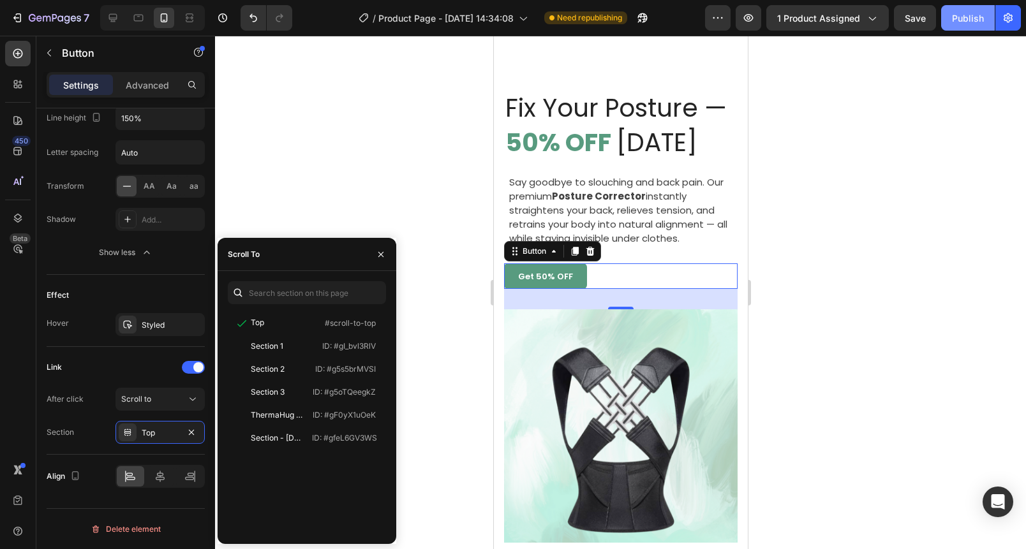
click at [951, 12] on button "Publish" at bounding box center [968, 18] width 54 height 26
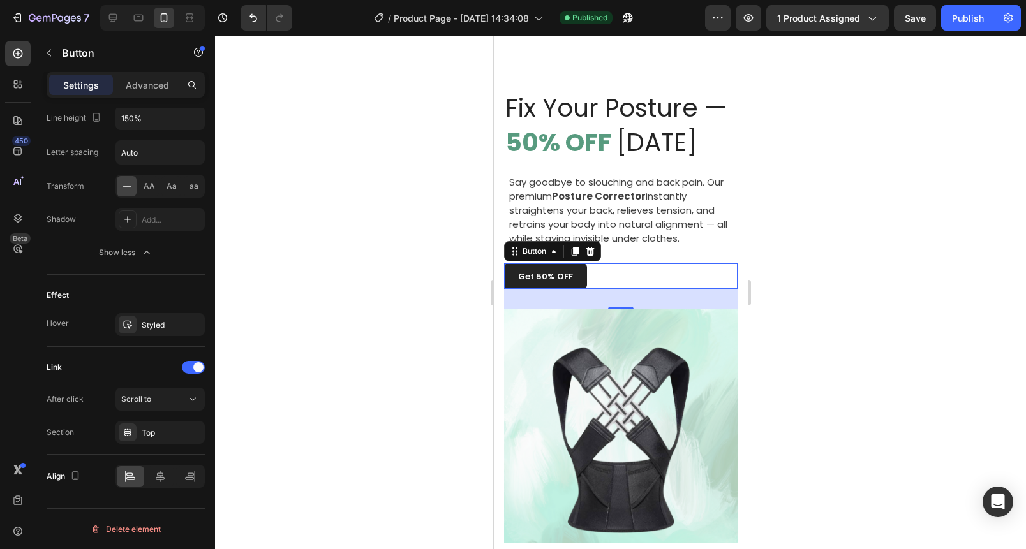
click at [506, 281] on button "Get 50% OFF" at bounding box center [544, 277] width 83 height 26
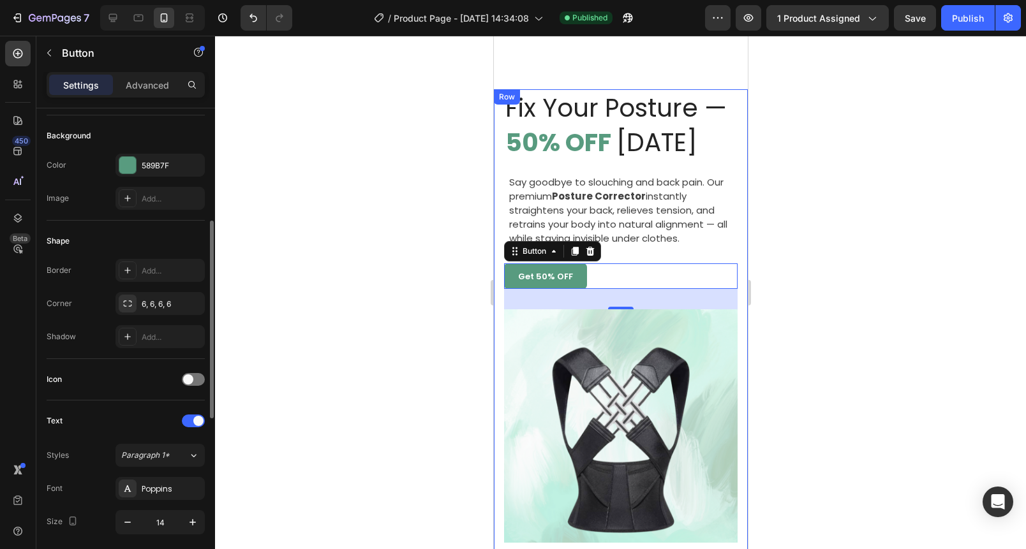
scroll to position [94, 0]
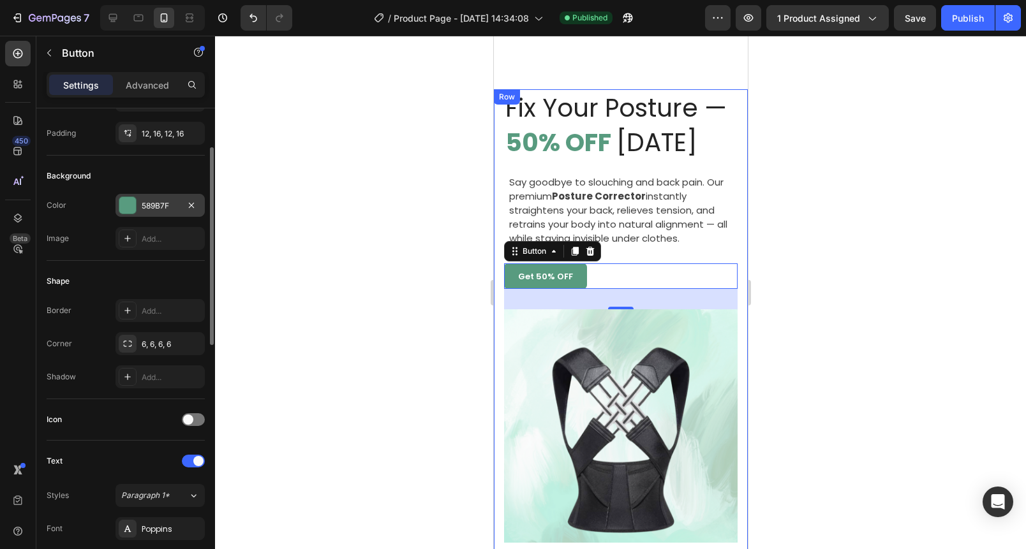
click at [152, 212] on div "589B7F" at bounding box center [159, 205] width 89 height 23
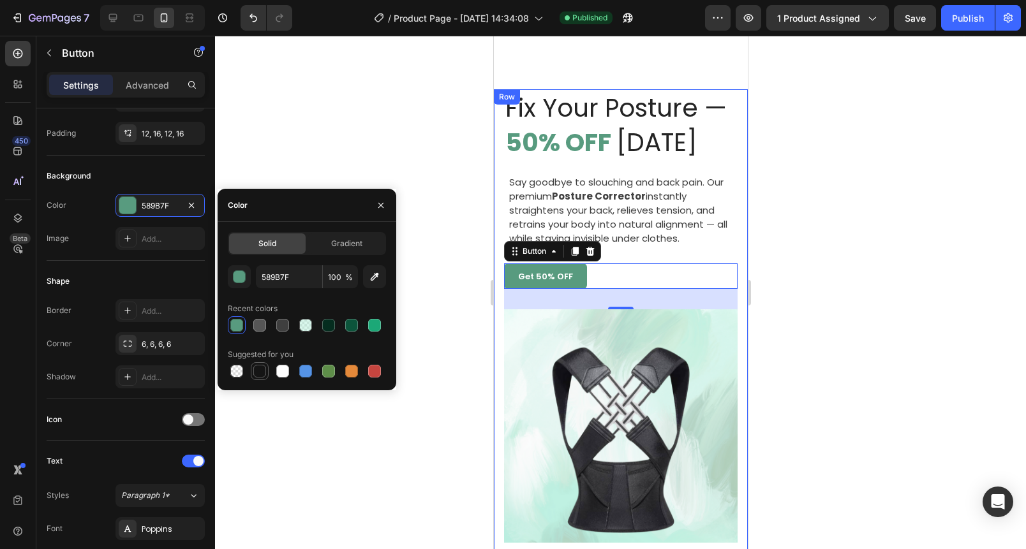
click at [255, 367] on div at bounding box center [259, 371] width 13 height 13
click at [290, 278] on input "151515" at bounding box center [289, 276] width 66 height 23
type input "121212"
click at [389, 151] on div at bounding box center [620, 293] width 811 height 514
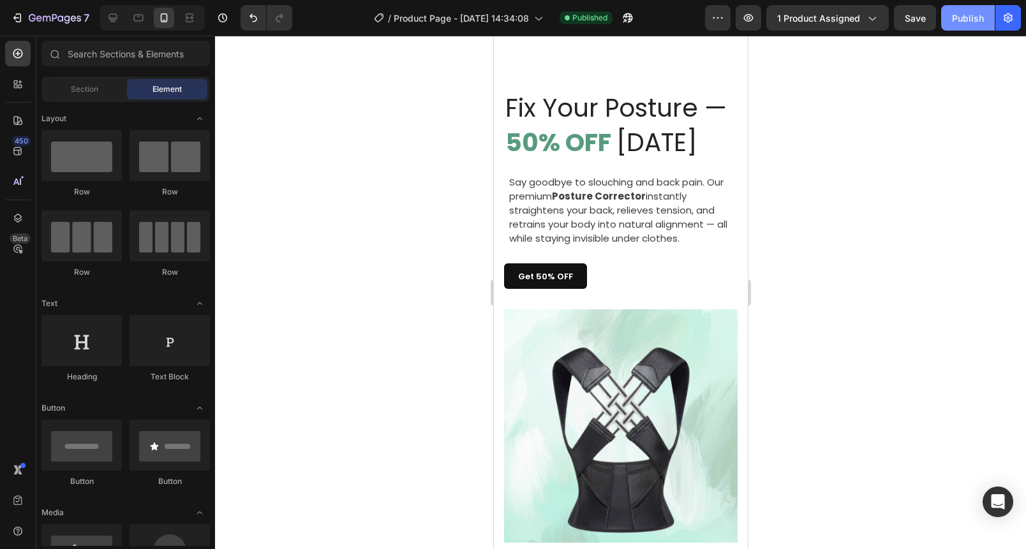
click at [955, 17] on div "Publish" at bounding box center [968, 17] width 32 height 13
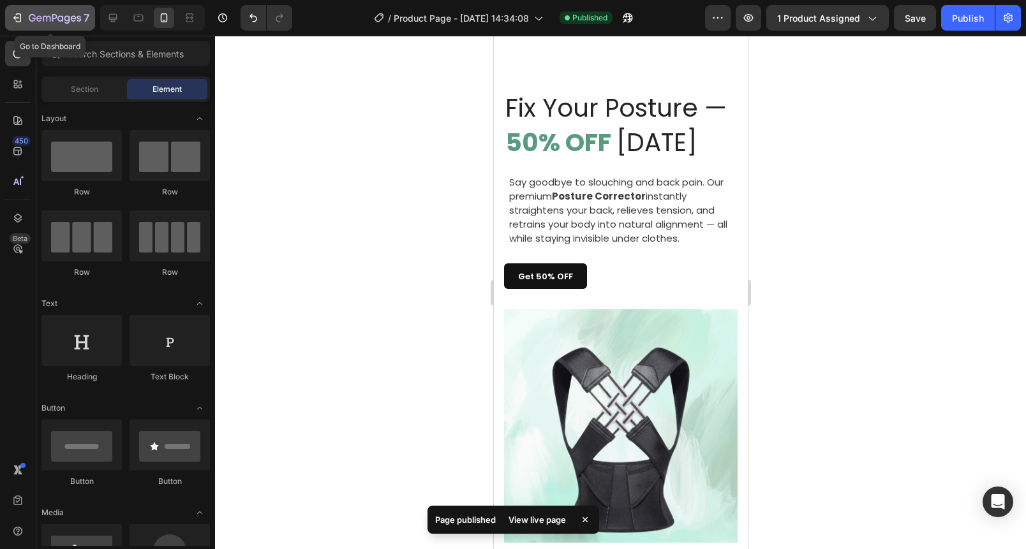
click at [76, 15] on icon "button" at bounding box center [55, 18] width 52 height 11
